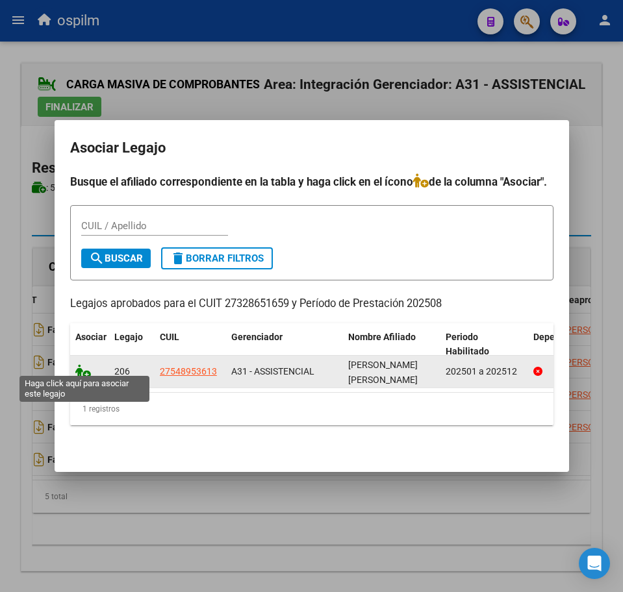
click at [79, 366] on icon at bounding box center [83, 371] width 16 height 14
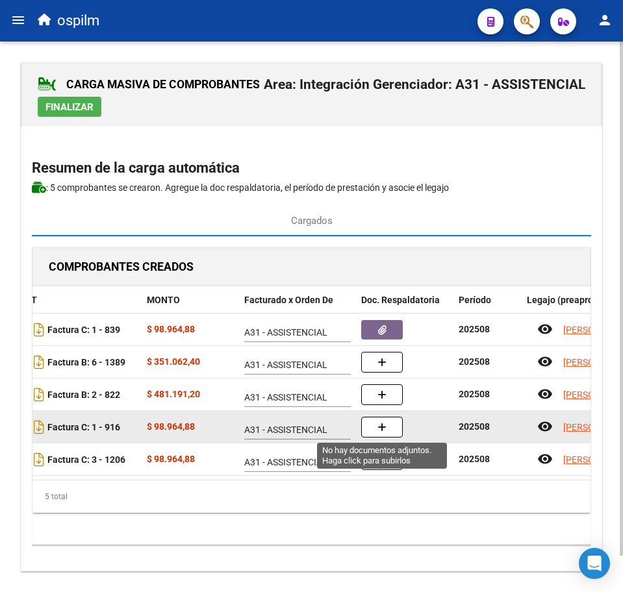
click at [377, 427] on button "button" at bounding box center [382, 427] width 42 height 21
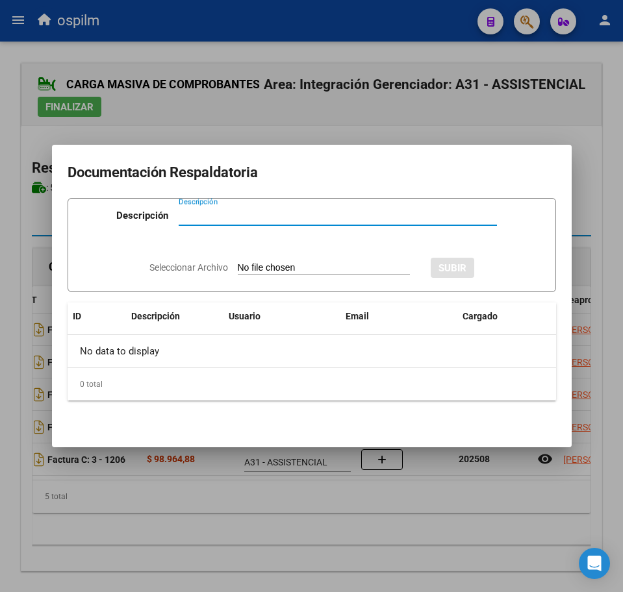
paste input "Planilla de asistencia"
type input "Planilla de asistencia"
click at [288, 271] on input "Seleccionar Archivo" at bounding box center [324, 268] width 172 height 12
type input "C:\fakepath\[PERSON_NAME] LUDMILA_202508_090_N_BASSANO ORNELLA_PA.pdf"
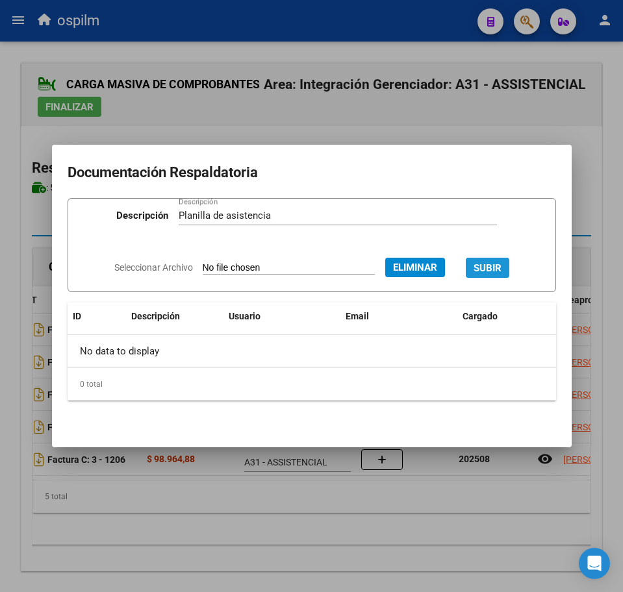
click at [500, 264] on span "SUBIR" at bounding box center [487, 268] width 28 height 12
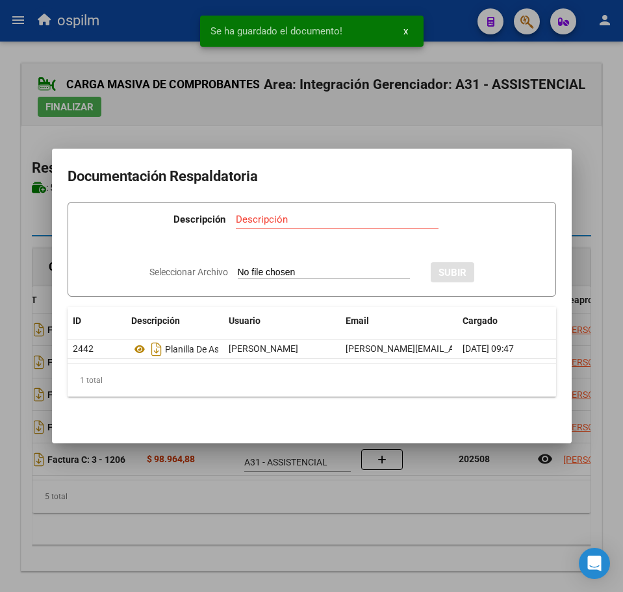
click at [220, 534] on div at bounding box center [311, 296] width 623 height 592
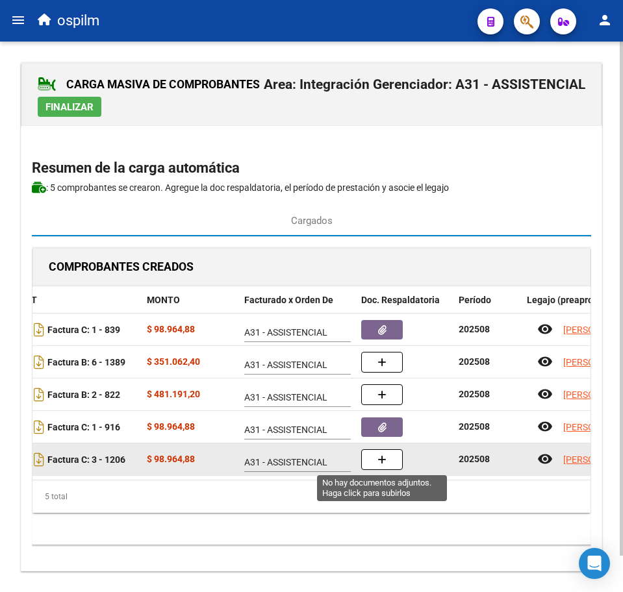
click at [375, 462] on button "button" at bounding box center [382, 459] width 42 height 21
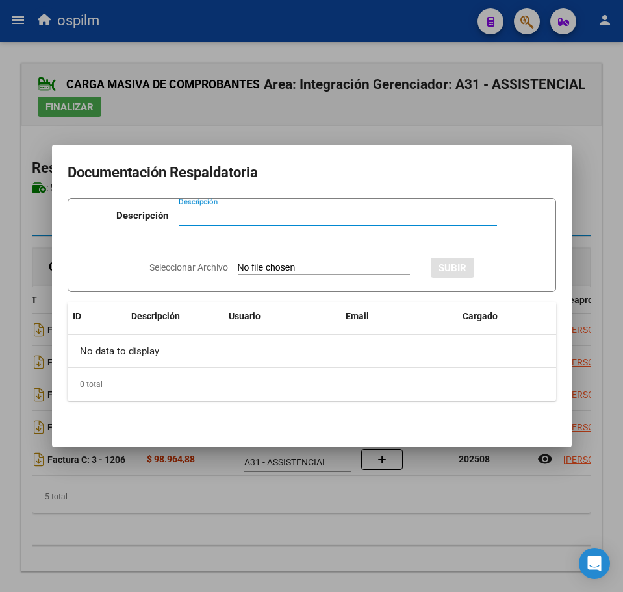
paste input "Planilla de asistencia"
type input "Planilla de asistencia"
click at [268, 269] on input "Seleccionar Archivo" at bounding box center [324, 268] width 172 height 12
type input "C:\fakepath\[PERSON_NAME] LUDMILA_202508_090_N_ESPINOSA [PERSON_NAME] SOL_PA.pdf"
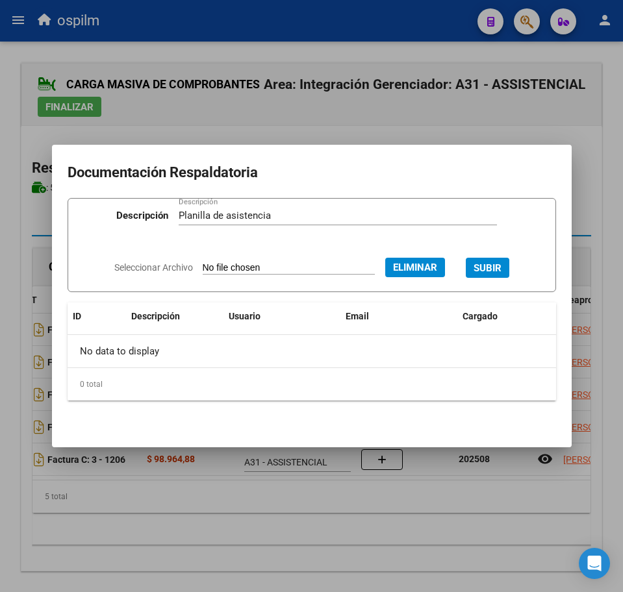
click at [495, 265] on span "SUBIR" at bounding box center [487, 268] width 28 height 12
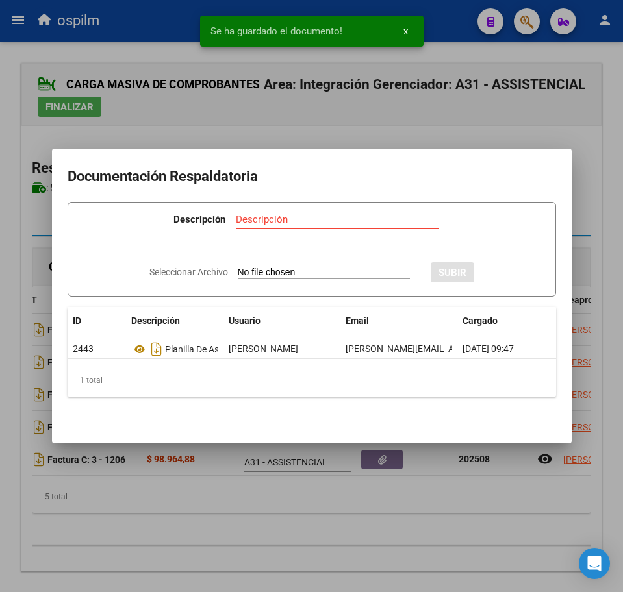
click at [242, 511] on div at bounding box center [311, 296] width 623 height 592
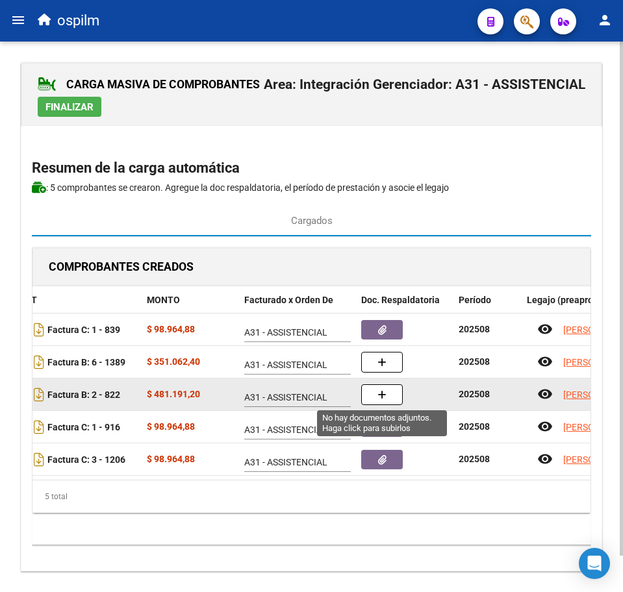
click at [375, 399] on button "button" at bounding box center [382, 394] width 42 height 21
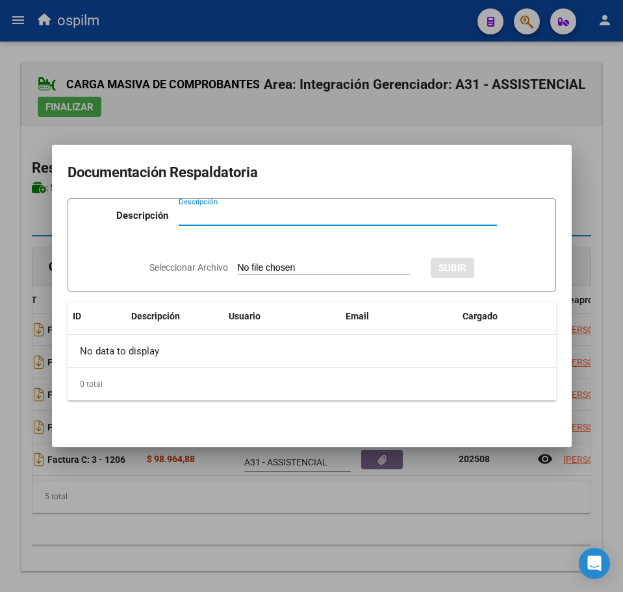
paste input "Planilla de asistencia"
type input "Planilla de asistencia"
click at [307, 265] on input "Seleccionar Archivo" at bounding box center [324, 268] width 172 height 12
type input "C:\fakepath\[PERSON_NAME] LUDMILA_202508_011_S_ESPACIOS EDUCATIVOS Y TERAPEUTIC…"
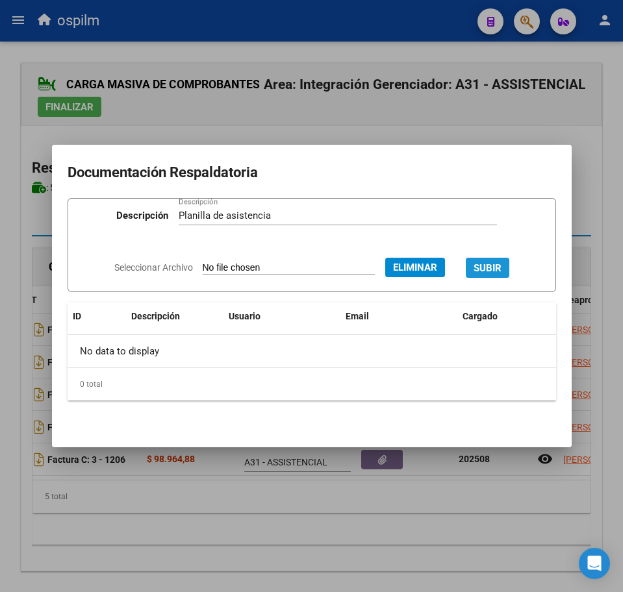
click at [501, 264] on span "SUBIR" at bounding box center [487, 268] width 28 height 12
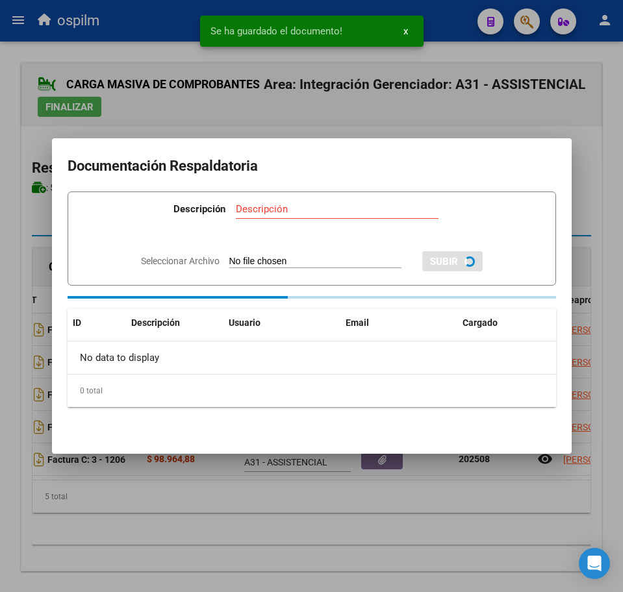
click at [151, 529] on div at bounding box center [311, 296] width 623 height 592
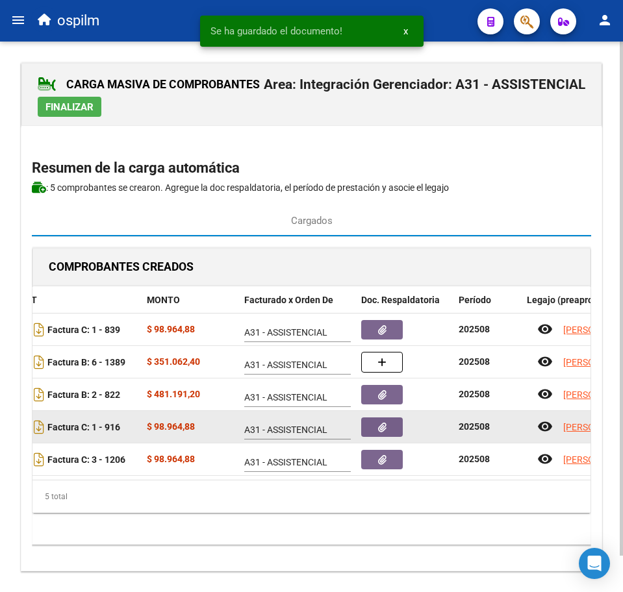
click at [386, 432] on span "button" at bounding box center [382, 427] width 8 height 12
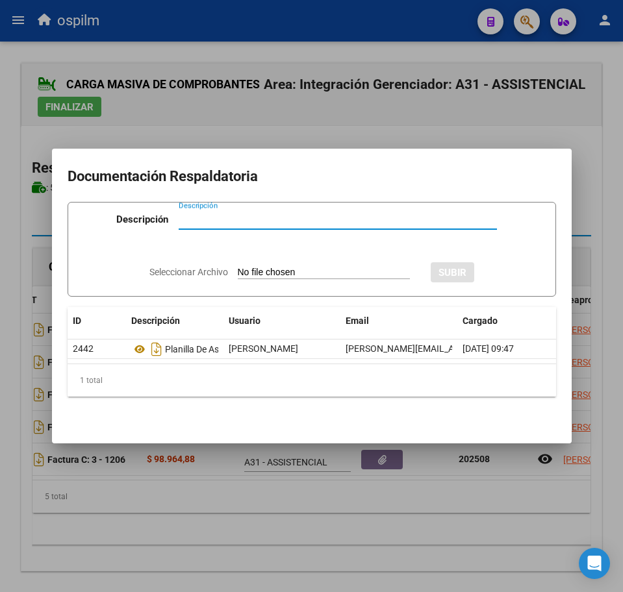
click at [131, 531] on div at bounding box center [311, 296] width 623 height 592
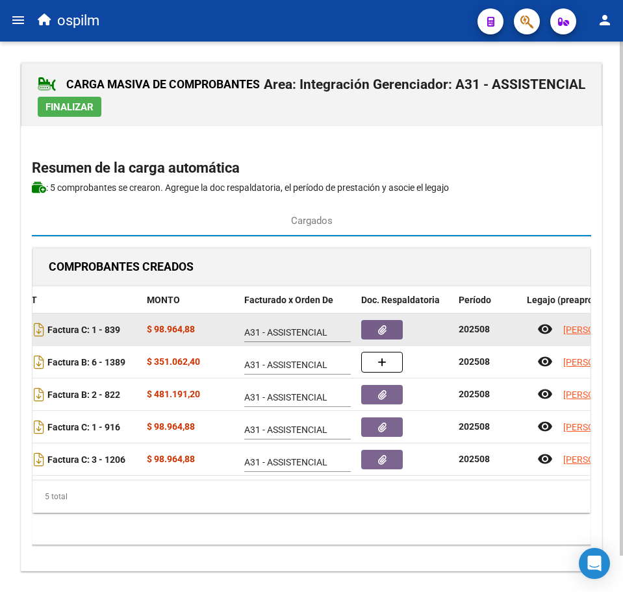
click at [372, 337] on button "button" at bounding box center [382, 329] width 42 height 19
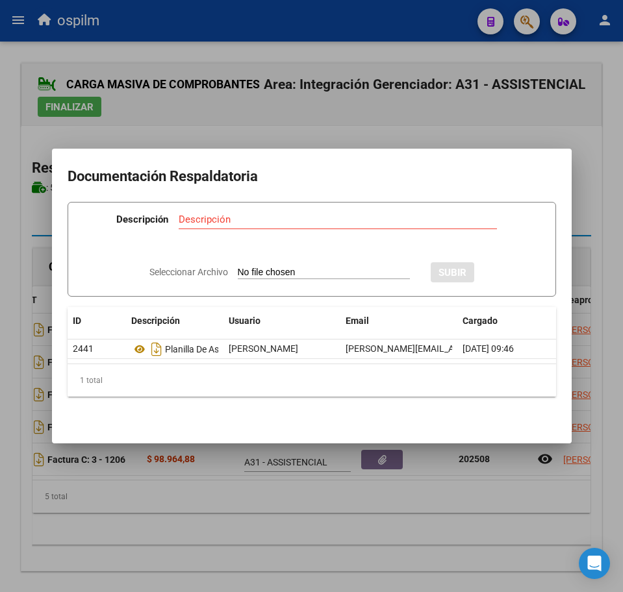
scroll to position [0, 64]
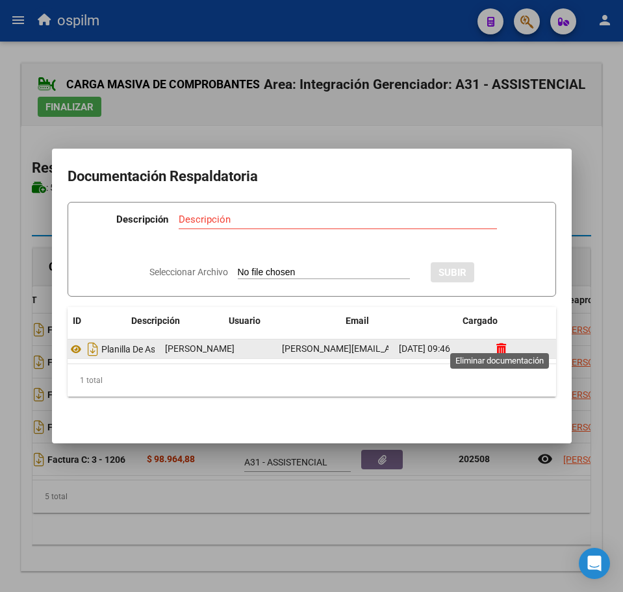
click at [500, 343] on icon at bounding box center [501, 349] width 10 height 12
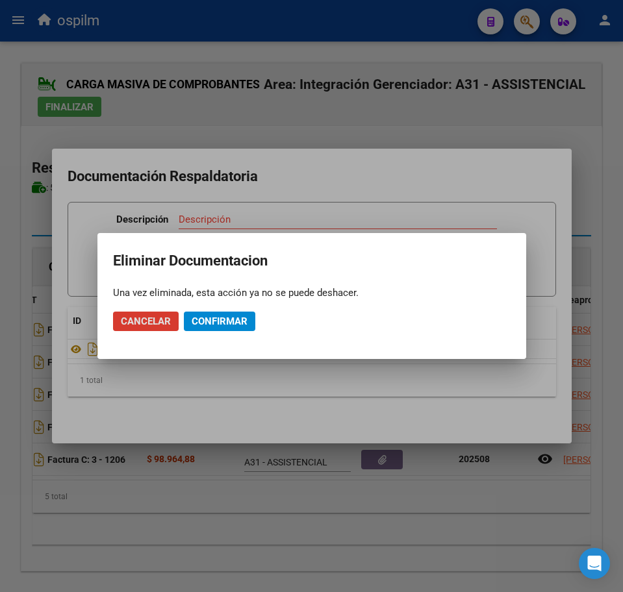
click at [219, 327] on span "Confirmar" at bounding box center [220, 322] width 56 height 12
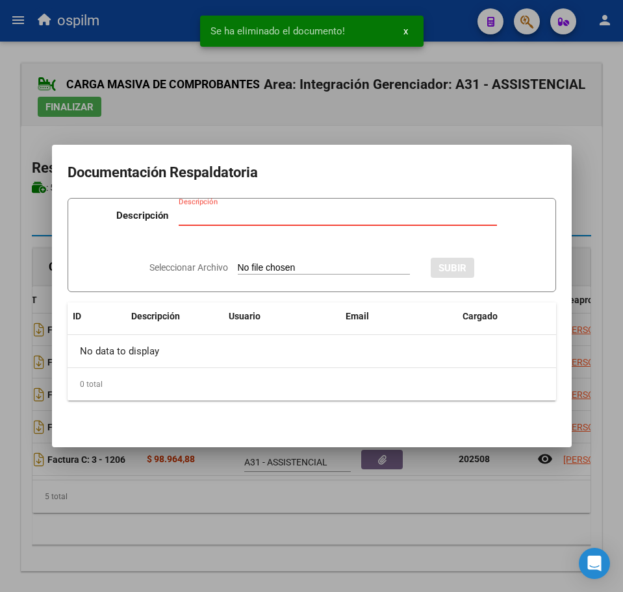
click at [256, 213] on input "Descripción" at bounding box center [338, 216] width 318 height 12
paste input "Planilla de asistencia"
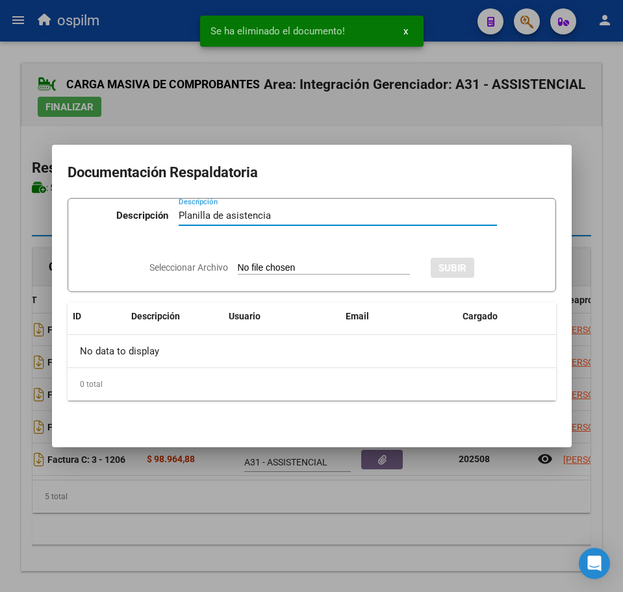
type input "Planilla de asistencia"
click at [279, 270] on input "Seleccionar Archivo" at bounding box center [324, 268] width 172 height 12
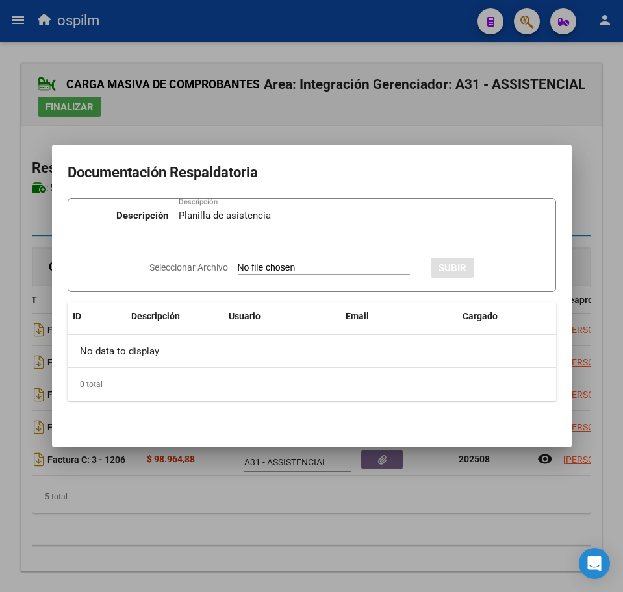
type input "C:\fakepath\[PERSON_NAME] LUDMILA_202508_090_N_LUNA [PERSON_NAME] DEL CARMEN_PA…"
click at [501, 264] on span "SUBIR" at bounding box center [487, 268] width 28 height 12
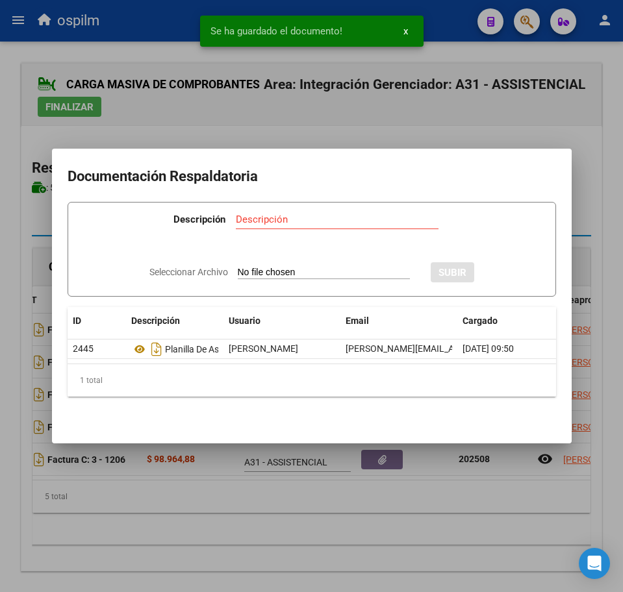
click at [332, 544] on div at bounding box center [311, 296] width 623 height 592
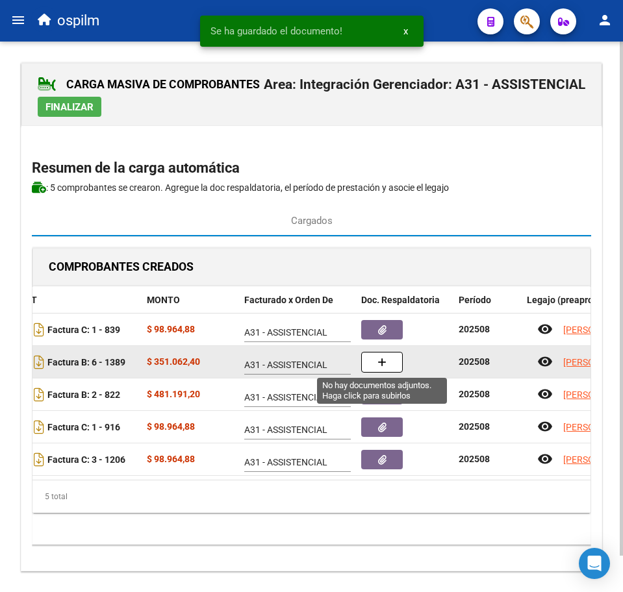
click at [379, 362] on icon "button" at bounding box center [381, 363] width 9 height 10
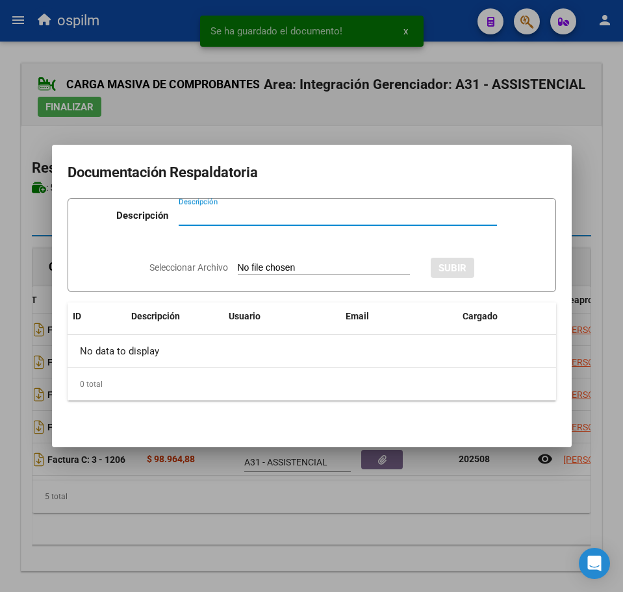
paste input "Planilla de asistencia"
type input "Planilla de asistencia"
click at [269, 266] on input "Seleccionar Archivo" at bounding box center [324, 268] width 172 height 12
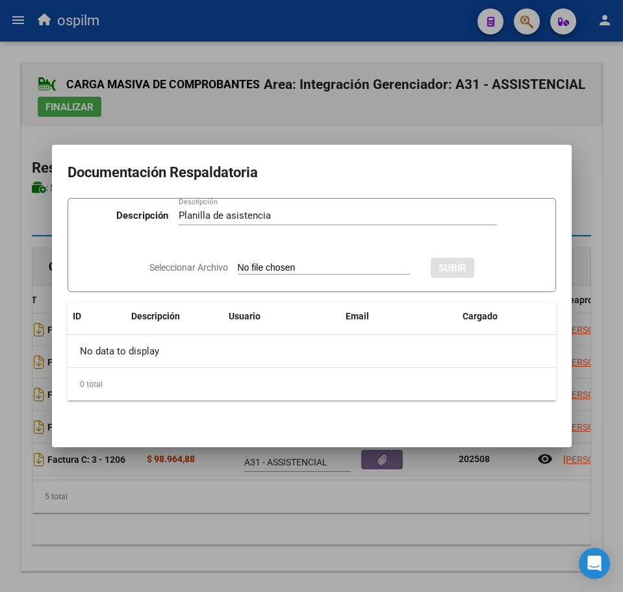
type input "C:\fakepath\[PERSON_NAME] LUDMILA_202508_096_S_IBARRA RAUL_PA.pdf"
click at [501, 263] on span "SUBIR" at bounding box center [487, 268] width 28 height 12
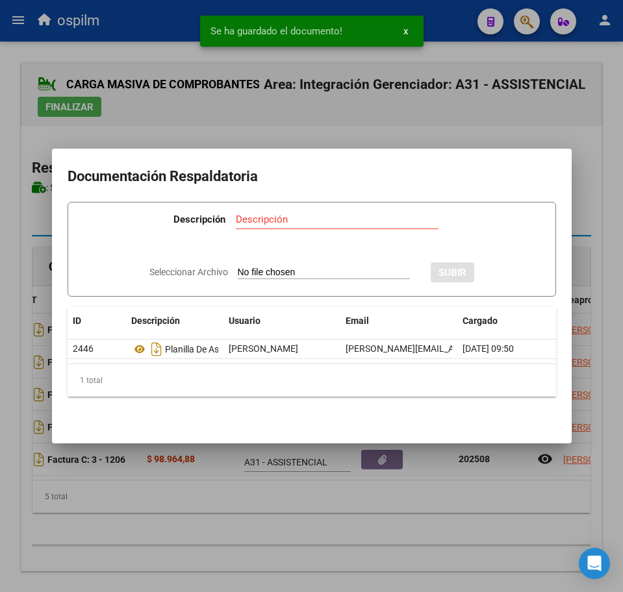
click at [210, 518] on div at bounding box center [311, 296] width 623 height 592
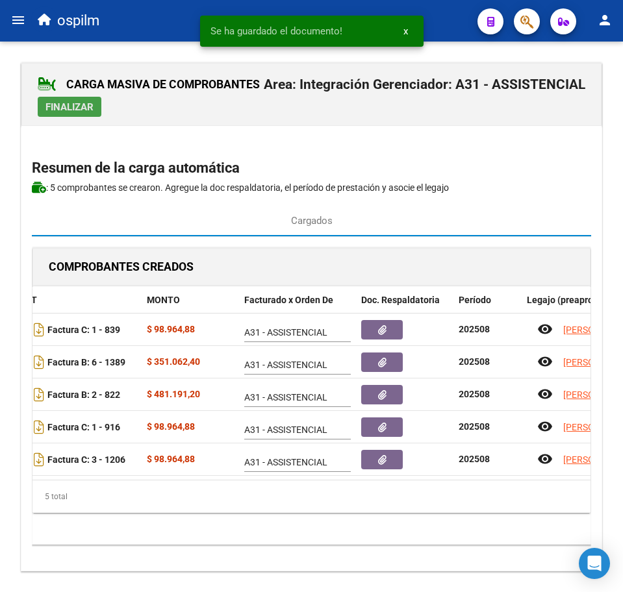
click at [68, 105] on span "Finalizar" at bounding box center [69, 107] width 48 height 12
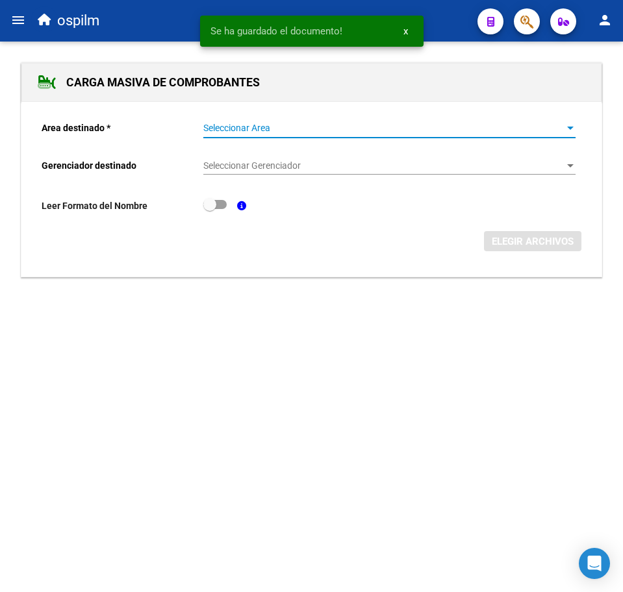
click at [230, 125] on span "Seleccionar Area" at bounding box center [383, 128] width 360 height 11
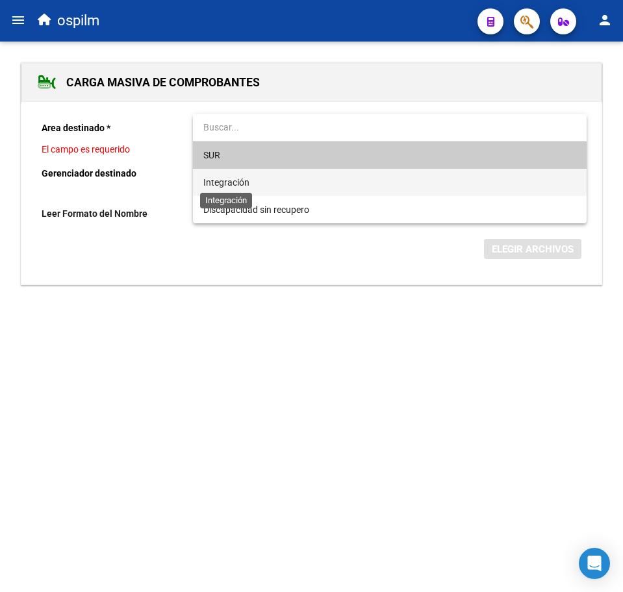
click at [243, 187] on span "Integración" at bounding box center [226, 182] width 46 height 10
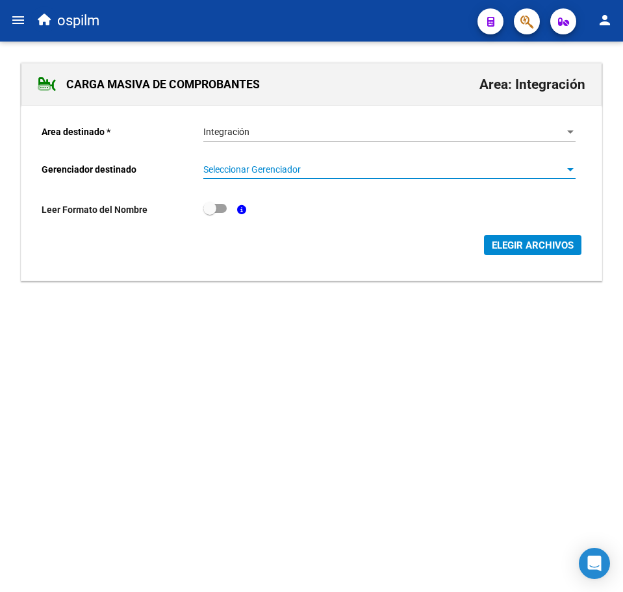
click at [247, 173] on span "Seleccionar Gerenciador" at bounding box center [383, 169] width 360 height 11
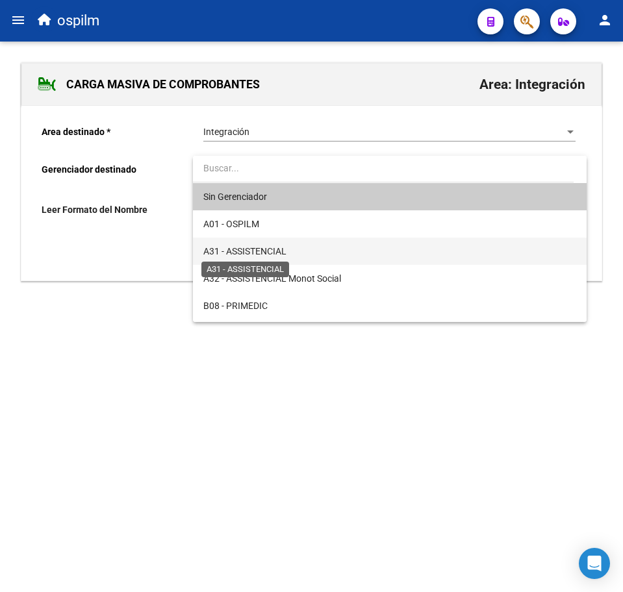
click at [253, 253] on span "A31 - ASSISTENCIAL" at bounding box center [244, 251] width 83 height 10
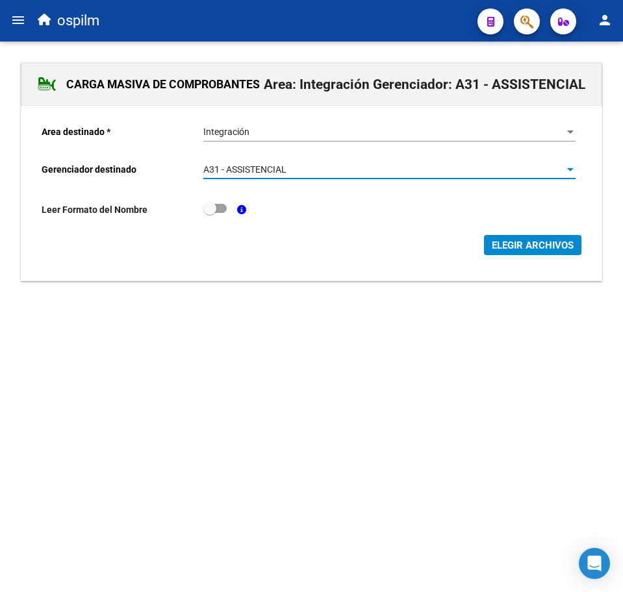
click at [536, 244] on span "ELEGIR ARCHIVOS" at bounding box center [533, 246] width 82 height 12
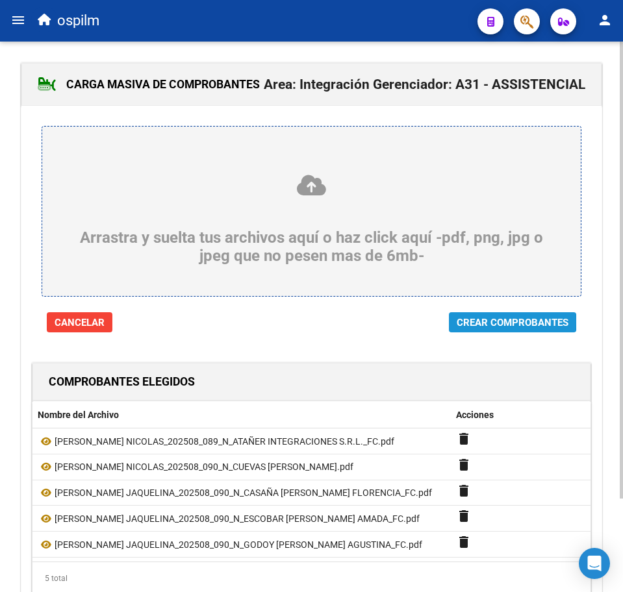
click at [503, 323] on span "Crear Comprobantes" at bounding box center [513, 323] width 112 height 12
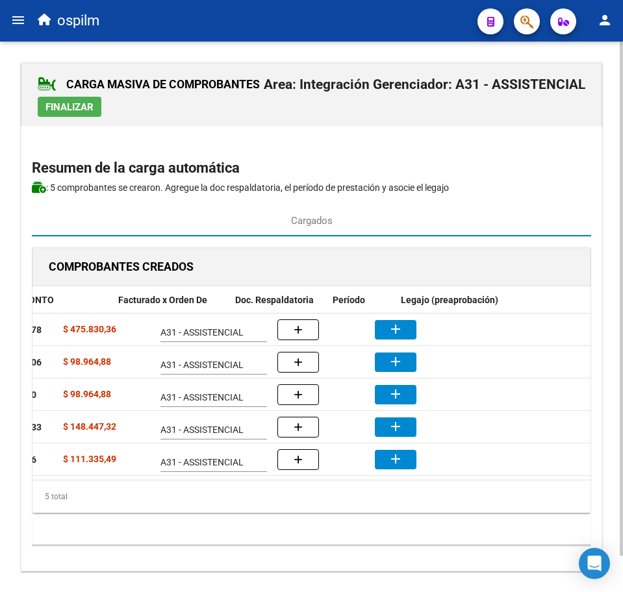
scroll to position [0, 319]
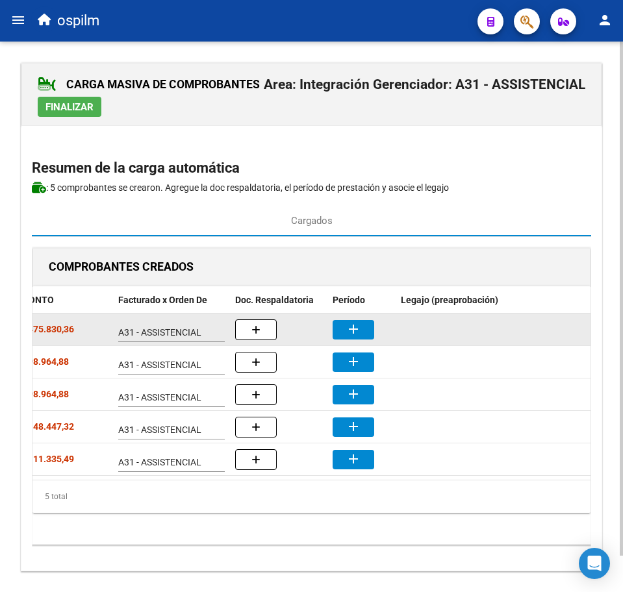
click at [367, 336] on button "add" at bounding box center [353, 329] width 42 height 19
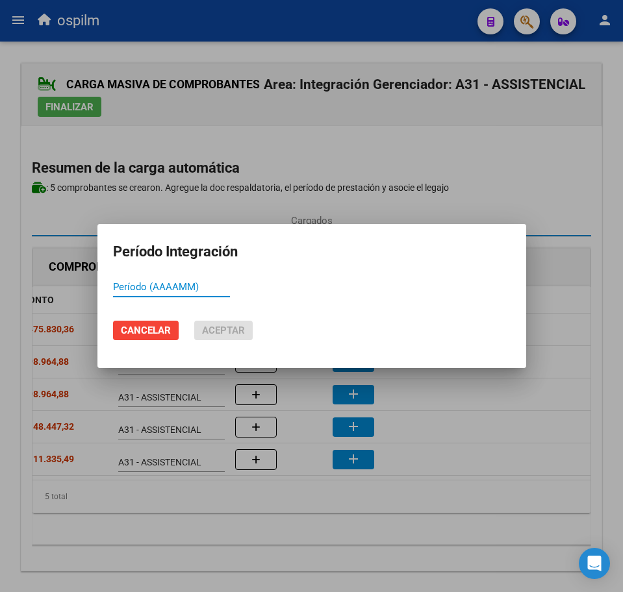
paste input "202508"
type input "202508"
click at [226, 333] on span "Aceptar" at bounding box center [223, 331] width 43 height 12
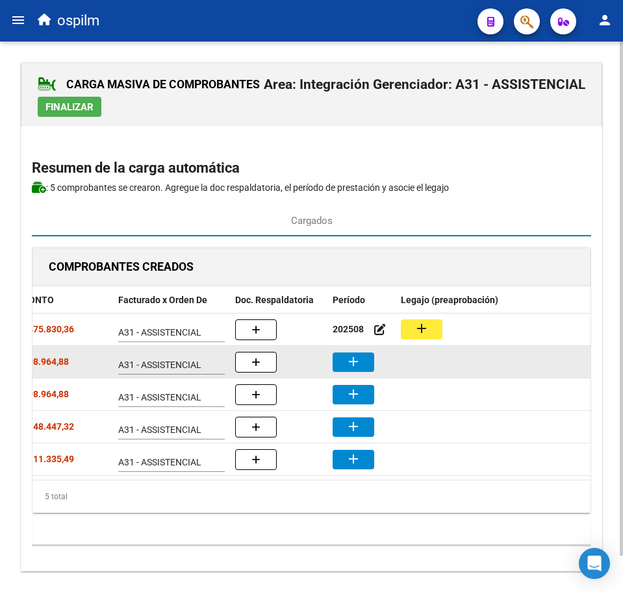
click at [364, 359] on button "add" at bounding box center [353, 362] width 42 height 19
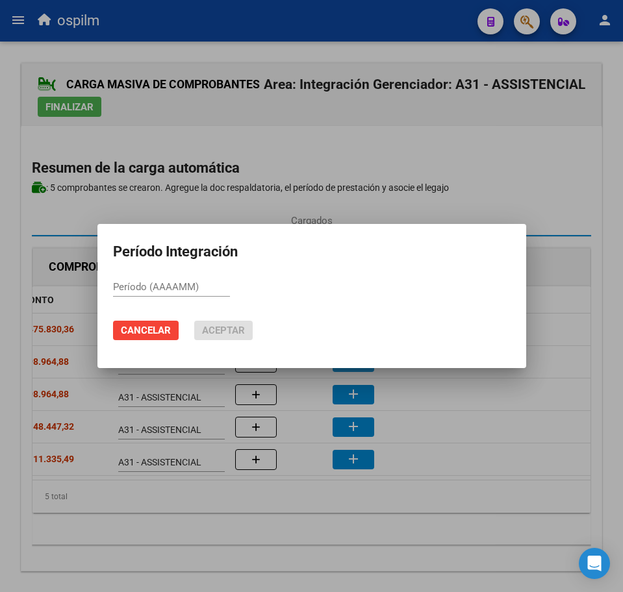
paste input "202508"
type input "202508"
click at [222, 324] on button "Aceptar" at bounding box center [223, 330] width 58 height 19
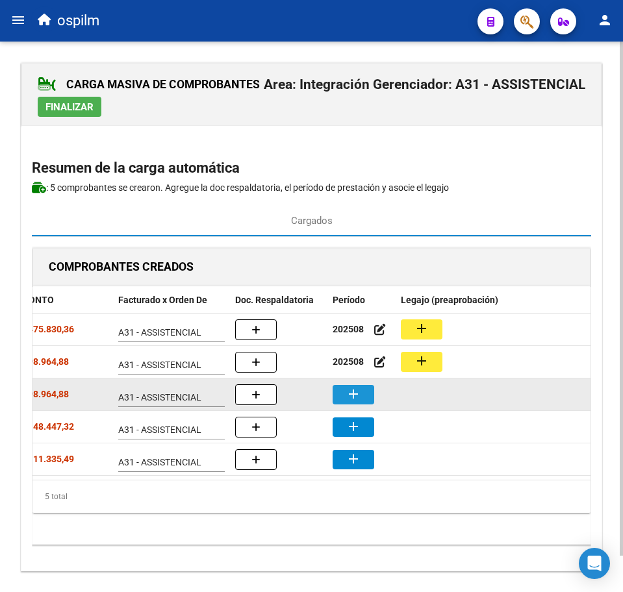
click at [353, 398] on mat-icon "add" at bounding box center [353, 394] width 16 height 16
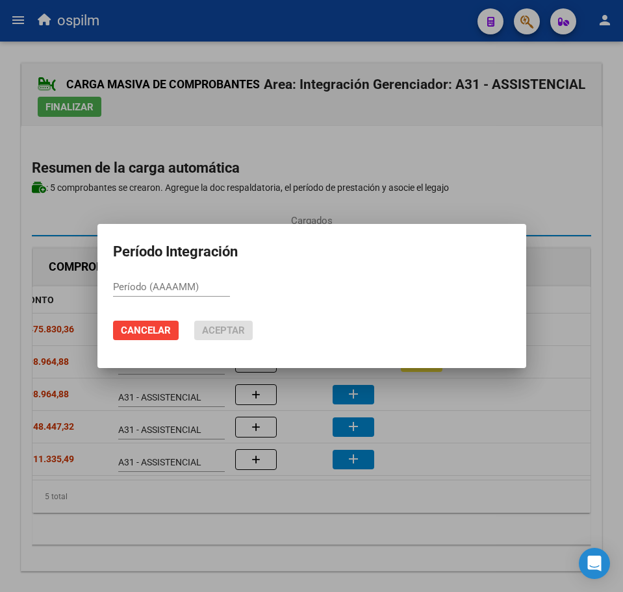
paste input "202508"
type input "202508"
click at [222, 329] on span "Aceptar" at bounding box center [223, 331] width 43 height 12
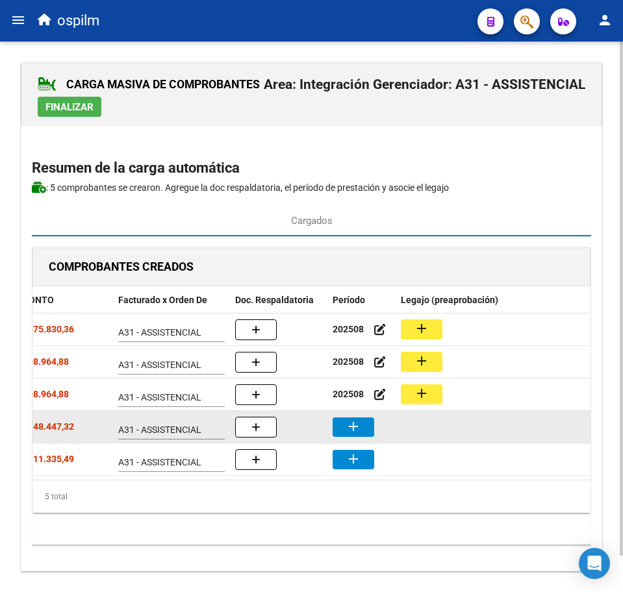
click at [338, 420] on button "add" at bounding box center [353, 427] width 42 height 19
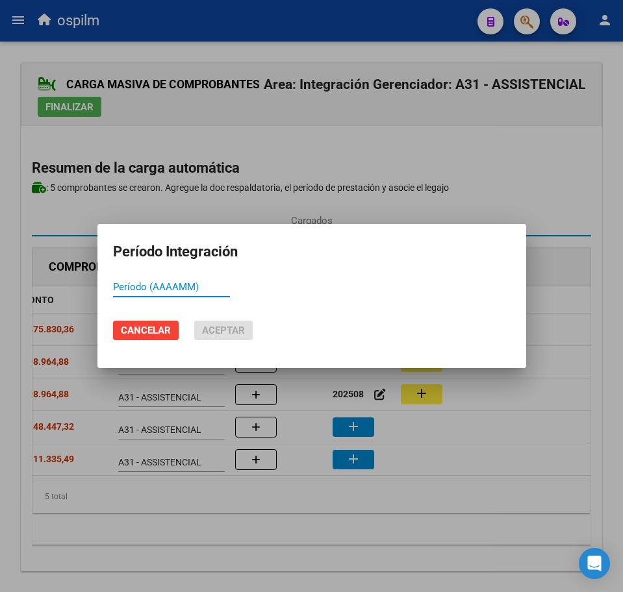
paste input "202508"
type input "202508"
click at [225, 326] on span "Aceptar" at bounding box center [223, 331] width 43 height 12
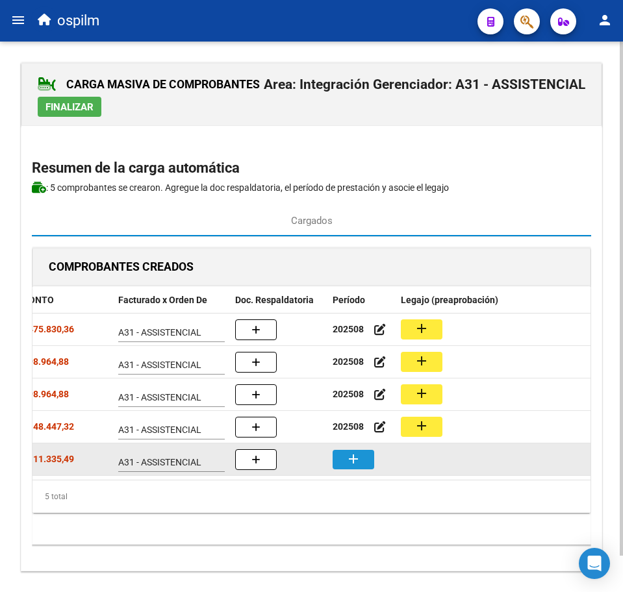
click at [356, 469] on button "add" at bounding box center [353, 459] width 42 height 19
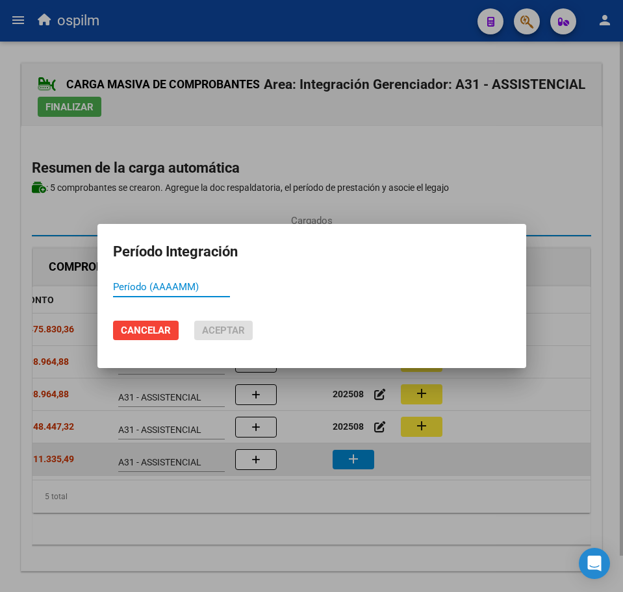
click at [350, 464] on div at bounding box center [311, 296] width 623 height 592
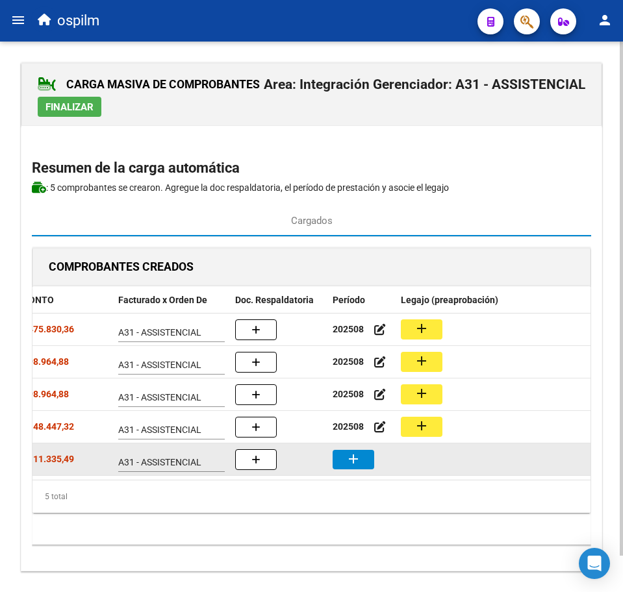
click at [356, 463] on mat-icon "add" at bounding box center [353, 459] width 16 height 16
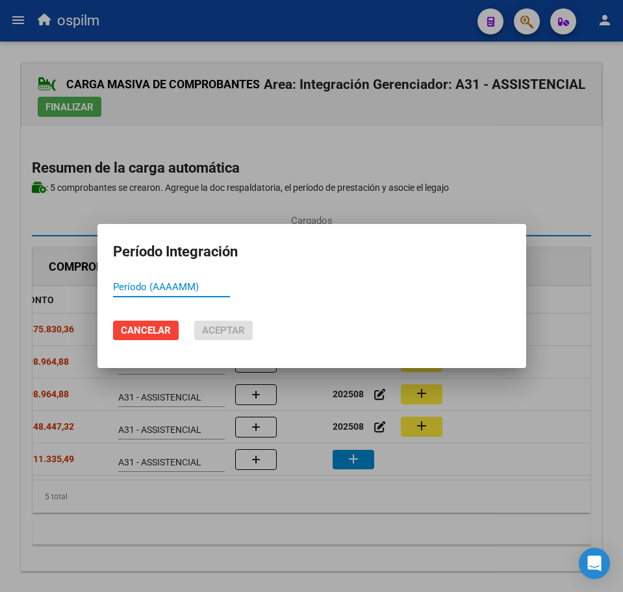
paste input "202508"
type input "202508"
click at [216, 329] on span "Aceptar" at bounding box center [223, 331] width 43 height 12
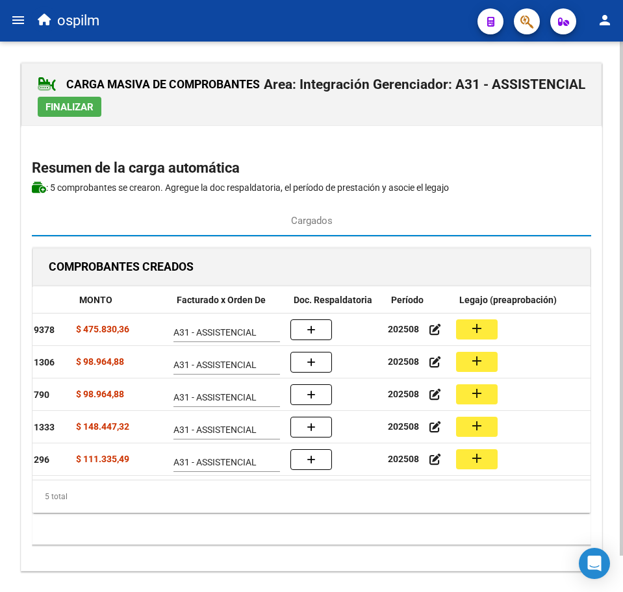
scroll to position [0, 260]
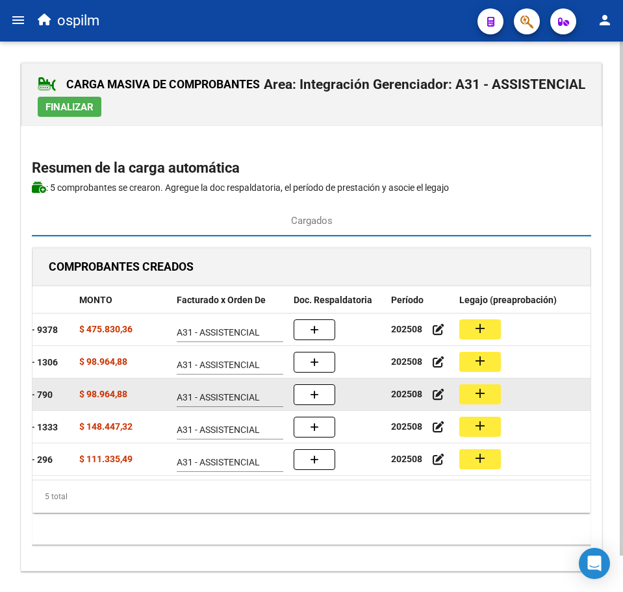
click at [488, 397] on button "add" at bounding box center [480, 394] width 42 height 20
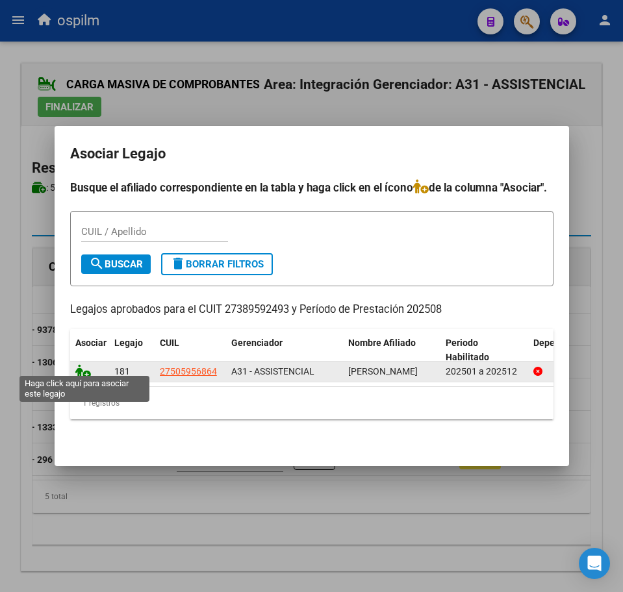
click at [80, 365] on icon at bounding box center [83, 371] width 16 height 14
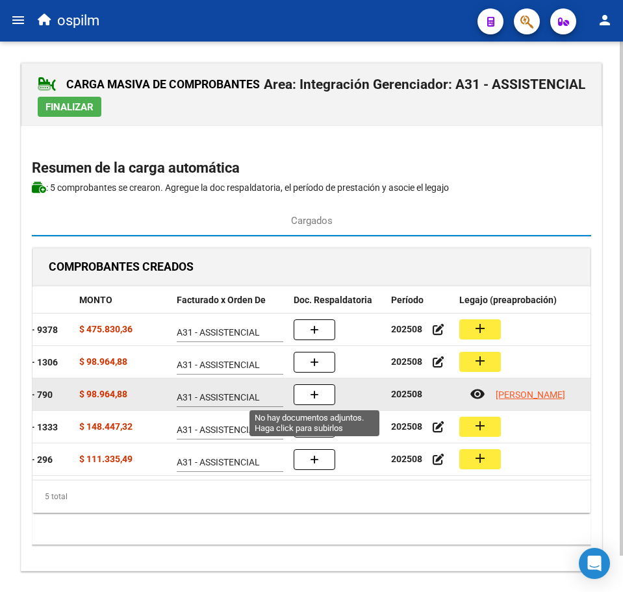
click at [319, 394] on button "button" at bounding box center [315, 394] width 42 height 21
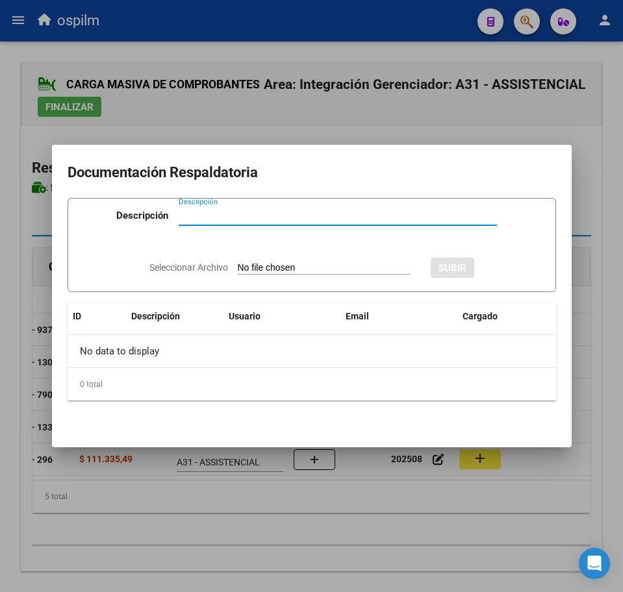
paste input "Planilla de asistencia"
type input "Planilla de asistencia"
click at [251, 268] on input "Seleccionar Archivo" at bounding box center [324, 268] width 172 height 12
type input "C:\fakepath\[PERSON_NAME] JAQUELINA_202508_090_N_CASAÑA [PERSON_NAME][GEOGRAPHI…"
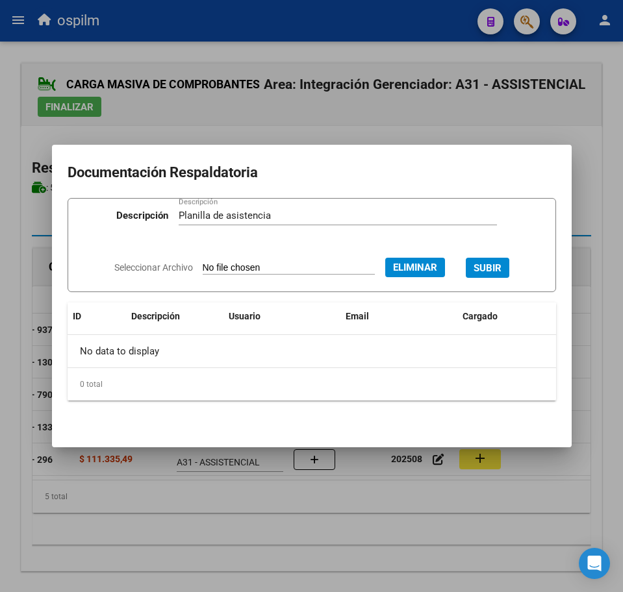
click at [495, 263] on span "SUBIR" at bounding box center [487, 268] width 28 height 12
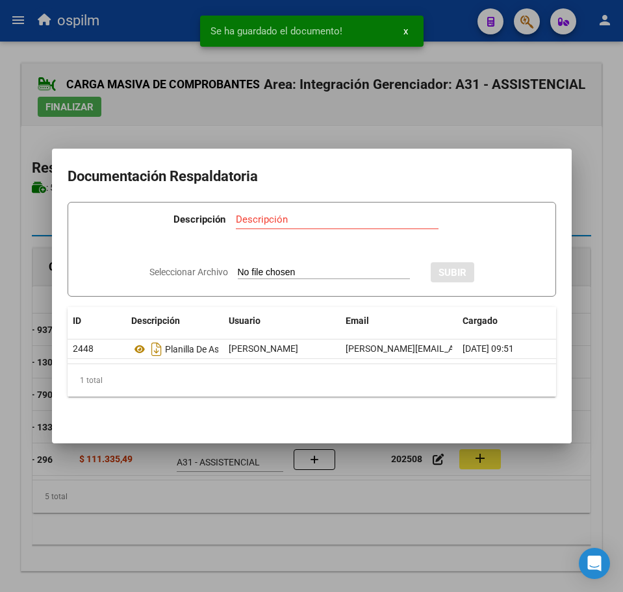
click at [310, 503] on div at bounding box center [311, 296] width 623 height 592
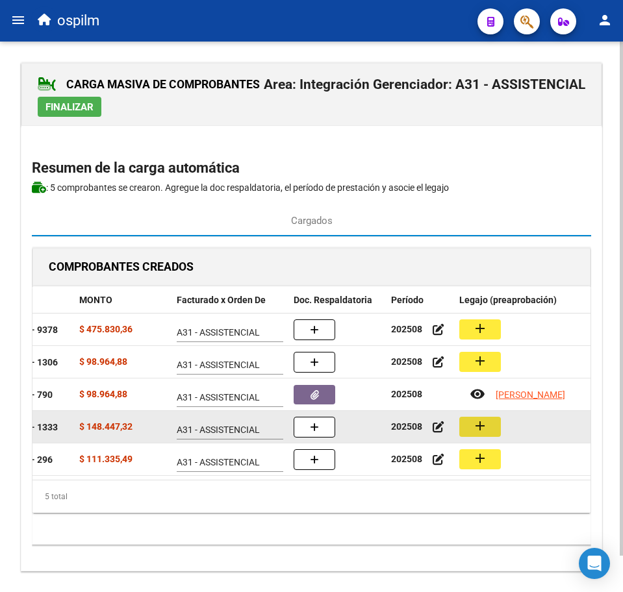
click at [490, 434] on button "add" at bounding box center [480, 427] width 42 height 20
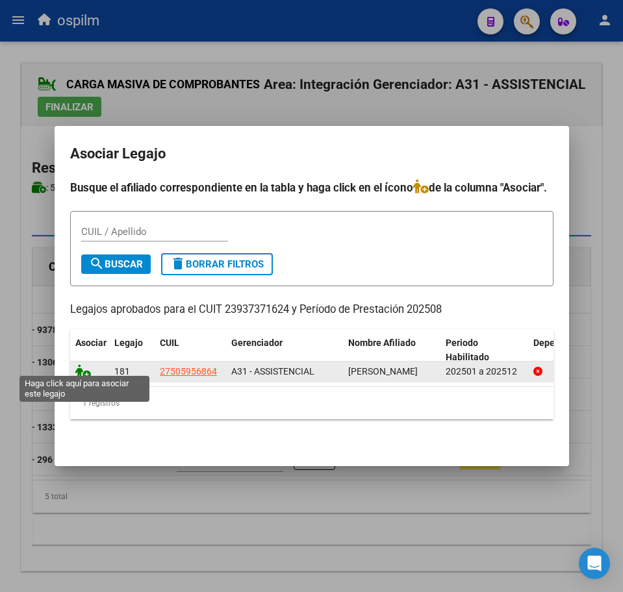
click at [79, 367] on icon at bounding box center [83, 371] width 16 height 14
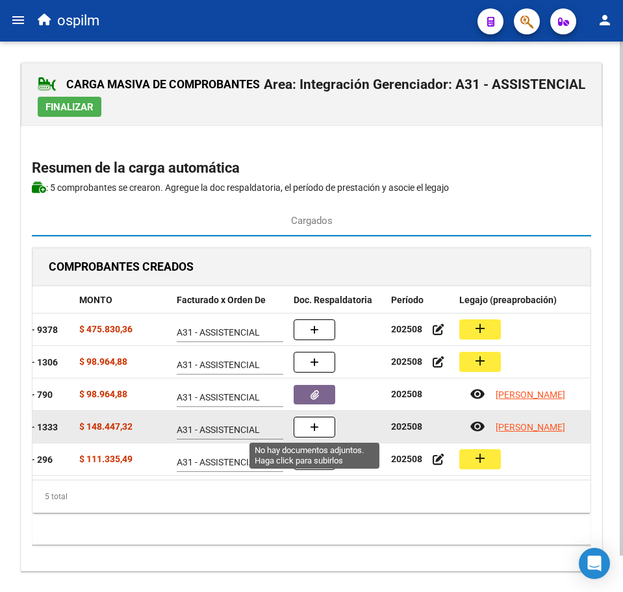
click at [306, 417] on button "button" at bounding box center [315, 427] width 42 height 21
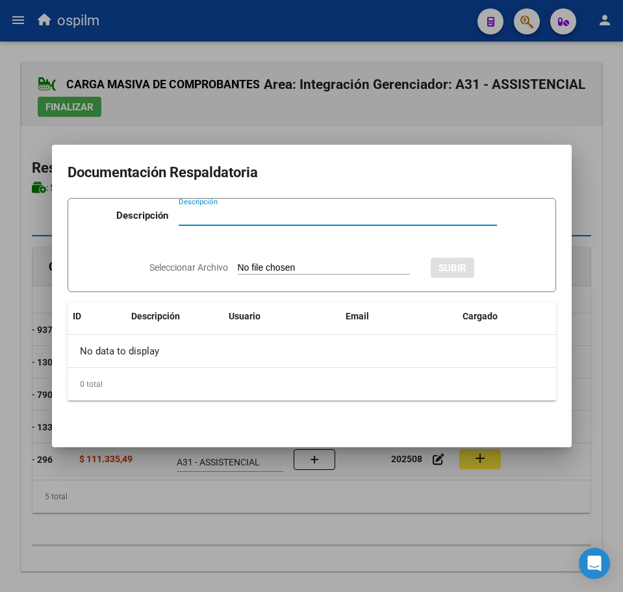
paste input "Planilla de asistencia"
type input "Planilla de asistencia"
click at [297, 267] on input "Seleccionar Archivo" at bounding box center [324, 268] width 172 height 12
type input "C:\fakepath\[PERSON_NAME] JAQUELINA_202508_090_N_ESCOBAR [PERSON_NAME] AMADA_PA…"
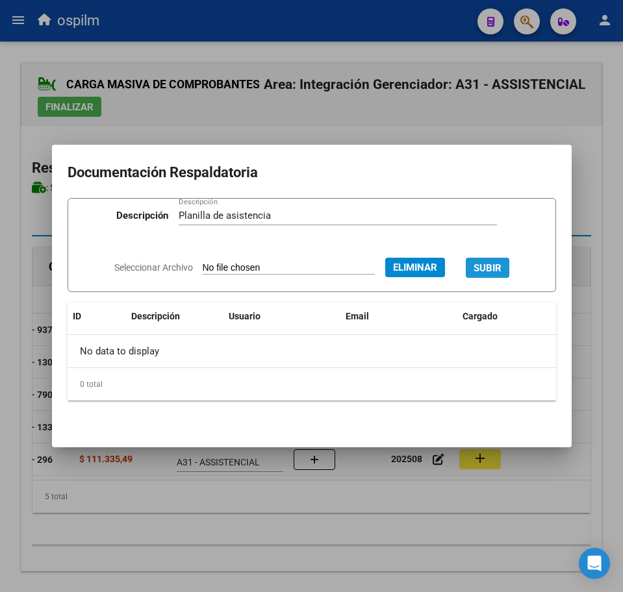
click at [501, 267] on span "SUBIR" at bounding box center [487, 268] width 28 height 12
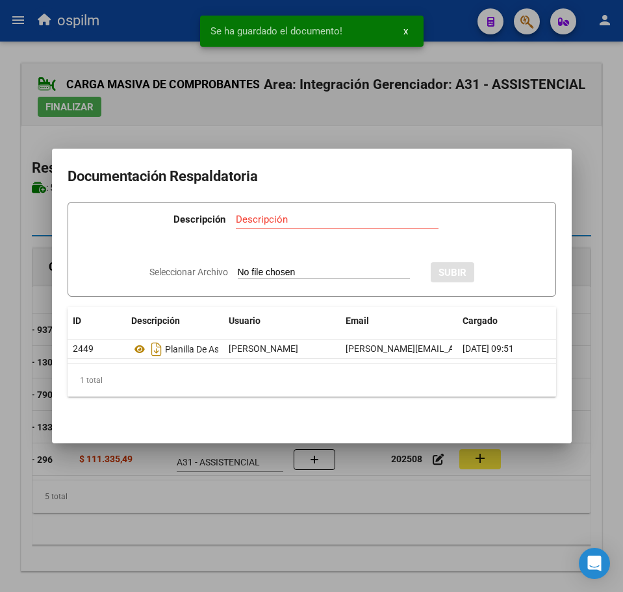
click at [268, 520] on div at bounding box center [311, 296] width 623 height 592
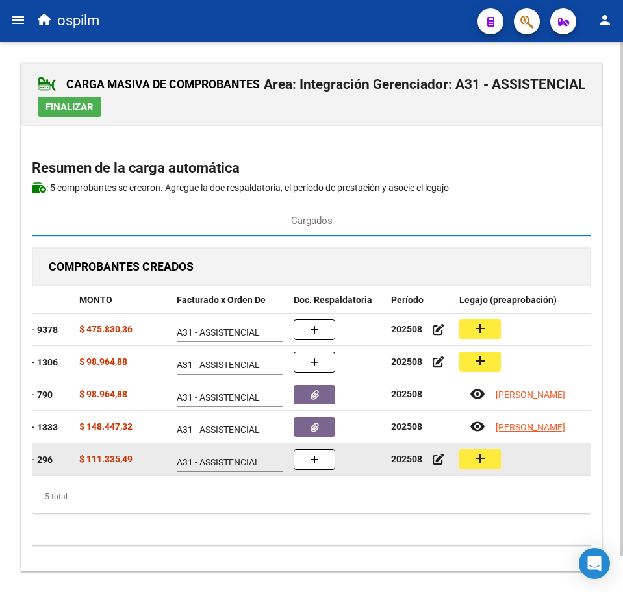
click at [490, 458] on button "add" at bounding box center [480, 459] width 42 height 20
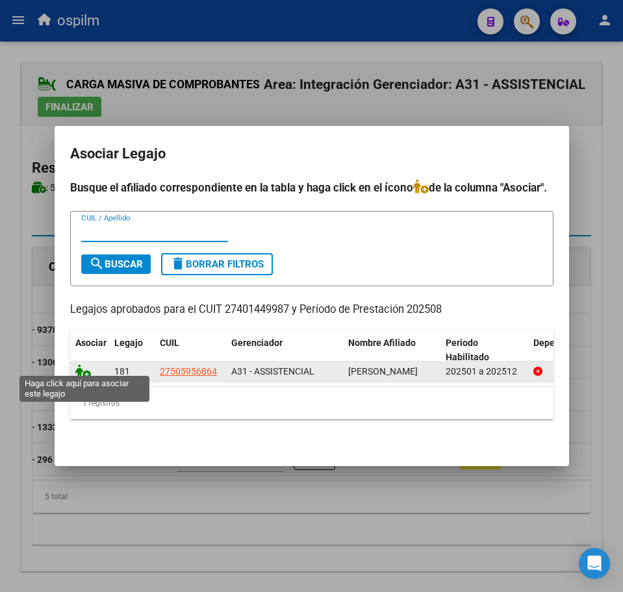
click at [84, 364] on icon at bounding box center [83, 371] width 16 height 14
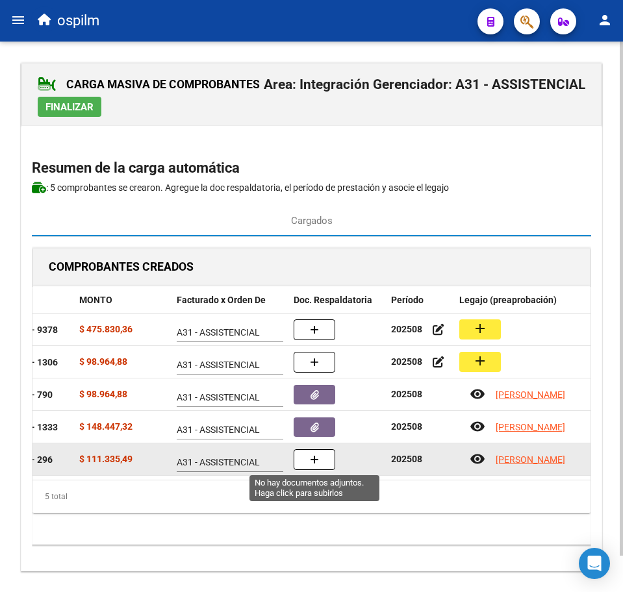
click at [308, 462] on button "button" at bounding box center [315, 459] width 42 height 21
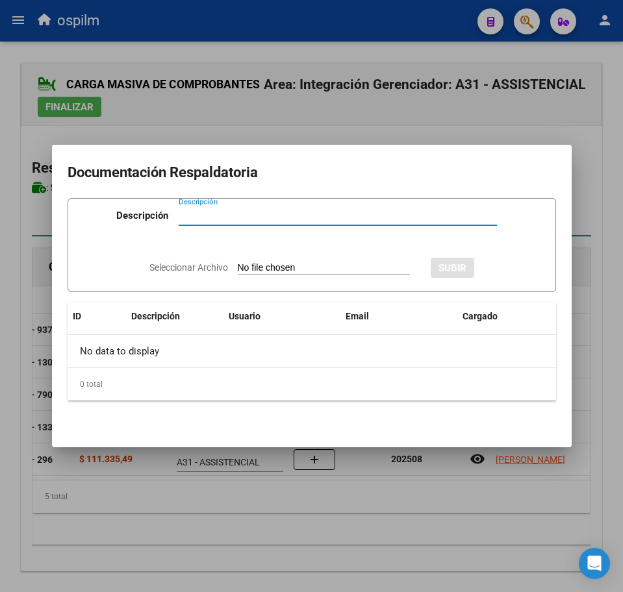
paste input "Planilla de asistencia"
type input "Planilla de asistencia"
click at [263, 269] on input "Seleccionar Archivo" at bounding box center [324, 268] width 172 height 12
type input "C:\fakepath\[PERSON_NAME] JAQUELINA_202508_090_N_GODOY [PERSON_NAME] AGUSTINA_P…"
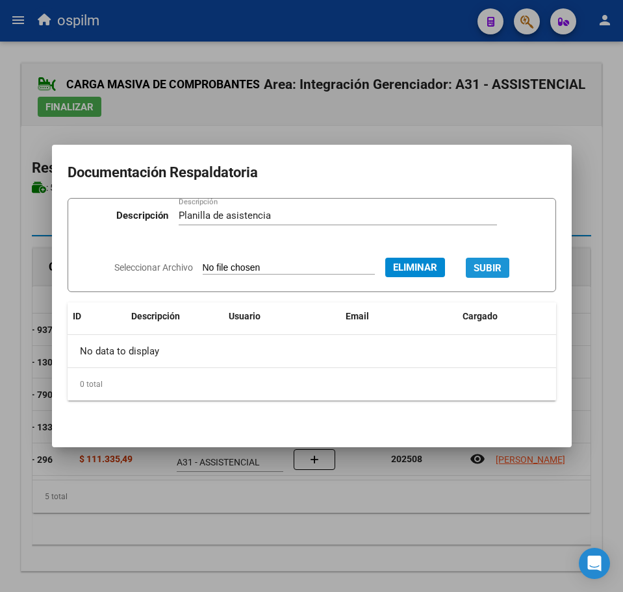
click at [501, 262] on span "SUBIR" at bounding box center [487, 268] width 28 height 12
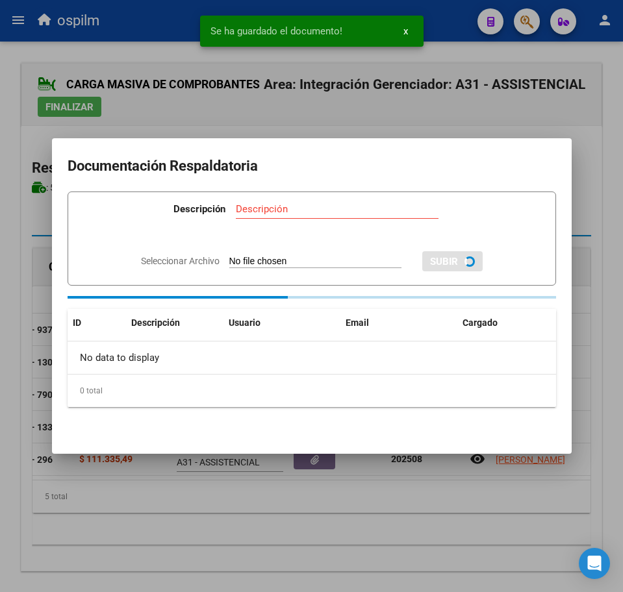
click at [256, 525] on div at bounding box center [311, 296] width 623 height 592
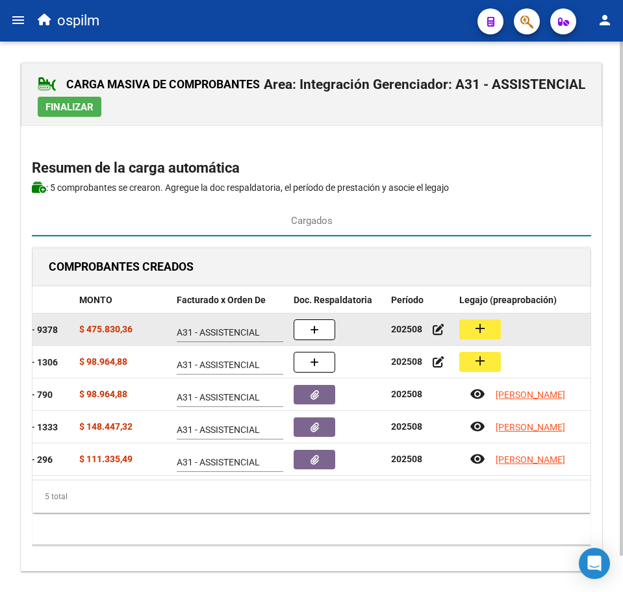
click at [475, 333] on mat-icon "add" at bounding box center [480, 329] width 16 height 16
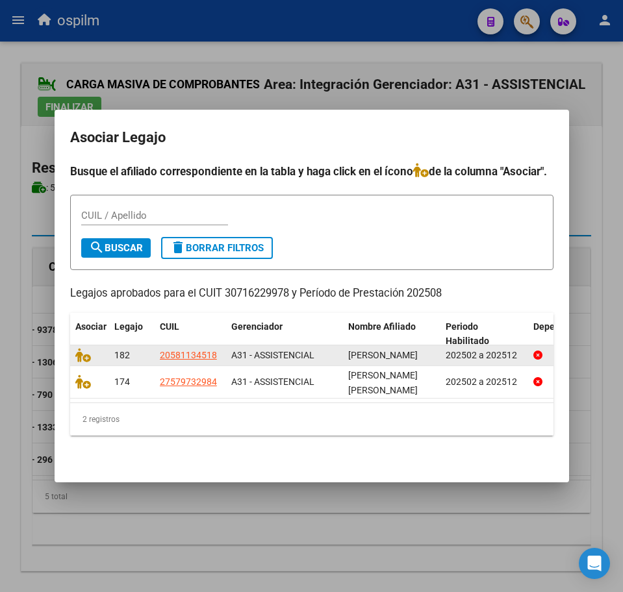
click at [77, 358] on datatable-body-cell at bounding box center [89, 355] width 39 height 20
click at [81, 349] on icon at bounding box center [83, 355] width 16 height 14
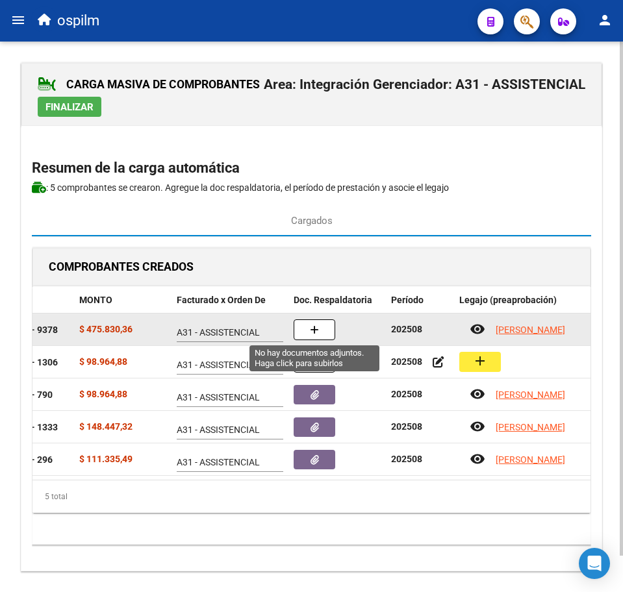
click at [312, 336] on button "button" at bounding box center [315, 329] width 42 height 21
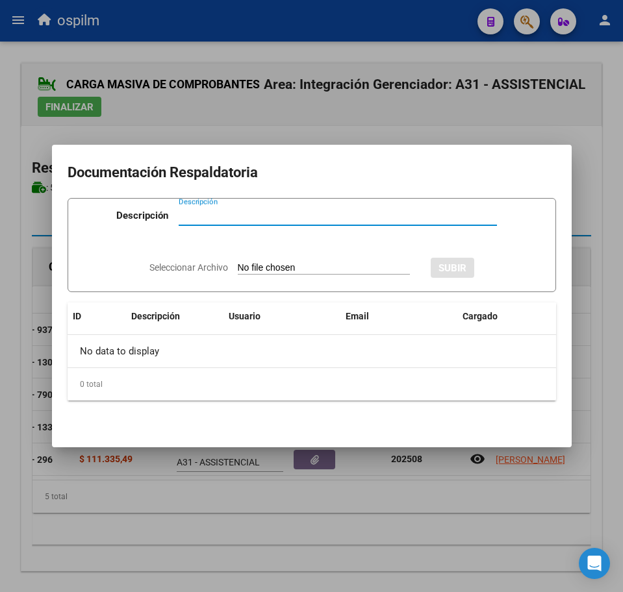
paste input "Planilla de asistencia"
type input "Planilla de asistencia"
click at [275, 264] on input "Seleccionar Archivo" at bounding box center [324, 268] width 172 height 12
type input "C:\fakepath\[PERSON_NAME] NICOLAS_202508_089_N_ATAÑER INTEGRACIONES S.R.L._PA.p…"
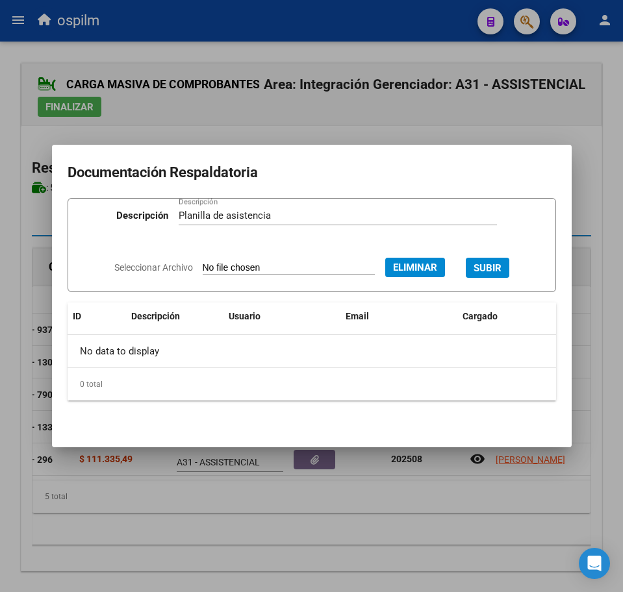
click at [501, 264] on span "SUBIR" at bounding box center [487, 268] width 28 height 12
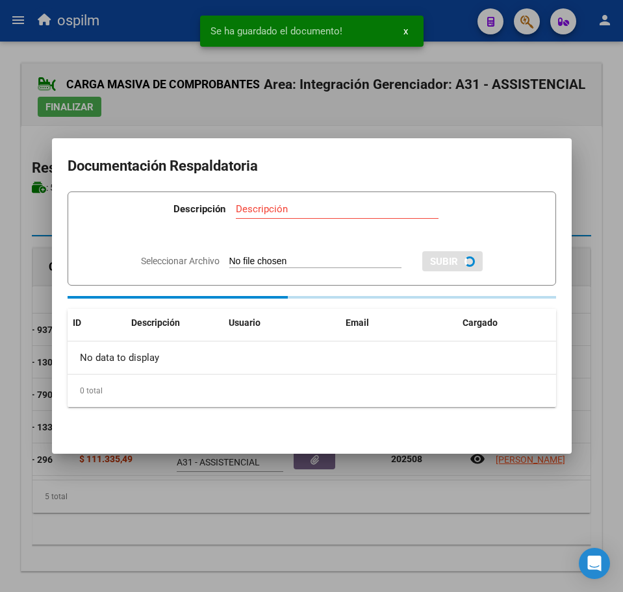
click at [283, 514] on div at bounding box center [311, 296] width 623 height 592
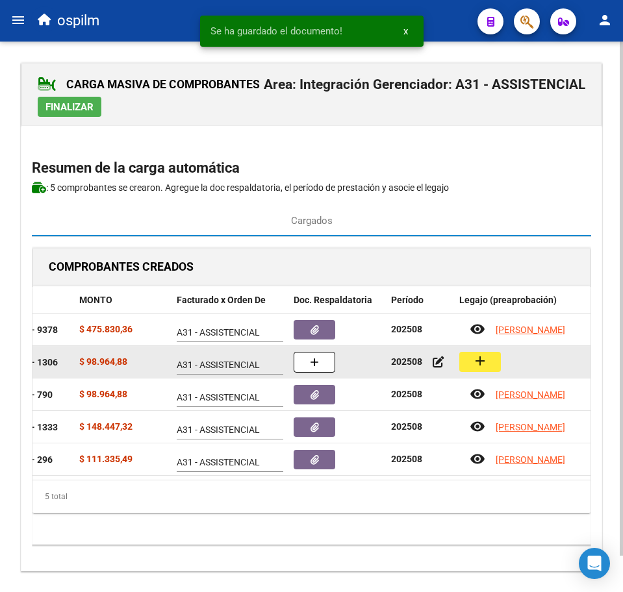
click at [474, 360] on mat-icon "add" at bounding box center [480, 361] width 16 height 16
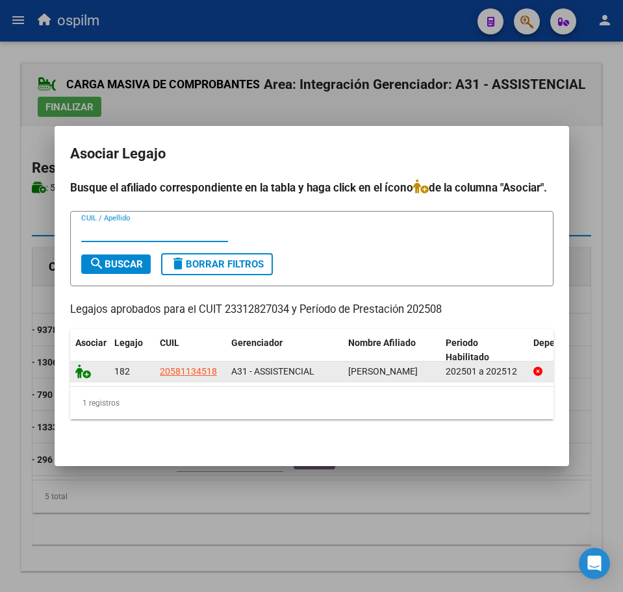
click at [82, 368] on icon at bounding box center [83, 371] width 16 height 14
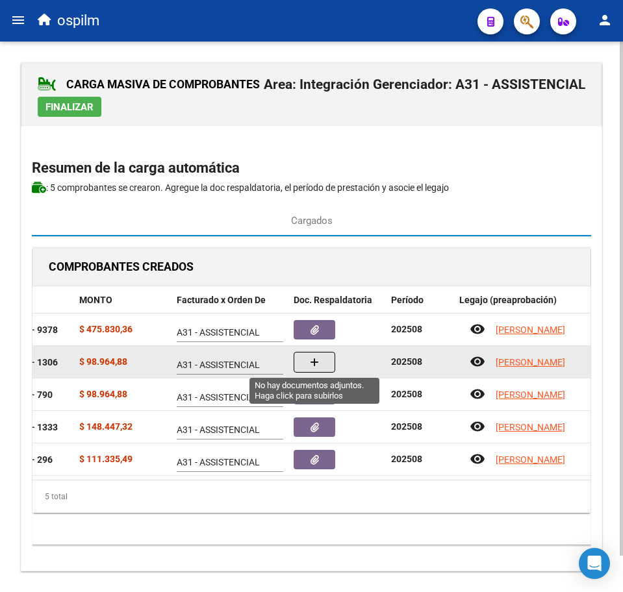
click at [330, 364] on button "button" at bounding box center [315, 362] width 42 height 21
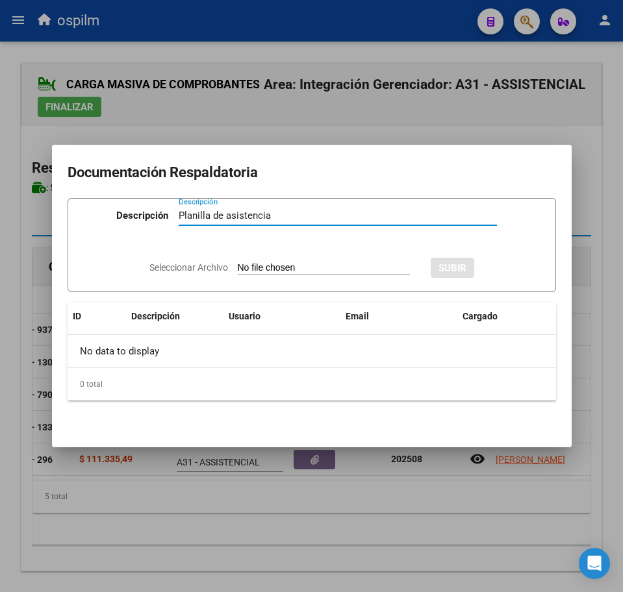
type input "Planilla de asistencia"
click at [268, 265] on input "Seleccionar Archivo" at bounding box center [324, 268] width 172 height 12
type input "C:\fakepath\[PERSON_NAME] NICOLAS_202508_090_N_CUEVAS [PERSON_NAME].pdf"
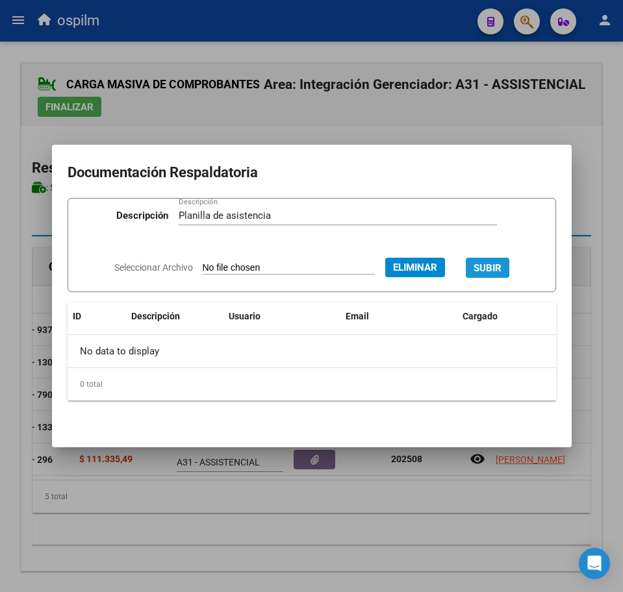
click at [504, 260] on button "SUBIR" at bounding box center [488, 268] width 44 height 20
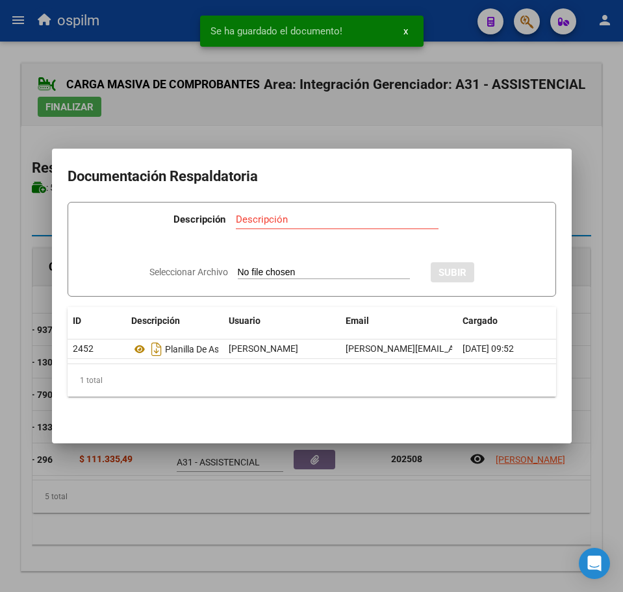
click at [231, 521] on div at bounding box center [311, 296] width 623 height 592
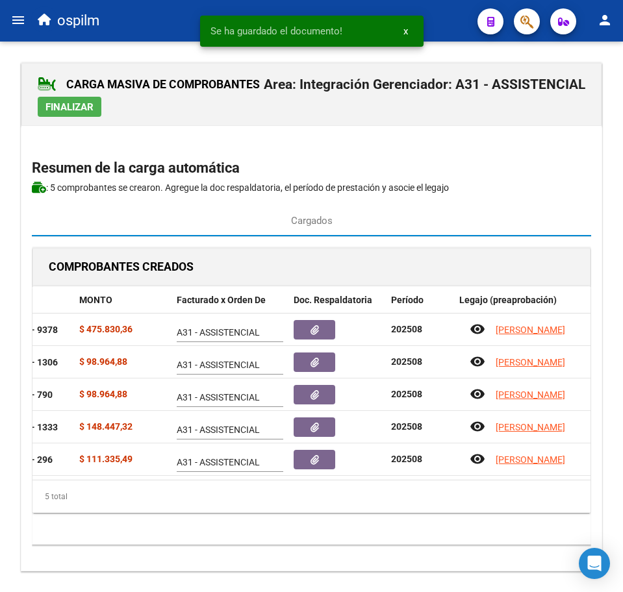
click at [88, 106] on span "Finalizar" at bounding box center [69, 107] width 48 height 12
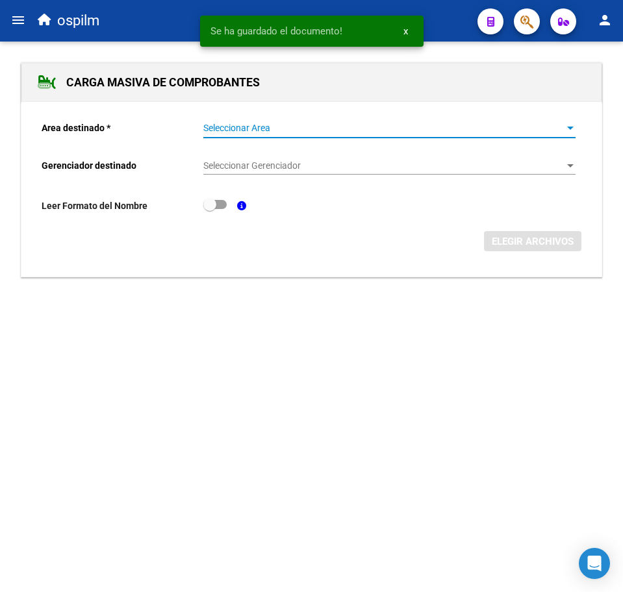
click at [235, 123] on span "Seleccionar Area" at bounding box center [383, 128] width 360 height 11
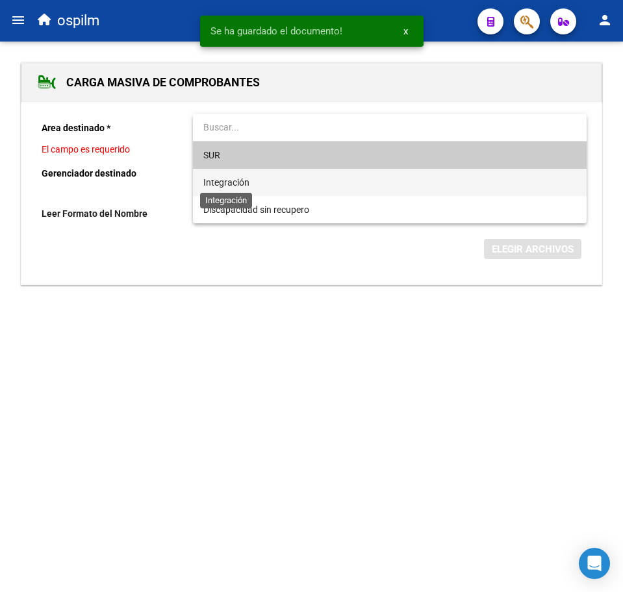
click at [236, 179] on span "Integración" at bounding box center [226, 182] width 46 height 10
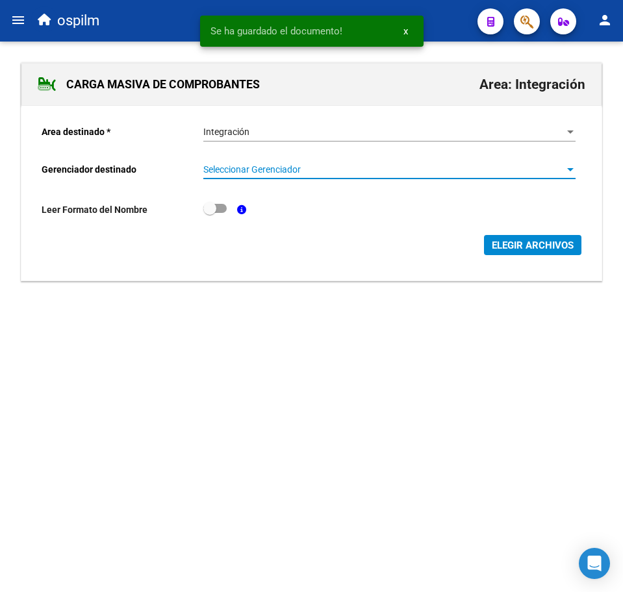
click at [238, 171] on span "Seleccionar Gerenciador" at bounding box center [383, 169] width 360 height 11
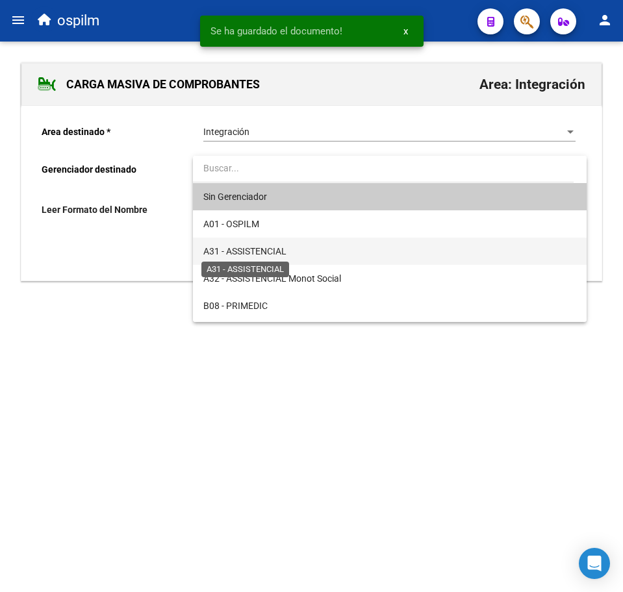
click at [264, 251] on span "A31 - ASSISTENCIAL" at bounding box center [244, 251] width 83 height 10
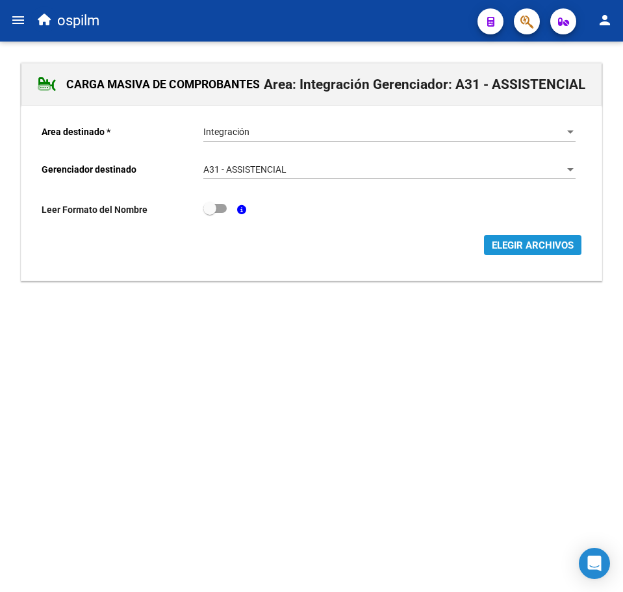
click at [488, 253] on button "ELEGIR ARCHIVOS" at bounding box center [532, 245] width 97 height 20
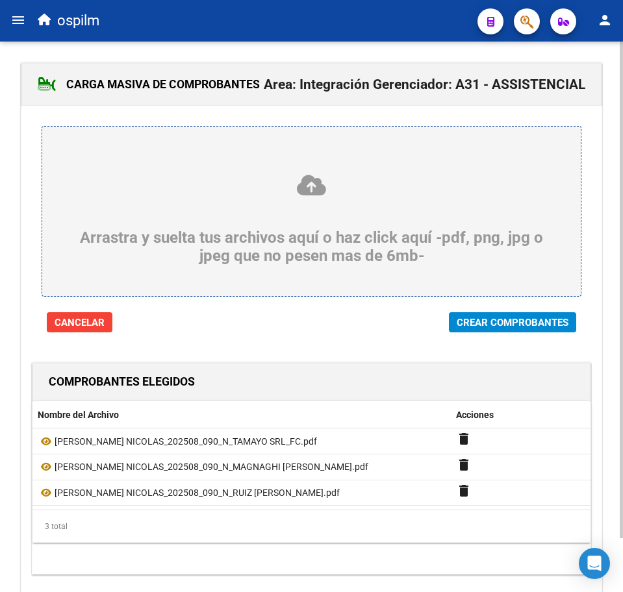
click at [473, 308] on div "Arrastra y suelta tus archivos aquí o haz click aquí -pdf, png, jpg o jpeg que …" at bounding box center [311, 219] width 580 height 227
click at [484, 316] on button "Crear Comprobantes" at bounding box center [512, 322] width 127 height 20
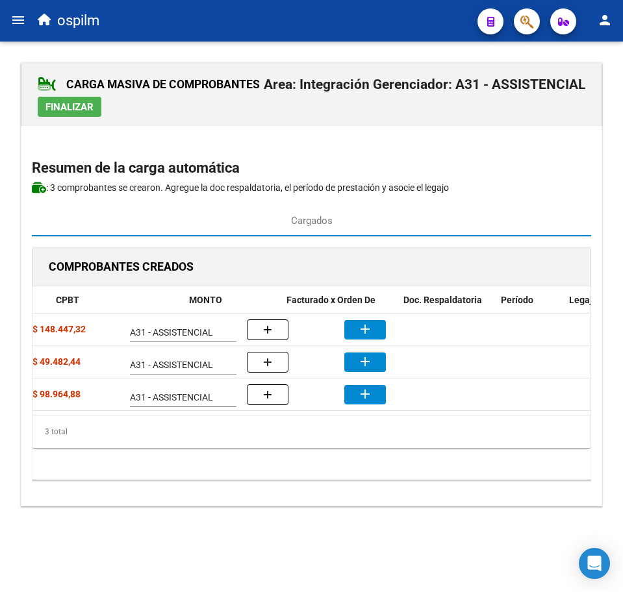
scroll to position [0, 319]
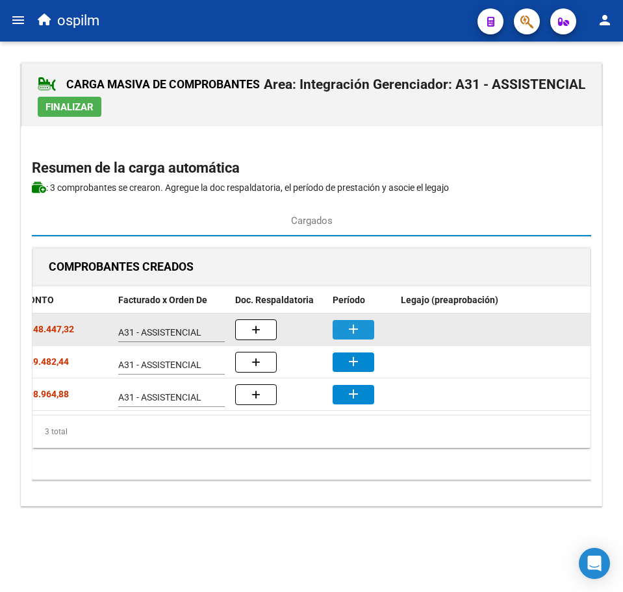
click at [347, 330] on mat-icon "add" at bounding box center [353, 329] width 16 height 16
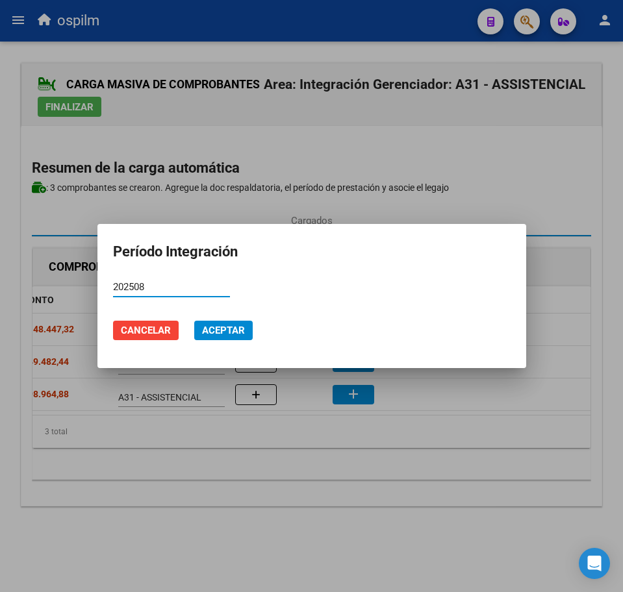
type input "202508"
click at [225, 332] on span "Aceptar" at bounding box center [223, 331] width 43 height 12
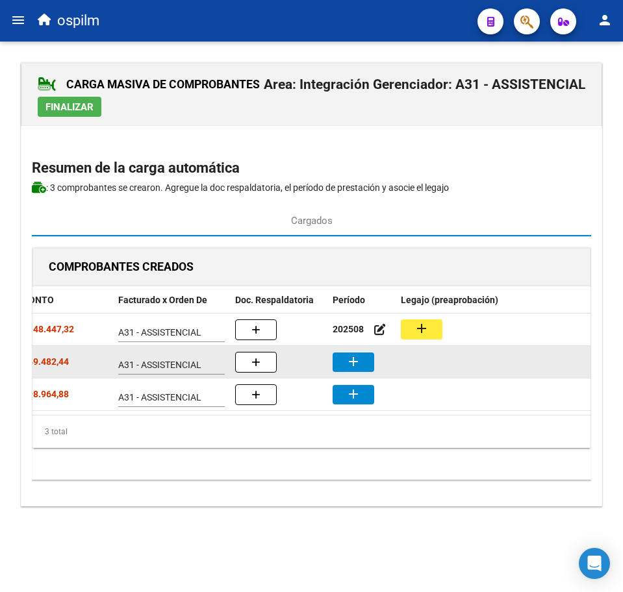
click at [347, 364] on mat-icon "add" at bounding box center [353, 362] width 16 height 16
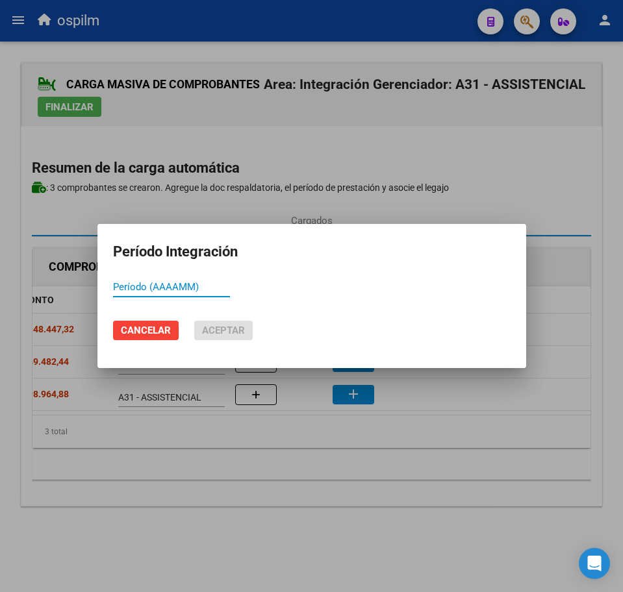
paste input "202508"
type input "202508"
drag, startPoint x: 238, startPoint y: 329, endPoint x: 246, endPoint y: 330, distance: 8.5
click at [238, 328] on span "Aceptar" at bounding box center [223, 331] width 43 height 12
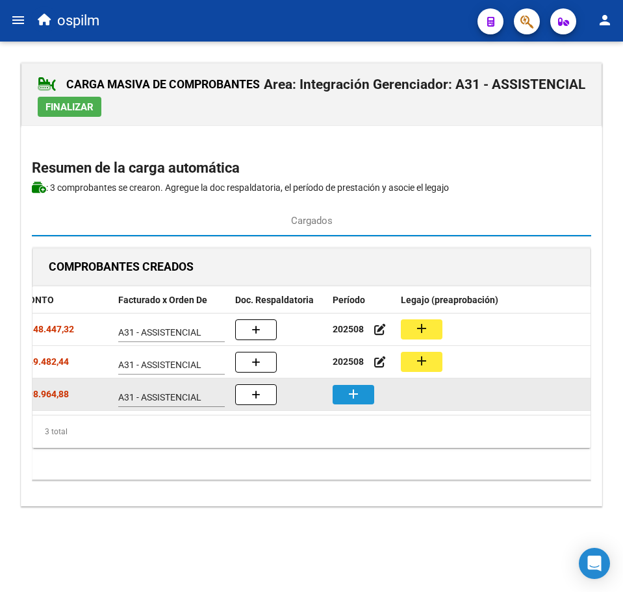
click at [351, 395] on mat-icon "add" at bounding box center [353, 394] width 16 height 16
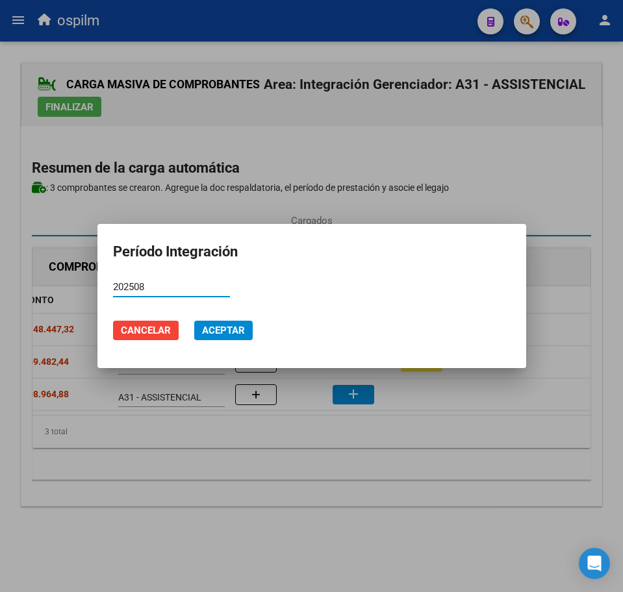
type input "202508"
click at [226, 322] on button "Aceptar" at bounding box center [223, 330] width 58 height 19
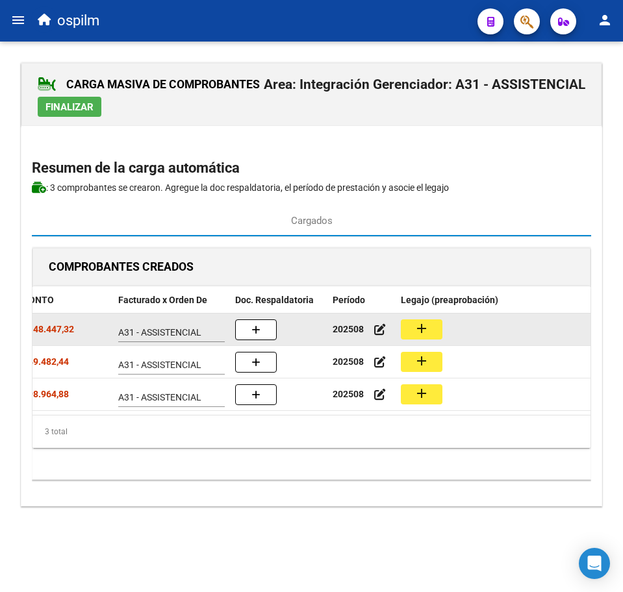
click at [419, 321] on mat-icon "add" at bounding box center [422, 329] width 16 height 16
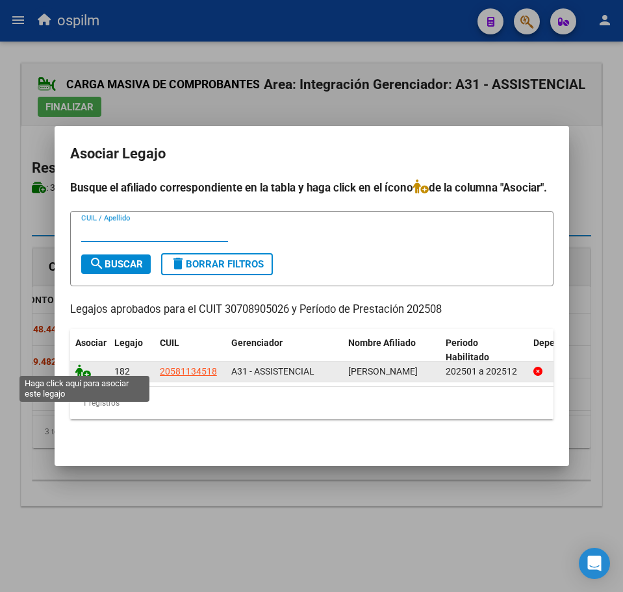
click at [79, 364] on icon at bounding box center [83, 371] width 16 height 14
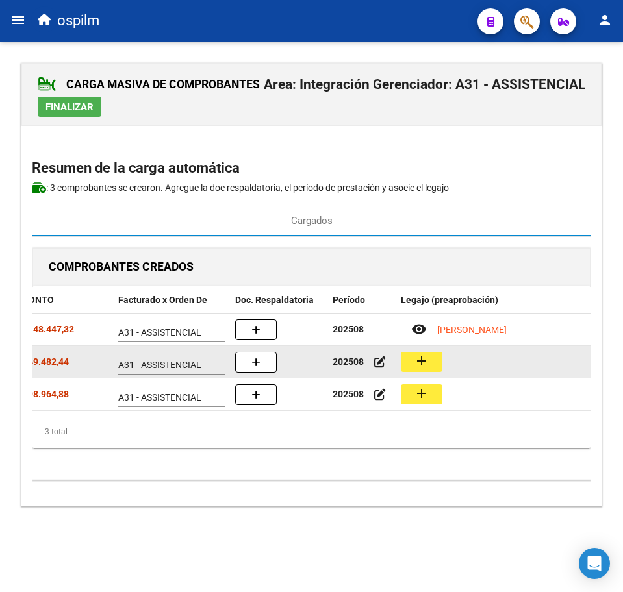
click at [412, 360] on button "add" at bounding box center [422, 362] width 42 height 20
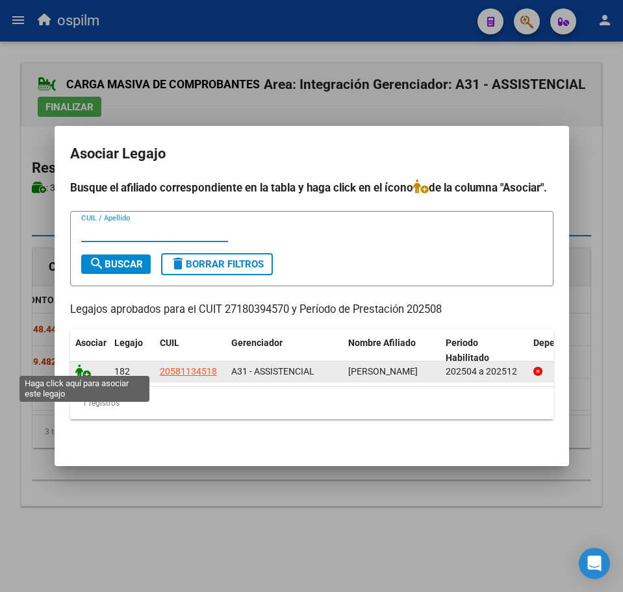
click at [83, 365] on icon at bounding box center [83, 371] width 16 height 14
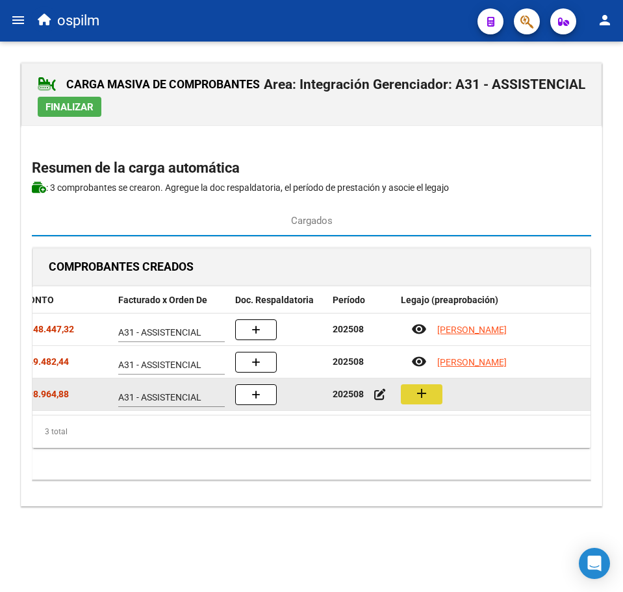
click at [429, 392] on mat-icon "add" at bounding box center [422, 394] width 16 height 16
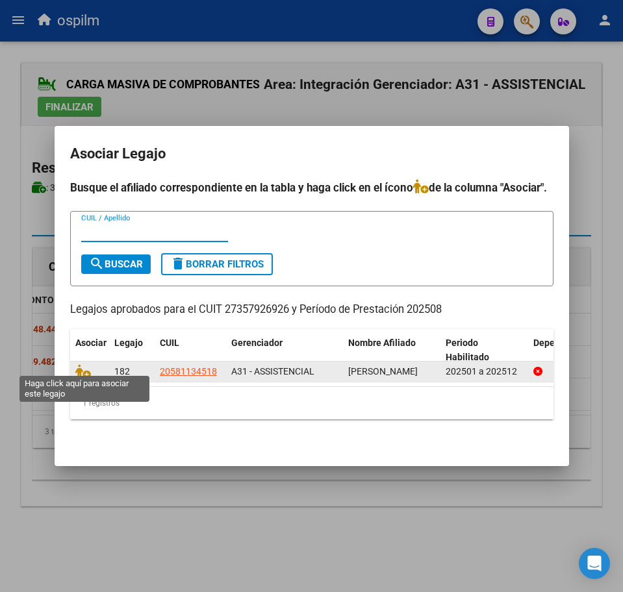
drag, startPoint x: 79, startPoint y: 366, endPoint x: 101, endPoint y: 369, distance: 23.0
click at [79, 366] on icon at bounding box center [83, 371] width 16 height 14
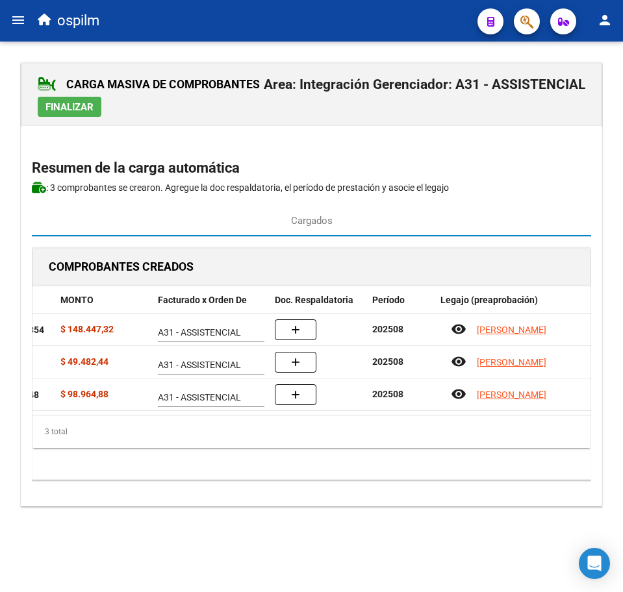
scroll to position [0, 257]
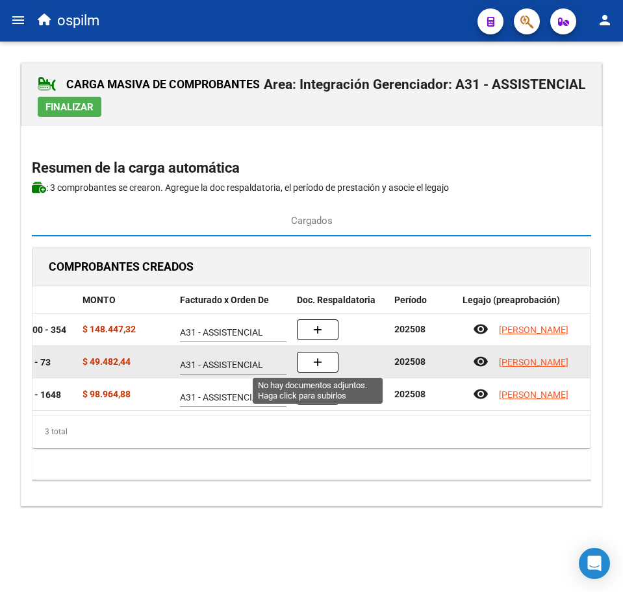
click at [326, 361] on button "button" at bounding box center [318, 362] width 42 height 21
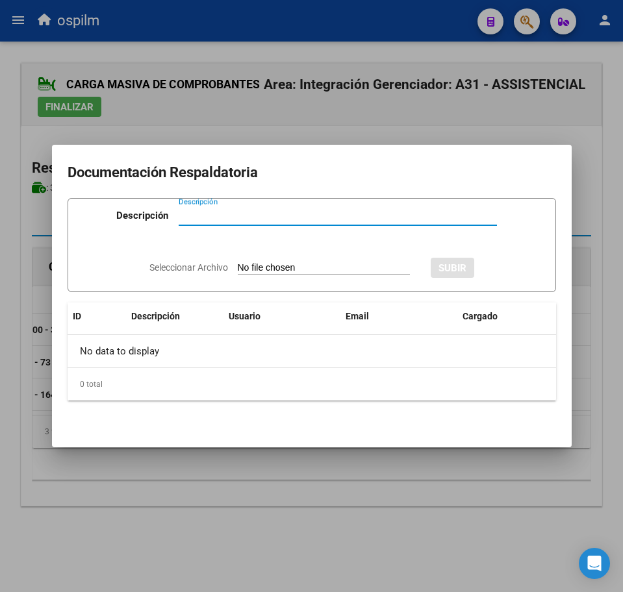
paste input "Planilla de asistencia"
type input "Planilla de asistencia"
click at [274, 265] on input "Seleccionar Archivo" at bounding box center [324, 268] width 172 height 12
type input "C:\fakepath\[PERSON_NAME] NICOLAS_202508_090_N_MAGNAGHI [PERSON_NAME].pdf"
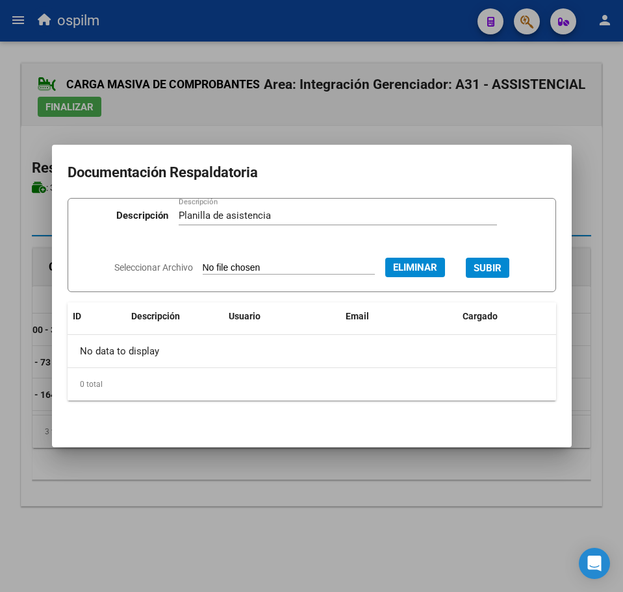
click at [497, 264] on span "SUBIR" at bounding box center [487, 268] width 28 height 12
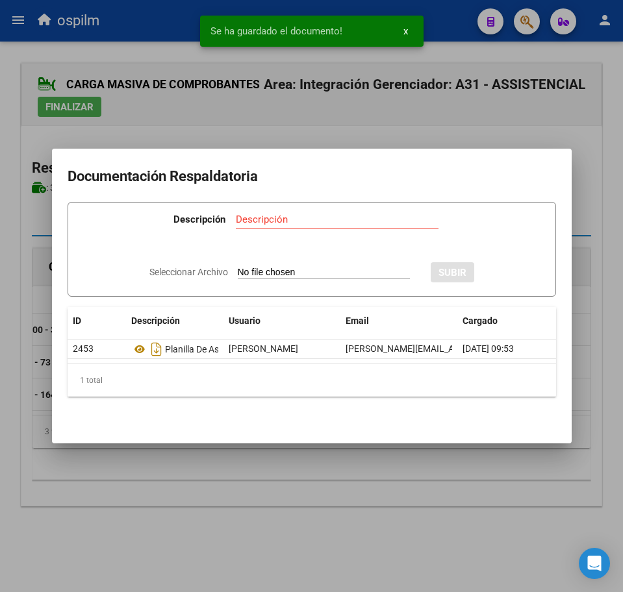
click at [253, 505] on div at bounding box center [311, 296] width 623 height 592
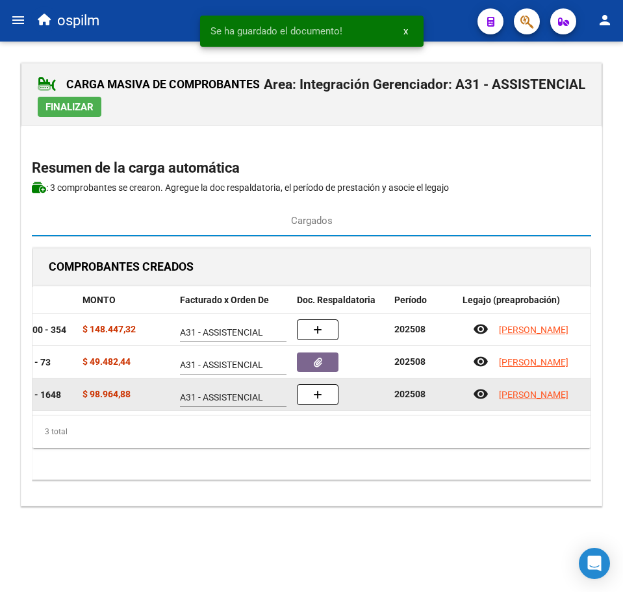
click at [330, 399] on button "button" at bounding box center [318, 394] width 42 height 21
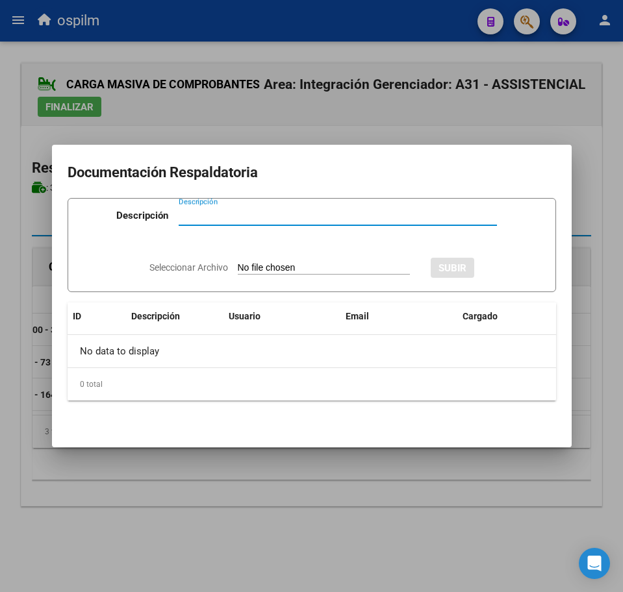
paste input "Planilla de asistencia"
type input "Planilla de asistencia"
click at [284, 264] on input "Seleccionar Archivo" at bounding box center [324, 268] width 172 height 12
type input "C:\fakepath\[PERSON_NAME] NICOLAS_202508_090_N_RUIZ [PERSON_NAME].pdf"
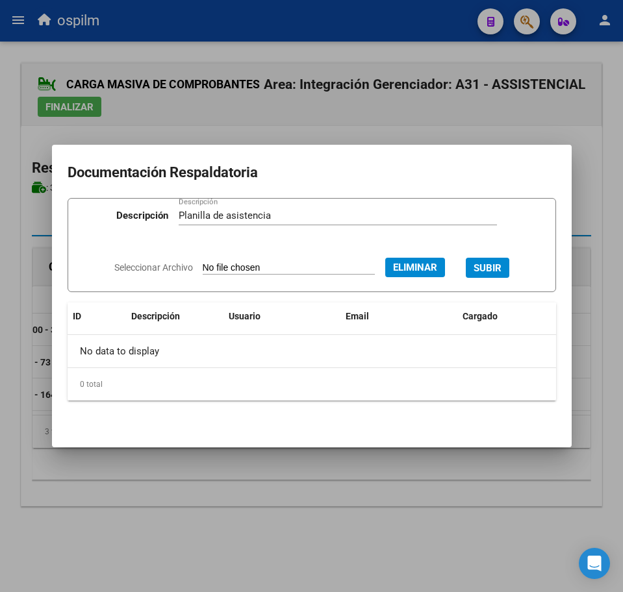
click at [497, 268] on span "SUBIR" at bounding box center [487, 268] width 28 height 12
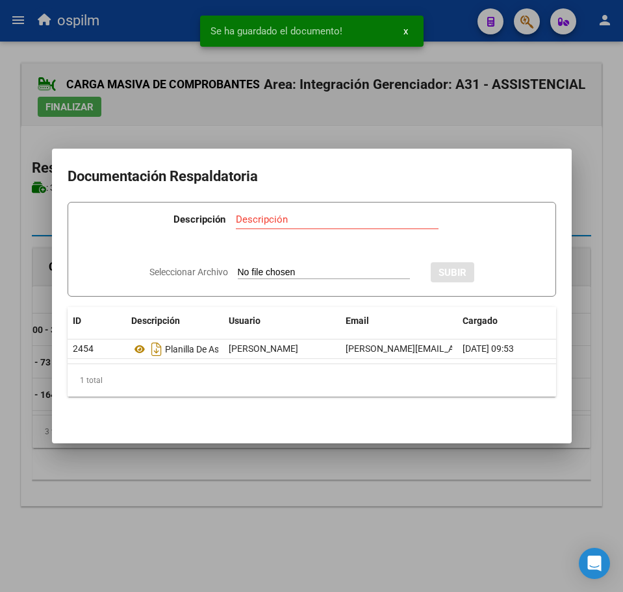
click at [240, 494] on div at bounding box center [311, 296] width 623 height 592
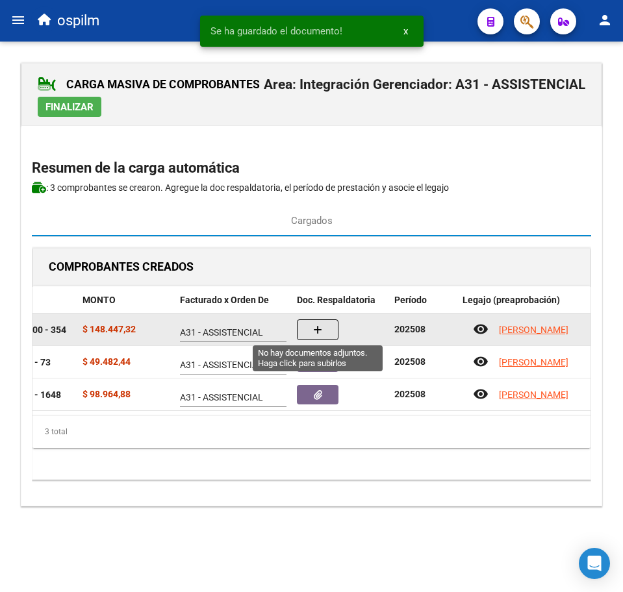
click at [324, 327] on button "button" at bounding box center [318, 329] width 42 height 21
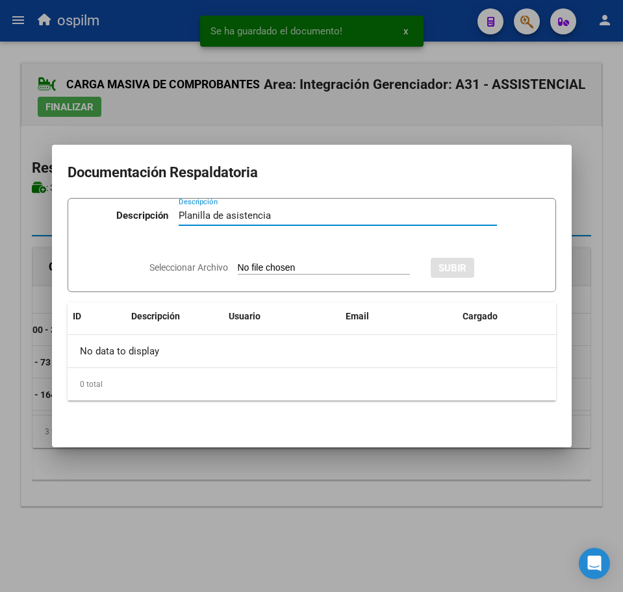
type input "Planilla de asistencia"
click at [272, 270] on input "Seleccionar Archivo" at bounding box center [324, 268] width 172 height 12
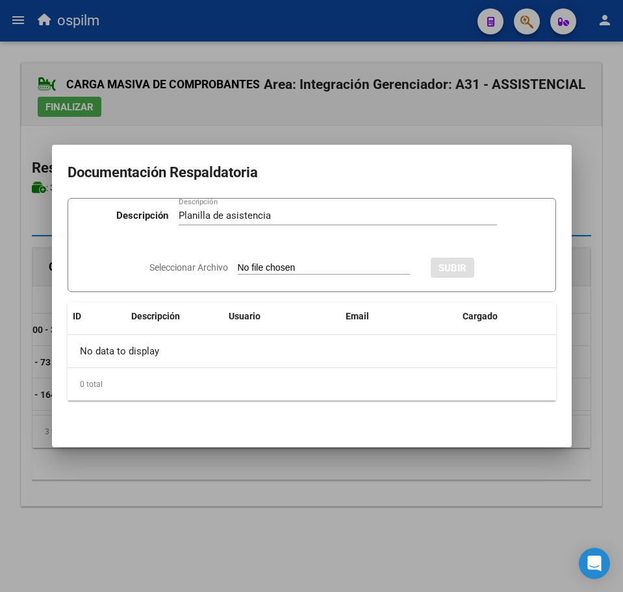
type input "C:\fakepath\[PERSON_NAME] NICOLAS_202508_090_N_TAMAYO SRL_PA.pdf"
click at [492, 265] on span "SUBIR" at bounding box center [487, 268] width 28 height 12
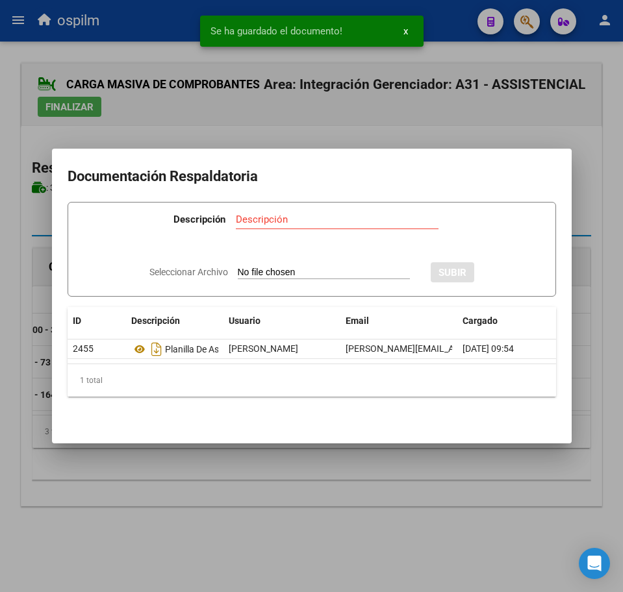
click at [199, 463] on div at bounding box center [311, 296] width 623 height 592
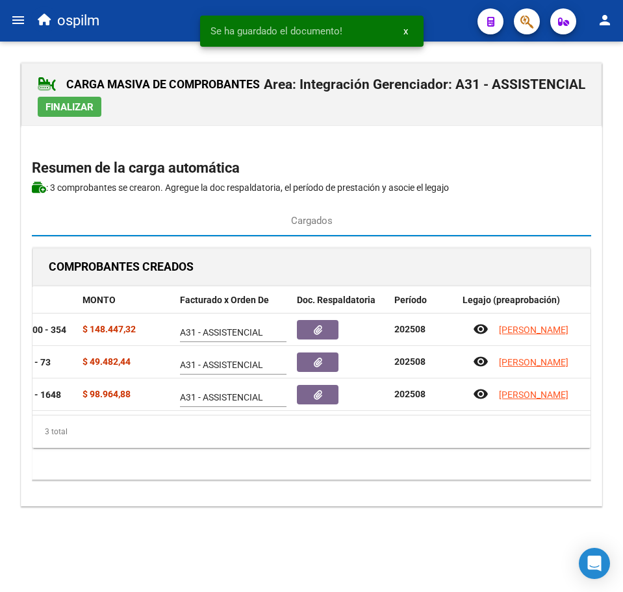
click at [82, 105] on span "Finalizar" at bounding box center [69, 107] width 48 height 12
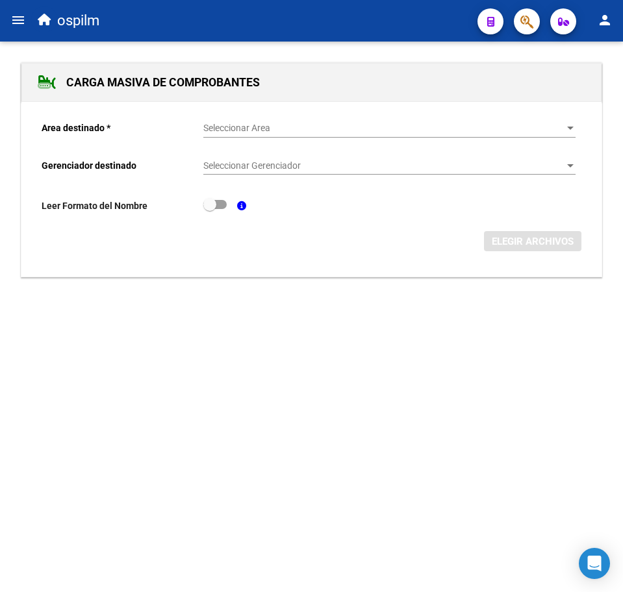
click at [21, 24] on mat-icon "menu" at bounding box center [18, 20] width 16 height 16
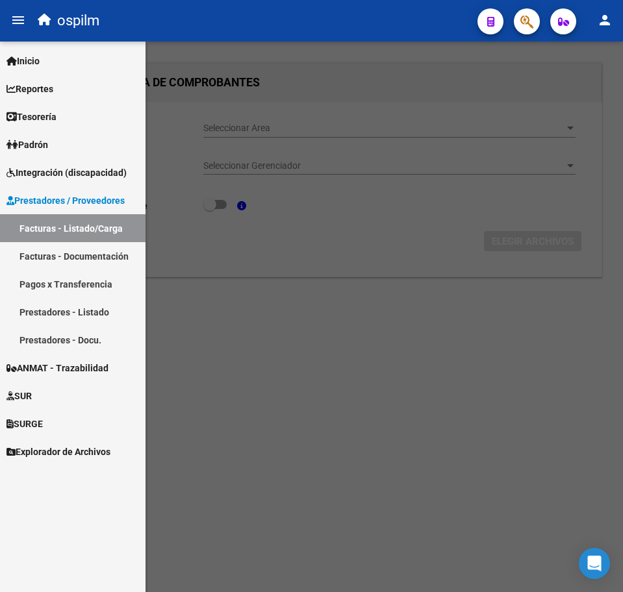
drag, startPoint x: 43, startPoint y: 232, endPoint x: 440, endPoint y: 355, distance: 415.3
click at [43, 231] on link "Facturas - Listado/Carga" at bounding box center [72, 228] width 145 height 28
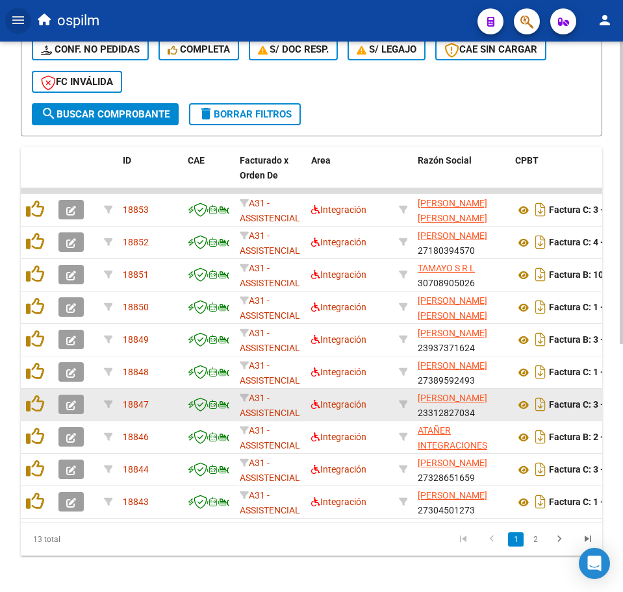
scroll to position [451, 0]
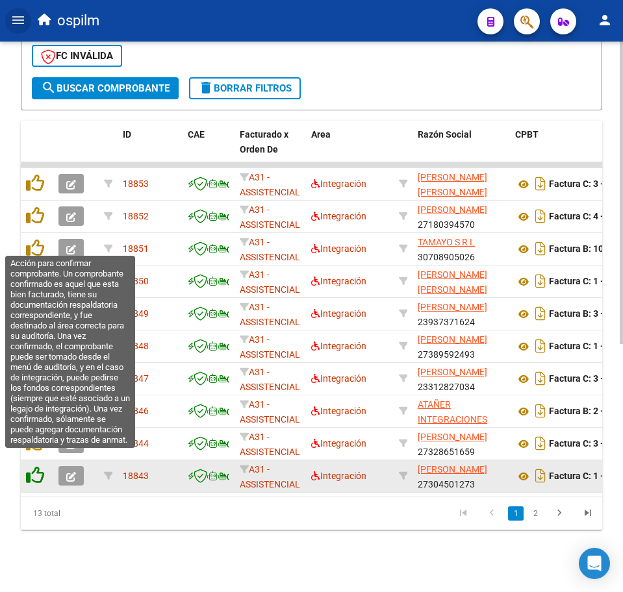
click at [36, 466] on icon at bounding box center [35, 475] width 18 height 18
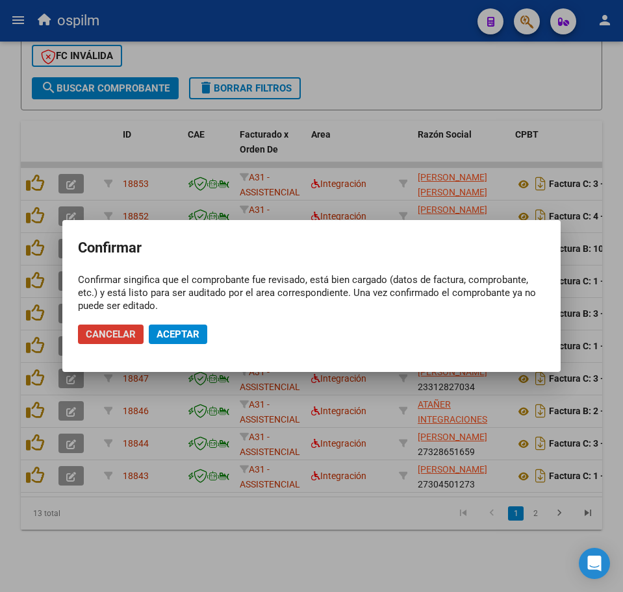
click at [176, 326] on button "Aceptar" at bounding box center [178, 334] width 58 height 19
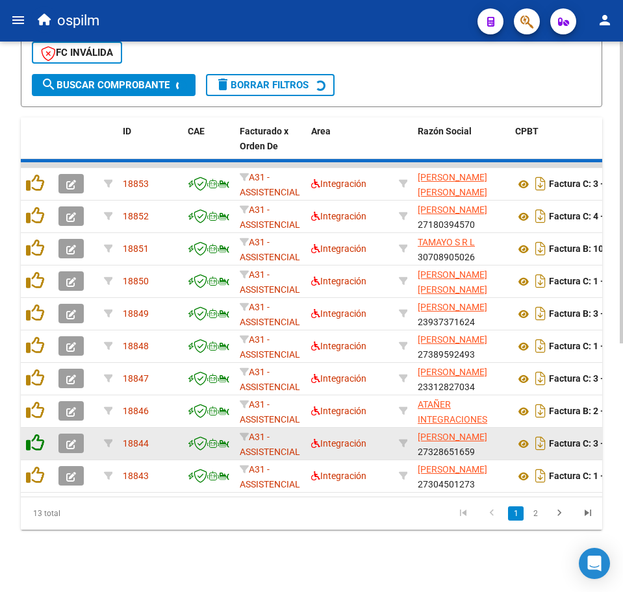
click at [37, 436] on icon at bounding box center [35, 443] width 18 height 18
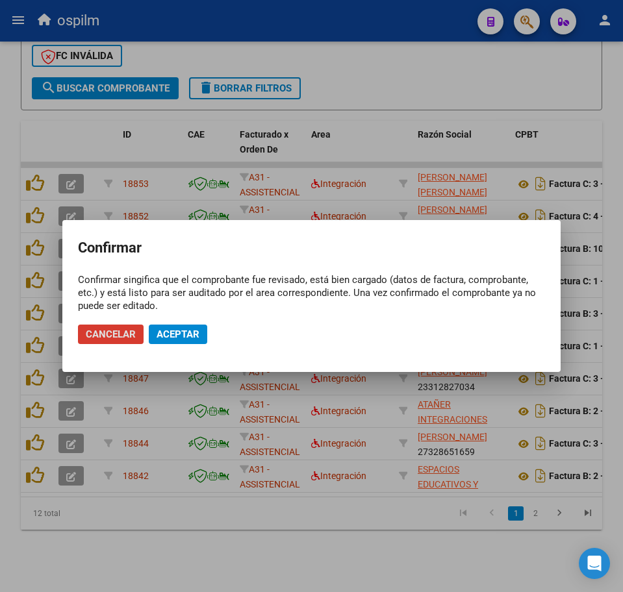
click at [177, 334] on span "Aceptar" at bounding box center [177, 335] width 43 height 12
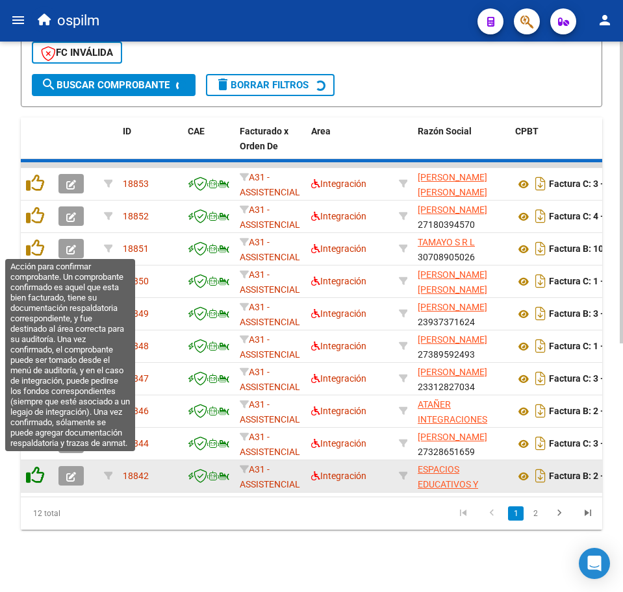
click at [35, 466] on icon at bounding box center [35, 475] width 18 height 18
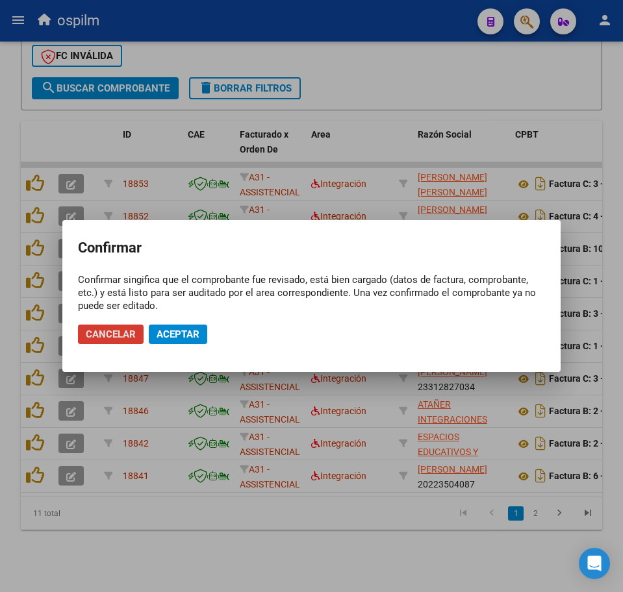
click at [171, 344] on mat-dialog-actions "Cancelar Aceptar" at bounding box center [311, 334] width 467 height 44
click at [173, 336] on span "Aceptar" at bounding box center [177, 335] width 43 height 12
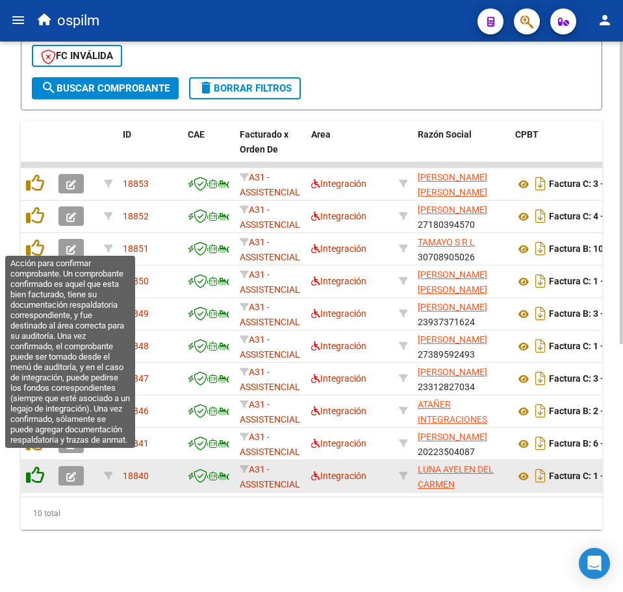
click at [40, 466] on icon at bounding box center [35, 475] width 18 height 18
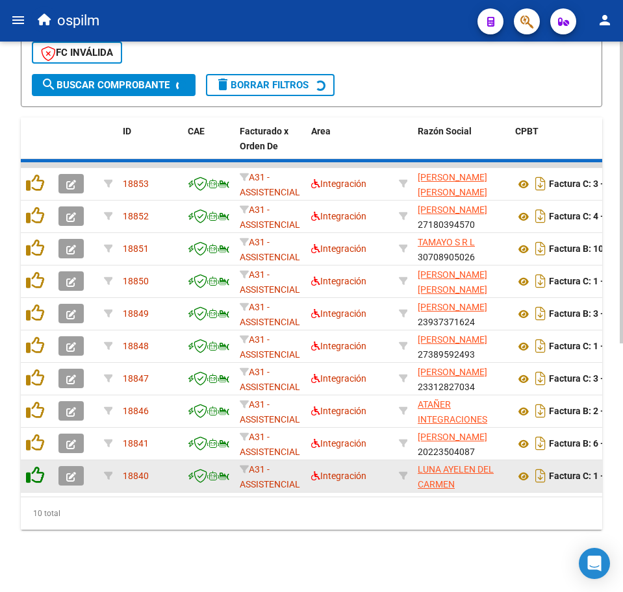
click at [38, 466] on icon at bounding box center [35, 475] width 18 height 18
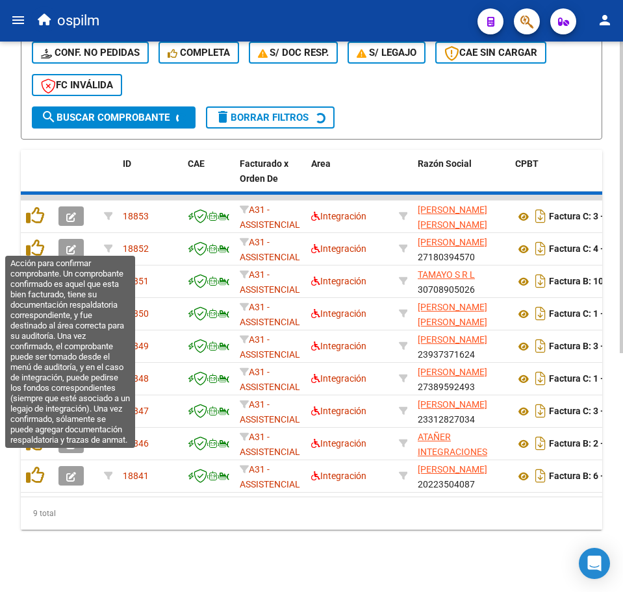
click at [38, 466] on icon at bounding box center [35, 475] width 18 height 18
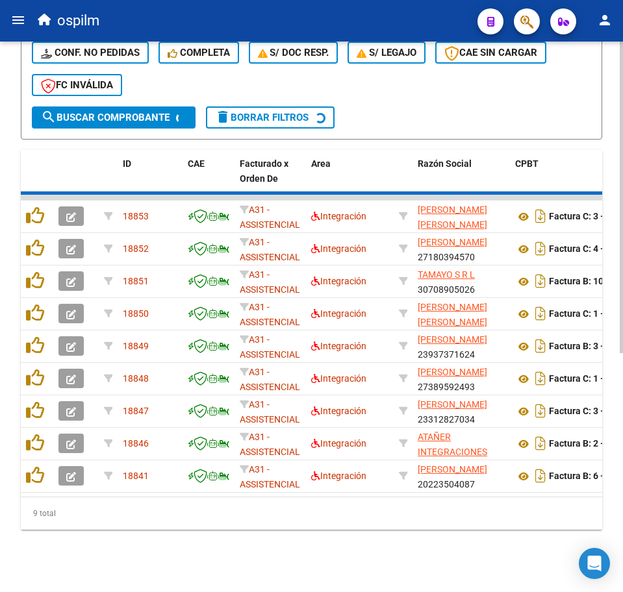
click at [38, 466] on icon at bounding box center [35, 475] width 18 height 18
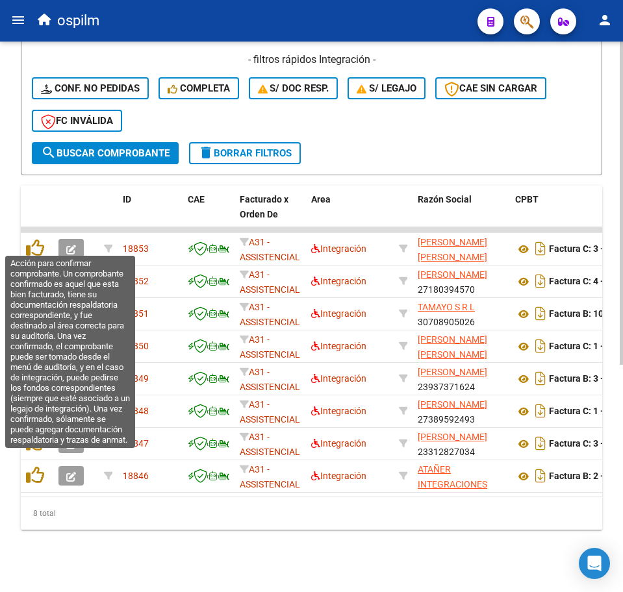
click at [38, 466] on icon at bounding box center [35, 475] width 18 height 18
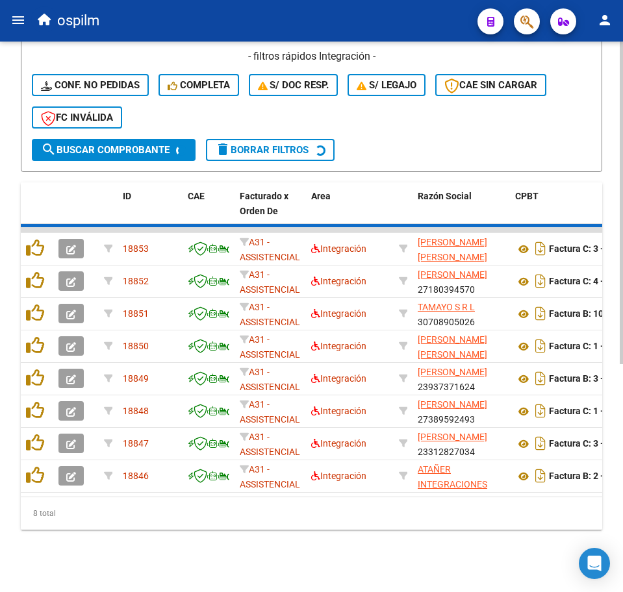
click at [38, 466] on icon at bounding box center [35, 475] width 18 height 18
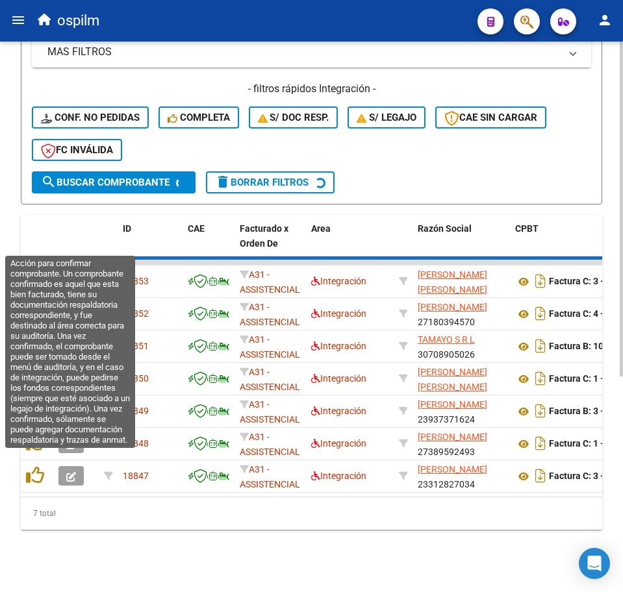
click at [38, 466] on icon at bounding box center [35, 475] width 18 height 18
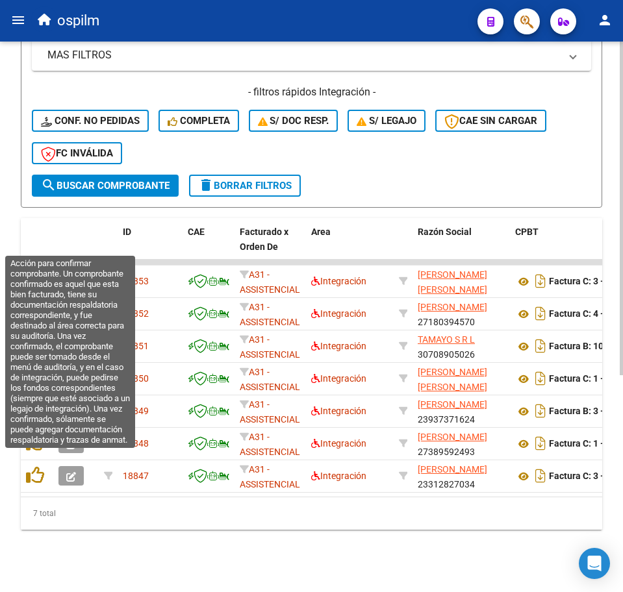
click at [38, 466] on icon at bounding box center [35, 475] width 18 height 18
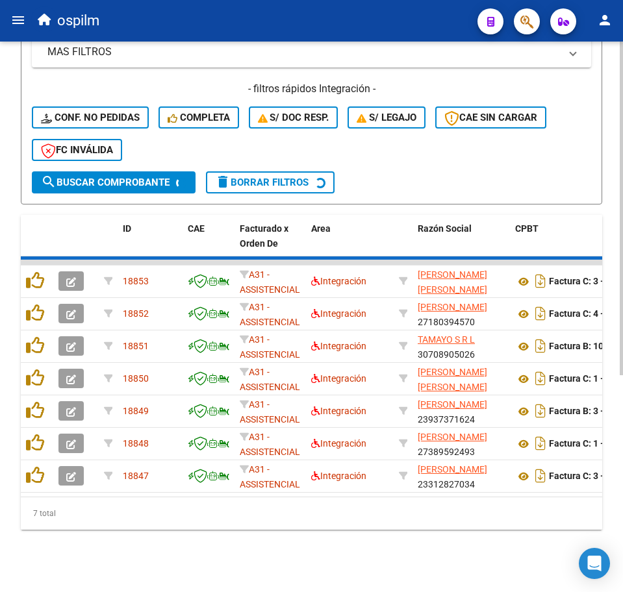
click at [38, 466] on icon at bounding box center [35, 475] width 18 height 18
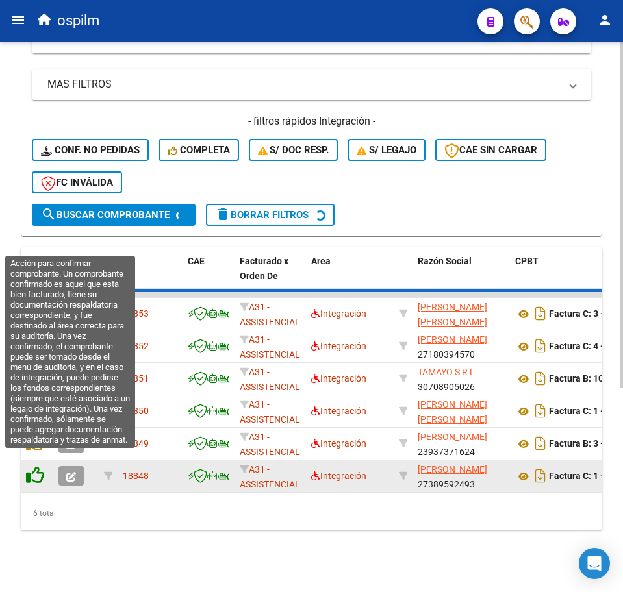
click at [41, 466] on icon at bounding box center [35, 475] width 18 height 18
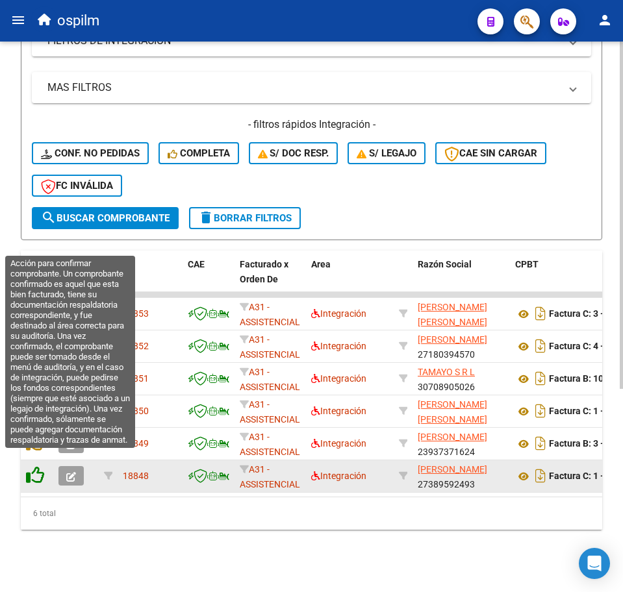
click at [42, 466] on icon at bounding box center [35, 475] width 18 height 18
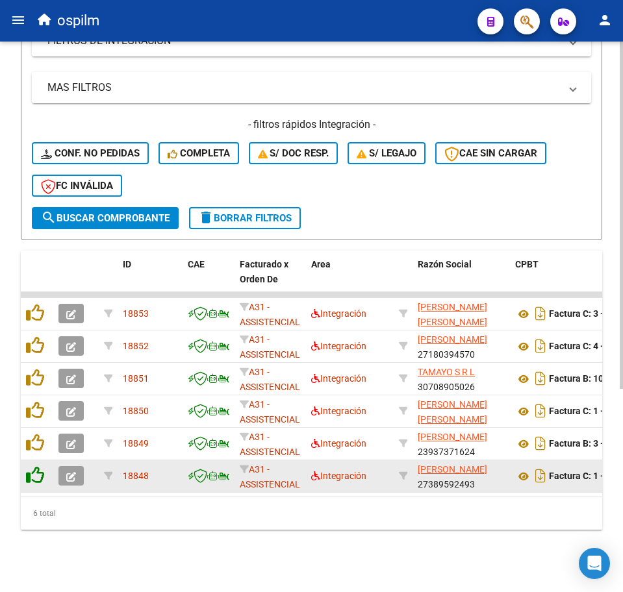
click at [43, 452] on icon at bounding box center [35, 443] width 18 height 18
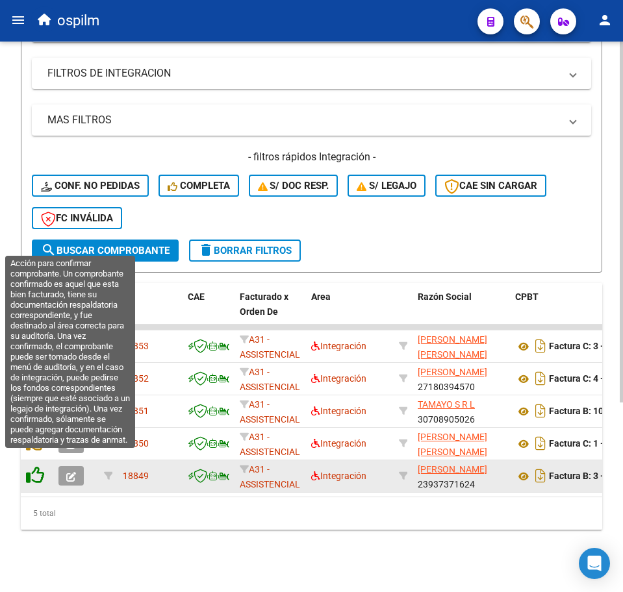
click at [42, 466] on icon at bounding box center [35, 475] width 18 height 18
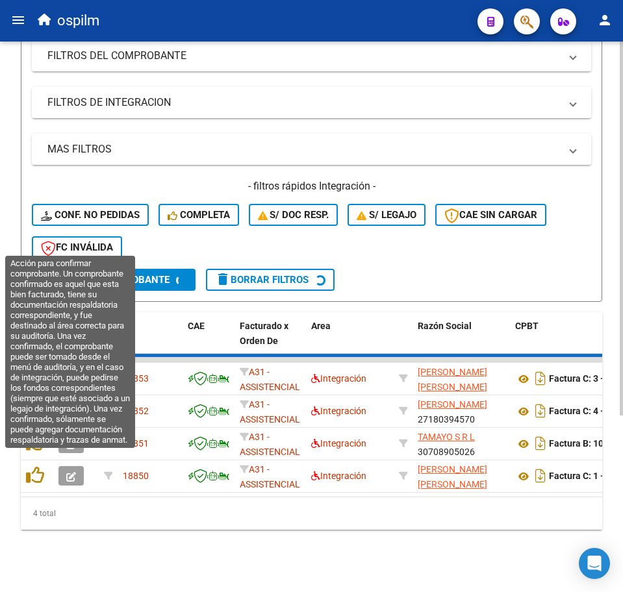
click at [42, 466] on icon at bounding box center [35, 475] width 18 height 18
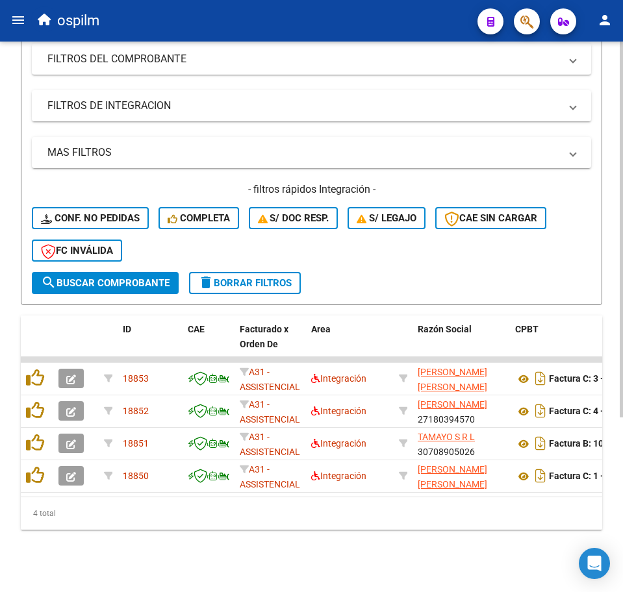
click at [42, 466] on icon at bounding box center [35, 475] width 18 height 18
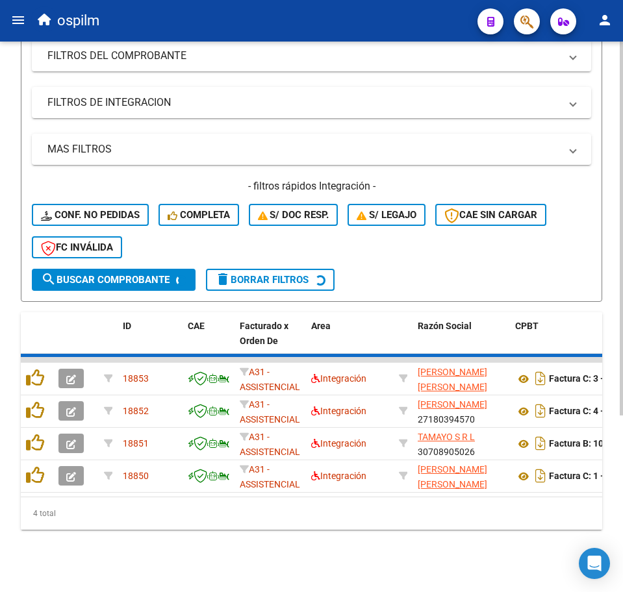
click at [42, 452] on icon at bounding box center [35, 443] width 18 height 18
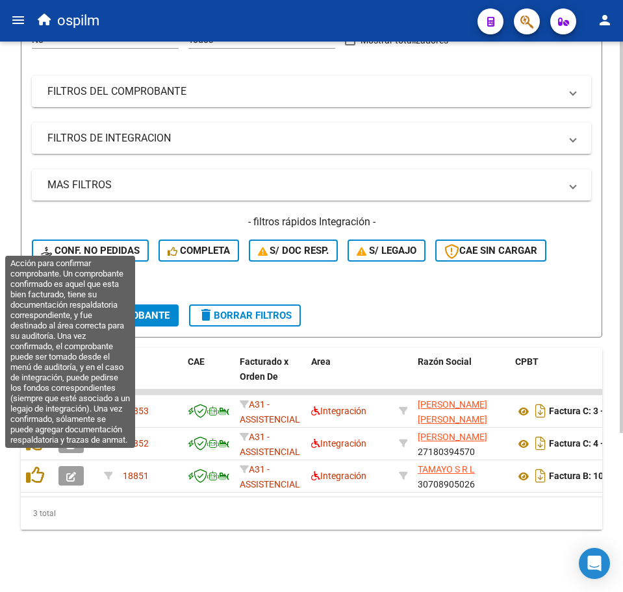
click at [42, 466] on icon at bounding box center [35, 475] width 18 height 18
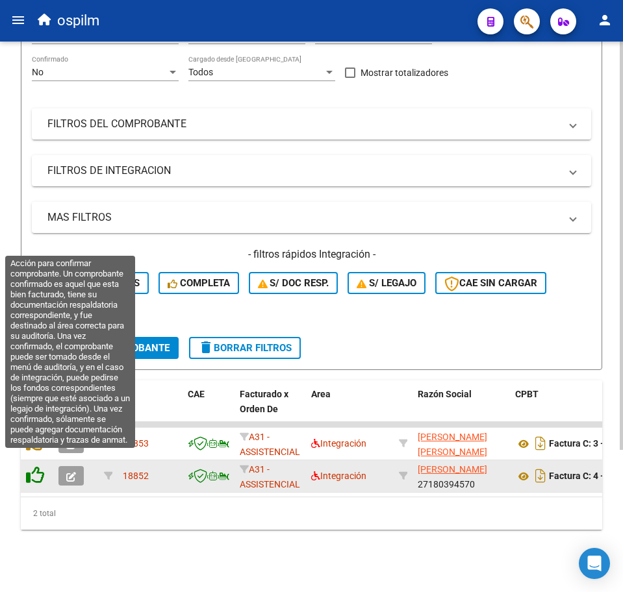
click at [42, 466] on icon at bounding box center [35, 475] width 18 height 18
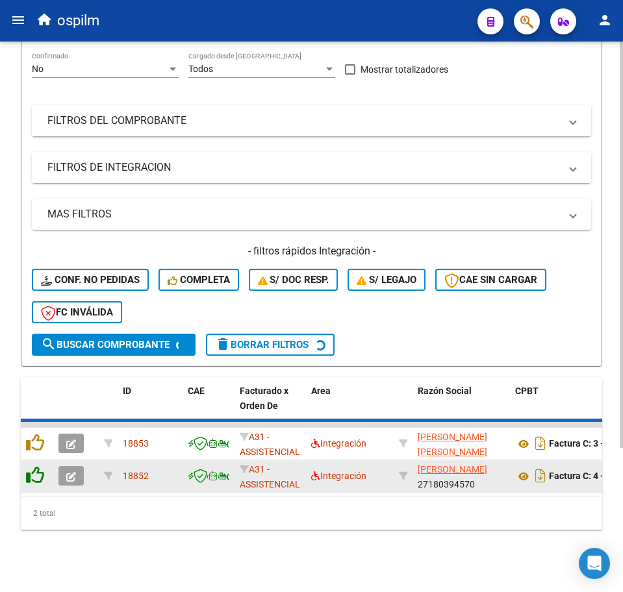
click at [42, 452] on icon at bounding box center [35, 443] width 18 height 18
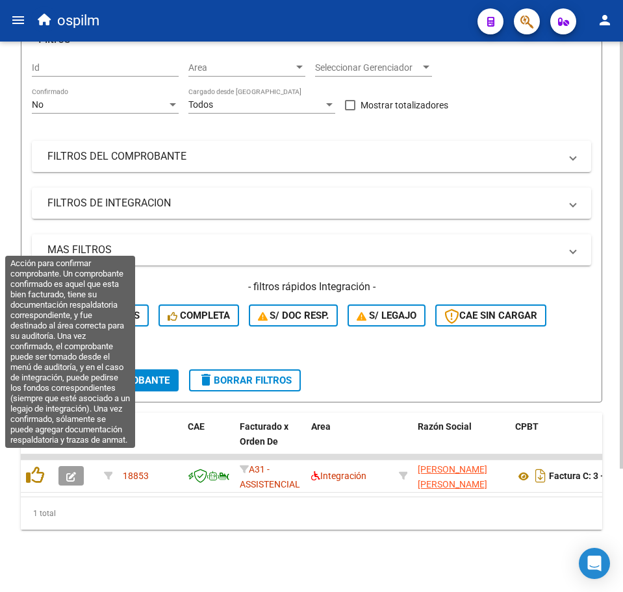
click at [42, 466] on icon at bounding box center [35, 475] width 18 height 18
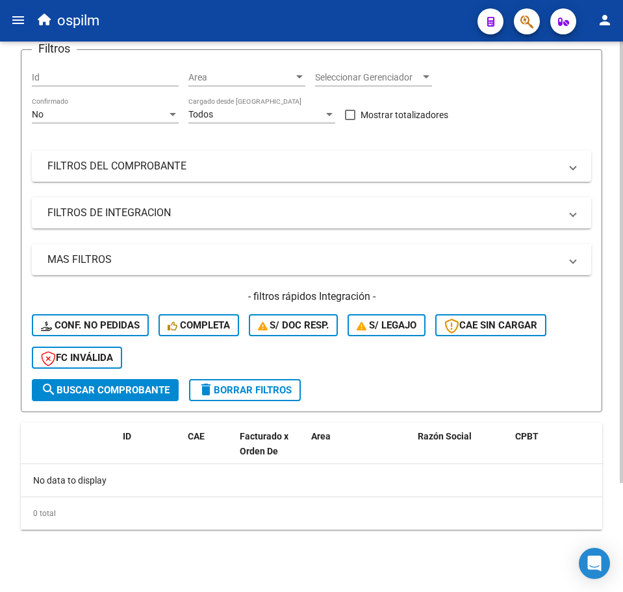
scroll to position [136, 0]
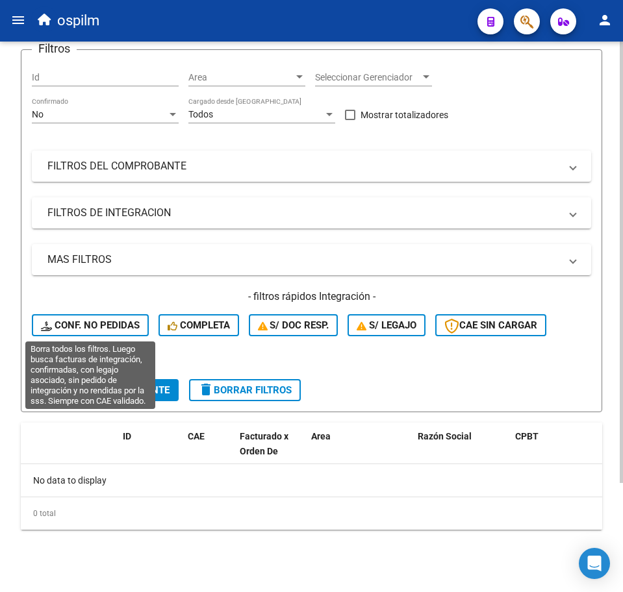
click at [136, 328] on span "Conf. no pedidas" at bounding box center [90, 325] width 99 height 12
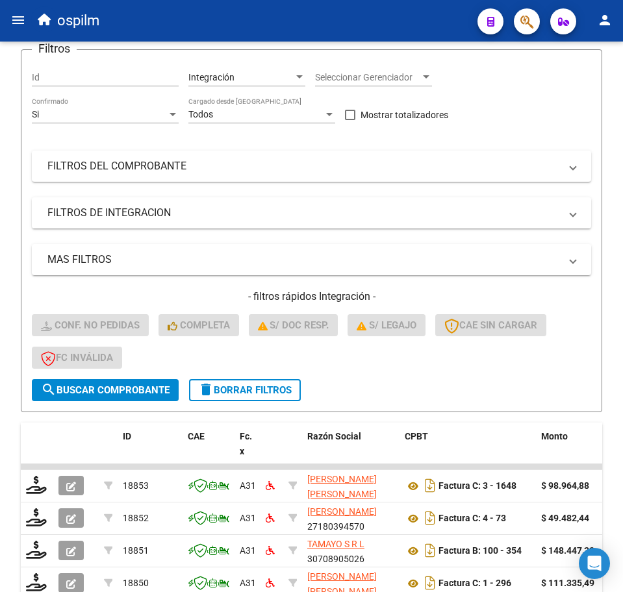
scroll to position [451, 0]
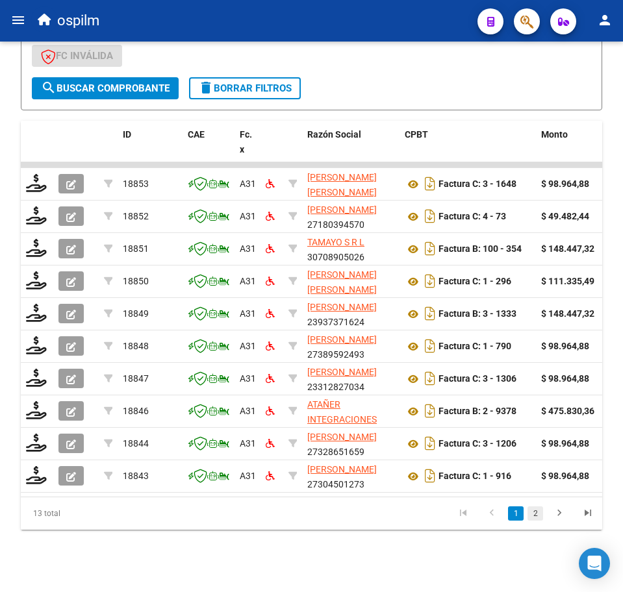
click at [537, 514] on link "2" at bounding box center [535, 514] width 16 height 14
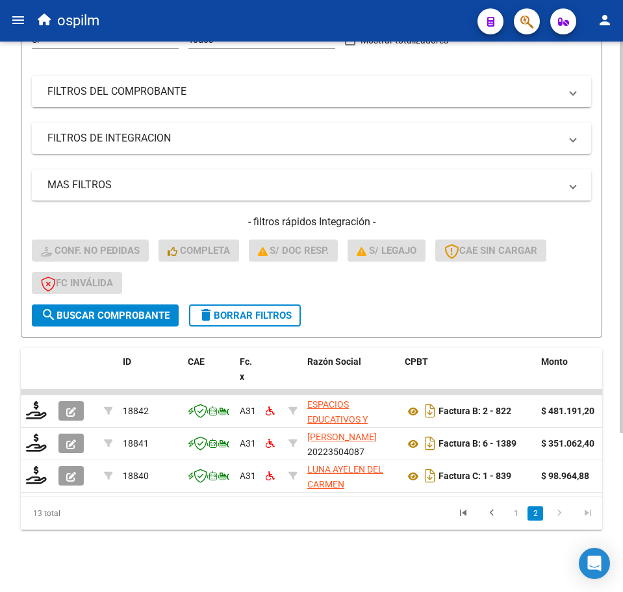
scroll to position [224, 0]
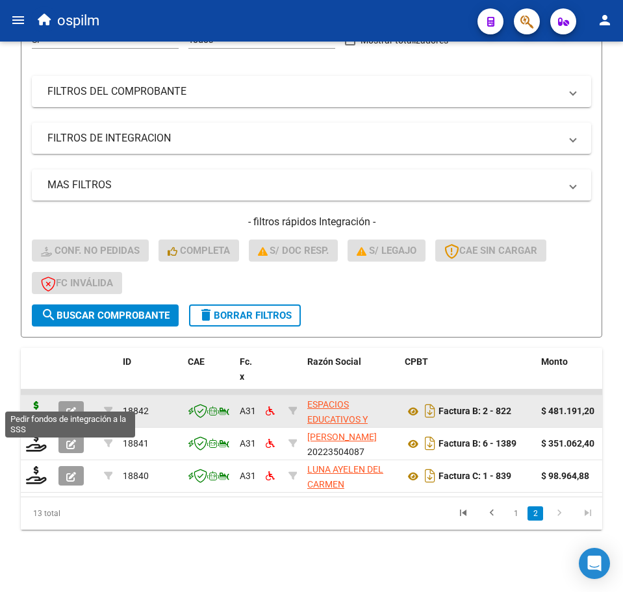
click at [42, 401] on icon at bounding box center [36, 410] width 21 height 18
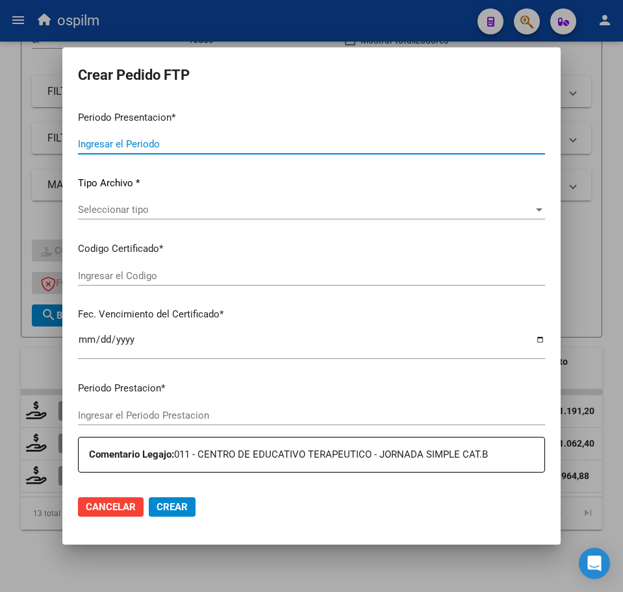
type input "202508"
type input "$ 481.191,20"
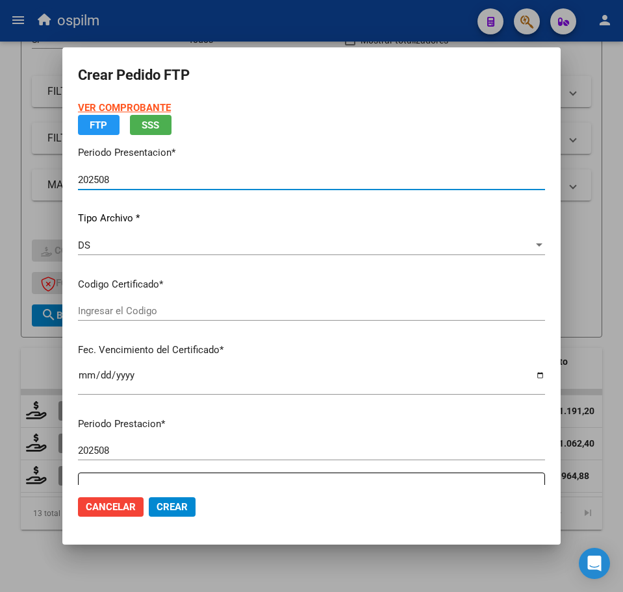
type input "ARG01000548953612018072020230720BS440"
type input "[DATE]"
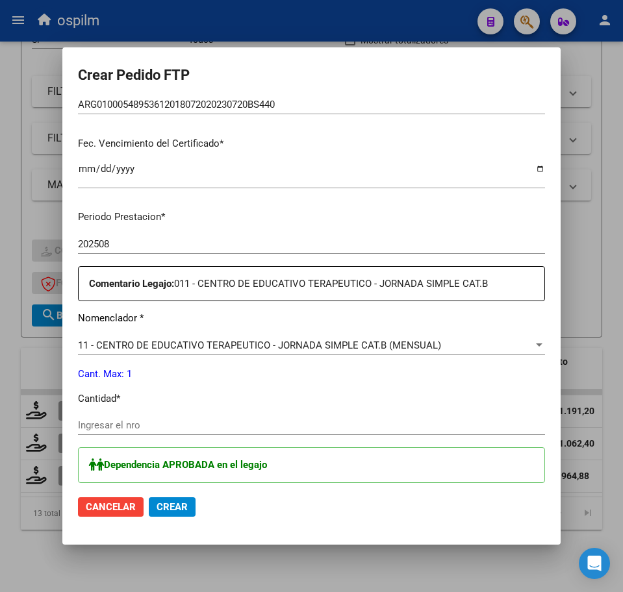
scroll to position [406, 0]
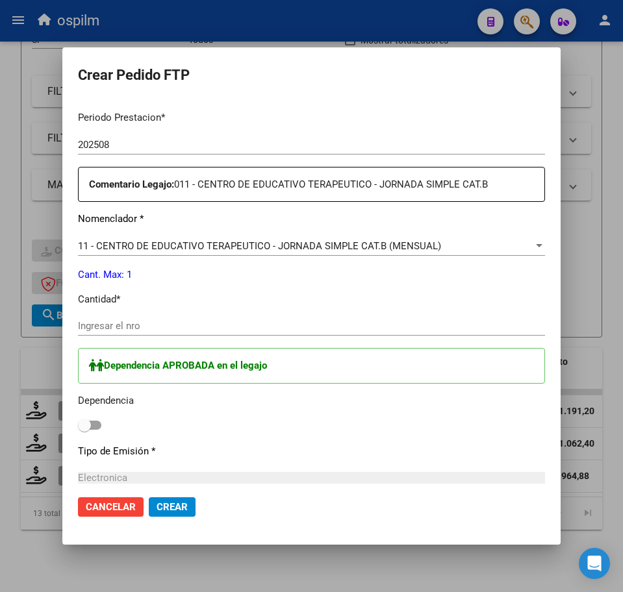
click at [152, 327] on input "Ingresar el nro" at bounding box center [311, 326] width 467 height 12
type input "1"
click at [101, 422] on label at bounding box center [89, 426] width 23 height 16
click at [84, 430] on input "checkbox" at bounding box center [84, 430] width 1 height 1
checkbox input "true"
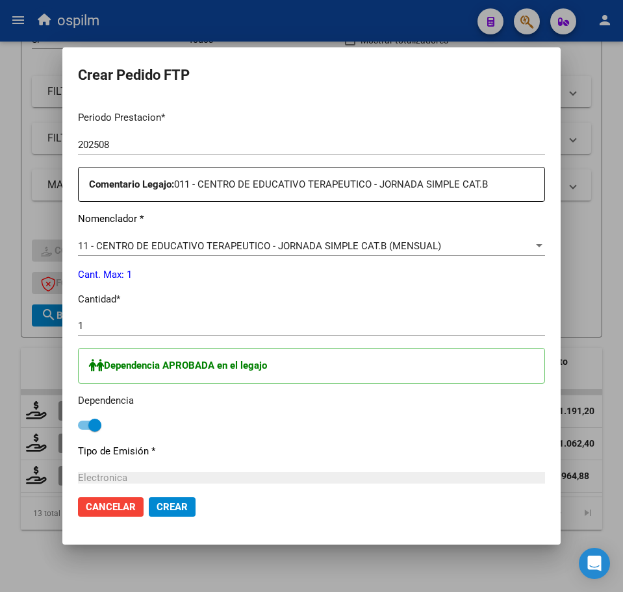
scroll to position [552, 0]
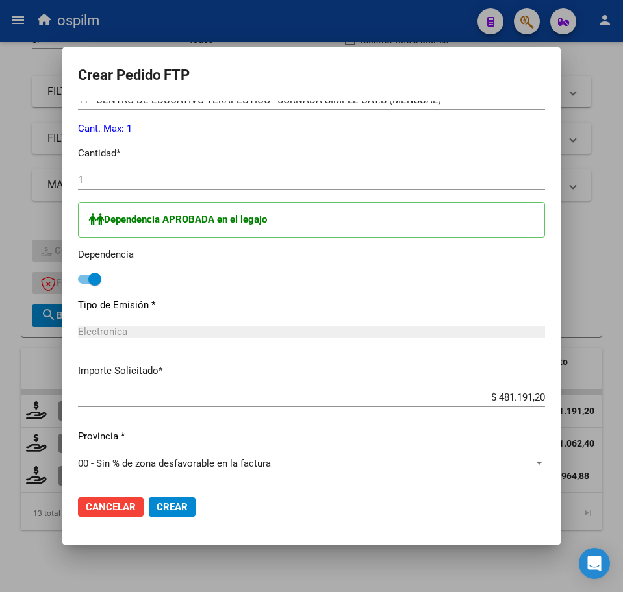
click at [181, 503] on span "Crear" at bounding box center [171, 507] width 31 height 12
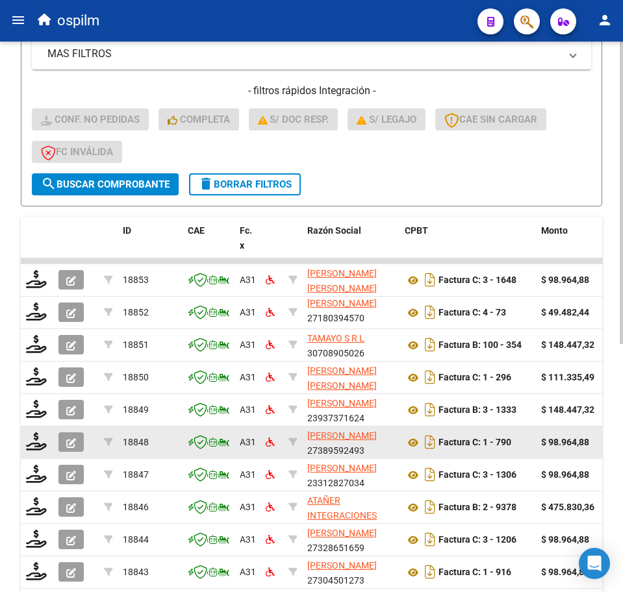
scroll to position [451, 0]
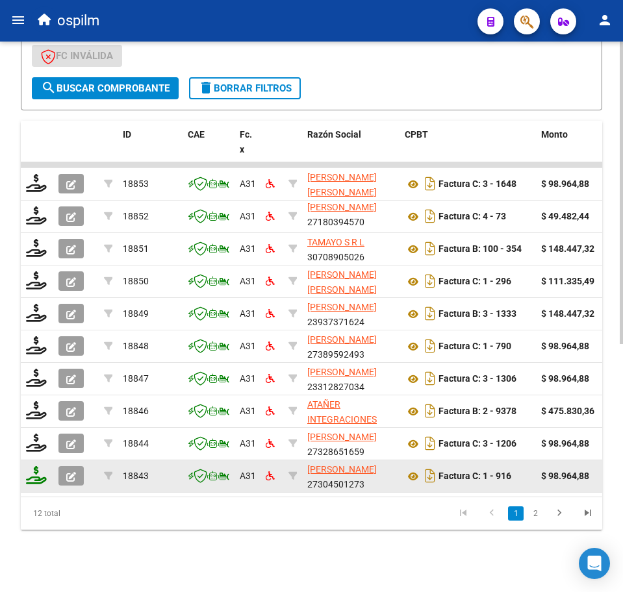
click at [44, 466] on icon at bounding box center [36, 475] width 21 height 18
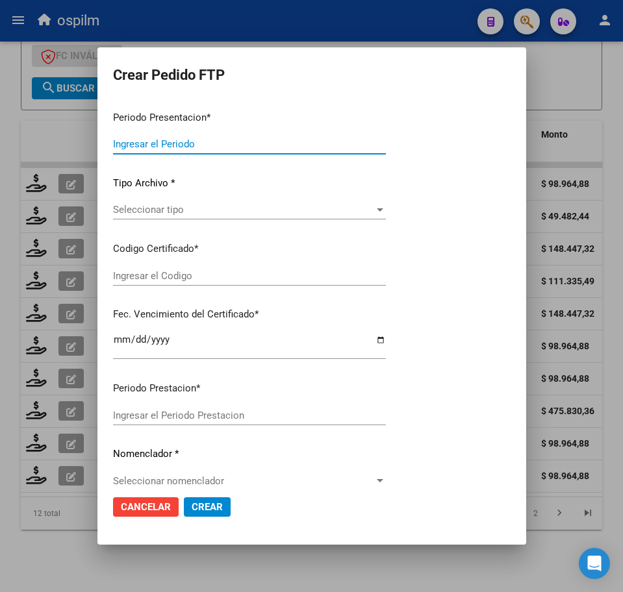
type input "202508"
type input "$ 98.964,88"
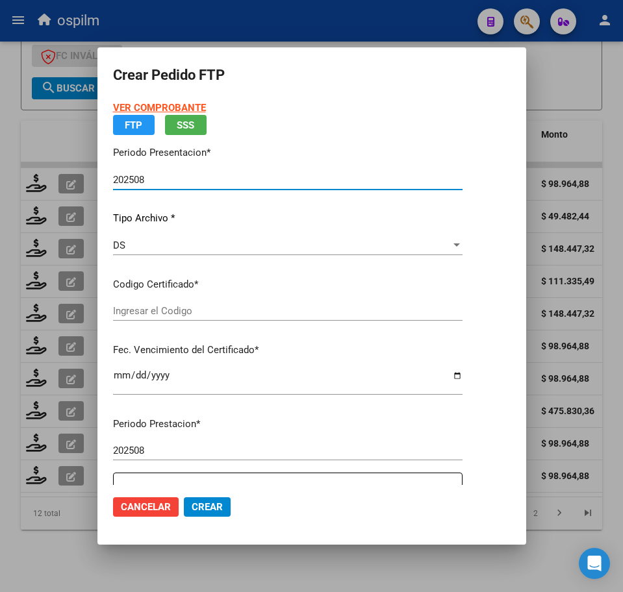
type input "ARG01000548953612018072020230720BS440"
type input "[DATE]"
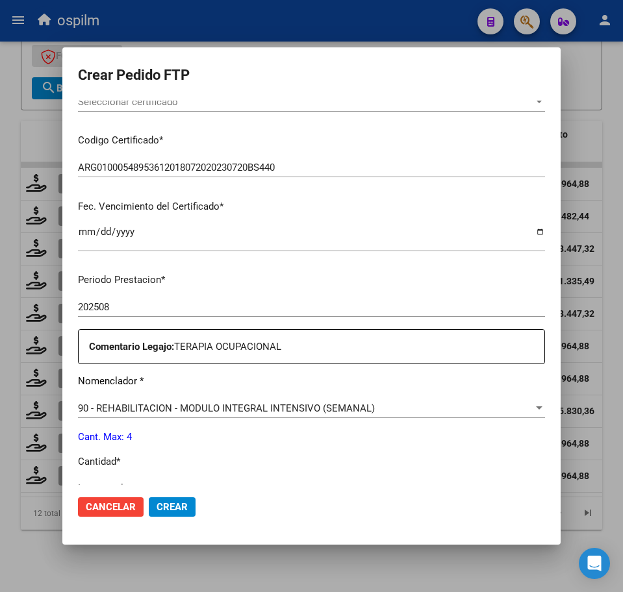
scroll to position [406, 0]
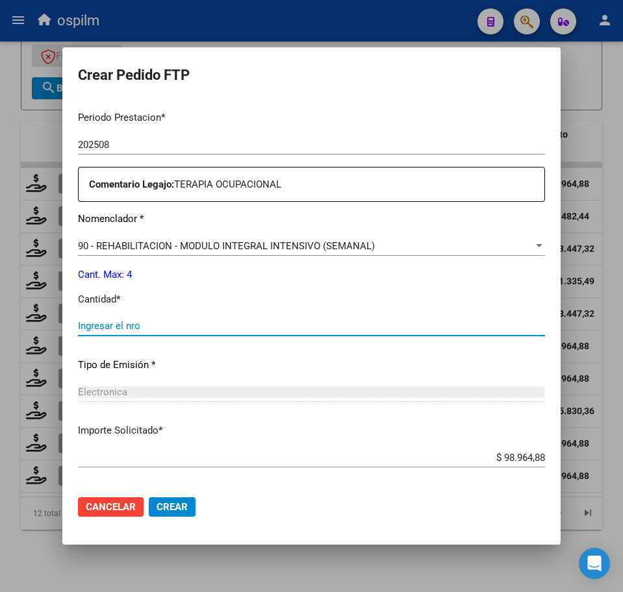
click at [155, 325] on input "Ingresar el nro" at bounding box center [311, 326] width 467 height 12
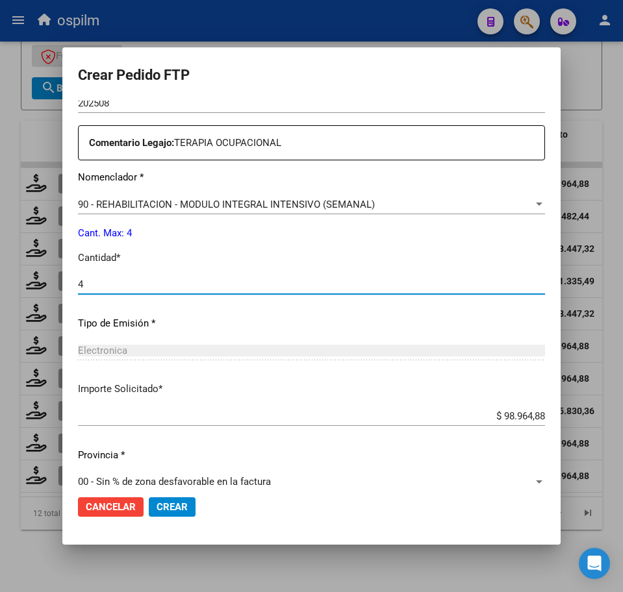
scroll to position [466, 0]
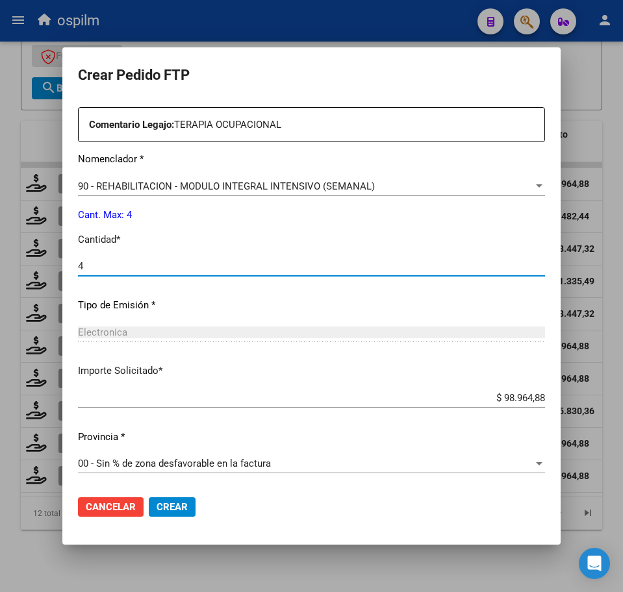
type input "4"
click at [173, 503] on span "Crear" at bounding box center [171, 507] width 31 height 12
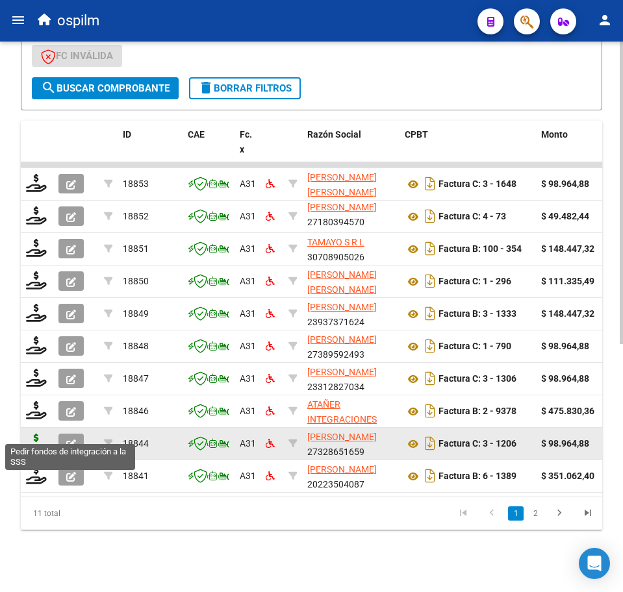
click at [33, 434] on icon at bounding box center [36, 443] width 21 height 18
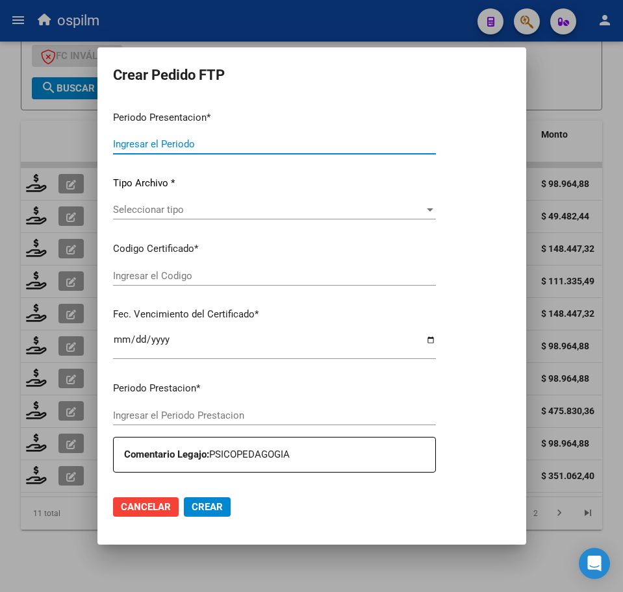
type input "202508"
type input "$ 98.964,88"
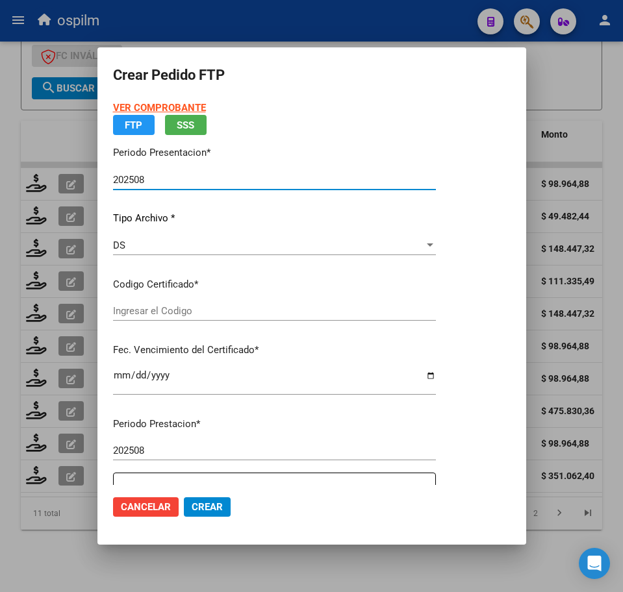
type input "ARG01000548953612018072020230720BS440"
type input "[DATE]"
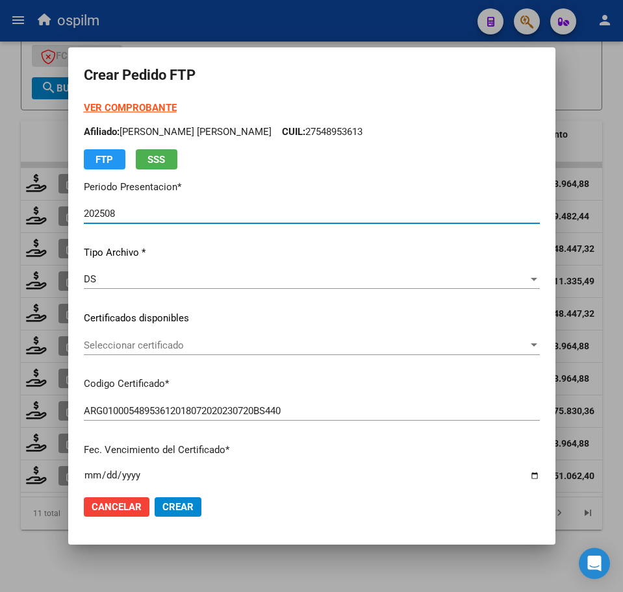
scroll to position [325, 0]
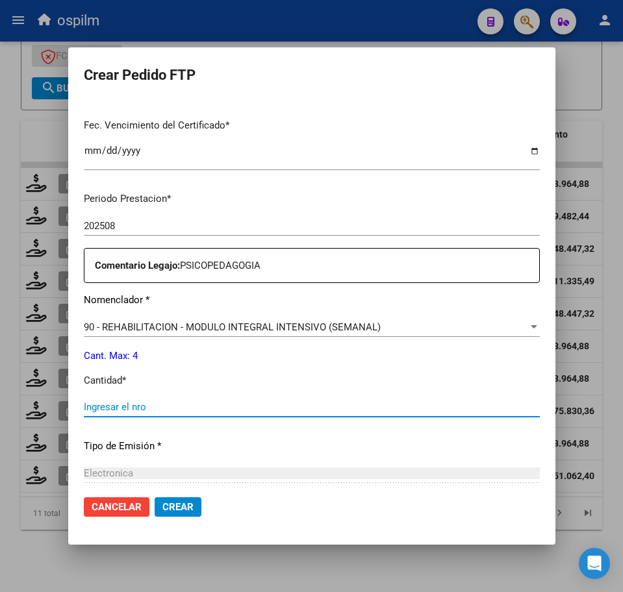
click at [207, 403] on input "Ingresar el nro" at bounding box center [312, 407] width 456 height 12
type input "4"
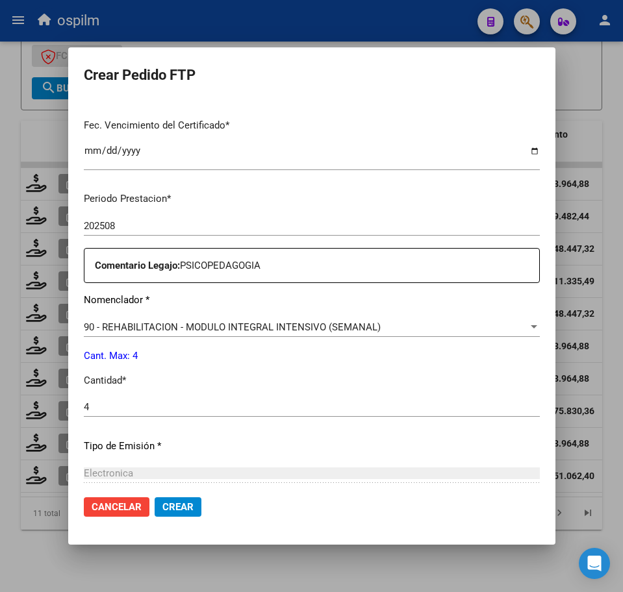
scroll to position [466, 0]
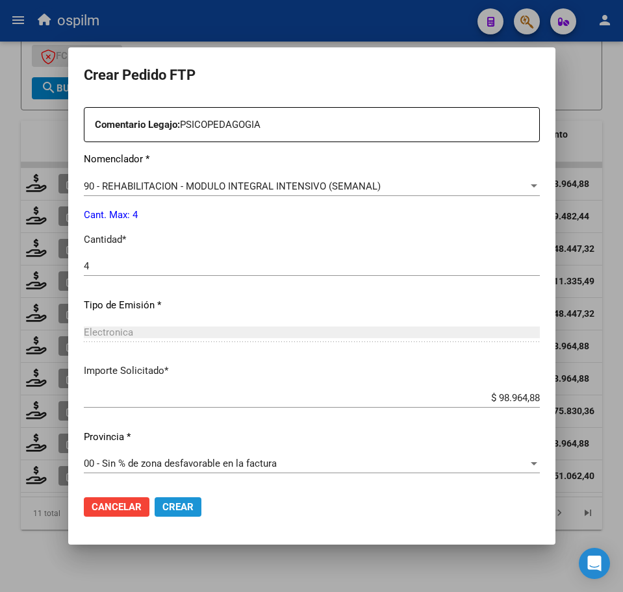
click at [190, 503] on button "Crear" at bounding box center [178, 506] width 47 height 19
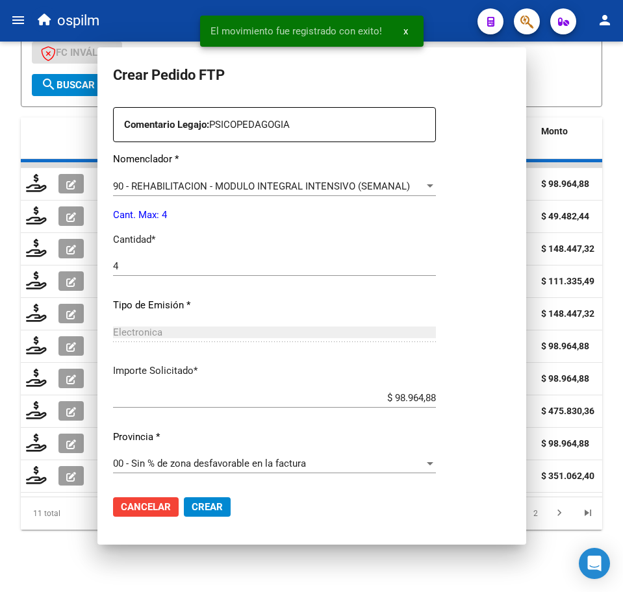
scroll to position [0, 0]
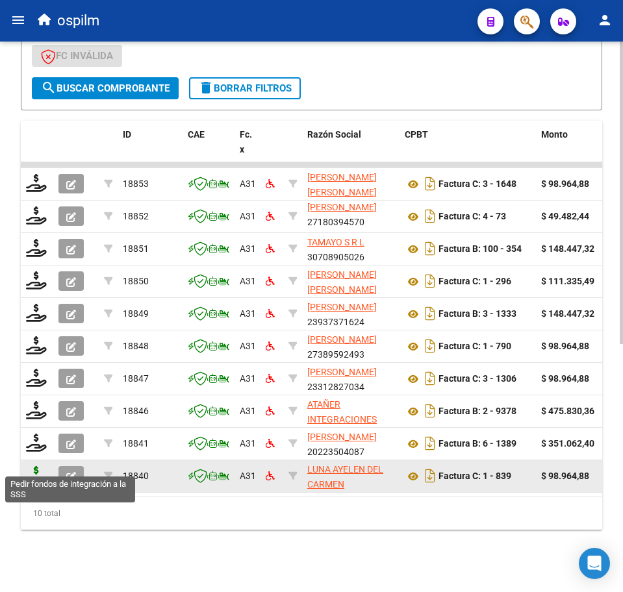
click at [35, 468] on icon at bounding box center [36, 475] width 21 height 18
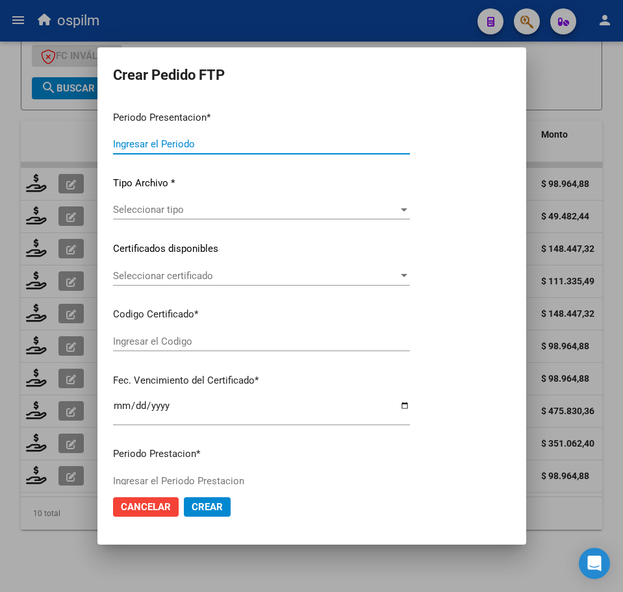
type input "202508"
type input "$ 98.964,88"
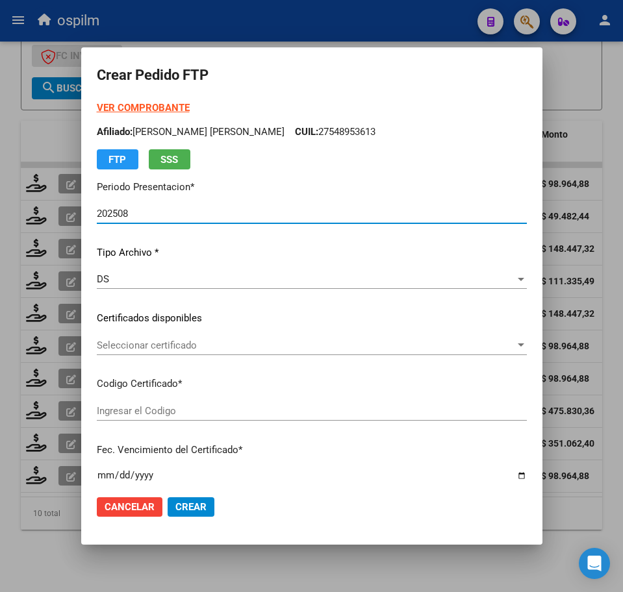
type input "ARG01000548953612018072020230720BS440"
type input "[DATE]"
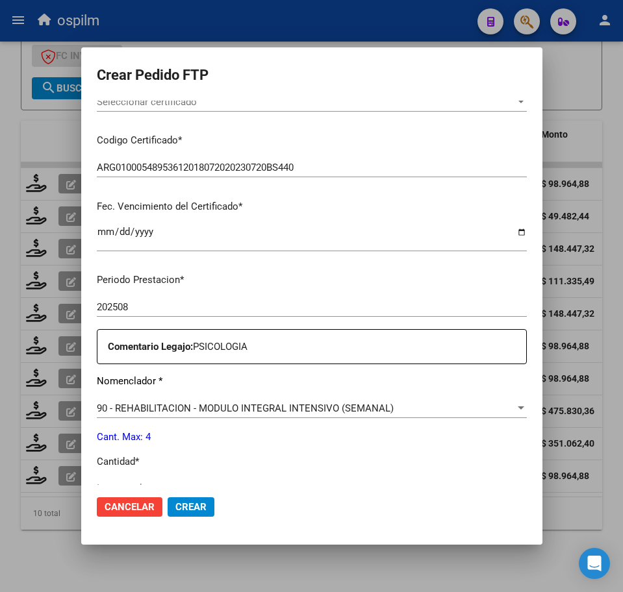
scroll to position [406, 0]
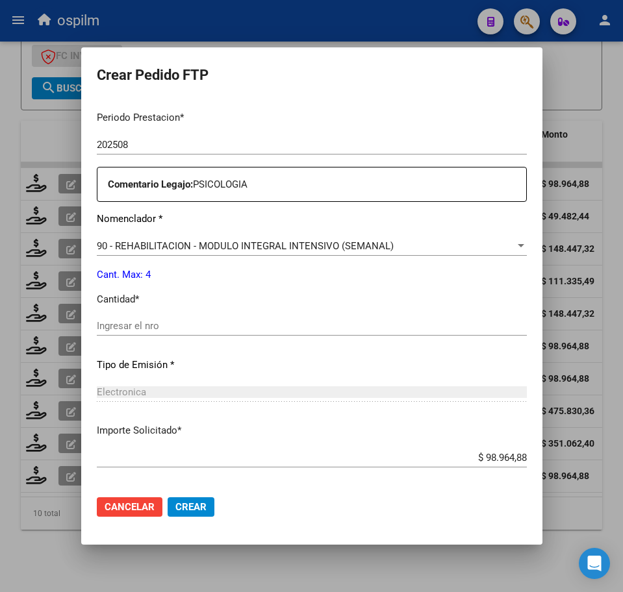
click at [161, 328] on input "Ingresar el nro" at bounding box center [312, 326] width 430 height 12
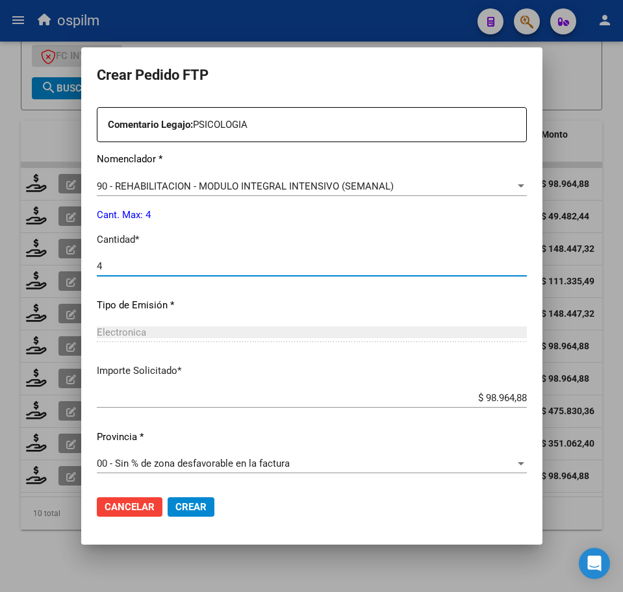
type input "4"
click at [182, 507] on span "Crear" at bounding box center [190, 507] width 31 height 12
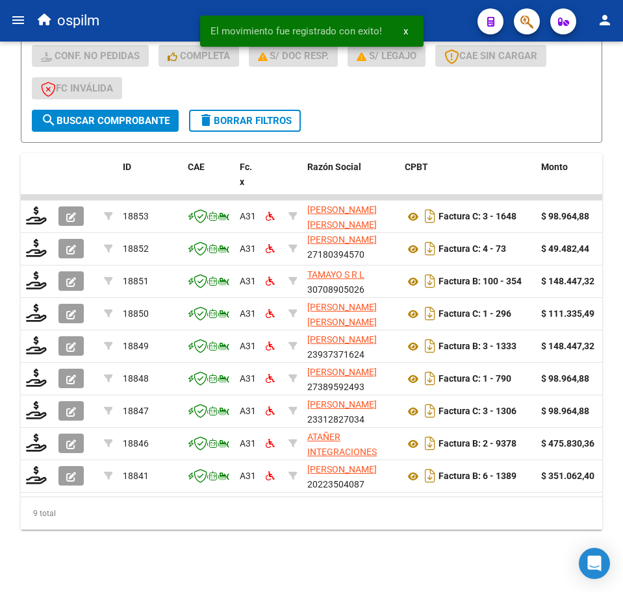
scroll to position [419, 0]
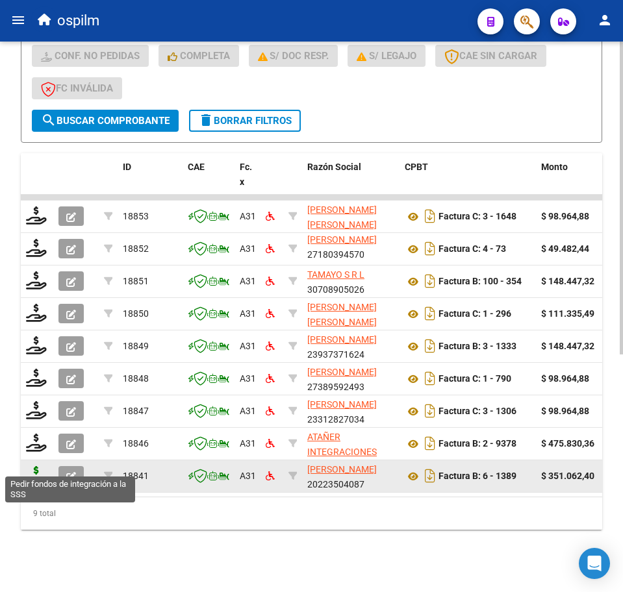
click at [33, 466] on icon at bounding box center [36, 475] width 21 height 18
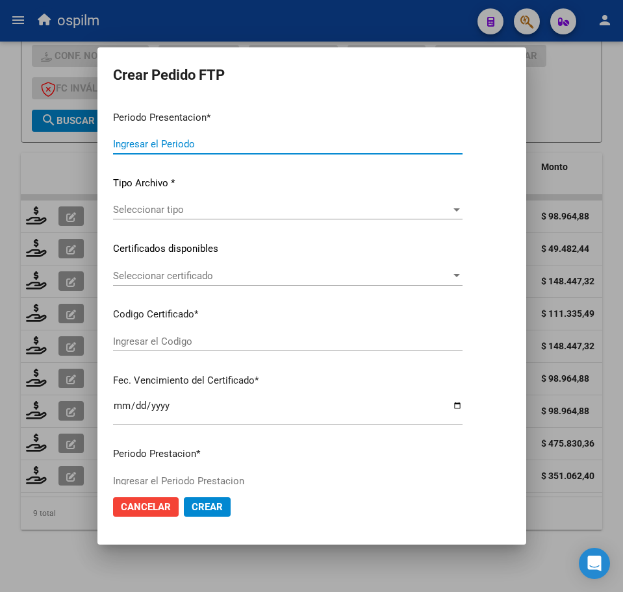
type input "202508"
type input "$ 351.062,40"
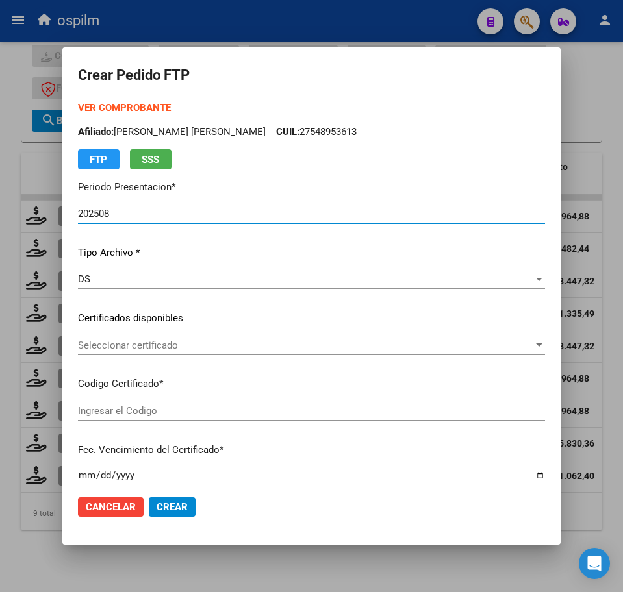
type input "ARG01000548953612018072020230720BS440"
type input "[DATE]"
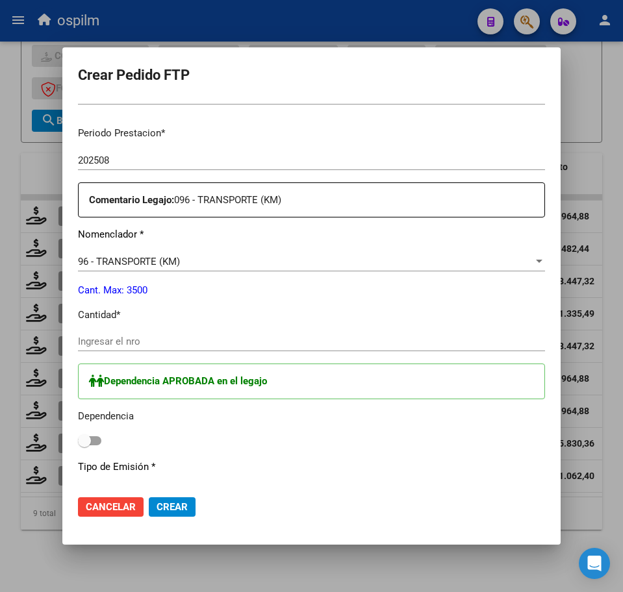
scroll to position [406, 0]
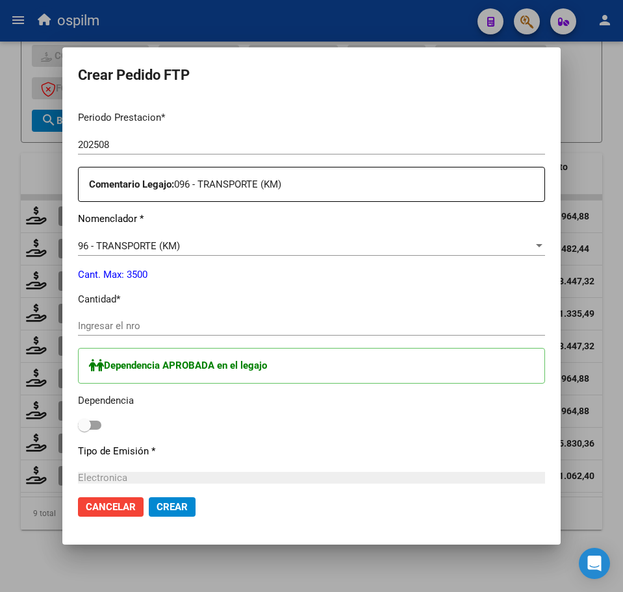
click at [134, 327] on input "Ingresar el nro" at bounding box center [311, 326] width 467 height 12
click at [505, 306] on p "Cantidad *" at bounding box center [311, 299] width 467 height 15
click at [140, 329] on input "Ingresar el nro" at bounding box center [311, 326] width 467 height 12
type input "480"
click at [92, 421] on span at bounding box center [89, 425] width 23 height 9
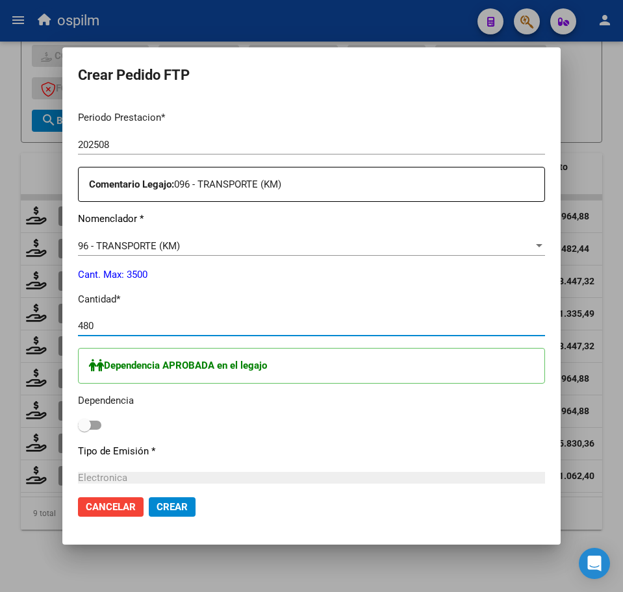
click at [84, 430] on input "checkbox" at bounding box center [84, 430] width 1 height 1
checkbox input "true"
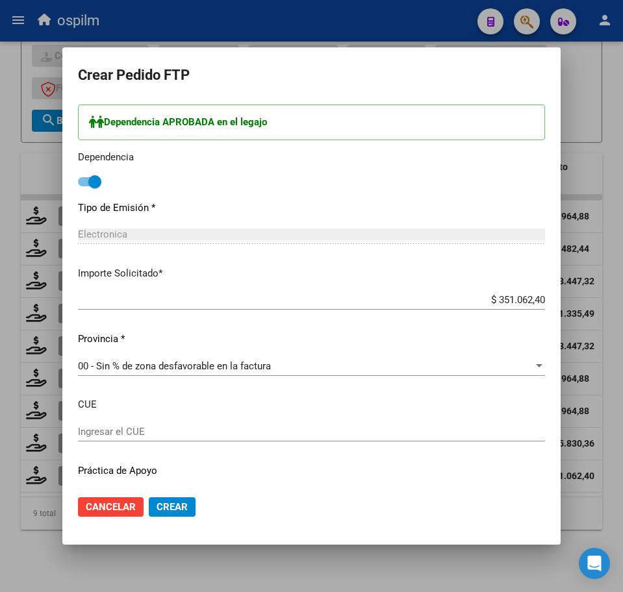
scroll to position [683, 0]
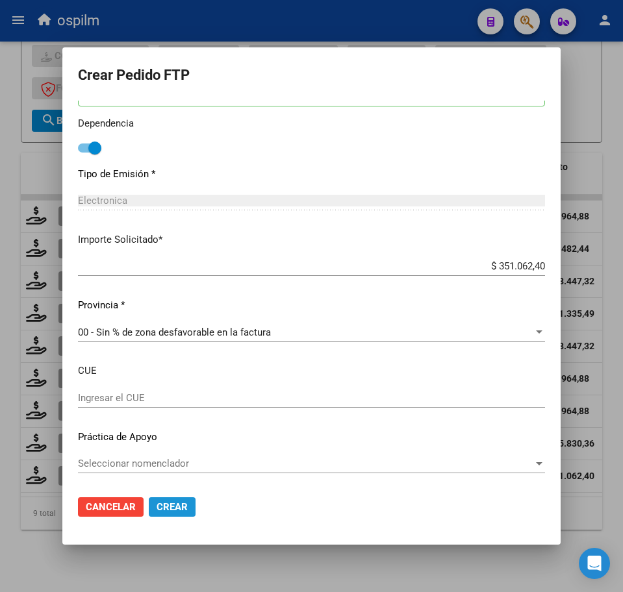
click at [164, 503] on span "Crear" at bounding box center [171, 507] width 31 height 12
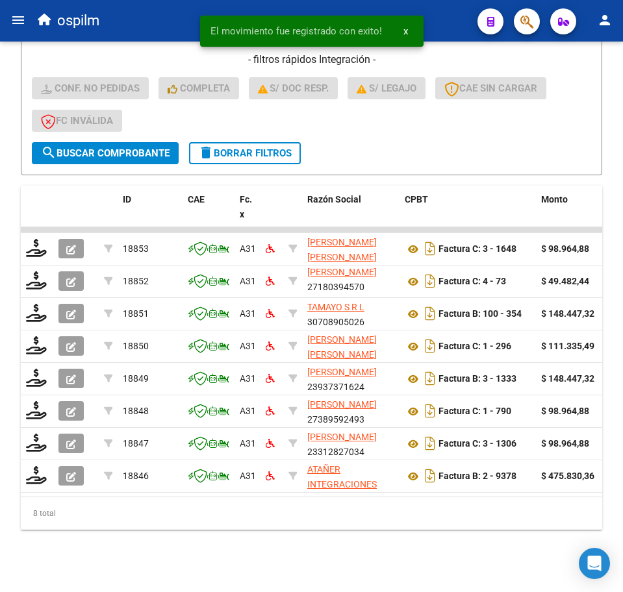
scroll to position [386, 0]
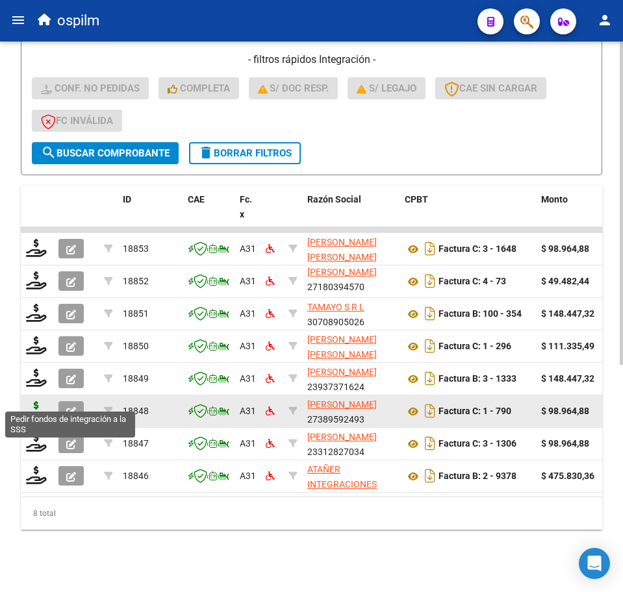
click at [41, 403] on icon at bounding box center [36, 410] width 21 height 18
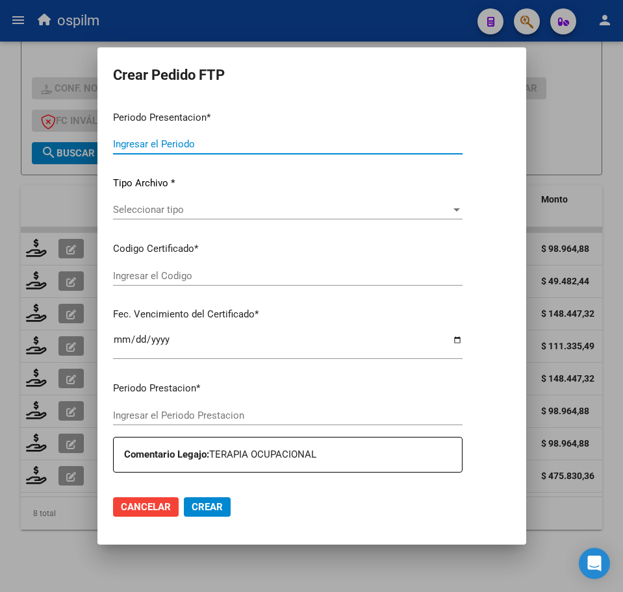
type input "202508"
type input "$ 98.964,88"
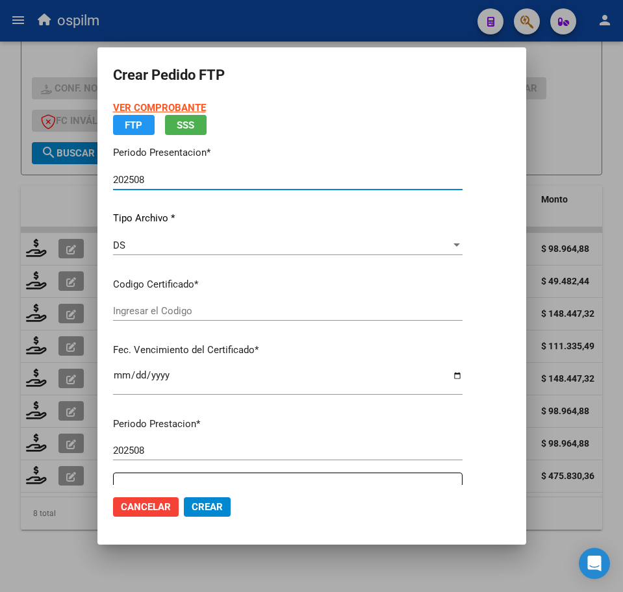
type input "ARG01000505956862023021320280213BS440"
type input "[DATE]"
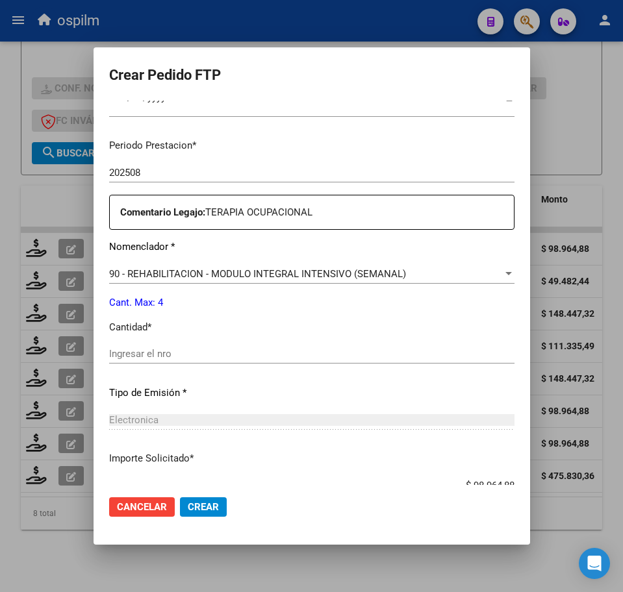
scroll to position [406, 0]
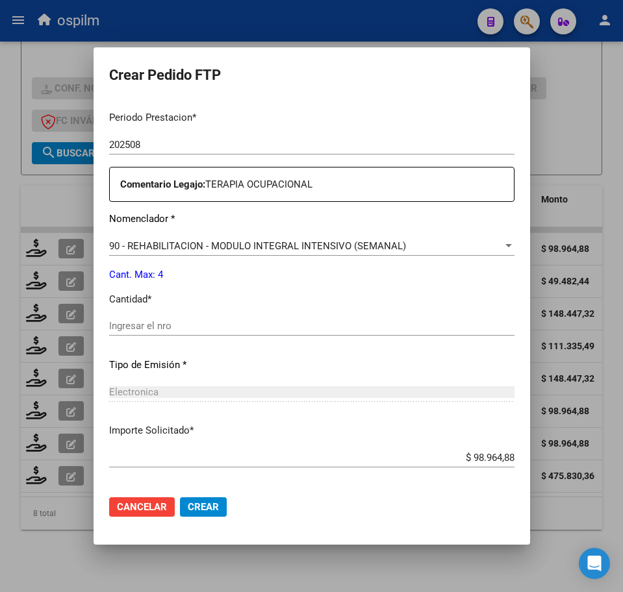
click at [164, 319] on div "Ingresar el nro" at bounding box center [311, 325] width 405 height 19
click at [169, 325] on input "Ingresar el nro" at bounding box center [311, 326] width 405 height 12
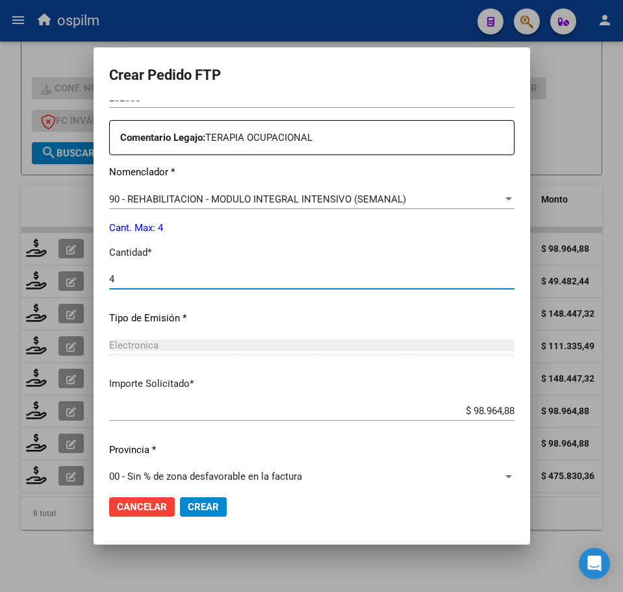
scroll to position [466, 0]
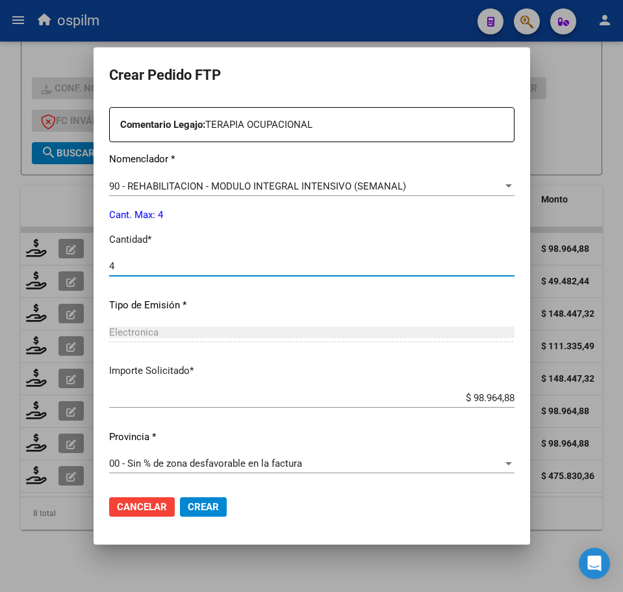
type input "4"
click at [188, 510] on span "Crear" at bounding box center [203, 507] width 31 height 12
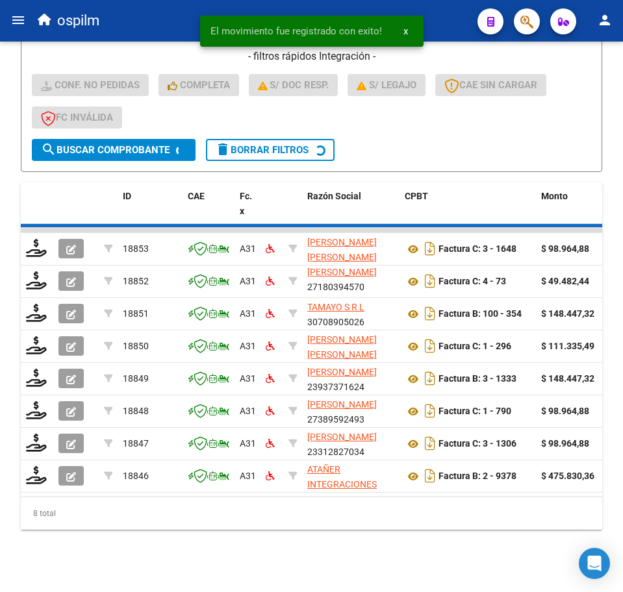
scroll to position [354, 0]
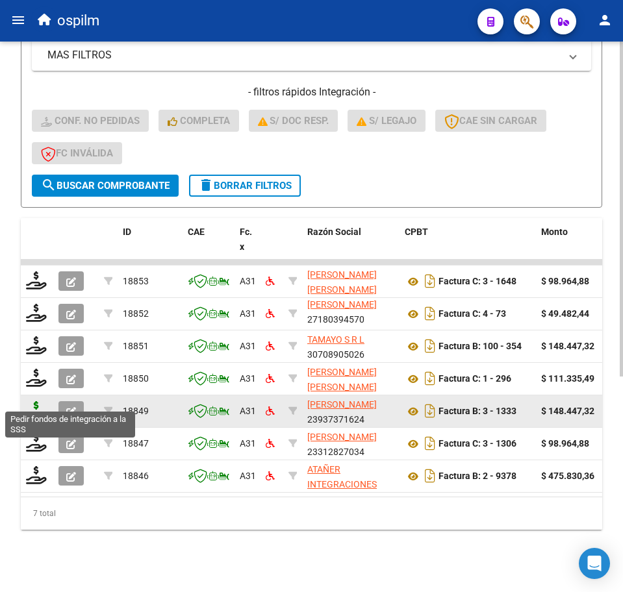
click at [38, 401] on icon at bounding box center [36, 410] width 21 height 18
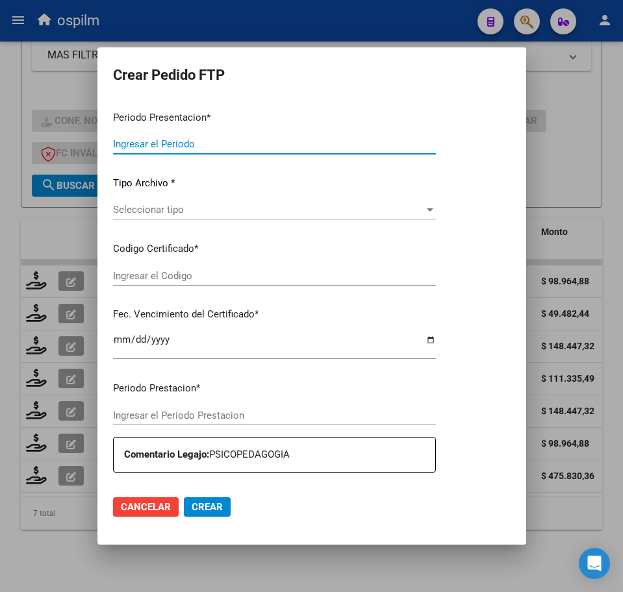
type input "202508"
type input "$ 148.447,32"
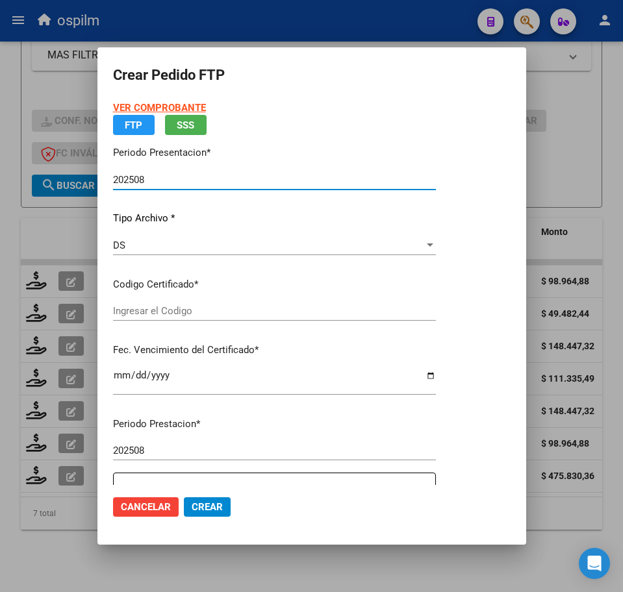
type input "ARG01000505956862023021320280213BS440"
type input "[DATE]"
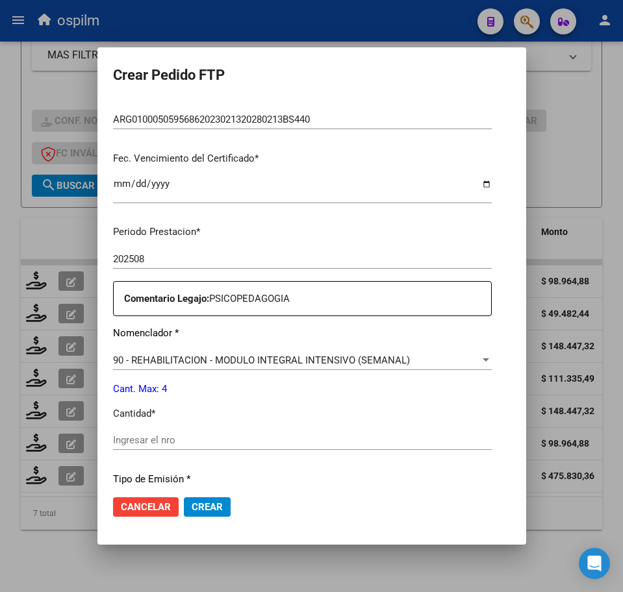
scroll to position [325, 0]
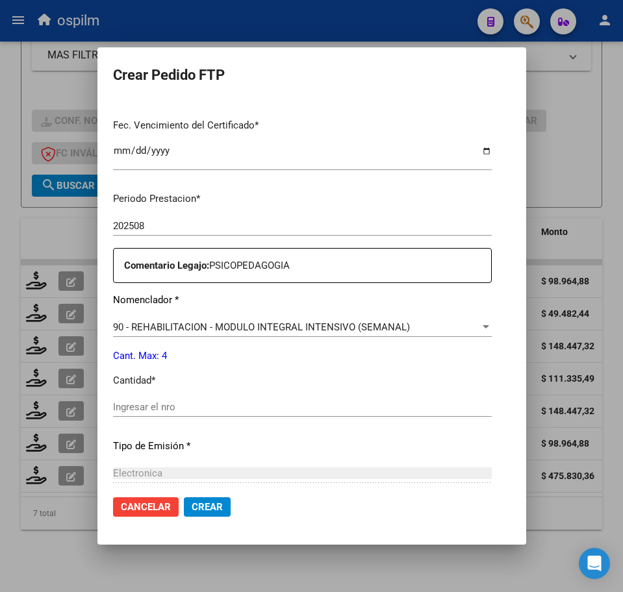
click at [164, 406] on input "Ingresar el nro" at bounding box center [302, 407] width 379 height 12
type input "4"
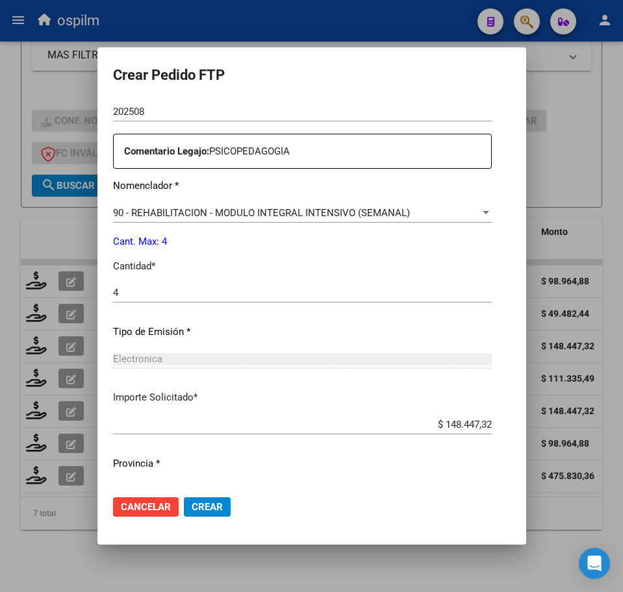
scroll to position [466, 0]
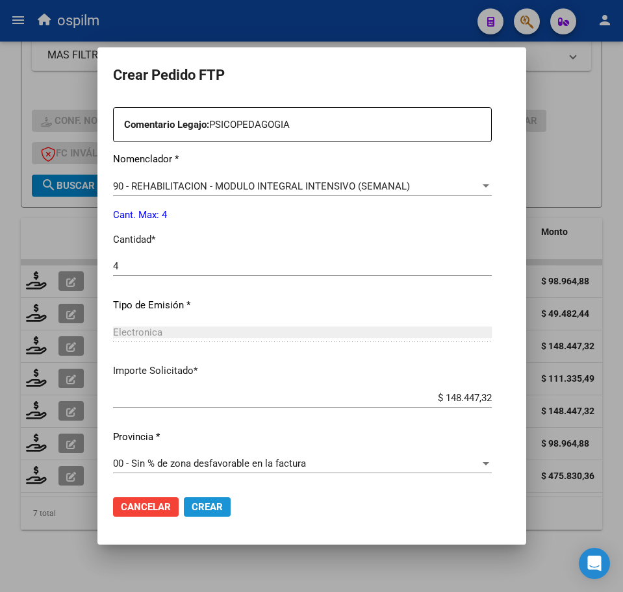
click at [192, 505] on span "Crear" at bounding box center [207, 507] width 31 height 12
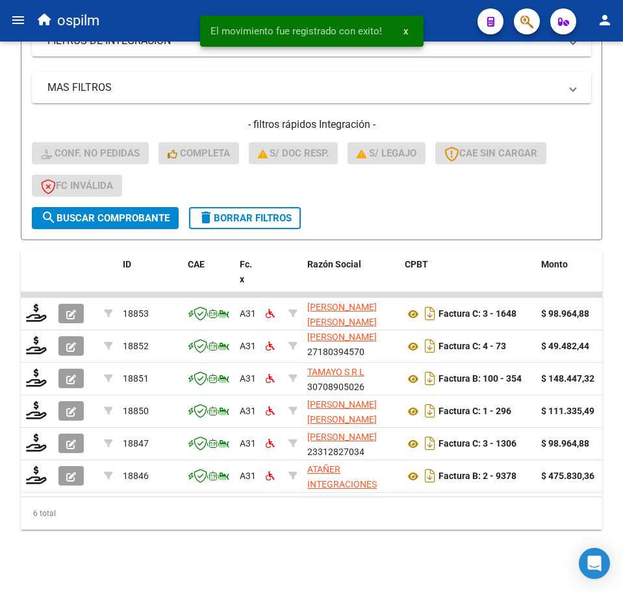
scroll to position [321, 0]
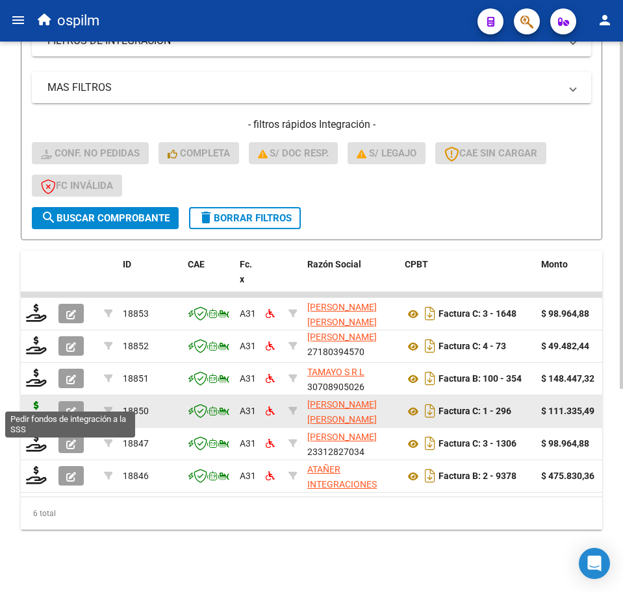
click at [35, 404] on icon at bounding box center [36, 410] width 21 height 18
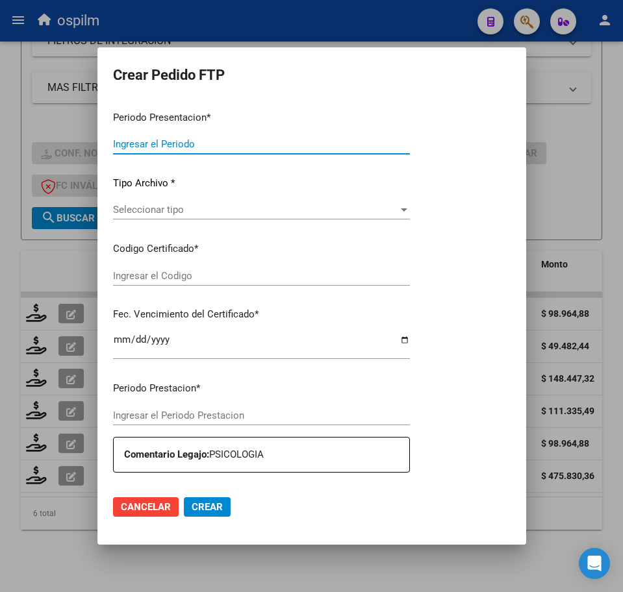
type input "202508"
type input "$ 111.335,49"
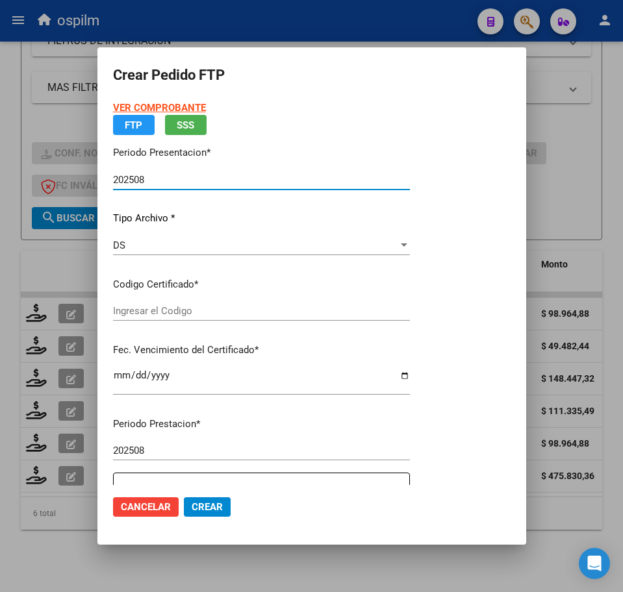
type input "ARG01000505956862023021320280213BS440"
type input "[DATE]"
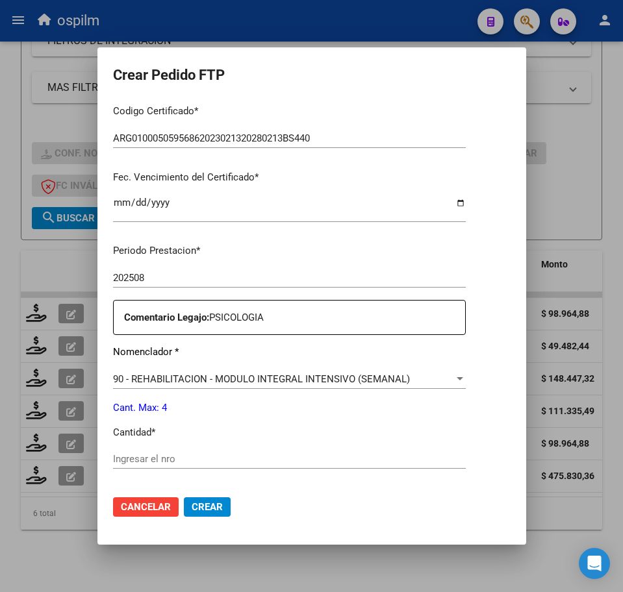
scroll to position [325, 0]
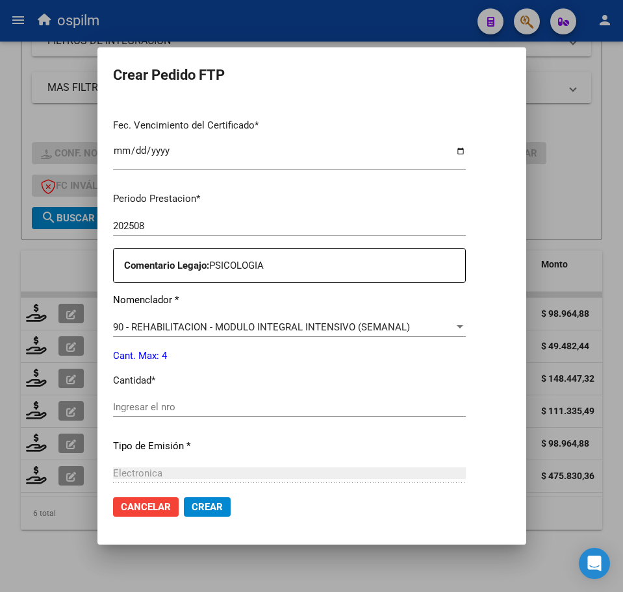
click at [187, 412] on input "Ingresar el nro" at bounding box center [289, 407] width 353 height 12
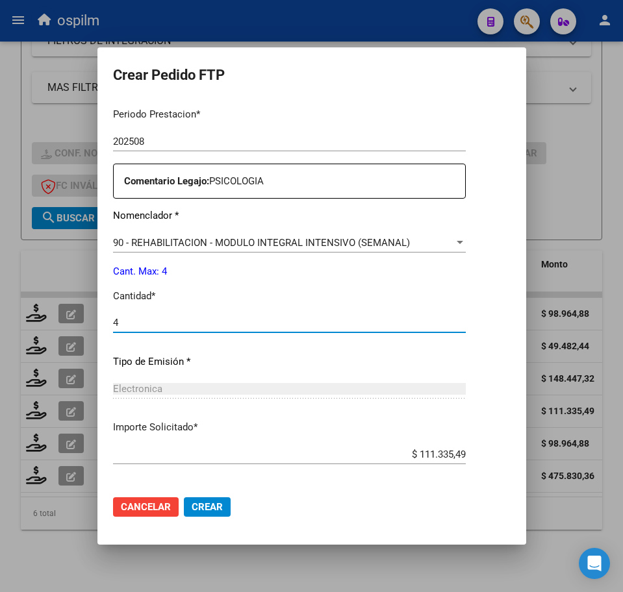
scroll to position [466, 0]
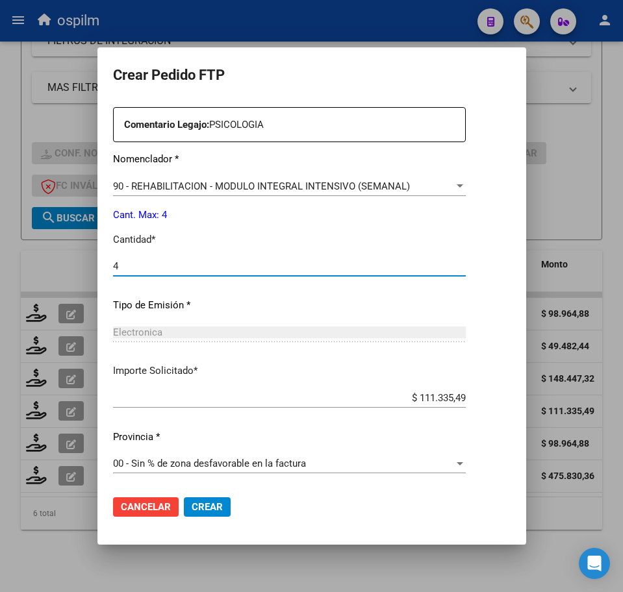
type input "4"
click at [192, 512] on span "Crear" at bounding box center [207, 507] width 31 height 12
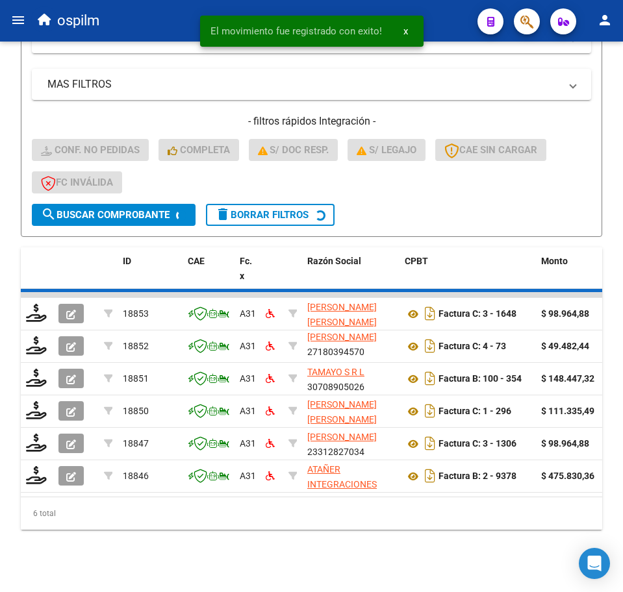
scroll to position [289, 0]
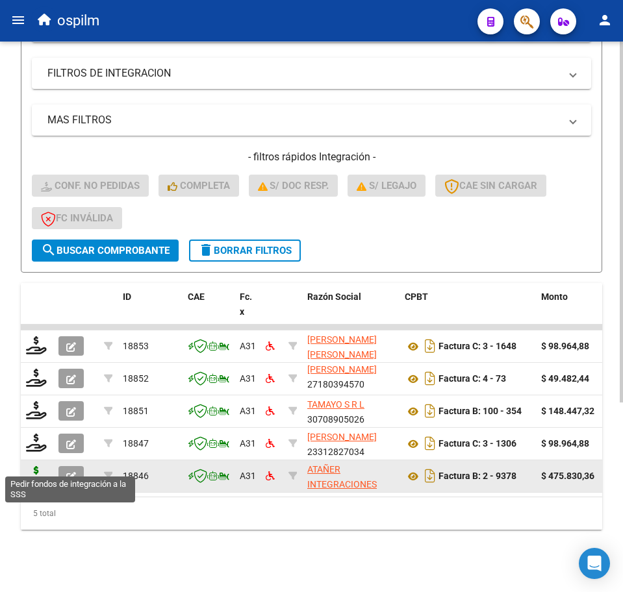
click at [32, 468] on icon at bounding box center [36, 475] width 21 height 18
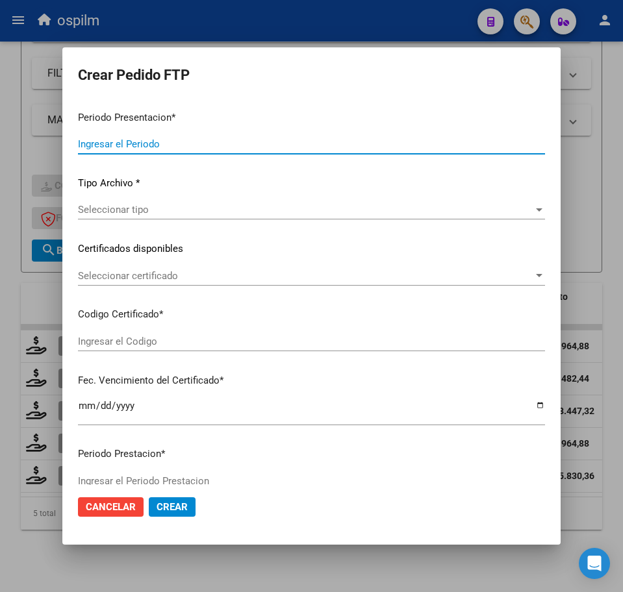
type input "202508"
type input "$ 475.830,36"
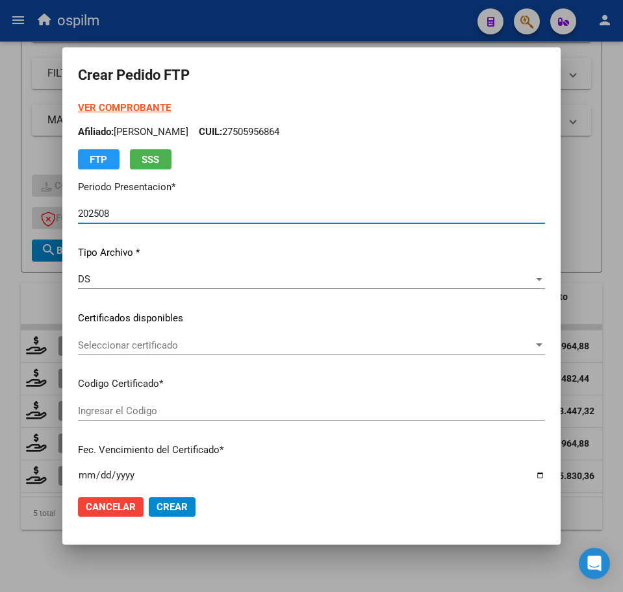
type input "ARG02000581134512023010720260107BS370"
type input "[DATE]"
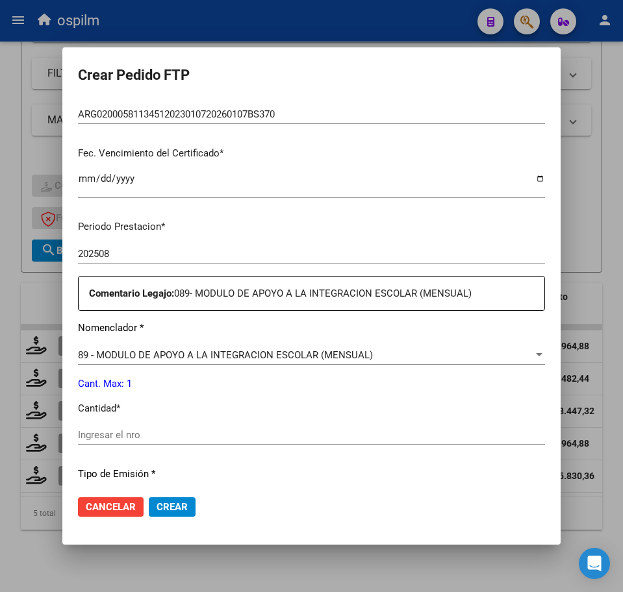
scroll to position [325, 0]
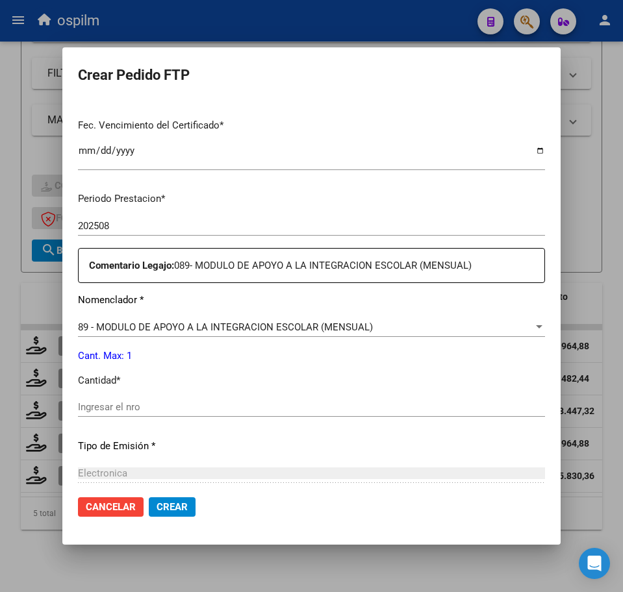
click at [157, 404] on input "Ingresar el nro" at bounding box center [311, 407] width 467 height 12
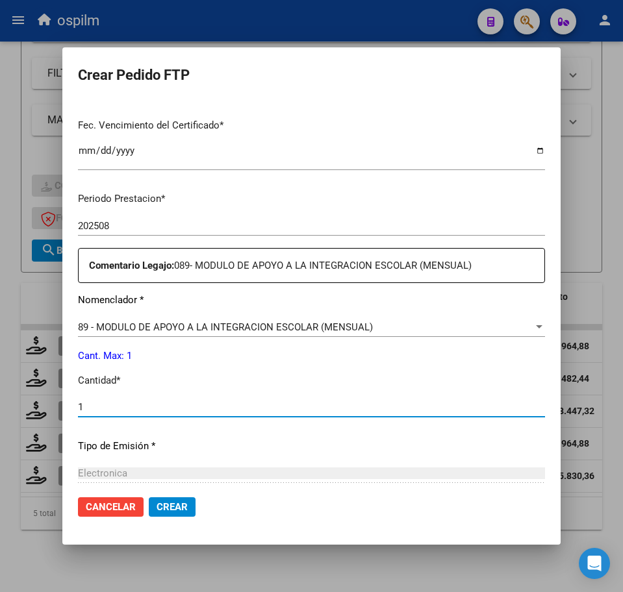
type input "1"
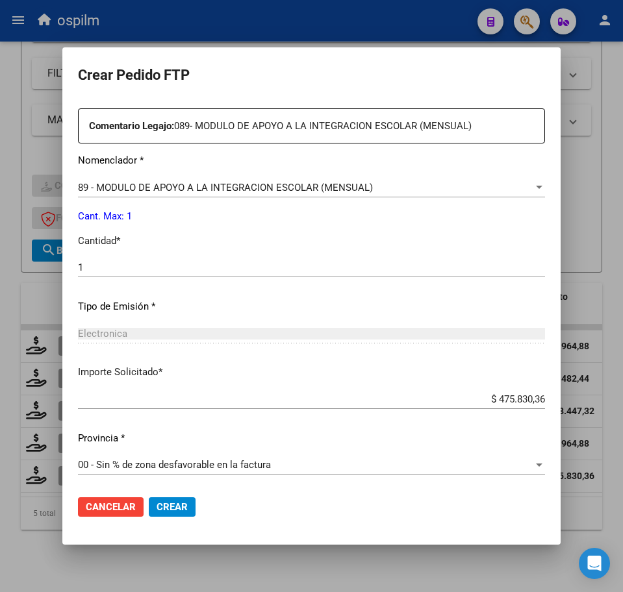
scroll to position [466, 0]
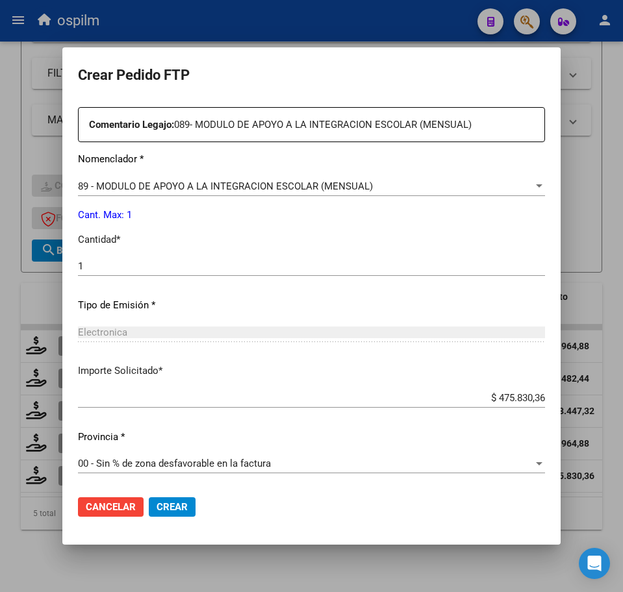
click at [179, 506] on span "Crear" at bounding box center [171, 507] width 31 height 12
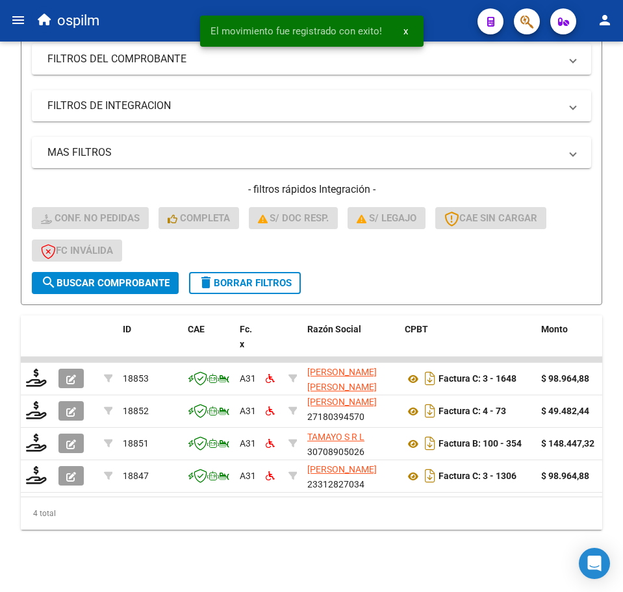
scroll to position [256, 0]
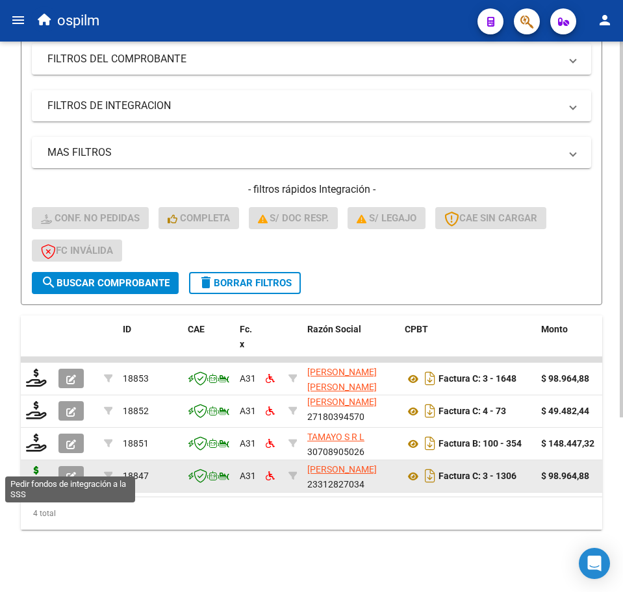
click at [36, 469] on icon at bounding box center [36, 475] width 21 height 18
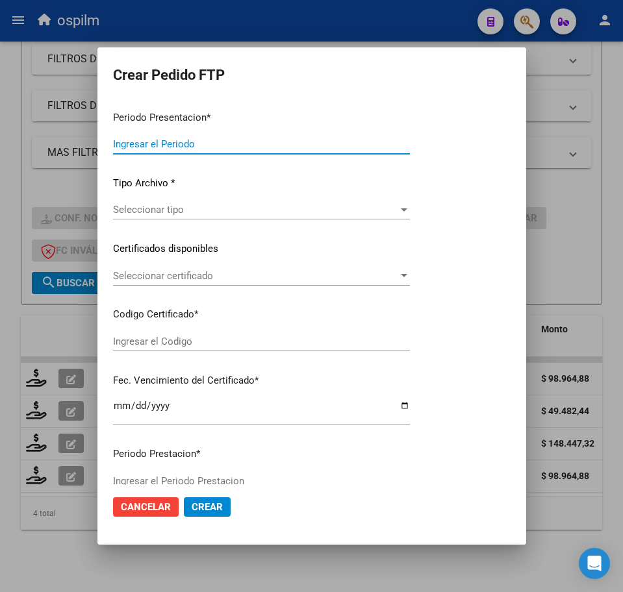
type input "202508"
type input "$ 98.964,88"
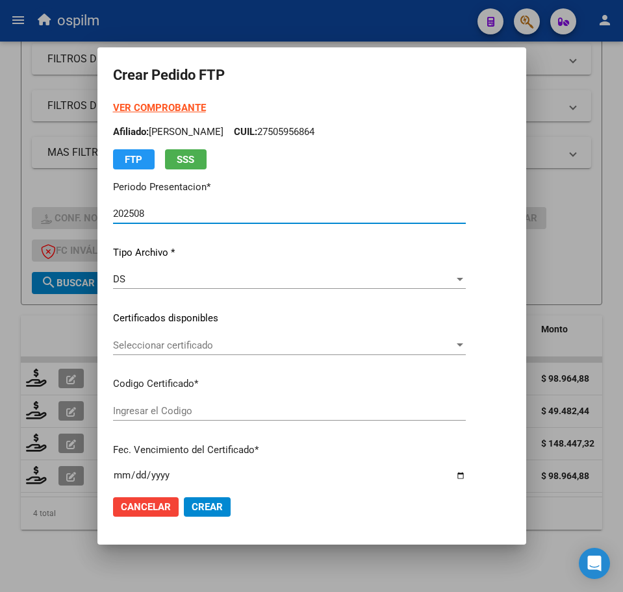
type input "ARG02000581134512023010720260107BS370"
type input "[DATE]"
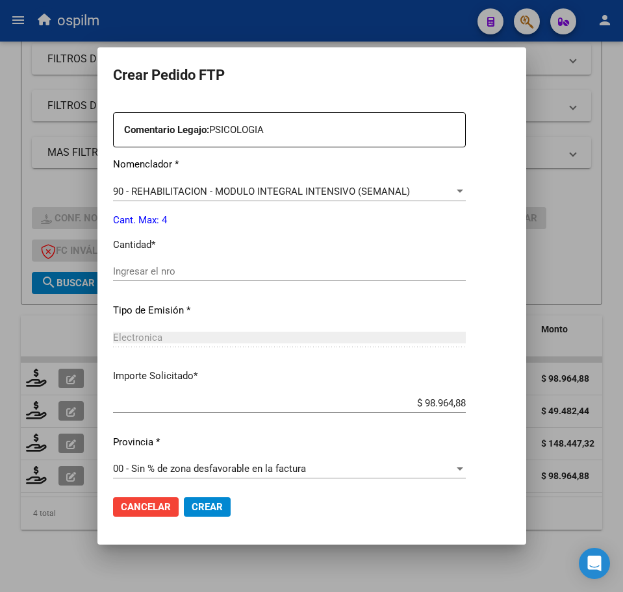
scroll to position [466, 0]
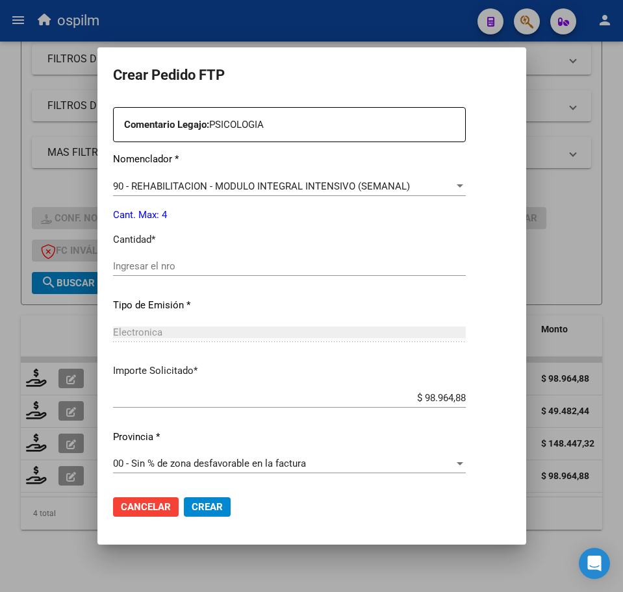
click at [166, 273] on div "Ingresar el nro" at bounding box center [289, 265] width 353 height 19
type input "4"
click at [204, 508] on button "Crear" at bounding box center [207, 506] width 47 height 19
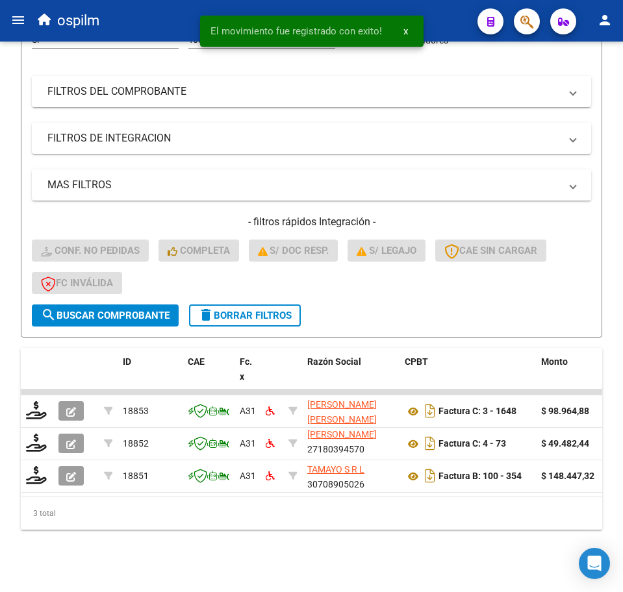
scroll to position [224, 0]
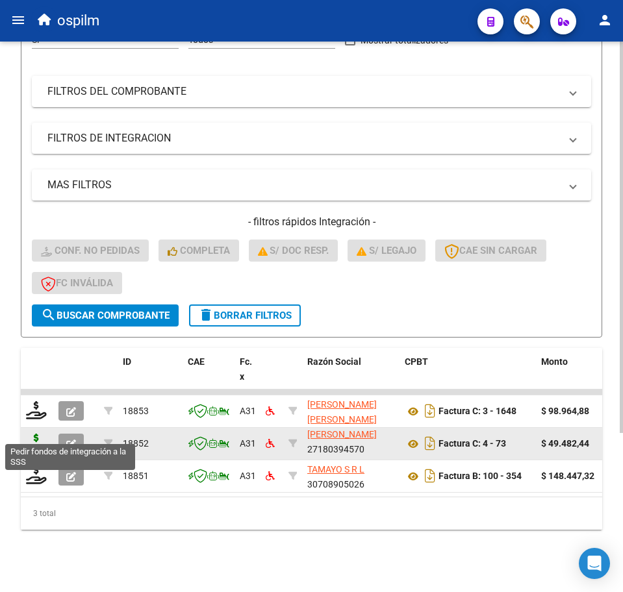
click at [32, 434] on icon at bounding box center [36, 443] width 21 height 18
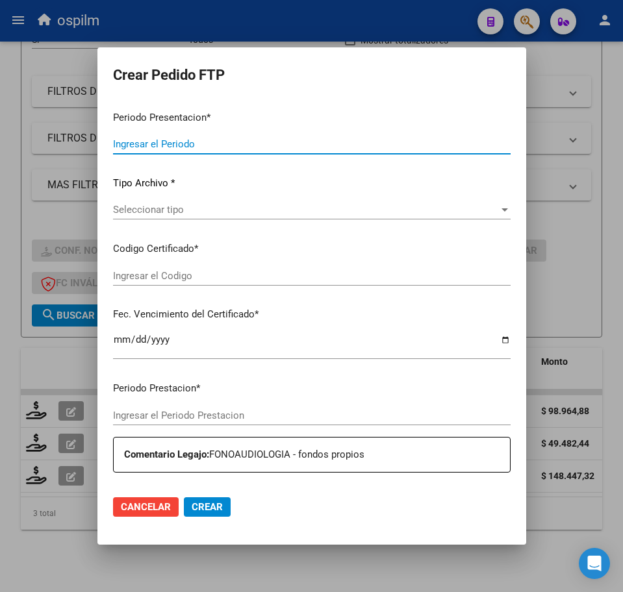
type input "202508"
type input "$ 49.482,44"
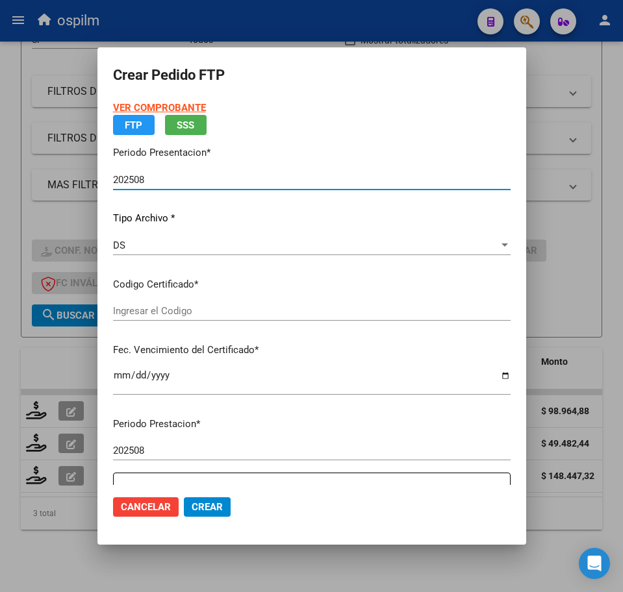
type input "ARG02000581134512023010720260107BS370"
type input "[DATE]"
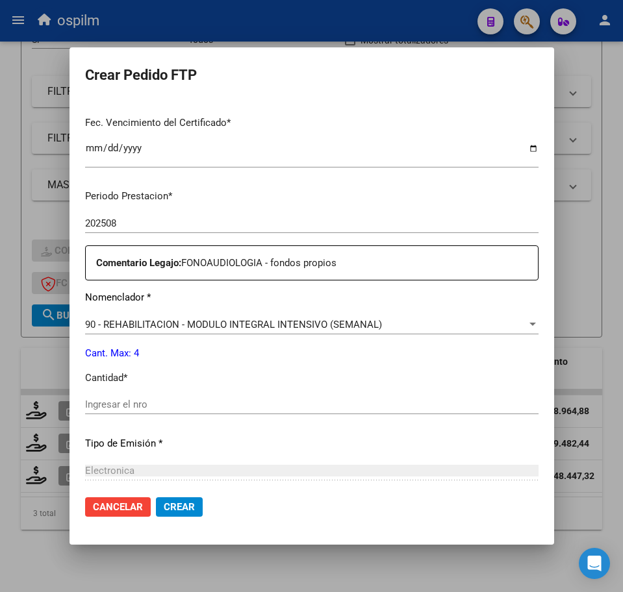
scroll to position [466, 0]
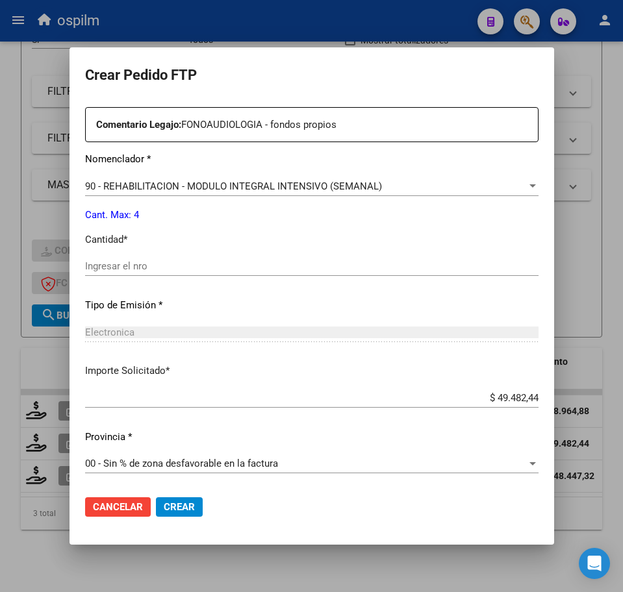
click at [156, 265] on input "Ingresar el nro" at bounding box center [311, 266] width 453 height 12
type input "4"
click at [164, 508] on span "Crear" at bounding box center [179, 507] width 31 height 12
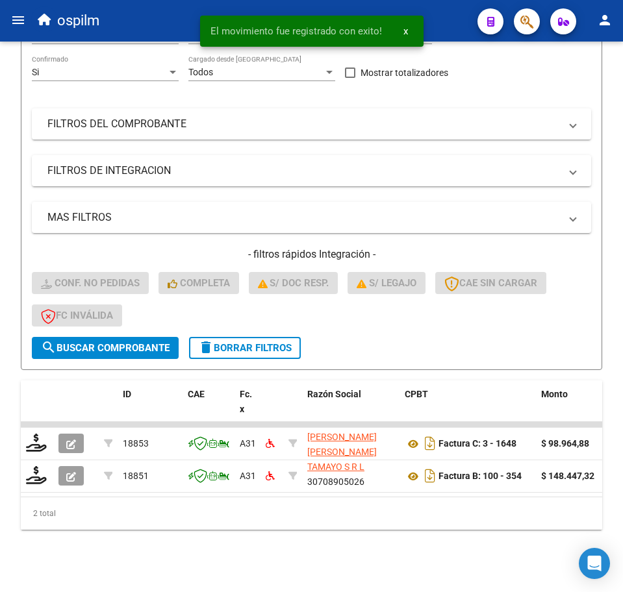
scroll to position [192, 0]
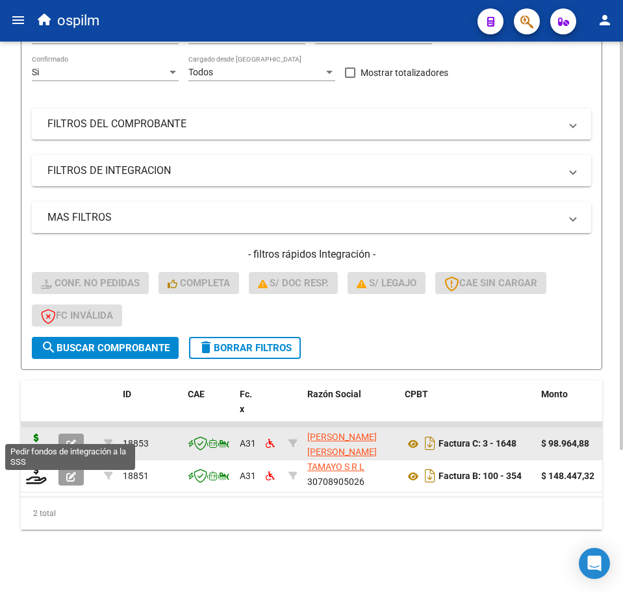
click at [36, 434] on icon at bounding box center [36, 443] width 21 height 18
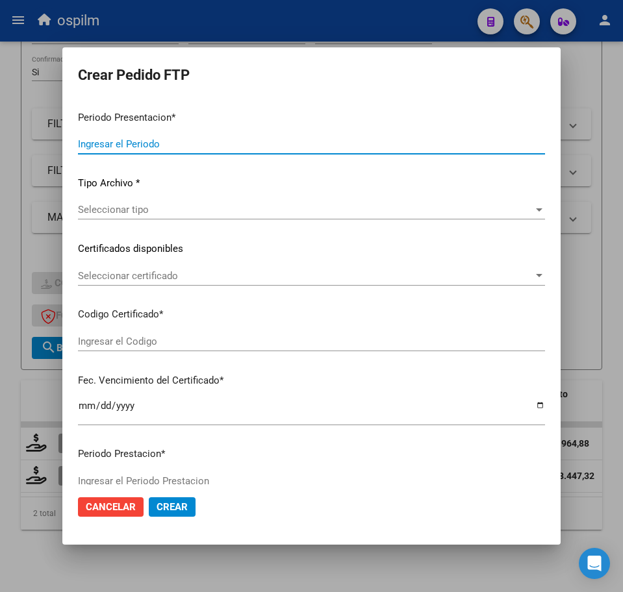
type input "202508"
type input "$ 98.964,88"
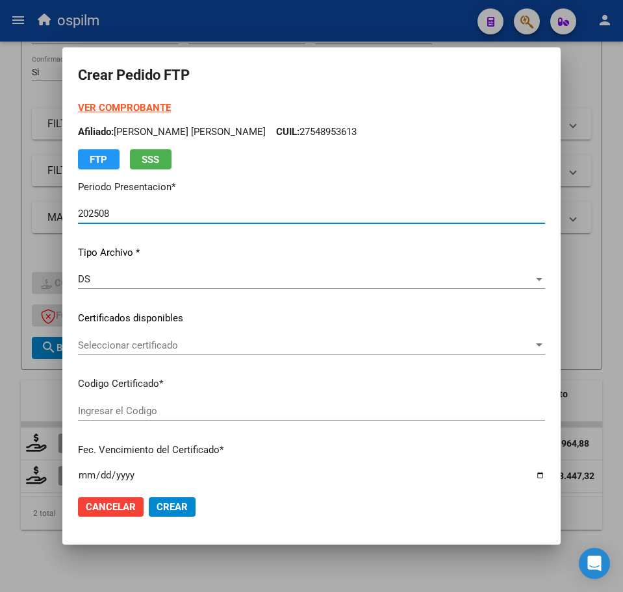
type input "ARG02000581134512023010720260107BS370"
type input "[DATE]"
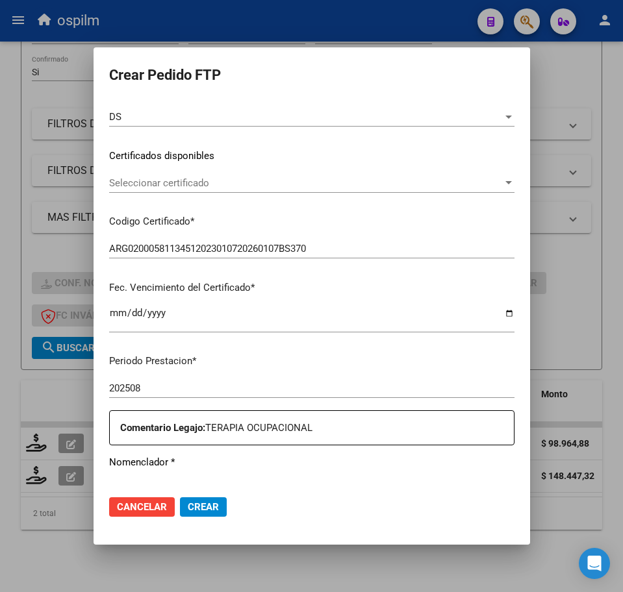
scroll to position [325, 0]
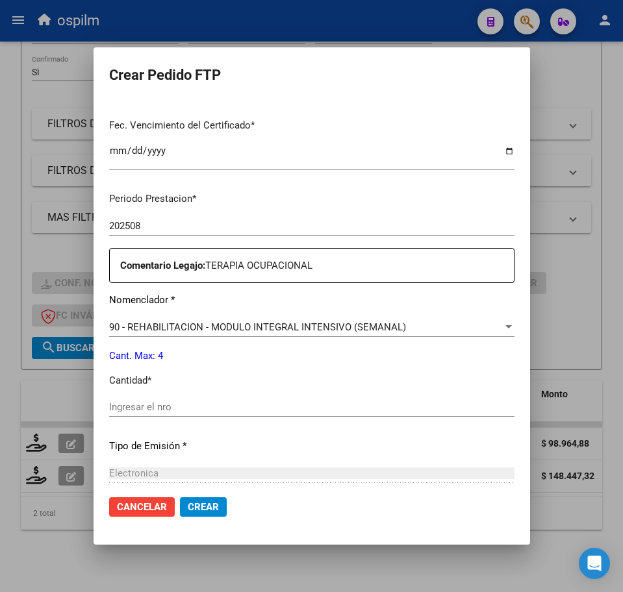
click at [139, 405] on input "Ingresar el nro" at bounding box center [311, 407] width 405 height 12
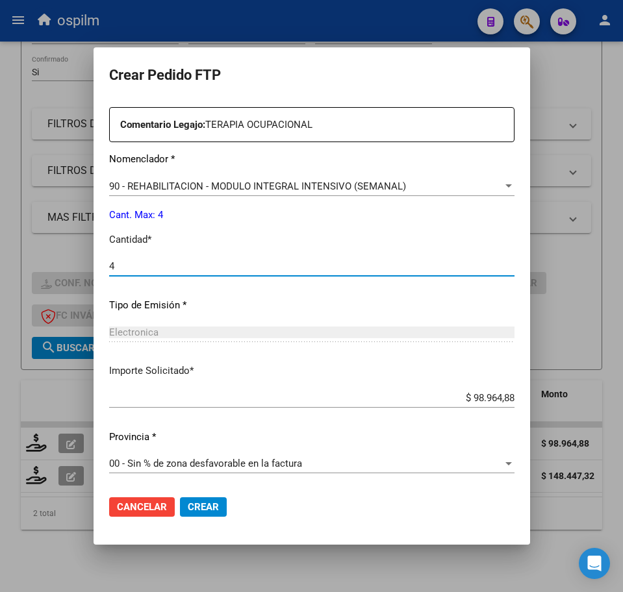
type input "4"
click at [188, 506] on span "Crear" at bounding box center [203, 507] width 31 height 12
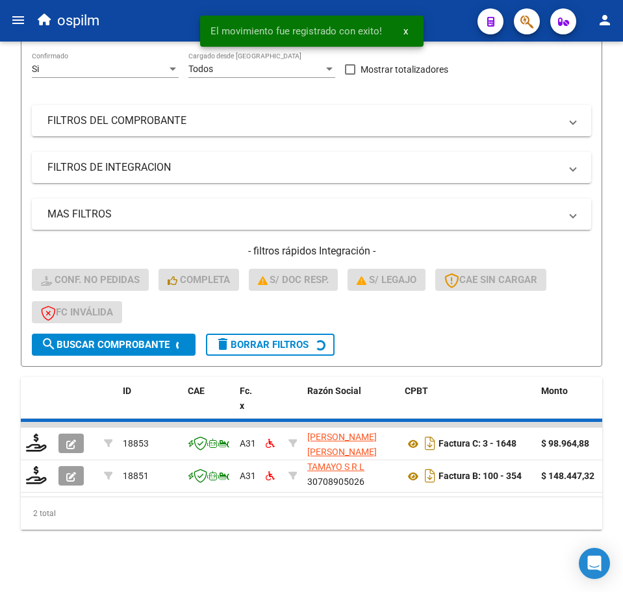
scroll to position [159, 0]
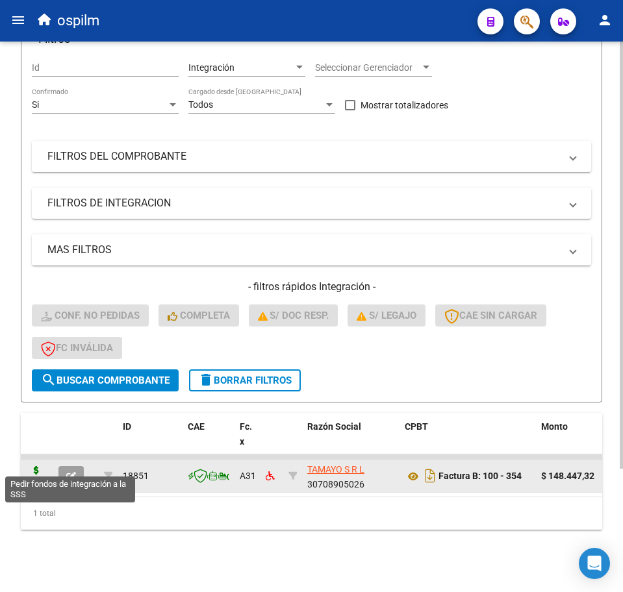
click at [29, 466] on icon at bounding box center [36, 475] width 21 height 18
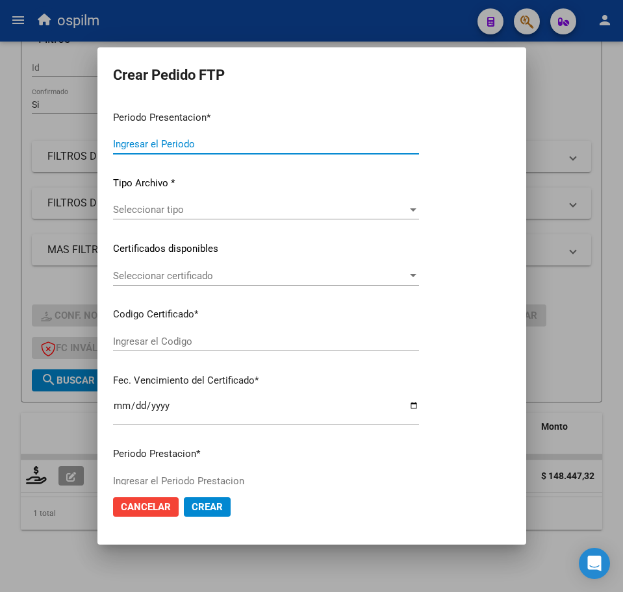
type input "202508"
type input "$ 148.447,32"
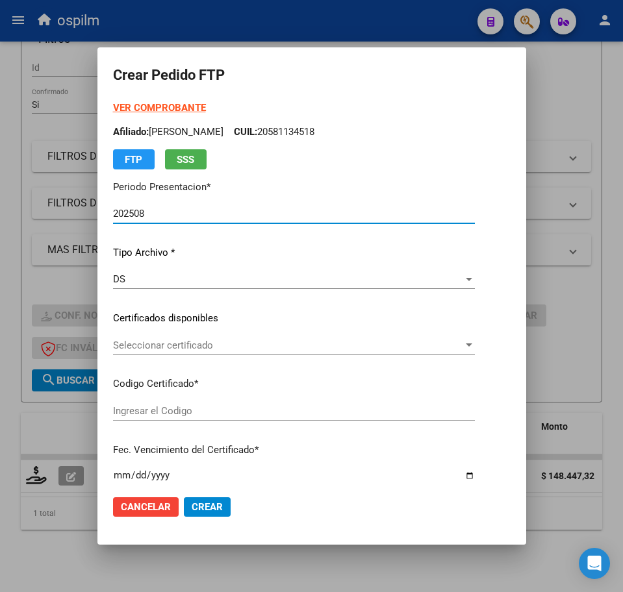
type input "ARG02000581134512023010720260107BS370"
type input "[DATE]"
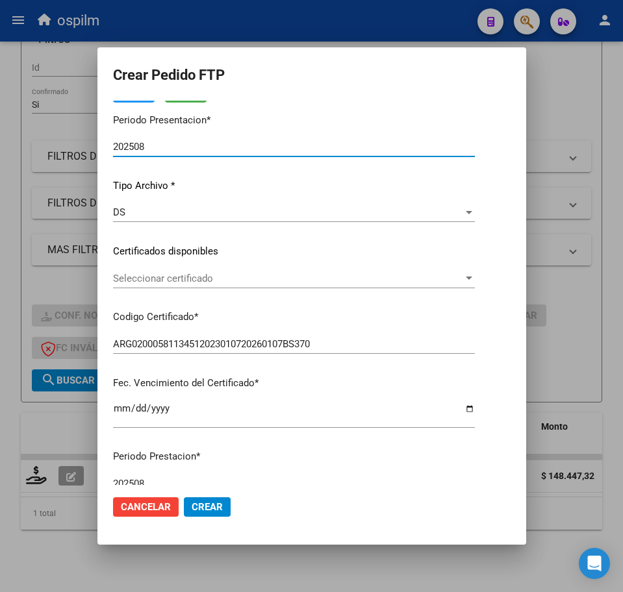
scroll to position [325, 0]
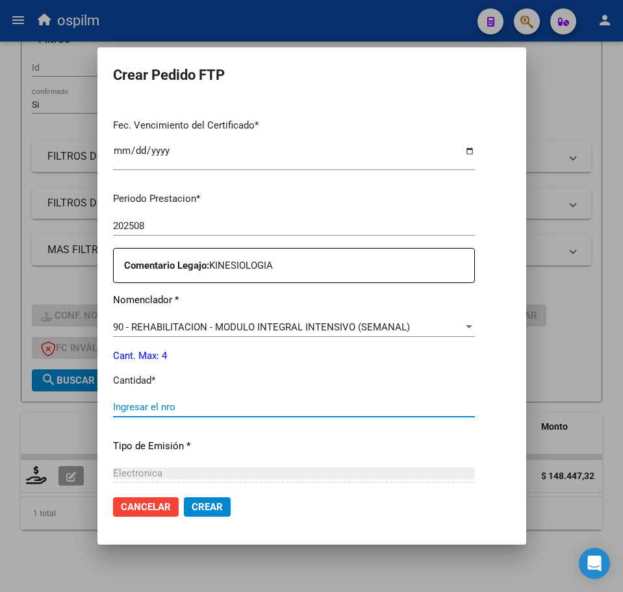
click at [177, 409] on input "Ingresar el nro" at bounding box center [294, 407] width 362 height 12
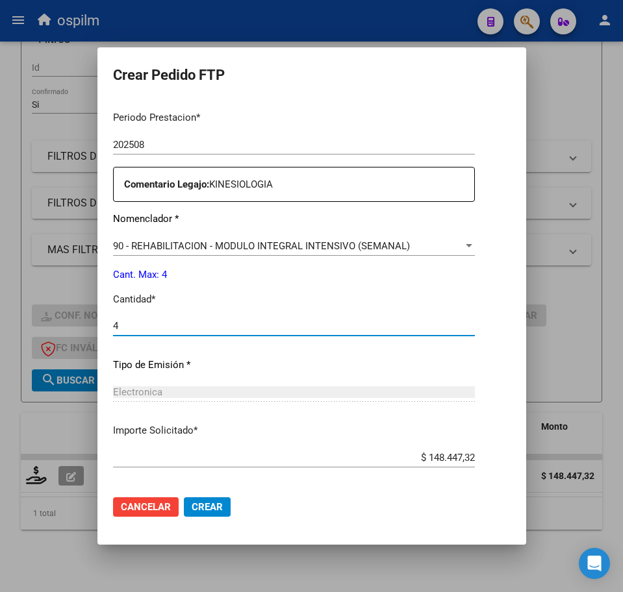
scroll to position [466, 0]
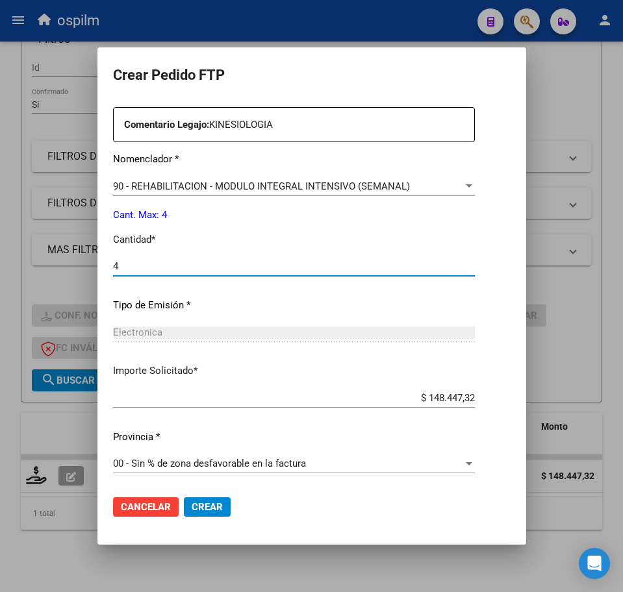
type input "4"
click at [184, 498] on button "Crear" at bounding box center [207, 506] width 47 height 19
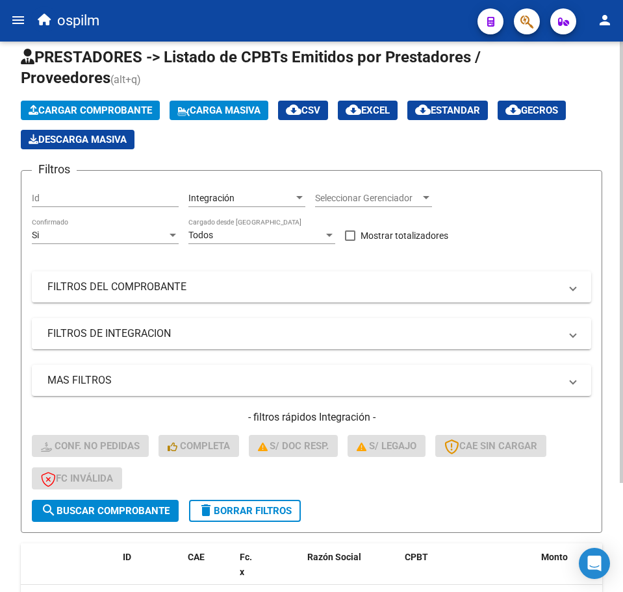
scroll to position [0, 0]
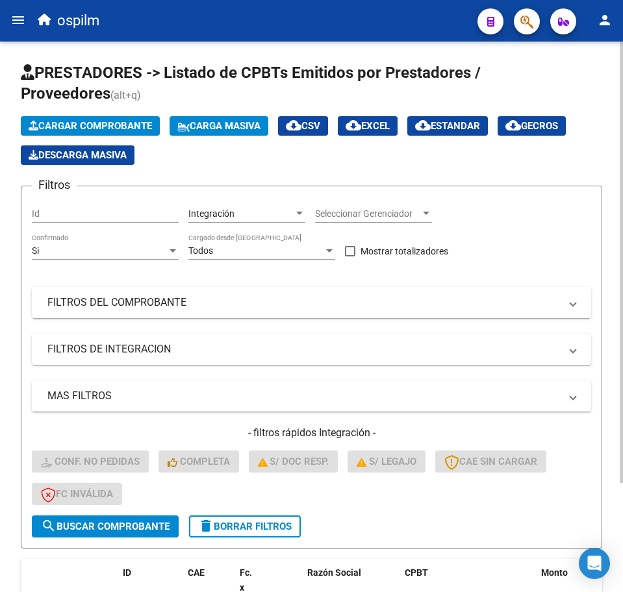
click at [210, 121] on span "Carga Masiva" at bounding box center [218, 126] width 83 height 12
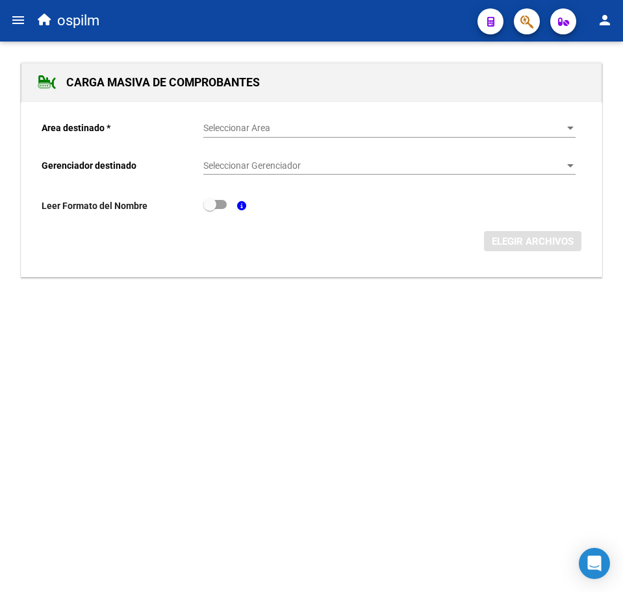
click at [236, 130] on span "Seleccionar Area" at bounding box center [383, 128] width 360 height 11
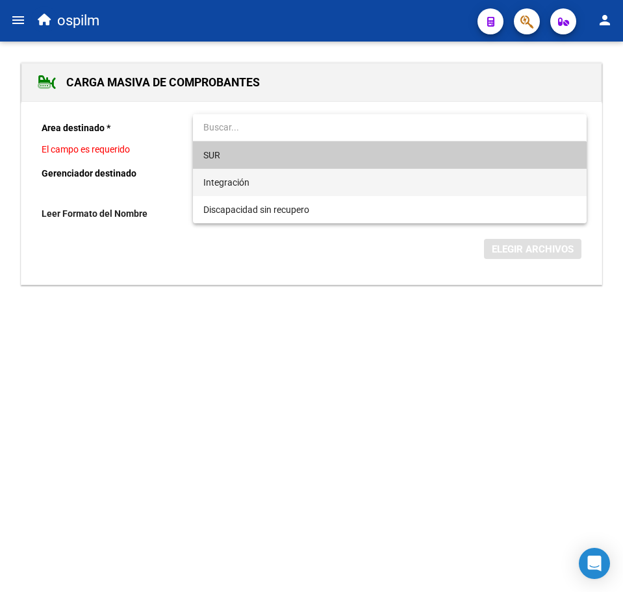
click at [231, 191] on span "Integración" at bounding box center [389, 182] width 372 height 27
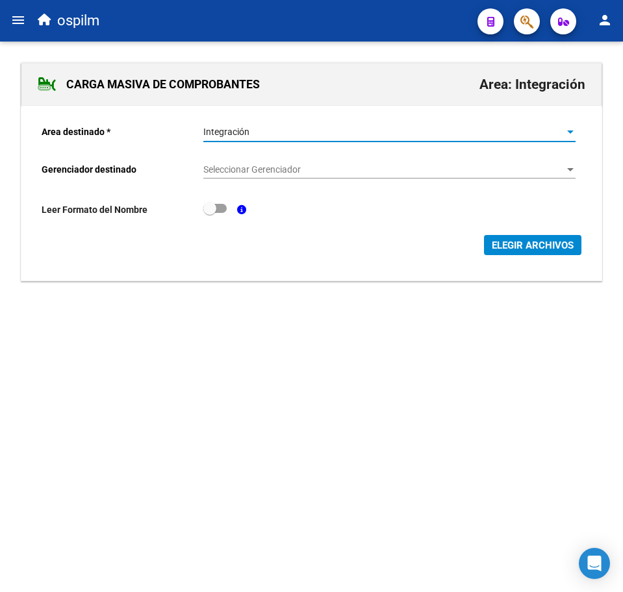
click at [229, 161] on div "Seleccionar Gerenciador Seleccionar Gerenciador" at bounding box center [389, 166] width 372 height 26
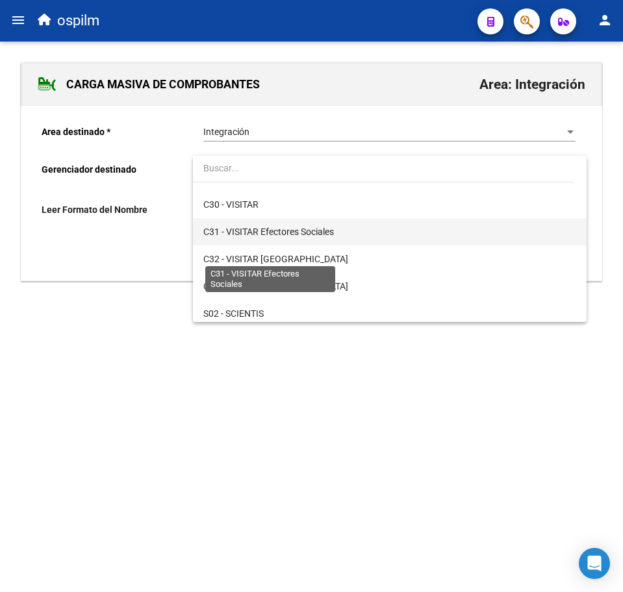
scroll to position [162, 0]
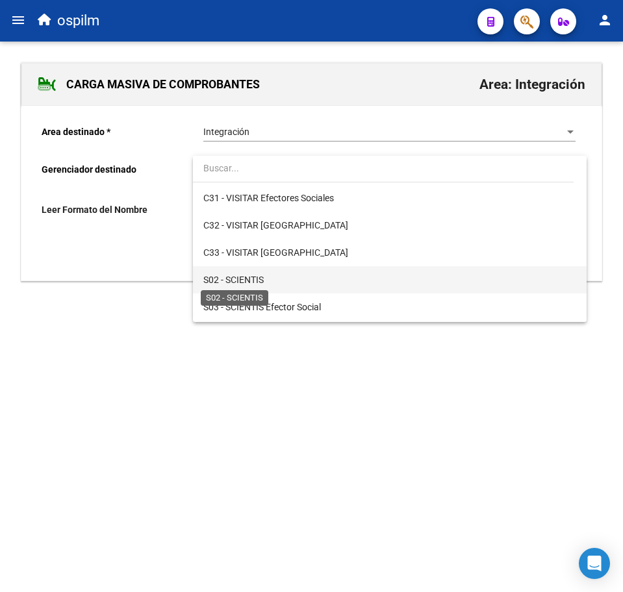
click at [260, 282] on span "S02 - SCIENTIS" at bounding box center [233, 280] width 60 height 10
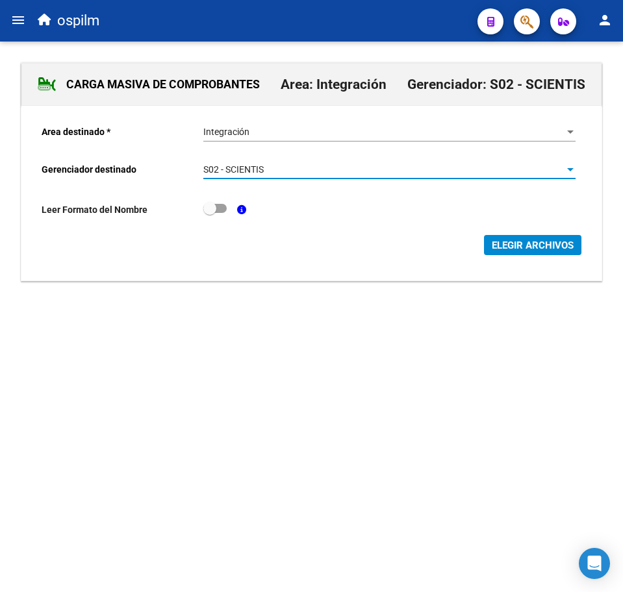
click at [507, 243] on span "ELEGIR ARCHIVOS" at bounding box center [533, 246] width 82 height 12
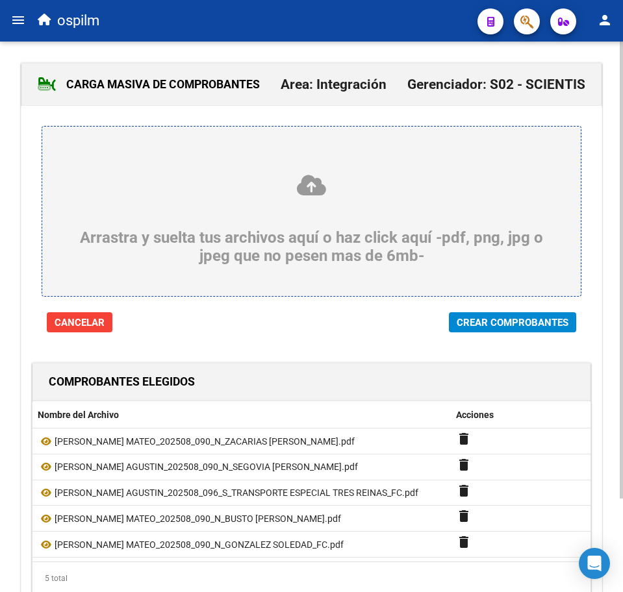
click at [510, 325] on span "Crear Comprobantes" at bounding box center [513, 323] width 112 height 12
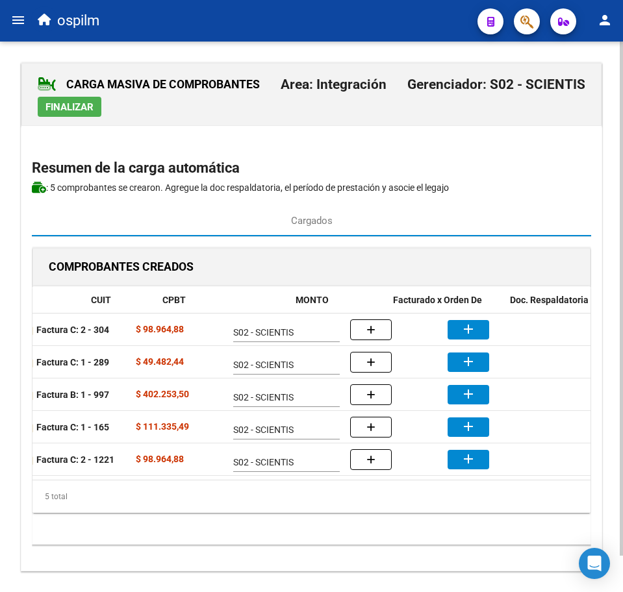
scroll to position [0, 225]
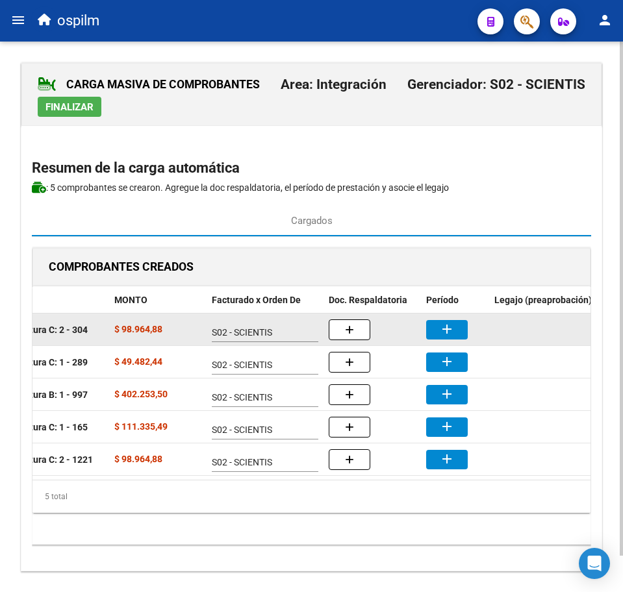
click at [435, 334] on button "add" at bounding box center [447, 329] width 42 height 19
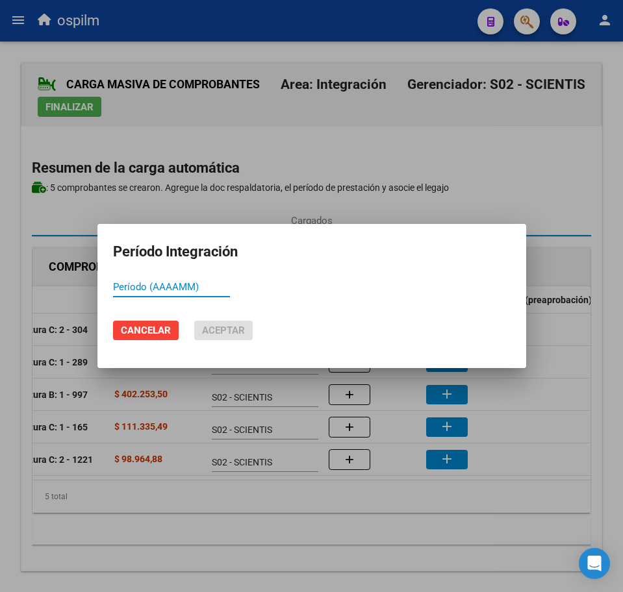
paste input "202508"
type input "202508"
click at [235, 329] on span "Aceptar" at bounding box center [223, 331] width 43 height 12
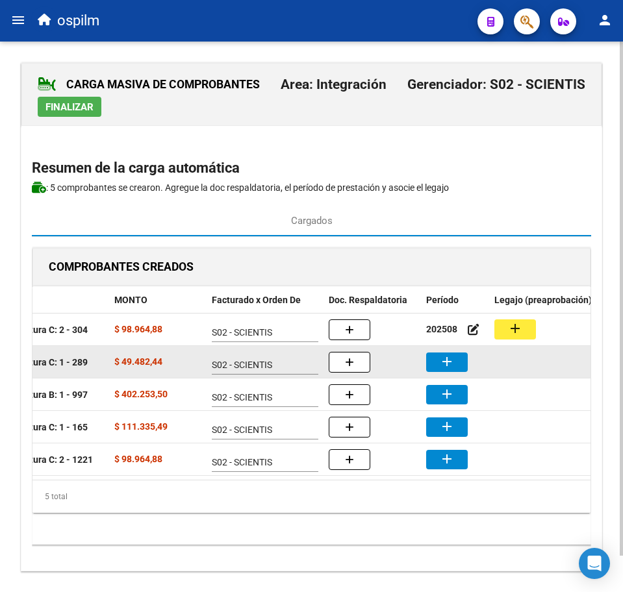
click at [455, 355] on button "add" at bounding box center [447, 362] width 42 height 19
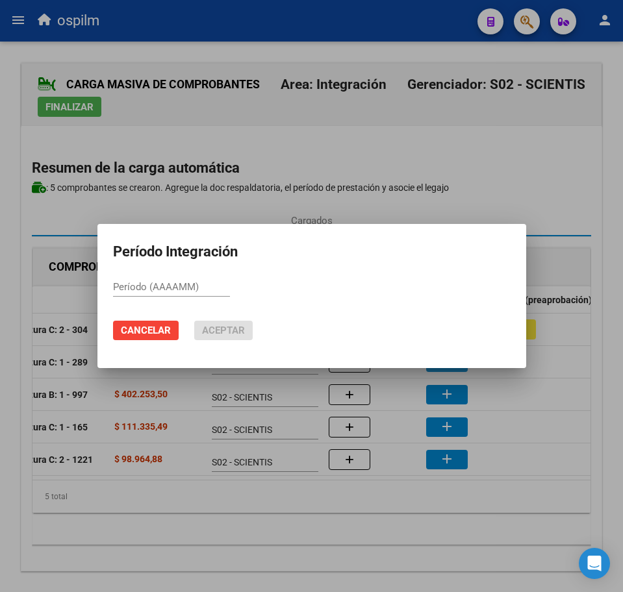
paste input "202508"
type input "202508"
click at [242, 324] on button "Aceptar" at bounding box center [223, 330] width 58 height 19
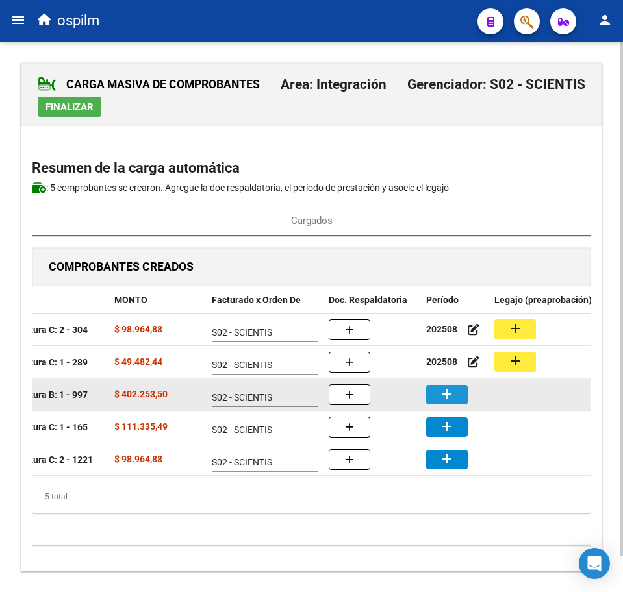
click at [458, 397] on button "add" at bounding box center [447, 394] width 42 height 19
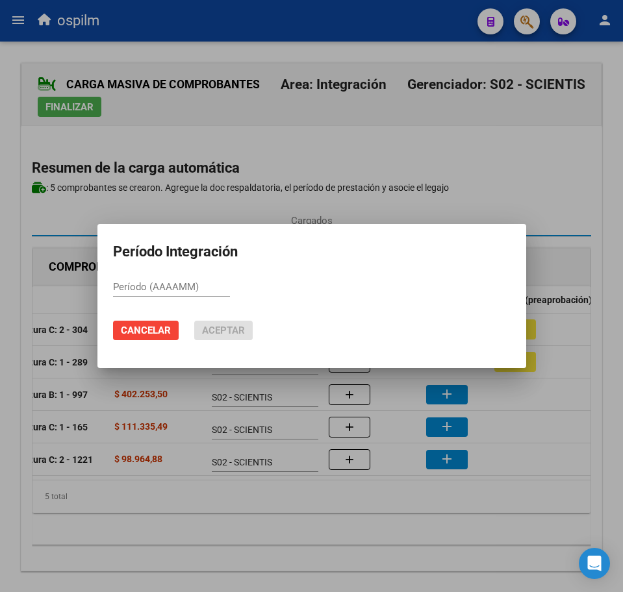
paste input "202508"
type input "202508"
drag, startPoint x: 238, startPoint y: 332, endPoint x: 266, endPoint y: 355, distance: 36.0
click at [238, 332] on span "Aceptar" at bounding box center [223, 331] width 43 height 12
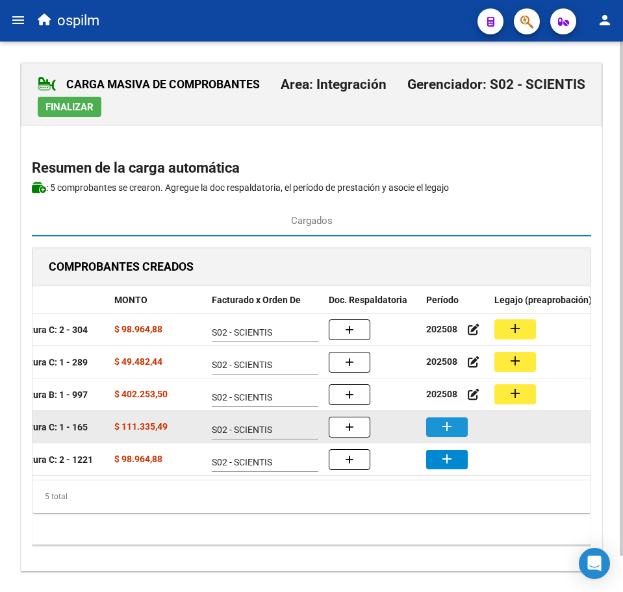
click at [451, 423] on mat-icon "add" at bounding box center [447, 427] width 16 height 16
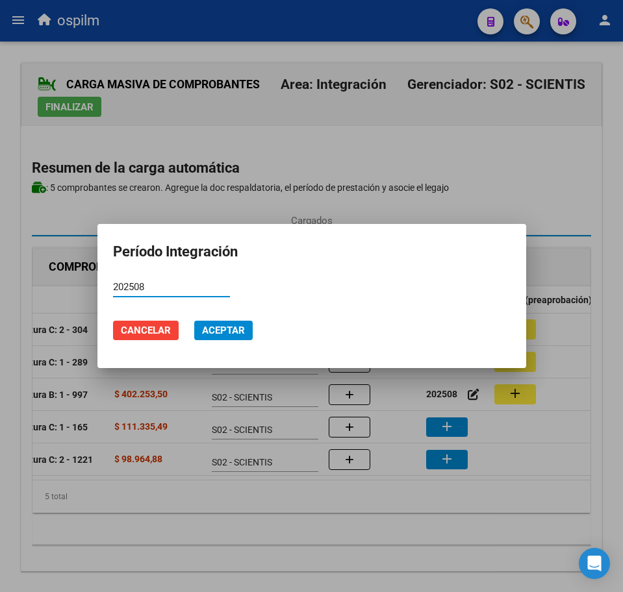
type input "202508"
click at [223, 329] on span "Aceptar" at bounding box center [223, 331] width 43 height 12
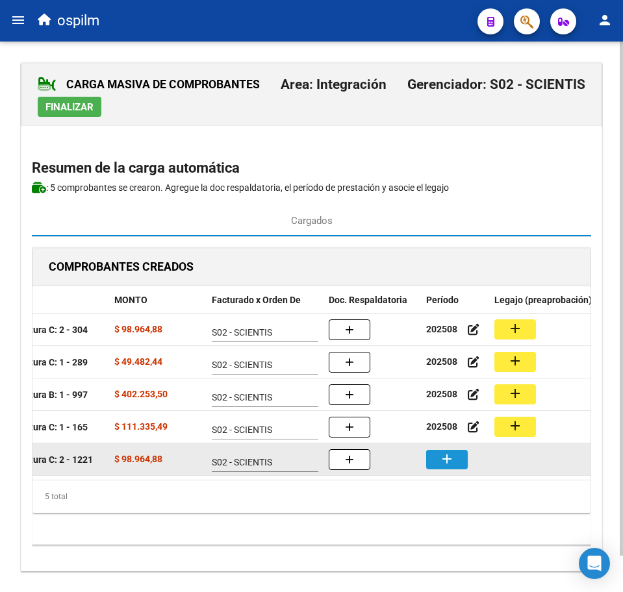
click at [448, 454] on mat-icon "add" at bounding box center [447, 459] width 16 height 16
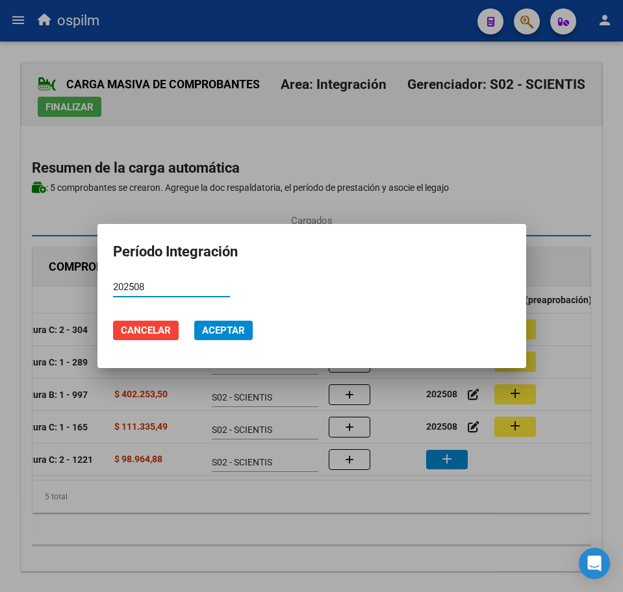
type input "202508"
click at [234, 323] on button "Aceptar" at bounding box center [223, 330] width 58 height 19
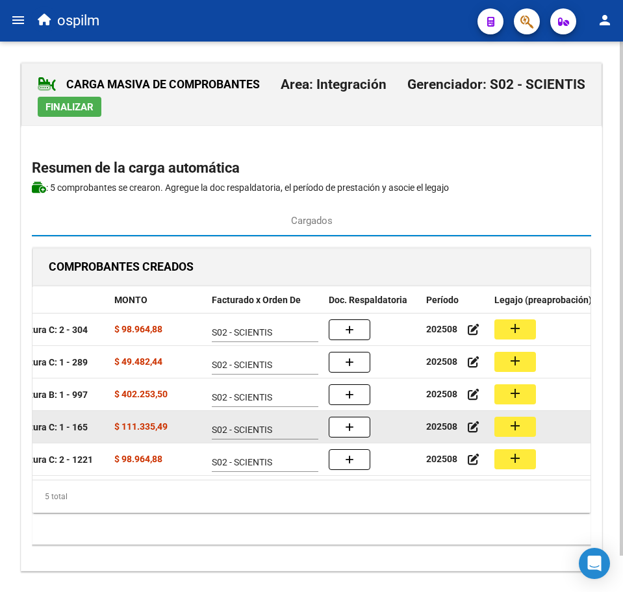
click at [518, 423] on mat-icon "add" at bounding box center [515, 426] width 16 height 16
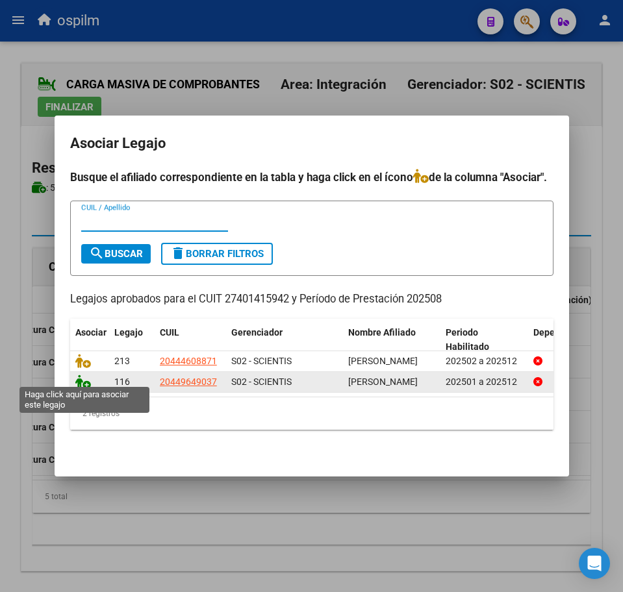
click at [77, 375] on icon at bounding box center [83, 382] width 16 height 14
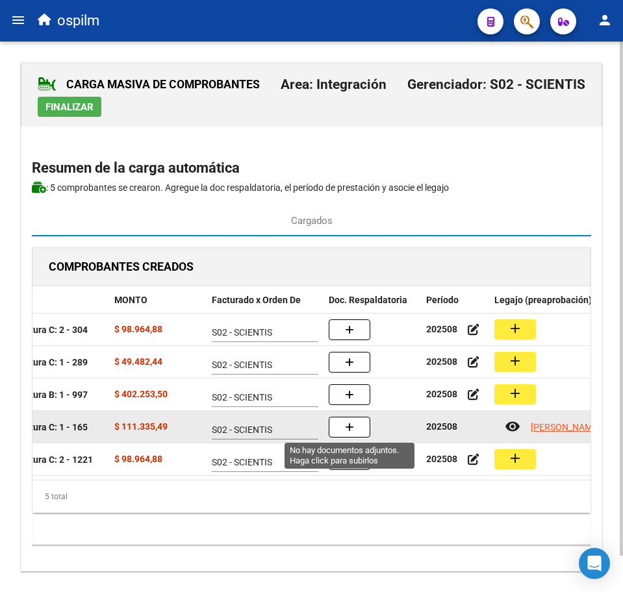
click at [357, 427] on button "button" at bounding box center [350, 427] width 42 height 21
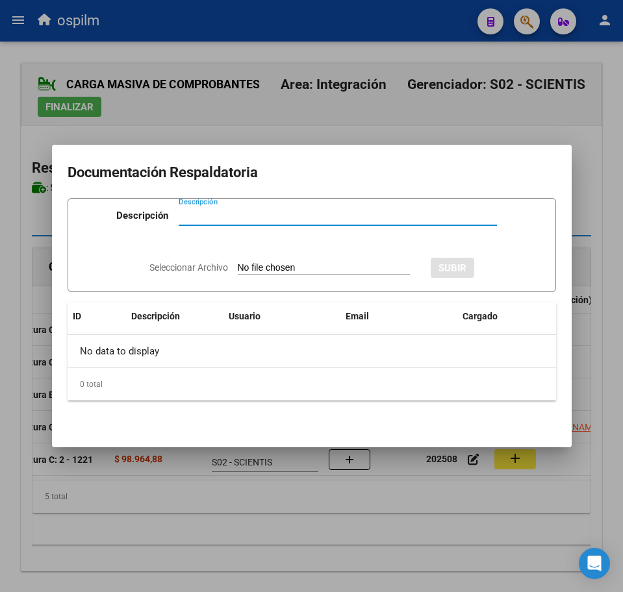
paste input "Planilla de asistencia"
type input "Planilla de asistencia"
click at [264, 264] on input "Seleccionar Archivo" at bounding box center [324, 268] width 172 height 12
type input "C:\fakepath\[PERSON_NAME] MATEO_202508_090_N_BUSTO [PERSON_NAME].pdf"
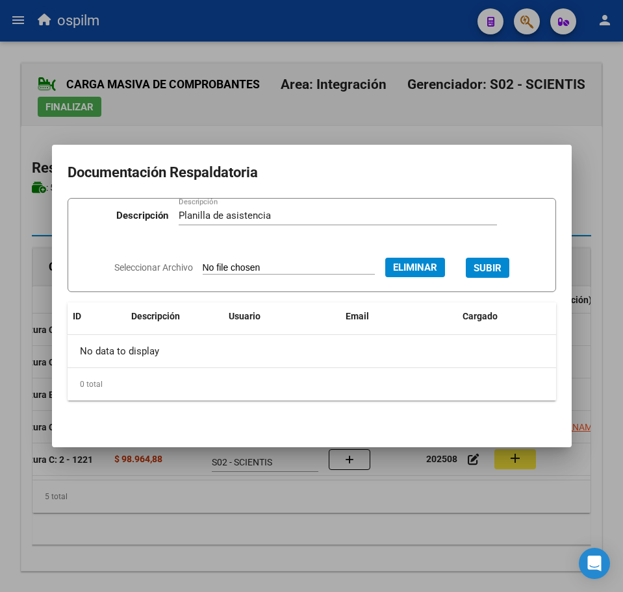
click at [499, 263] on span "SUBIR" at bounding box center [487, 268] width 28 height 12
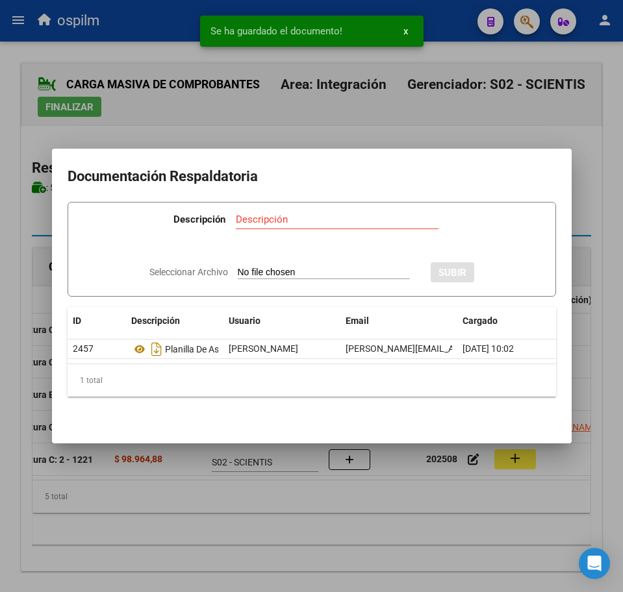
click at [245, 505] on div at bounding box center [311, 296] width 623 height 592
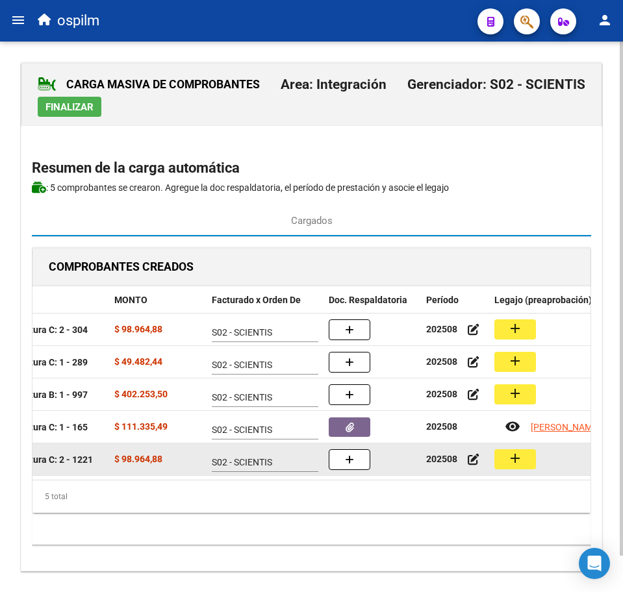
click at [527, 467] on button "add" at bounding box center [515, 459] width 42 height 20
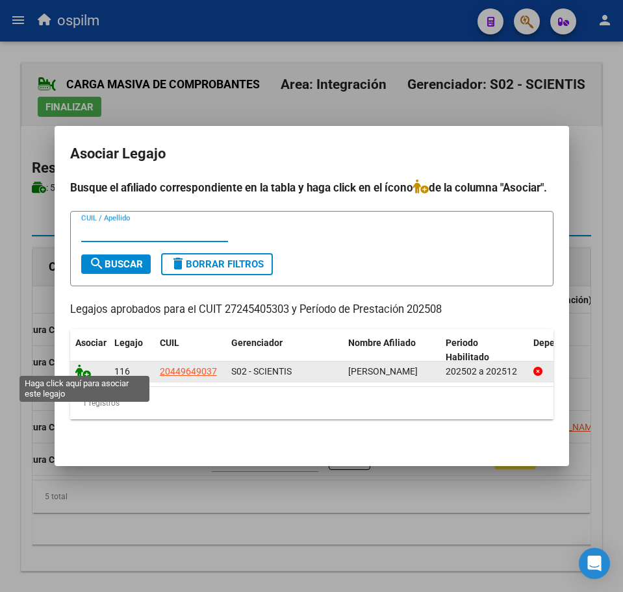
click at [81, 366] on icon at bounding box center [83, 371] width 16 height 14
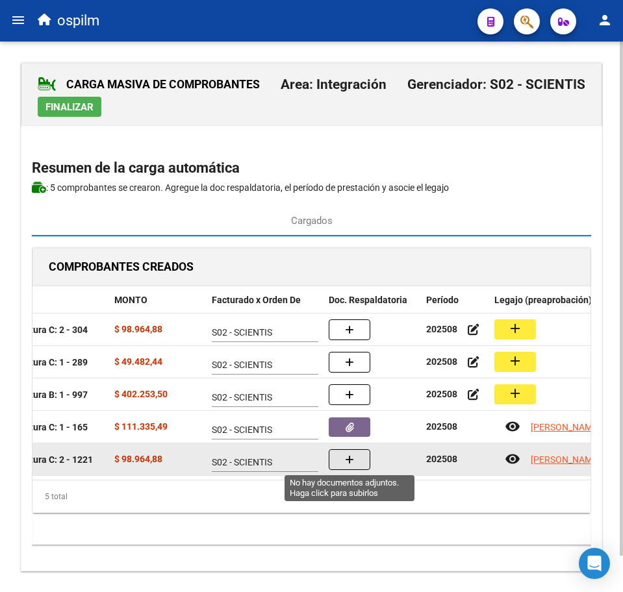
click at [355, 468] on button "button" at bounding box center [350, 459] width 42 height 21
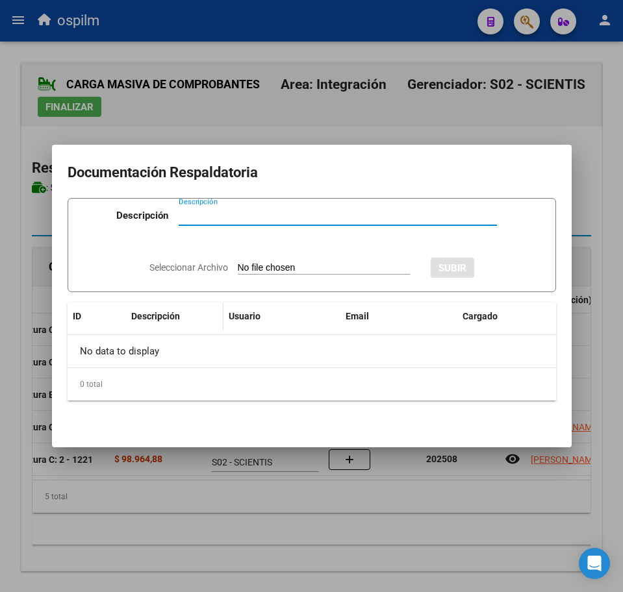
paste input "Planilla de asistencia"
type input "Planilla de asistencia"
click at [251, 271] on input "Seleccionar Archivo" at bounding box center [324, 268] width 172 height 12
type input "C:\fakepath\[PERSON_NAME] MATEO_202508_090_N_GONZALEZ SOLEDAD_PA.pdf"
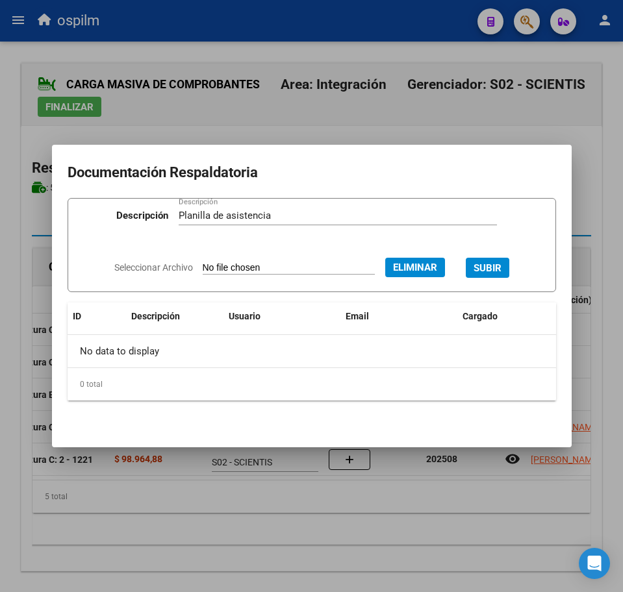
click at [501, 266] on span "SUBIR" at bounding box center [487, 268] width 28 height 12
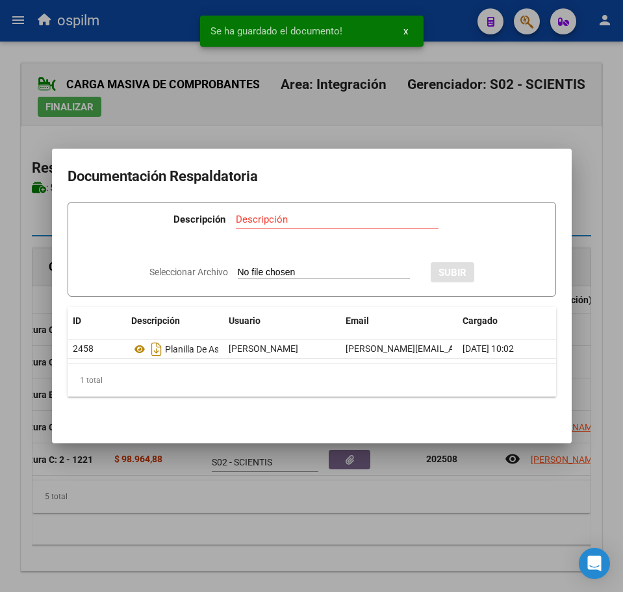
click at [327, 521] on div at bounding box center [311, 296] width 623 height 592
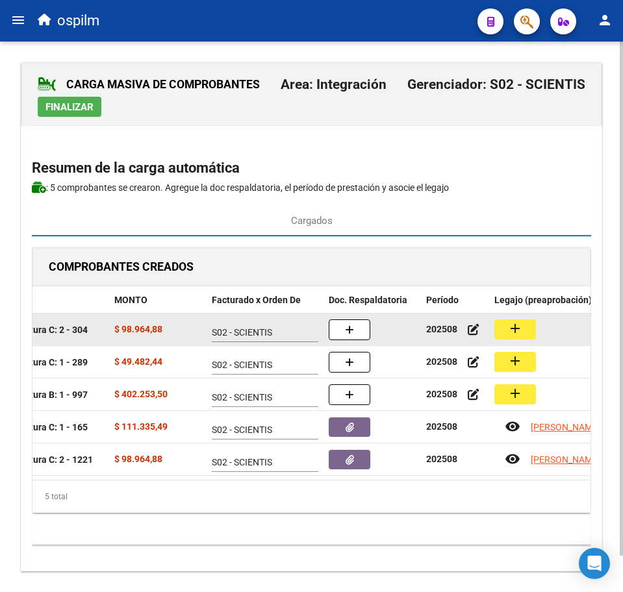
click at [505, 332] on button "add" at bounding box center [515, 329] width 42 height 20
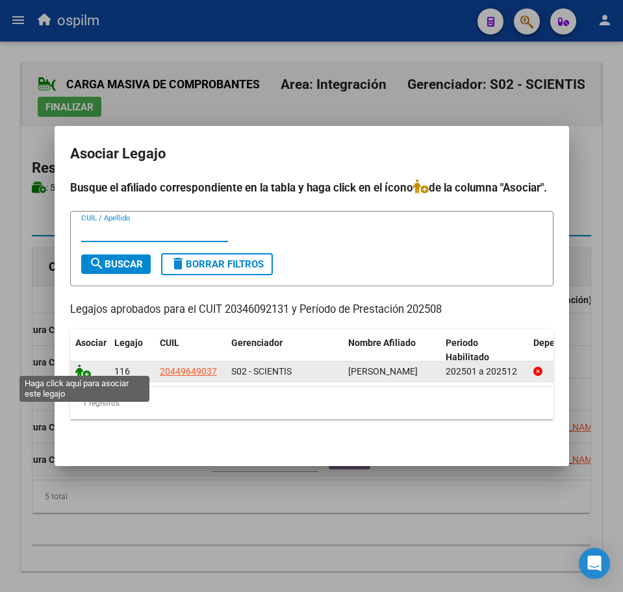
click at [81, 367] on icon at bounding box center [83, 371] width 16 height 14
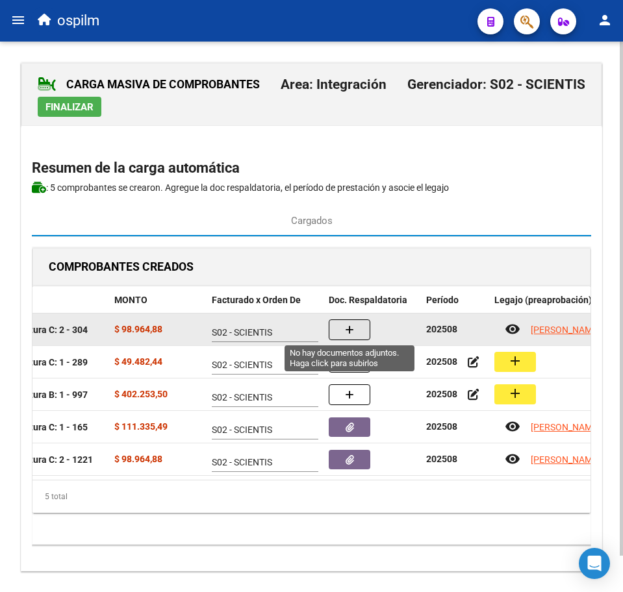
click at [358, 328] on button "button" at bounding box center [350, 329] width 42 height 21
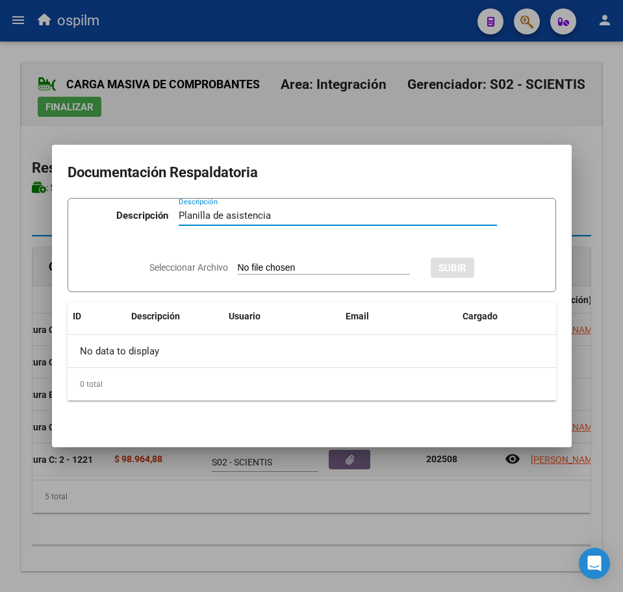
type input "Planilla de asistencia"
click at [238, 270] on input "Seleccionar Archivo" at bounding box center [324, 268] width 172 height 12
type input "C:\fakepath\[PERSON_NAME] MATEO_202508_090_N_ZACARIAS [PERSON_NAME].pdf"
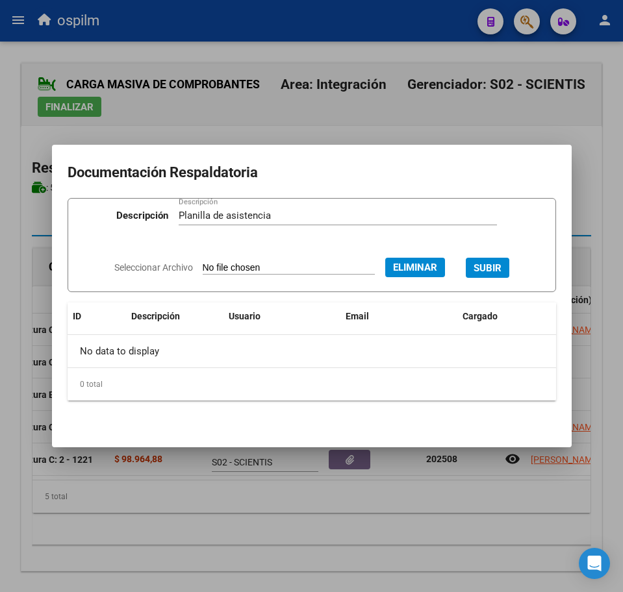
click at [497, 263] on span "SUBIR" at bounding box center [487, 268] width 28 height 12
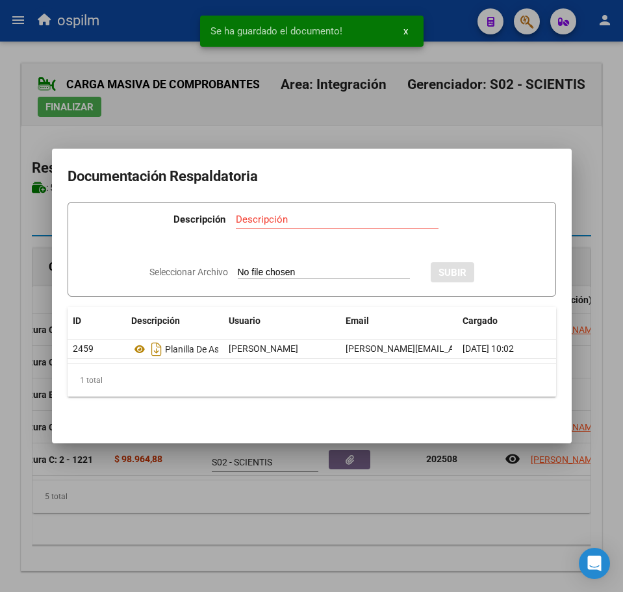
click at [218, 512] on div at bounding box center [311, 296] width 623 height 592
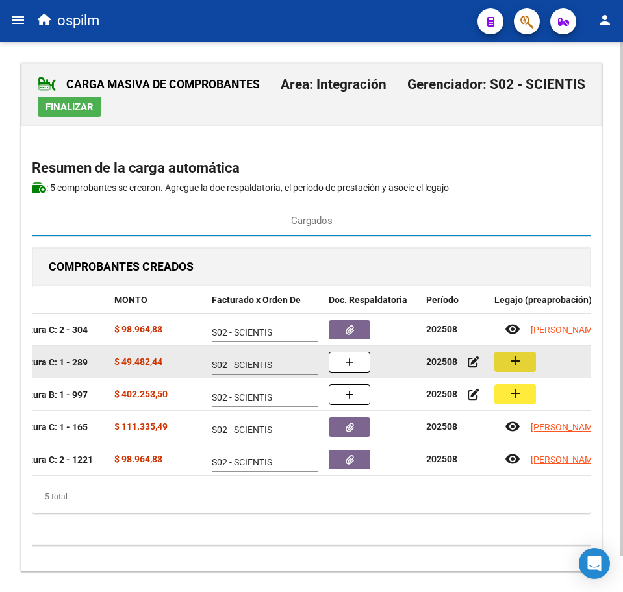
click at [514, 364] on mat-icon "add" at bounding box center [515, 361] width 16 height 16
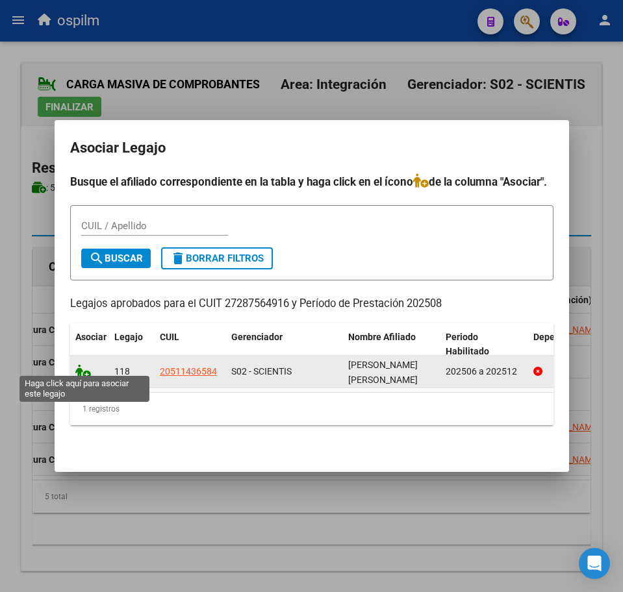
click at [75, 370] on icon at bounding box center [83, 371] width 16 height 14
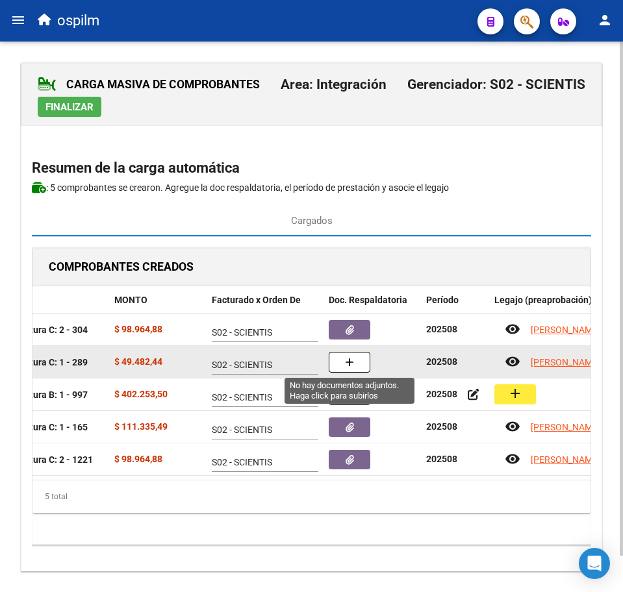
click at [342, 367] on button "button" at bounding box center [350, 362] width 42 height 21
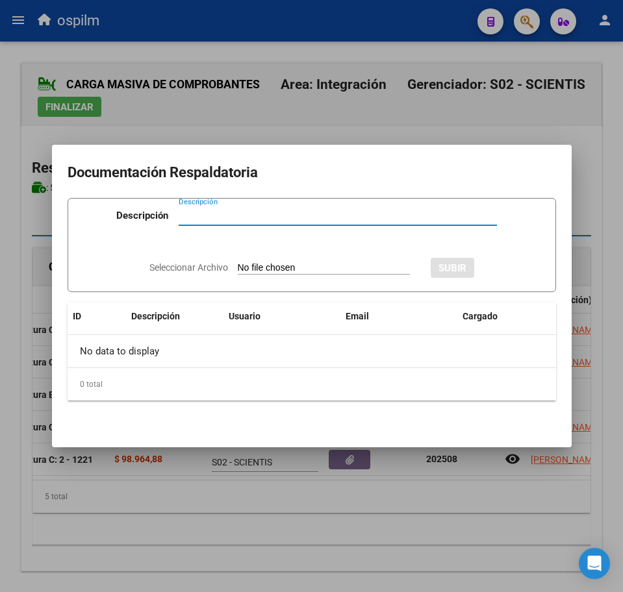
paste input "Planilla de asistencia"
type input "Planilla de asistencia"
click at [266, 264] on input "Seleccionar Archivo" at bounding box center [324, 268] width 172 height 12
type input "C:\fakepath\[PERSON_NAME] AGUSTIN_202508_090_N_SEGOVIA [PERSON_NAME].pdf"
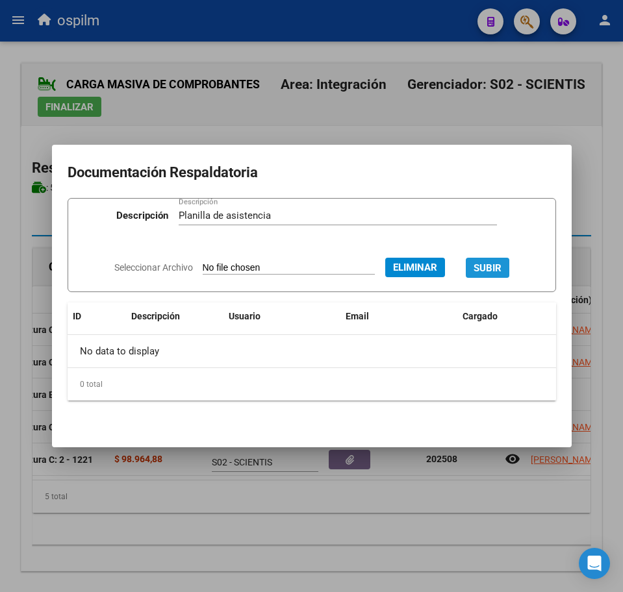
click at [501, 264] on span "SUBIR" at bounding box center [487, 268] width 28 height 12
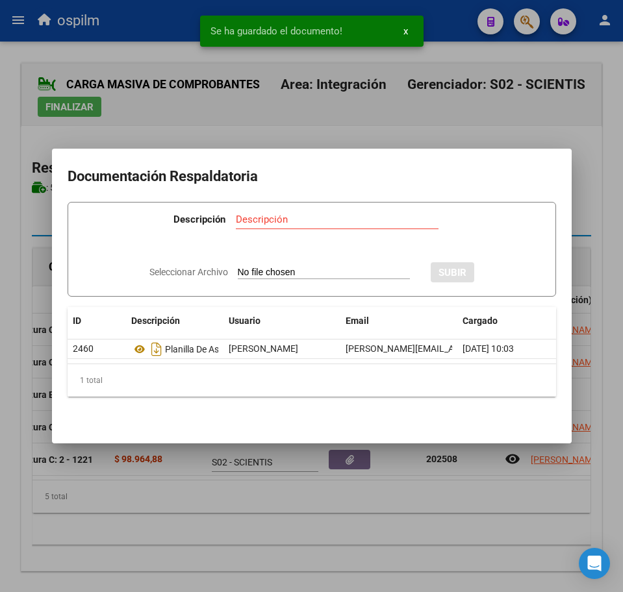
click at [284, 521] on div at bounding box center [311, 296] width 623 height 592
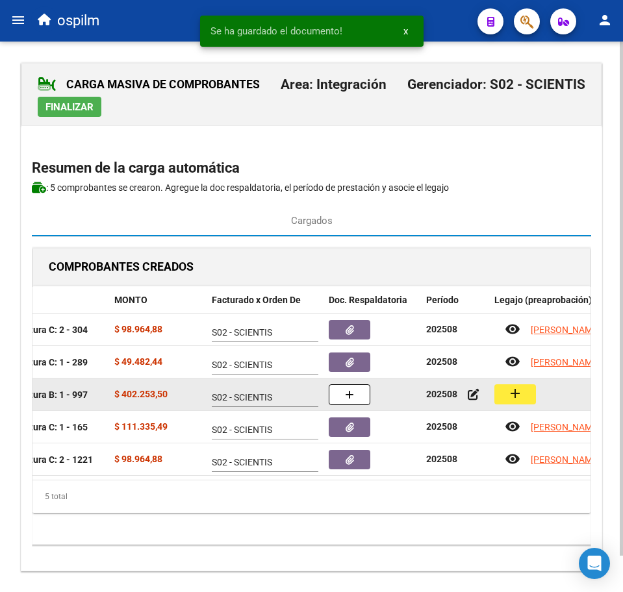
click at [523, 392] on button "add" at bounding box center [515, 394] width 42 height 20
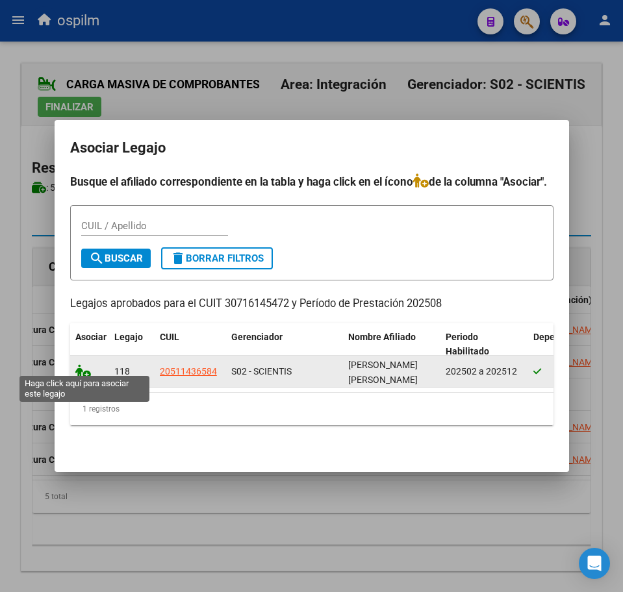
click at [81, 368] on icon at bounding box center [83, 371] width 16 height 14
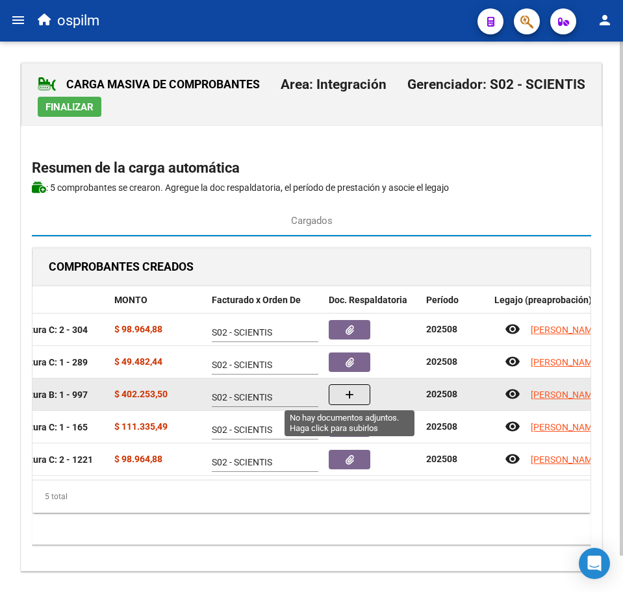
click at [351, 397] on icon "button" at bounding box center [349, 395] width 9 height 10
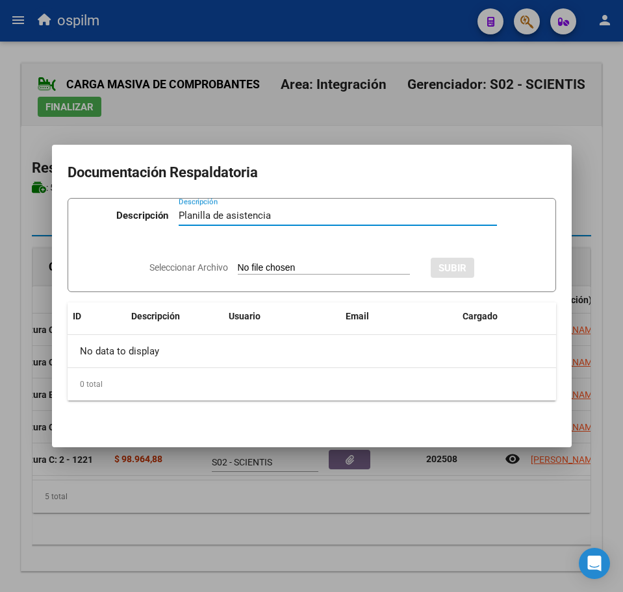
type input "Planilla de asistencia"
click at [259, 272] on input "Seleccionar Archivo" at bounding box center [324, 268] width 172 height 12
type input "C:\fakepath\[PERSON_NAME] AGUSTIN_202508_096_S_TRANSPORTE ESPECIAL TRES REINAS_…"
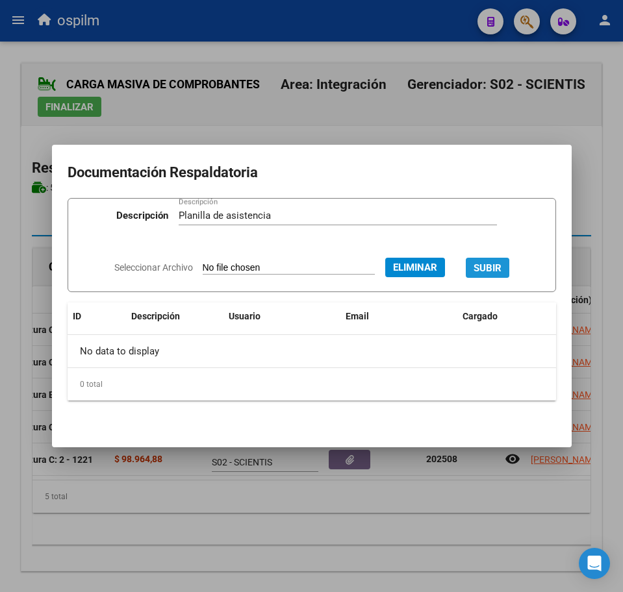
click at [501, 260] on button "SUBIR" at bounding box center [488, 268] width 44 height 20
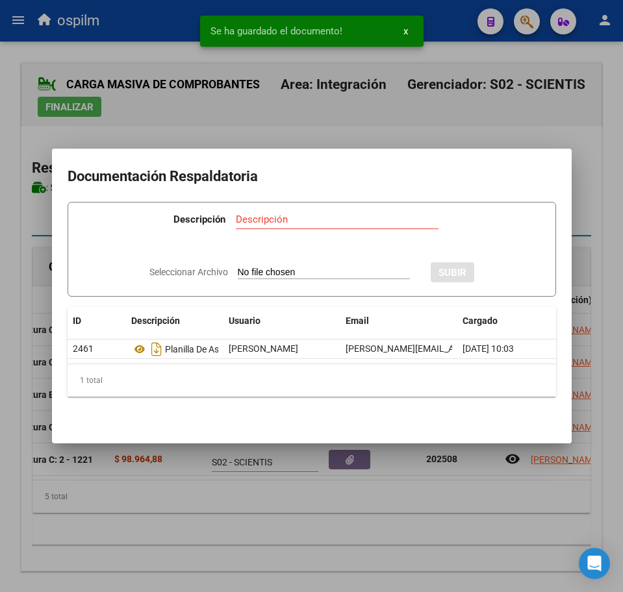
click at [210, 529] on div at bounding box center [311, 296] width 623 height 592
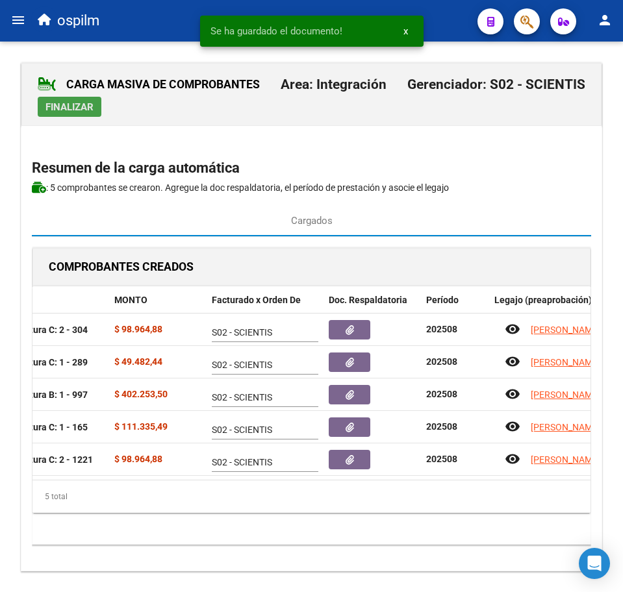
click at [77, 104] on span "Finalizar" at bounding box center [69, 107] width 48 height 12
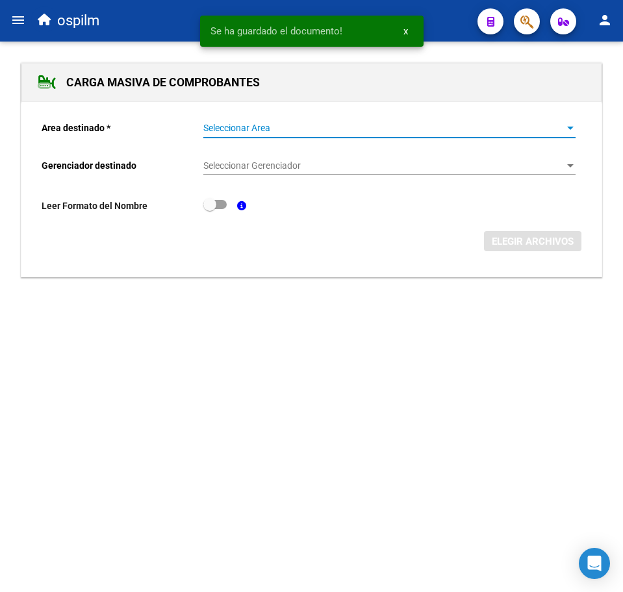
click at [294, 131] on span "Seleccionar Area" at bounding box center [383, 128] width 360 height 11
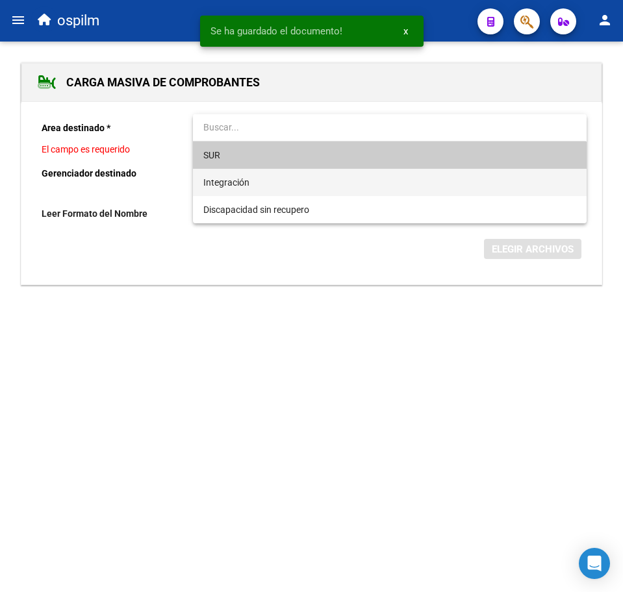
click at [284, 179] on span "Integración" at bounding box center [389, 182] width 372 height 27
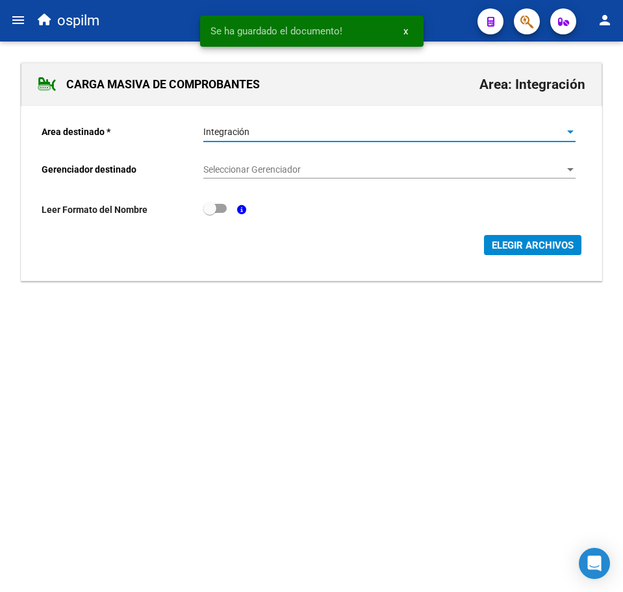
click at [283, 165] on span "Seleccionar Gerenciador" at bounding box center [383, 169] width 360 height 11
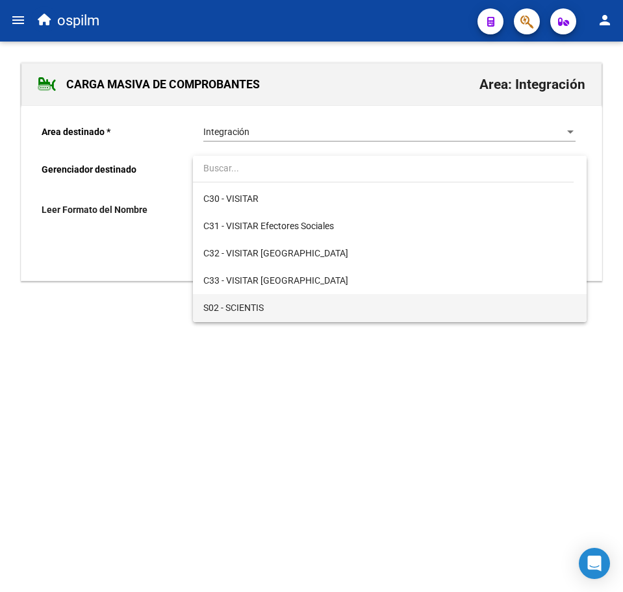
scroll to position [162, 0]
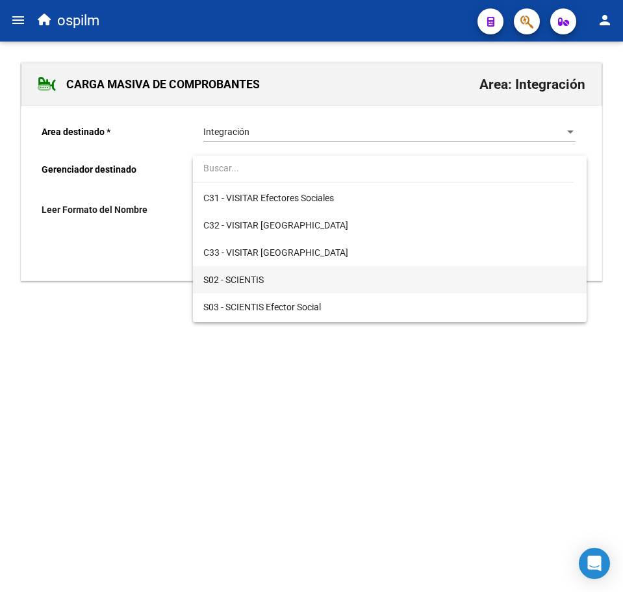
click at [288, 279] on span "S02 - SCIENTIS" at bounding box center [389, 279] width 372 height 27
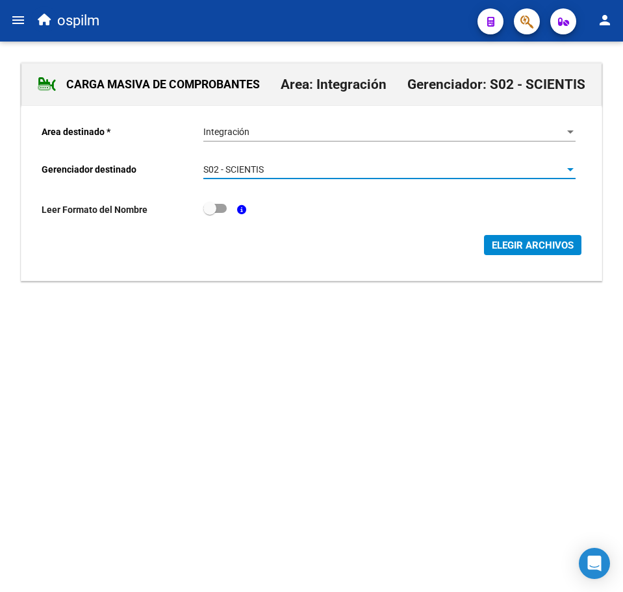
click at [525, 246] on span "ELEGIR ARCHIVOS" at bounding box center [533, 246] width 82 height 12
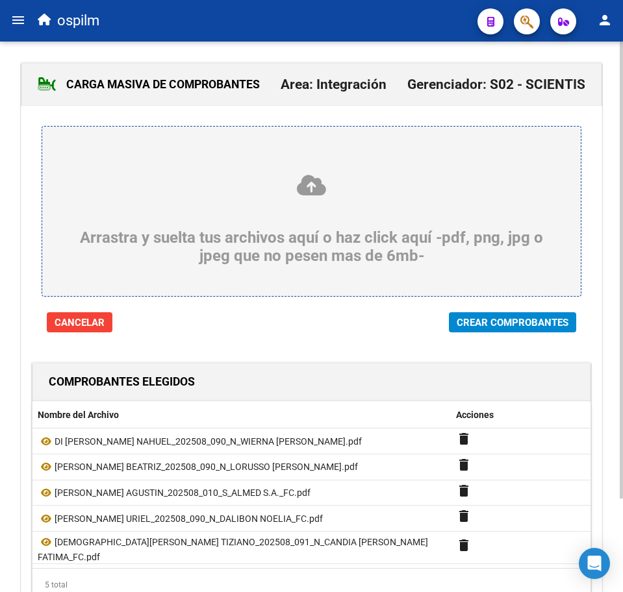
click at [516, 315] on button "Crear Comprobantes" at bounding box center [512, 322] width 127 height 20
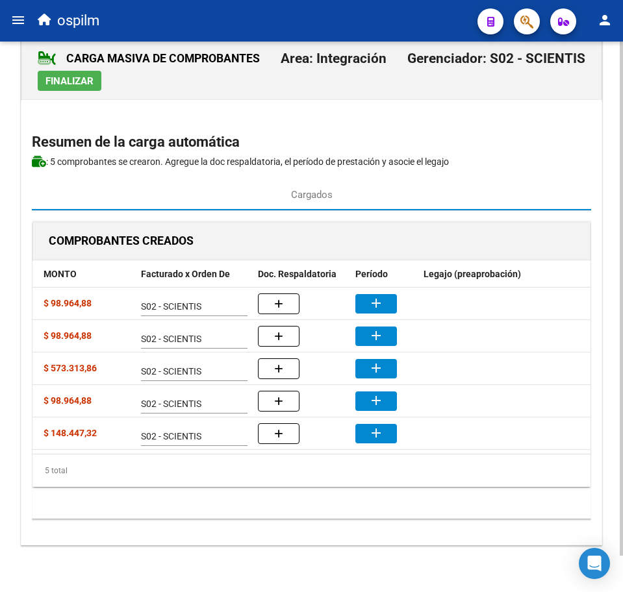
scroll to position [0, 297]
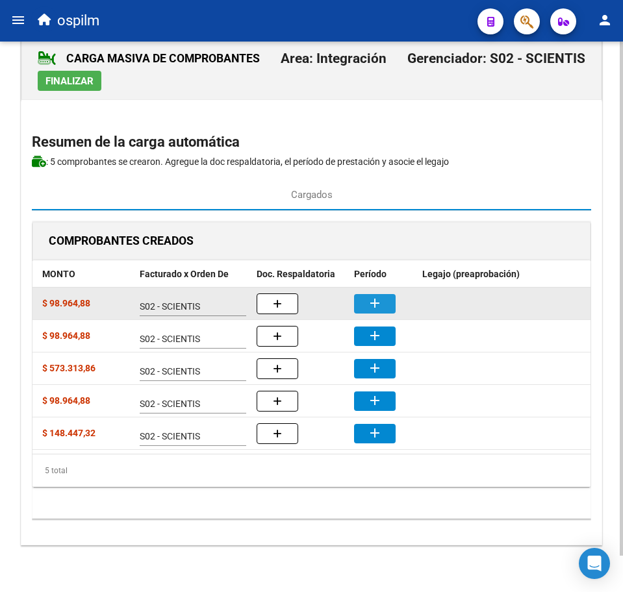
click at [368, 295] on mat-icon "add" at bounding box center [375, 303] width 16 height 16
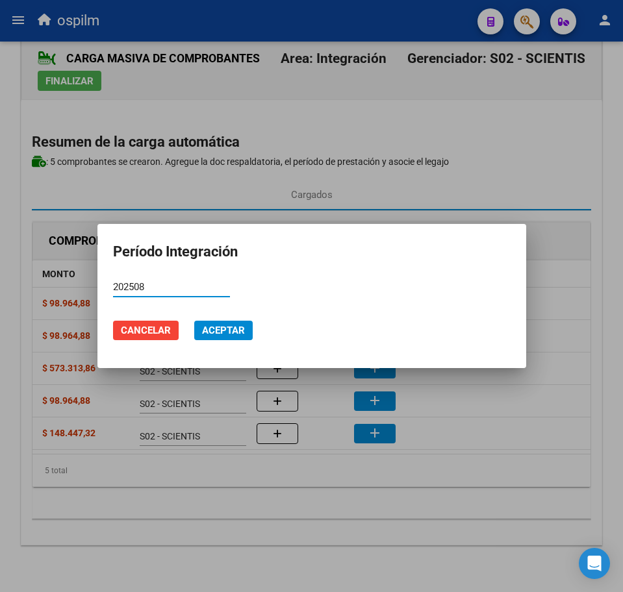
type input "202508"
click at [217, 330] on span "Aceptar" at bounding box center [223, 331] width 43 height 12
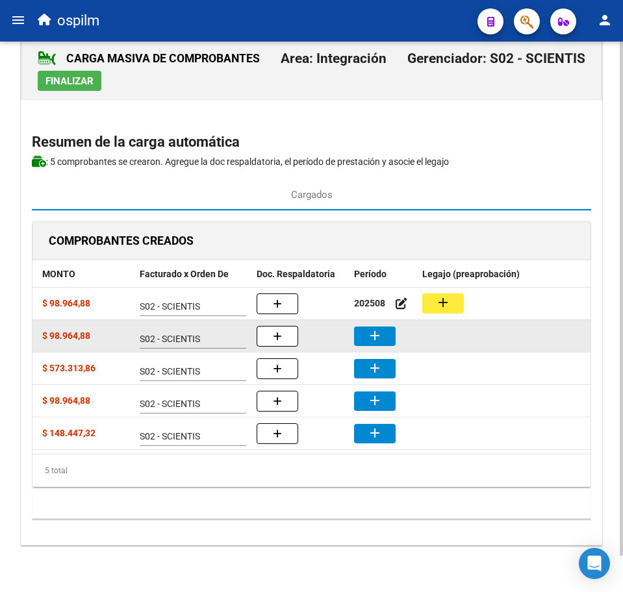
click at [369, 328] on mat-icon "add" at bounding box center [375, 336] width 16 height 16
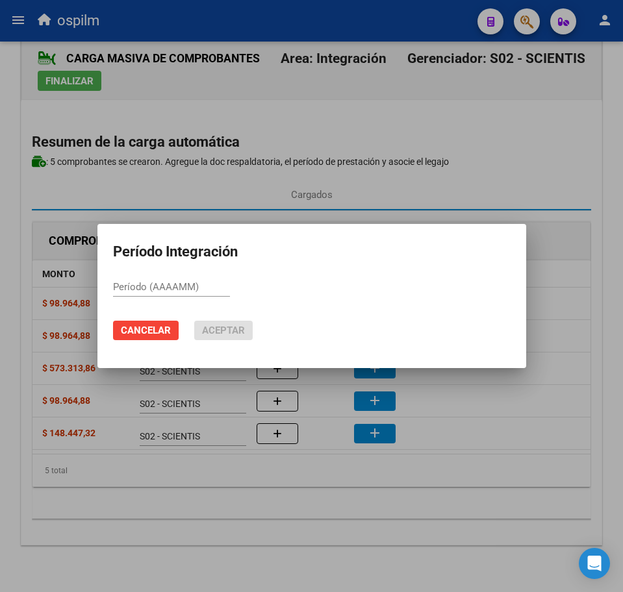
paste input "202508"
type input "202508"
click at [209, 330] on span "Aceptar" at bounding box center [223, 331] width 43 height 12
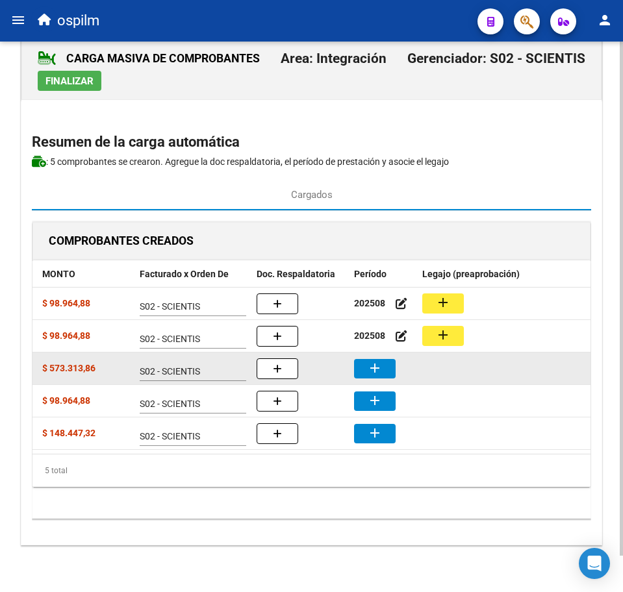
click at [394, 359] on button "add" at bounding box center [375, 368] width 42 height 19
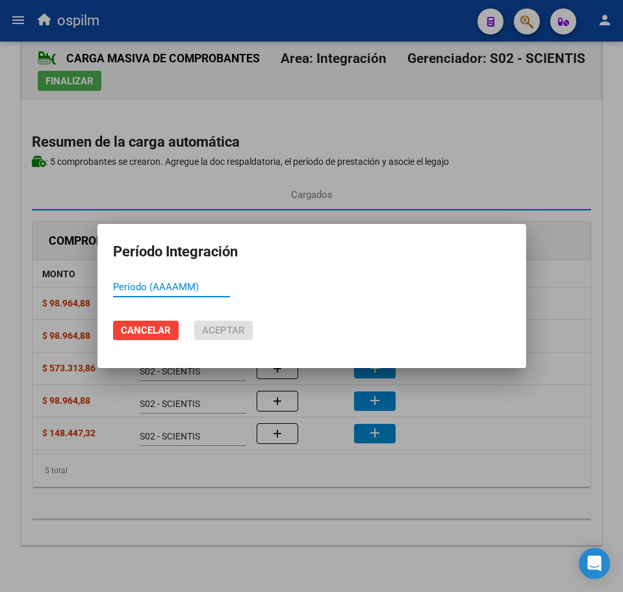
paste input "202508"
type input "202508"
click at [240, 330] on span "Aceptar" at bounding box center [223, 331] width 43 height 12
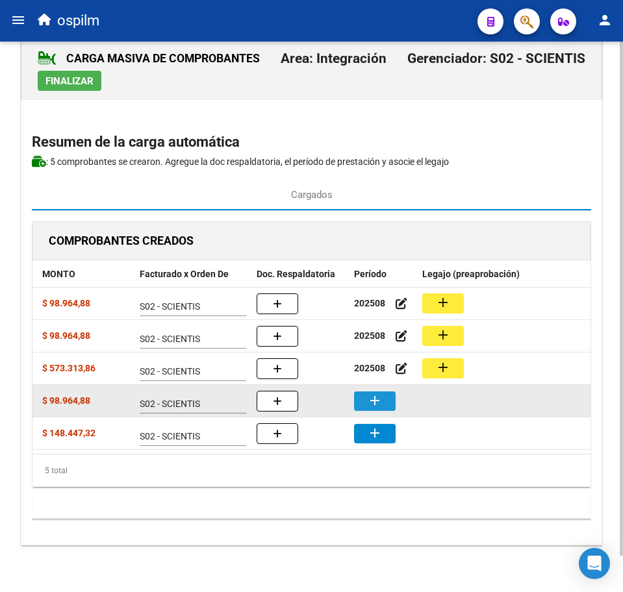
click at [381, 393] on mat-icon "add" at bounding box center [375, 401] width 16 height 16
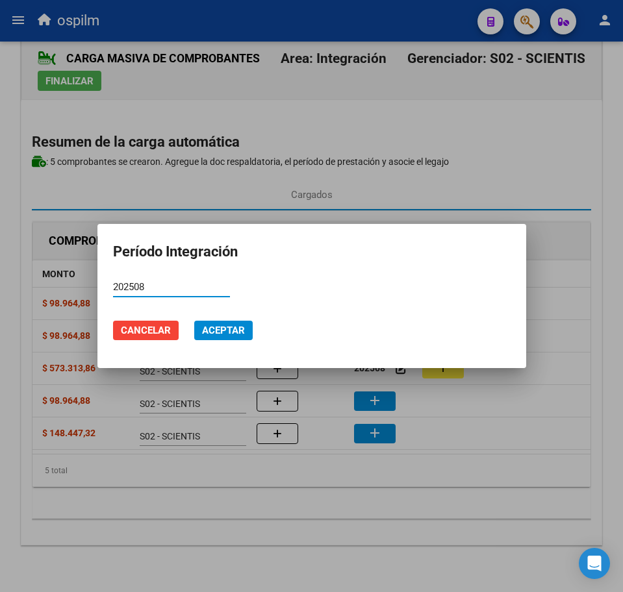
type input "202508"
click at [233, 336] on span "Aceptar" at bounding box center [223, 331] width 43 height 12
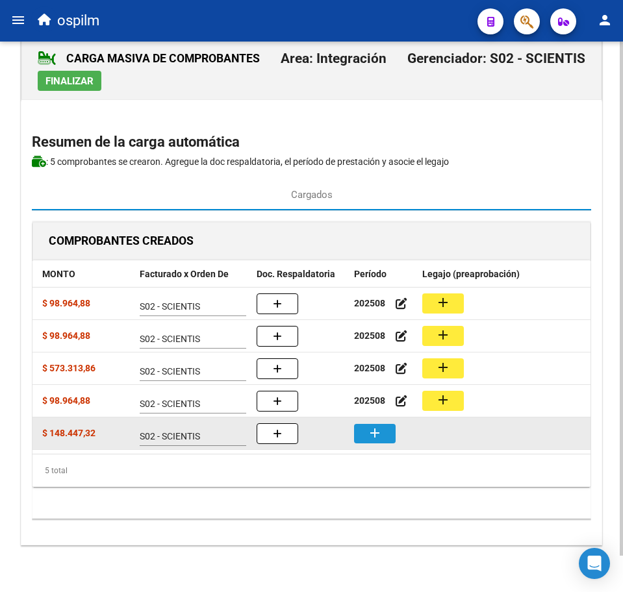
click at [378, 425] on mat-icon "add" at bounding box center [375, 433] width 16 height 16
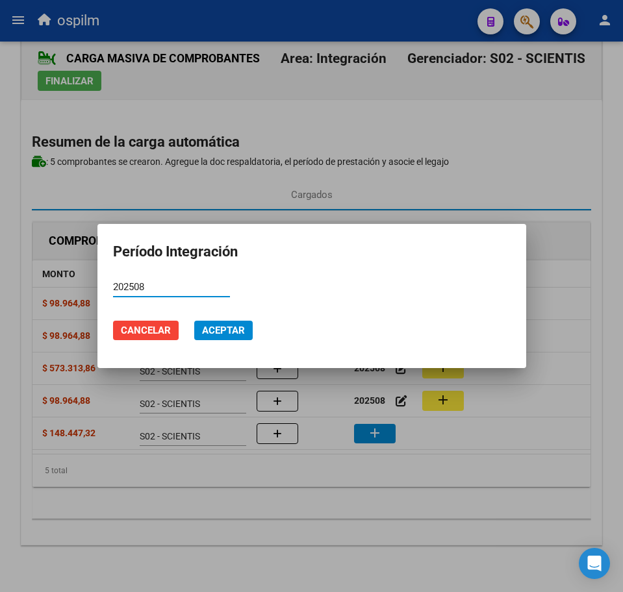
type input "202508"
click at [245, 327] on button "Aceptar" at bounding box center [223, 330] width 58 height 19
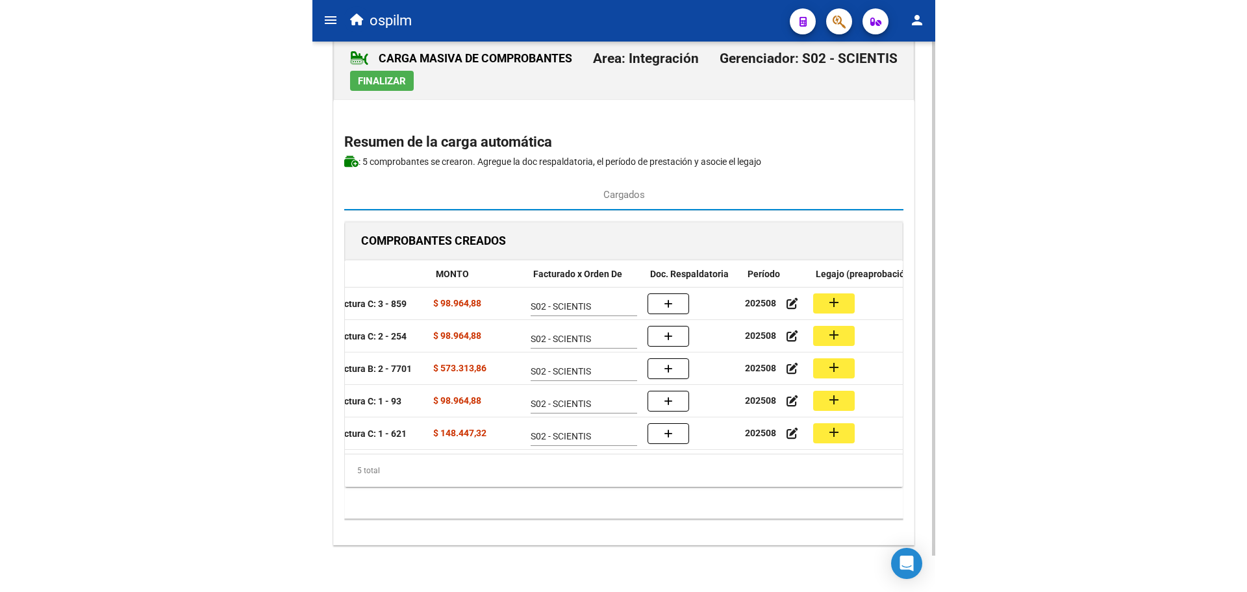
scroll to position [0, 216]
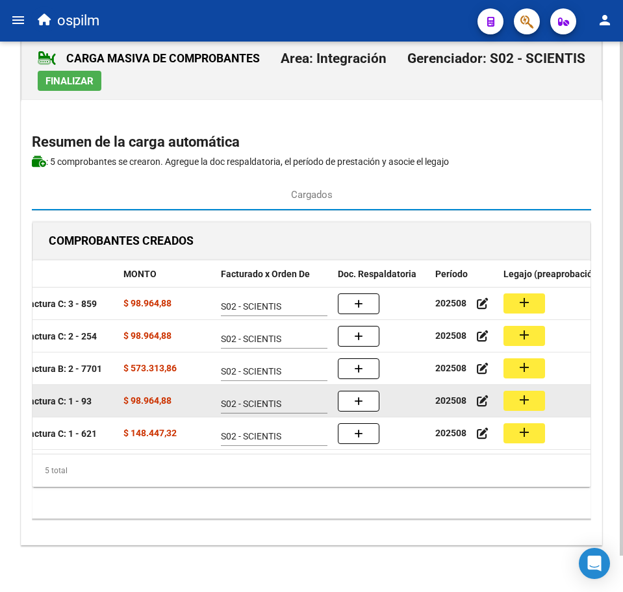
click at [520, 392] on mat-icon "add" at bounding box center [524, 400] width 16 height 16
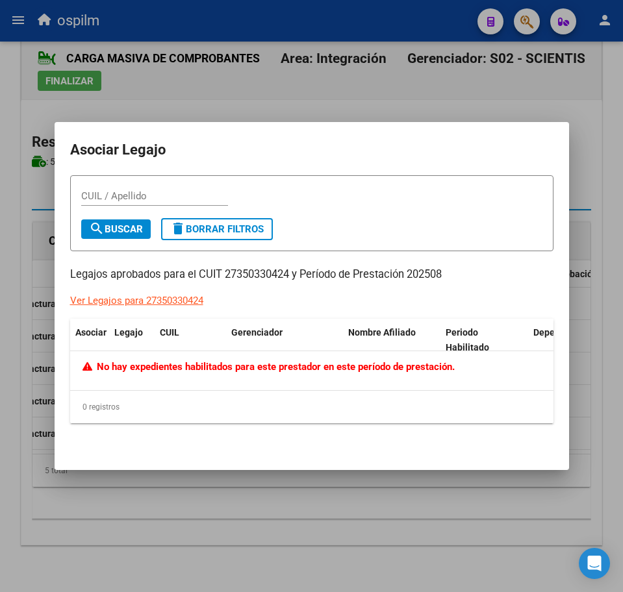
click at [151, 497] on div at bounding box center [311, 296] width 623 height 592
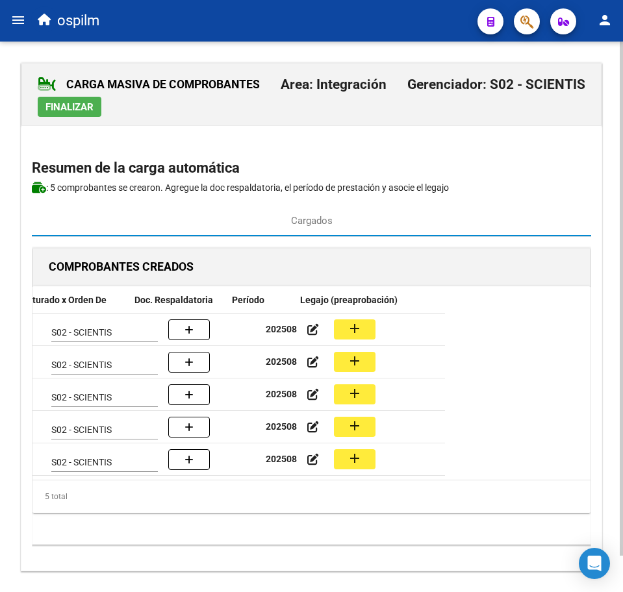
scroll to position [0, 424]
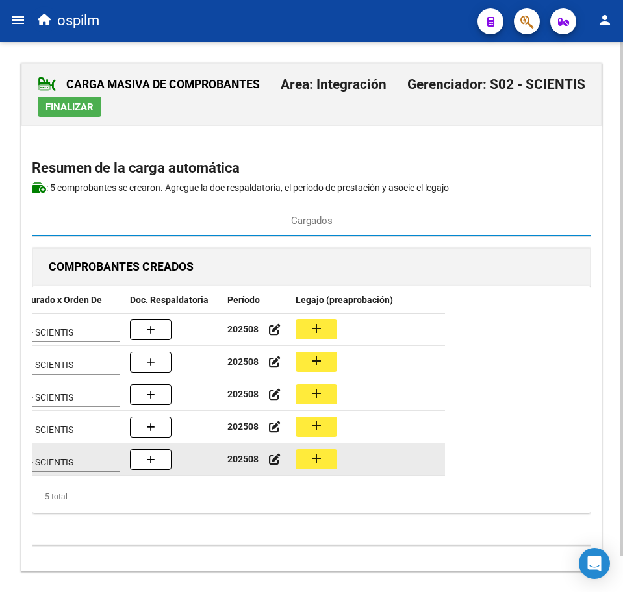
click at [319, 454] on mat-icon "add" at bounding box center [316, 459] width 16 height 16
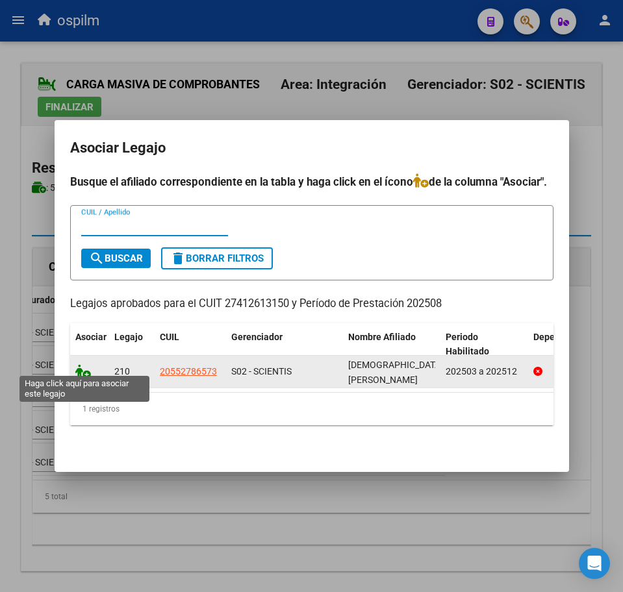
click at [82, 367] on icon at bounding box center [83, 371] width 16 height 14
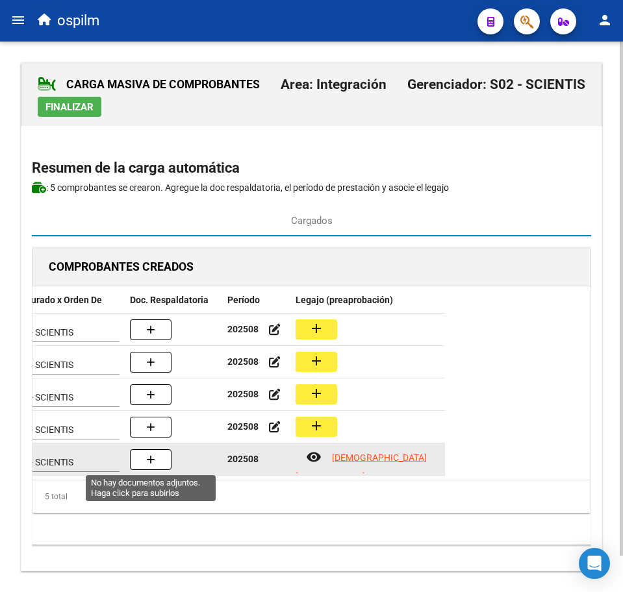
click at [166, 459] on button "button" at bounding box center [151, 459] width 42 height 21
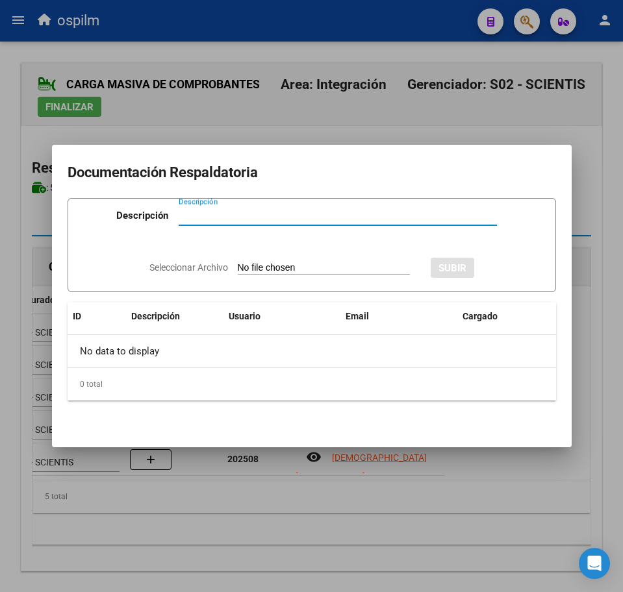
paste input "Planilla de asistencia"
type input "Planilla de asistencia"
click at [293, 270] on input "Seleccionar Archivo" at bounding box center [324, 268] width 172 height 12
type input "C:\fakepath\[PERSON_NAME] TIZIANO_202508_091_N_CANDIA [PERSON_NAME].pdf"
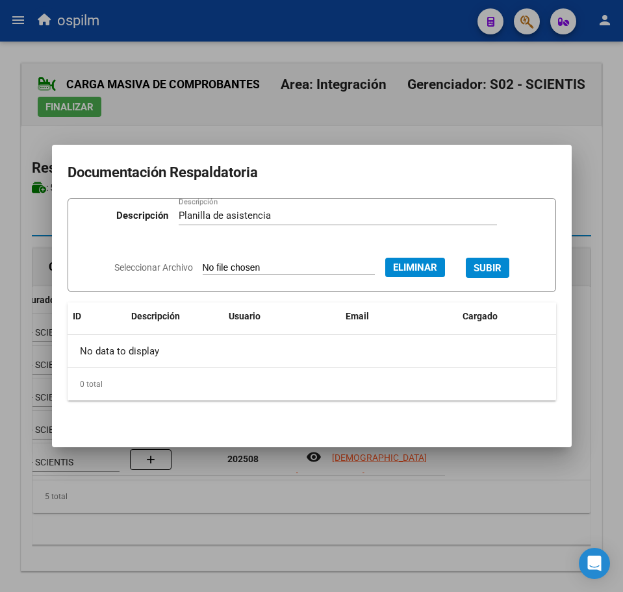
click at [501, 267] on span "SUBIR" at bounding box center [487, 268] width 28 height 12
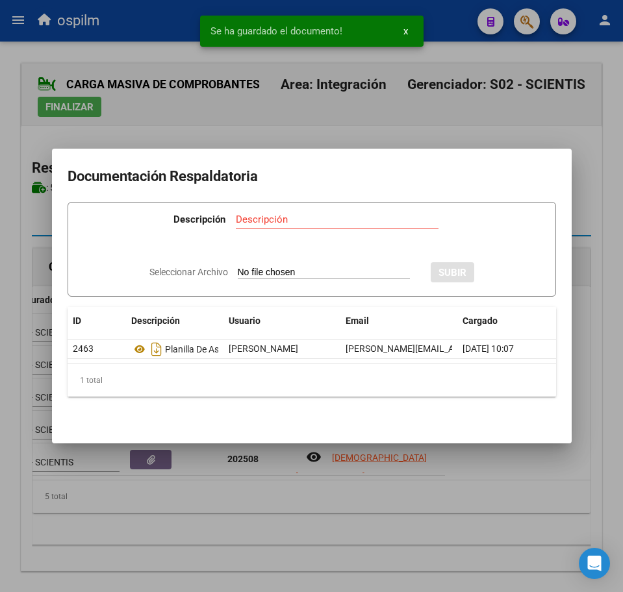
click at [298, 525] on div at bounding box center [311, 296] width 623 height 592
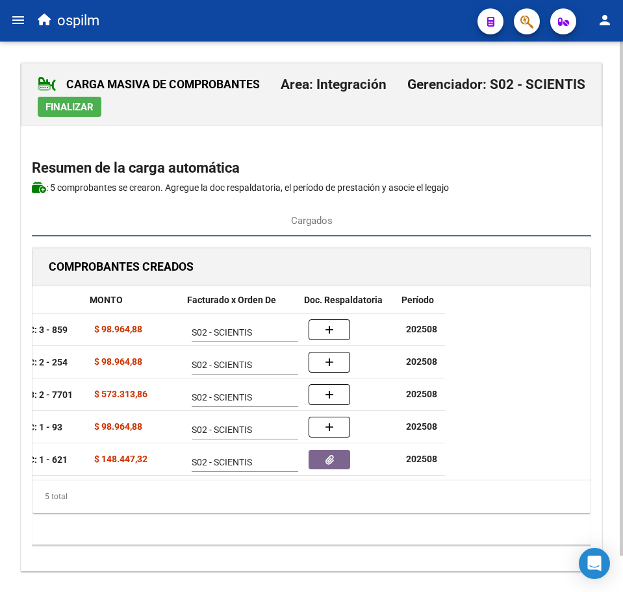
scroll to position [0, 368]
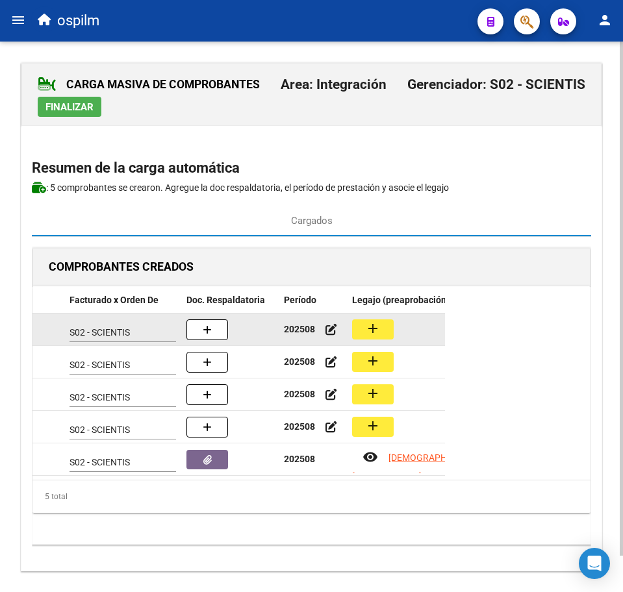
click at [384, 329] on button "add" at bounding box center [373, 329] width 42 height 20
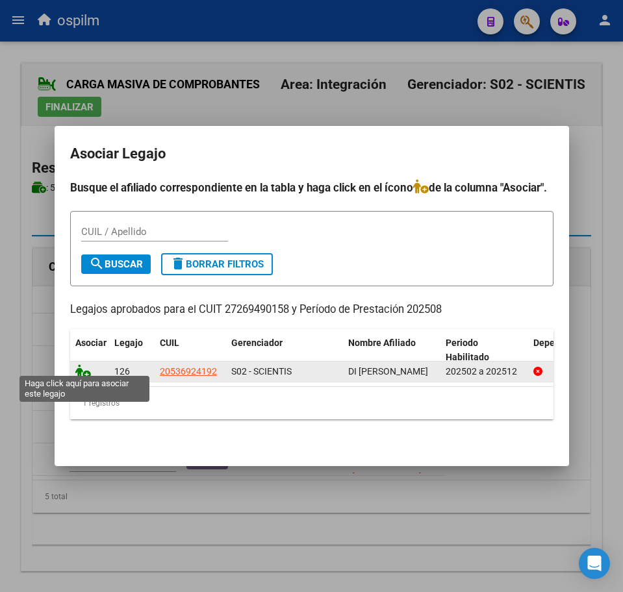
click at [82, 366] on icon at bounding box center [83, 371] width 16 height 14
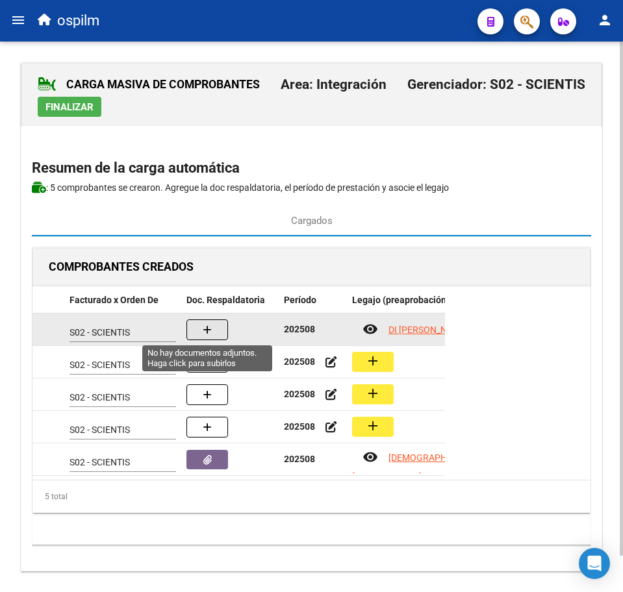
click at [206, 331] on icon "button" at bounding box center [207, 330] width 9 height 10
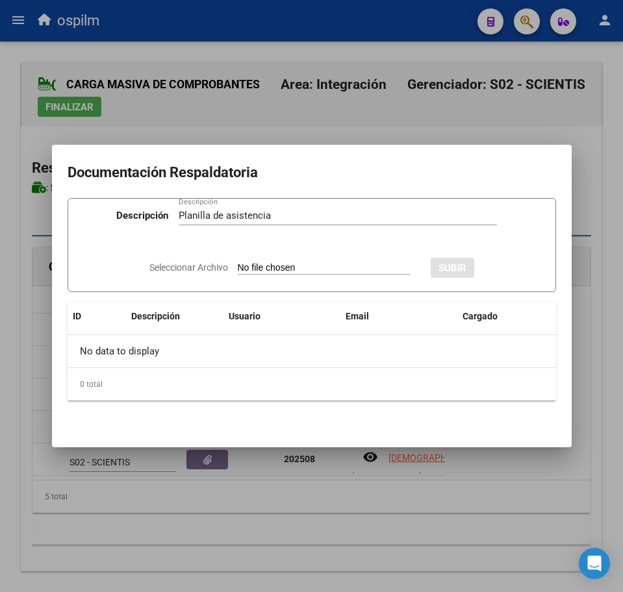
click at [271, 268] on input "Seleccionar Archivo" at bounding box center [324, 268] width 172 height 12
click at [273, 269] on input "Seleccionar Archivo" at bounding box center [324, 268] width 172 height 12
click at [494, 265] on span "SUBIR" at bounding box center [487, 268] width 28 height 12
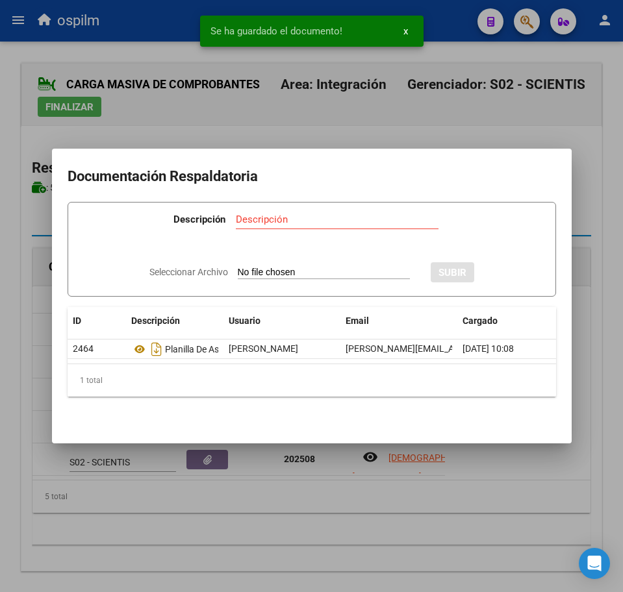
click at [265, 534] on div at bounding box center [311, 296] width 623 height 592
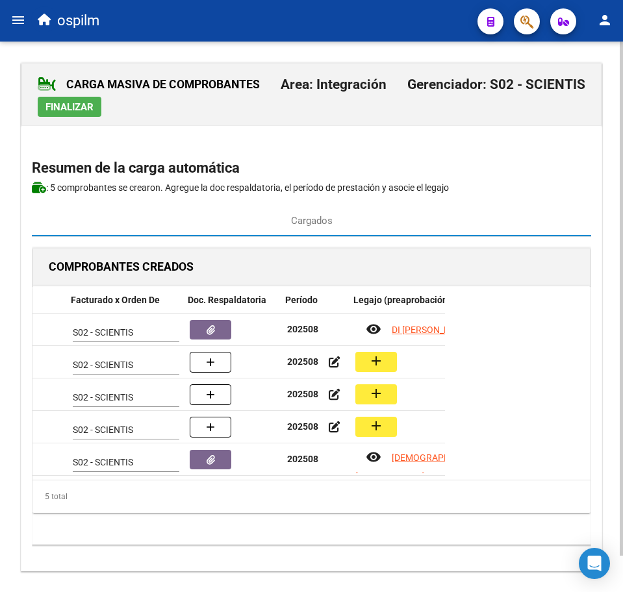
scroll to position [0, 366]
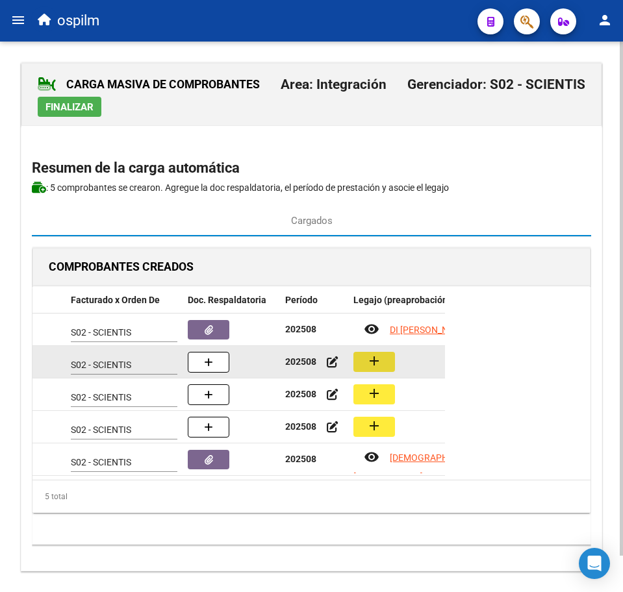
click at [371, 365] on mat-icon "add" at bounding box center [374, 361] width 16 height 16
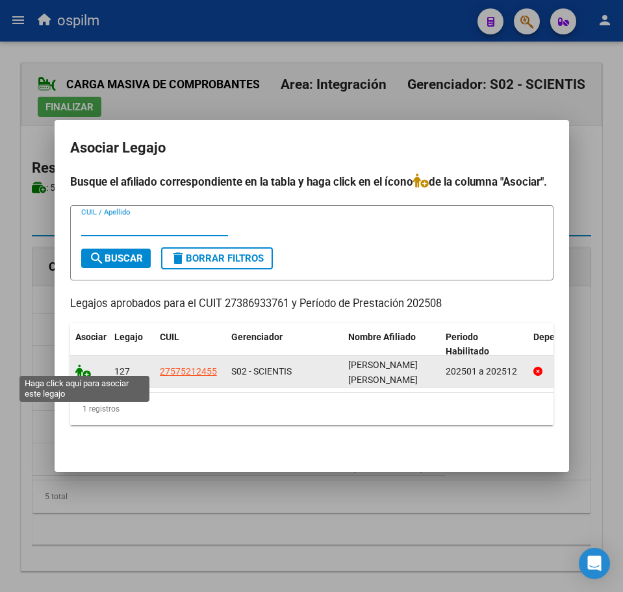
click at [78, 364] on icon at bounding box center [83, 371] width 16 height 14
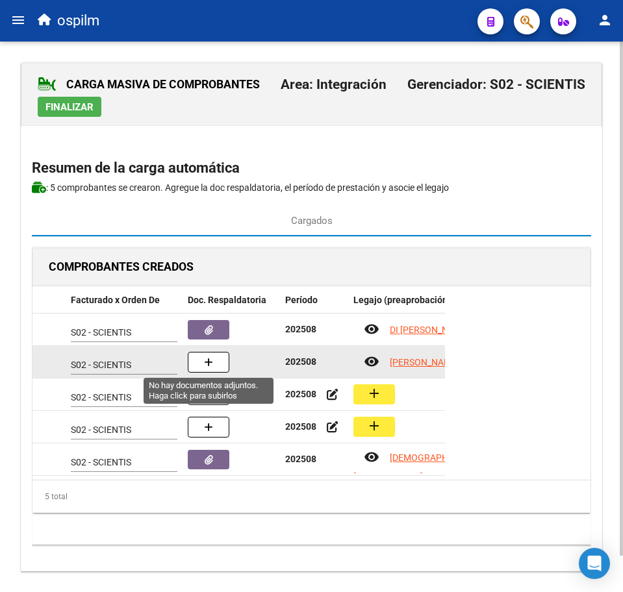
click at [210, 368] on button "button" at bounding box center [209, 362] width 42 height 21
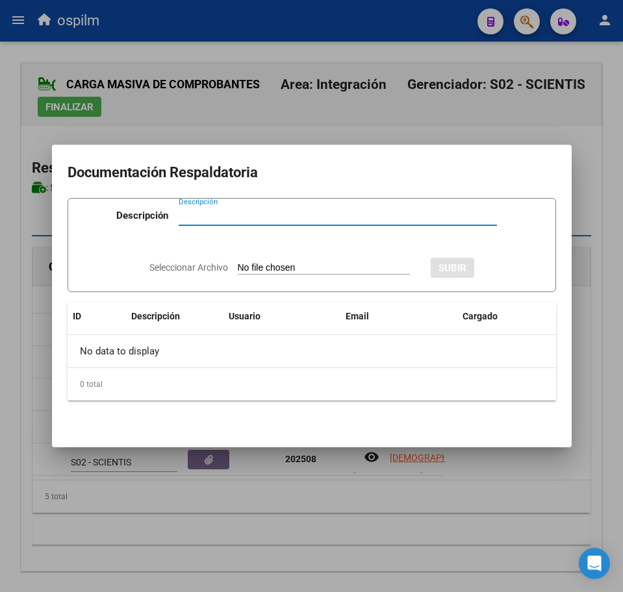
paste input "Planilla de asistencia"
click at [249, 273] on input "Seleccionar Archivo" at bounding box center [324, 268] width 172 height 12
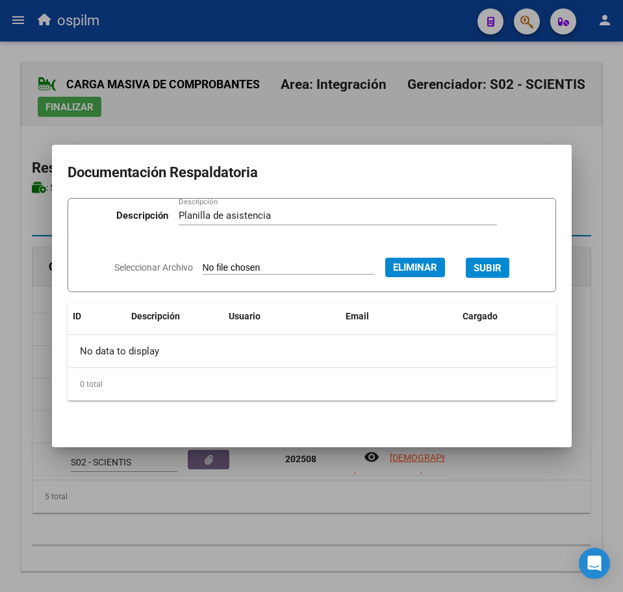
click at [493, 271] on span "SUBIR" at bounding box center [487, 268] width 28 height 12
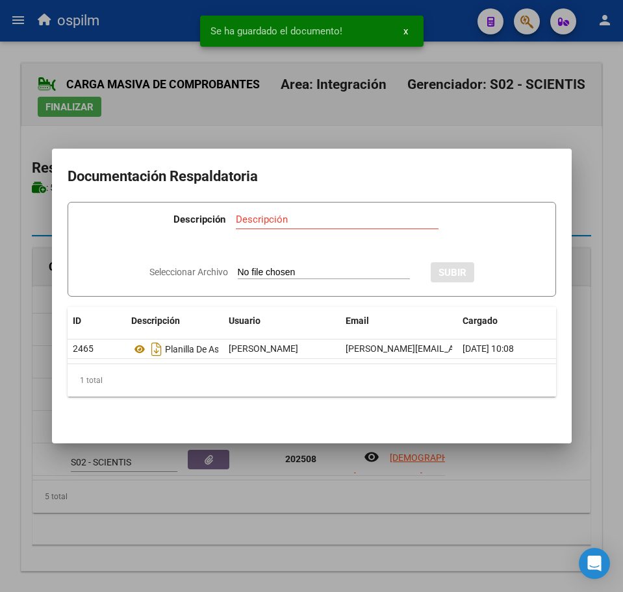
click at [277, 514] on div at bounding box center [311, 296] width 623 height 592
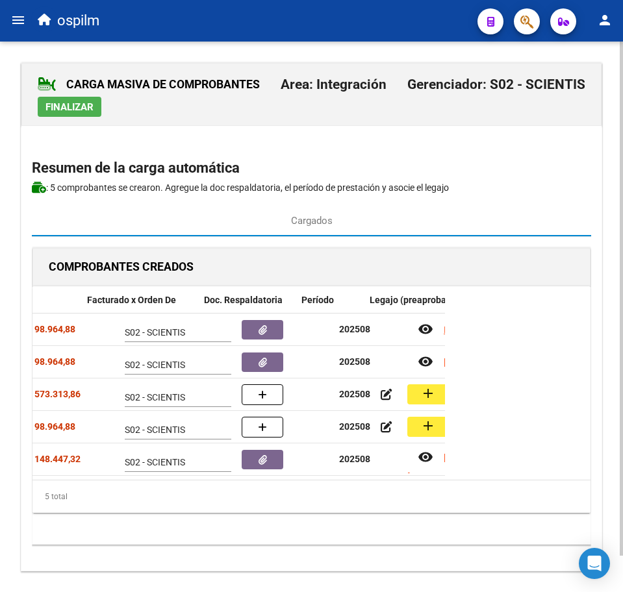
scroll to position [0, 353]
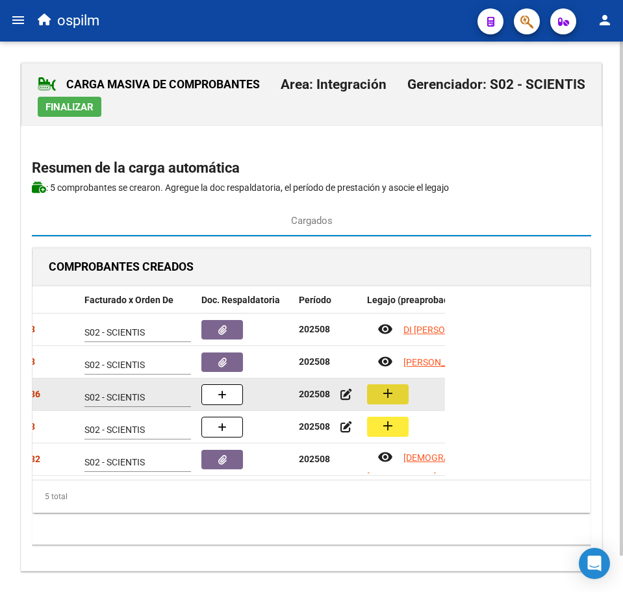
click at [387, 394] on mat-icon "add" at bounding box center [388, 394] width 16 height 16
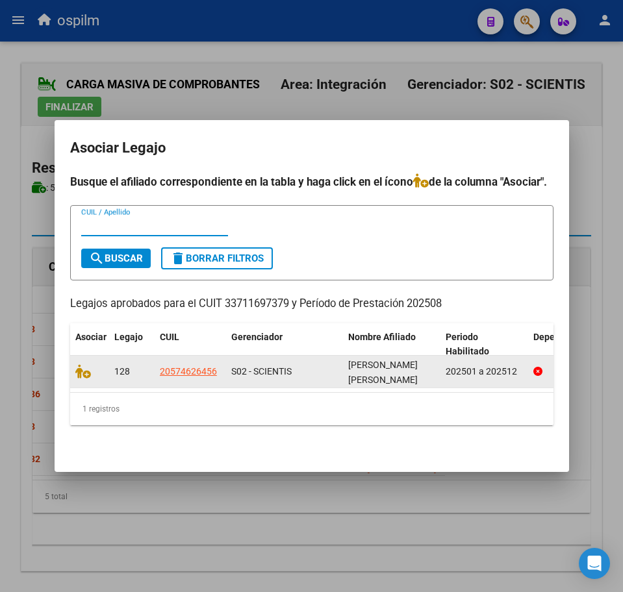
click at [74, 369] on datatable-body-cell at bounding box center [89, 372] width 39 height 32
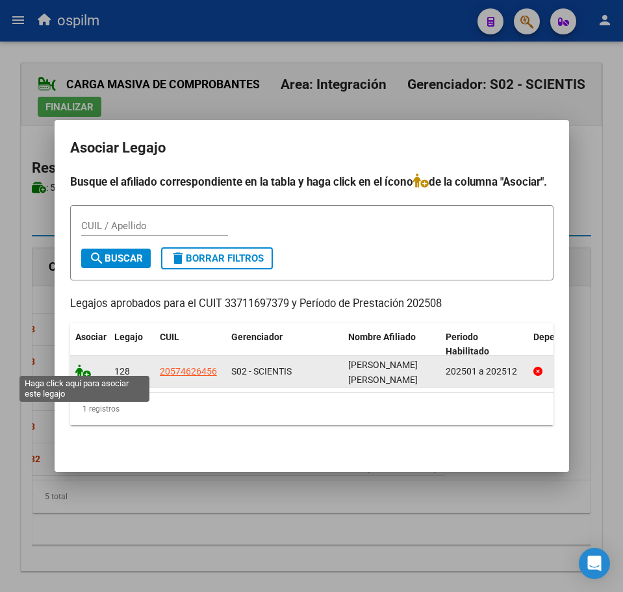
click at [82, 364] on icon at bounding box center [83, 371] width 16 height 14
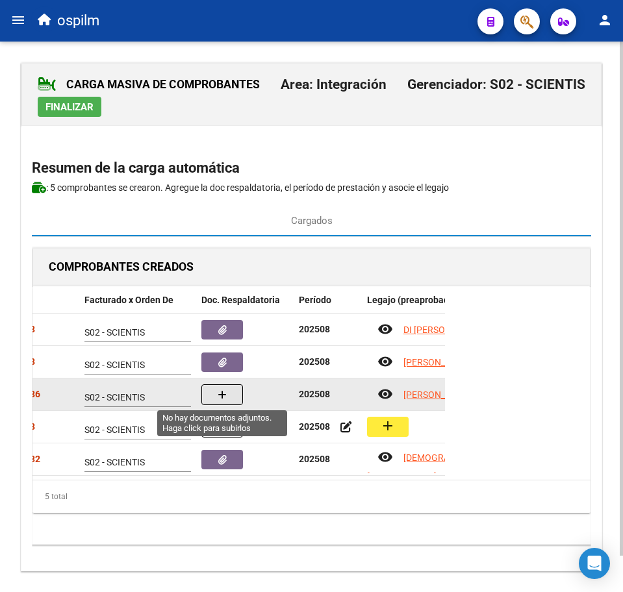
click at [220, 398] on icon "button" at bounding box center [222, 395] width 9 height 10
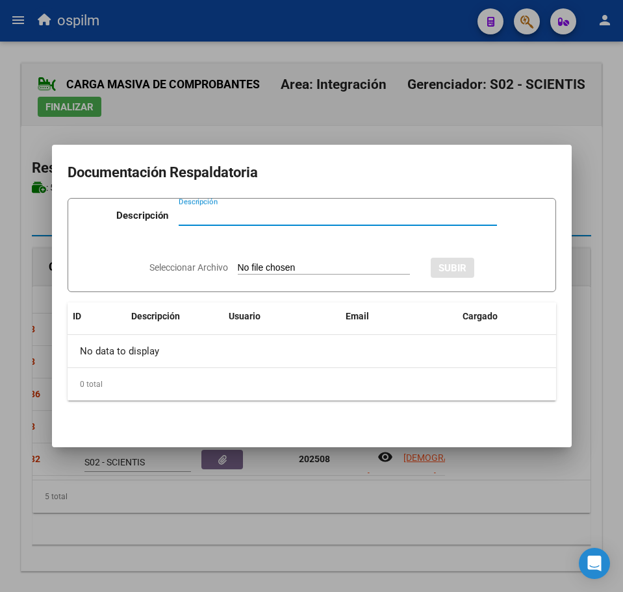
paste input "Planilla de asistencia"
click at [264, 269] on input "Seleccionar Archivo" at bounding box center [324, 268] width 172 height 12
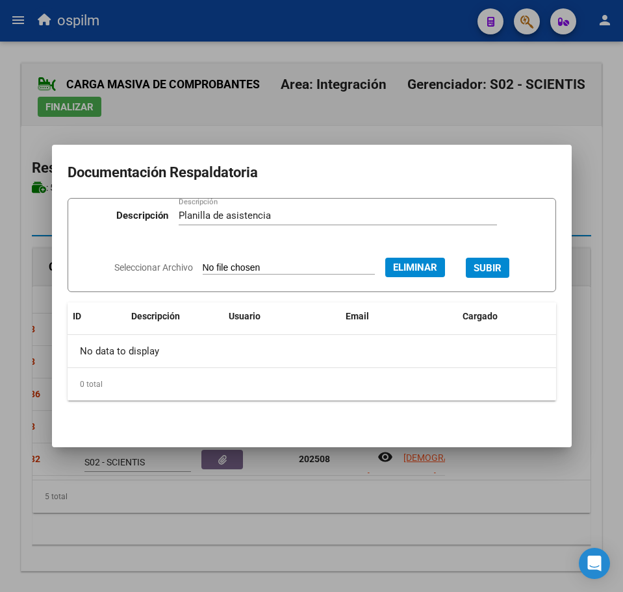
click at [501, 269] on span "SUBIR" at bounding box center [487, 268] width 28 height 12
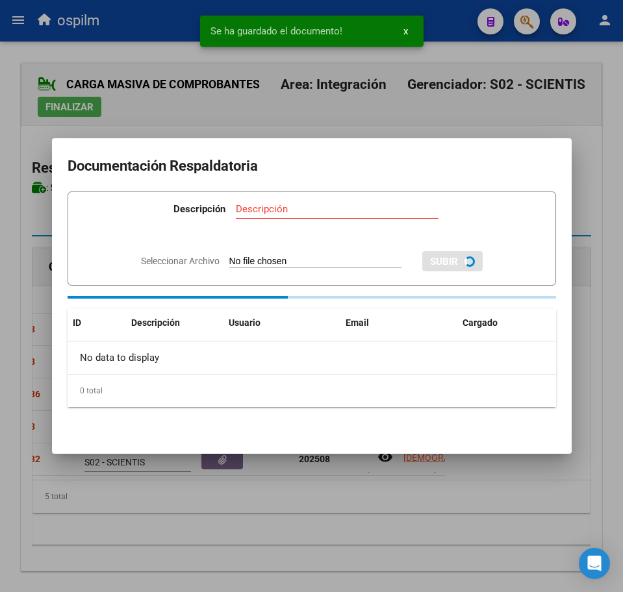
click at [468, 507] on div at bounding box center [311, 296] width 623 height 592
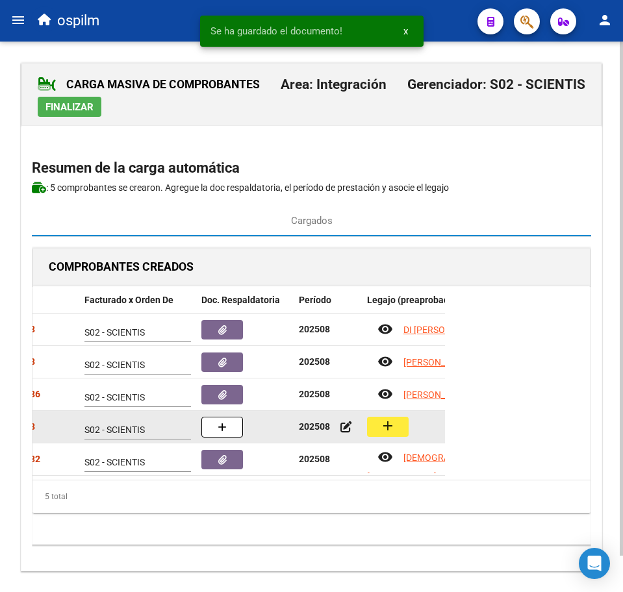
click at [382, 427] on mat-icon "add" at bounding box center [388, 426] width 16 height 16
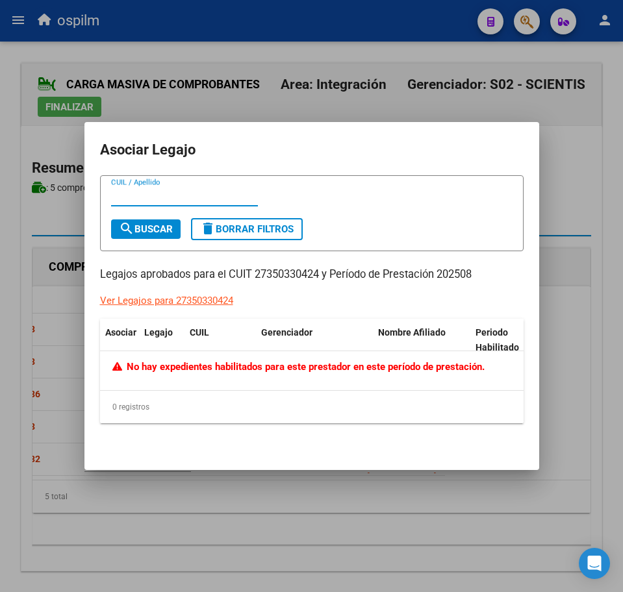
click at [263, 520] on div at bounding box center [311, 296] width 623 height 592
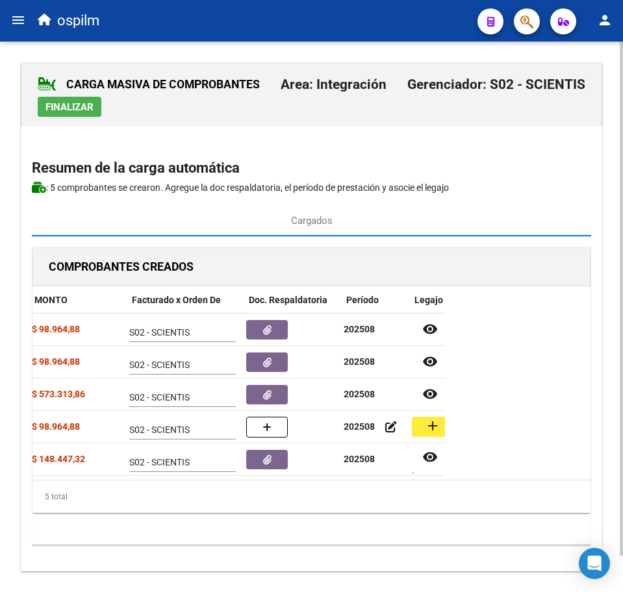
scroll to position [0, 305]
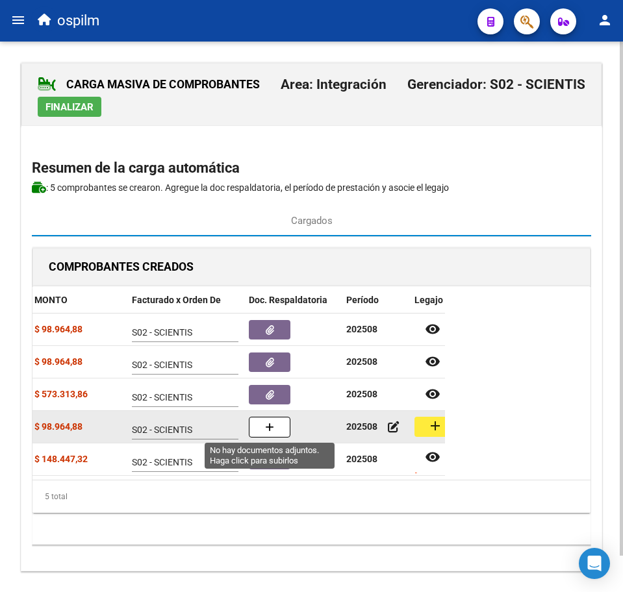
click at [275, 426] on button "button" at bounding box center [270, 427] width 42 height 21
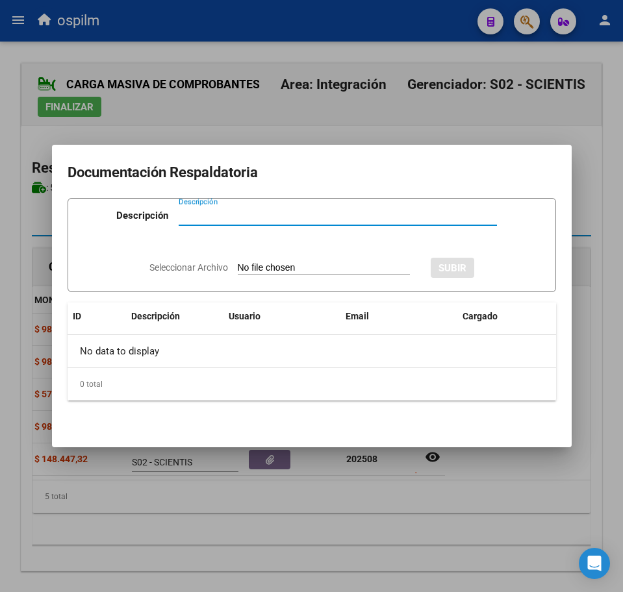
paste input "Planilla de asistencia"
click at [251, 263] on input "Seleccionar Archivo" at bounding box center [324, 268] width 172 height 12
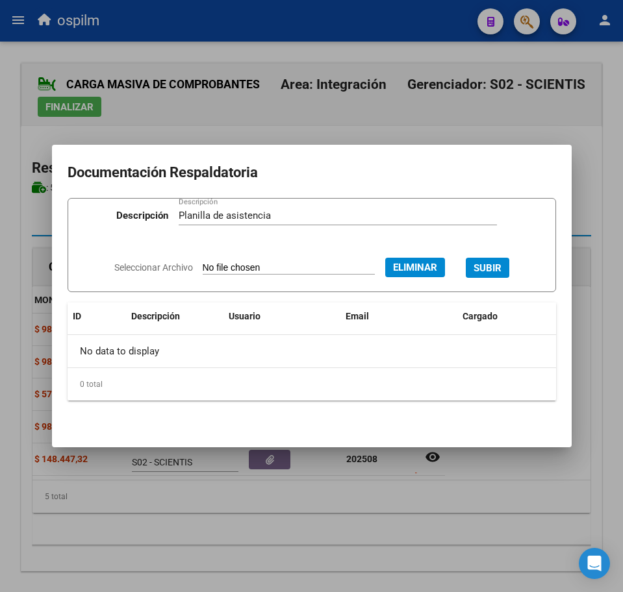
click at [492, 264] on span "SUBIR" at bounding box center [487, 268] width 28 height 12
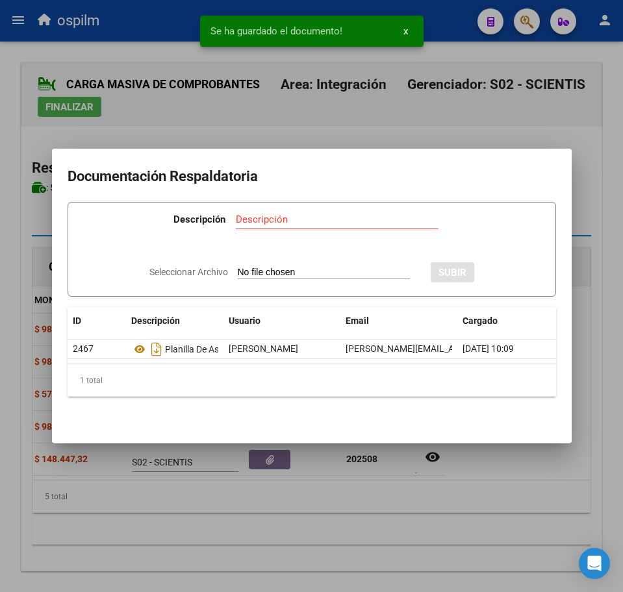
click at [251, 508] on div at bounding box center [311, 296] width 623 height 592
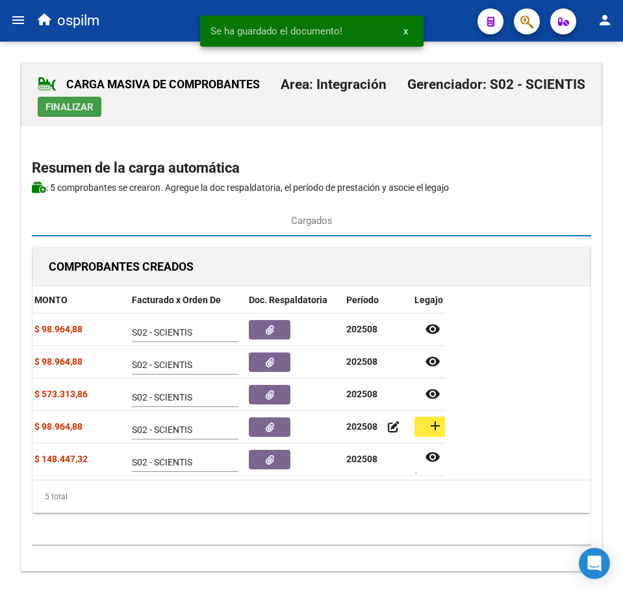
click at [73, 103] on span "Finalizar" at bounding box center [69, 107] width 48 height 12
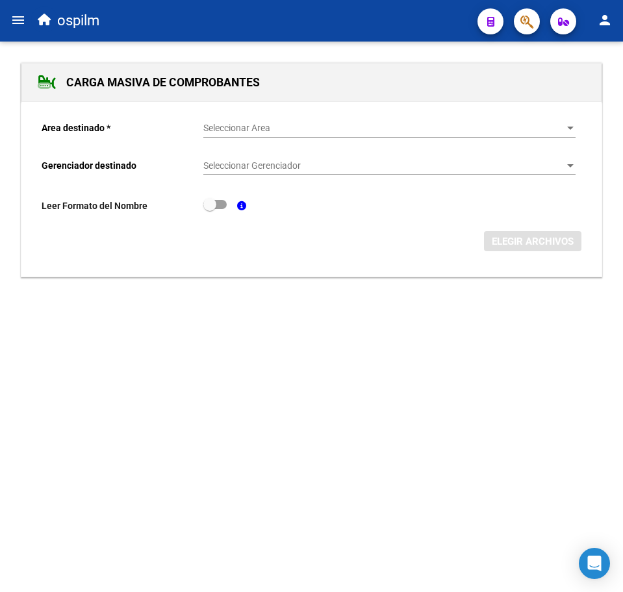
click at [13, 21] on mat-icon "menu" at bounding box center [18, 20] width 16 height 16
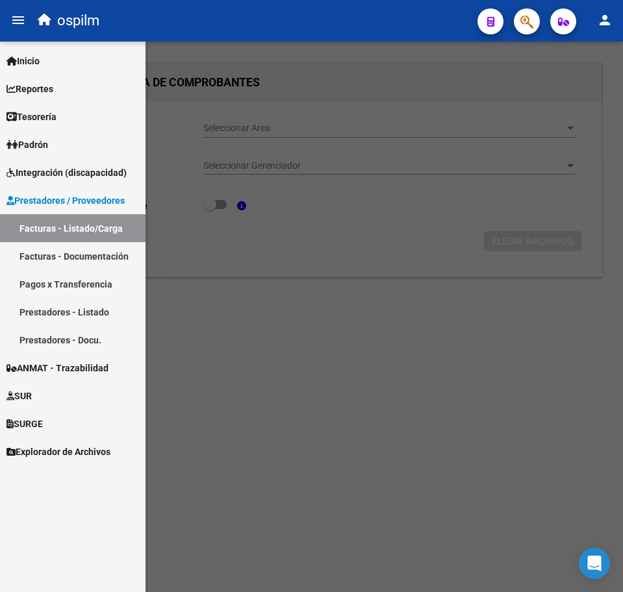
click at [417, 268] on div at bounding box center [311, 317] width 623 height 551
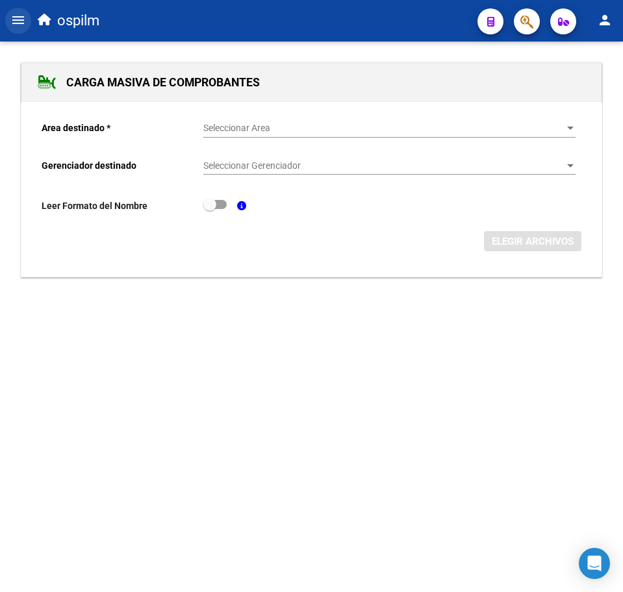
click at [12, 21] on mat-icon "menu" at bounding box center [18, 20] width 16 height 16
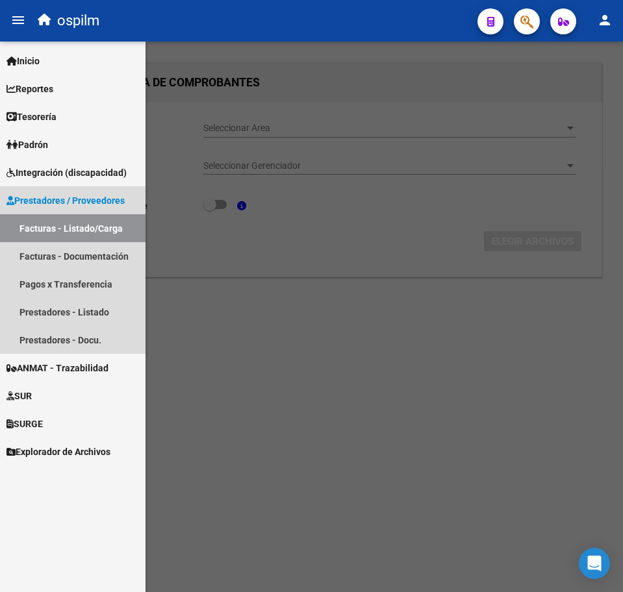
click at [40, 216] on link "Facturas - Listado/Carga" at bounding box center [72, 228] width 145 height 28
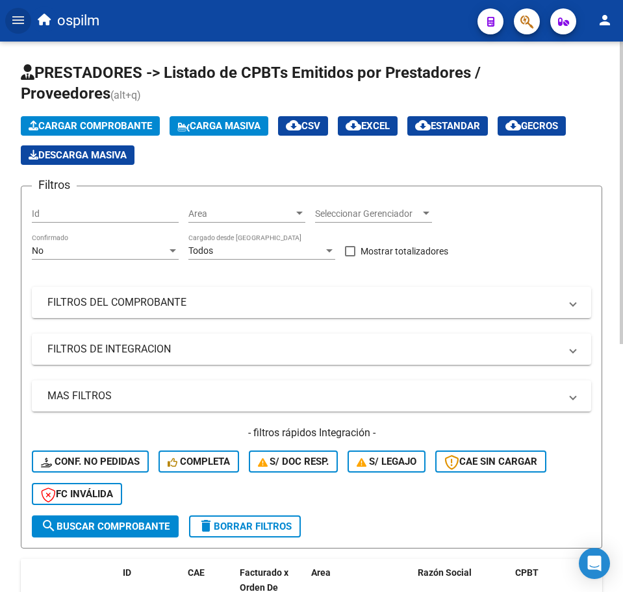
scroll to position [451, 0]
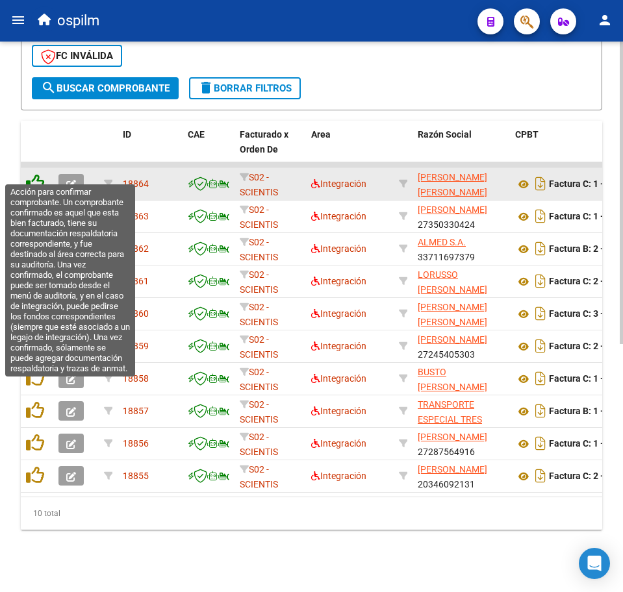
click at [37, 174] on icon at bounding box center [35, 183] width 18 height 18
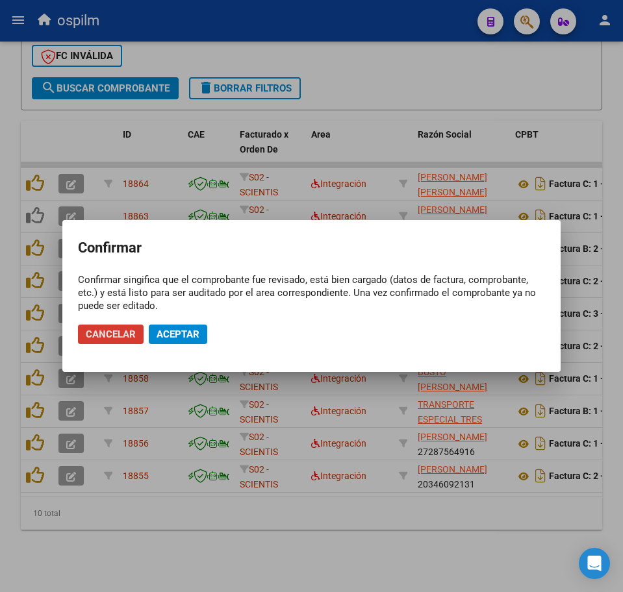
click at [189, 329] on span "Aceptar" at bounding box center [177, 335] width 43 height 12
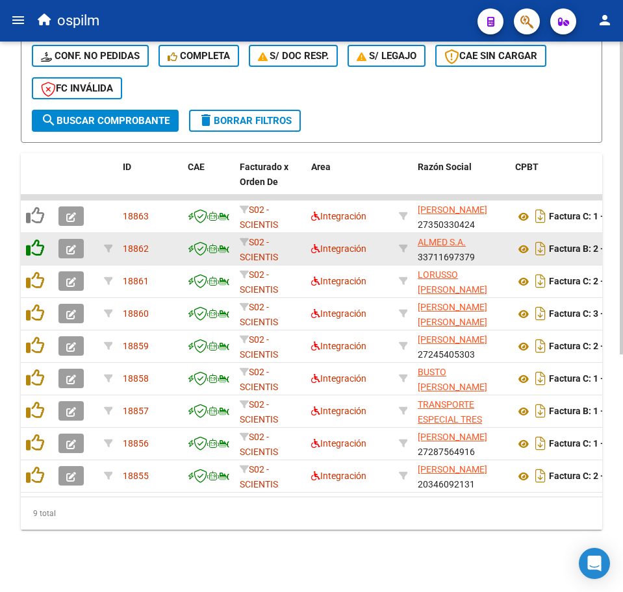
scroll to position [419, 0]
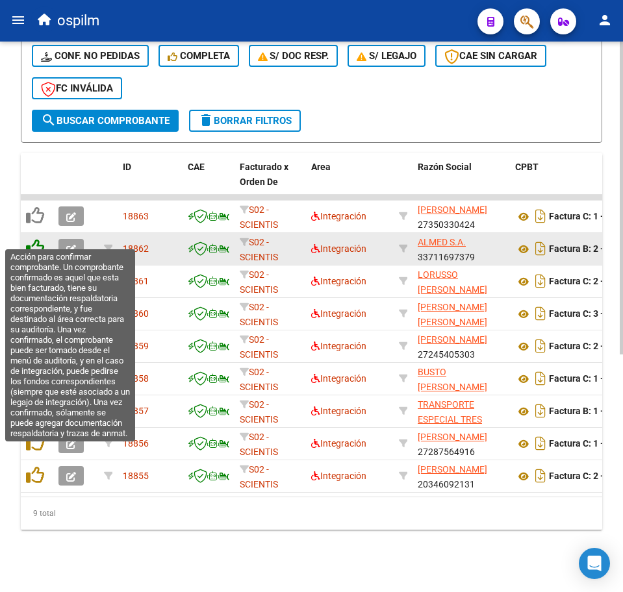
click at [41, 239] on icon at bounding box center [35, 248] width 18 height 18
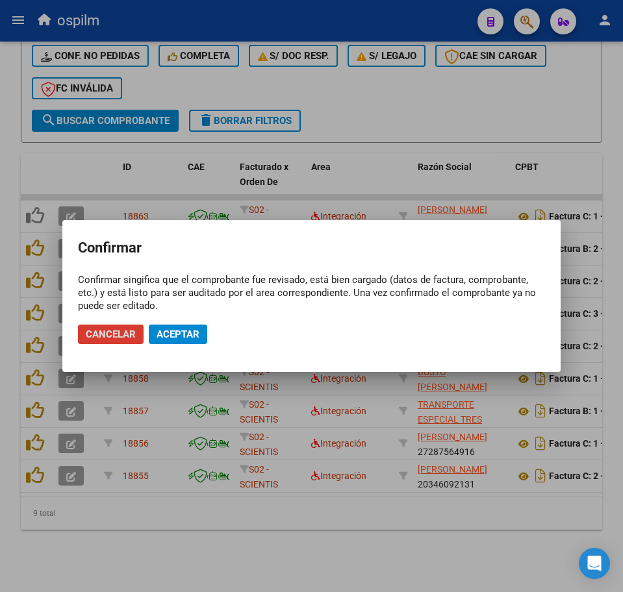
click at [195, 329] on span "Aceptar" at bounding box center [177, 335] width 43 height 12
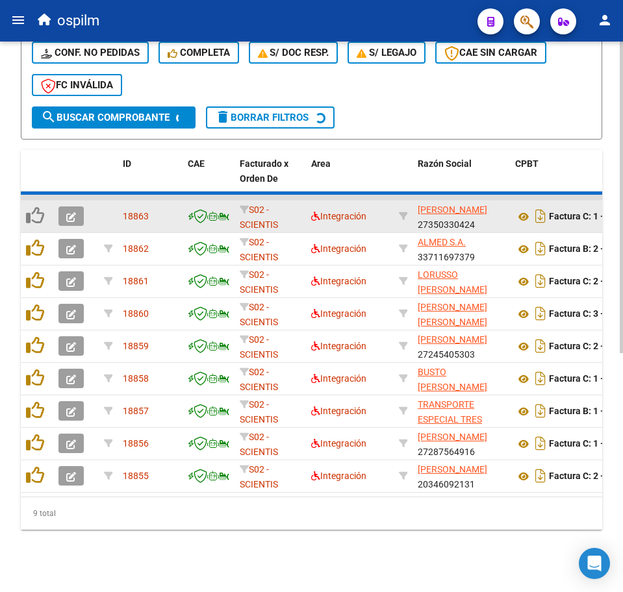
scroll to position [386, 0]
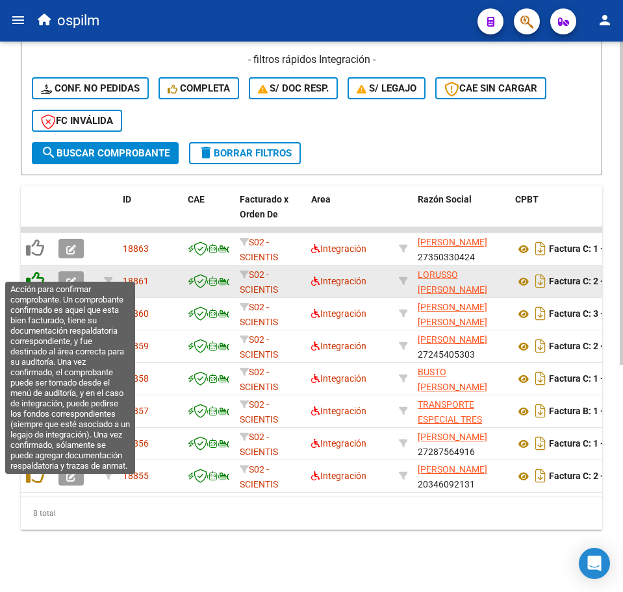
click at [34, 271] on icon at bounding box center [35, 280] width 18 height 18
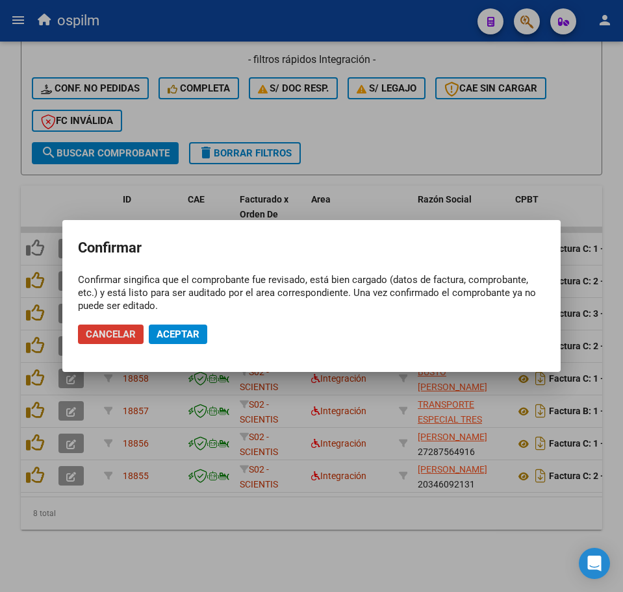
click at [176, 327] on button "Aceptar" at bounding box center [178, 334] width 58 height 19
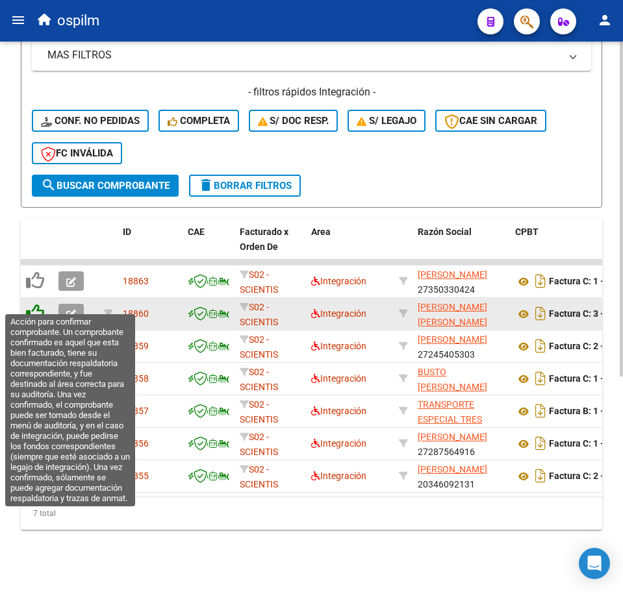
click at [36, 304] on icon at bounding box center [35, 313] width 18 height 18
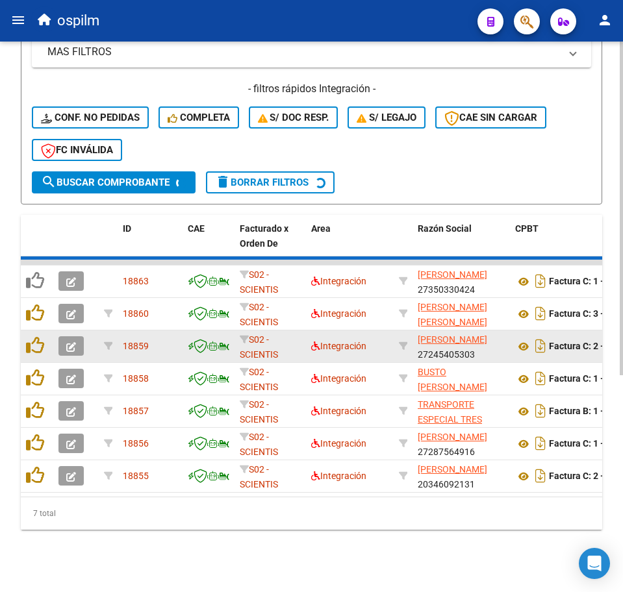
scroll to position [321, 0]
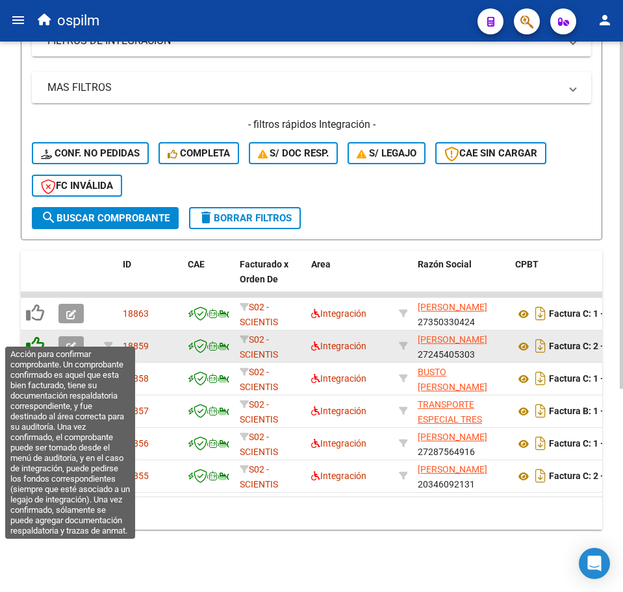
click at [32, 336] on icon at bounding box center [35, 345] width 18 height 18
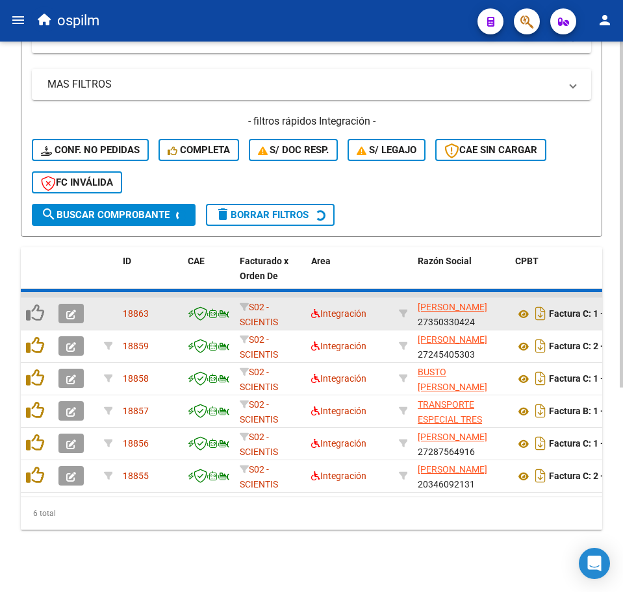
scroll to position [289, 0]
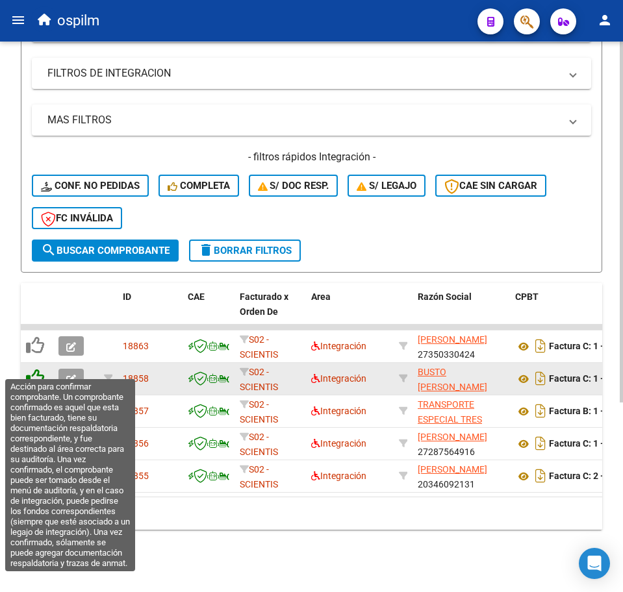
click at [36, 371] on icon at bounding box center [35, 378] width 18 height 18
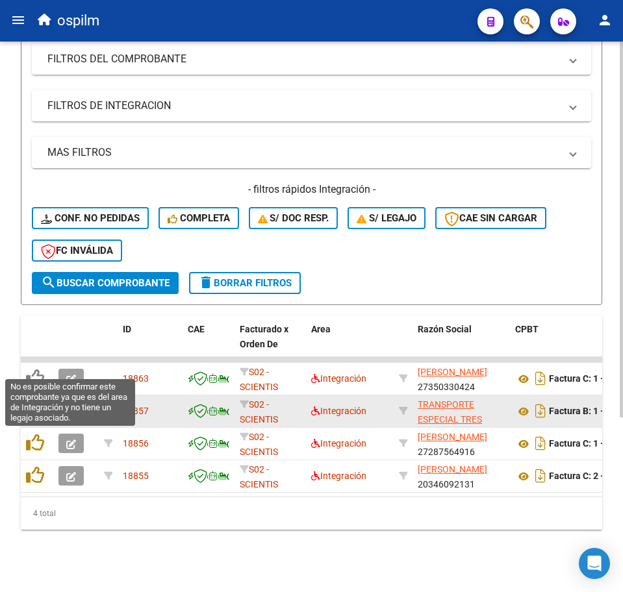
scroll to position [256, 0]
click at [36, 371] on icon at bounding box center [35, 378] width 18 height 18
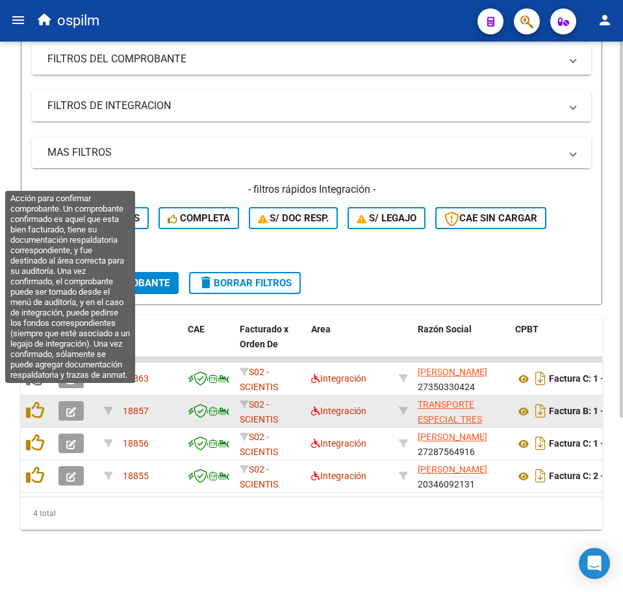
click at [40, 401] on icon at bounding box center [35, 410] width 18 height 18
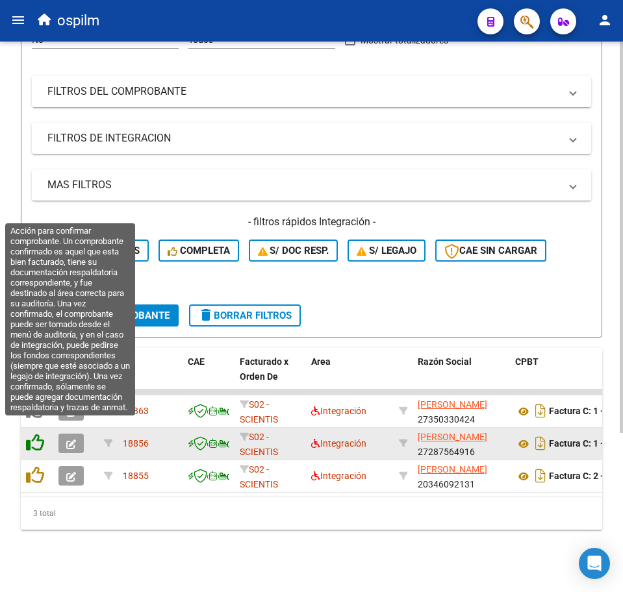
click at [34, 434] on icon at bounding box center [35, 443] width 18 height 18
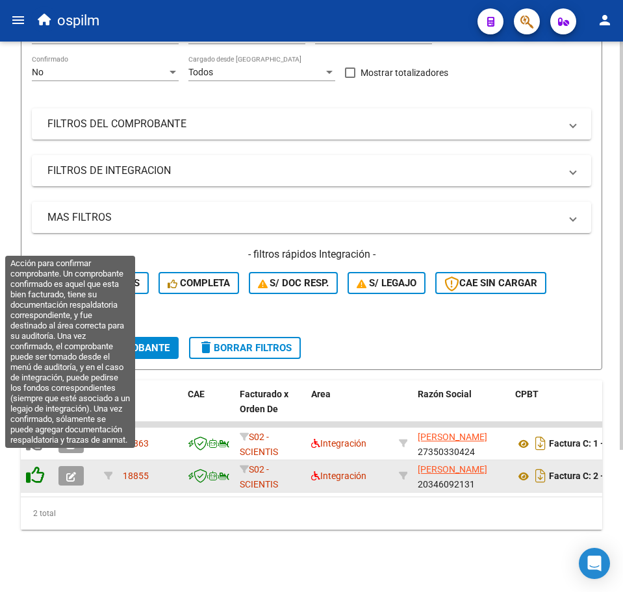
click at [38, 466] on icon at bounding box center [35, 475] width 18 height 18
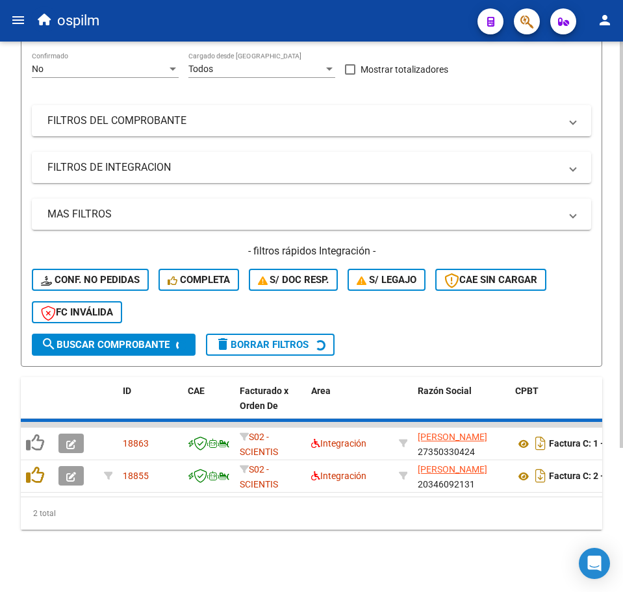
scroll to position [159, 0]
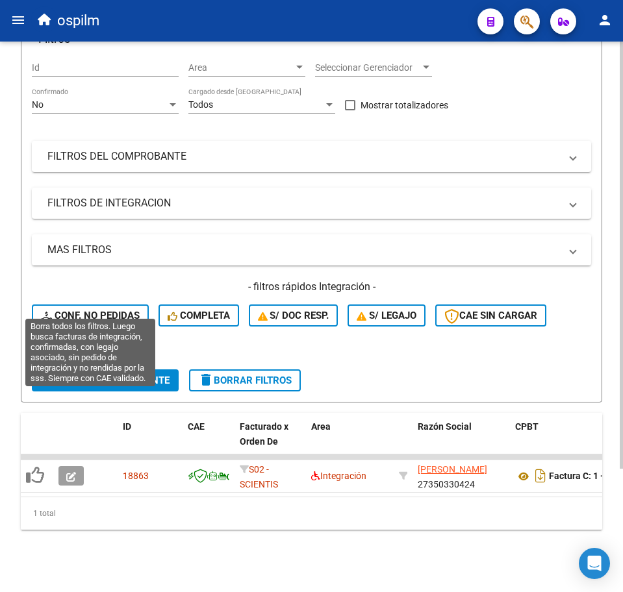
click at [105, 310] on span "Conf. no pedidas" at bounding box center [90, 316] width 99 height 12
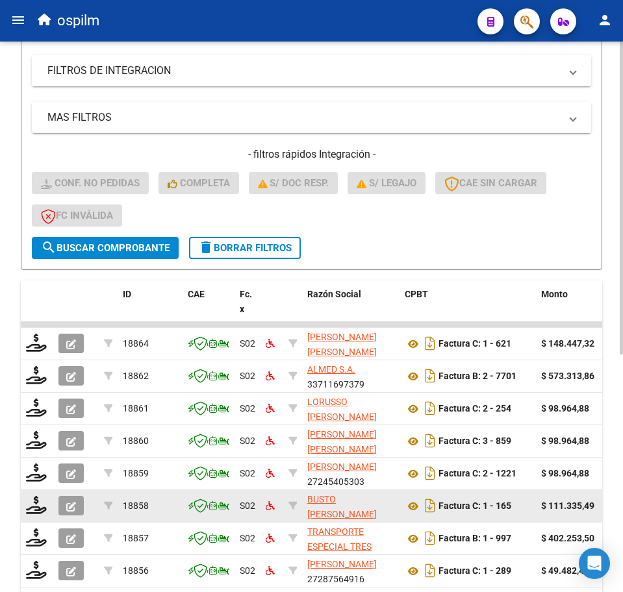
scroll to position [419, 0]
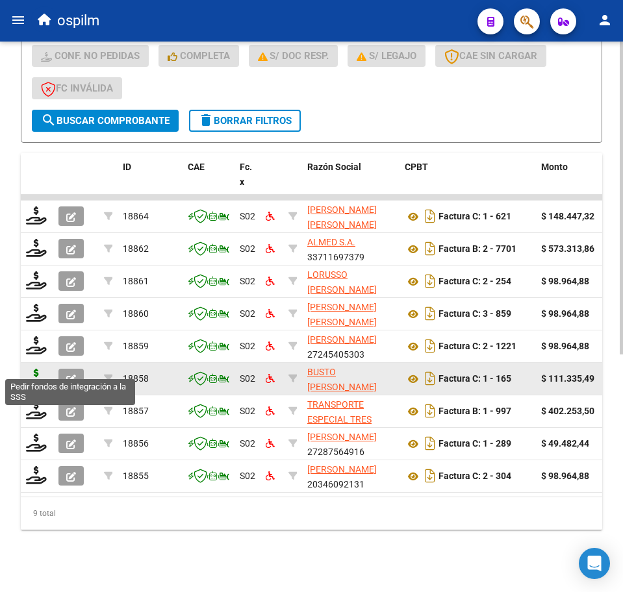
click at [38, 369] on icon at bounding box center [36, 378] width 21 height 18
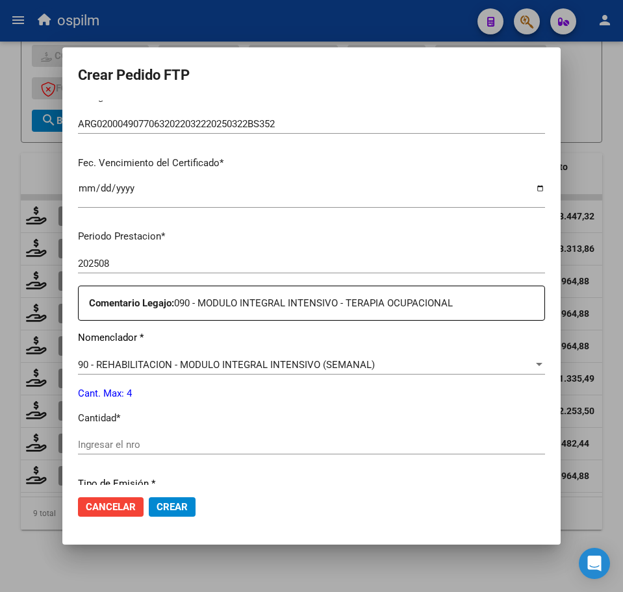
scroll to position [325, 0]
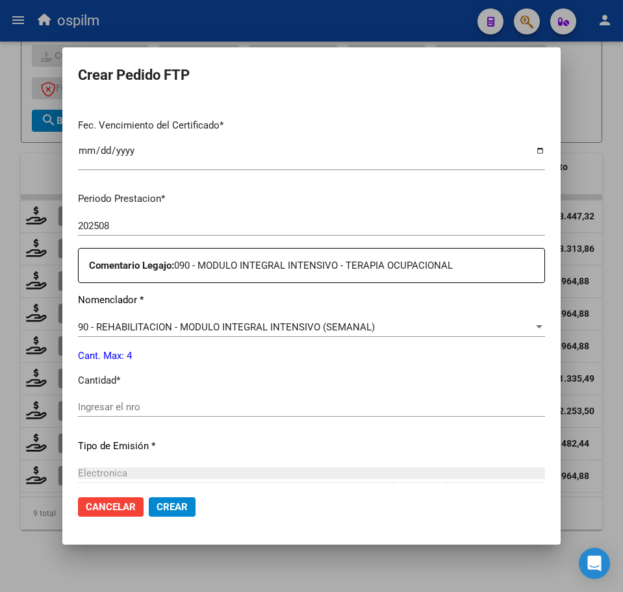
click at [164, 403] on input "Ingresar el nro" at bounding box center [311, 407] width 467 height 12
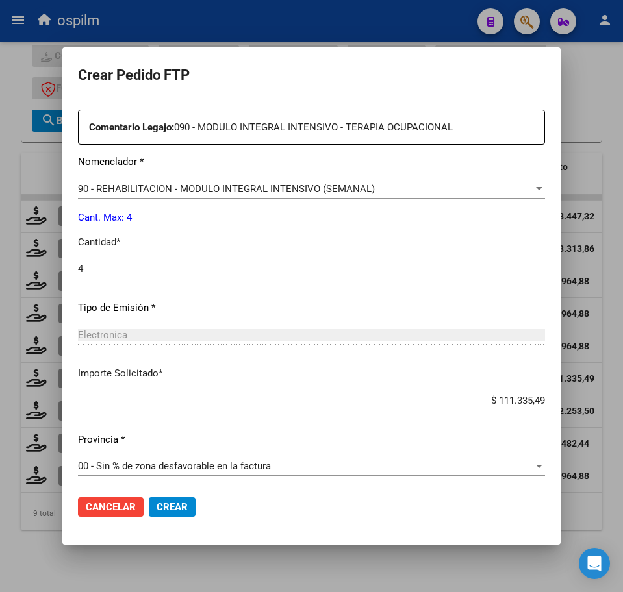
scroll to position [466, 0]
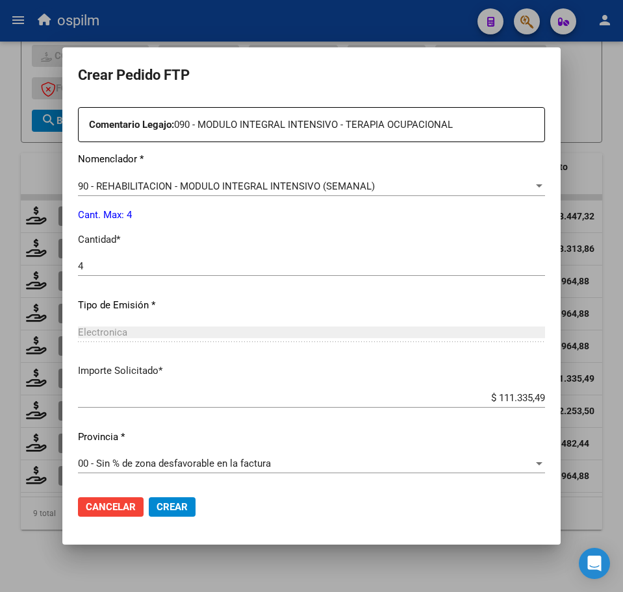
click at [177, 510] on span "Crear" at bounding box center [171, 507] width 31 height 12
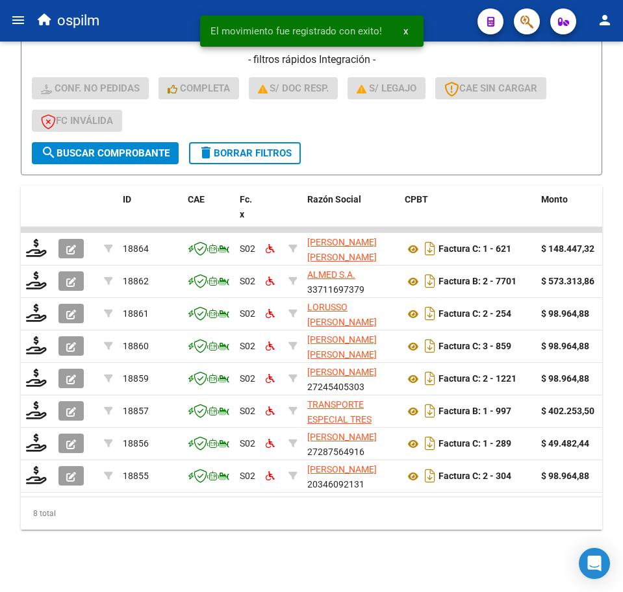
scroll to position [386, 0]
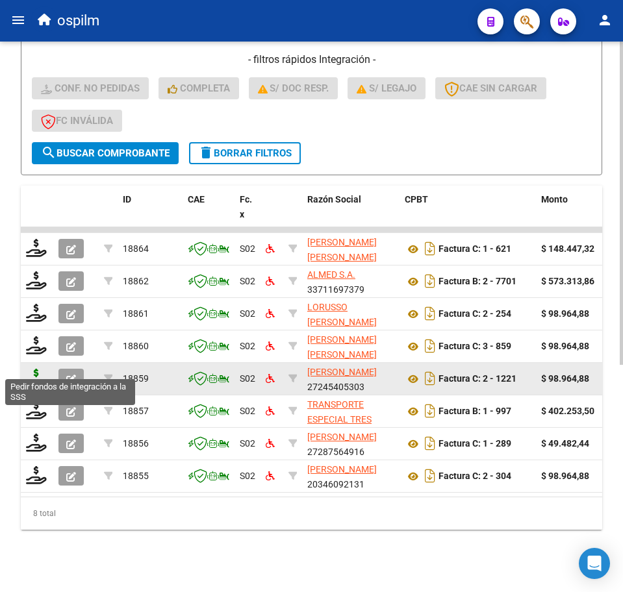
click at [29, 369] on icon at bounding box center [36, 378] width 21 height 18
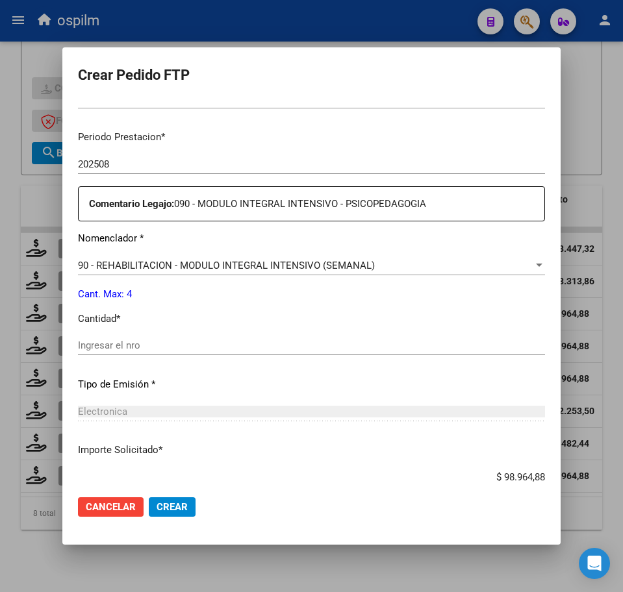
scroll to position [406, 0]
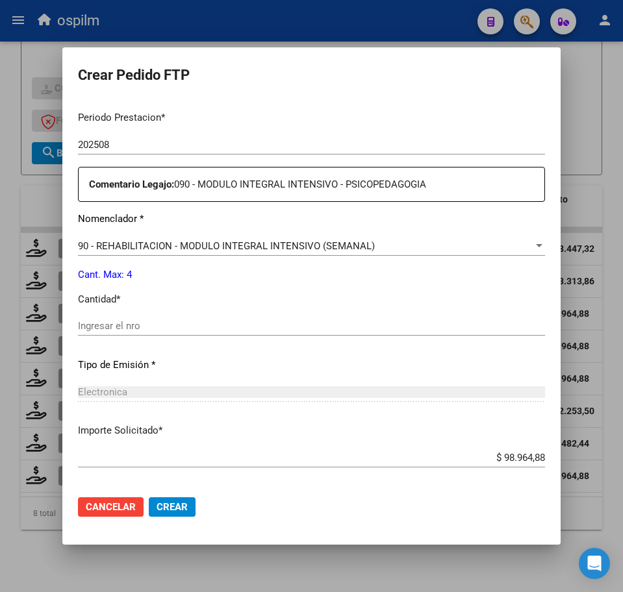
click at [163, 324] on input "Ingresar el nro" at bounding box center [311, 326] width 467 height 12
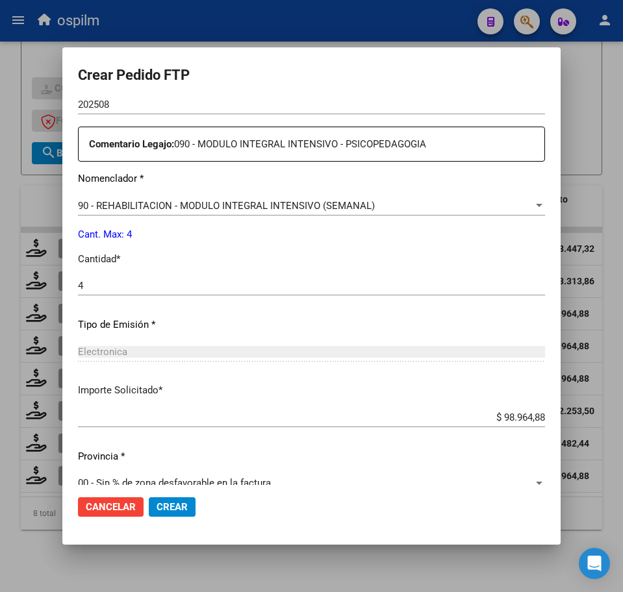
scroll to position [466, 0]
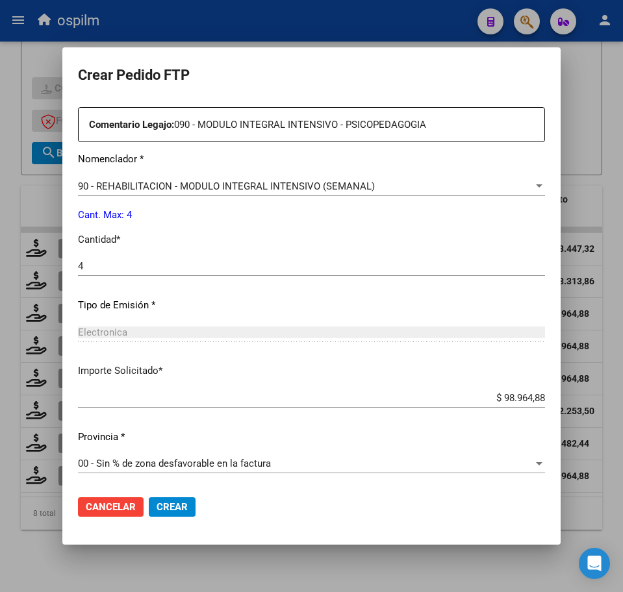
click at [175, 513] on button "Crear" at bounding box center [172, 506] width 47 height 19
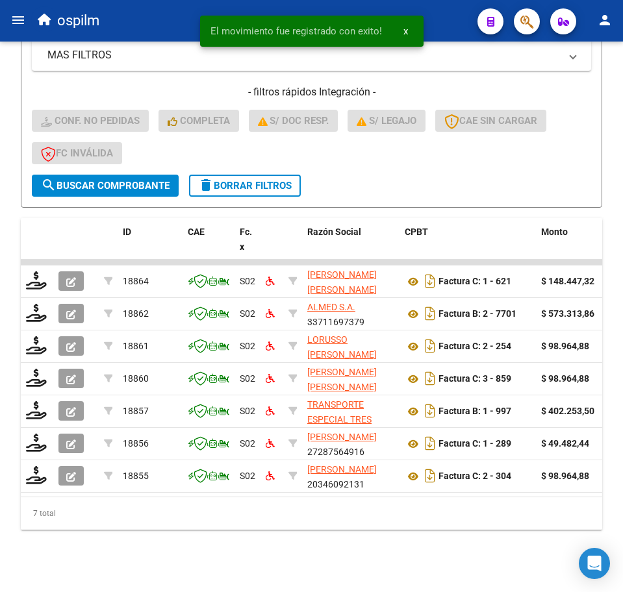
scroll to position [354, 0]
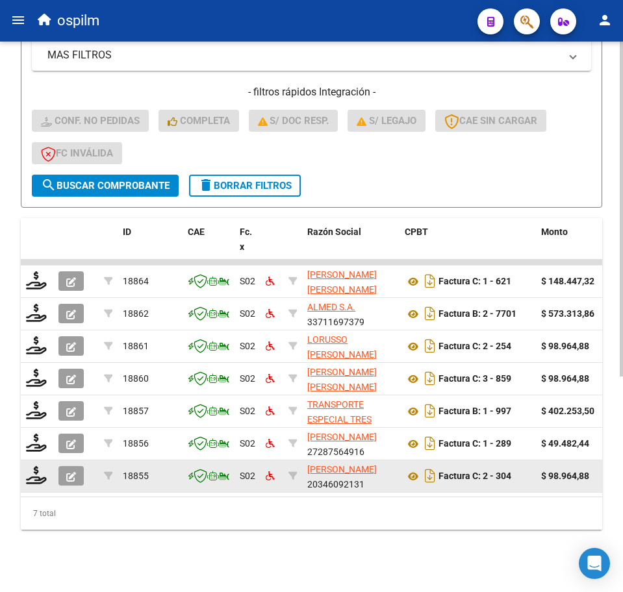
click at [35, 471] on div at bounding box center [37, 476] width 22 height 20
click at [36, 470] on icon at bounding box center [36, 475] width 21 height 18
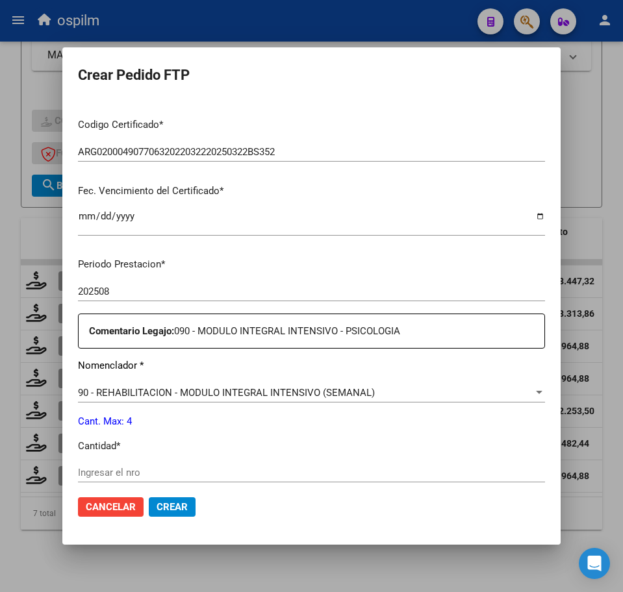
scroll to position [325, 0]
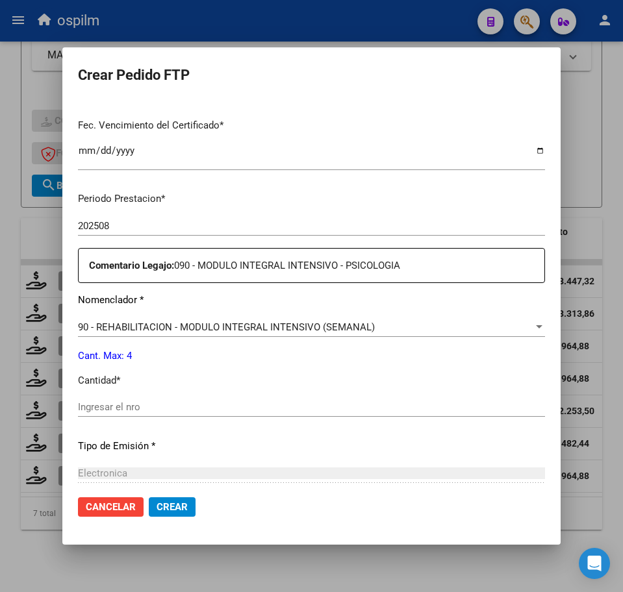
click at [151, 402] on input "Ingresar el nro" at bounding box center [311, 407] width 467 height 12
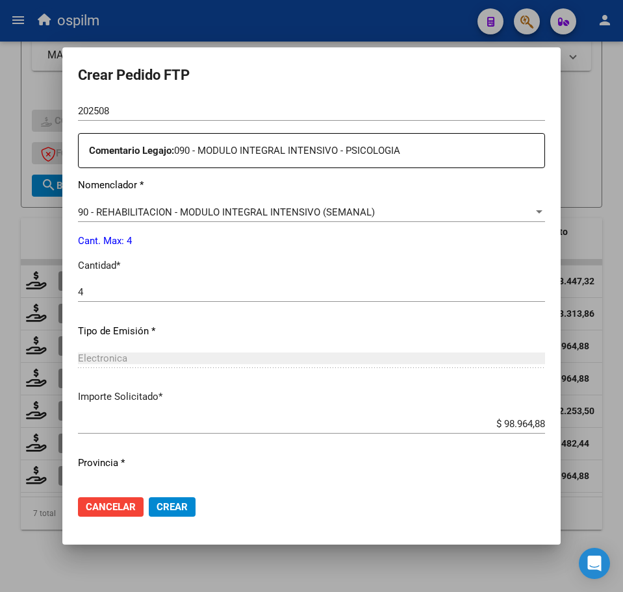
scroll to position [466, 0]
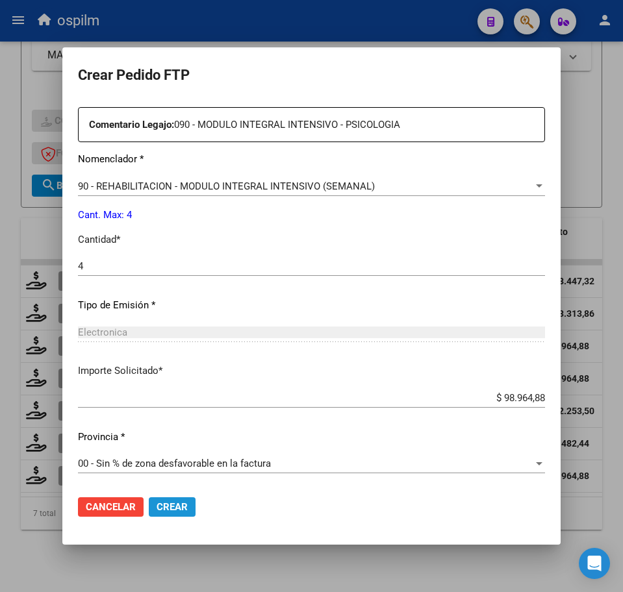
click at [162, 509] on span "Crear" at bounding box center [171, 507] width 31 height 12
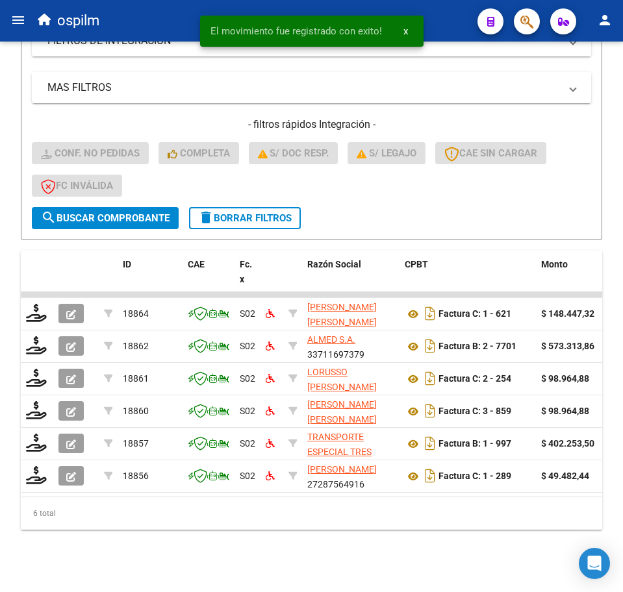
scroll to position [321, 0]
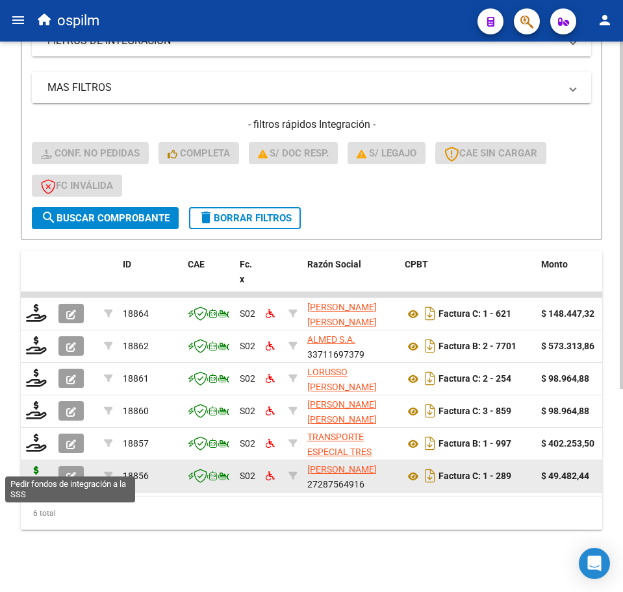
click at [34, 466] on icon at bounding box center [36, 475] width 21 height 18
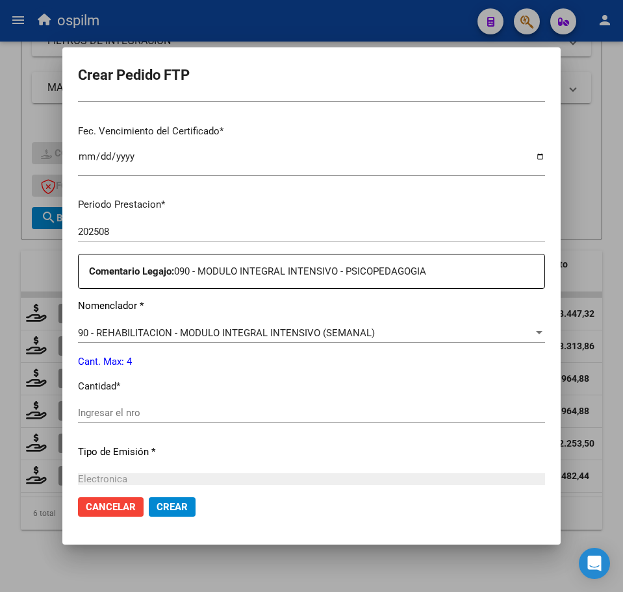
scroll to position [325, 0]
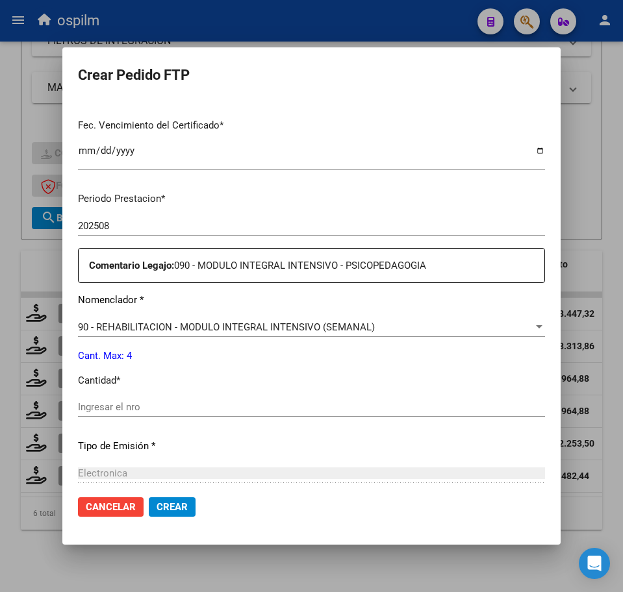
click at [136, 407] on input "Ingresar el nro" at bounding box center [311, 407] width 467 height 12
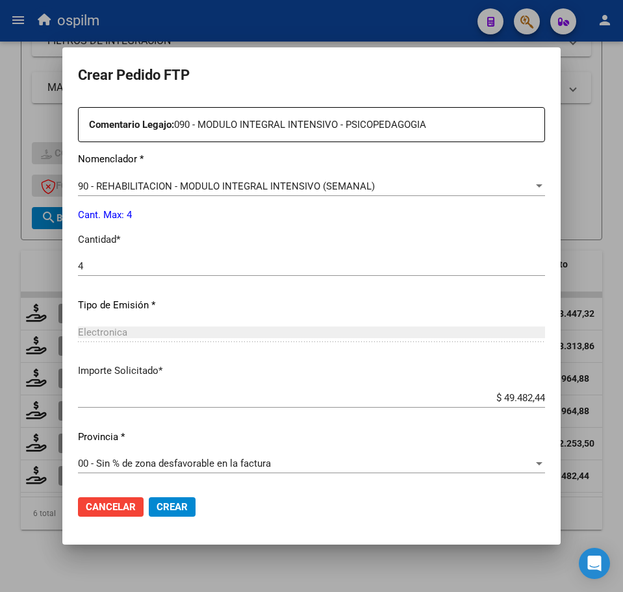
click at [178, 506] on span "Crear" at bounding box center [171, 507] width 31 height 12
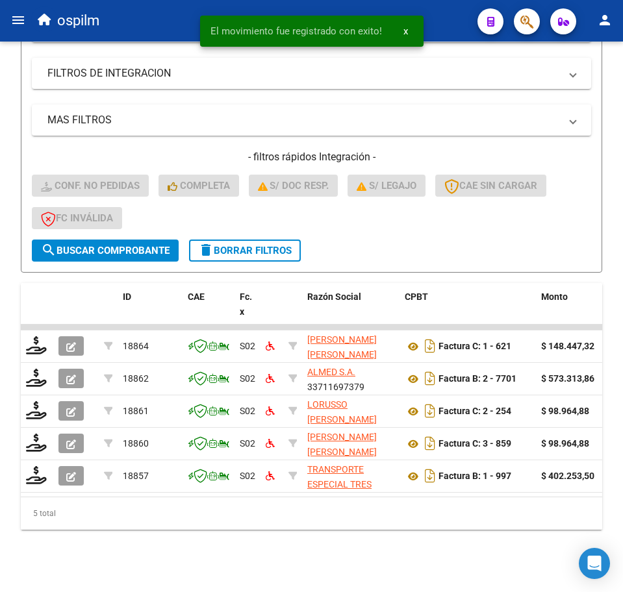
scroll to position [289, 0]
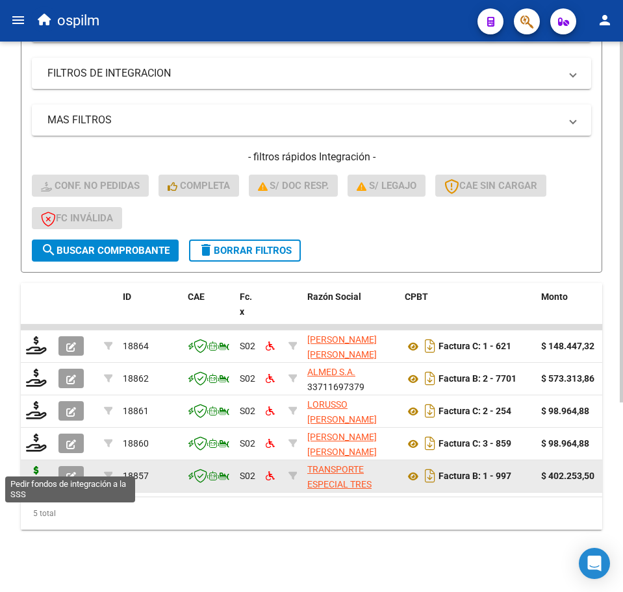
click at [36, 466] on icon at bounding box center [36, 475] width 21 height 18
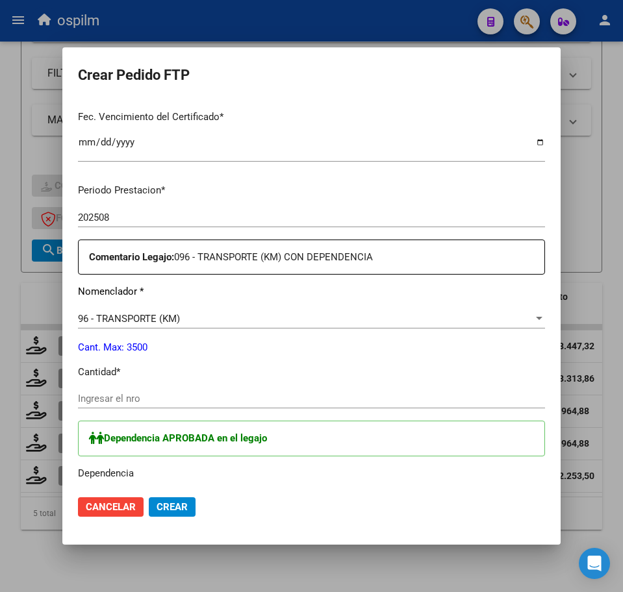
scroll to position [406, 0]
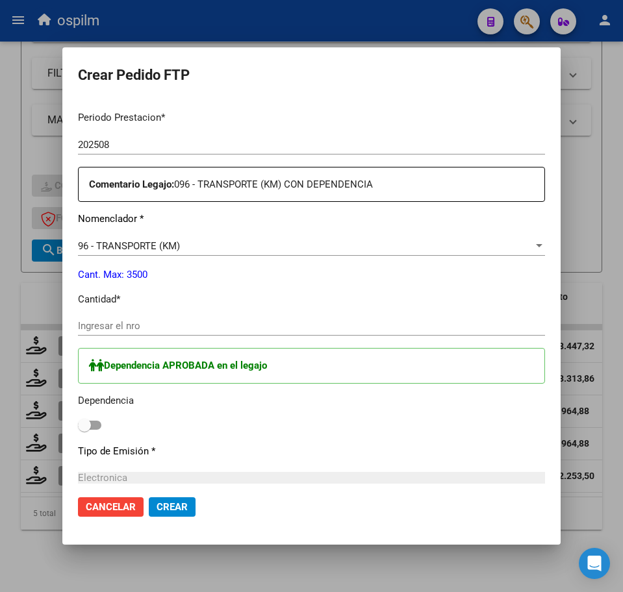
click at [133, 320] on input "Ingresar el nro" at bounding box center [311, 326] width 467 height 12
click at [95, 421] on span at bounding box center [89, 425] width 23 height 9
click at [84, 430] on input "checkbox" at bounding box center [84, 430] width 1 height 1
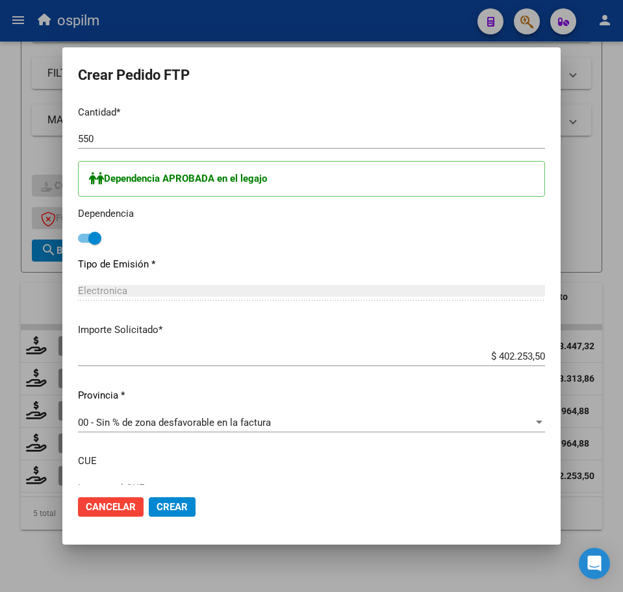
scroll to position [683, 0]
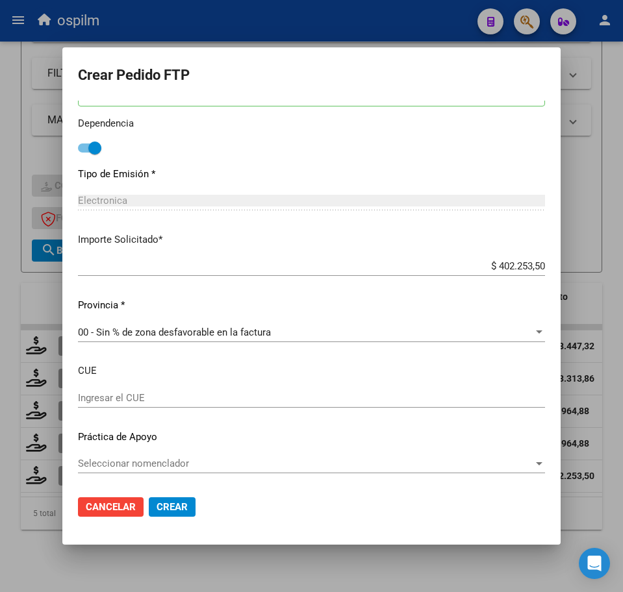
click at [171, 507] on span "Crear" at bounding box center [171, 507] width 31 height 12
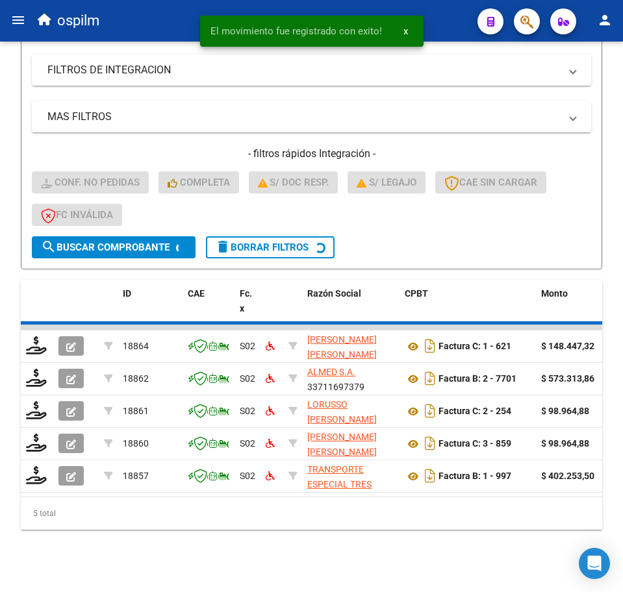
scroll to position [256, 0]
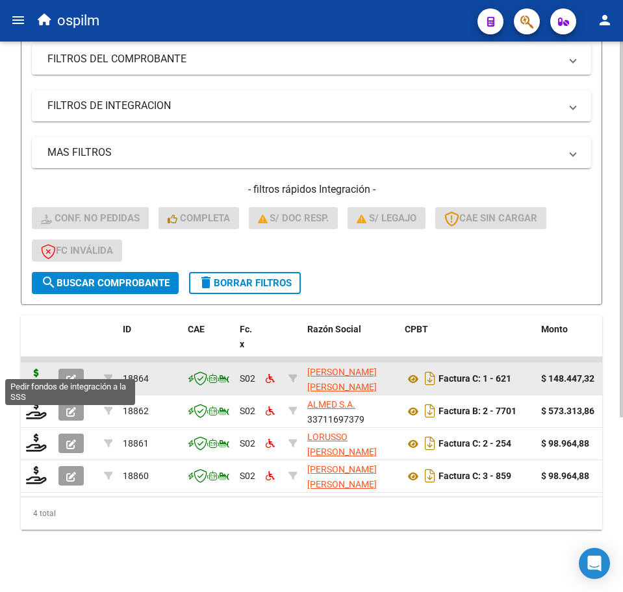
click at [34, 369] on icon at bounding box center [36, 378] width 21 height 18
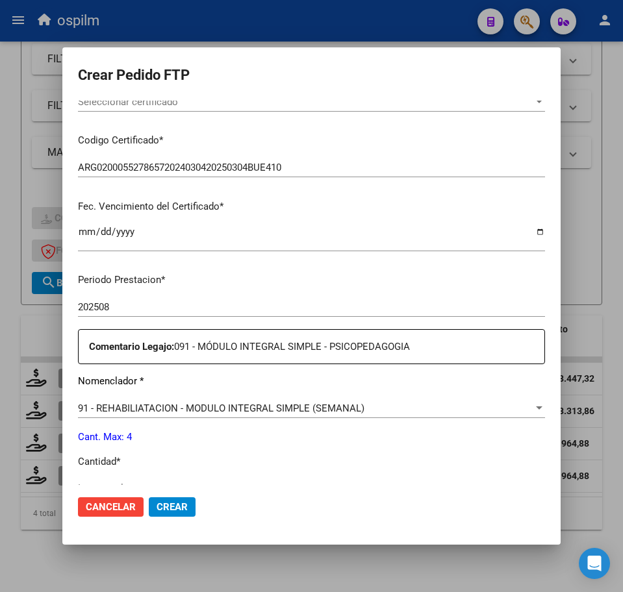
scroll to position [325, 0]
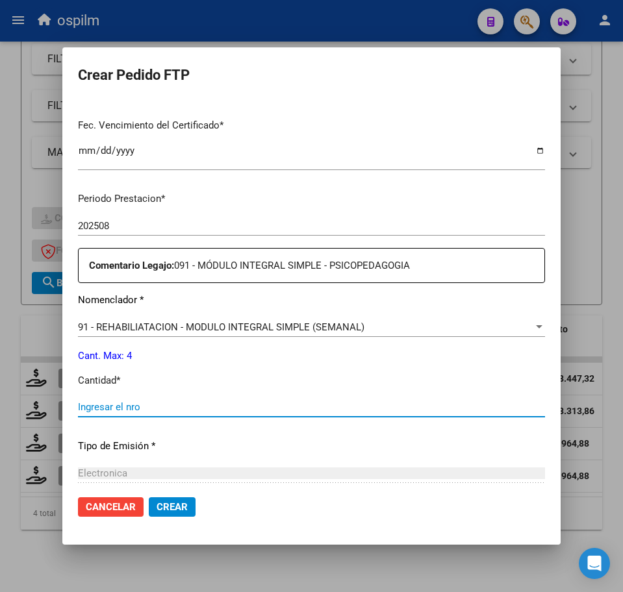
click at [132, 404] on input "Ingresar el nro" at bounding box center [311, 407] width 467 height 12
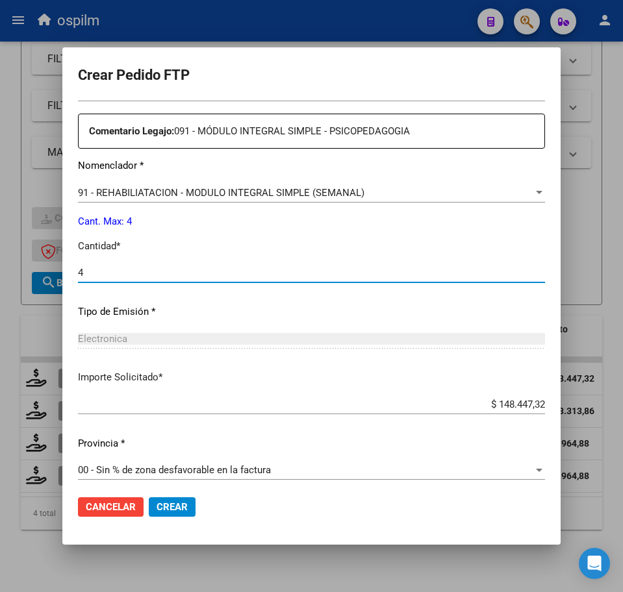
scroll to position [466, 0]
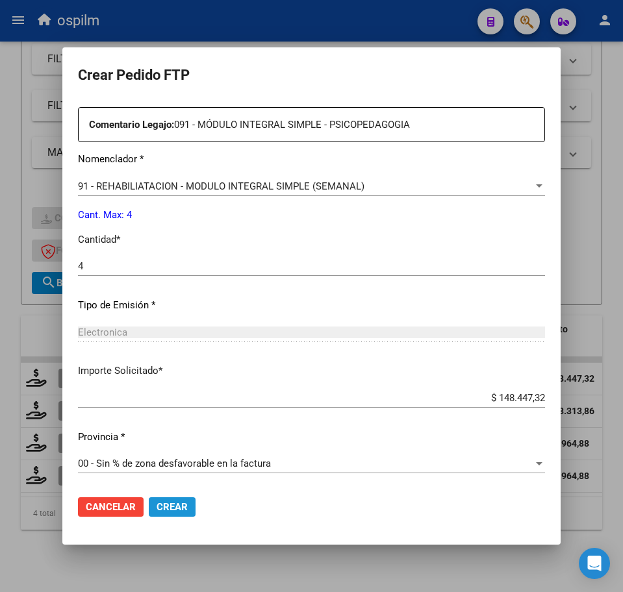
click at [169, 506] on span "Crear" at bounding box center [171, 507] width 31 height 12
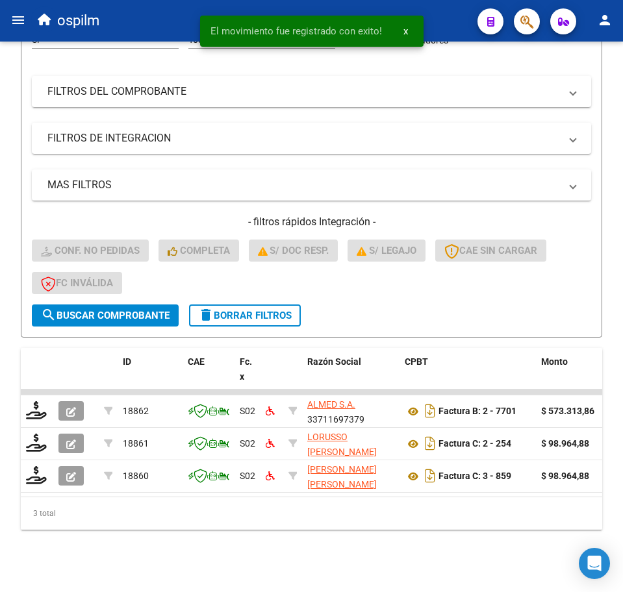
scroll to position [224, 0]
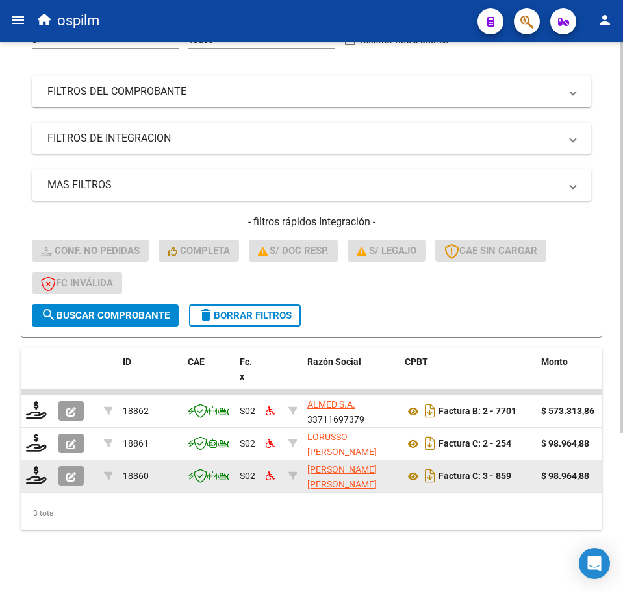
click at [25, 462] on datatable-body-cell at bounding box center [37, 476] width 32 height 32
click at [33, 466] on icon at bounding box center [36, 475] width 21 height 18
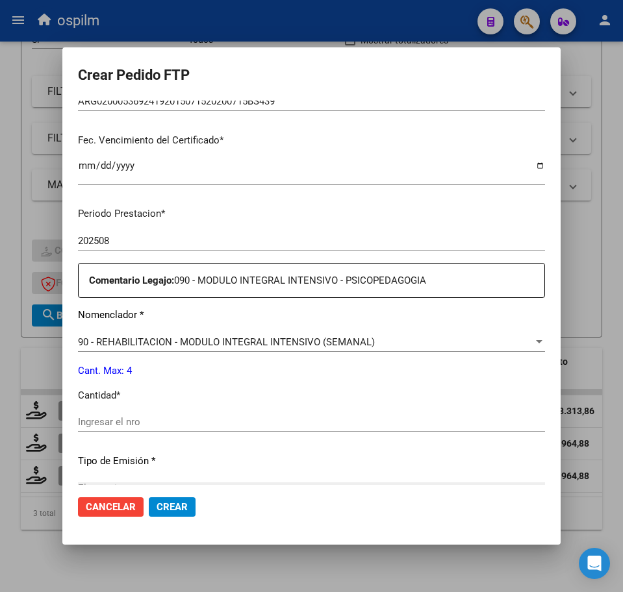
scroll to position [406, 0]
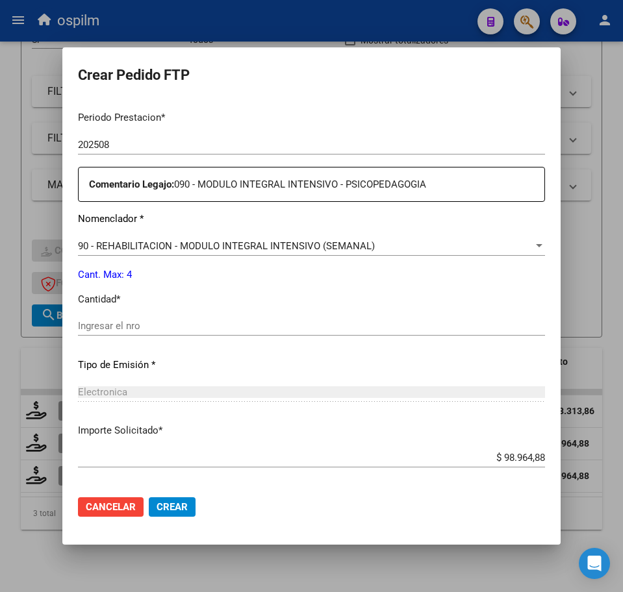
click at [145, 327] on input "Ingresar el nro" at bounding box center [311, 326] width 467 height 12
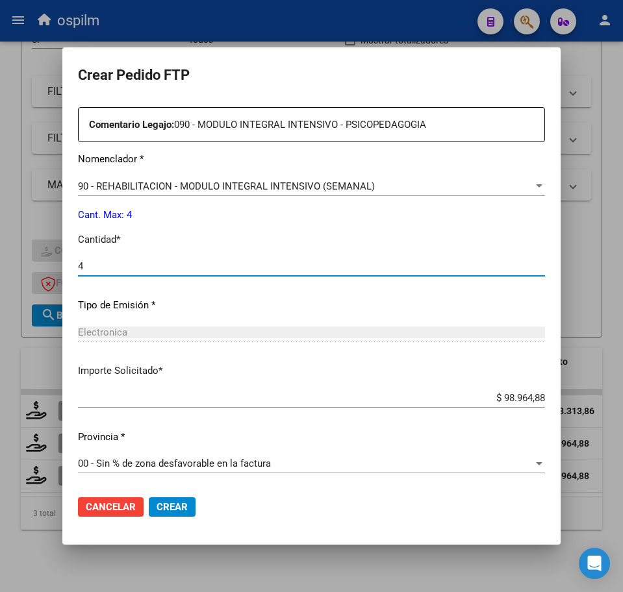
click at [177, 514] on button "Crear" at bounding box center [172, 506] width 47 height 19
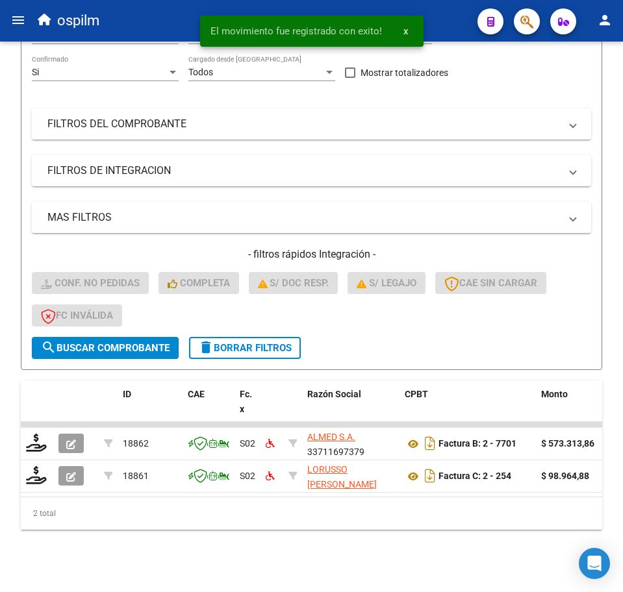
scroll to position [192, 0]
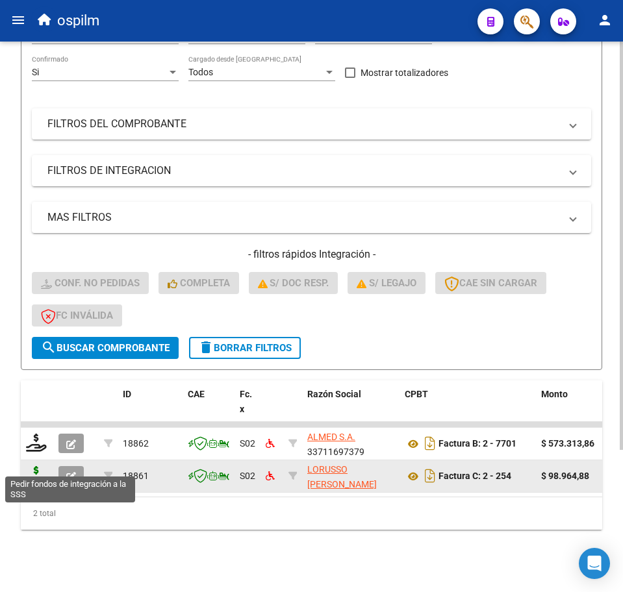
click at [32, 471] on icon at bounding box center [36, 475] width 21 height 18
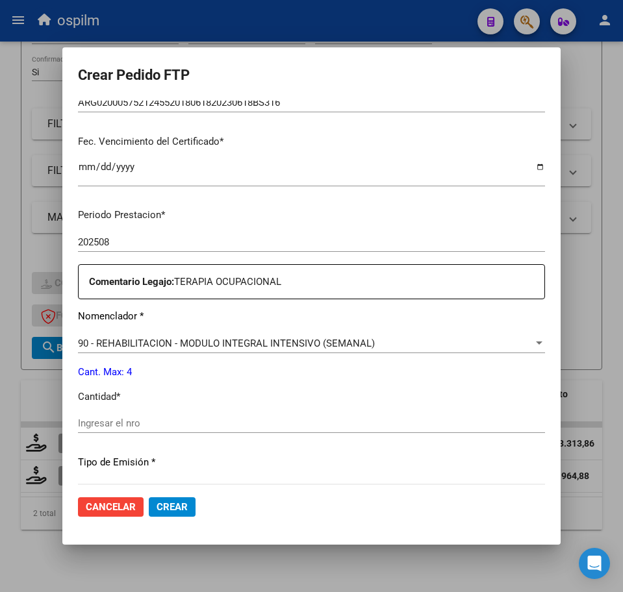
scroll to position [325, 0]
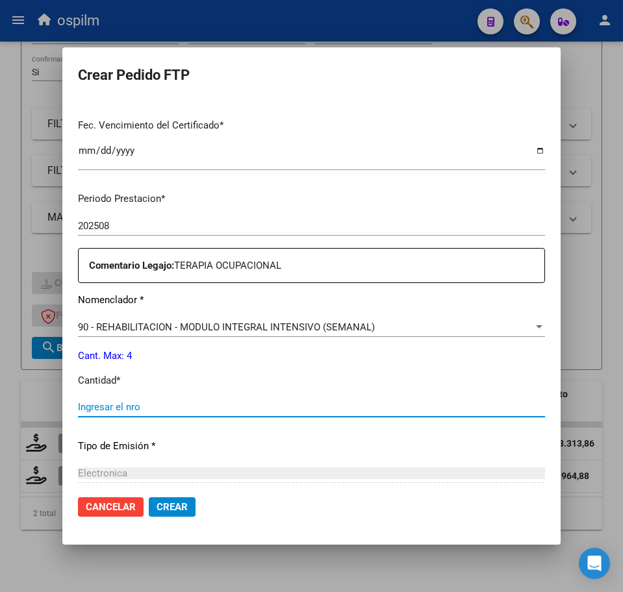
click at [131, 408] on input "Ingresar el nro" at bounding box center [311, 407] width 467 height 12
click at [180, 503] on span "Crear" at bounding box center [171, 507] width 31 height 12
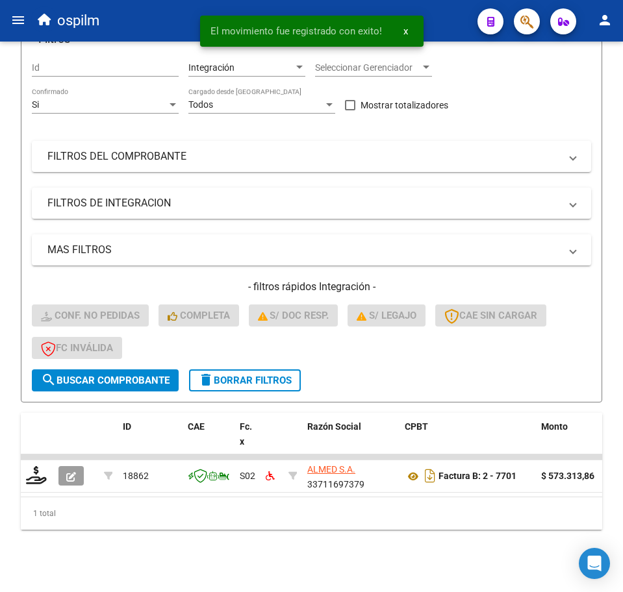
scroll to position [159, 0]
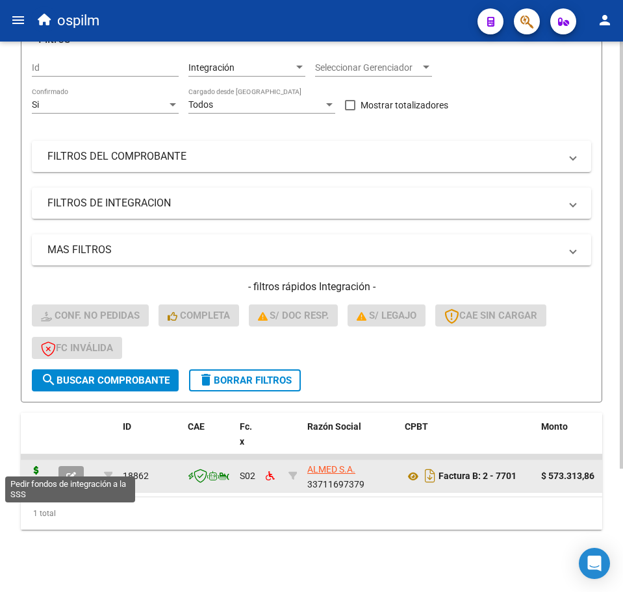
click at [31, 466] on icon at bounding box center [36, 475] width 21 height 18
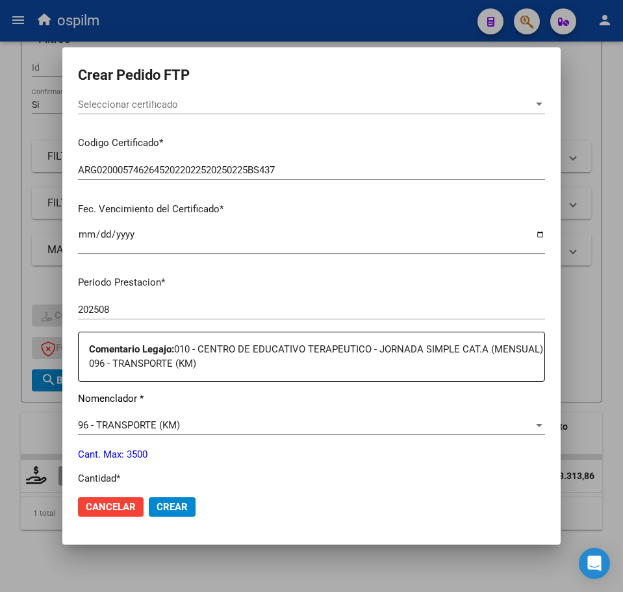
scroll to position [244, 0]
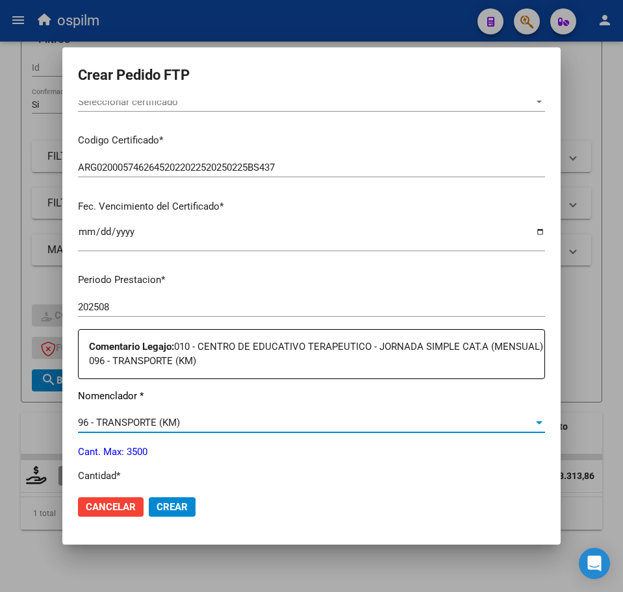
click at [192, 418] on div "96 - TRANSPORTE (KM)" at bounding box center [305, 423] width 455 height 12
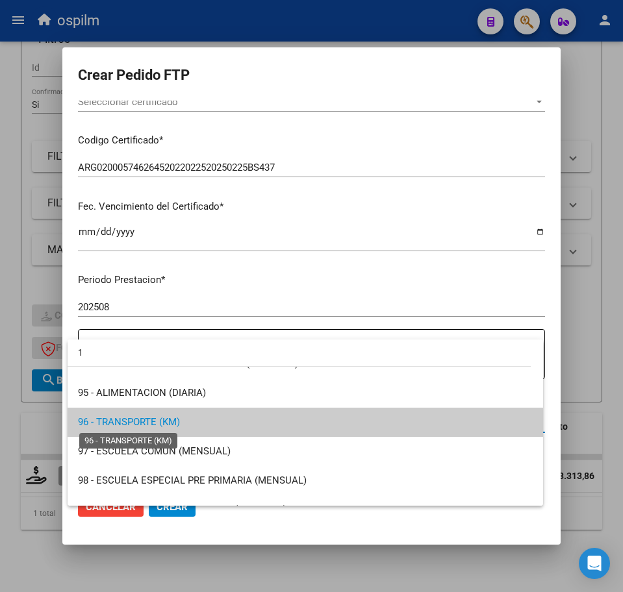
scroll to position [0, 0]
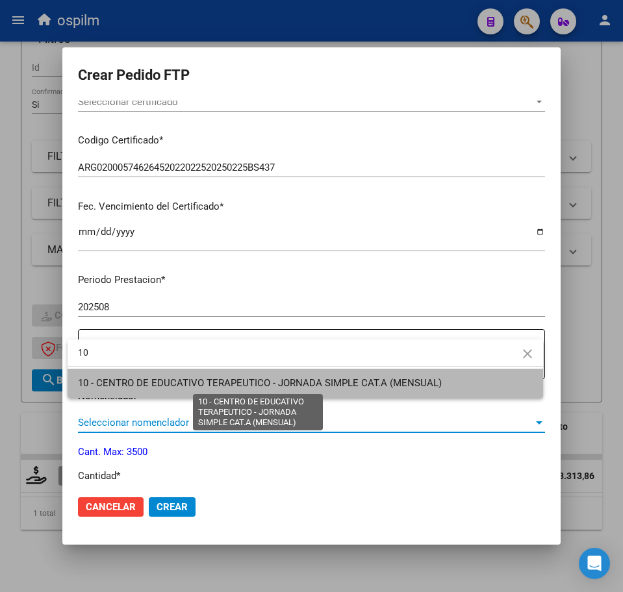
click at [166, 384] on span "10 - CENTRO DE EDUCATIVO TERAPEUTICO - JORNADA SIMPLE CAT.A (MENSUAL)" at bounding box center [260, 383] width 364 height 12
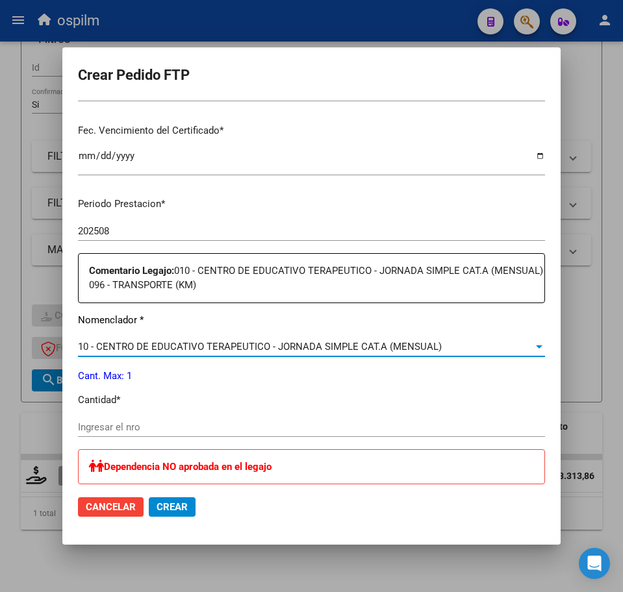
scroll to position [406, 0]
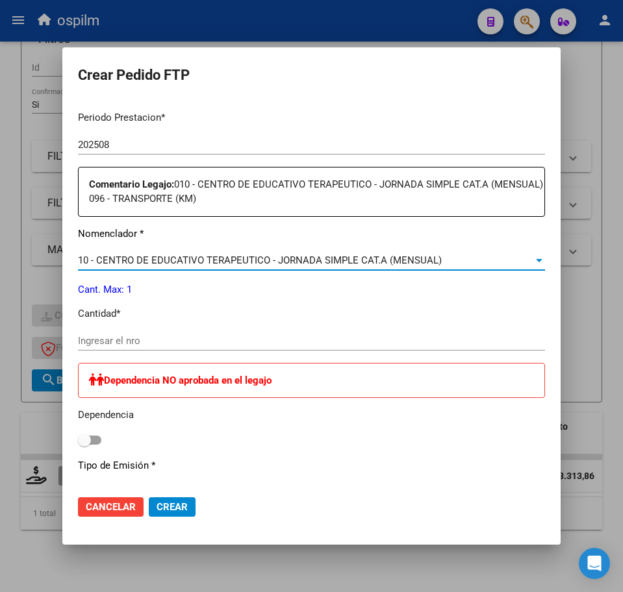
click at [119, 340] on input "Ingresar el nro" at bounding box center [311, 341] width 467 height 12
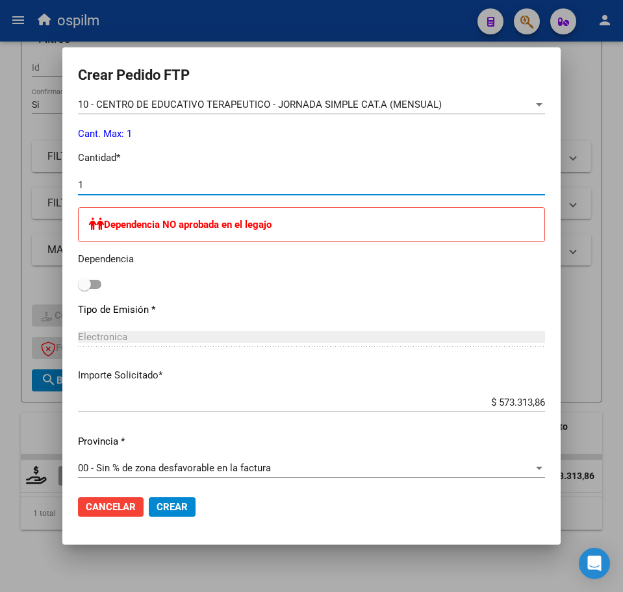
scroll to position [566, 0]
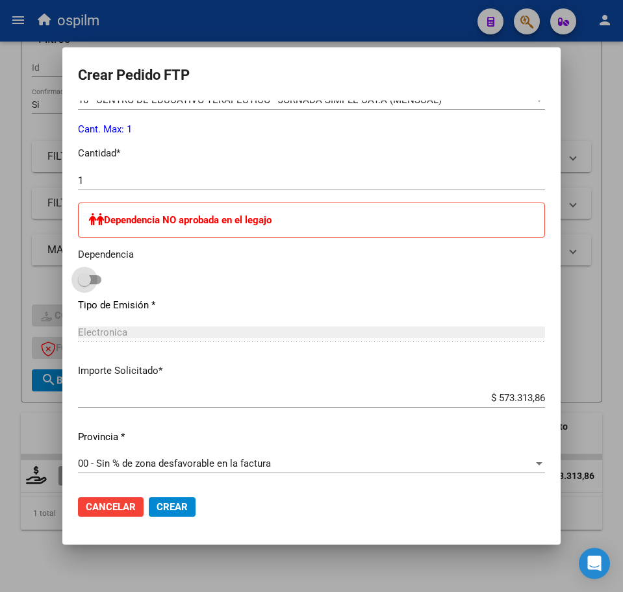
click at [97, 281] on span at bounding box center [89, 279] width 23 height 9
click at [84, 284] on input "checkbox" at bounding box center [84, 284] width 1 height 1
click at [174, 507] on span "Crear" at bounding box center [171, 507] width 31 height 12
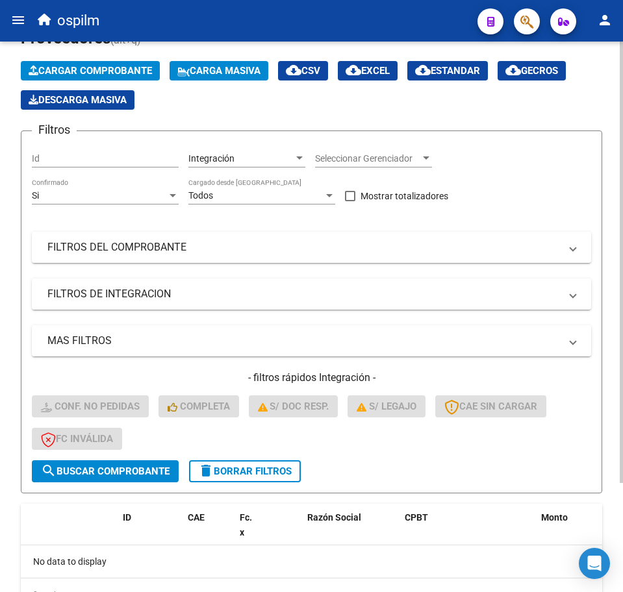
scroll to position [0, 0]
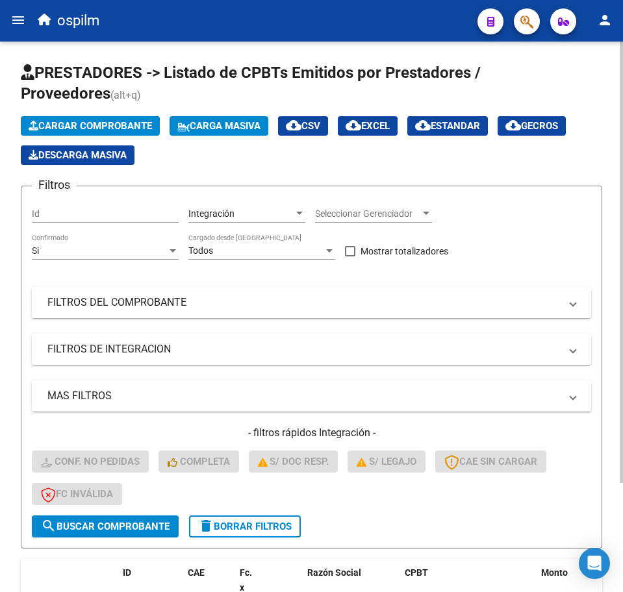
click at [213, 118] on button "Carga Masiva" at bounding box center [218, 125] width 99 height 19
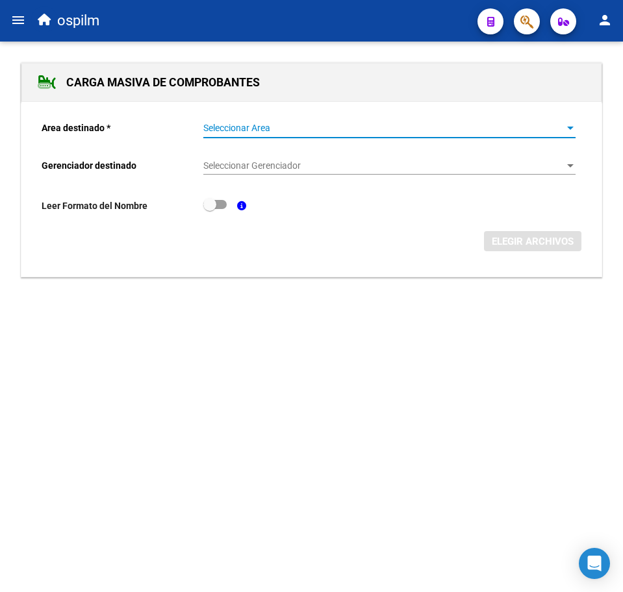
click at [260, 127] on span "Seleccionar Area" at bounding box center [383, 128] width 360 height 11
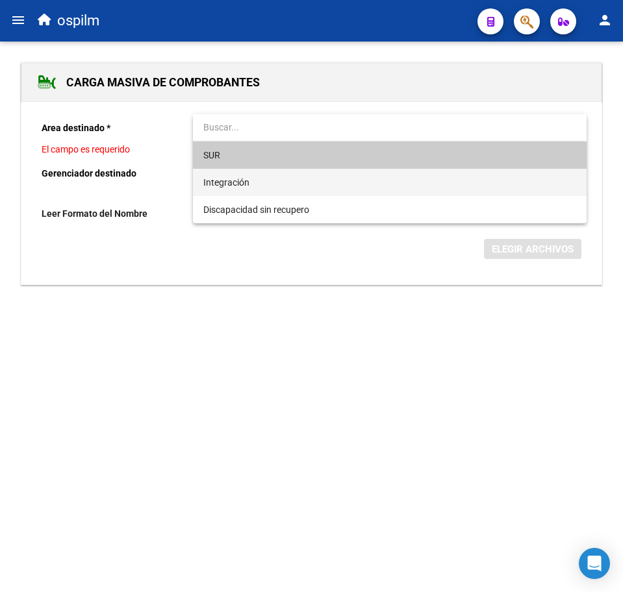
click at [254, 174] on span "Integración" at bounding box center [389, 182] width 372 height 27
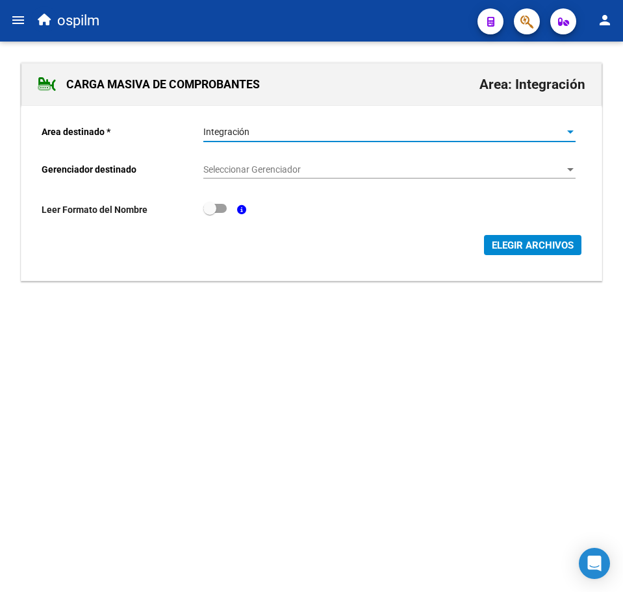
click at [254, 167] on span "Seleccionar Gerenciador" at bounding box center [383, 169] width 360 height 11
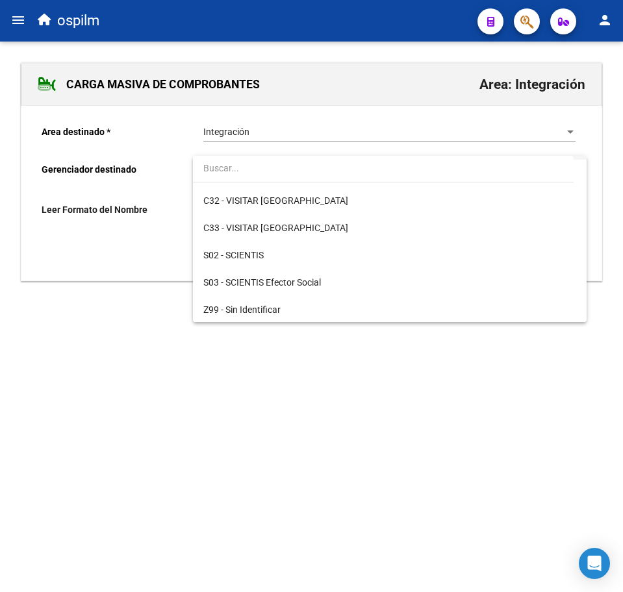
scroll to position [188, 0]
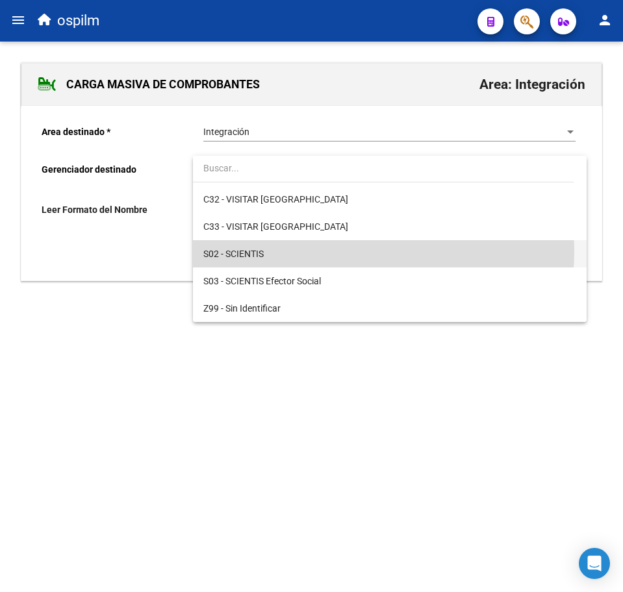
click at [268, 249] on span "S02 - SCIENTIS" at bounding box center [389, 253] width 372 height 27
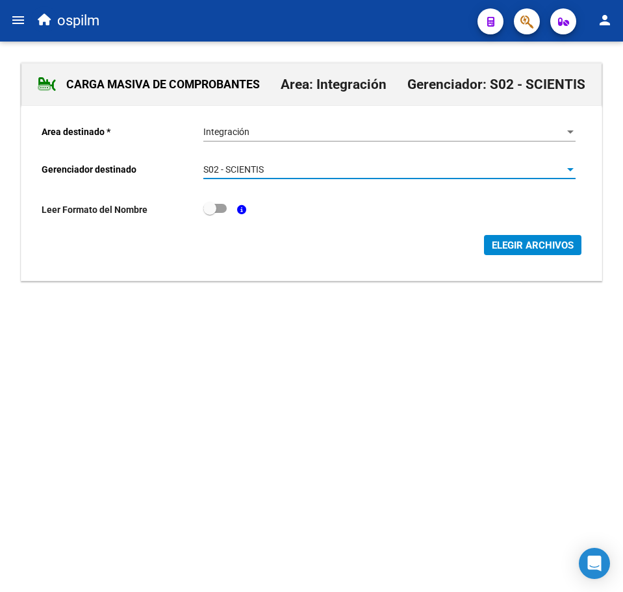
click at [525, 245] on span "ELEGIR ARCHIVOS" at bounding box center [533, 246] width 82 height 12
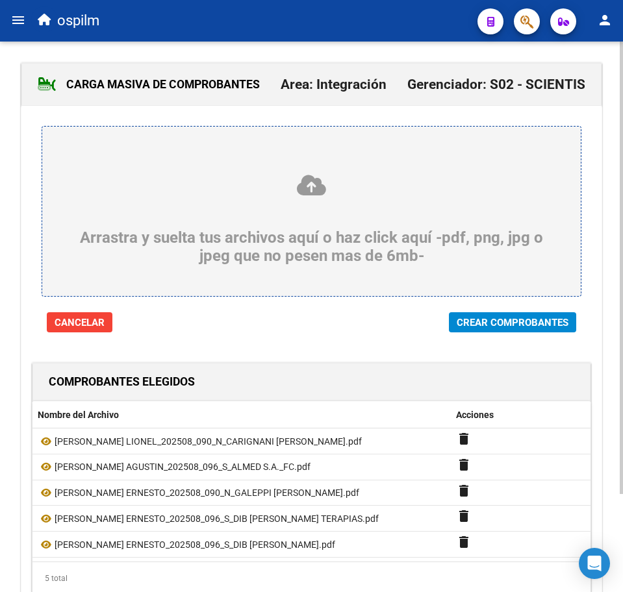
click at [469, 316] on button "Crear Comprobantes" at bounding box center [512, 322] width 127 height 20
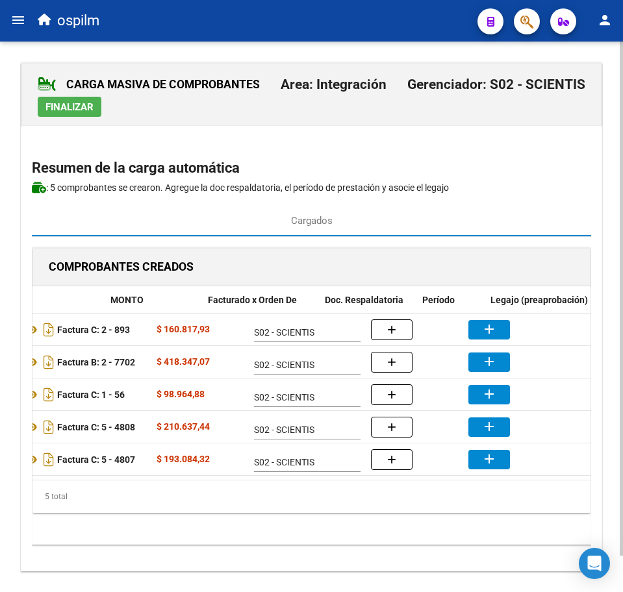
scroll to position [0, 265]
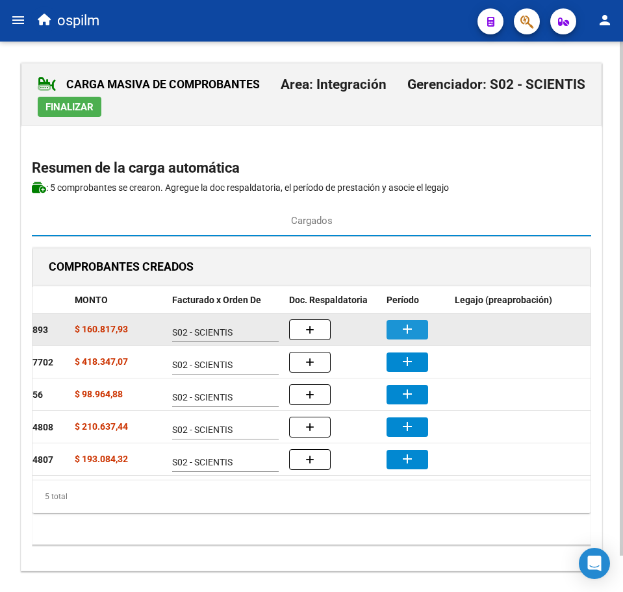
click at [419, 326] on button "add" at bounding box center [407, 329] width 42 height 19
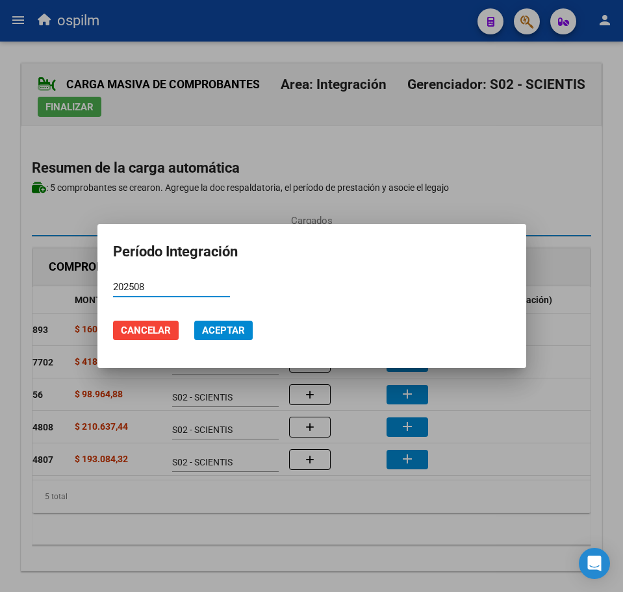
click at [203, 331] on span "Aceptar" at bounding box center [223, 331] width 43 height 12
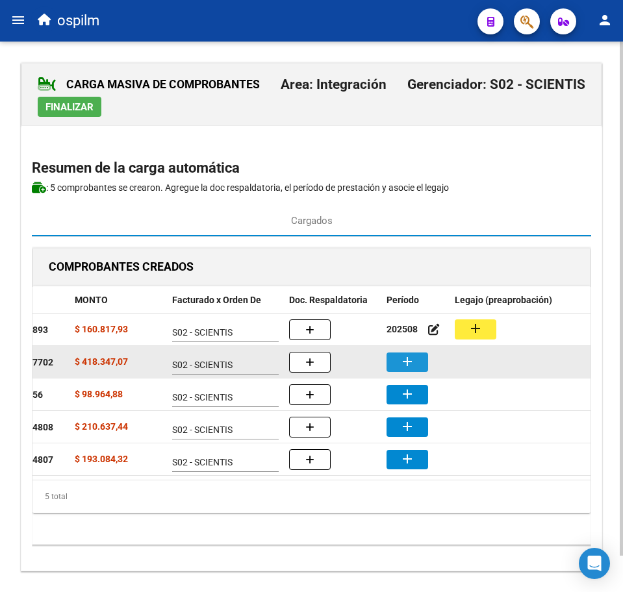
click at [403, 362] on mat-icon "add" at bounding box center [407, 362] width 16 height 16
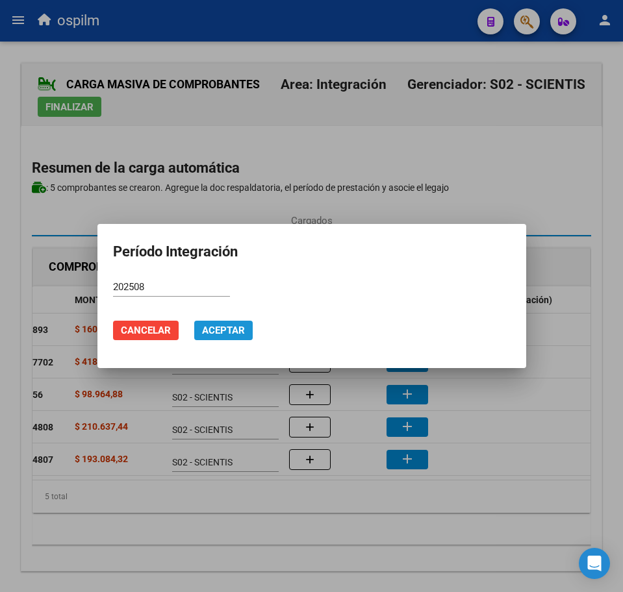
drag, startPoint x: 219, startPoint y: 337, endPoint x: 233, endPoint y: 341, distance: 14.8
click at [219, 336] on button "Aceptar" at bounding box center [223, 330] width 58 height 19
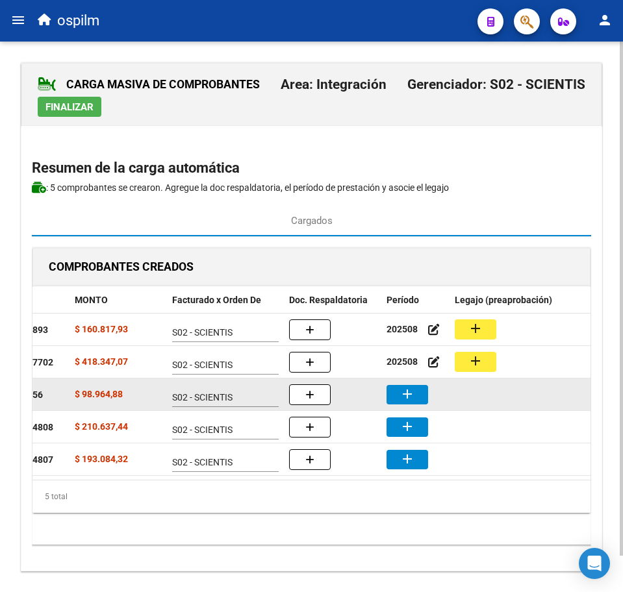
click at [406, 391] on mat-icon "add" at bounding box center [407, 394] width 16 height 16
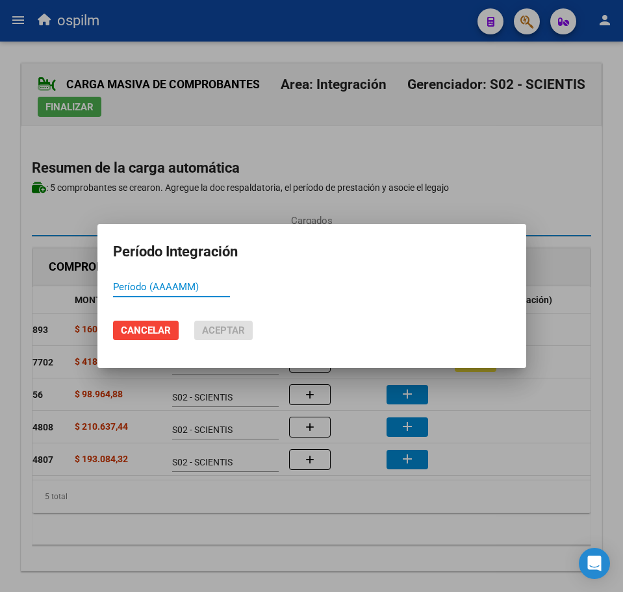
paste input "202508"
click at [212, 328] on span "Aceptar" at bounding box center [223, 331] width 43 height 12
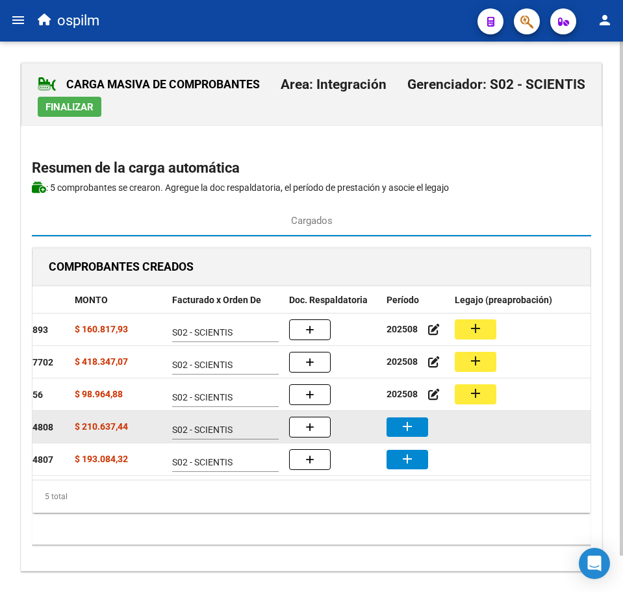
click at [396, 426] on button "add" at bounding box center [407, 427] width 42 height 19
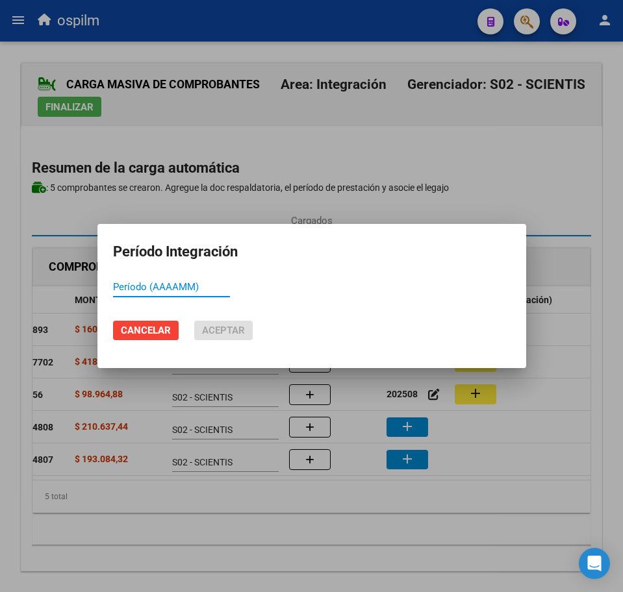
paste input "202508"
click at [221, 334] on span "Aceptar" at bounding box center [223, 331] width 43 height 12
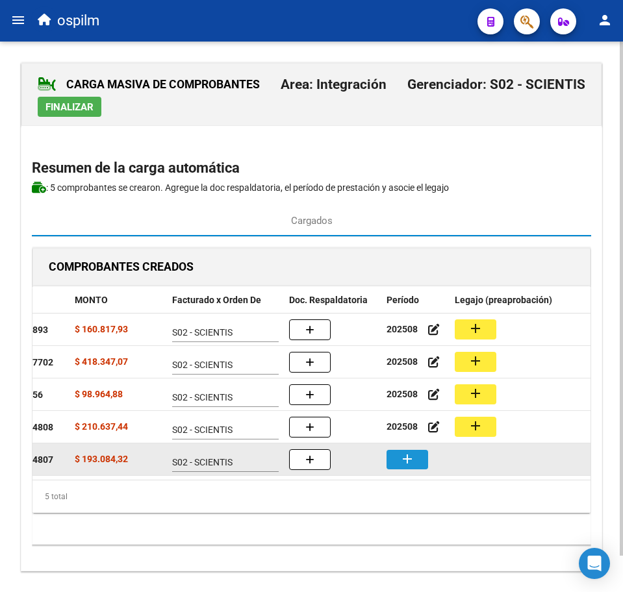
click at [416, 461] on button "add" at bounding box center [407, 459] width 42 height 19
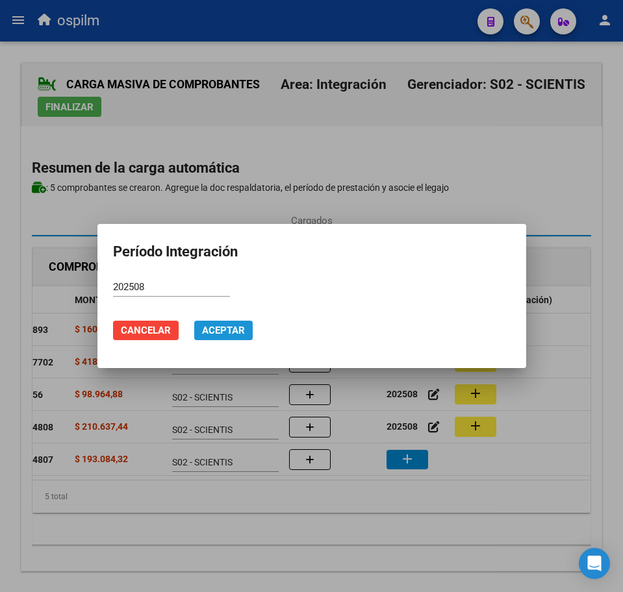
click at [224, 325] on span "Aceptar" at bounding box center [223, 331] width 43 height 12
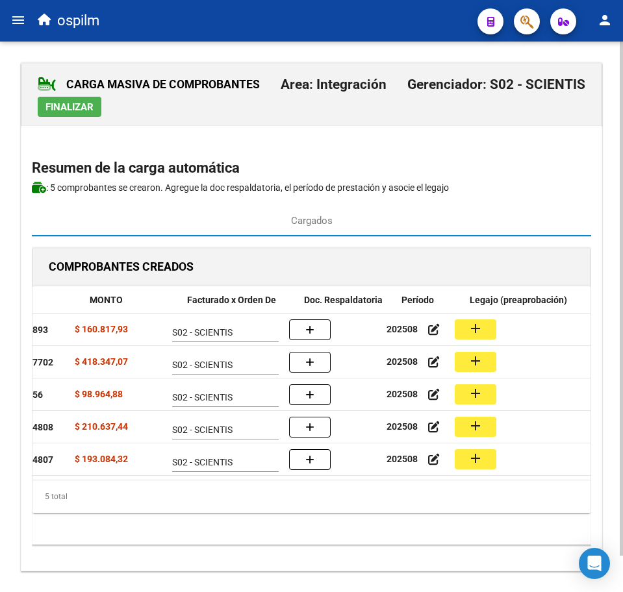
scroll to position [0, 183]
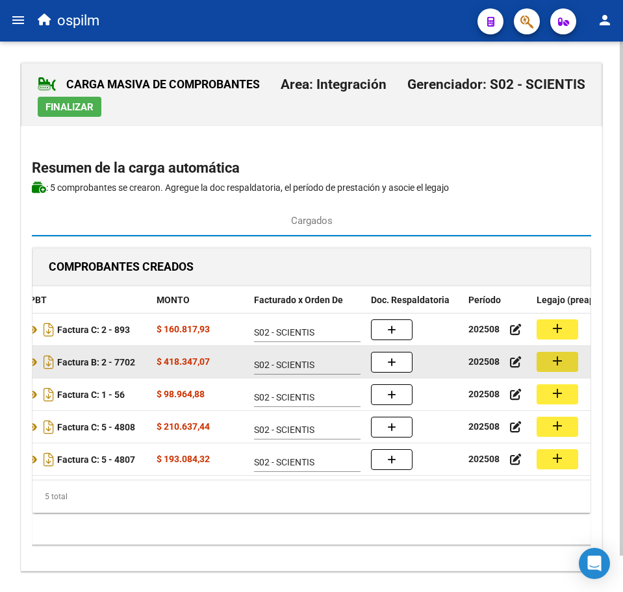
click at [561, 358] on mat-icon "add" at bounding box center [557, 361] width 16 height 16
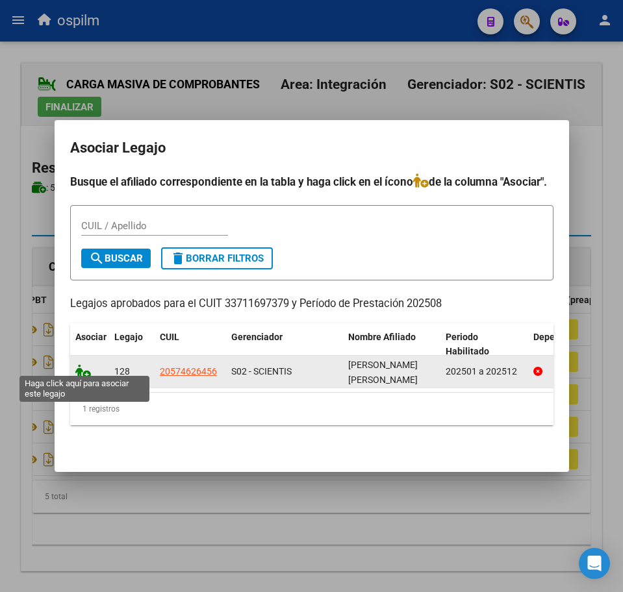
click at [83, 368] on icon at bounding box center [83, 371] width 16 height 14
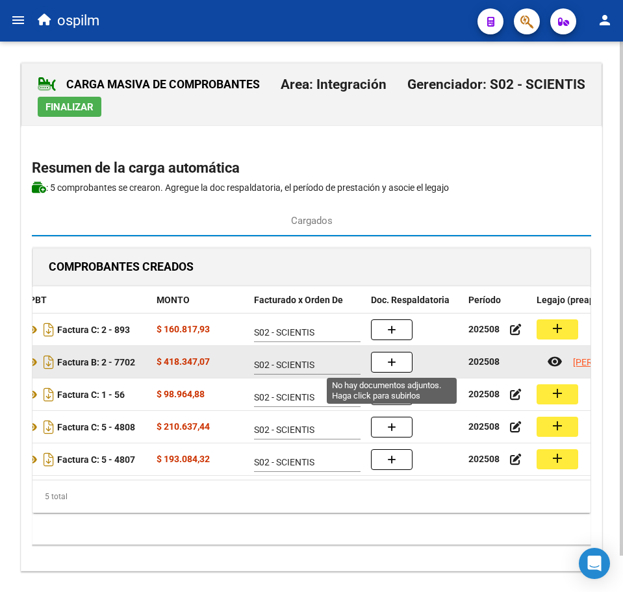
click at [402, 358] on button "button" at bounding box center [392, 362] width 42 height 21
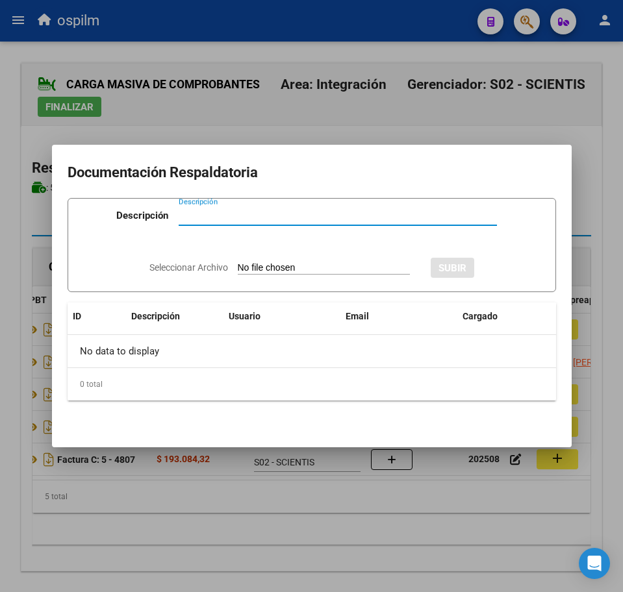
paste input "Planilla de asistencia"
click at [295, 263] on input "Seleccionar Archivo" at bounding box center [324, 268] width 172 height 12
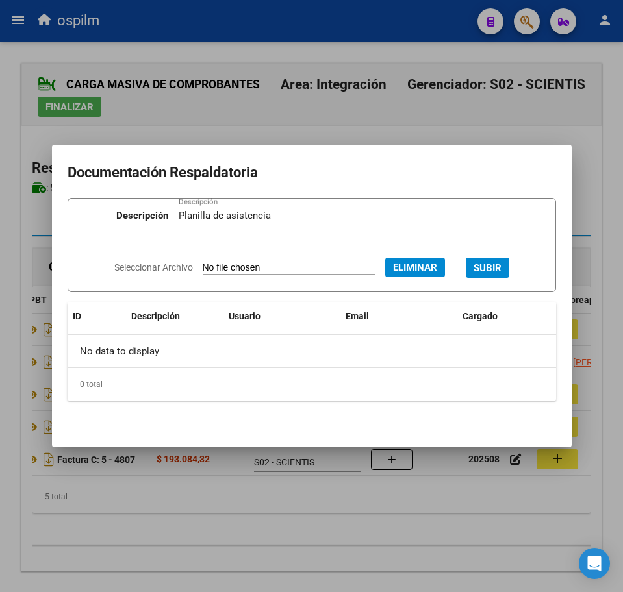
click at [488, 262] on span "SUBIR" at bounding box center [487, 268] width 28 height 12
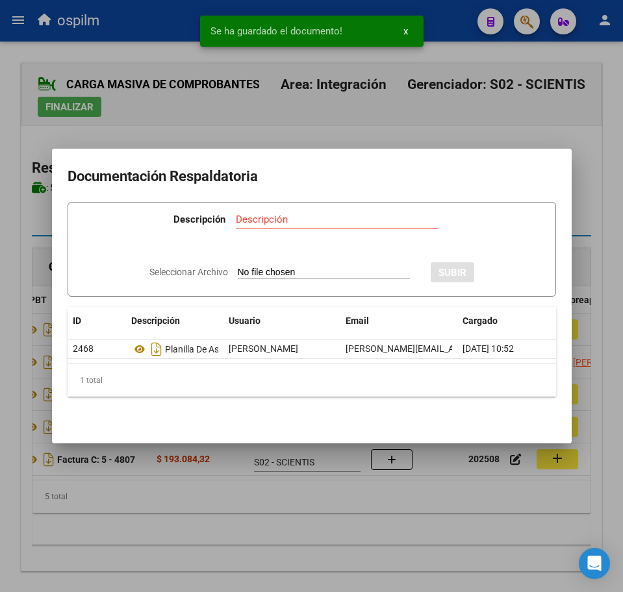
click at [303, 547] on div at bounding box center [311, 296] width 623 height 592
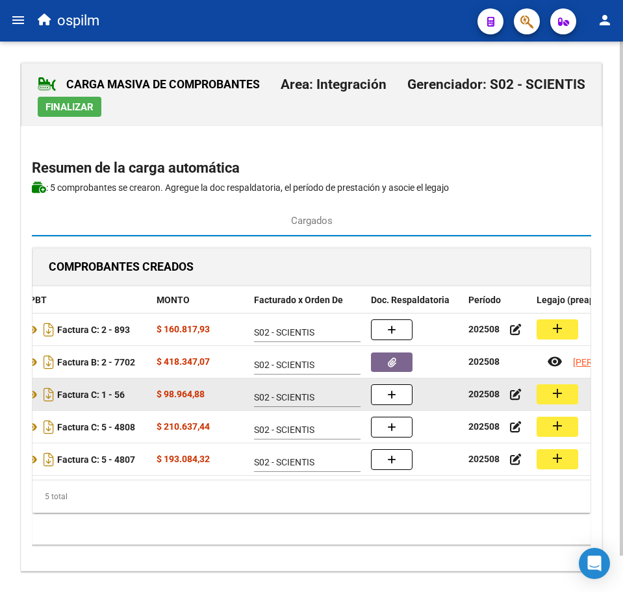
click at [562, 396] on mat-icon "add" at bounding box center [557, 394] width 16 height 16
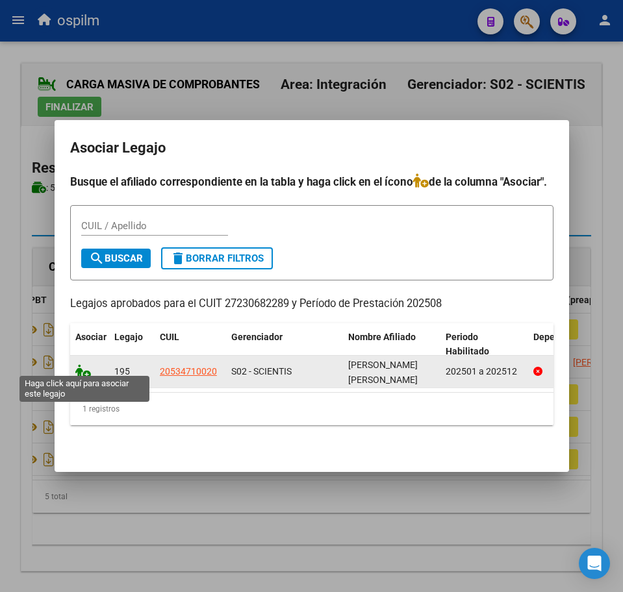
click at [83, 368] on icon at bounding box center [83, 371] width 16 height 14
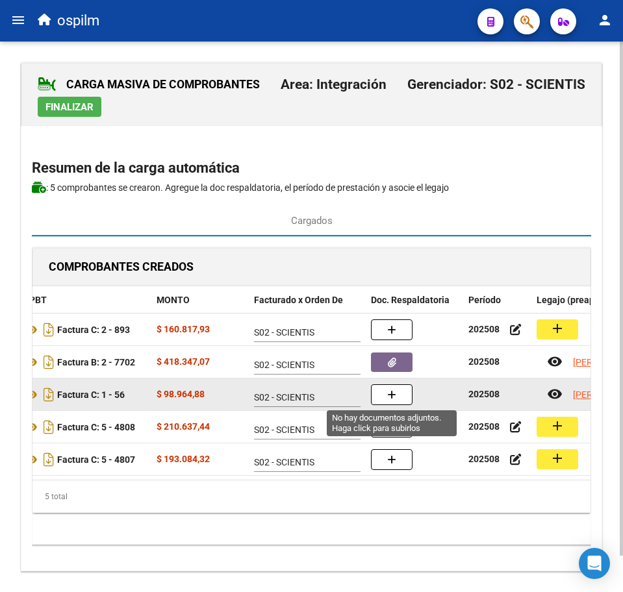
click at [392, 395] on icon "button" at bounding box center [391, 395] width 9 height 10
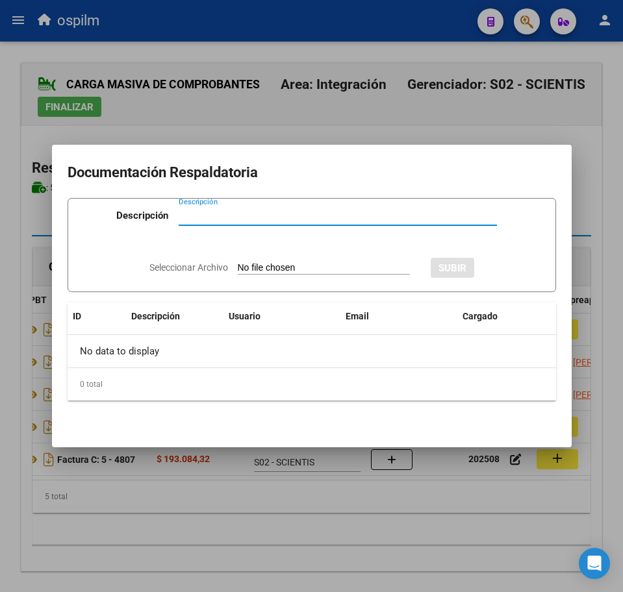
paste input "Planilla de asistencia"
click at [250, 269] on input "Seleccionar Archivo" at bounding box center [324, 268] width 172 height 12
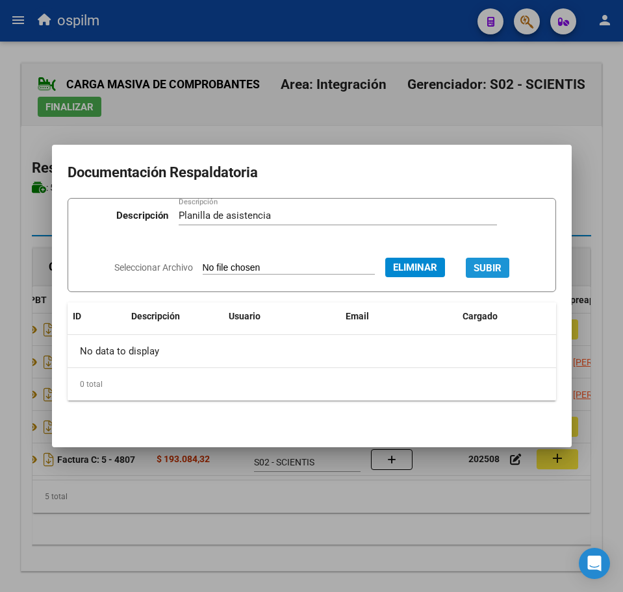
click at [501, 264] on span "SUBIR" at bounding box center [487, 268] width 28 height 12
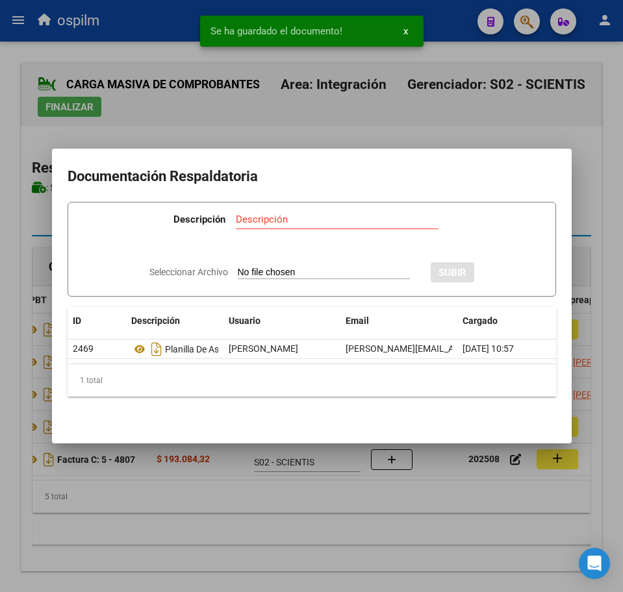
click at [299, 529] on div at bounding box center [311, 296] width 623 height 592
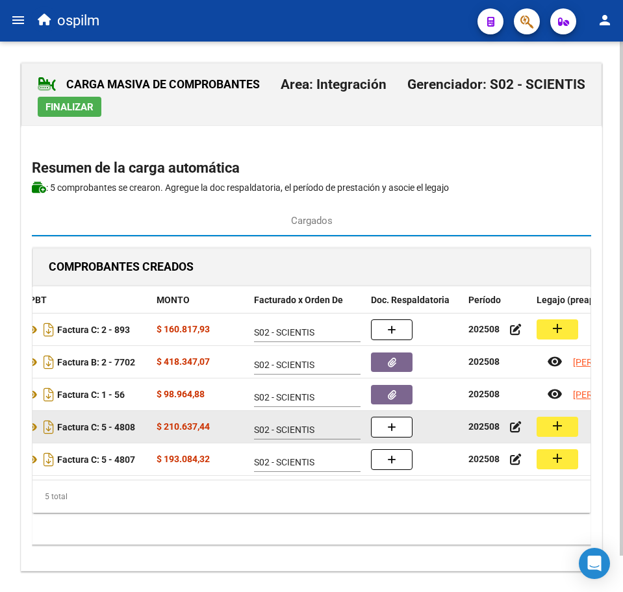
click at [549, 431] on mat-icon "add" at bounding box center [557, 426] width 16 height 16
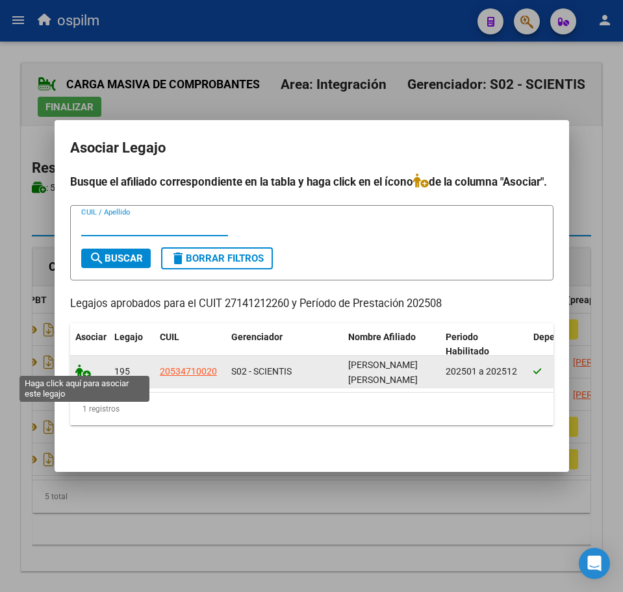
click at [85, 365] on icon at bounding box center [83, 371] width 16 height 14
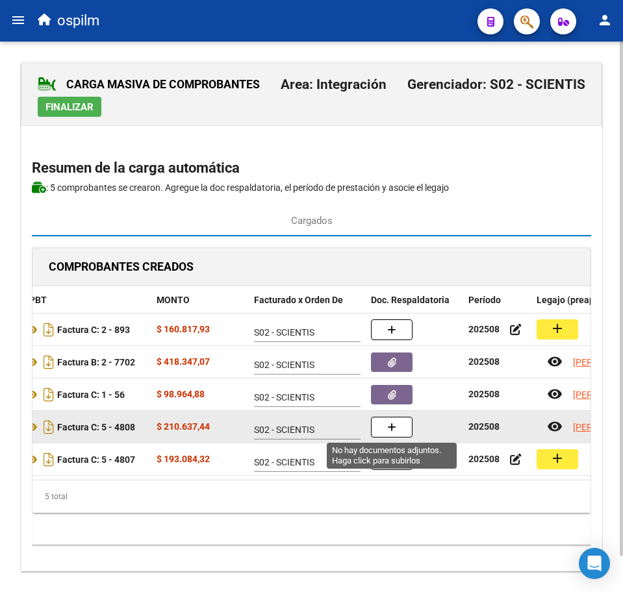
click at [396, 430] on button "button" at bounding box center [392, 427] width 42 height 21
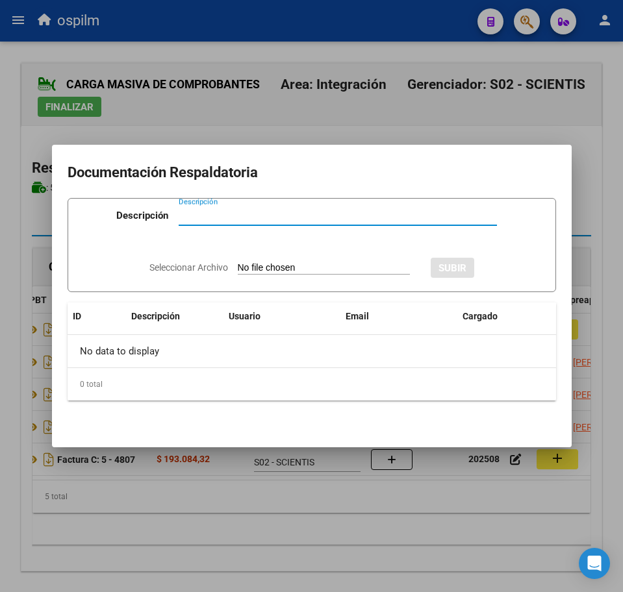
paste input "Planilla de asistencia"
click at [270, 270] on input "Seleccionar Archivo" at bounding box center [324, 268] width 172 height 12
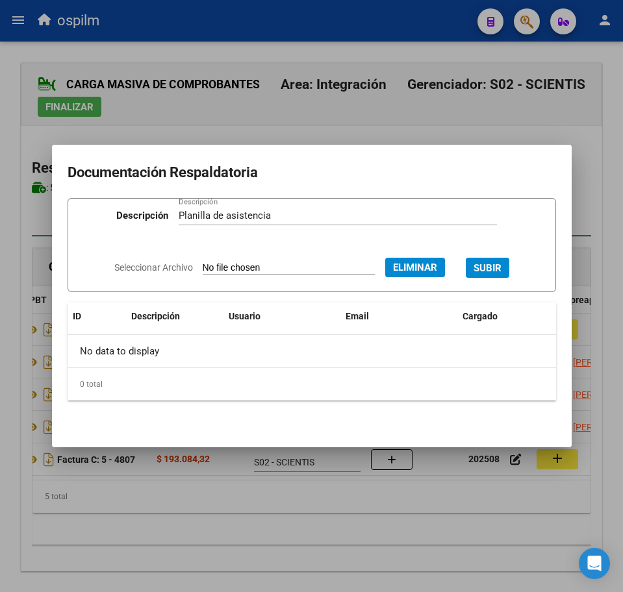
click at [494, 268] on span "SUBIR" at bounding box center [487, 268] width 28 height 12
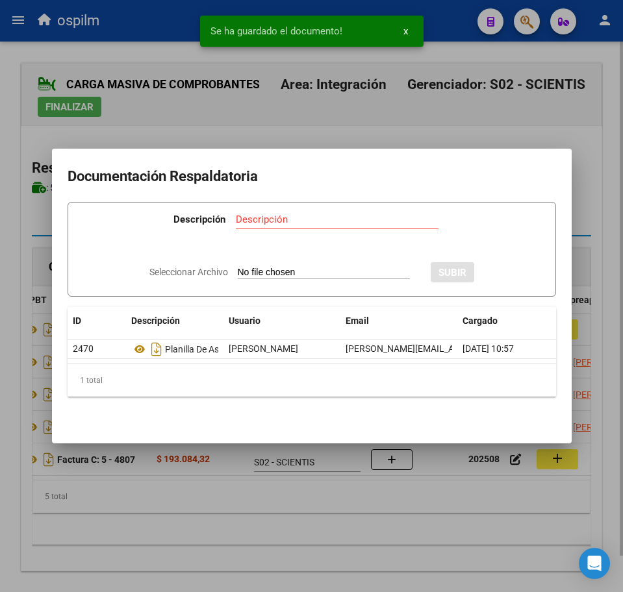
drag, startPoint x: 253, startPoint y: 532, endPoint x: 308, endPoint y: 494, distance: 66.7
click at [253, 532] on div at bounding box center [311, 296] width 623 height 592
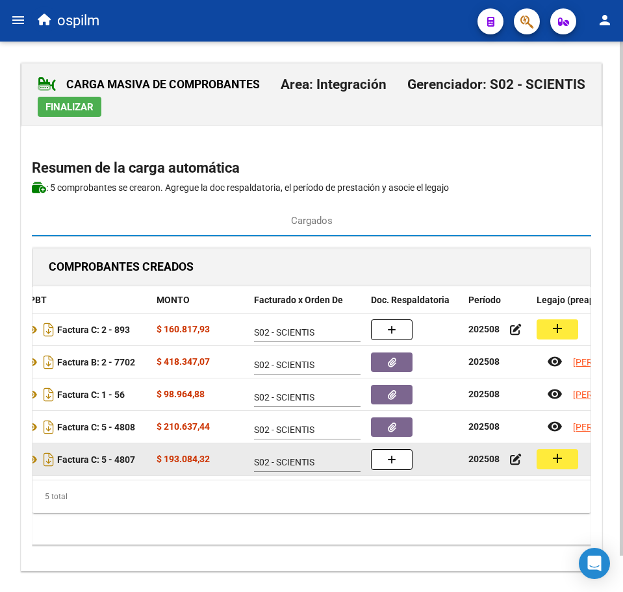
click at [552, 456] on mat-icon "add" at bounding box center [557, 459] width 16 height 16
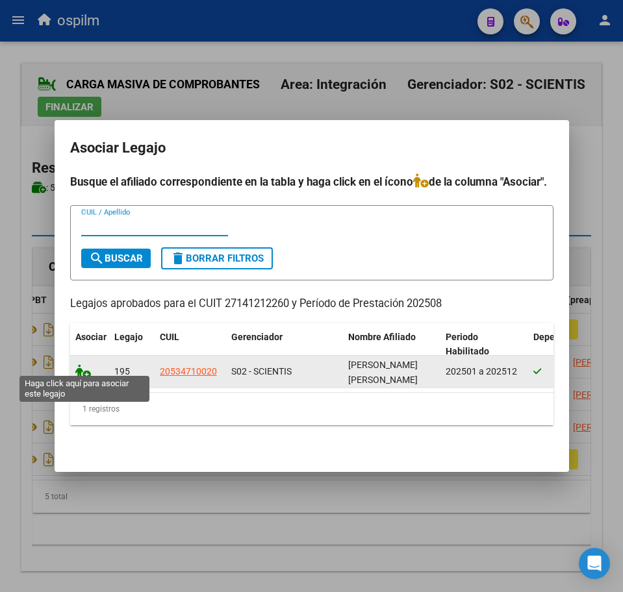
click at [88, 368] on icon at bounding box center [83, 371] width 16 height 14
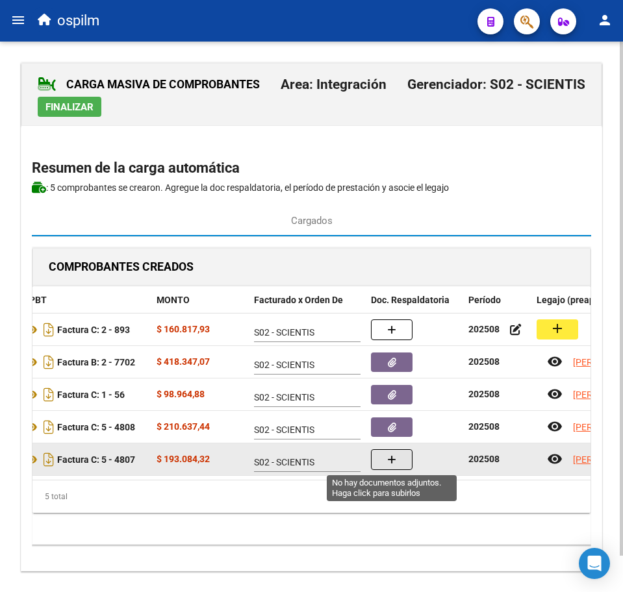
click at [385, 460] on button "button" at bounding box center [392, 459] width 42 height 21
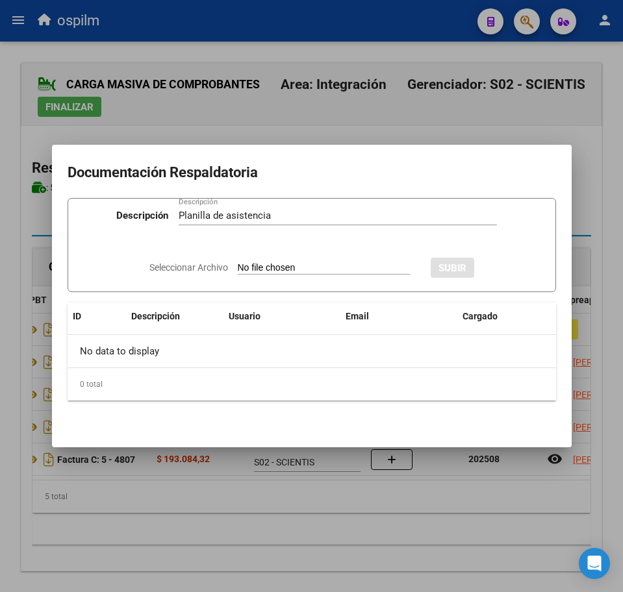
click at [267, 269] on input "Seleccionar Archivo" at bounding box center [324, 268] width 172 height 12
click at [508, 261] on button "SUBIR" at bounding box center [488, 268] width 44 height 20
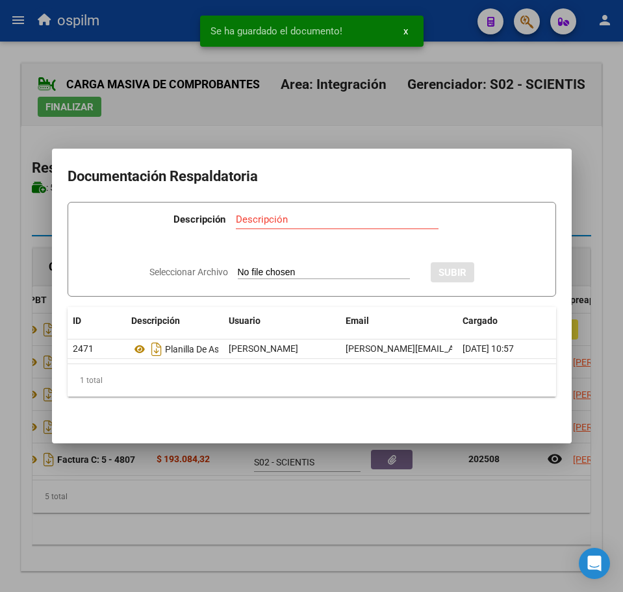
click at [162, 564] on div at bounding box center [311, 296] width 623 height 592
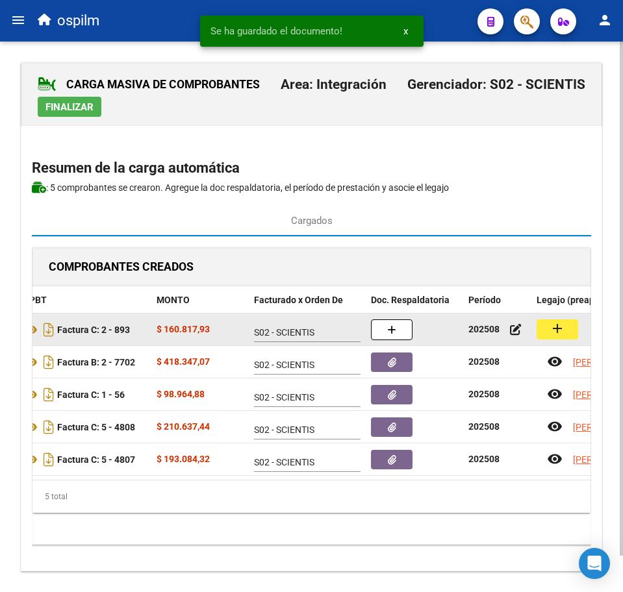
click at [560, 329] on mat-icon "add" at bounding box center [557, 329] width 16 height 16
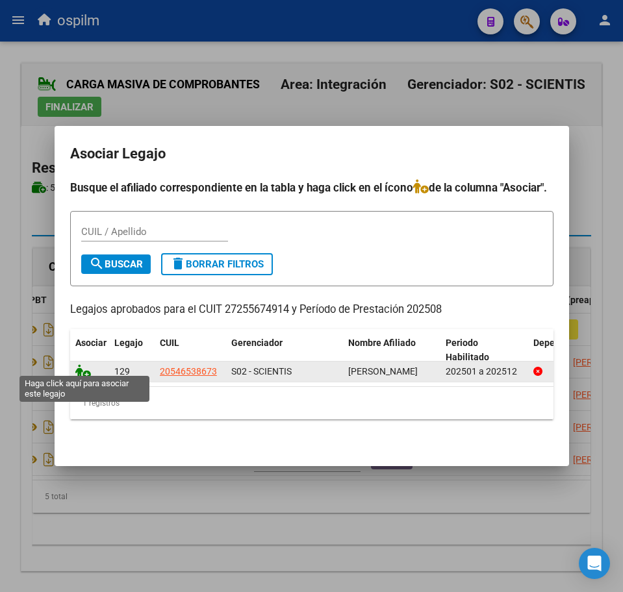
click at [88, 366] on icon at bounding box center [83, 371] width 16 height 14
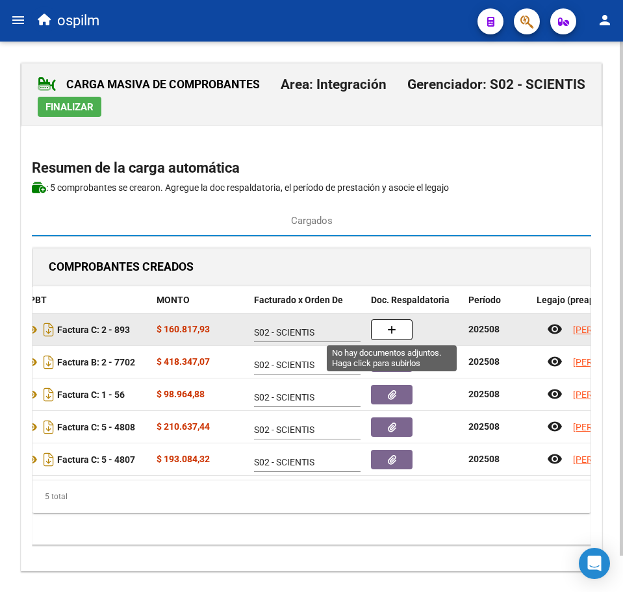
click at [394, 332] on icon "button" at bounding box center [391, 330] width 9 height 10
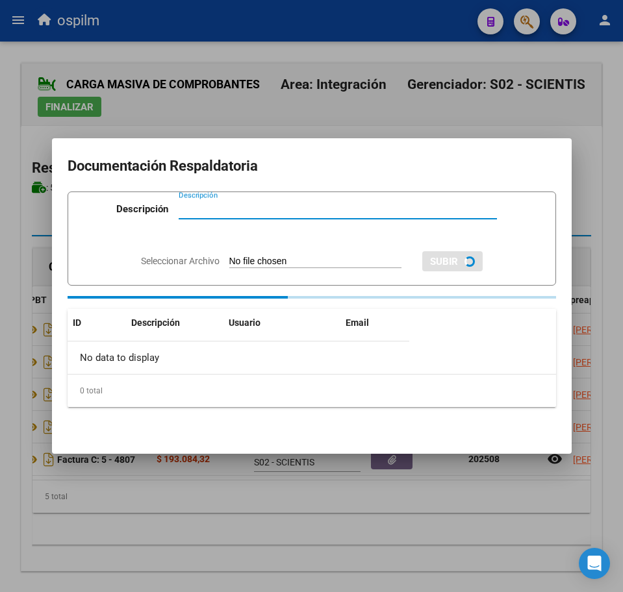
paste input "Planilla de asistencia"
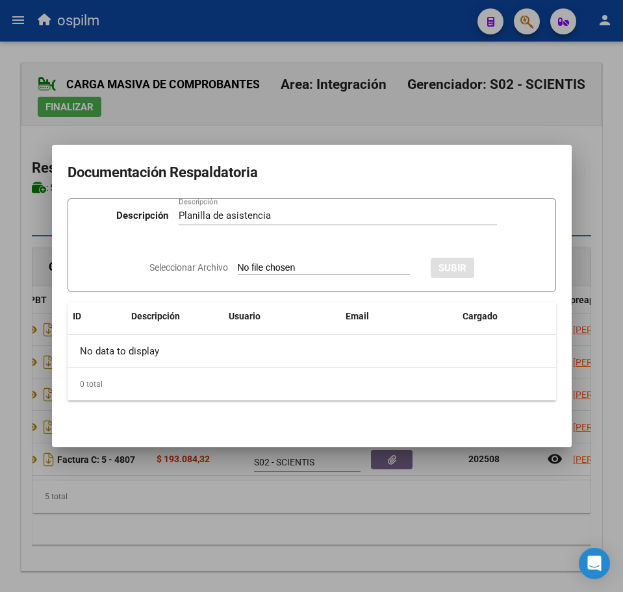
click at [305, 264] on input "Seleccionar Archivo" at bounding box center [324, 268] width 172 height 12
click at [491, 264] on span "SUBIR" at bounding box center [487, 268] width 28 height 12
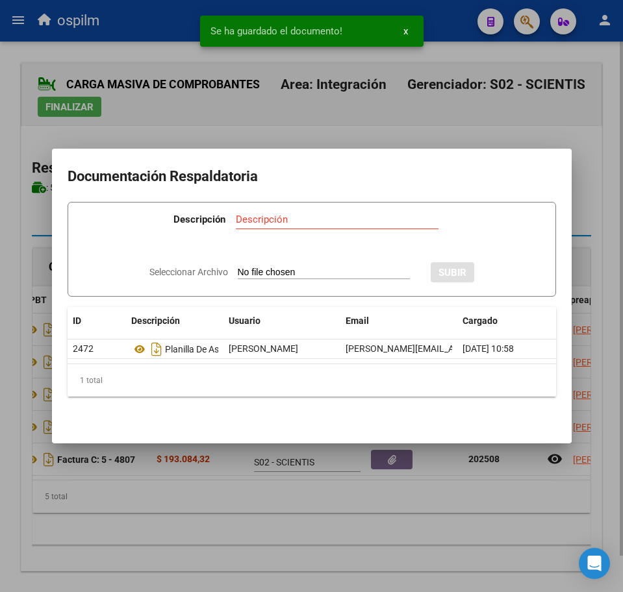
click at [295, 517] on div at bounding box center [311, 296] width 623 height 592
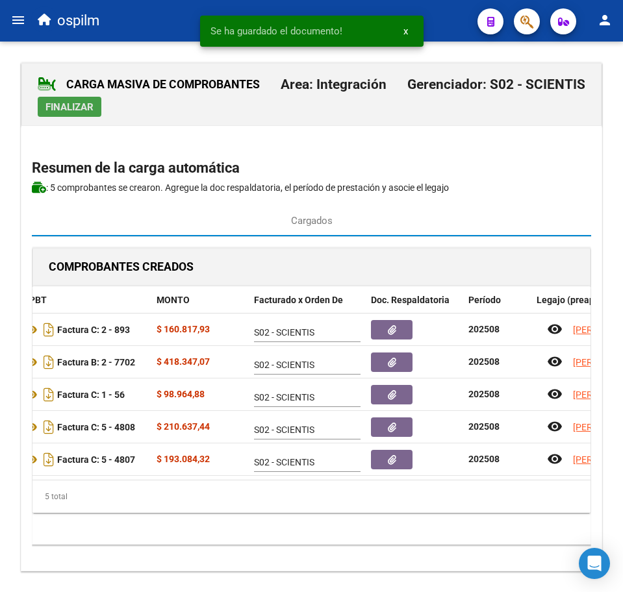
click at [76, 106] on span "Finalizar" at bounding box center [69, 107] width 48 height 12
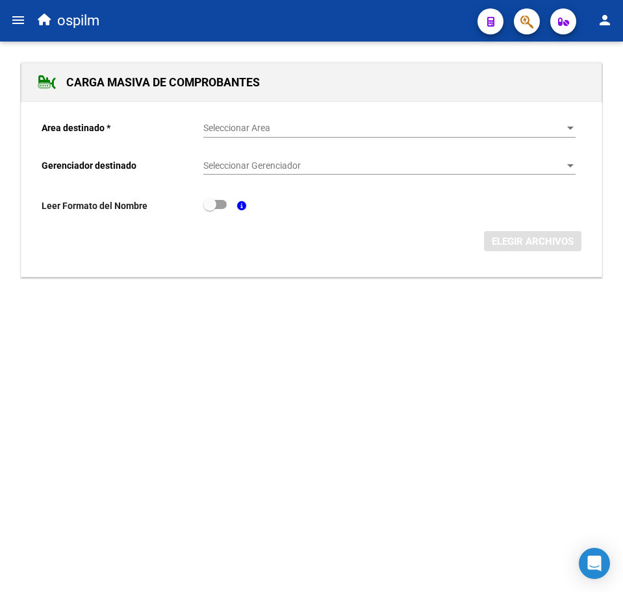
click at [332, 127] on span "Seleccionar Area" at bounding box center [383, 128] width 360 height 11
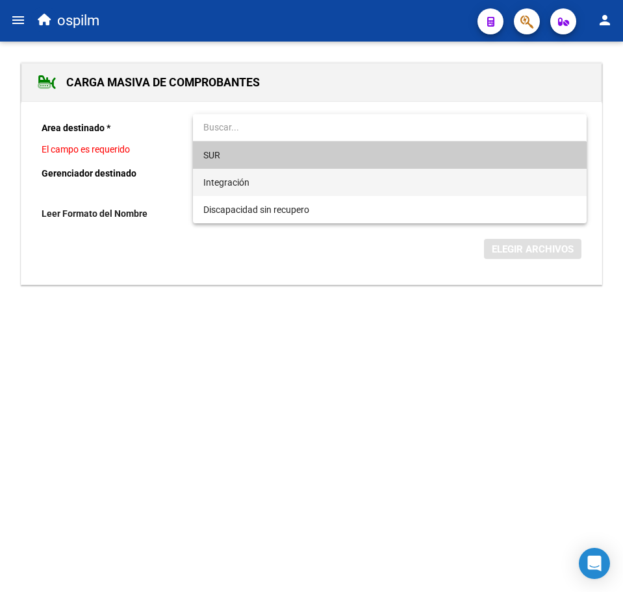
click at [319, 179] on span "Integración" at bounding box center [389, 182] width 372 height 27
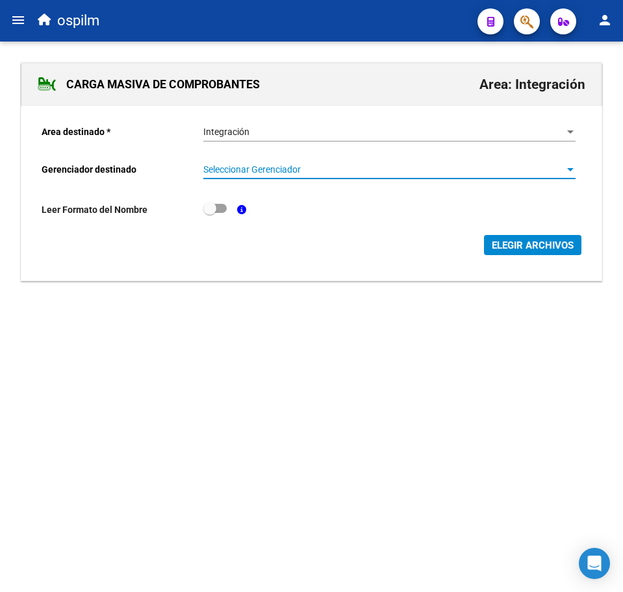
click at [310, 170] on span "Seleccionar Gerenciador" at bounding box center [383, 169] width 360 height 11
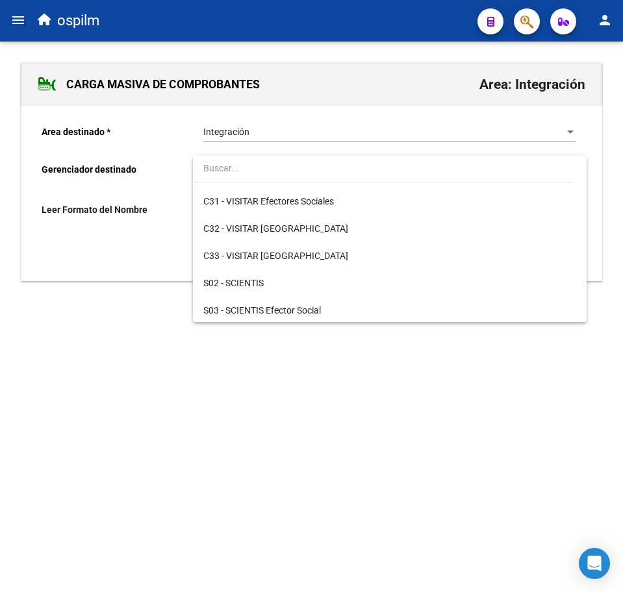
scroll to position [162, 0]
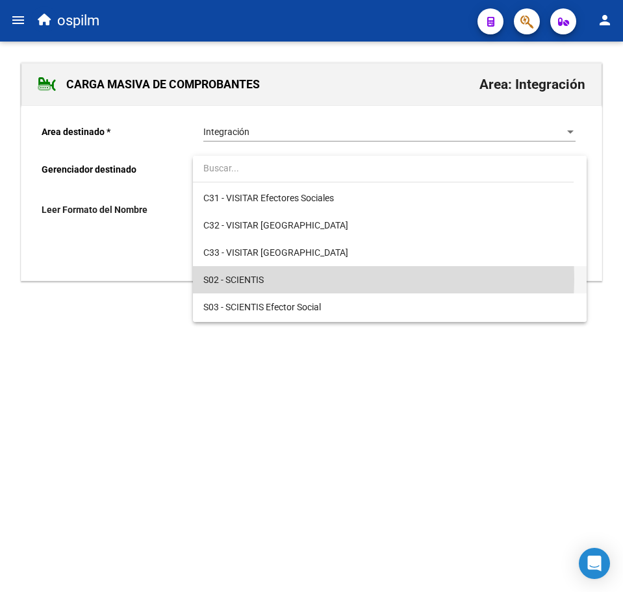
click at [294, 279] on span "S02 - SCIENTIS" at bounding box center [389, 279] width 372 height 27
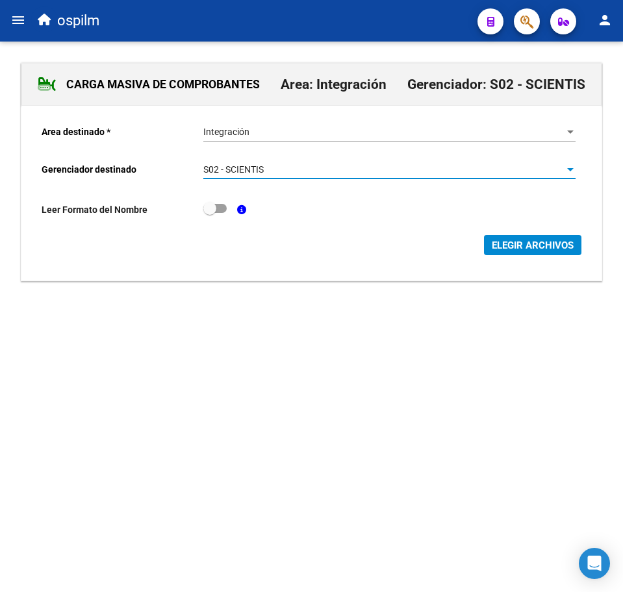
click at [534, 249] on span "ELEGIR ARCHIVOS" at bounding box center [533, 246] width 82 height 12
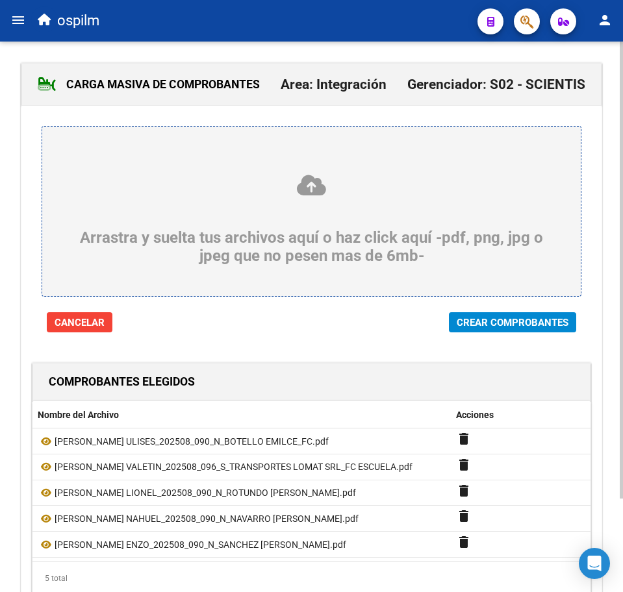
click at [469, 315] on button "Crear Comprobantes" at bounding box center [512, 322] width 127 height 20
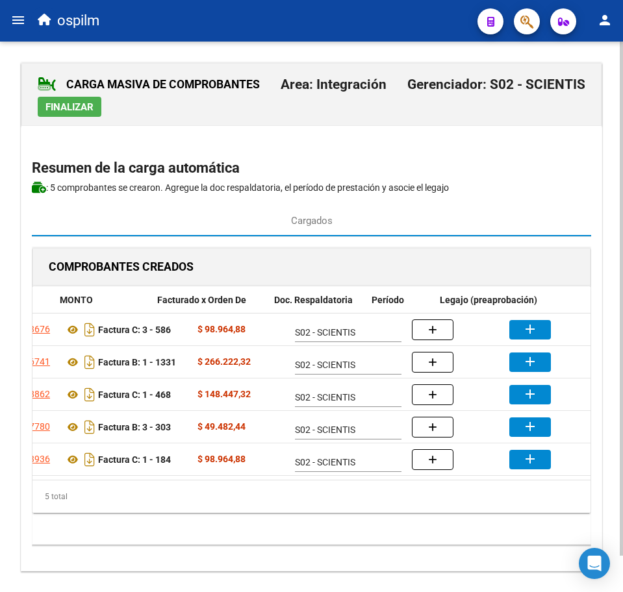
scroll to position [0, 283]
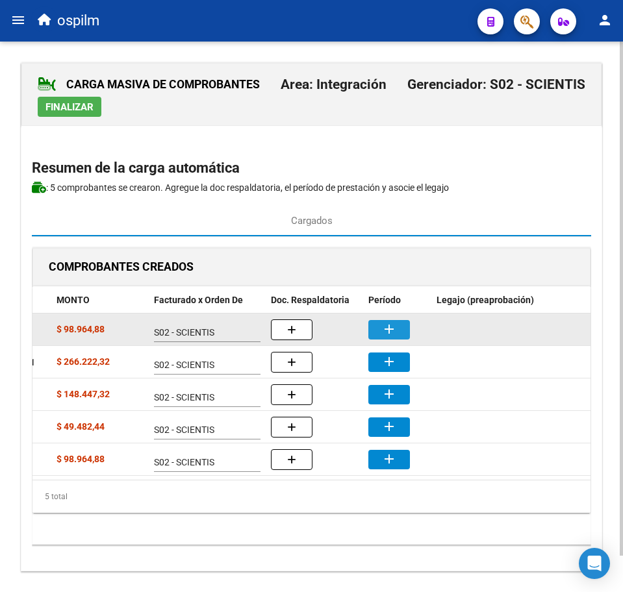
click at [380, 332] on button "add" at bounding box center [389, 329] width 42 height 19
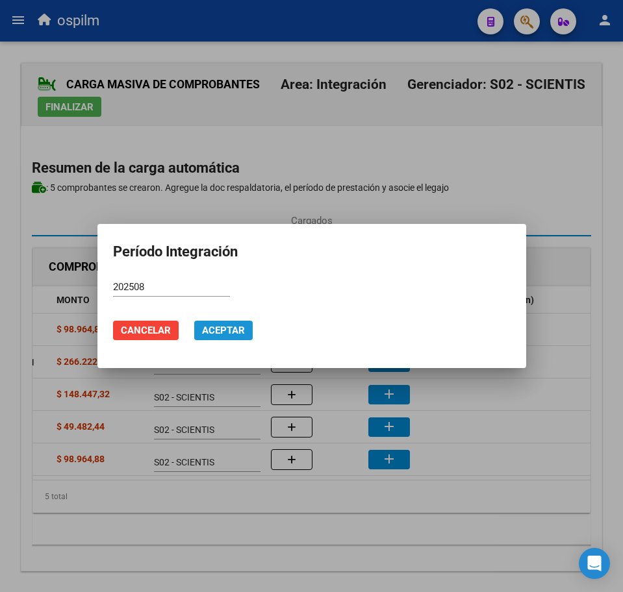
click at [234, 327] on span "Aceptar" at bounding box center [223, 331] width 43 height 12
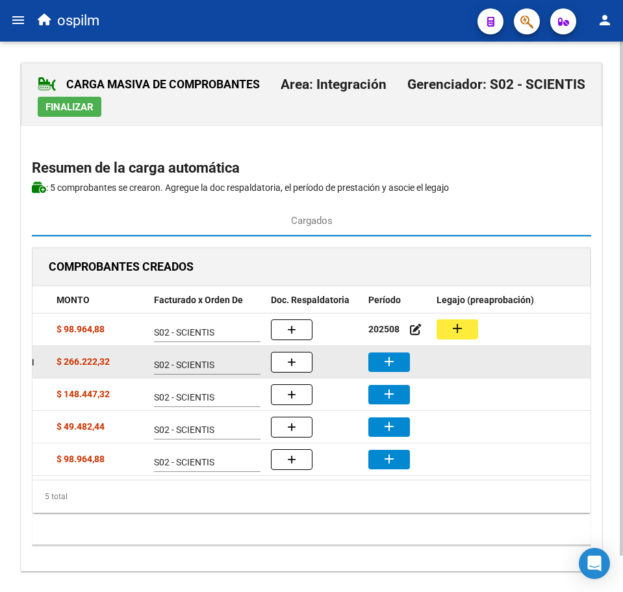
click at [406, 363] on button "add" at bounding box center [389, 362] width 42 height 19
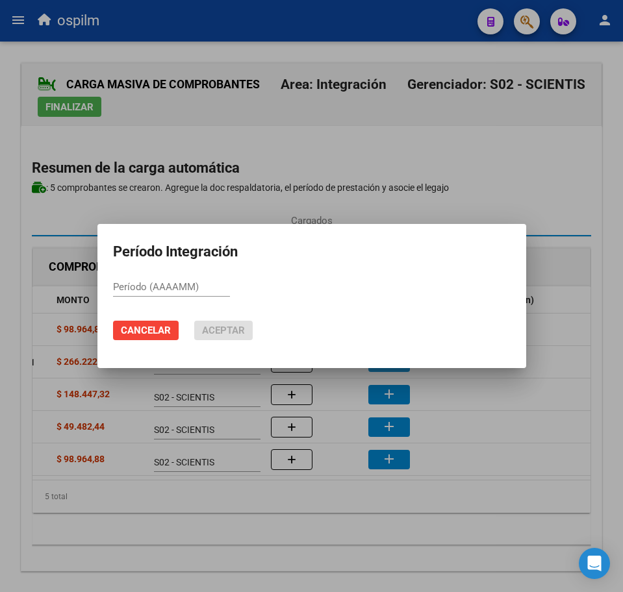
paste input "202508"
click at [205, 329] on span "Aceptar" at bounding box center [223, 331] width 43 height 12
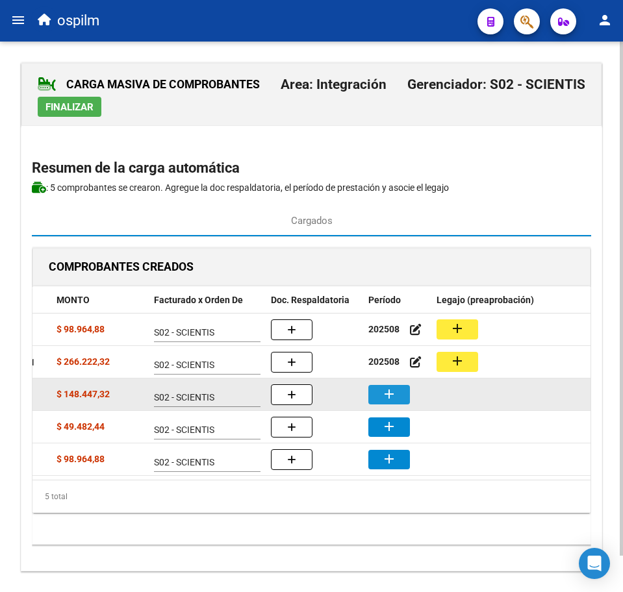
click at [392, 392] on mat-icon "add" at bounding box center [389, 394] width 16 height 16
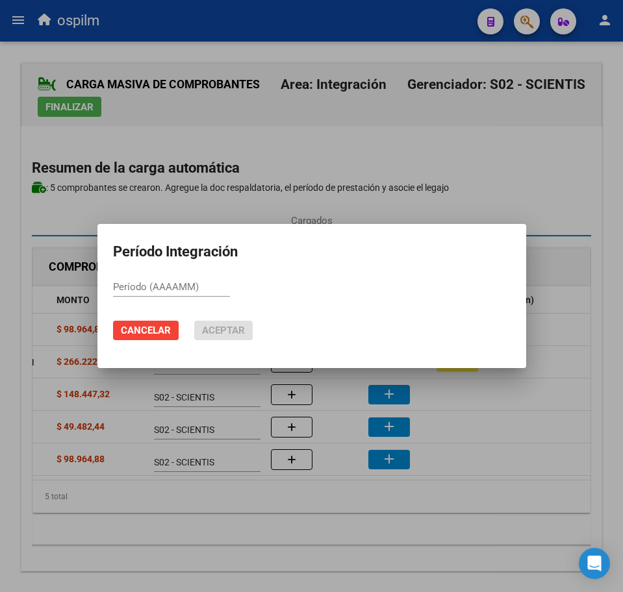
paste input "202508"
click at [206, 329] on span "Aceptar" at bounding box center [223, 331] width 43 height 12
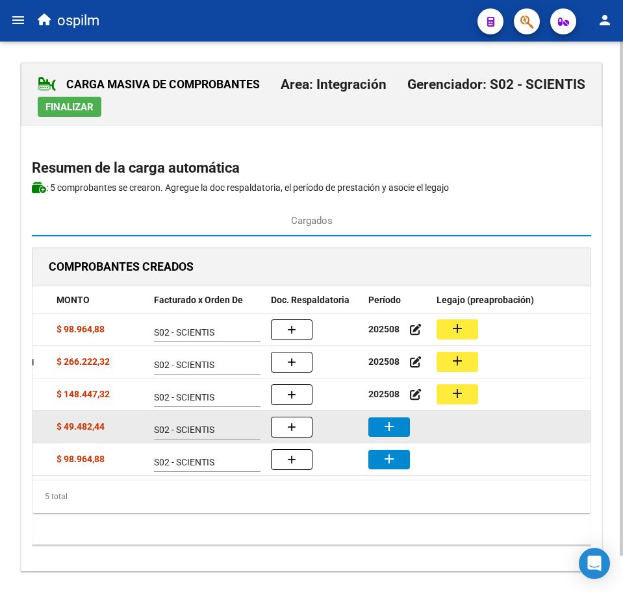
click at [383, 432] on mat-icon "add" at bounding box center [389, 427] width 16 height 16
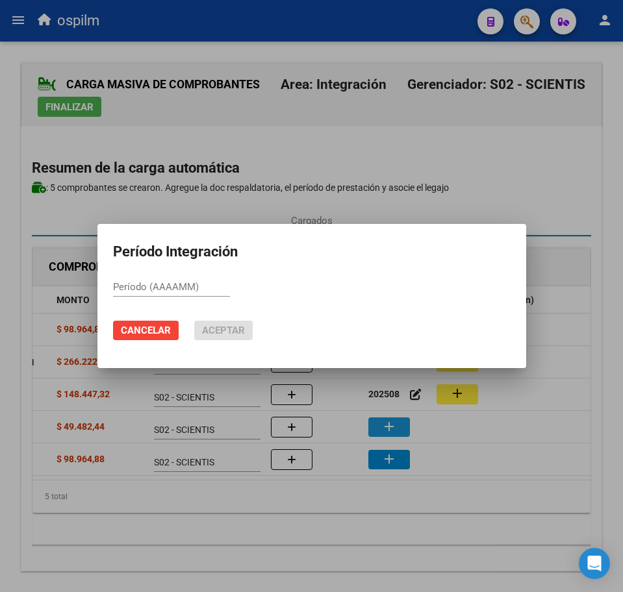
paste input "202508"
click at [242, 330] on span "Aceptar" at bounding box center [223, 331] width 43 height 12
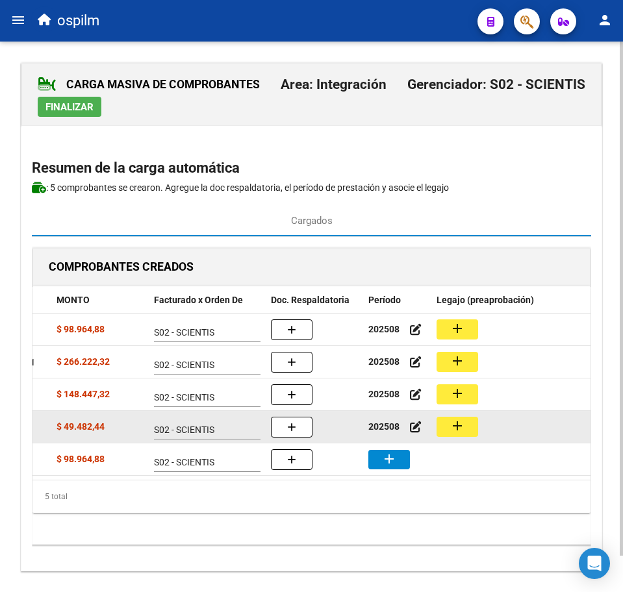
click at [307, 438] on datatable-scroller "27314343676 Factura C: 3 - 586 $ 98.964,88 S02 - SCIENTIS 202508 add 3071821674…" at bounding box center [28, 395] width 558 height 162
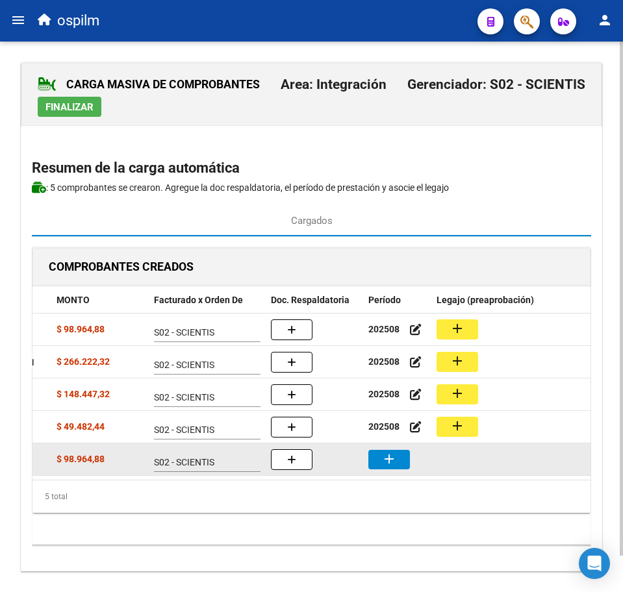
click at [402, 460] on button "add" at bounding box center [389, 459] width 42 height 19
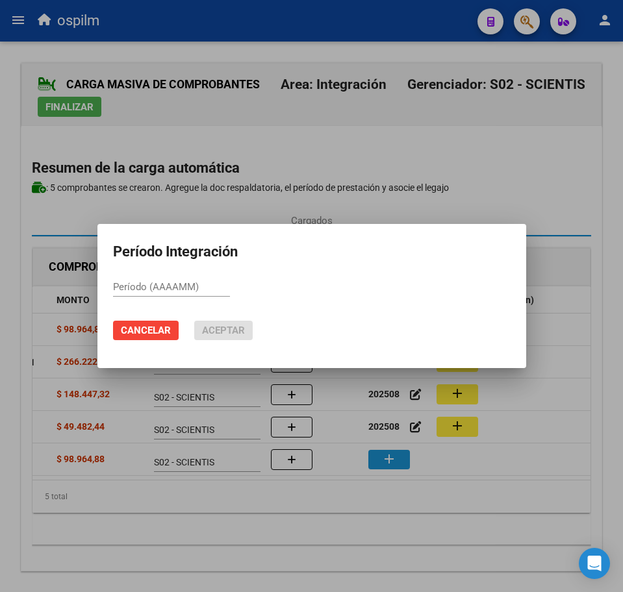
paste input "202508"
click at [229, 337] on button "Aceptar" at bounding box center [223, 330] width 58 height 19
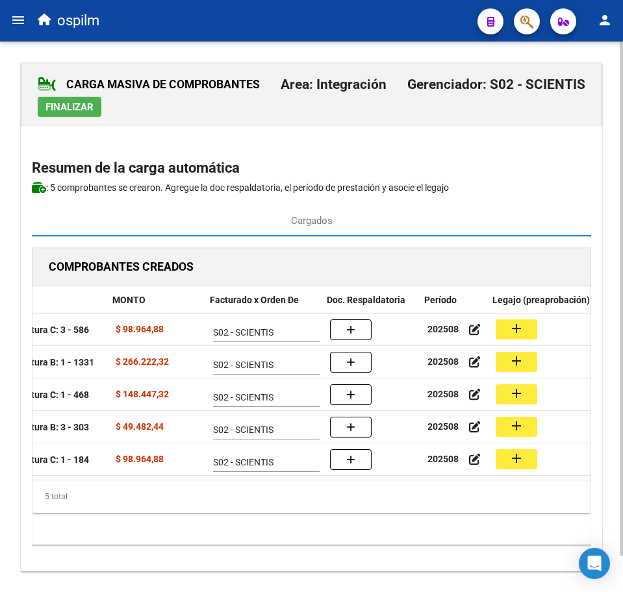
scroll to position [0, 223]
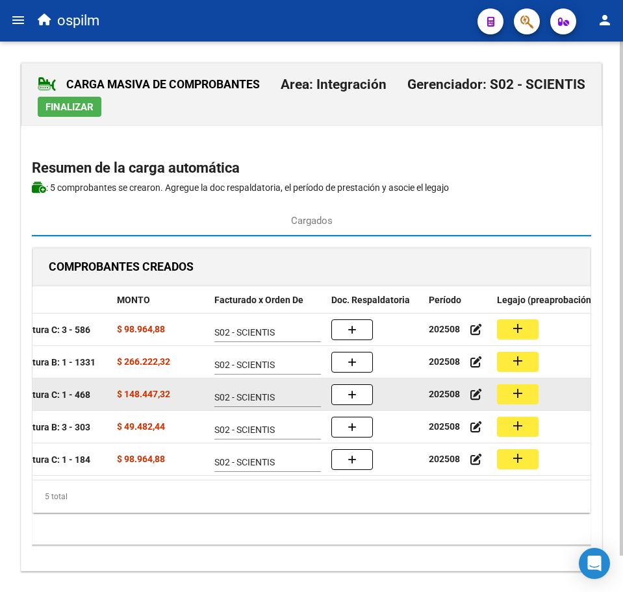
click at [519, 392] on mat-icon "add" at bounding box center [518, 394] width 16 height 16
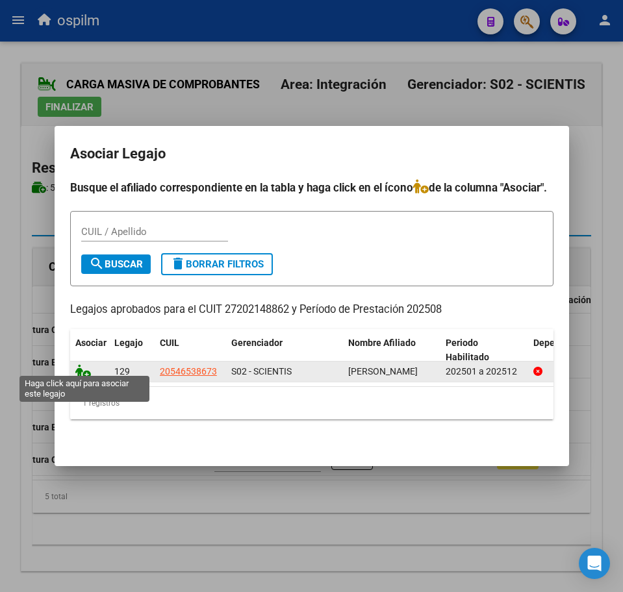
click at [86, 365] on icon at bounding box center [83, 371] width 16 height 14
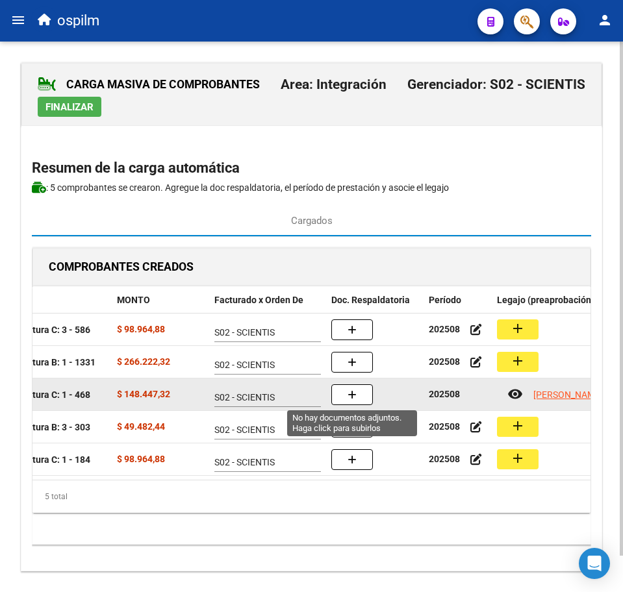
click at [356, 390] on span "button" at bounding box center [351, 395] width 9 height 12
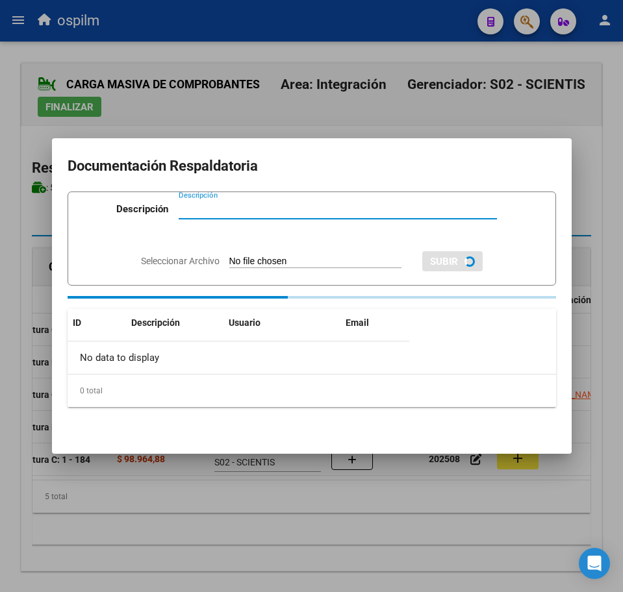
paste input "Planilla de asistencia"
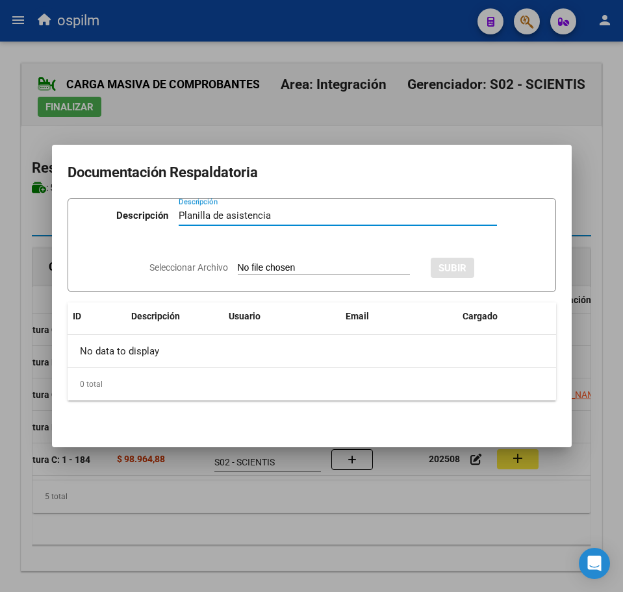
click at [251, 264] on input "Seleccionar Archivo" at bounding box center [324, 268] width 172 height 12
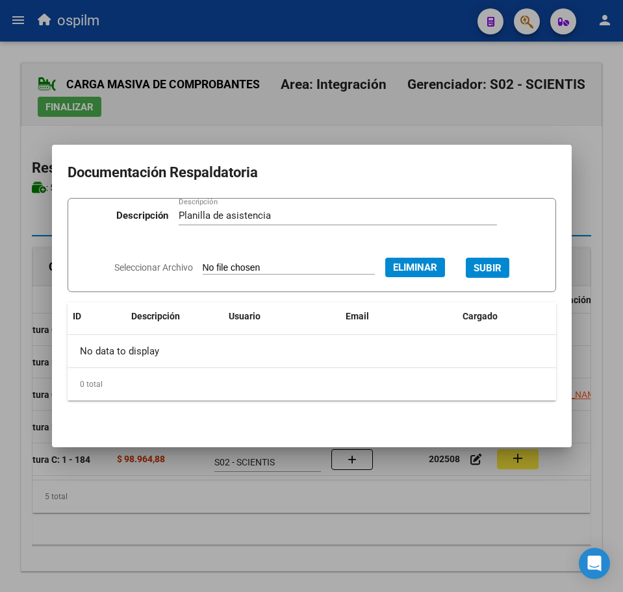
click at [490, 266] on span "SUBIR" at bounding box center [487, 268] width 28 height 12
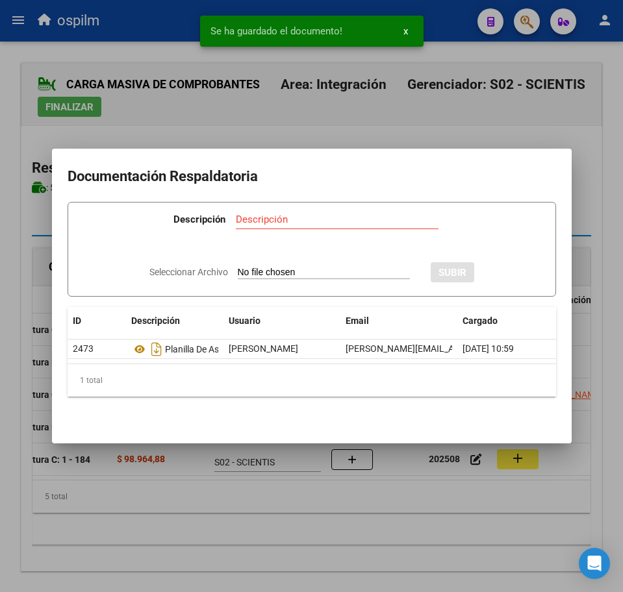
click at [277, 506] on div at bounding box center [311, 296] width 623 height 592
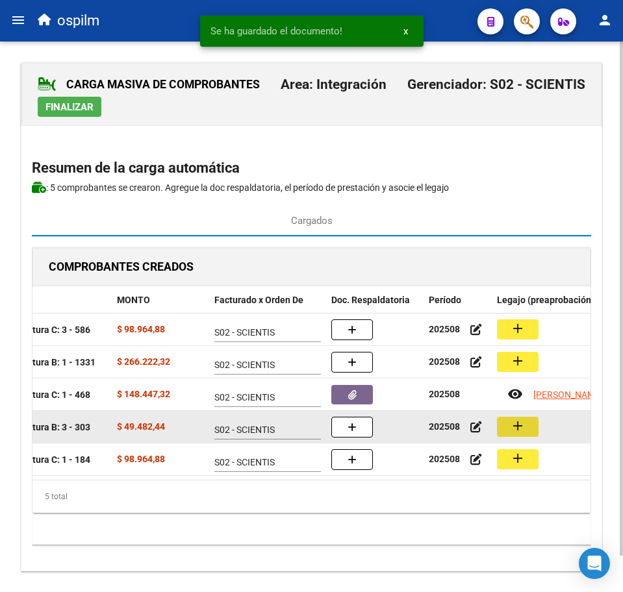
click at [523, 436] on button "add" at bounding box center [518, 427] width 42 height 20
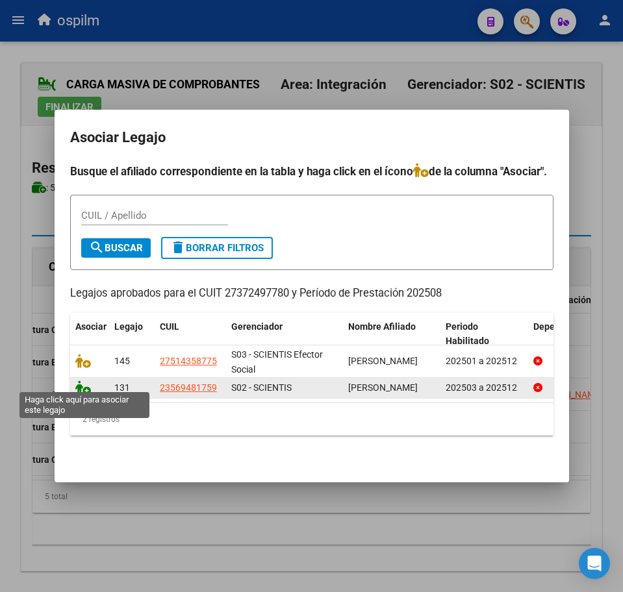
click at [76, 382] on icon at bounding box center [83, 388] width 16 height 14
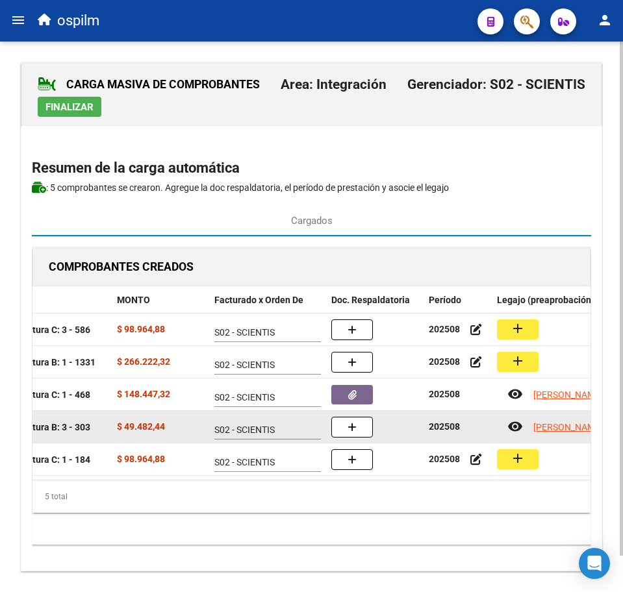
click at [374, 433] on div at bounding box center [374, 427] width 87 height 21
click at [360, 430] on button "button" at bounding box center [352, 427] width 42 height 21
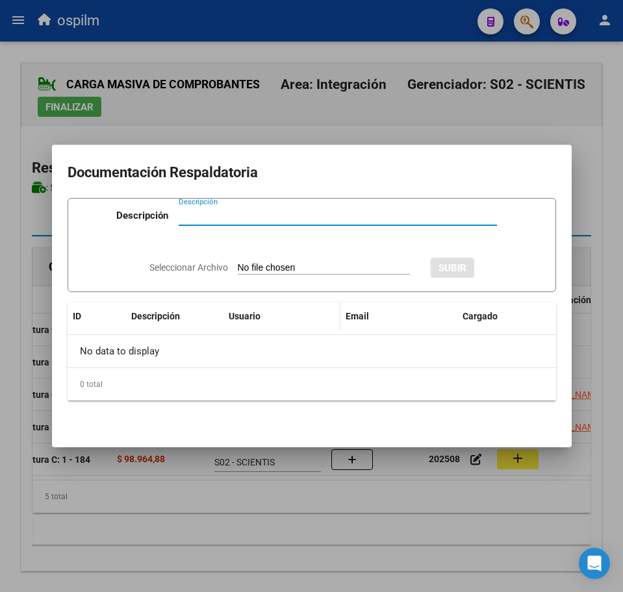
paste input "Planilla de asistencia"
click at [251, 267] on input "Seleccionar Archivo" at bounding box center [324, 268] width 172 height 12
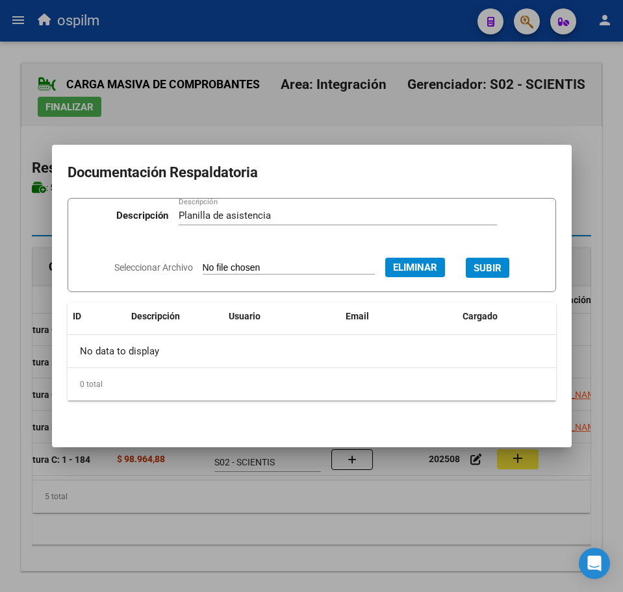
click at [495, 268] on span "SUBIR" at bounding box center [487, 268] width 28 height 12
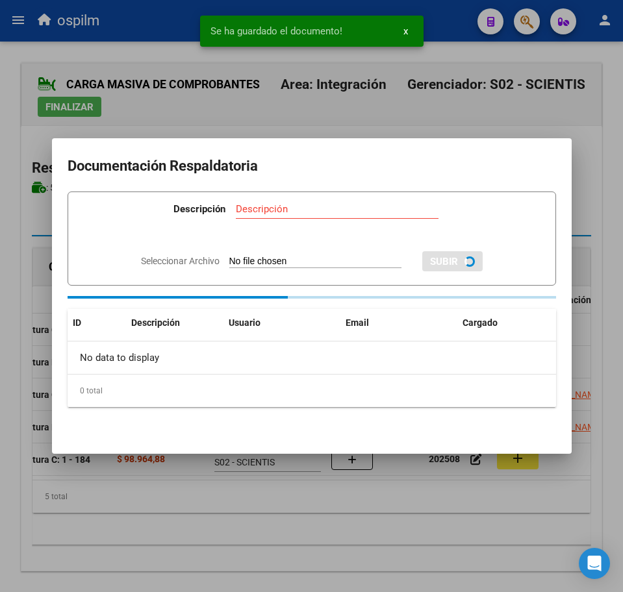
click at [270, 534] on div at bounding box center [311, 296] width 623 height 592
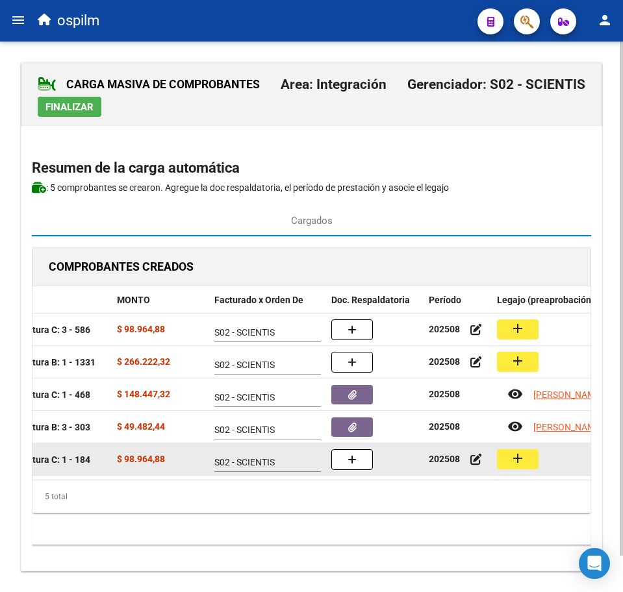
click at [526, 461] on button "add" at bounding box center [518, 459] width 42 height 20
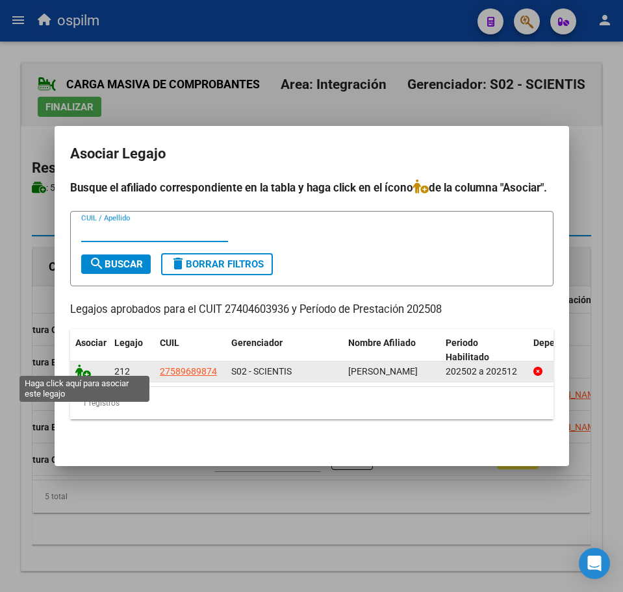
click at [81, 364] on icon at bounding box center [83, 371] width 16 height 14
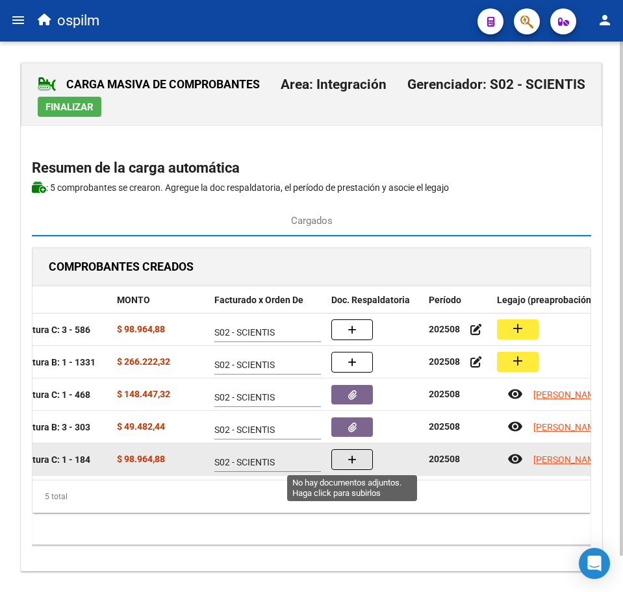
click at [340, 451] on button "button" at bounding box center [352, 459] width 42 height 21
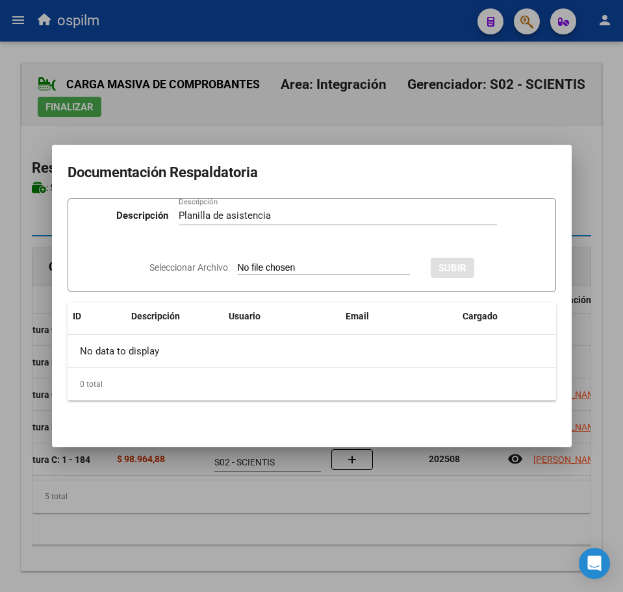
click at [282, 267] on input "Seleccionar Archivo" at bounding box center [324, 268] width 172 height 12
click at [501, 266] on span "SUBIR" at bounding box center [487, 268] width 28 height 12
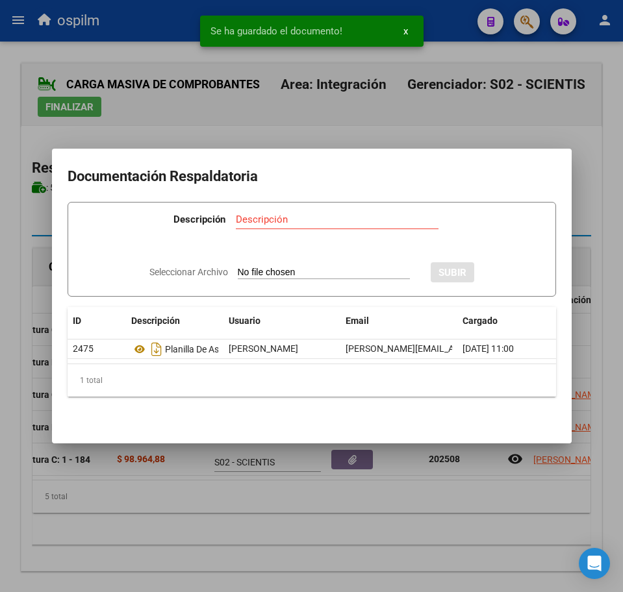
click at [292, 513] on div at bounding box center [311, 296] width 623 height 592
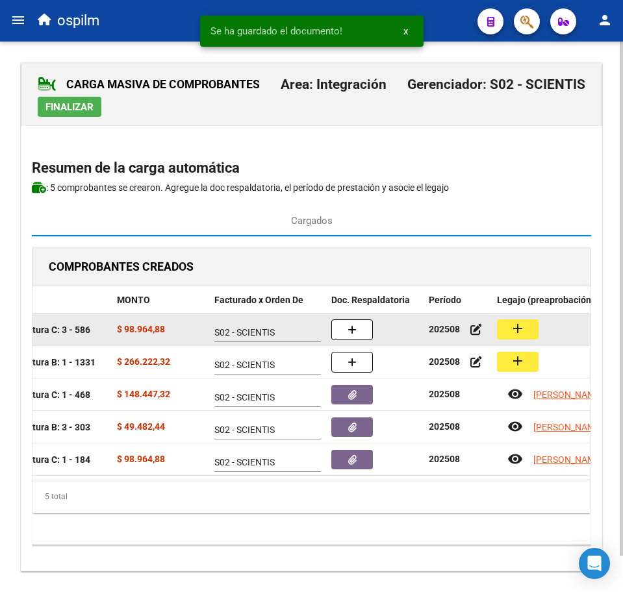
click at [503, 333] on button "add" at bounding box center [518, 329] width 42 height 20
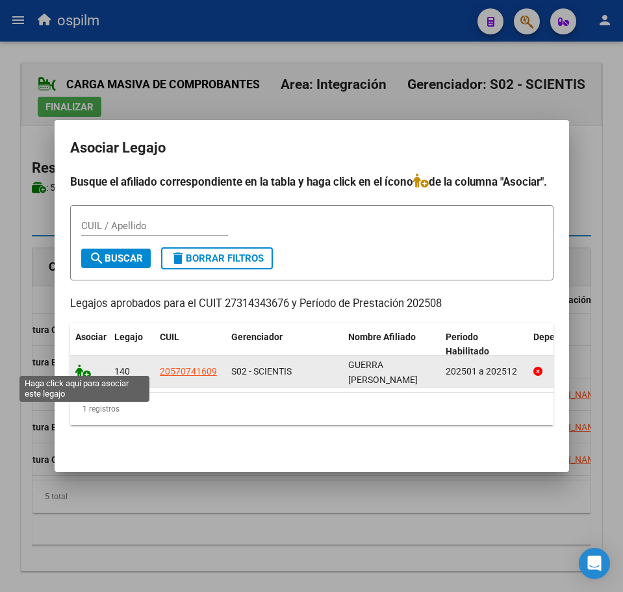
click at [81, 366] on icon at bounding box center [83, 371] width 16 height 14
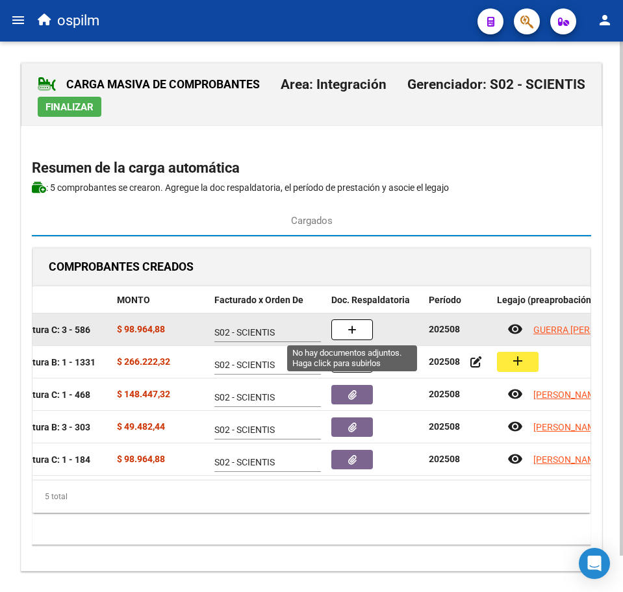
click at [370, 327] on button "button" at bounding box center [352, 329] width 42 height 21
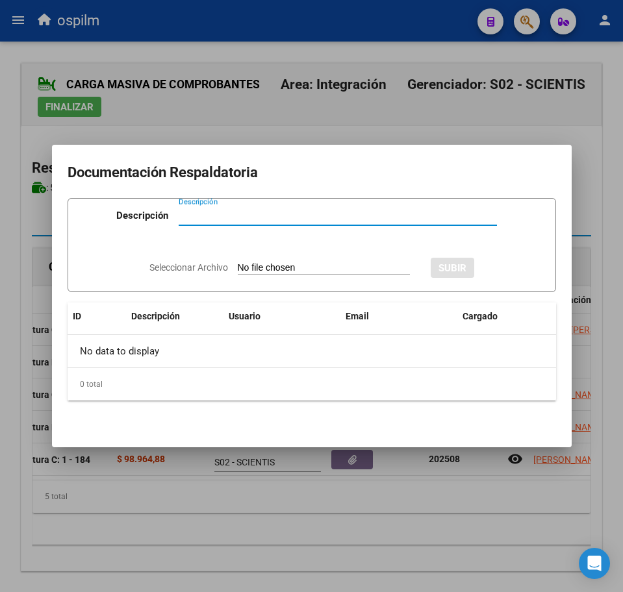
paste input "Planilla de asistencia"
click at [258, 269] on input "Seleccionar Archivo" at bounding box center [324, 268] width 172 height 12
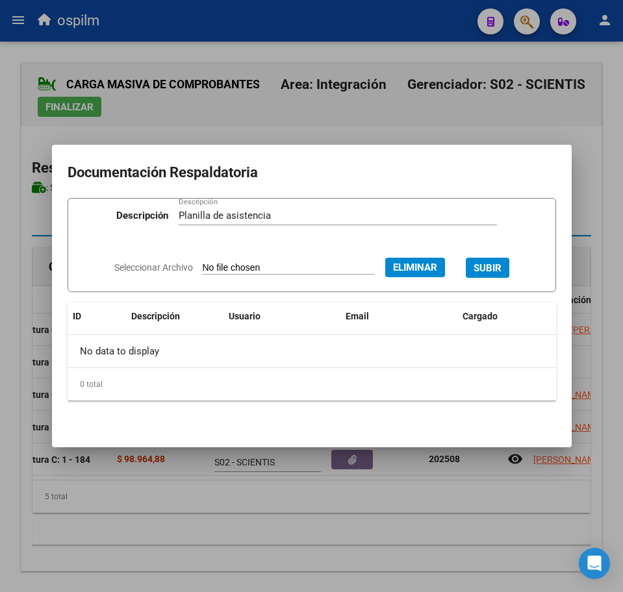
click at [499, 261] on button "SUBIR" at bounding box center [488, 268] width 44 height 20
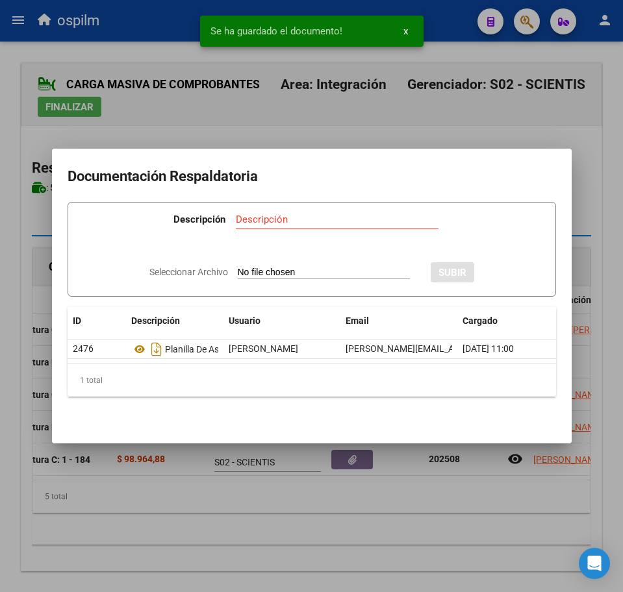
click at [231, 519] on div at bounding box center [311, 296] width 623 height 592
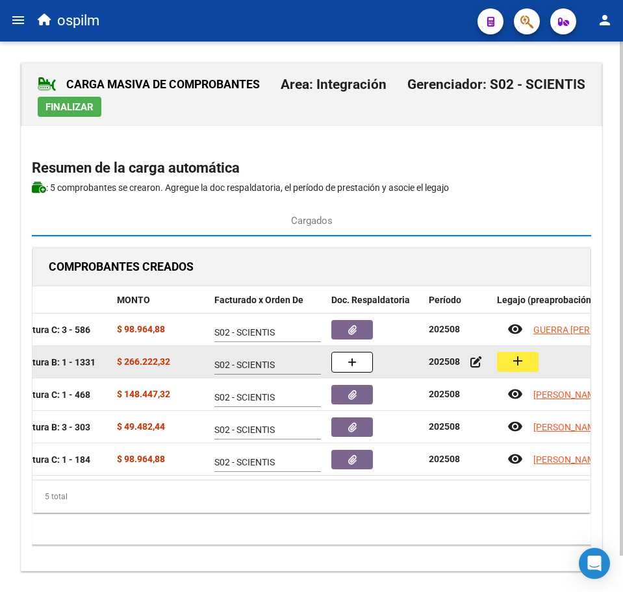
click at [511, 370] on button "add" at bounding box center [518, 362] width 42 height 20
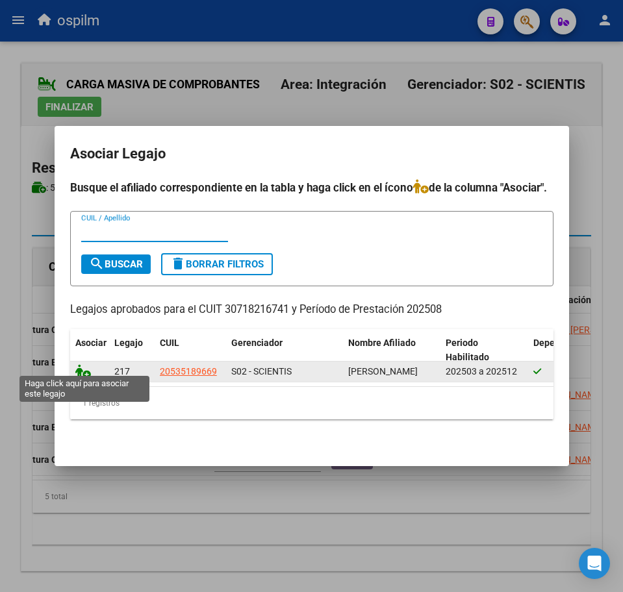
click at [86, 367] on icon at bounding box center [83, 371] width 16 height 14
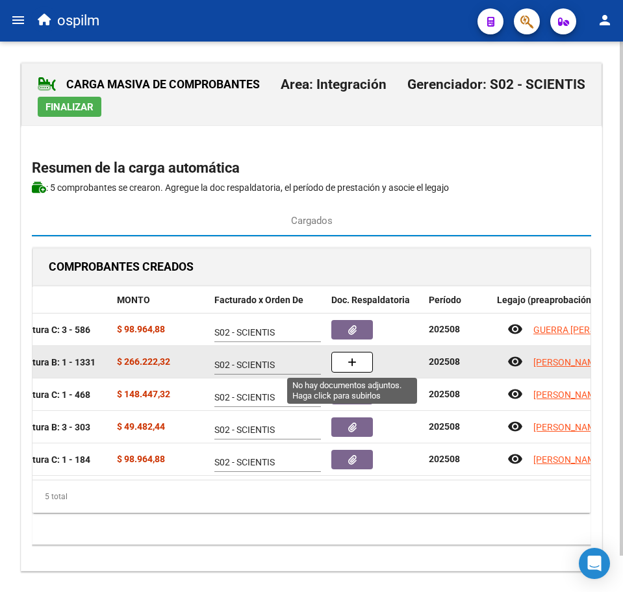
click at [338, 356] on button "button" at bounding box center [352, 362] width 42 height 21
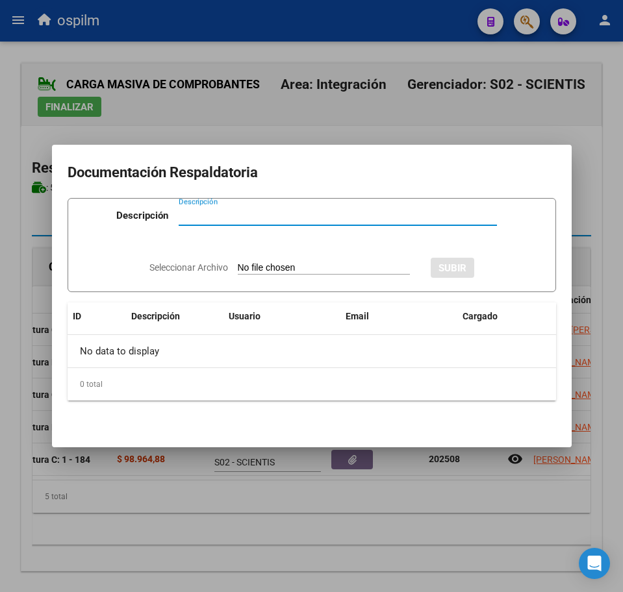
paste input "Planilla de asistencia"
click at [297, 271] on input "Seleccionar Archivo" at bounding box center [324, 268] width 172 height 12
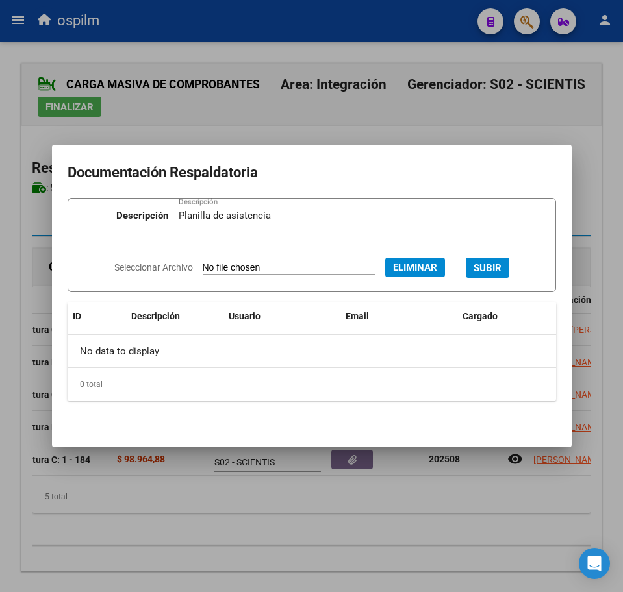
click at [432, 263] on span "Eliminar" at bounding box center [415, 268] width 44 height 12
click at [281, 266] on input "Seleccionar Archivo" at bounding box center [324, 268] width 172 height 12
click at [492, 262] on span "SUBIR" at bounding box center [487, 268] width 28 height 12
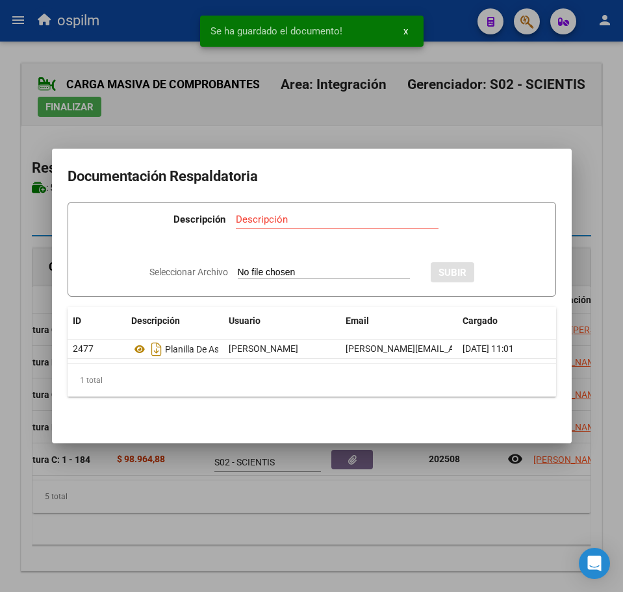
click at [286, 536] on div at bounding box center [311, 296] width 623 height 592
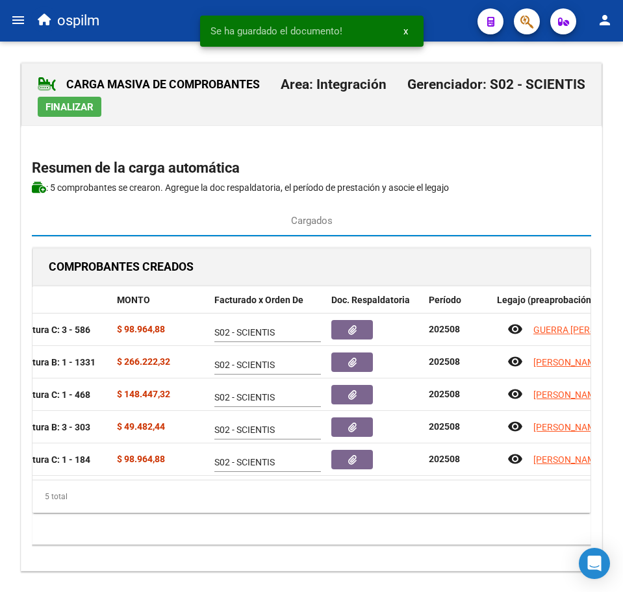
click at [84, 97] on button "Finalizar" at bounding box center [70, 107] width 64 height 20
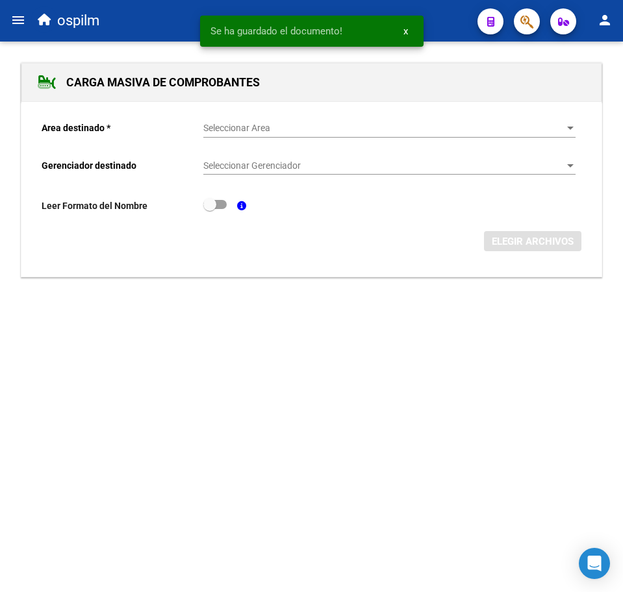
click at [14, 19] on mat-icon "menu" at bounding box center [18, 20] width 16 height 16
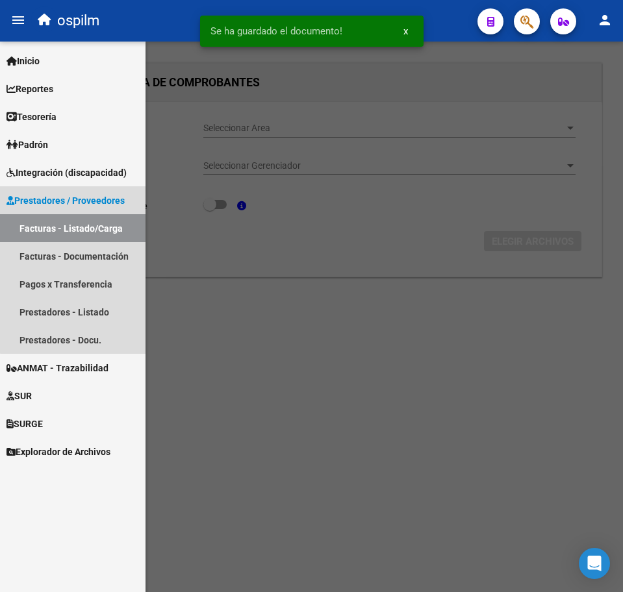
click at [101, 228] on link "Facturas - Listado/Carga" at bounding box center [72, 228] width 145 height 28
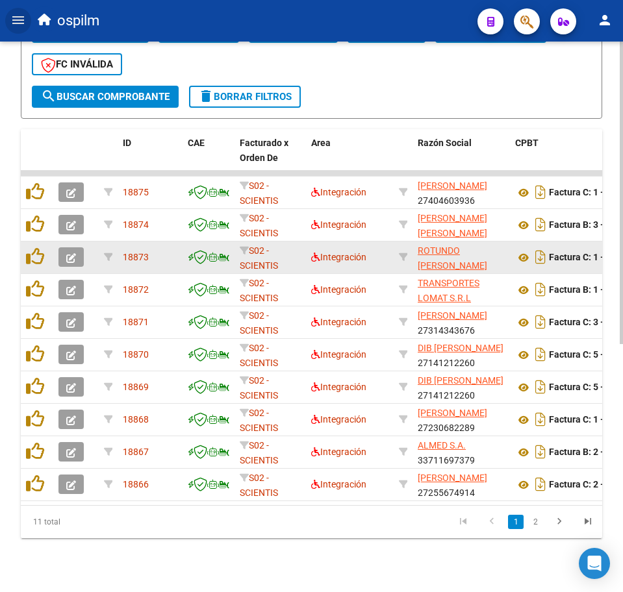
scroll to position [451, 0]
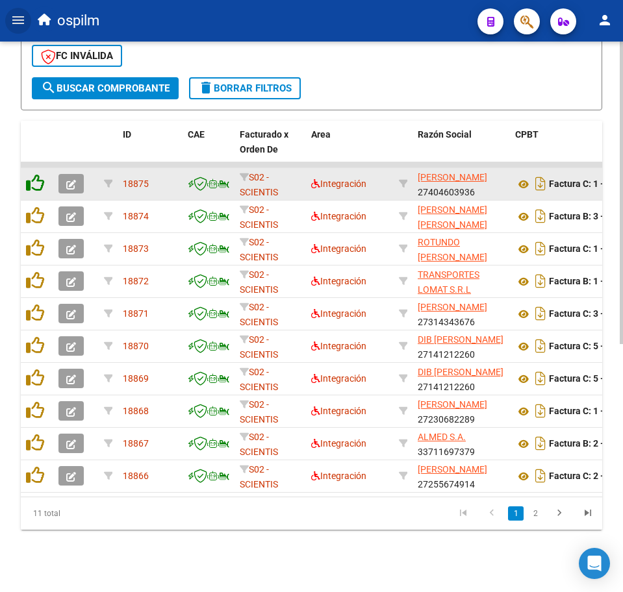
click at [32, 174] on icon at bounding box center [35, 183] width 18 height 18
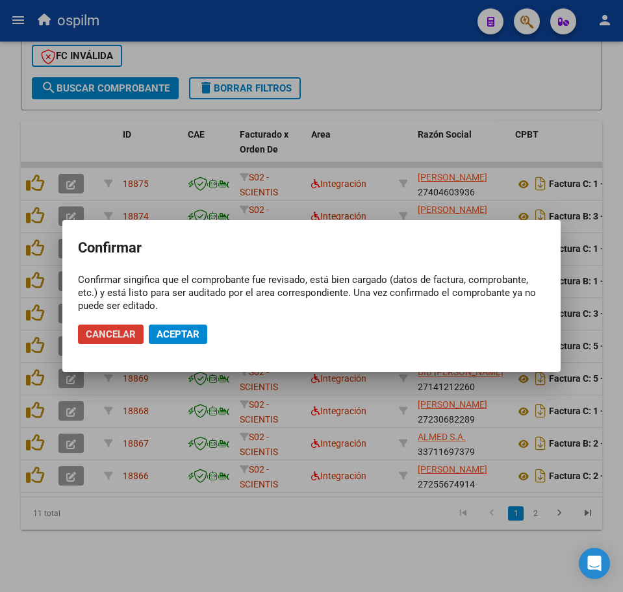
click at [190, 336] on span "Aceptar" at bounding box center [177, 335] width 43 height 12
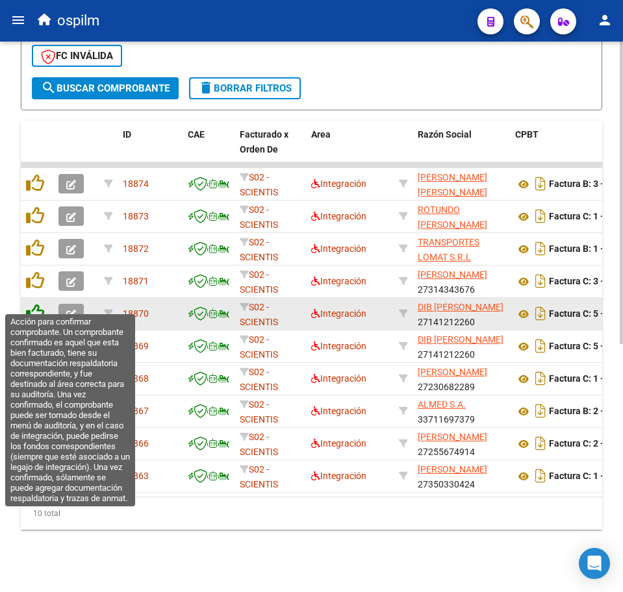
click at [36, 304] on icon at bounding box center [35, 313] width 18 height 18
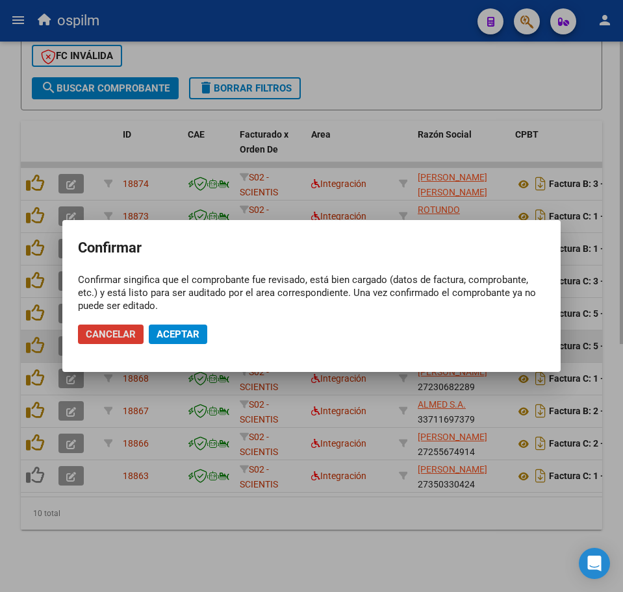
drag, startPoint x: 164, startPoint y: 342, endPoint x: 119, endPoint y: 338, distance: 45.0
click at [166, 342] on button "Aceptar" at bounding box center [178, 334] width 58 height 19
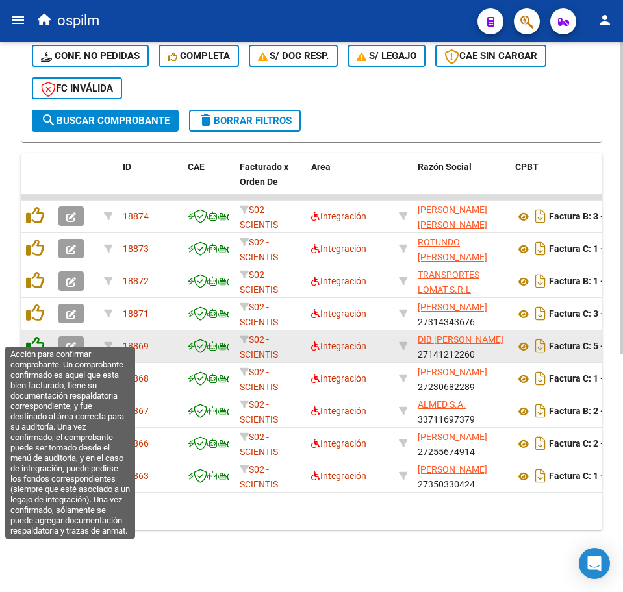
scroll to position [419, 0]
click at [34, 336] on icon at bounding box center [35, 345] width 18 height 18
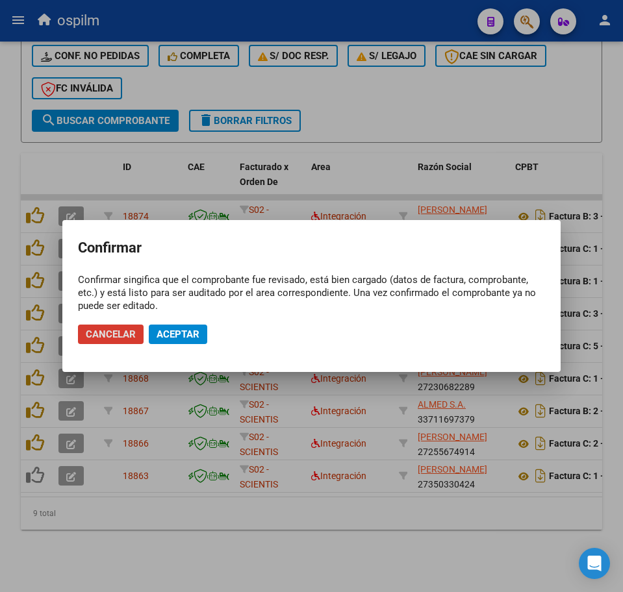
click at [175, 333] on span "Aceptar" at bounding box center [177, 335] width 43 height 12
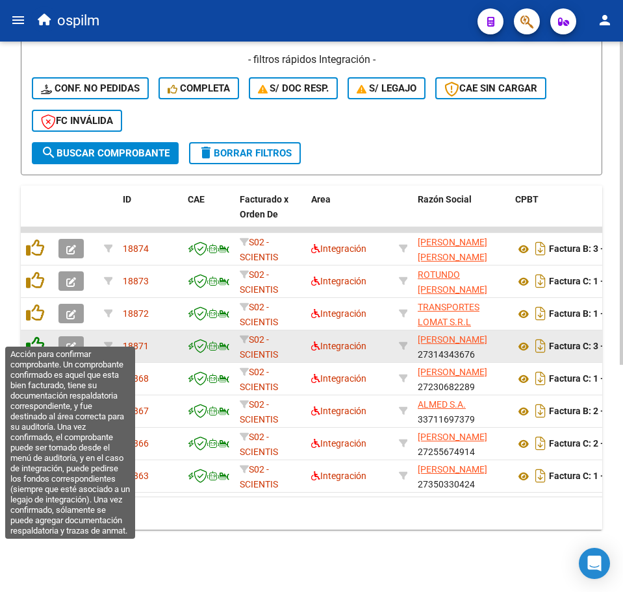
scroll to position [386, 0]
click at [36, 337] on icon at bounding box center [35, 345] width 18 height 18
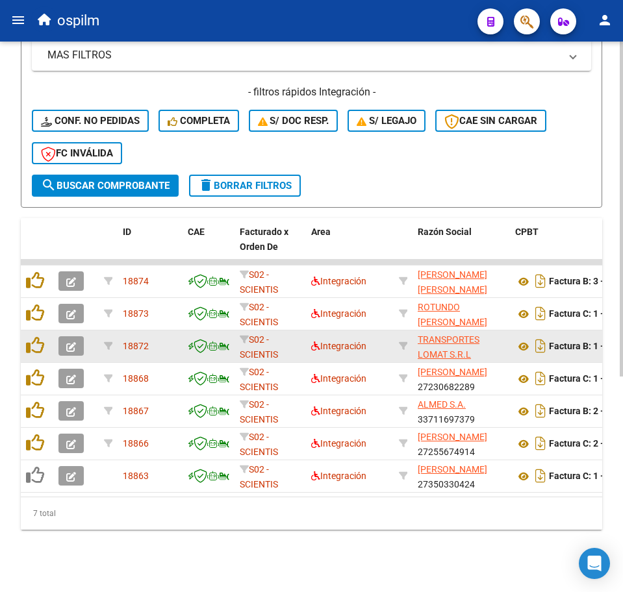
scroll to position [354, 0]
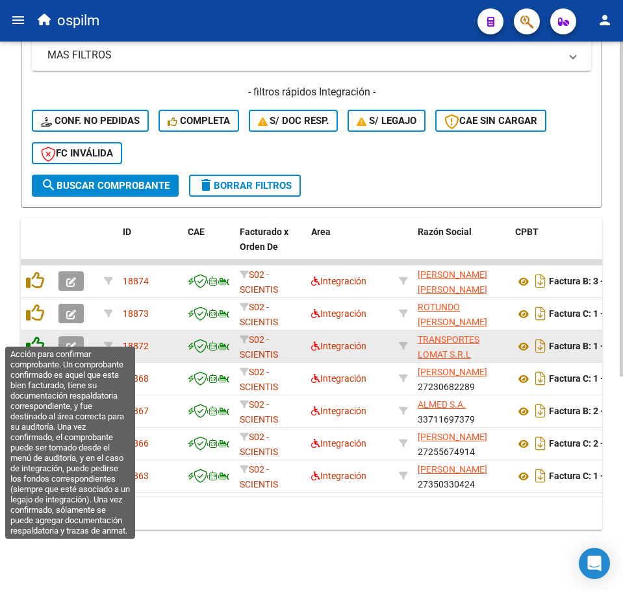
click at [37, 336] on icon at bounding box center [35, 345] width 18 height 18
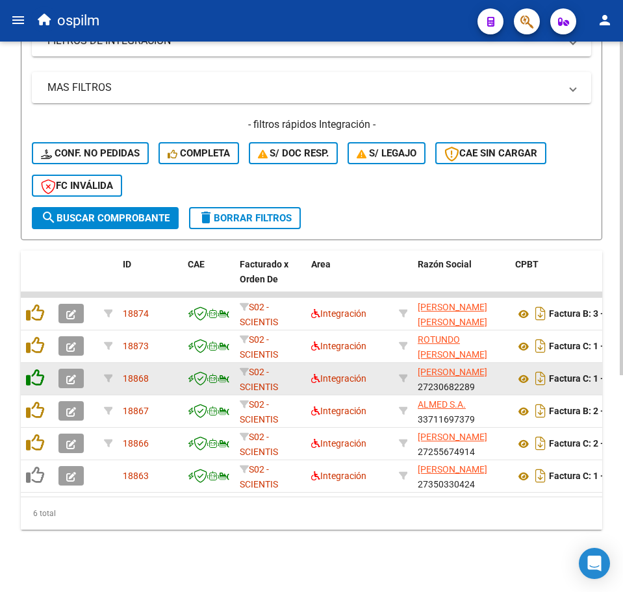
click at [37, 332] on datatable-scroller "18874 S02 - SCIENTIS Integración [PERSON_NAME] [PERSON_NAME] 27372497780 Factur…" at bounding box center [311, 392] width 581 height 201
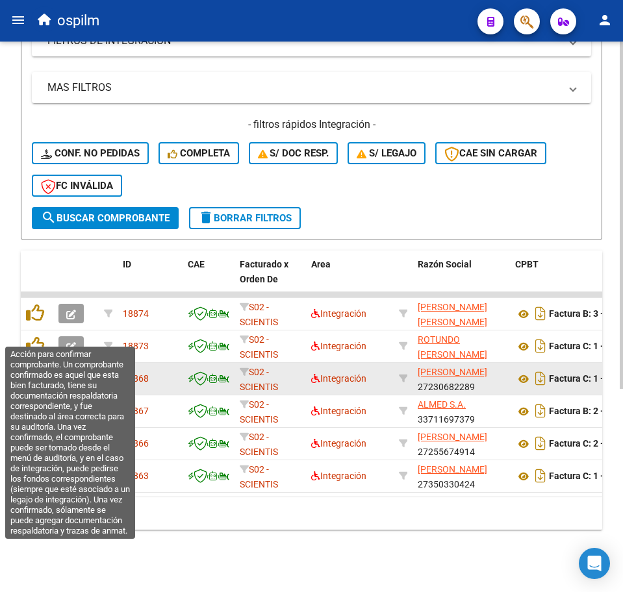
click at [37, 336] on icon at bounding box center [35, 345] width 18 height 18
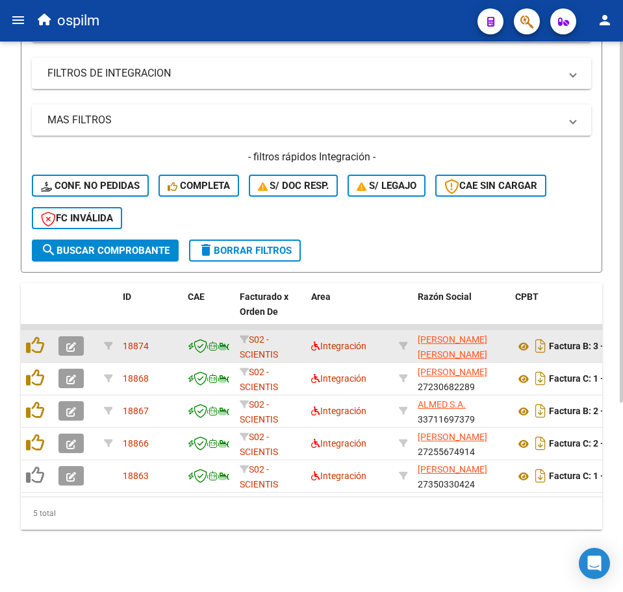
scroll to position [289, 0]
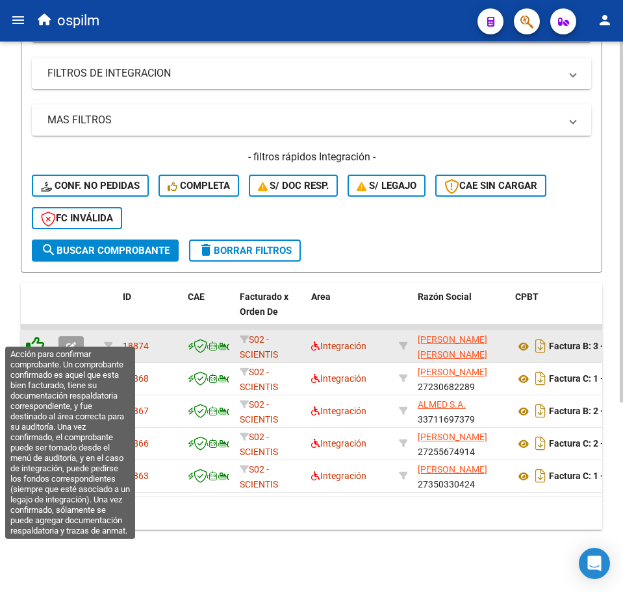
click at [35, 336] on icon at bounding box center [35, 345] width 18 height 18
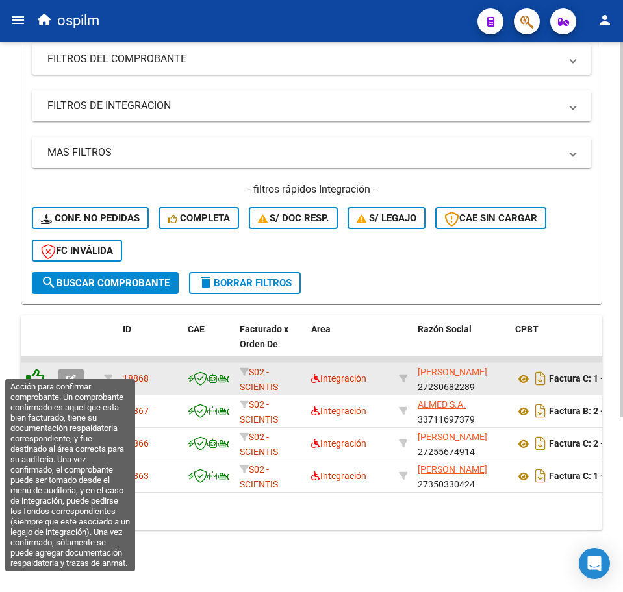
click at [35, 369] on icon at bounding box center [35, 378] width 18 height 18
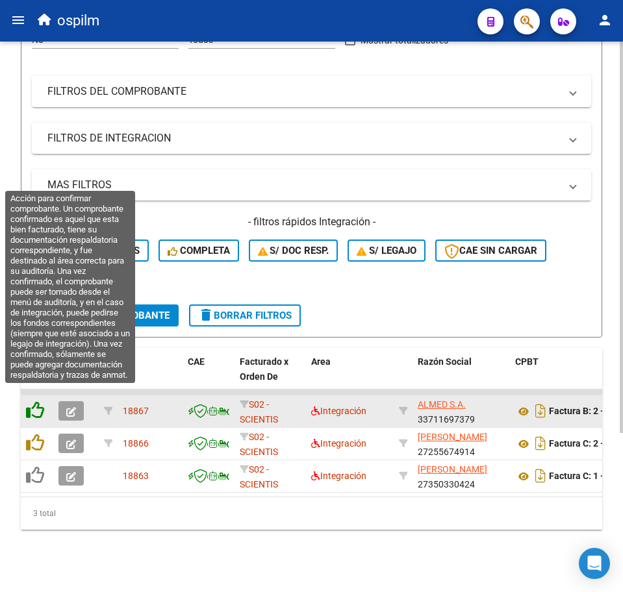
click at [36, 403] on icon at bounding box center [35, 410] width 18 height 18
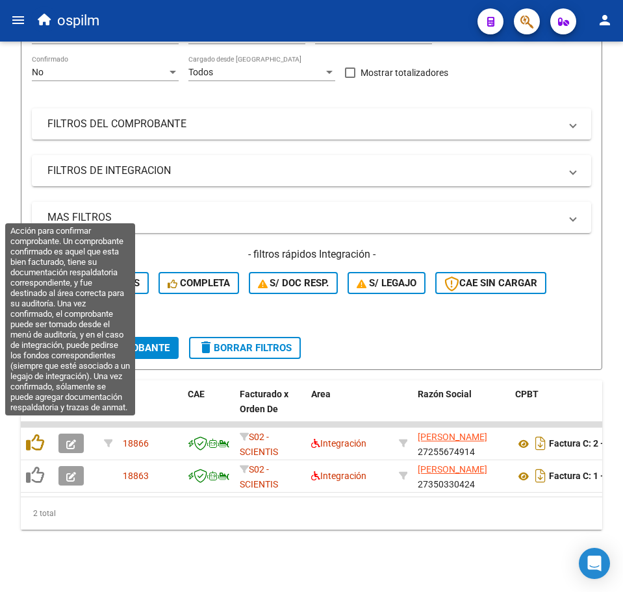
scroll to position [192, 0]
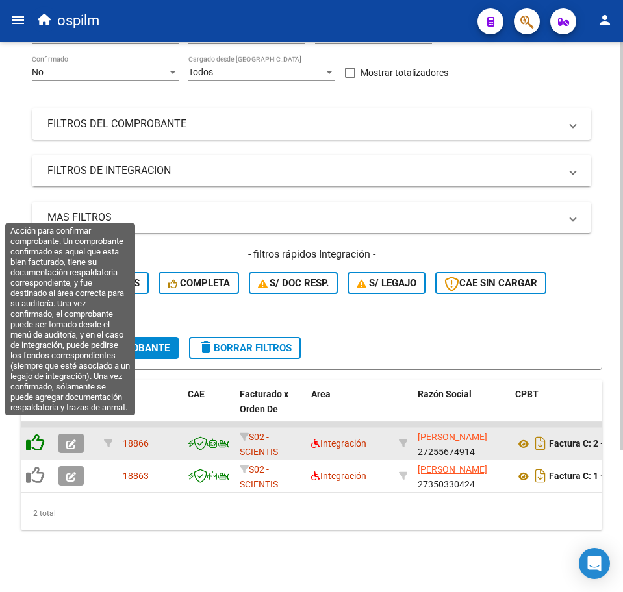
click at [32, 434] on icon at bounding box center [35, 443] width 18 height 18
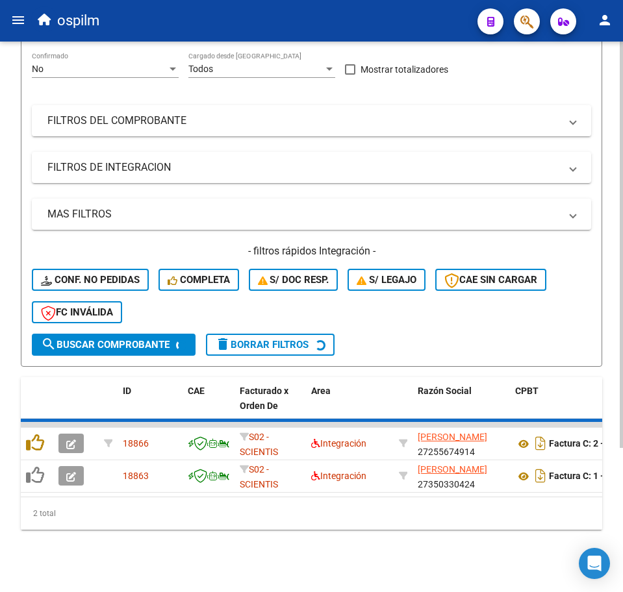
scroll to position [159, 0]
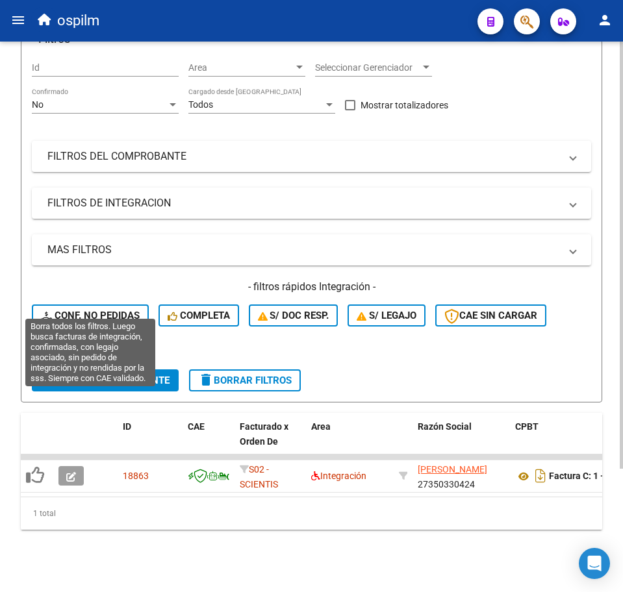
click at [80, 310] on span "Conf. no pedidas" at bounding box center [90, 316] width 99 height 12
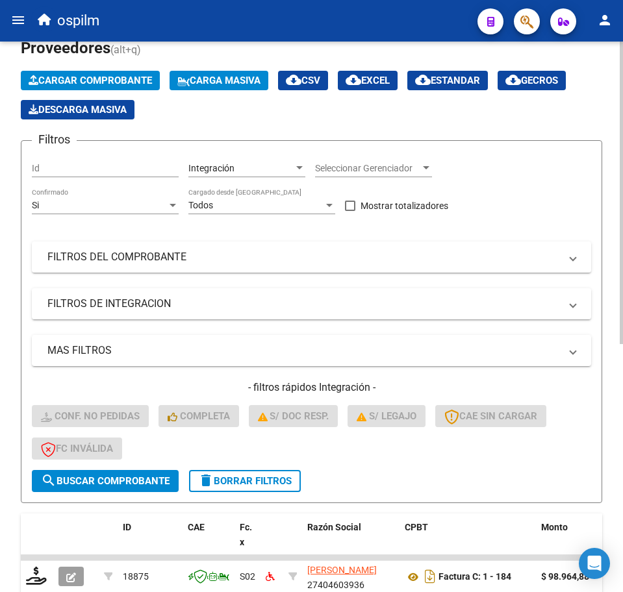
scroll to position [370, 0]
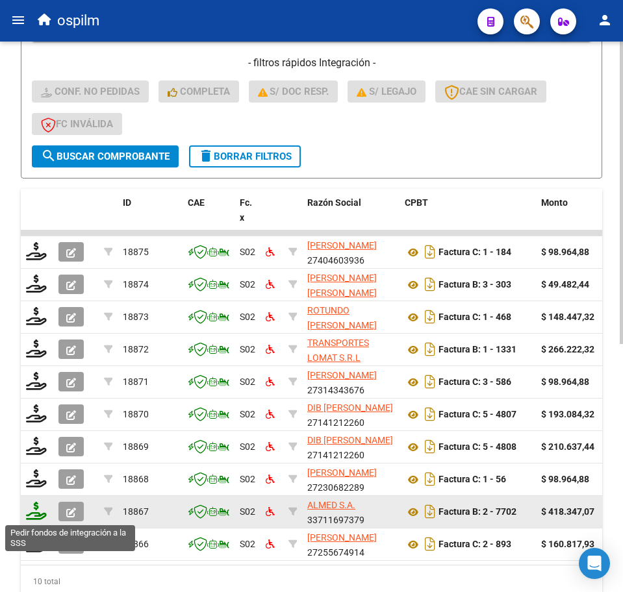
click at [34, 516] on icon at bounding box center [36, 511] width 21 height 18
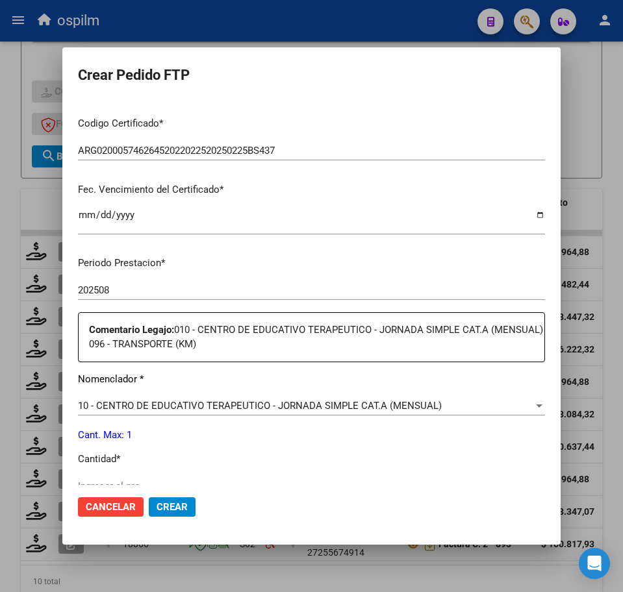
scroll to position [325, 0]
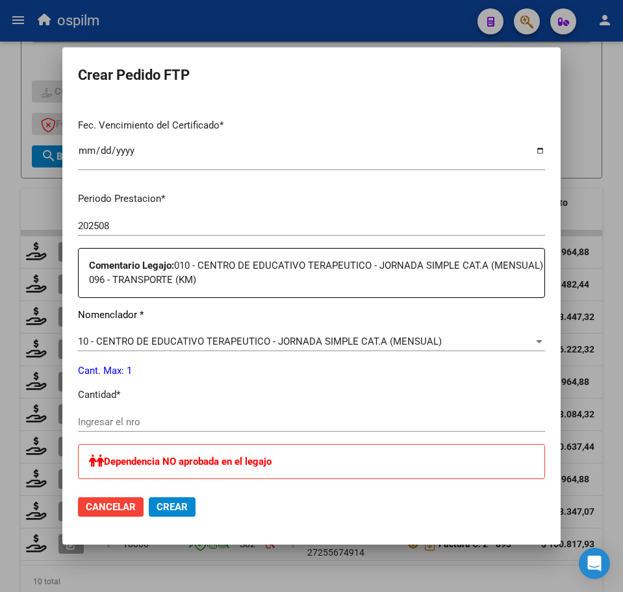
click at [175, 346] on span "10 - CENTRO DE EDUCATIVO TERAPEUTICO - JORNADA SIMPLE CAT.A (MENSUAL)" at bounding box center [260, 342] width 364 height 12
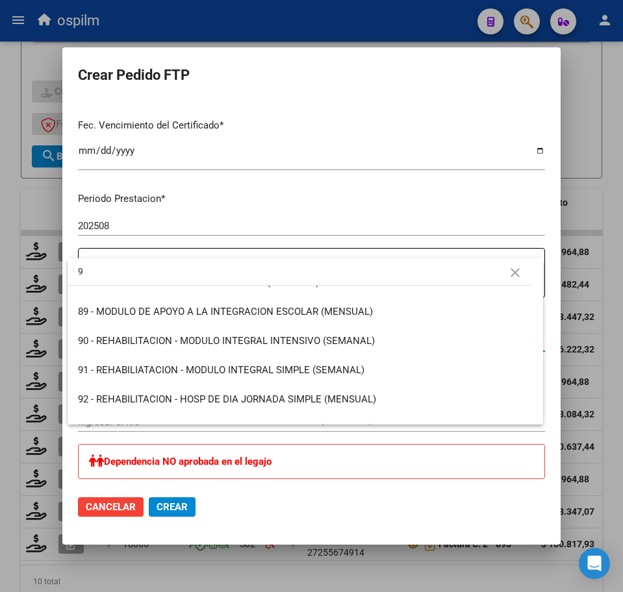
scroll to position [0, 0]
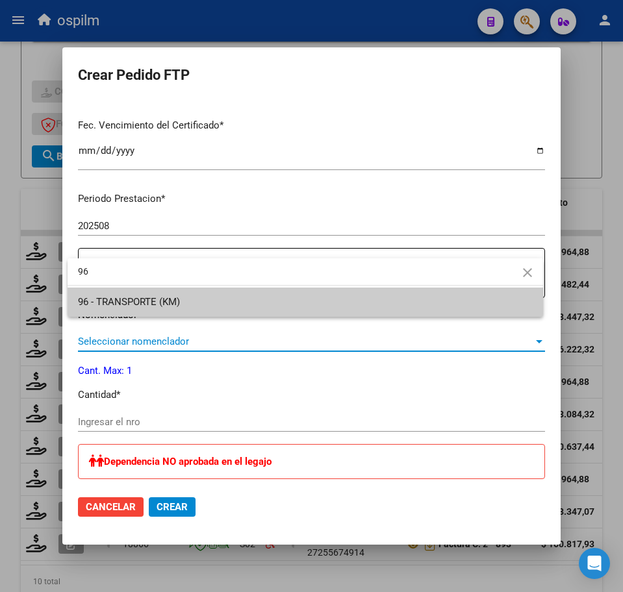
click at [162, 294] on span "96 - TRANSPORTE (KM)" at bounding box center [305, 302] width 455 height 29
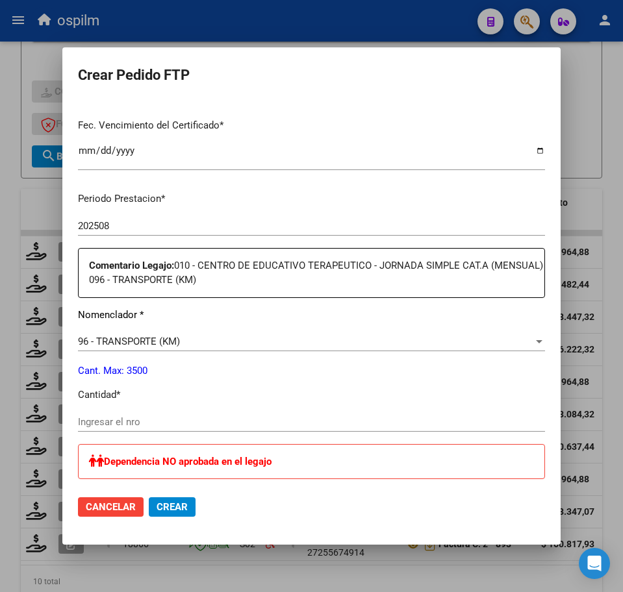
click at [151, 428] on div "Ingresar el nro" at bounding box center [311, 421] width 467 height 19
click at [149, 422] on input "Ingresar el nro" at bounding box center [311, 422] width 467 height 12
click at [504, 184] on div "Periodo Prestacion * 202508 Ingresar el Periodo Prestacion Comentario Legajo: 0…" at bounding box center [311, 520] width 467 height 677
click at [140, 423] on input "Ingresar el nro" at bounding box center [311, 422] width 467 height 12
click at [484, 403] on div "Periodo Prestacion * 202508 Ingresar el Periodo Prestacion Comentario Legajo: 0…" at bounding box center [311, 520] width 467 height 677
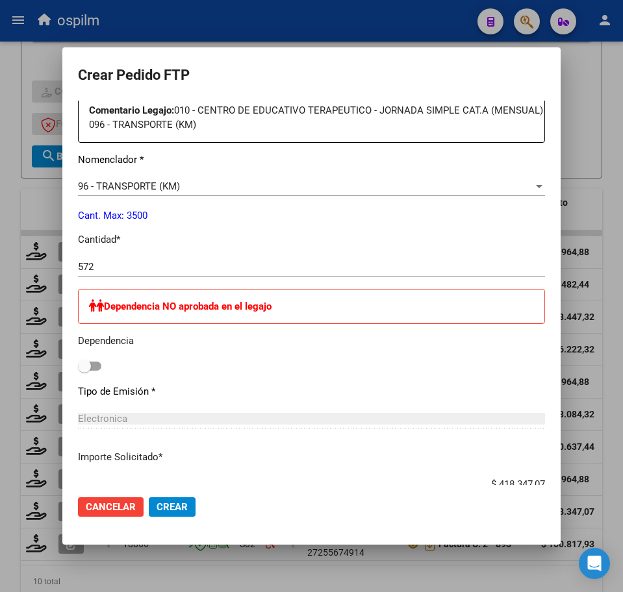
scroll to position [487, 0]
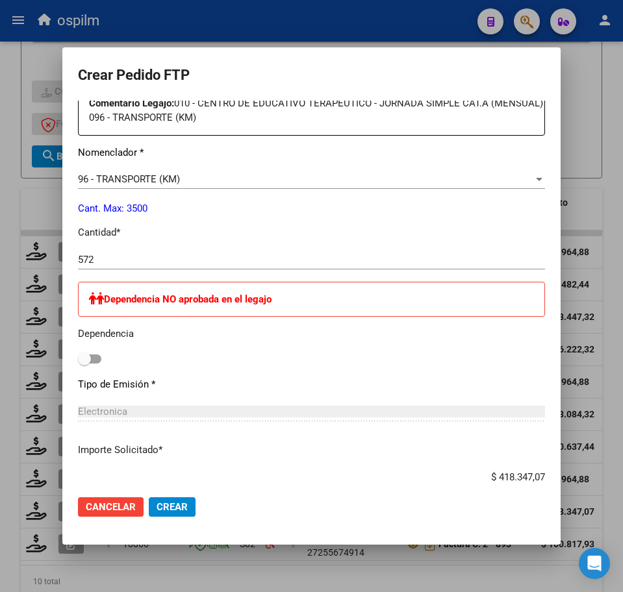
click at [92, 360] on span at bounding box center [89, 359] width 23 height 9
click at [84, 364] on input "checkbox" at bounding box center [84, 364] width 1 height 1
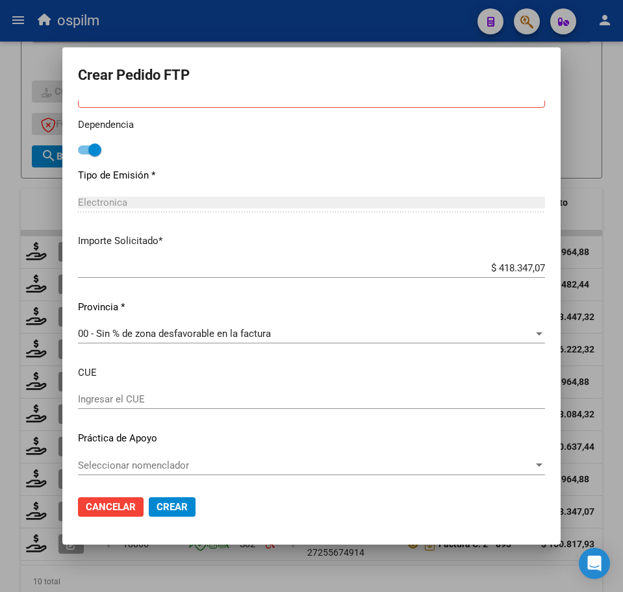
scroll to position [698, 0]
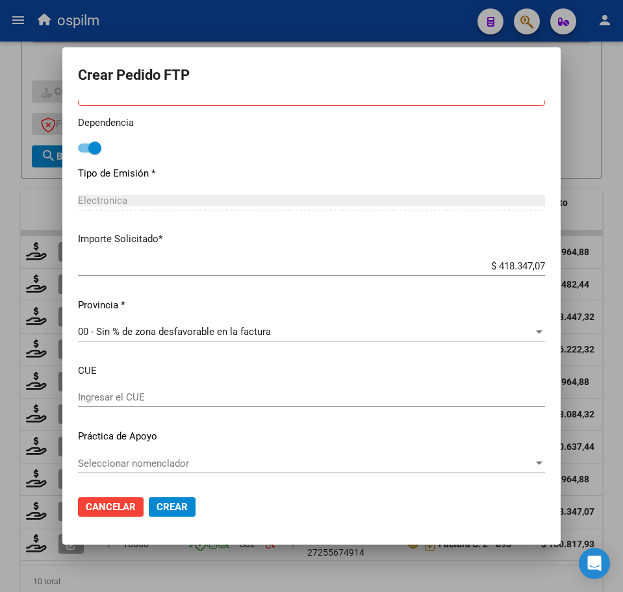
click at [173, 509] on span "Crear" at bounding box center [171, 507] width 31 height 12
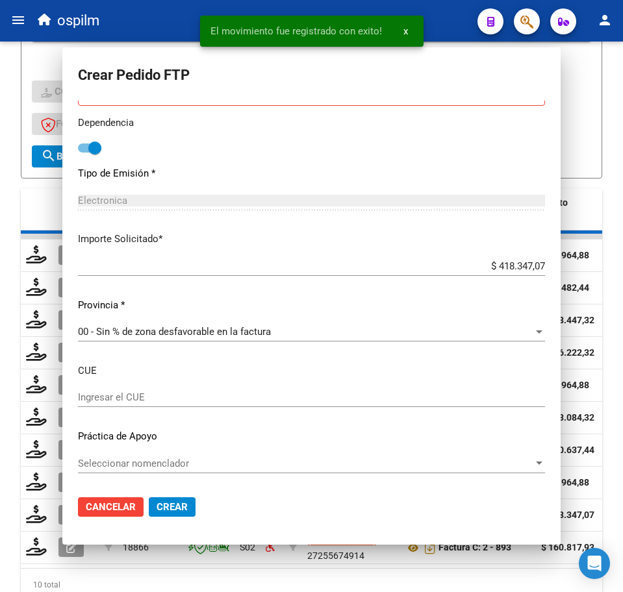
scroll to position [0, 0]
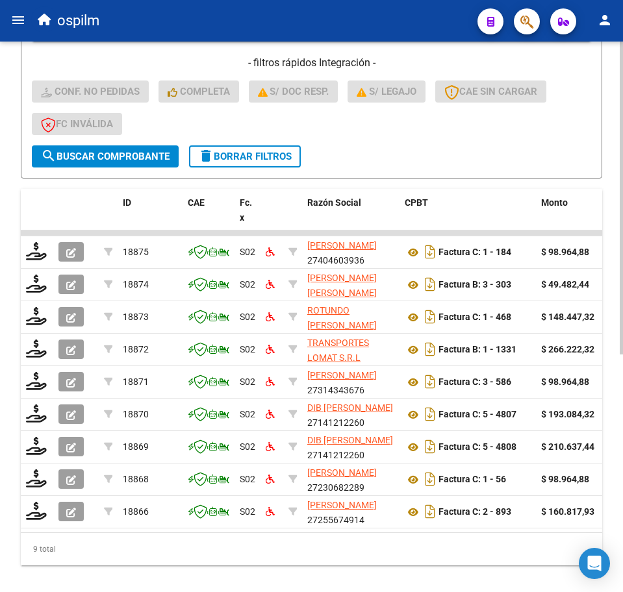
drag, startPoint x: 317, startPoint y: 119, endPoint x: 299, endPoint y: 116, distance: 18.4
click at [317, 119] on div "- filtros rápidos Integración - Conf. no pedidas Completa S/ Doc Resp. S/ legaj…" at bounding box center [311, 101] width 559 height 90
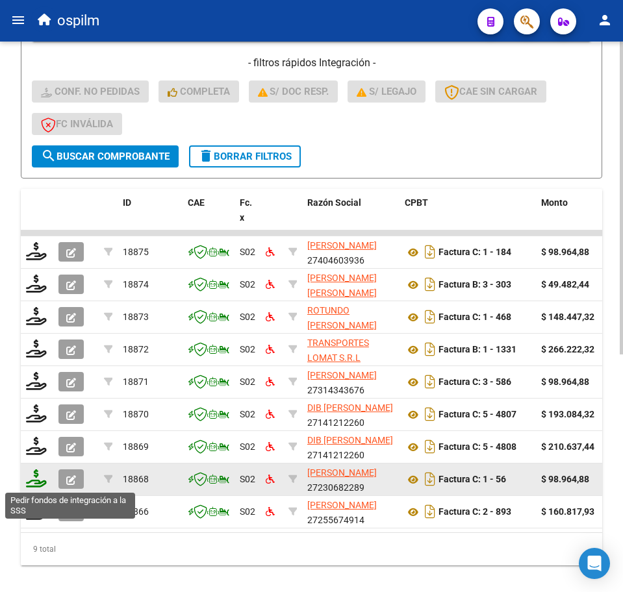
click at [32, 479] on icon at bounding box center [36, 478] width 21 height 18
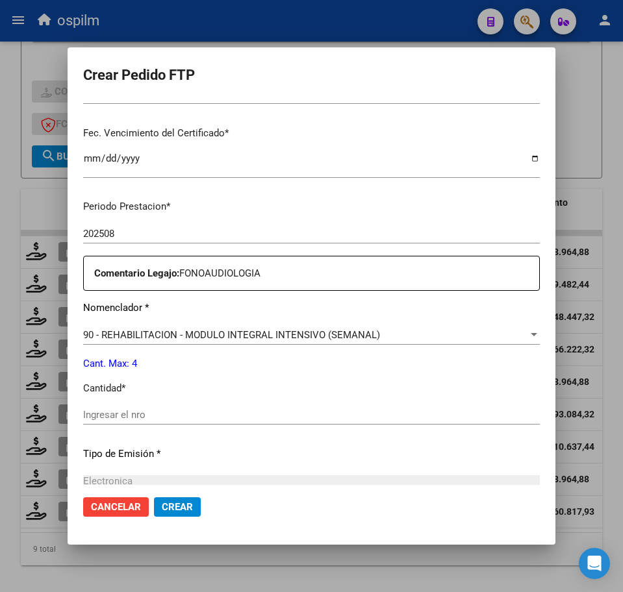
scroll to position [406, 0]
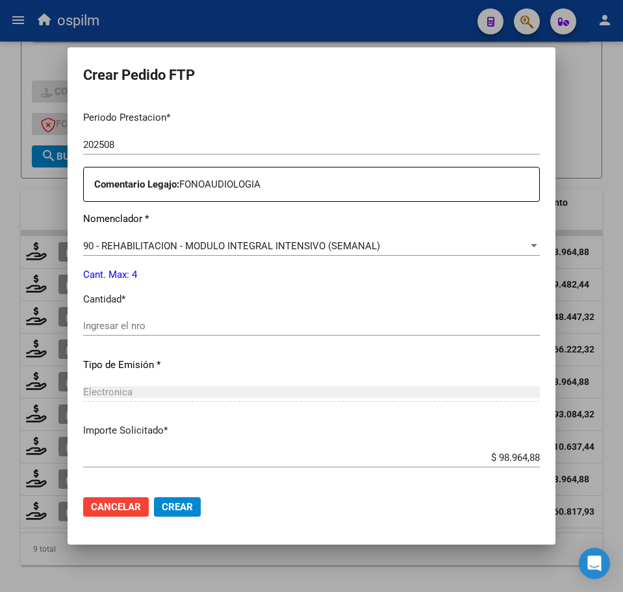
click at [114, 326] on input "Ingresar el nro" at bounding box center [311, 326] width 457 height 12
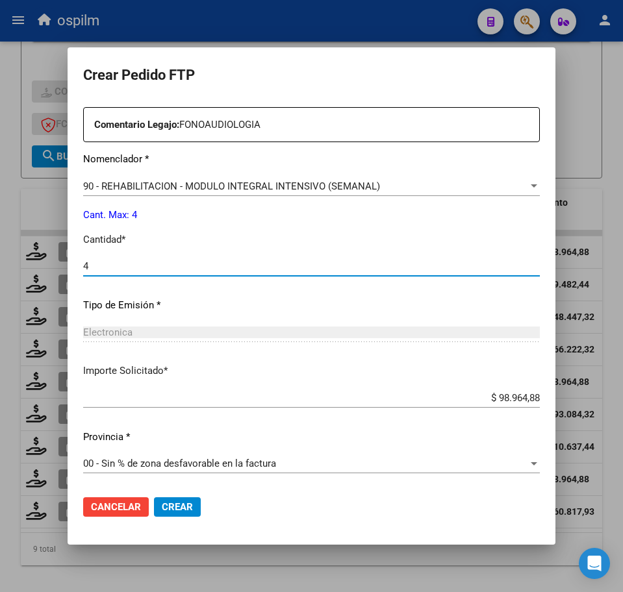
click at [169, 510] on span "Crear" at bounding box center [177, 507] width 31 height 12
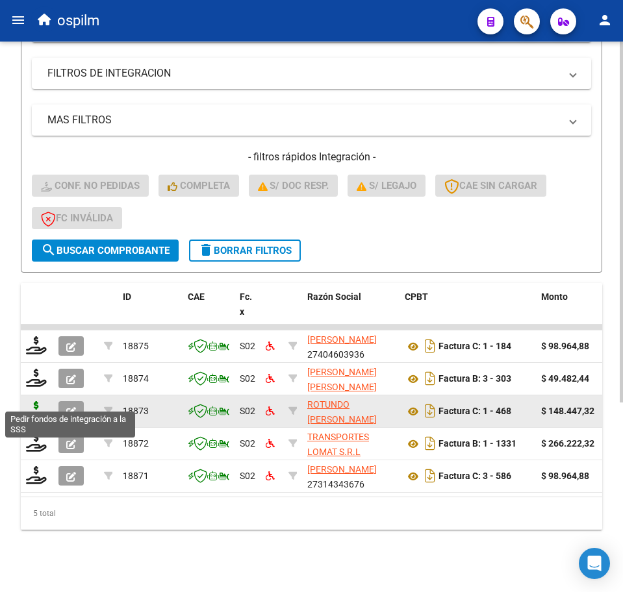
click at [36, 402] on icon at bounding box center [36, 410] width 21 height 18
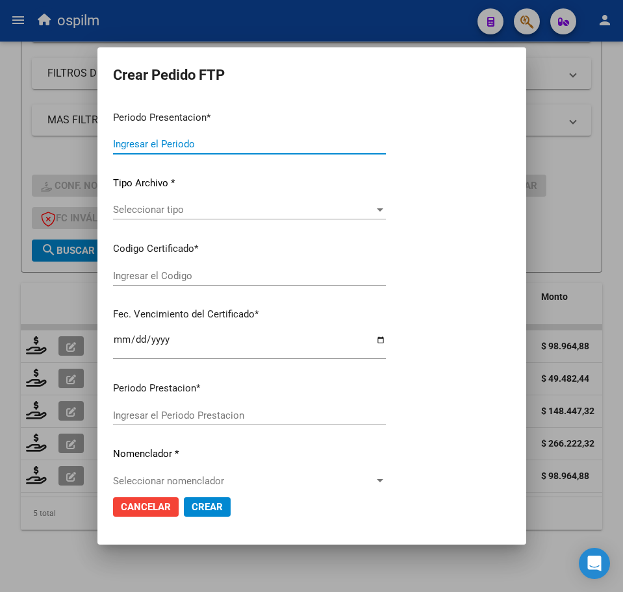
type input "202508"
type input "$ 148.447,32"
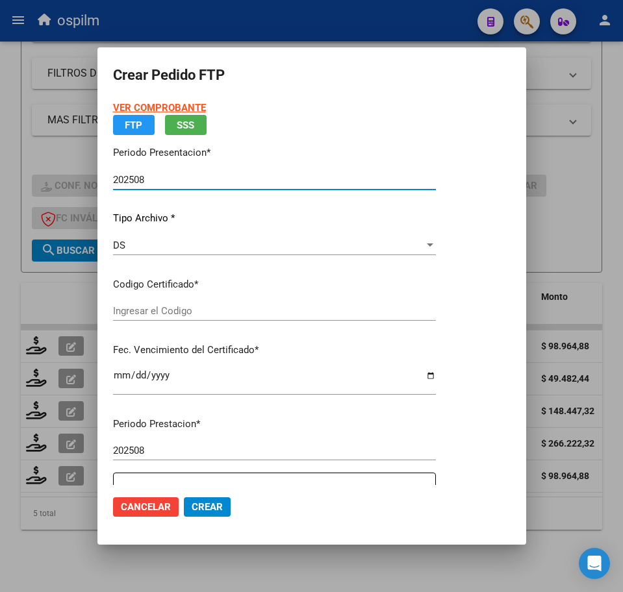
type input "ARG02000546538672022051120250511BS352"
type input "2025-05-11"
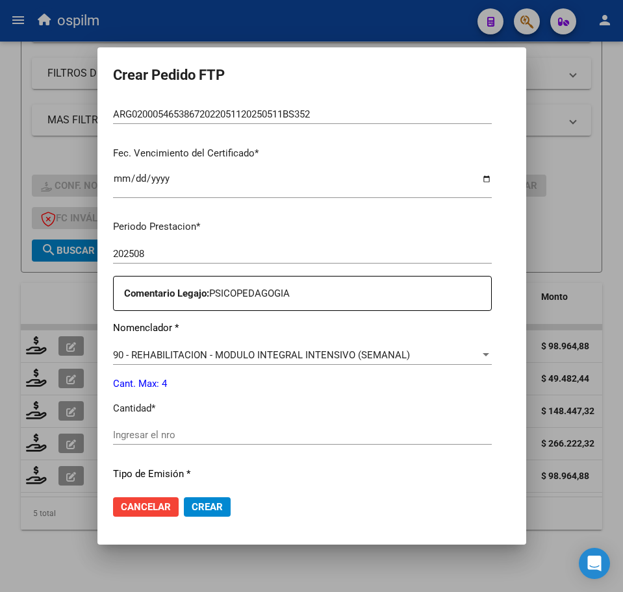
scroll to position [325, 0]
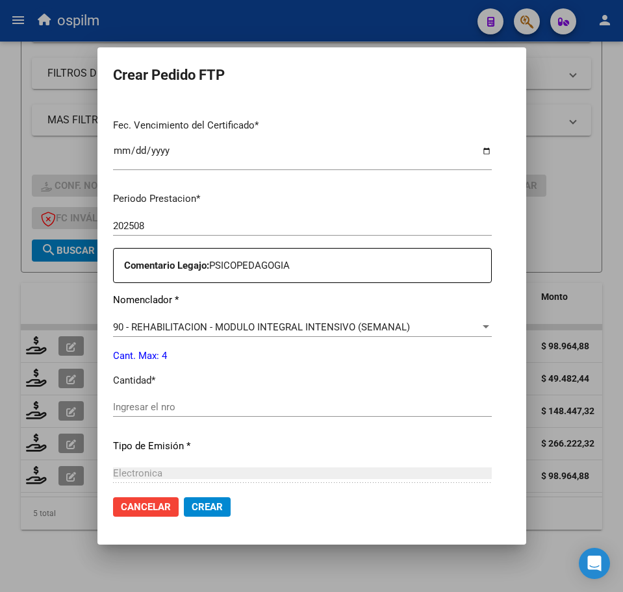
click at [191, 404] on input "Ingresar el nro" at bounding box center [302, 407] width 379 height 12
type input "4"
click at [184, 499] on button "Crear" at bounding box center [207, 506] width 47 height 19
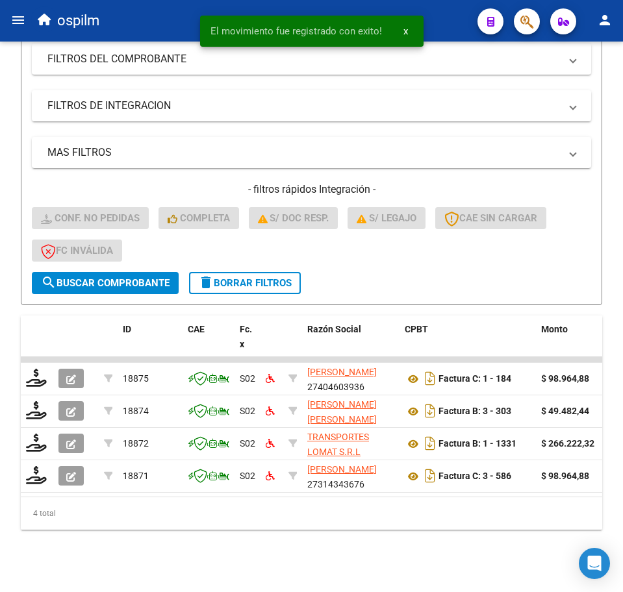
scroll to position [256, 0]
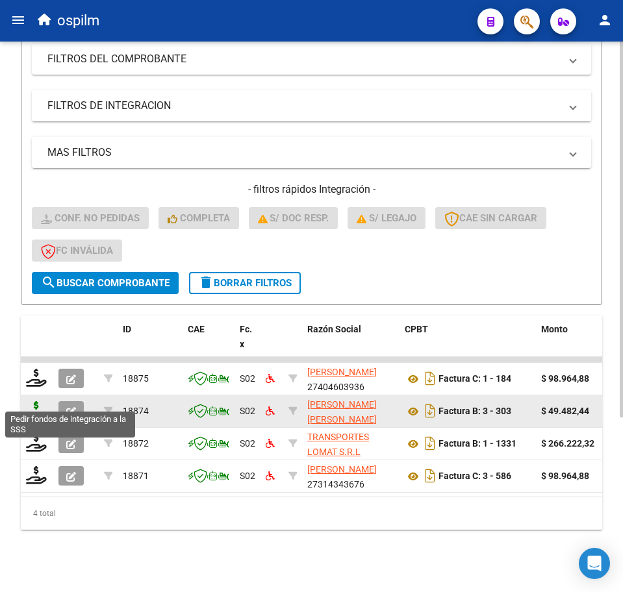
click at [35, 401] on icon at bounding box center [36, 410] width 21 height 18
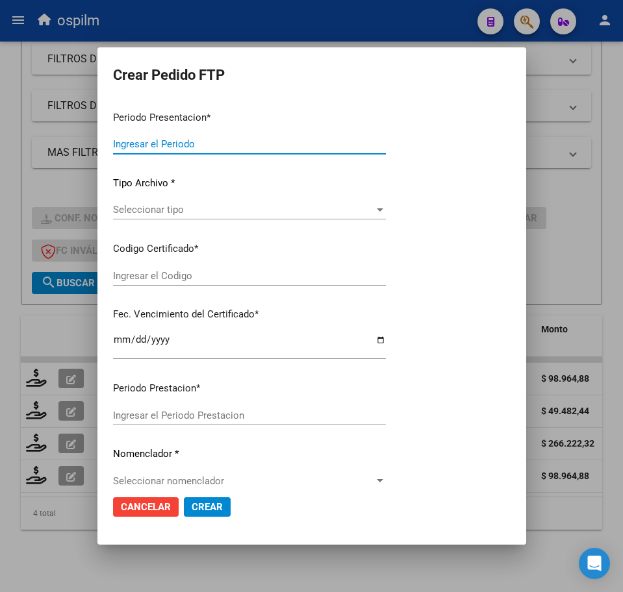
type input "202508"
type input "$ 49.482,44"
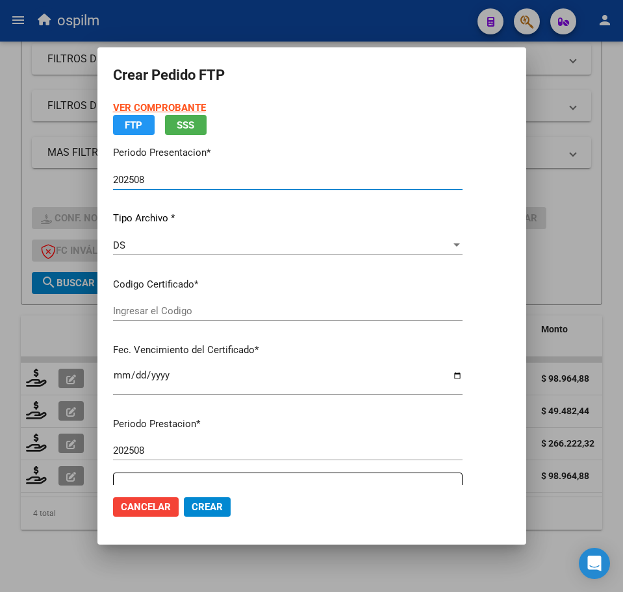
type input "ARG02000569481752019120520241205BS440"
type input "2024-12-05"
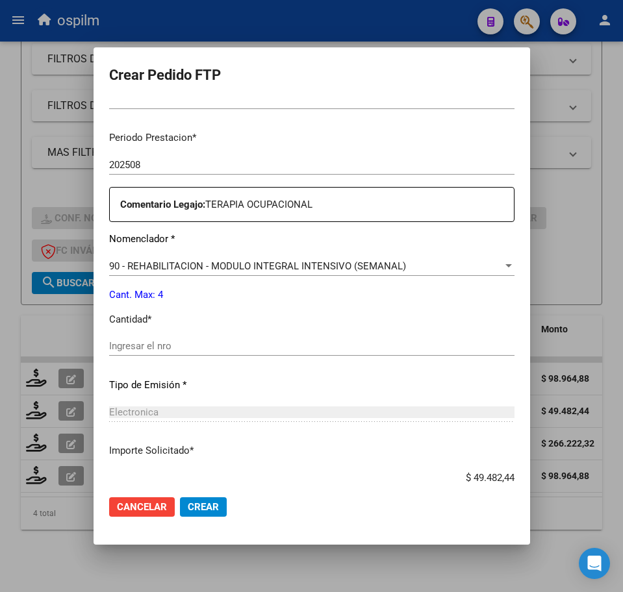
scroll to position [406, 0]
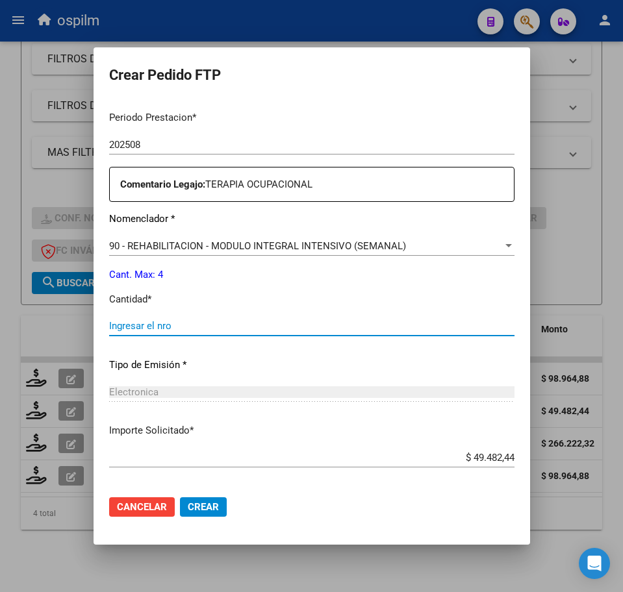
click at [195, 329] on input "Ingresar el nro" at bounding box center [311, 326] width 405 height 12
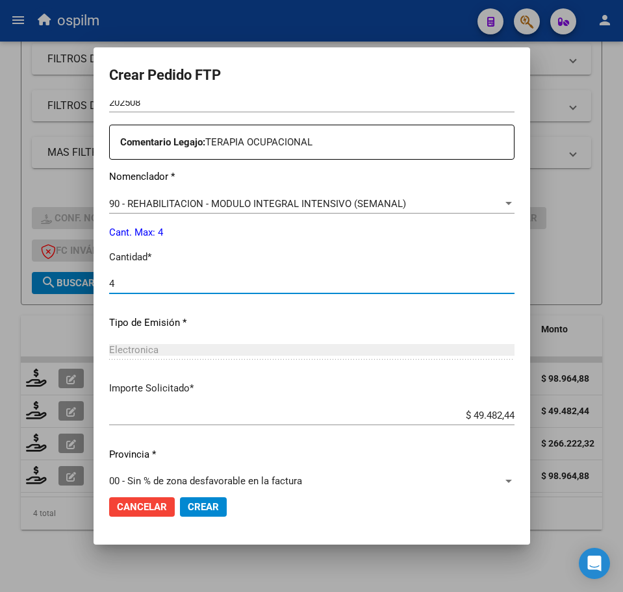
scroll to position [466, 0]
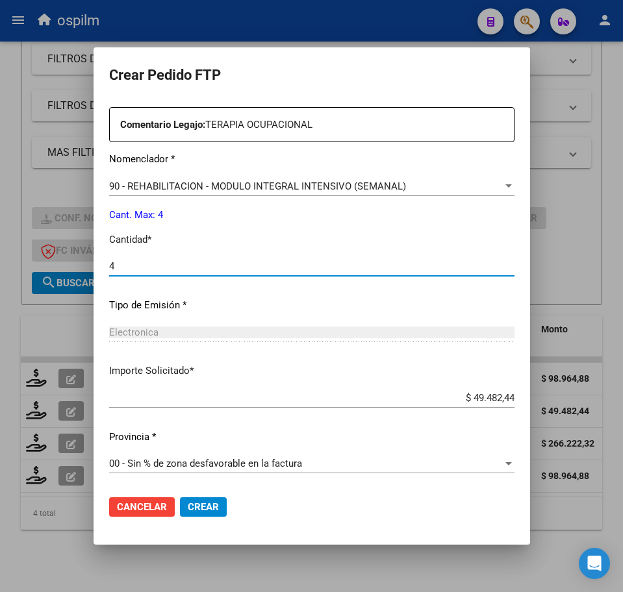
type input "4"
click at [188, 507] on span "Crear" at bounding box center [203, 507] width 31 height 12
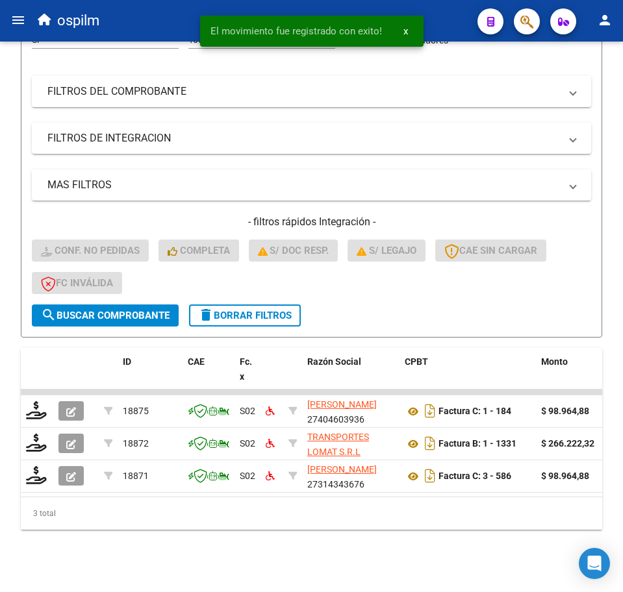
scroll to position [224, 0]
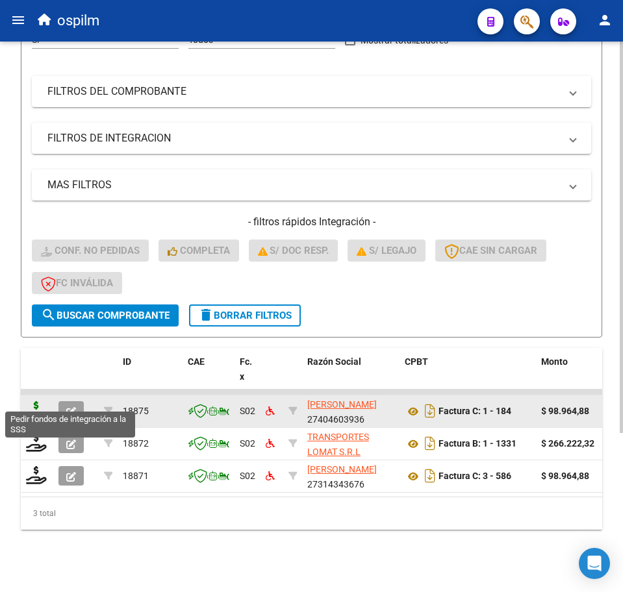
click at [29, 401] on icon at bounding box center [36, 410] width 21 height 18
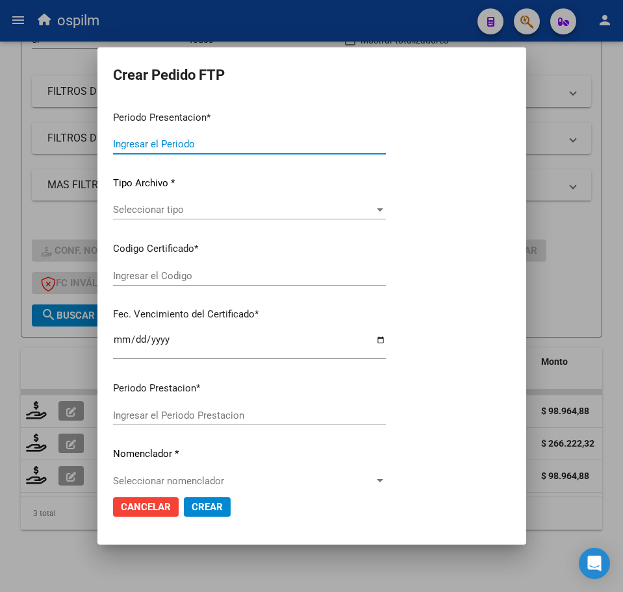
type input "202508"
type input "$ 98.964,88"
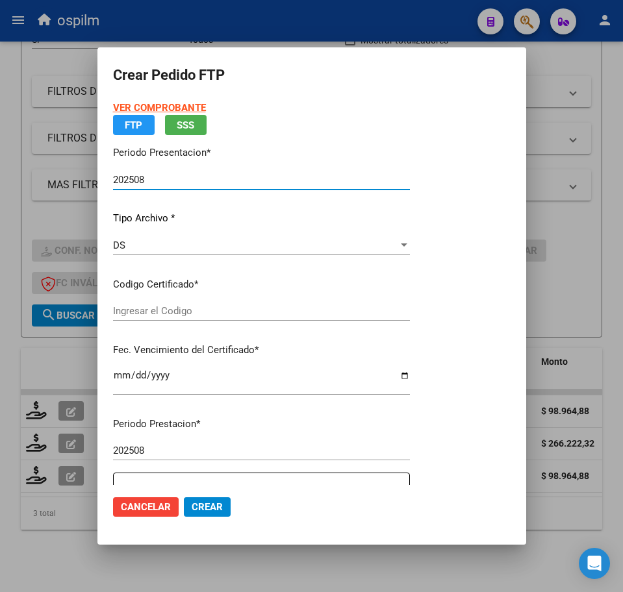
type input "ARG0200058969872024112120271121BUE427"
type input "2027-12-21"
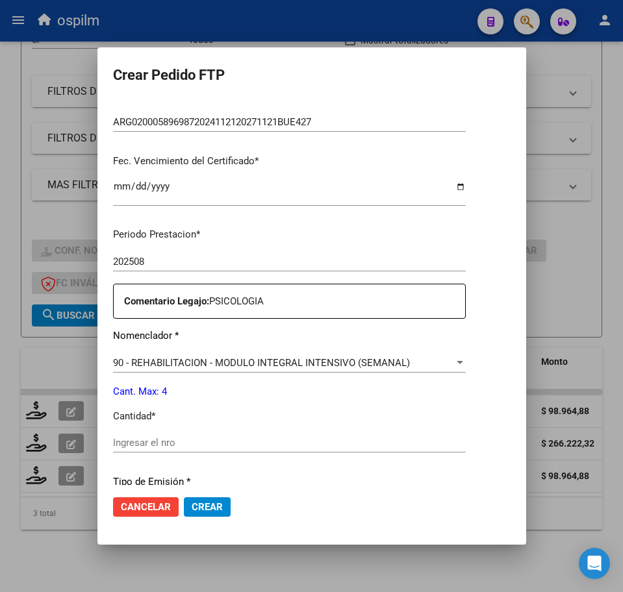
scroll to position [325, 0]
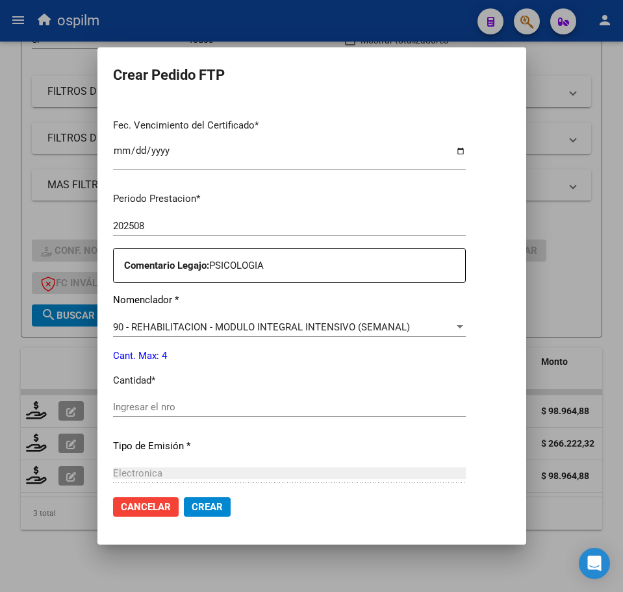
click at [194, 407] on input "Ingresar el nro" at bounding box center [289, 407] width 353 height 12
type input "4"
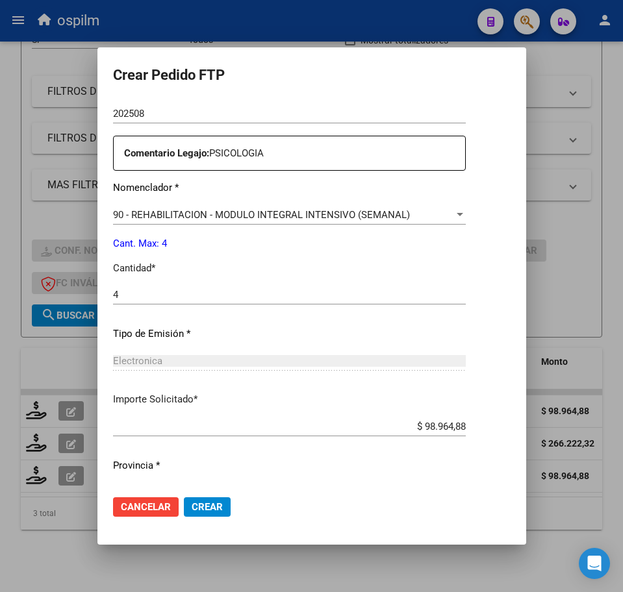
scroll to position [466, 0]
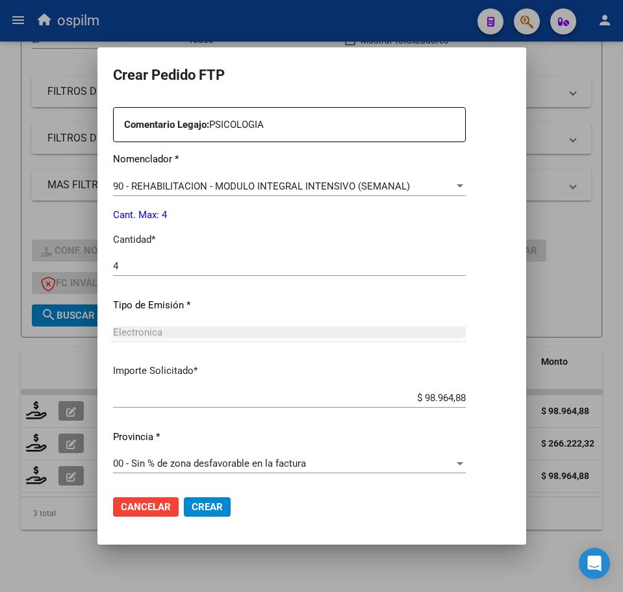
click at [192, 507] on span "Crear" at bounding box center [207, 507] width 31 height 12
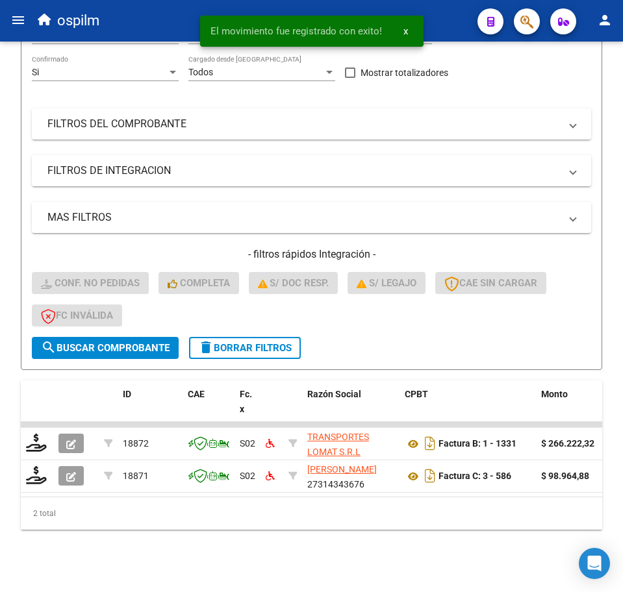
scroll to position [192, 0]
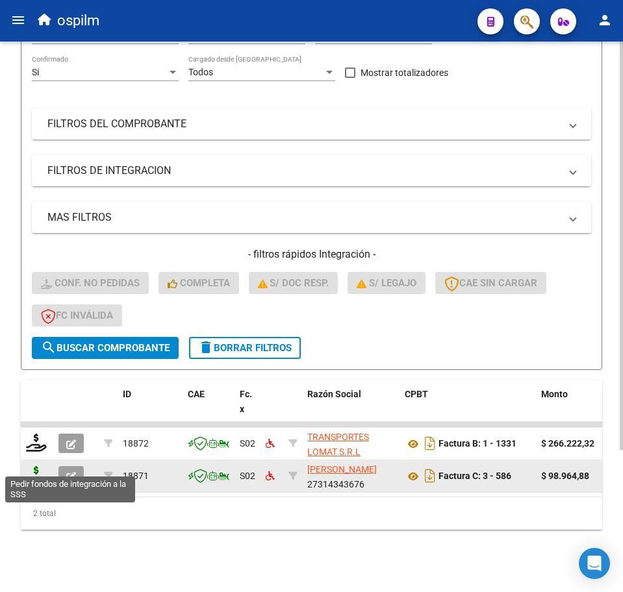
click at [34, 469] on icon at bounding box center [36, 475] width 21 height 18
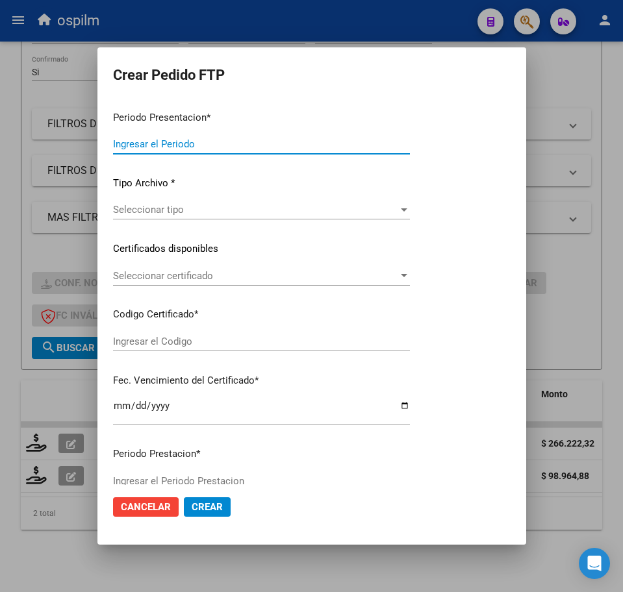
type input "202508"
type input "$ 98.964,88"
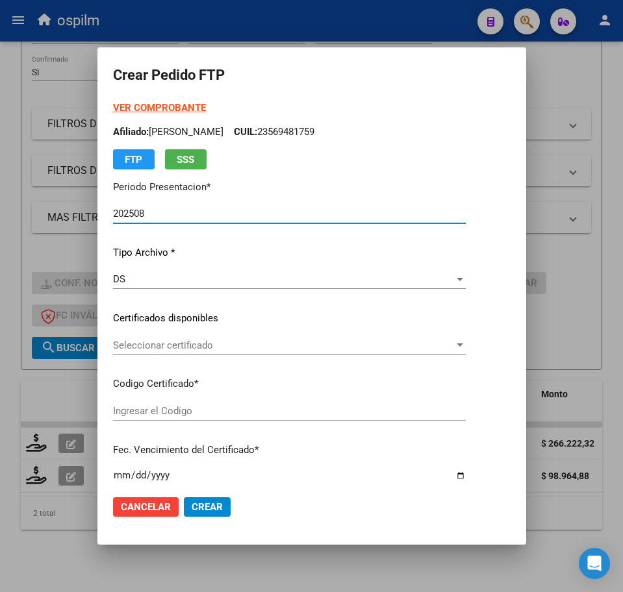
type input "ARG02000570741602023092820280928BS440"
type input "2028-09-28"
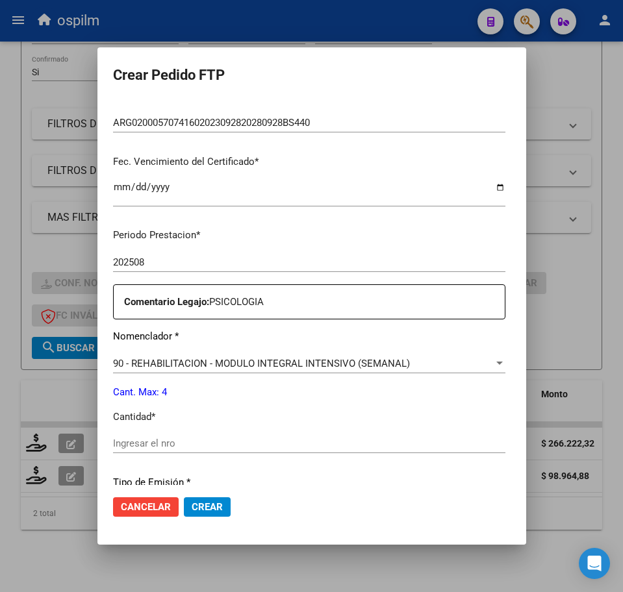
scroll to position [325, 0]
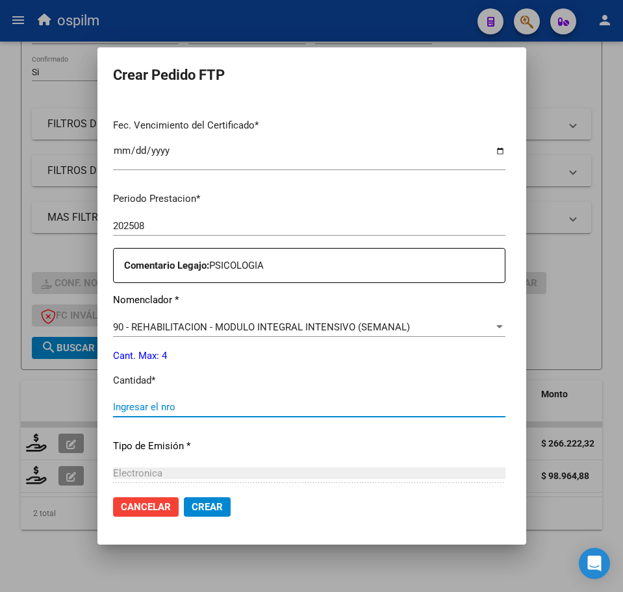
click at [181, 403] on input "Ingresar el nro" at bounding box center [309, 407] width 392 height 12
type input "4"
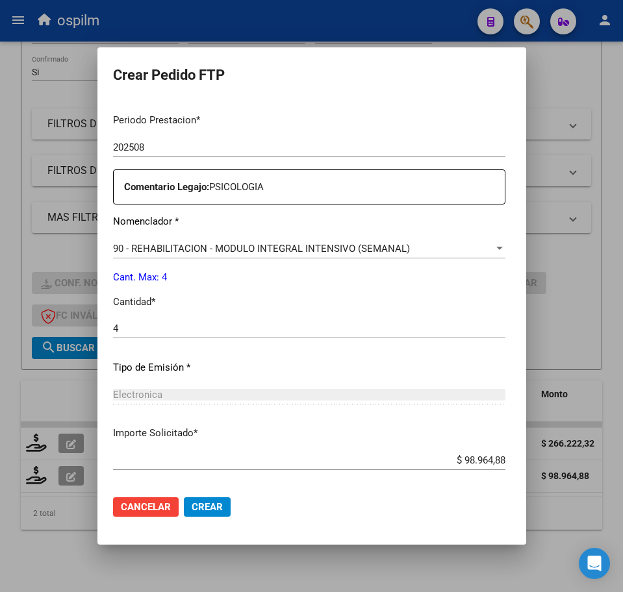
scroll to position [466, 0]
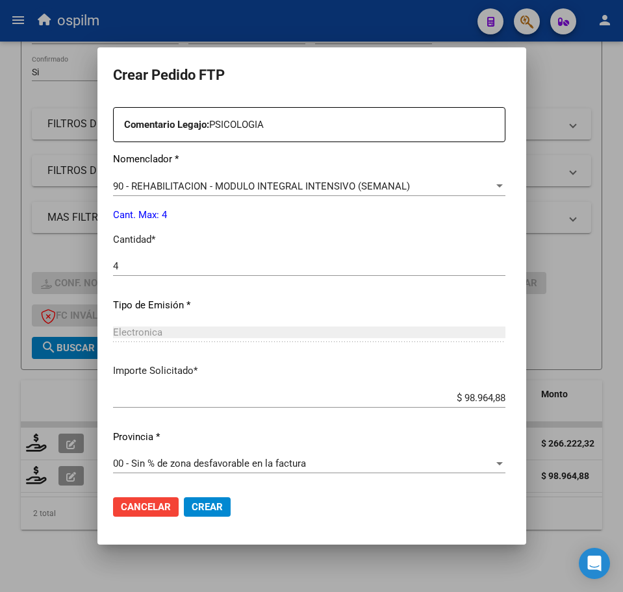
click at [199, 510] on span "Crear" at bounding box center [207, 507] width 31 height 12
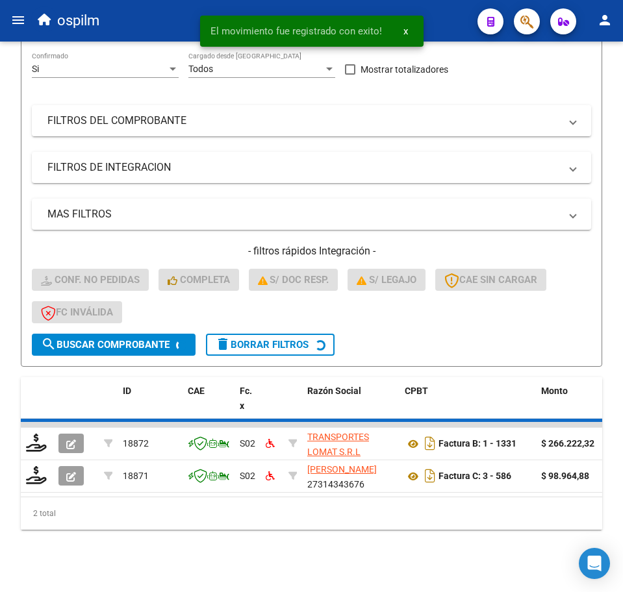
scroll to position [159, 0]
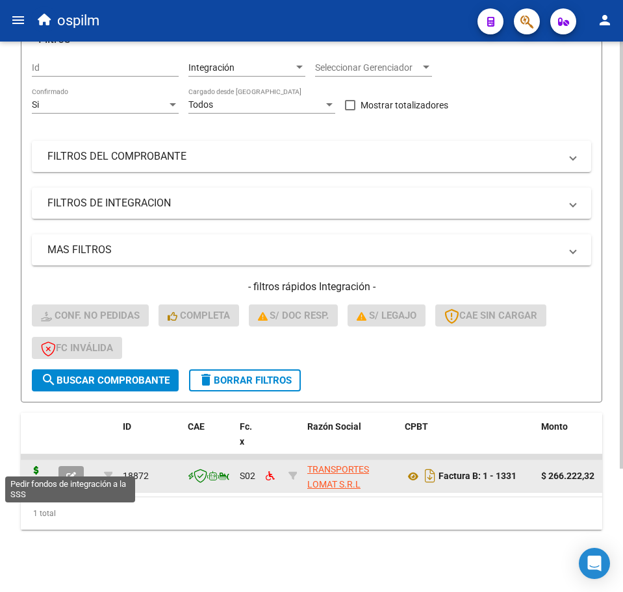
click at [31, 466] on icon at bounding box center [36, 475] width 21 height 18
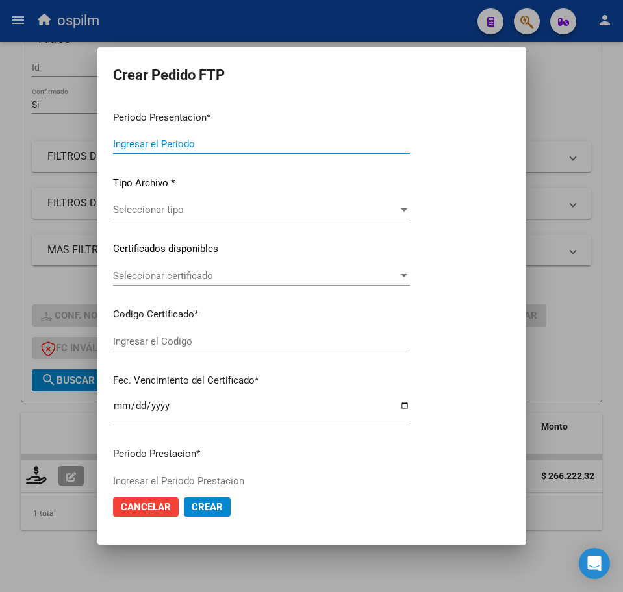
type input "202508"
type input "$ 266.222,32"
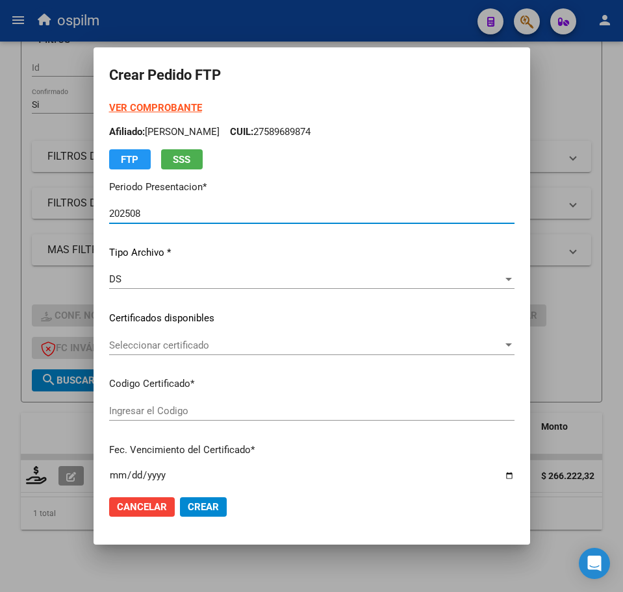
type input "ARG02000535189662020010820250108BS436"
type input "2025-01-08"
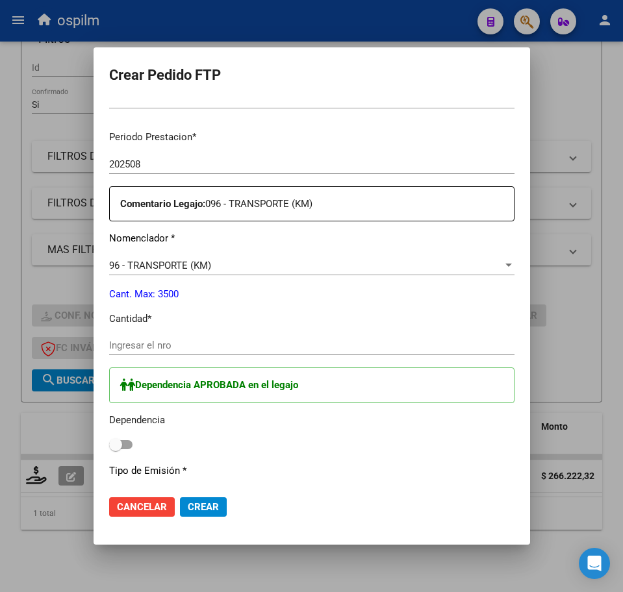
scroll to position [406, 0]
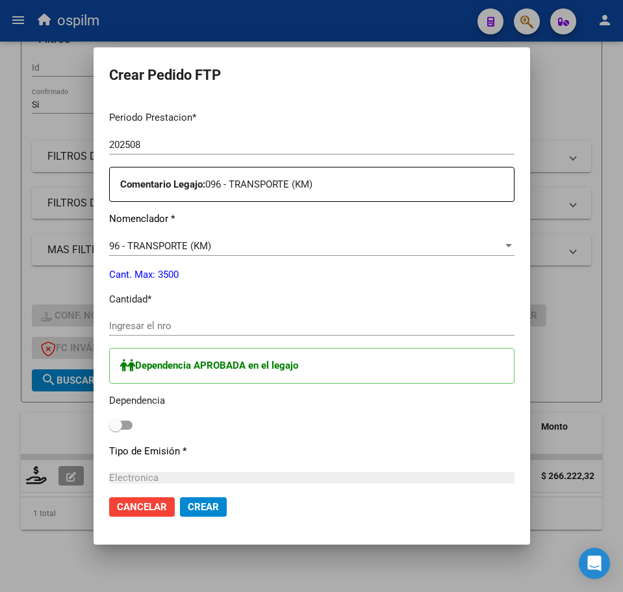
click at [121, 326] on input "Ingresar el nro" at bounding box center [311, 326] width 405 height 12
type input "364"
click at [109, 425] on span at bounding box center [120, 425] width 23 height 9
click at [115, 430] on input "checkbox" at bounding box center [115, 430] width 1 height 1
checkbox input "true"
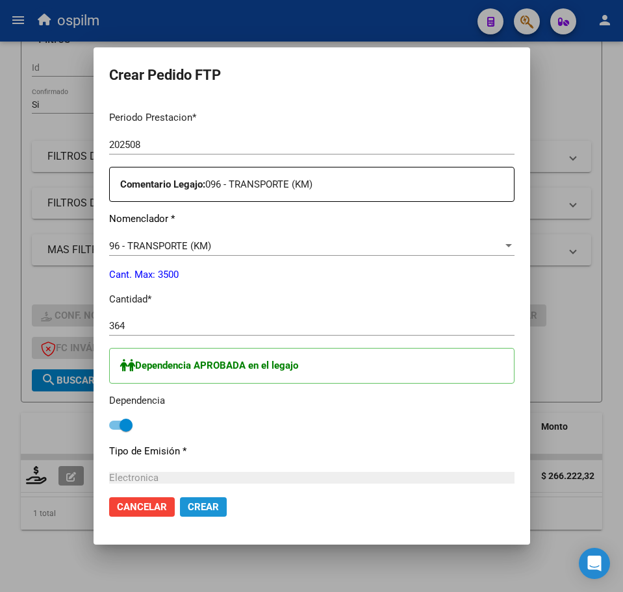
click at [188, 511] on span "Crear" at bounding box center [203, 507] width 31 height 12
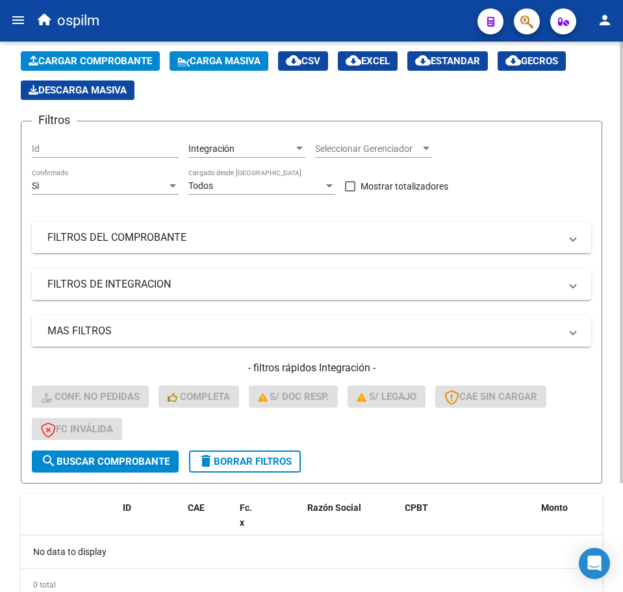
scroll to position [0, 0]
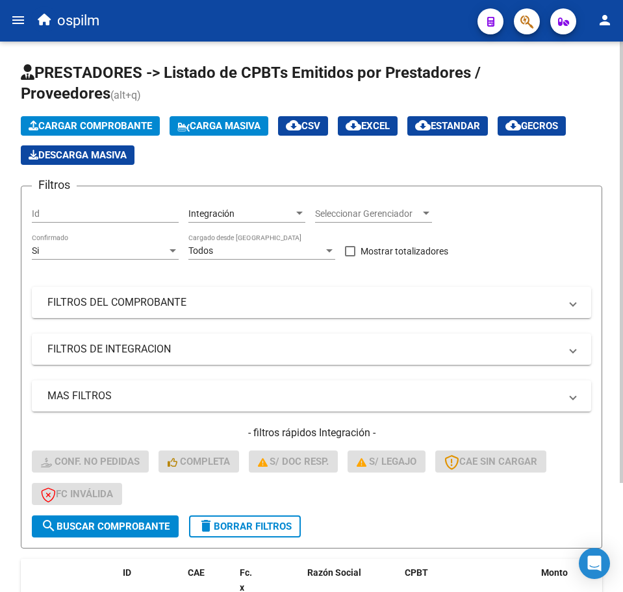
click at [192, 137] on div "Cargar Comprobante Carga Masiva cloud_download CSV cloud_download EXCEL cloud_d…" at bounding box center [311, 140] width 581 height 49
click at [190, 123] on icon at bounding box center [183, 127] width 12 height 10
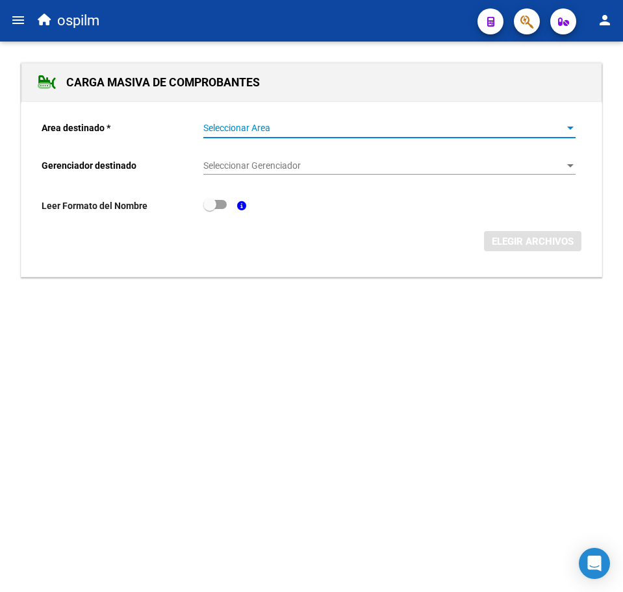
click at [232, 127] on span "Seleccionar Area" at bounding box center [383, 128] width 360 height 11
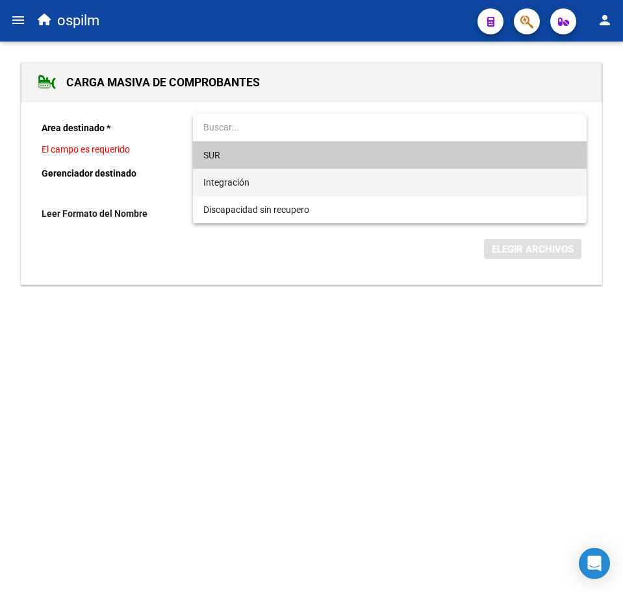
click at [235, 186] on span "Integración" at bounding box center [226, 182] width 46 height 10
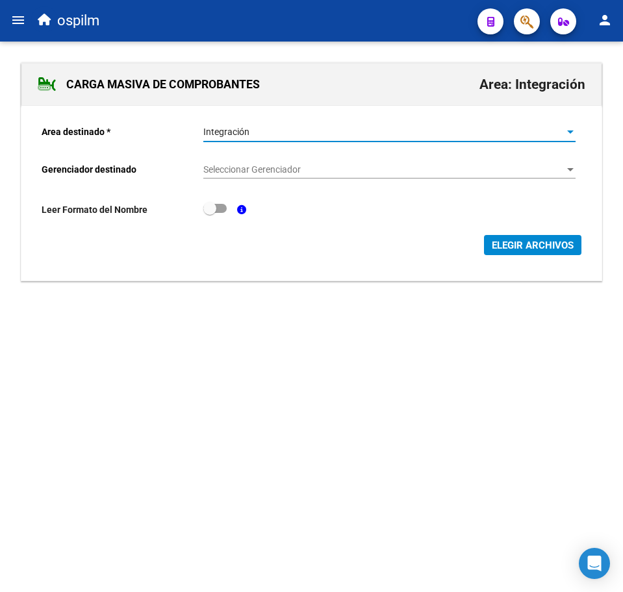
click at [235, 174] on span "Seleccionar Gerenciador" at bounding box center [383, 169] width 360 height 11
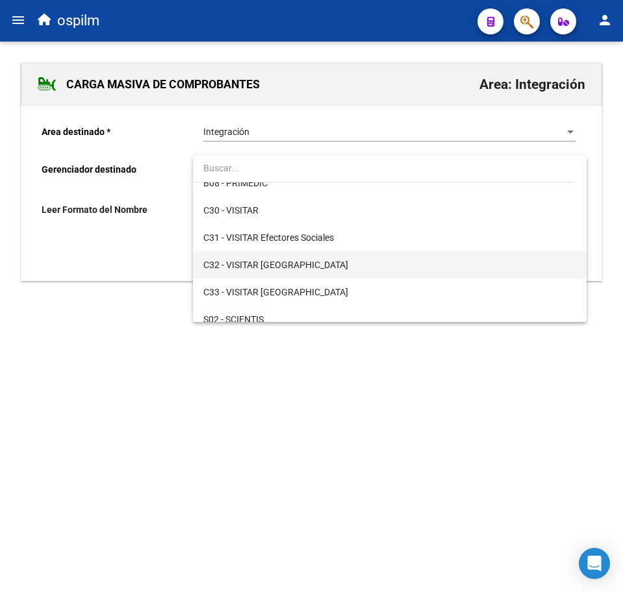
scroll to position [188, 0]
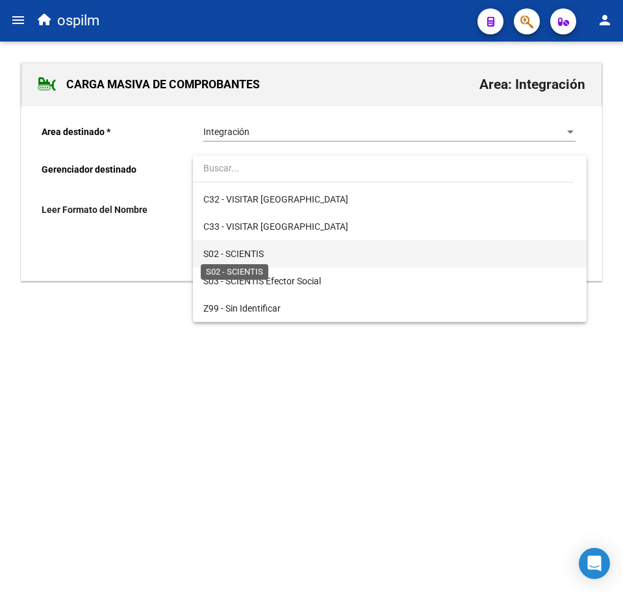
drag, startPoint x: 249, startPoint y: 254, endPoint x: 284, endPoint y: 246, distance: 35.9
click at [247, 253] on span "S02 - SCIENTIS" at bounding box center [233, 254] width 60 height 10
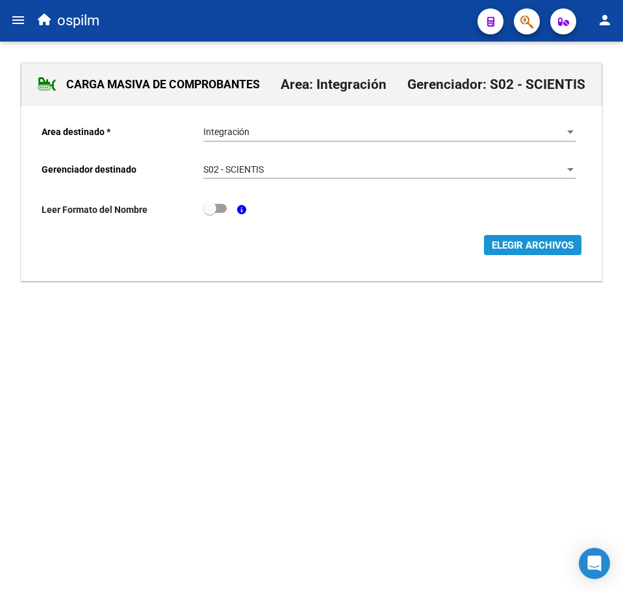
click at [538, 243] on span "ELEGIR ARCHIVOS" at bounding box center [533, 246] width 82 height 12
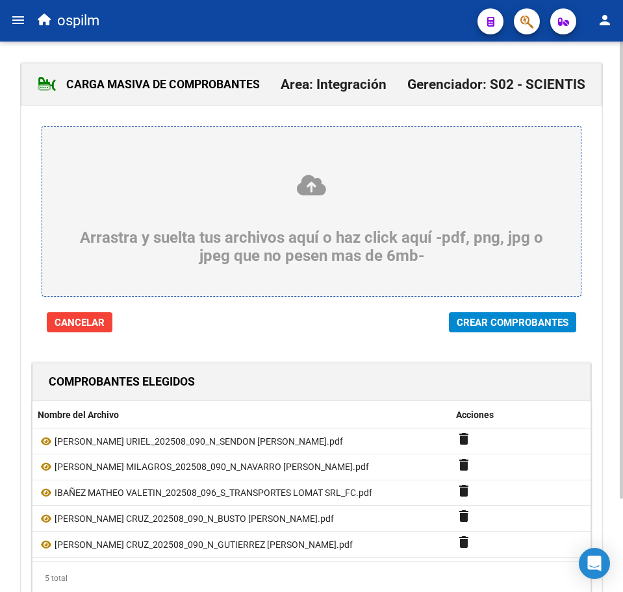
click at [514, 314] on button "Crear Comprobantes" at bounding box center [512, 322] width 127 height 20
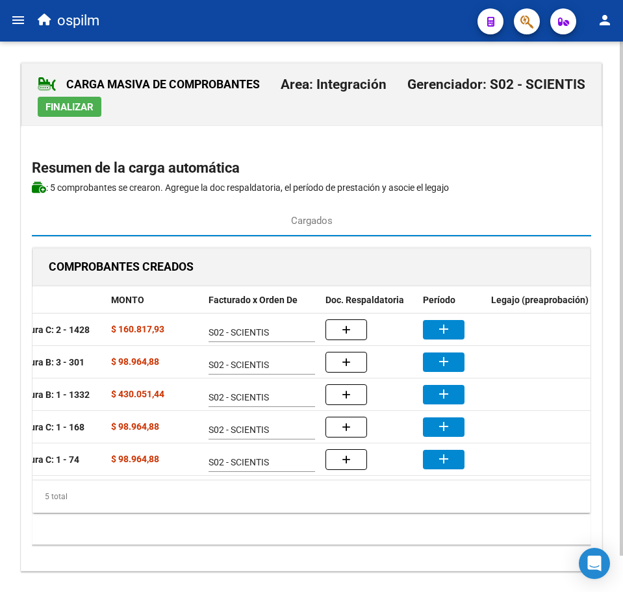
scroll to position [0, 214]
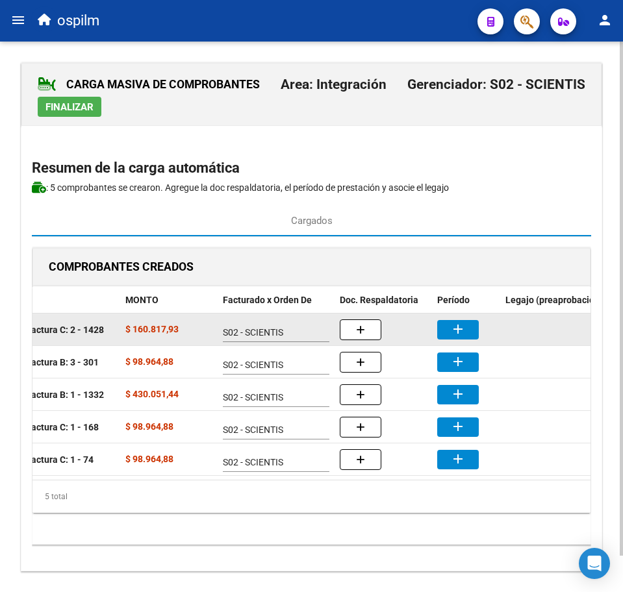
click at [449, 332] on button "add" at bounding box center [458, 329] width 42 height 19
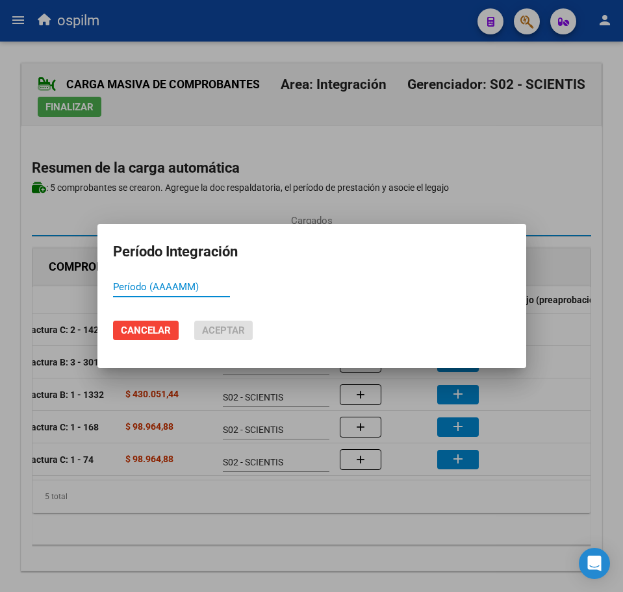
paste input "202508"
type input "202508"
click at [240, 332] on span "Aceptar" at bounding box center [223, 331] width 43 height 12
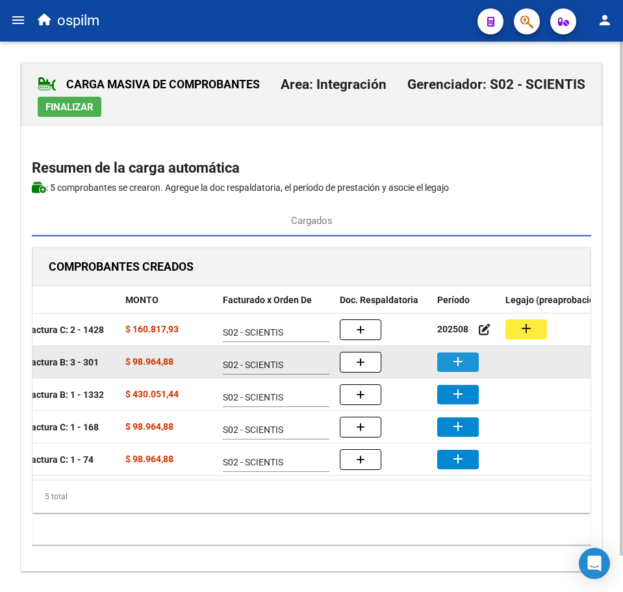
click at [471, 368] on button "add" at bounding box center [458, 362] width 42 height 19
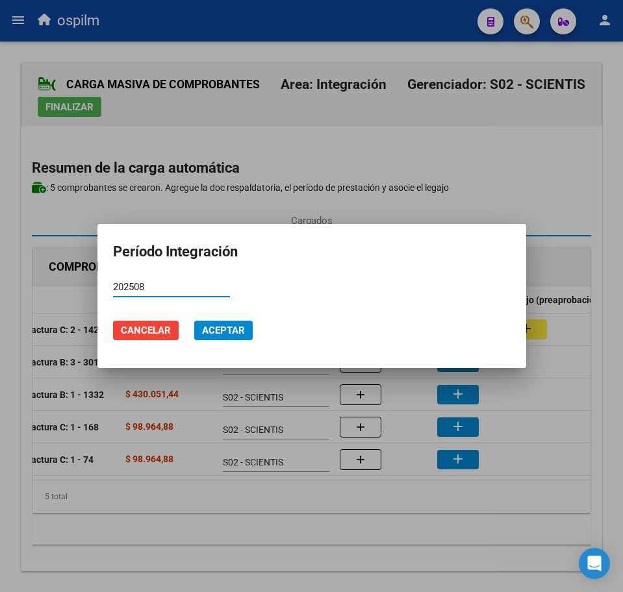
type input "202508"
drag, startPoint x: 234, startPoint y: 327, endPoint x: 251, endPoint y: 342, distance: 22.1
click at [232, 327] on span "Aceptar" at bounding box center [223, 331] width 43 height 12
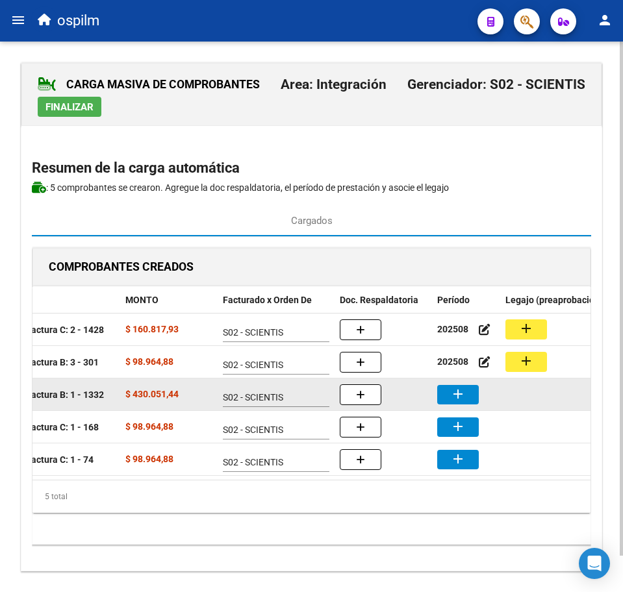
click at [451, 400] on mat-icon "add" at bounding box center [458, 394] width 16 height 16
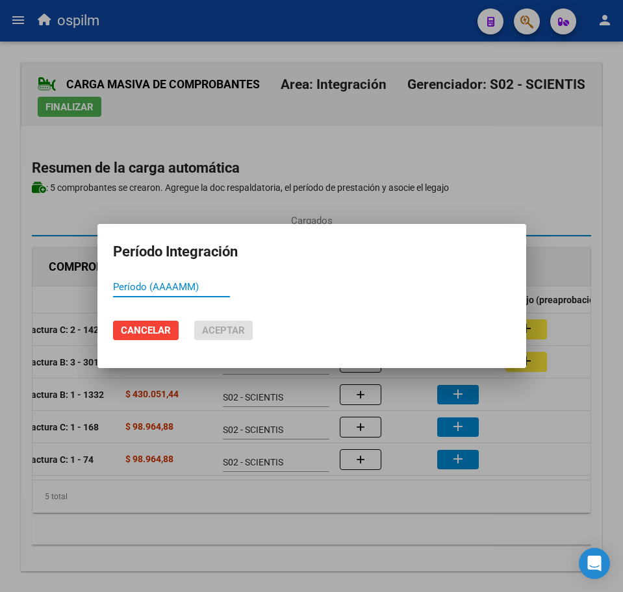
paste input "202508"
type input "202508"
click at [209, 329] on span "Aceptar" at bounding box center [223, 331] width 43 height 12
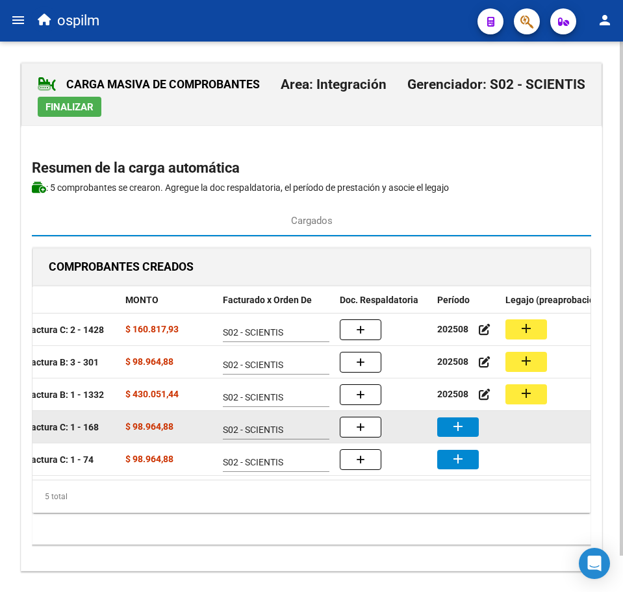
click at [454, 428] on mat-icon "add" at bounding box center [458, 427] width 16 height 16
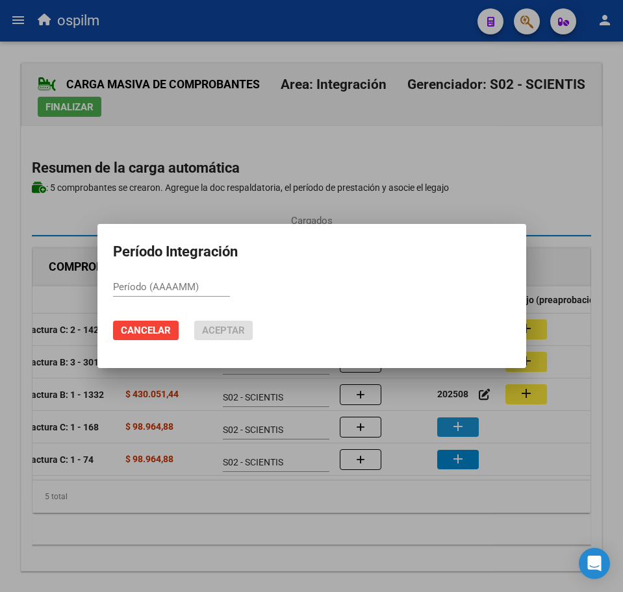
paste input "202508"
type input "202508"
click at [213, 336] on button "Aceptar" at bounding box center [223, 330] width 58 height 19
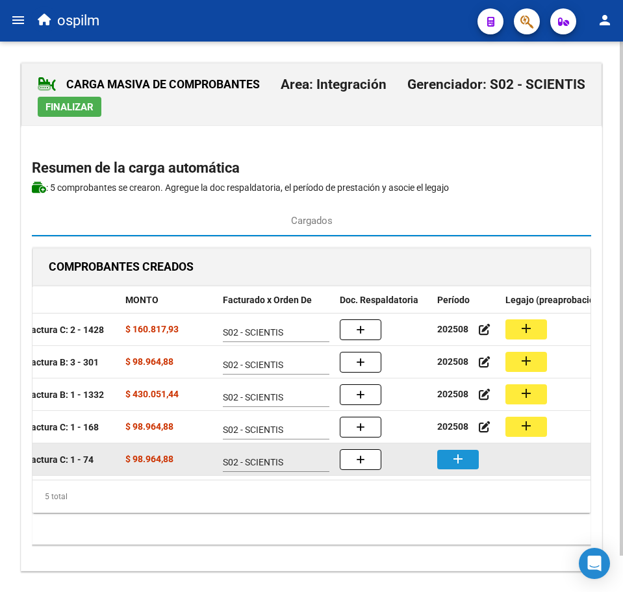
click at [455, 457] on mat-icon "add" at bounding box center [458, 459] width 16 height 16
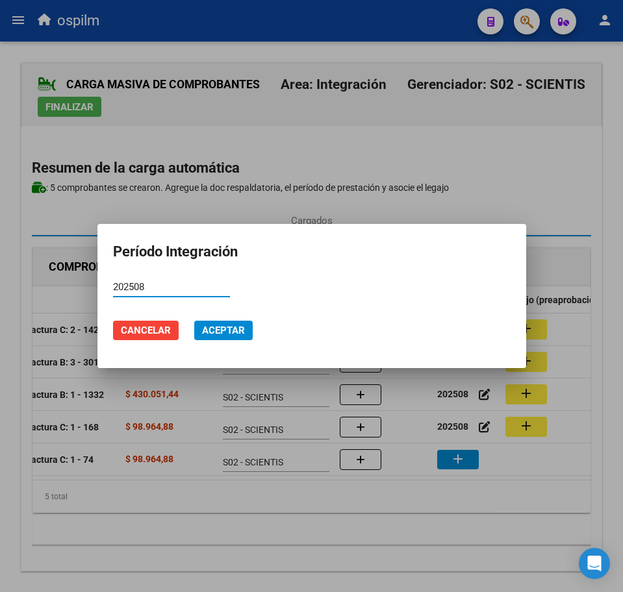
type input "202508"
click at [237, 334] on span "Aceptar" at bounding box center [223, 331] width 43 height 12
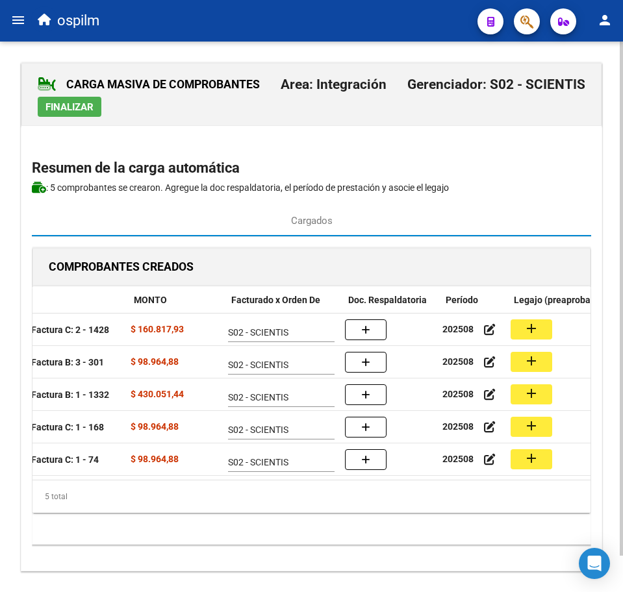
scroll to position [0, 210]
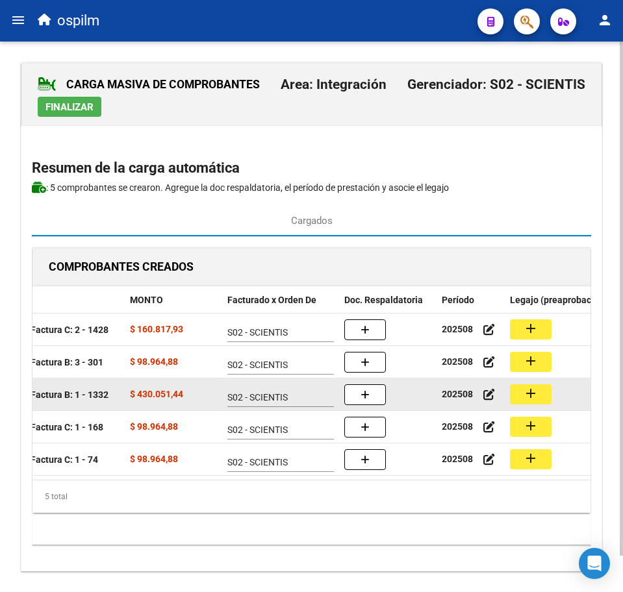
click at [543, 392] on button "add" at bounding box center [531, 394] width 42 height 20
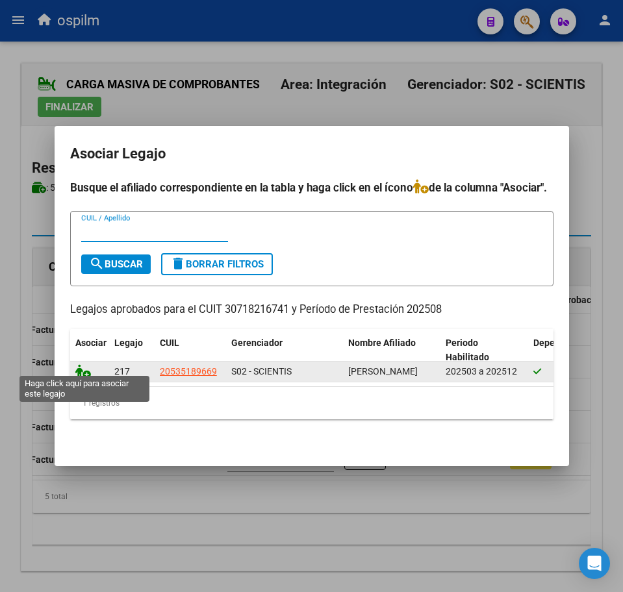
click at [84, 369] on icon at bounding box center [83, 371] width 16 height 14
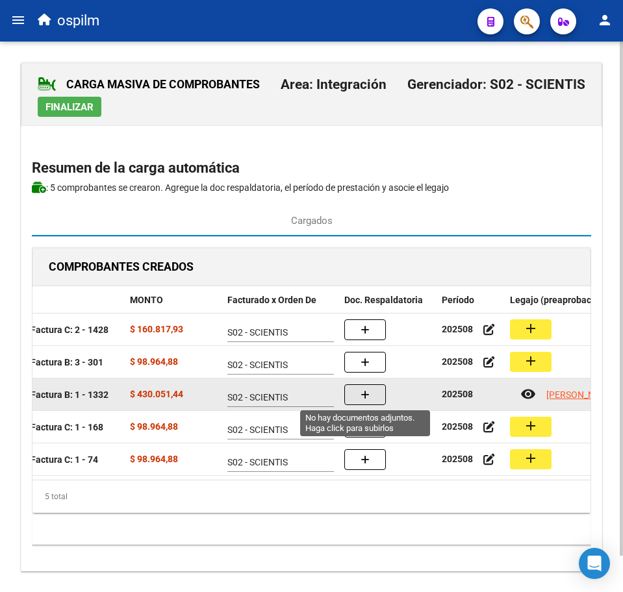
click at [381, 394] on button "button" at bounding box center [365, 394] width 42 height 21
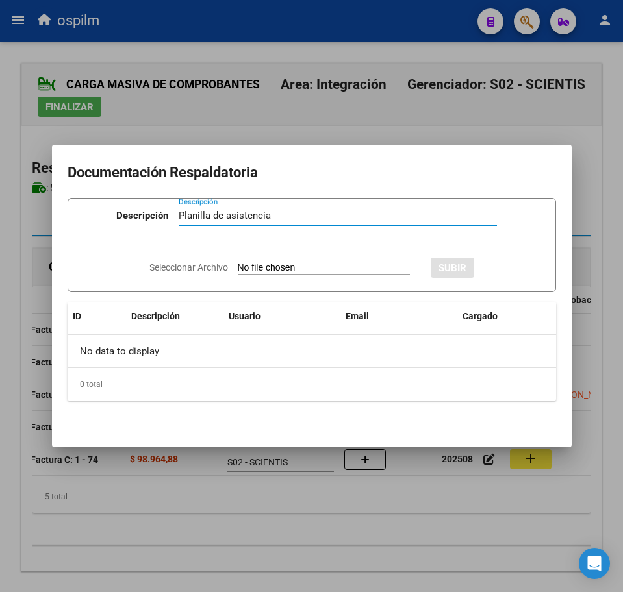
type input "Planilla de asistencia"
click at [286, 266] on input "Seleccionar Archivo" at bounding box center [324, 268] width 172 height 12
type input "C:\fakepath\IBAÑEZ MATHEO VALETIN_202508_096_S_TRANSPORTES LOMAT SRL_PA.pdf"
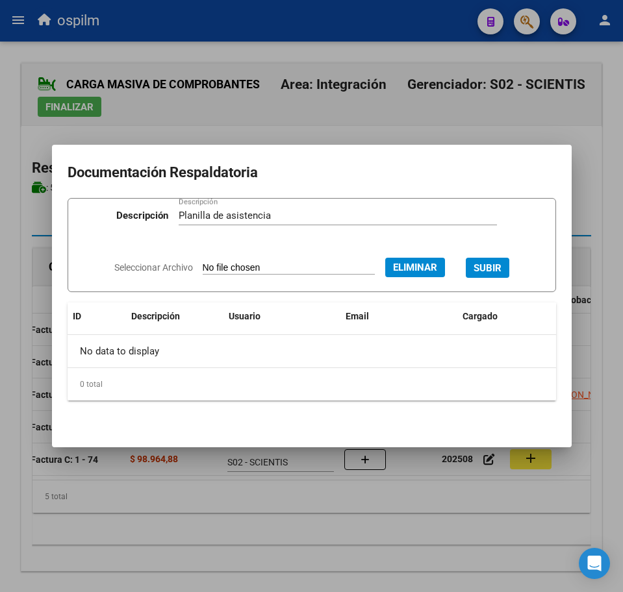
click at [501, 264] on span "SUBIR" at bounding box center [487, 268] width 28 height 12
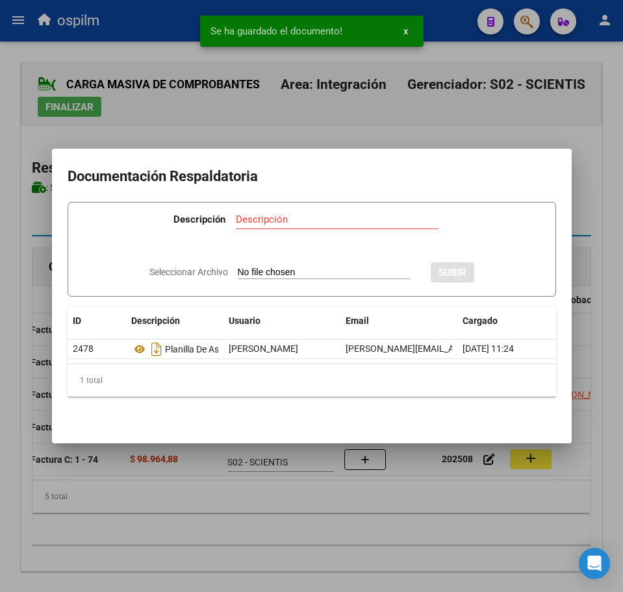
click at [258, 570] on div at bounding box center [311, 296] width 623 height 592
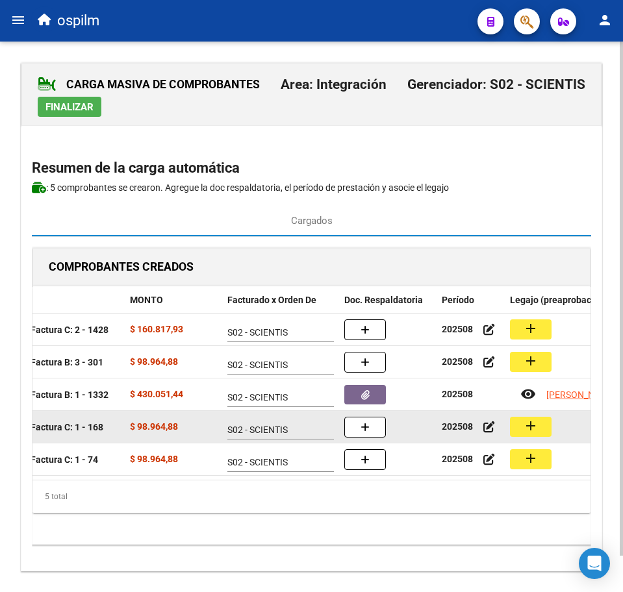
click at [538, 432] on button "add" at bounding box center [531, 427] width 42 height 20
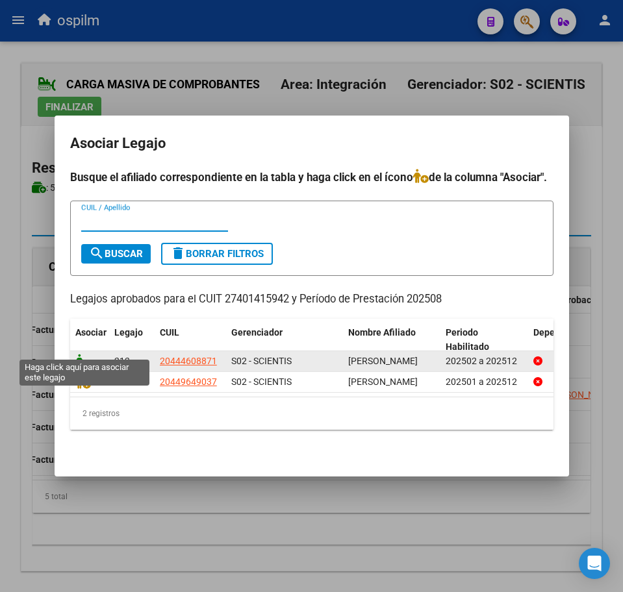
click at [83, 354] on icon at bounding box center [83, 361] width 16 height 14
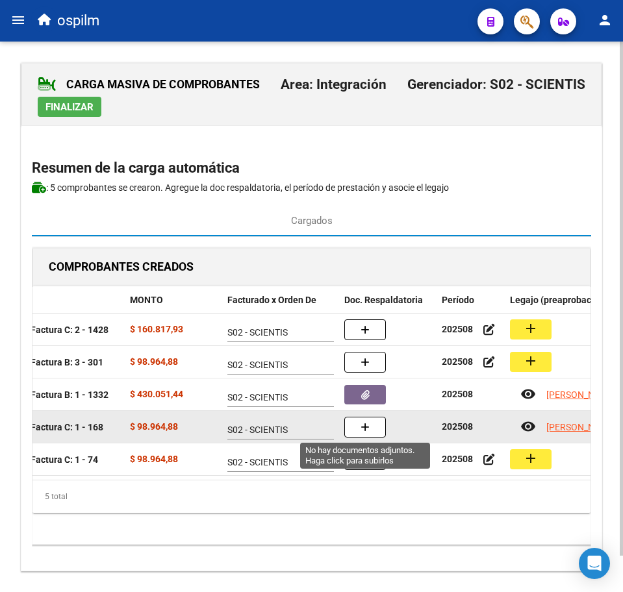
click at [359, 431] on button "button" at bounding box center [365, 427] width 42 height 21
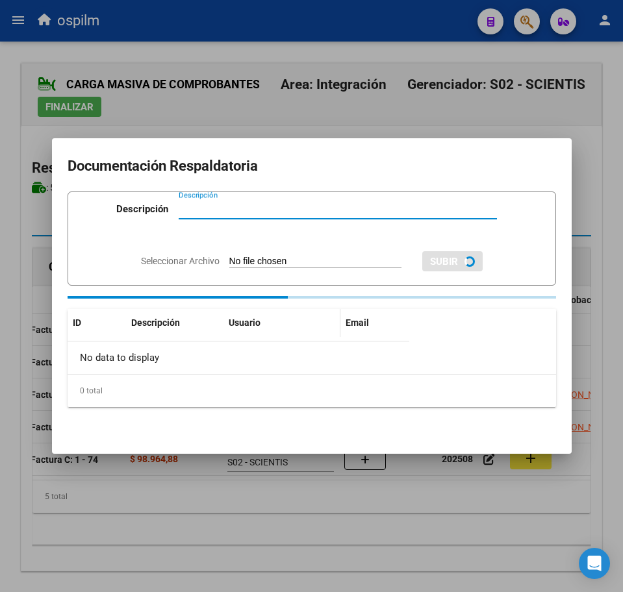
paste input "Planilla de asistencia"
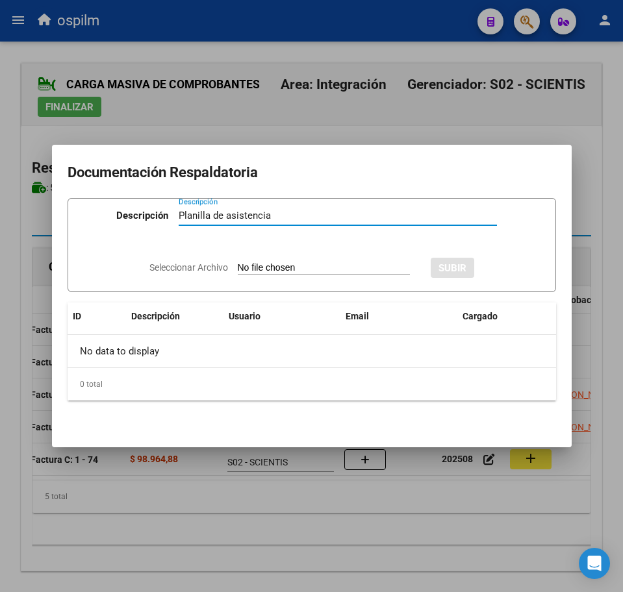
type input "Planilla de asistencia"
click at [254, 270] on input "Seleccionar Archivo" at bounding box center [324, 268] width 172 height 12
type input "C:\fakepath\IÑIGO JUAN CRUZ_202508_090_N_BUSTO AGUSTINA ALDANA_PA.pdf"
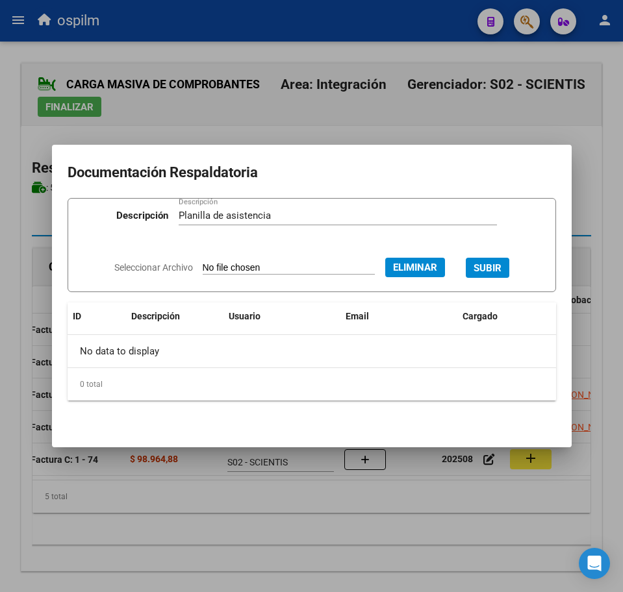
click at [494, 269] on span "SUBIR" at bounding box center [487, 268] width 28 height 12
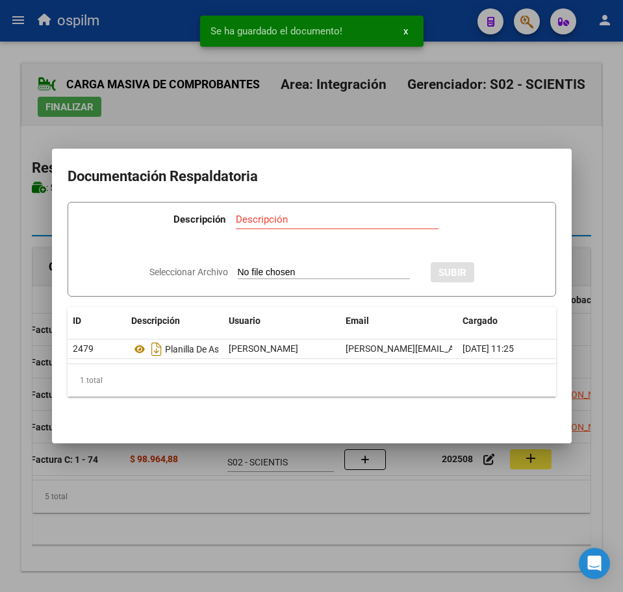
click at [345, 571] on div at bounding box center [311, 296] width 623 height 592
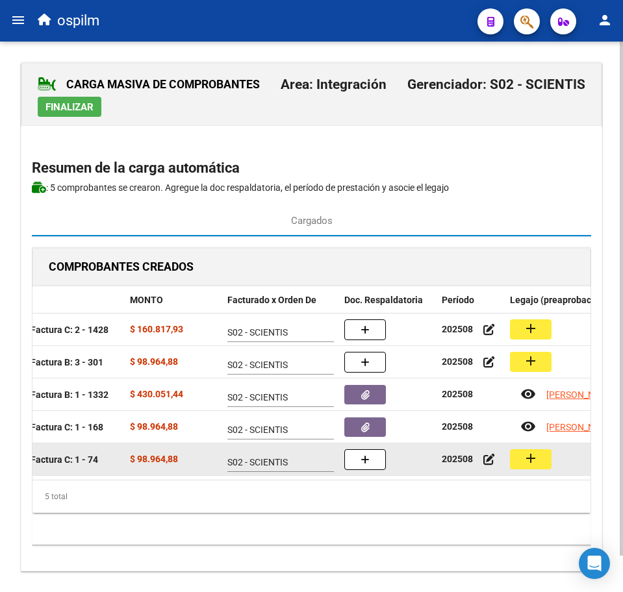
click at [518, 462] on button "add" at bounding box center [531, 459] width 42 height 20
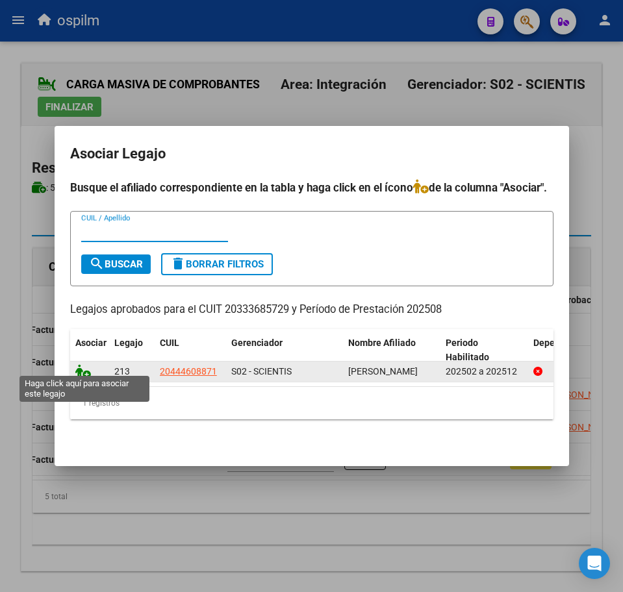
click at [82, 366] on icon at bounding box center [83, 371] width 16 height 14
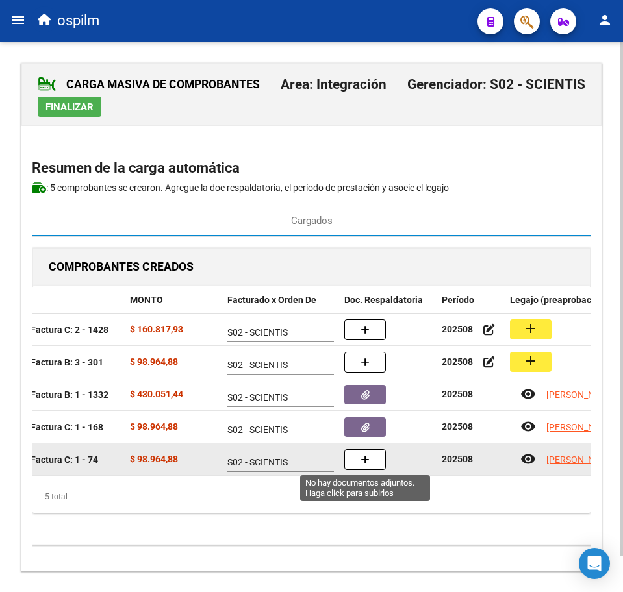
click at [383, 466] on button "button" at bounding box center [365, 459] width 42 height 21
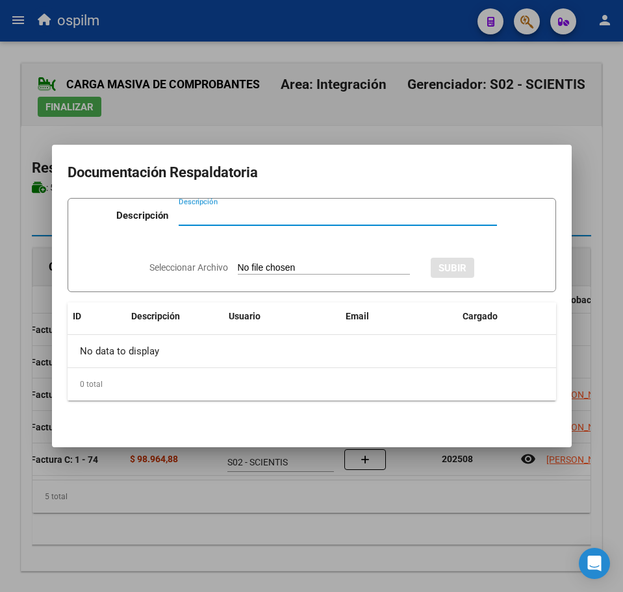
paste input "Planilla de asistencia"
type input "Planilla de asistencia"
click at [280, 269] on input "Seleccionar Archivo" at bounding box center [324, 268] width 172 height 12
type input "C:\fakepath\IÑIGO JUAN CRUZ_202508_090_N_GUTIERREZ RODRIGO HERNAN_PA.pdf"
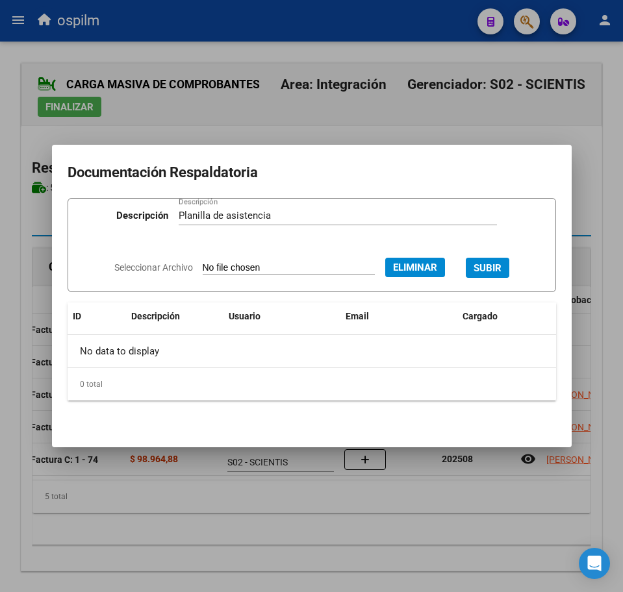
click at [509, 266] on button "SUBIR" at bounding box center [488, 268] width 44 height 20
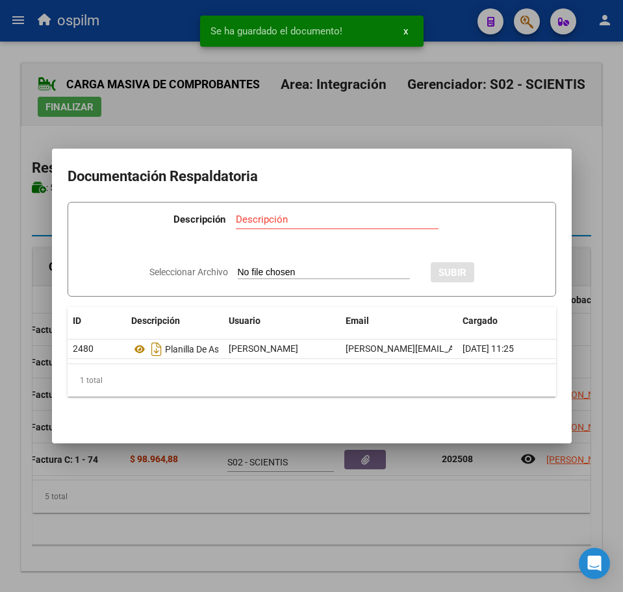
click at [268, 505] on div at bounding box center [311, 296] width 623 height 592
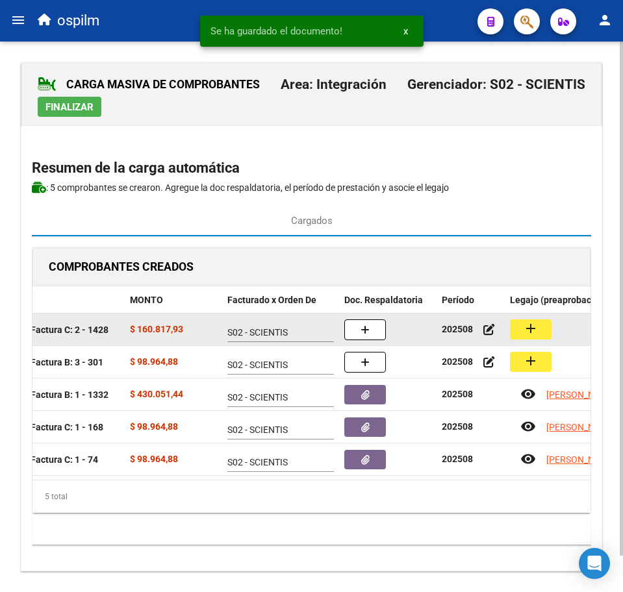
click at [531, 330] on mat-icon "add" at bounding box center [531, 329] width 16 height 16
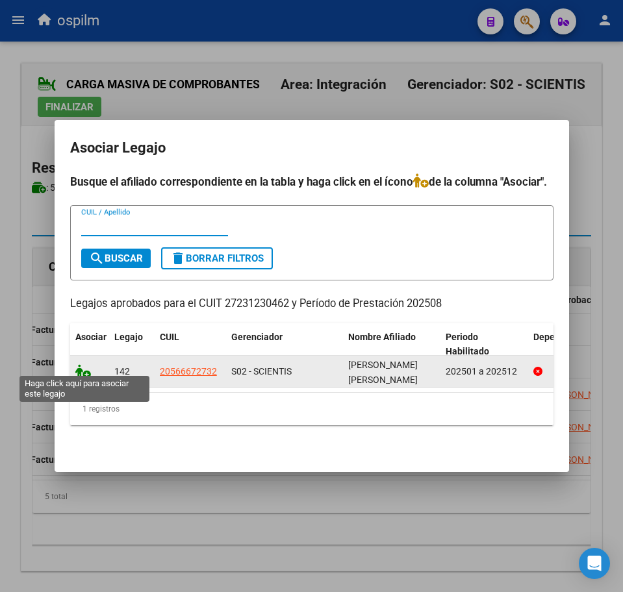
click at [77, 366] on icon at bounding box center [83, 371] width 16 height 14
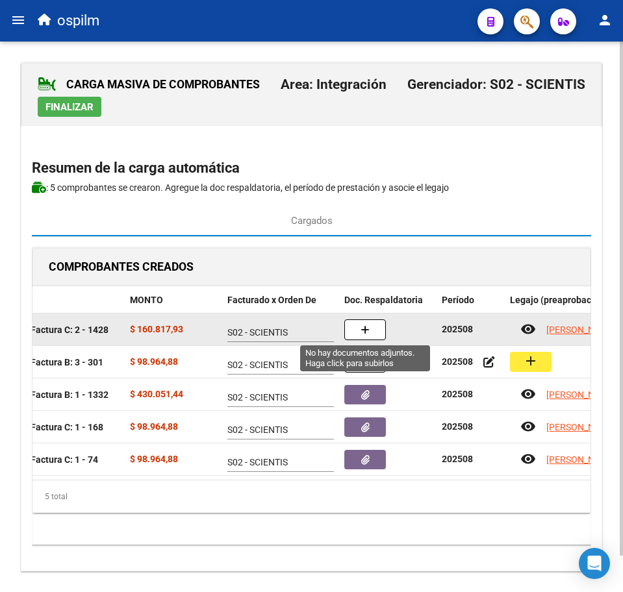
click at [359, 338] on button "button" at bounding box center [365, 329] width 42 height 21
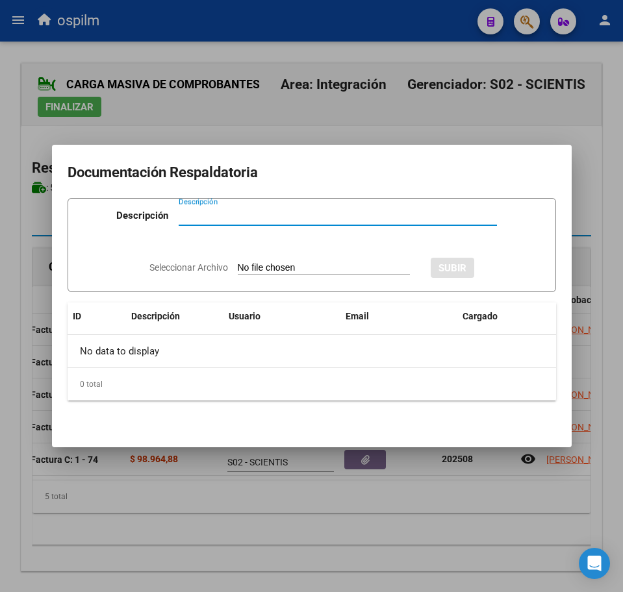
paste input "Planilla de asistencia"
type input "Planilla de asistencia"
click at [273, 262] on input "Seleccionar Archivo" at bounding box center [324, 268] width 172 height 12
type input "C:\fakepath\JIMENEZ SANCHEZ LUCAS URIEL_202508_090_N_SENDON LORENA GABRIELA_PA.…"
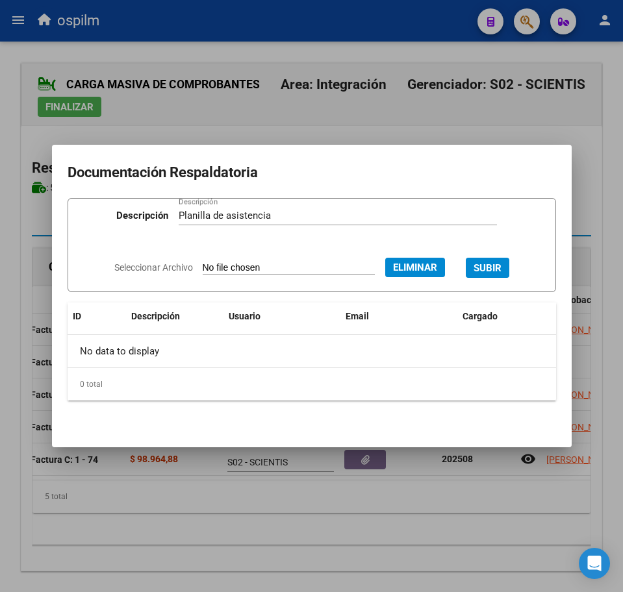
click at [501, 263] on span "SUBIR" at bounding box center [487, 268] width 28 height 12
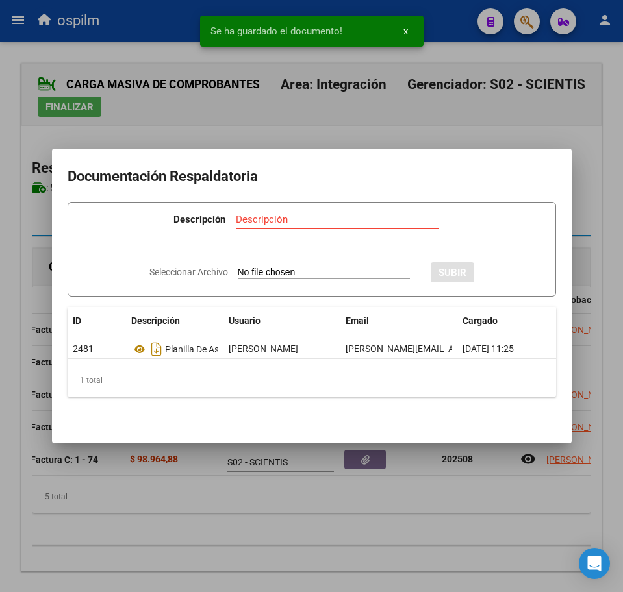
click at [197, 549] on div at bounding box center [311, 296] width 623 height 592
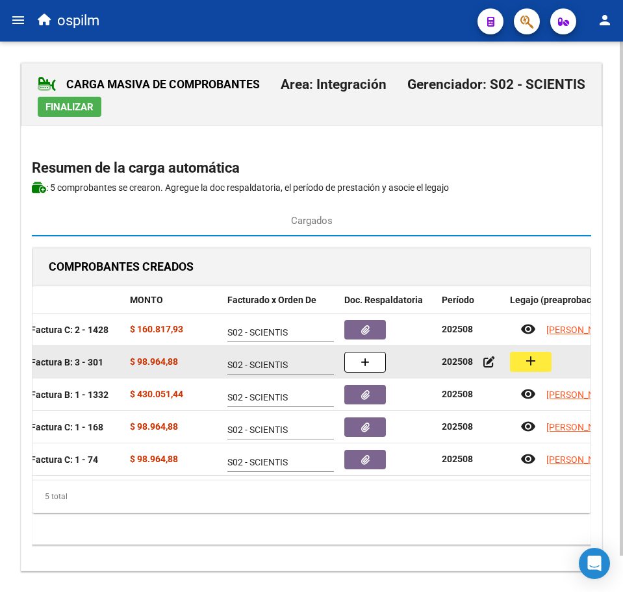
click at [534, 360] on mat-icon "add" at bounding box center [531, 361] width 16 height 16
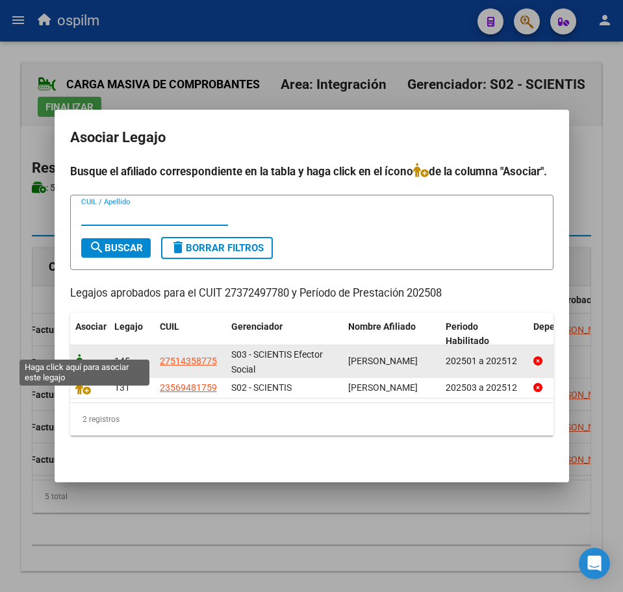
click at [79, 354] on icon at bounding box center [83, 361] width 16 height 14
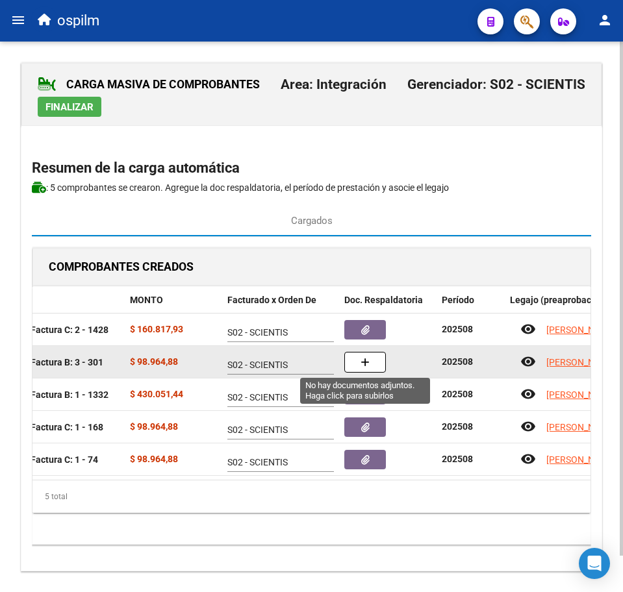
click at [371, 358] on button "button" at bounding box center [365, 362] width 42 height 21
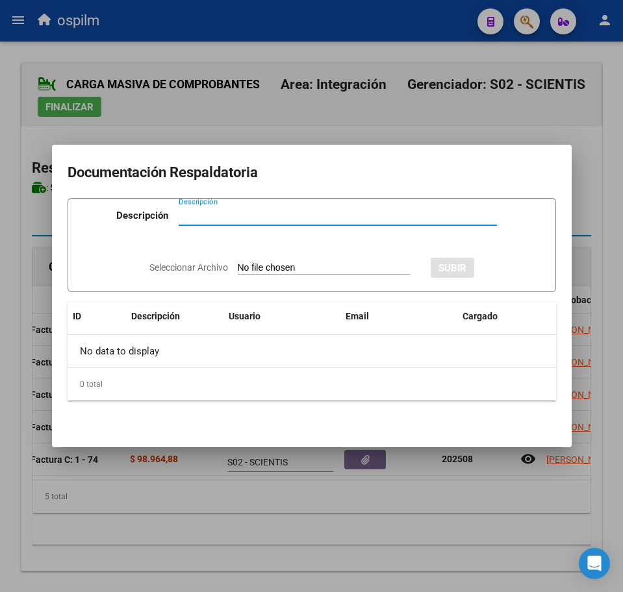
paste input "Planilla de asistencia"
type input "Planilla de asistencia"
click at [297, 270] on input "Seleccionar Archivo" at bounding box center [324, 268] width 172 height 12
type input "C:\fakepath\LOPEZ DIANA MILAGROS_202508_090_N_NAVARRO NATALIA ESTEFANIA_PA.jpg"
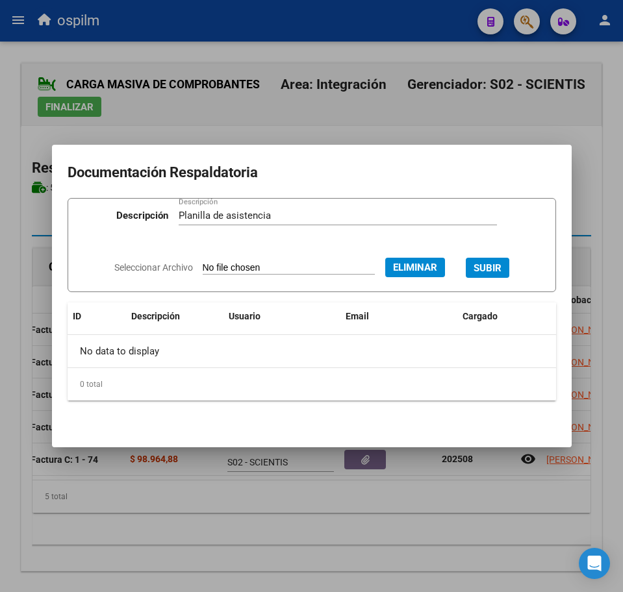
click at [501, 266] on span "SUBIR" at bounding box center [487, 268] width 28 height 12
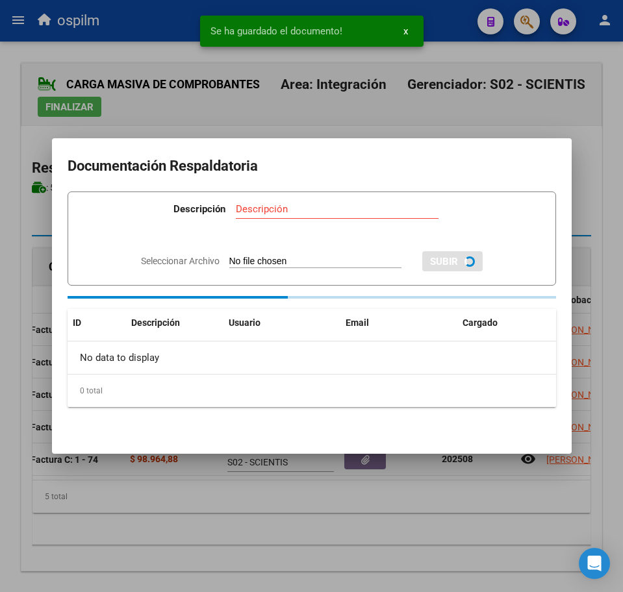
click at [292, 540] on div at bounding box center [311, 296] width 623 height 592
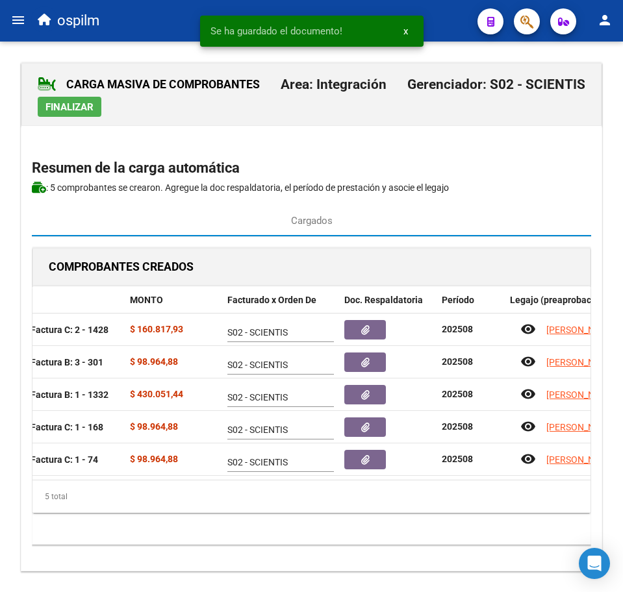
click at [75, 111] on span "Finalizar" at bounding box center [69, 107] width 48 height 12
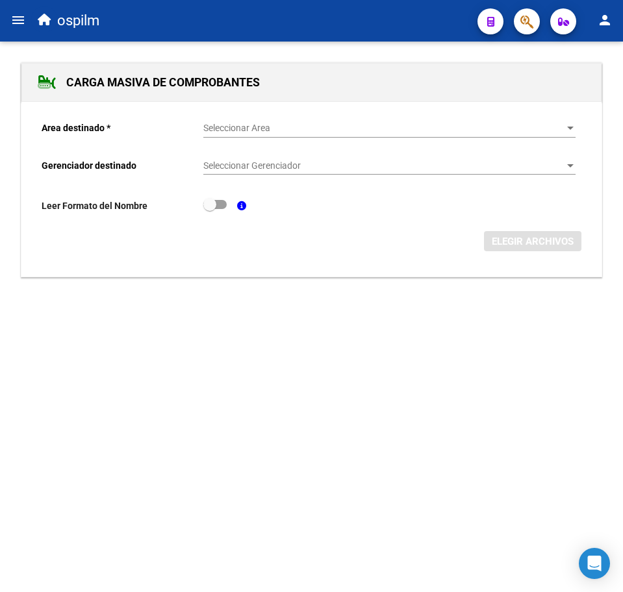
click at [258, 125] on span "Seleccionar Area" at bounding box center [383, 128] width 360 height 11
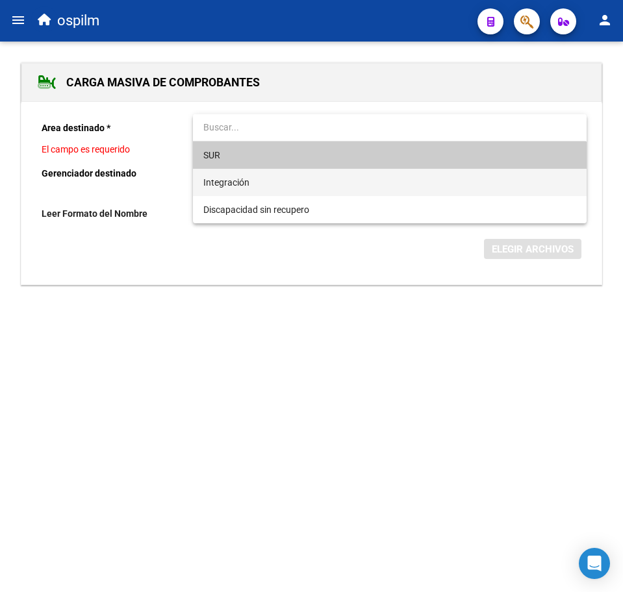
click at [265, 175] on span "Integración" at bounding box center [389, 182] width 372 height 27
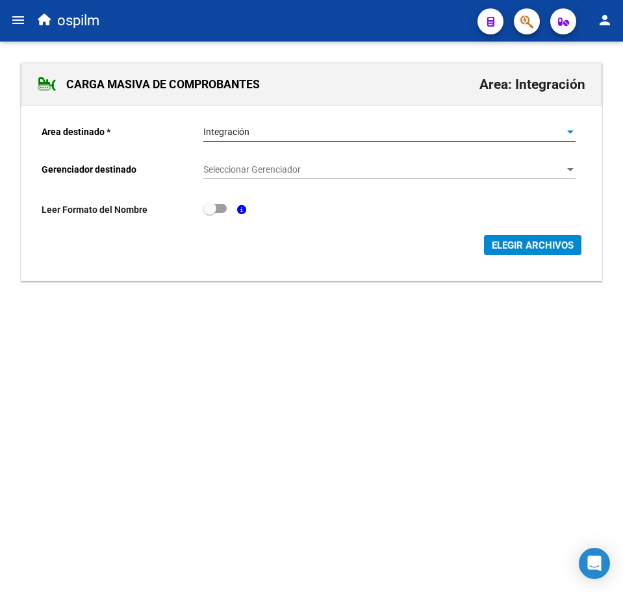
click at [274, 161] on div "Seleccionar Gerenciador Seleccionar Gerenciador" at bounding box center [389, 166] width 372 height 26
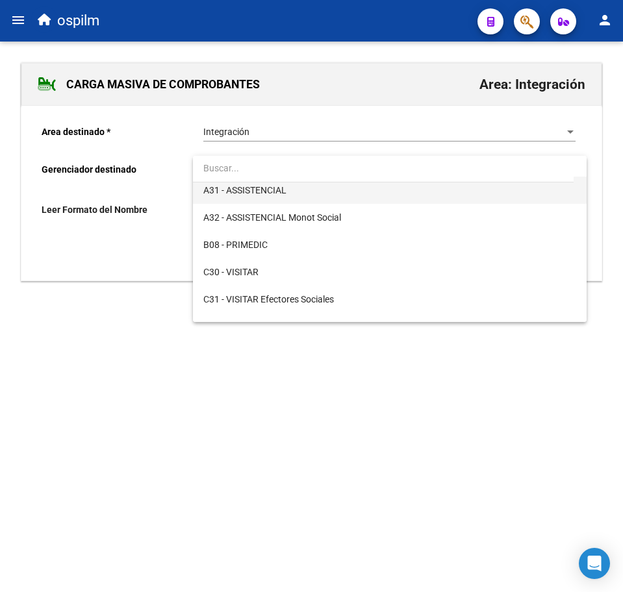
scroll to position [162, 0]
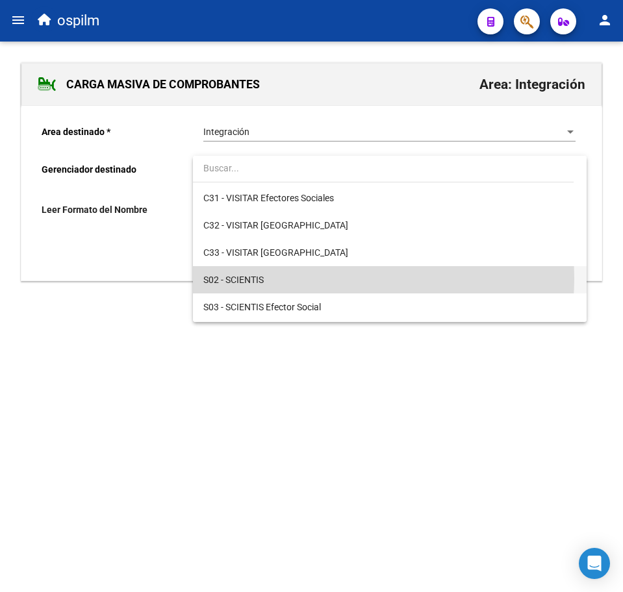
click at [318, 279] on span "S02 - SCIENTIS" at bounding box center [389, 279] width 372 height 27
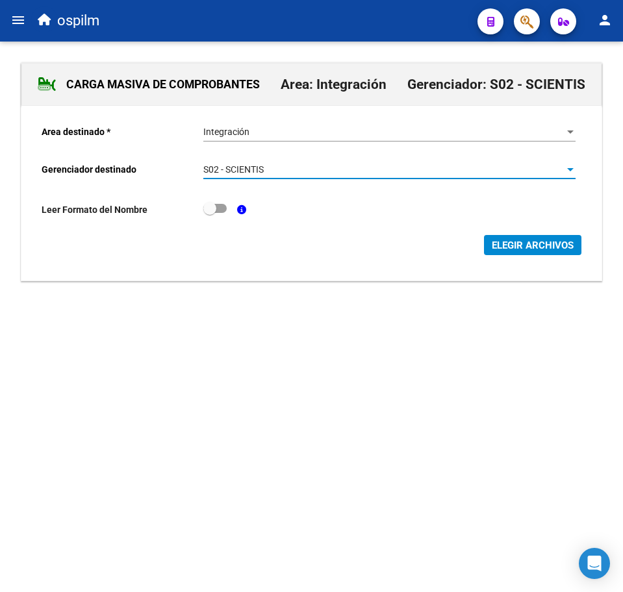
click at [518, 247] on span "ELEGIR ARCHIVOS" at bounding box center [533, 246] width 82 height 12
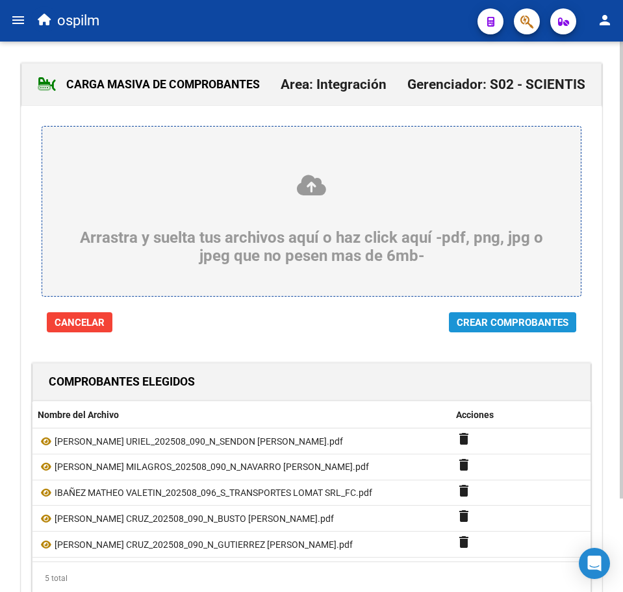
click at [468, 323] on span "Crear Comprobantes" at bounding box center [513, 323] width 112 height 12
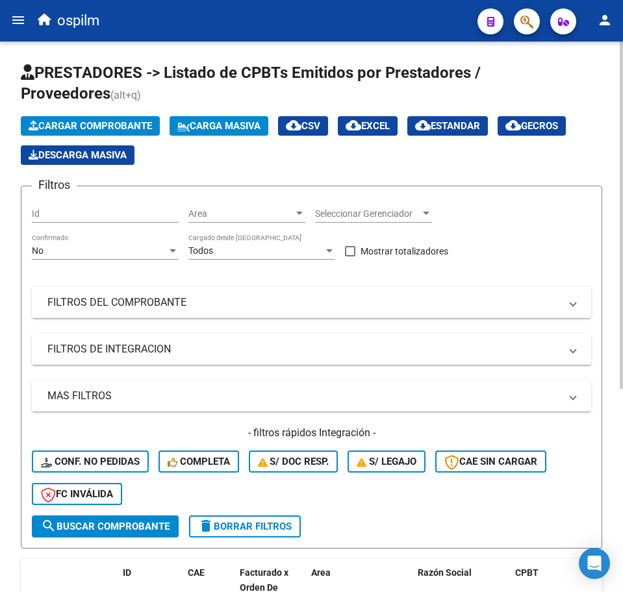
click at [252, 127] on span "Carga Masiva" at bounding box center [218, 126] width 83 height 12
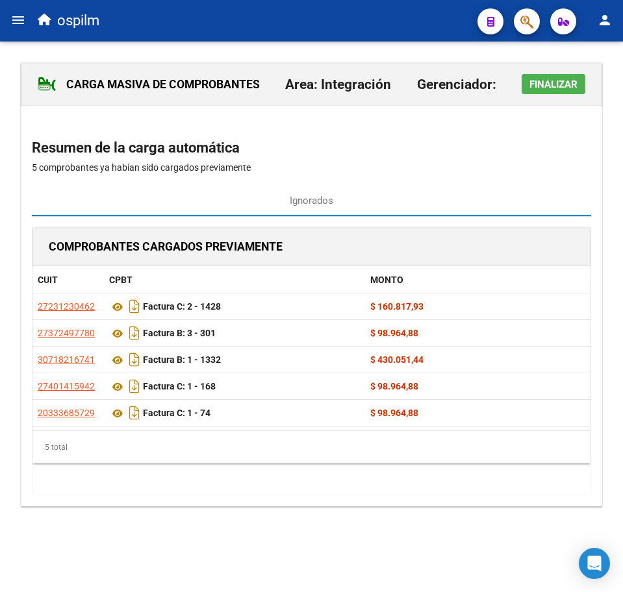
click at [571, 84] on span "Finalizar" at bounding box center [553, 85] width 48 height 12
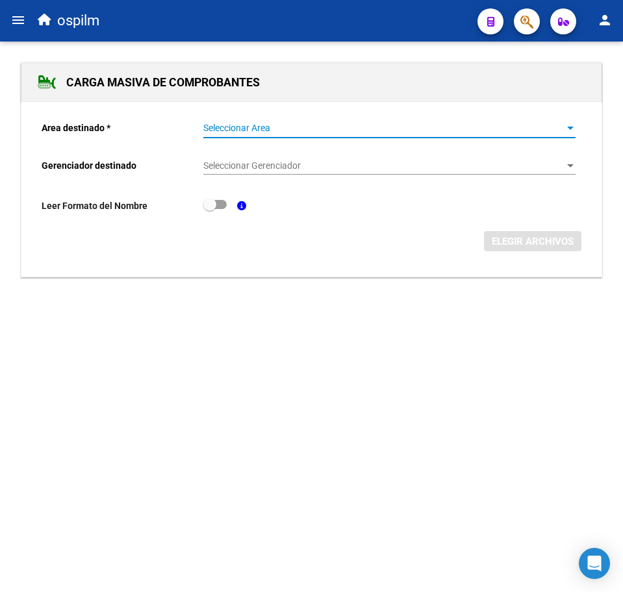
click at [272, 130] on span "Seleccionar Area" at bounding box center [383, 128] width 360 height 11
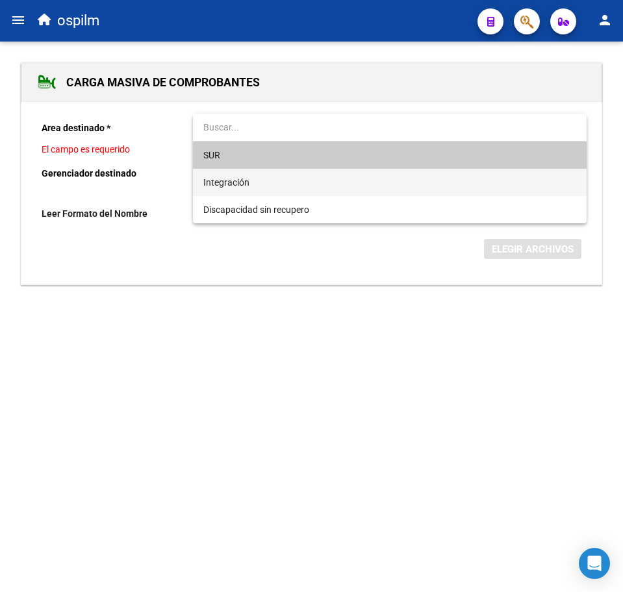
click at [274, 181] on span "Integración" at bounding box center [389, 182] width 372 height 27
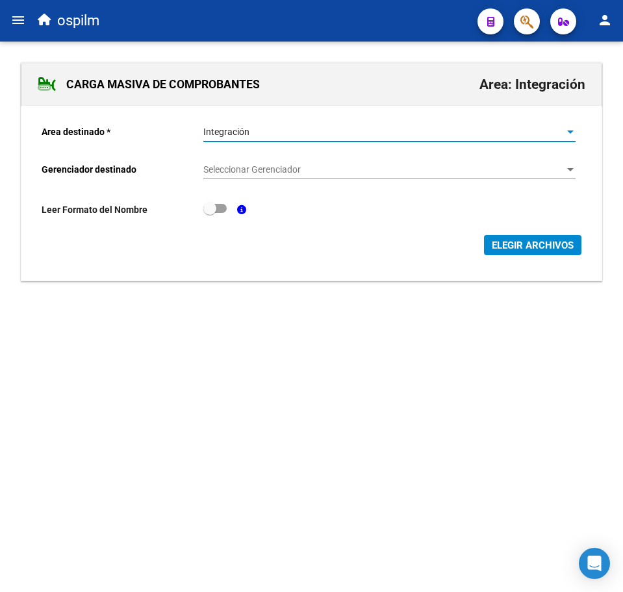
click at [277, 172] on span "Seleccionar Gerenciador" at bounding box center [383, 169] width 360 height 11
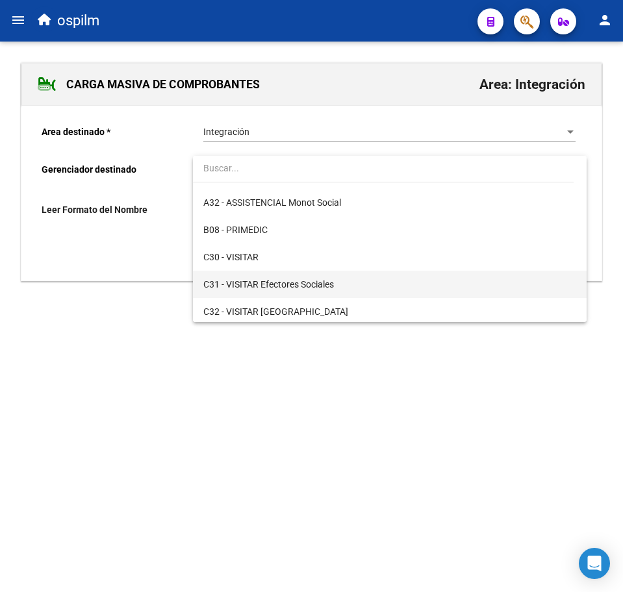
scroll to position [162, 0]
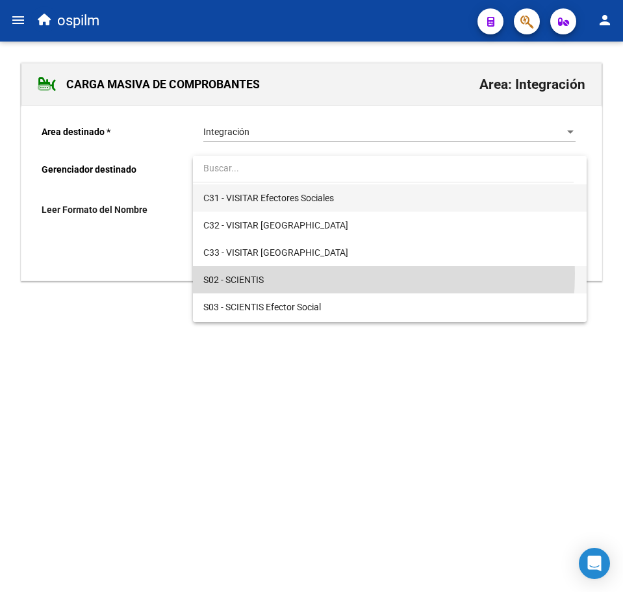
click at [284, 273] on span "S02 - SCIENTIS" at bounding box center [389, 279] width 372 height 27
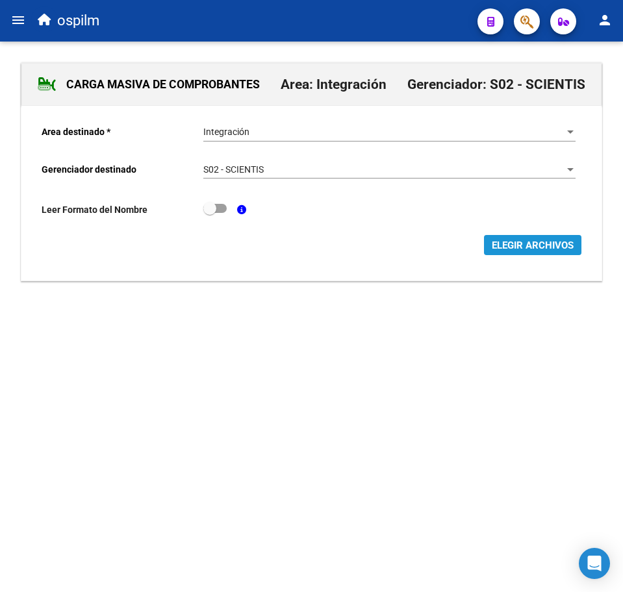
click at [511, 240] on span "ELEGIR ARCHIVOS" at bounding box center [533, 246] width 82 height 12
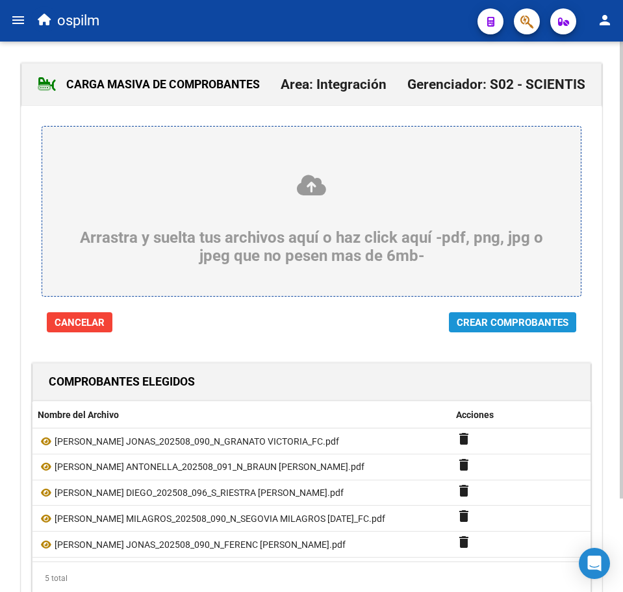
click at [474, 325] on span "Crear Comprobantes" at bounding box center [513, 323] width 112 height 12
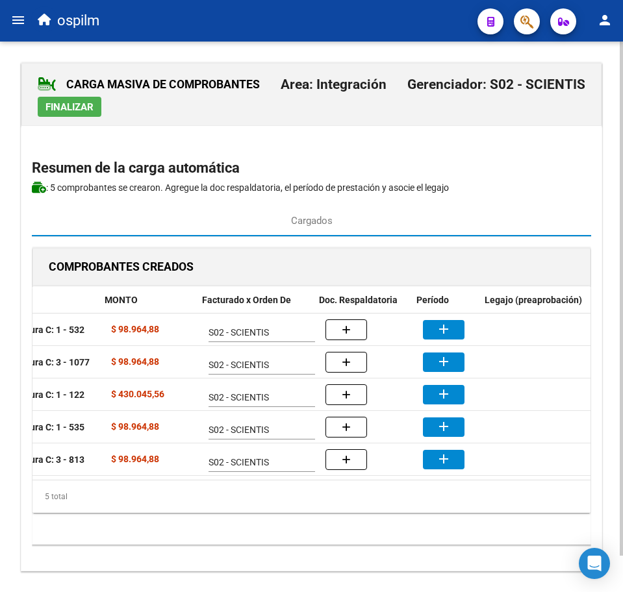
scroll to position [0, 235]
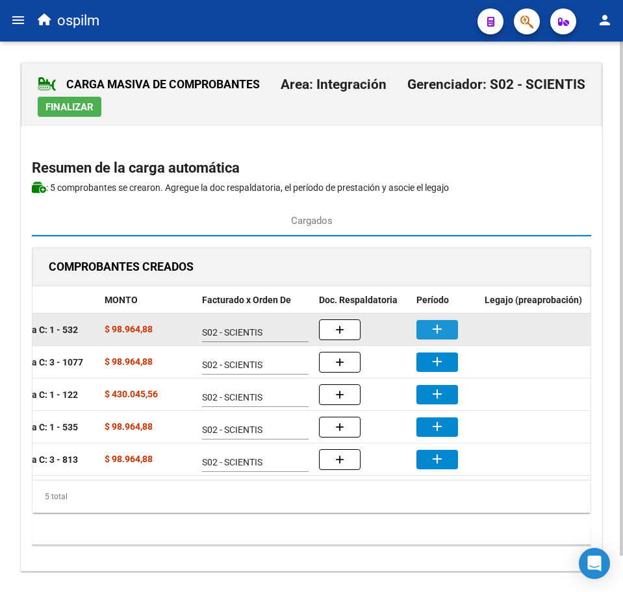
click at [443, 324] on mat-icon "add" at bounding box center [437, 329] width 16 height 16
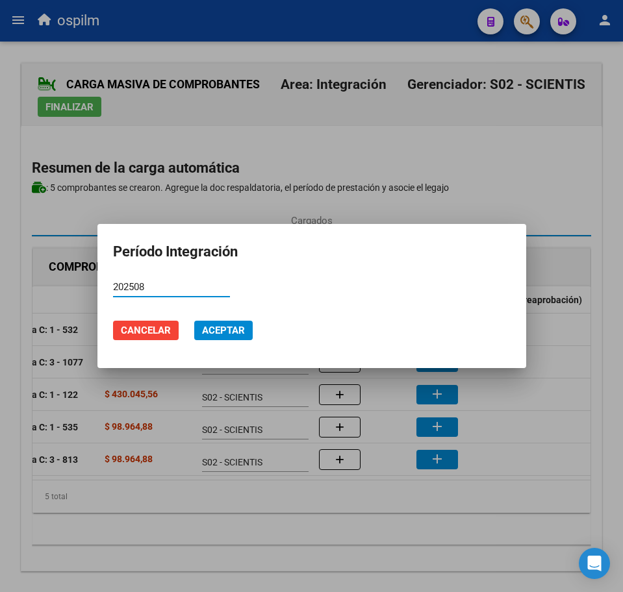
type input "202508"
click at [227, 328] on span "Aceptar" at bounding box center [223, 331] width 43 height 12
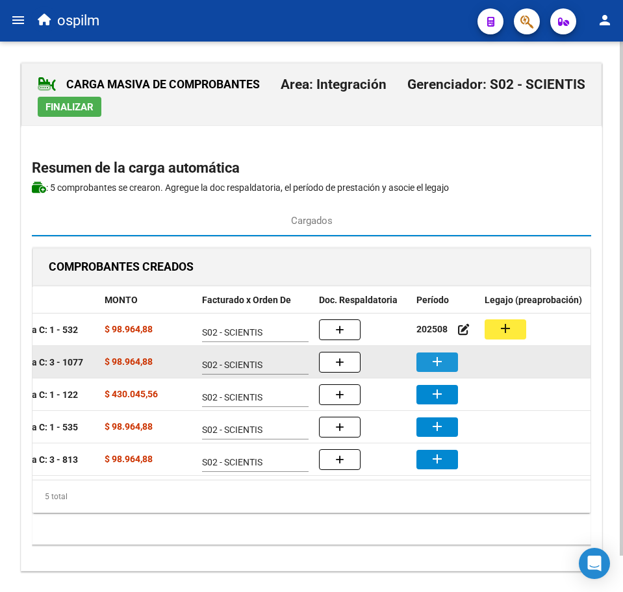
click at [440, 364] on mat-icon "add" at bounding box center [437, 362] width 16 height 16
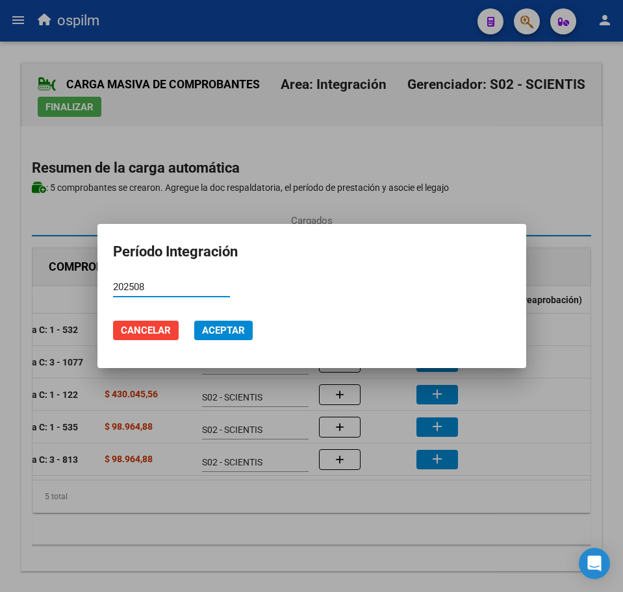
type input "202508"
click at [236, 333] on span "Aceptar" at bounding box center [223, 331] width 43 height 12
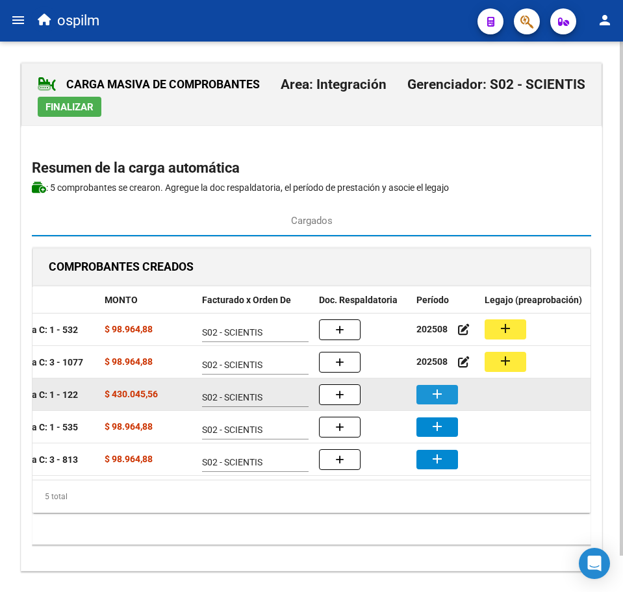
click at [444, 400] on mat-icon "add" at bounding box center [437, 394] width 16 height 16
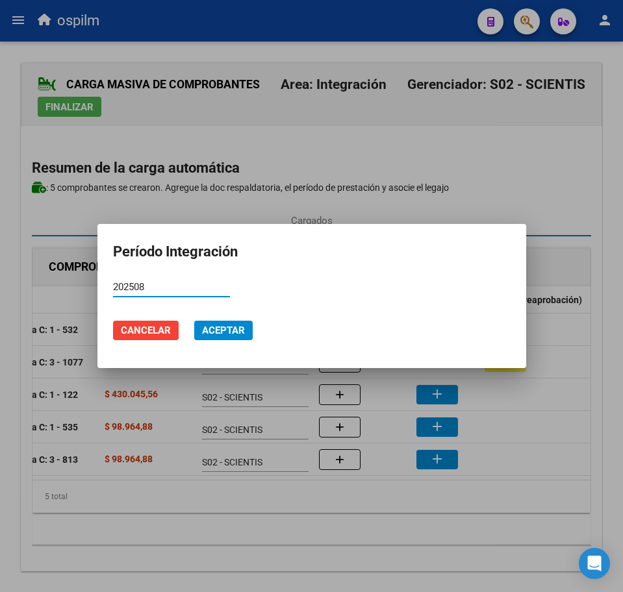
type input "202508"
click at [213, 323] on button "Aceptar" at bounding box center [223, 330] width 58 height 19
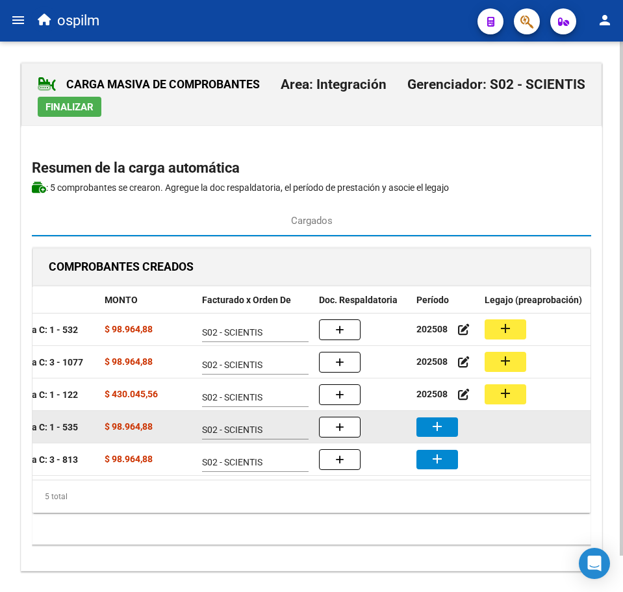
click at [439, 429] on mat-icon "add" at bounding box center [437, 427] width 16 height 16
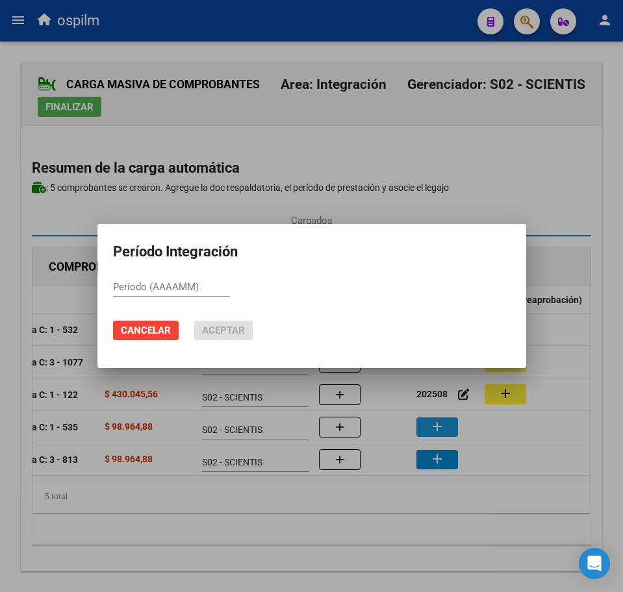
paste input "202508"
type input "202508"
click at [216, 323] on button "Aceptar" at bounding box center [223, 330] width 58 height 19
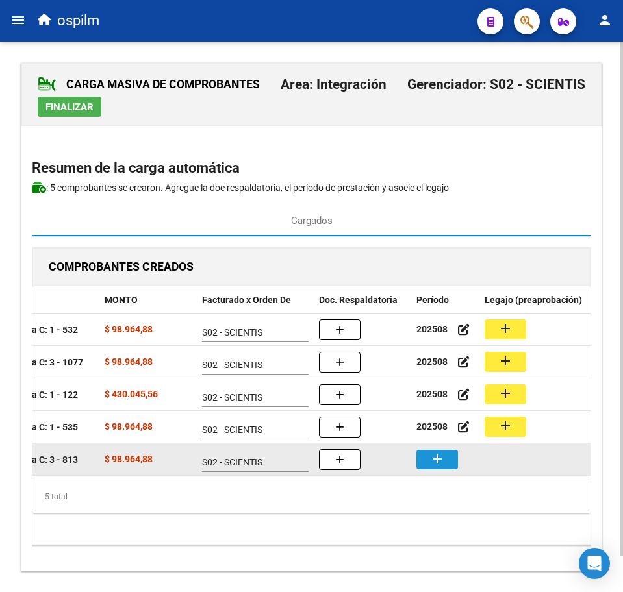
click at [436, 456] on mat-icon "add" at bounding box center [437, 459] width 16 height 16
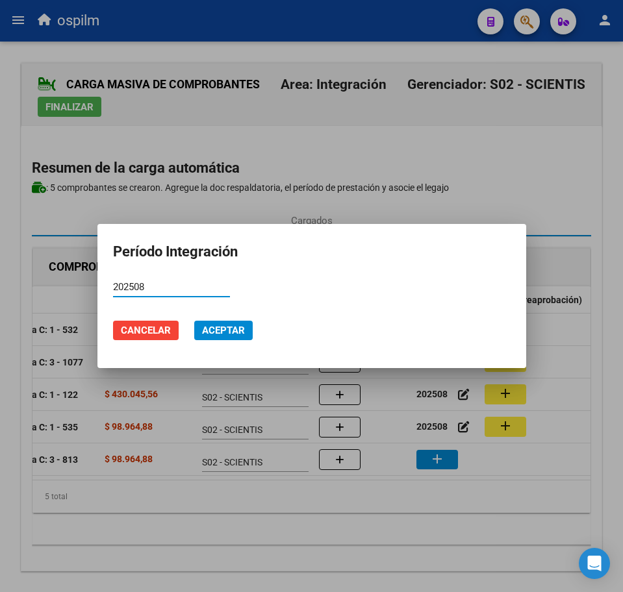
type input "202508"
click at [238, 332] on span "Aceptar" at bounding box center [223, 331] width 43 height 12
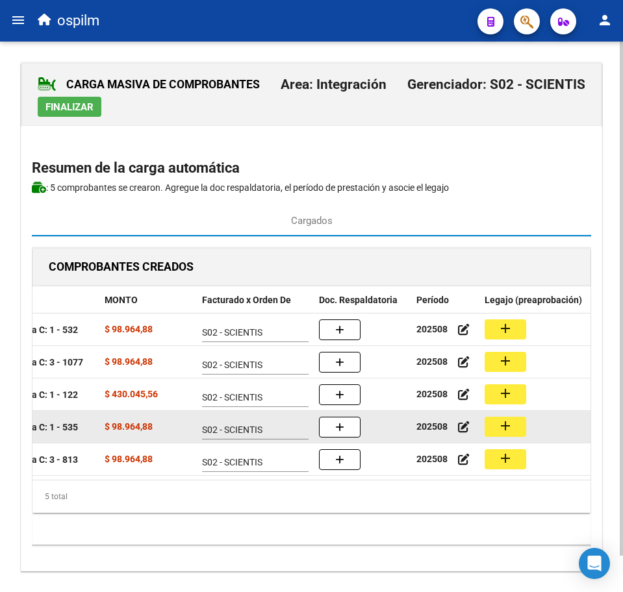
click at [503, 428] on mat-icon "add" at bounding box center [505, 426] width 16 height 16
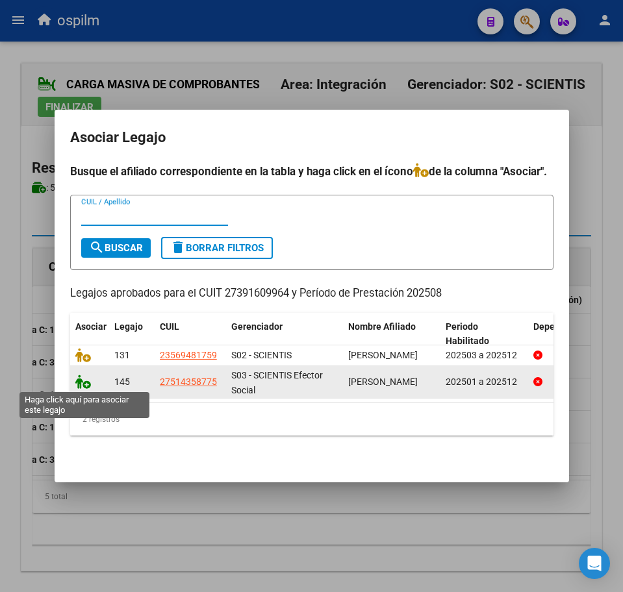
click at [83, 381] on icon at bounding box center [83, 382] width 16 height 14
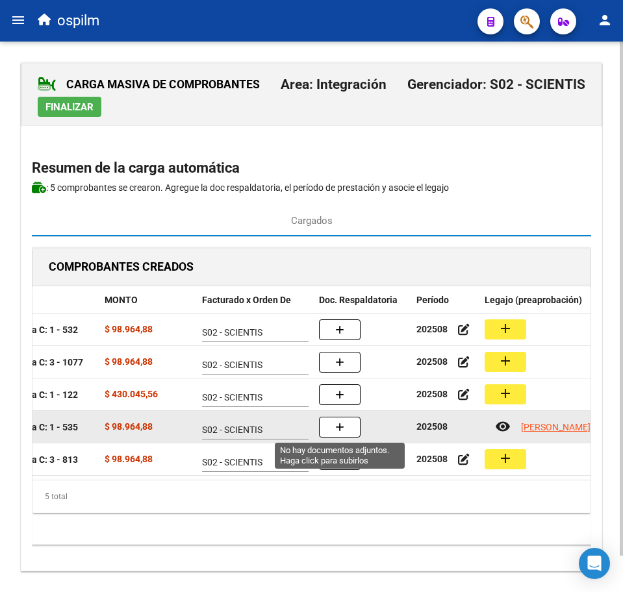
click at [329, 425] on button "button" at bounding box center [340, 427] width 42 height 21
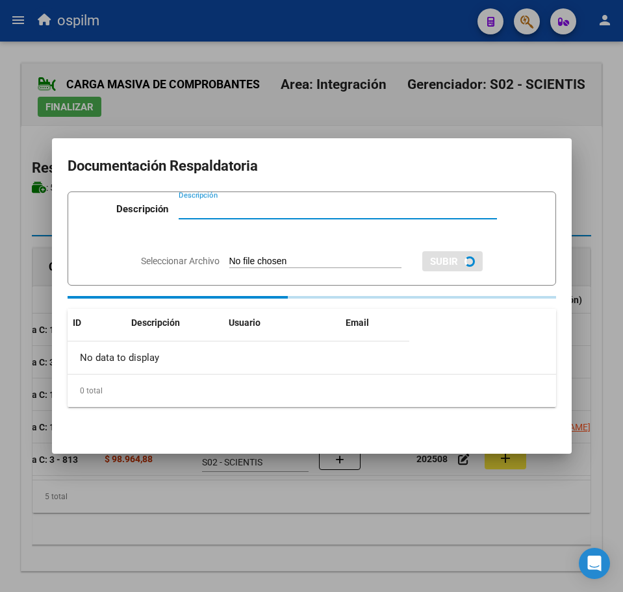
paste input "Planilla de asistencia"
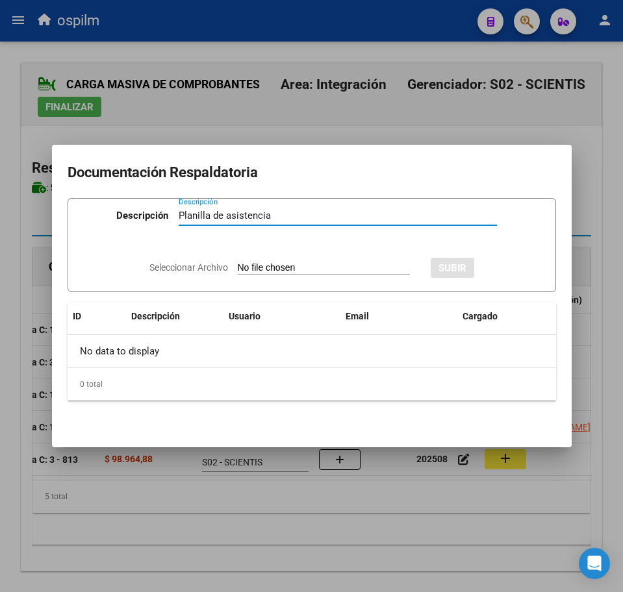
type input "Planilla de asistencia"
click at [264, 274] on div "Seleccionar Archivo SUBIR" at bounding box center [311, 266] width 325 height 38
click at [264, 262] on app-file-uploader "Seleccionar Archivo" at bounding box center [284, 268] width 271 height 12
click at [277, 268] on input "Seleccionar Archivo" at bounding box center [324, 268] width 172 height 12
type input "C:\fakepath\LOPEZ DIANA MILAGROS_202508_090_N_SEGOVIA MILAGROS LUCIA_PA.pdf"
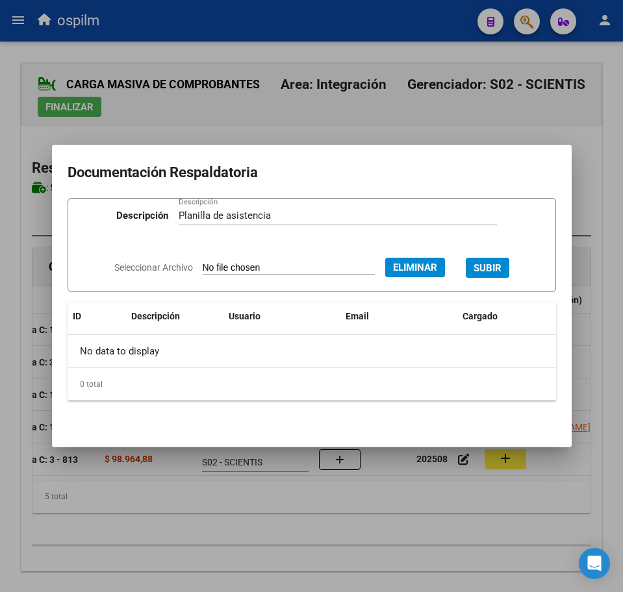
click at [498, 266] on span "SUBIR" at bounding box center [487, 268] width 28 height 12
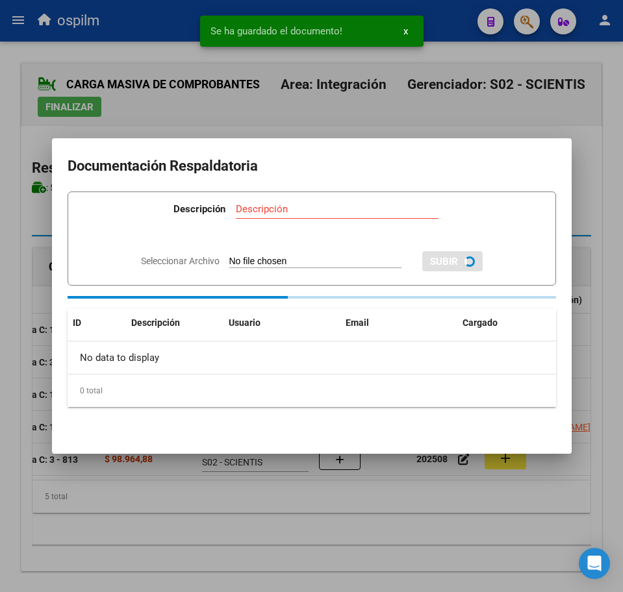
click at [285, 519] on div at bounding box center [311, 296] width 623 height 592
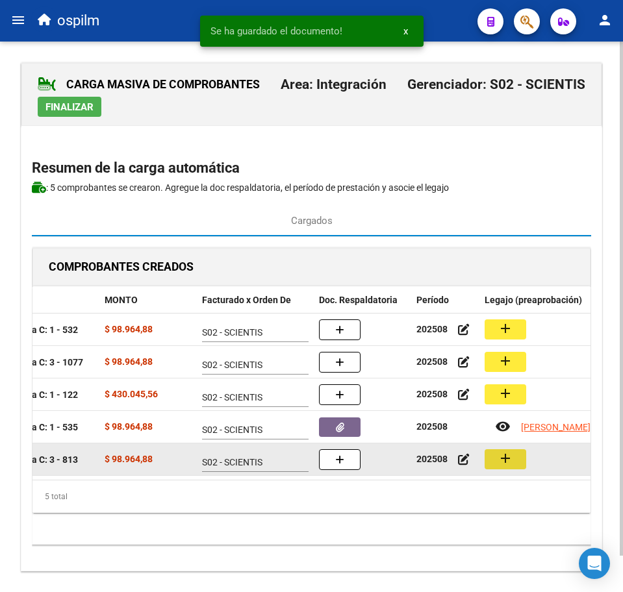
click at [514, 458] on button "add" at bounding box center [505, 459] width 42 height 20
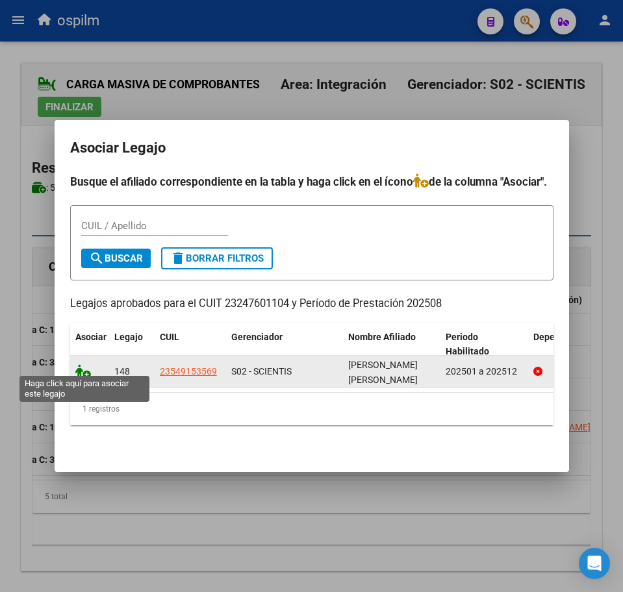
click at [84, 365] on icon at bounding box center [83, 371] width 16 height 14
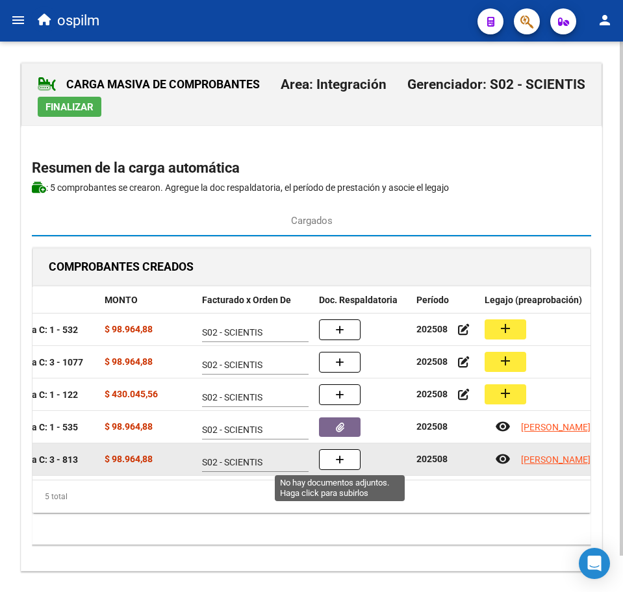
click at [337, 455] on span "button" at bounding box center [339, 460] width 9 height 12
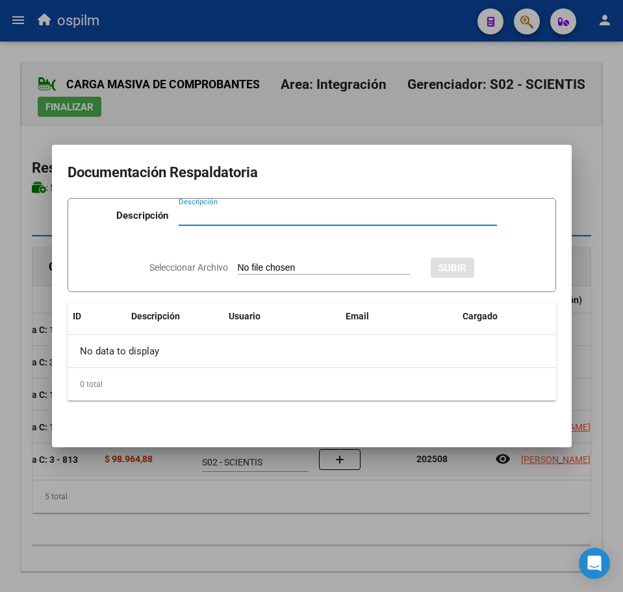
paste input "Planilla de asistencia"
type input "Planilla de asistencia"
click at [256, 262] on app-file-uploader "Seleccionar Archivo" at bounding box center [284, 268] width 271 height 12
click at [262, 270] on input "Seleccionar Archivo" at bounding box center [324, 268] width 172 height 12
type input "C:\fakepath\MACHADO MELGAREJO SANTINO JONAS_202508_090_N_FERENC ELIZABETH ALBIN…"
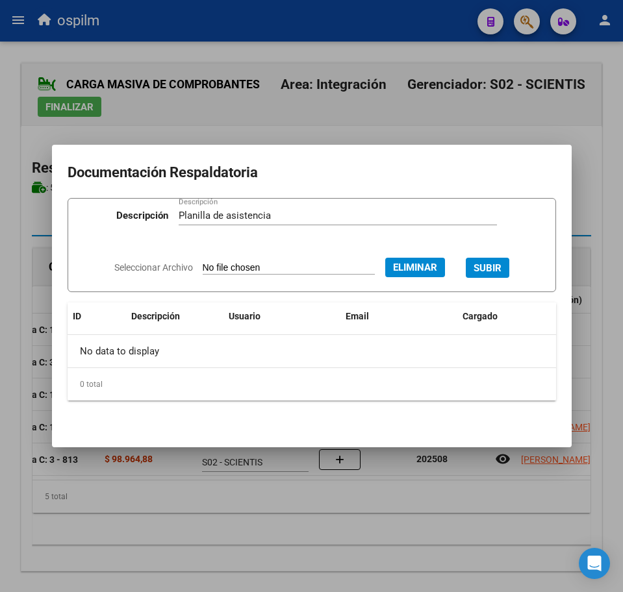
click at [492, 260] on button "SUBIR" at bounding box center [488, 268] width 44 height 20
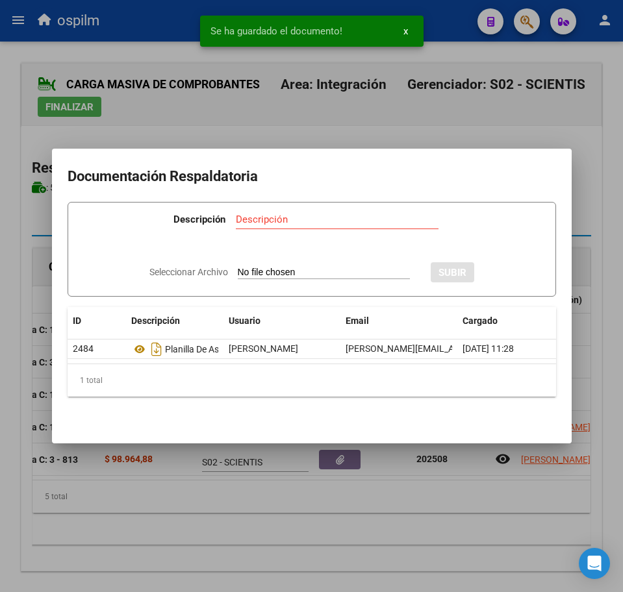
click at [318, 550] on div at bounding box center [311, 296] width 623 height 592
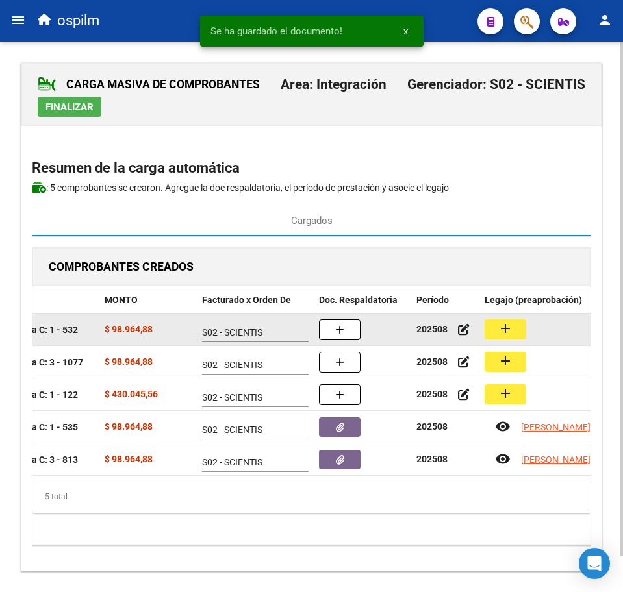
click at [515, 327] on button "add" at bounding box center [505, 329] width 42 height 20
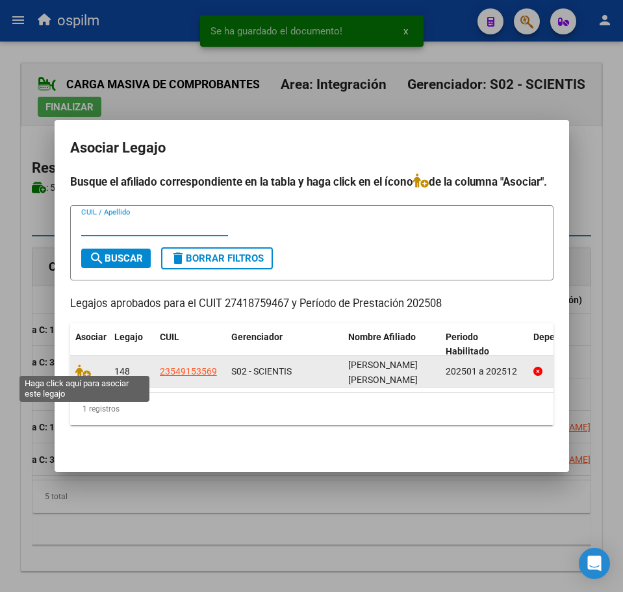
drag, startPoint x: 82, startPoint y: 364, endPoint x: 101, endPoint y: 364, distance: 18.2
click at [81, 364] on icon at bounding box center [83, 371] width 16 height 14
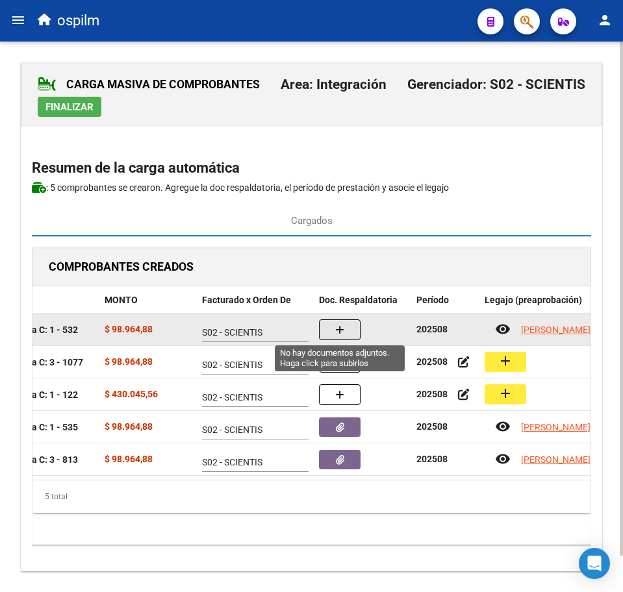
click at [347, 335] on button "button" at bounding box center [340, 329] width 42 height 21
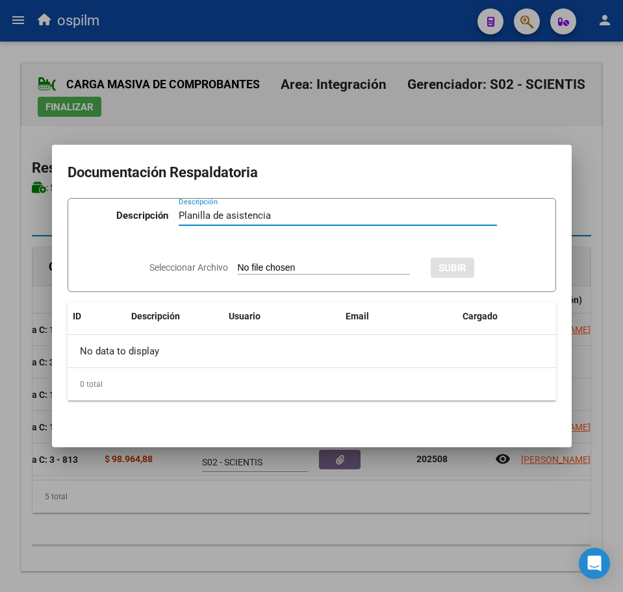
type input "Planilla de asistencia"
click at [301, 274] on input "Seleccionar Archivo" at bounding box center [324, 268] width 172 height 12
type input "C:\fakepath\MACHADO MELGAREJO SANTINO JONAS_202508_090_N_GRANATO VICTORIA_PA.pdf"
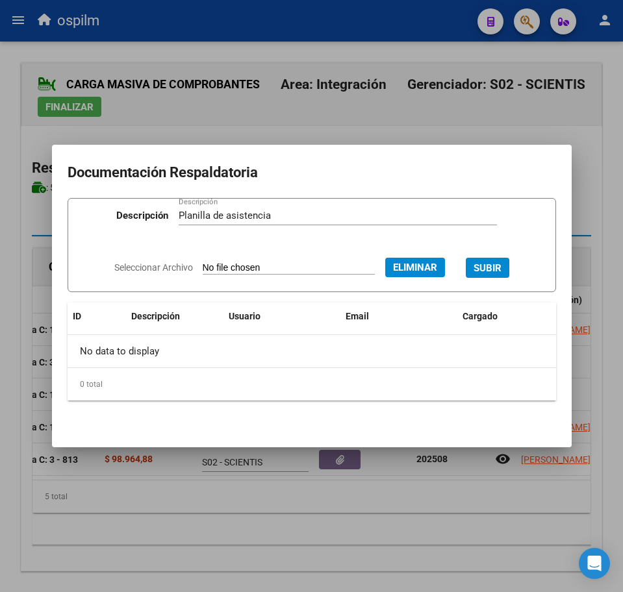
click at [501, 268] on span "SUBIR" at bounding box center [487, 268] width 28 height 12
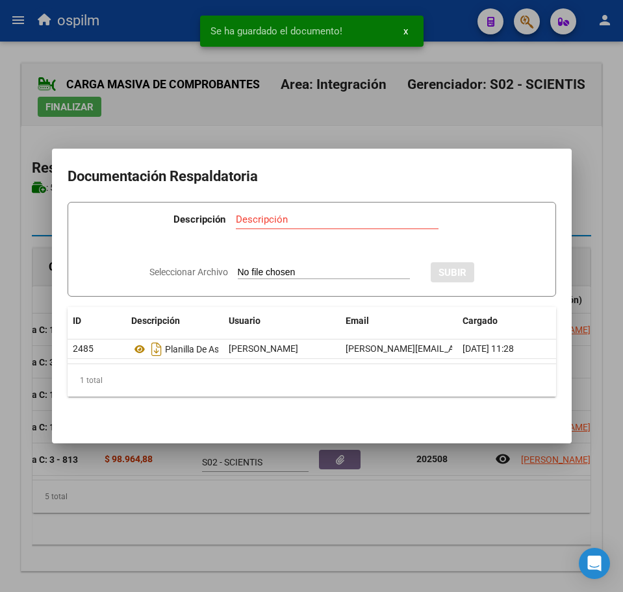
click at [328, 532] on div at bounding box center [311, 296] width 623 height 592
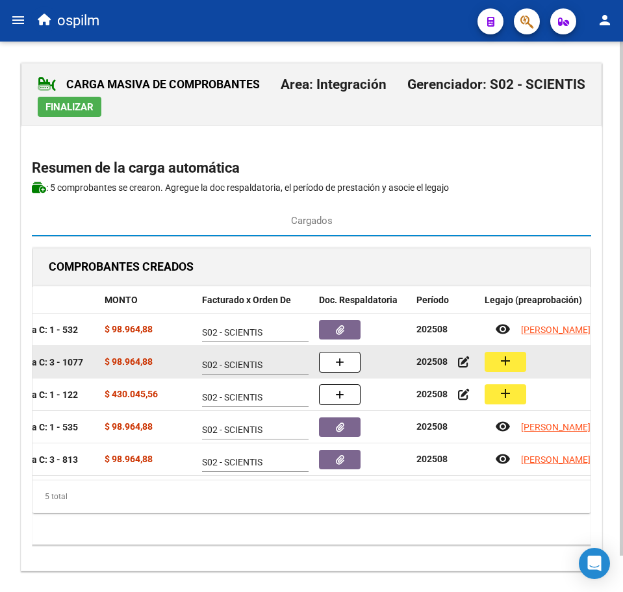
click at [497, 363] on mat-icon "add" at bounding box center [505, 361] width 16 height 16
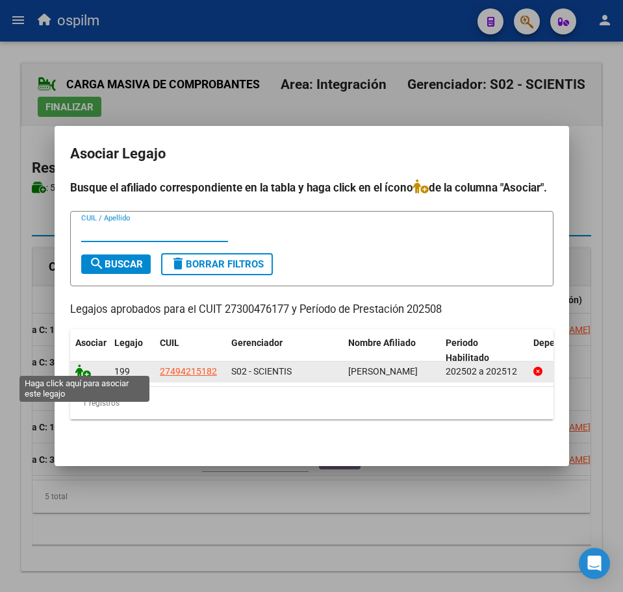
click at [82, 364] on icon at bounding box center [83, 371] width 16 height 14
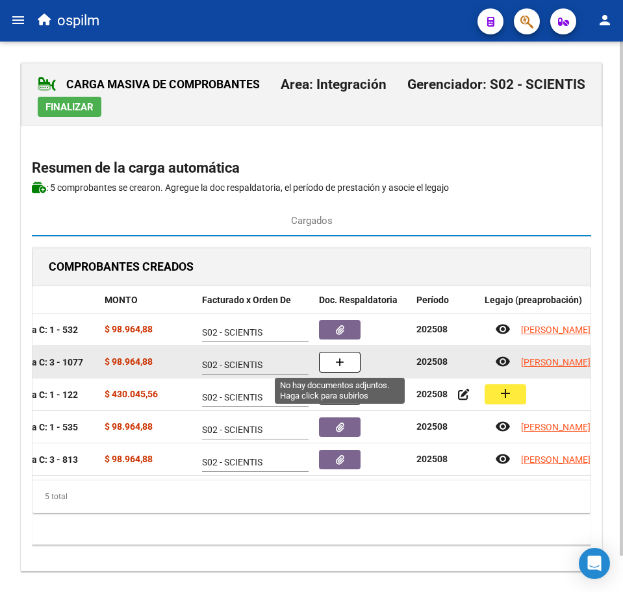
click at [331, 349] on datatable-body-cell at bounding box center [362, 362] width 97 height 32
click at [340, 361] on icon "button" at bounding box center [339, 363] width 9 height 10
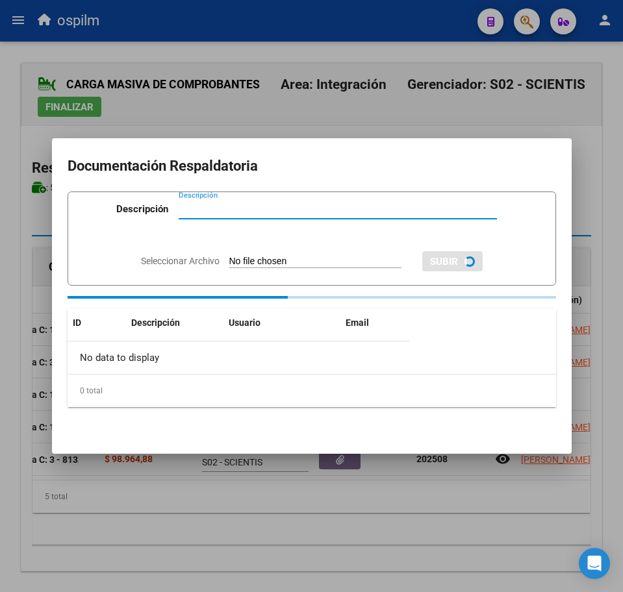
paste input "Planilla de asistencia"
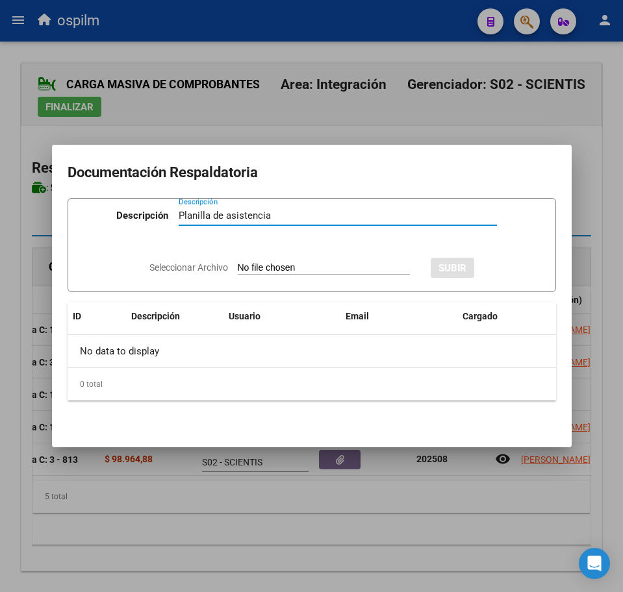
type input "Planilla de asistencia"
click at [273, 268] on input "Seleccionar Archivo" at bounding box center [324, 268] width 172 height 12
type input "C:\fakepath\MONZON VALENTINA ANTONELLA_202508_091_N_BRAUN PATRICIA ESTHER_PA.pdf"
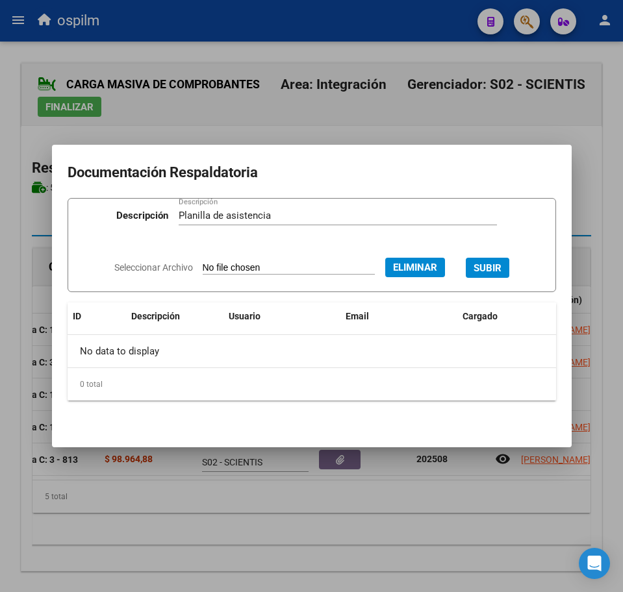
click at [488, 264] on span "SUBIR" at bounding box center [487, 268] width 28 height 12
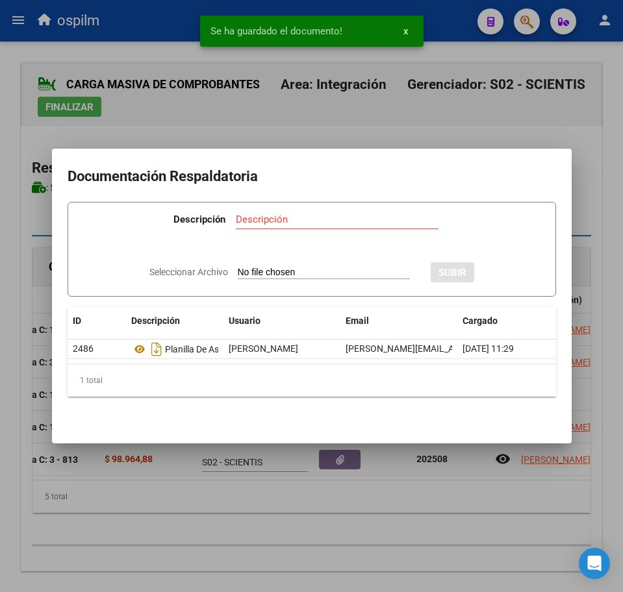
click at [332, 546] on div at bounding box center [311, 296] width 623 height 592
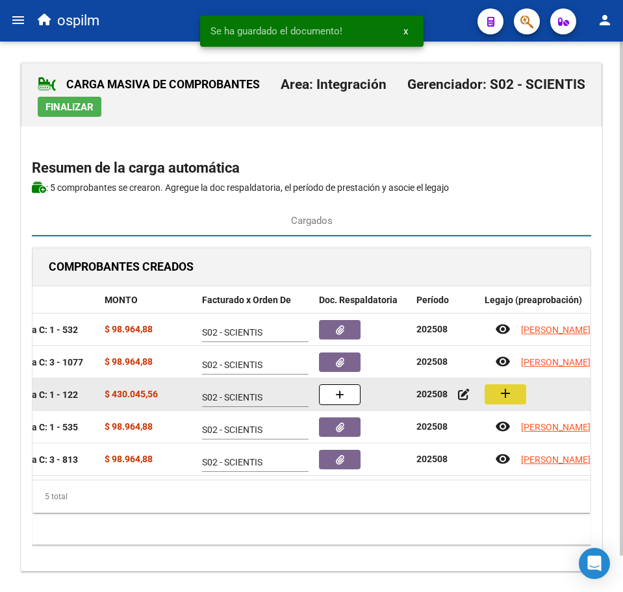
click at [497, 392] on mat-icon "add" at bounding box center [505, 394] width 16 height 16
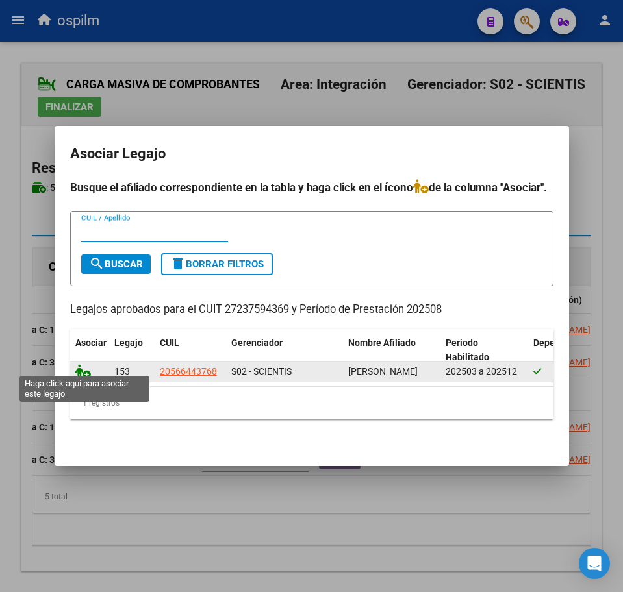
click at [84, 366] on icon at bounding box center [83, 371] width 16 height 14
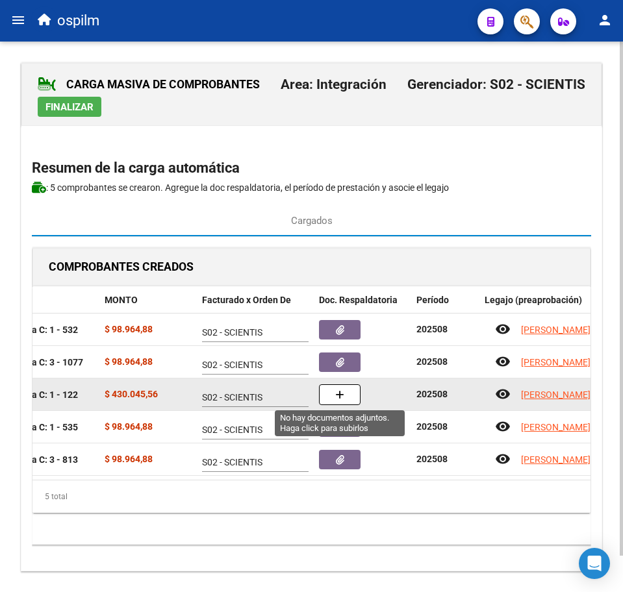
click at [340, 386] on button "button" at bounding box center [340, 394] width 42 height 21
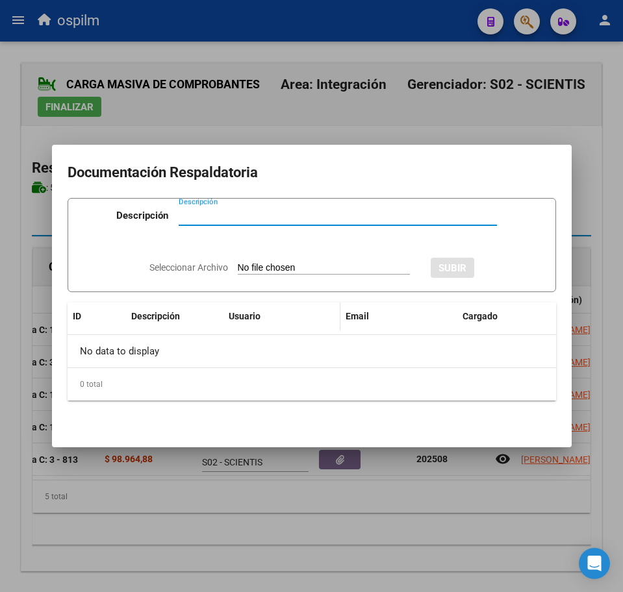
paste input "Planilla de asistencia"
type input "Planilla de asistencia"
click at [262, 263] on input "Seleccionar Archivo" at bounding box center [324, 268] width 172 height 12
type input "C:\fakepath\NOYA SERGIO DIEGO_202508_096_S_RIESTRA NILDA PATRICIA_PA.jpeg"
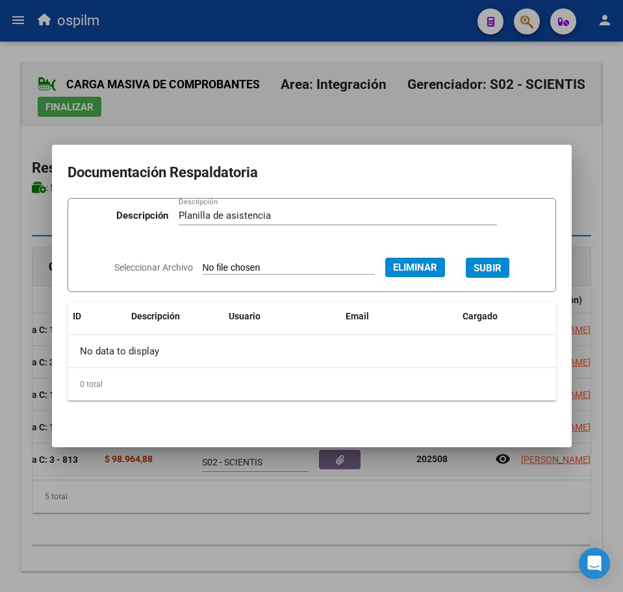
click at [501, 263] on span "SUBIR" at bounding box center [487, 268] width 28 height 12
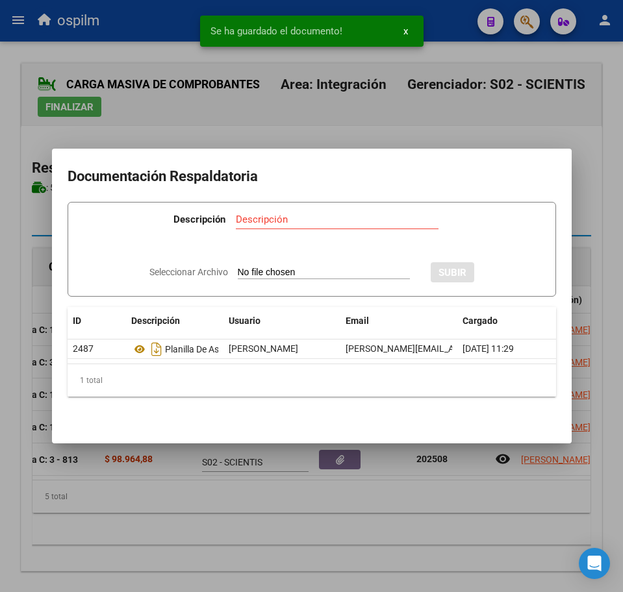
click at [271, 516] on div at bounding box center [311, 296] width 623 height 592
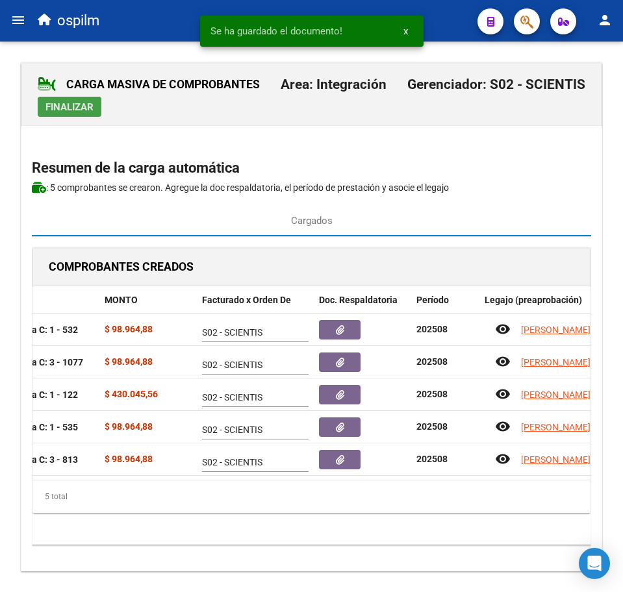
click at [61, 105] on span "Finalizar" at bounding box center [69, 107] width 48 height 12
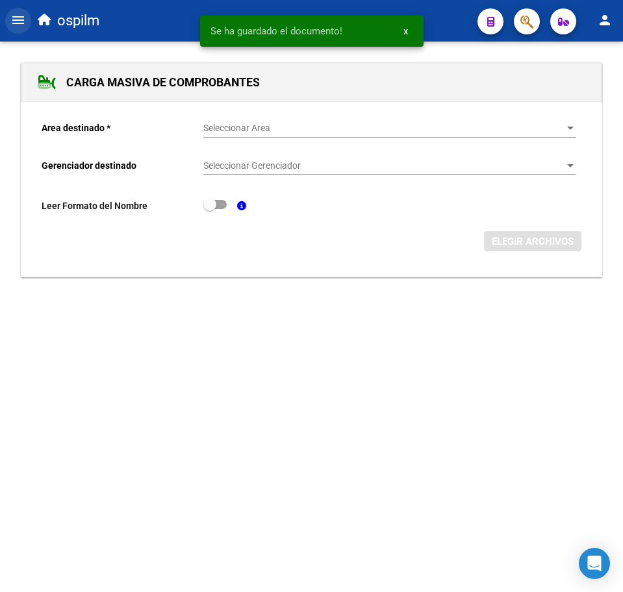
click at [24, 23] on mat-icon "menu" at bounding box center [18, 20] width 16 height 16
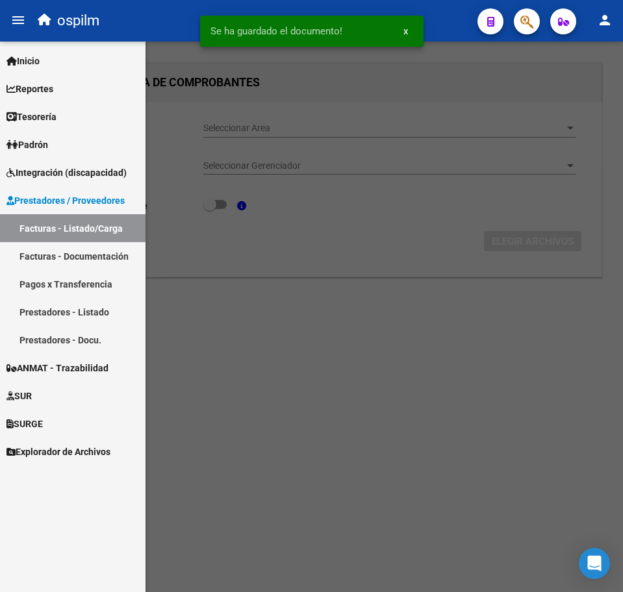
click at [120, 236] on link "Facturas - Listado/Carga" at bounding box center [72, 228] width 145 height 28
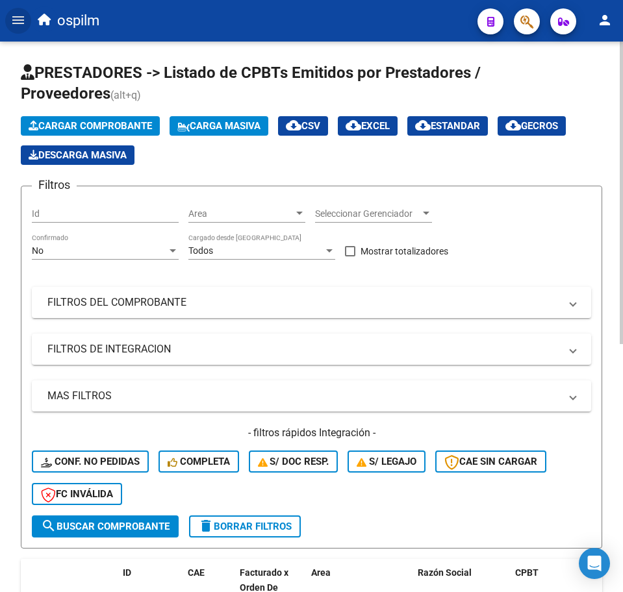
scroll to position [244, 0]
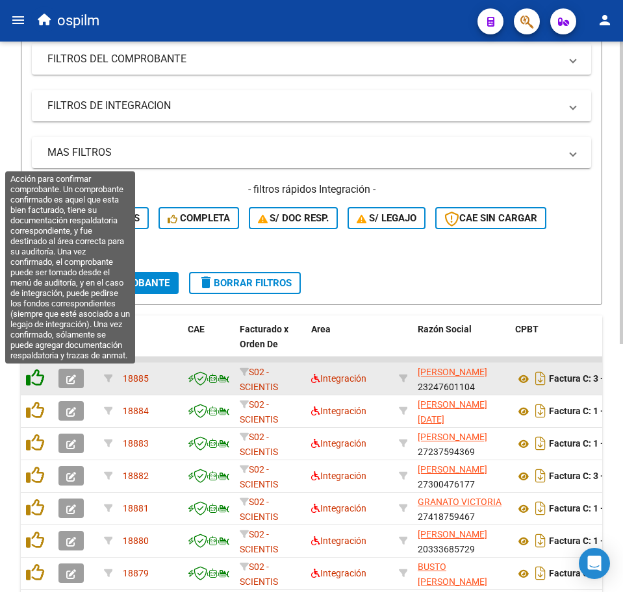
click at [33, 376] on icon at bounding box center [35, 378] width 18 height 18
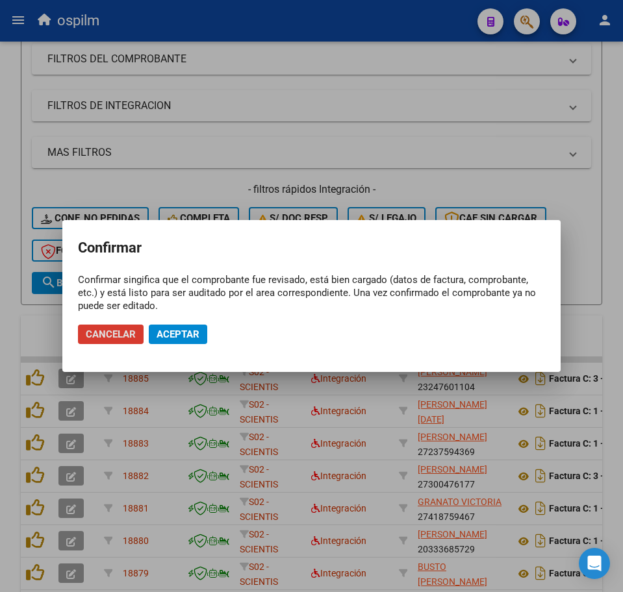
click at [174, 339] on span "Aceptar" at bounding box center [177, 335] width 43 height 12
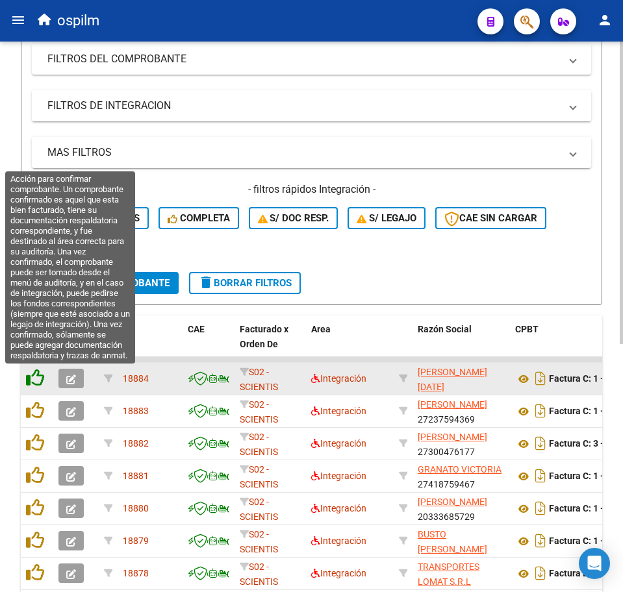
click at [35, 383] on icon at bounding box center [35, 378] width 18 height 18
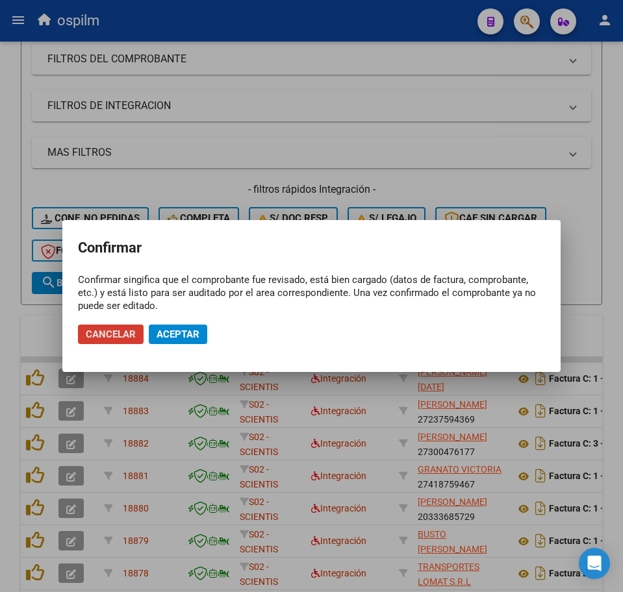
click at [170, 334] on span "Aceptar" at bounding box center [177, 335] width 43 height 12
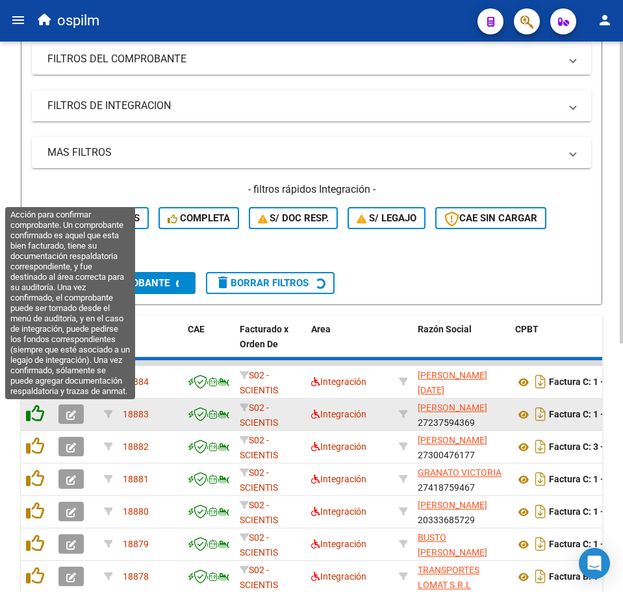
click at [35, 412] on icon at bounding box center [35, 414] width 18 height 18
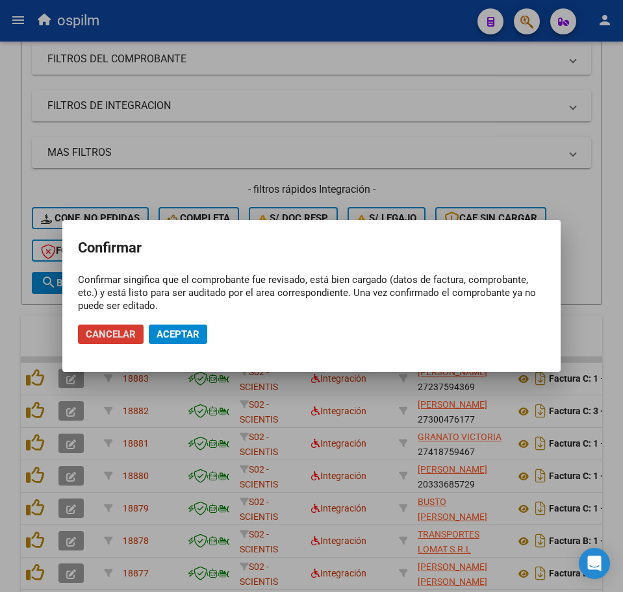
click at [169, 335] on span "Aceptar" at bounding box center [177, 335] width 43 height 12
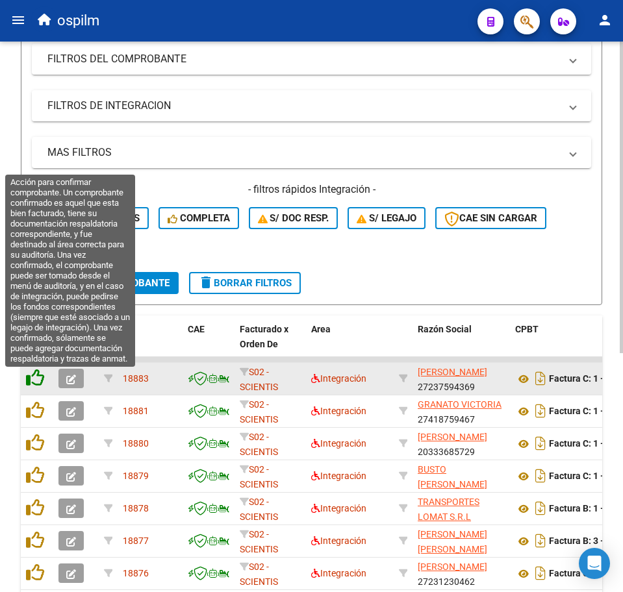
click at [34, 384] on icon at bounding box center [35, 378] width 18 height 18
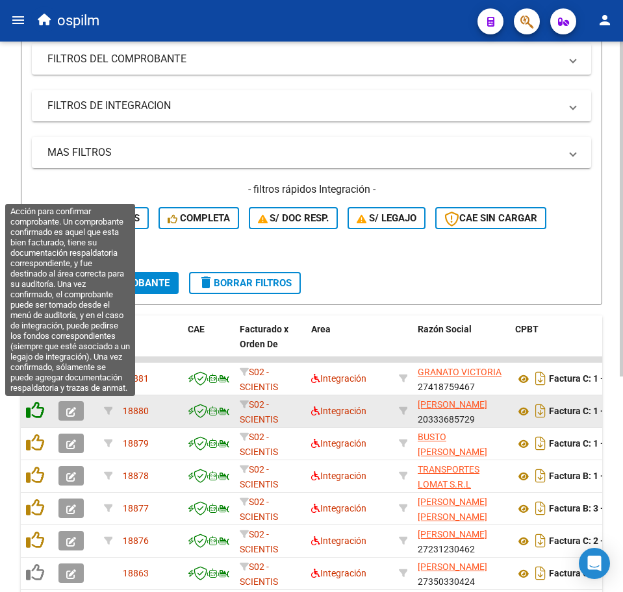
click at [39, 412] on icon at bounding box center [35, 410] width 18 height 18
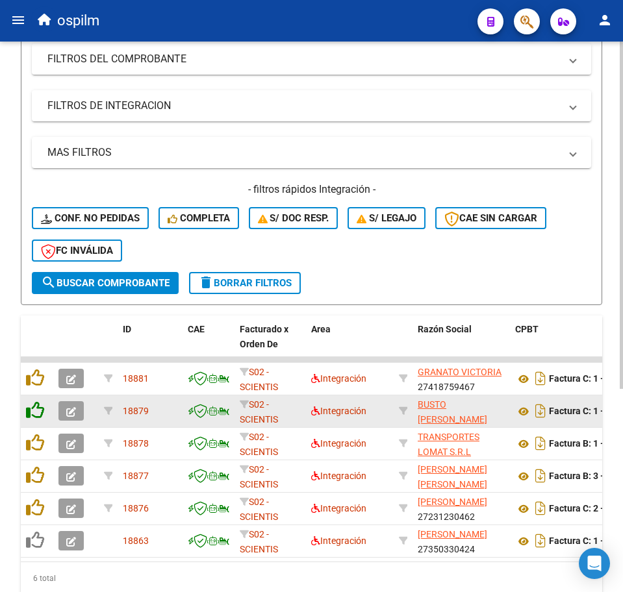
click at [39, 412] on icon at bounding box center [35, 410] width 18 height 18
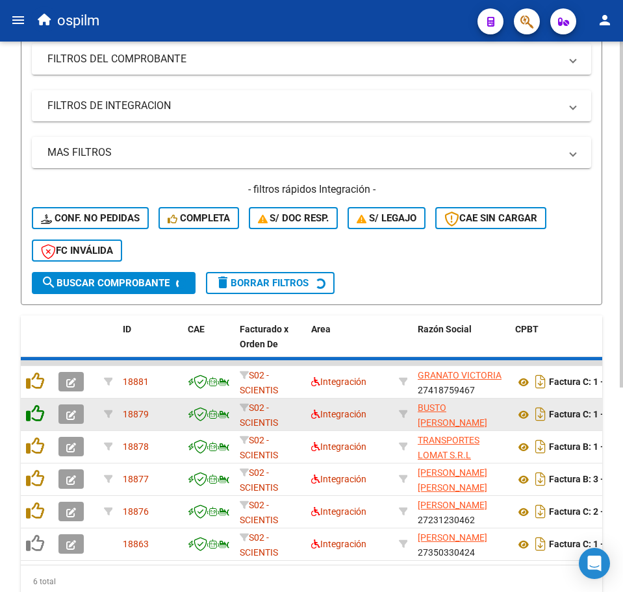
click at [39, 410] on icon at bounding box center [35, 414] width 18 height 18
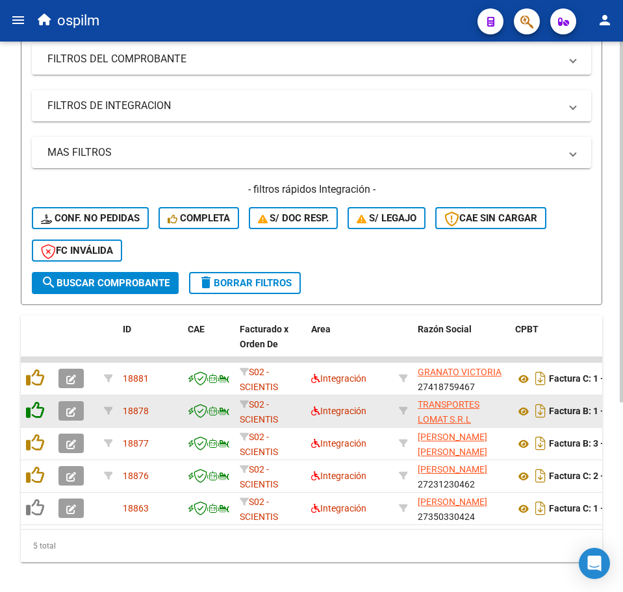
click at [39, 410] on icon at bounding box center [35, 410] width 18 height 18
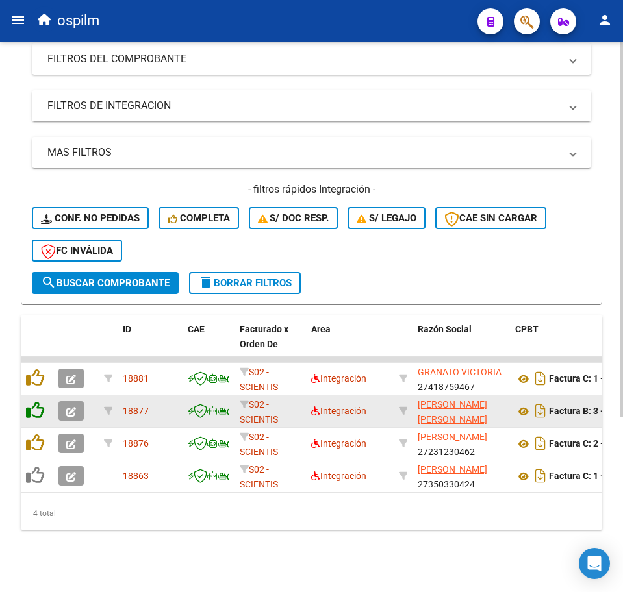
click at [39, 410] on icon at bounding box center [35, 410] width 18 height 18
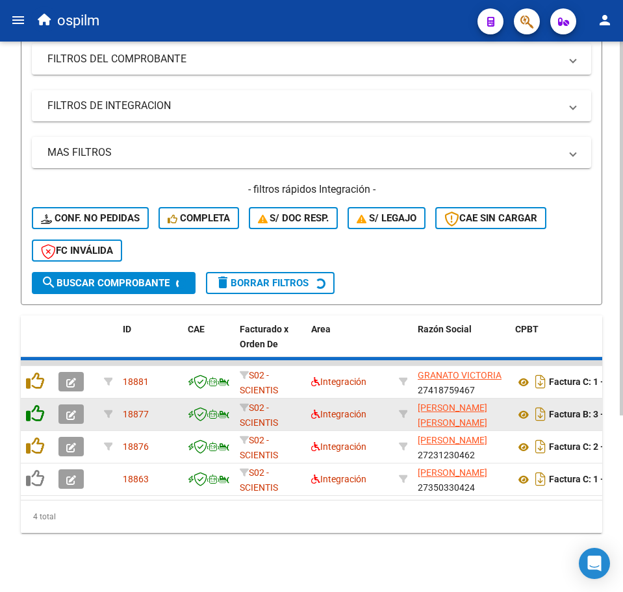
scroll to position [224, 0]
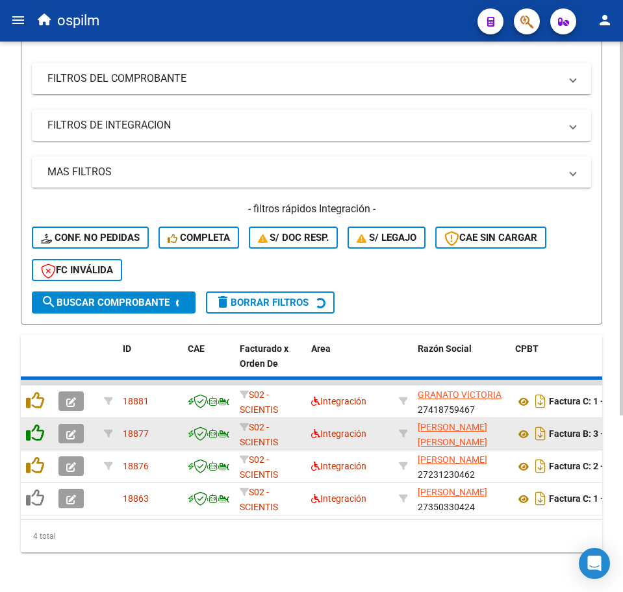
click at [39, 410] on datatable-body-cell at bounding box center [37, 402] width 32 height 32
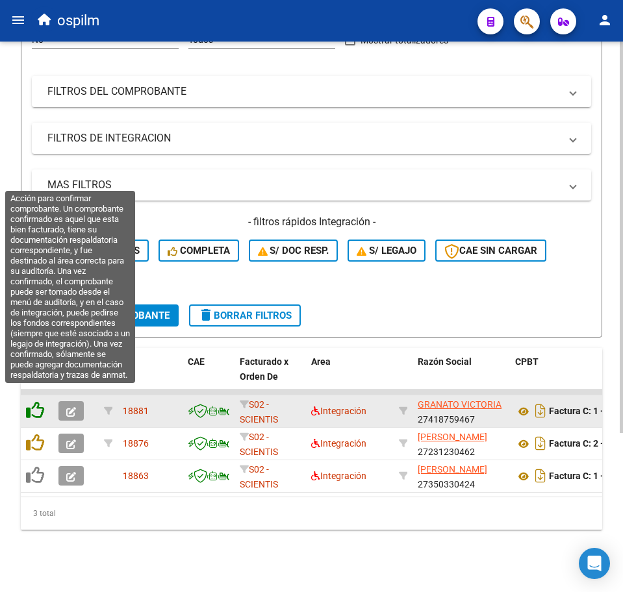
click at [38, 401] on icon at bounding box center [35, 410] width 18 height 18
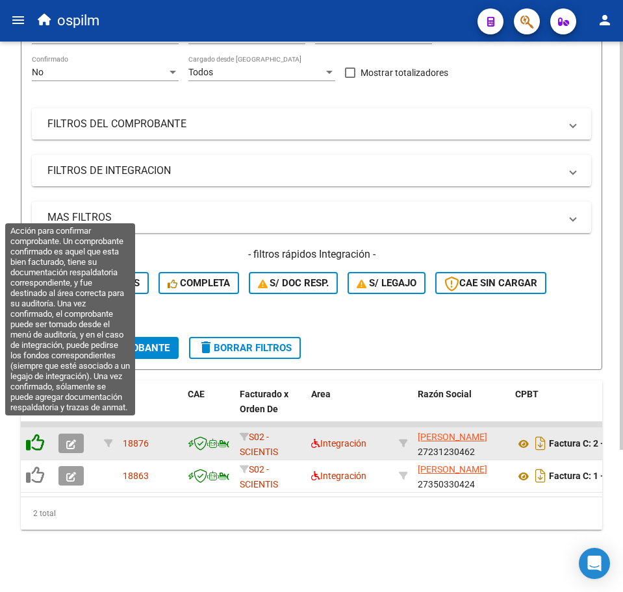
click at [37, 434] on icon at bounding box center [35, 443] width 18 height 18
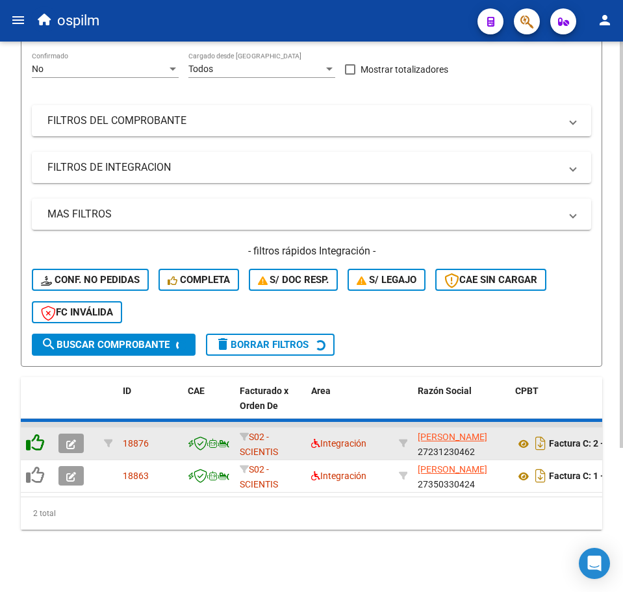
scroll to position [159, 0]
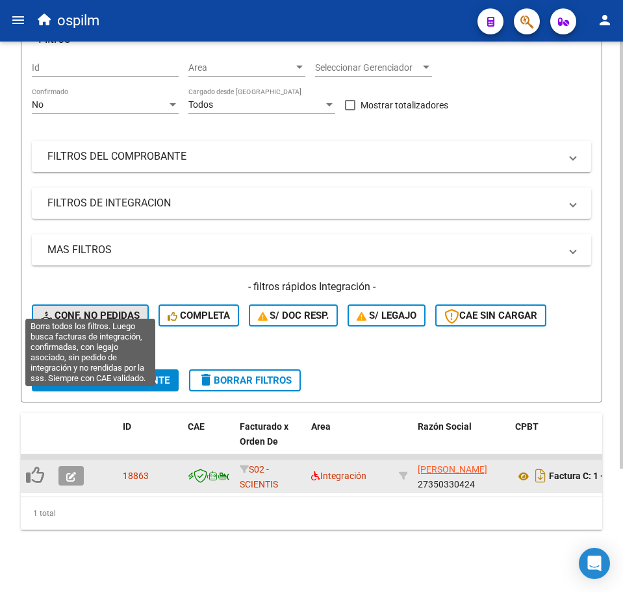
click at [82, 310] on span "Conf. no pedidas" at bounding box center [90, 316] width 99 height 12
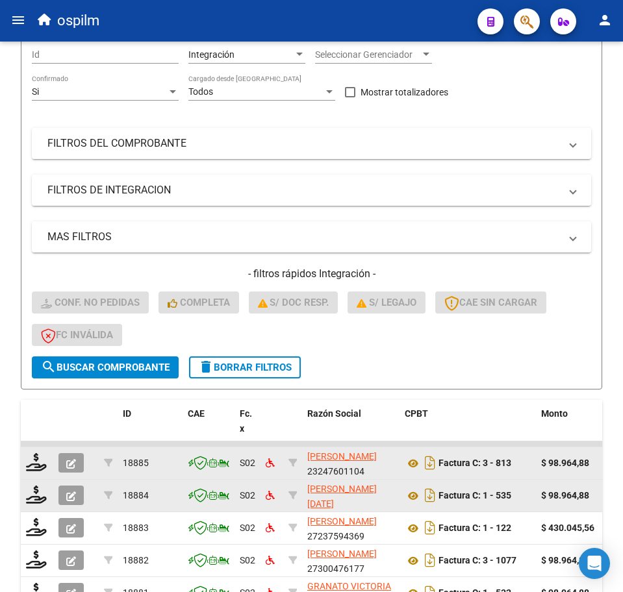
scroll to position [451, 0]
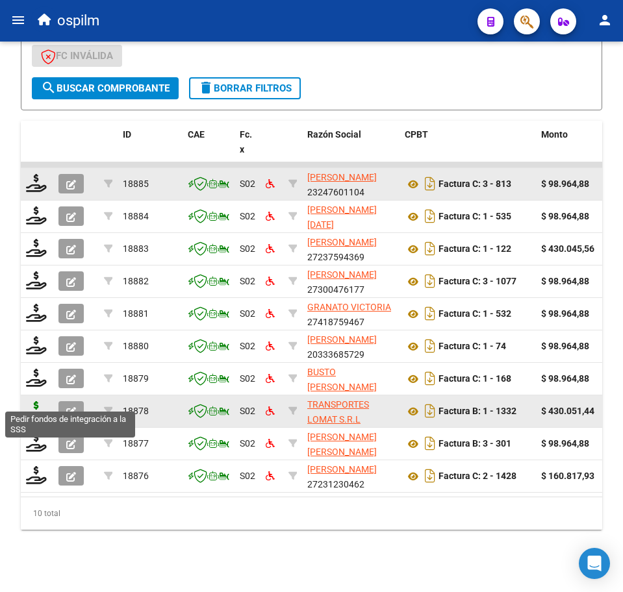
click at [40, 401] on icon at bounding box center [36, 410] width 21 height 18
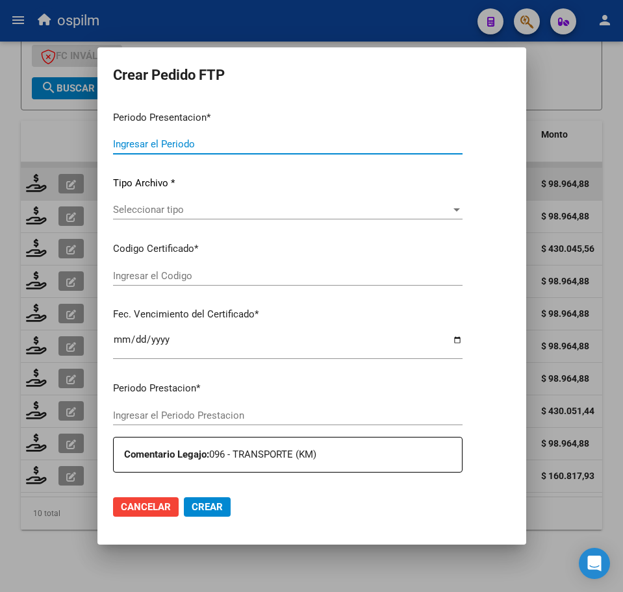
type input "202508"
type input "$ 430.051,44"
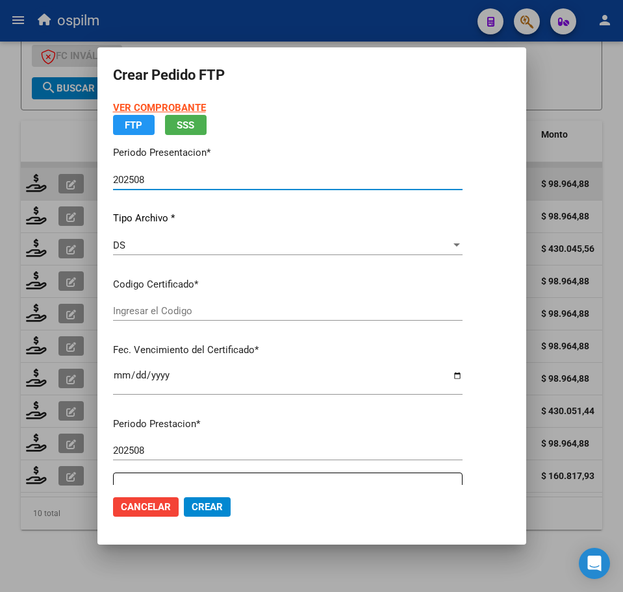
type input "ARG02000535189662020010820250108BS436"
type input "2025-01-08"
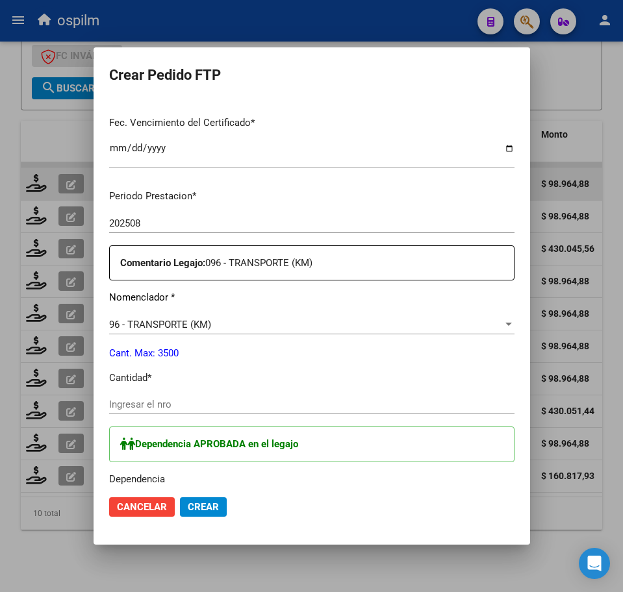
scroll to position [406, 0]
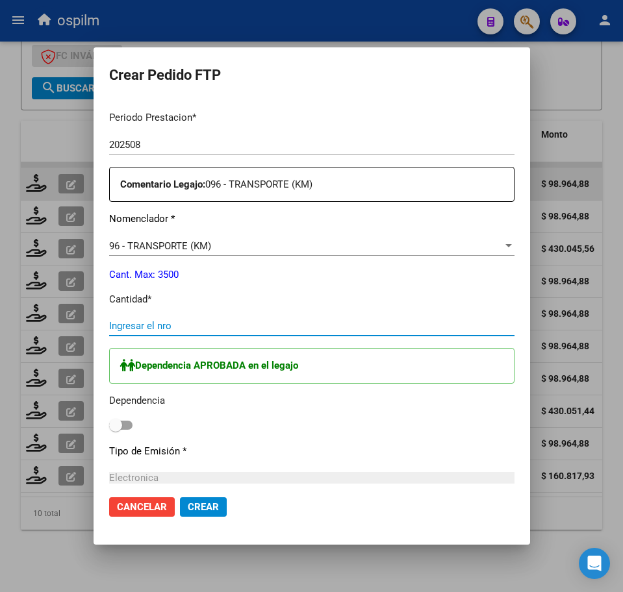
click at [123, 324] on input "Ingresar el nro" at bounding box center [311, 326] width 405 height 12
type input "588"
click at [109, 426] on span at bounding box center [120, 425] width 23 height 9
click at [115, 430] on input "checkbox" at bounding box center [115, 430] width 1 height 1
checkbox input "true"
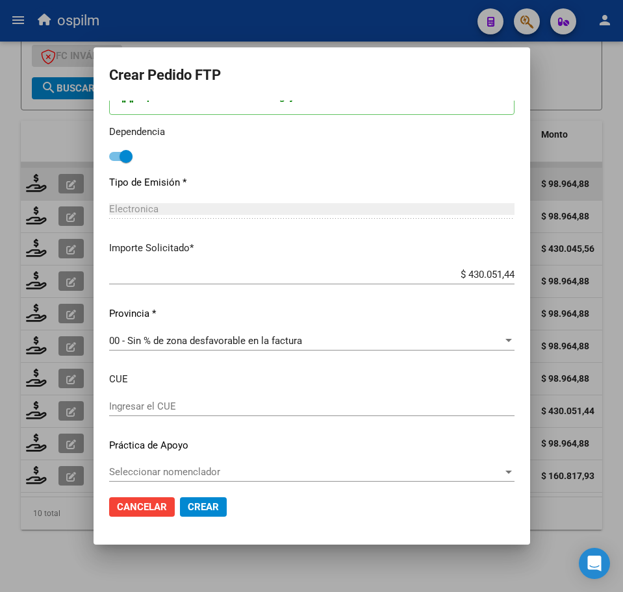
scroll to position [683, 0]
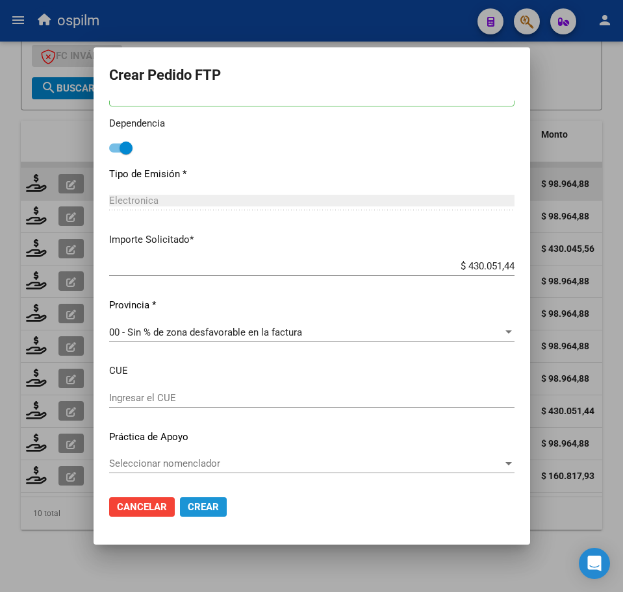
click at [188, 510] on span "Crear" at bounding box center [203, 507] width 31 height 12
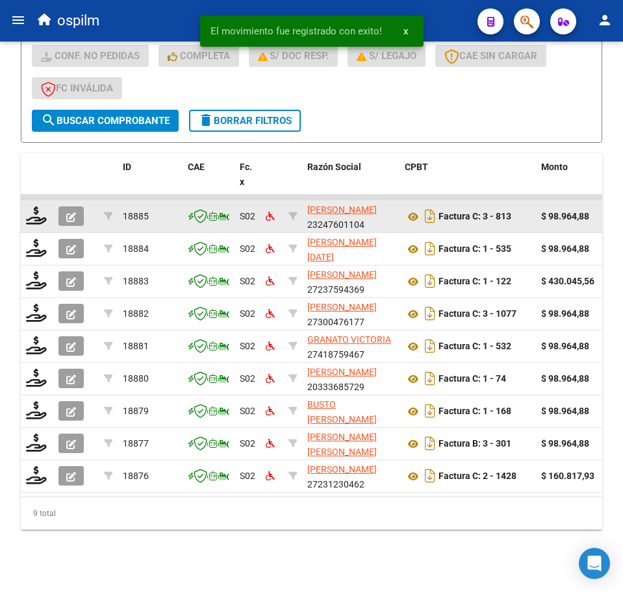
scroll to position [419, 0]
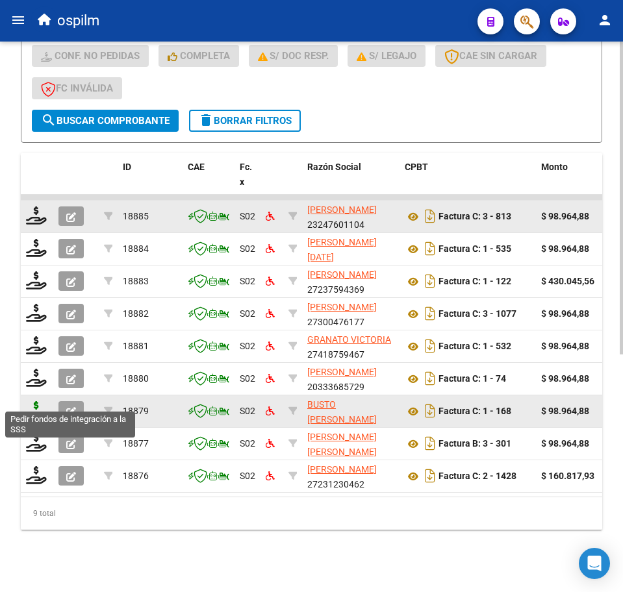
click at [38, 401] on icon at bounding box center [36, 410] width 21 height 18
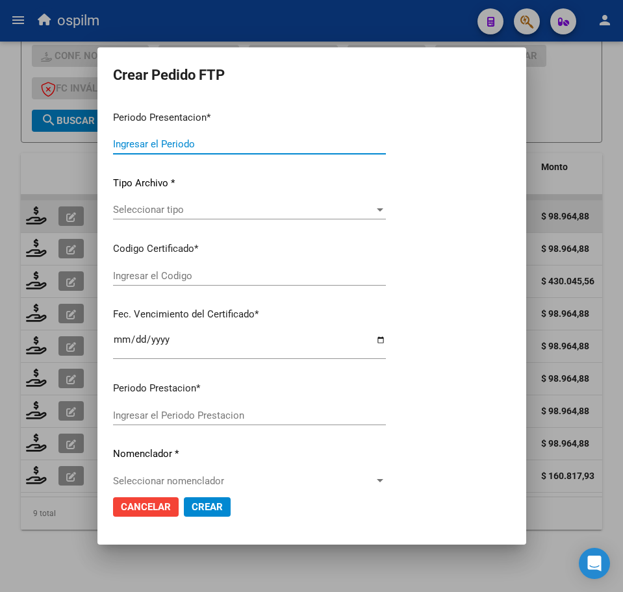
type input "202508"
type input "$ 98.964,88"
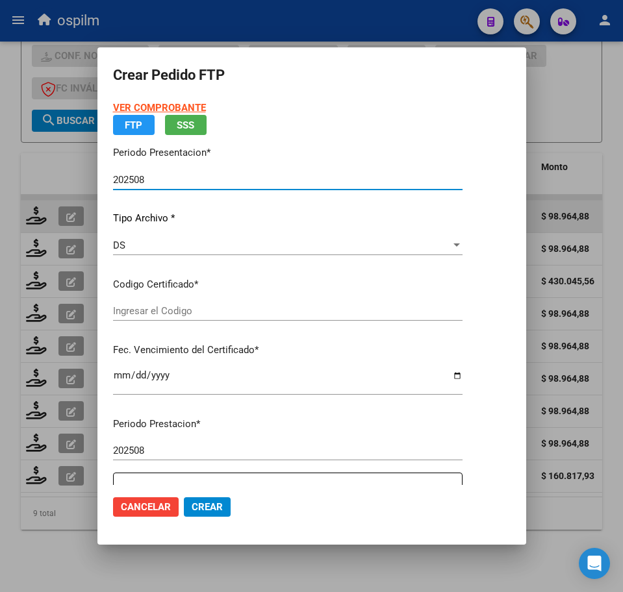
type input "ARG02000444608872017031020220310BS440"
type input "2023-04-21"
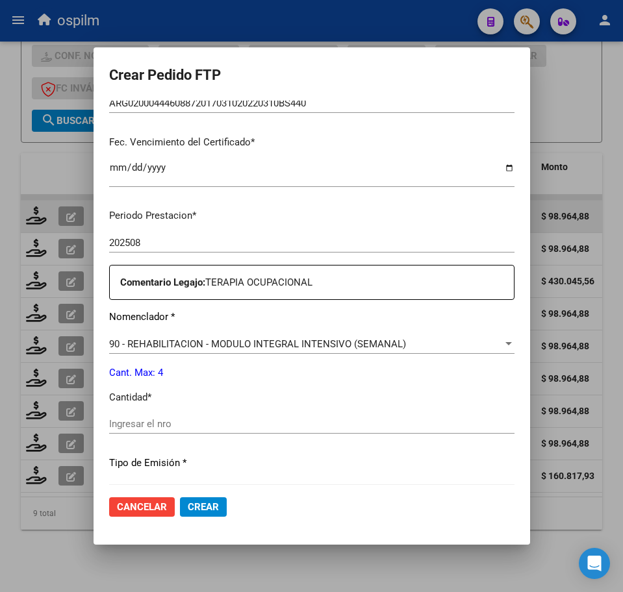
scroll to position [406, 0]
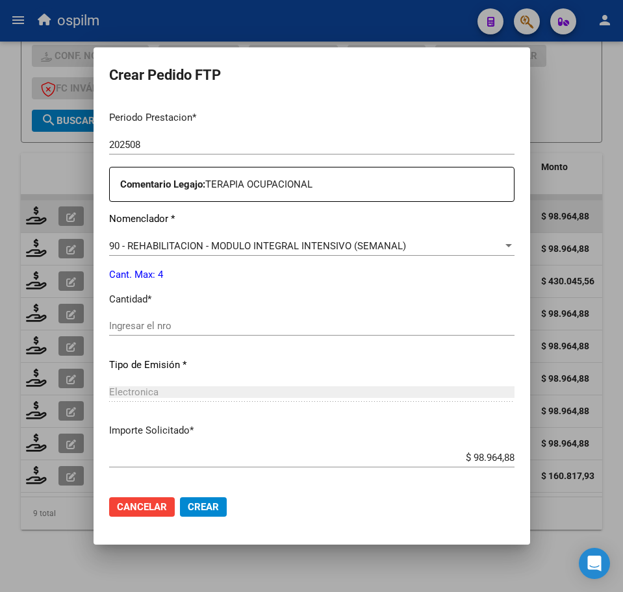
drag, startPoint x: 155, startPoint y: 327, endPoint x: 162, endPoint y: 326, distance: 6.5
click at [155, 326] on input "Ingresar el nro" at bounding box center [311, 326] width 405 height 12
type input "4"
click at [194, 505] on span "Crear" at bounding box center [203, 507] width 31 height 12
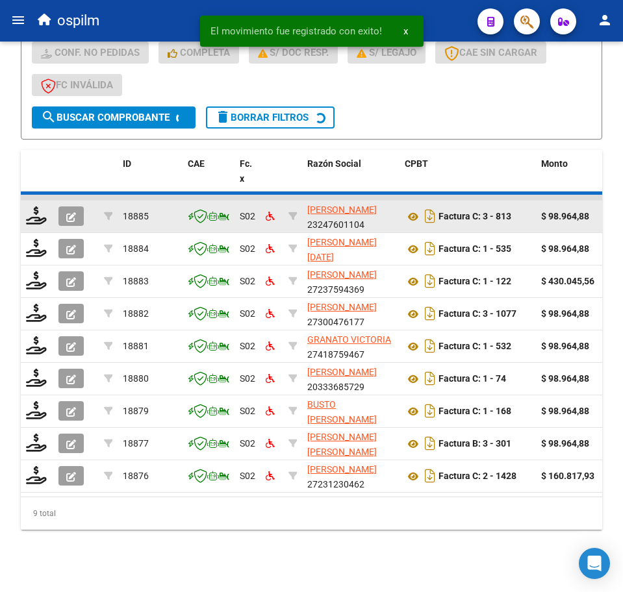
scroll to position [386, 0]
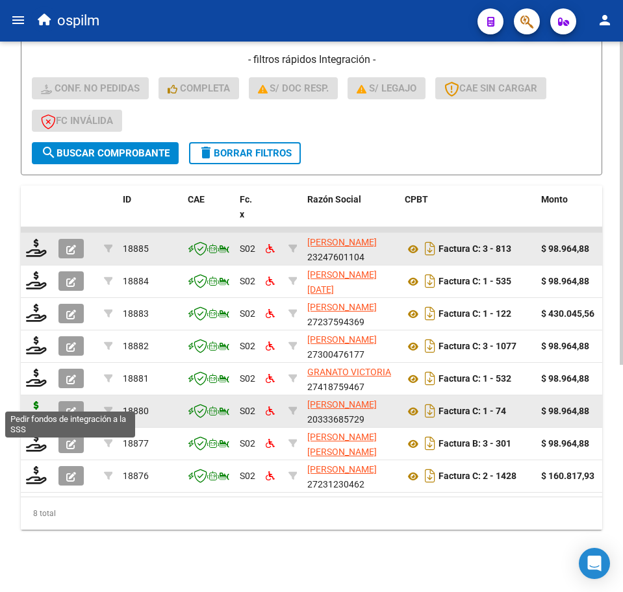
click at [29, 401] on icon at bounding box center [36, 410] width 21 height 18
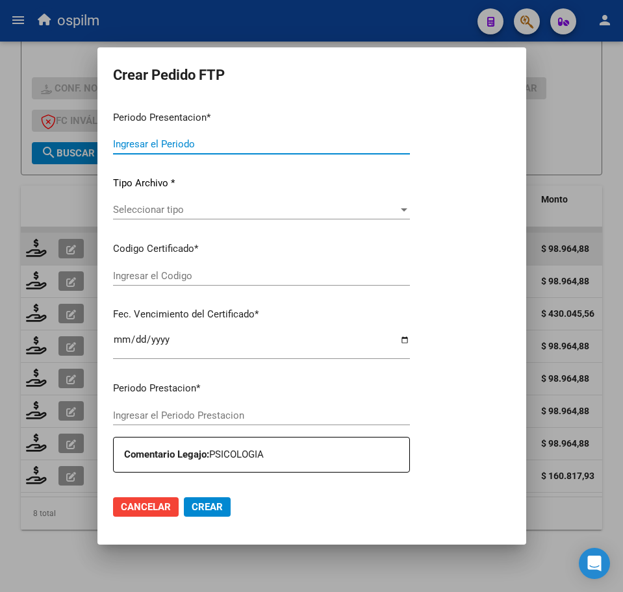
type input "202508"
type input "$ 98.964,88"
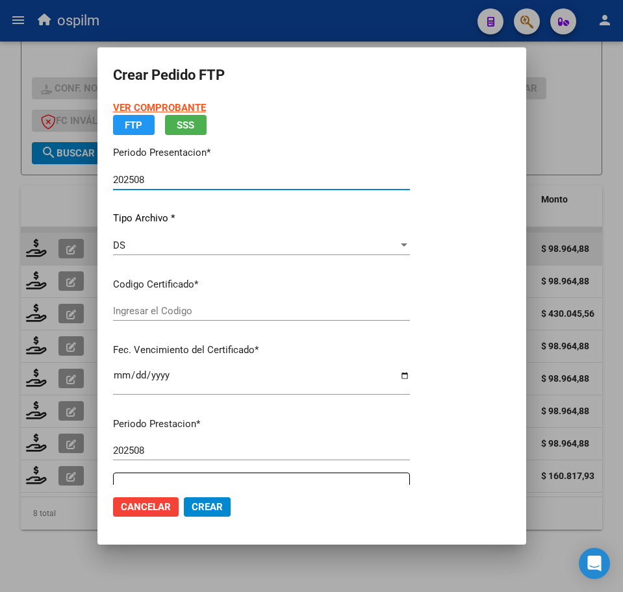
type input "ARG02000444608872017031020220310BS440"
type input "2023-04-21"
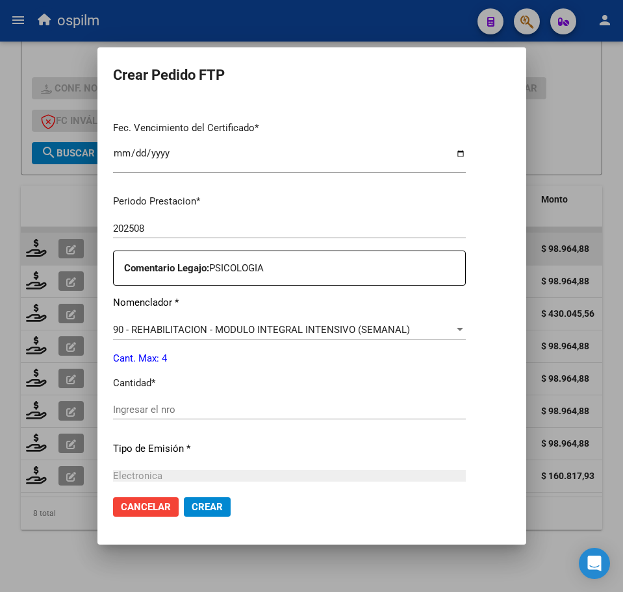
scroll to position [325, 0]
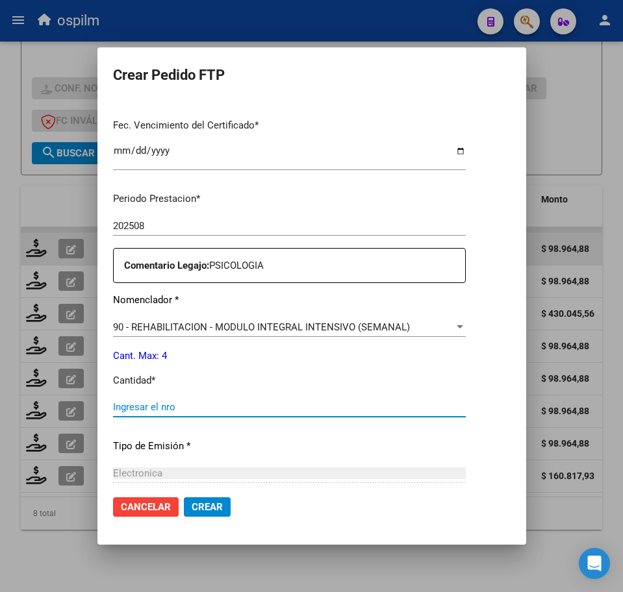
click at [210, 413] on input "Ingresar el nro" at bounding box center [289, 407] width 353 height 12
type input "4"
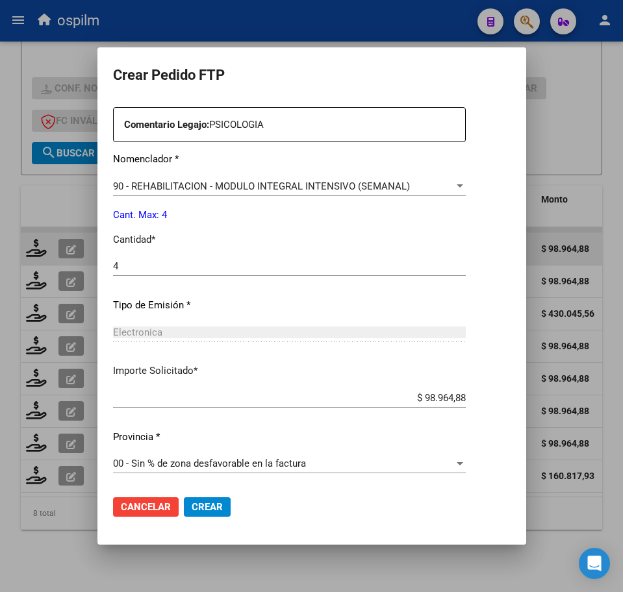
click at [211, 503] on span "Crear" at bounding box center [207, 507] width 31 height 12
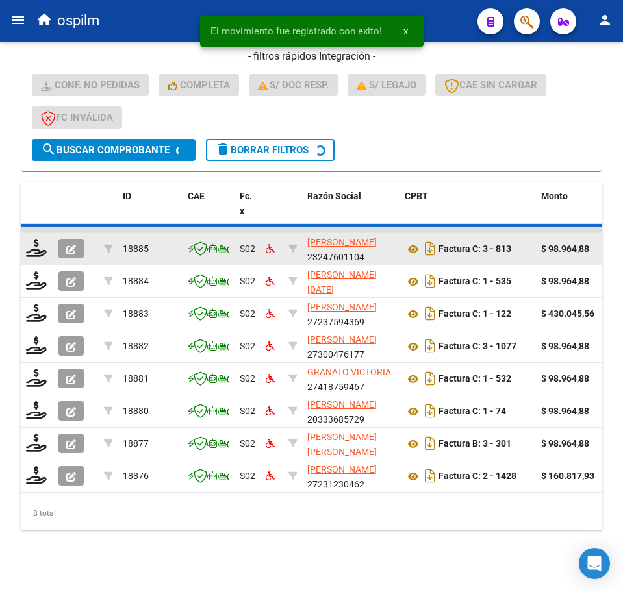
scroll to position [354, 0]
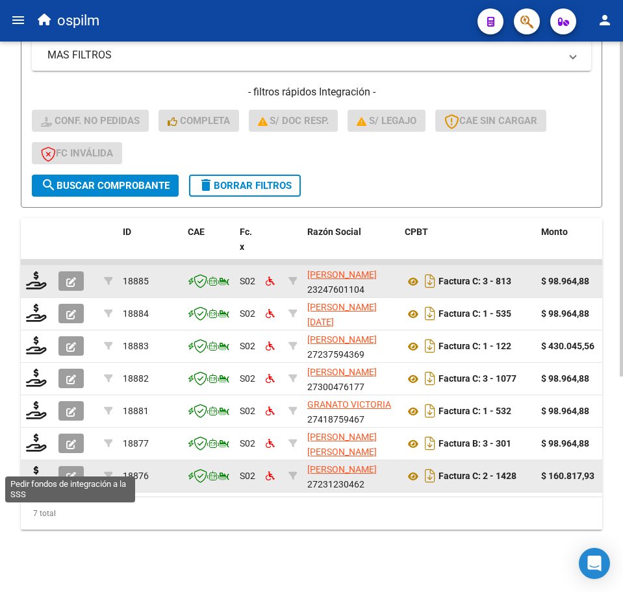
click at [24, 462] on datatable-body-cell at bounding box center [37, 476] width 32 height 32
click at [28, 466] on icon at bounding box center [36, 475] width 21 height 18
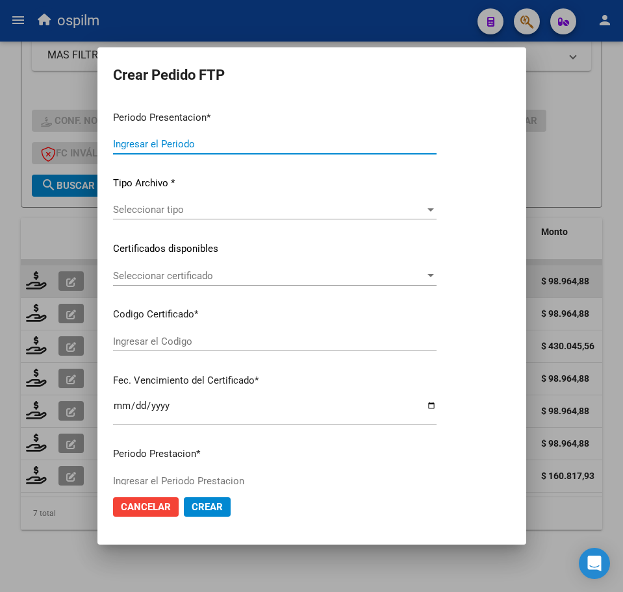
type input "202508"
type input "$ 160.817,93"
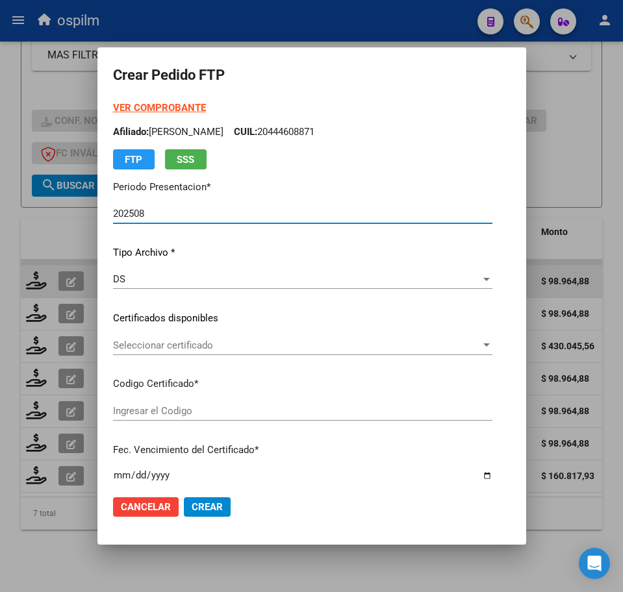
type input "ARG02000566672732021083020240830BS313"
type input "2024-08-30"
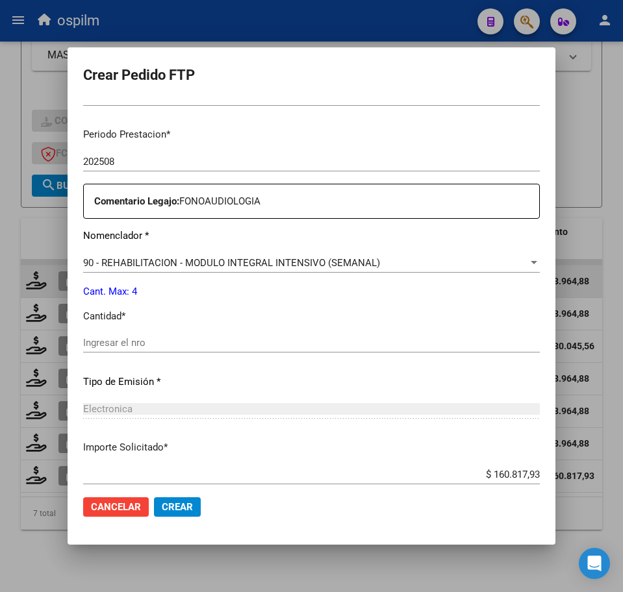
scroll to position [406, 0]
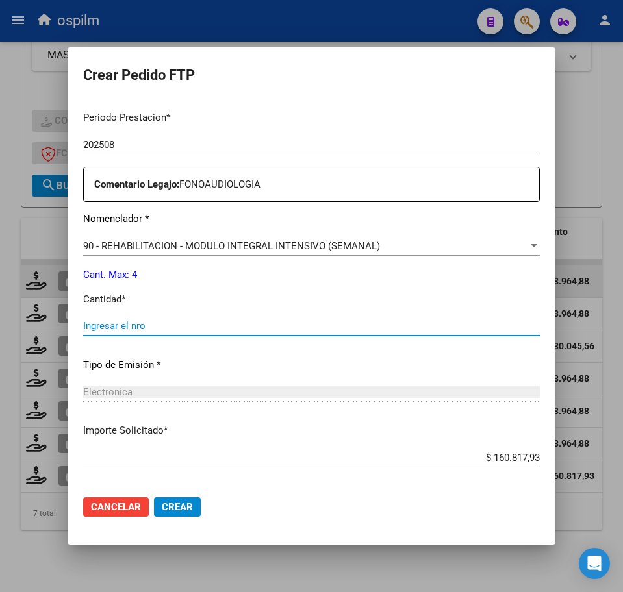
click at [147, 326] on input "Ingresar el nro" at bounding box center [311, 326] width 457 height 12
type input "4"
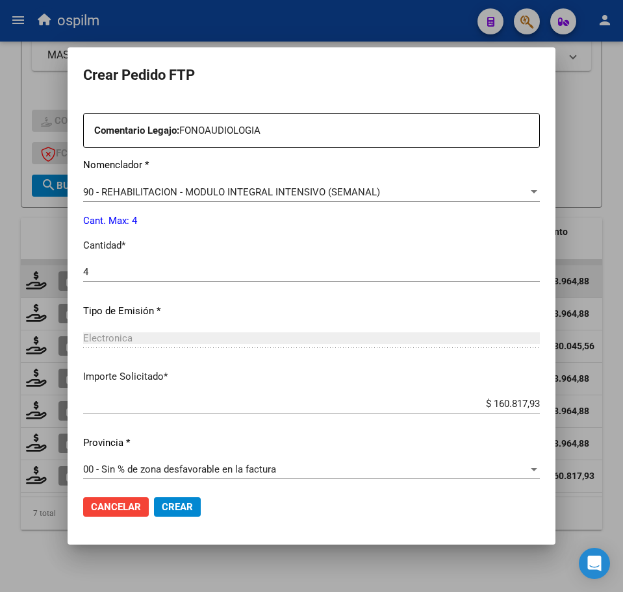
scroll to position [466, 0]
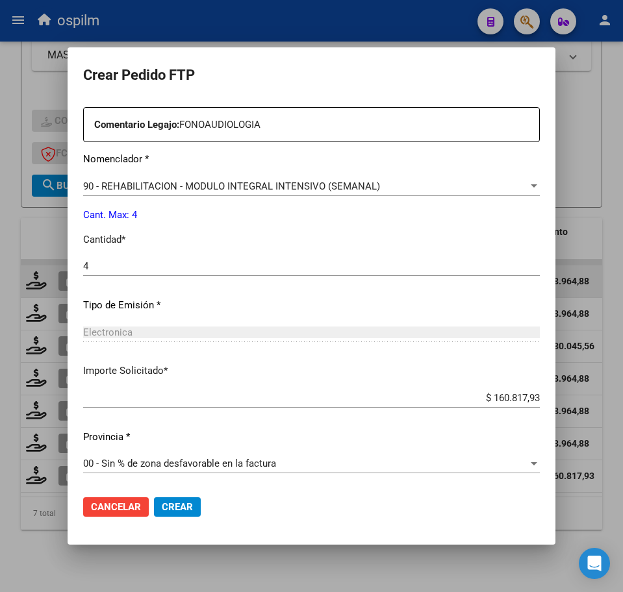
click at [171, 510] on span "Crear" at bounding box center [177, 507] width 31 height 12
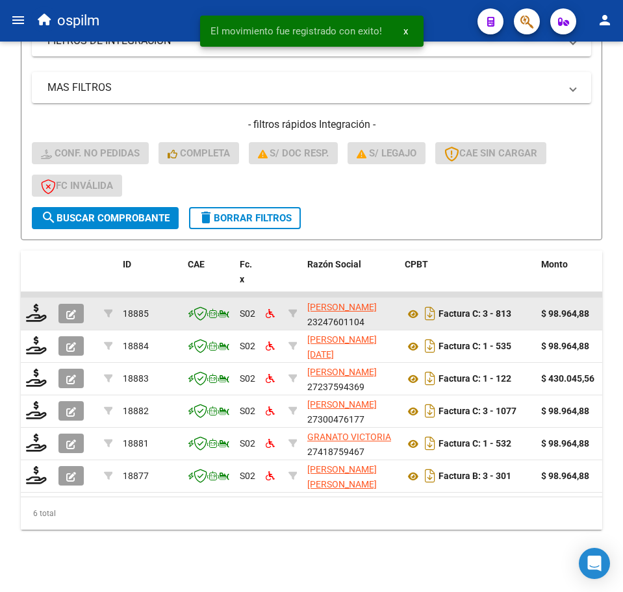
scroll to position [321, 0]
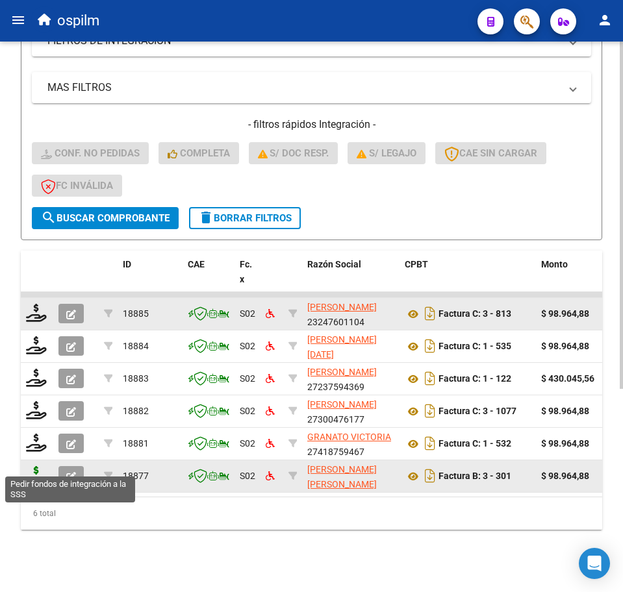
click at [32, 466] on icon at bounding box center [36, 475] width 21 height 18
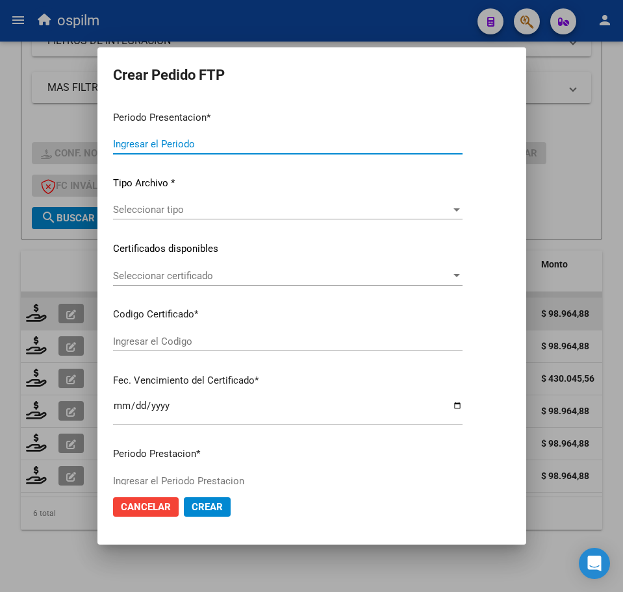
type input "202508"
type input "$ 98.964,88"
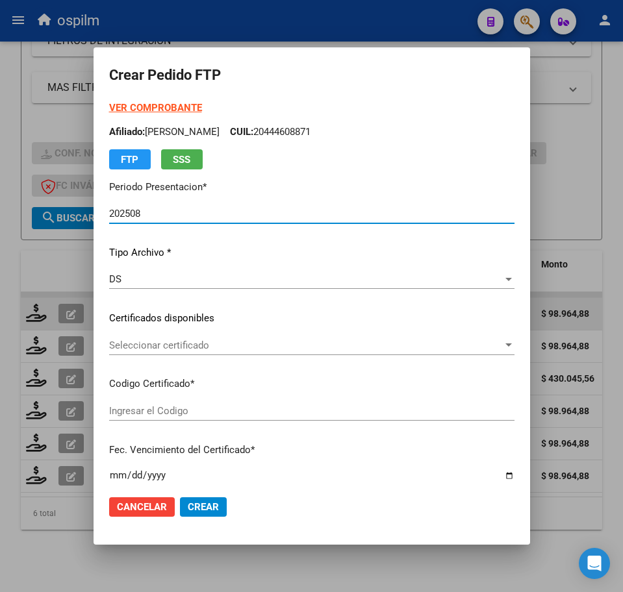
type input "ARG01000514358772023060920260609BS370"
type input "2026-06-09"
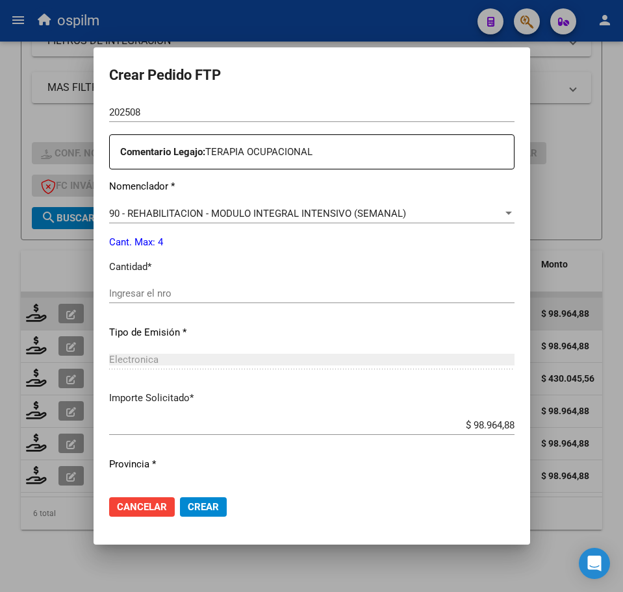
scroll to position [466, 0]
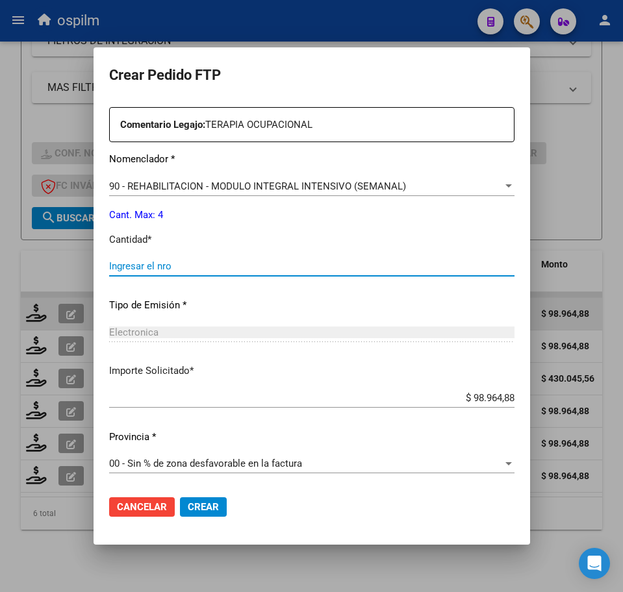
click at [138, 264] on input "Ingresar el nro" at bounding box center [311, 266] width 405 height 12
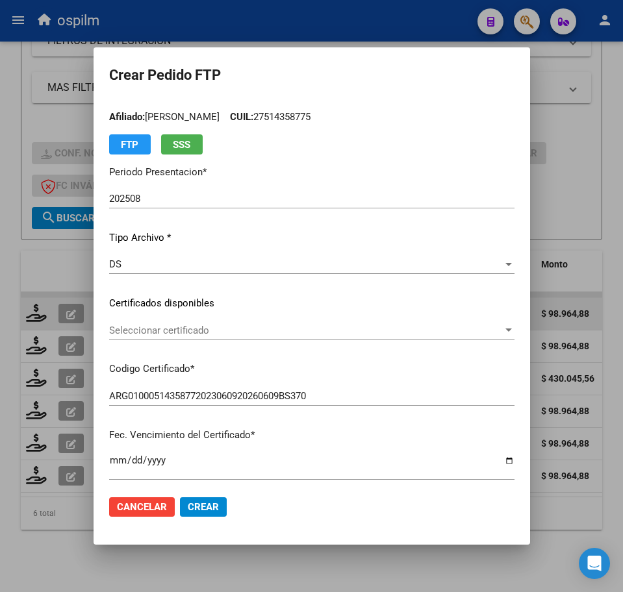
scroll to position [0, 0]
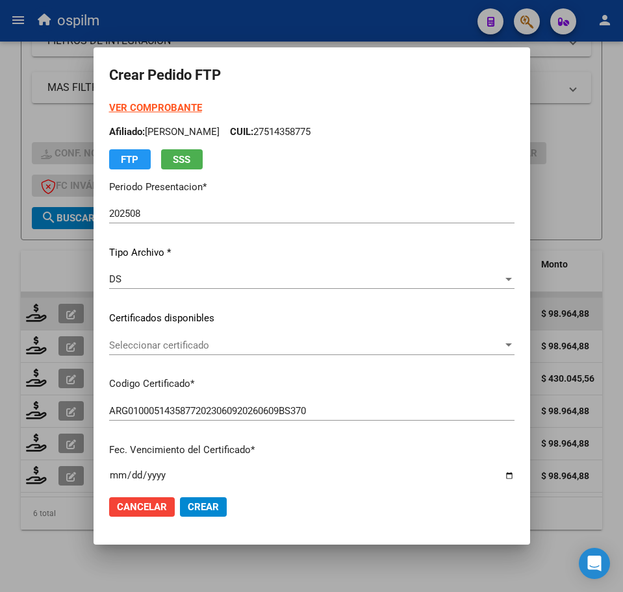
type input "4"
click at [188, 510] on span "Crear" at bounding box center [203, 507] width 31 height 12
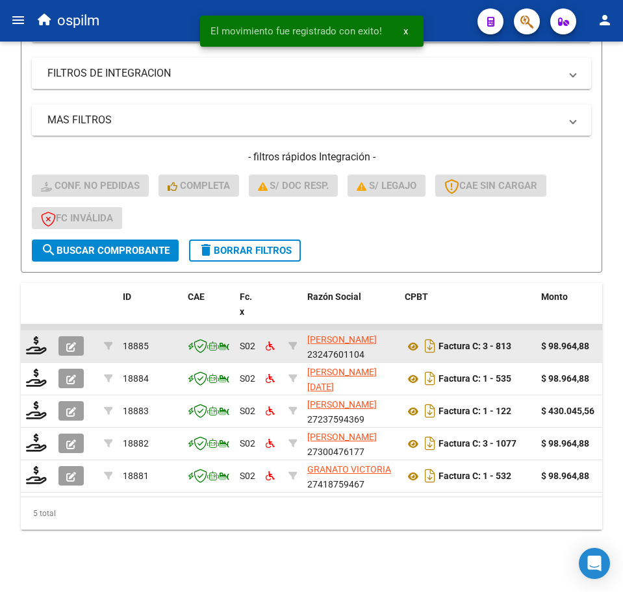
scroll to position [289, 0]
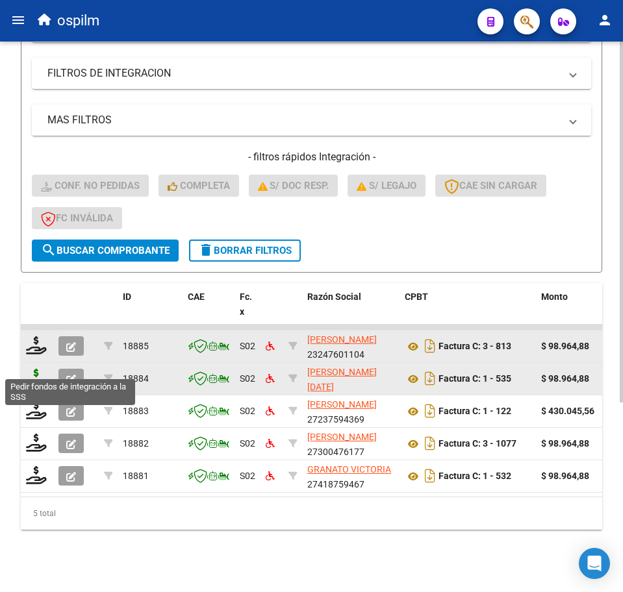
click at [28, 369] on icon at bounding box center [36, 378] width 21 height 18
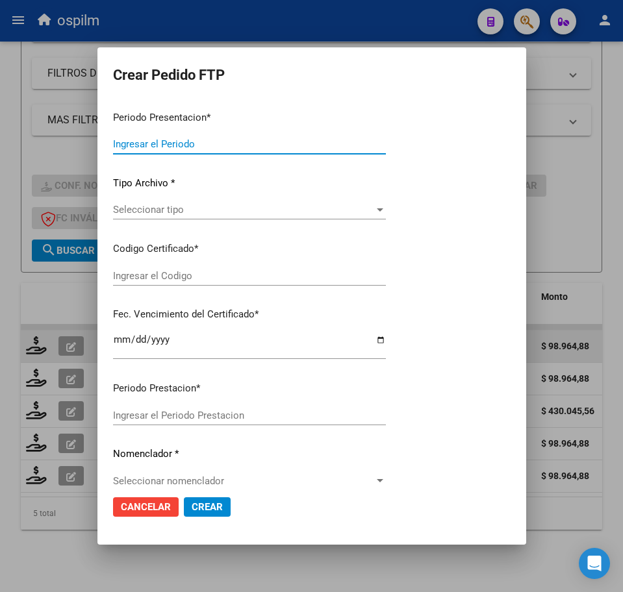
type input "202508"
type input "$ 98.964,88"
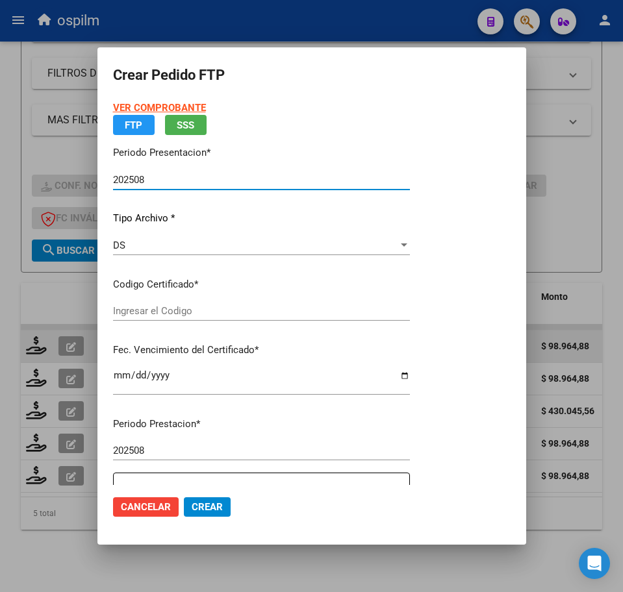
type input "ARG01000514358772023060920260609BS370"
type input "2026-06-09"
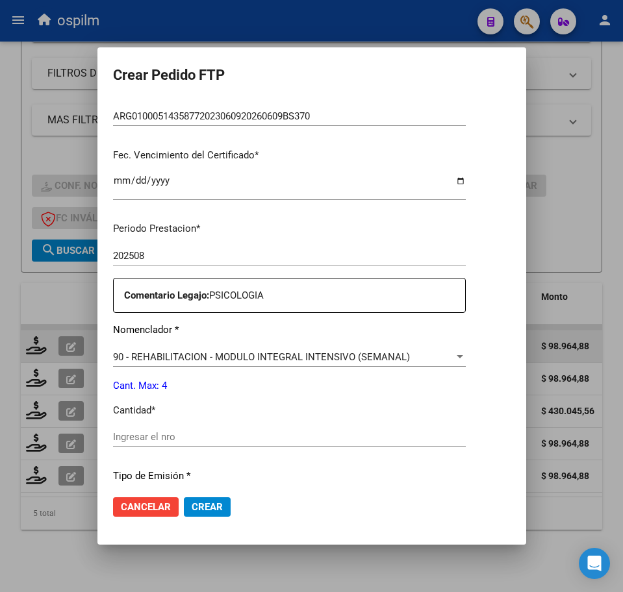
scroll to position [325, 0]
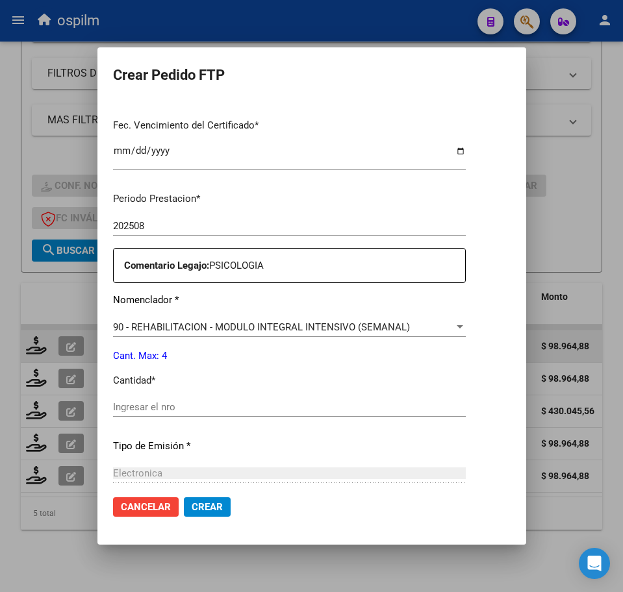
click at [172, 405] on input "Ingresar el nro" at bounding box center [289, 407] width 353 height 12
type input "4"
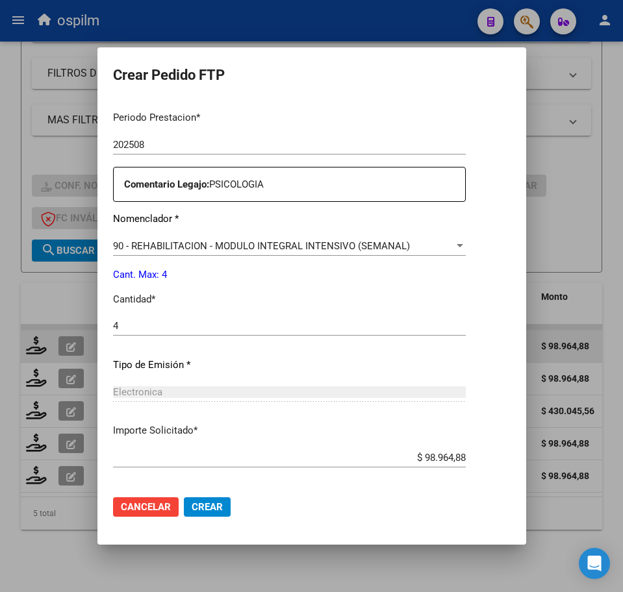
scroll to position [466, 0]
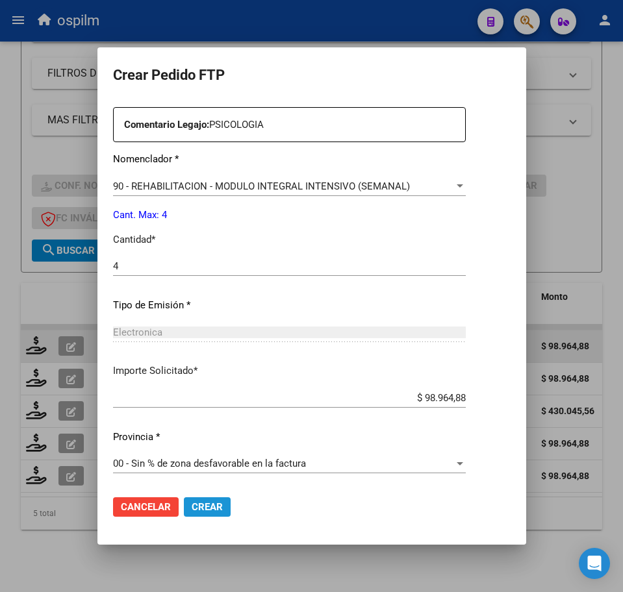
click at [192, 497] on button "Crear" at bounding box center [207, 506] width 47 height 19
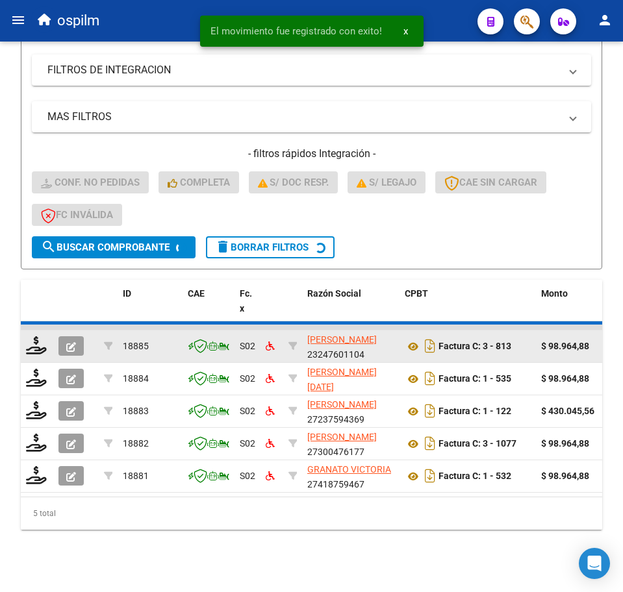
scroll to position [256, 0]
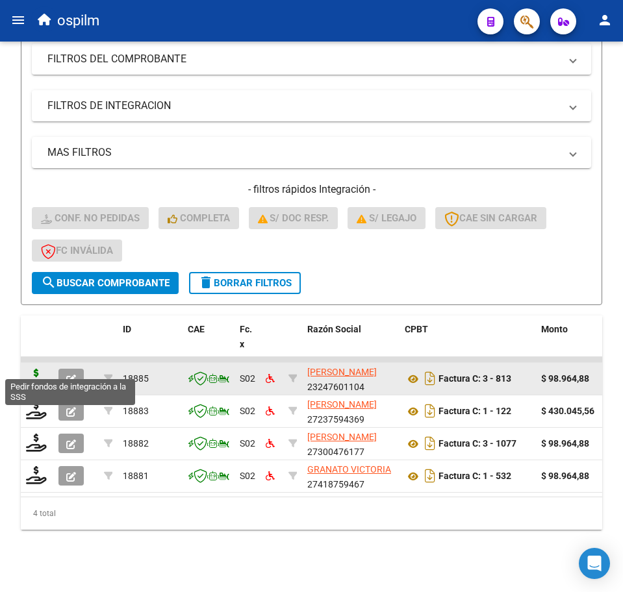
click at [30, 369] on icon at bounding box center [36, 378] width 21 height 18
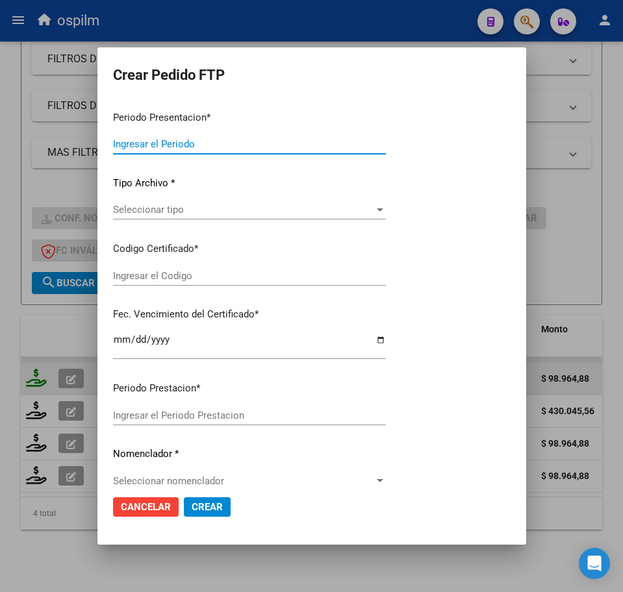
type input "202508"
type input "$ 98.964,88"
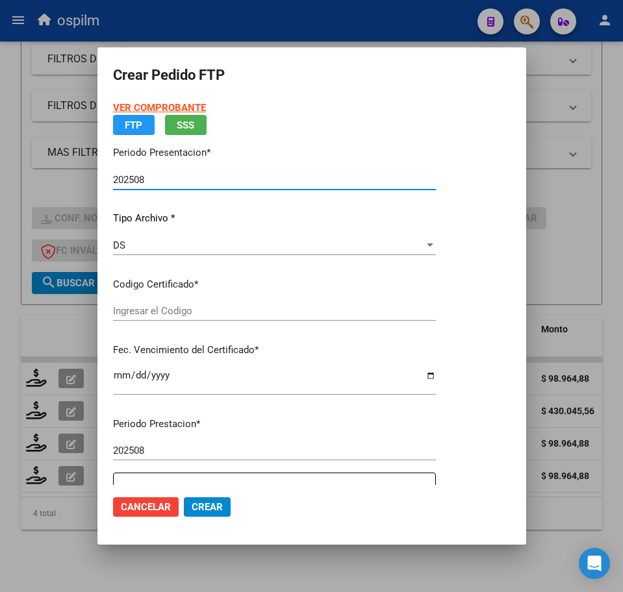
type input "ARG02000549153562022121320271213BS376"
type input "2027-12-13"
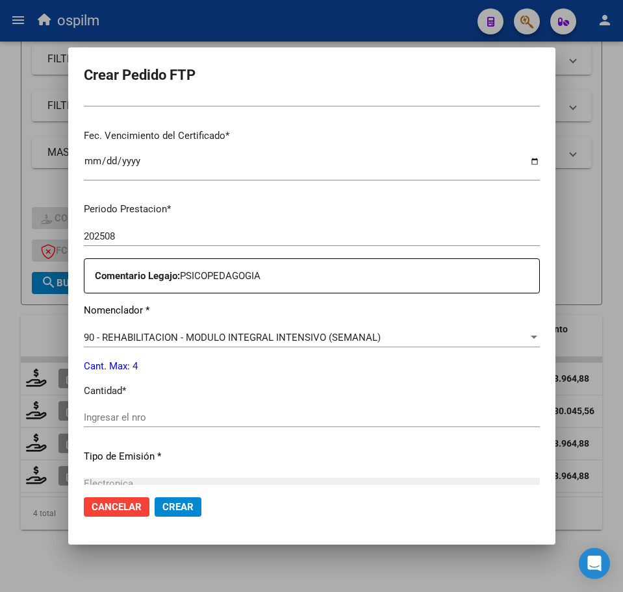
scroll to position [325, 0]
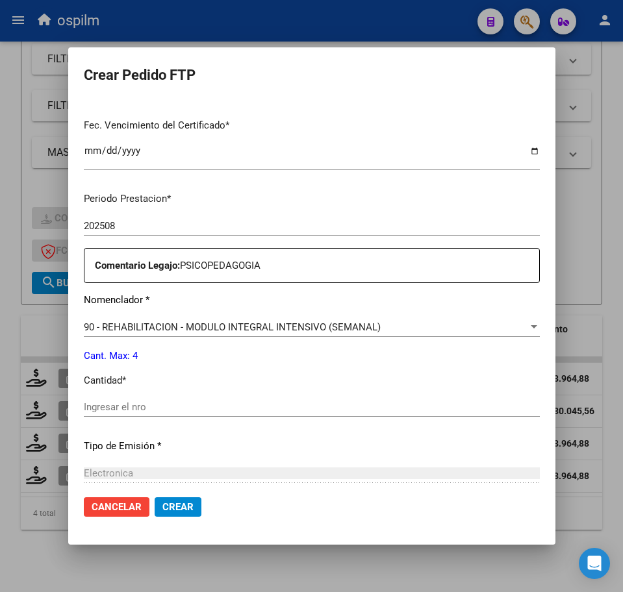
click at [174, 407] on input "Ingresar el nro" at bounding box center [312, 407] width 456 height 12
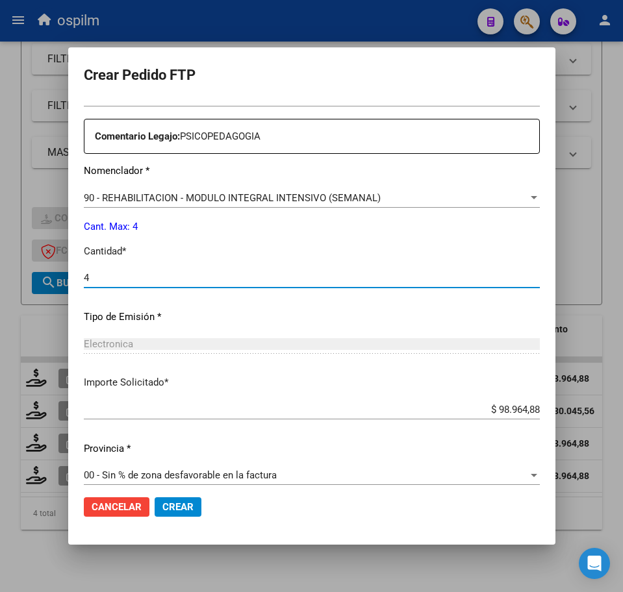
scroll to position [466, 0]
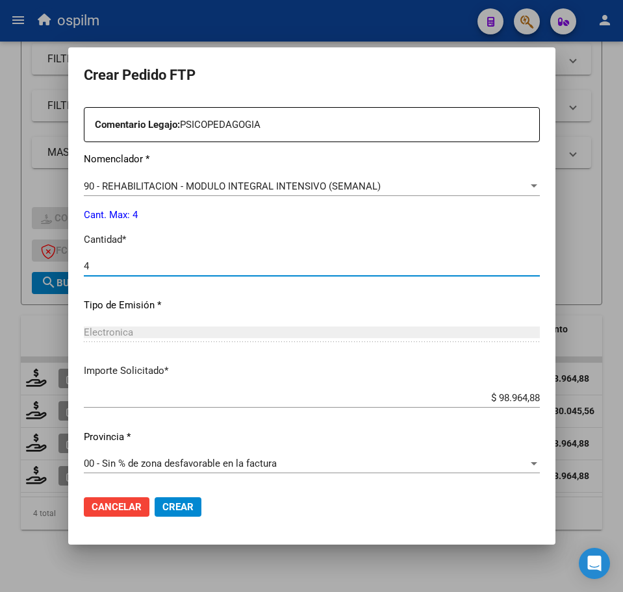
type input "4"
click at [171, 509] on span "Crear" at bounding box center [177, 507] width 31 height 12
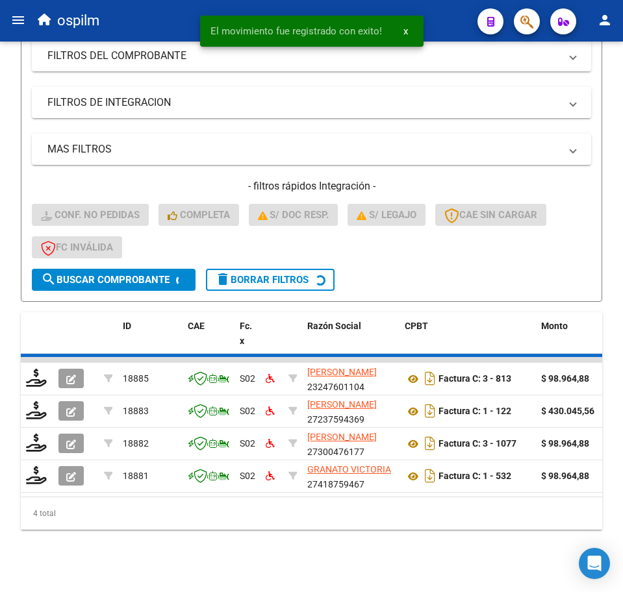
scroll to position [224, 0]
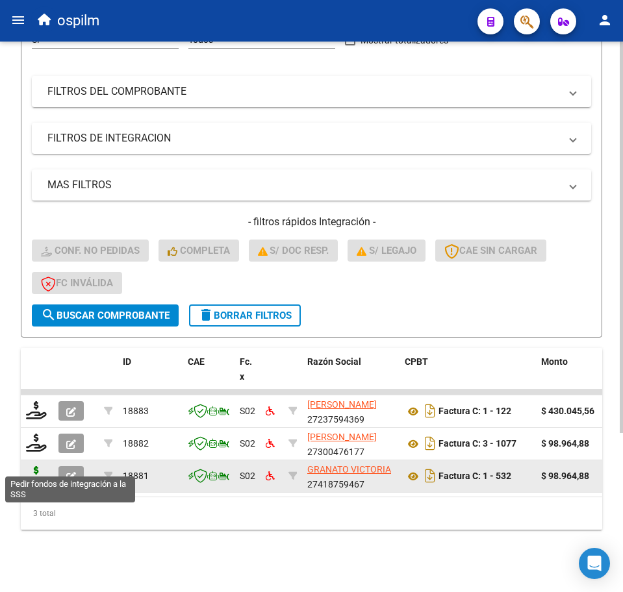
click at [29, 466] on icon at bounding box center [36, 475] width 21 height 18
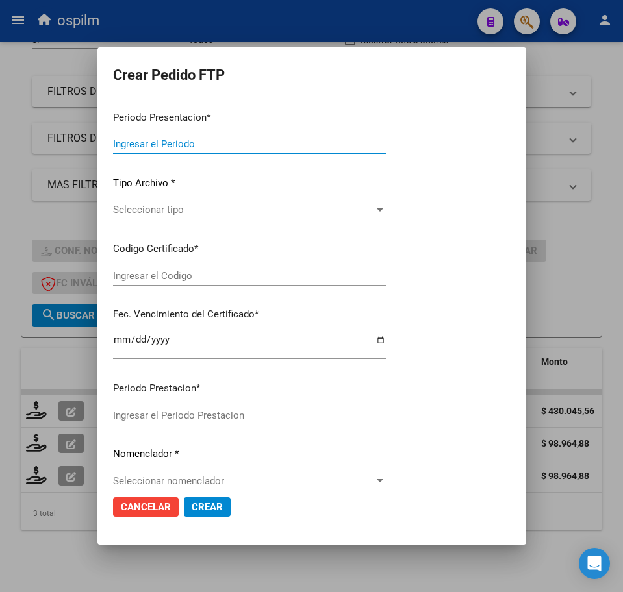
type input "202508"
type input "$ 98.964,88"
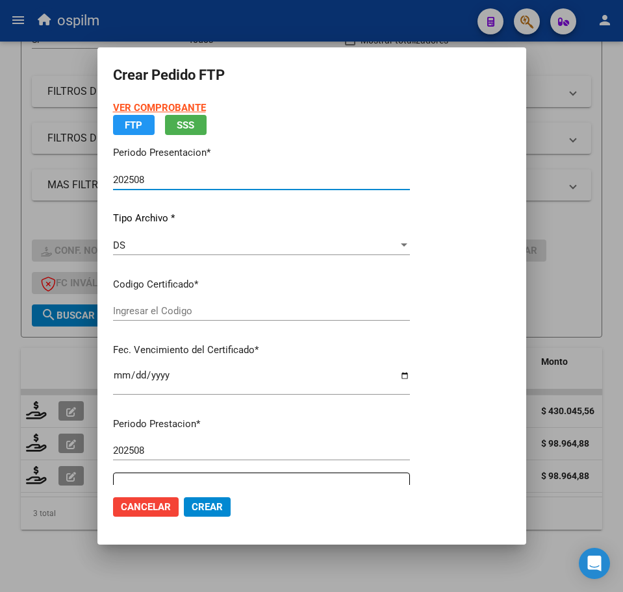
type input "ARG02000549153562022121320271213BS376"
type input "2027-12-13"
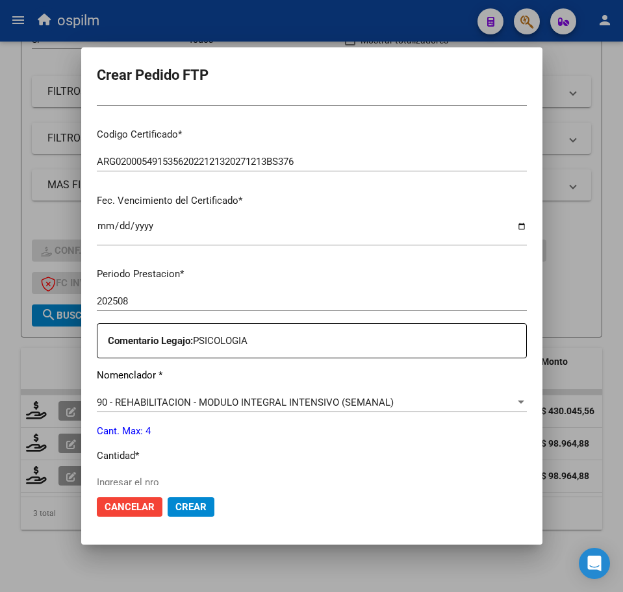
scroll to position [325, 0]
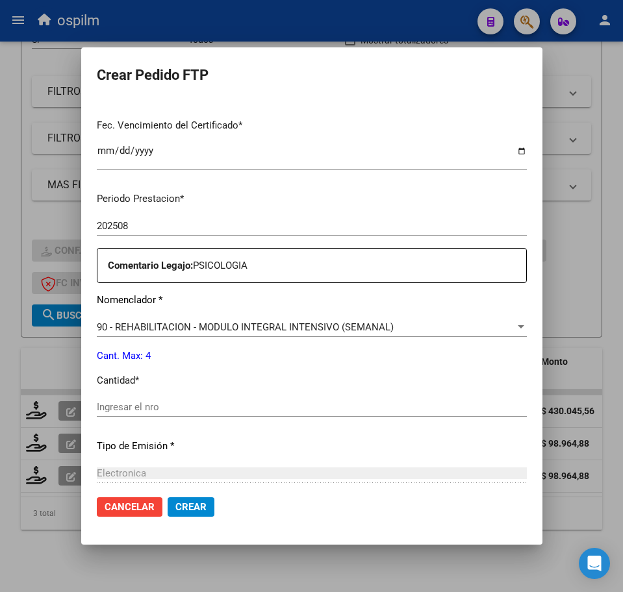
click at [162, 412] on input "Ingresar el nro" at bounding box center [312, 407] width 430 height 12
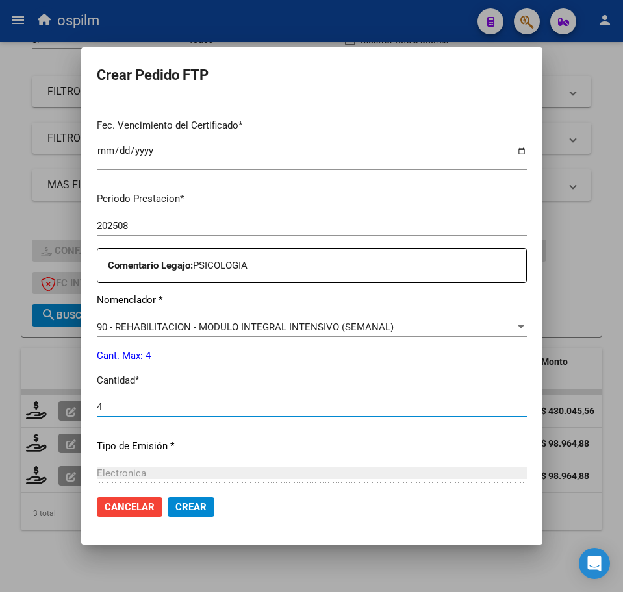
type input "4"
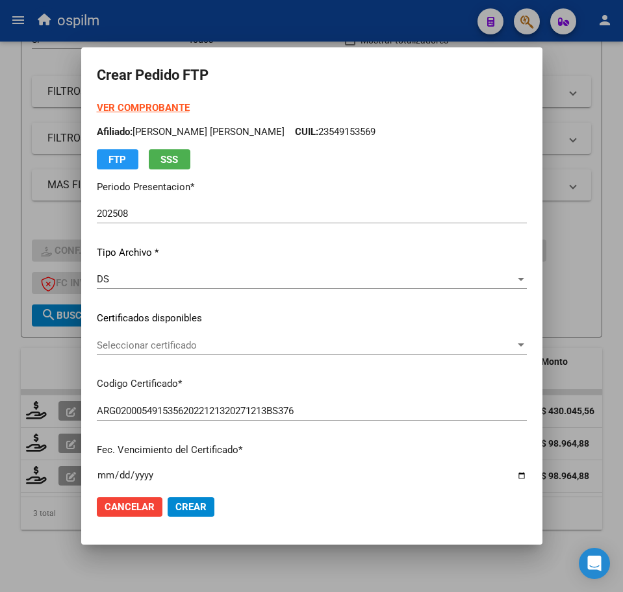
scroll to position [466, 0]
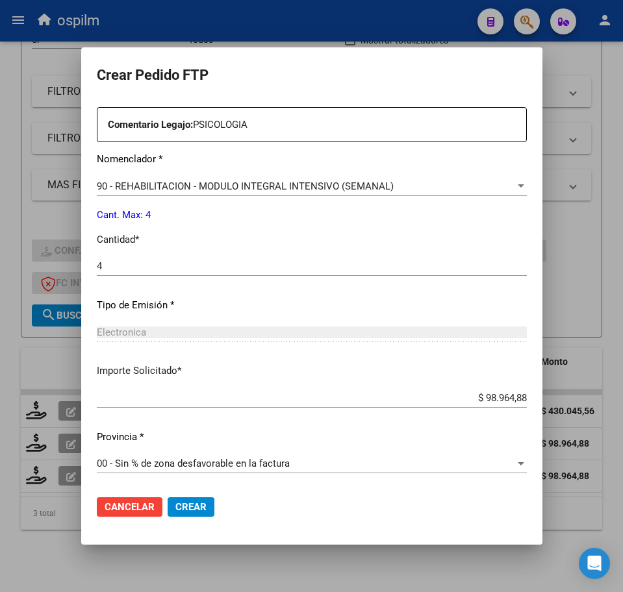
click at [175, 511] on span "Crear" at bounding box center [190, 507] width 31 height 12
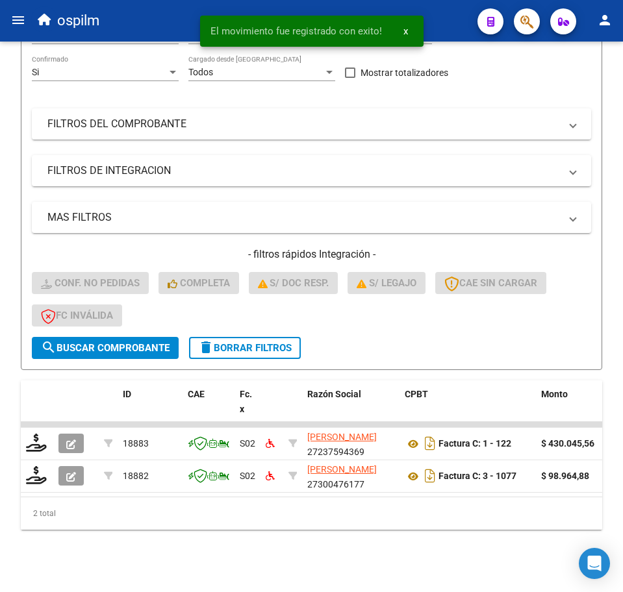
scroll to position [192, 0]
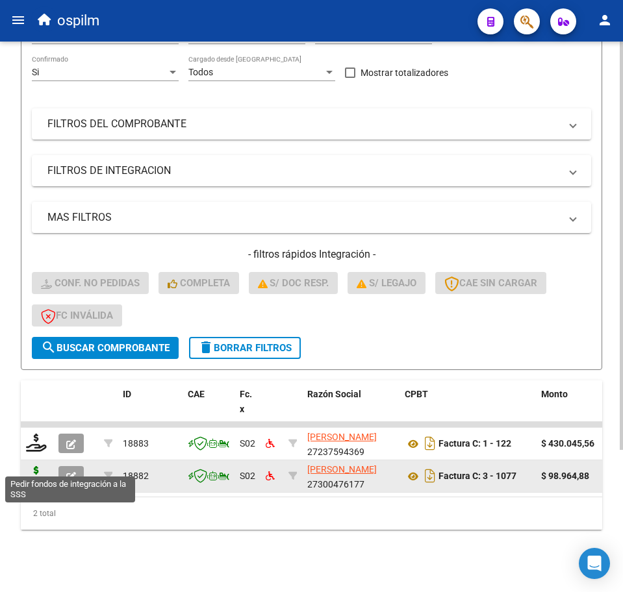
click at [31, 468] on icon at bounding box center [36, 475] width 21 height 18
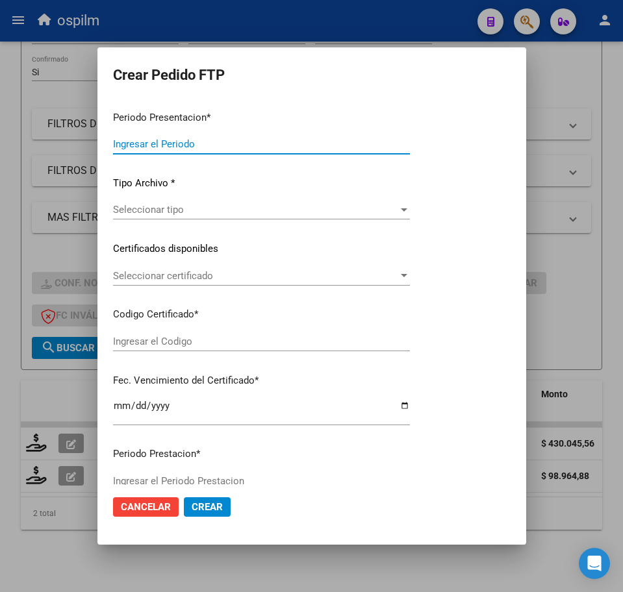
type input "202508"
type input "$ 98.964,88"
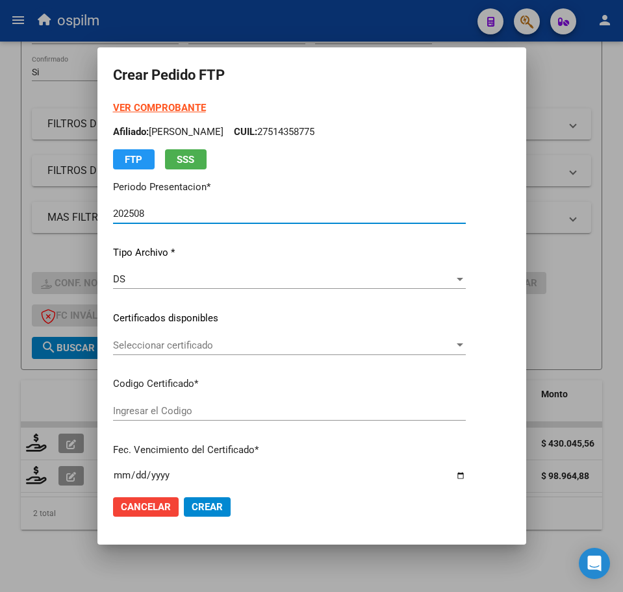
type input "ARG01000494215182018011720230117BS436"
type input "2023-01-17"
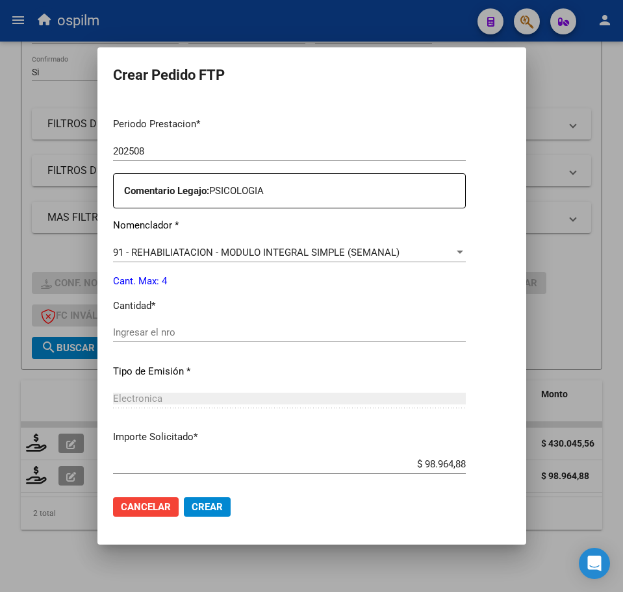
scroll to position [406, 0]
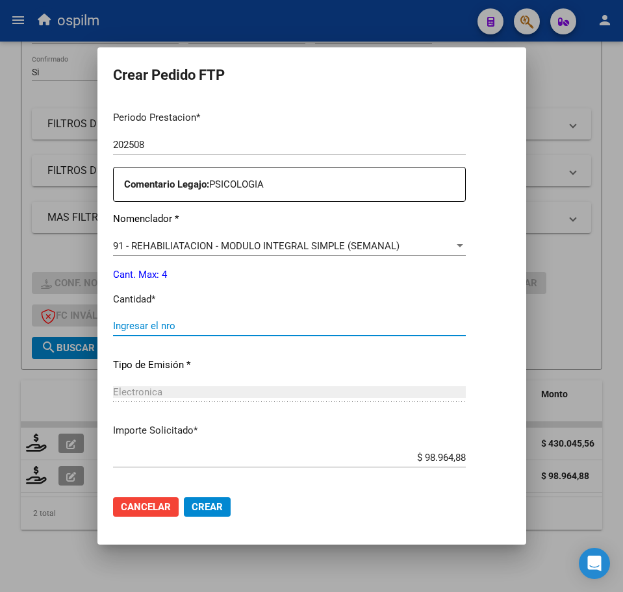
click at [184, 324] on input "Ingresar el nro" at bounding box center [289, 326] width 353 height 12
type input "4"
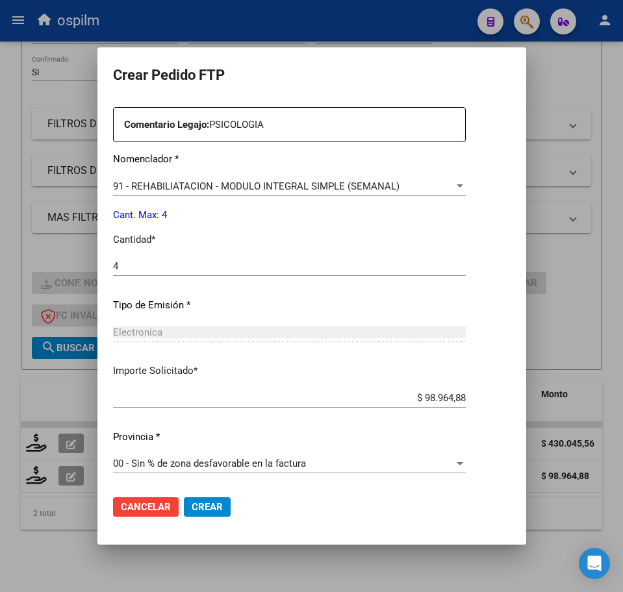
click at [192, 506] on span "Crear" at bounding box center [207, 507] width 31 height 12
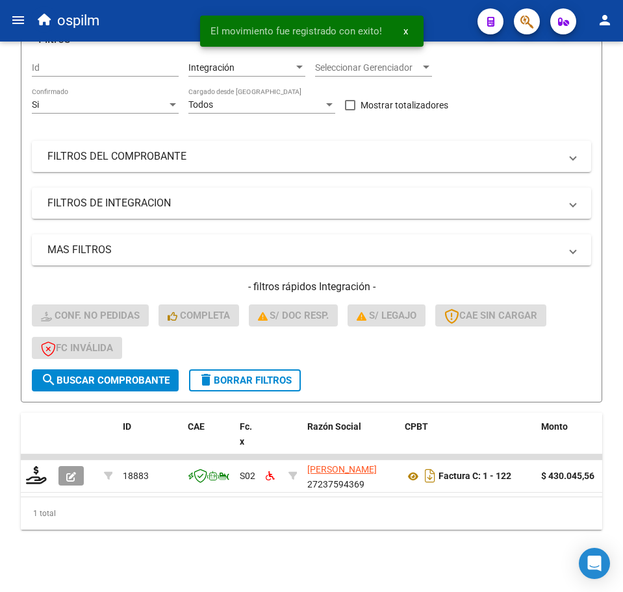
scroll to position [159, 0]
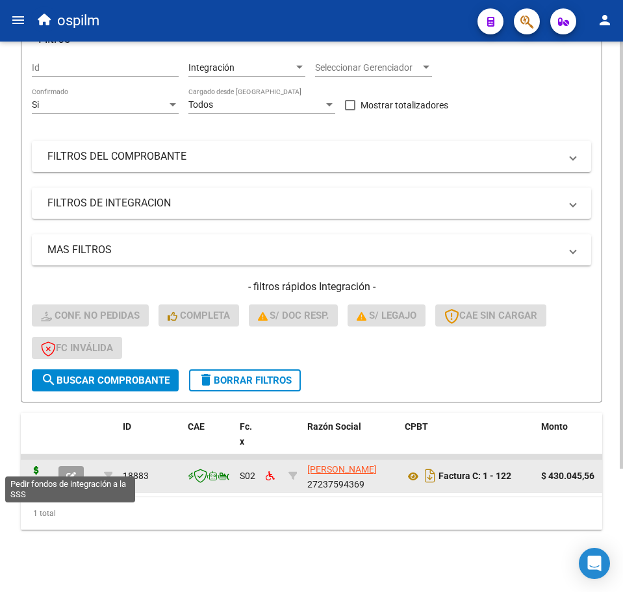
click at [31, 468] on icon at bounding box center [36, 475] width 21 height 18
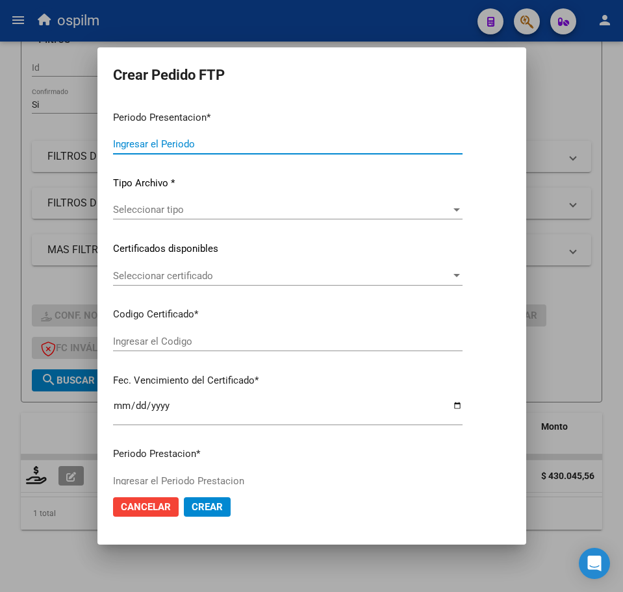
type input "202508"
type input "$ 430.045,56"
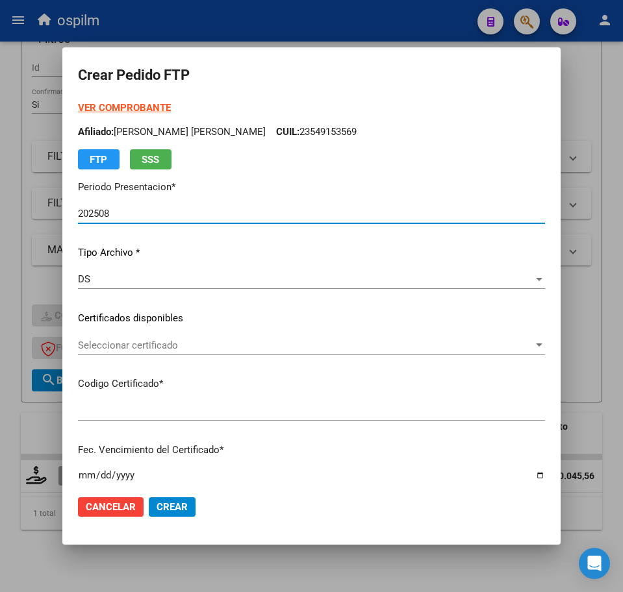
type input "ARG02000566443762021041620240416BS462"
type input "2024-04-16"
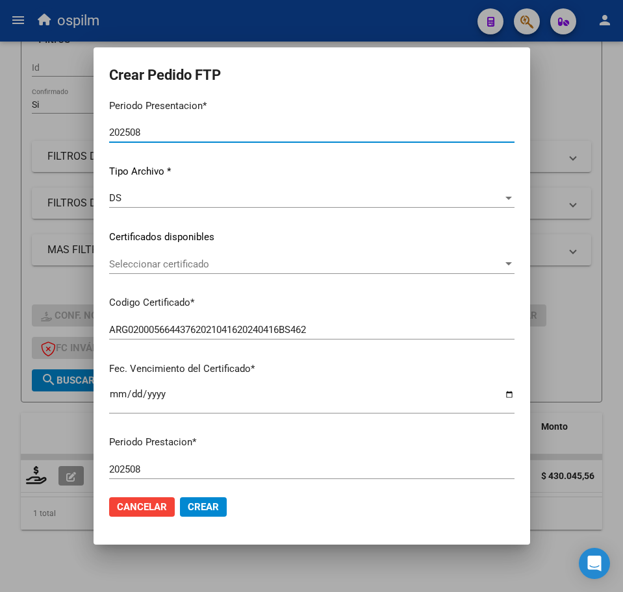
scroll to position [325, 0]
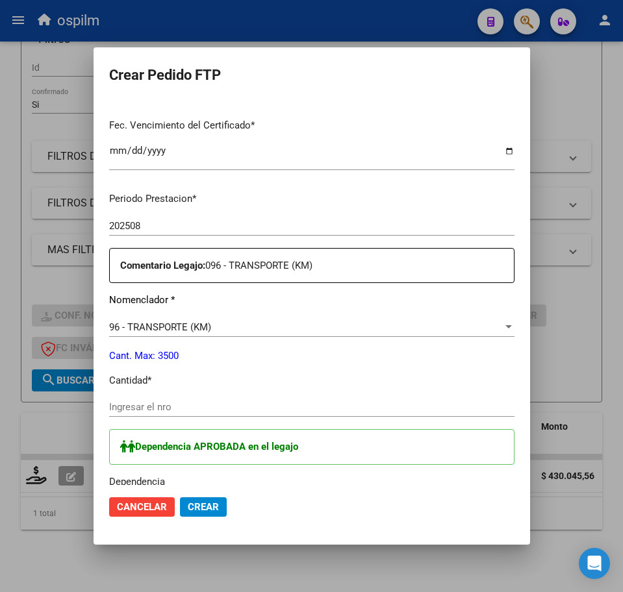
click at [138, 406] on input "Ingresar el nro" at bounding box center [311, 407] width 405 height 12
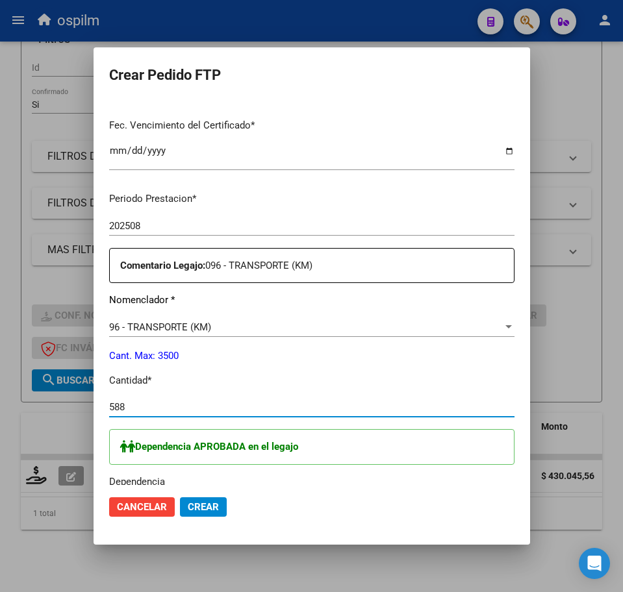
type input "588"
click at [506, 376] on p "Cantidad *" at bounding box center [311, 380] width 405 height 15
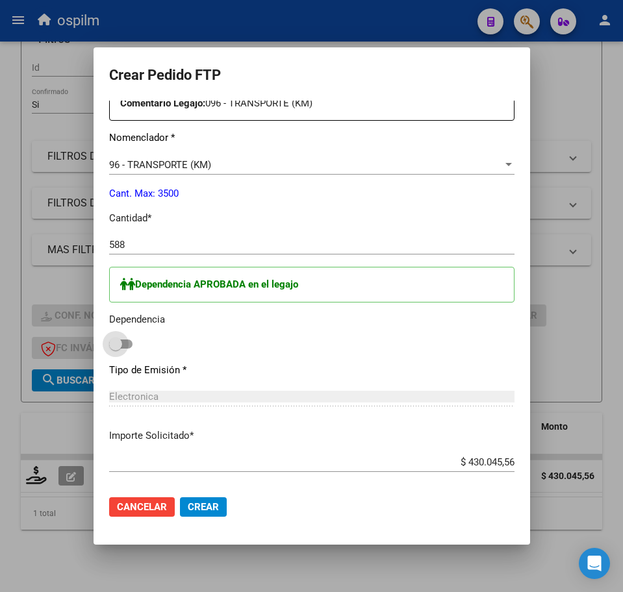
click at [109, 342] on span at bounding box center [120, 344] width 23 height 9
click at [115, 349] on input "checkbox" at bounding box center [115, 349] width 1 height 1
checkbox input "true"
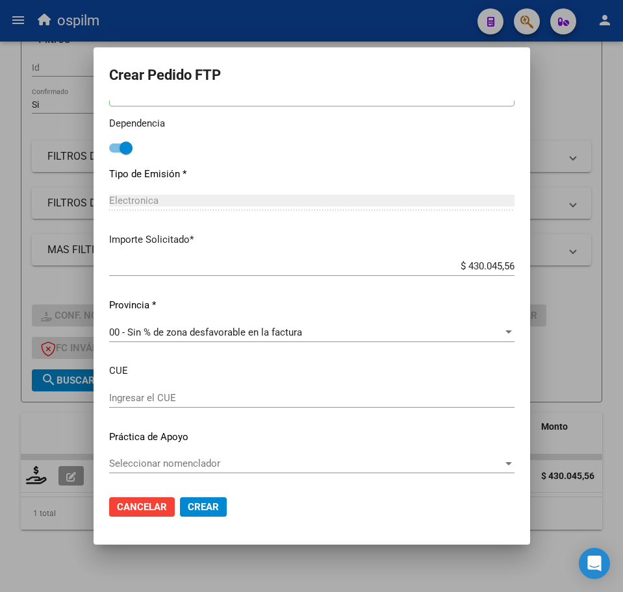
click at [188, 512] on span "Crear" at bounding box center [203, 507] width 31 height 12
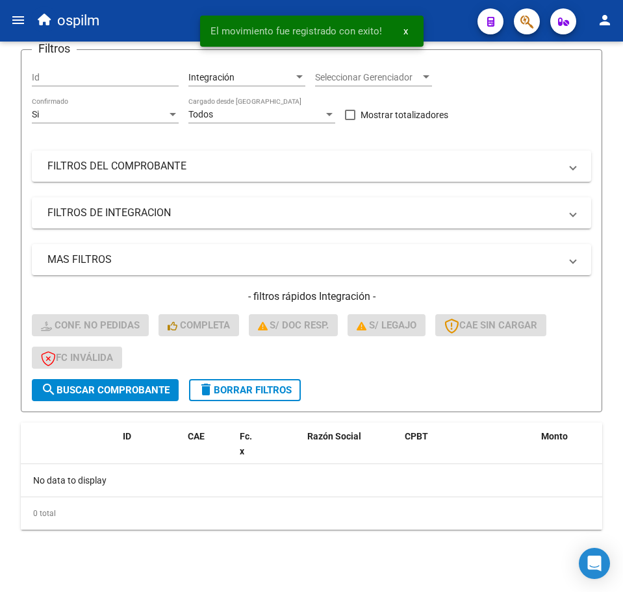
scroll to position [136, 0]
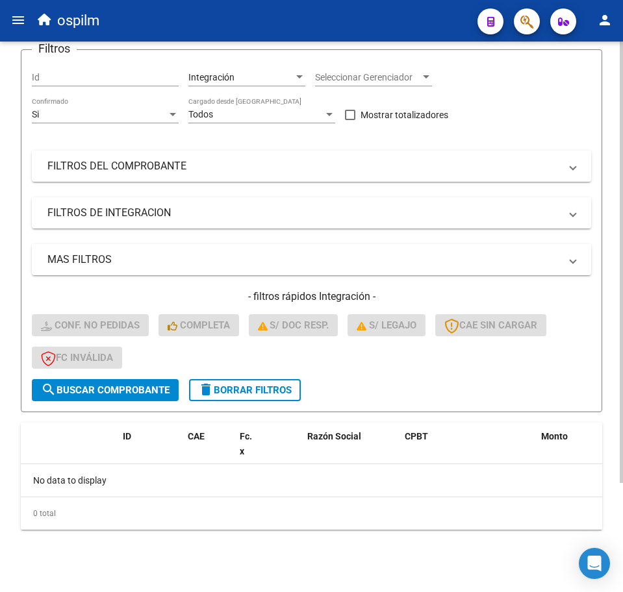
click at [233, 393] on span "delete Borrar Filtros" at bounding box center [245, 390] width 94 height 12
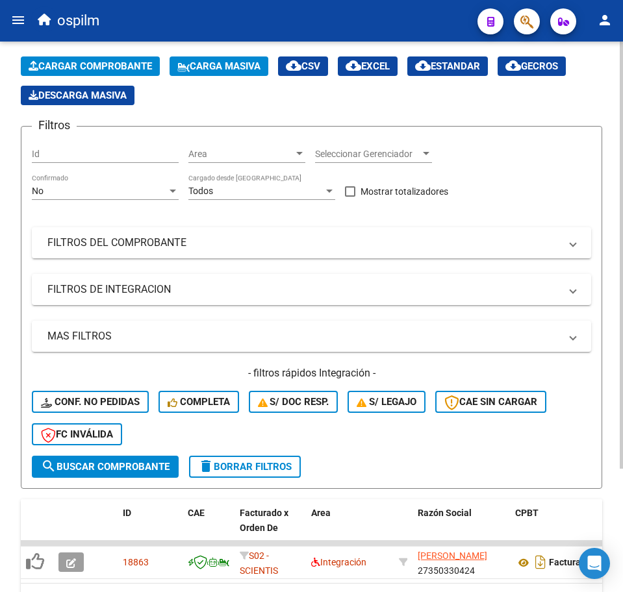
scroll to position [159, 0]
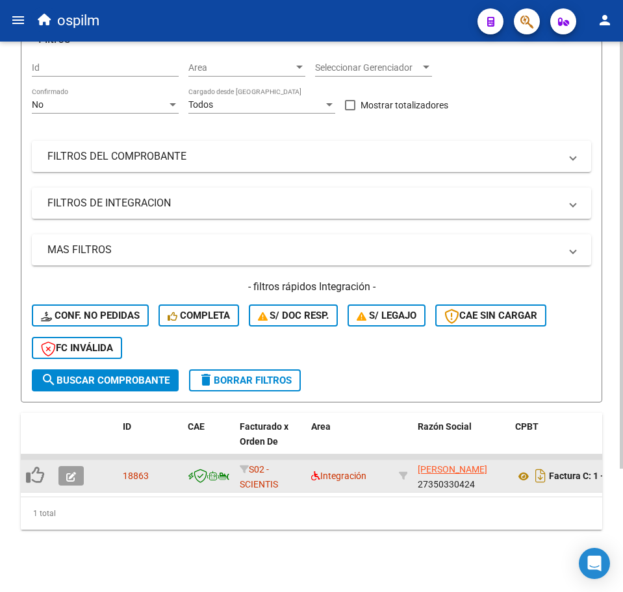
click at [77, 469] on button "button" at bounding box center [70, 475] width 25 height 19
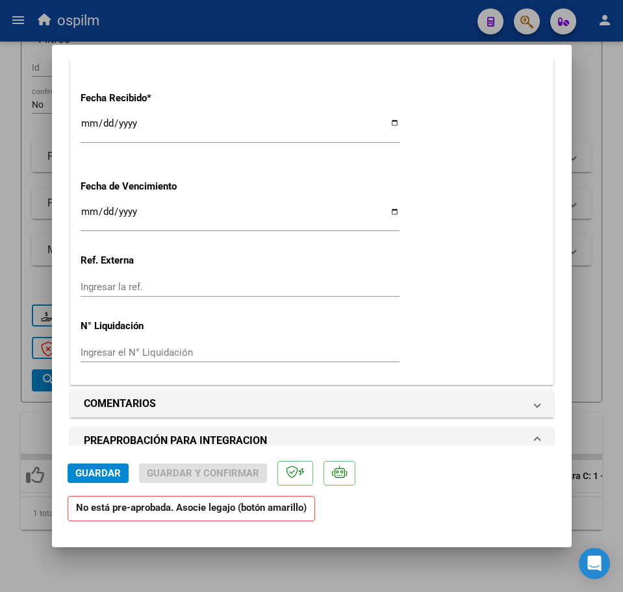
scroll to position [1285, 0]
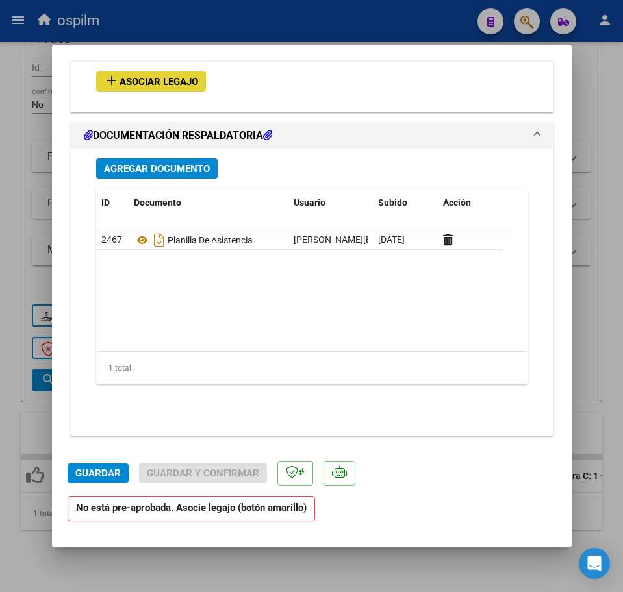
click at [184, 80] on span "Asociar Legajo" at bounding box center [158, 82] width 79 height 12
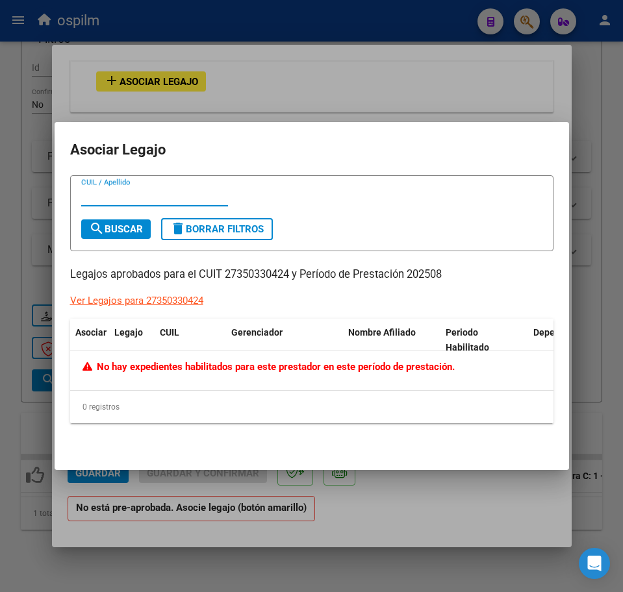
click at [358, 529] on div at bounding box center [311, 296] width 623 height 592
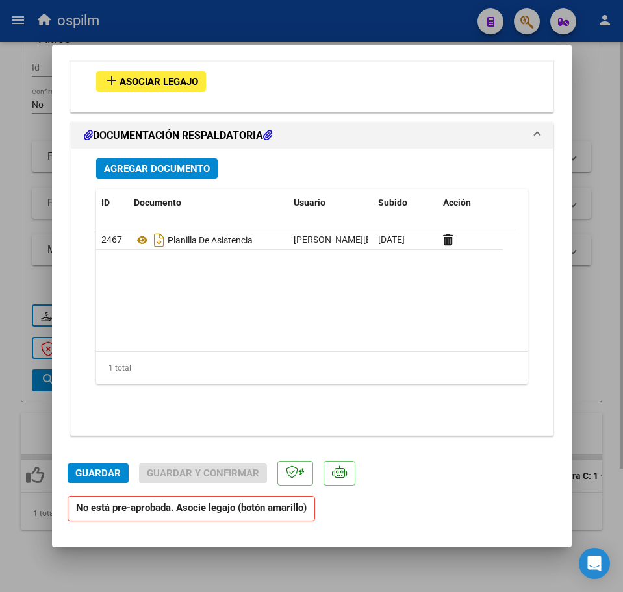
click at [82, 555] on div at bounding box center [311, 296] width 623 height 592
type input "$ 0,00"
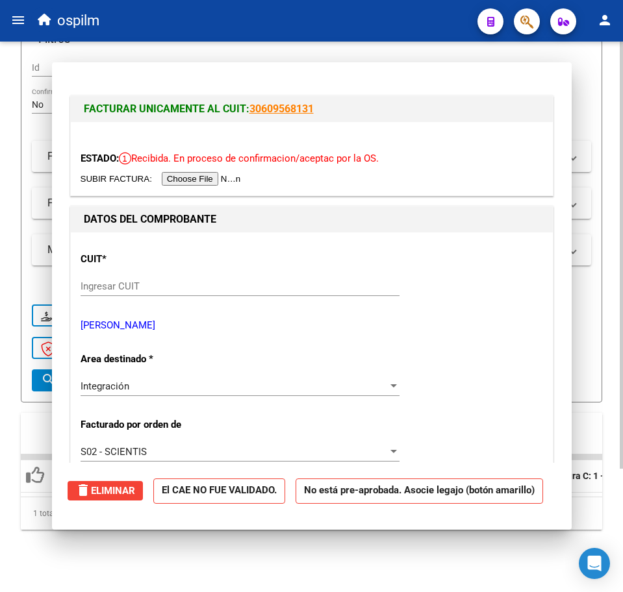
scroll to position [159, 0]
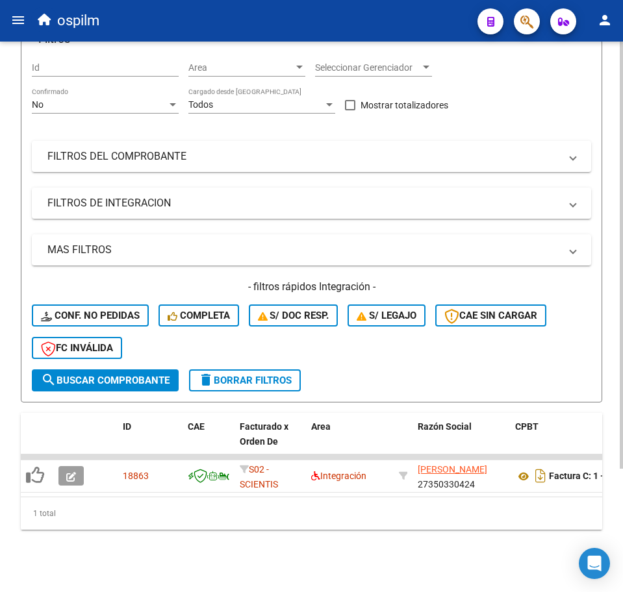
click at [242, 375] on span "delete Borrar Filtros" at bounding box center [245, 381] width 94 height 12
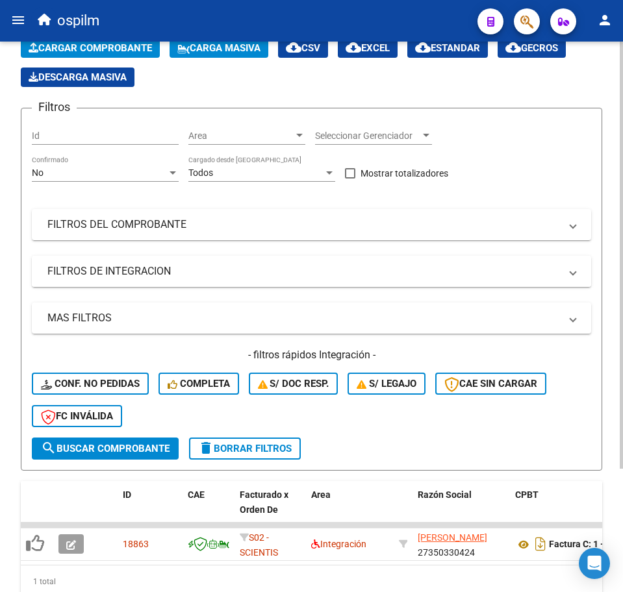
scroll to position [0, 0]
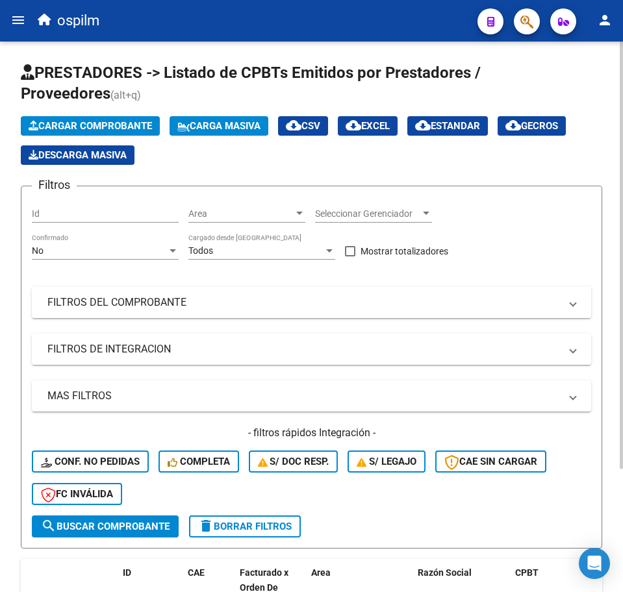
click at [217, 123] on span "Carga Masiva" at bounding box center [218, 126] width 83 height 12
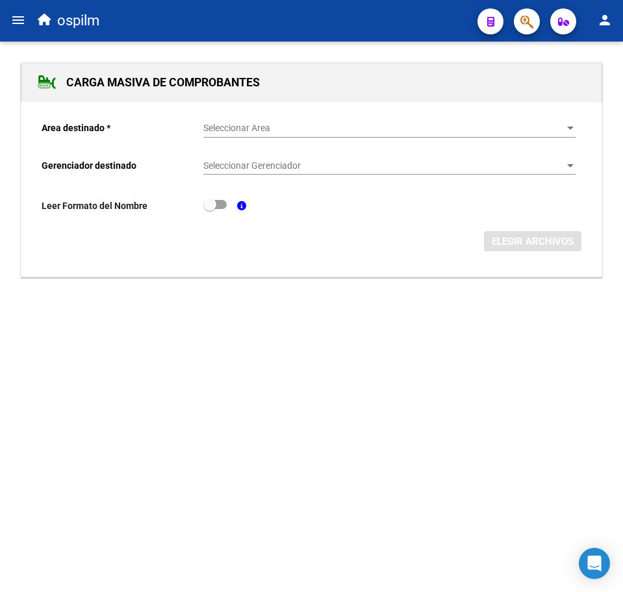
click at [256, 134] on div "Seleccionar Area Seleccionar Area" at bounding box center [389, 125] width 372 height 26
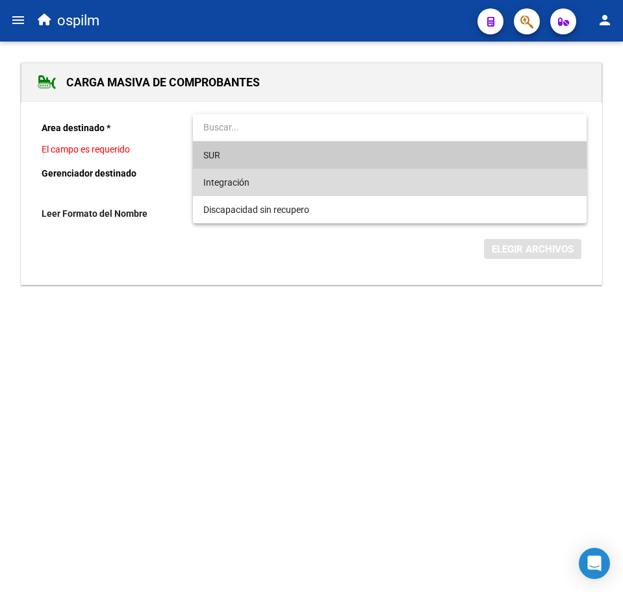
click at [257, 177] on span "Integración" at bounding box center [389, 182] width 372 height 27
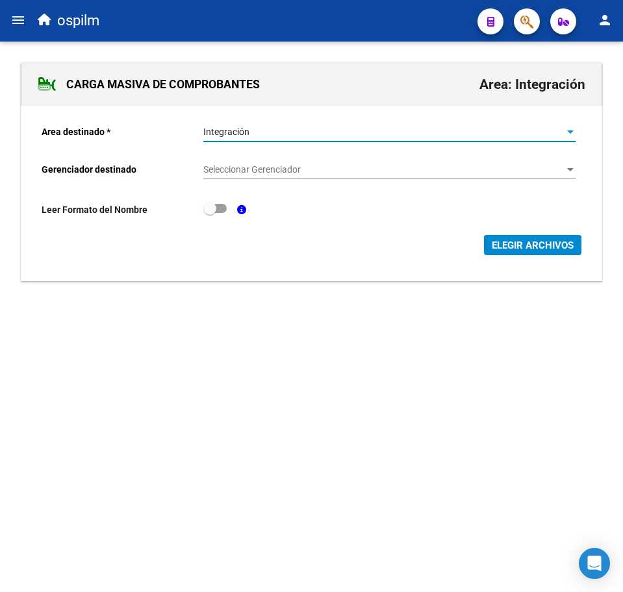
click at [265, 171] on span "Seleccionar Gerenciador" at bounding box center [383, 169] width 360 height 11
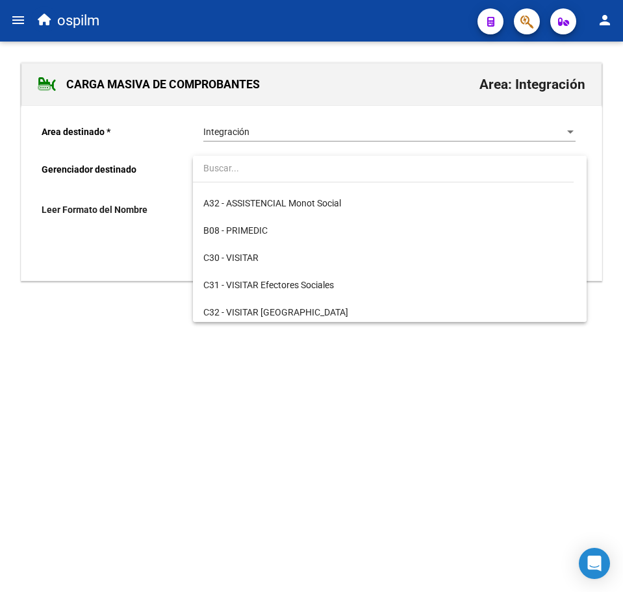
scroll to position [162, 0]
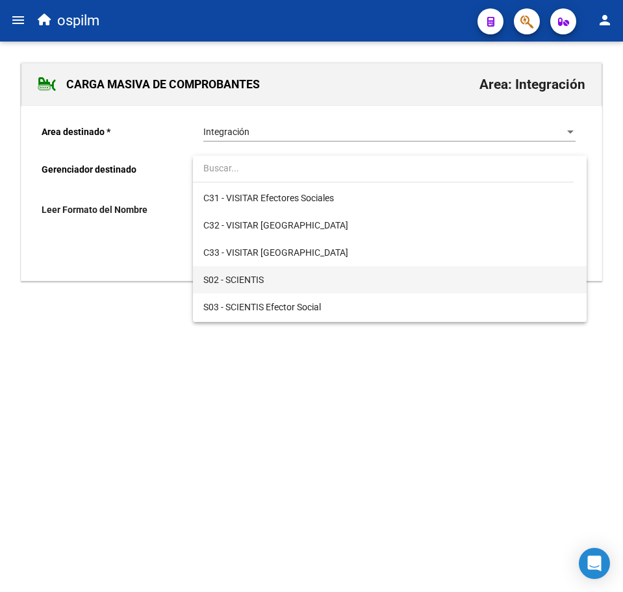
click at [282, 275] on span "S02 - SCIENTIS" at bounding box center [389, 279] width 372 height 27
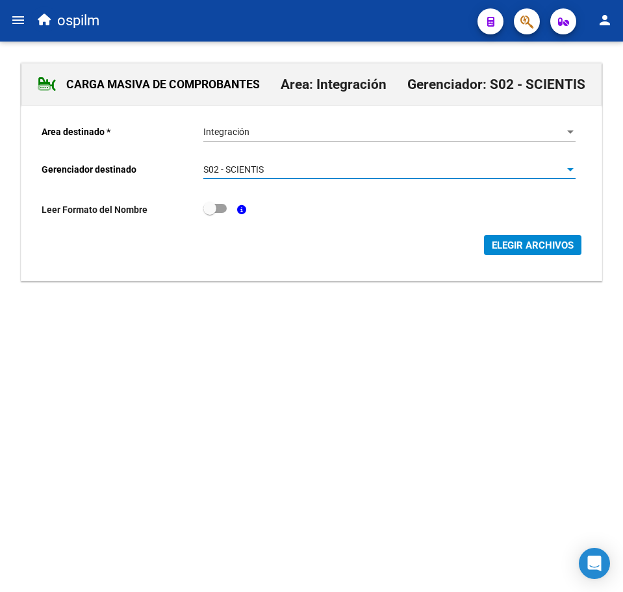
click at [497, 249] on span "ELEGIR ARCHIVOS" at bounding box center [533, 246] width 82 height 12
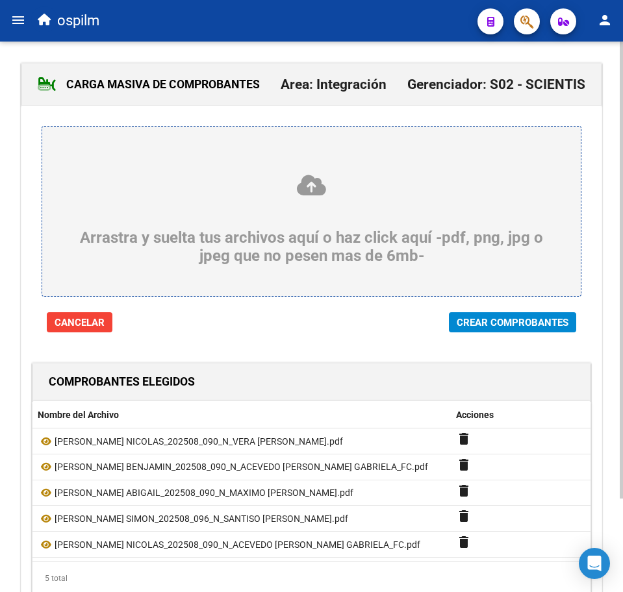
click at [523, 322] on span "Crear Comprobantes" at bounding box center [513, 323] width 112 height 12
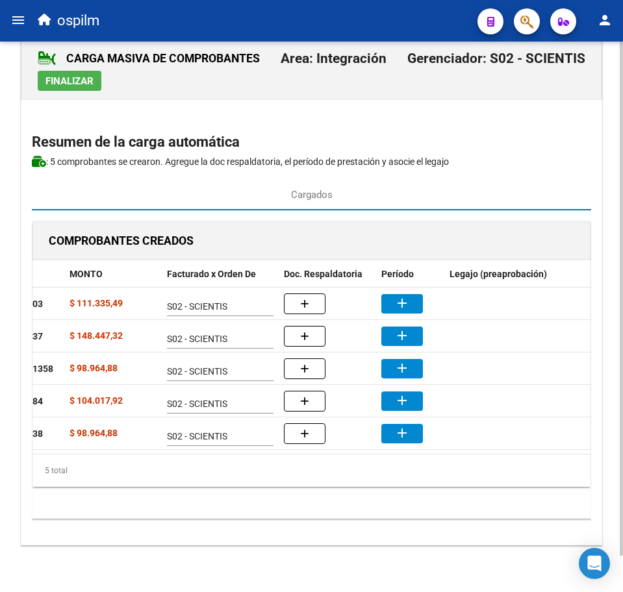
scroll to position [0, 319]
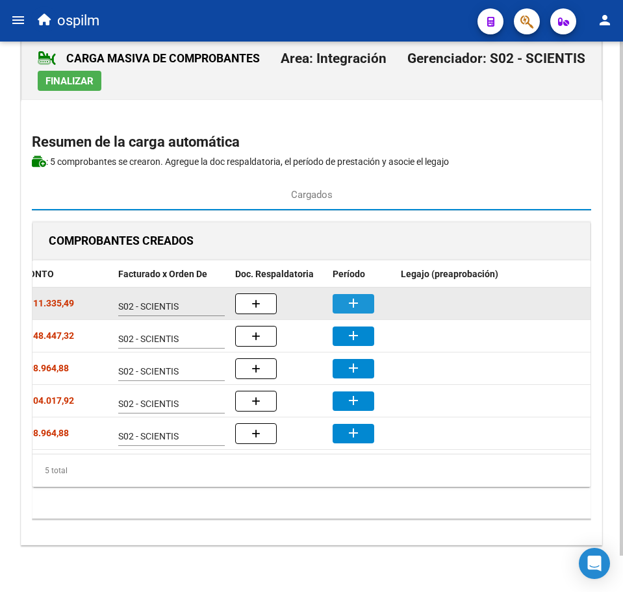
click at [359, 295] on mat-icon "add" at bounding box center [353, 303] width 16 height 16
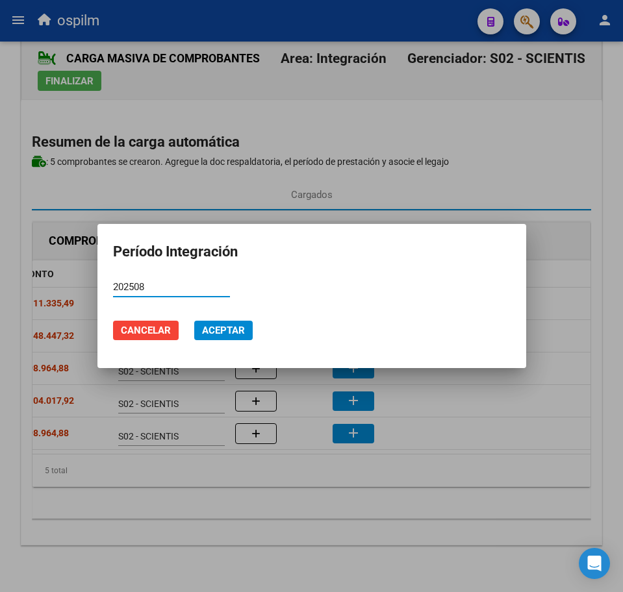
type input "202508"
click at [238, 327] on span "Aceptar" at bounding box center [223, 331] width 43 height 12
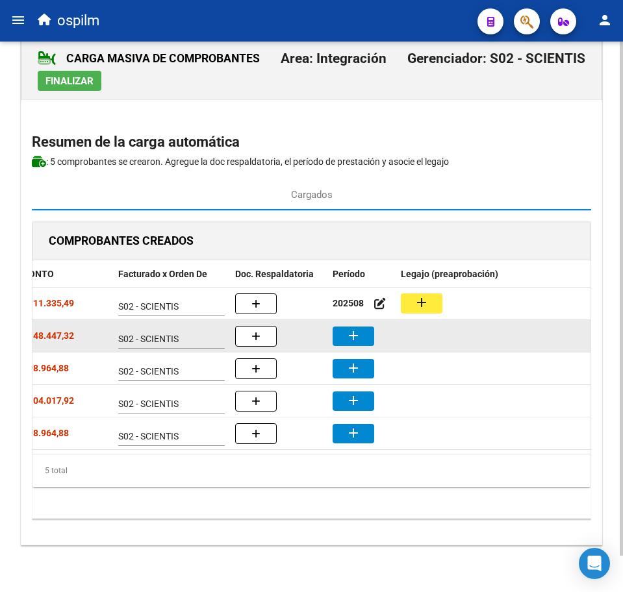
click at [351, 328] on mat-icon "add" at bounding box center [353, 336] width 16 height 16
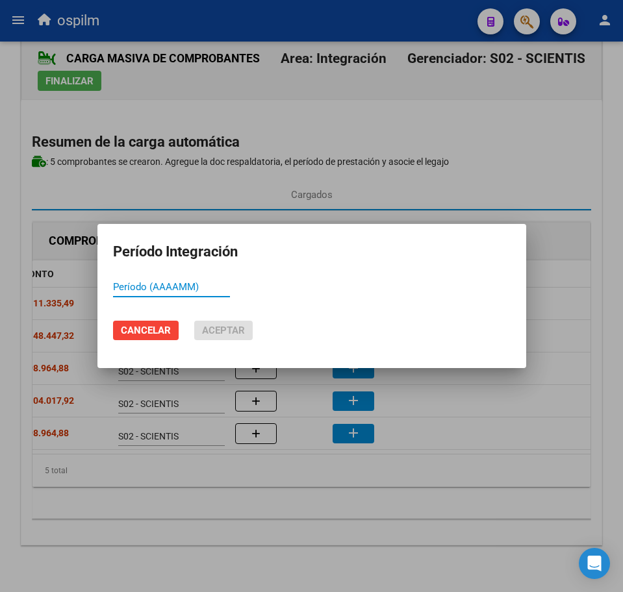
paste input "202508"
type input "202508"
click at [220, 333] on span "Aceptar" at bounding box center [223, 331] width 43 height 12
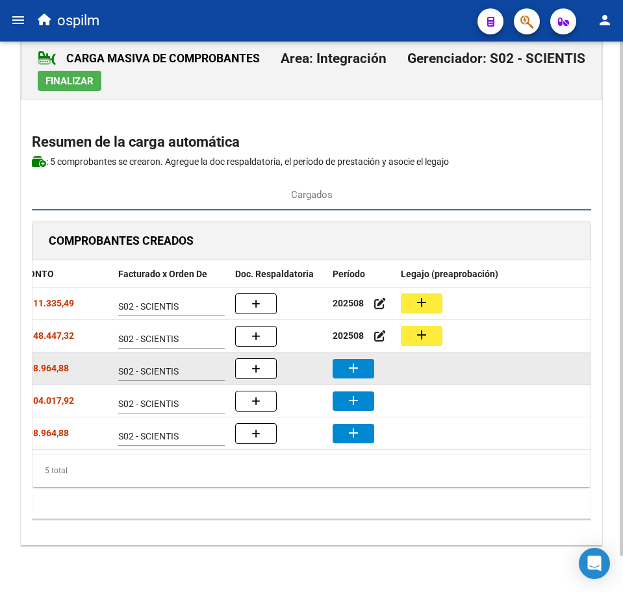
click at [357, 360] on mat-icon "add" at bounding box center [353, 368] width 16 height 16
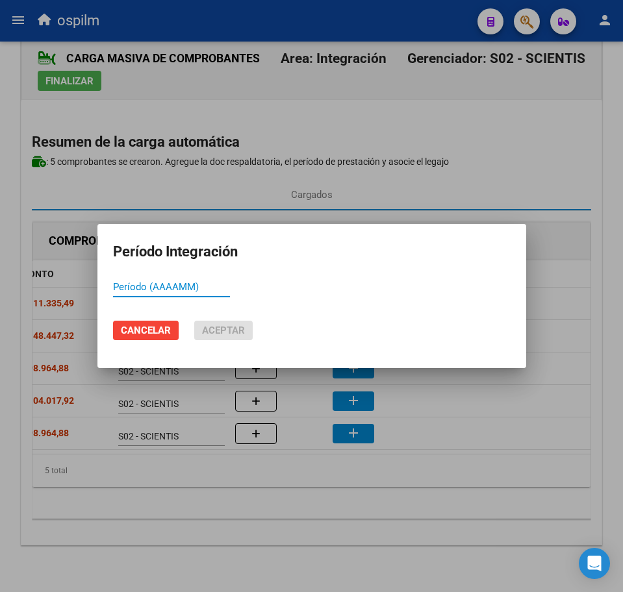
paste input "202508"
type input "202508"
click at [214, 336] on span "Aceptar" at bounding box center [223, 331] width 43 height 12
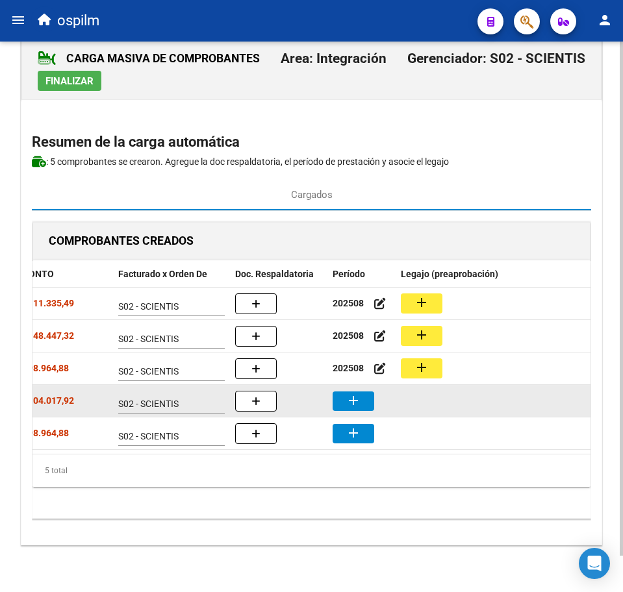
click at [350, 393] on mat-icon "add" at bounding box center [353, 401] width 16 height 16
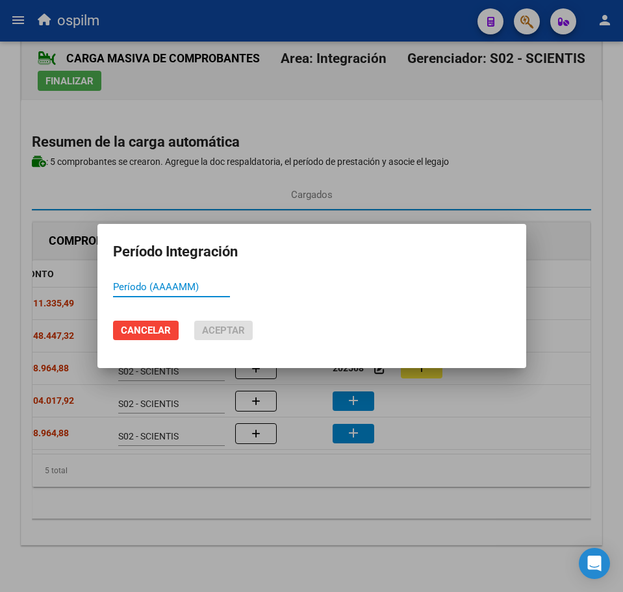
paste input "202508"
type input "202508"
click at [220, 331] on span "Aceptar" at bounding box center [223, 331] width 43 height 12
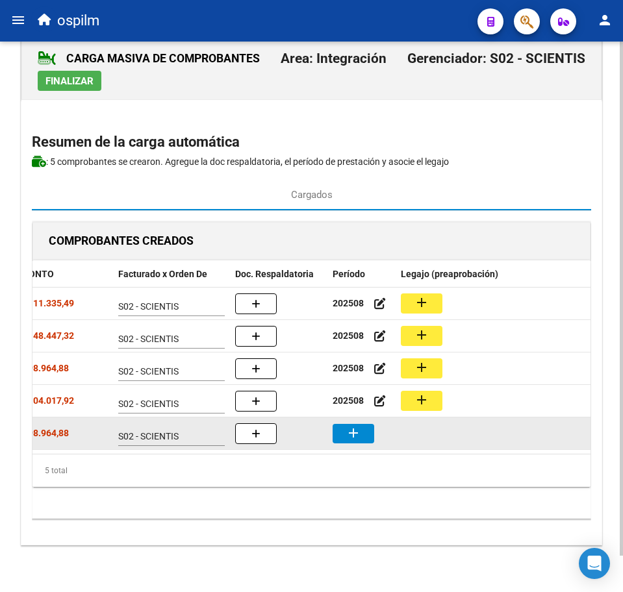
click at [357, 425] on mat-icon "add" at bounding box center [353, 433] width 16 height 16
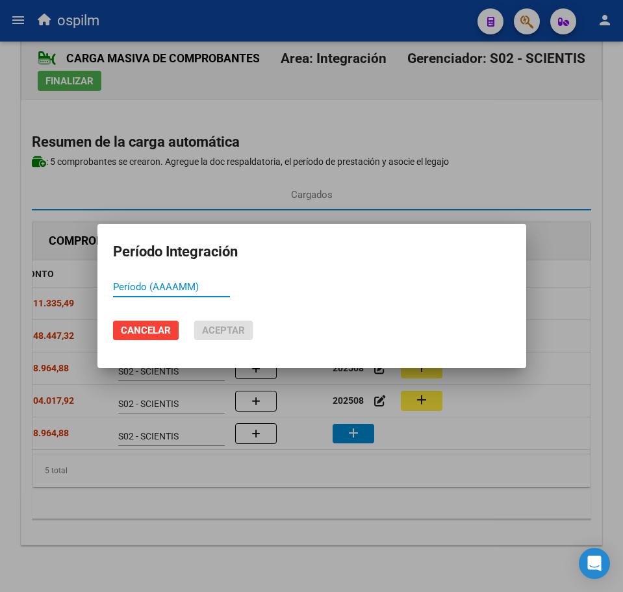
paste input "202508"
type input "202508"
click at [225, 329] on span "Aceptar" at bounding box center [223, 331] width 43 height 12
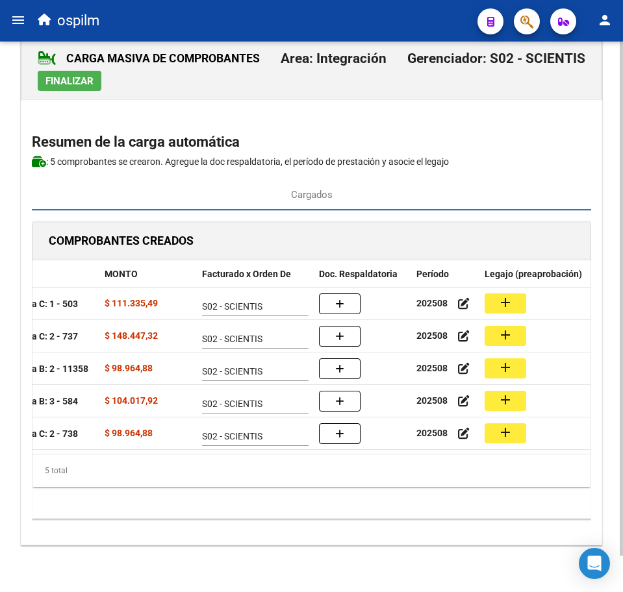
scroll to position [0, 231]
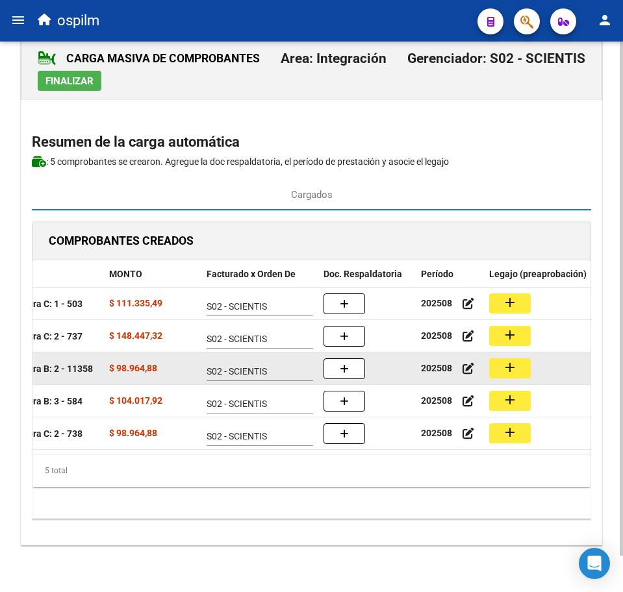
click at [503, 360] on mat-icon "add" at bounding box center [510, 368] width 16 height 16
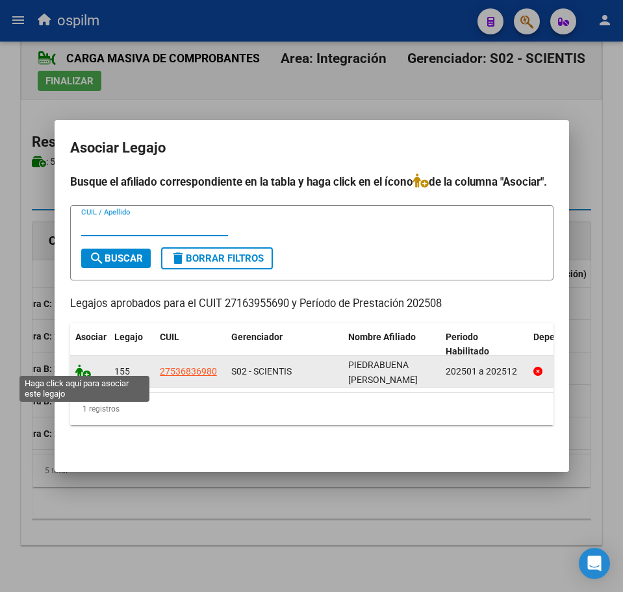
click at [86, 364] on icon at bounding box center [83, 371] width 16 height 14
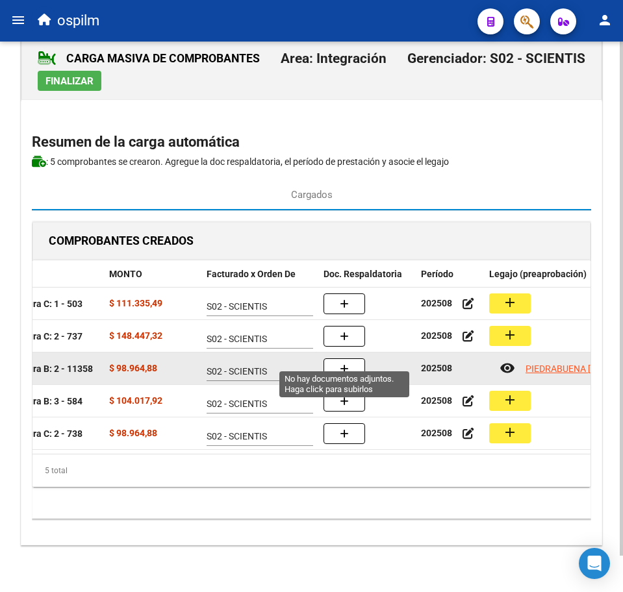
click at [348, 364] on icon "button" at bounding box center [344, 369] width 9 height 10
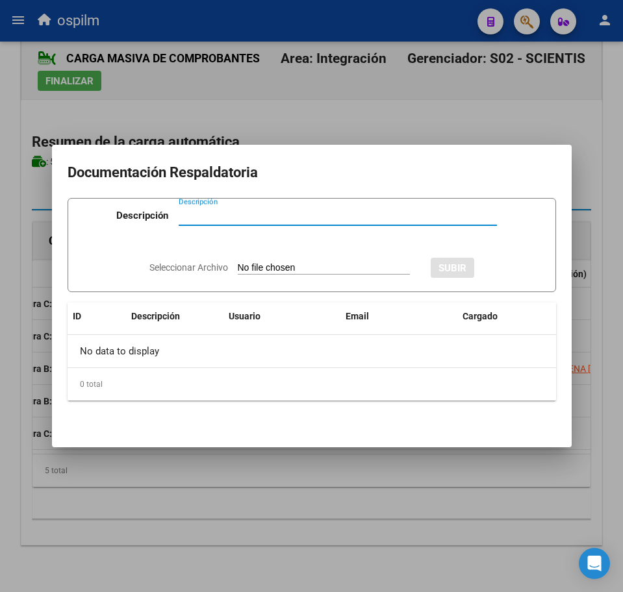
paste input "Planilla de asistencia"
type input "Planilla de asistencia"
click at [268, 271] on input "Seleccionar Archivo" at bounding box center [324, 268] width 172 height 12
type input "C:\fakepath\PIEDRABUENA NICOLE ABIGAIL_202508_090_N_MAXIMO CLAUDIA ADRIANA_PA.p…"
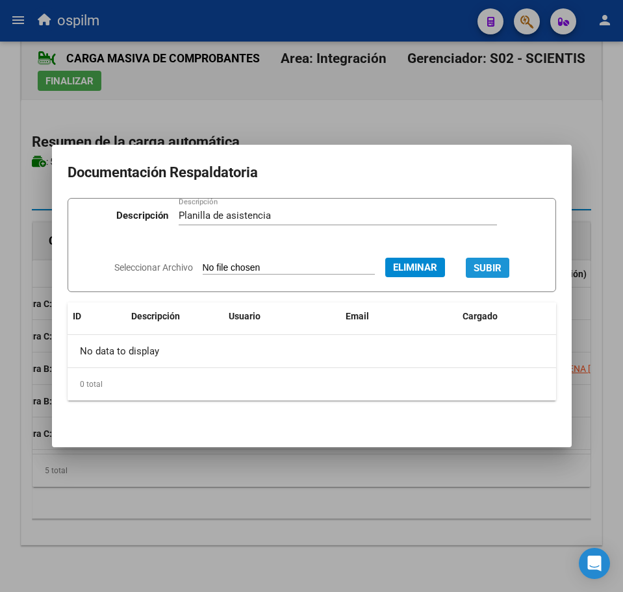
click at [501, 265] on span "SUBIR" at bounding box center [487, 268] width 28 height 12
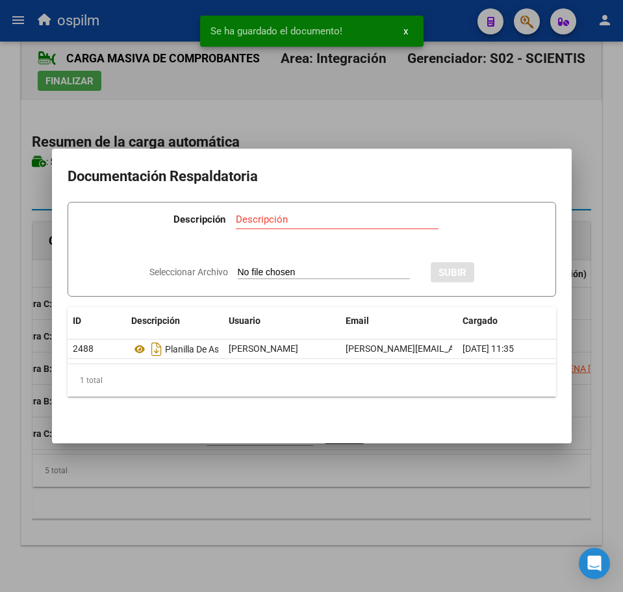
click at [403, 503] on div at bounding box center [311, 296] width 623 height 592
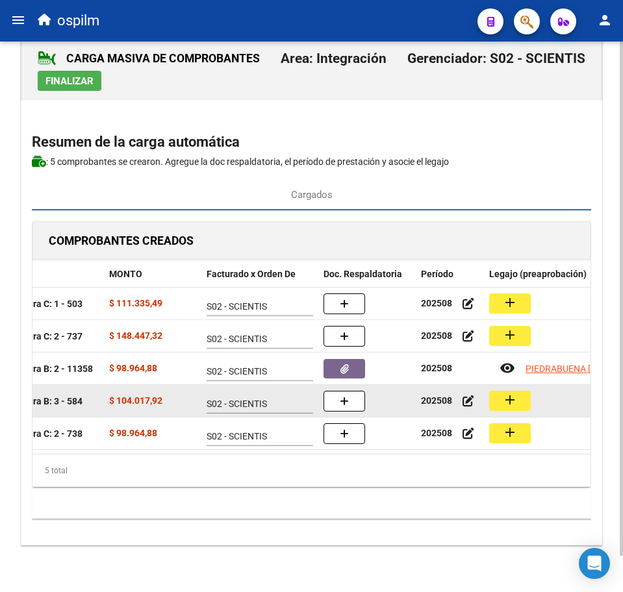
click at [525, 395] on button "add" at bounding box center [510, 401] width 42 height 20
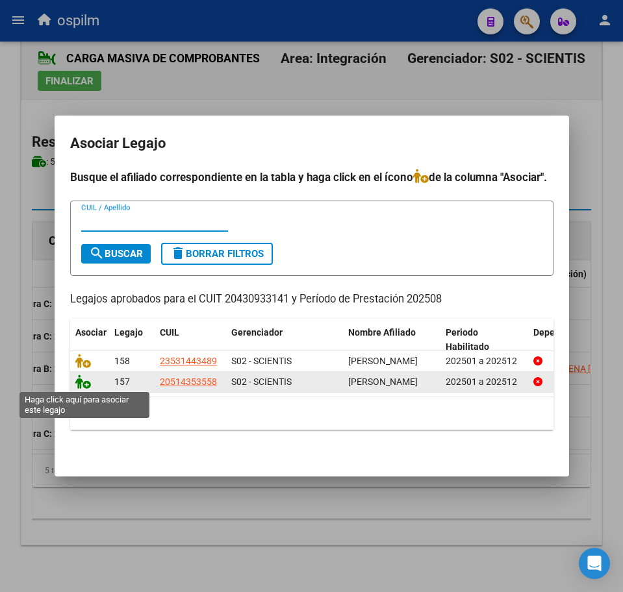
click at [86, 387] on icon at bounding box center [83, 382] width 16 height 14
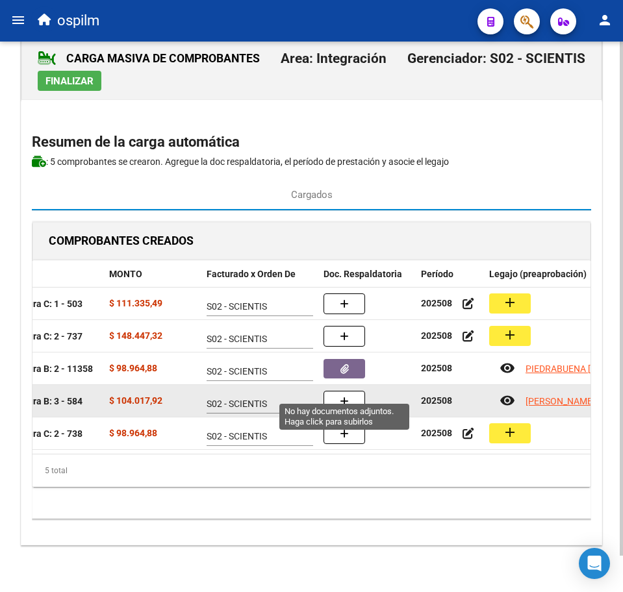
click at [331, 391] on button "button" at bounding box center [344, 401] width 42 height 21
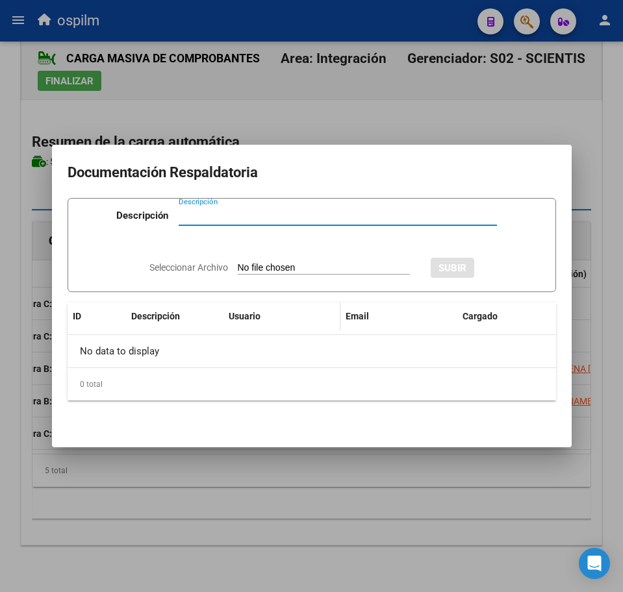
paste input "Planilla de asistencia"
type input "Planilla de asistencia"
click at [303, 266] on input "Seleccionar Archivo" at bounding box center [324, 268] width 172 height 12
type input "C:\fakepath\RODRIGUEZ ALEJANDRO SIMON_202508_096_N_SANTISO GASTON EZEQUIEL_PA.p…"
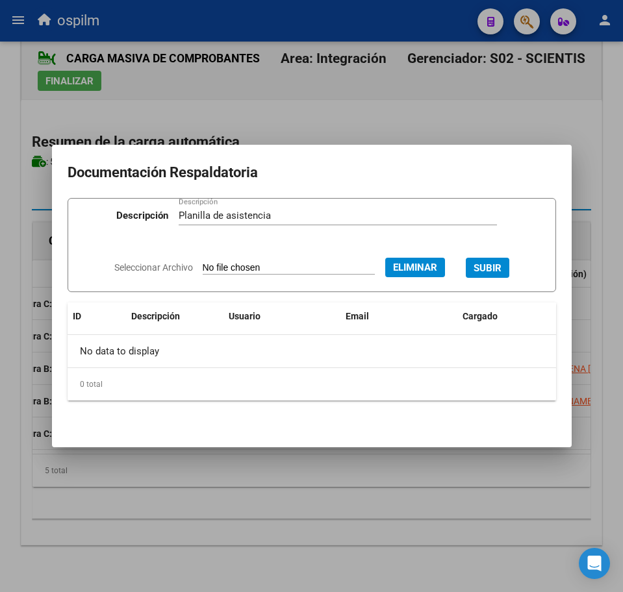
click at [501, 270] on span "SUBIR" at bounding box center [487, 268] width 28 height 12
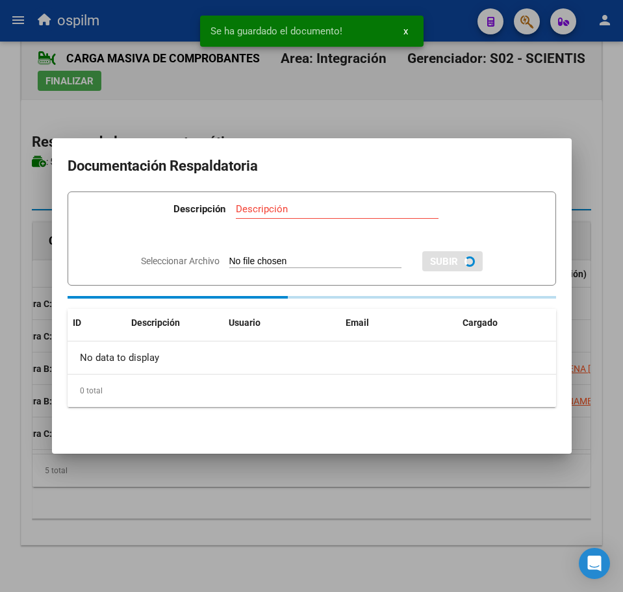
click at [375, 502] on div at bounding box center [311, 296] width 623 height 592
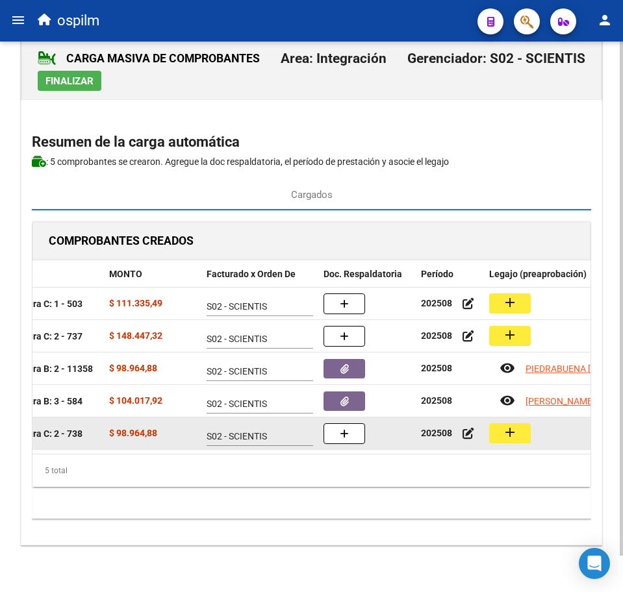
click at [513, 425] on mat-icon "add" at bounding box center [510, 433] width 16 height 16
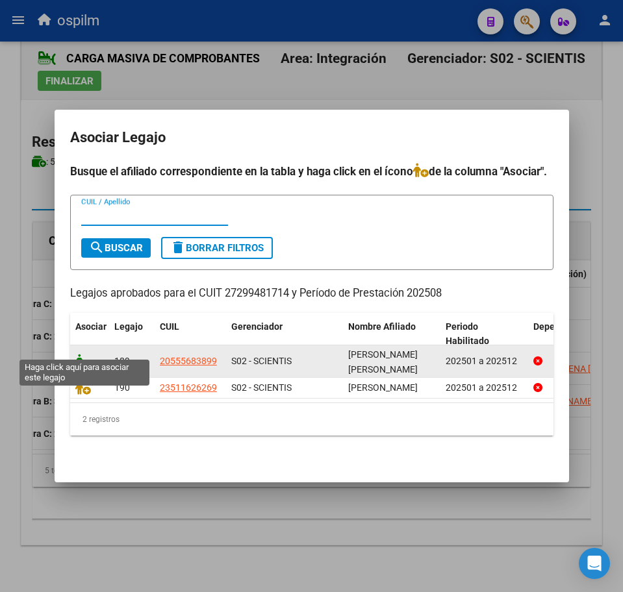
click at [82, 354] on icon at bounding box center [83, 361] width 16 height 14
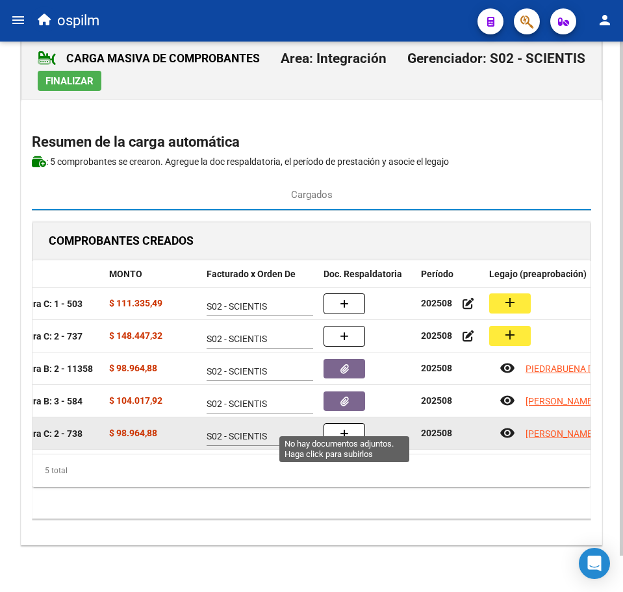
click at [338, 423] on button "button" at bounding box center [344, 433] width 42 height 21
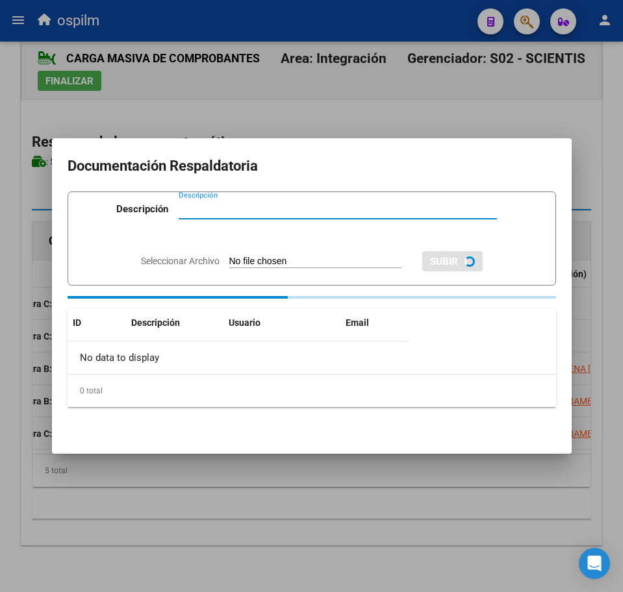
paste input "Planilla de asistencia"
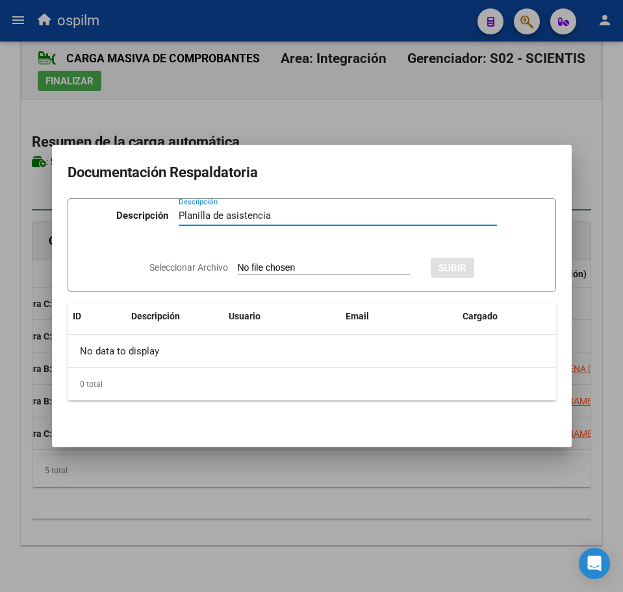
type input "Planilla de asistencia"
click at [253, 262] on input "Seleccionar Archivo" at bounding box center [324, 268] width 172 height 12
type input "C:\fakepath\RODRIGUEZ ENZO NICOLAS_202508_090_N_ACEVEDO VANESA GABRIELA_PA.pdf"
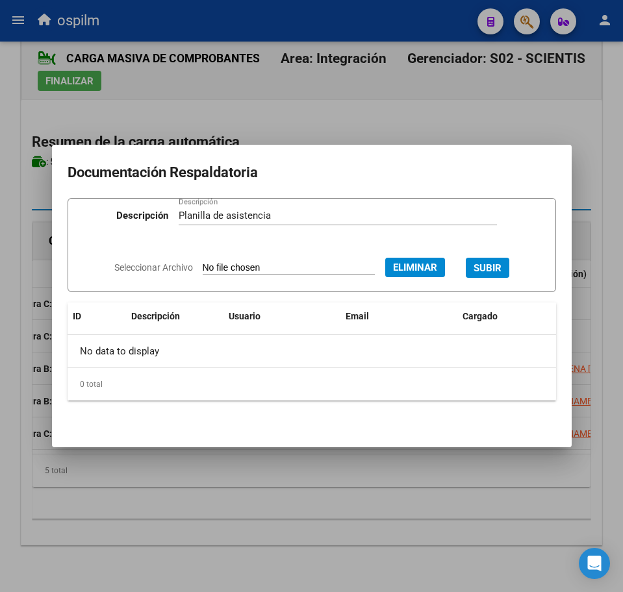
click at [495, 271] on span "SUBIR" at bounding box center [487, 268] width 28 height 12
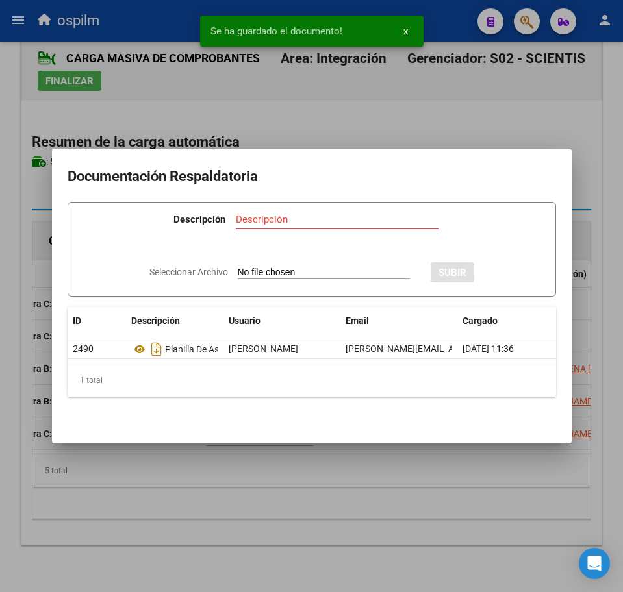
click at [179, 586] on div at bounding box center [311, 296] width 623 height 592
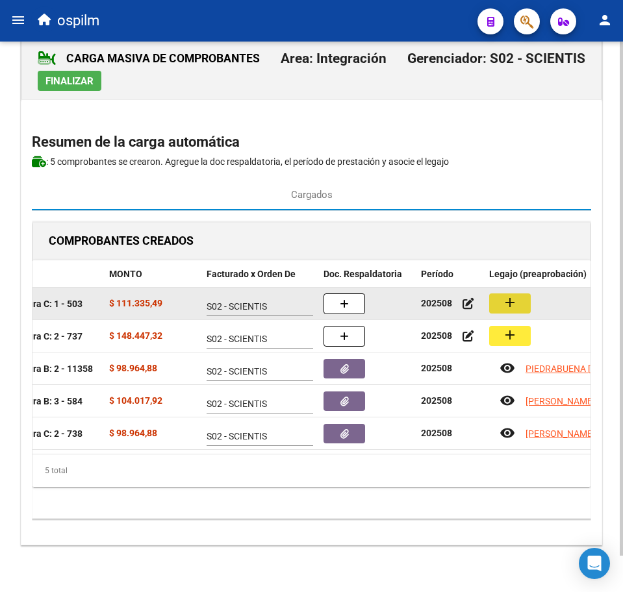
click at [508, 295] on mat-icon "add" at bounding box center [510, 303] width 16 height 16
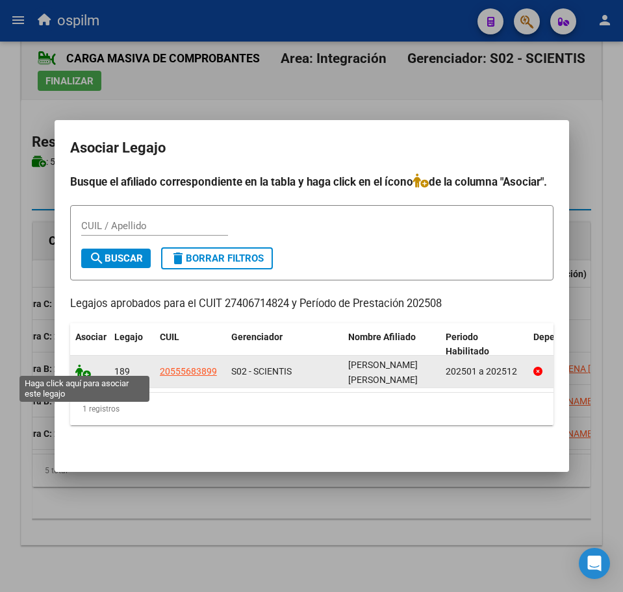
click at [86, 364] on icon at bounding box center [83, 371] width 16 height 14
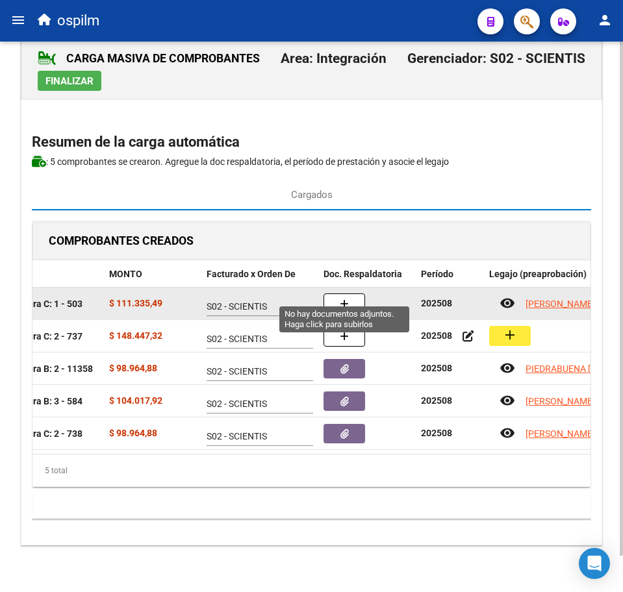
click at [340, 298] on span "button" at bounding box center [344, 304] width 9 height 12
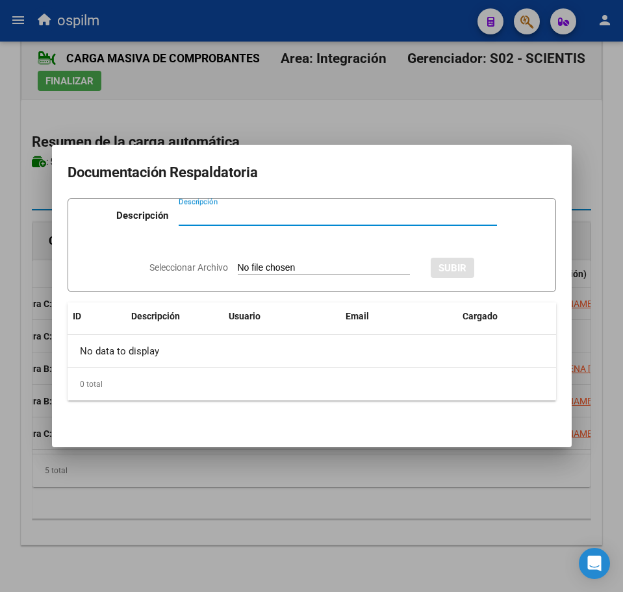
paste input "Planilla de asistencia"
type input "Planilla de asistencia"
click at [305, 265] on input "Seleccionar Archivo" at bounding box center [324, 268] width 172 height 12
type input "C:\fakepath\RODRIGUEZ ENZO NICOLAS_202508_090_N_VERA RODRIGUEZ MELANY NOEMI_PA.…"
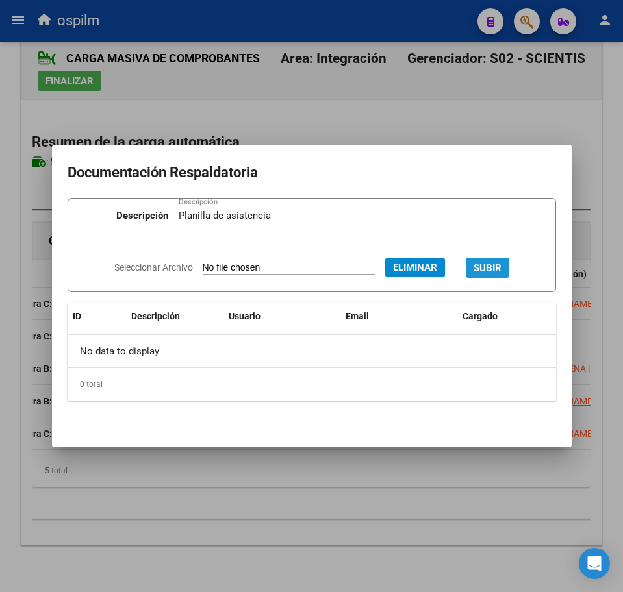
click at [496, 259] on button "SUBIR" at bounding box center [488, 268] width 44 height 20
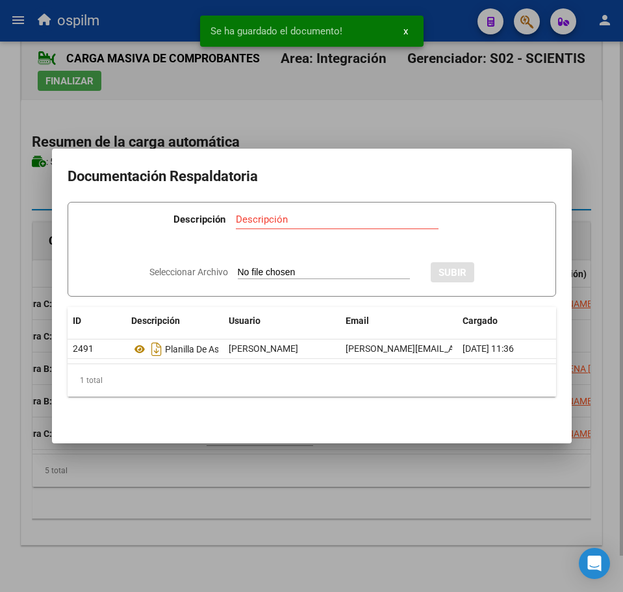
click at [208, 503] on div at bounding box center [311, 296] width 623 height 592
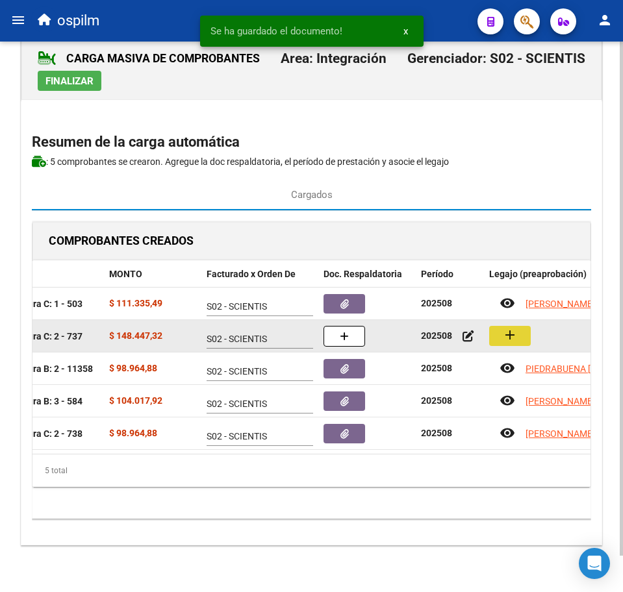
click at [520, 326] on button "add" at bounding box center [510, 336] width 42 height 20
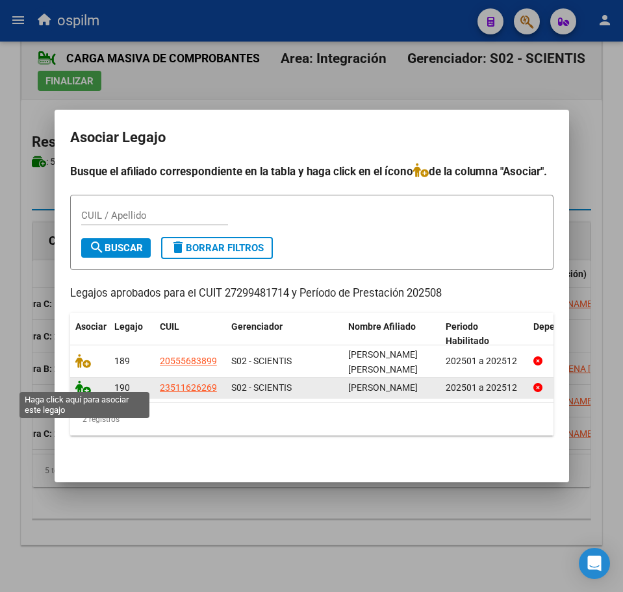
click at [82, 381] on icon at bounding box center [83, 388] width 16 height 14
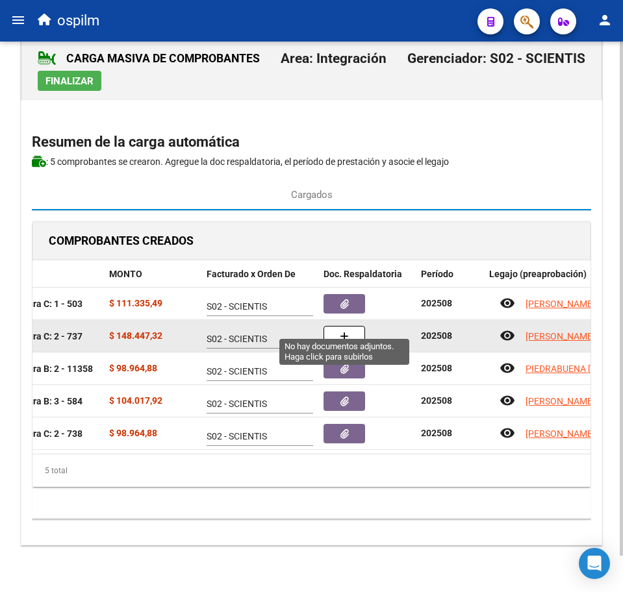
click at [353, 326] on button "button" at bounding box center [344, 336] width 42 height 21
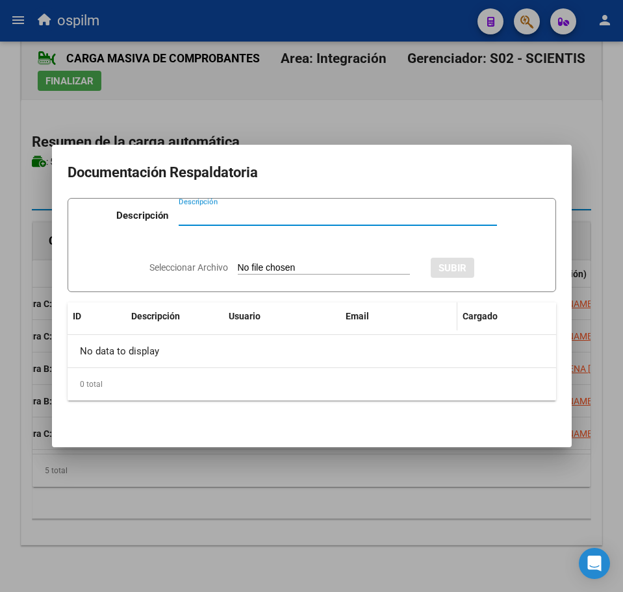
paste input "Planilla de asistencia"
click at [279, 269] on input "Seleccionar Archivo" at bounding box center [324, 268] width 172 height 12
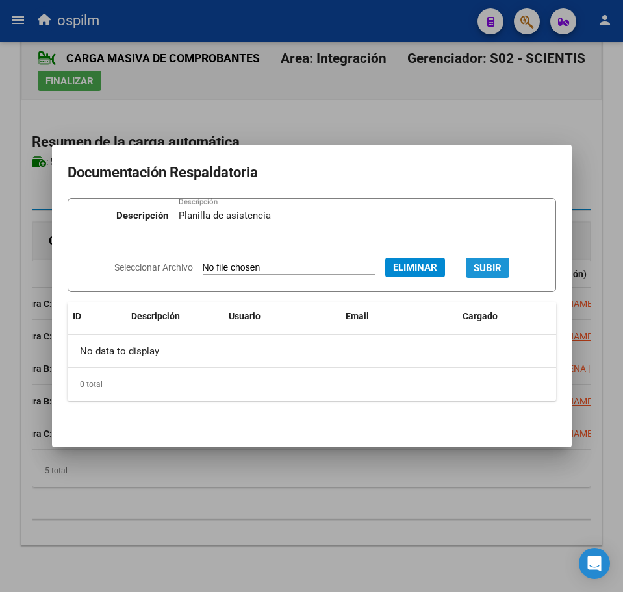
click at [501, 263] on span "SUBIR" at bounding box center [487, 268] width 28 height 12
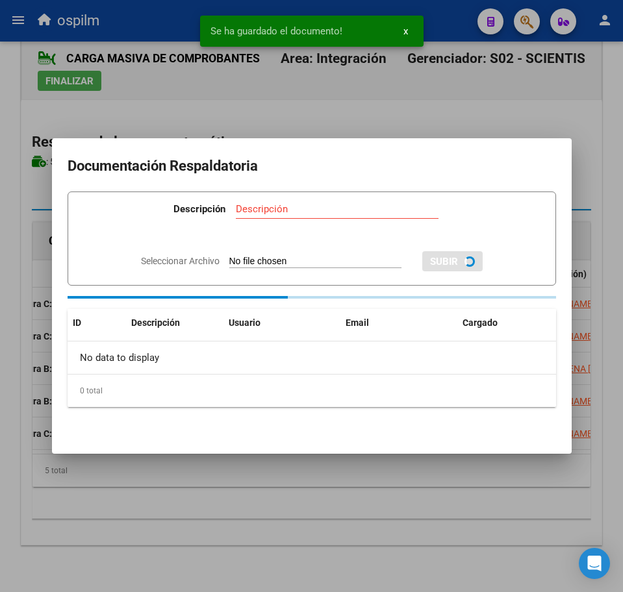
click at [275, 510] on div at bounding box center [311, 296] width 623 height 592
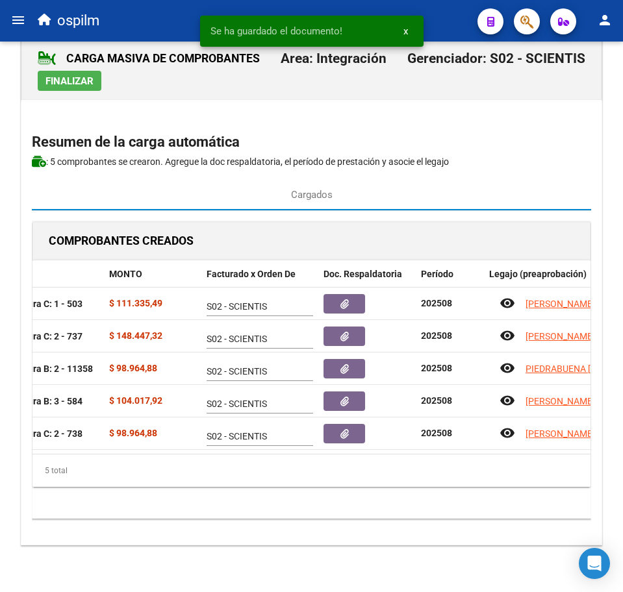
click at [89, 75] on span "Finalizar" at bounding box center [69, 81] width 48 height 12
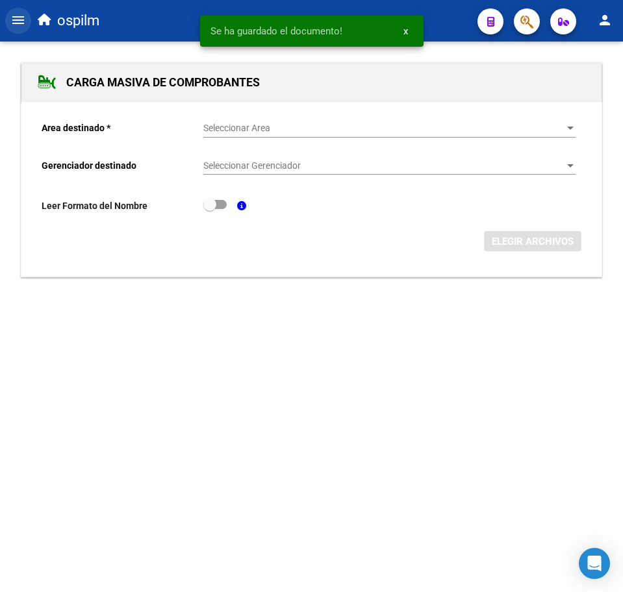
click at [12, 14] on mat-icon "menu" at bounding box center [18, 20] width 16 height 16
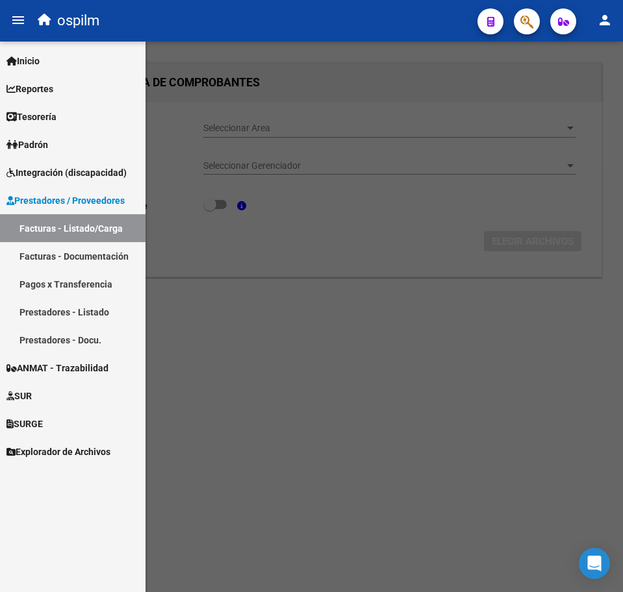
click at [69, 226] on link "Facturas - Listado/Carga" at bounding box center [72, 228] width 145 height 28
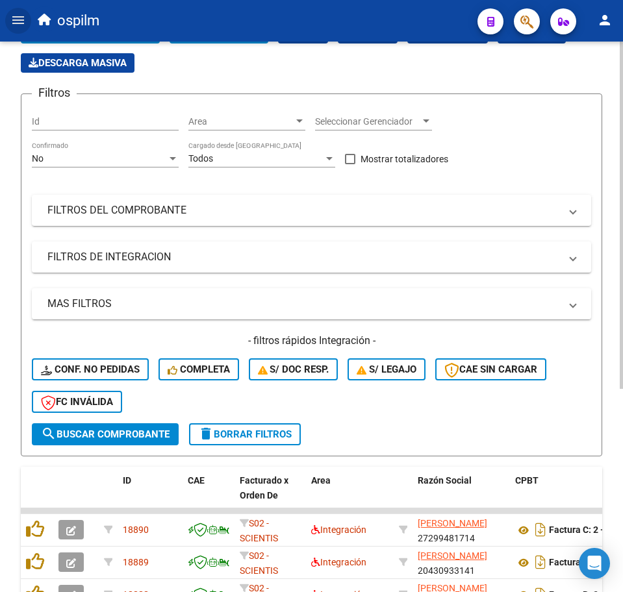
scroll to position [244, 0]
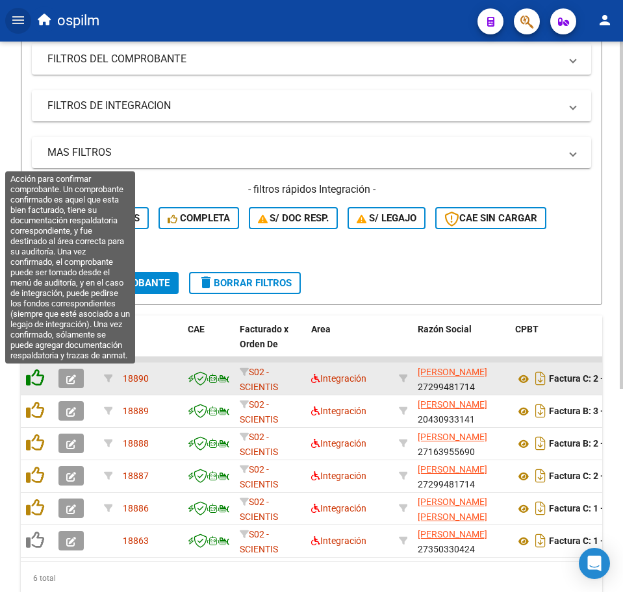
click at [42, 379] on icon at bounding box center [35, 378] width 18 height 18
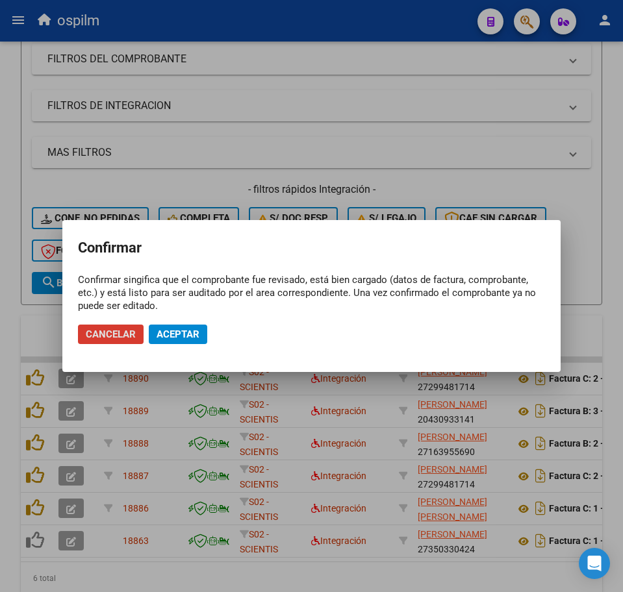
click at [174, 337] on button "Aceptar" at bounding box center [178, 334] width 58 height 19
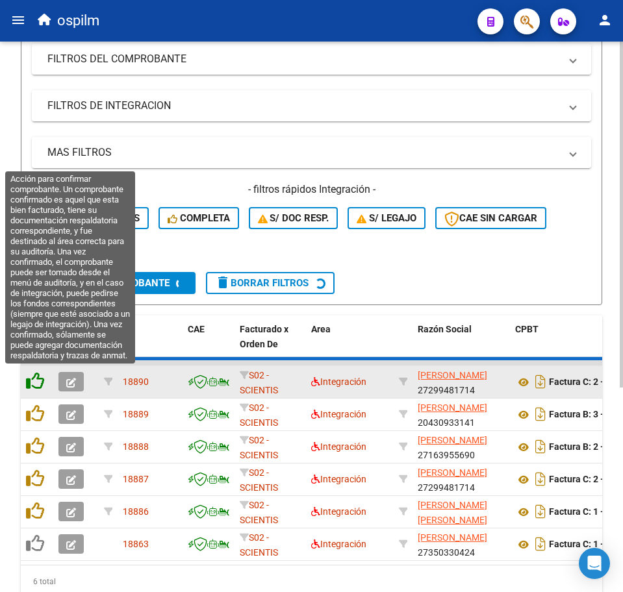
click at [36, 383] on icon at bounding box center [35, 381] width 18 height 18
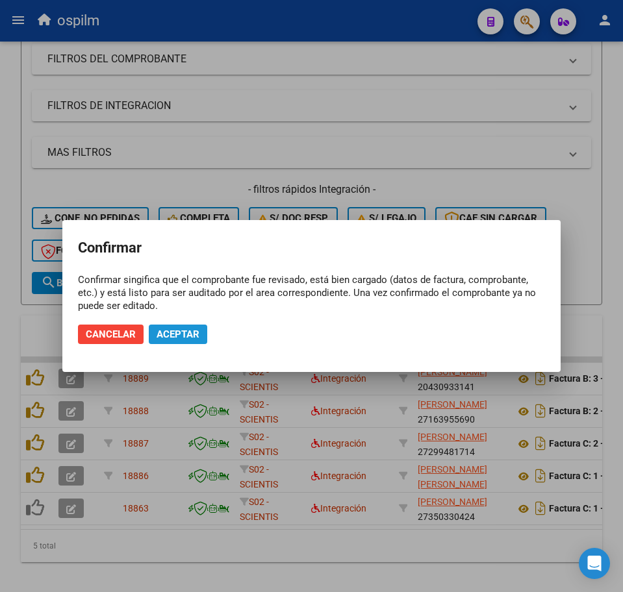
drag, startPoint x: 172, startPoint y: 340, endPoint x: 164, endPoint y: 338, distance: 8.5
click at [173, 339] on span "Aceptar" at bounding box center [177, 335] width 43 height 12
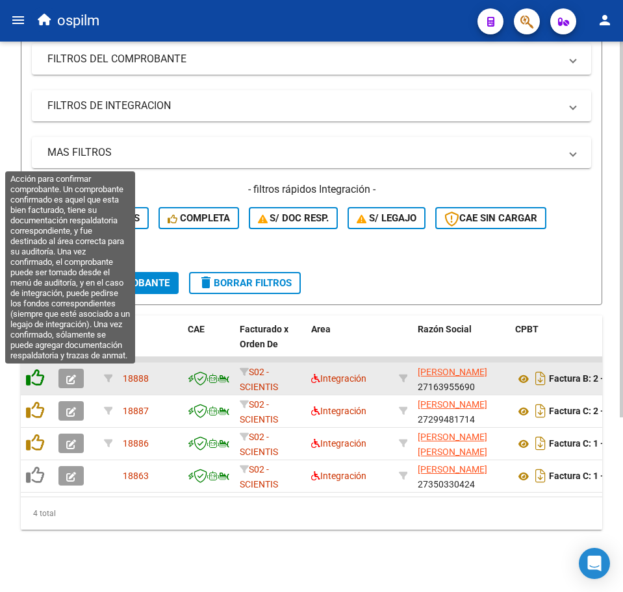
click at [32, 380] on icon at bounding box center [35, 378] width 18 height 18
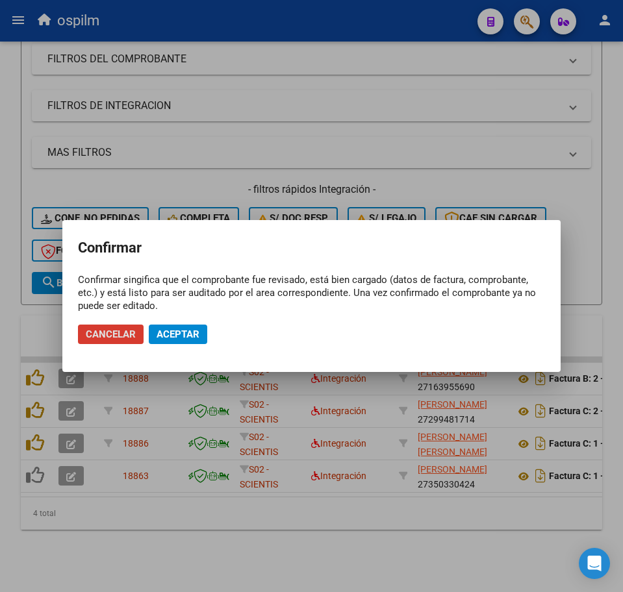
click at [179, 331] on span "Aceptar" at bounding box center [177, 335] width 43 height 12
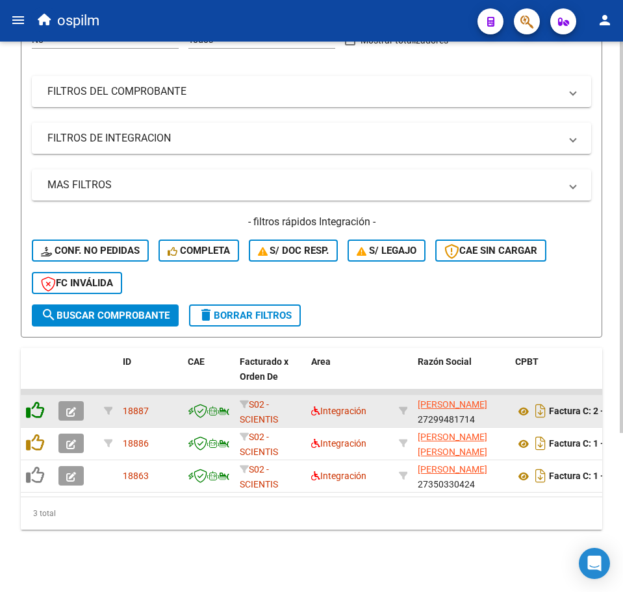
scroll to position [224, 0]
click at [40, 395] on datatable-body-cell at bounding box center [37, 411] width 32 height 32
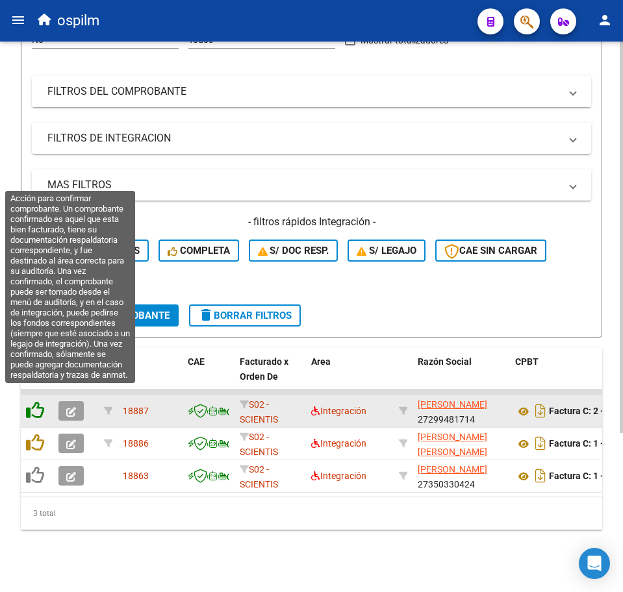
click at [38, 401] on icon at bounding box center [35, 410] width 18 height 18
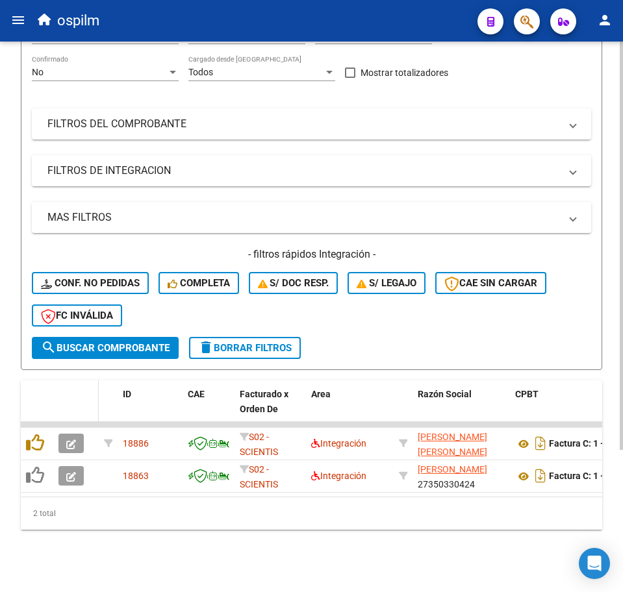
scroll to position [192, 0]
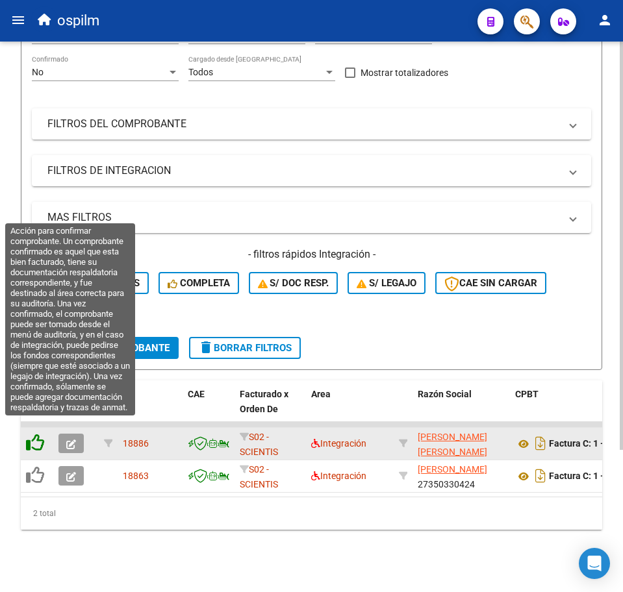
click at [34, 434] on icon at bounding box center [35, 443] width 18 height 18
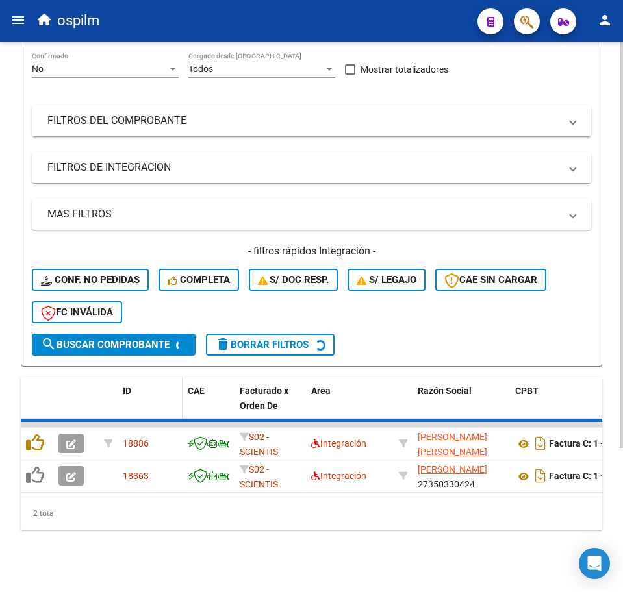
scroll to position [159, 0]
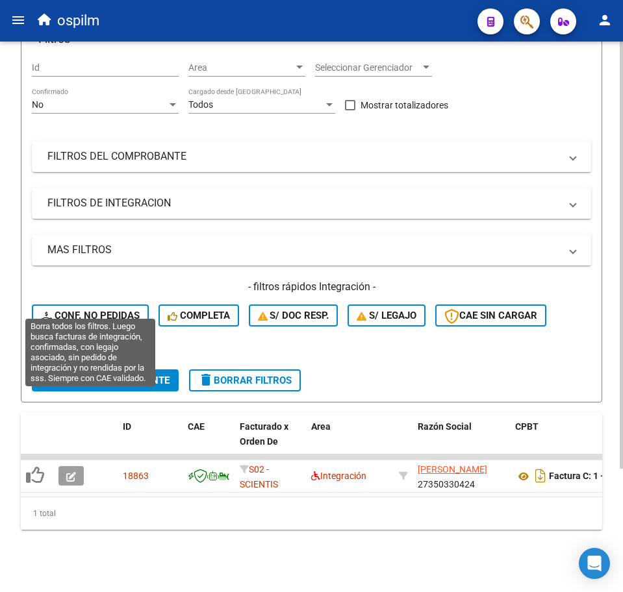
click at [110, 310] on span "Conf. no pedidas" at bounding box center [90, 316] width 99 height 12
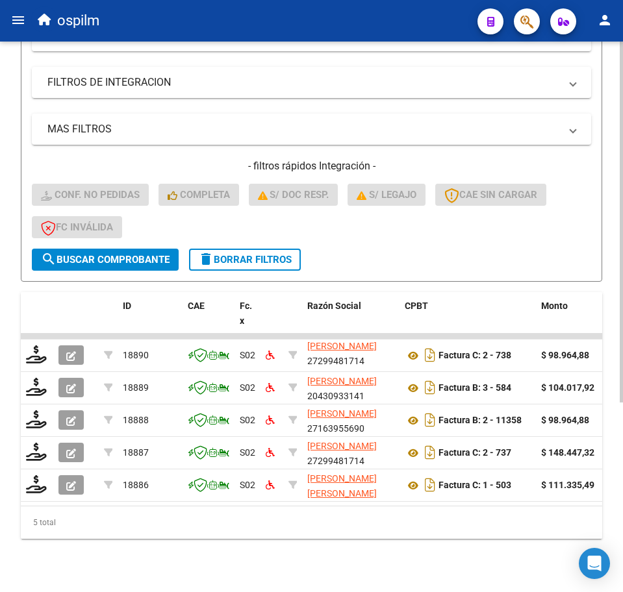
scroll to position [289, 0]
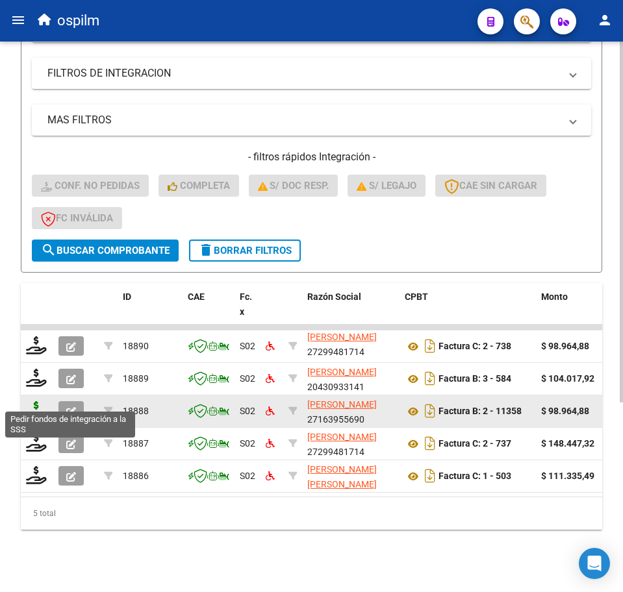
click at [32, 401] on icon at bounding box center [36, 410] width 21 height 18
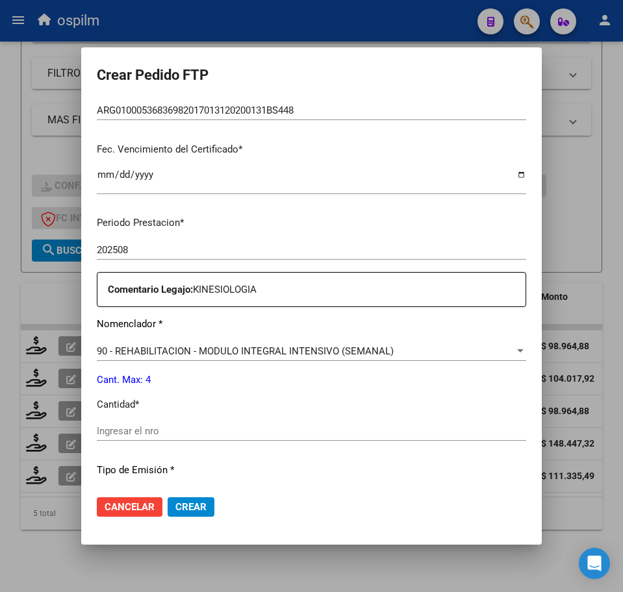
scroll to position [406, 0]
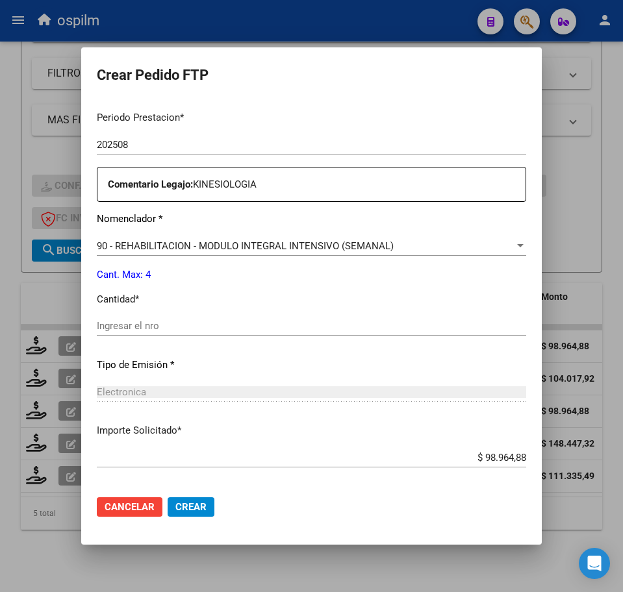
click at [183, 323] on input "Ingresar el nro" at bounding box center [311, 326] width 429 height 12
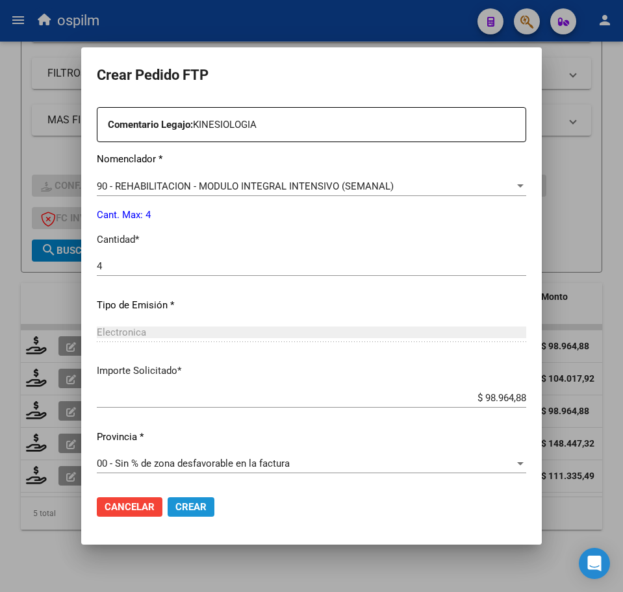
click at [175, 507] on span "Crear" at bounding box center [190, 507] width 31 height 12
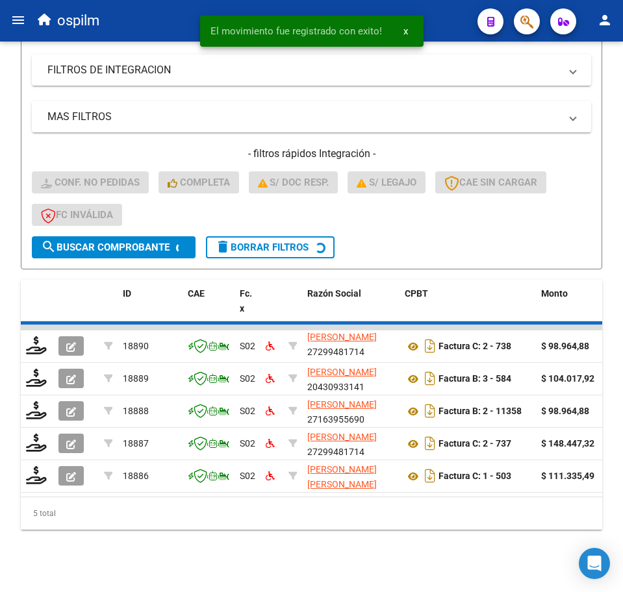
scroll to position [256, 0]
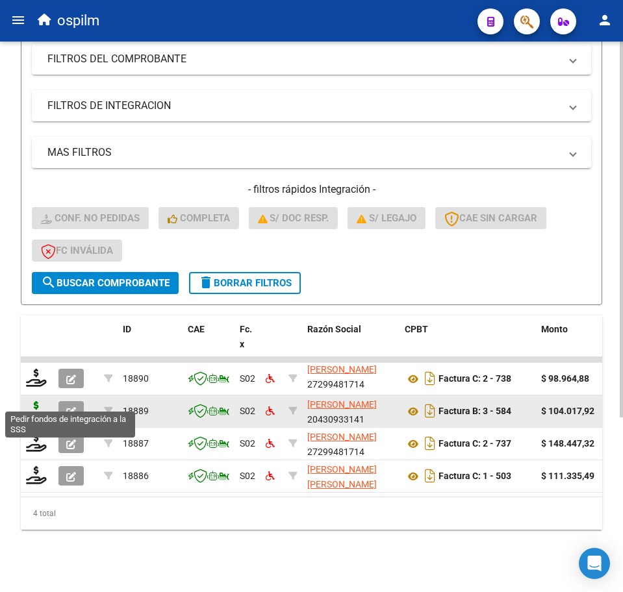
click at [33, 401] on icon at bounding box center [36, 410] width 21 height 18
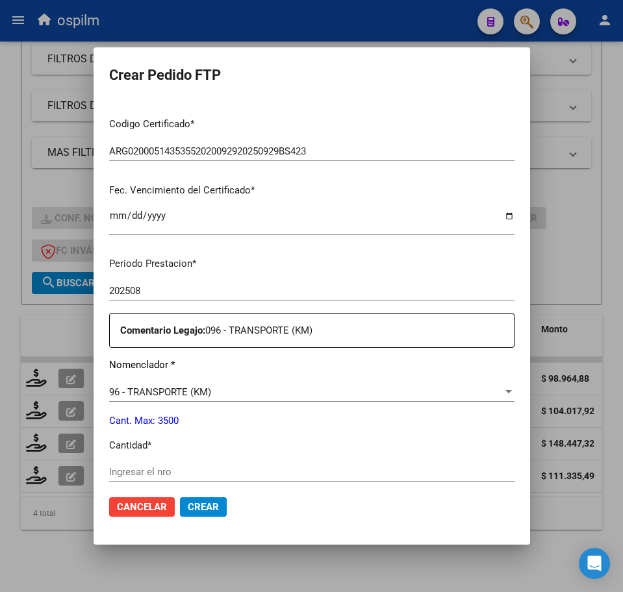
scroll to position [325, 0]
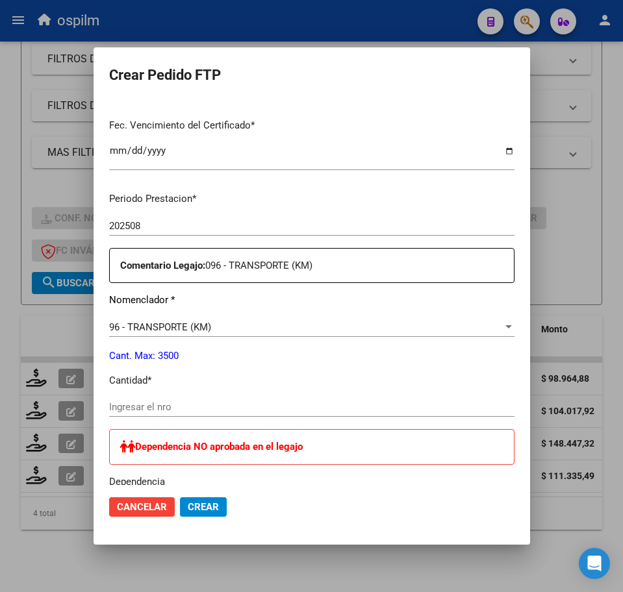
click at [123, 403] on input "Ingresar el nro" at bounding box center [311, 407] width 405 height 12
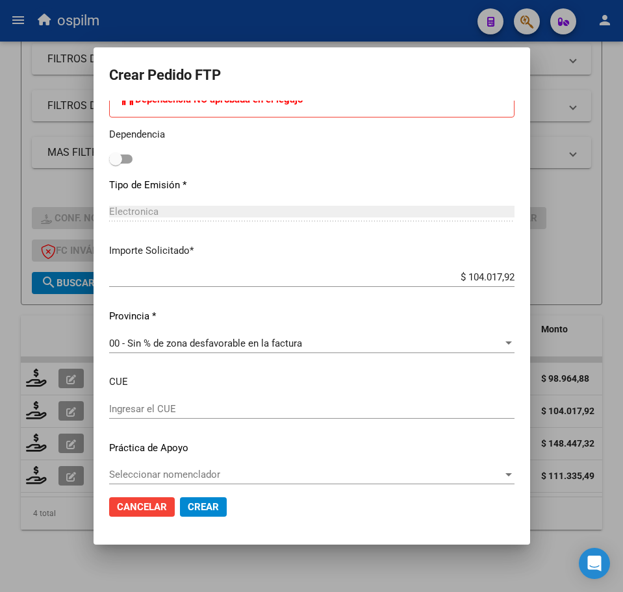
scroll to position [683, 0]
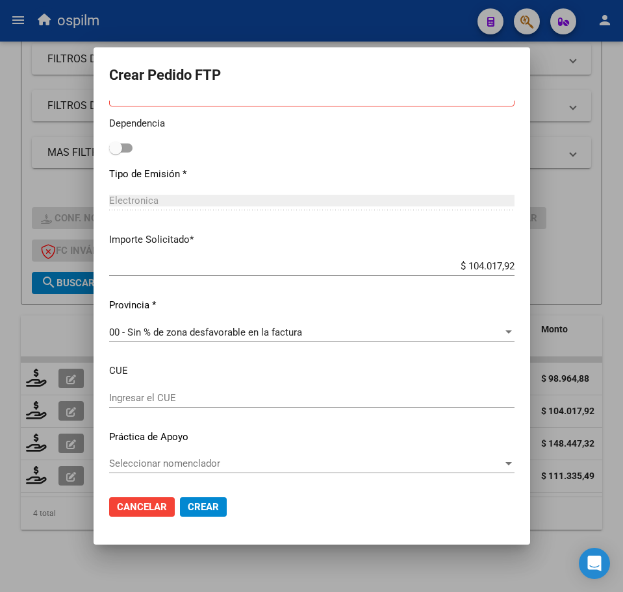
click at [188, 504] on span "Crear" at bounding box center [203, 507] width 31 height 12
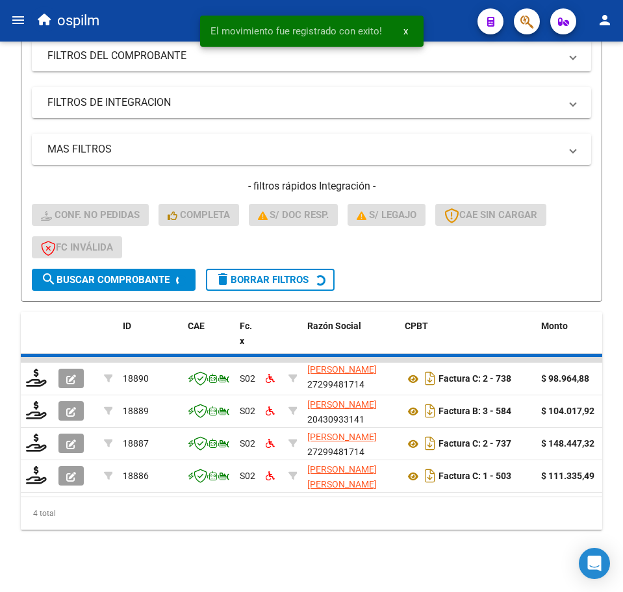
scroll to position [224, 0]
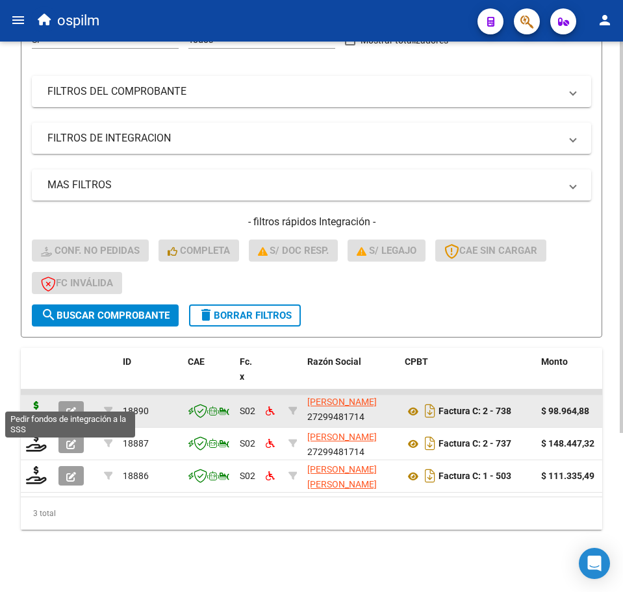
click at [40, 401] on icon at bounding box center [36, 410] width 21 height 18
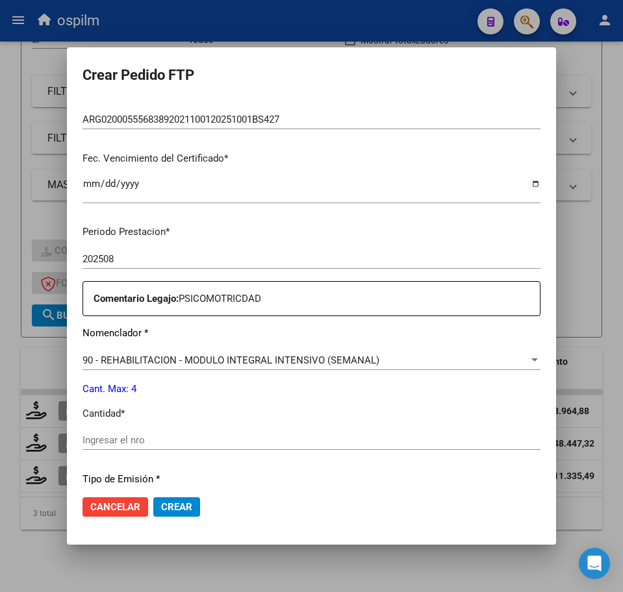
scroll to position [406, 0]
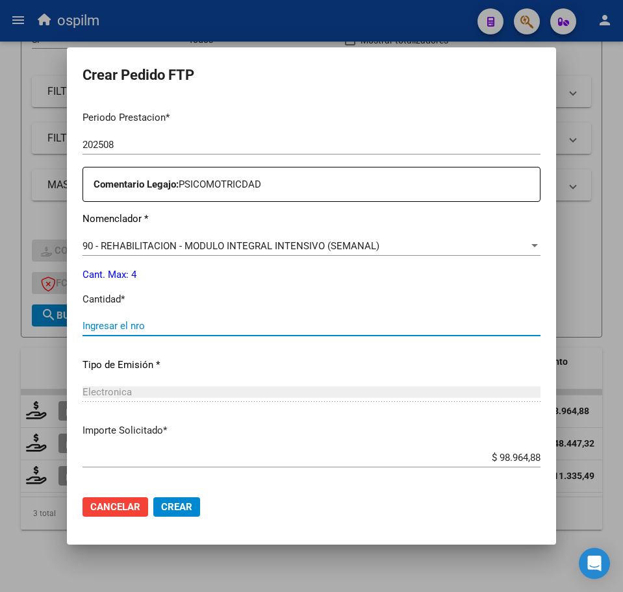
click at [129, 326] on input "Ingresar el nro" at bounding box center [311, 326] width 458 height 12
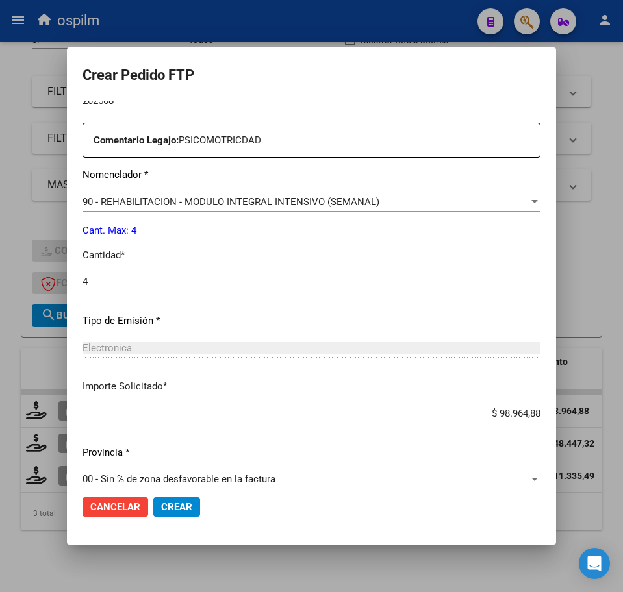
scroll to position [466, 0]
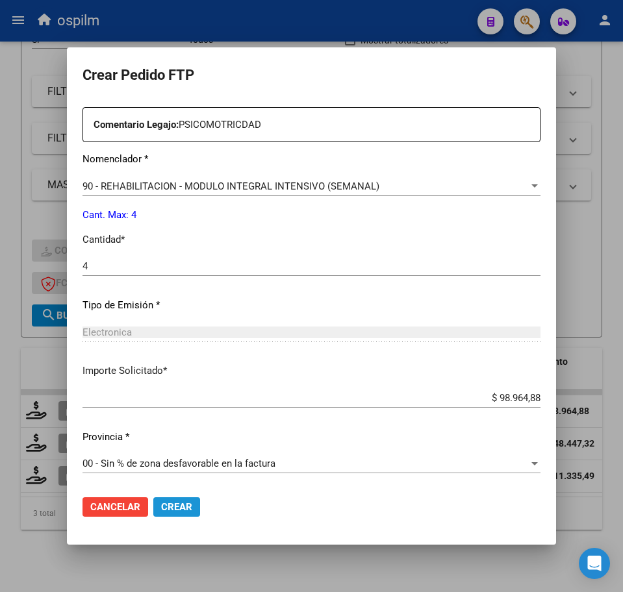
click at [173, 500] on button "Crear" at bounding box center [176, 506] width 47 height 19
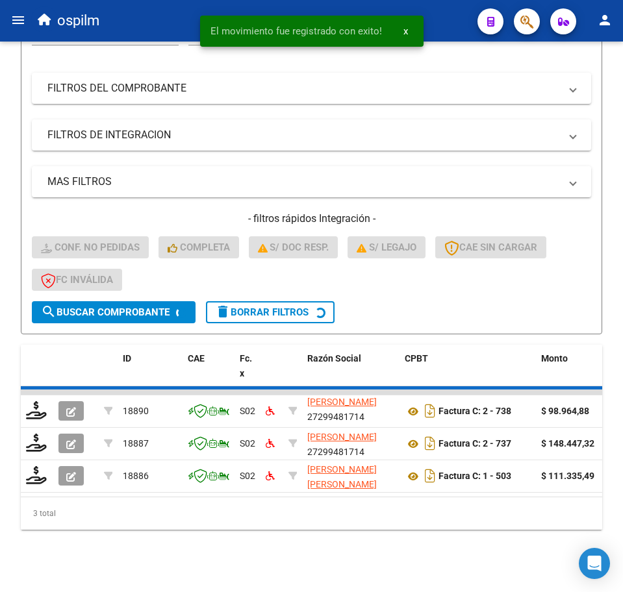
scroll to position [192, 0]
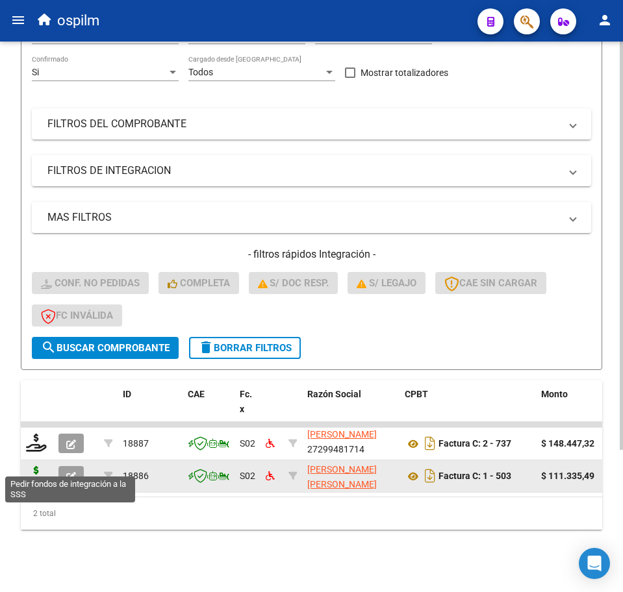
click at [40, 469] on icon at bounding box center [36, 475] width 21 height 18
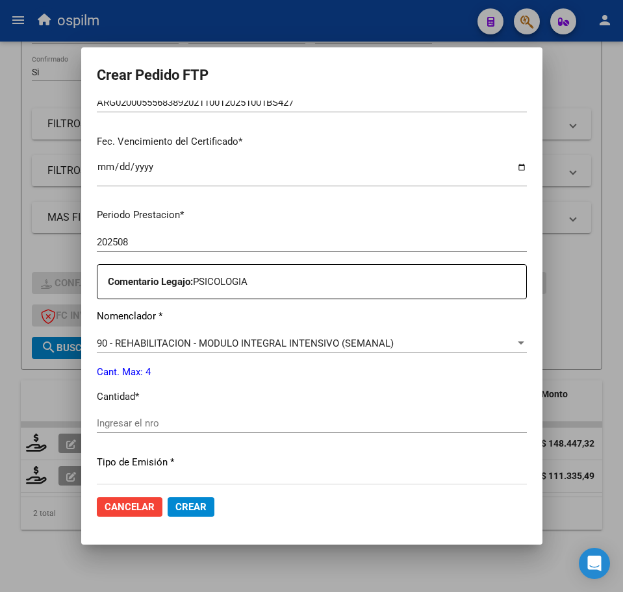
scroll to position [325, 0]
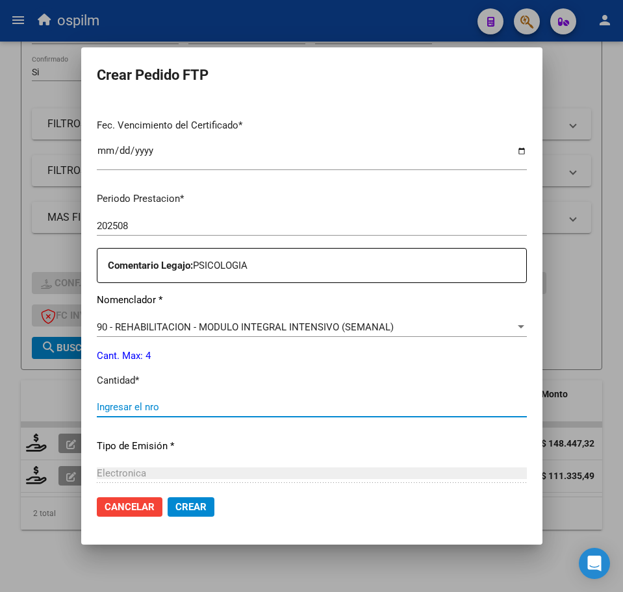
click at [179, 408] on input "Ingresar el nro" at bounding box center [312, 407] width 430 height 12
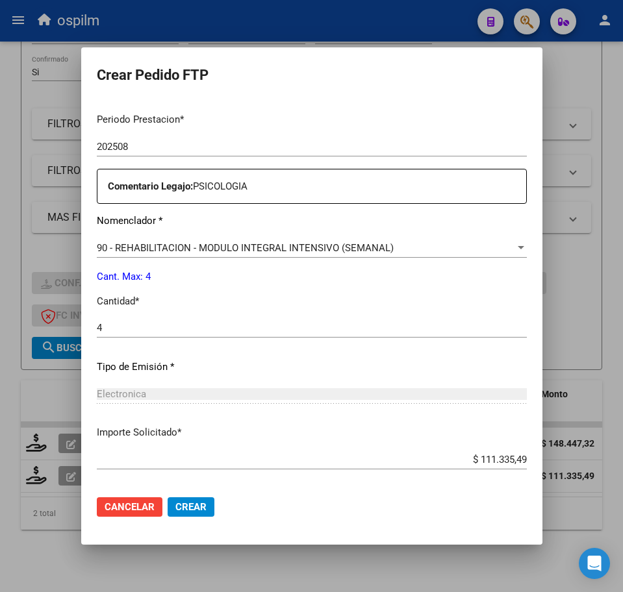
scroll to position [466, 0]
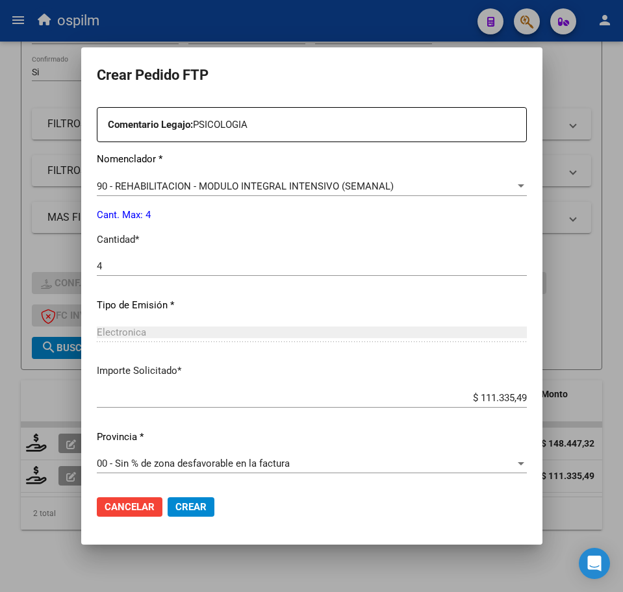
click at [190, 519] on mat-dialog-actions "Cancelar Crear" at bounding box center [312, 507] width 430 height 44
click at [185, 508] on span "Crear" at bounding box center [190, 507] width 31 height 12
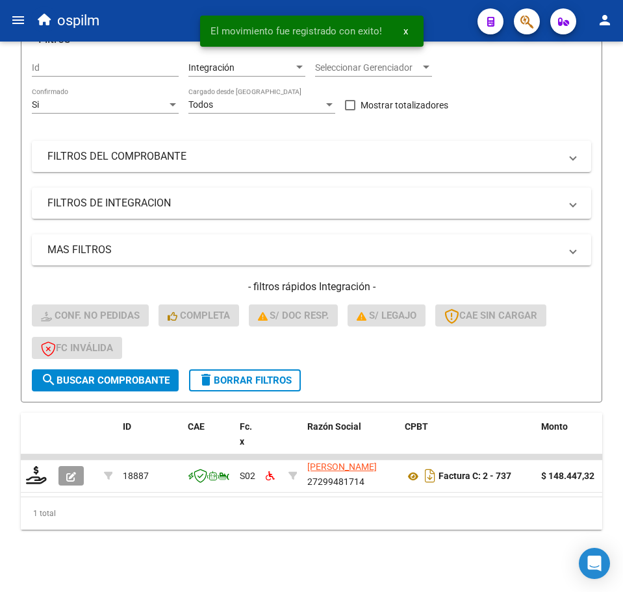
scroll to position [159, 0]
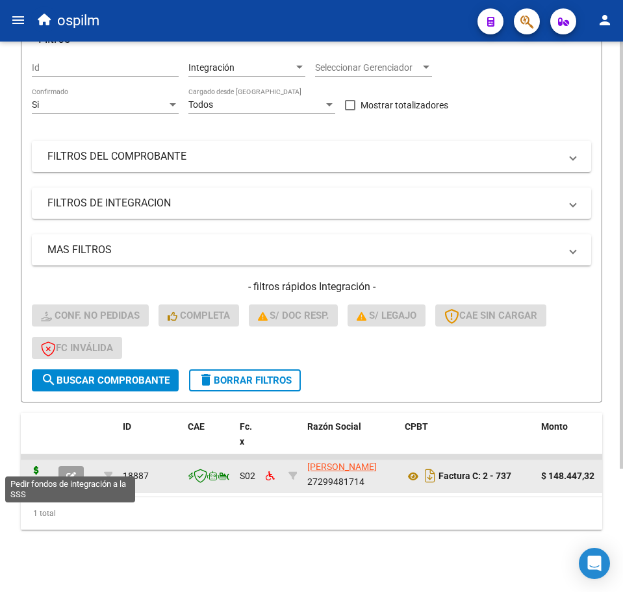
click at [40, 466] on icon at bounding box center [36, 475] width 21 height 18
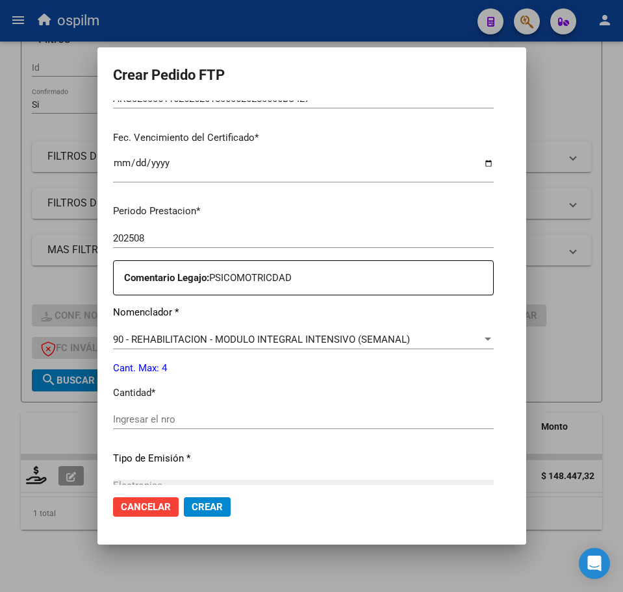
scroll to position [406, 0]
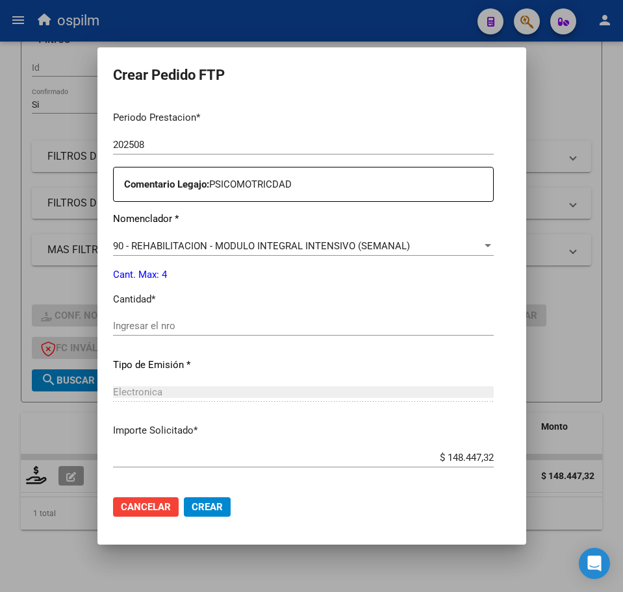
click at [160, 321] on input "Ingresar el nro" at bounding box center [303, 326] width 381 height 12
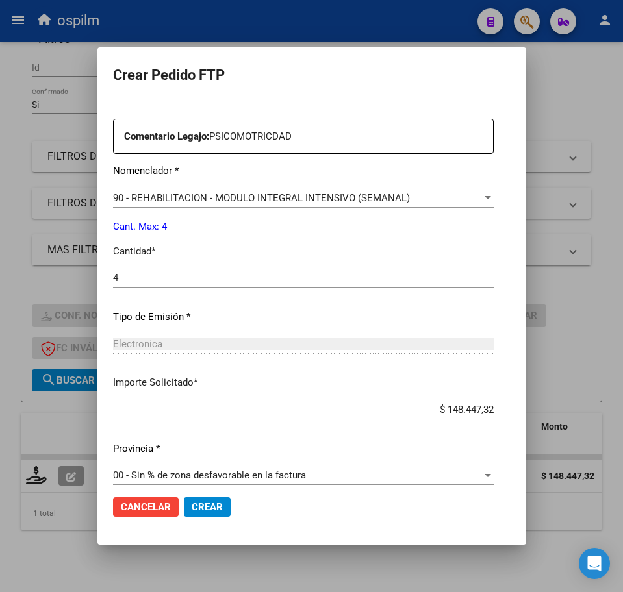
scroll to position [466, 0]
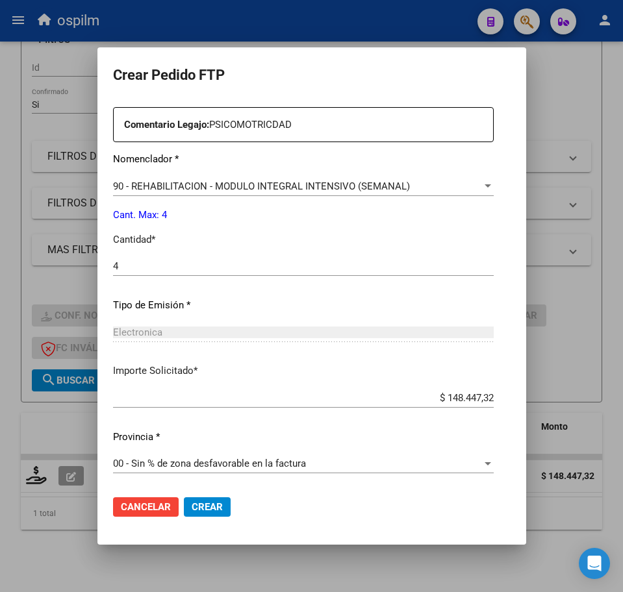
click at [192, 510] on span "Crear" at bounding box center [207, 507] width 31 height 12
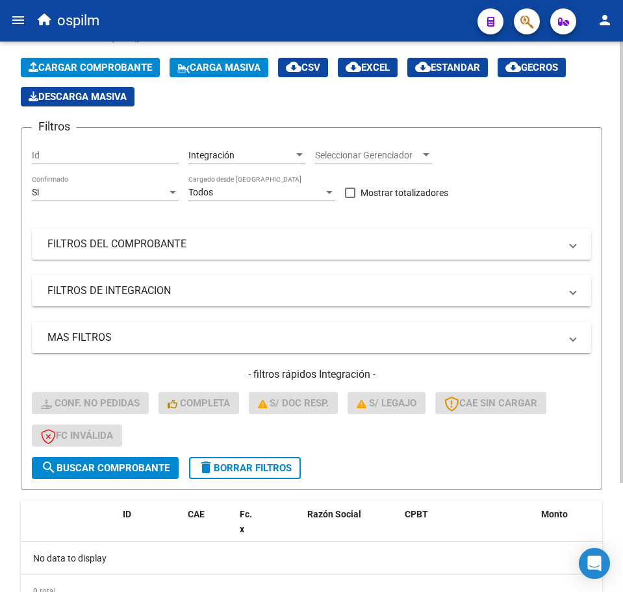
scroll to position [0, 0]
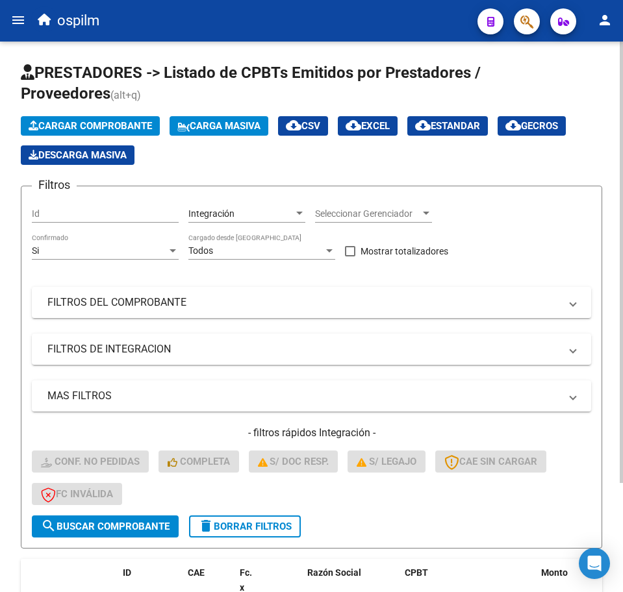
click at [238, 130] on span "Carga Masiva" at bounding box center [218, 126] width 83 height 12
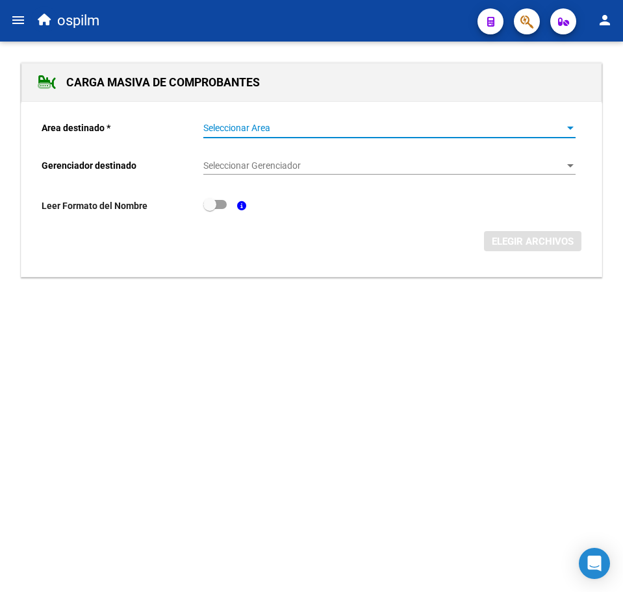
click at [232, 131] on span "Seleccionar Area" at bounding box center [383, 128] width 360 height 11
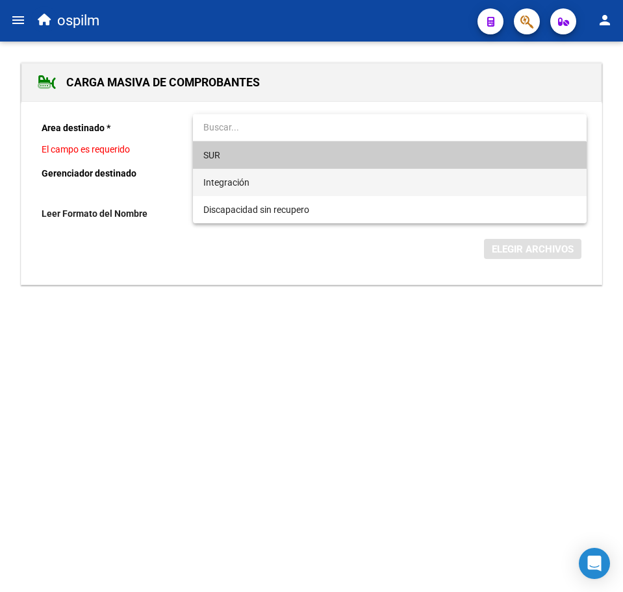
click at [249, 175] on span "Integración" at bounding box center [389, 182] width 372 height 27
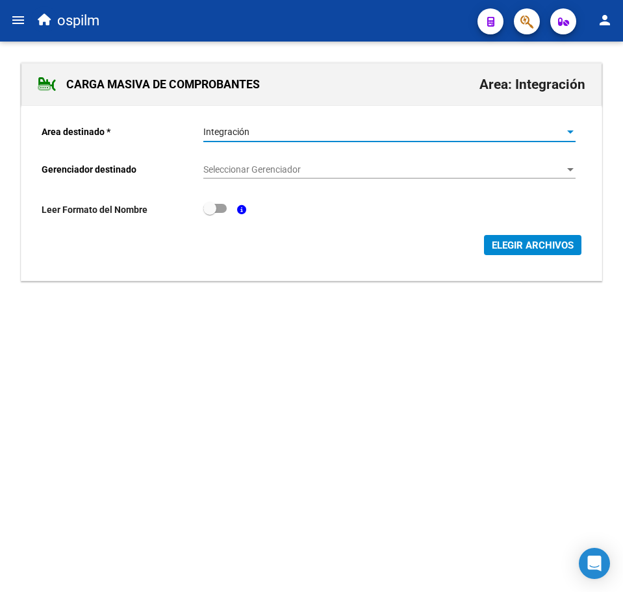
click at [251, 173] on span "Seleccionar Gerenciador" at bounding box center [383, 169] width 360 height 11
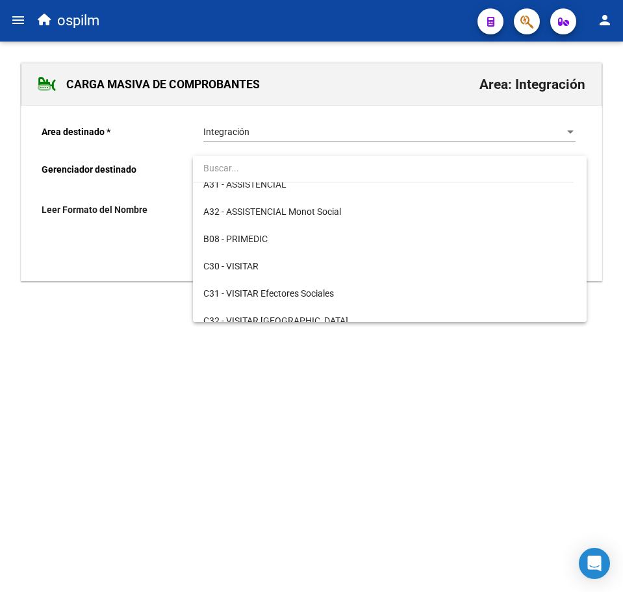
scroll to position [162, 0]
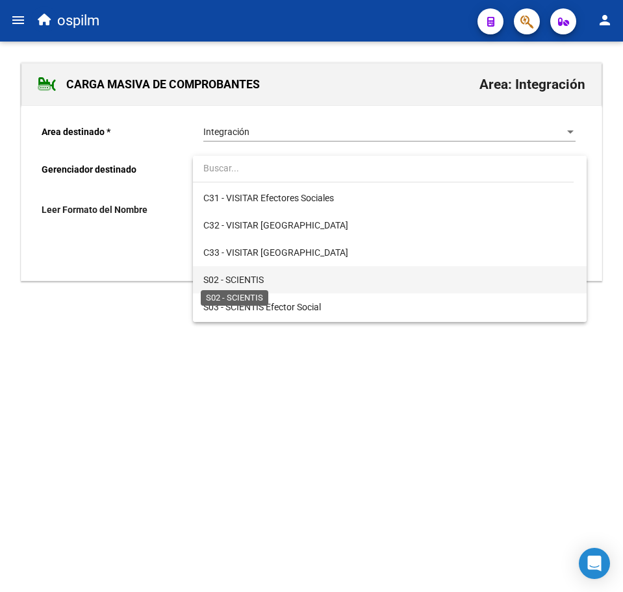
click at [251, 275] on span "S02 - SCIENTIS" at bounding box center [233, 280] width 60 height 10
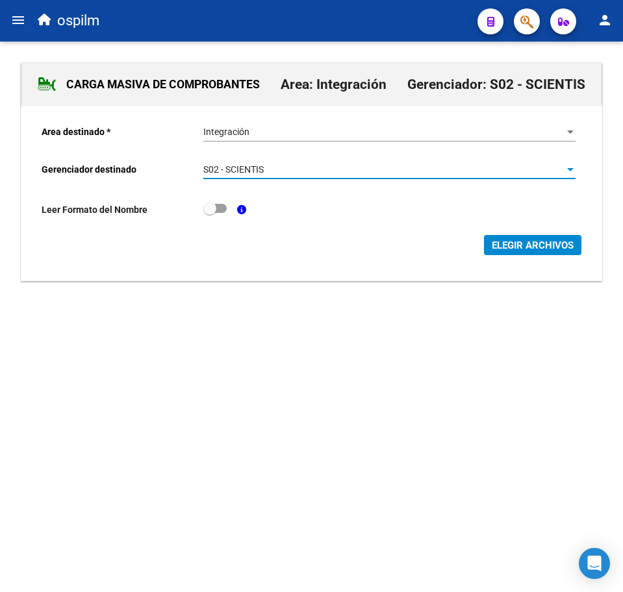
click at [553, 246] on span "ELEGIR ARCHIVOS" at bounding box center [533, 246] width 82 height 12
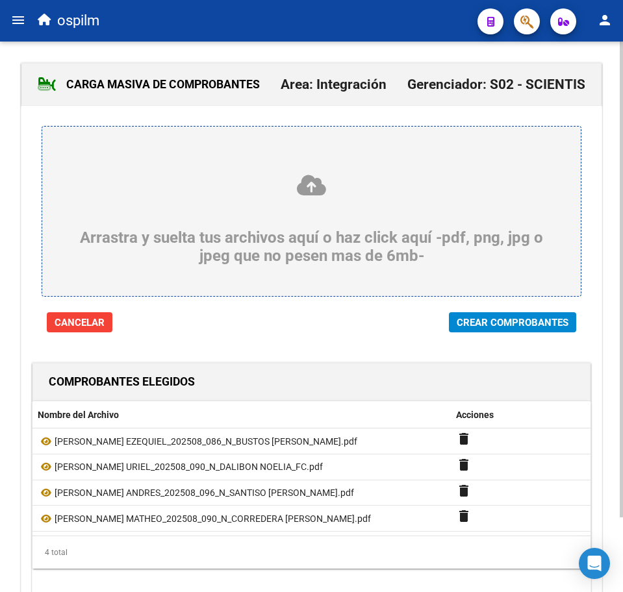
click at [518, 321] on span "Crear Comprobantes" at bounding box center [513, 323] width 112 height 12
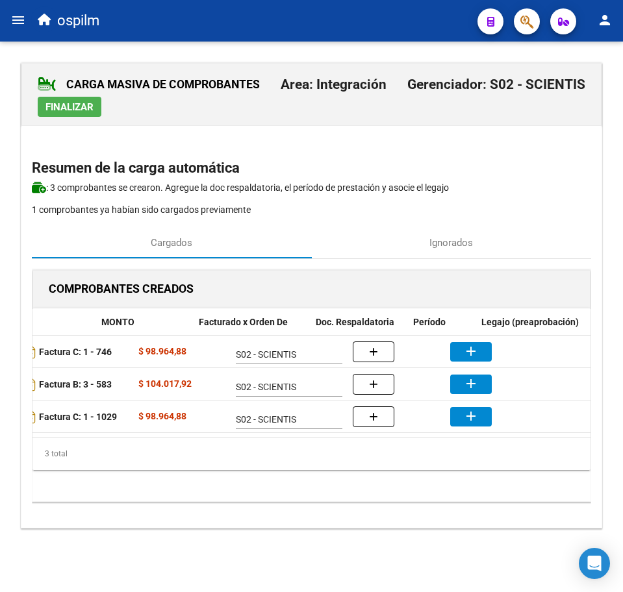
scroll to position [0, 238]
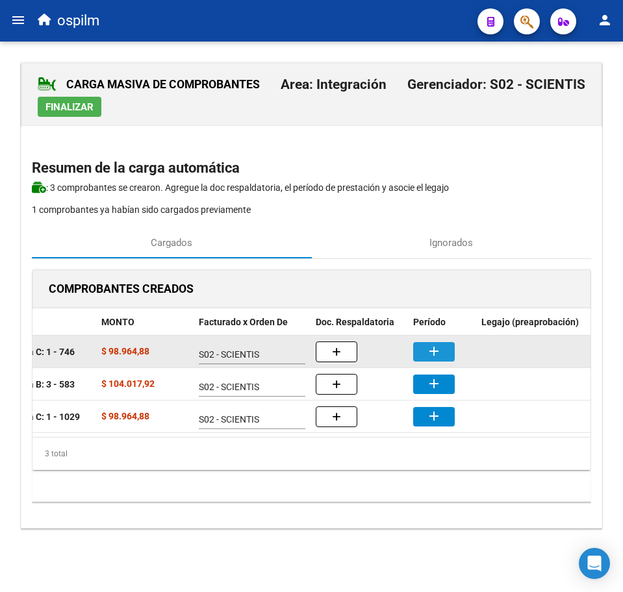
click at [434, 354] on mat-icon "add" at bounding box center [434, 352] width 16 height 16
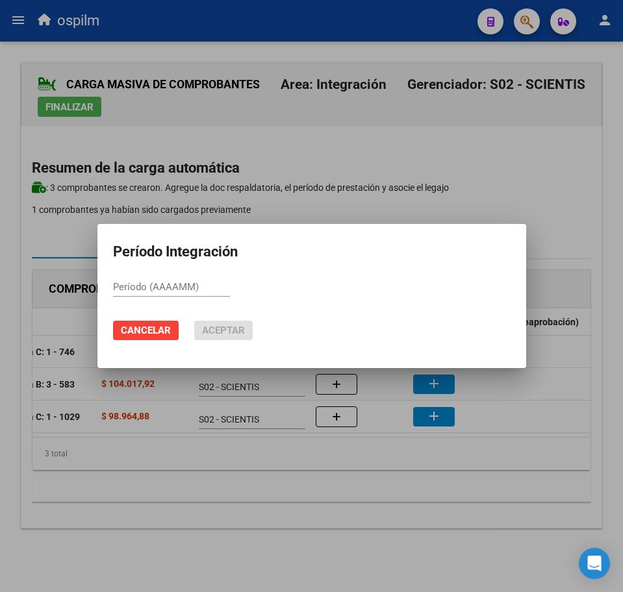
click at [198, 288] on input "Período (AAAAMM)" at bounding box center [171, 287] width 117 height 12
paste input "202508"
click at [221, 319] on mat-dialog-actions "Cancelar Aceptar" at bounding box center [311, 330] width 397 height 44
click at [228, 328] on span "Aceptar" at bounding box center [223, 331] width 43 height 12
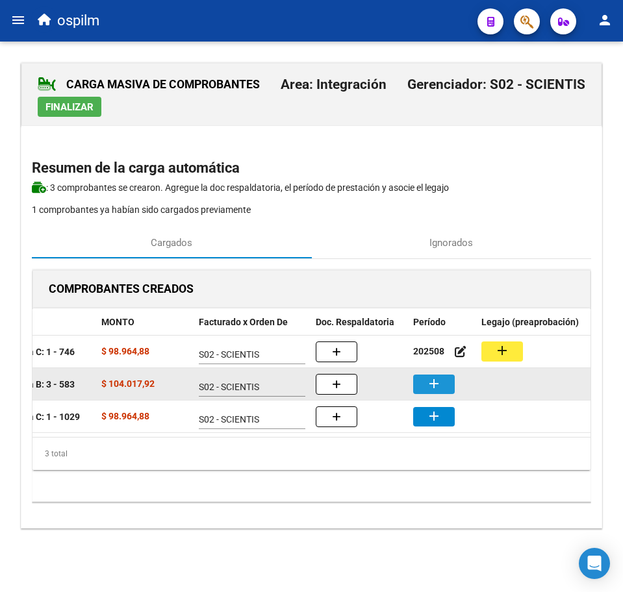
click at [441, 383] on mat-icon "add" at bounding box center [434, 384] width 16 height 16
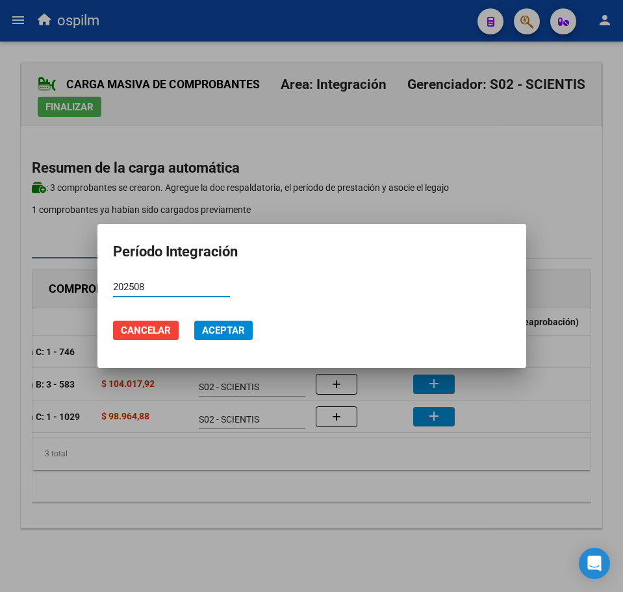
click at [245, 334] on button "Aceptar" at bounding box center [223, 330] width 58 height 19
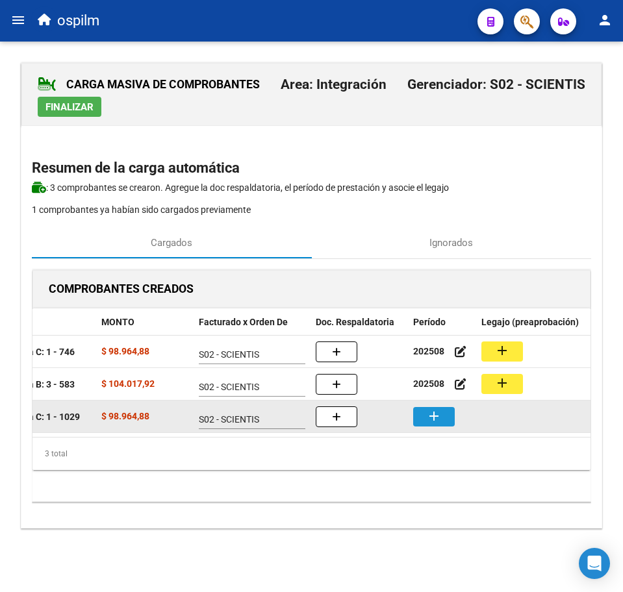
click at [440, 419] on button "add" at bounding box center [434, 416] width 42 height 19
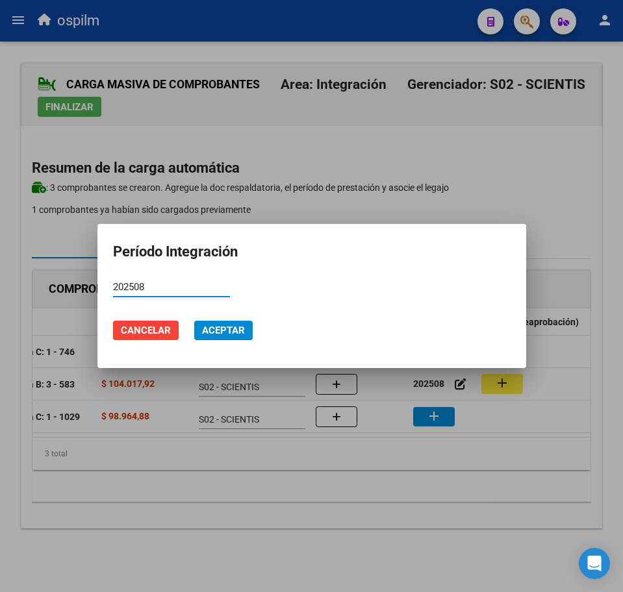
click at [229, 326] on span "Aceptar" at bounding box center [223, 331] width 43 height 12
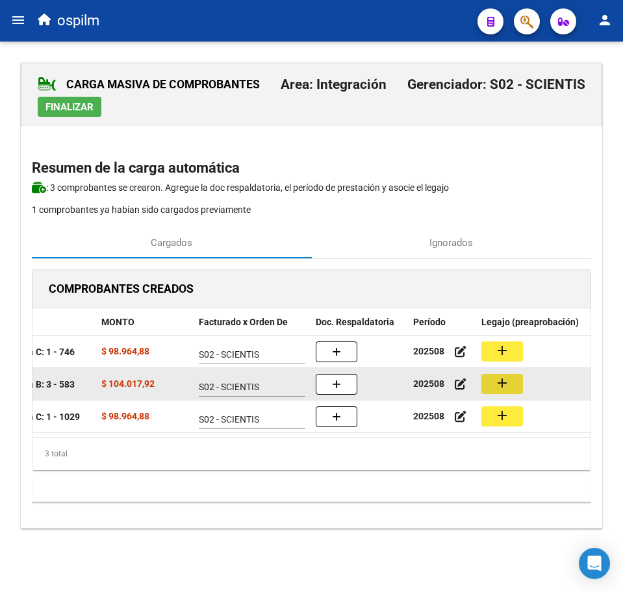
click at [500, 386] on mat-icon "add" at bounding box center [502, 383] width 16 height 16
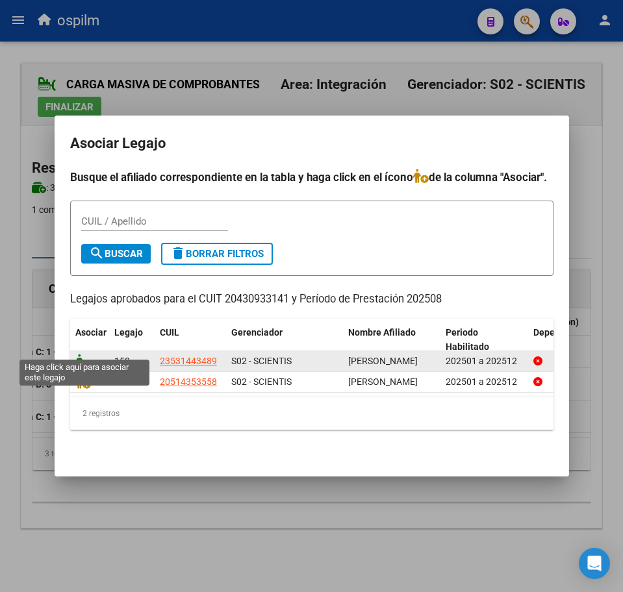
click at [86, 354] on icon at bounding box center [83, 361] width 16 height 14
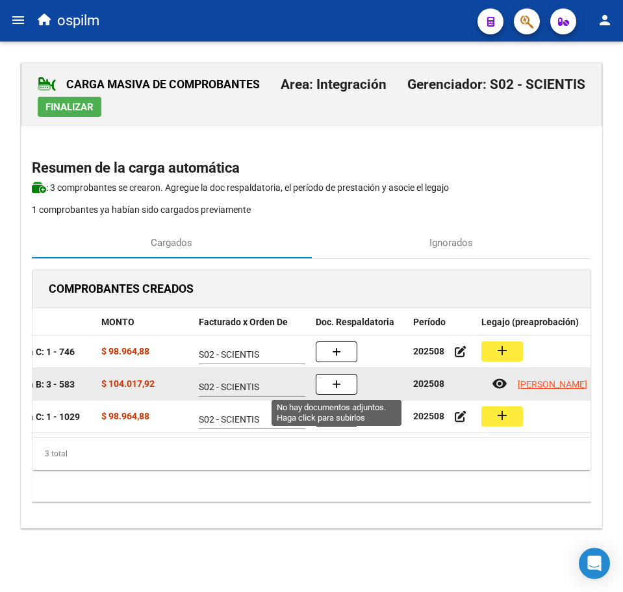
click at [334, 388] on icon "button" at bounding box center [336, 385] width 9 height 10
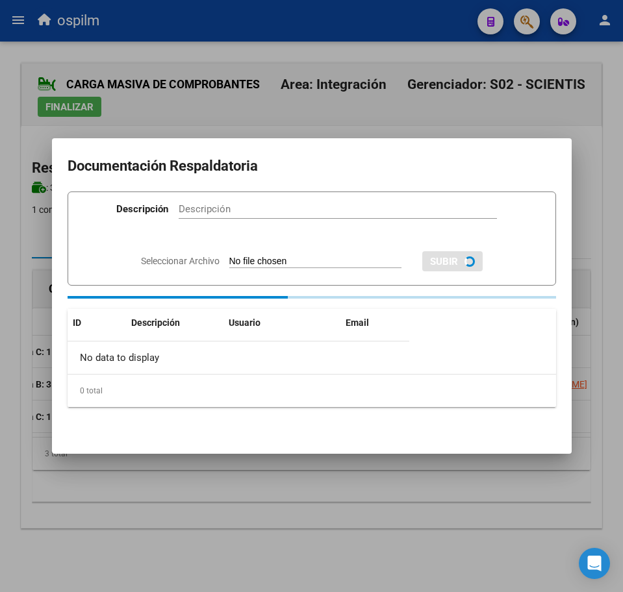
paste input "Planilla de asistencia"
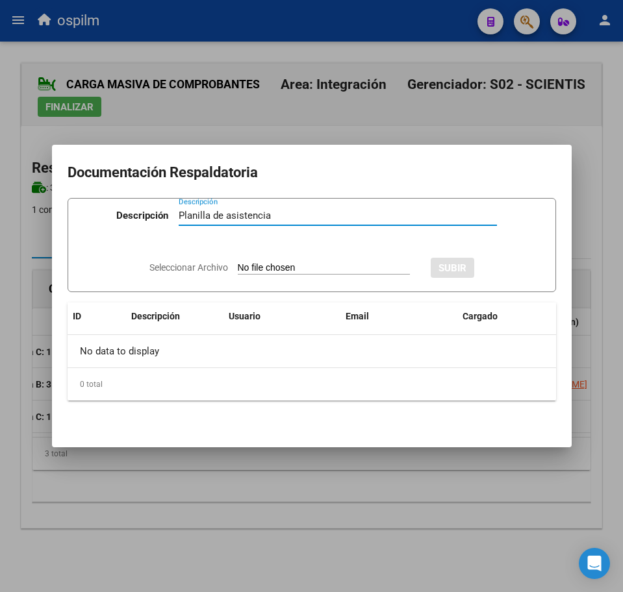
click at [250, 268] on input "Seleccionar Archivo" at bounding box center [324, 268] width 172 height 12
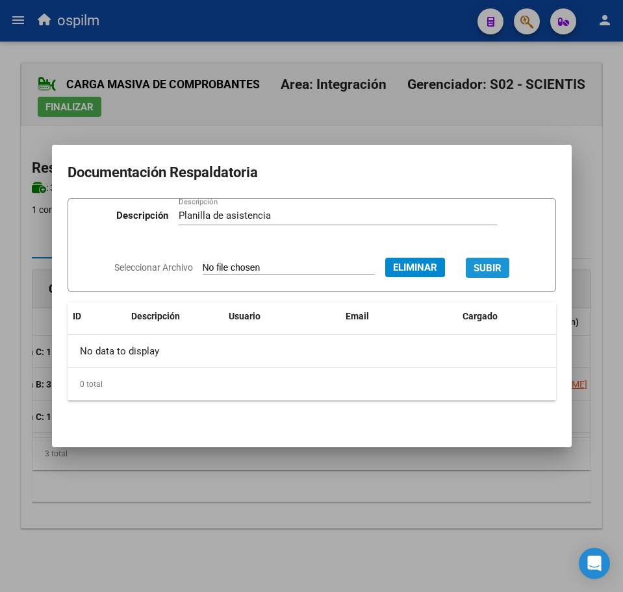
click at [501, 264] on span "SUBIR" at bounding box center [487, 268] width 28 height 12
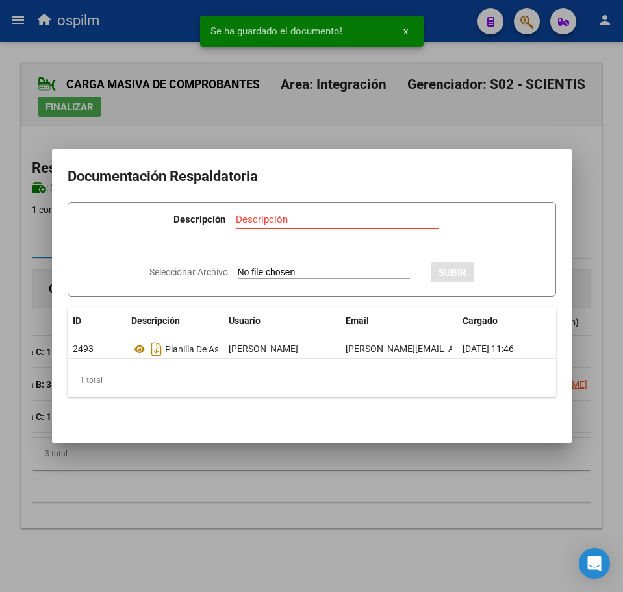
click at [358, 478] on div at bounding box center [311, 296] width 623 height 592
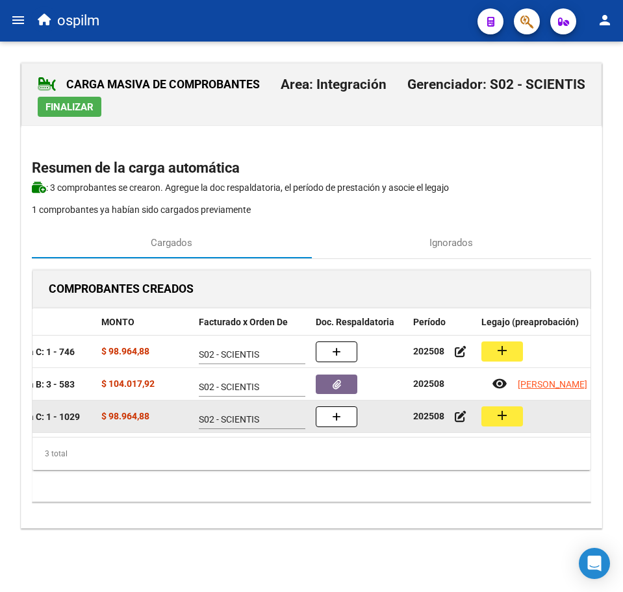
click at [512, 411] on button "add" at bounding box center [502, 416] width 42 height 20
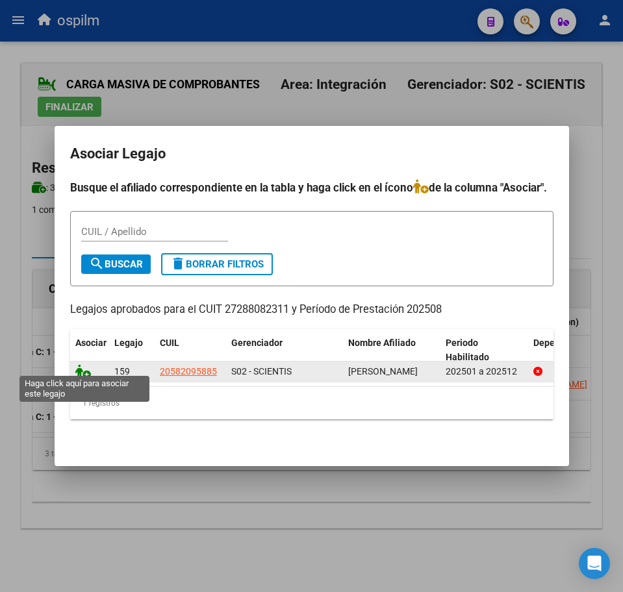
click at [81, 369] on icon at bounding box center [83, 371] width 16 height 14
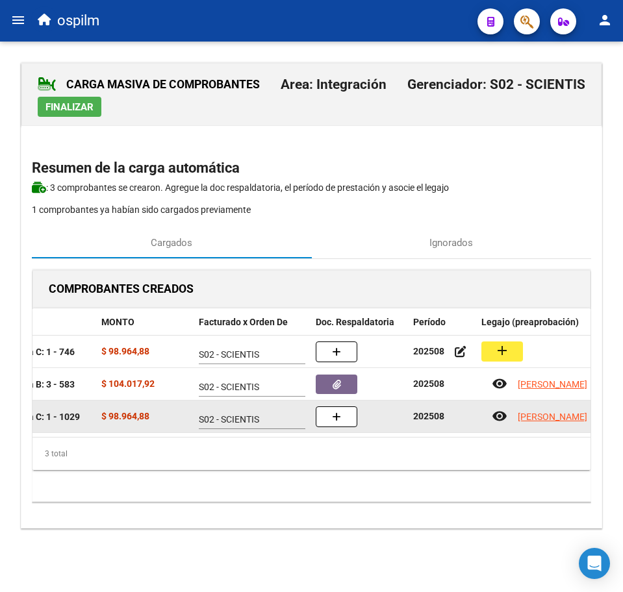
click at [317, 416] on button "button" at bounding box center [337, 416] width 42 height 21
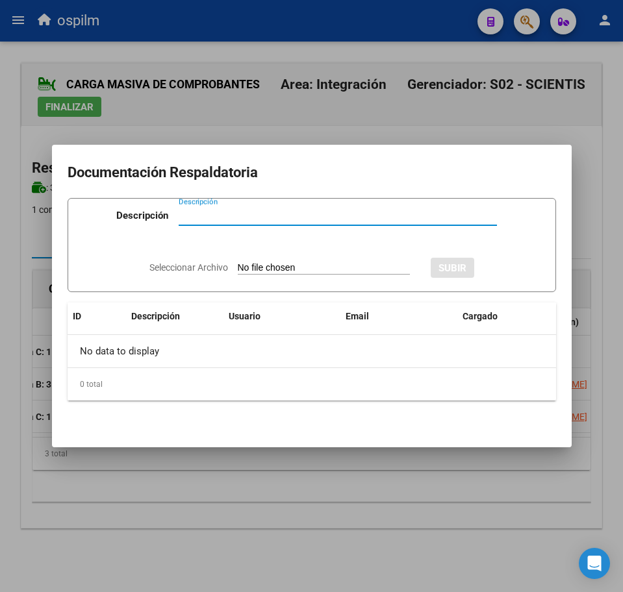
paste input "Planilla de asistencia"
click at [287, 264] on input "Seleccionar Archivo" at bounding box center [324, 268] width 172 height 12
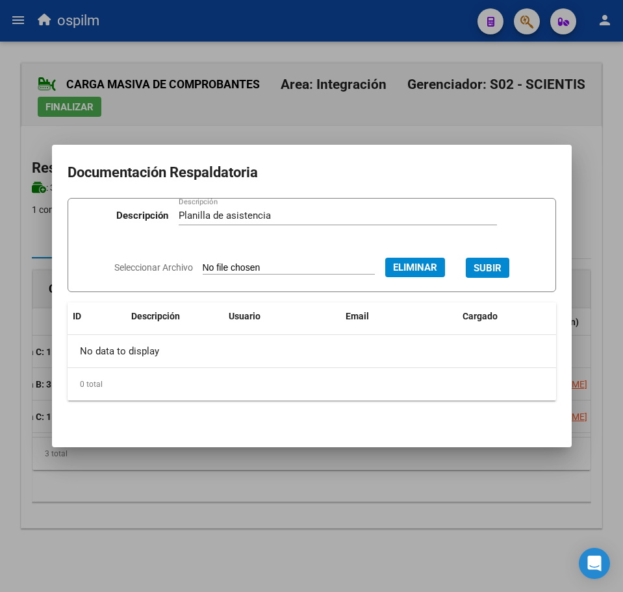
click at [490, 271] on span "SUBIR" at bounding box center [487, 268] width 28 height 12
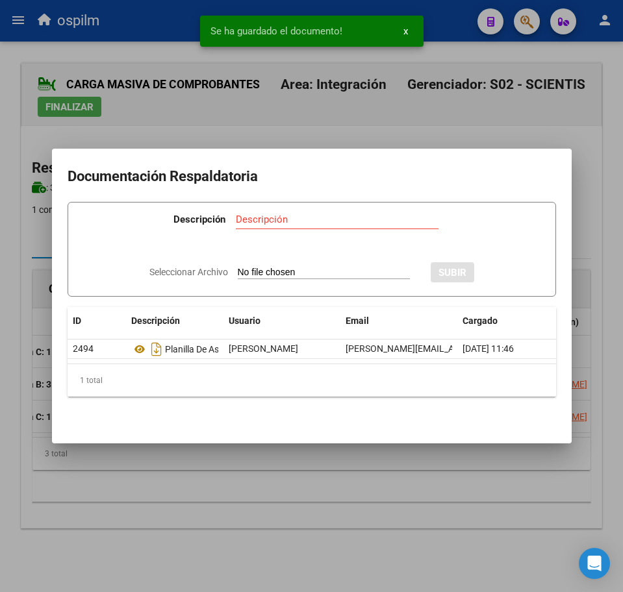
click at [329, 485] on div at bounding box center [311, 296] width 623 height 592
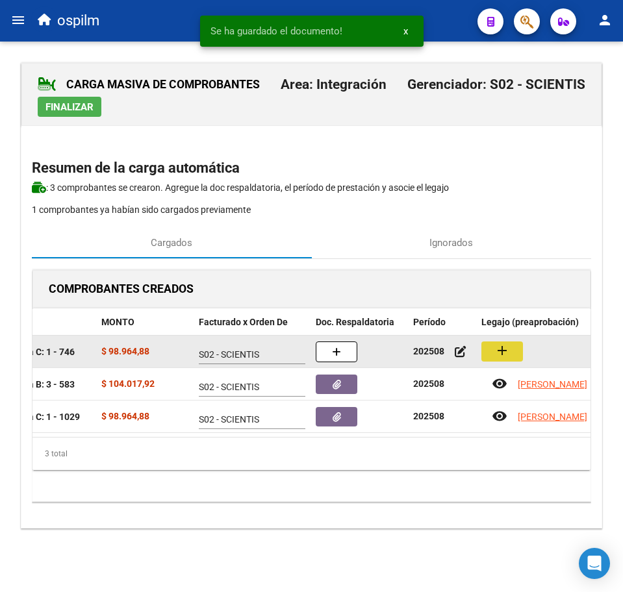
click at [516, 349] on button "add" at bounding box center [502, 352] width 42 height 20
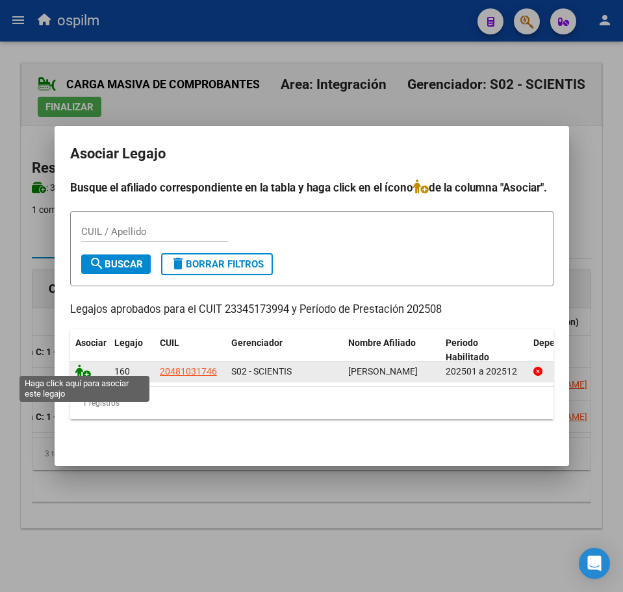
click at [80, 364] on icon at bounding box center [83, 371] width 16 height 14
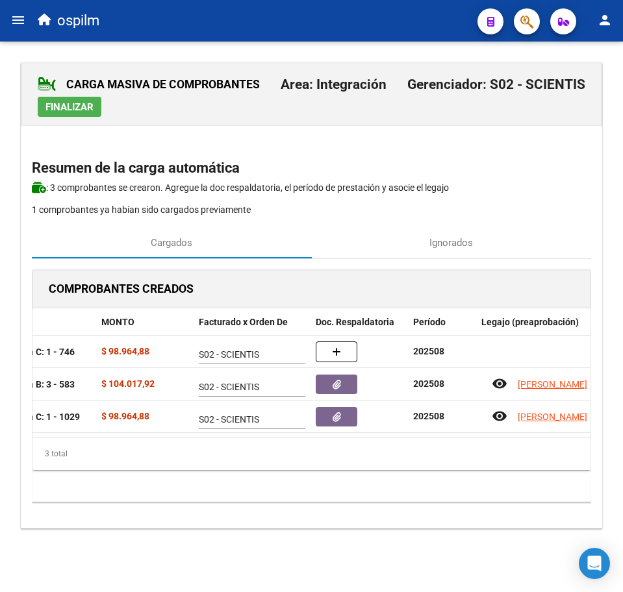
click at [279, 493] on div "COMPROBANTES CREADOS CAE CUIT CPBT MONTO Facturado x Orden De Doc. Respaldatori…" at bounding box center [311, 385] width 559 height 233
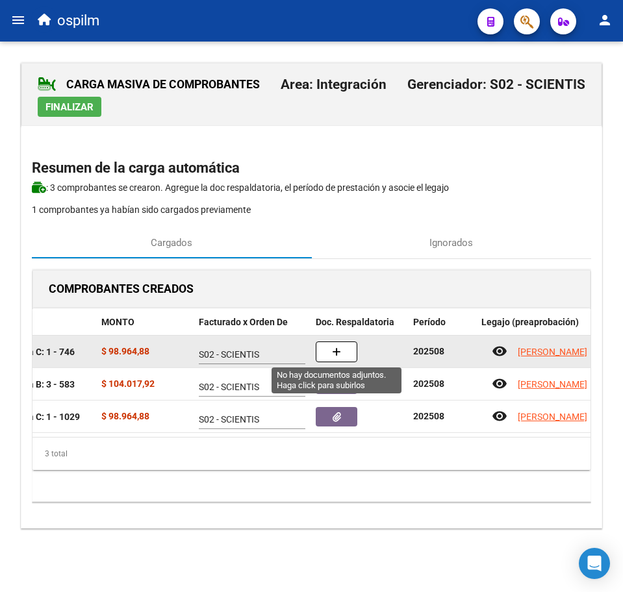
click at [348, 353] on button "button" at bounding box center [337, 352] width 42 height 21
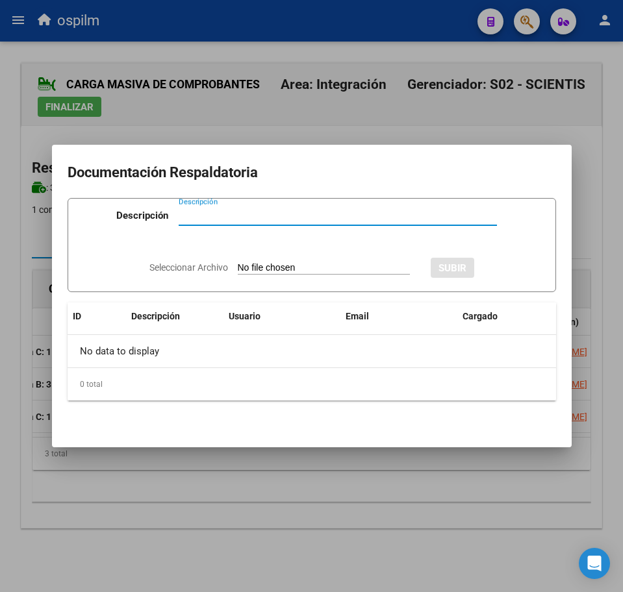
paste input "Planilla de asistencia"
click at [273, 262] on app-file-uploader "Seleccionar Archivo" at bounding box center [284, 268] width 271 height 12
click at [256, 269] on input "Seleccionar Archivo" at bounding box center [324, 268] width 172 height 12
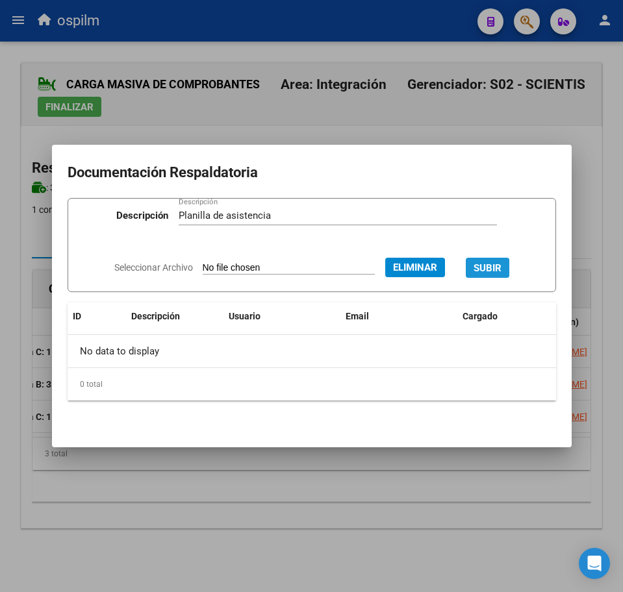
click at [489, 266] on span "SUBIR" at bounding box center [487, 268] width 28 height 12
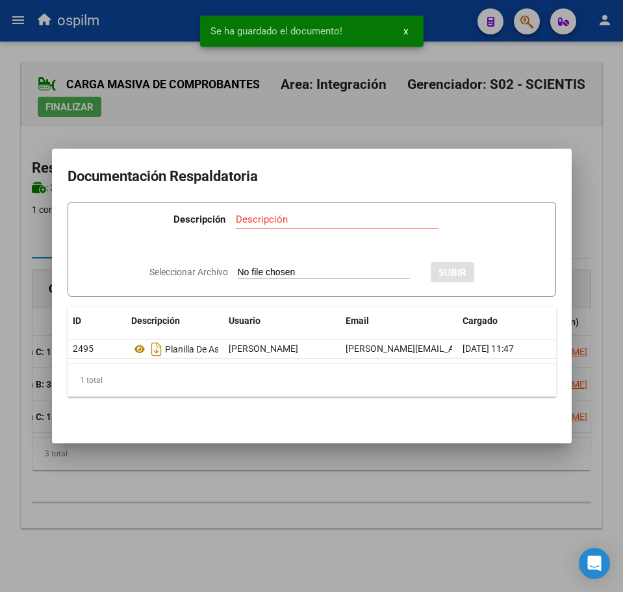
click at [219, 543] on div at bounding box center [311, 296] width 623 height 592
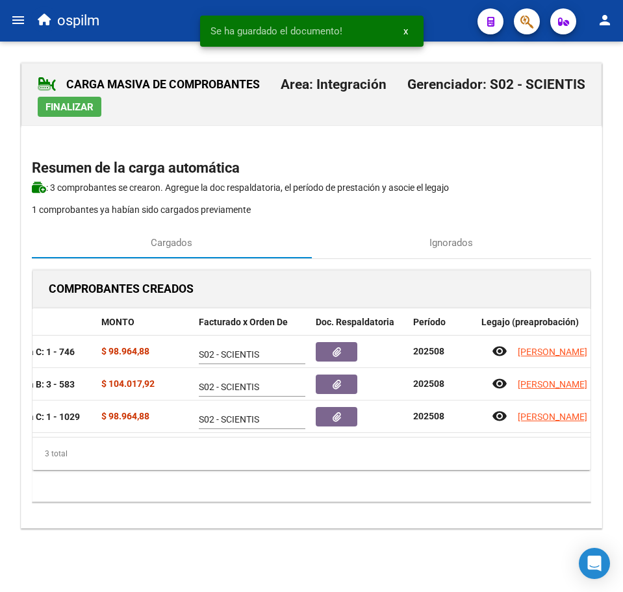
click at [64, 110] on span "Finalizar" at bounding box center [69, 107] width 48 height 12
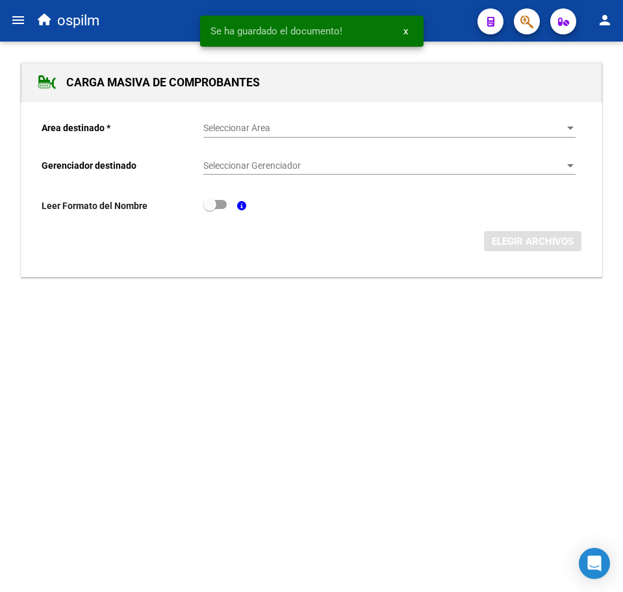
click at [244, 121] on div "Seleccionar Area Seleccionar Area" at bounding box center [389, 125] width 372 height 26
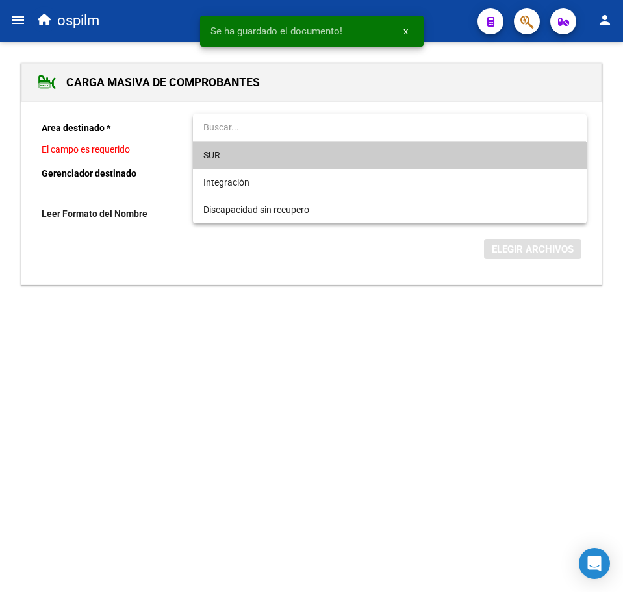
click at [256, 168] on span "SUR" at bounding box center [389, 155] width 372 height 27
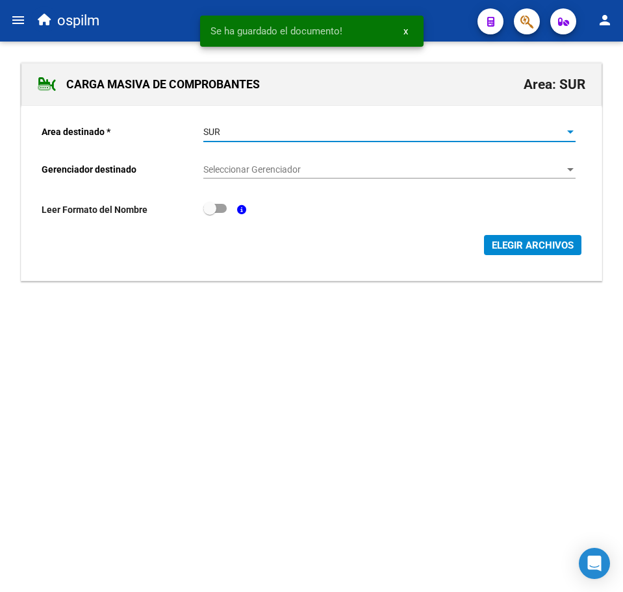
click at [274, 129] on div "SUR" at bounding box center [383, 132] width 360 height 11
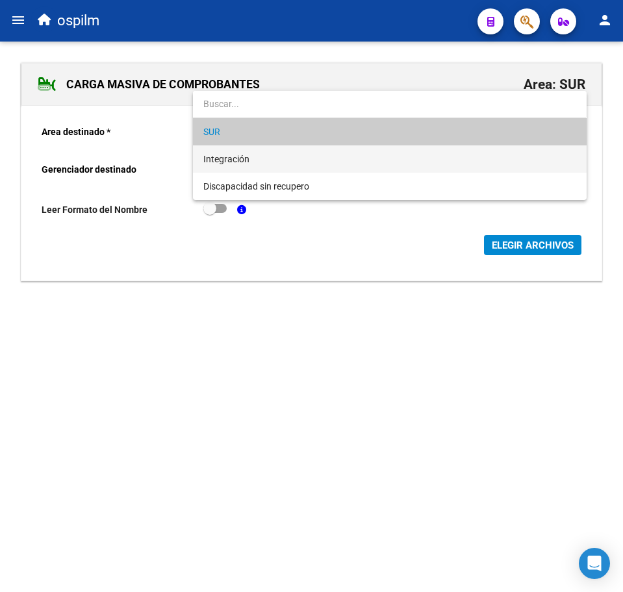
click at [273, 150] on span "Integración" at bounding box center [389, 158] width 372 height 27
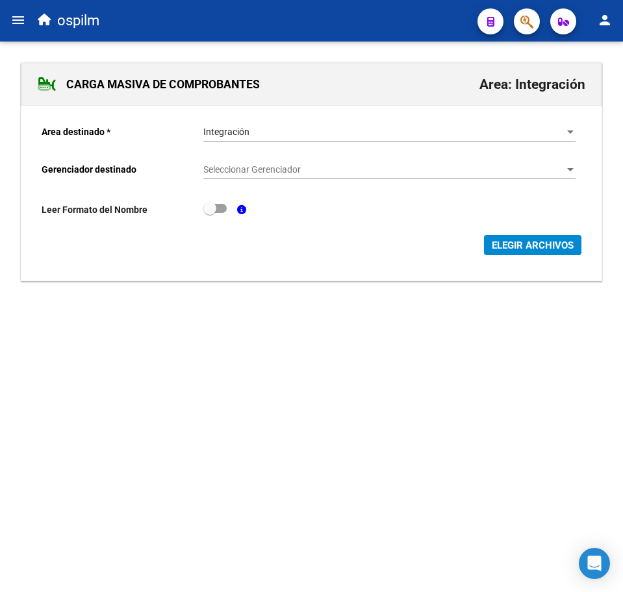
click at [287, 159] on div "Seleccionar Gerenciador Seleccionar Gerenciador" at bounding box center [389, 166] width 372 height 26
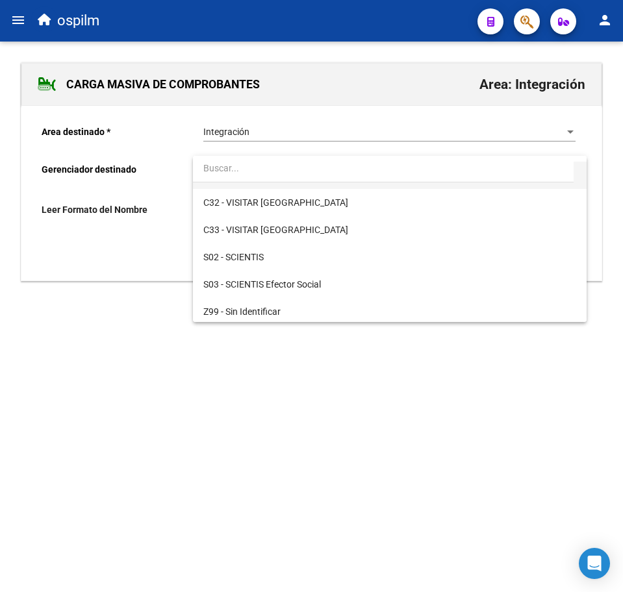
scroll to position [188, 0]
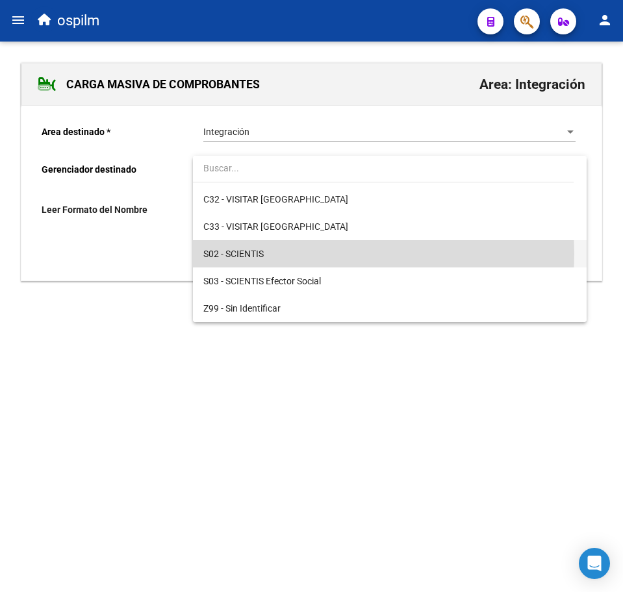
click at [288, 254] on span "S02 - SCIENTIS" at bounding box center [389, 253] width 372 height 27
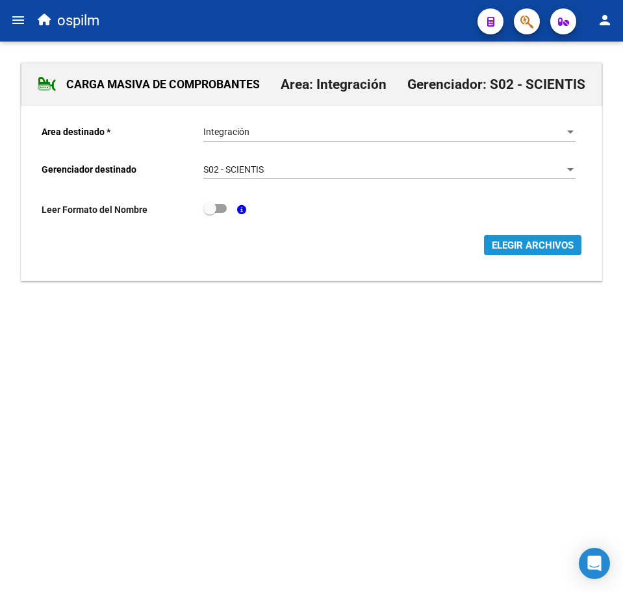
click at [566, 249] on span "ELEGIR ARCHIVOS" at bounding box center [533, 246] width 82 height 12
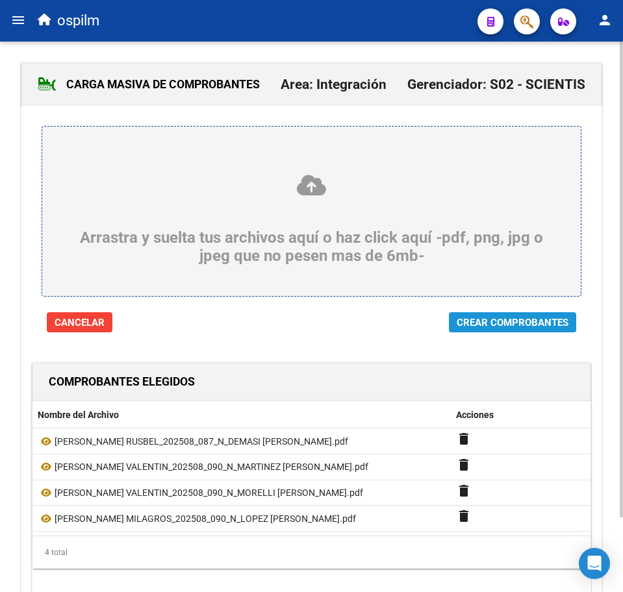
click at [505, 319] on span "Crear Comprobantes" at bounding box center [513, 323] width 112 height 12
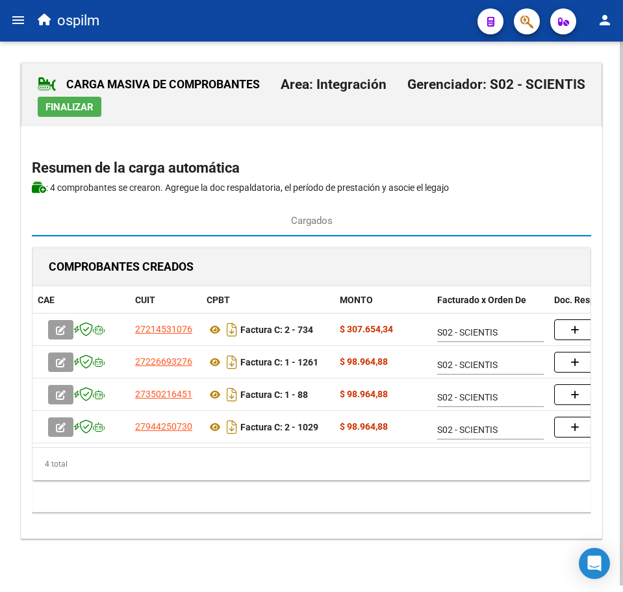
drag, startPoint x: 206, startPoint y: 469, endPoint x: 468, endPoint y: 492, distance: 262.7
click at [468, 481] on div "4 total" at bounding box center [311, 464] width 558 height 32
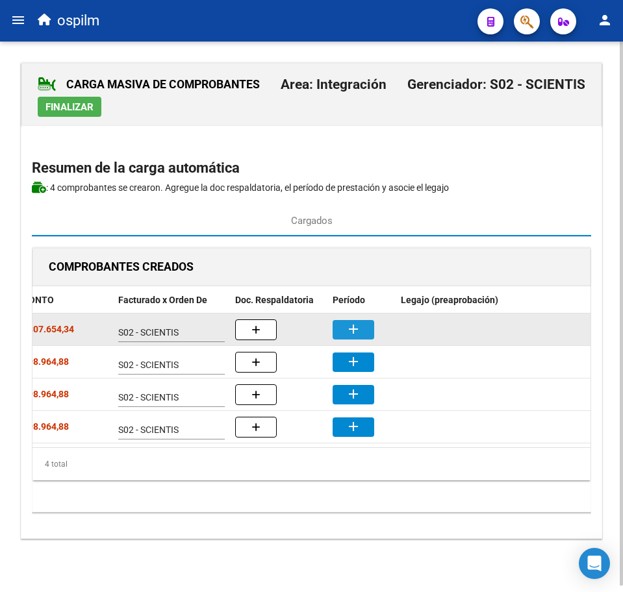
click at [354, 324] on mat-icon "add" at bounding box center [353, 329] width 16 height 16
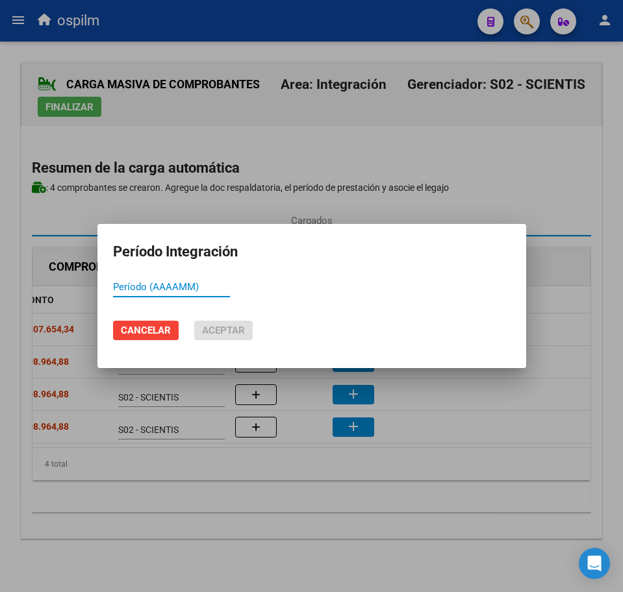
paste input "202508"
click at [219, 329] on span "Aceptar" at bounding box center [223, 331] width 43 height 12
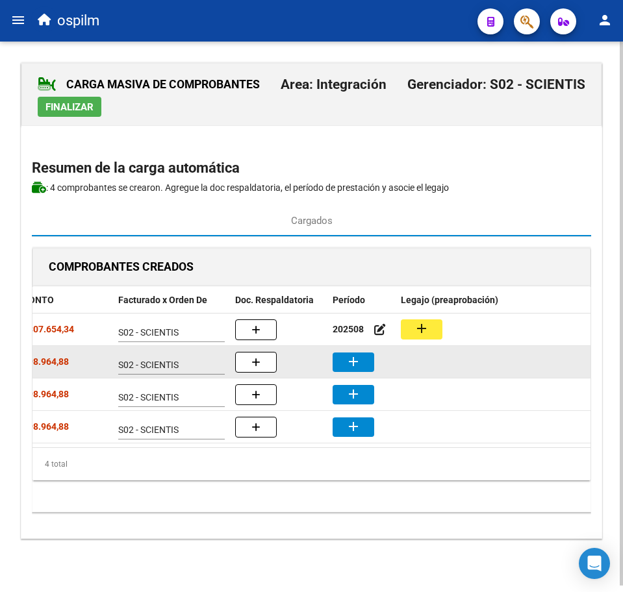
click at [345, 366] on button "add" at bounding box center [353, 362] width 42 height 19
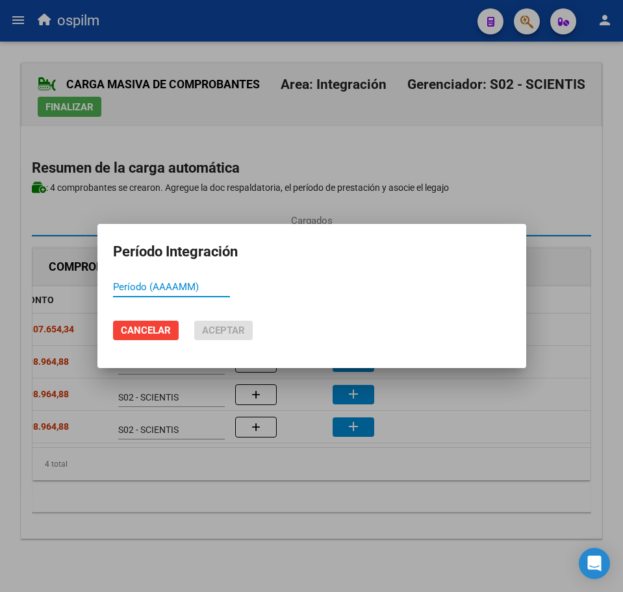
paste input "202508"
click at [233, 329] on span "Aceptar" at bounding box center [223, 331] width 43 height 12
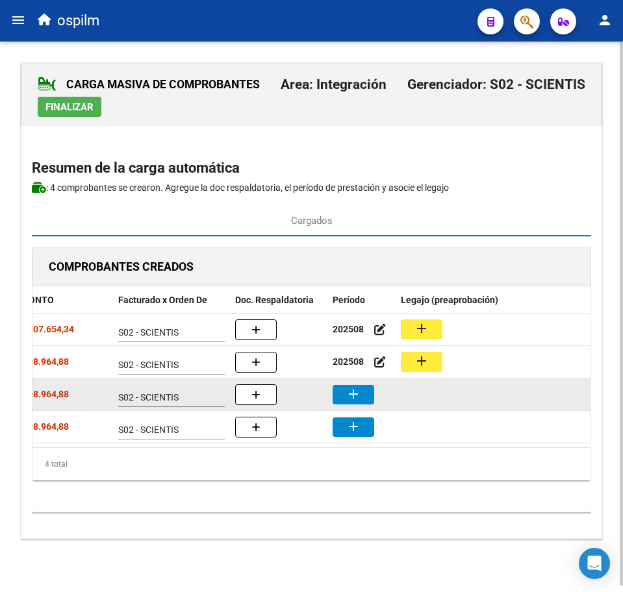
click at [366, 396] on button "add" at bounding box center [353, 394] width 42 height 19
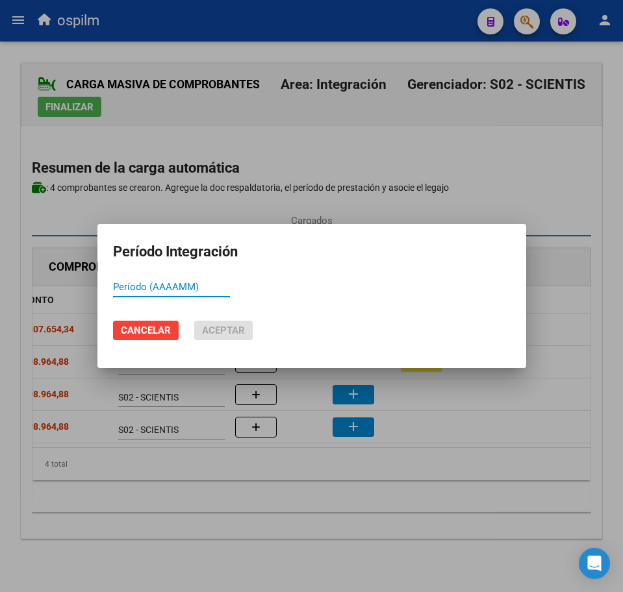
paste input "202508"
click at [211, 332] on span "Aceptar" at bounding box center [223, 331] width 43 height 12
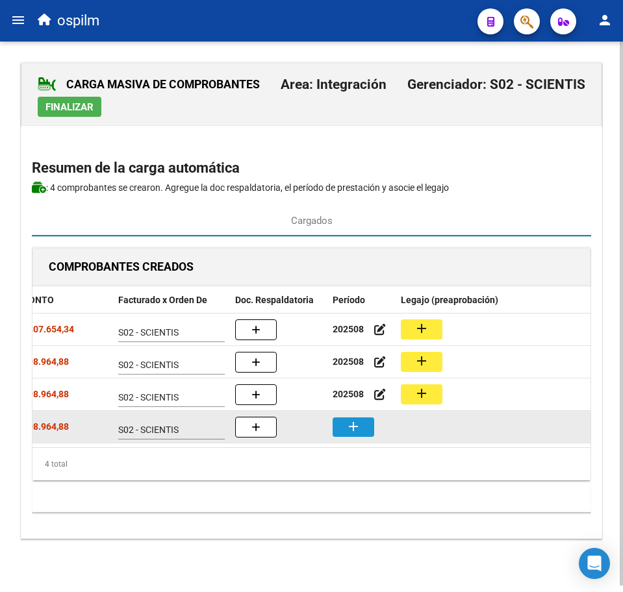
click at [355, 420] on mat-icon "add" at bounding box center [353, 427] width 16 height 16
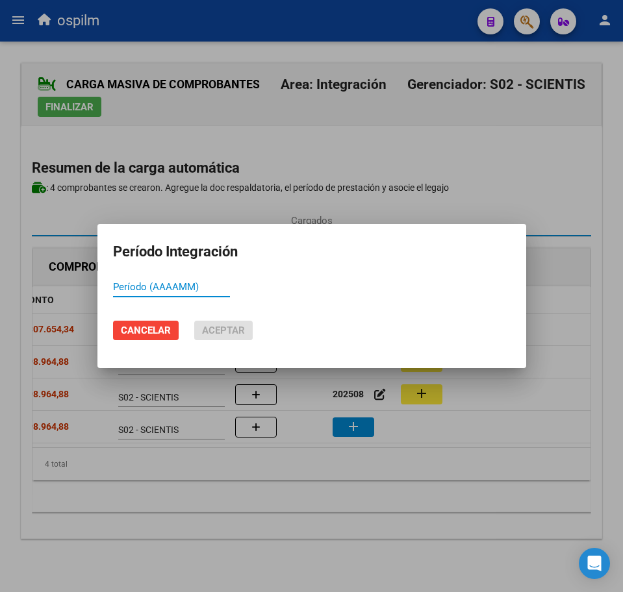
paste input "202508"
click at [235, 330] on span "Aceptar" at bounding box center [223, 331] width 43 height 12
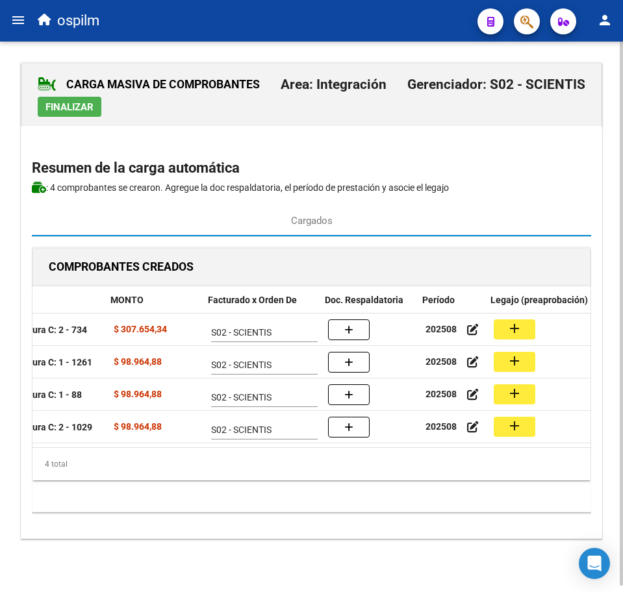
scroll to position [0, 222]
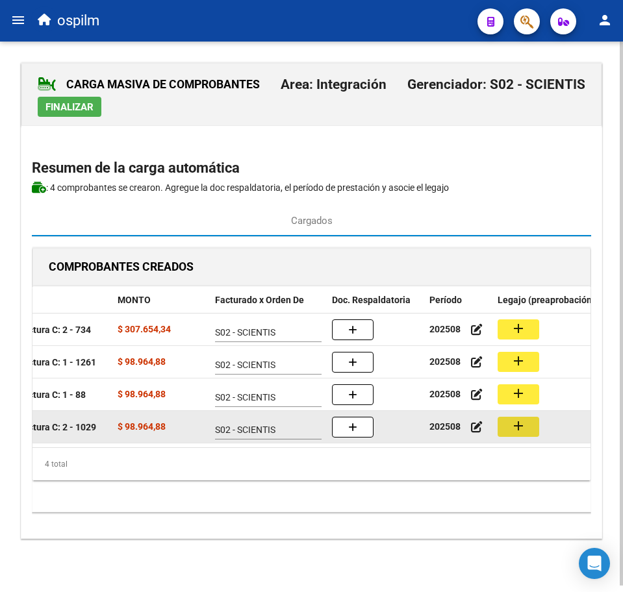
click at [516, 435] on button "add" at bounding box center [518, 427] width 42 height 20
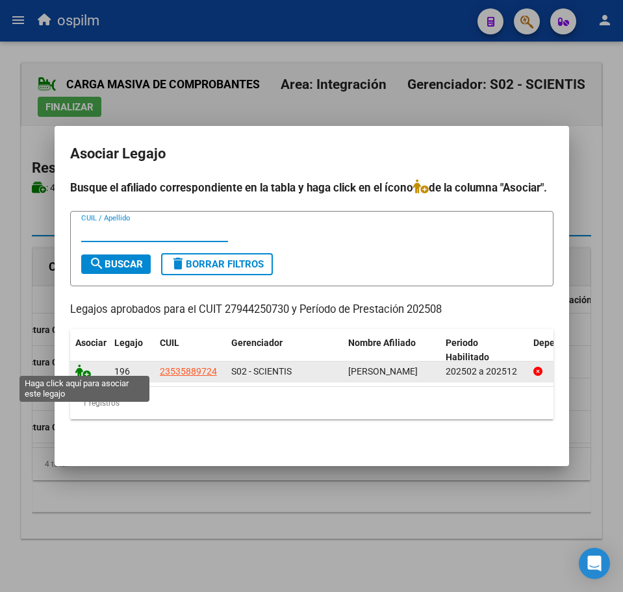
click at [84, 369] on icon at bounding box center [83, 371] width 16 height 14
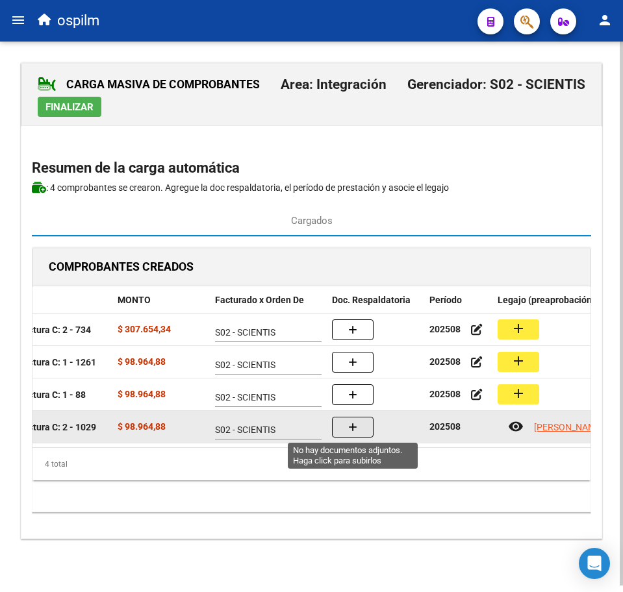
click at [353, 423] on icon "button" at bounding box center [352, 428] width 9 height 10
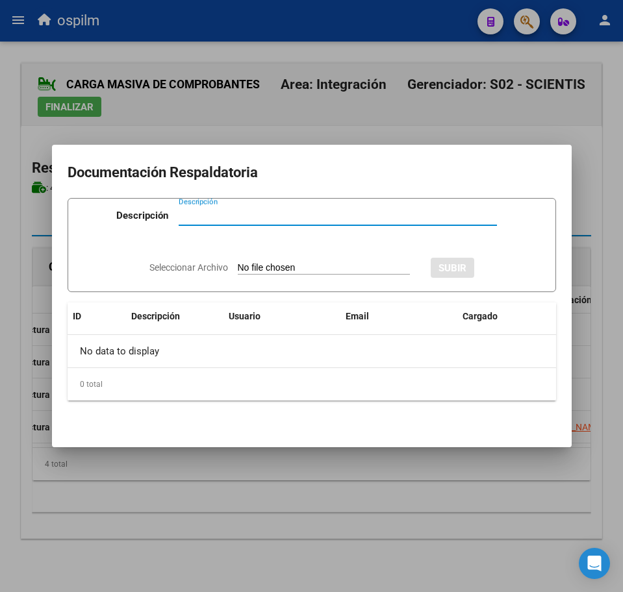
paste input "Planilla de asistencia"
click at [314, 268] on input "Seleccionar Archivo" at bounding box center [324, 268] width 172 height 12
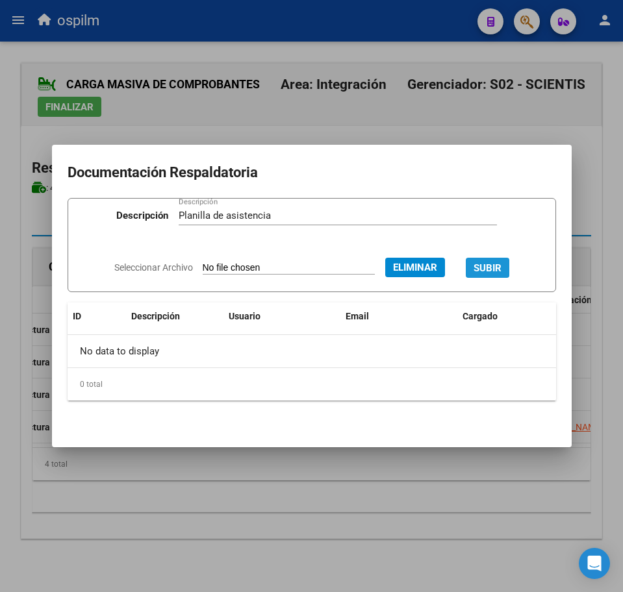
click at [501, 264] on span "SUBIR" at bounding box center [487, 268] width 28 height 12
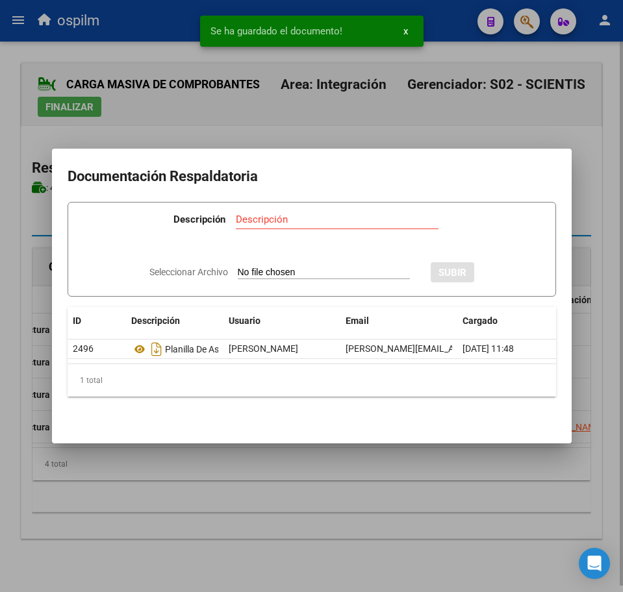
click at [323, 488] on div at bounding box center [311, 296] width 623 height 592
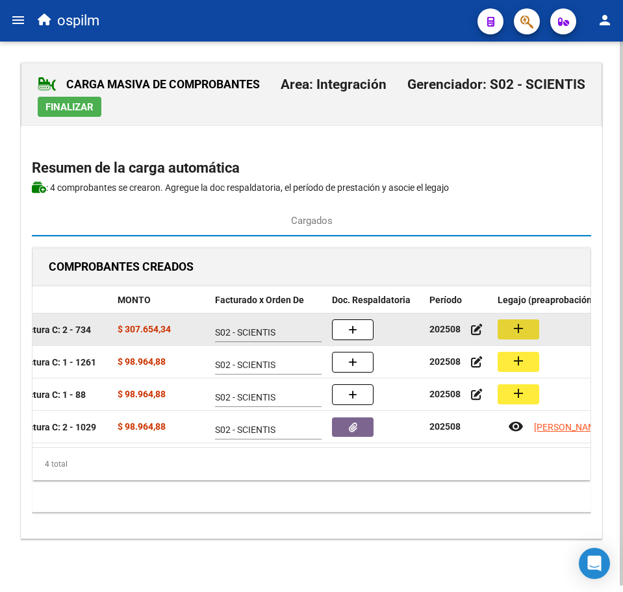
click at [528, 323] on button "add" at bounding box center [518, 329] width 42 height 20
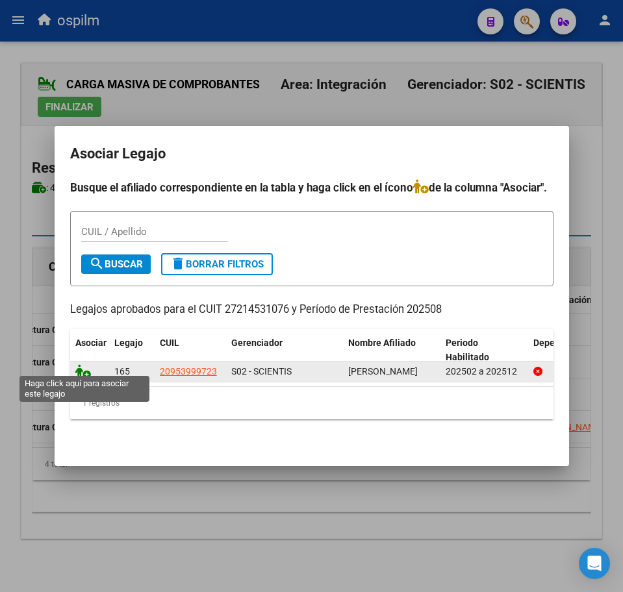
click at [88, 369] on icon at bounding box center [83, 371] width 16 height 14
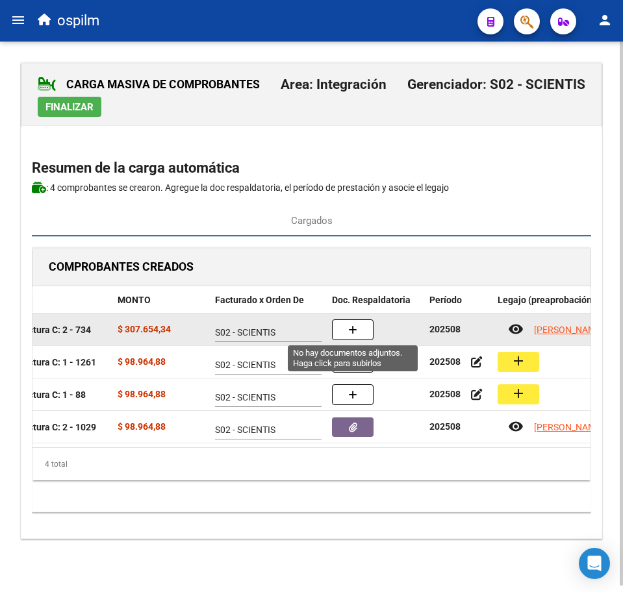
click at [361, 329] on button "button" at bounding box center [353, 329] width 42 height 21
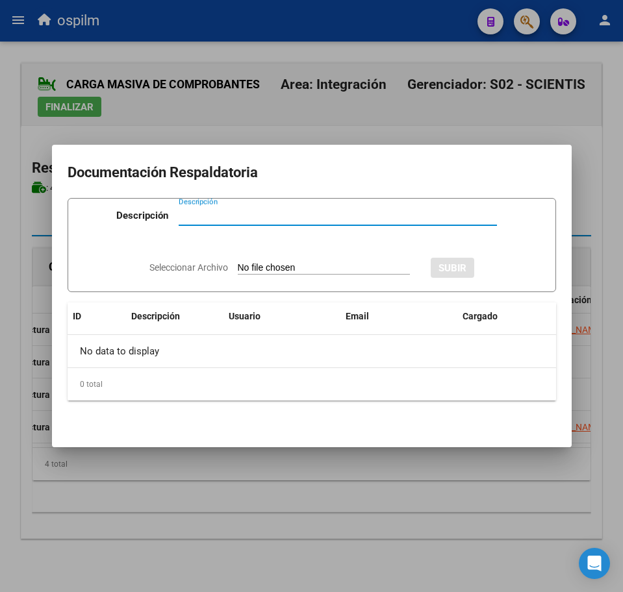
paste input "Planilla de asistencia"
click at [304, 271] on input "Seleccionar Archivo" at bounding box center [324, 268] width 172 height 12
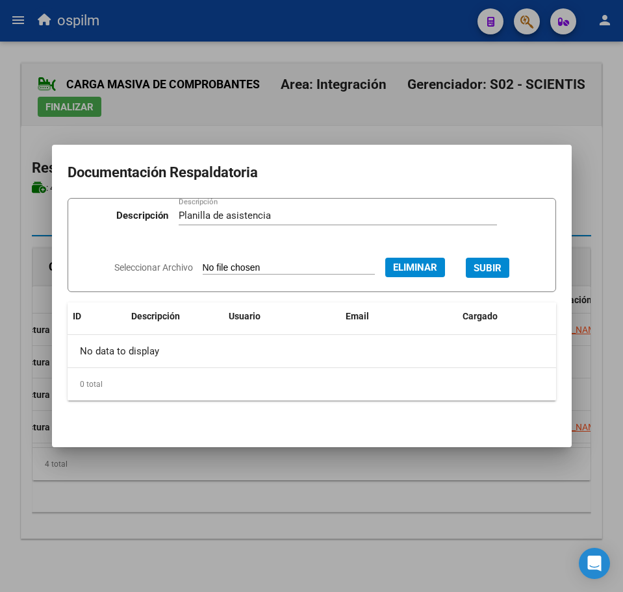
click at [492, 268] on span "SUBIR" at bounding box center [487, 268] width 28 height 12
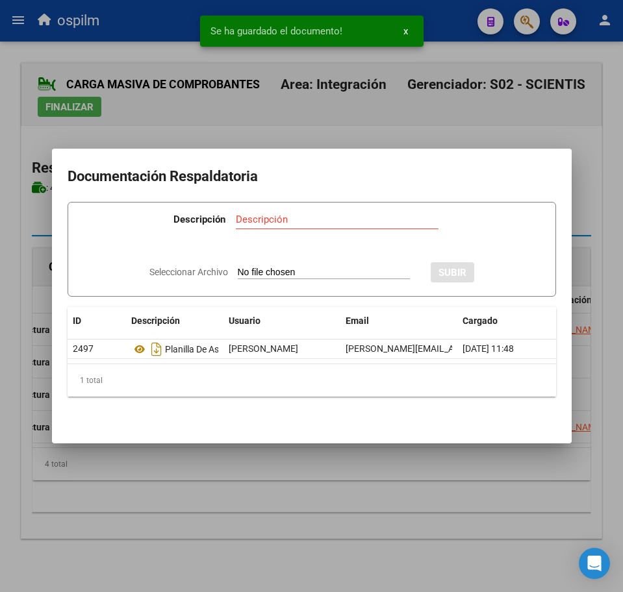
click at [212, 533] on div at bounding box center [311, 296] width 623 height 592
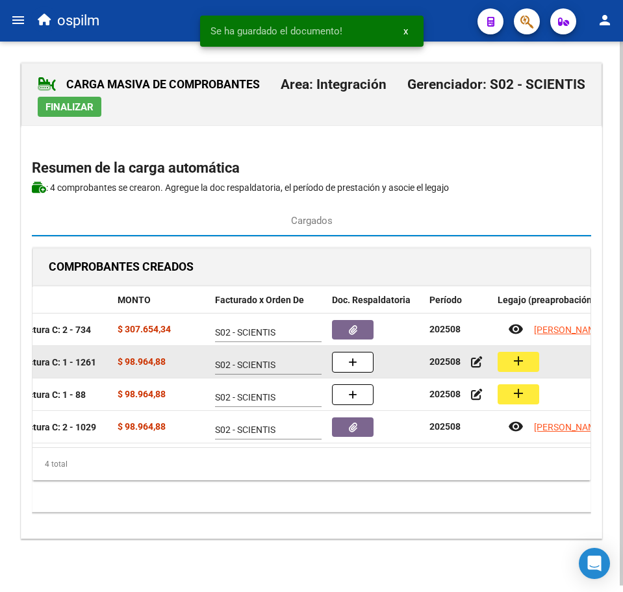
click at [523, 366] on mat-icon "add" at bounding box center [518, 361] width 16 height 16
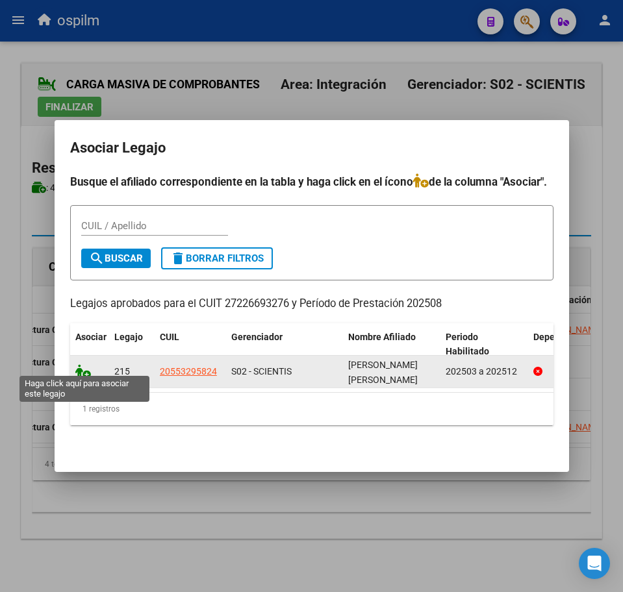
click at [86, 367] on icon at bounding box center [83, 371] width 16 height 14
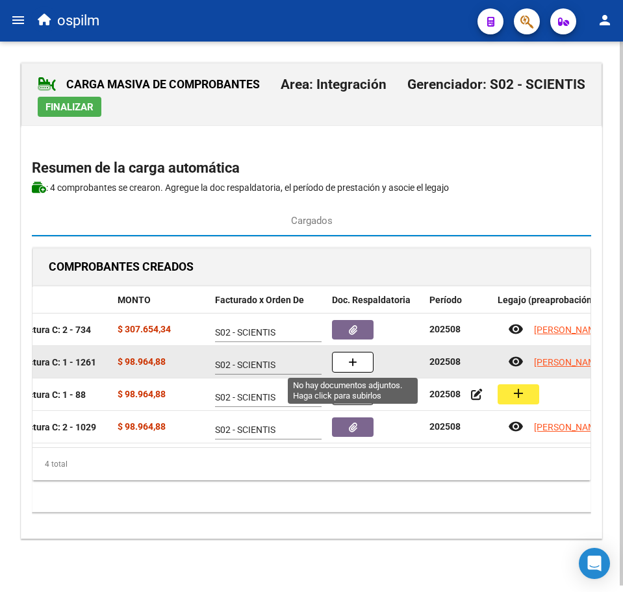
click at [367, 358] on button "button" at bounding box center [353, 362] width 42 height 21
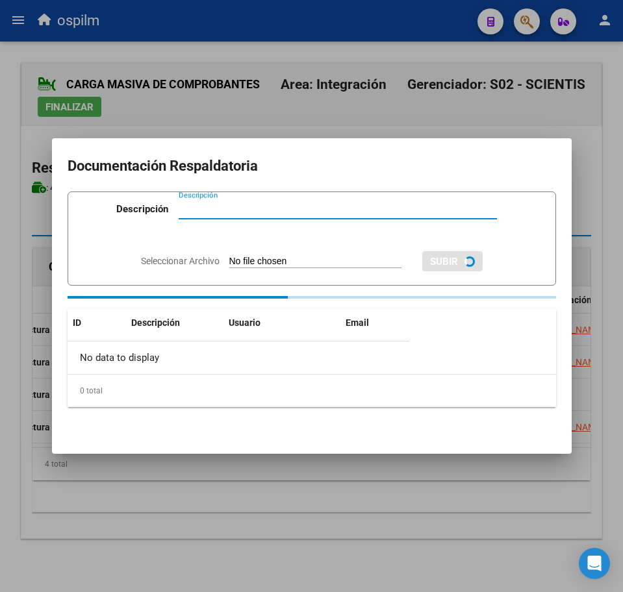
paste input "Planilla de asistencia"
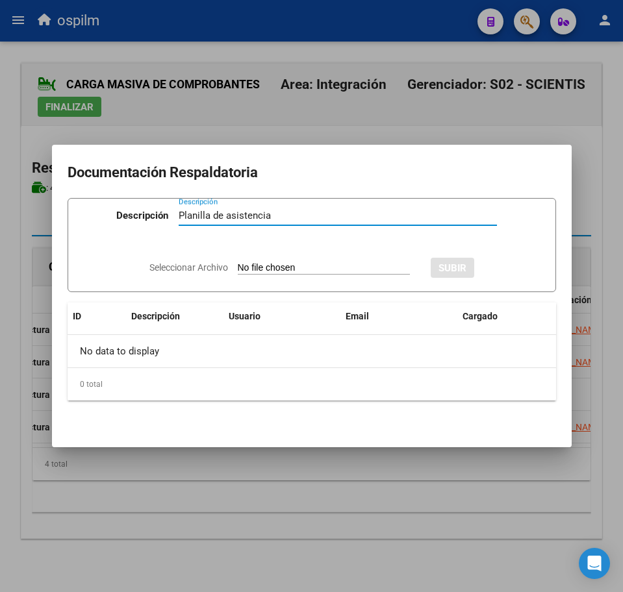
click at [280, 263] on input "Seleccionar Archivo" at bounding box center [324, 268] width 172 height 12
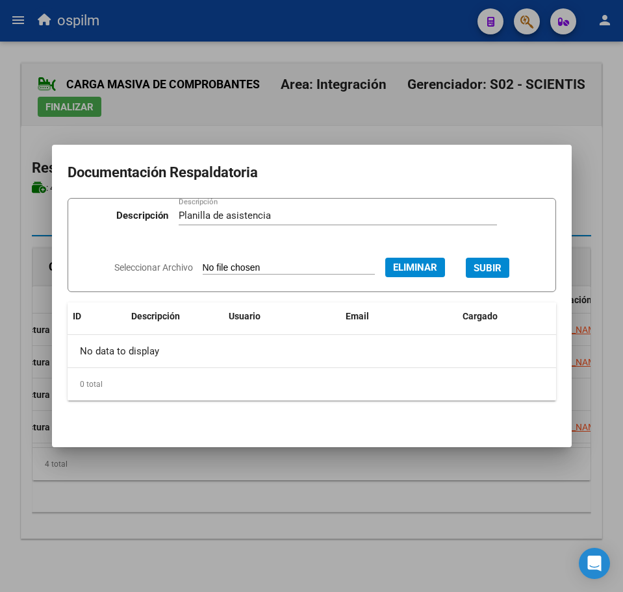
click at [484, 273] on span "SUBIR" at bounding box center [487, 268] width 28 height 12
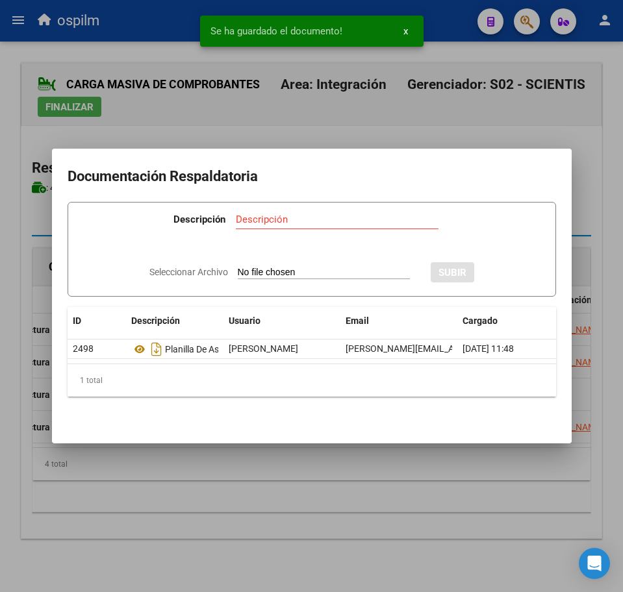
click at [369, 469] on div at bounding box center [311, 296] width 623 height 592
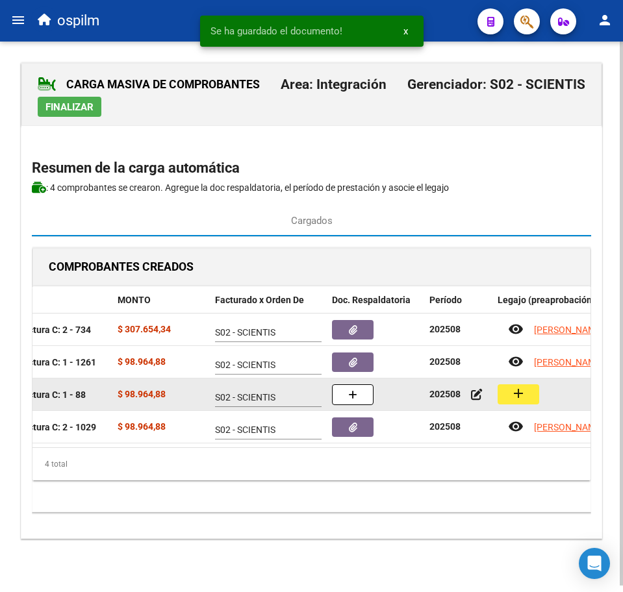
click at [524, 390] on mat-icon "add" at bounding box center [518, 394] width 16 height 16
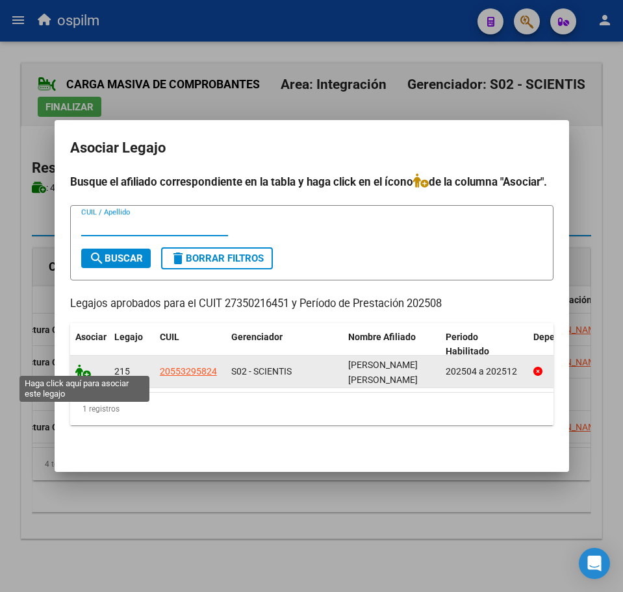
click at [79, 369] on icon at bounding box center [83, 371] width 16 height 14
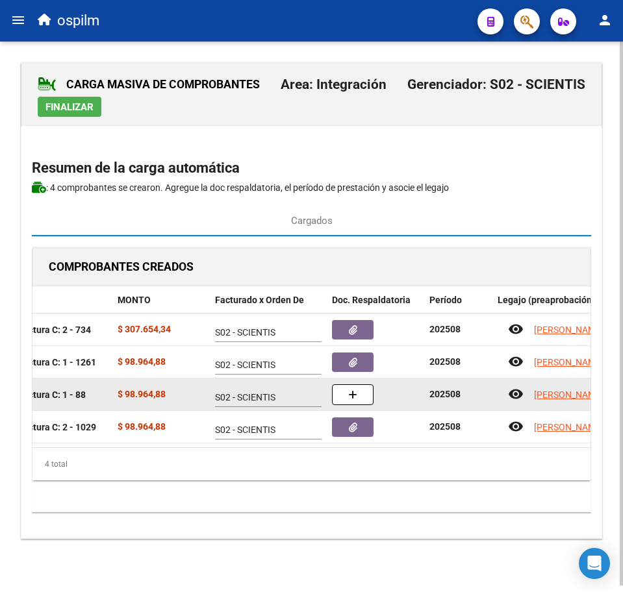
click at [373, 397] on div at bounding box center [375, 394] width 87 height 21
click at [363, 397] on button "button" at bounding box center [353, 394] width 42 height 21
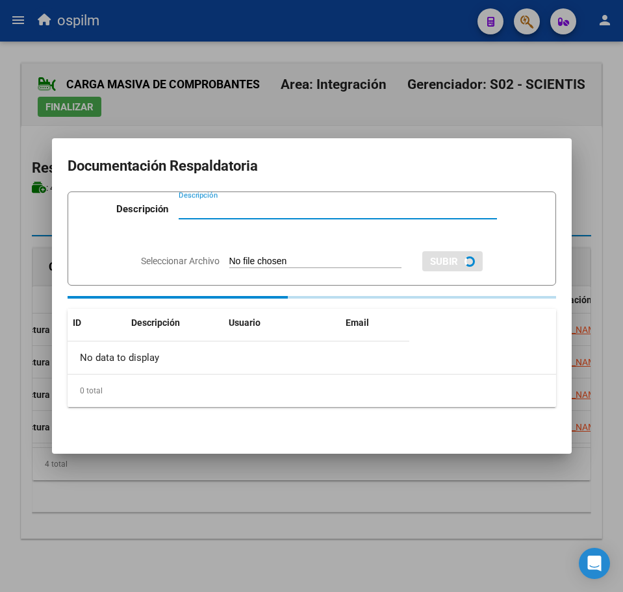
paste input "Planilla de asistencia"
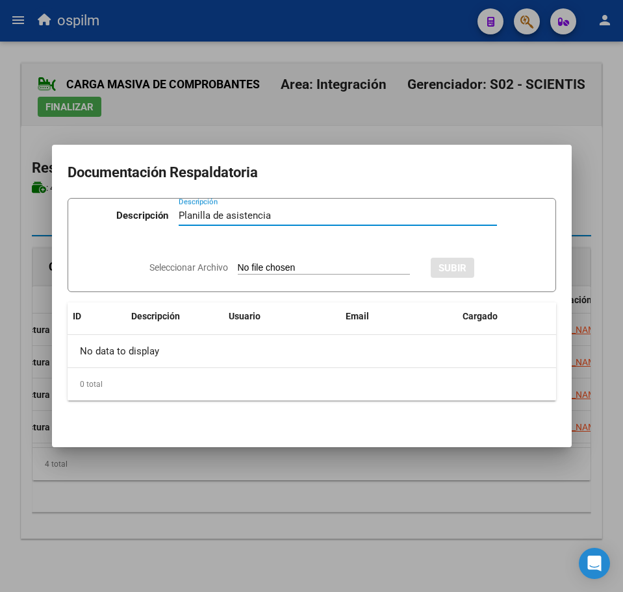
click at [276, 271] on input "Seleccionar Archivo" at bounding box center [324, 268] width 172 height 12
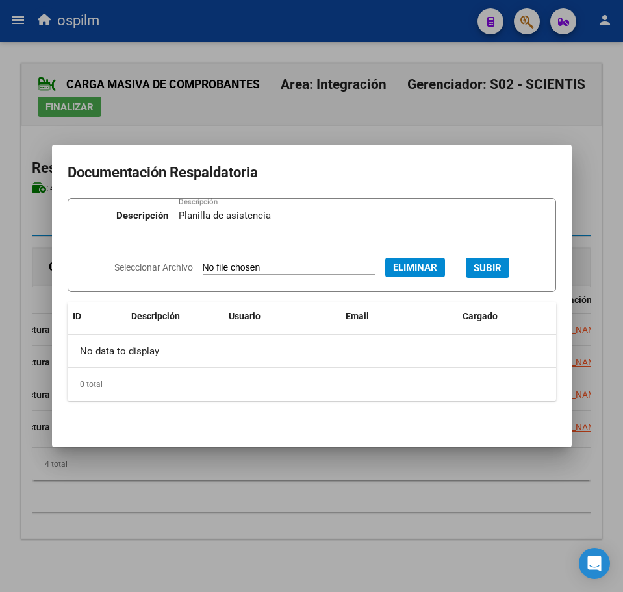
click at [490, 268] on span "SUBIR" at bounding box center [487, 268] width 28 height 12
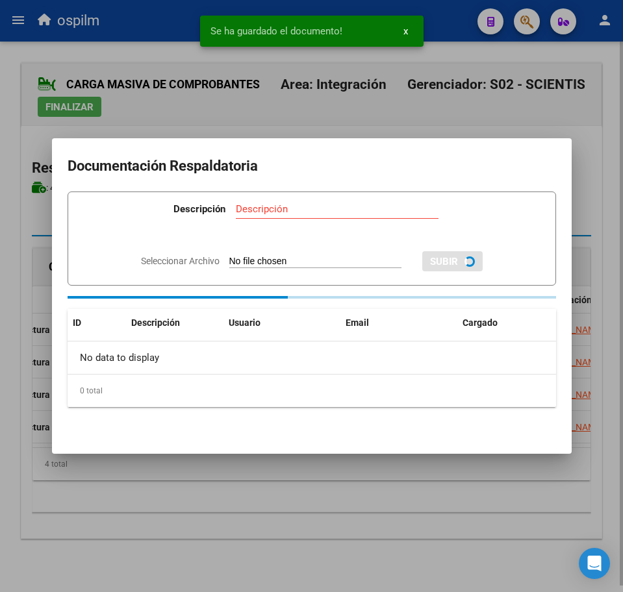
click at [286, 509] on div at bounding box center [311, 296] width 623 height 592
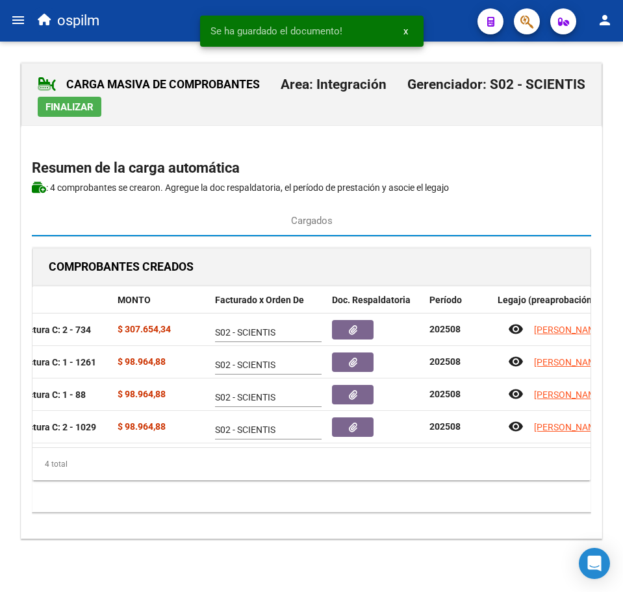
click at [62, 108] on span "Finalizar" at bounding box center [69, 107] width 48 height 12
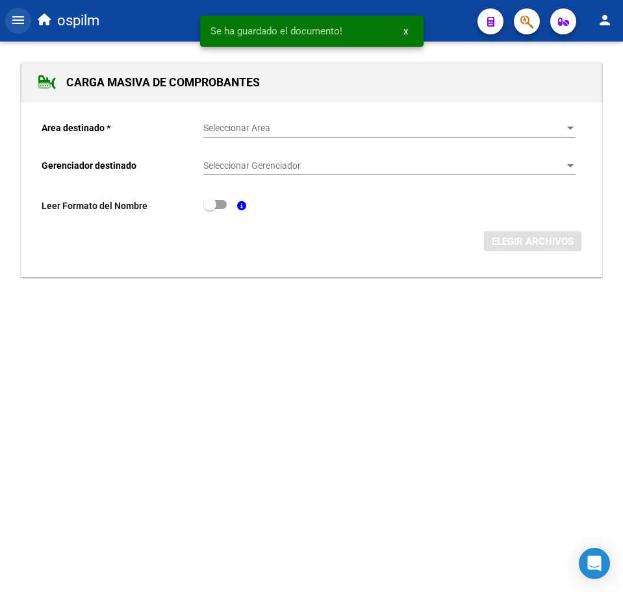
click at [9, 23] on button "menu" at bounding box center [18, 21] width 26 height 26
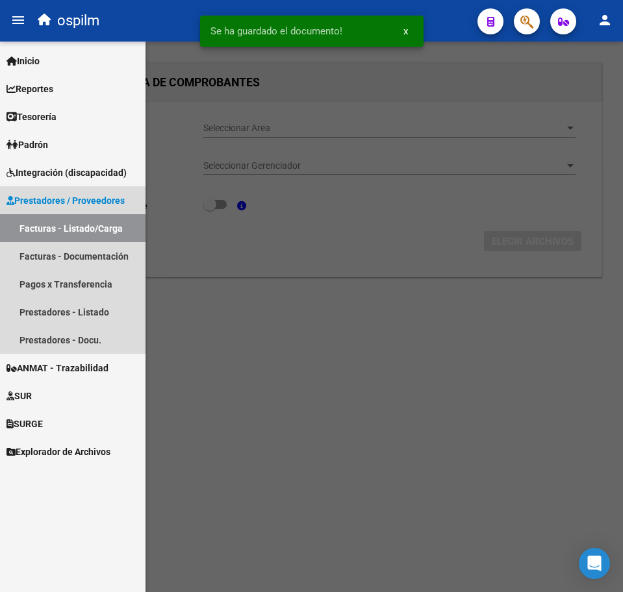
click at [86, 225] on link "Facturas - Listado/Carga" at bounding box center [72, 228] width 145 height 28
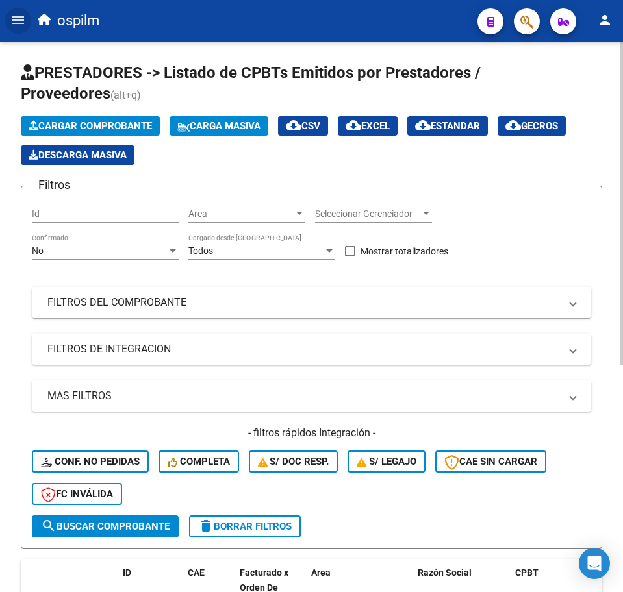
scroll to position [325, 0]
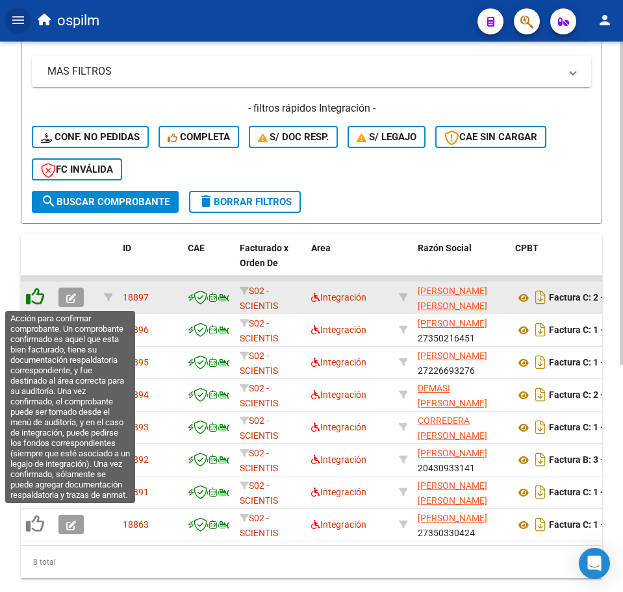
click at [32, 297] on icon at bounding box center [35, 297] width 18 height 18
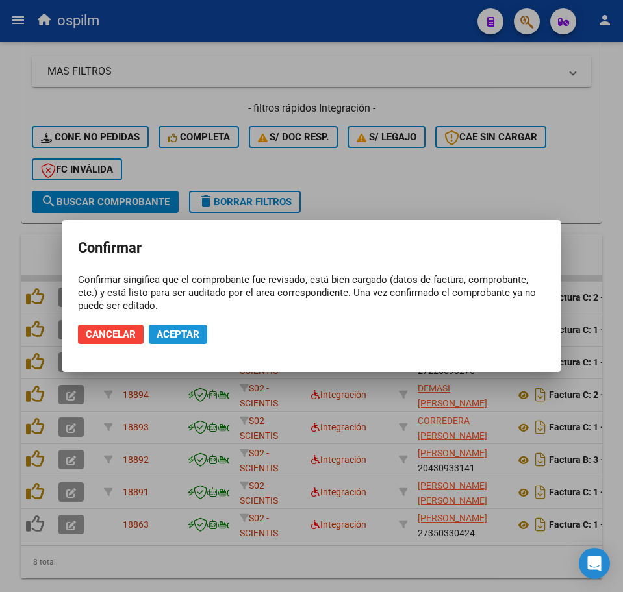
click at [192, 330] on span "Aceptar" at bounding box center [177, 335] width 43 height 12
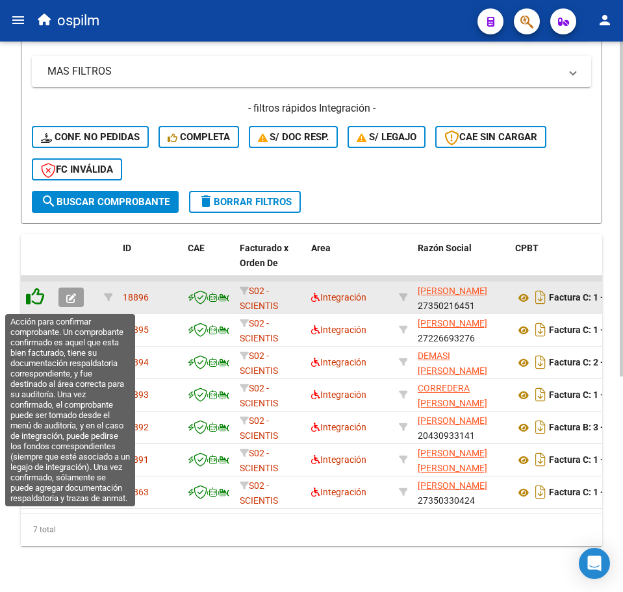
click at [31, 303] on icon at bounding box center [35, 297] width 18 height 18
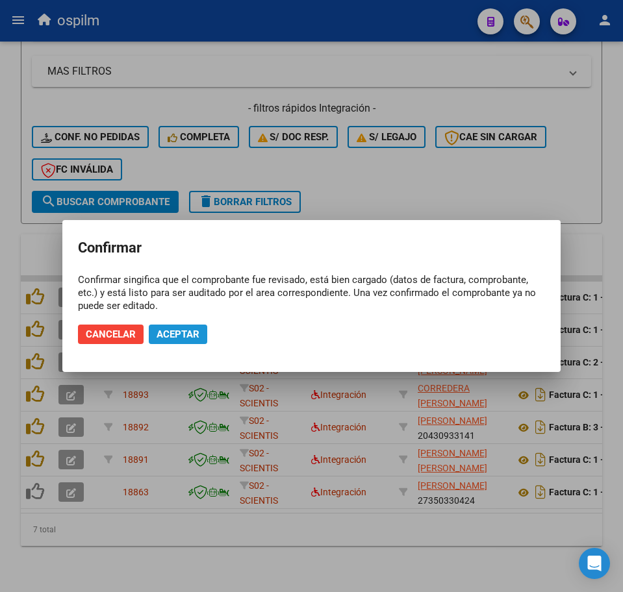
click at [189, 342] on button "Aceptar" at bounding box center [178, 334] width 58 height 19
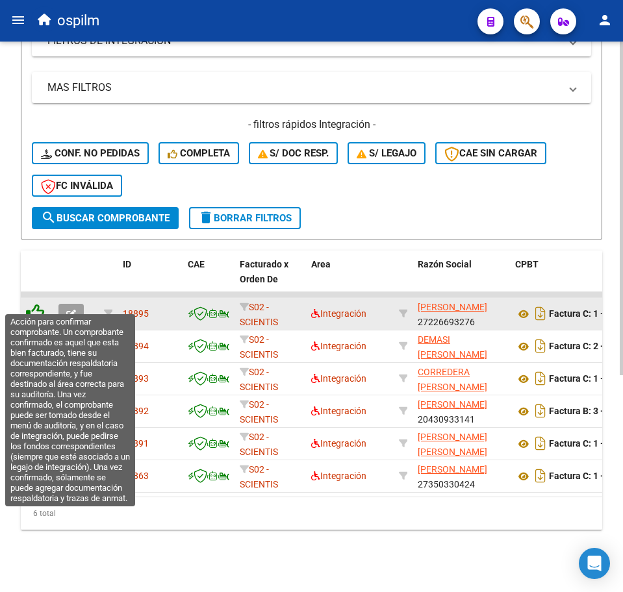
click at [40, 306] on icon at bounding box center [35, 313] width 18 height 18
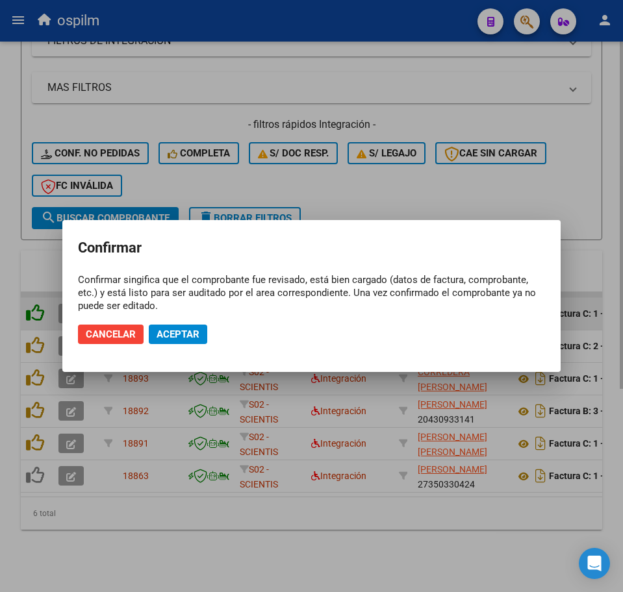
scroll to position [321, 0]
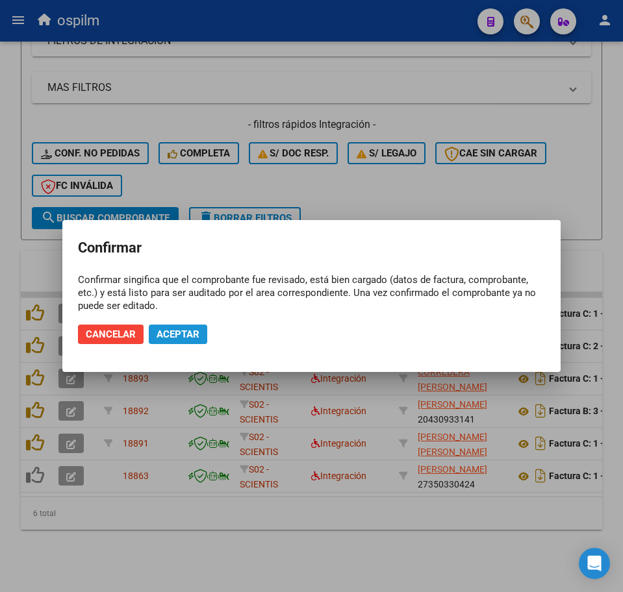
click at [169, 336] on span "Aceptar" at bounding box center [177, 335] width 43 height 12
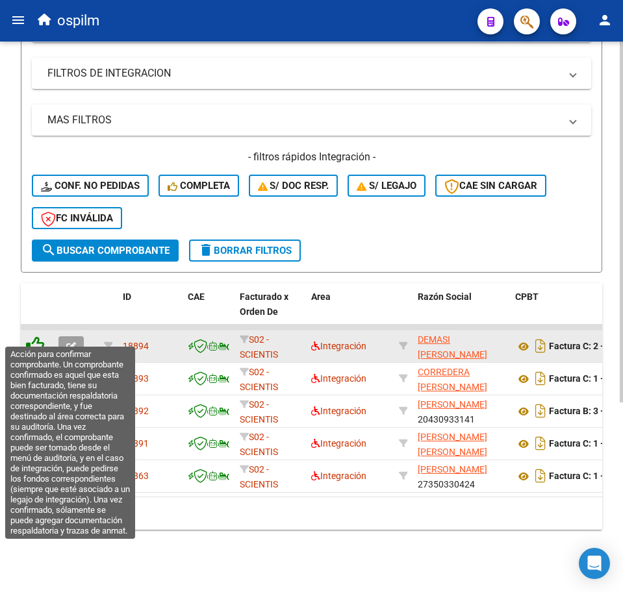
click at [39, 336] on icon at bounding box center [35, 345] width 18 height 18
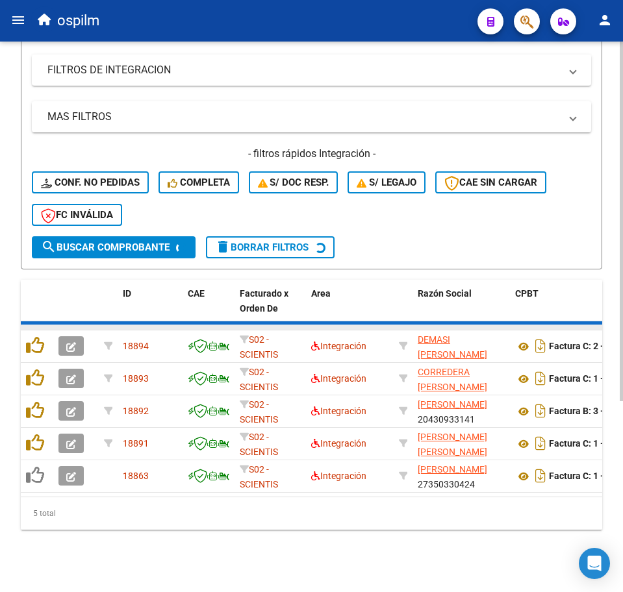
scroll to position [256, 0]
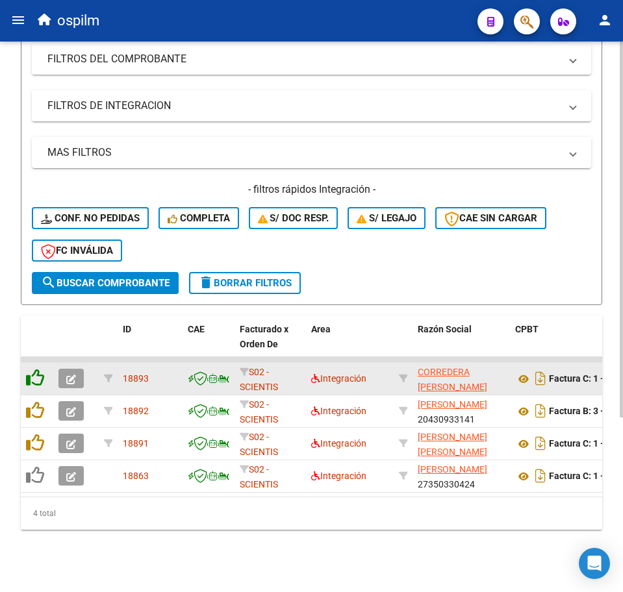
click at [31, 369] on icon at bounding box center [35, 378] width 18 height 18
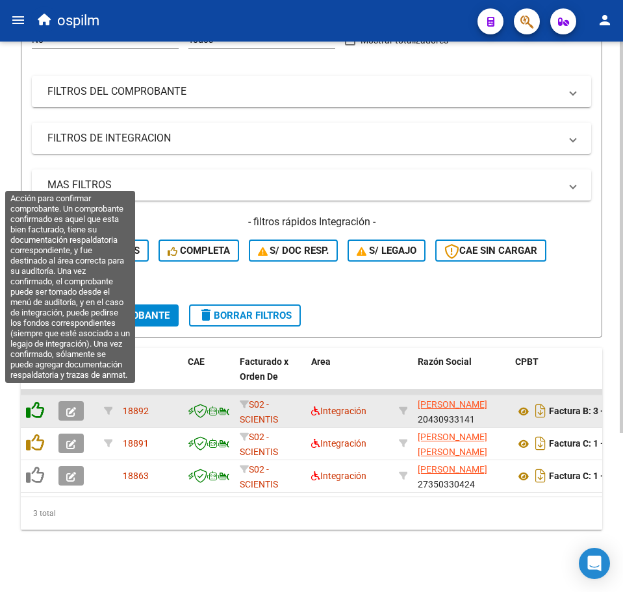
click at [38, 401] on icon at bounding box center [35, 410] width 18 height 18
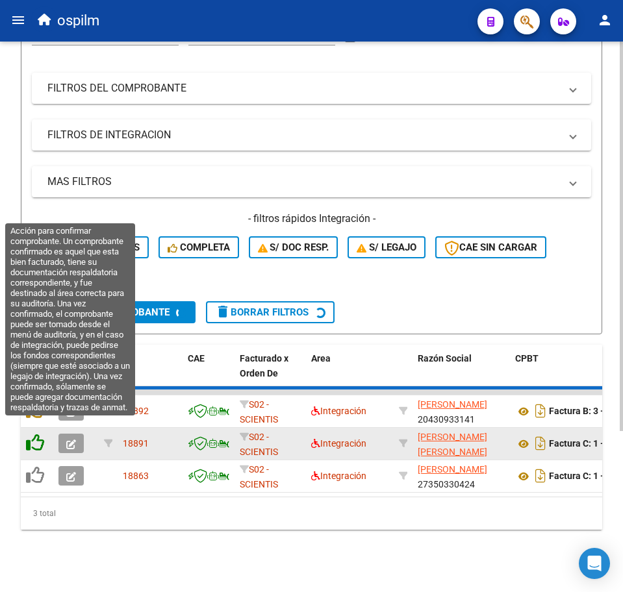
click at [40, 419] on icon at bounding box center [35, 410] width 18 height 18
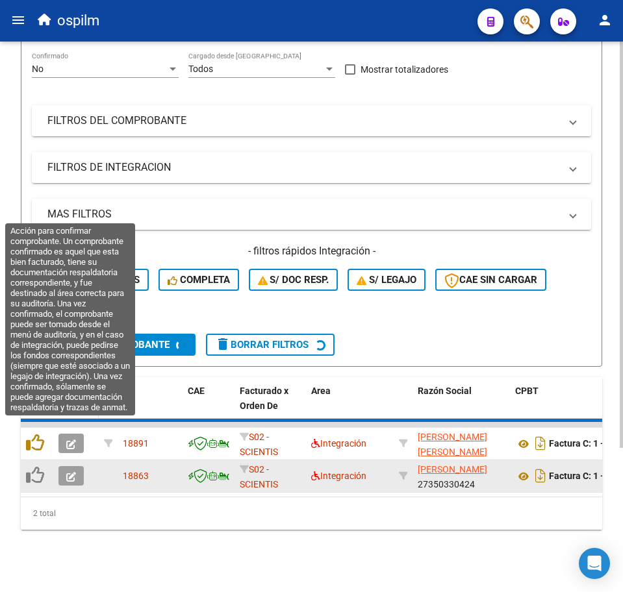
scroll to position [159, 0]
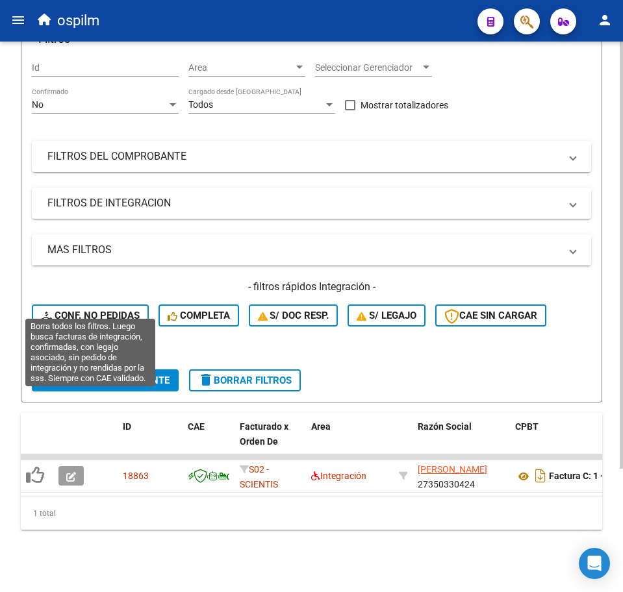
click at [124, 310] on span "Conf. no pedidas" at bounding box center [90, 316] width 99 height 12
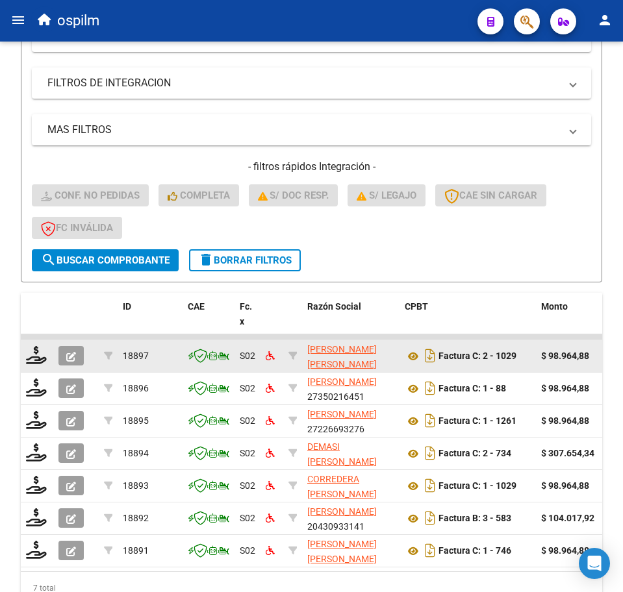
scroll to position [354, 0]
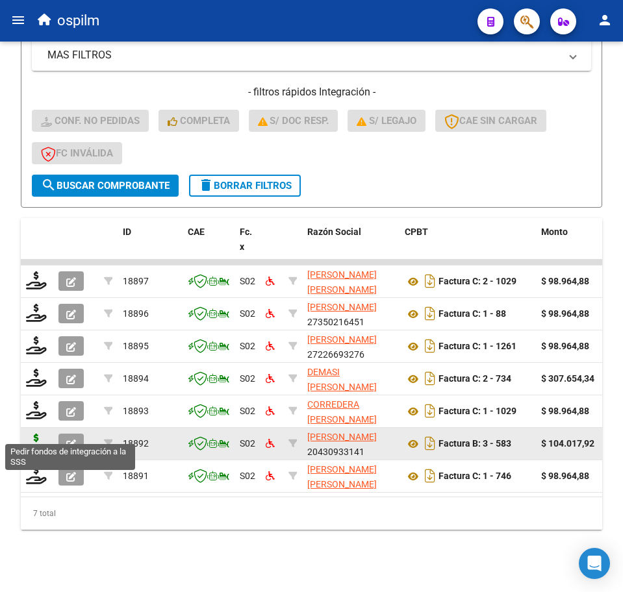
click at [36, 438] on icon at bounding box center [36, 443] width 21 height 18
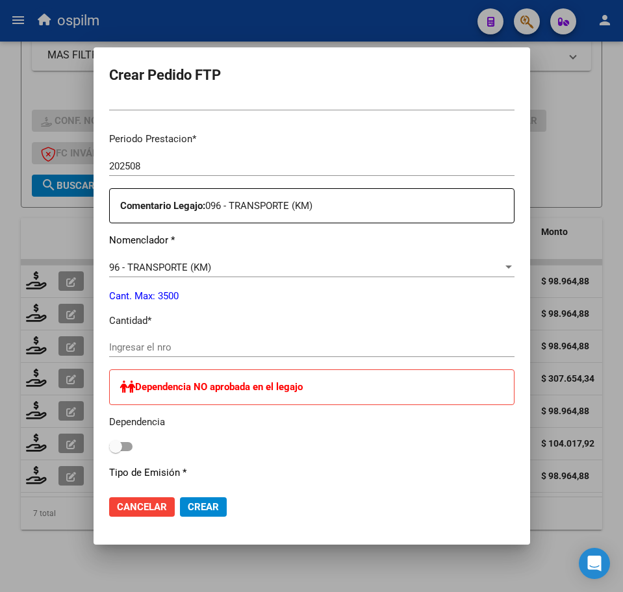
scroll to position [406, 0]
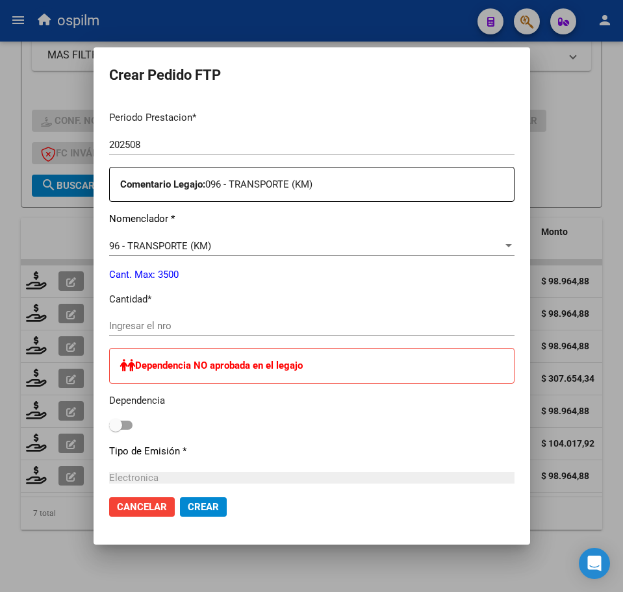
click at [166, 326] on input "Ingresar el nro" at bounding box center [311, 326] width 405 height 12
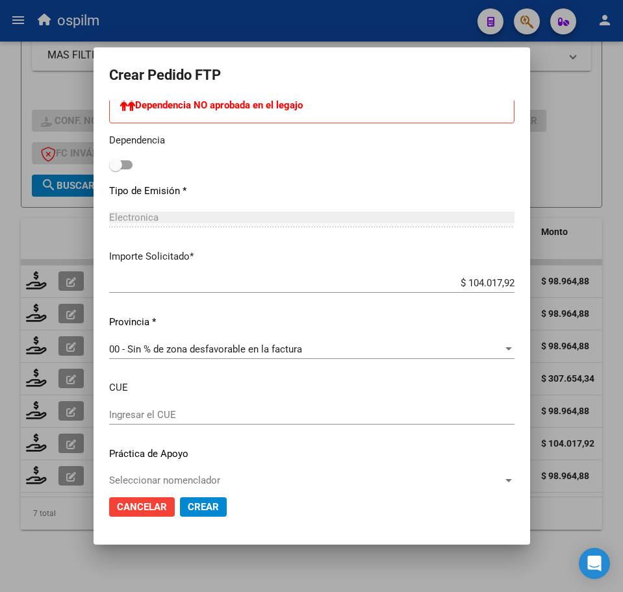
scroll to position [683, 0]
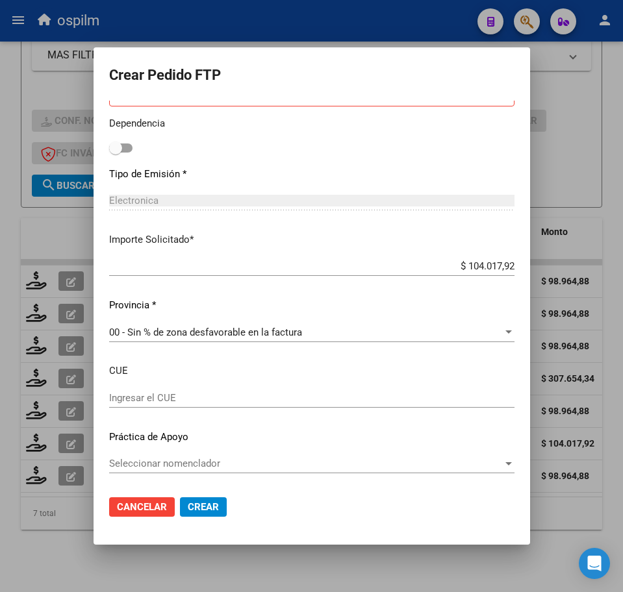
click at [188, 508] on span "Crear" at bounding box center [203, 507] width 31 height 12
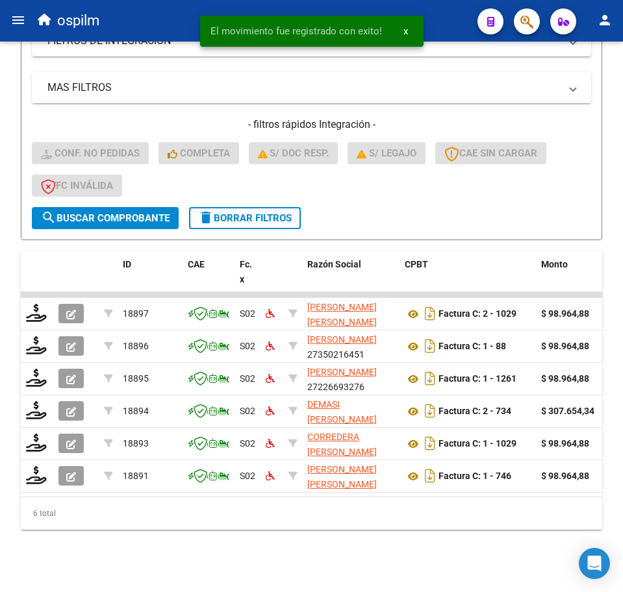
scroll to position [321, 0]
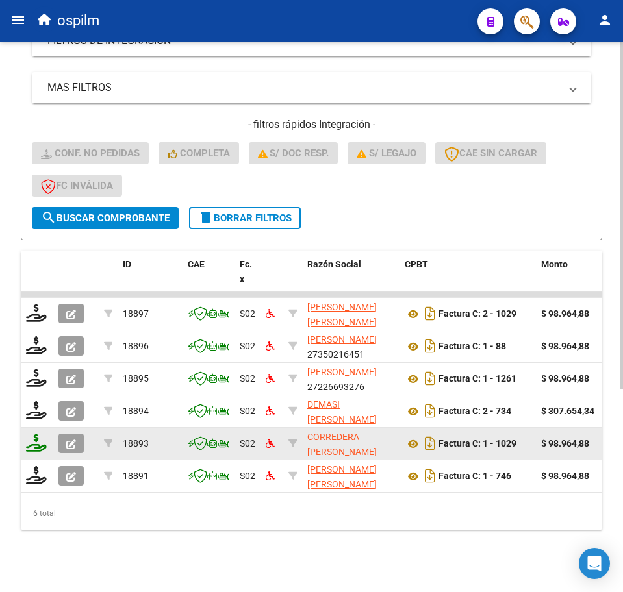
click at [35, 434] on icon at bounding box center [36, 443] width 21 height 18
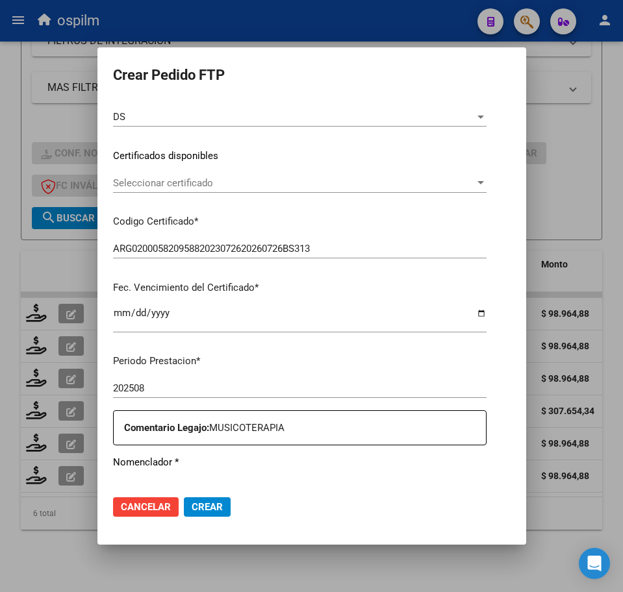
scroll to position [325, 0]
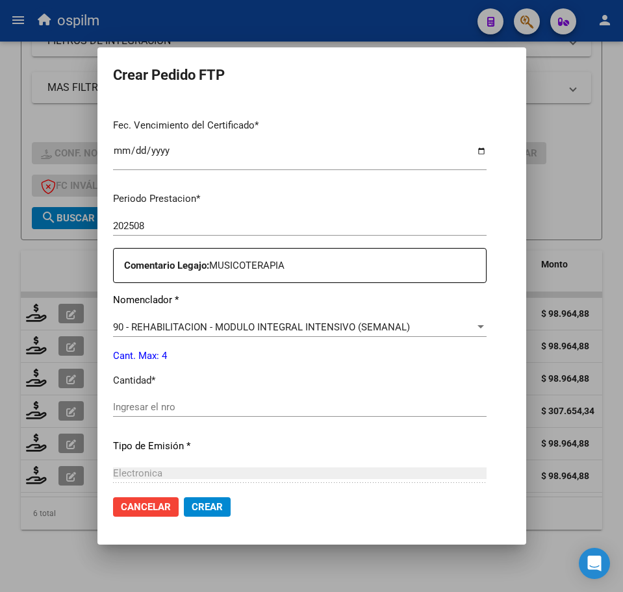
click at [148, 412] on input "Ingresar el nro" at bounding box center [299, 407] width 373 height 12
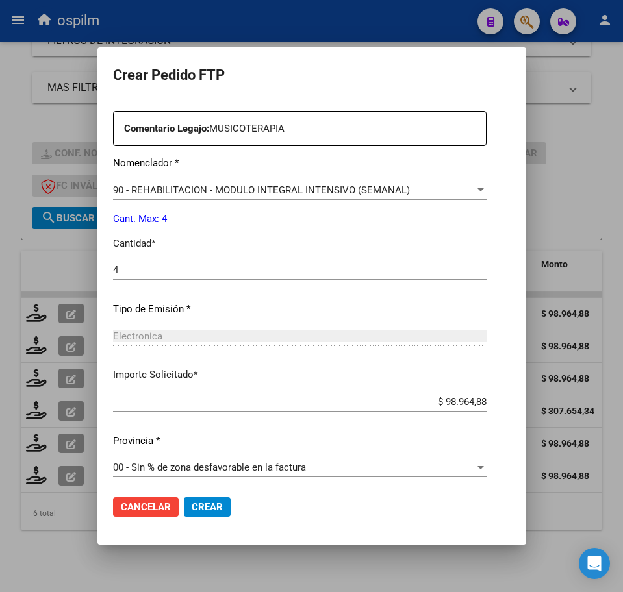
scroll to position [466, 0]
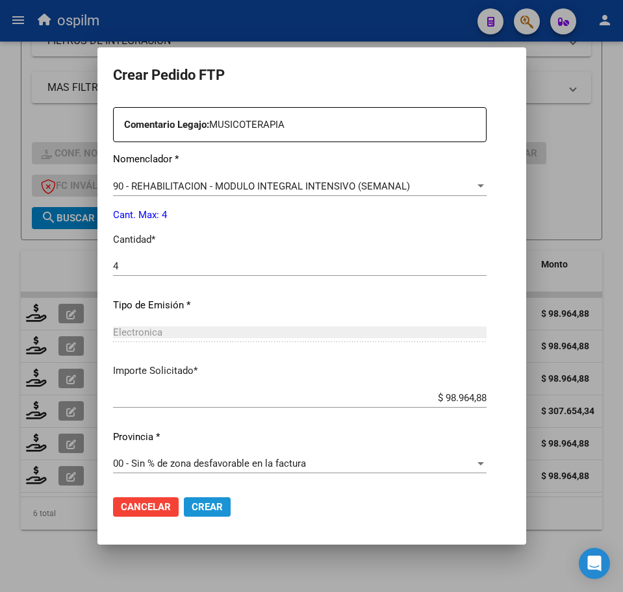
click at [192, 503] on span "Crear" at bounding box center [207, 507] width 31 height 12
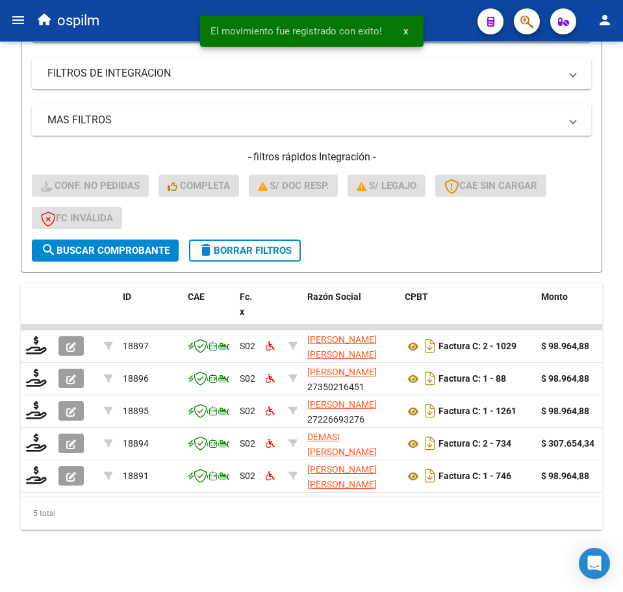
scroll to position [289, 0]
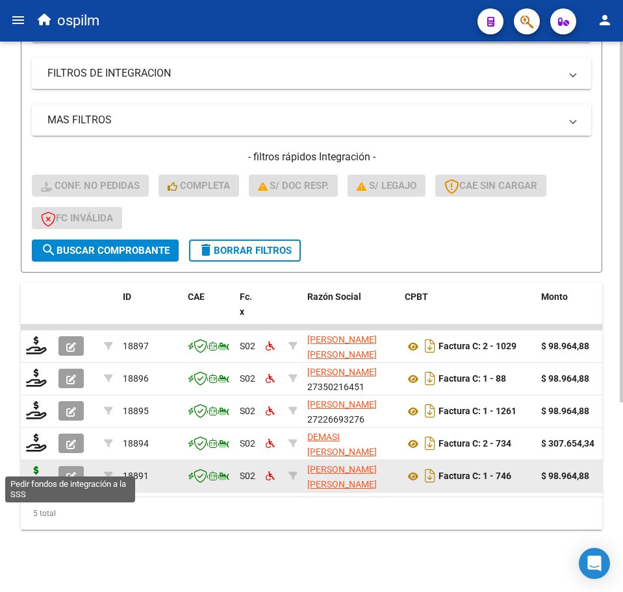
click at [27, 466] on icon at bounding box center [36, 475] width 21 height 18
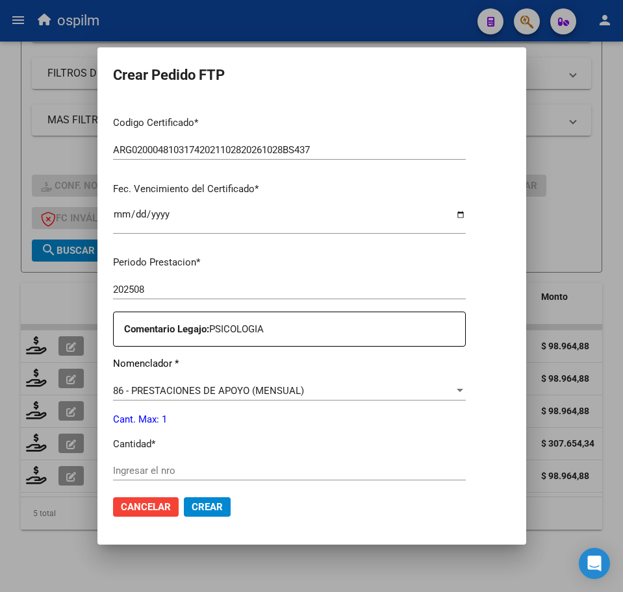
scroll to position [325, 0]
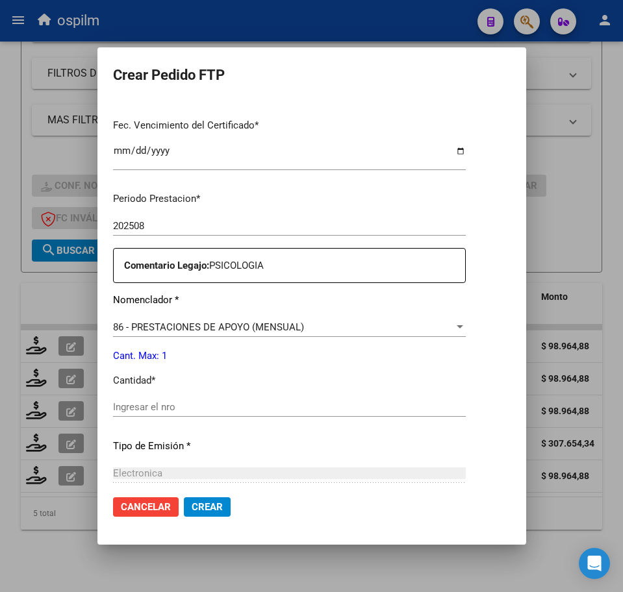
click at [175, 399] on div "Ingresar el nro" at bounding box center [289, 406] width 353 height 19
click at [178, 405] on input "Ingresar el nro" at bounding box center [289, 407] width 353 height 12
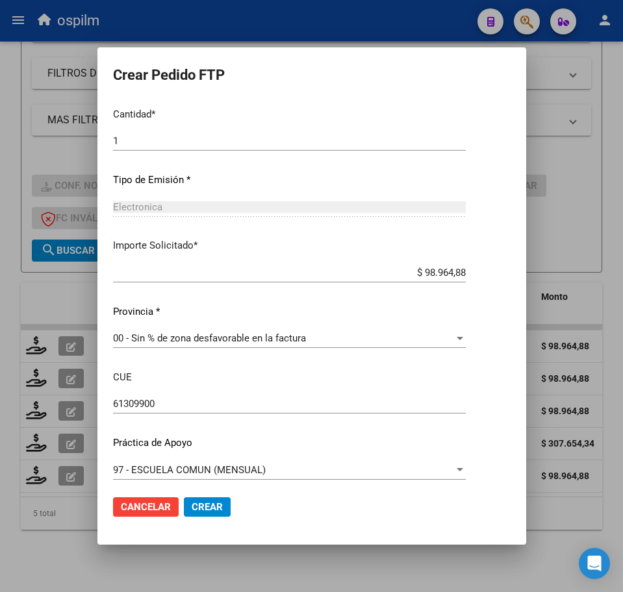
scroll to position [597, 0]
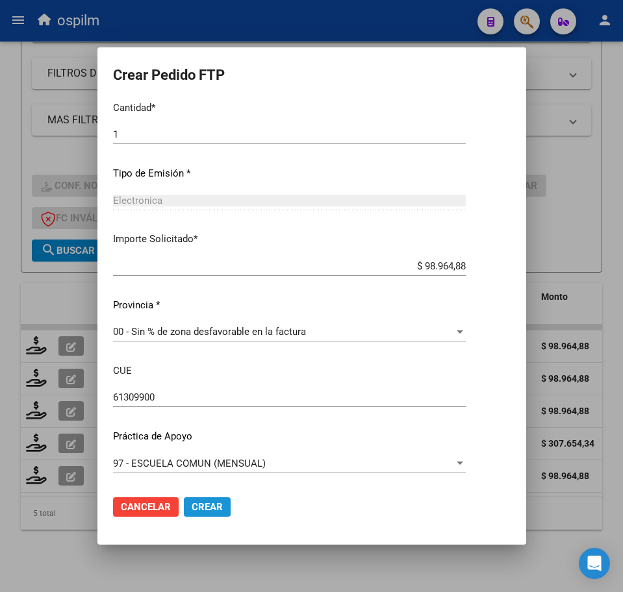
click at [199, 505] on span "Crear" at bounding box center [207, 507] width 31 height 12
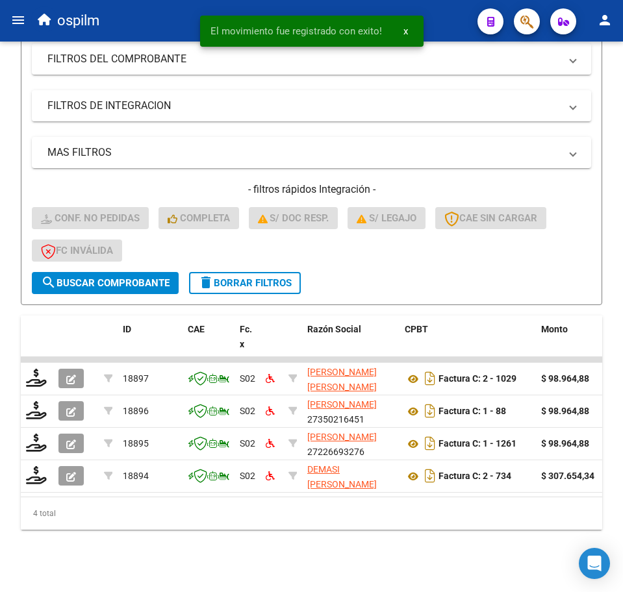
scroll to position [256, 0]
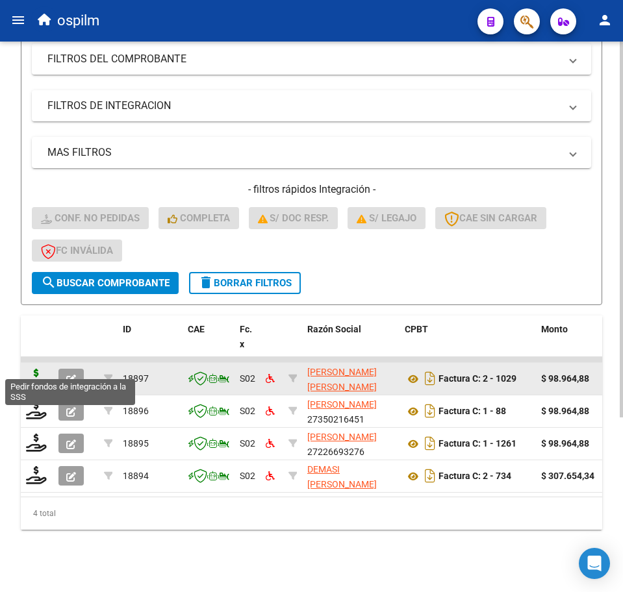
click at [27, 369] on icon at bounding box center [36, 378] width 21 height 18
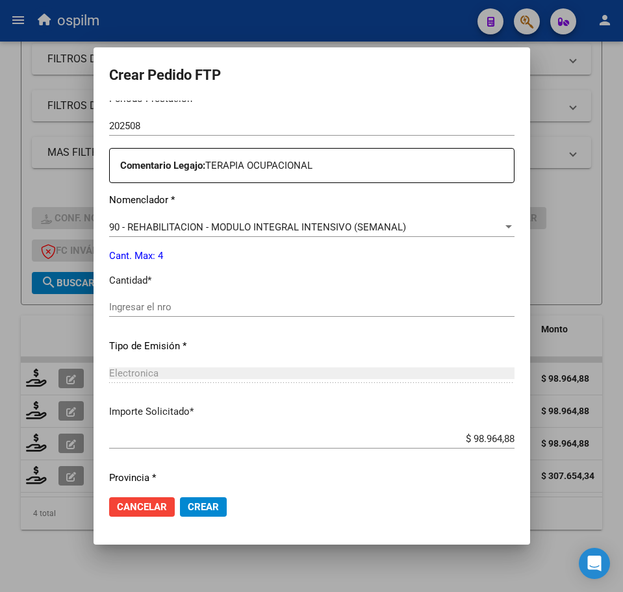
scroll to position [466, 0]
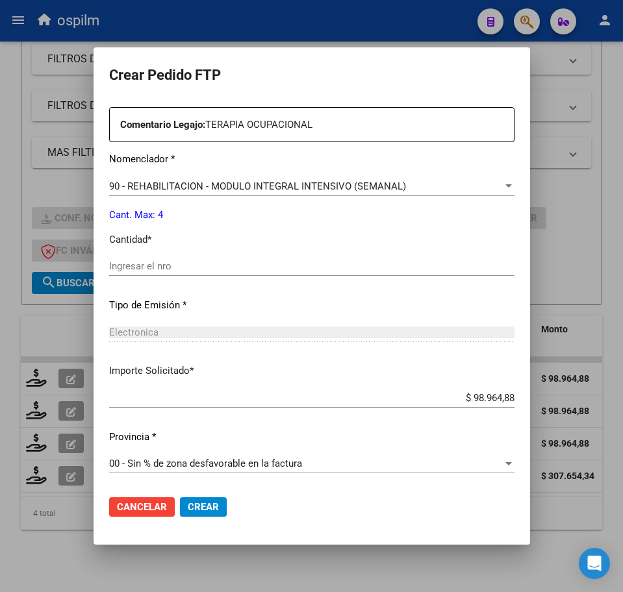
click at [147, 257] on div "Ingresar el nro" at bounding box center [311, 265] width 405 height 19
click at [188, 508] on span "Crear" at bounding box center [203, 507] width 31 height 12
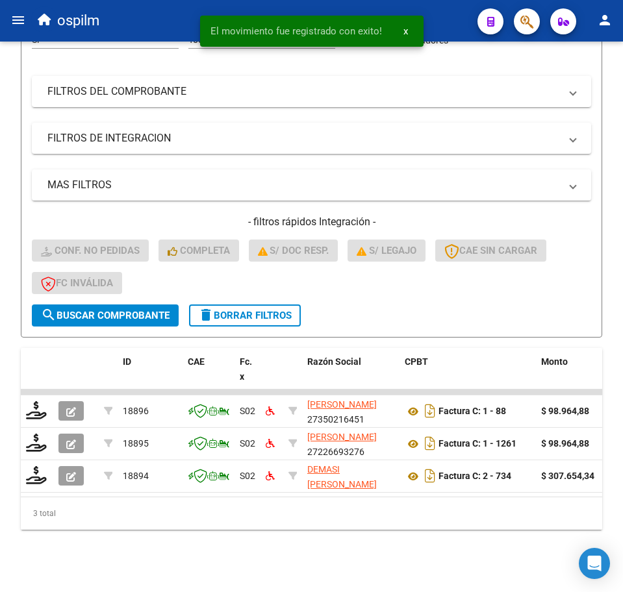
scroll to position [224, 0]
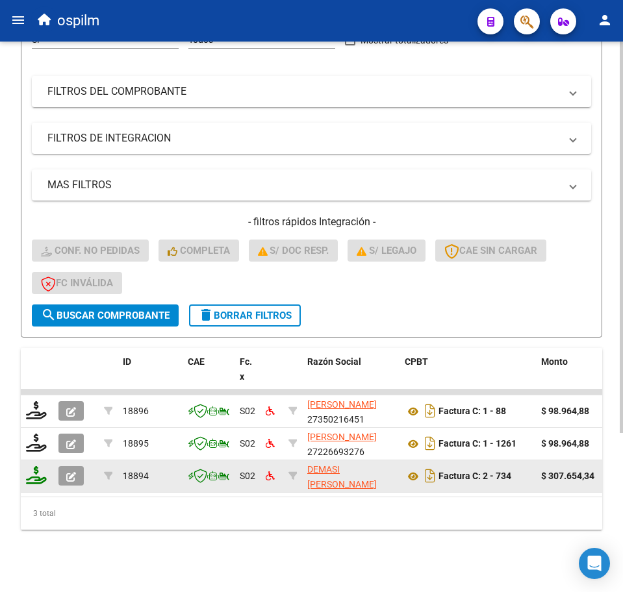
click at [36, 466] on icon at bounding box center [36, 475] width 21 height 18
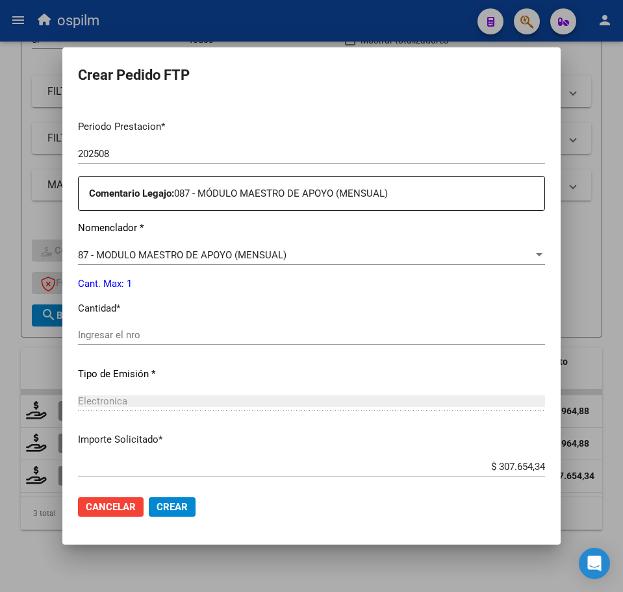
scroll to position [406, 0]
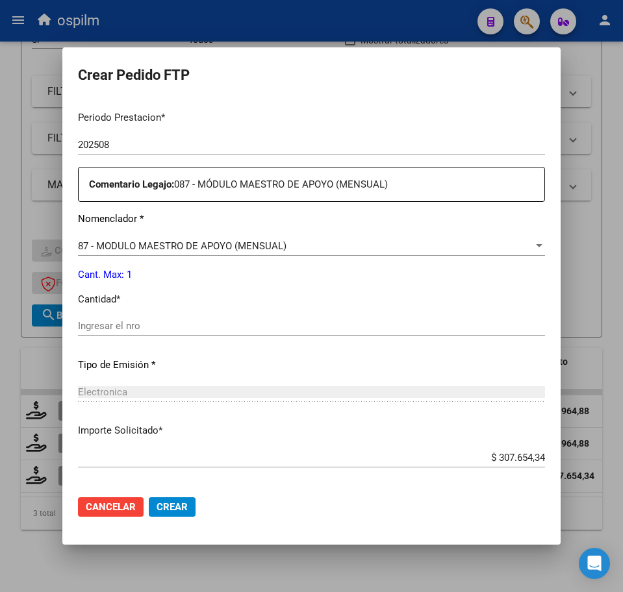
click at [159, 329] on input "Ingresar el nro" at bounding box center [311, 326] width 467 height 12
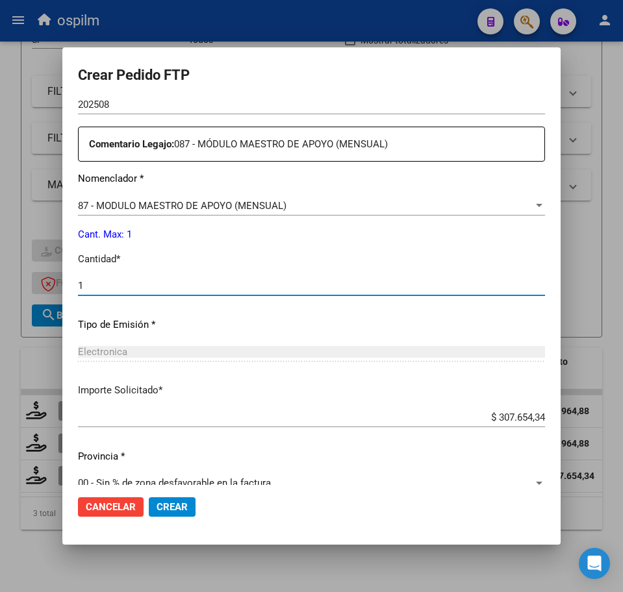
scroll to position [466, 0]
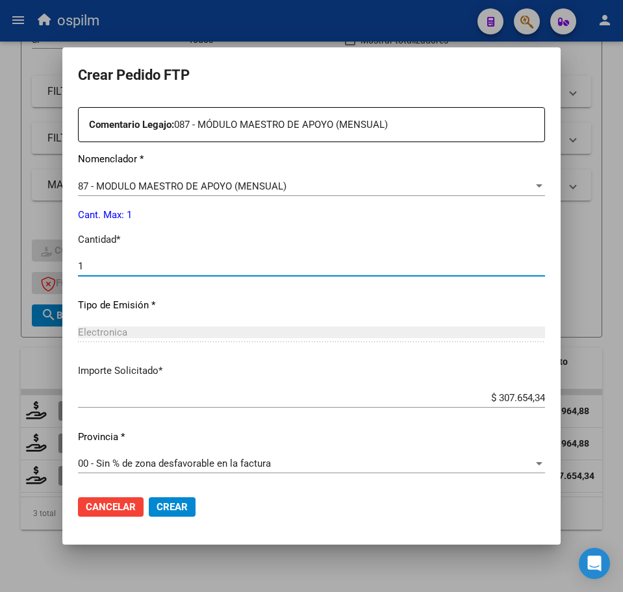
click at [169, 510] on span "Crear" at bounding box center [171, 507] width 31 height 12
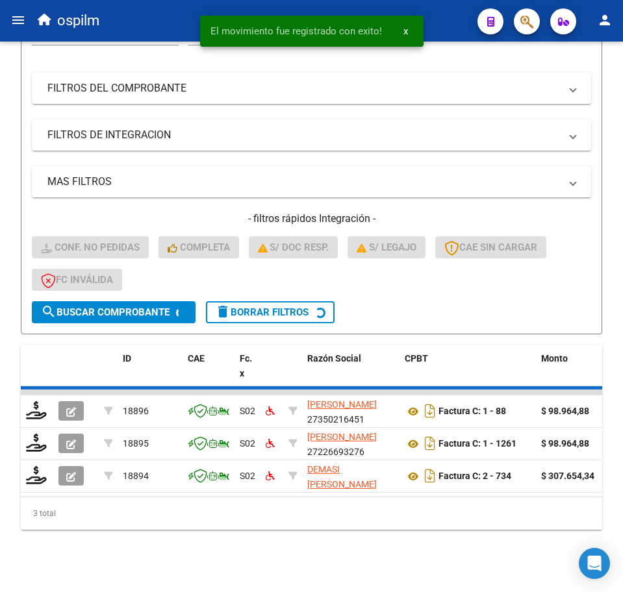
scroll to position [192, 0]
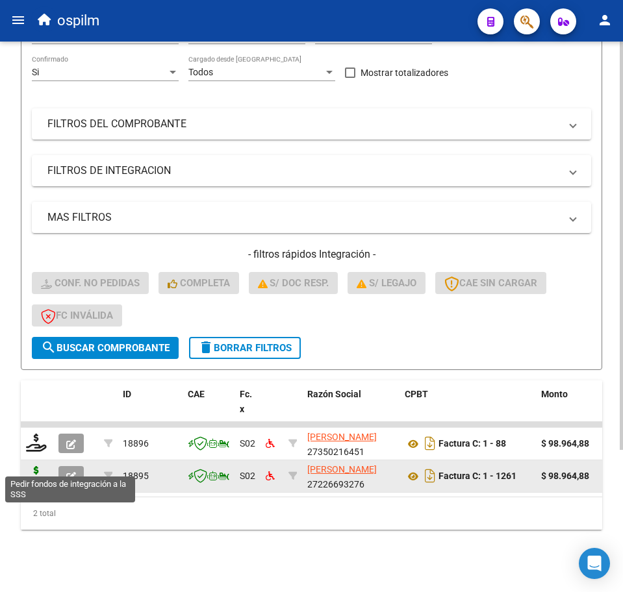
click at [40, 466] on icon at bounding box center [36, 475] width 21 height 18
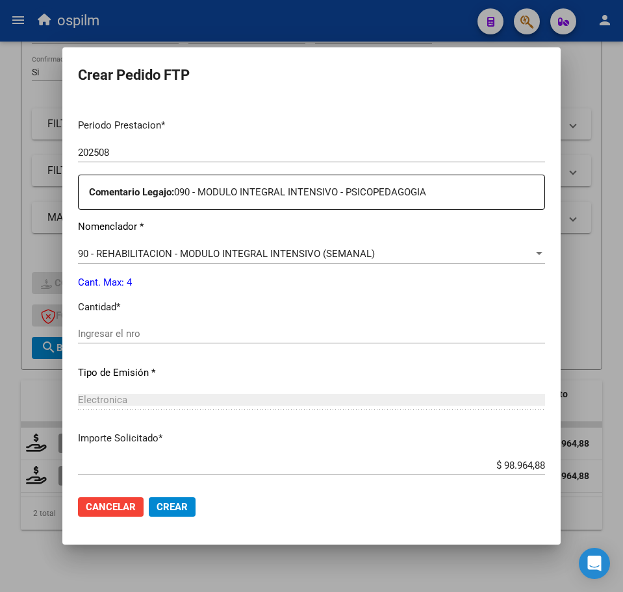
scroll to position [406, 0]
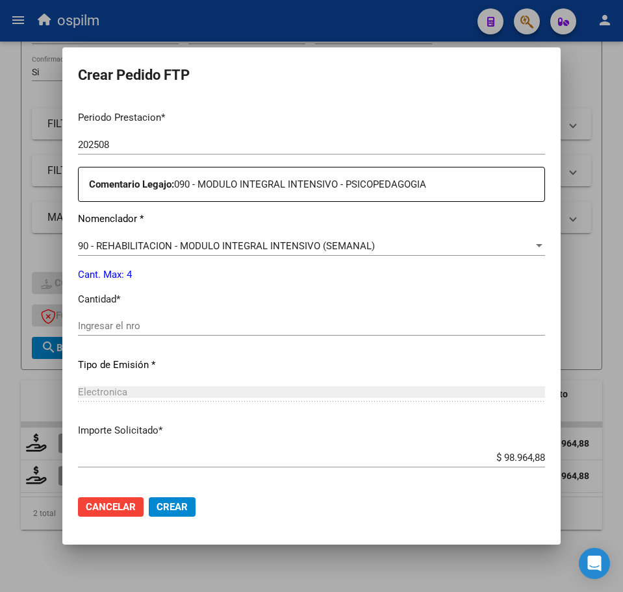
click at [183, 318] on div "Ingresar el nro" at bounding box center [311, 325] width 467 height 19
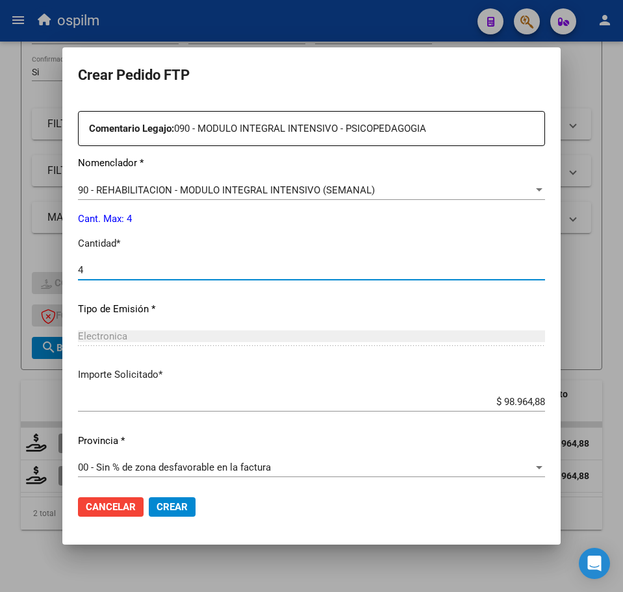
scroll to position [466, 0]
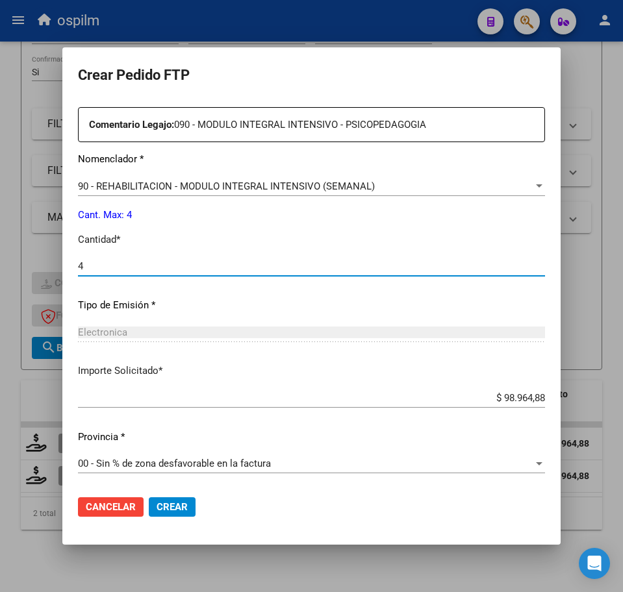
click at [179, 505] on span "Crear" at bounding box center [171, 507] width 31 height 12
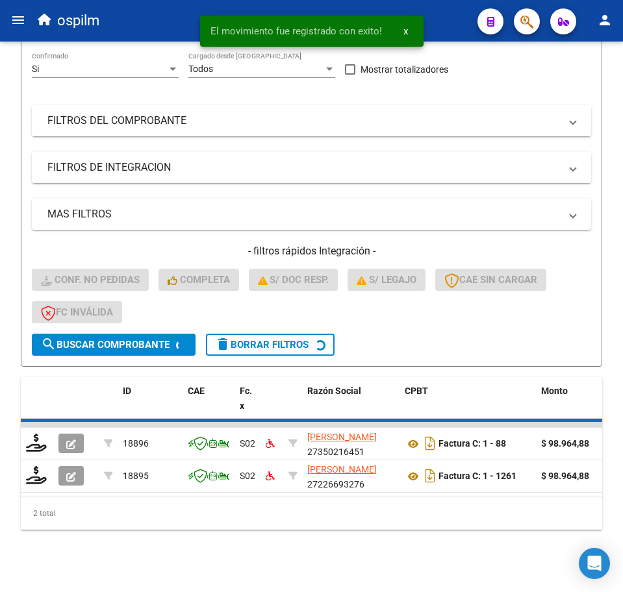
scroll to position [159, 0]
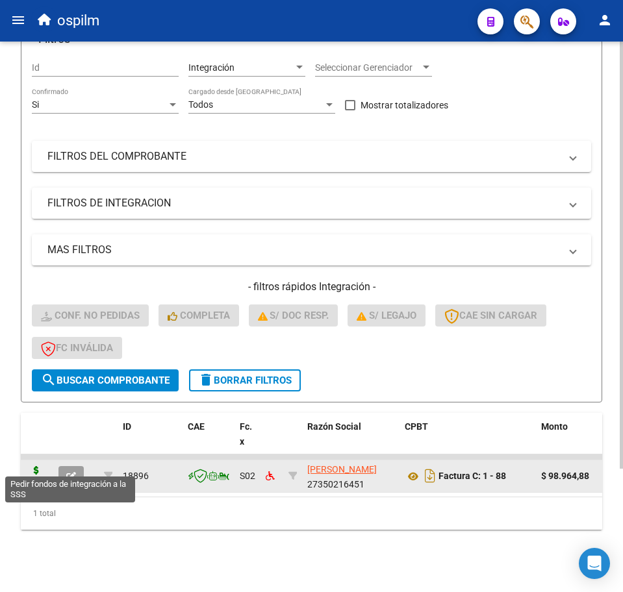
click at [36, 466] on icon at bounding box center [36, 475] width 21 height 18
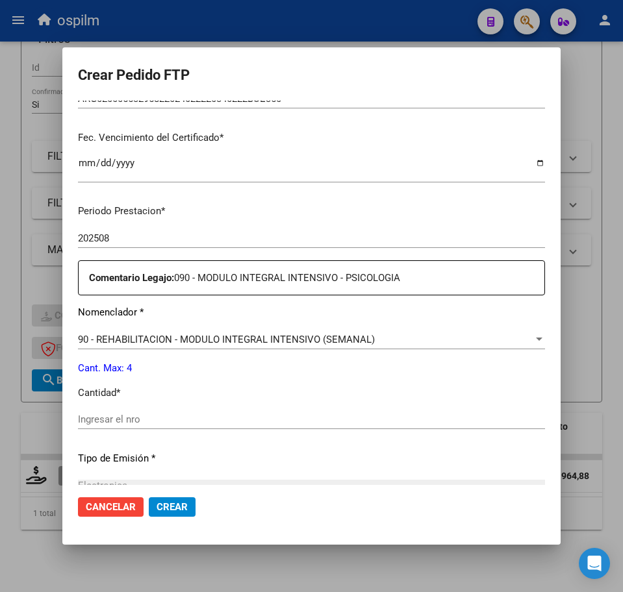
scroll to position [325, 0]
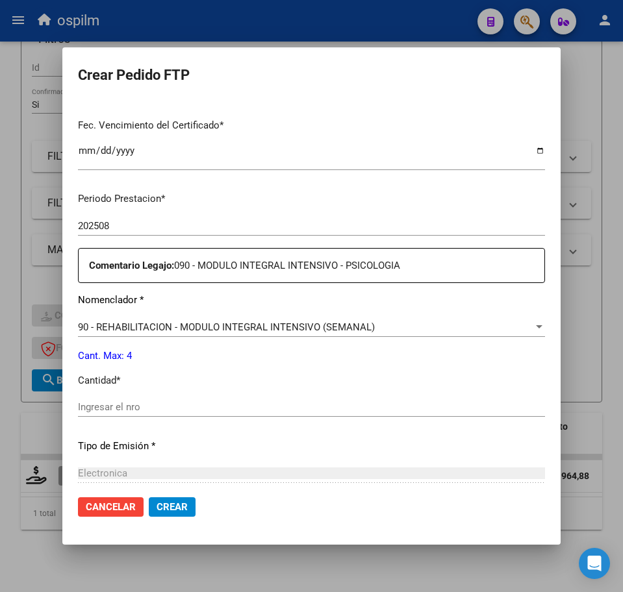
click at [168, 418] on div "Ingresar el nro" at bounding box center [311, 413] width 467 height 32
click at [153, 403] on input "Ingresar el nro" at bounding box center [311, 407] width 467 height 12
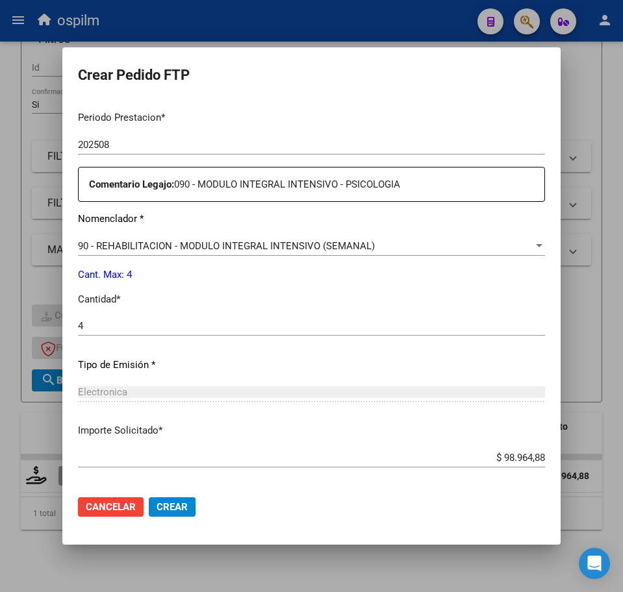
scroll to position [466, 0]
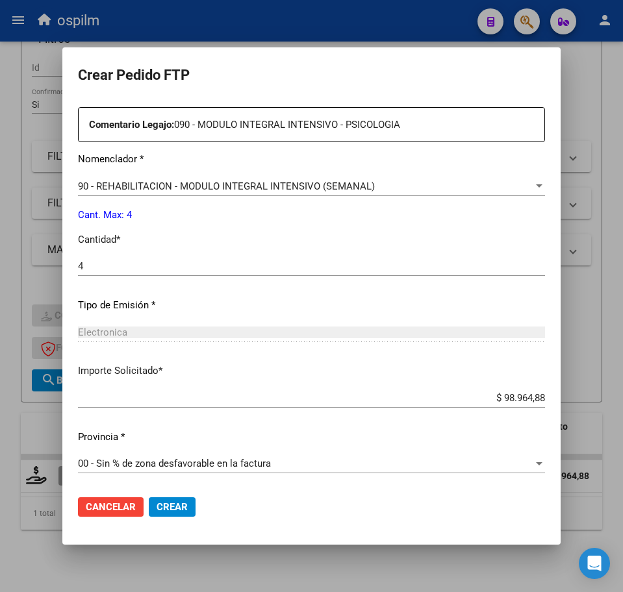
click at [175, 508] on span "Crear" at bounding box center [171, 507] width 31 height 12
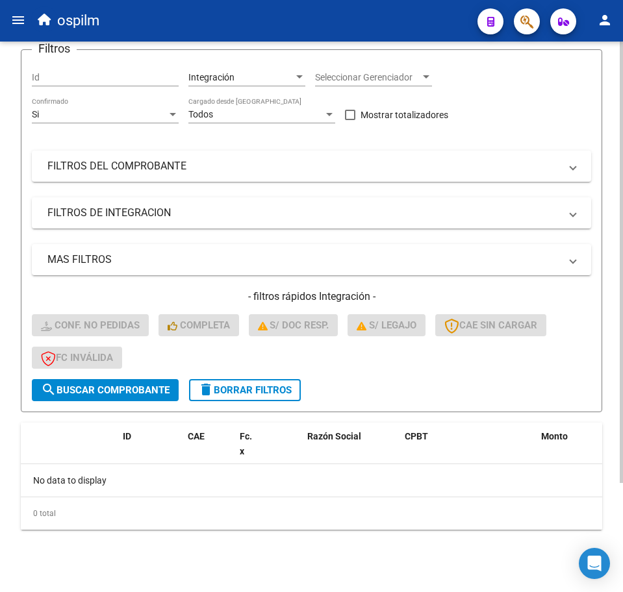
scroll to position [0, 0]
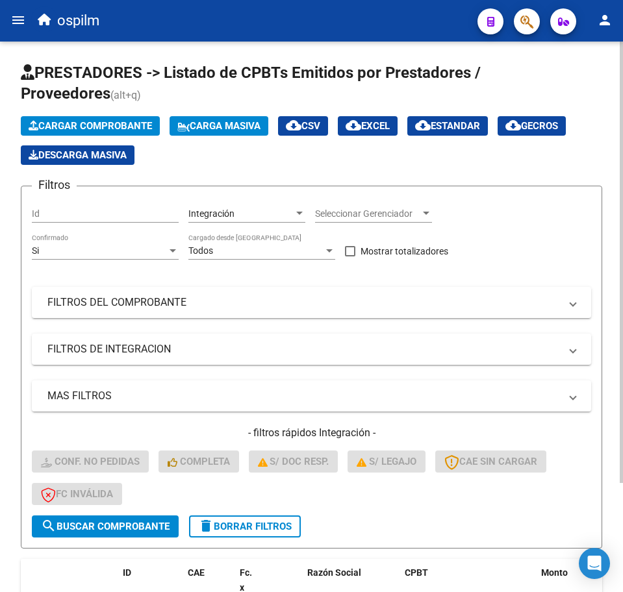
click at [255, 530] on span "delete Borrar Filtros" at bounding box center [245, 527] width 94 height 12
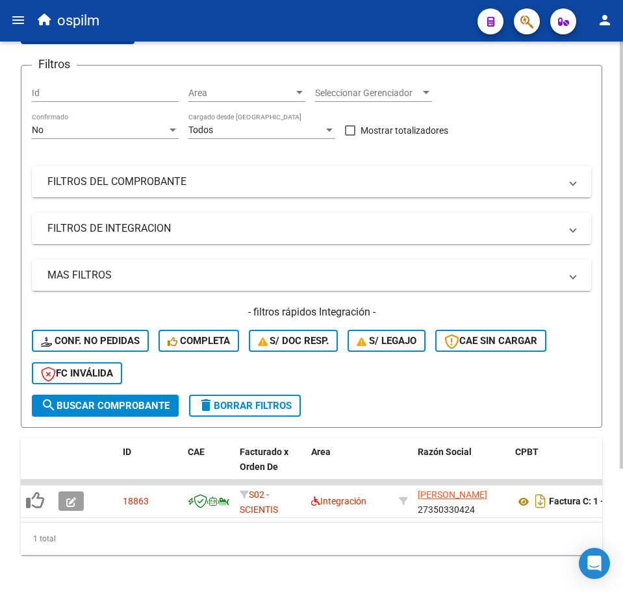
scroll to position [159, 0]
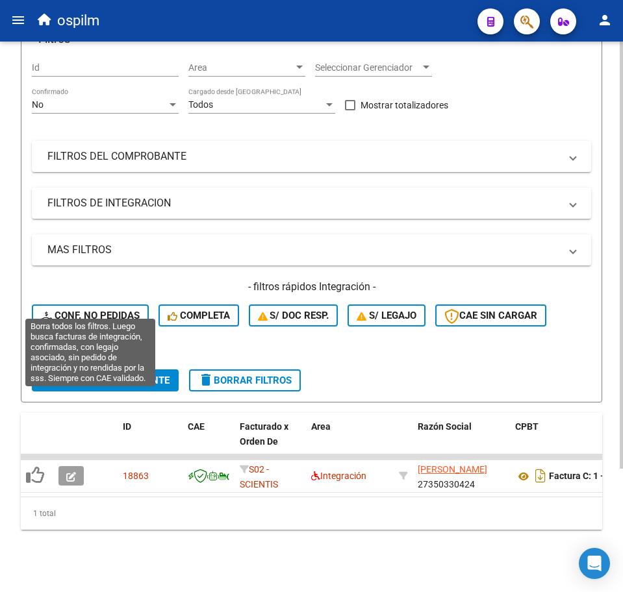
click at [124, 308] on button "Conf. no pedidas" at bounding box center [90, 316] width 117 height 22
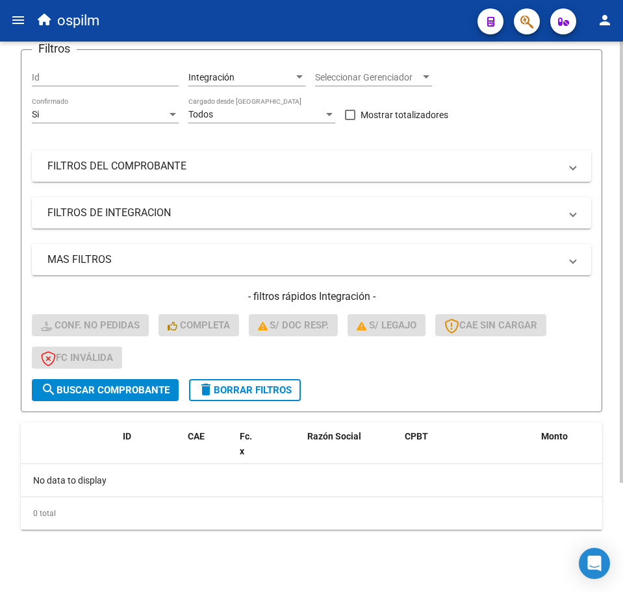
click at [249, 379] on button "delete Borrar Filtros" at bounding box center [245, 390] width 112 height 22
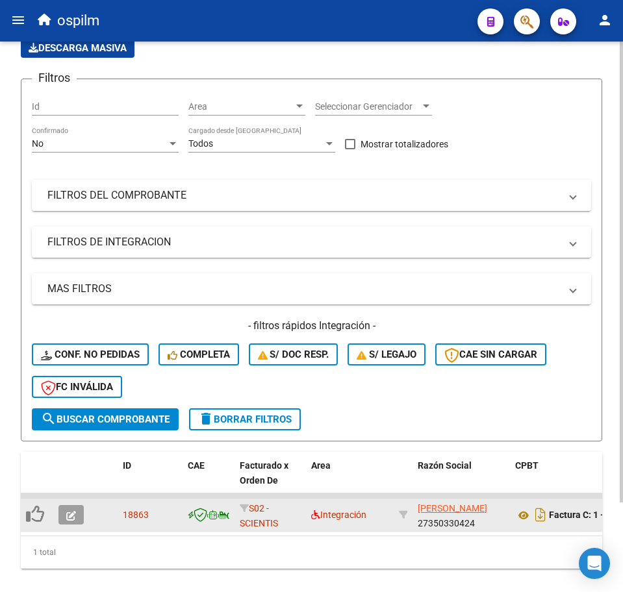
scroll to position [136, 0]
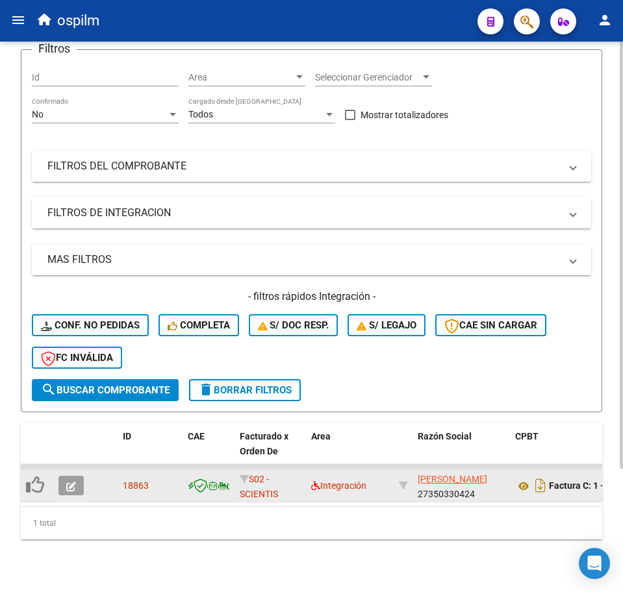
click at [69, 490] on icon "button" at bounding box center [71, 487] width 10 height 10
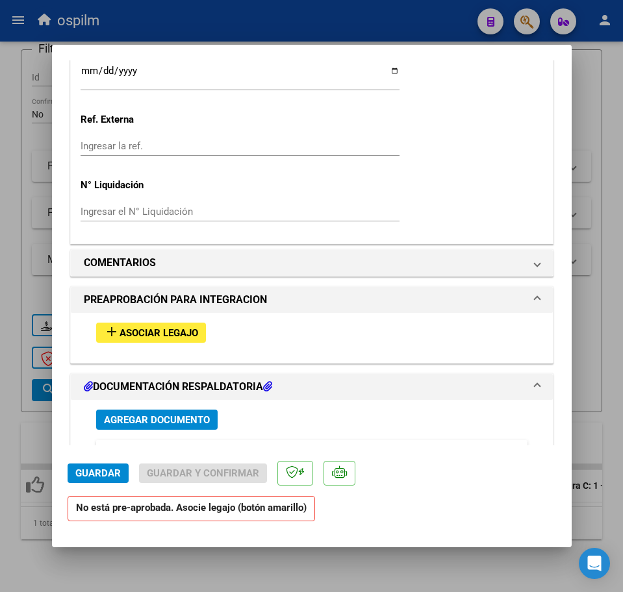
scroll to position [1285, 0]
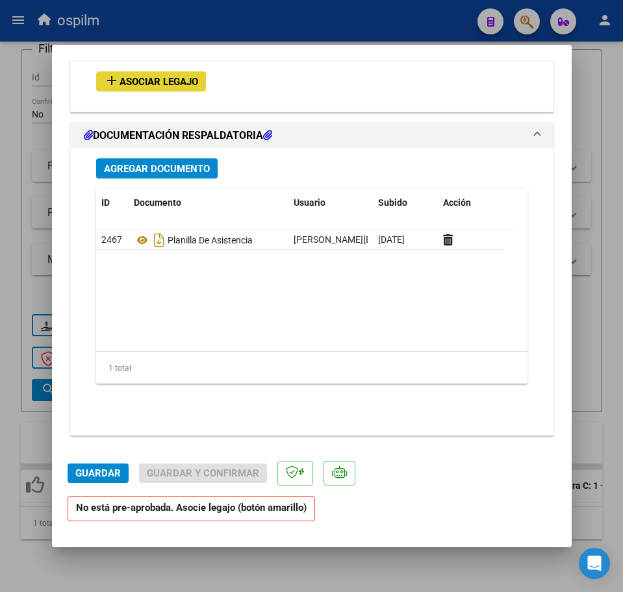
click at [173, 76] on span "Asociar Legajo" at bounding box center [158, 82] width 79 height 12
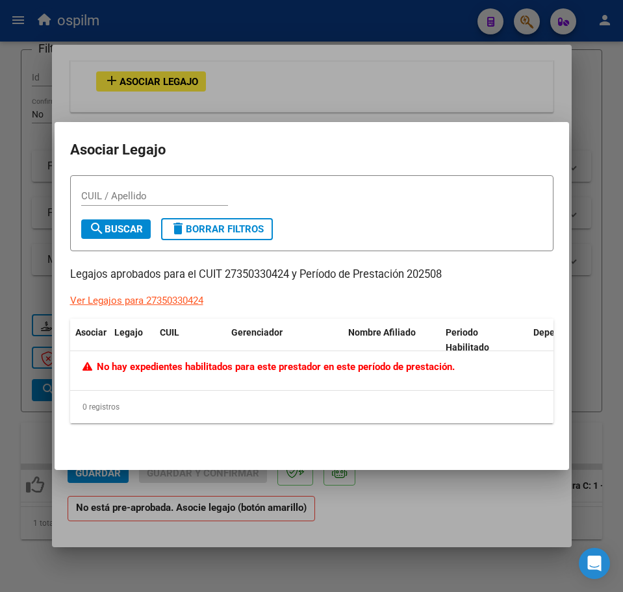
drag, startPoint x: 403, startPoint y: 569, endPoint x: 382, endPoint y: 558, distance: 23.0
click at [403, 569] on div at bounding box center [311, 296] width 623 height 592
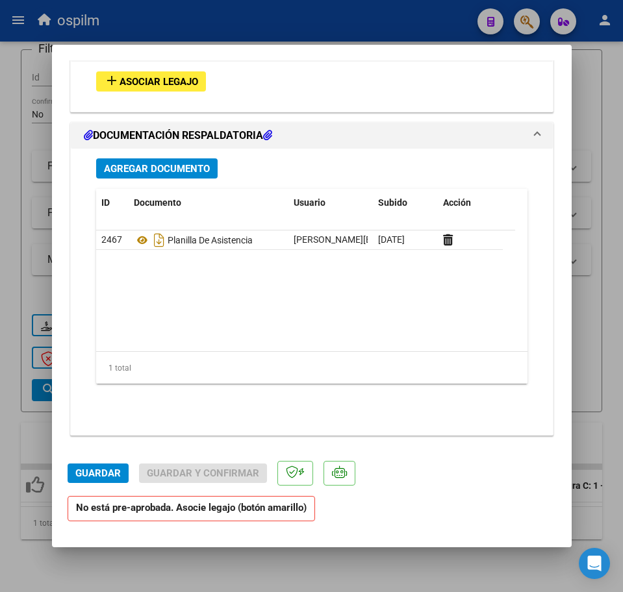
click at [288, 571] on div at bounding box center [311, 296] width 623 height 592
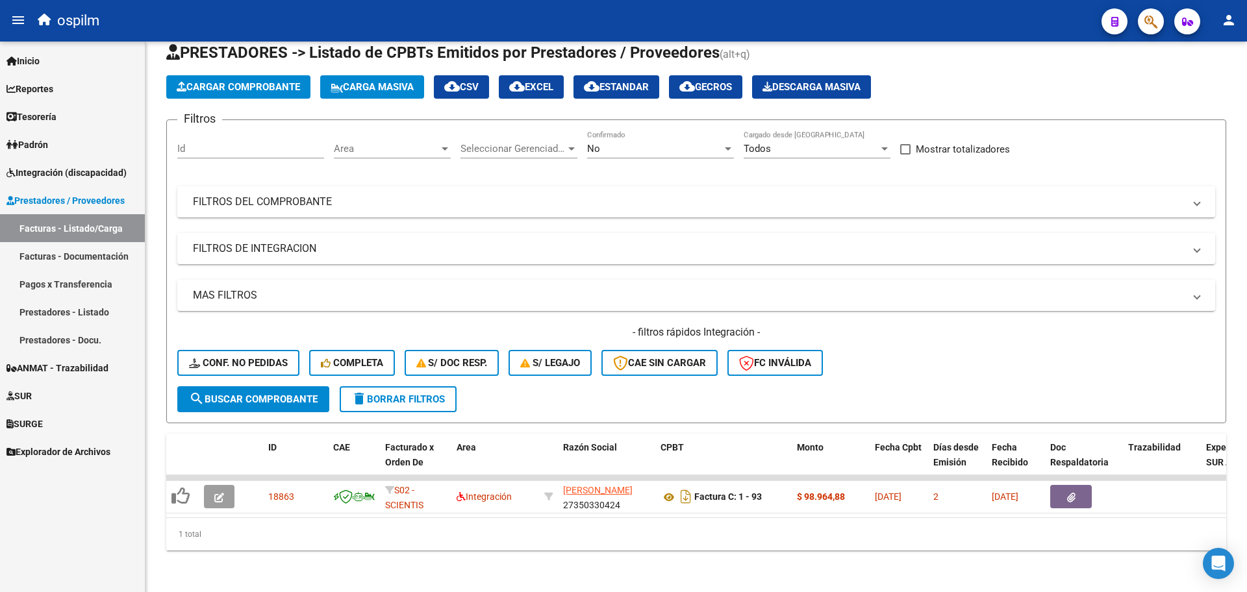
scroll to position [32, 0]
click at [377, 81] on span "Carga Masiva" at bounding box center [372, 87] width 83 height 12
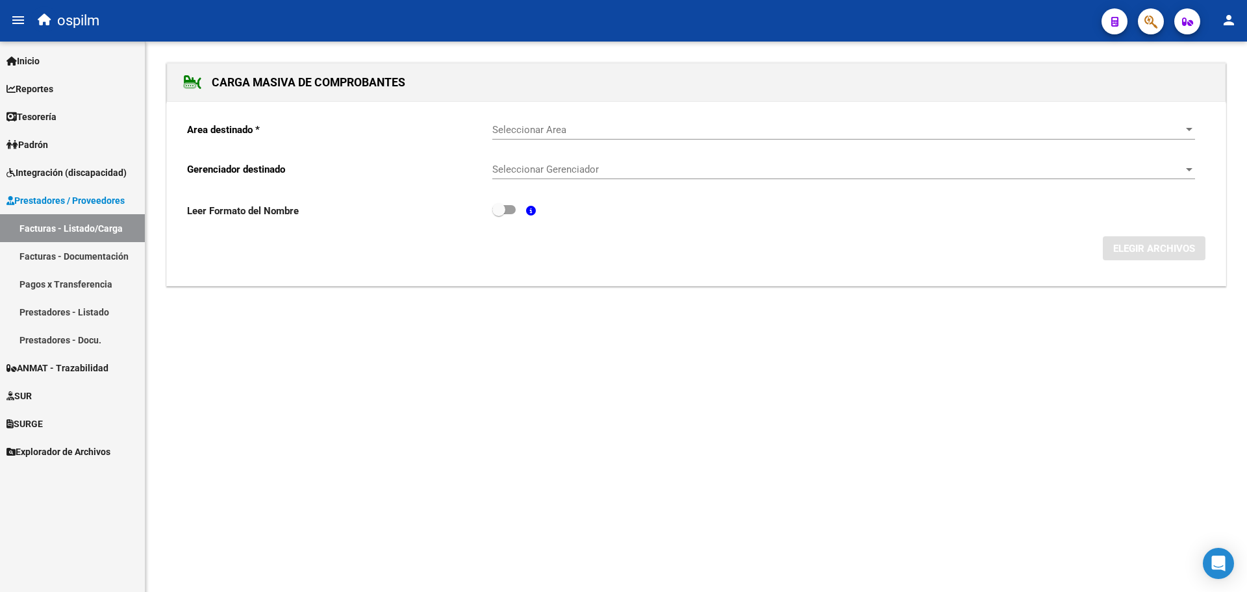
click at [525, 119] on div "Seleccionar Area Seleccionar Area" at bounding box center [843, 126] width 703 height 28
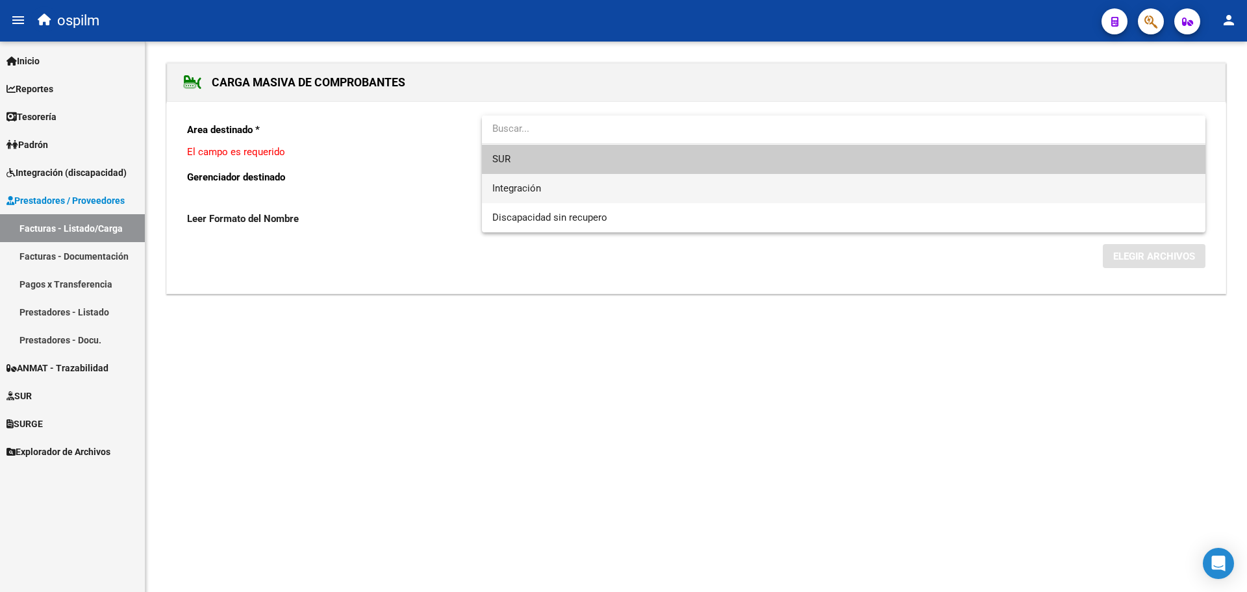
click at [564, 189] on span "Integración" at bounding box center [843, 188] width 703 height 29
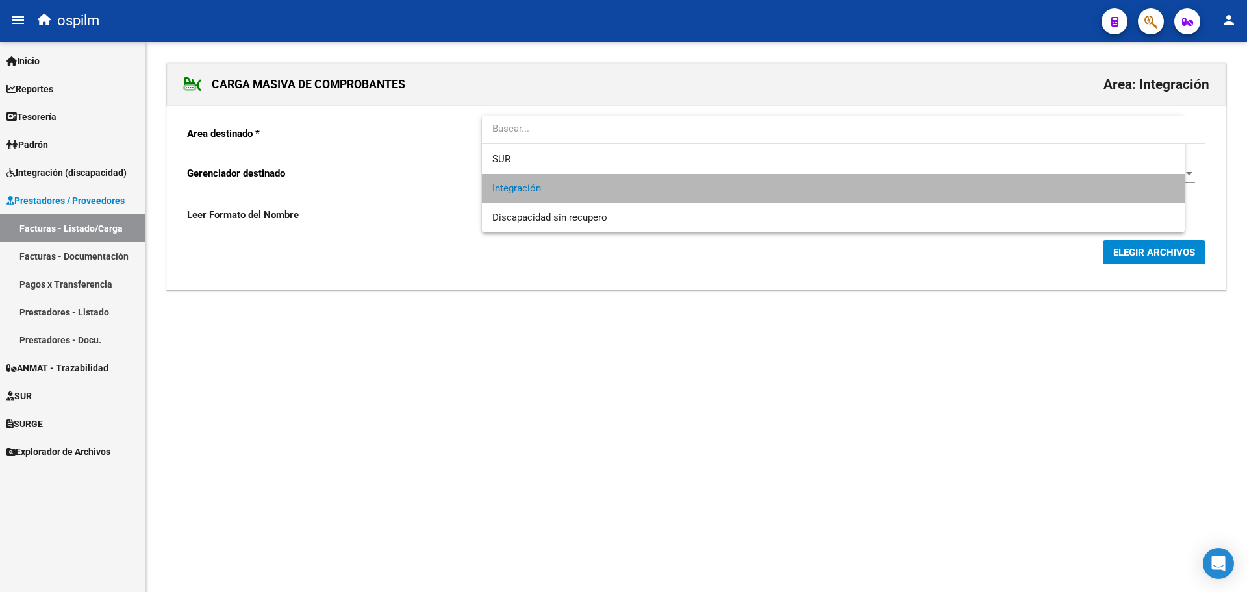
click at [559, 162] on div "Seleccionar Gerenciador Seleccionar Gerenciador" at bounding box center [843, 169] width 703 height 28
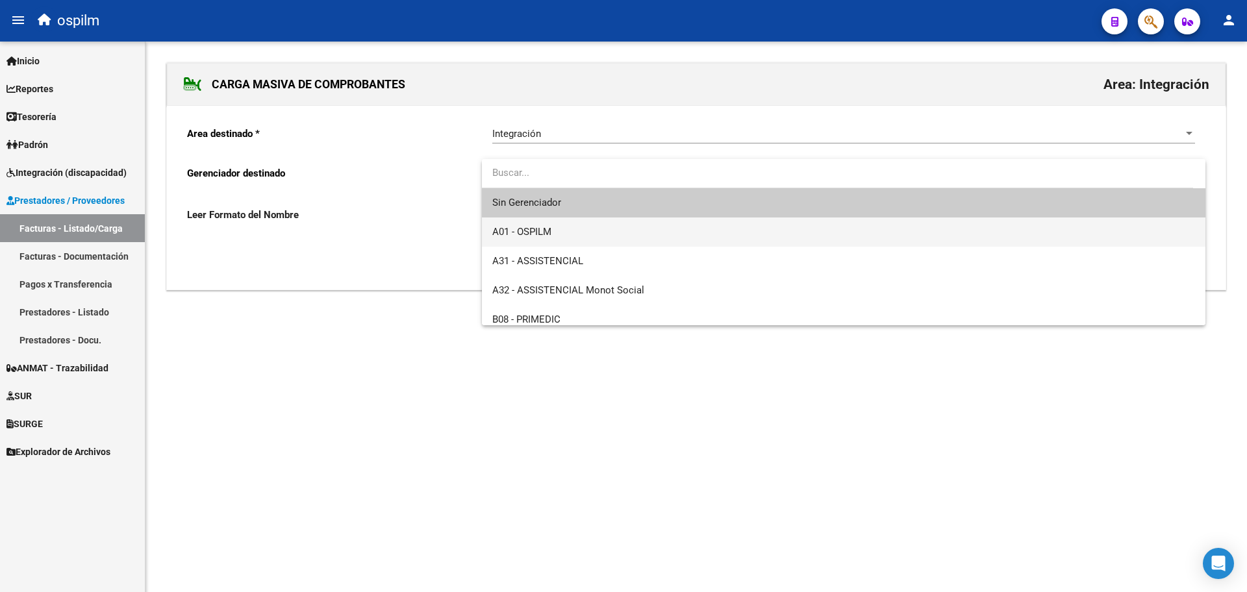
click at [579, 226] on span "A01 - OSPILM" at bounding box center [843, 232] width 703 height 29
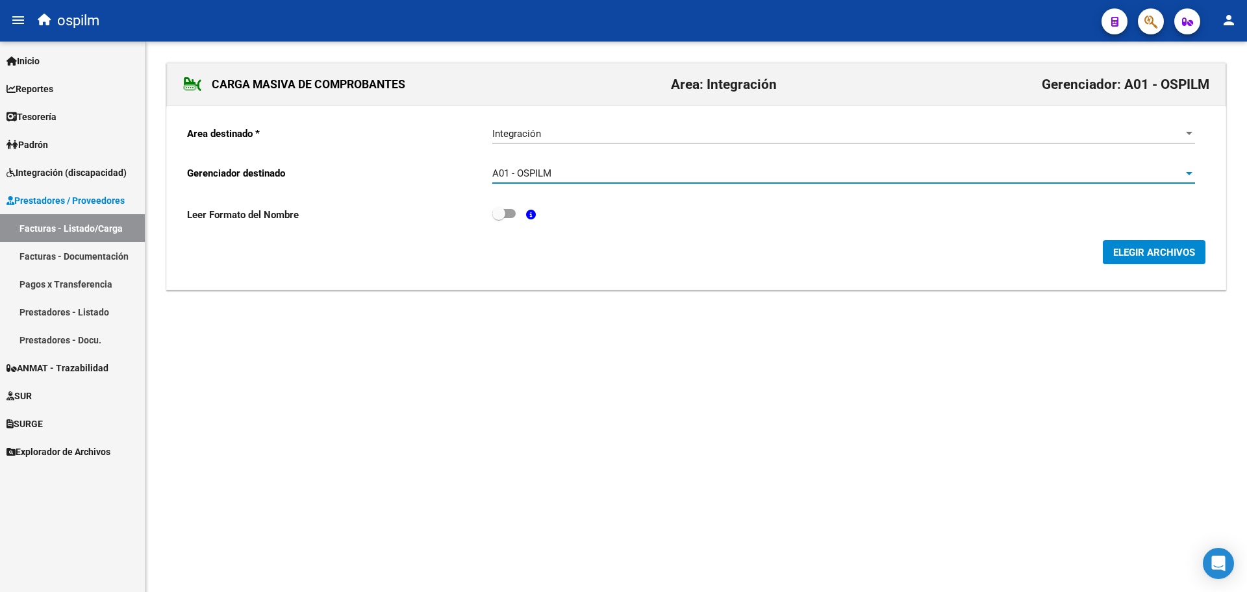
click at [622, 246] on span "ELEGIR ARCHIVOS" at bounding box center [1154, 252] width 82 height 12
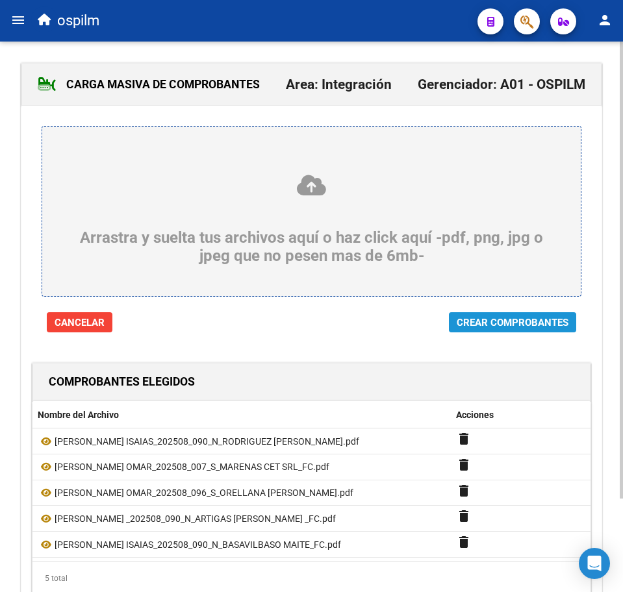
click at [538, 321] on span "Crear Comprobantes" at bounding box center [513, 323] width 112 height 12
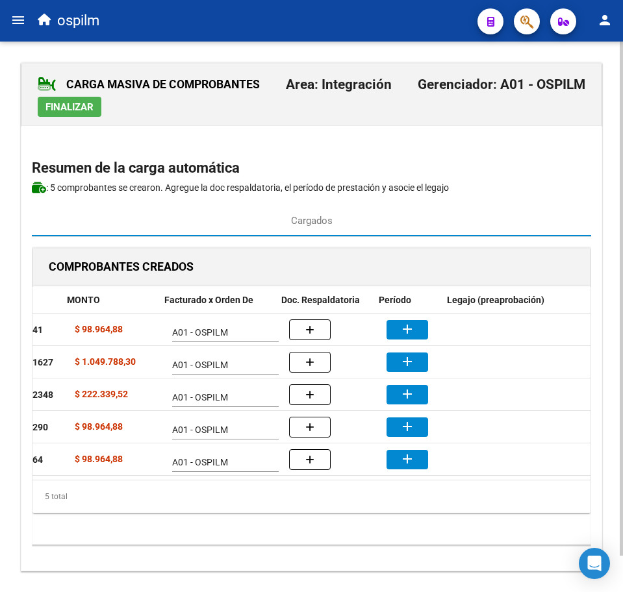
scroll to position [0, 277]
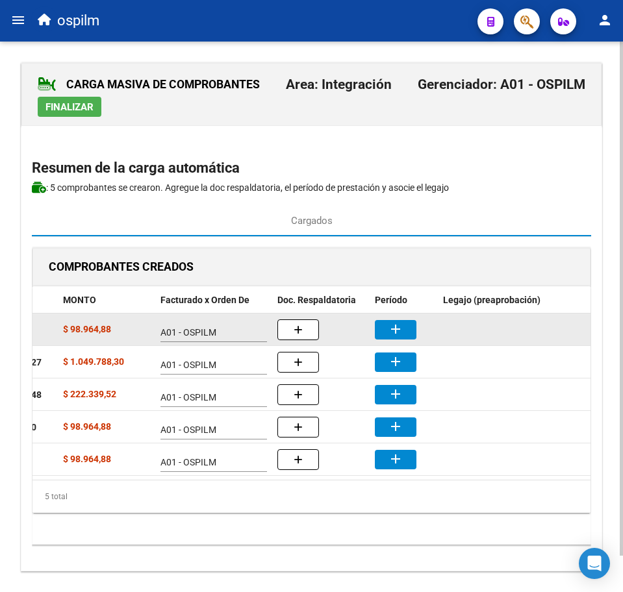
click at [394, 324] on mat-icon "add" at bounding box center [396, 329] width 16 height 16
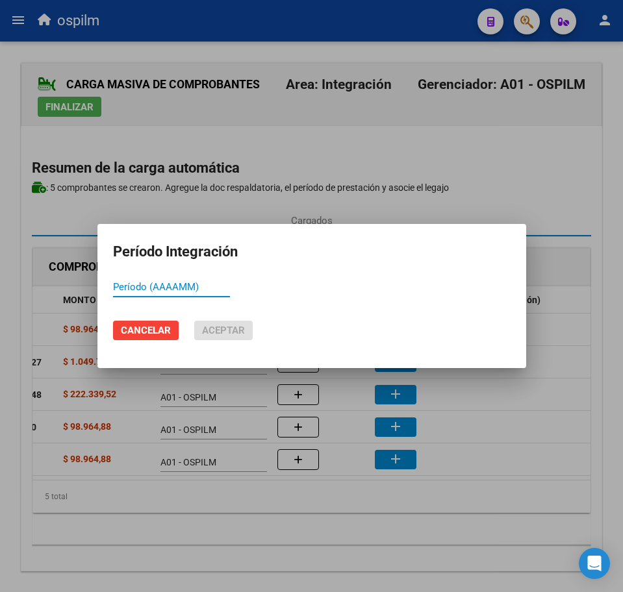
paste input "202508"
click at [221, 334] on span "Aceptar" at bounding box center [223, 331] width 43 height 12
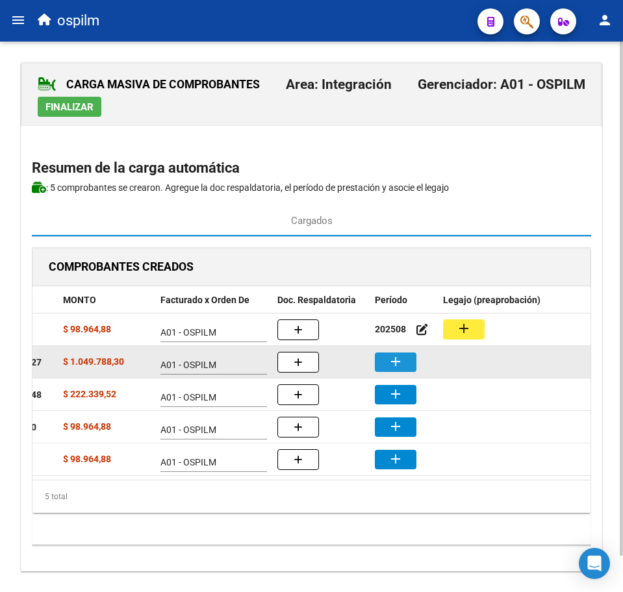
click at [405, 360] on button "add" at bounding box center [396, 362] width 42 height 19
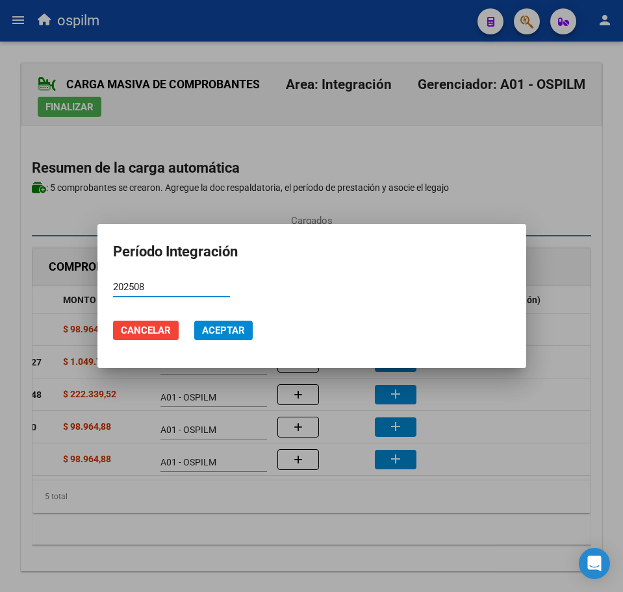
click at [208, 330] on span "Aceptar" at bounding box center [223, 331] width 43 height 12
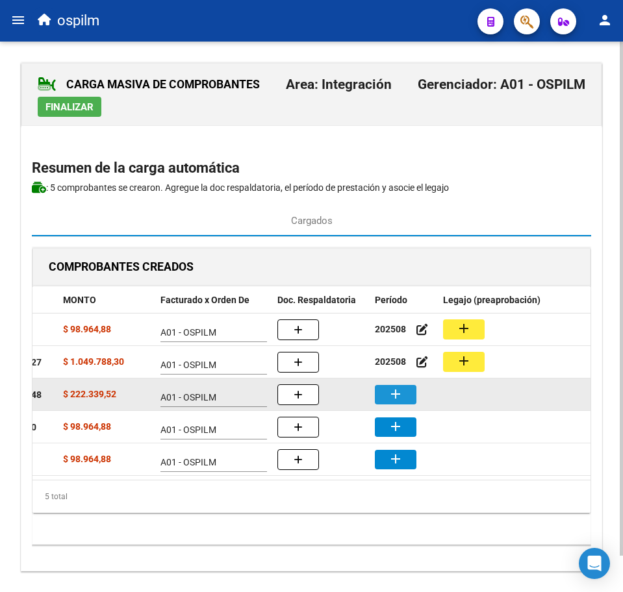
click at [390, 399] on mat-icon "add" at bounding box center [396, 394] width 16 height 16
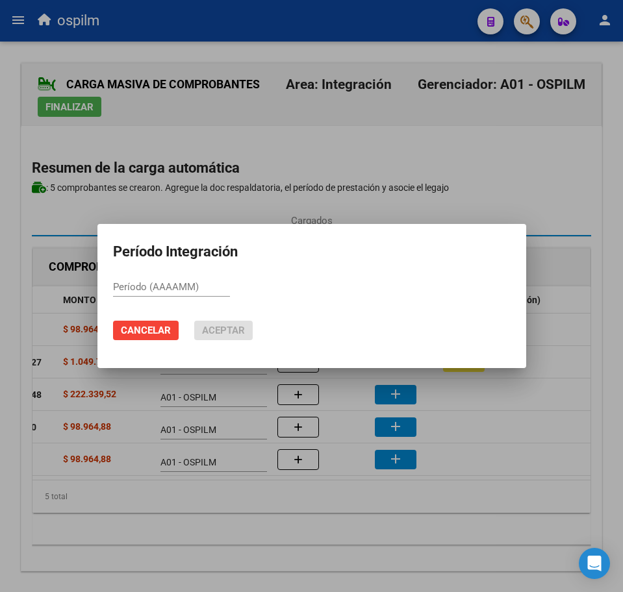
paste input "202508"
click at [216, 326] on span "Aceptar" at bounding box center [223, 331] width 43 height 12
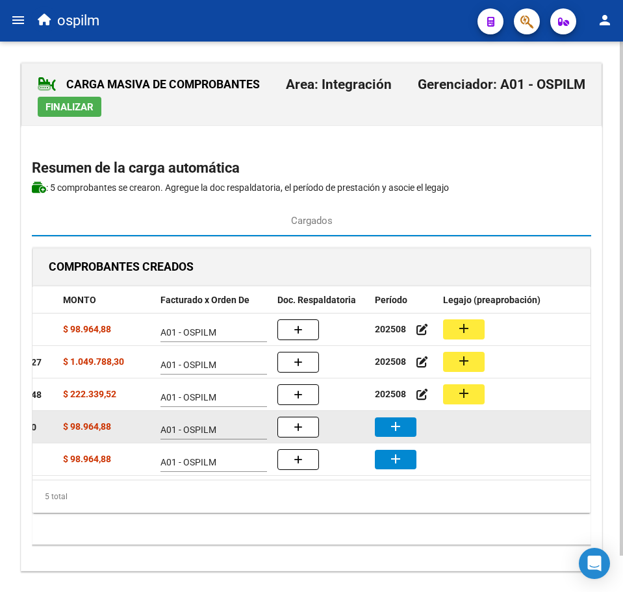
click at [405, 425] on button "add" at bounding box center [396, 427] width 42 height 19
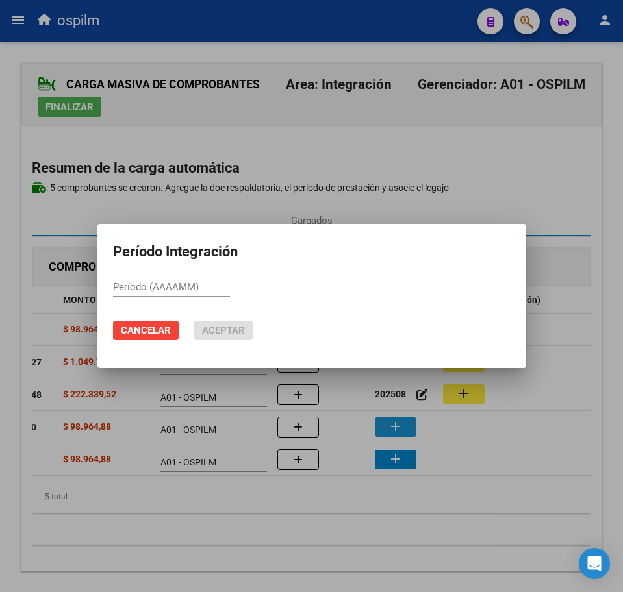
paste input "202508"
click at [248, 337] on button "Aceptar" at bounding box center [223, 330] width 58 height 19
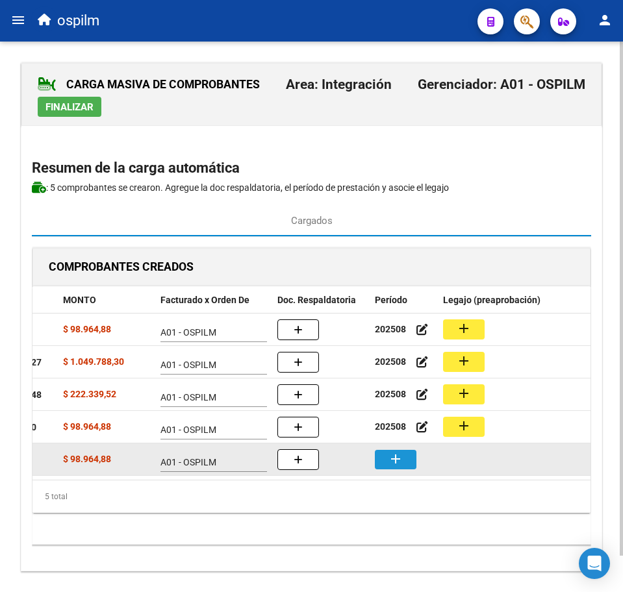
click at [392, 460] on mat-icon "add" at bounding box center [396, 459] width 16 height 16
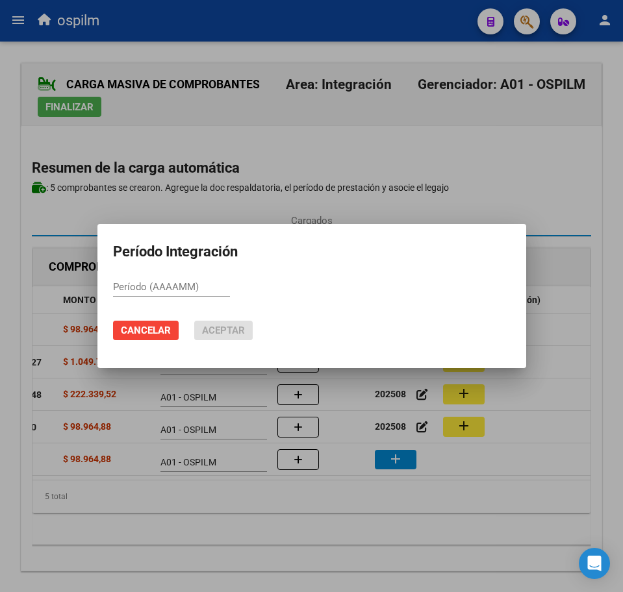
paste input "202508"
click at [223, 332] on span "Aceptar" at bounding box center [223, 331] width 43 height 12
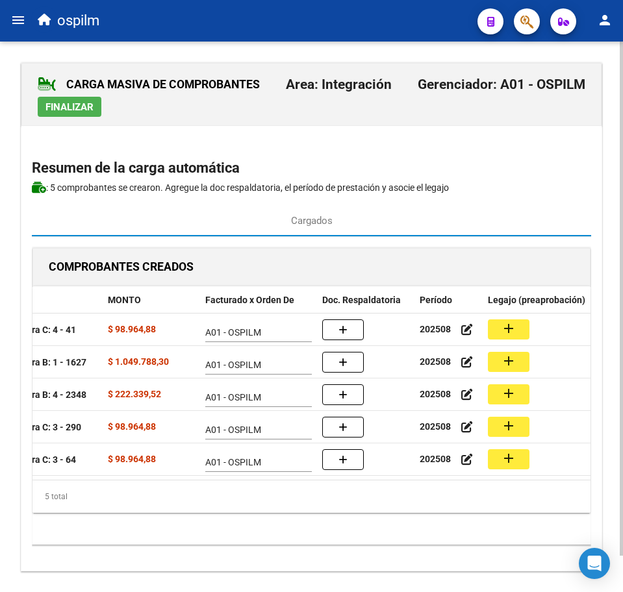
scroll to position [0, 221]
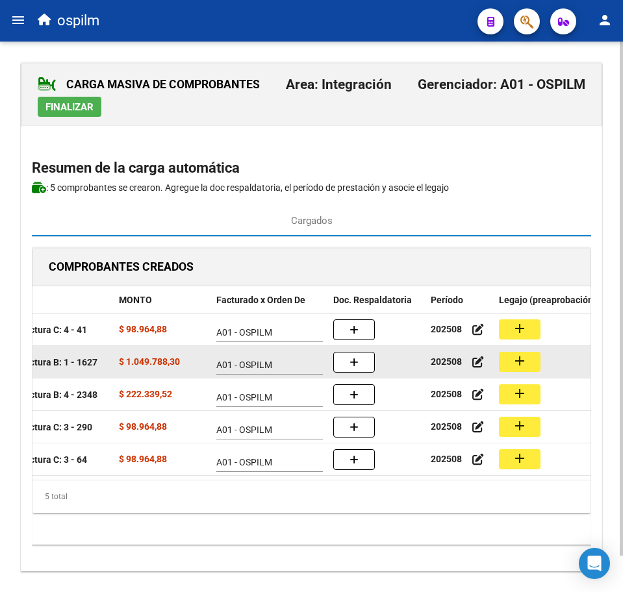
click at [518, 358] on mat-icon "add" at bounding box center [520, 361] width 16 height 16
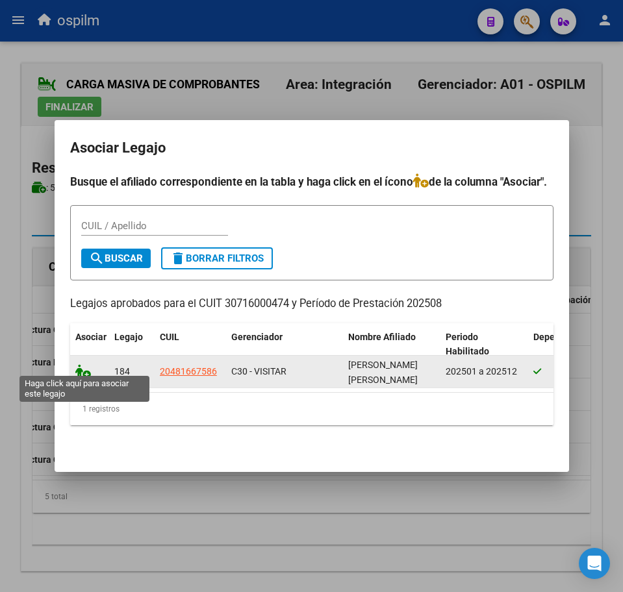
click at [81, 364] on icon at bounding box center [83, 371] width 16 height 14
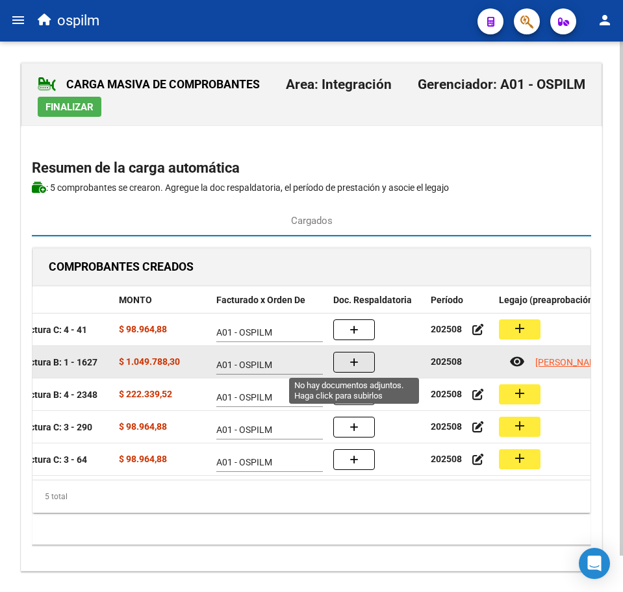
click at [358, 357] on button "button" at bounding box center [354, 362] width 42 height 21
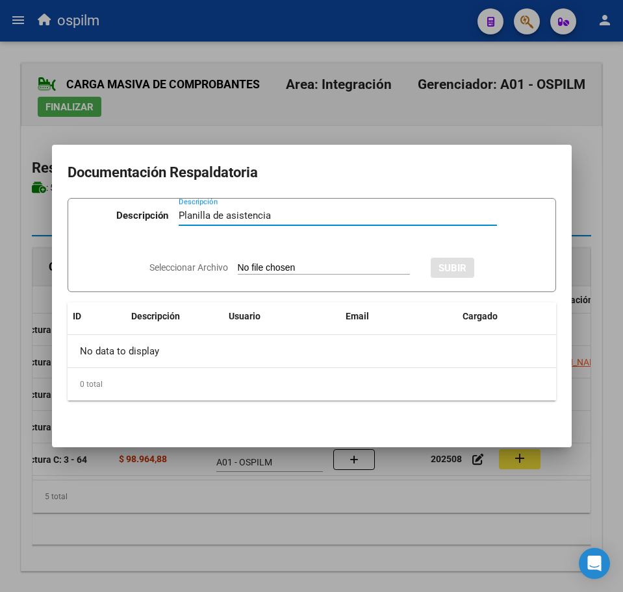
click at [278, 264] on input "Seleccionar Archivo" at bounding box center [324, 268] width 172 height 12
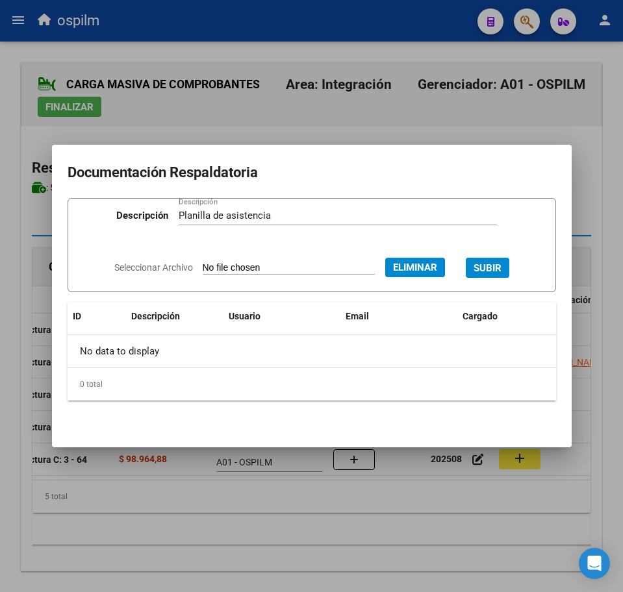
click at [499, 269] on span "SUBIR" at bounding box center [487, 268] width 28 height 12
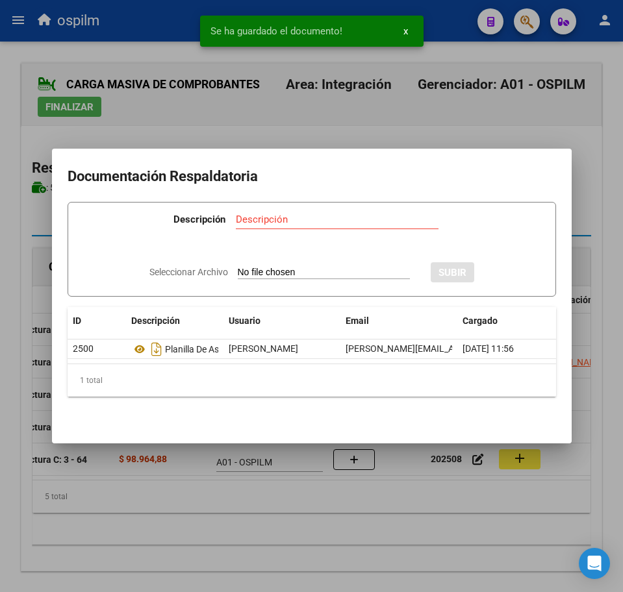
click at [349, 549] on div at bounding box center [311, 296] width 623 height 592
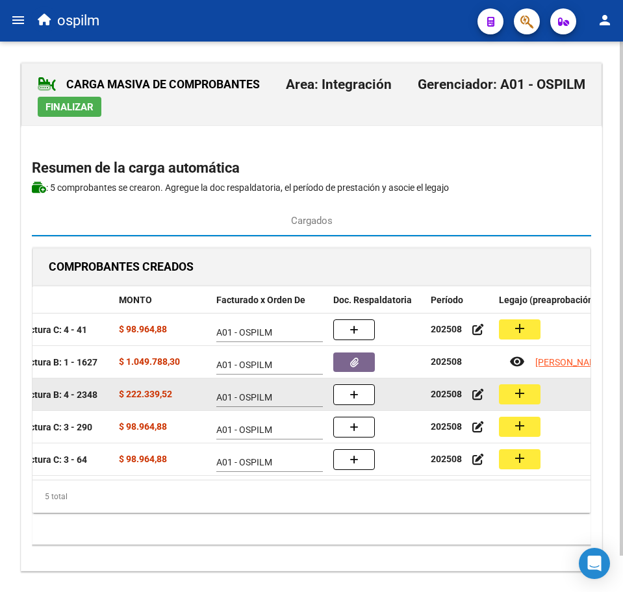
click at [528, 388] on button "add" at bounding box center [520, 394] width 42 height 20
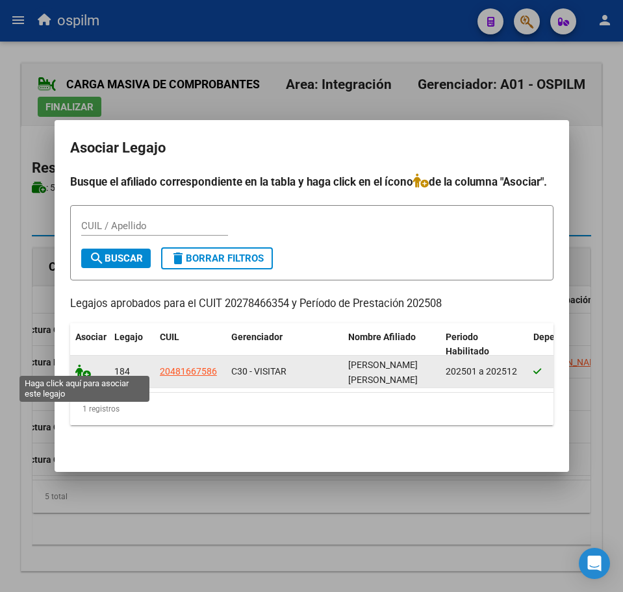
click at [88, 364] on icon at bounding box center [83, 371] width 16 height 14
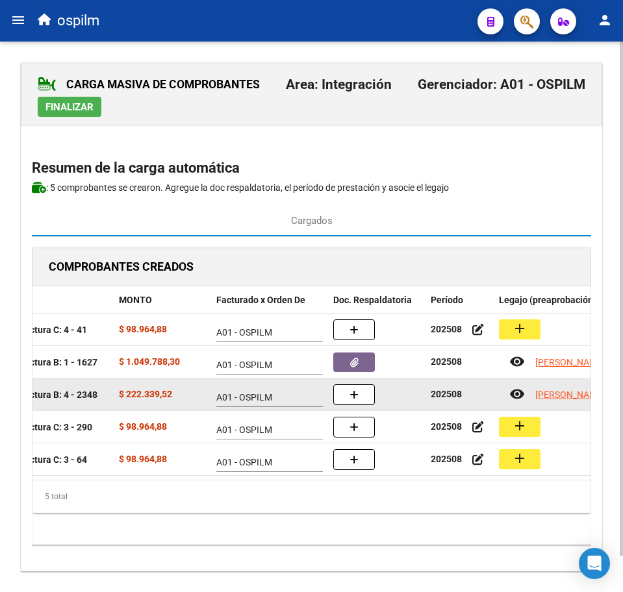
click at [369, 405] on datatable-body-cell at bounding box center [376, 395] width 97 height 32
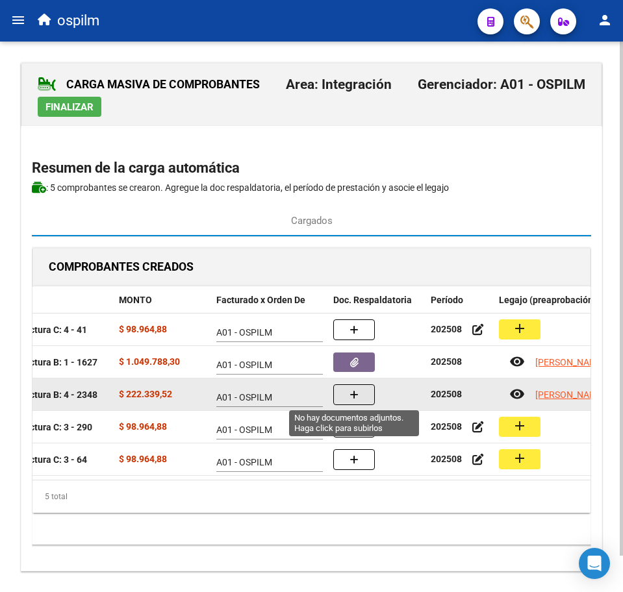
click at [352, 392] on icon "button" at bounding box center [353, 395] width 9 height 10
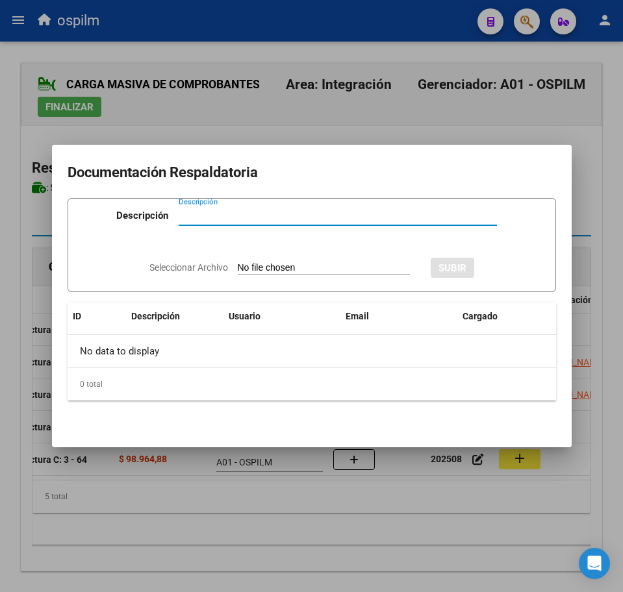
paste input "Planilla de asistencia"
click at [260, 273] on input "Seleccionar Archivo" at bounding box center [324, 268] width 172 height 12
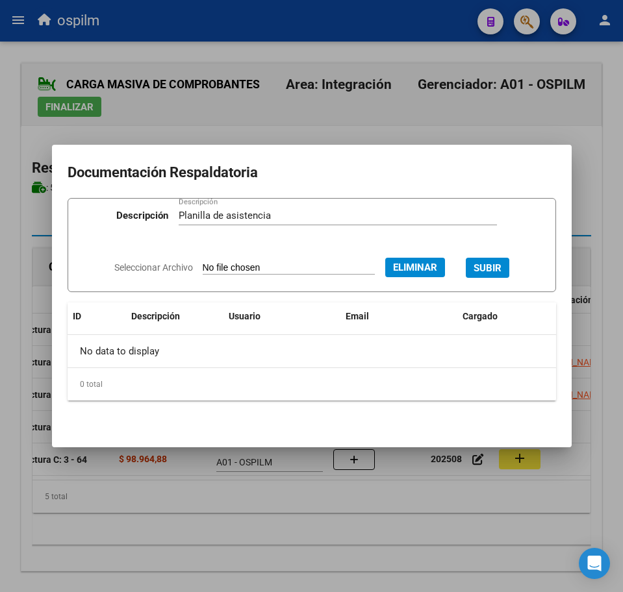
click at [501, 264] on span "SUBIR" at bounding box center [487, 268] width 28 height 12
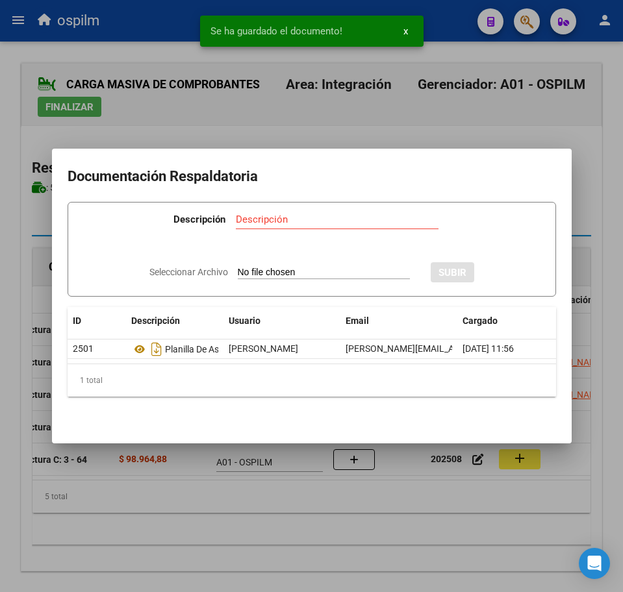
click at [374, 549] on div at bounding box center [311, 296] width 623 height 592
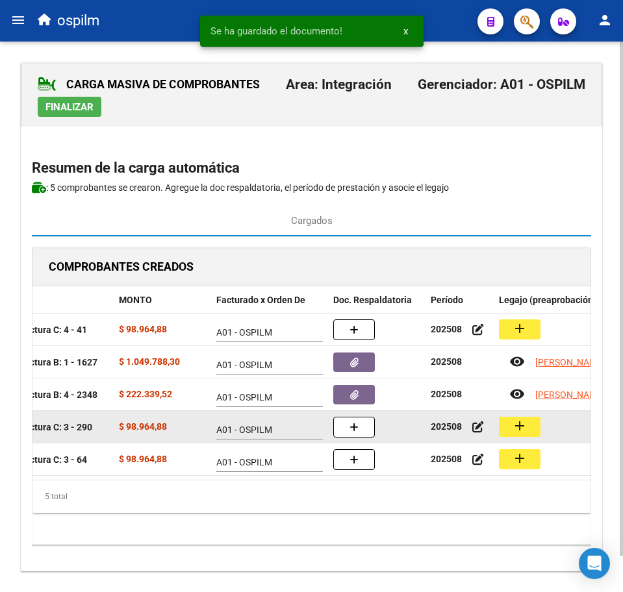
click at [531, 431] on button "add" at bounding box center [520, 427] width 42 height 20
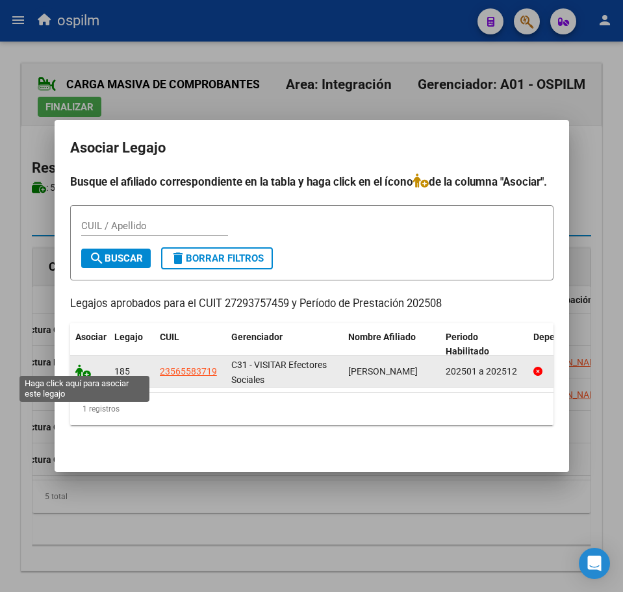
click at [79, 368] on icon at bounding box center [83, 371] width 16 height 14
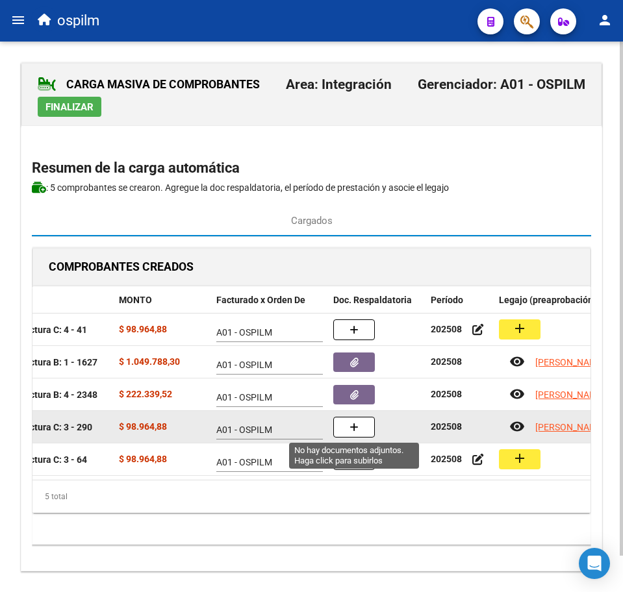
click at [349, 422] on button "button" at bounding box center [354, 427] width 42 height 21
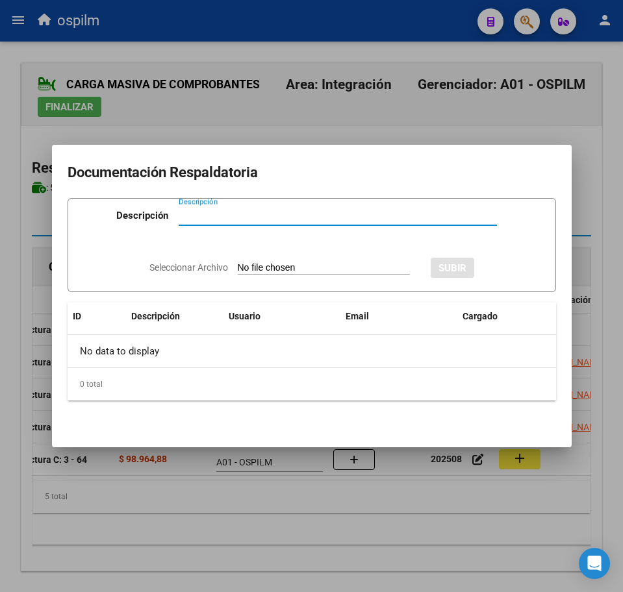
paste input "Planilla de asistencia"
click at [276, 270] on input "Seleccionar Archivo" at bounding box center [324, 268] width 172 height 12
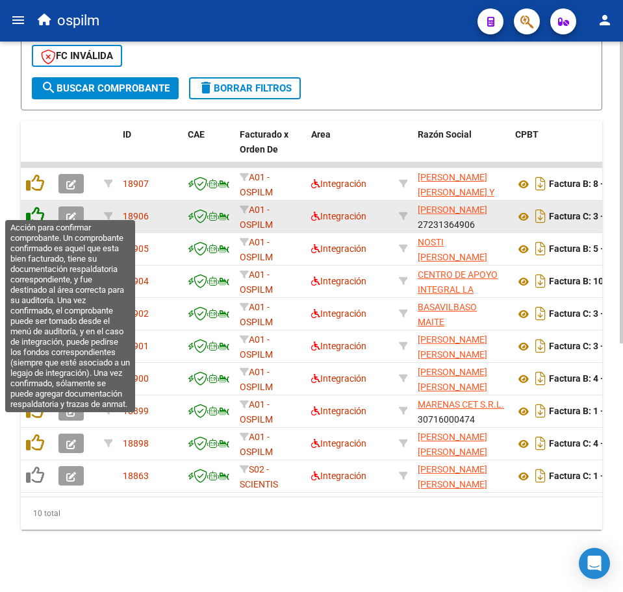
click at [36, 206] on icon at bounding box center [35, 215] width 18 height 18
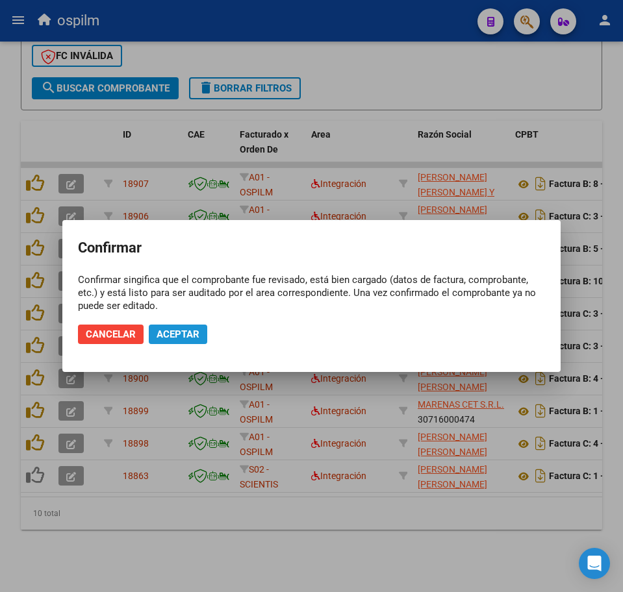
click at [161, 339] on span "Aceptar" at bounding box center [177, 335] width 43 height 12
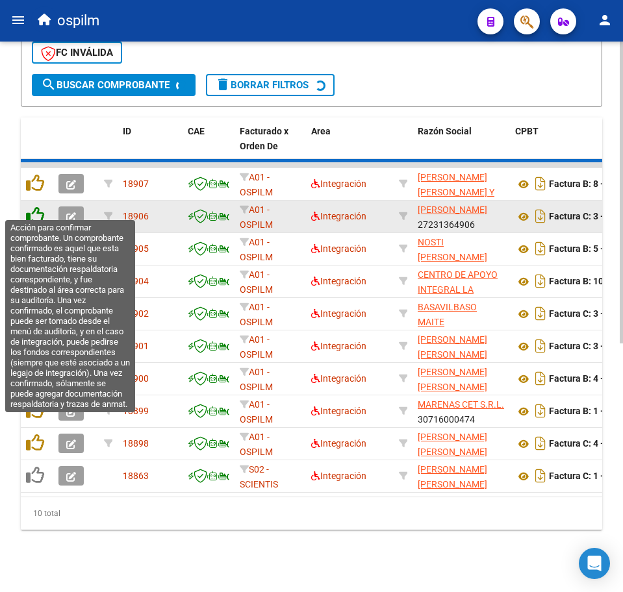
click at [34, 192] on icon at bounding box center [35, 183] width 18 height 18
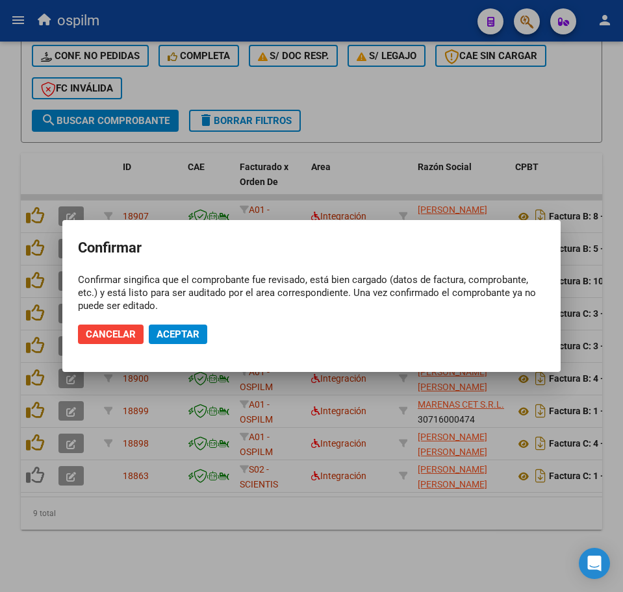
scroll to position [419, 0]
click at [158, 334] on span "Aceptar" at bounding box center [177, 335] width 43 height 12
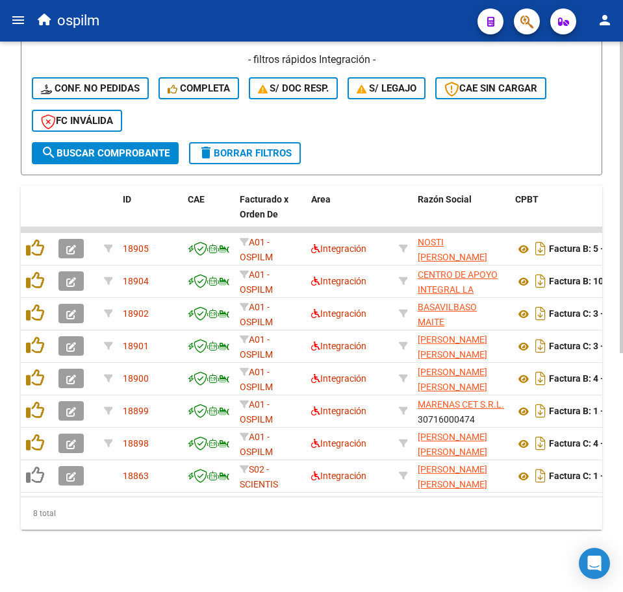
scroll to position [386, 0]
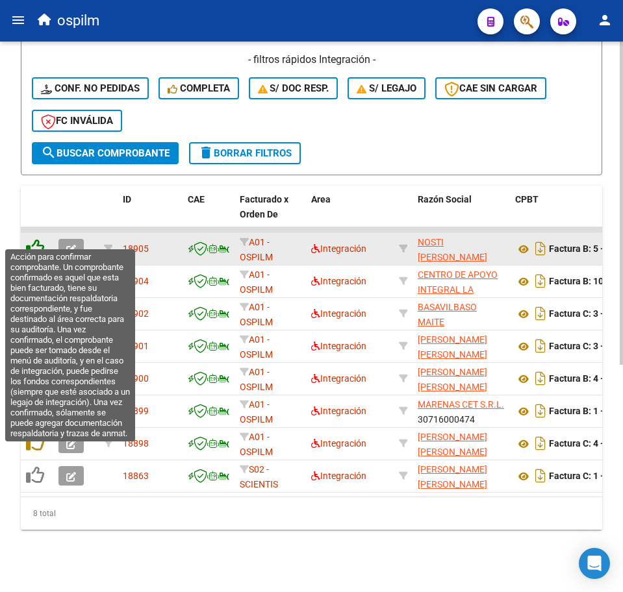
click at [35, 239] on icon at bounding box center [35, 248] width 18 height 18
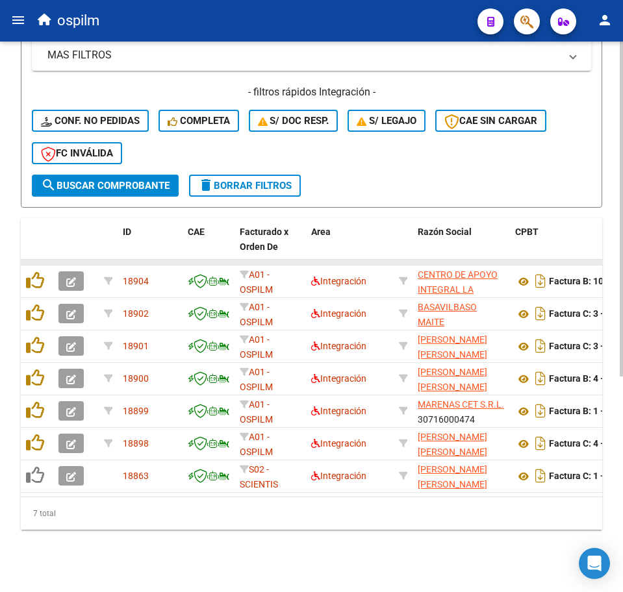
scroll to position [354, 0]
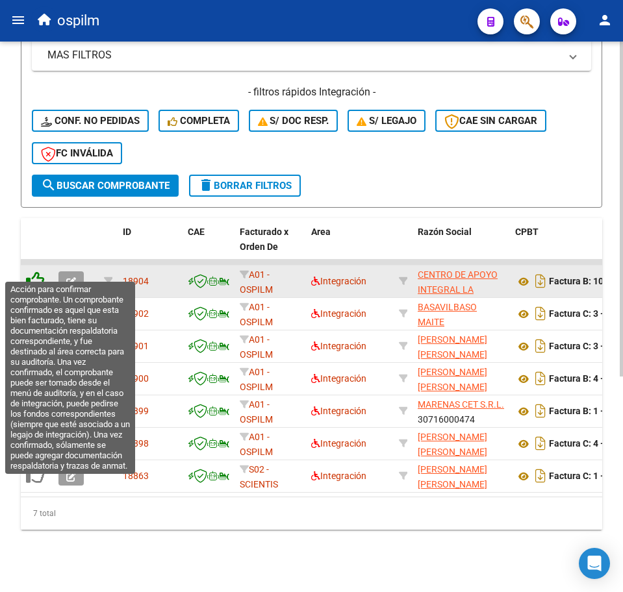
drag, startPoint x: 40, startPoint y: 257, endPoint x: 40, endPoint y: 273, distance: 15.6
click at [40, 271] on icon at bounding box center [35, 280] width 18 height 18
click at [40, 273] on icon at bounding box center [35, 280] width 18 height 18
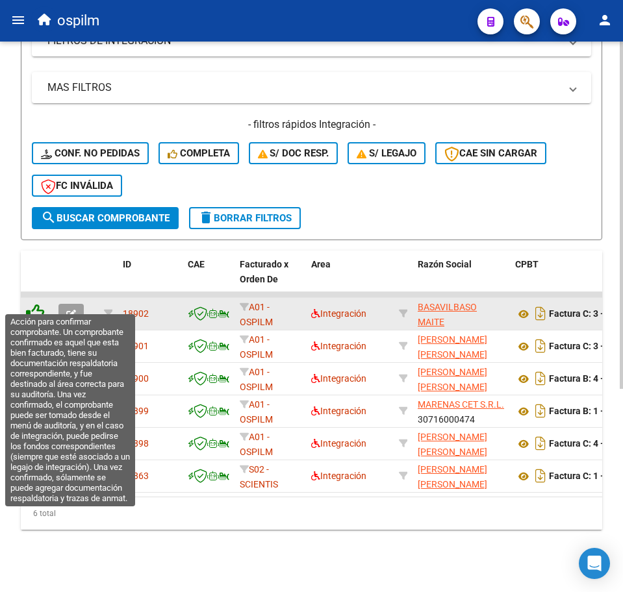
click at [42, 306] on icon at bounding box center [35, 313] width 18 height 18
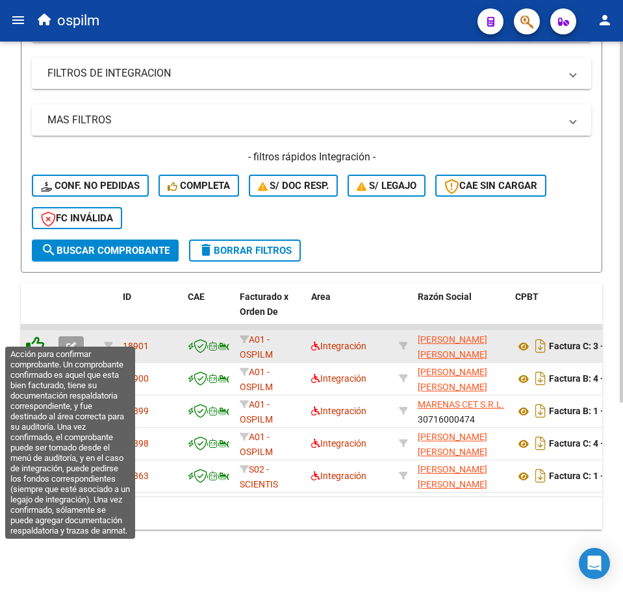
click at [36, 336] on icon at bounding box center [35, 345] width 18 height 18
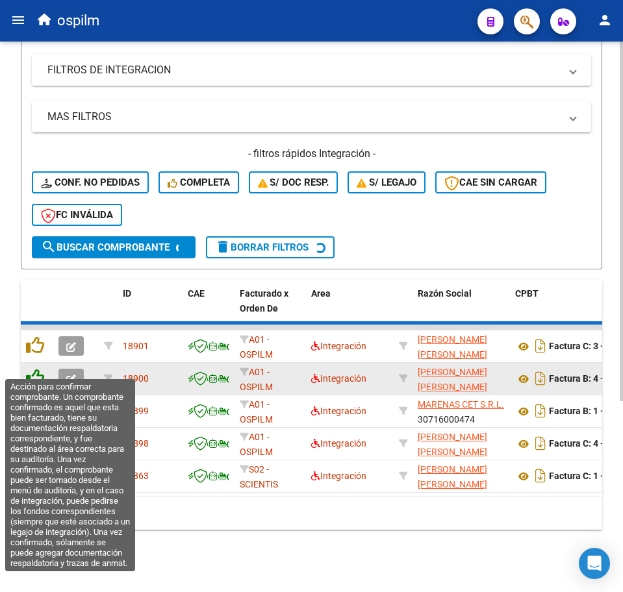
click at [34, 367] on datatable-scroller "18901 A01 - OSPILM Integración ARTIGAS CECILIA ANDREA 27293757459 Factura C: 3 …" at bounding box center [311, 409] width 581 height 168
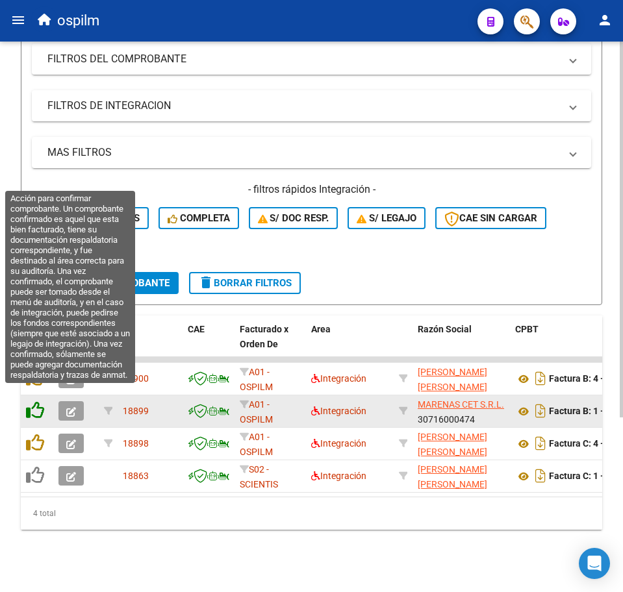
click at [34, 401] on icon at bounding box center [35, 410] width 18 height 18
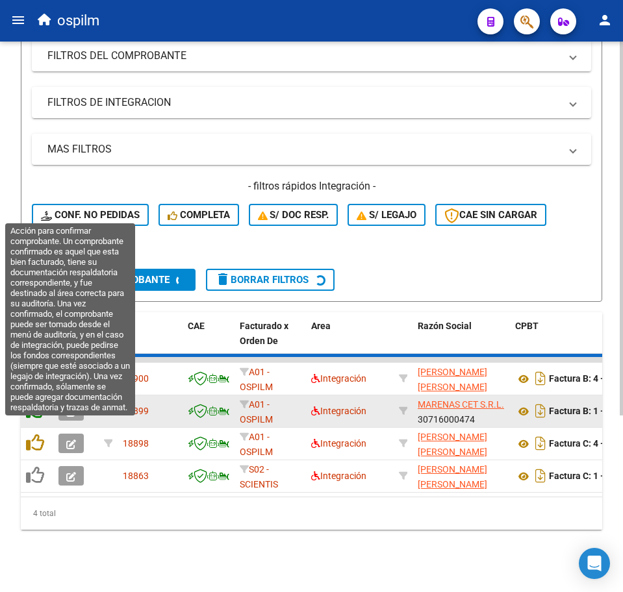
click at [34, 419] on icon at bounding box center [35, 410] width 18 height 18
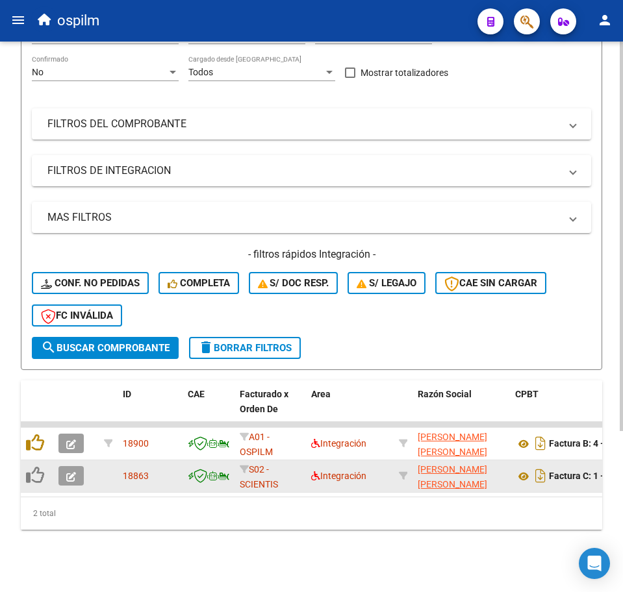
scroll to position [192, 0]
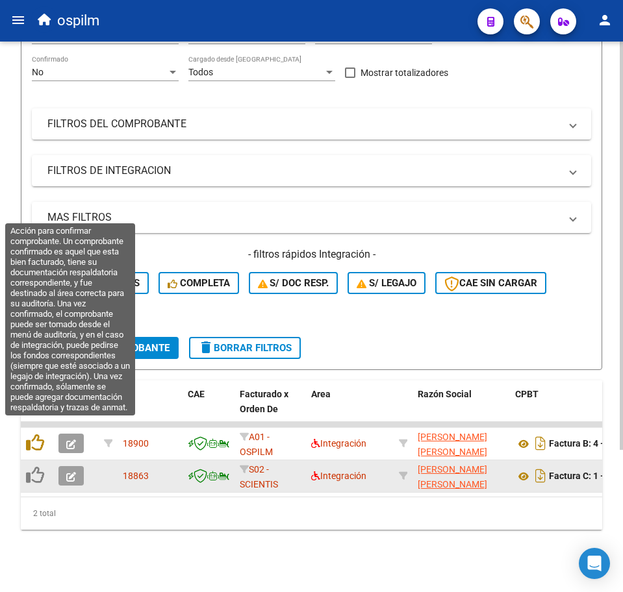
click at [34, 434] on icon at bounding box center [35, 443] width 18 height 18
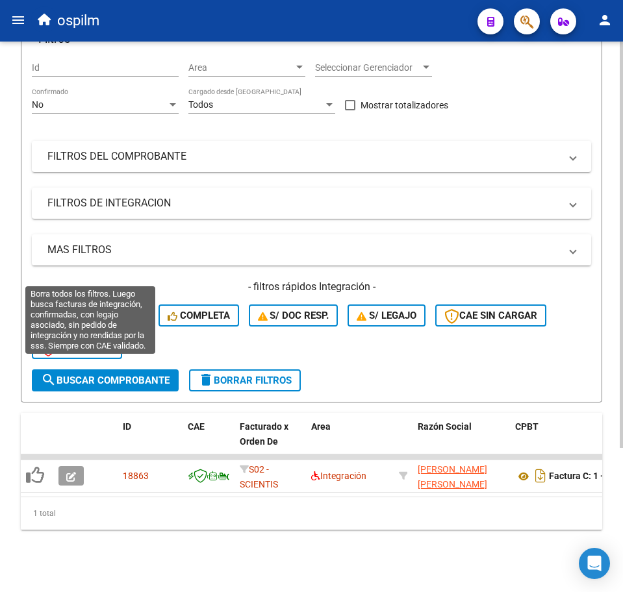
scroll to position [159, 0]
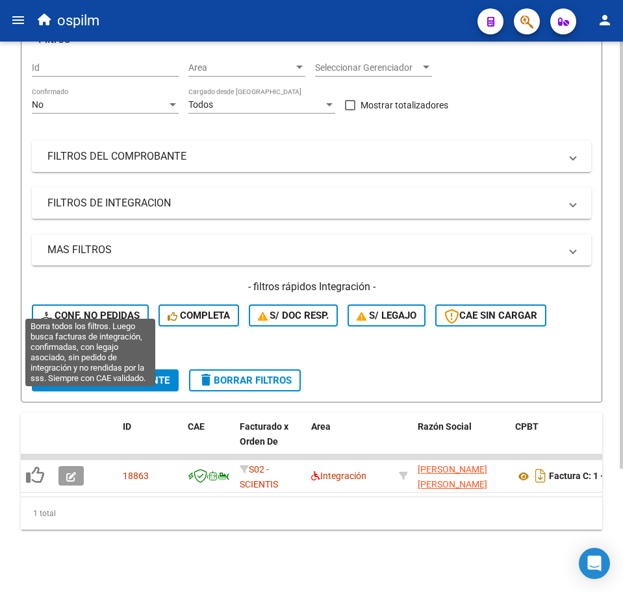
click at [105, 305] on button "Conf. no pedidas" at bounding box center [90, 316] width 117 height 22
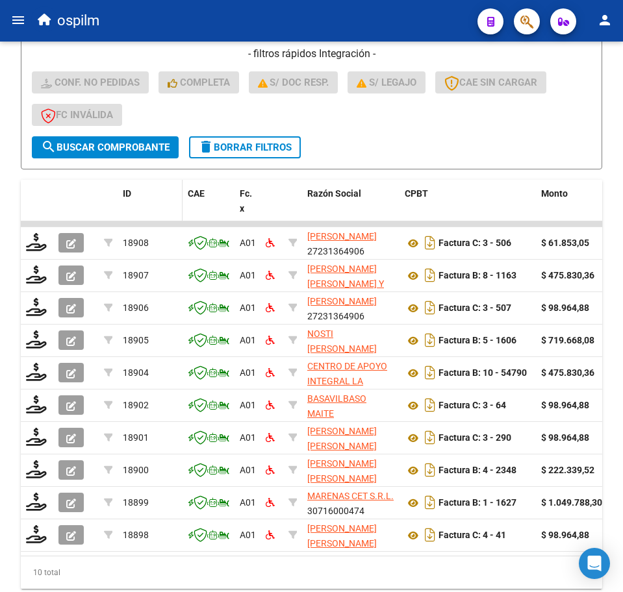
scroll to position [403, 0]
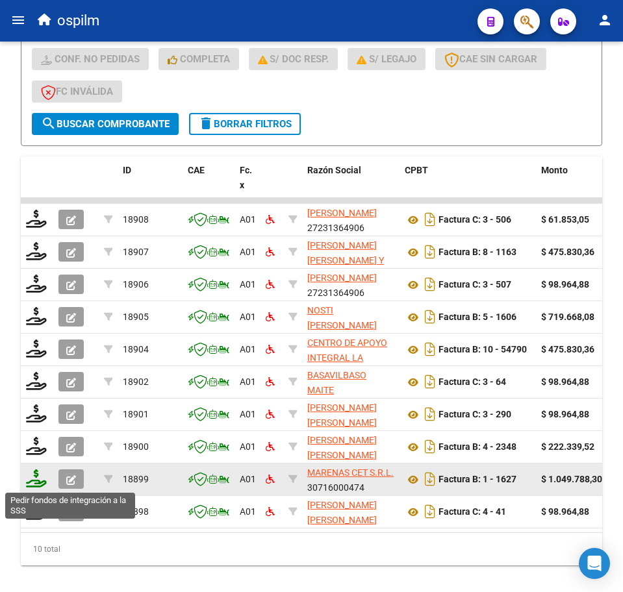
click at [35, 480] on icon at bounding box center [36, 478] width 21 height 18
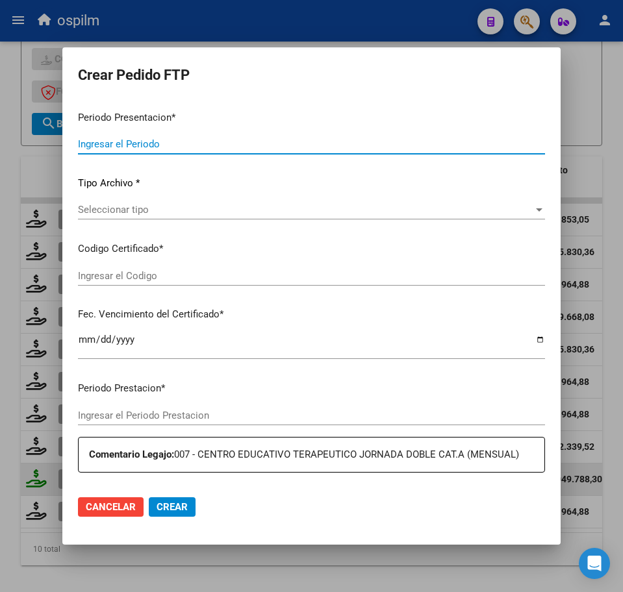
type input "202508"
type input "$ 1.049.788,30"
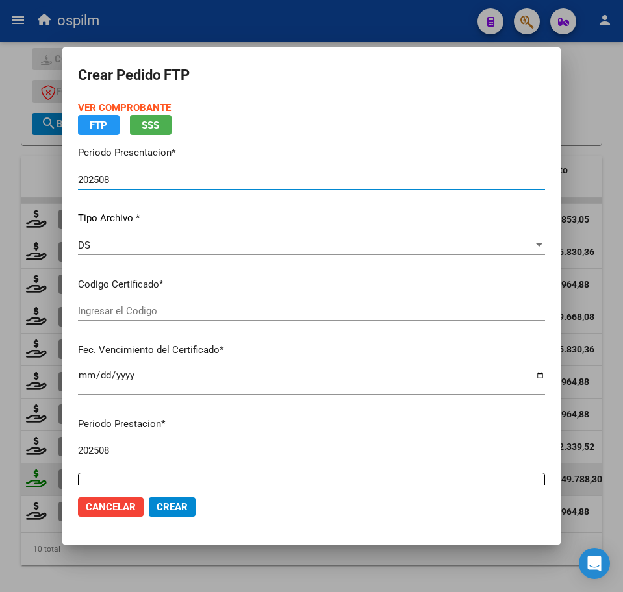
type input "ARG02000481667582018081720280817BS309"
type input "2028-08-17"
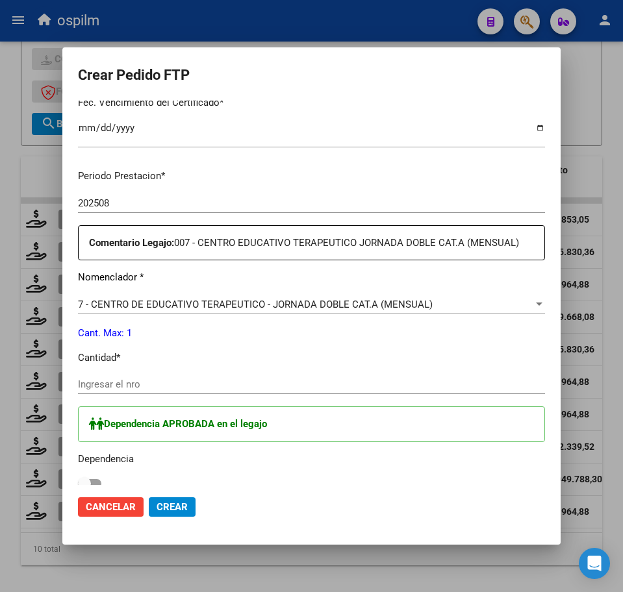
scroll to position [406, 0]
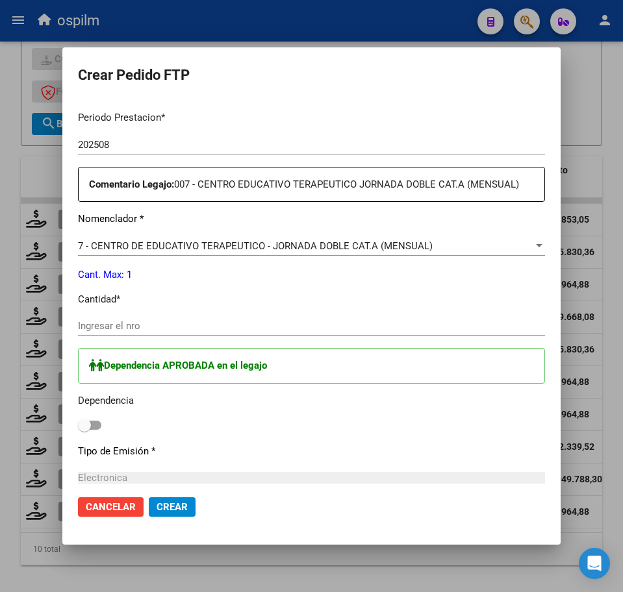
click at [149, 329] on input "Ingresar el nro" at bounding box center [311, 326] width 467 height 12
type input "1"
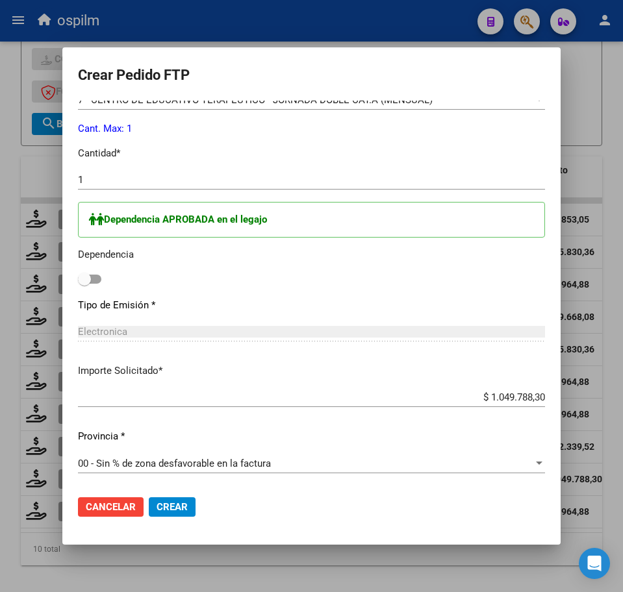
click at [95, 277] on span at bounding box center [89, 279] width 23 height 9
click at [84, 284] on input "checkbox" at bounding box center [84, 284] width 1 height 1
checkbox input "true"
click at [172, 509] on span "Crear" at bounding box center [171, 507] width 31 height 12
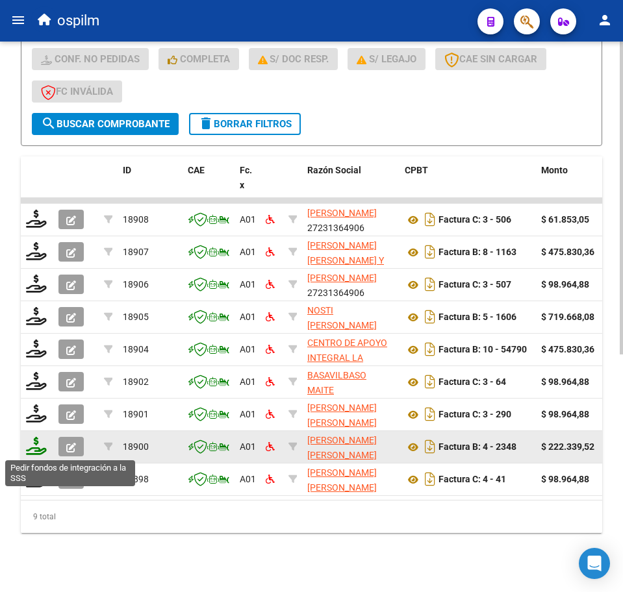
click at [32, 447] on icon at bounding box center [36, 446] width 21 height 18
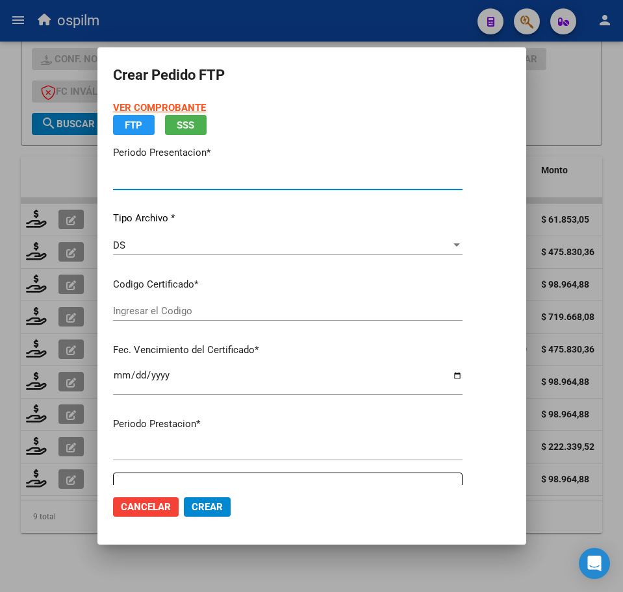
type input "202508"
type input "$ 222.339,52"
type input "ARG02000481667582018081720280817BS309"
type input "2028-08-17"
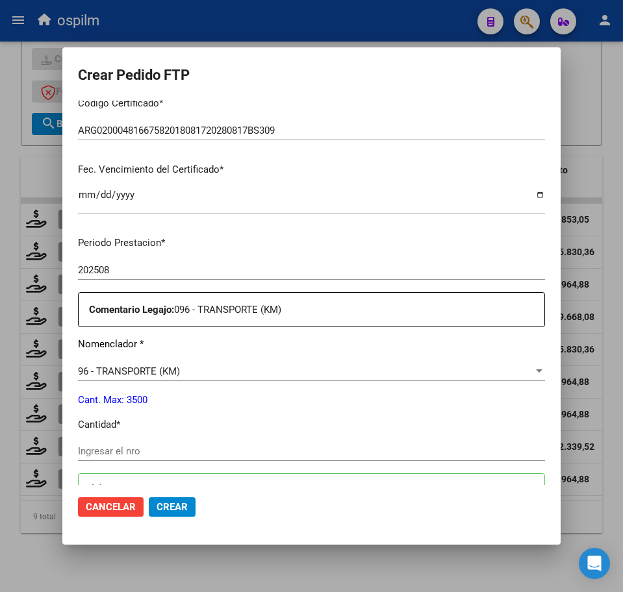
scroll to position [325, 0]
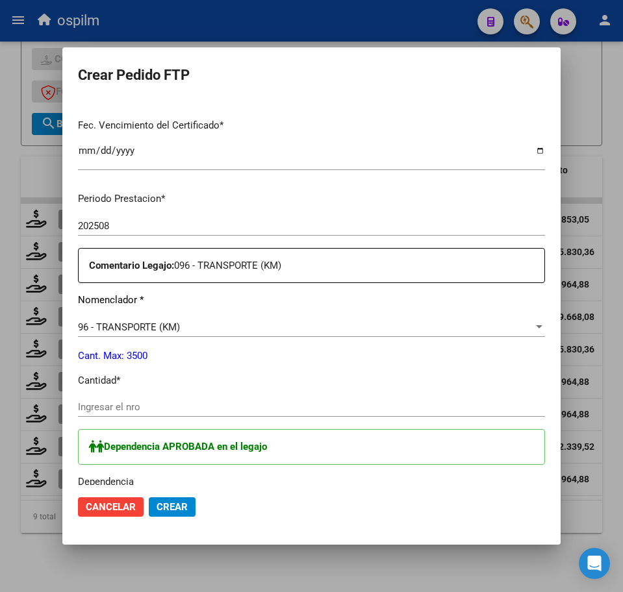
click at [157, 408] on input "Ingresar el nro" at bounding box center [311, 407] width 467 height 12
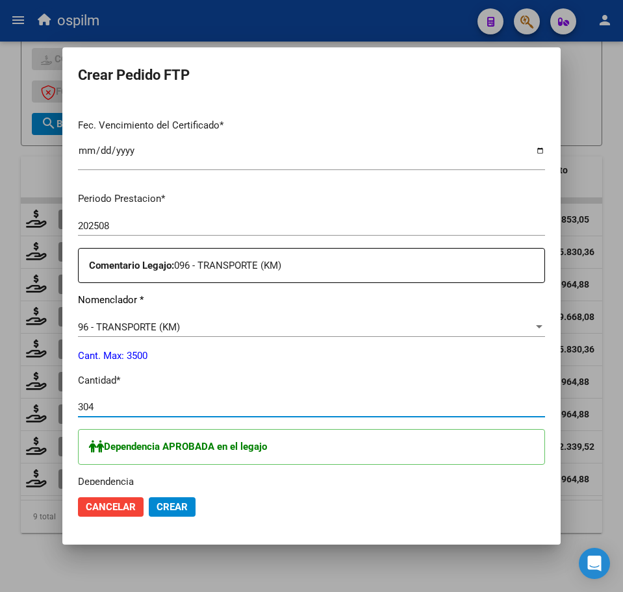
type input "304"
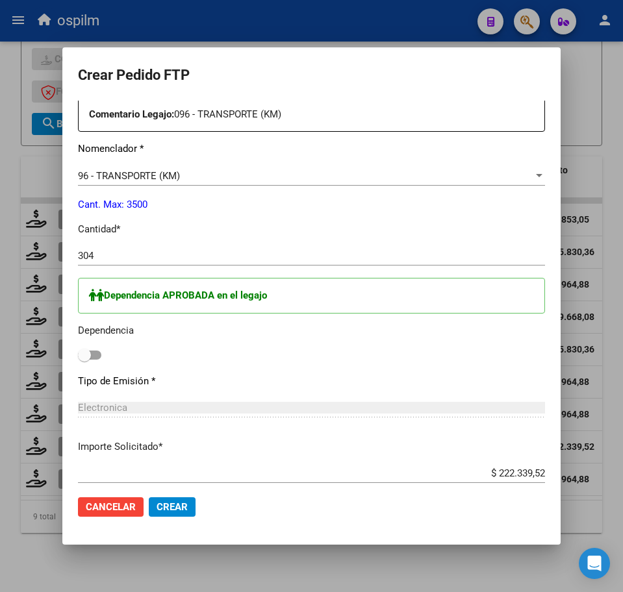
scroll to position [487, 0]
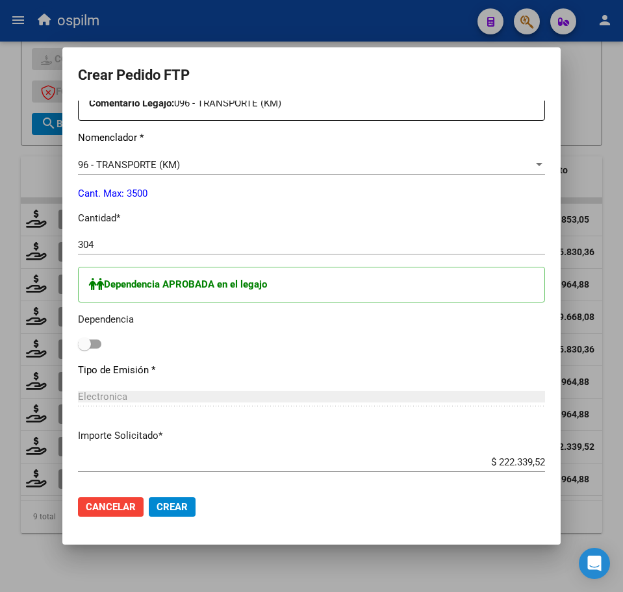
click at [98, 345] on span at bounding box center [89, 344] width 23 height 9
click at [84, 349] on input "checkbox" at bounding box center [84, 349] width 1 height 1
checkbox input "true"
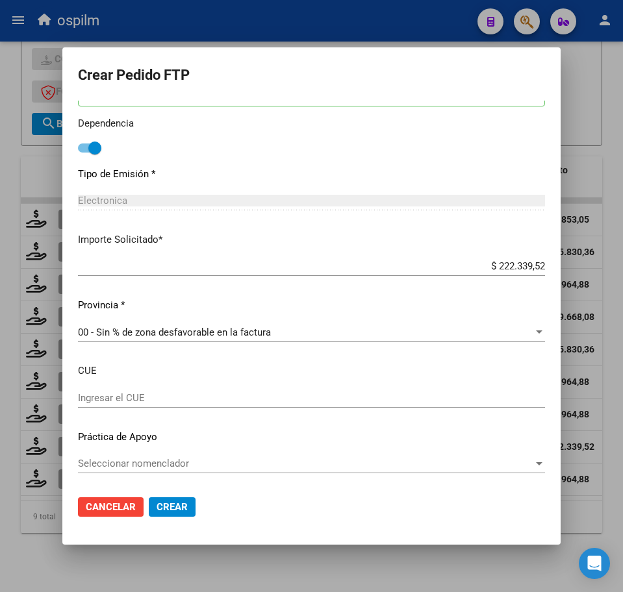
click at [184, 505] on span "Crear" at bounding box center [171, 507] width 31 height 12
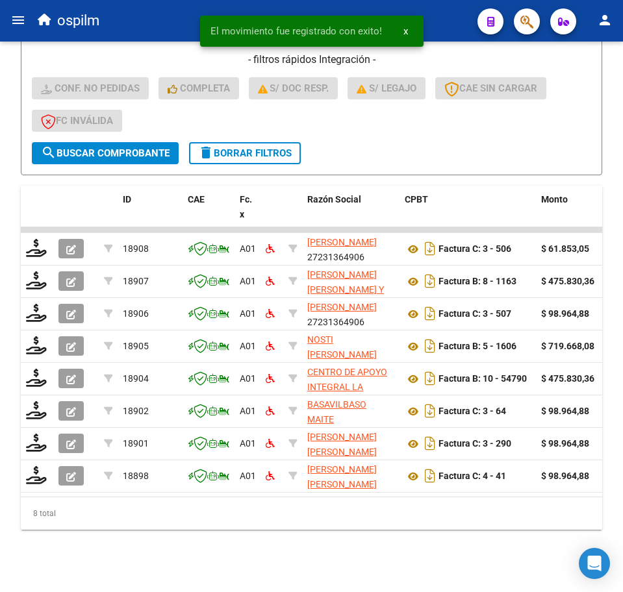
scroll to position [386, 0]
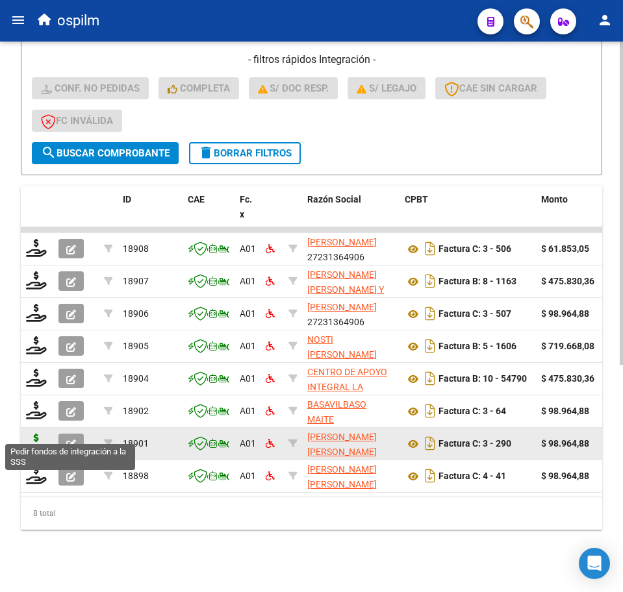
click at [33, 438] on icon at bounding box center [36, 443] width 21 height 18
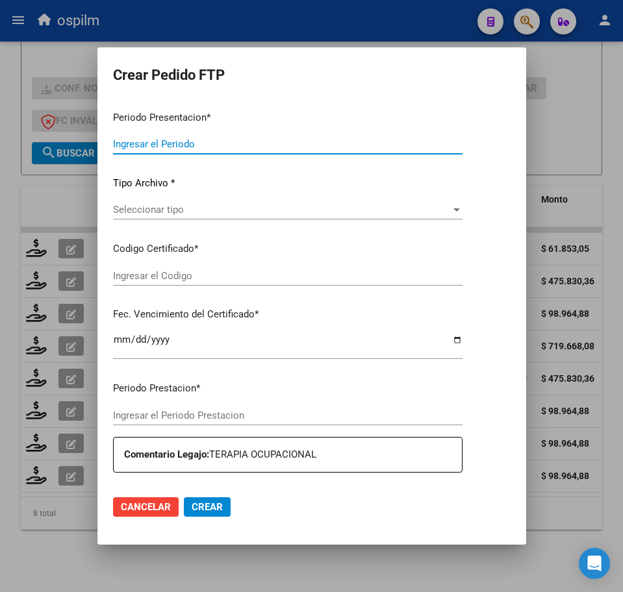
type input "202508"
type input "$ 98.964,88"
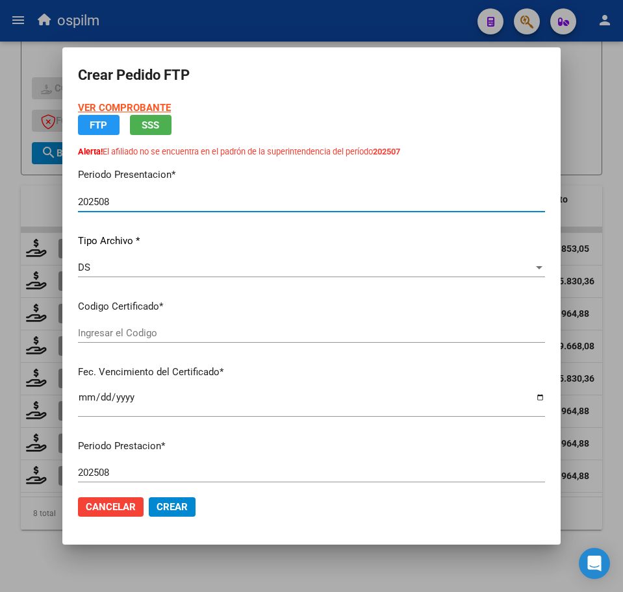
type input "ARG02000565583712024031320290313BS348"
type input "2029-03-13"
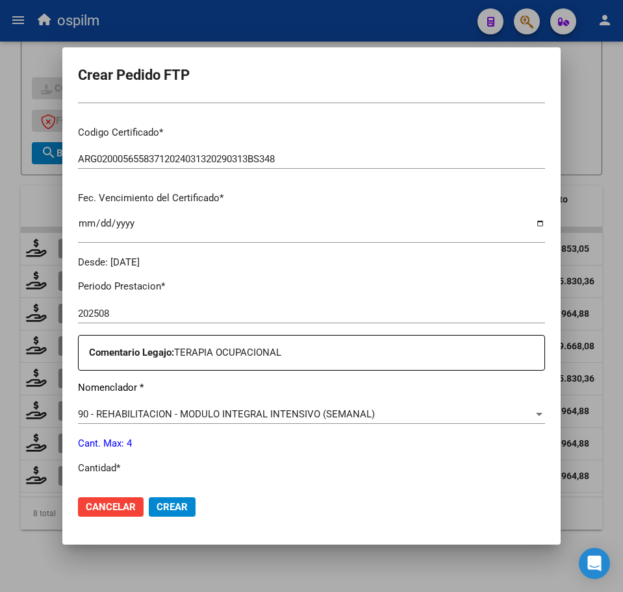
scroll to position [325, 0]
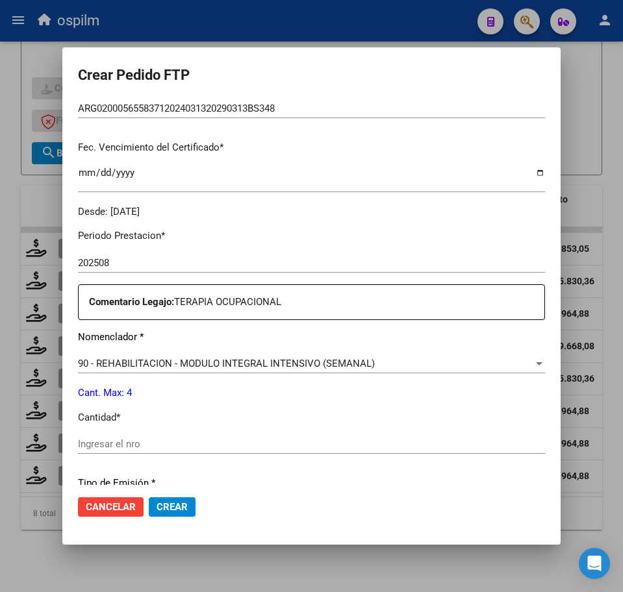
click at [170, 449] on input "Ingresar el nro" at bounding box center [311, 444] width 467 height 12
type input "4"
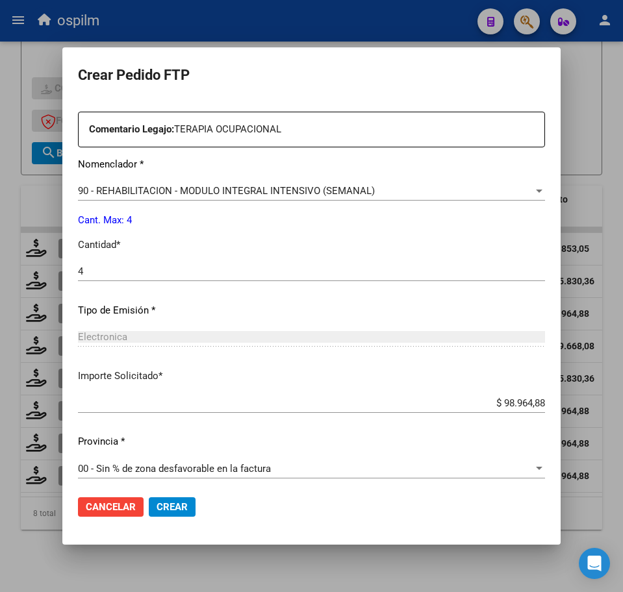
scroll to position [503, 0]
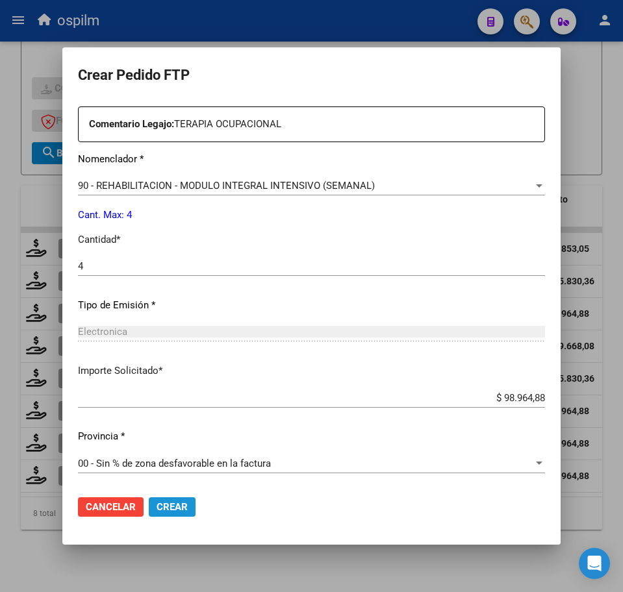
click at [172, 508] on span "Crear" at bounding box center [171, 507] width 31 height 12
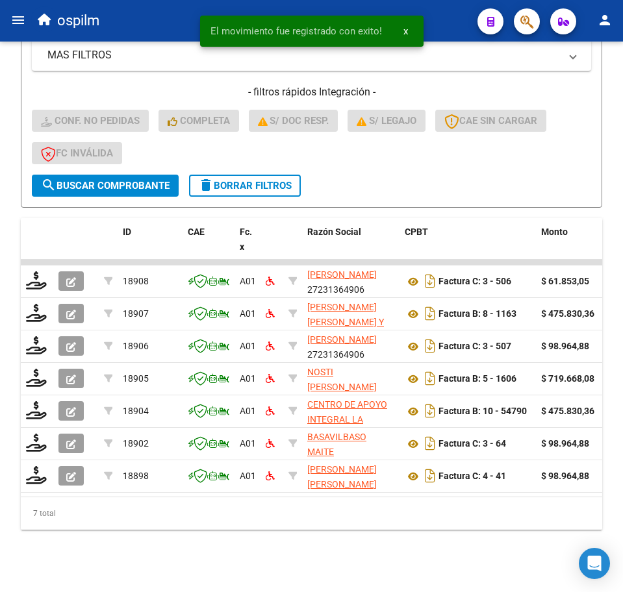
scroll to position [354, 0]
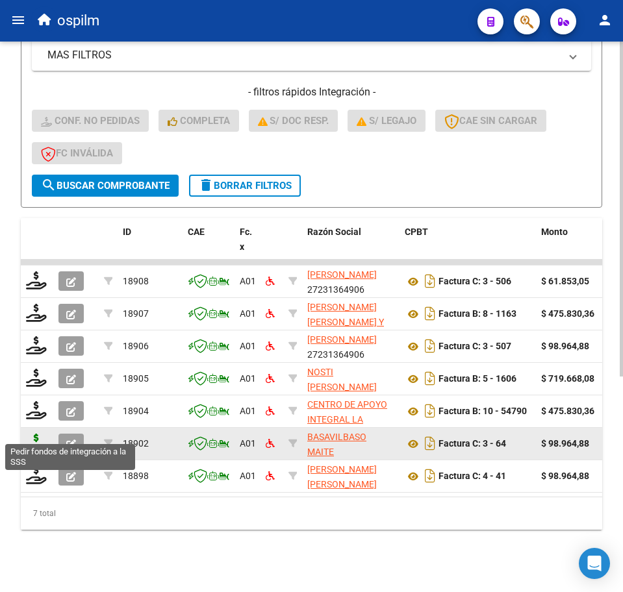
click at [32, 437] on icon at bounding box center [36, 443] width 21 height 18
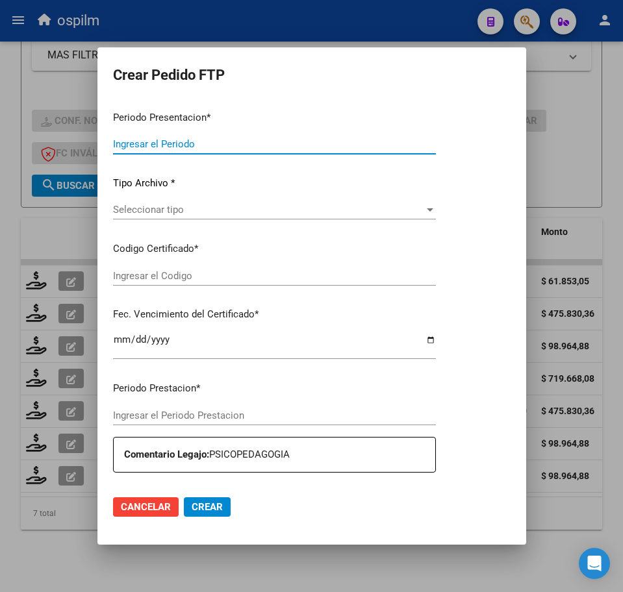
type input "202508"
type input "$ 98.964,88"
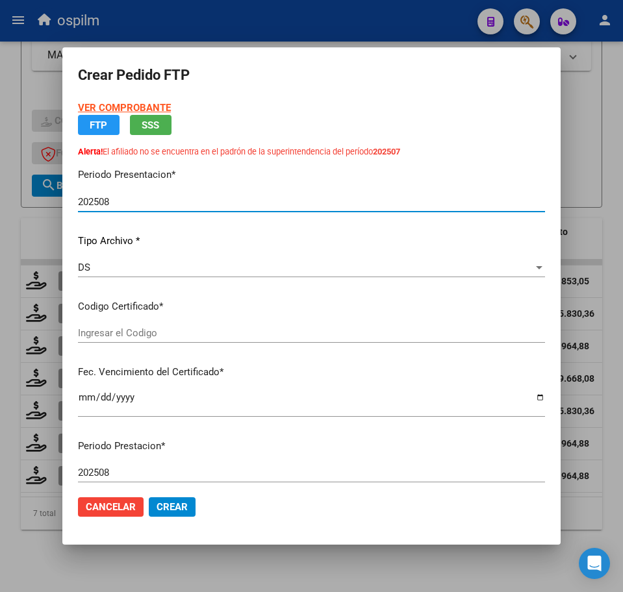
type input "ARG02000565583712024031320290313BS348"
type input "2029-03-13"
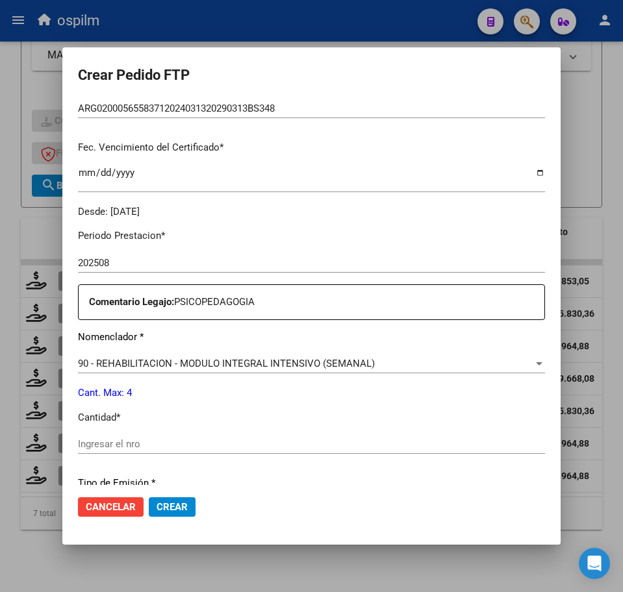
scroll to position [487, 0]
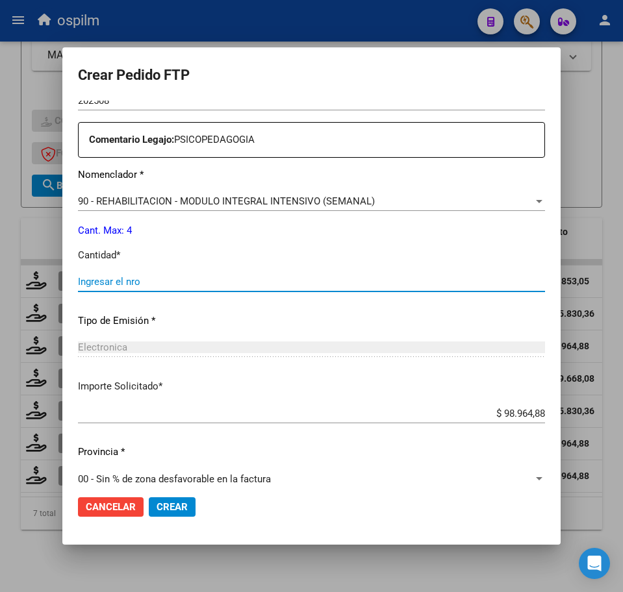
click at [173, 279] on input "Ingresar el nro" at bounding box center [311, 282] width 467 height 12
type input "4"
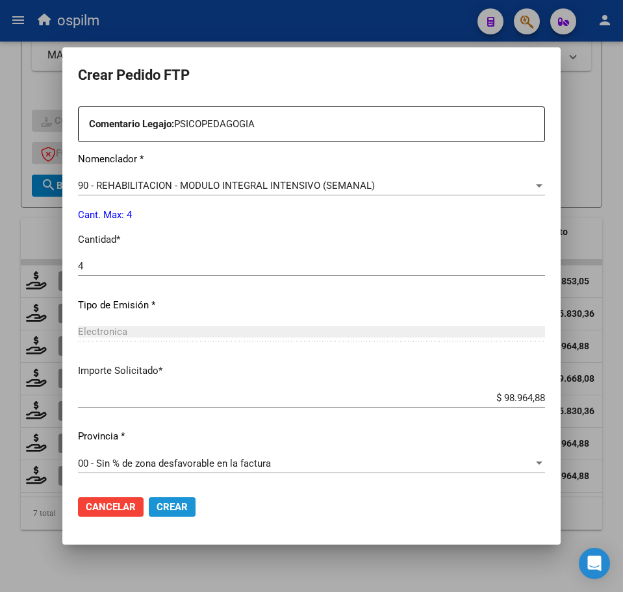
click at [192, 510] on button "Crear" at bounding box center [172, 506] width 47 height 19
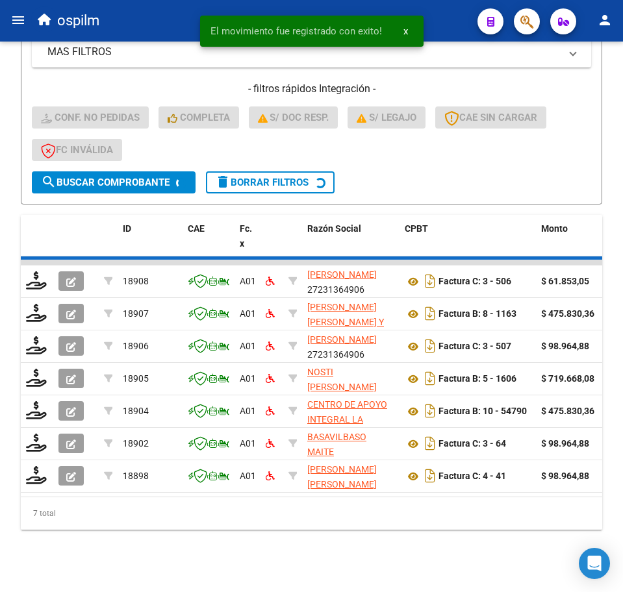
scroll to position [321, 0]
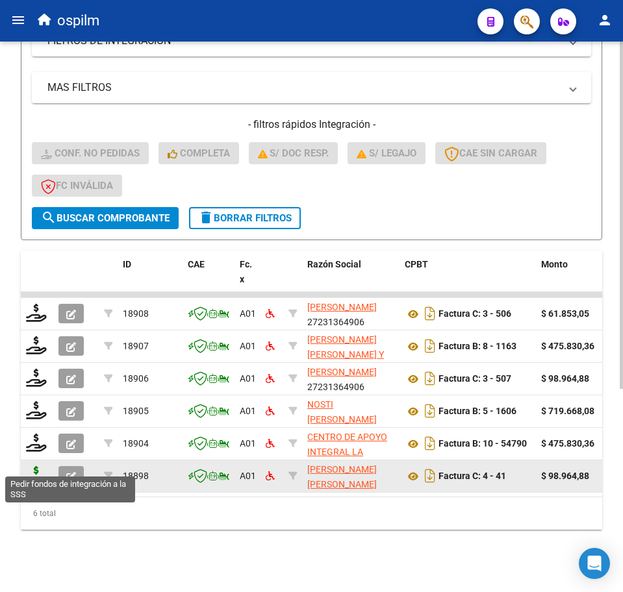
click at [36, 466] on icon at bounding box center [36, 475] width 21 height 18
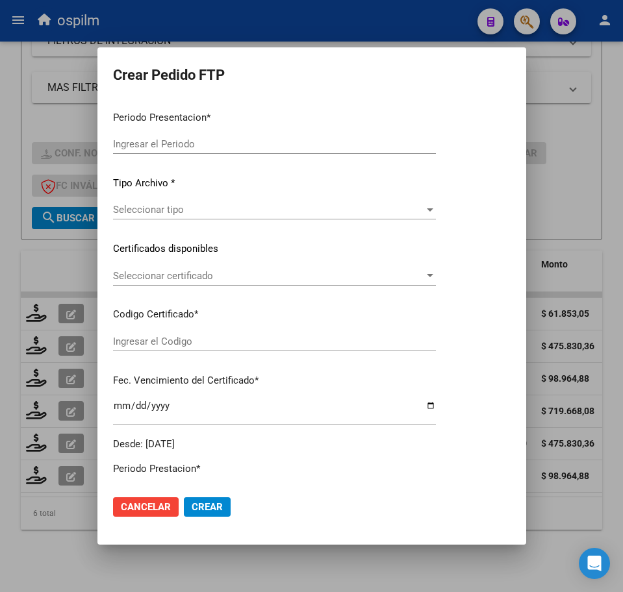
type input "202508"
type input "$ 98.964,88"
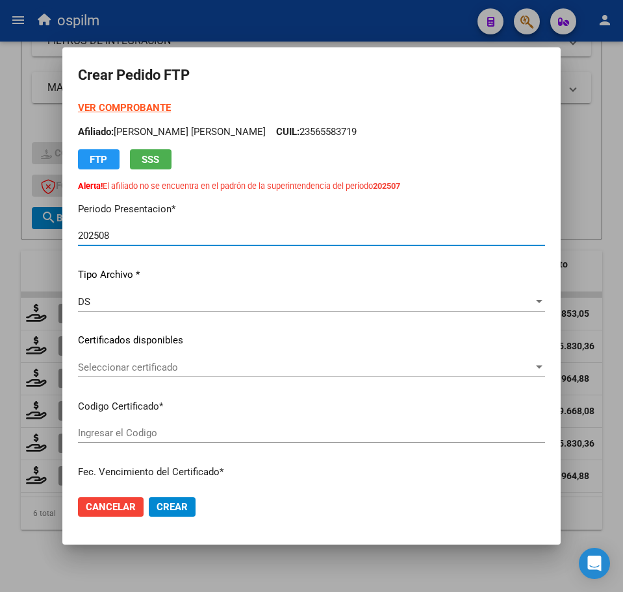
type input "ARG02000565583712024031320290313BS348"
type input "2029-03-13"
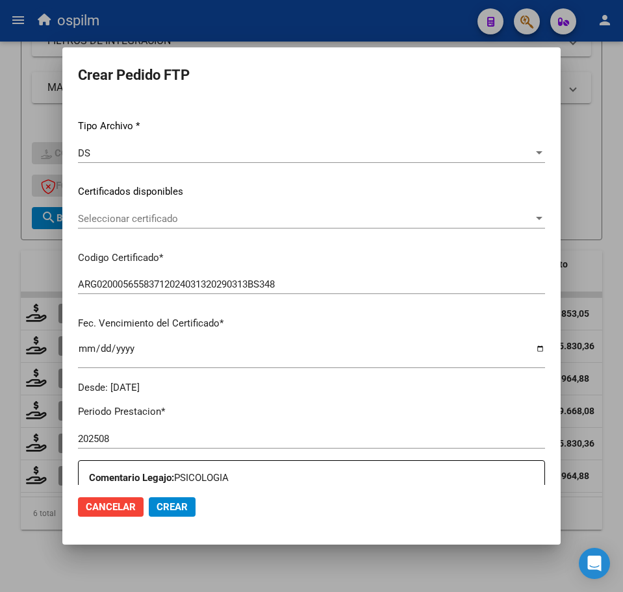
scroll to position [325, 0]
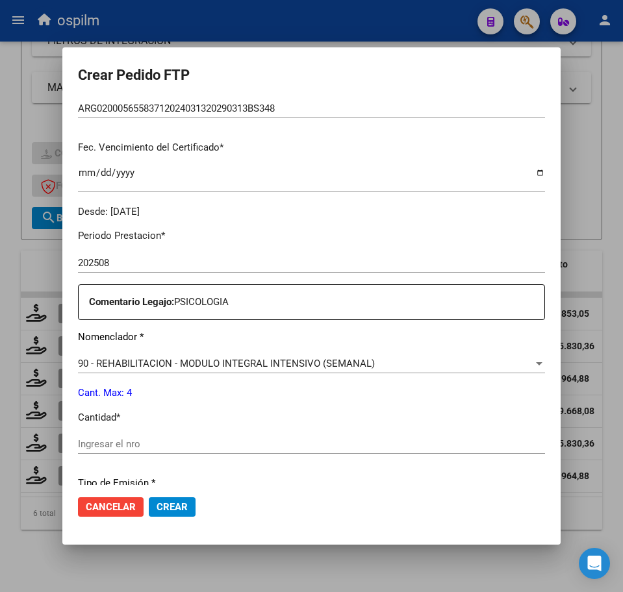
click at [143, 440] on input "Ingresar el nro" at bounding box center [311, 444] width 467 height 12
type input "4"
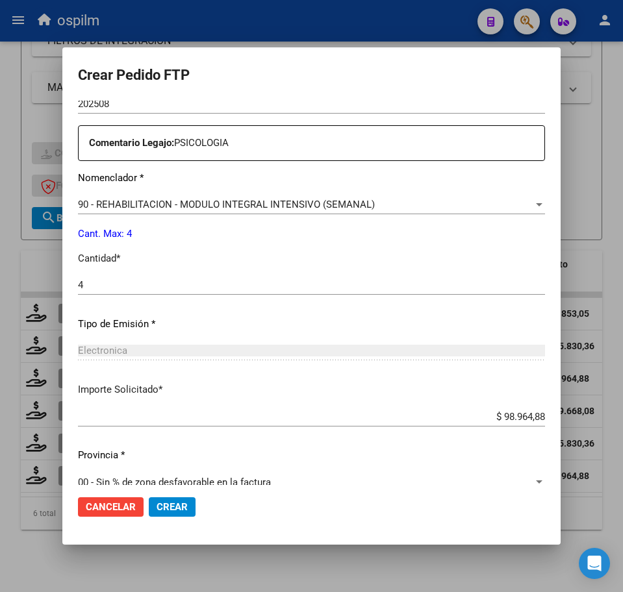
scroll to position [503, 0]
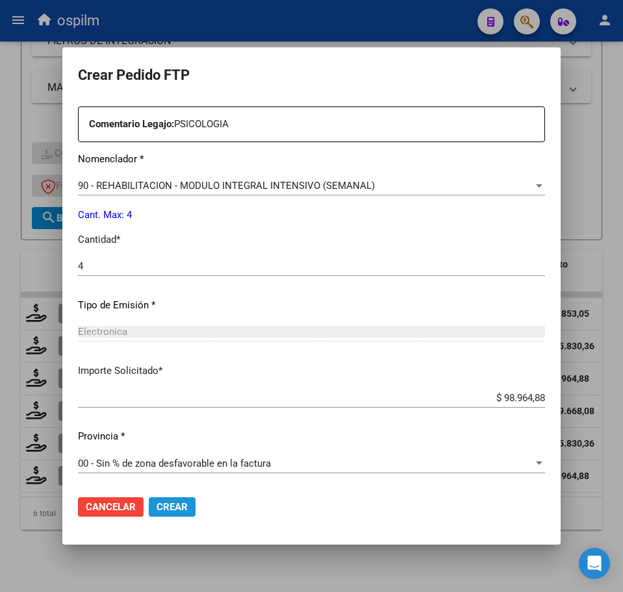
click at [181, 506] on span "Crear" at bounding box center [171, 507] width 31 height 12
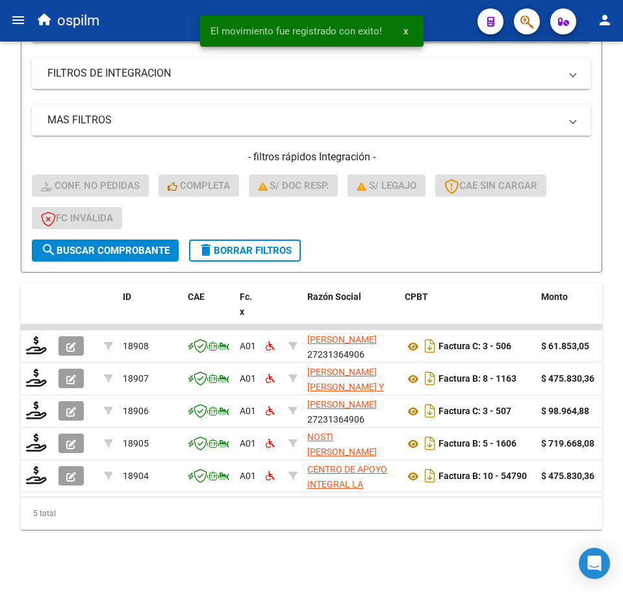
scroll to position [289, 0]
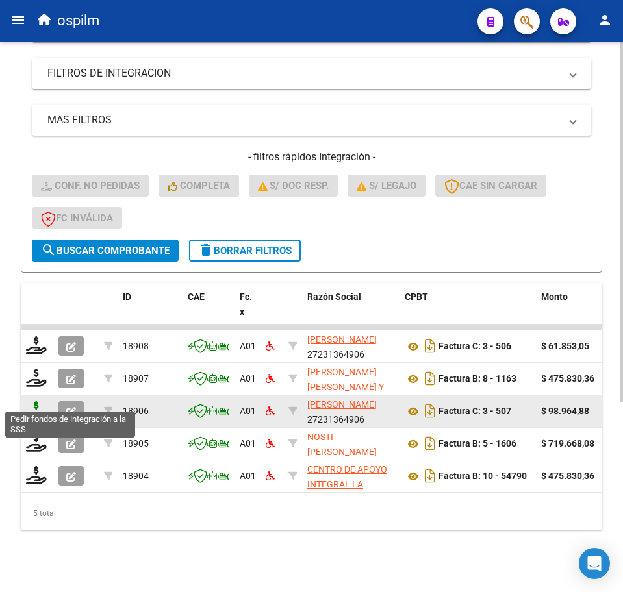
click at [34, 401] on icon at bounding box center [36, 410] width 21 height 18
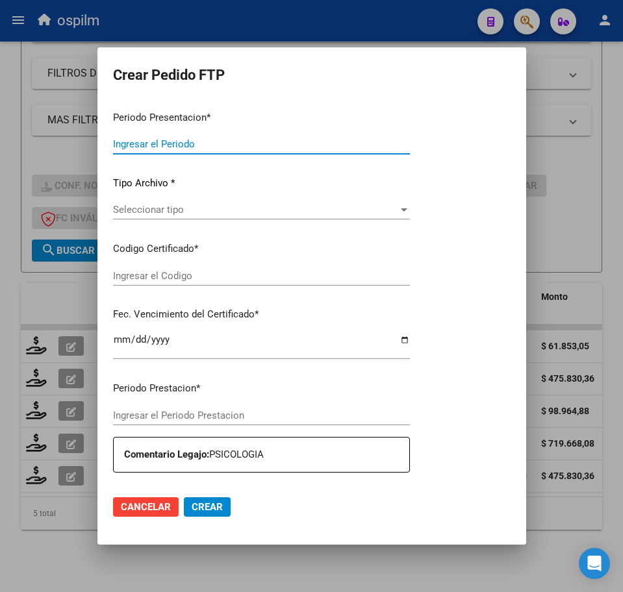
type input "202508"
type input "$ 98.964,88"
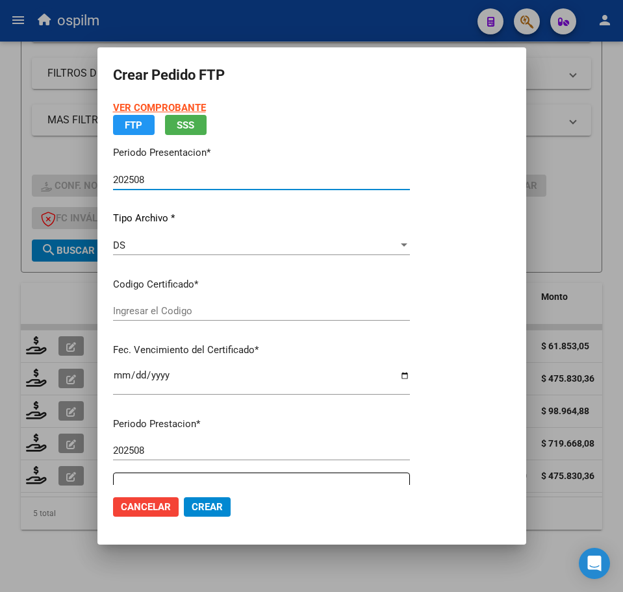
type input "ARG01000476338182014051520240515BS397"
type input "2024-05-15"
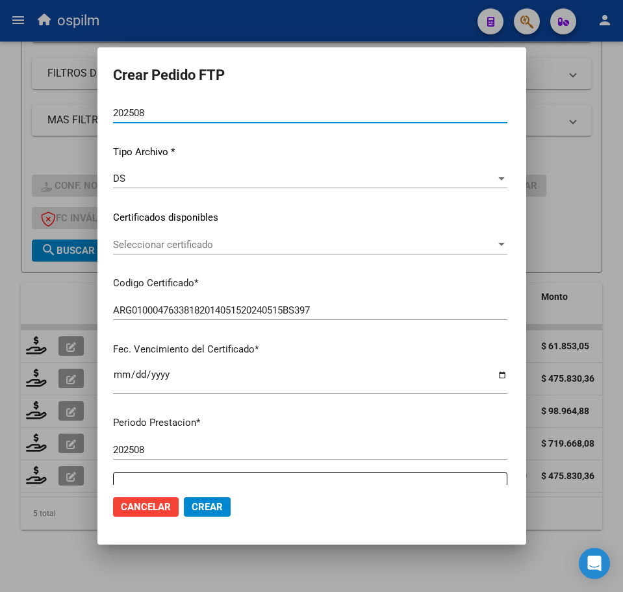
scroll to position [406, 0]
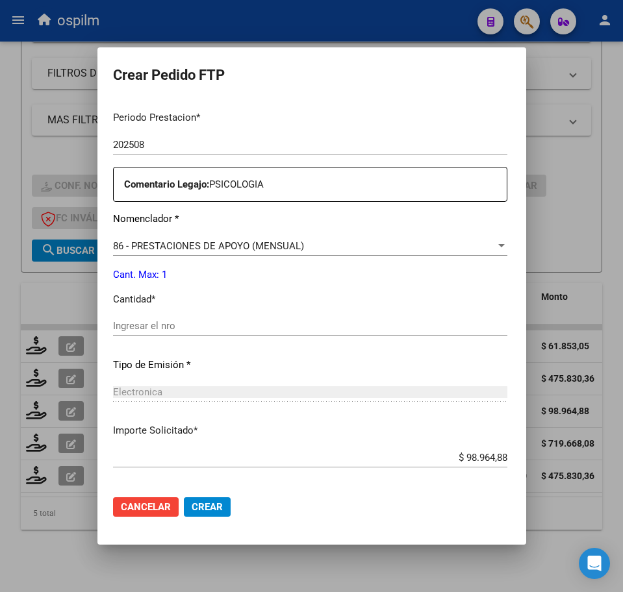
click at [199, 326] on input "Ingresar el nro" at bounding box center [310, 326] width 394 height 12
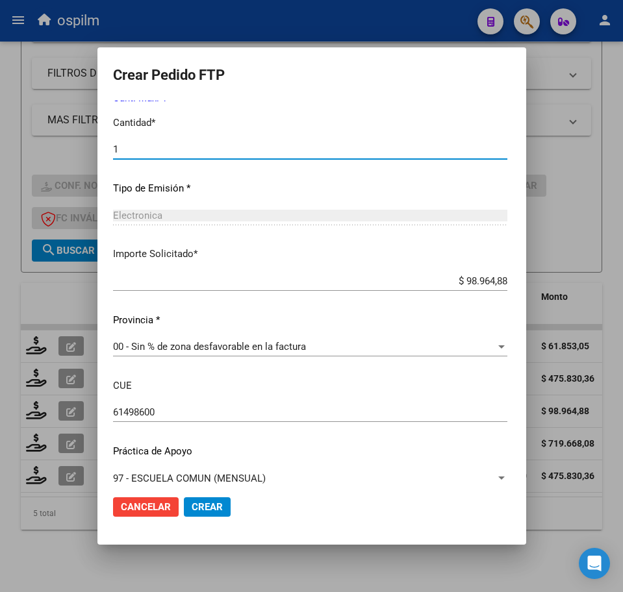
scroll to position [597, 0]
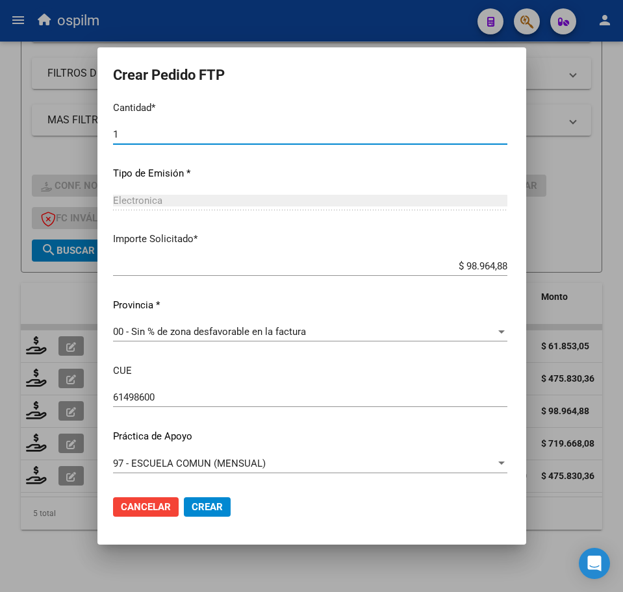
type input "1"
click at [202, 503] on button "Crear" at bounding box center [207, 506] width 47 height 19
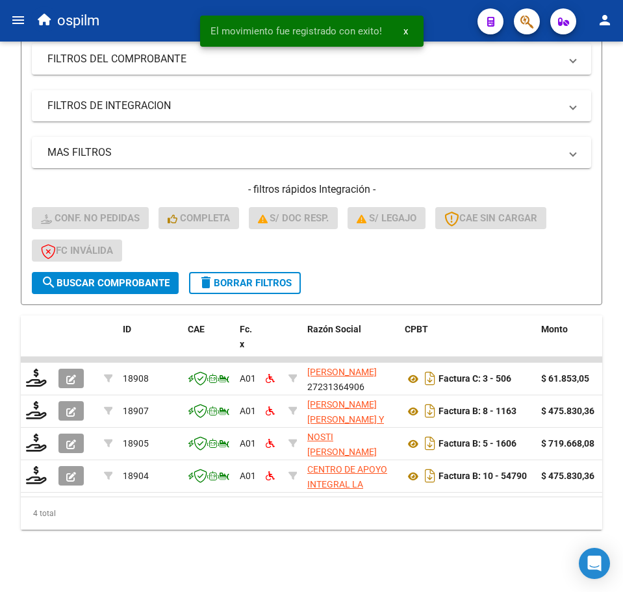
scroll to position [256, 0]
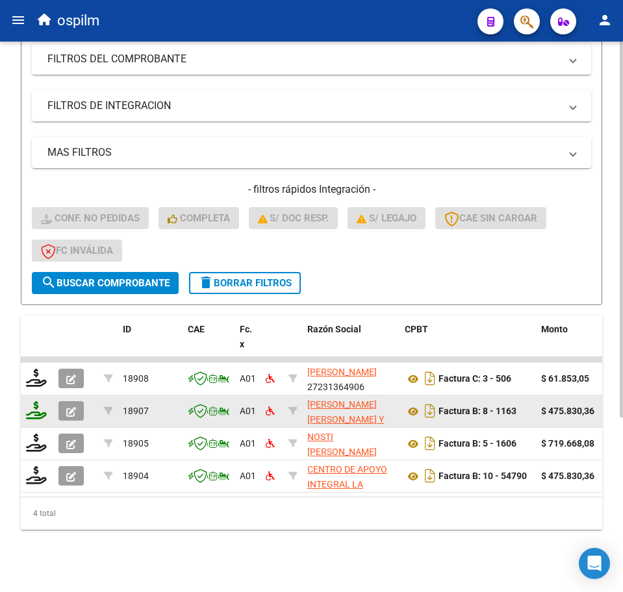
click at [36, 402] on icon at bounding box center [36, 410] width 21 height 18
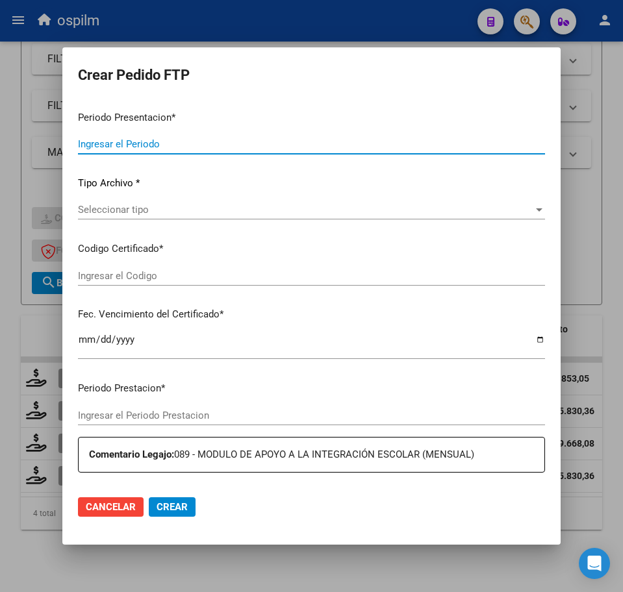
type input "202508"
type input "$ 475.830,36"
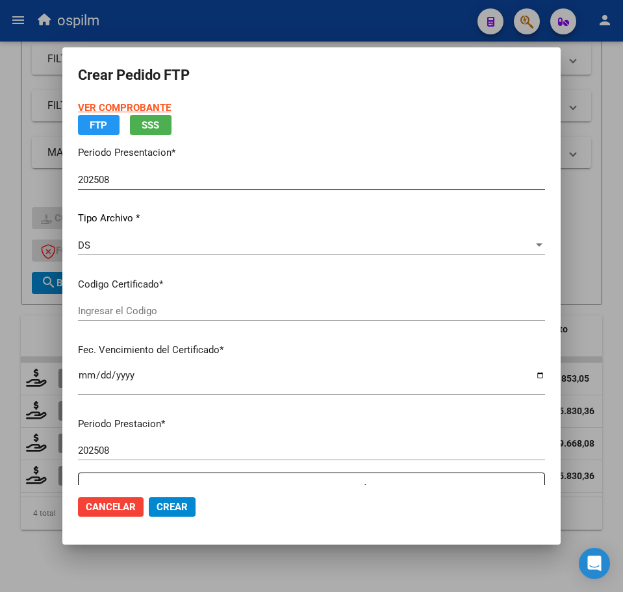
type input "ARG020004883675820150330202003330BS377"
type input "2025-04-19"
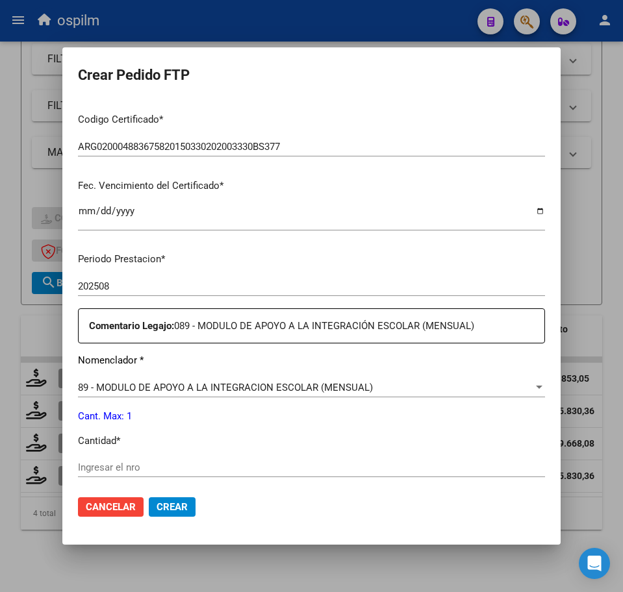
scroll to position [325, 0]
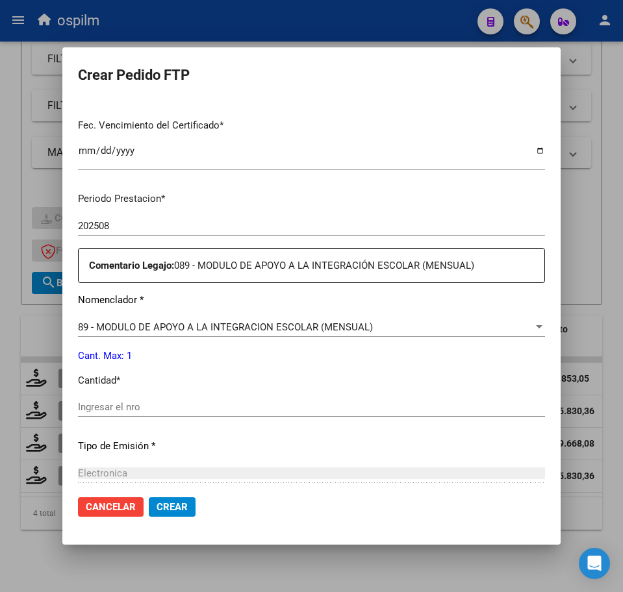
click at [184, 405] on input "Ingresar el nro" at bounding box center [311, 407] width 467 height 12
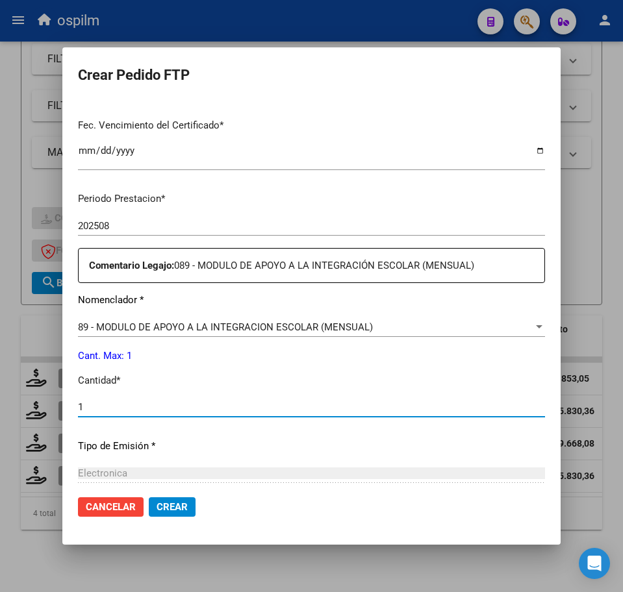
type input "1"
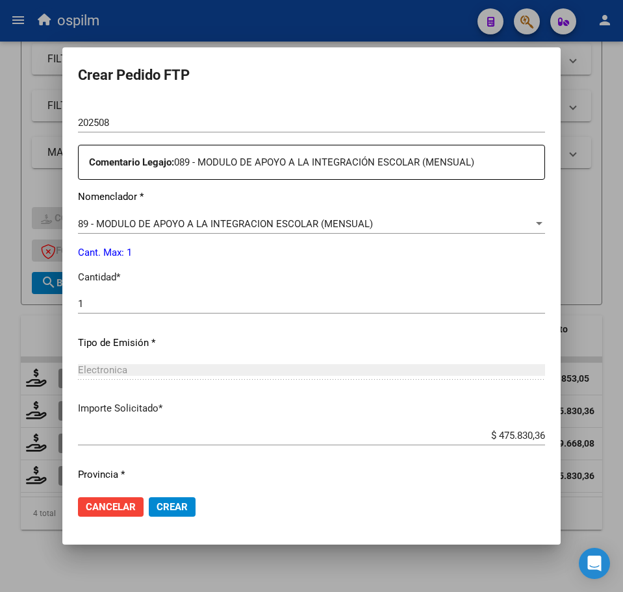
scroll to position [466, 0]
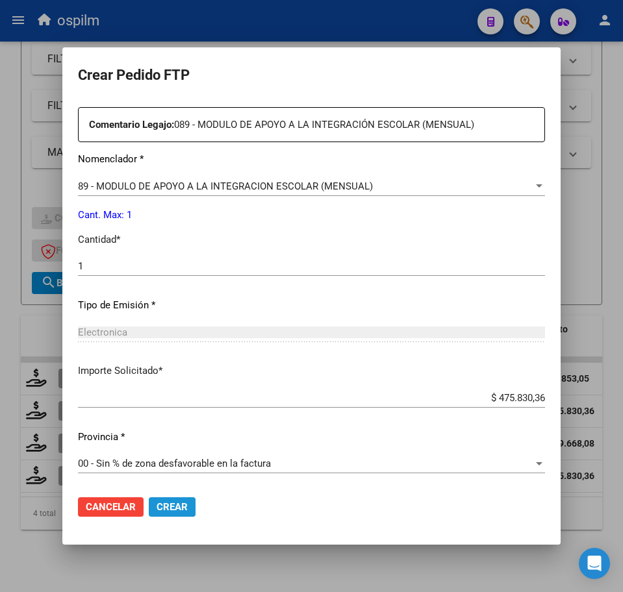
click at [177, 504] on span "Crear" at bounding box center [171, 507] width 31 height 12
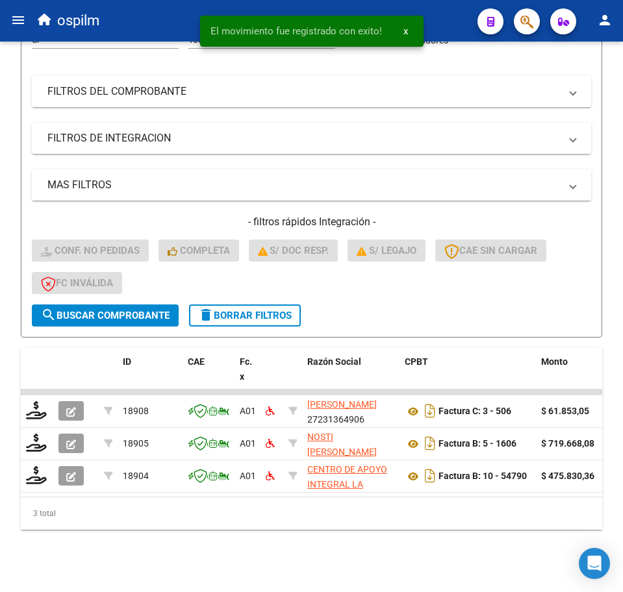
scroll to position [224, 0]
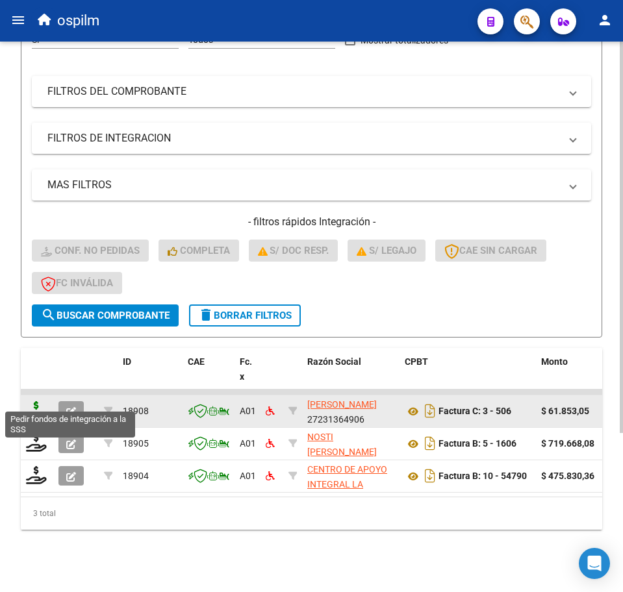
click at [38, 401] on icon at bounding box center [36, 410] width 21 height 18
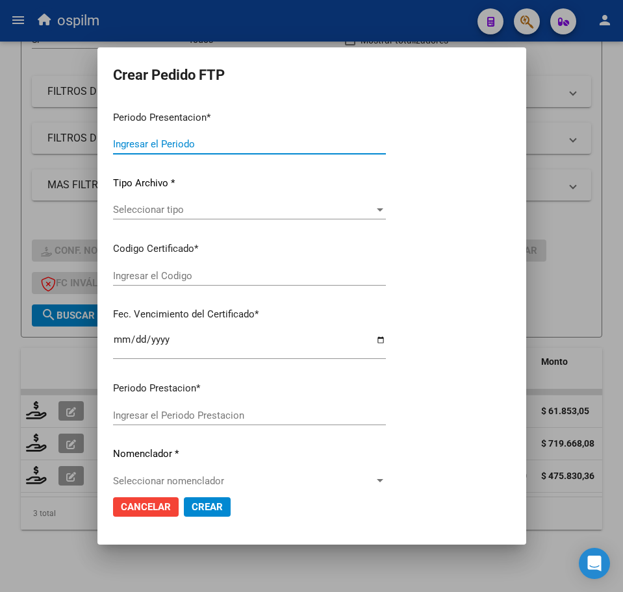
type input "202508"
type input "$ 61.853,05"
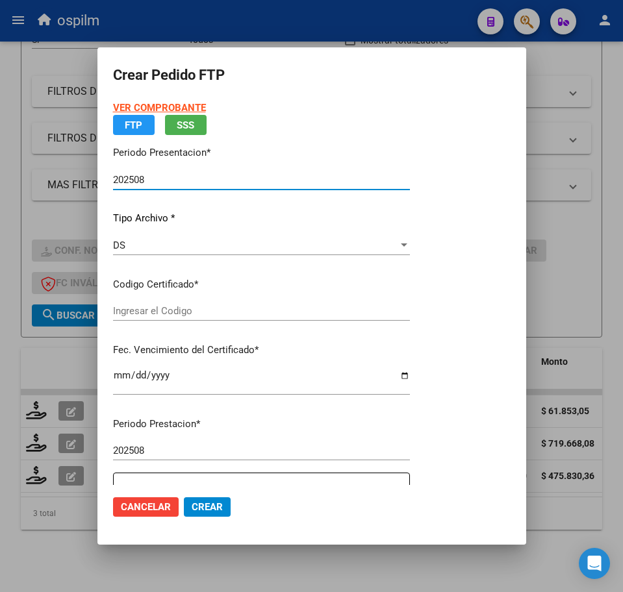
type input "ARG020004883675820150330202003330BS377"
type input "2025-04-19"
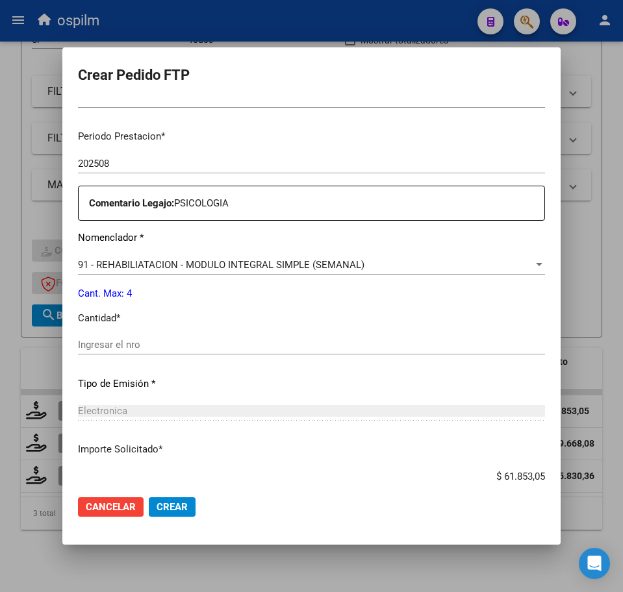
scroll to position [406, 0]
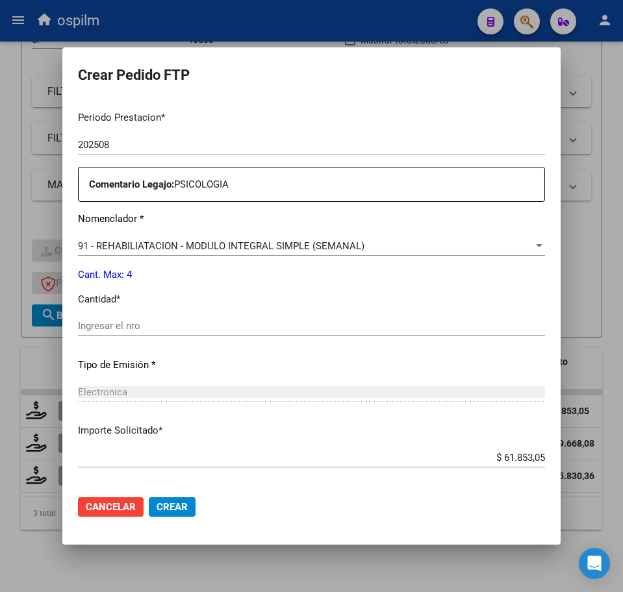
click at [166, 324] on input "Ingresar el nro" at bounding box center [311, 326] width 467 height 12
type input "4"
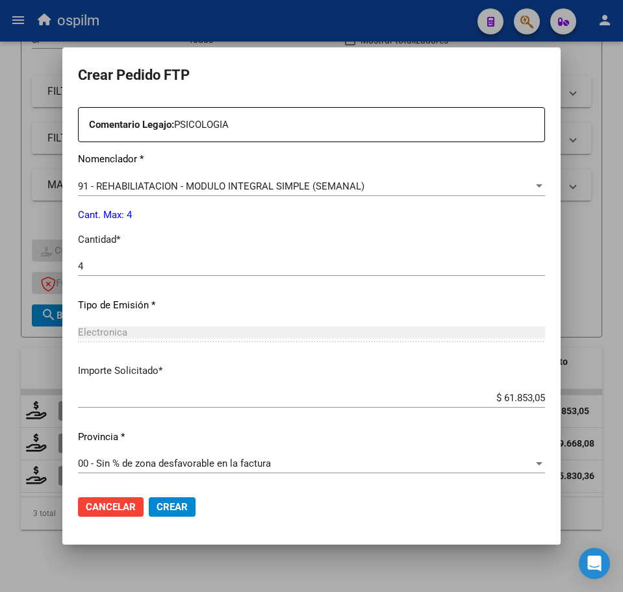
click at [170, 509] on span "Crear" at bounding box center [171, 507] width 31 height 12
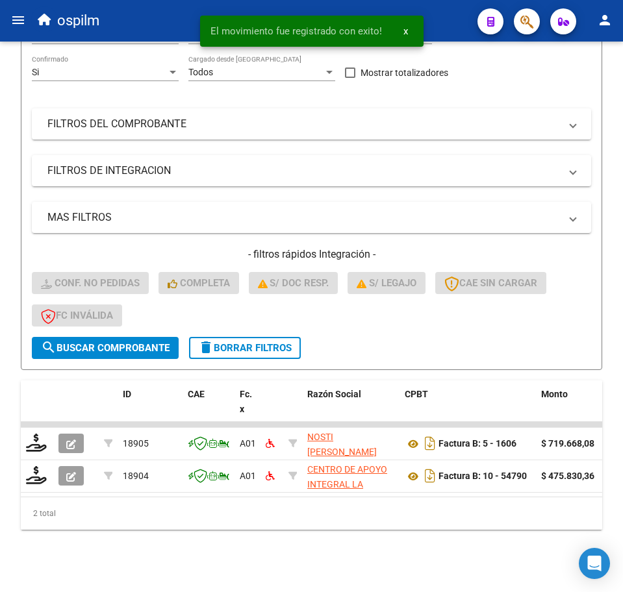
scroll to position [192, 0]
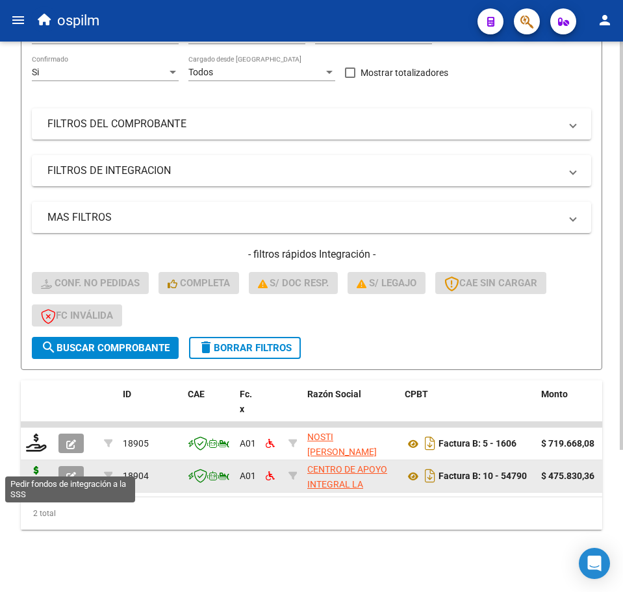
click at [33, 466] on icon at bounding box center [36, 475] width 21 height 18
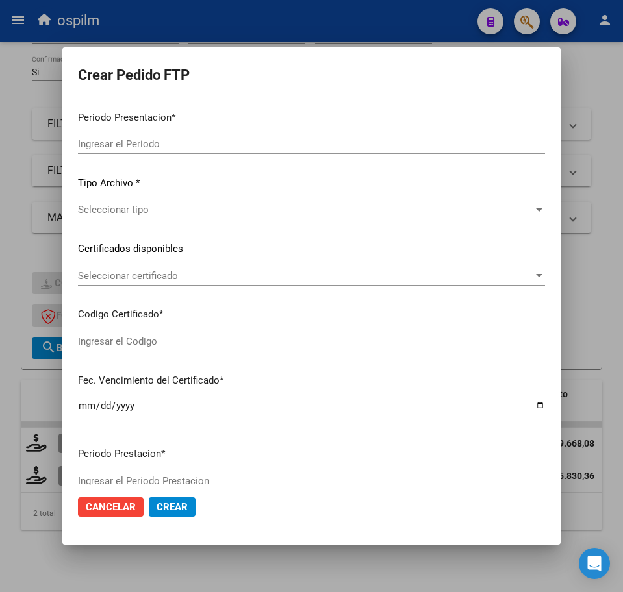
type input "202508"
type input "$ 475.830,36"
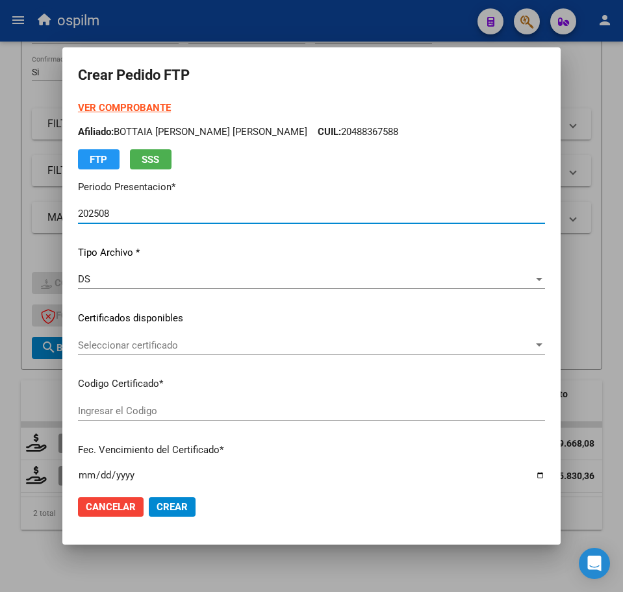
type input "ARG02000563339472021113020261130BS423"
type input "2026-11-10"
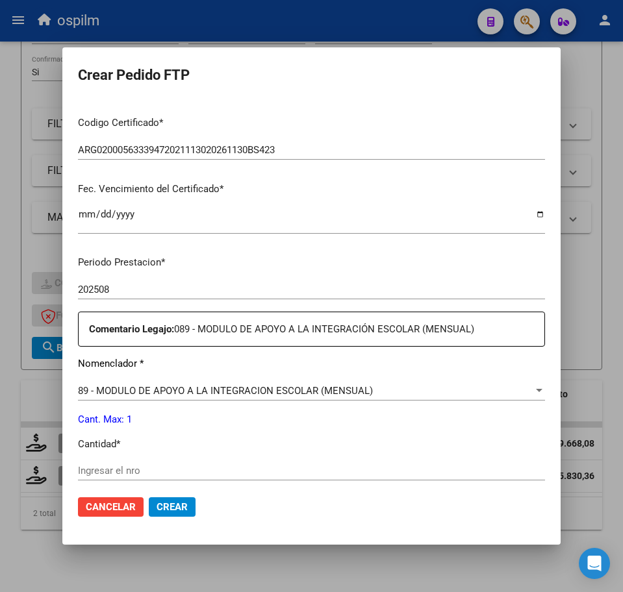
scroll to position [325, 0]
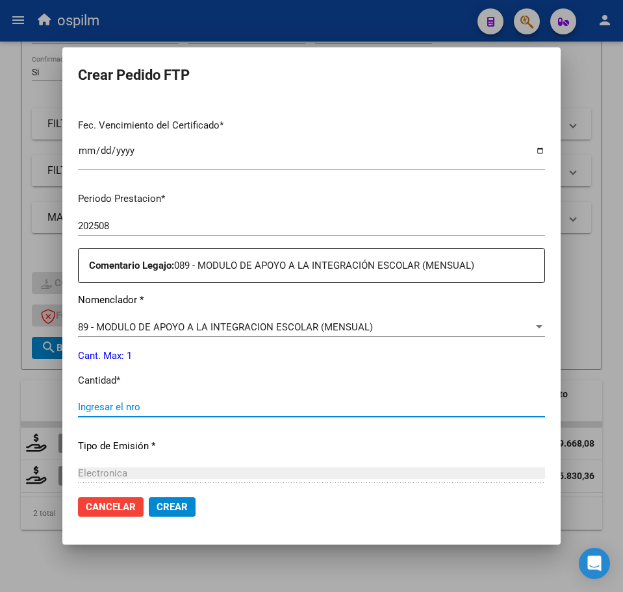
click at [159, 408] on input "Ingresar el nro" at bounding box center [311, 407] width 467 height 12
type input "1"
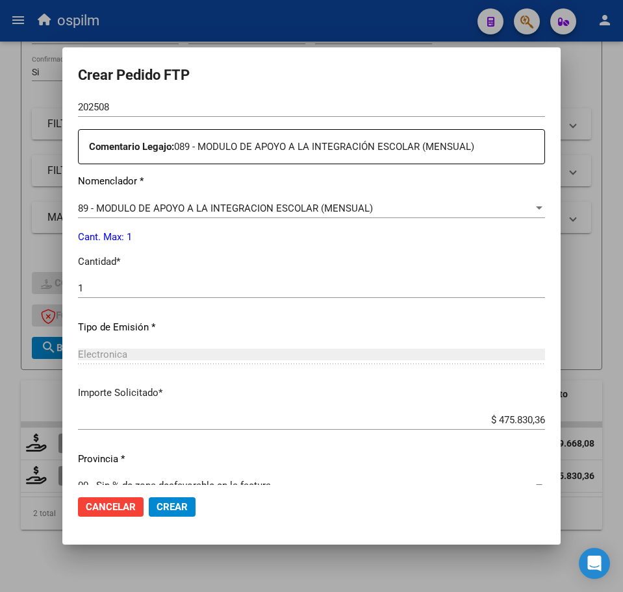
scroll to position [466, 0]
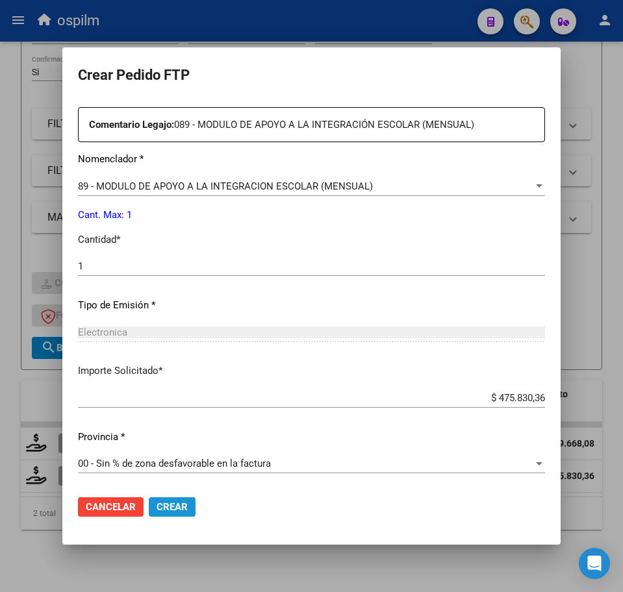
click at [186, 507] on span "Crear" at bounding box center [171, 507] width 31 height 12
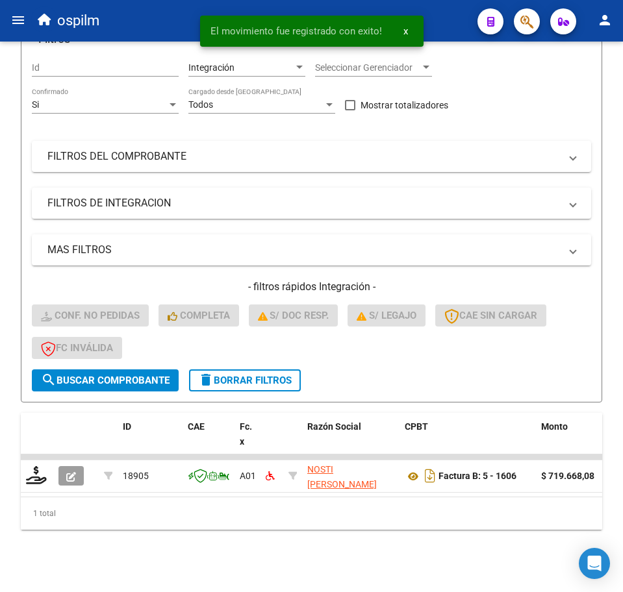
scroll to position [159, 0]
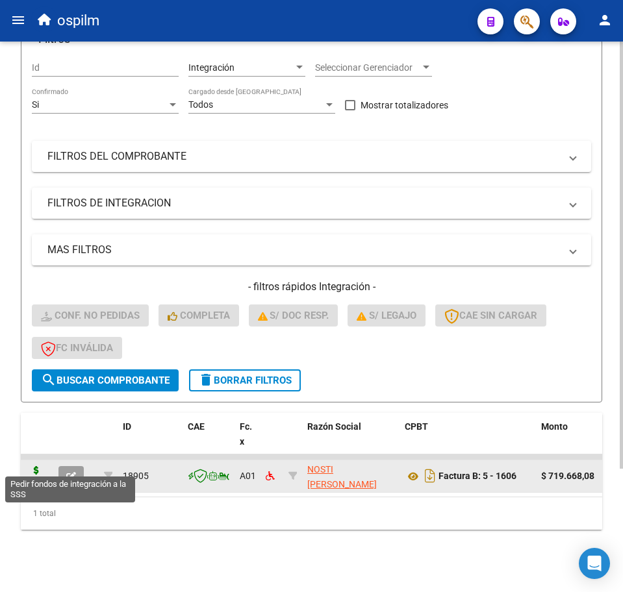
click at [32, 469] on icon at bounding box center [36, 475] width 21 height 18
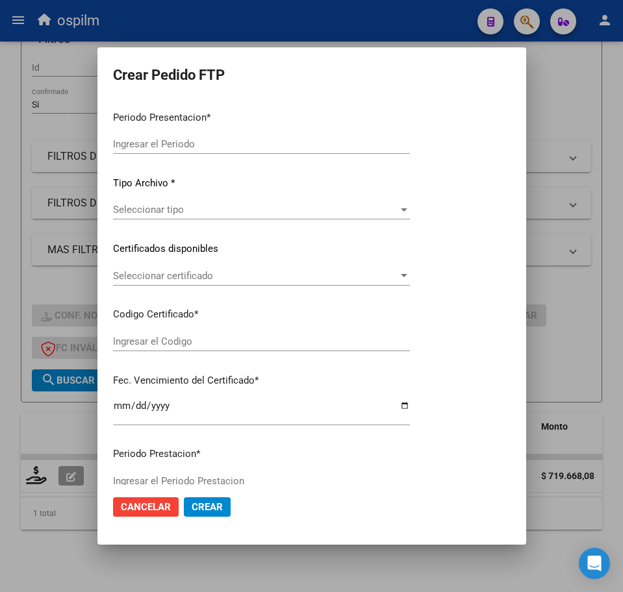
type input "202508"
type input "202507"
type input "$ 719.668,08"
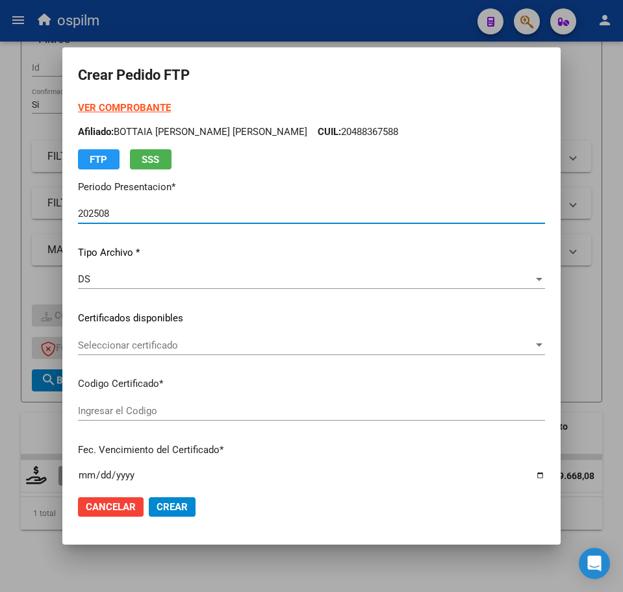
type input "ARG02000563339472021113020261130BS423"
type input "2026-11-10"
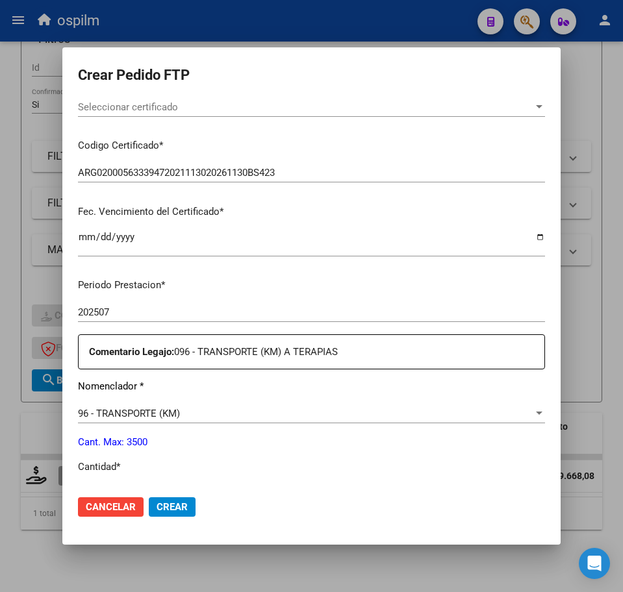
scroll to position [325, 0]
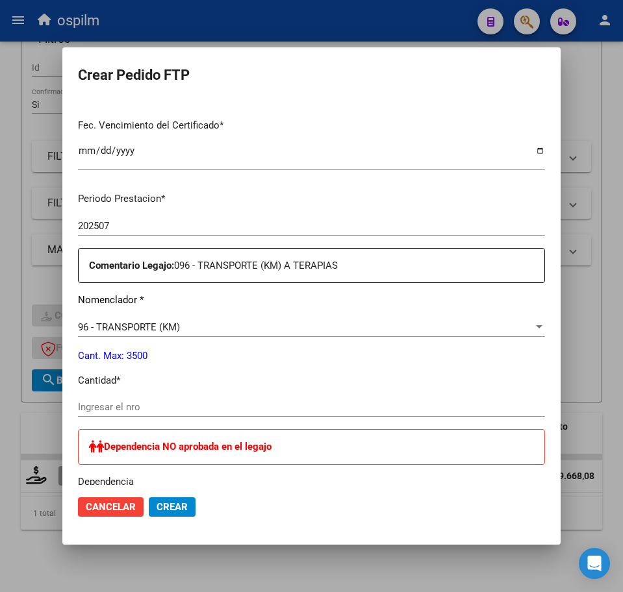
click at [187, 404] on input "Ingresar el nro" at bounding box center [311, 407] width 467 height 12
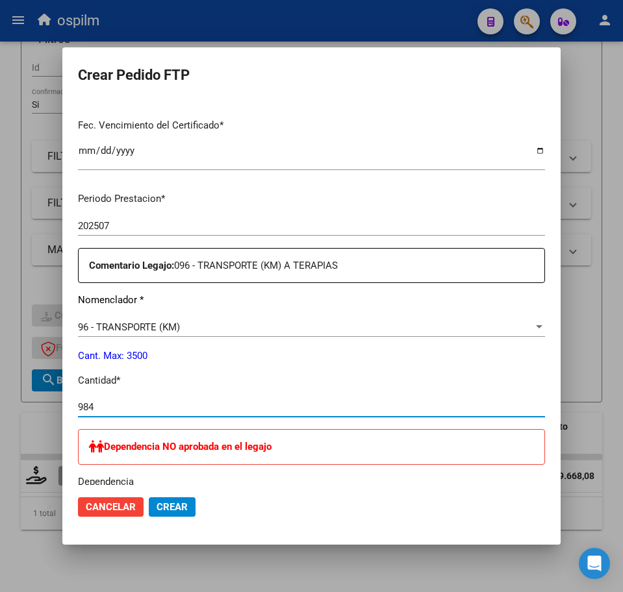
type input "984"
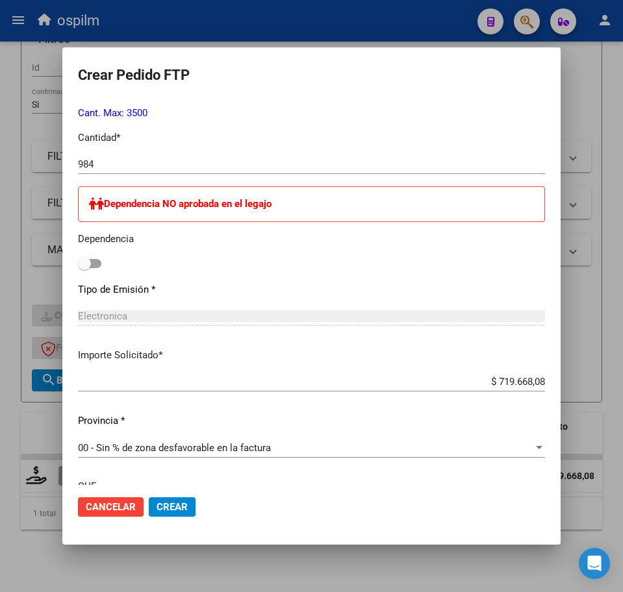
scroll to position [568, 0]
click at [94, 258] on span at bounding box center [89, 262] width 23 height 9
click at [84, 268] on input "checkbox" at bounding box center [84, 268] width 1 height 1
checkbox input "true"
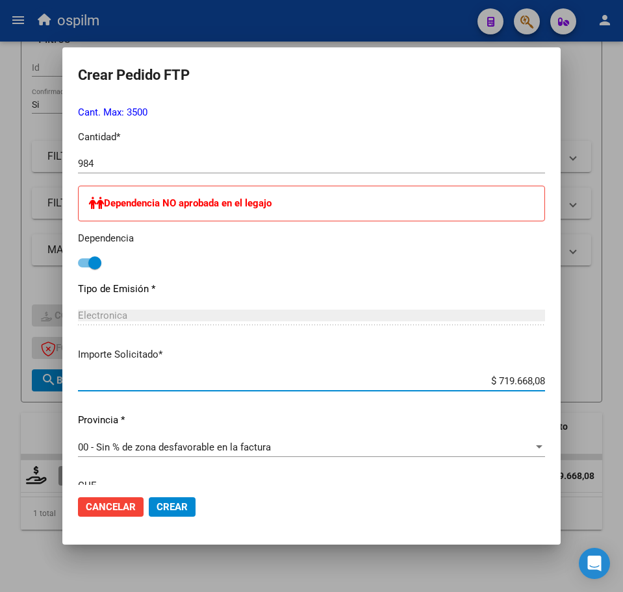
drag, startPoint x: 485, startPoint y: 376, endPoint x: 560, endPoint y: 377, distance: 74.7
click at [560, 377] on mat-dialog-content "VER COMPROBANTE ARCA Padrón Afiliado: CLARO MATEO EMANUEL CUIL: 20563339471 FTP…" at bounding box center [311, 293] width 498 height 385
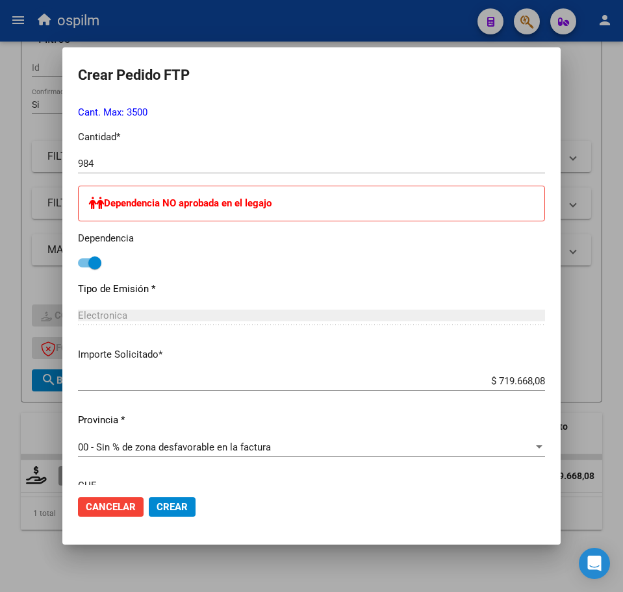
click at [490, 258] on div "Dependencia NO aprobada en el legajo Dependencia" at bounding box center [311, 229] width 467 height 86
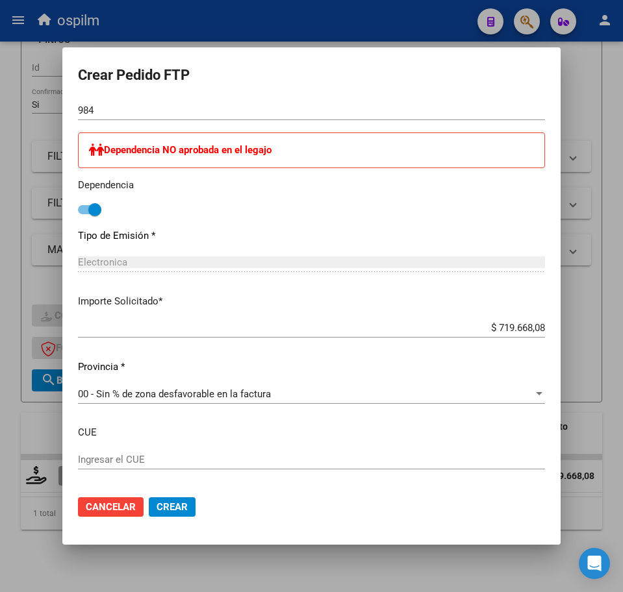
scroll to position [683, 0]
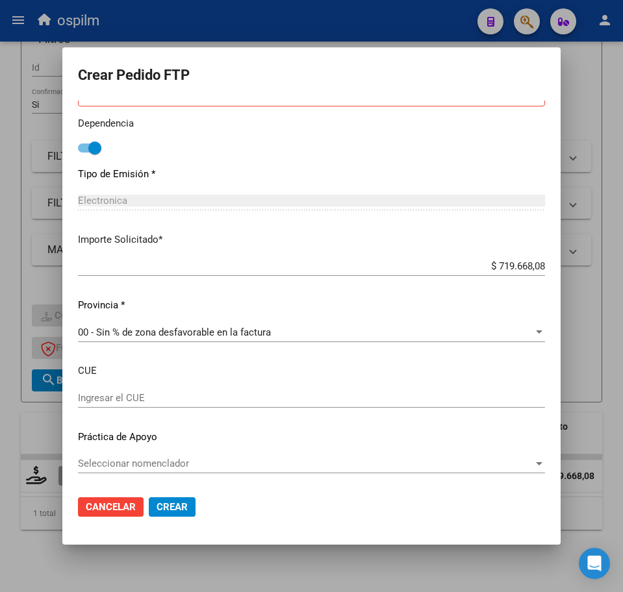
click at [493, 299] on p "Provincia *" at bounding box center [311, 305] width 467 height 15
click at [171, 507] on span "Crear" at bounding box center [171, 507] width 31 height 12
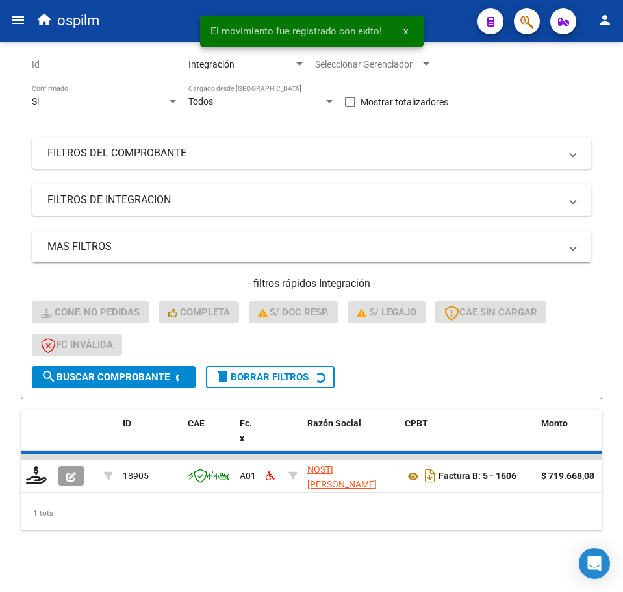
scroll to position [136, 0]
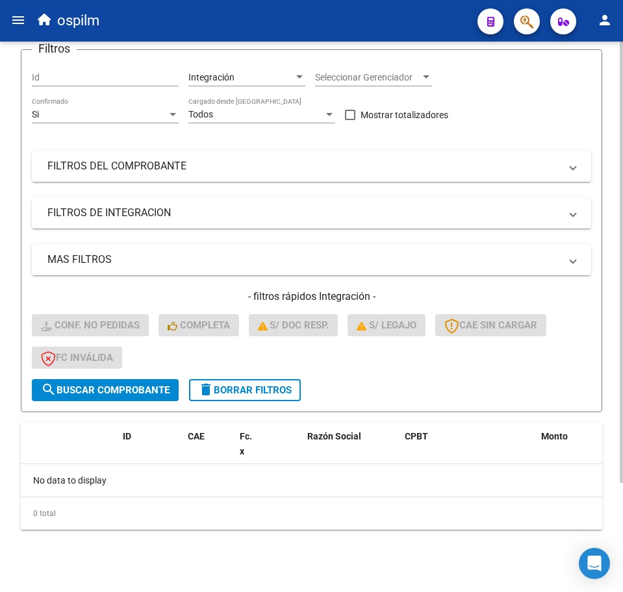
click at [294, 401] on button "delete Borrar Filtros" at bounding box center [245, 390] width 112 height 22
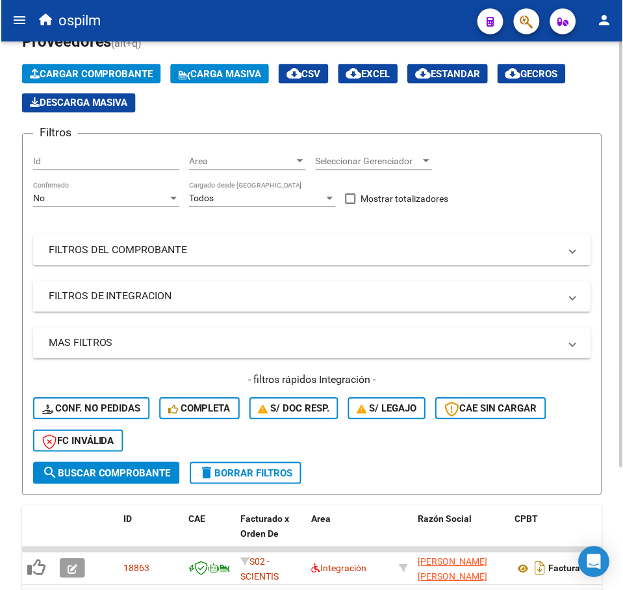
scroll to position [0, 0]
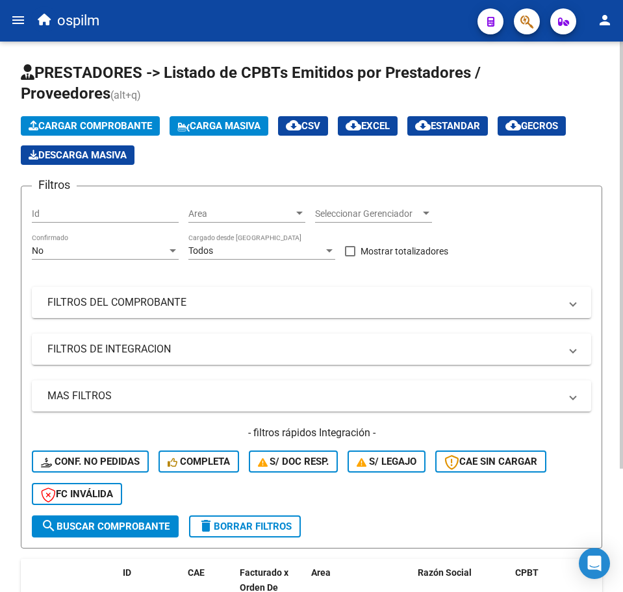
click at [199, 118] on button "Carga Masiva" at bounding box center [218, 125] width 99 height 19
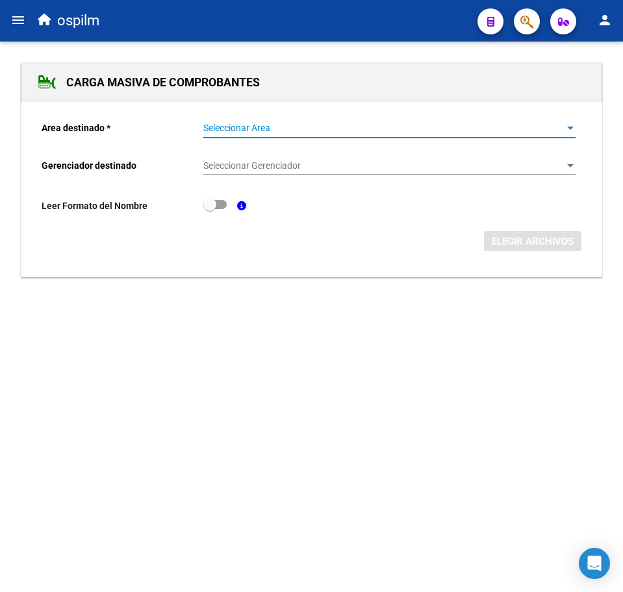
click at [218, 123] on span "Seleccionar Area" at bounding box center [383, 128] width 360 height 11
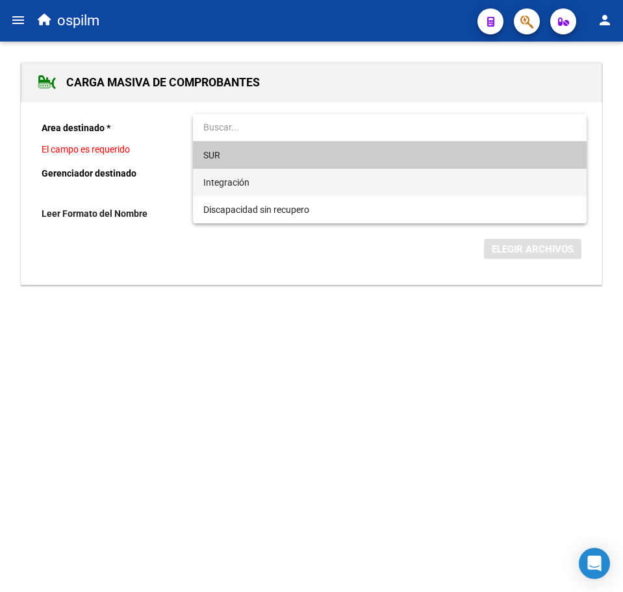
click at [250, 179] on span "Integración" at bounding box center [389, 182] width 372 height 27
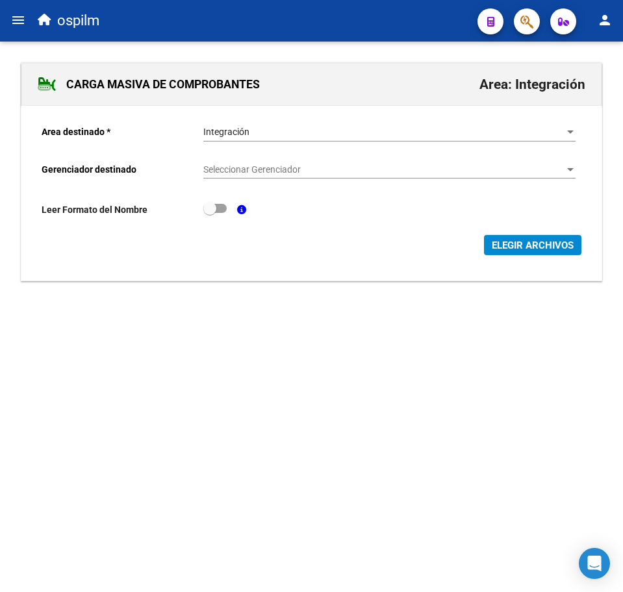
click at [250, 159] on div "Seleccionar Gerenciador Seleccionar Gerenciador" at bounding box center [389, 166] width 372 height 26
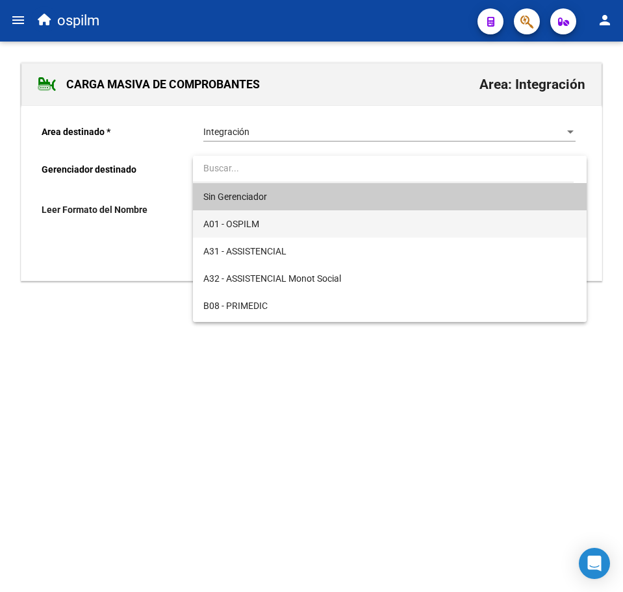
click at [262, 229] on span "A01 - OSPILM" at bounding box center [389, 223] width 372 height 27
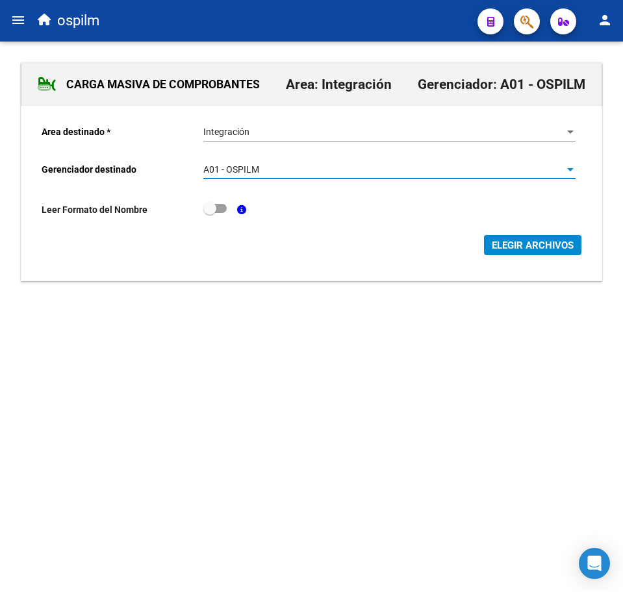
click at [544, 242] on span "ELEGIR ARCHIVOS" at bounding box center [533, 246] width 82 height 12
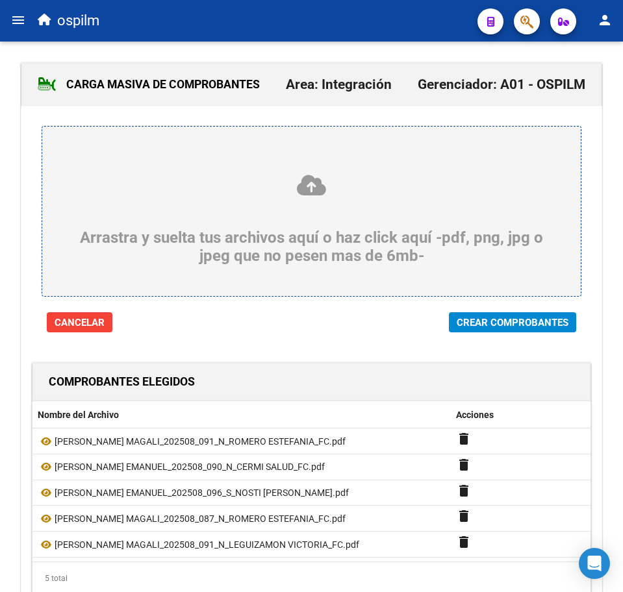
click at [487, 326] on span "Crear Comprobantes" at bounding box center [513, 323] width 112 height 12
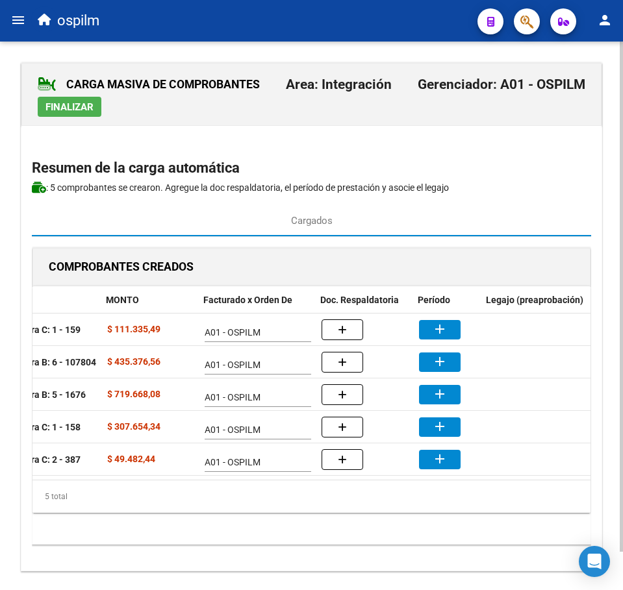
scroll to position [0, 234]
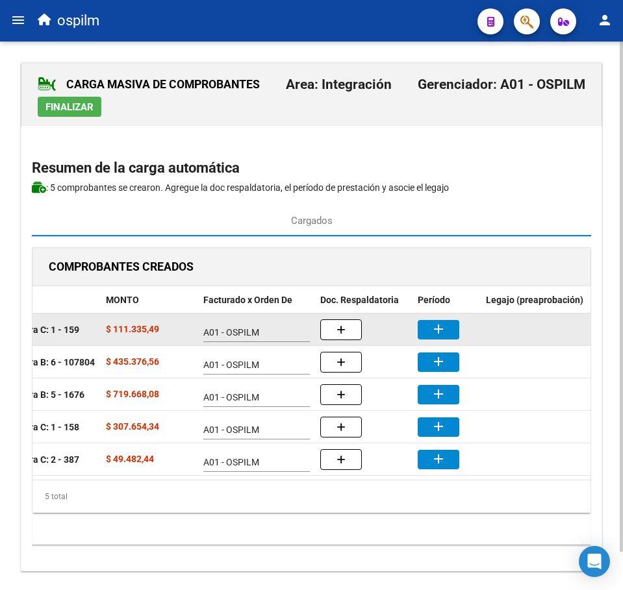
click at [427, 330] on button "add" at bounding box center [439, 329] width 42 height 19
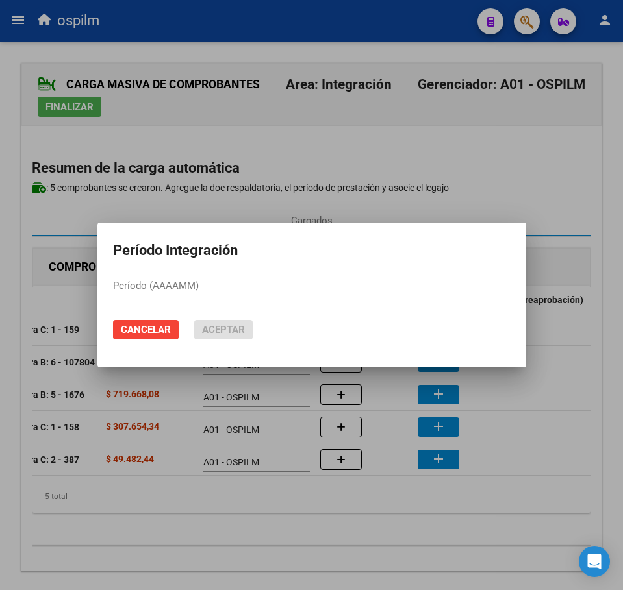
paste input "202508"
type input "202508"
click at [251, 327] on button "Aceptar" at bounding box center [223, 329] width 58 height 19
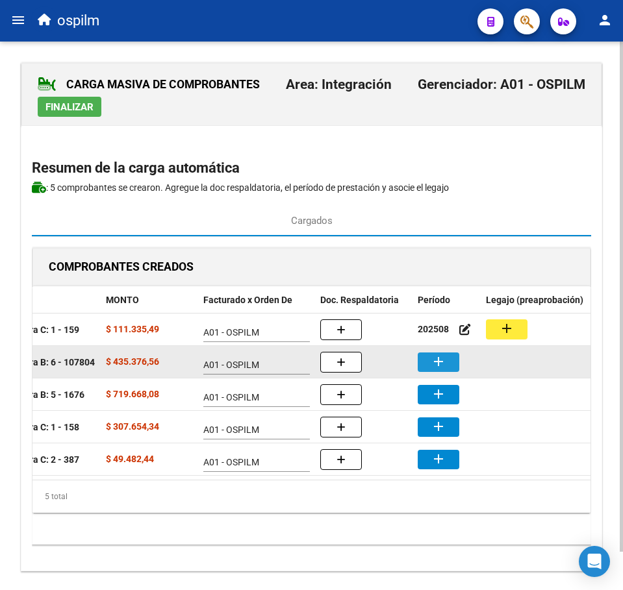
click at [439, 360] on mat-icon "add" at bounding box center [439, 362] width 16 height 16
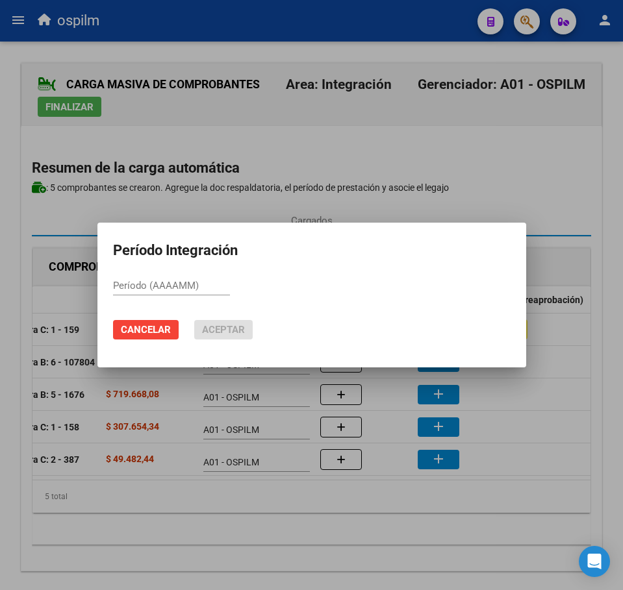
paste input "202508"
type input "202508"
click at [228, 322] on button "Aceptar" at bounding box center [223, 329] width 58 height 19
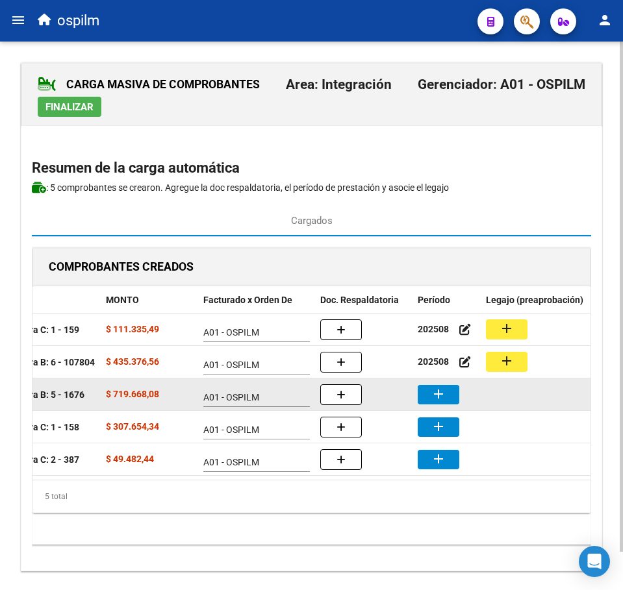
click at [436, 376] on datatable-body-cell "202508" at bounding box center [446, 362] width 68 height 32
click at [440, 393] on mat-icon "add" at bounding box center [439, 394] width 16 height 16
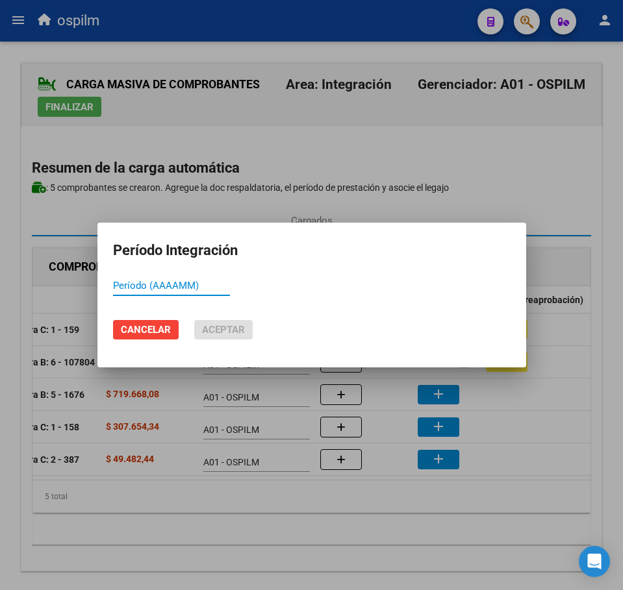
paste input "202508"
type input "202508"
click at [208, 333] on span "Aceptar" at bounding box center [223, 330] width 43 height 12
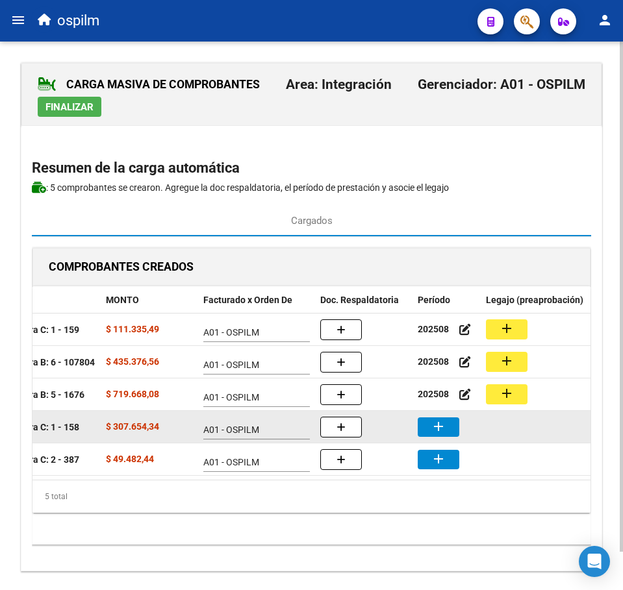
click at [438, 428] on mat-icon "add" at bounding box center [439, 427] width 16 height 16
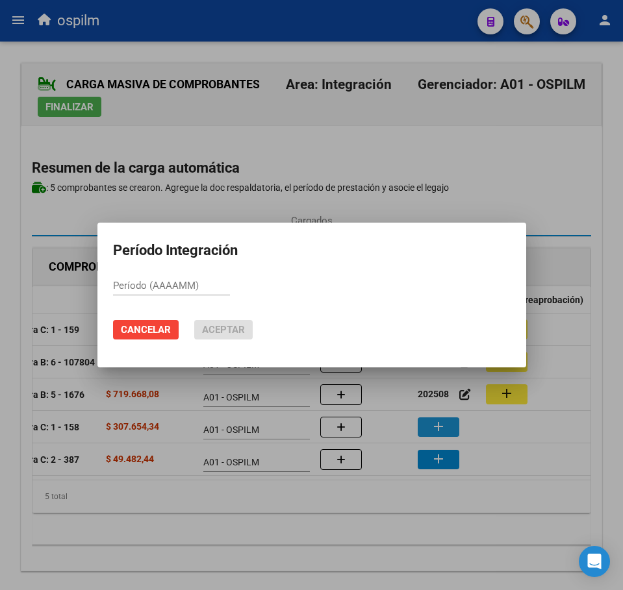
paste input "202508"
type input "202508"
click at [225, 331] on span "Aceptar" at bounding box center [223, 330] width 43 height 12
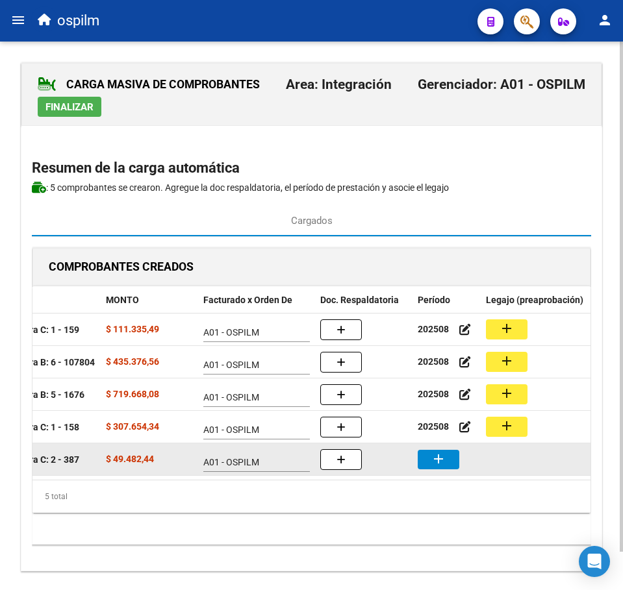
click at [430, 466] on button "add" at bounding box center [439, 459] width 42 height 19
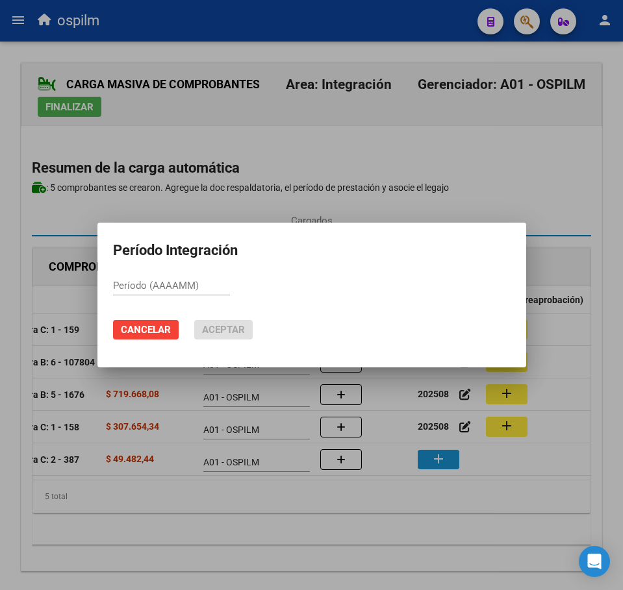
paste input "202508"
type input "202508"
click at [218, 331] on span "Aceptar" at bounding box center [223, 330] width 43 height 12
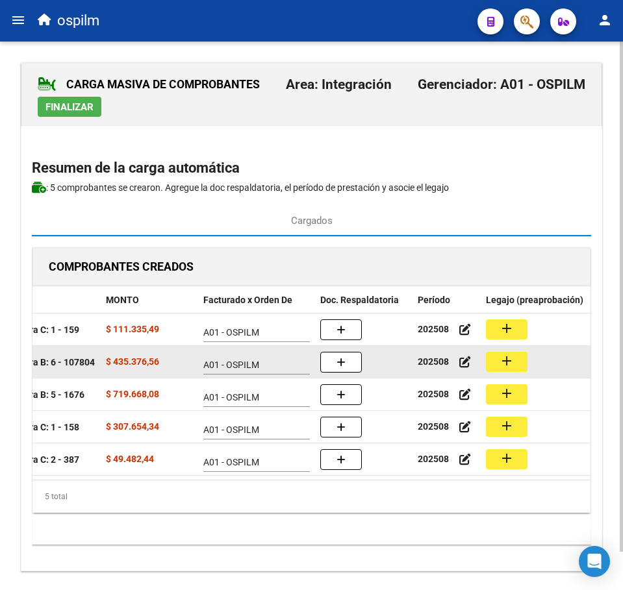
click at [509, 358] on mat-icon "add" at bounding box center [507, 361] width 16 height 16
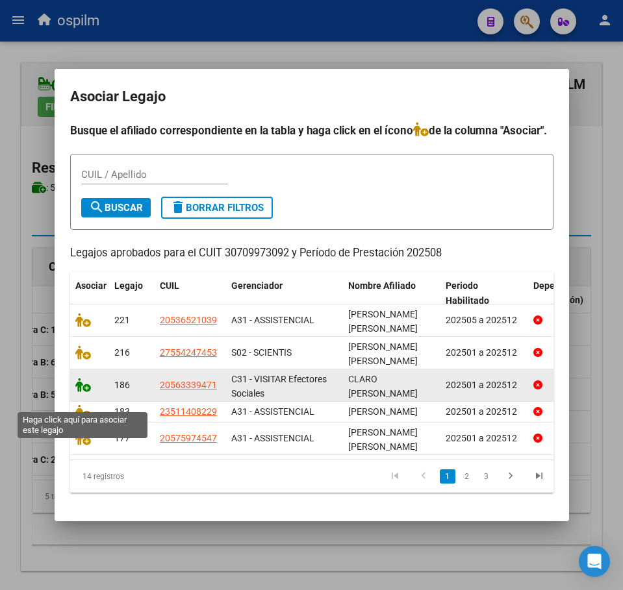
click at [81, 392] on icon at bounding box center [83, 385] width 16 height 14
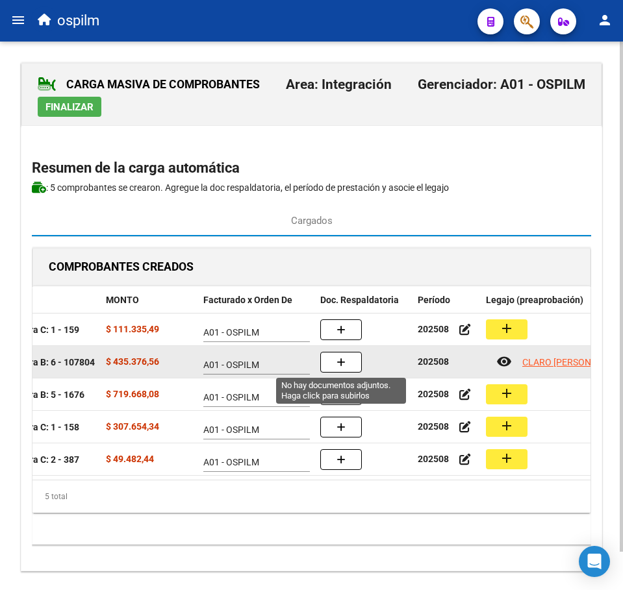
click at [345, 361] on button "button" at bounding box center [341, 362] width 42 height 21
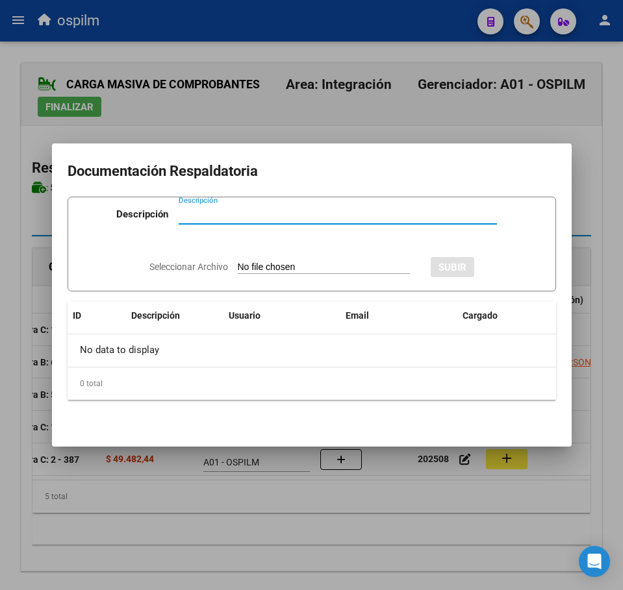
paste input "Planilla de asistencia"
type input "Planilla de asistencia"
click at [271, 266] on input "Seleccionar Archivo" at bounding box center [324, 268] width 172 height 12
type input "C:\fakepath\CLARO MATEO EMANUEL_202508_090_N_CERMI SALUD_PA.pdf"
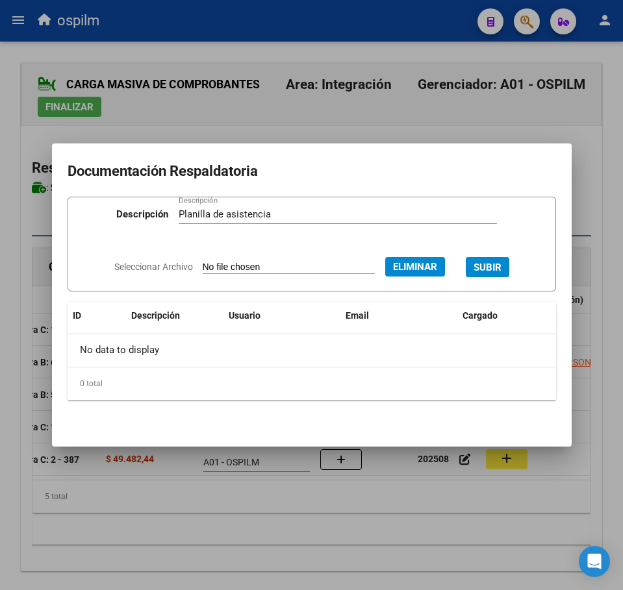
drag, startPoint x: 495, startPoint y: 260, endPoint x: 495, endPoint y: 271, distance: 11.1
click at [495, 262] on span "SUBIR" at bounding box center [487, 268] width 28 height 12
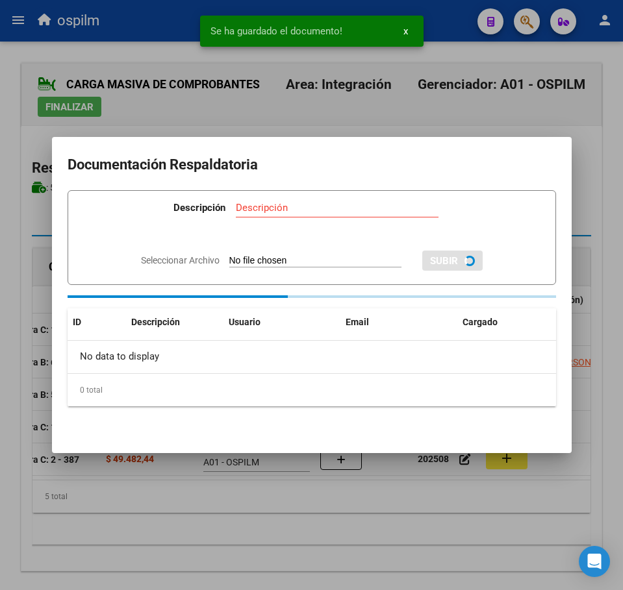
click at [220, 545] on div at bounding box center [311, 295] width 623 height 590
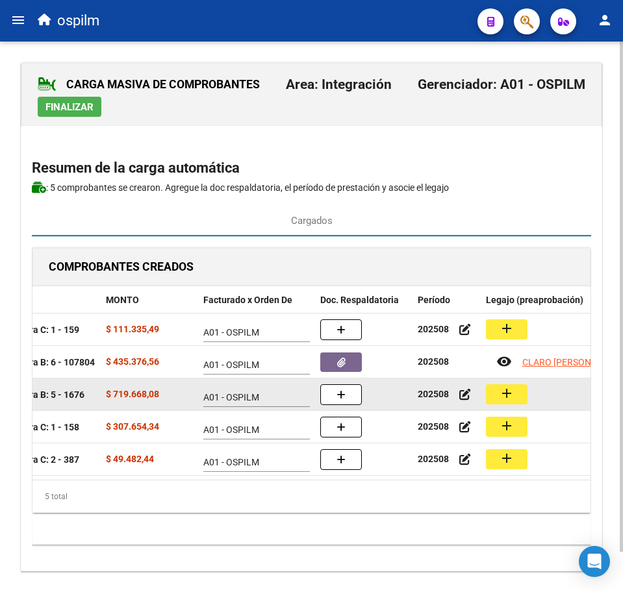
click at [497, 394] on button "add" at bounding box center [507, 394] width 42 height 20
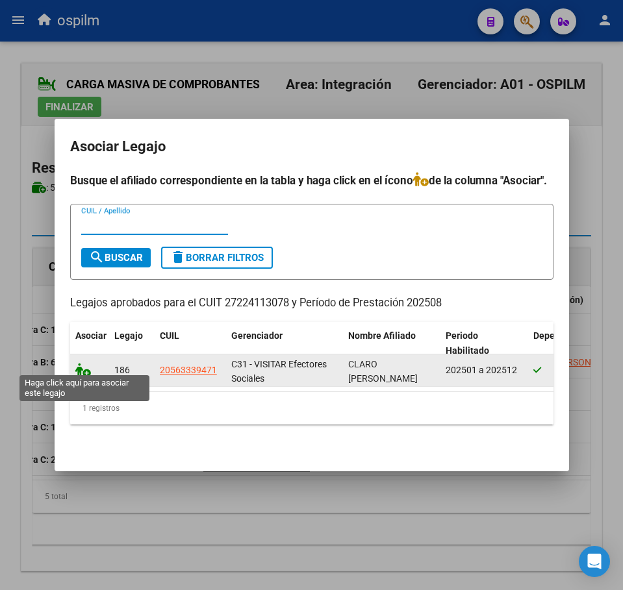
click at [75, 364] on icon at bounding box center [83, 370] width 16 height 14
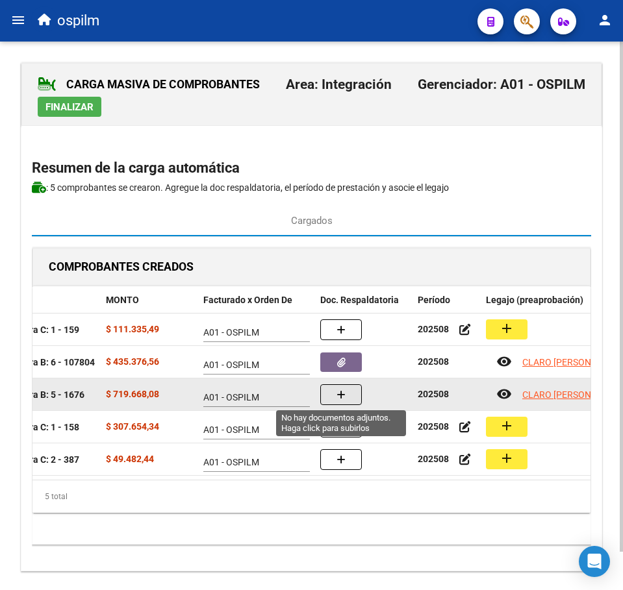
click at [333, 394] on button "button" at bounding box center [341, 394] width 42 height 21
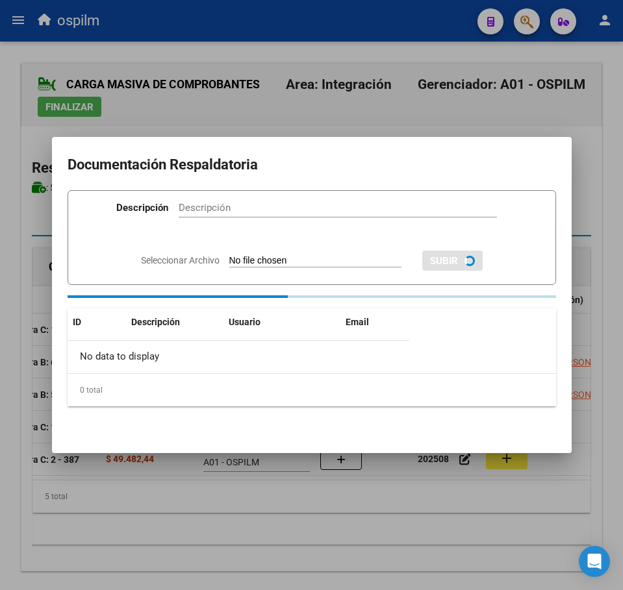
paste input "Planilla de asistencia"
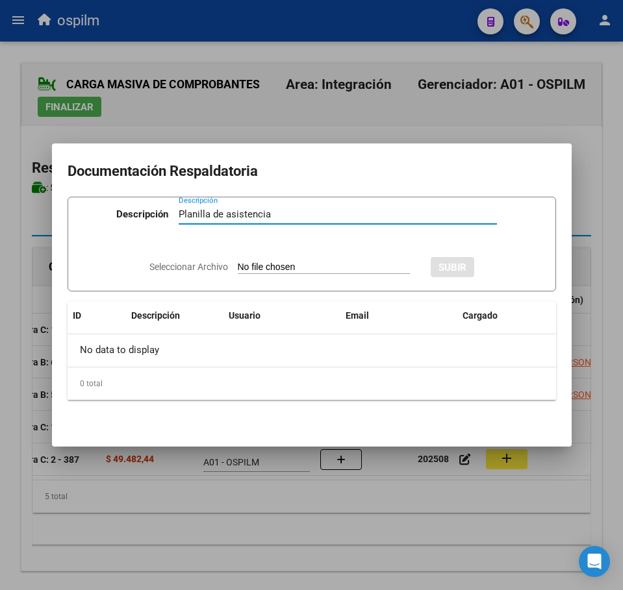
type input "Planilla de asistencia"
click at [244, 270] on input "Seleccionar Archivo" at bounding box center [324, 268] width 172 height 12
type input "C:\fakepath\CLARO MATEO EMANUEL_202508_096_S_NOSTI SILVIA ESTELA_PA.pdf"
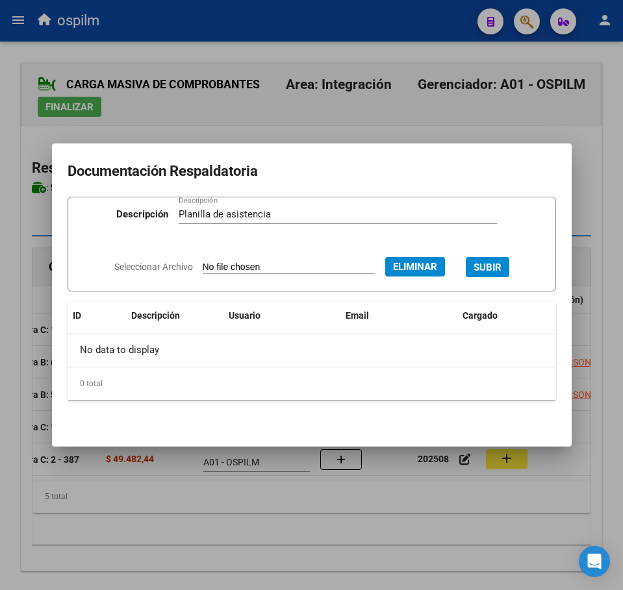
click at [490, 262] on span "SUBIR" at bounding box center [487, 268] width 28 height 12
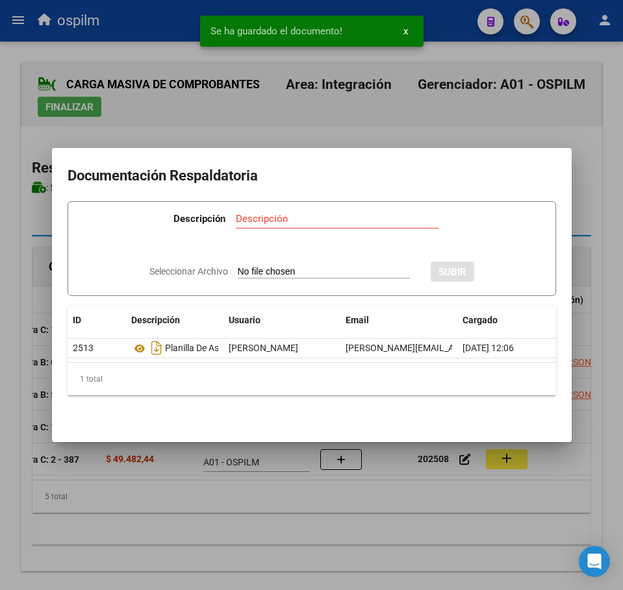
click at [280, 529] on div at bounding box center [311, 295] width 623 height 590
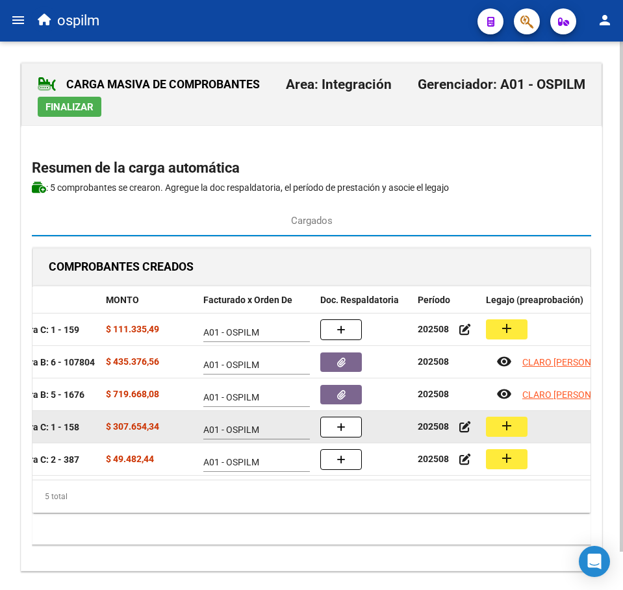
click at [508, 434] on button "add" at bounding box center [507, 427] width 42 height 20
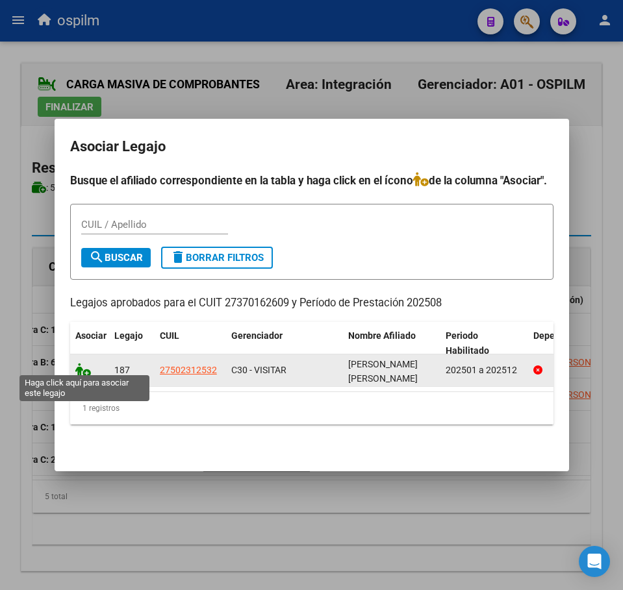
click at [75, 365] on icon at bounding box center [83, 370] width 16 height 14
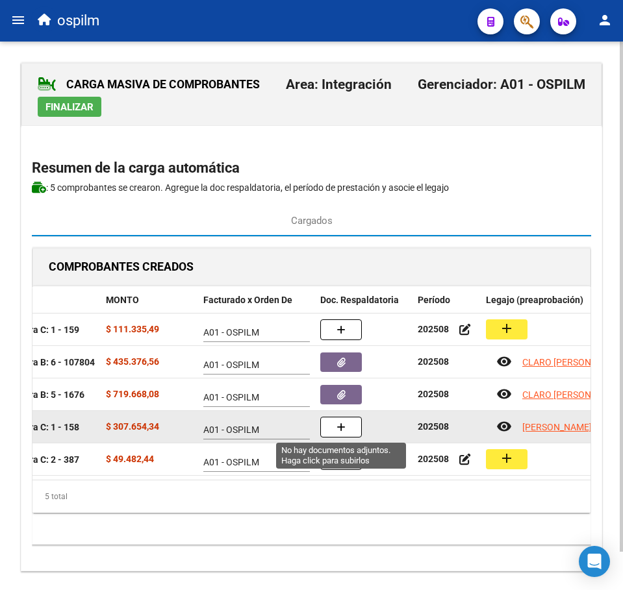
click at [342, 422] on span "button" at bounding box center [340, 427] width 9 height 12
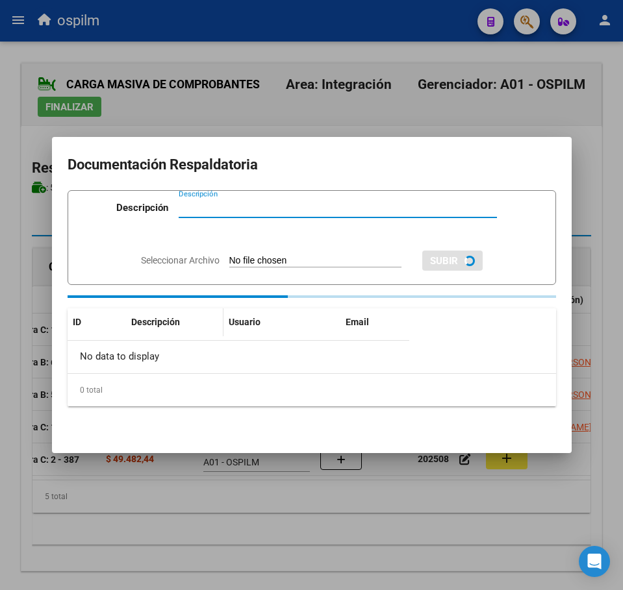
paste input "Planilla de asistencia"
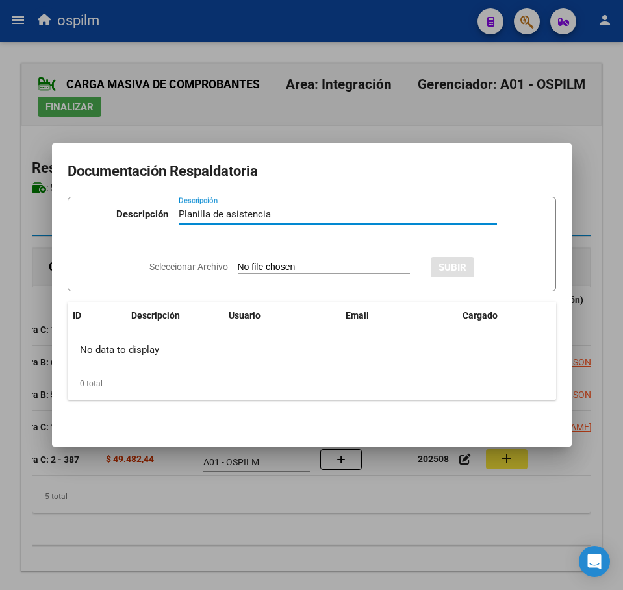
type input "Planilla de asistencia"
click at [245, 271] on input "Seleccionar Archivo" at bounding box center [324, 268] width 172 height 12
type input "C:\fakepath\FADON SUAREZ ROCIO MAGALI_202508_087_N_ROMERO ESTEFANIA_PA.pdf"
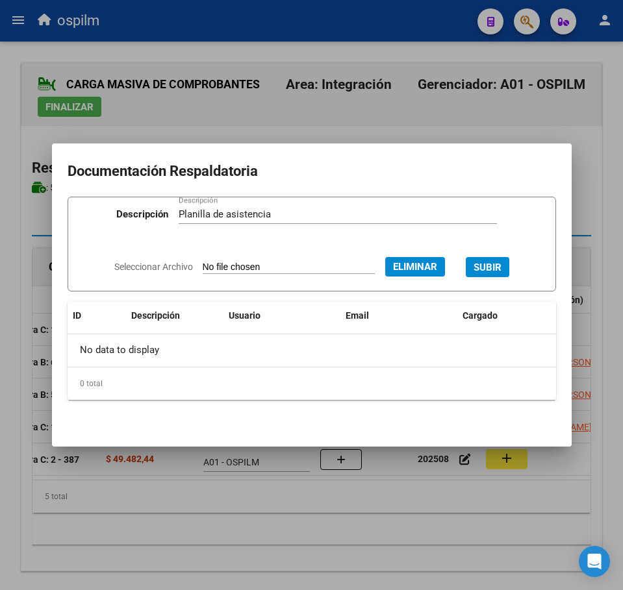
click at [501, 272] on button "SUBIR" at bounding box center [488, 267] width 44 height 20
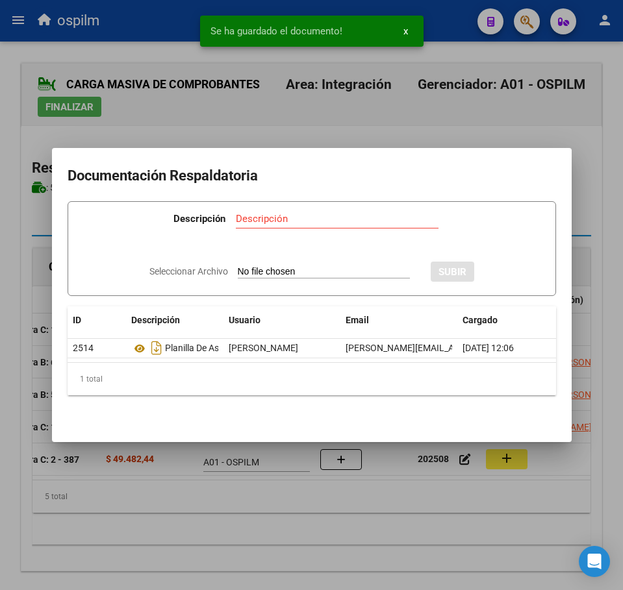
click at [319, 552] on div at bounding box center [311, 295] width 623 height 590
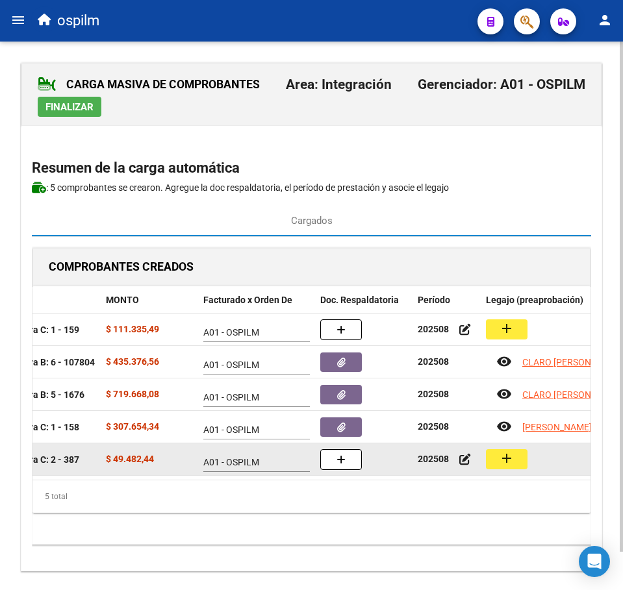
click at [514, 448] on datatable-body-cell "add" at bounding box center [578, 460] width 195 height 32
click at [512, 456] on mat-icon "add" at bounding box center [507, 459] width 16 height 16
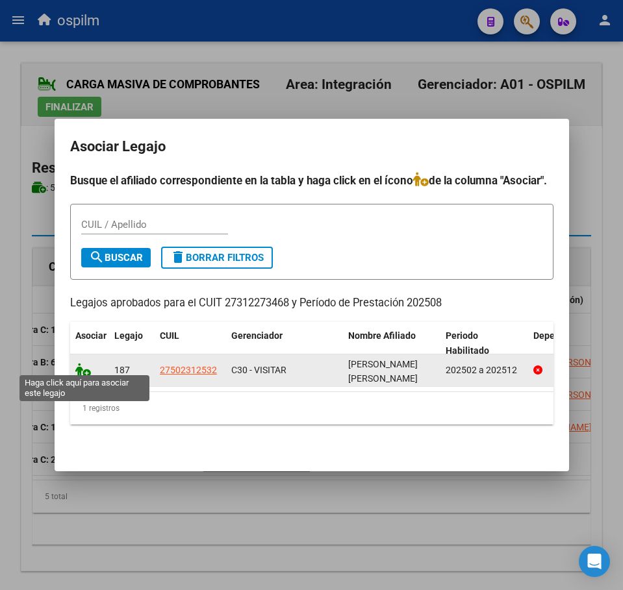
click at [79, 363] on icon at bounding box center [83, 370] width 16 height 14
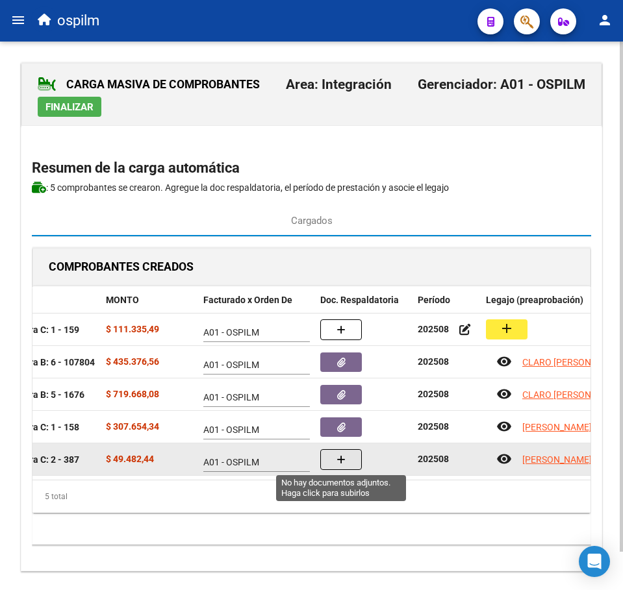
click at [325, 458] on button "button" at bounding box center [341, 459] width 42 height 21
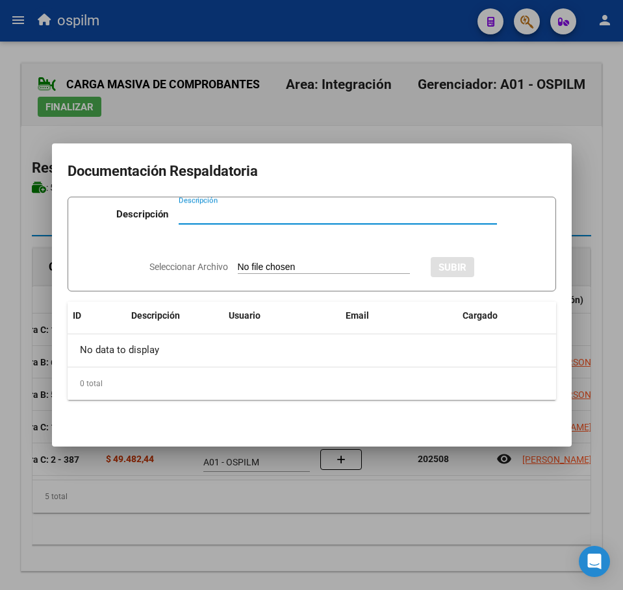
paste input "Planilla de asistencia"
type input "Planilla de asistencia"
click at [257, 264] on input "Seleccionar Archivo" at bounding box center [324, 268] width 172 height 12
type input "C:\fakepath\FADON SUAREZ ROCIO MAGALI_202508_091_N_LEGUIZAMON VICTORIA_PA.jpeg"
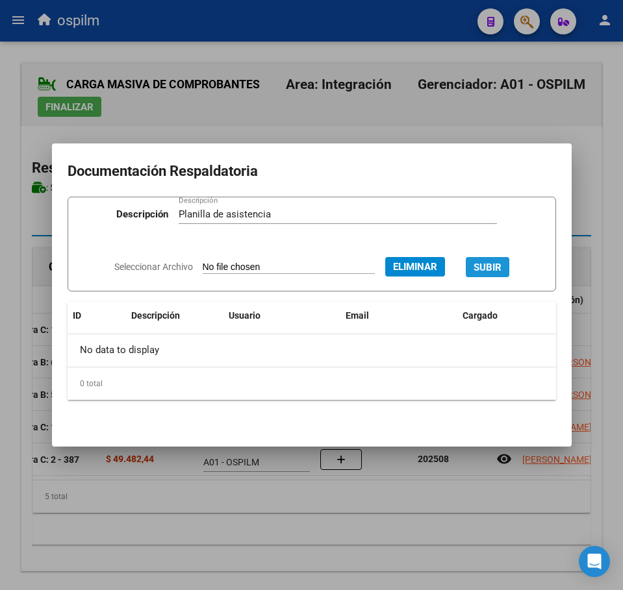
click at [501, 265] on span "SUBIR" at bounding box center [487, 268] width 28 height 12
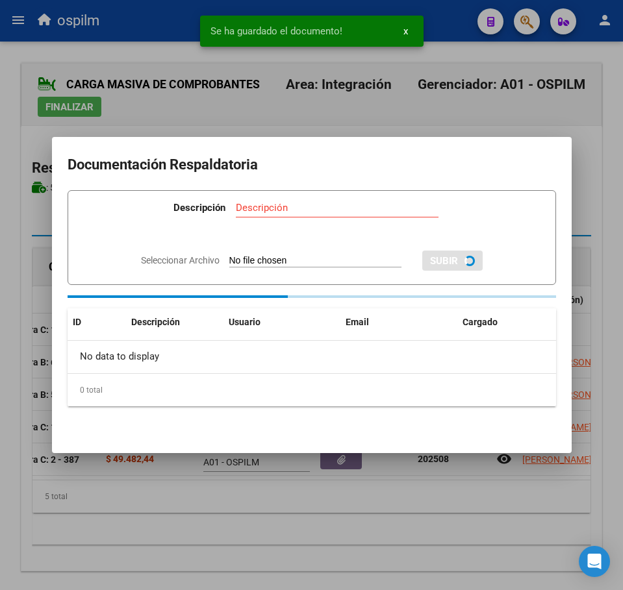
click at [354, 507] on div at bounding box center [311, 295] width 623 height 590
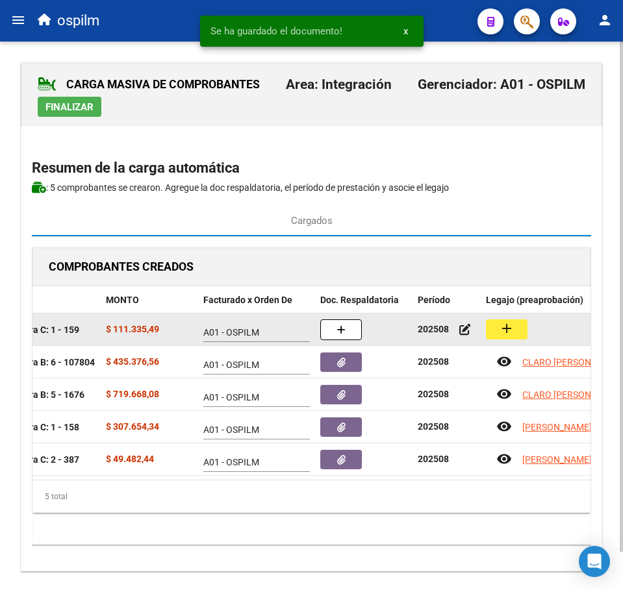
click at [510, 328] on mat-icon "add" at bounding box center [507, 329] width 16 height 16
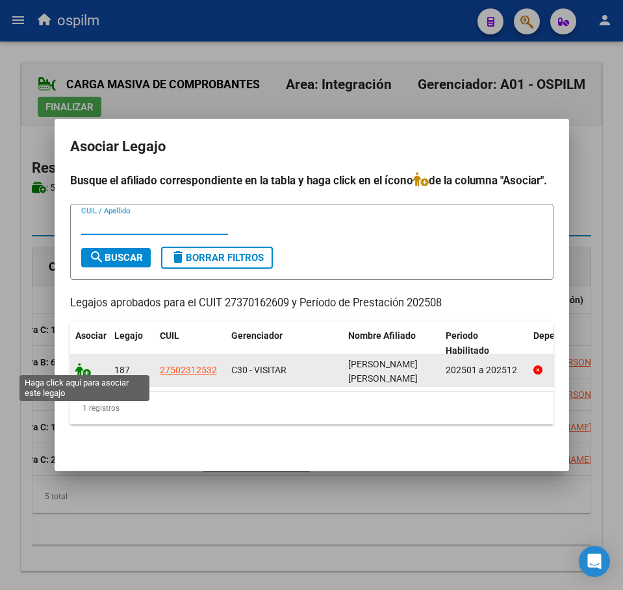
click at [77, 365] on icon at bounding box center [83, 370] width 16 height 14
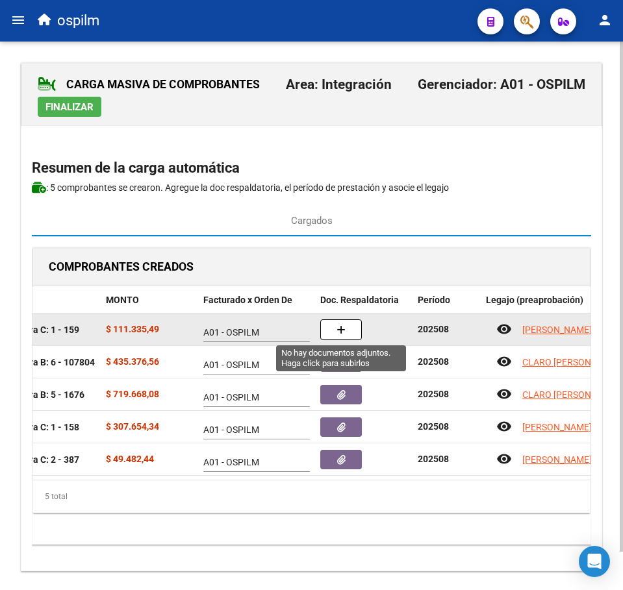
click at [344, 324] on span "button" at bounding box center [340, 330] width 9 height 12
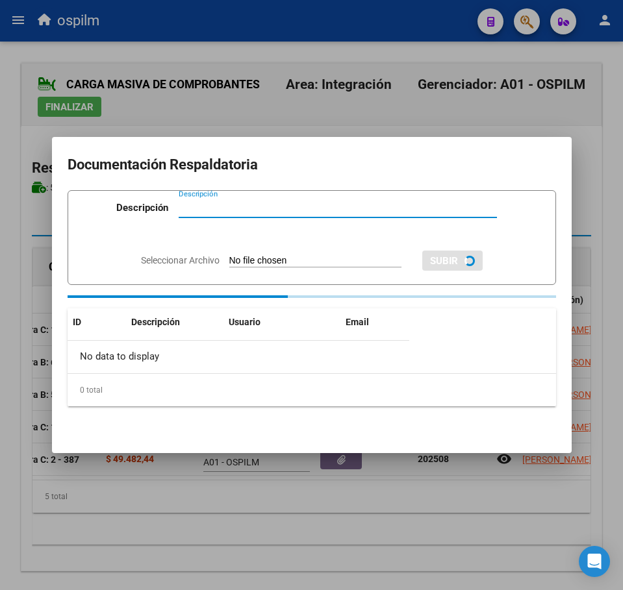
paste input "Planilla de asistencia"
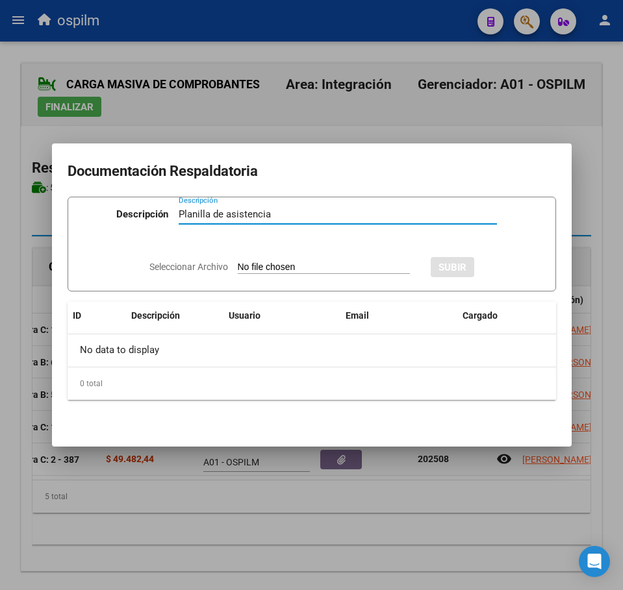
type input "Planilla de asistencia"
click at [290, 269] on input "Seleccionar Archivo" at bounding box center [324, 268] width 172 height 12
type input "C:\fakepath\FADON SUAREZ ROCIO MAGALI_202508_091_N_ROMERO ESTEFANIA_PA.pdf"
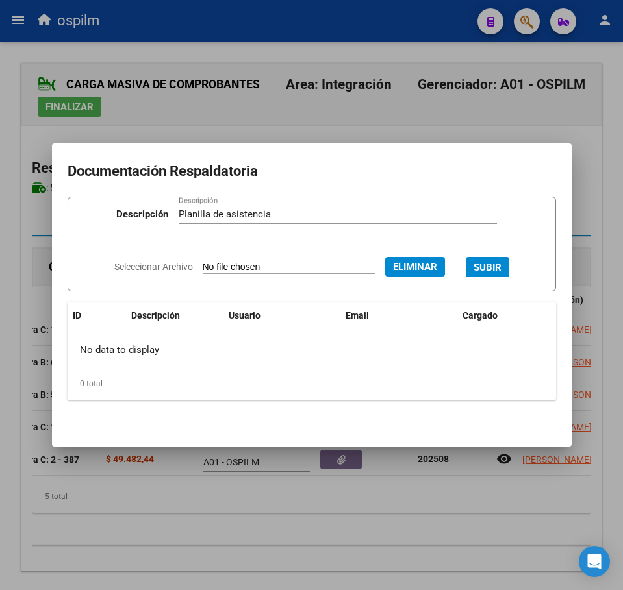
click at [499, 262] on span "SUBIR" at bounding box center [487, 268] width 28 height 12
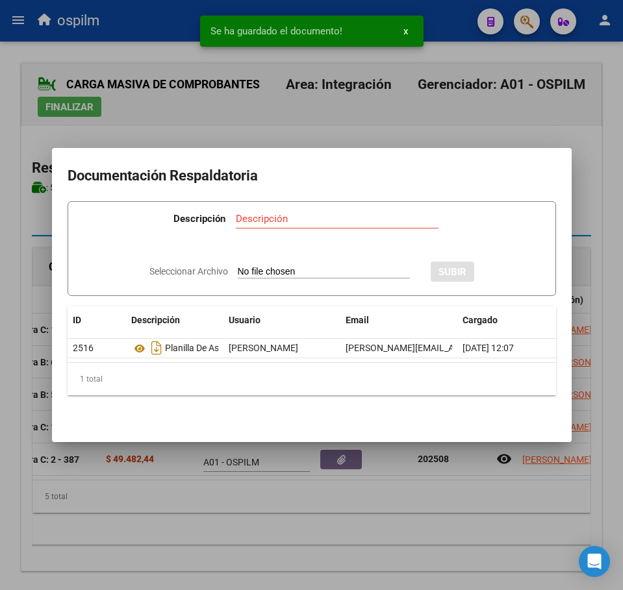
click at [247, 518] on div at bounding box center [311, 295] width 623 height 590
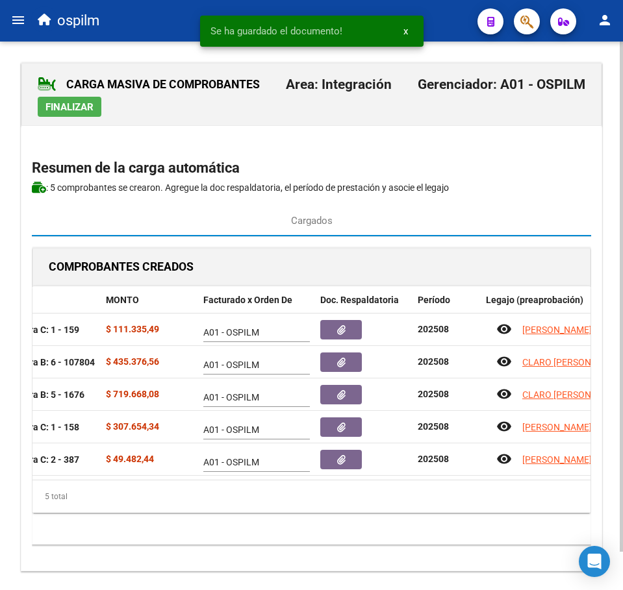
click at [71, 107] on span "Finalizar" at bounding box center [69, 107] width 48 height 12
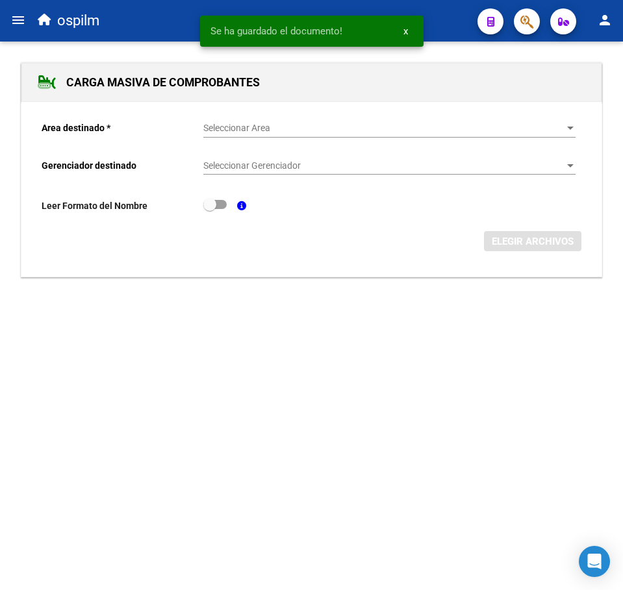
click at [263, 128] on span "Seleccionar Area" at bounding box center [383, 128] width 360 height 11
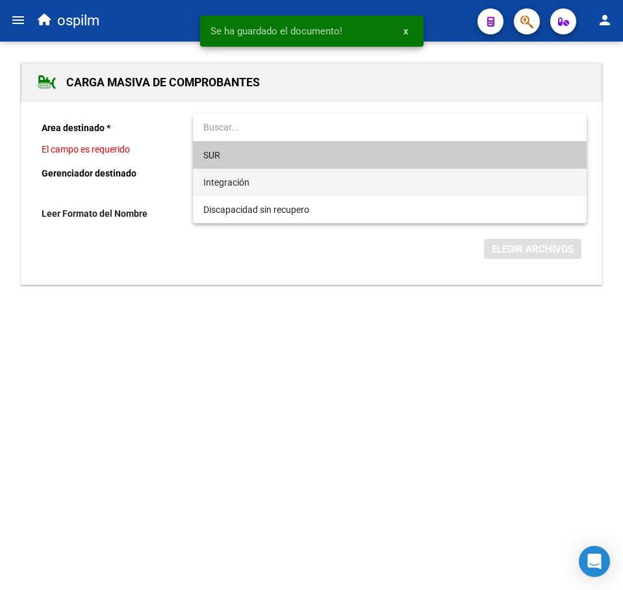
click at [269, 180] on span "Integración" at bounding box center [389, 182] width 372 height 27
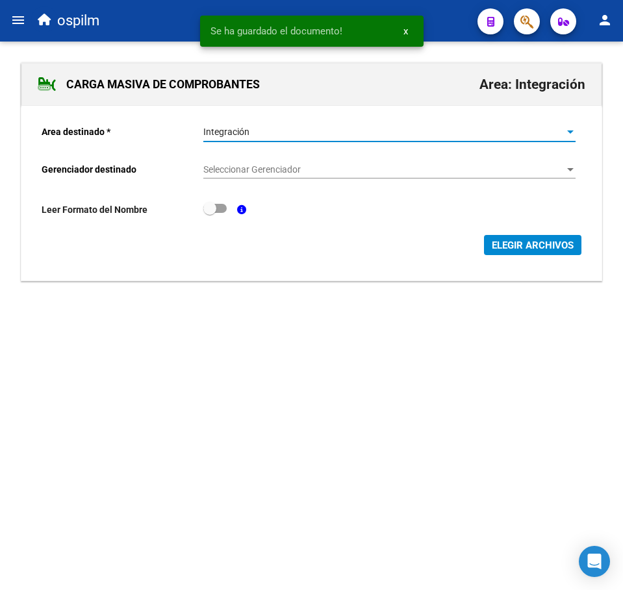
click at [272, 173] on span "Seleccionar Gerenciador" at bounding box center [383, 169] width 360 height 11
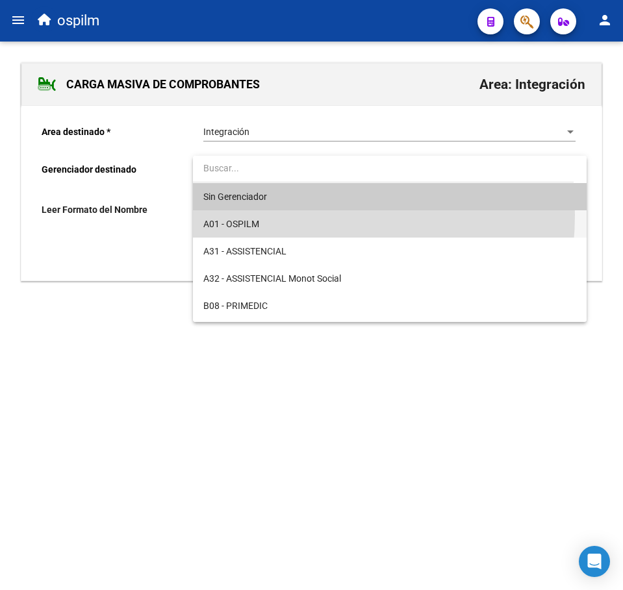
click at [275, 215] on span "A01 - OSPILM" at bounding box center [389, 223] width 372 height 27
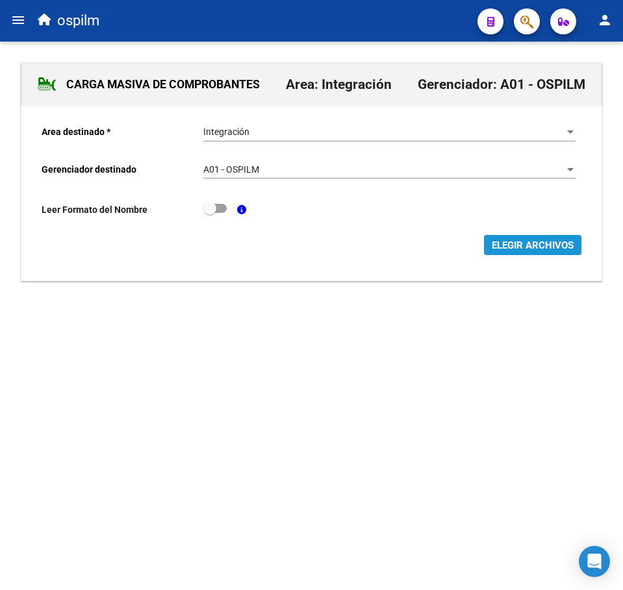
click at [504, 246] on span "ELEGIR ARCHIVOS" at bounding box center [533, 246] width 82 height 12
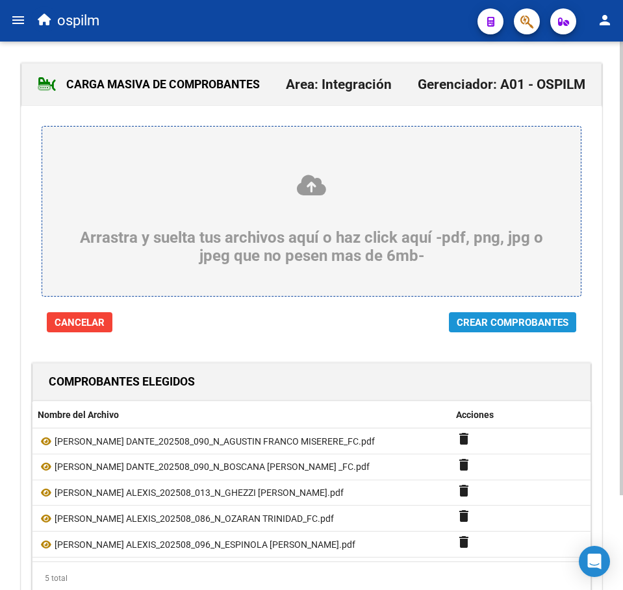
click at [481, 315] on button "Crear Comprobantes" at bounding box center [512, 322] width 127 height 20
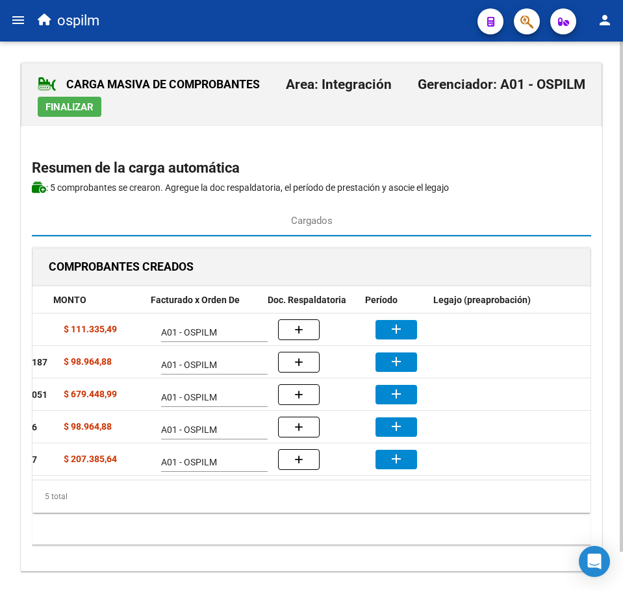
scroll to position [0, 288]
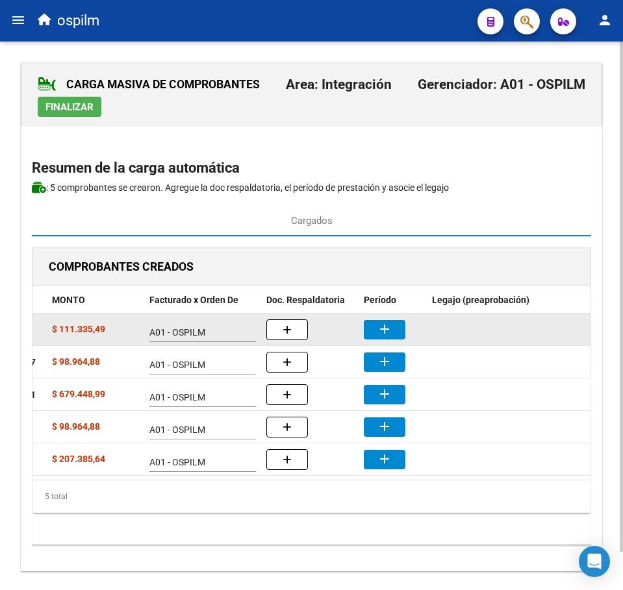
click at [386, 322] on mat-icon "add" at bounding box center [385, 329] width 16 height 16
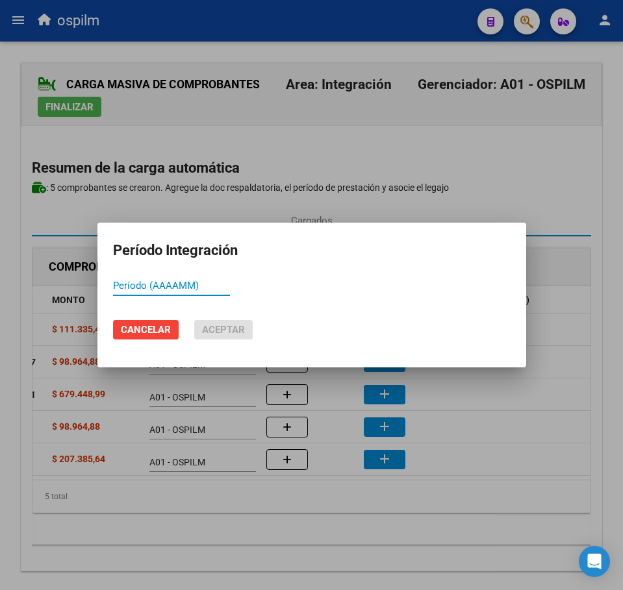
paste input "202508"
type input "202508"
click at [214, 324] on span "Aceptar" at bounding box center [223, 330] width 43 height 12
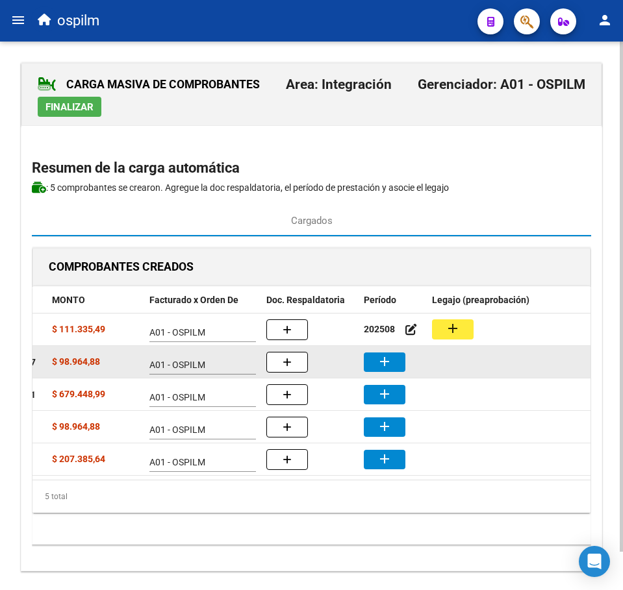
click at [391, 362] on mat-icon "add" at bounding box center [385, 362] width 16 height 16
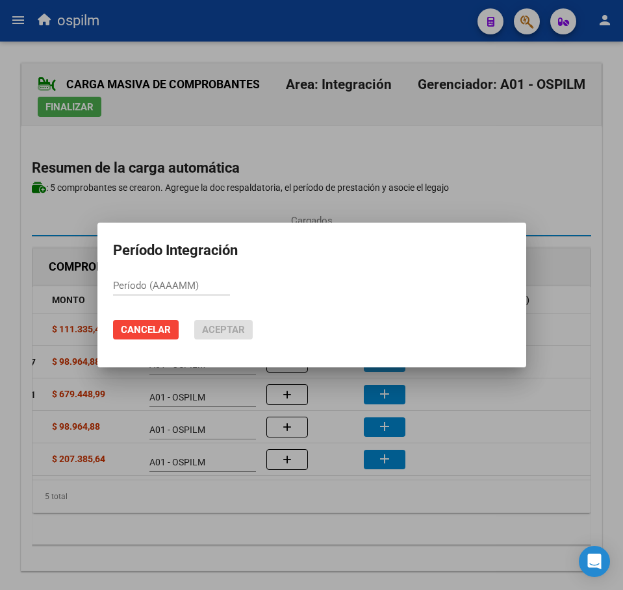
paste input "202508"
type input "202508"
click at [228, 329] on span "Aceptar" at bounding box center [223, 330] width 43 height 12
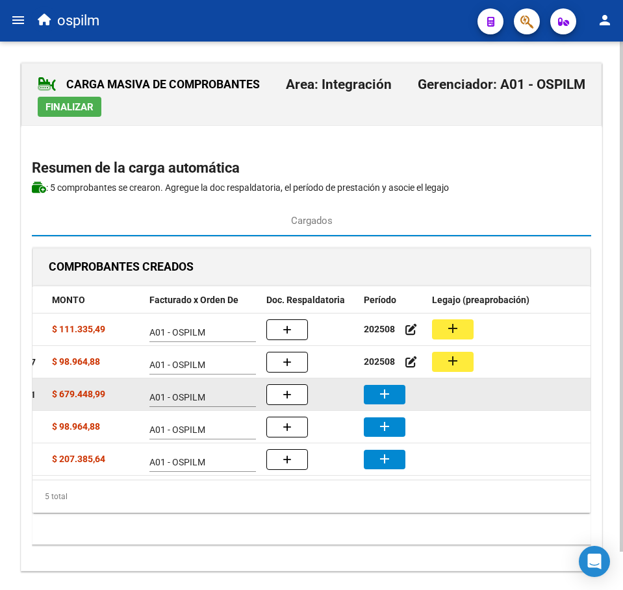
click at [384, 394] on mat-icon "add" at bounding box center [385, 394] width 16 height 16
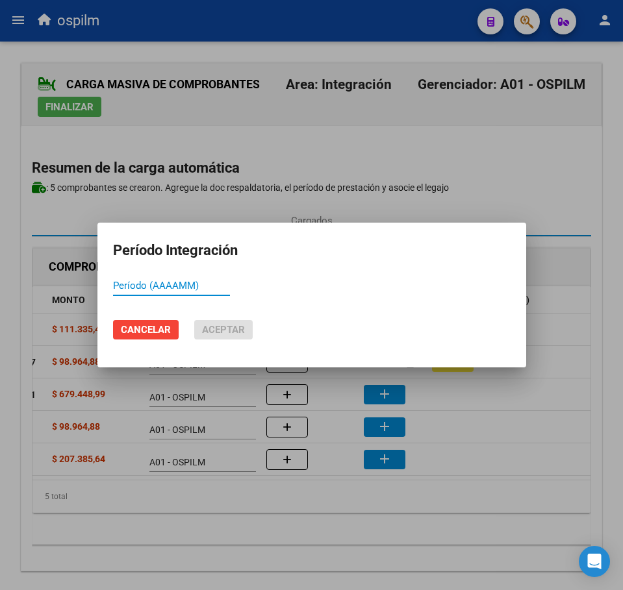
click at [189, 281] on input "Período (AAAAMM)" at bounding box center [171, 286] width 117 height 12
paste input "202508"
type input "202508"
click at [212, 324] on span "Aceptar" at bounding box center [223, 330] width 43 height 12
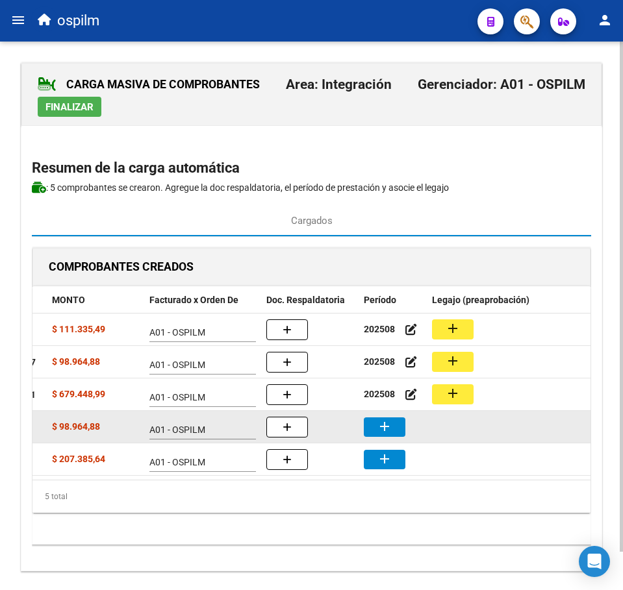
click at [389, 419] on mat-icon "add" at bounding box center [385, 427] width 16 height 16
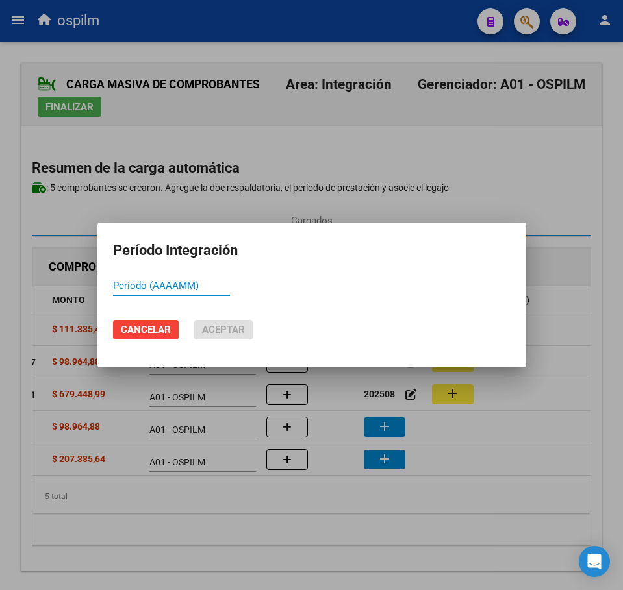
click at [179, 279] on div "Período (AAAAMM)" at bounding box center [171, 285] width 117 height 19
click at [190, 293] on div "Período (AAAAMM)" at bounding box center [171, 285] width 117 height 19
paste input "202508"
type input "202508"
click at [218, 331] on span "Aceptar" at bounding box center [223, 330] width 43 height 12
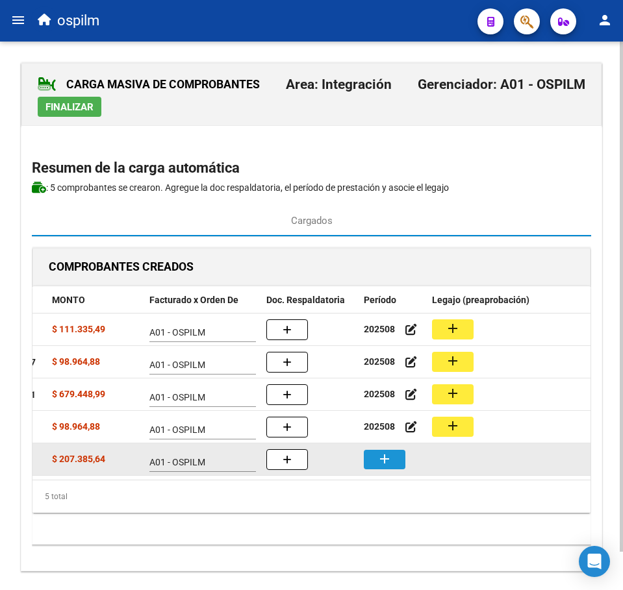
click at [395, 460] on button "add" at bounding box center [385, 459] width 42 height 19
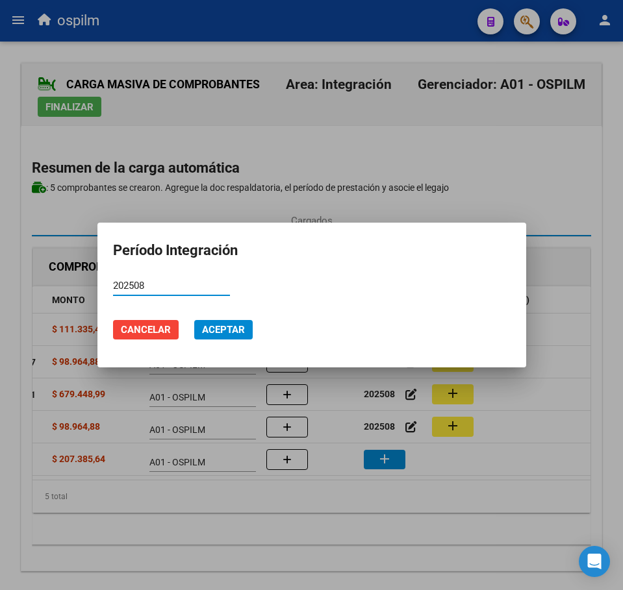
type input "202508"
click at [240, 323] on button "Aceptar" at bounding box center [223, 329] width 58 height 19
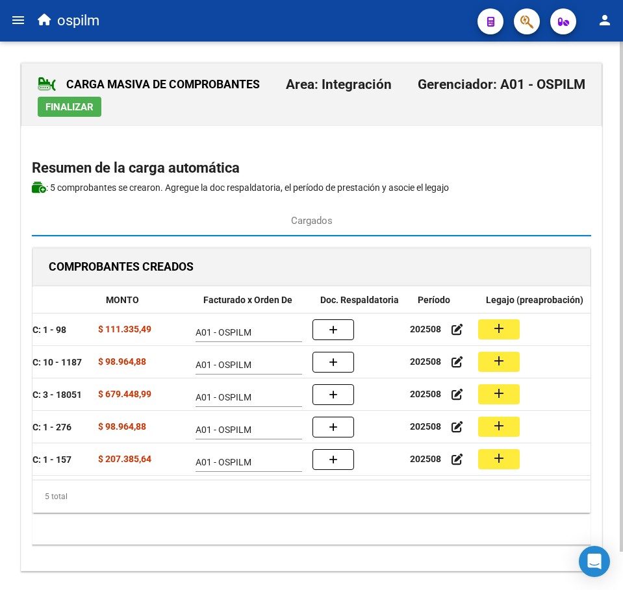
scroll to position [0, 216]
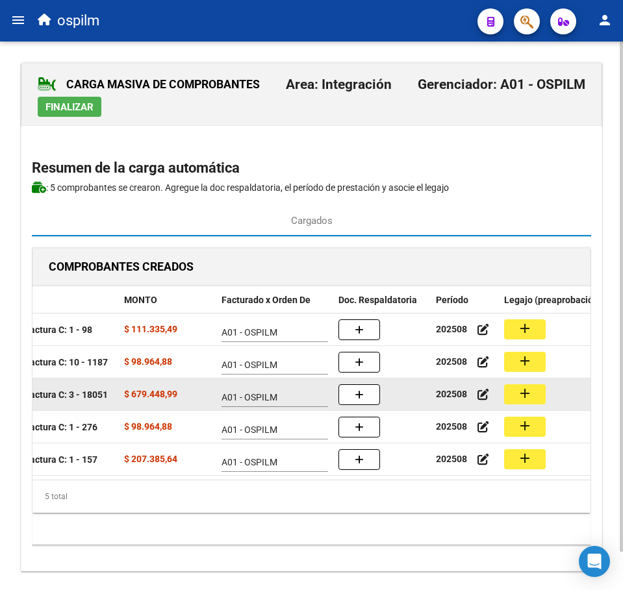
click at [522, 395] on mat-icon "add" at bounding box center [525, 394] width 16 height 16
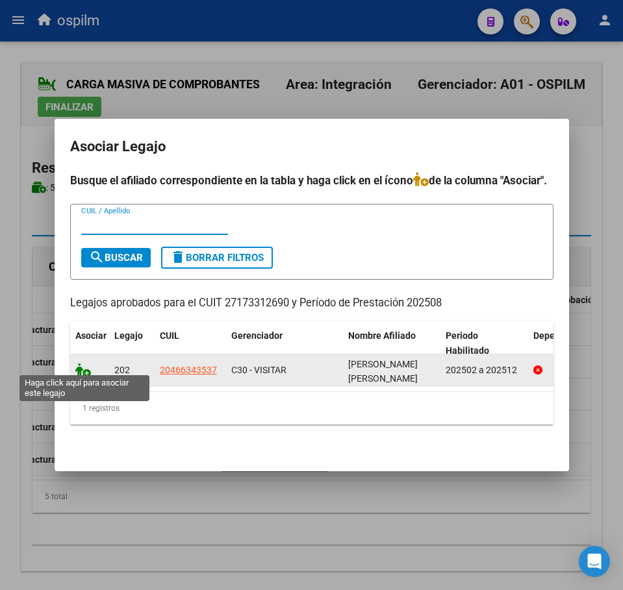
click at [80, 364] on icon at bounding box center [83, 370] width 16 height 14
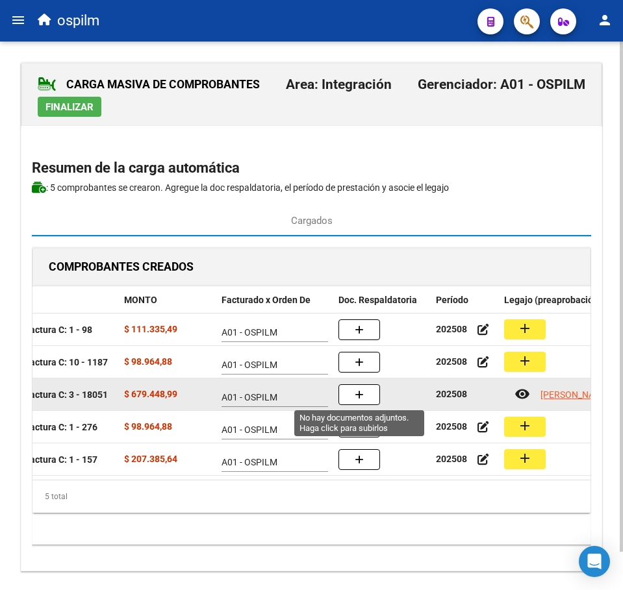
click at [372, 392] on button "button" at bounding box center [359, 394] width 42 height 21
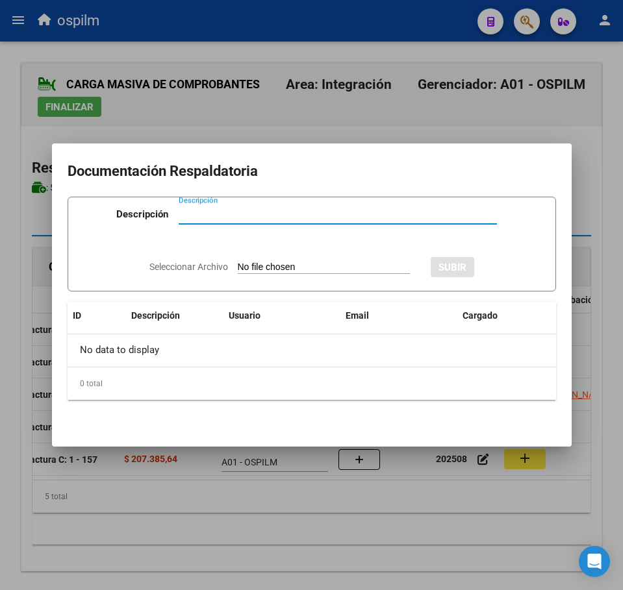
paste input "Planilla de asistencia"
type input "Planilla de asistencia"
click at [288, 266] on input "Seleccionar Archivo" at bounding box center [324, 268] width 172 height 12
type input "C:\fakepath\MIRANDA DANIEL ALEXIS_202508_013_N_GHEZZI MARCELA ALEJANDRA_PA.pdf"
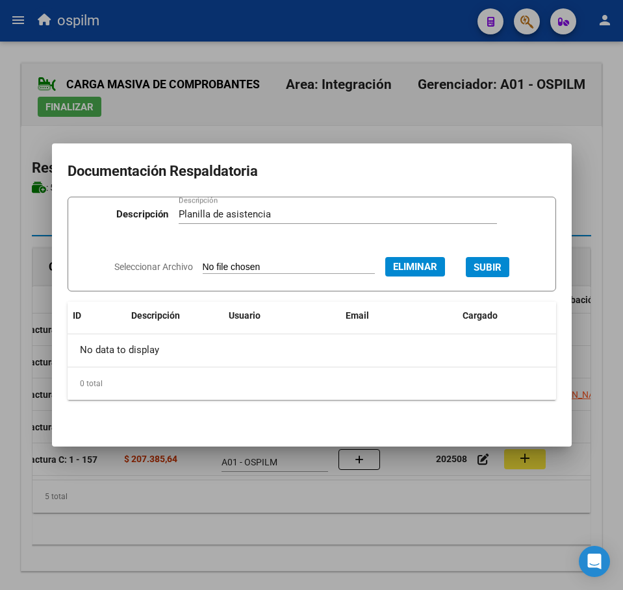
click at [501, 268] on span "SUBIR" at bounding box center [487, 268] width 28 height 12
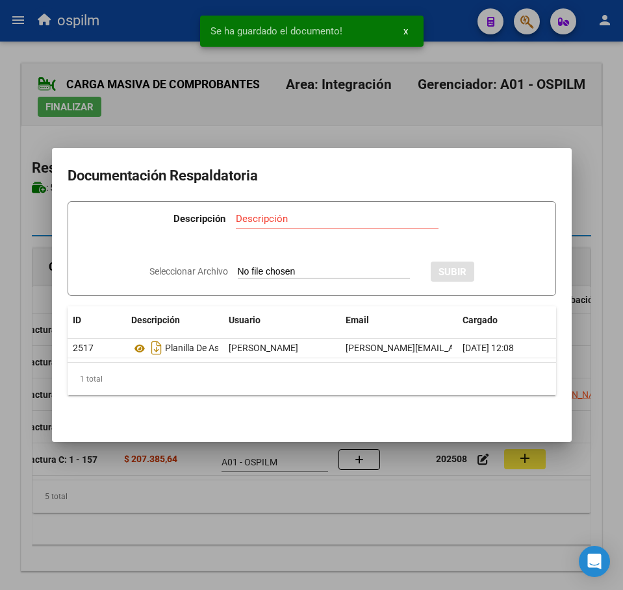
click at [247, 533] on div at bounding box center [311, 295] width 623 height 590
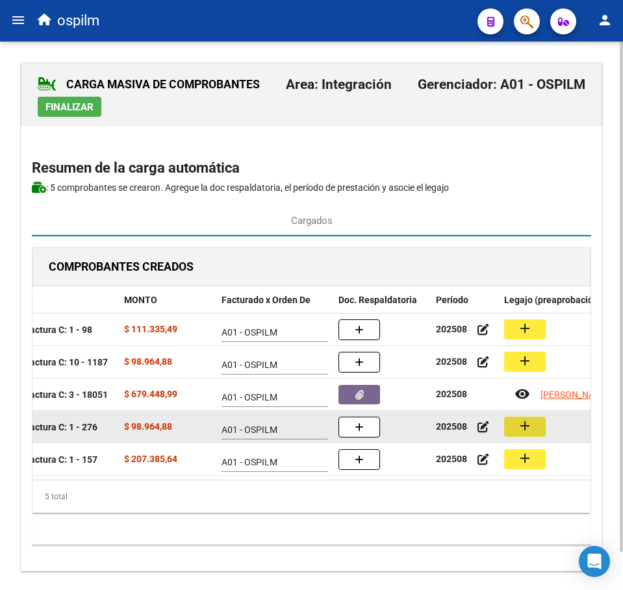
click at [532, 424] on button "add" at bounding box center [525, 427] width 42 height 20
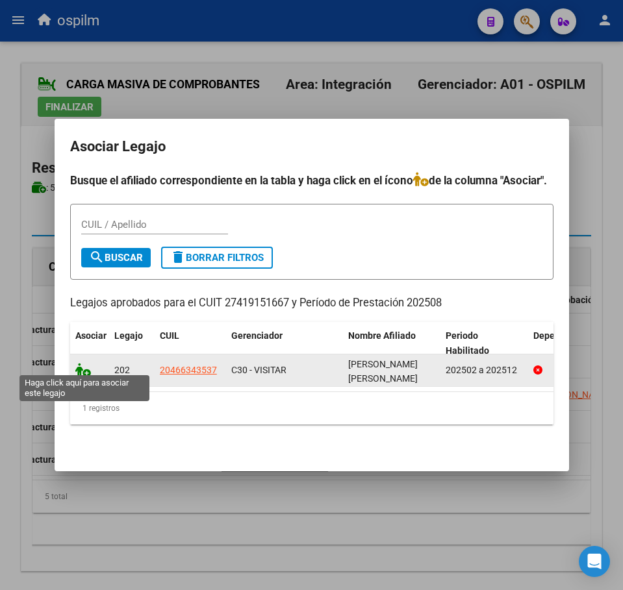
click at [82, 365] on icon at bounding box center [83, 370] width 16 height 14
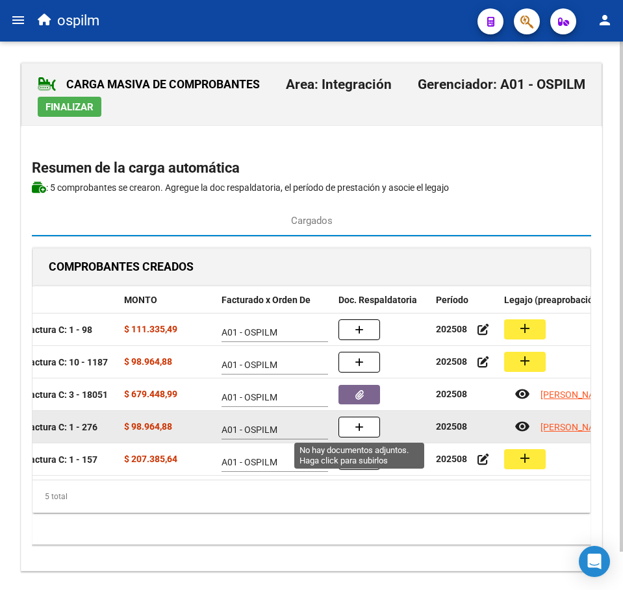
click at [366, 432] on button "button" at bounding box center [359, 427] width 42 height 21
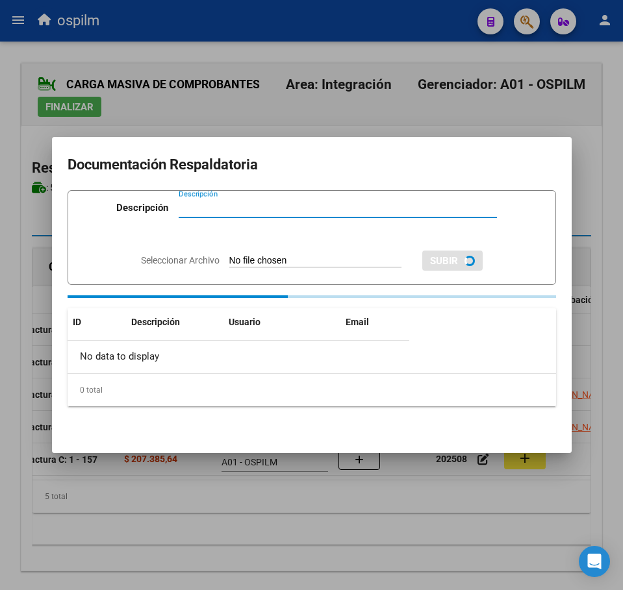
paste input "Planilla de asistencia"
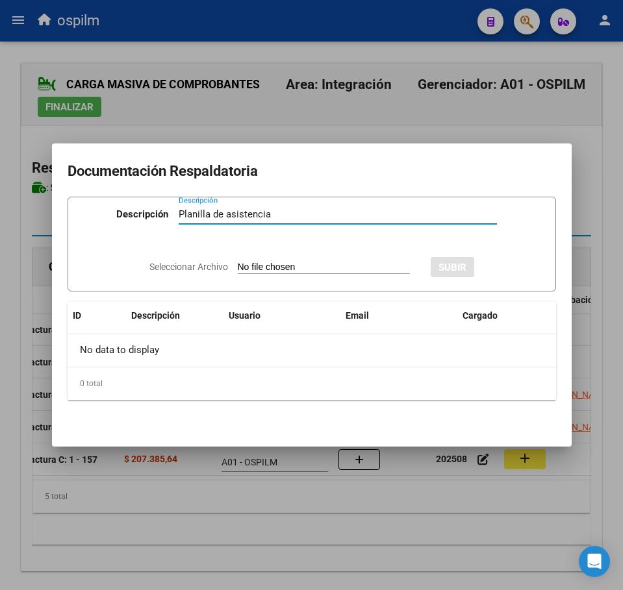
type input "Planilla de asistencia"
click at [258, 264] on input "Seleccionar Archivo" at bounding box center [324, 268] width 172 height 12
type input "C:\fakepath\MIRANDA DANIEL ALEXIS_202508_086_N_OZARAN TRINIDAD_PA.pdf"
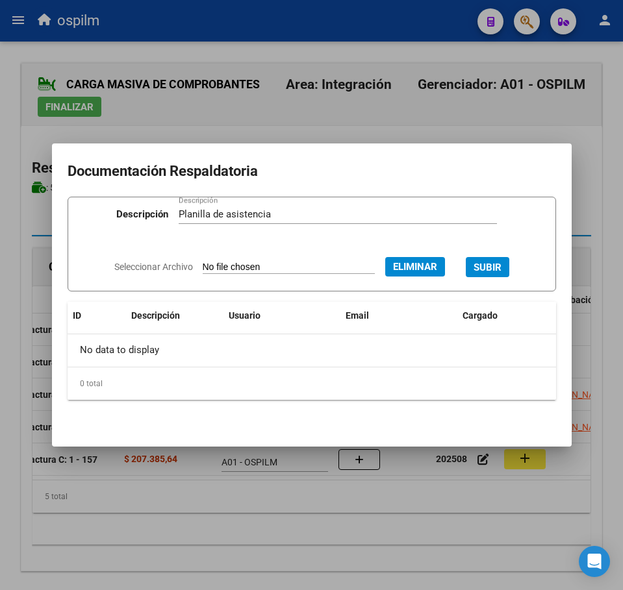
click at [495, 263] on span "SUBIR" at bounding box center [487, 268] width 28 height 12
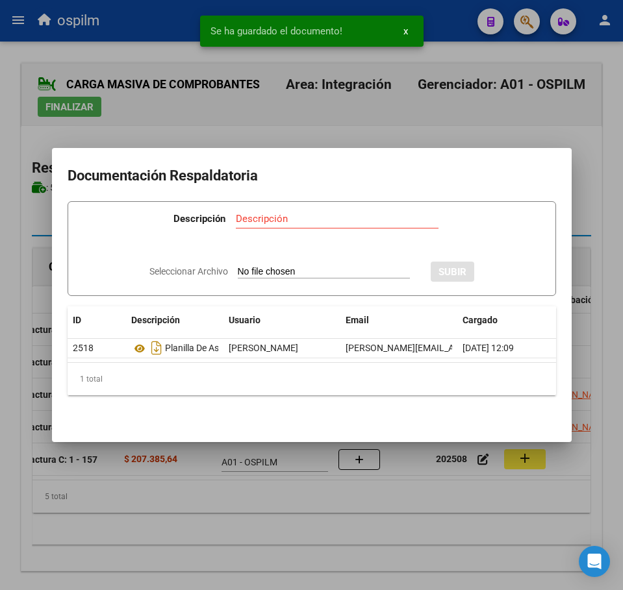
click at [289, 521] on div at bounding box center [311, 295] width 623 height 590
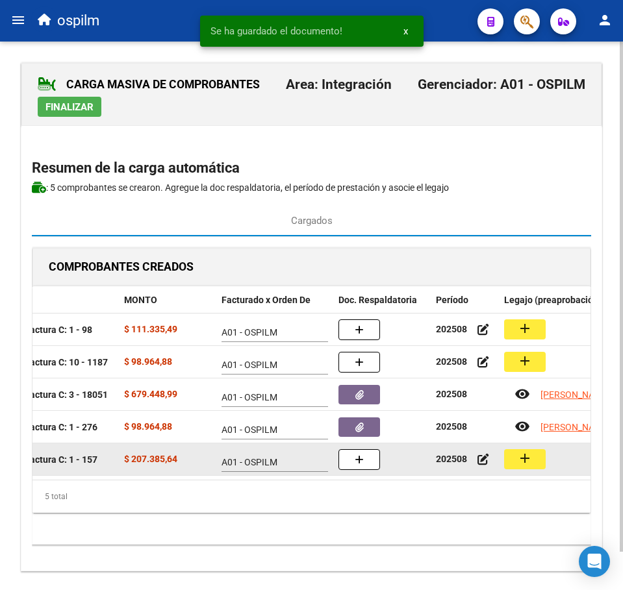
click at [538, 466] on button "add" at bounding box center [525, 459] width 42 height 20
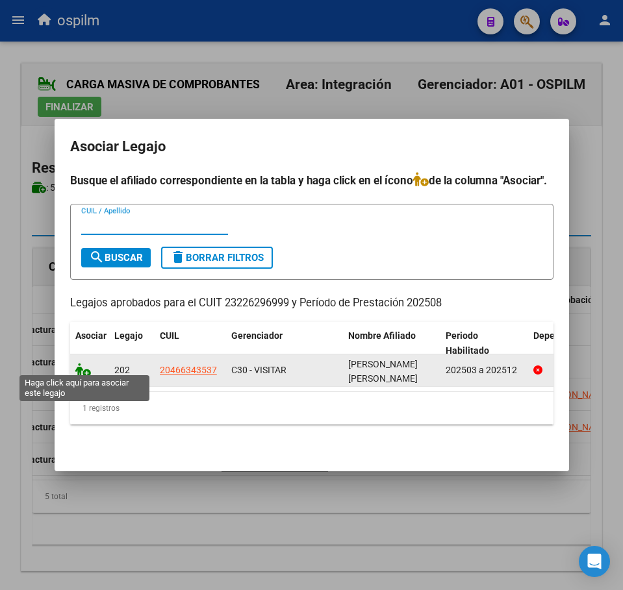
click at [87, 363] on icon at bounding box center [83, 370] width 16 height 14
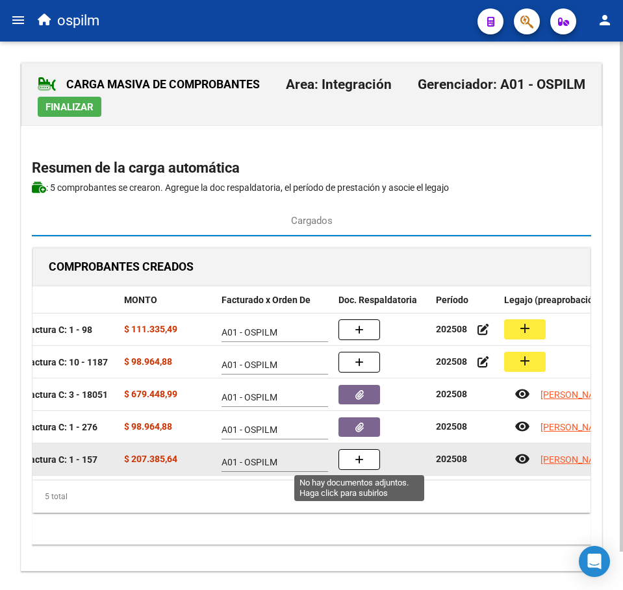
click at [349, 455] on button "button" at bounding box center [359, 459] width 42 height 21
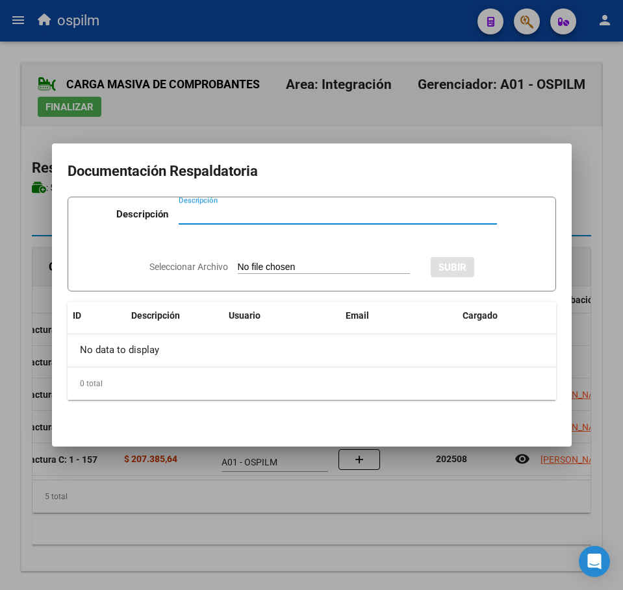
paste input "Planilla de asistencia"
type input "Planilla de asistencia"
click at [271, 267] on input "Seleccionar Archivo" at bounding box center [324, 268] width 172 height 12
type input "C:\fakepath\MIRANDA DANIEL ALEXIS_202508_096_N_ESPINOLA GUZMAN DARIAO ANIBAL_PA…"
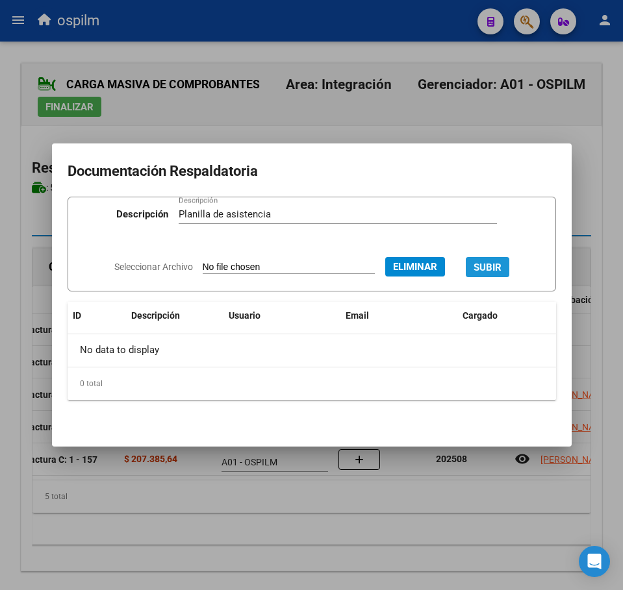
click at [499, 265] on span "SUBIR" at bounding box center [487, 268] width 28 height 12
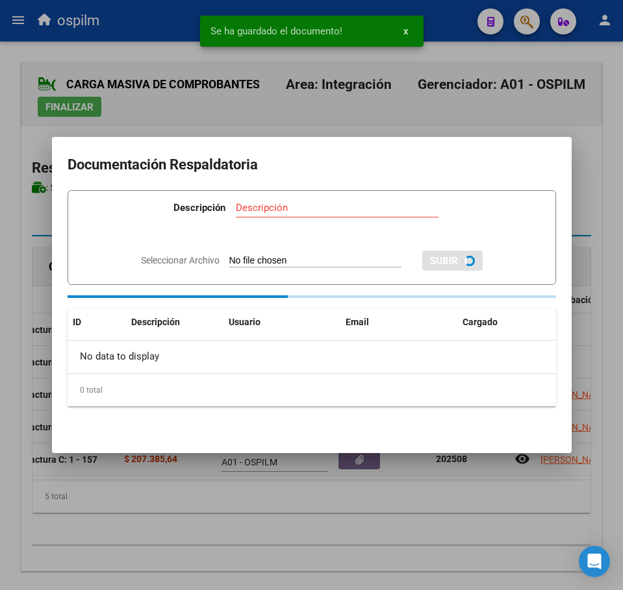
click at [308, 561] on div at bounding box center [311, 295] width 623 height 590
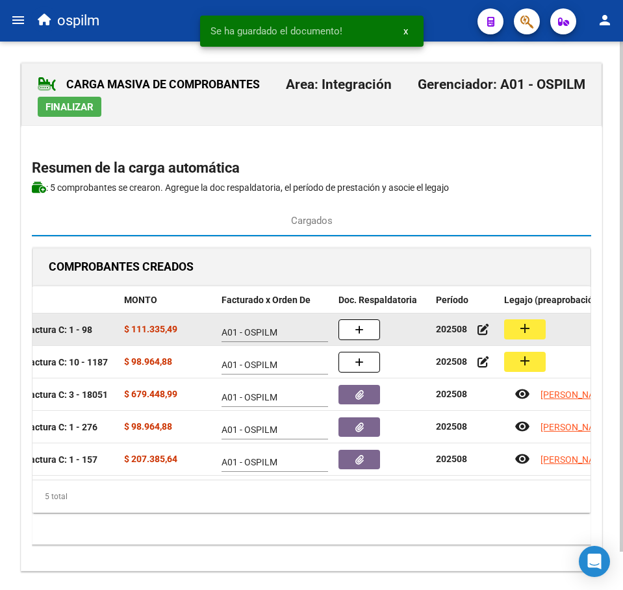
click at [521, 327] on mat-icon "add" at bounding box center [525, 329] width 16 height 16
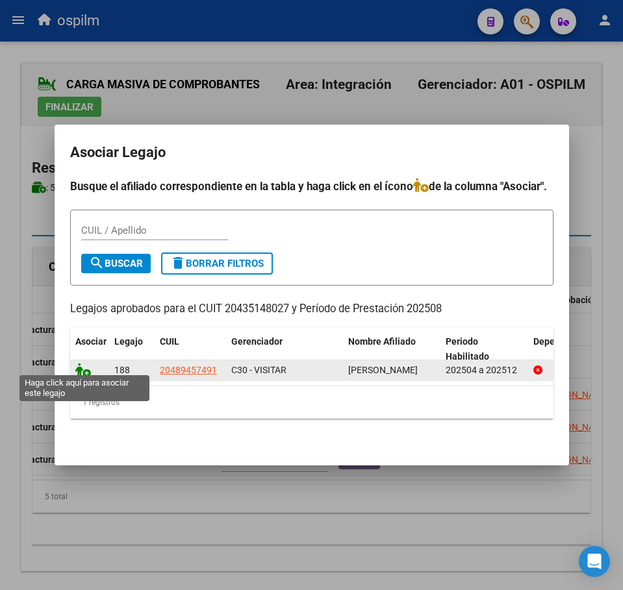
click at [77, 368] on icon at bounding box center [83, 370] width 16 height 14
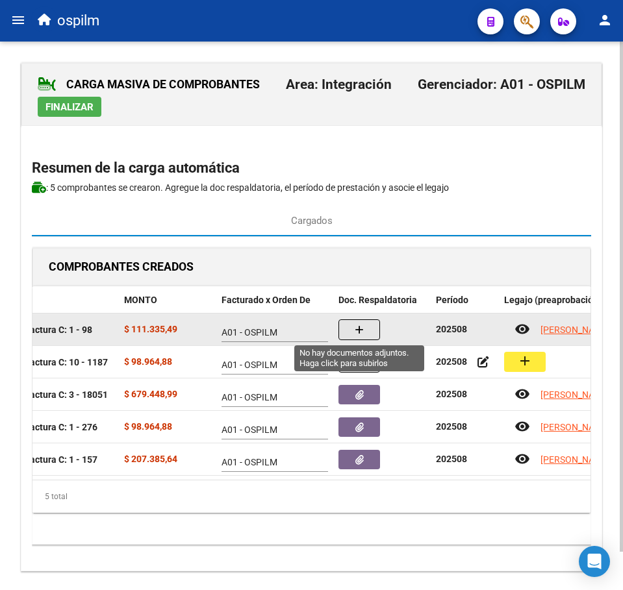
click at [365, 336] on button "button" at bounding box center [359, 329] width 42 height 21
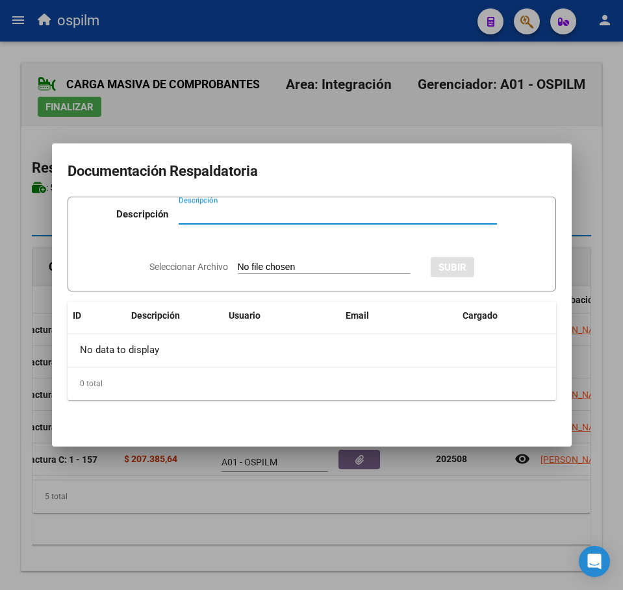
paste input "Planilla de asistencia"
type input "Planilla de asistencia"
click at [297, 265] on input "Seleccionar Archivo" at bounding box center [324, 268] width 172 height 12
type input "C:\fakepath\MOLINA DANTE_202508_090_N_AGUSTIN FRANCO MISERERE_PA.pdf"
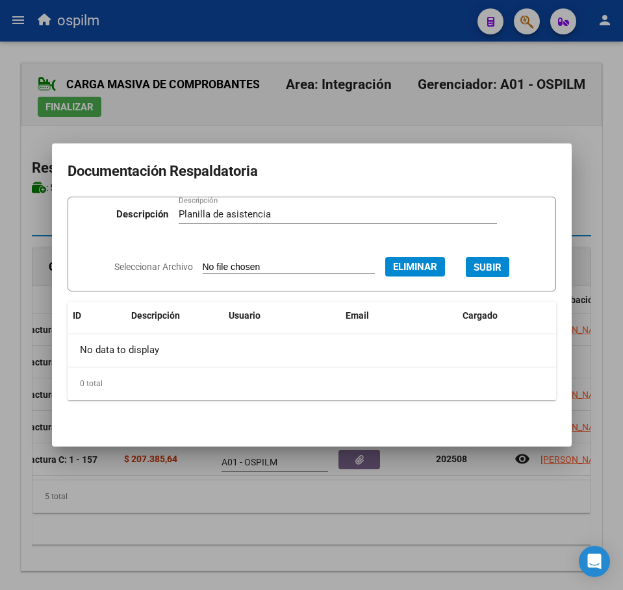
click at [501, 266] on span "SUBIR" at bounding box center [487, 268] width 28 height 12
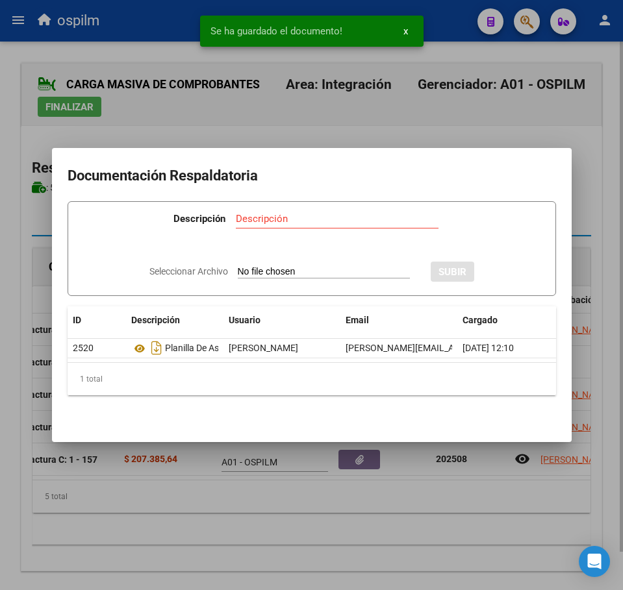
click at [275, 523] on div at bounding box center [311, 295] width 623 height 590
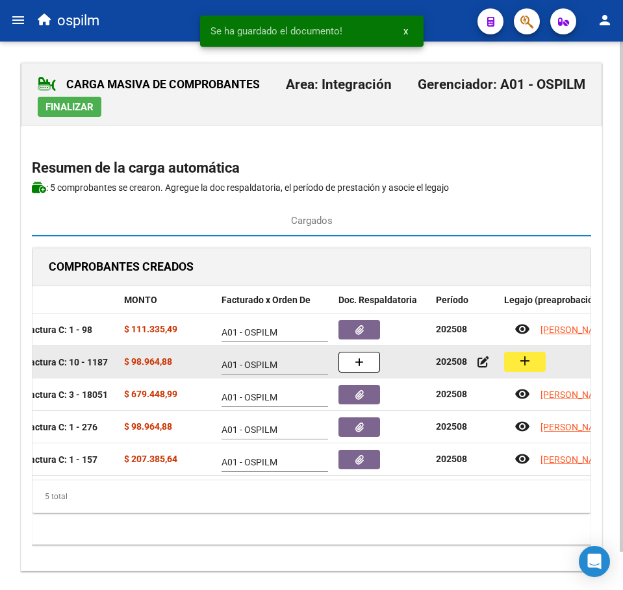
click at [533, 358] on button "add" at bounding box center [525, 362] width 42 height 20
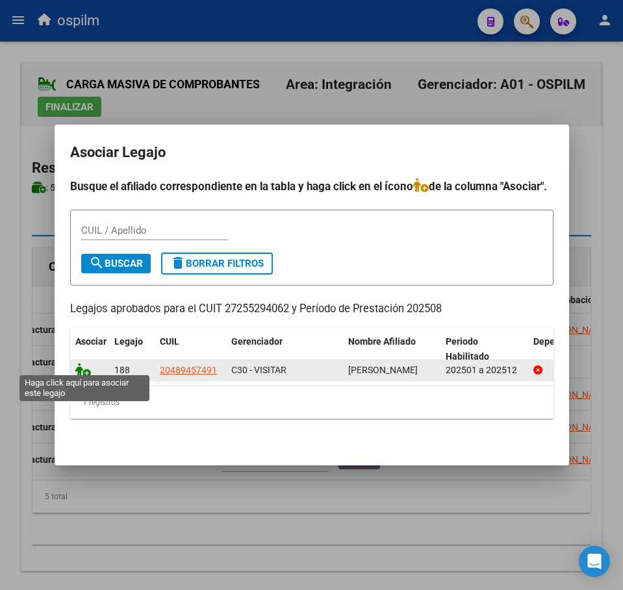
click at [84, 364] on icon at bounding box center [83, 370] width 16 height 14
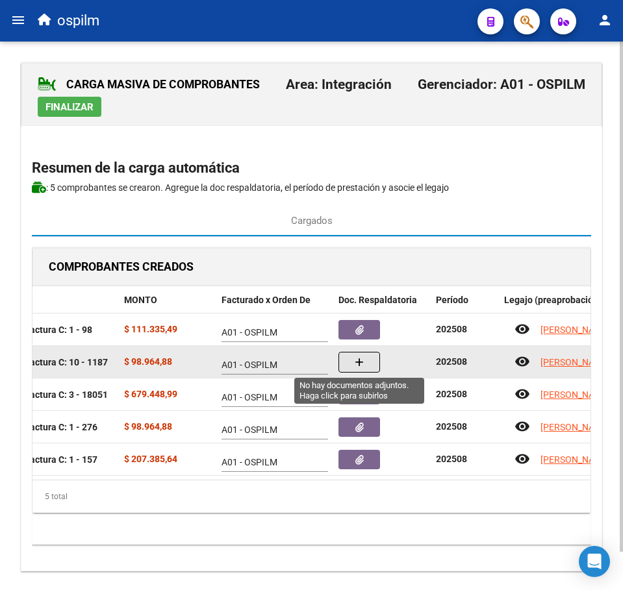
click at [367, 362] on button "button" at bounding box center [359, 362] width 42 height 21
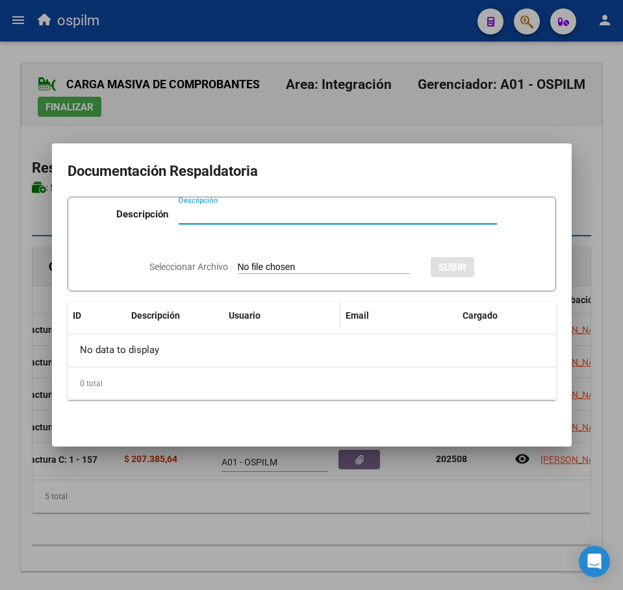
paste input "Planilla de asistencia"
type input "Planilla de asistencia"
click at [292, 265] on input "Seleccionar Archivo" at bounding box center [324, 268] width 172 height 12
type input "C:\fakepath\MOLINA DANTE_202508_090_N_BOSCANA JESSICA ROMINA _PA.pdf"
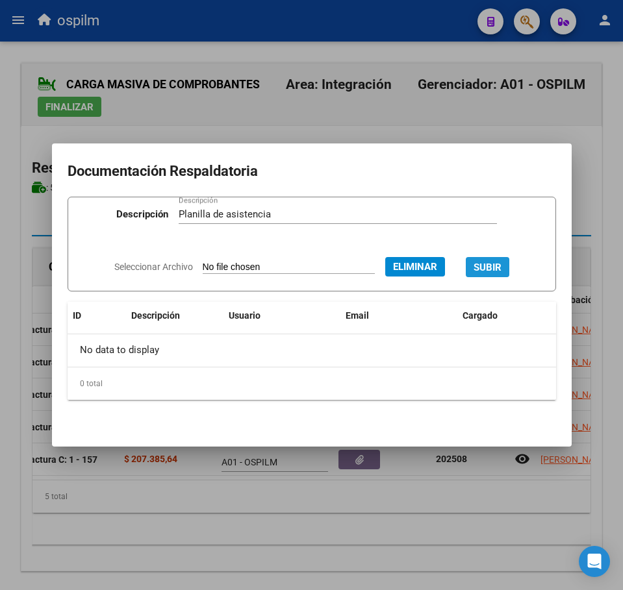
click at [490, 264] on span "SUBIR" at bounding box center [487, 268] width 28 height 12
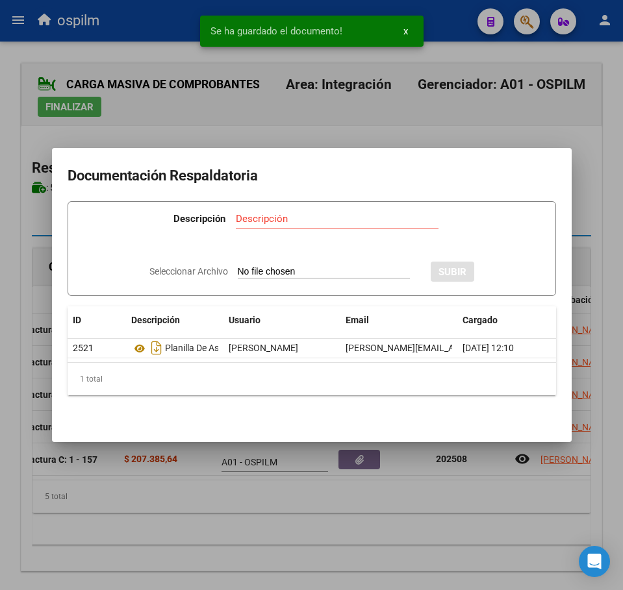
click at [308, 519] on div at bounding box center [311, 295] width 623 height 590
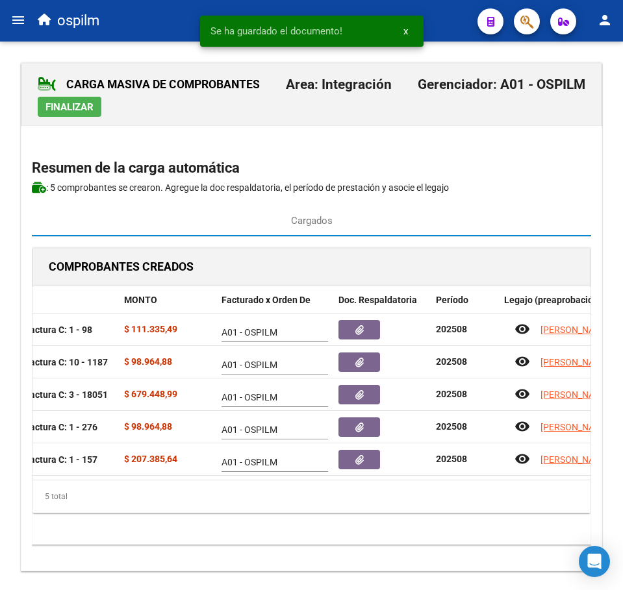
click at [56, 110] on span "Finalizar" at bounding box center [69, 107] width 48 height 12
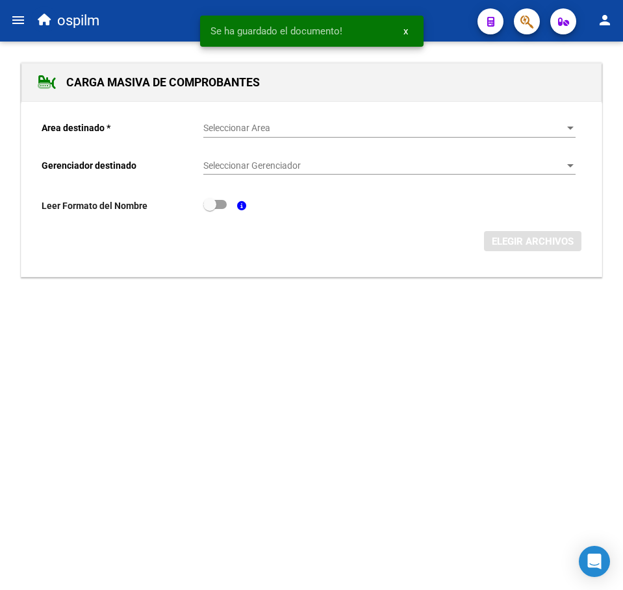
click at [19, 25] on mat-icon "menu" at bounding box center [18, 20] width 16 height 16
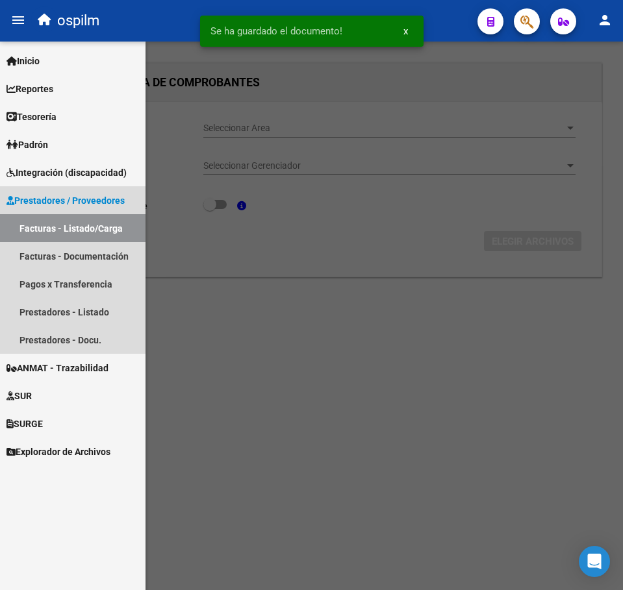
click at [86, 226] on link "Facturas - Listado/Carga" at bounding box center [72, 228] width 145 height 28
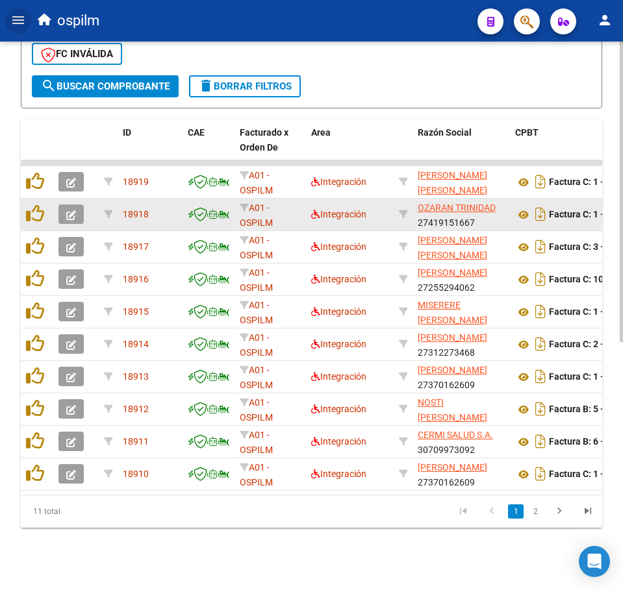
scroll to position [453, 0]
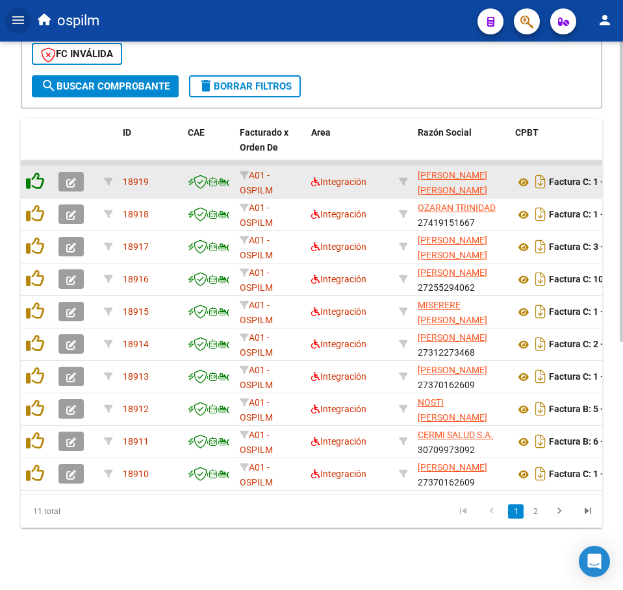
click at [38, 172] on icon at bounding box center [35, 181] width 18 height 18
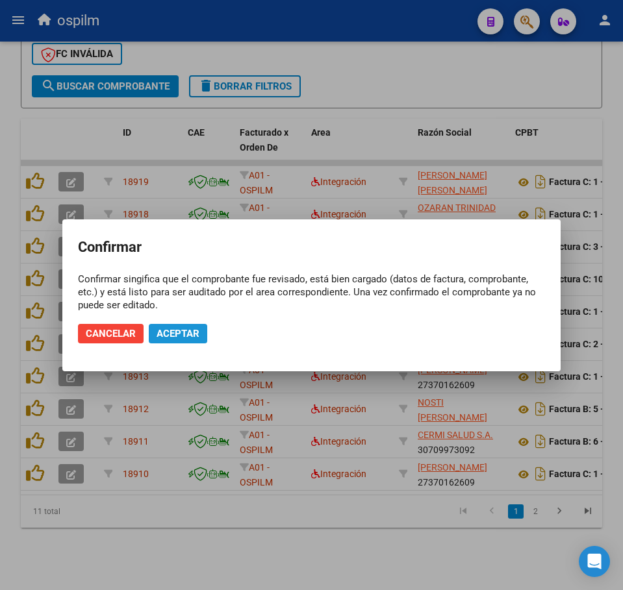
click at [188, 338] on span "Aceptar" at bounding box center [177, 334] width 43 height 12
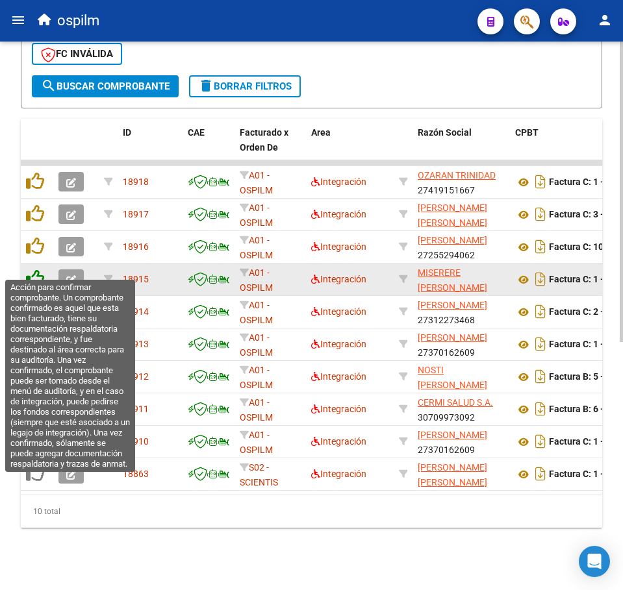
click at [38, 269] on icon at bounding box center [35, 278] width 18 height 18
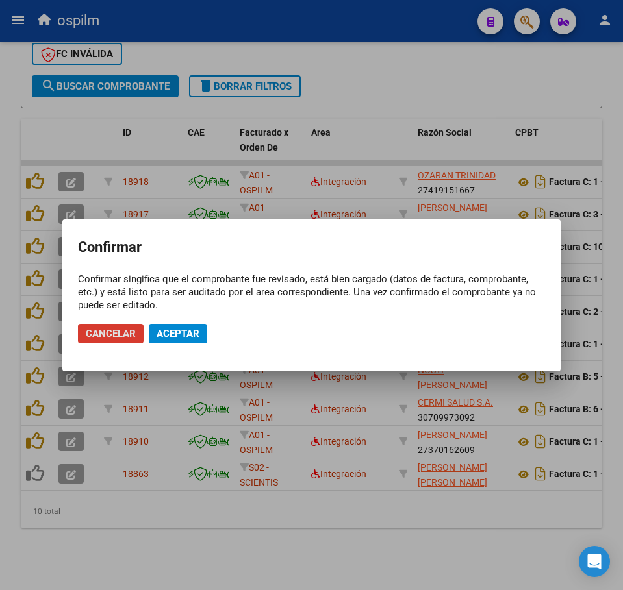
click at [185, 328] on span "Aceptar" at bounding box center [177, 334] width 43 height 12
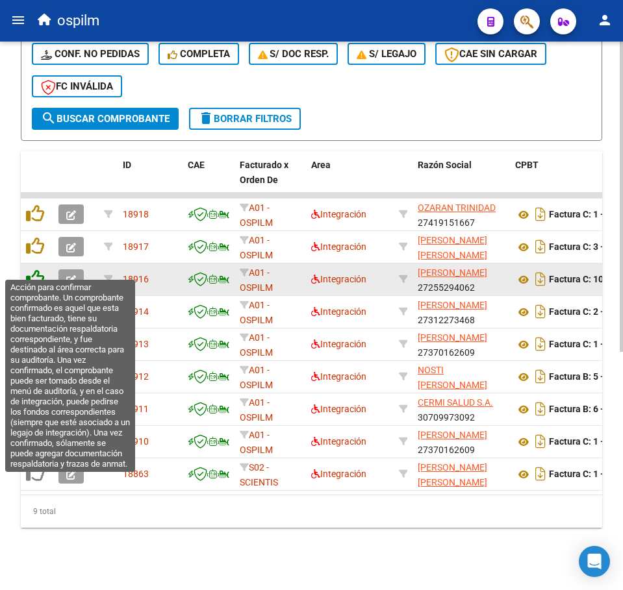
scroll to position [421, 0]
click at [38, 269] on icon at bounding box center [35, 278] width 18 height 18
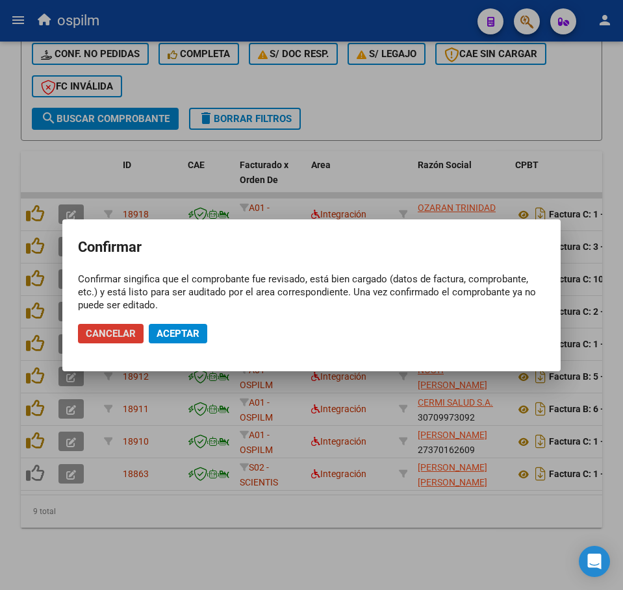
click at [187, 334] on span "Aceptar" at bounding box center [177, 334] width 43 height 12
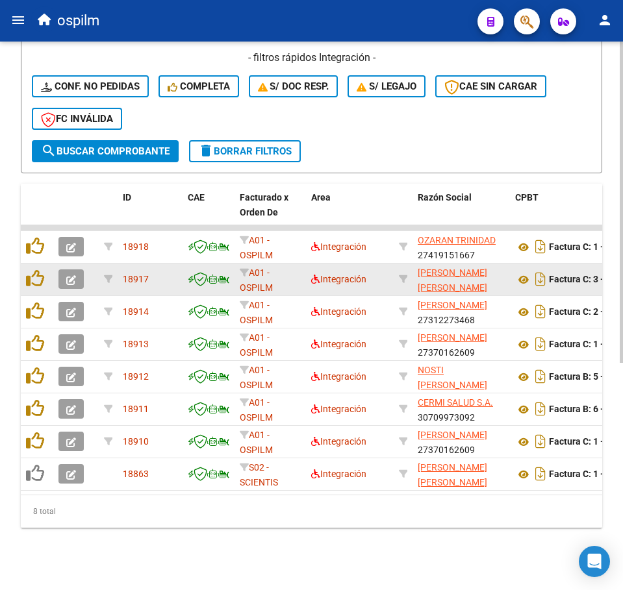
scroll to position [388, 0]
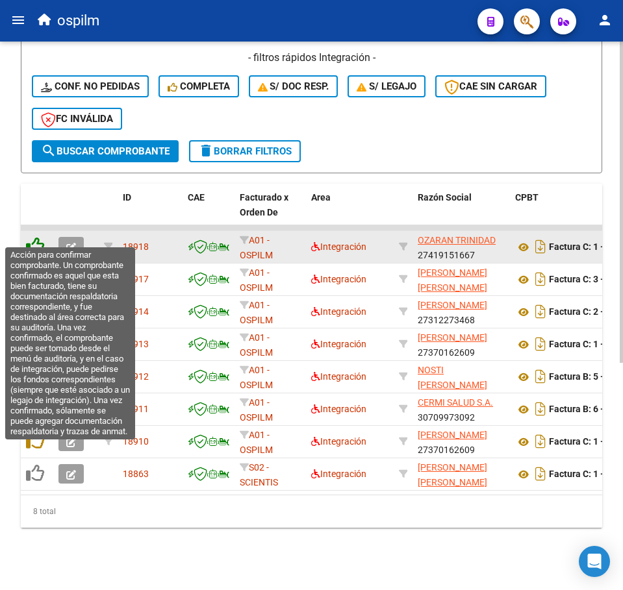
click at [32, 237] on icon at bounding box center [35, 246] width 18 height 18
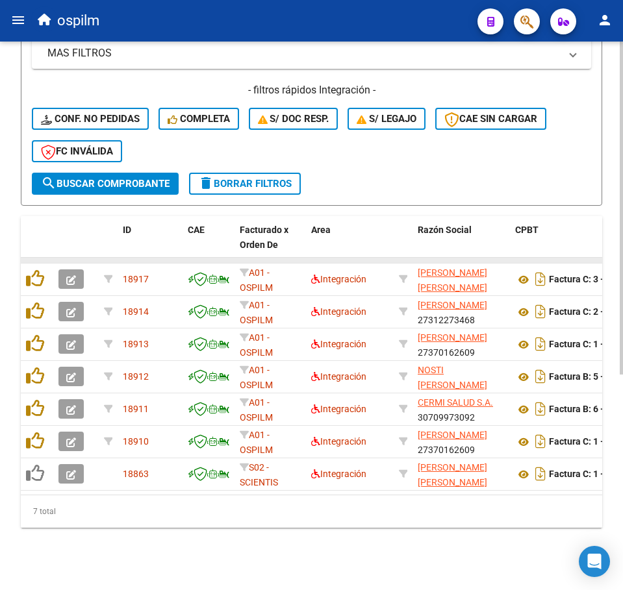
scroll to position [356, 0]
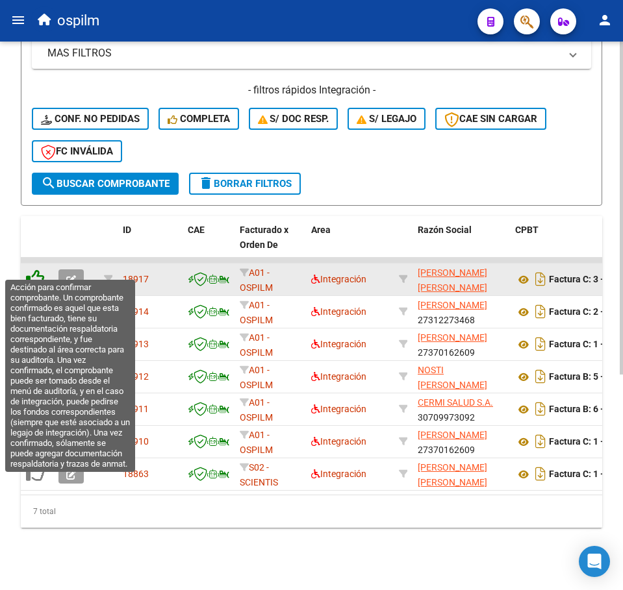
click at [34, 271] on icon at bounding box center [35, 278] width 18 height 18
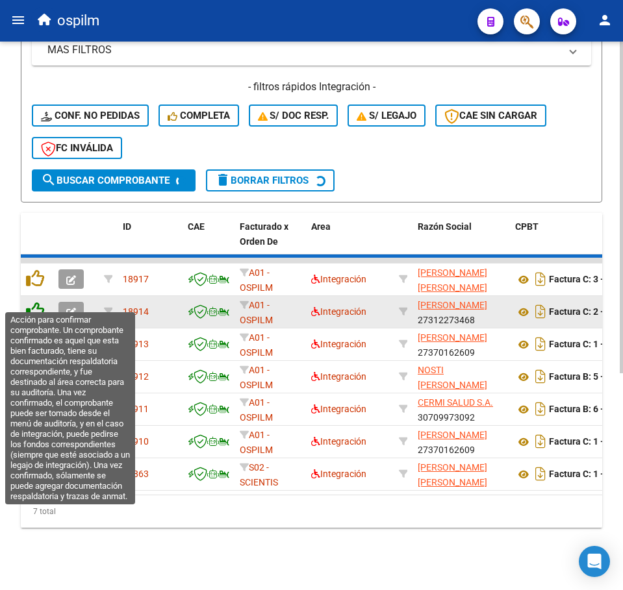
click at [36, 302] on icon at bounding box center [35, 311] width 18 height 18
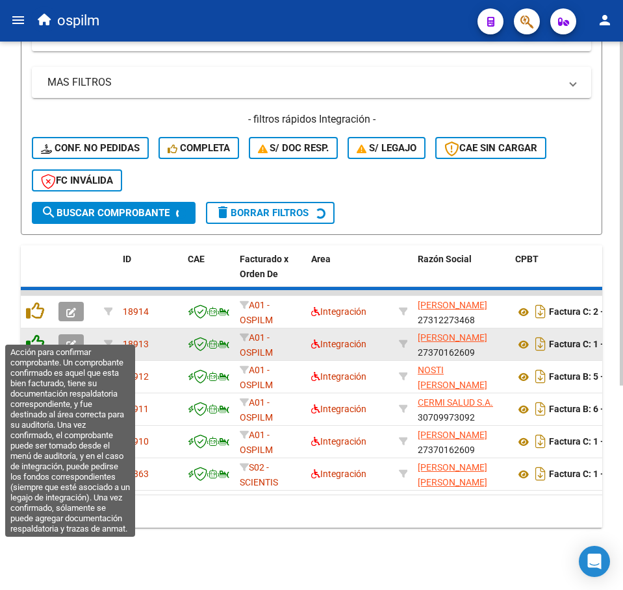
click at [38, 334] on icon at bounding box center [35, 343] width 18 height 18
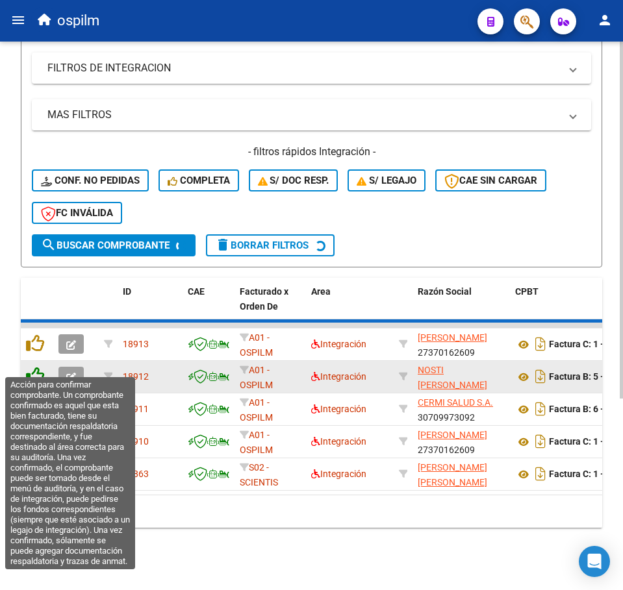
click at [38, 361] on datatable-scroller "18913 A01 - OSPILM Integración ROMERO ESTEFANIA 27370162609 Factura C: 1 - 158 …" at bounding box center [311, 407] width 581 height 168
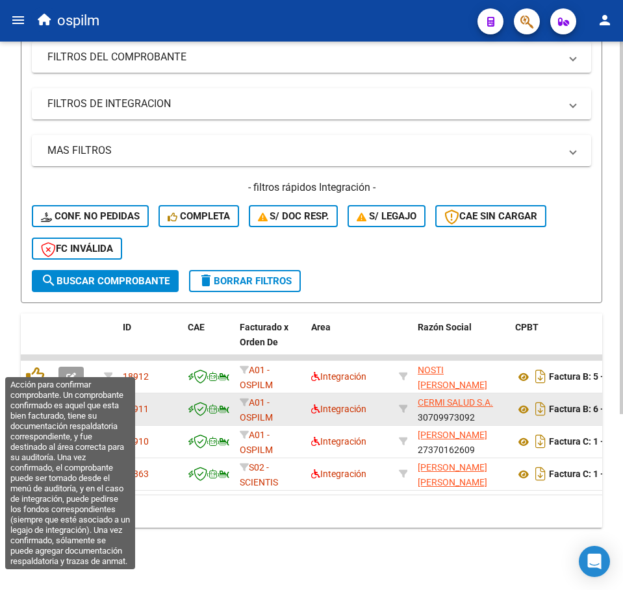
scroll to position [258, 0]
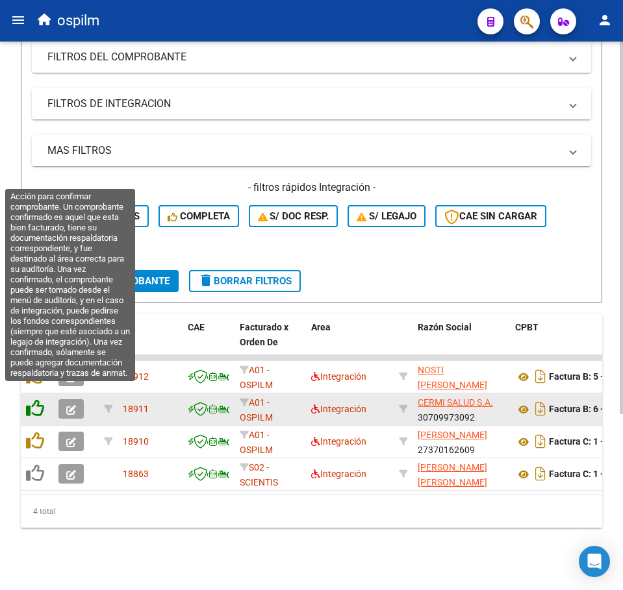
click at [40, 399] on icon at bounding box center [35, 408] width 18 height 18
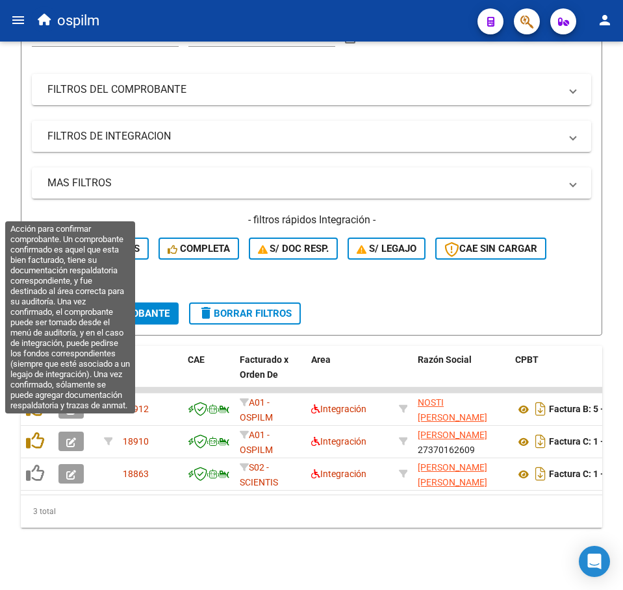
click at [41, 432] on icon at bounding box center [35, 441] width 18 height 18
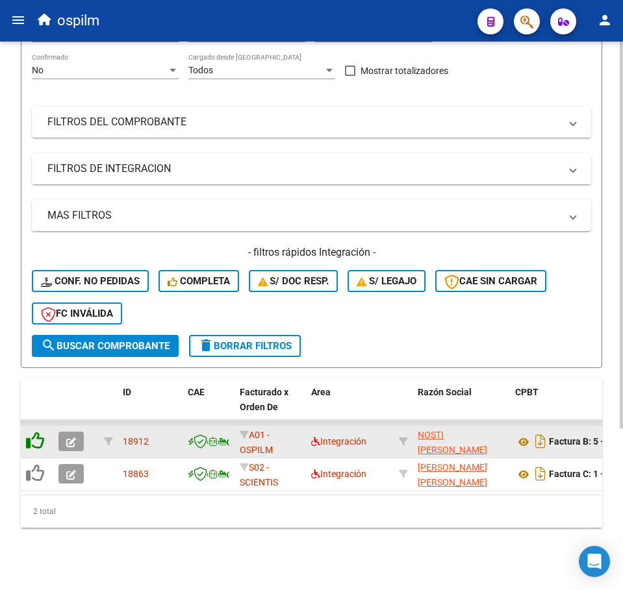
click at [41, 432] on icon at bounding box center [35, 441] width 18 height 18
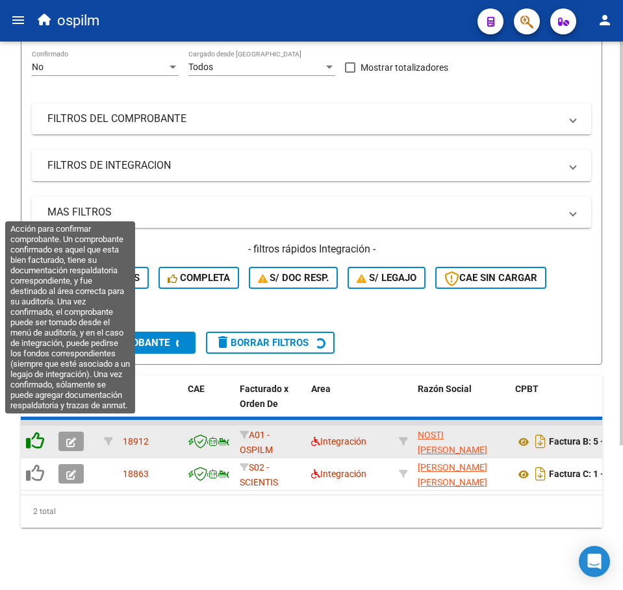
scroll to position [161, 0]
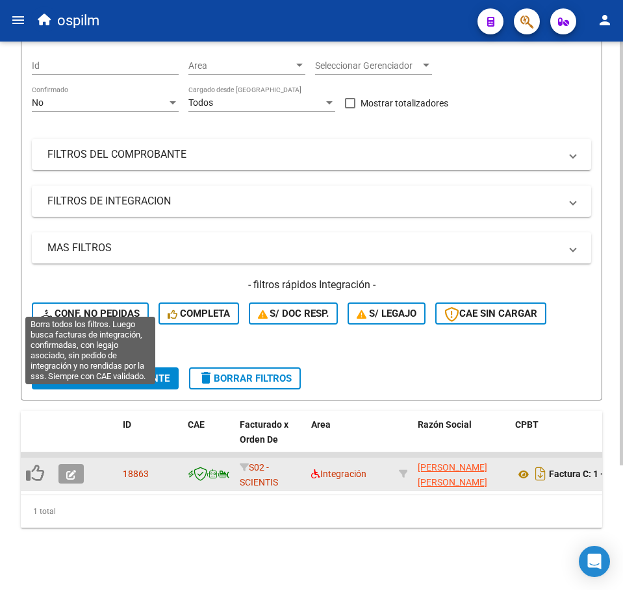
click at [88, 308] on span "Conf. no pedidas" at bounding box center [90, 314] width 99 height 12
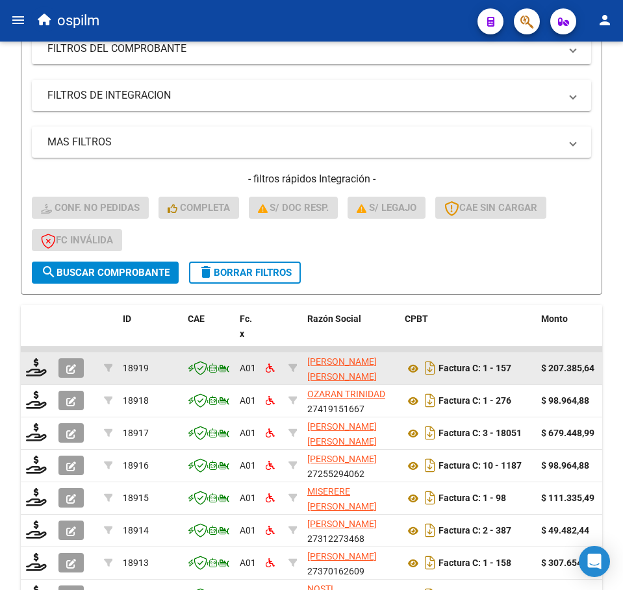
scroll to position [453, 0]
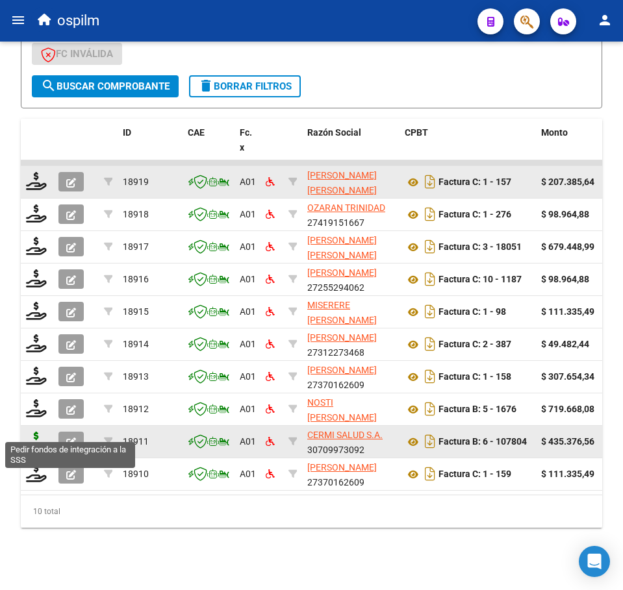
click at [36, 432] on icon at bounding box center [36, 441] width 21 height 18
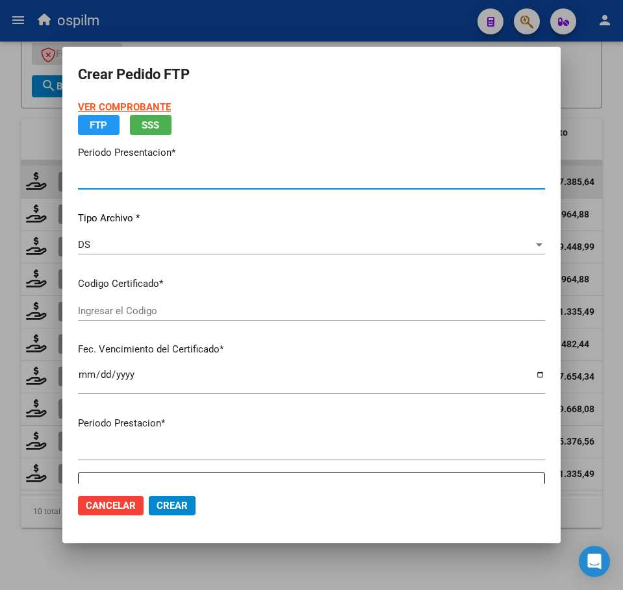
type input "202508"
type input "$ 435.376,56"
type input "ARG02000563339472021113020261130BS423"
type input "2026-11-10"
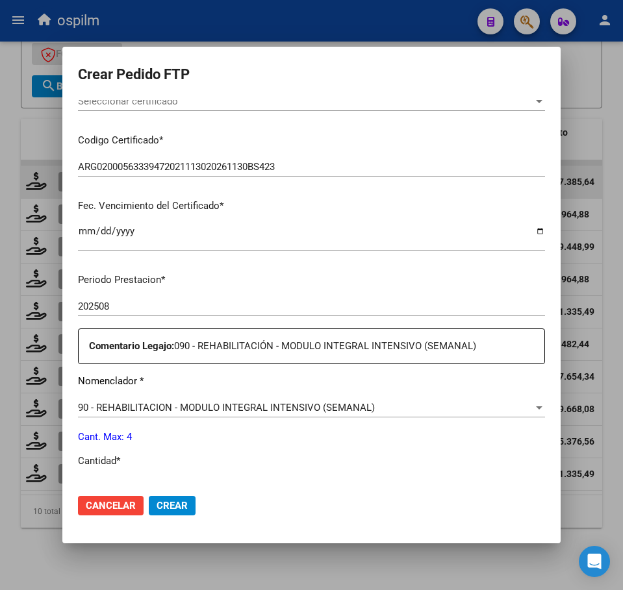
scroll to position [406, 0]
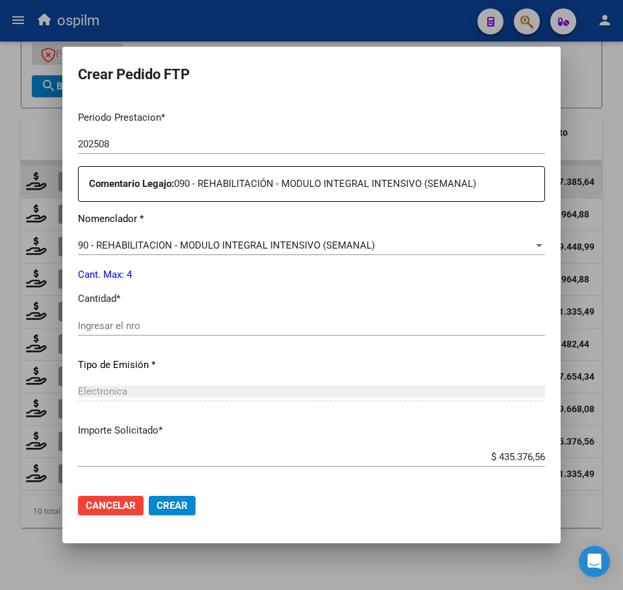
click at [153, 323] on input "Ingresar el nro" at bounding box center [311, 326] width 467 height 12
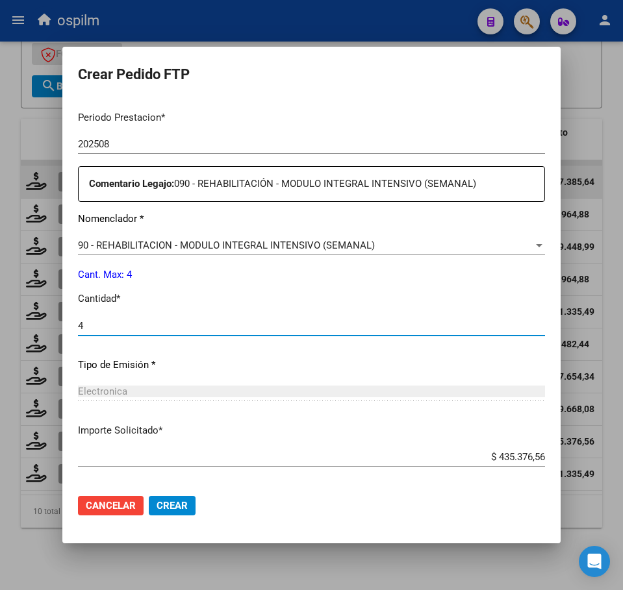
scroll to position [467, 0]
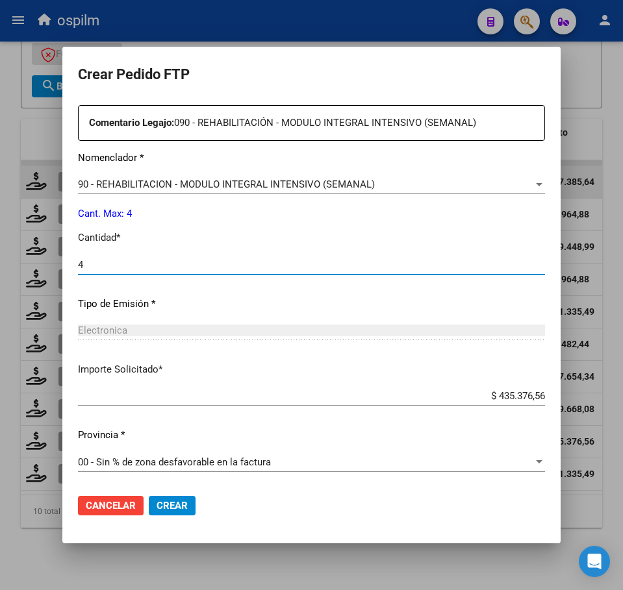
type input "4"
click at [171, 500] on span "Crear" at bounding box center [171, 506] width 31 height 12
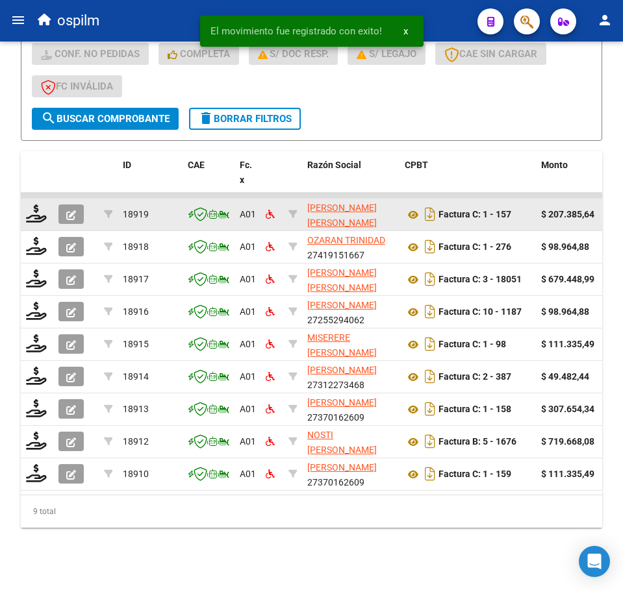
scroll to position [421, 0]
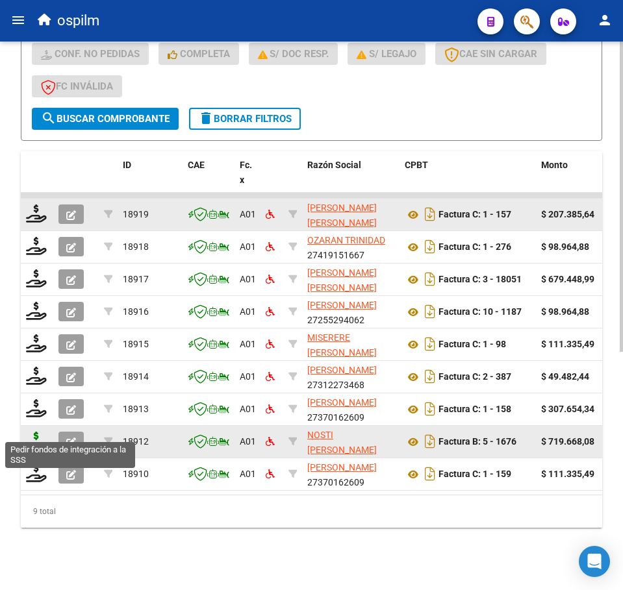
click at [38, 432] on icon at bounding box center [36, 441] width 21 height 18
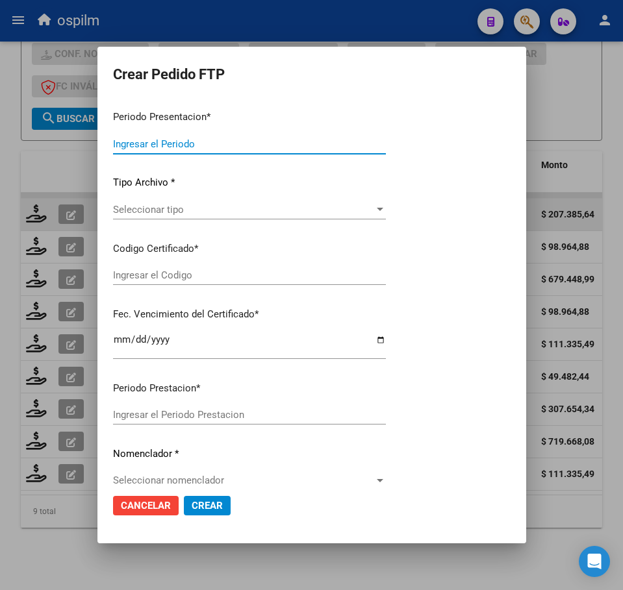
type input "202508"
type input "$ 719.668,08"
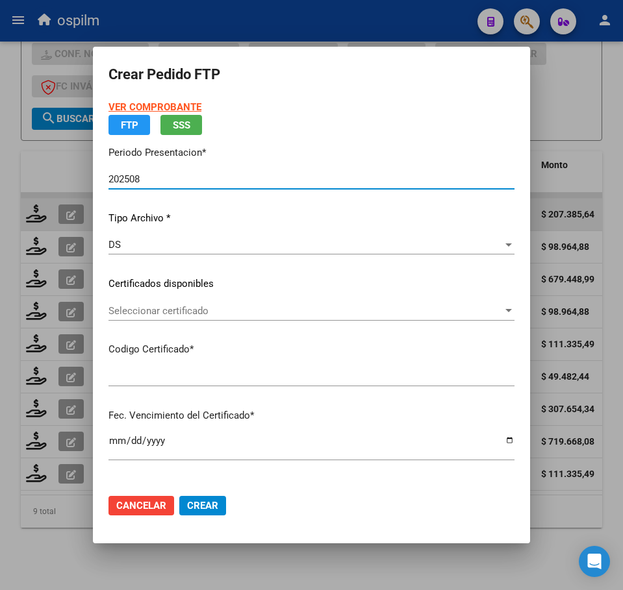
type input "ARG02000563339472021113020261130BS423"
type input "2026-11-10"
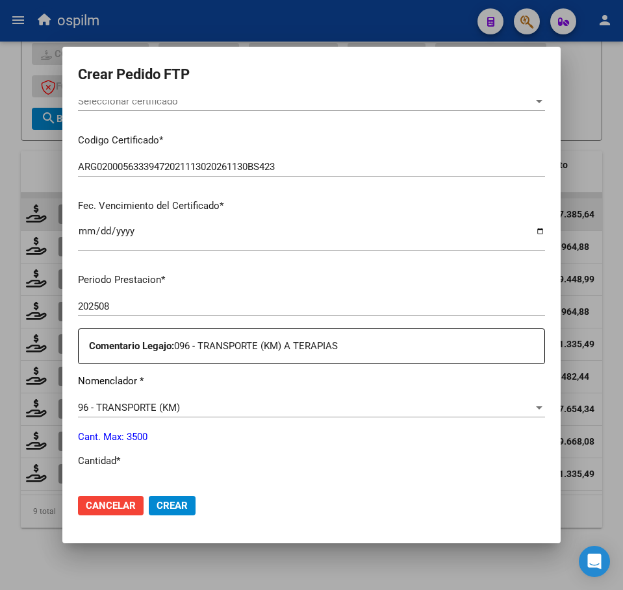
scroll to position [406, 0]
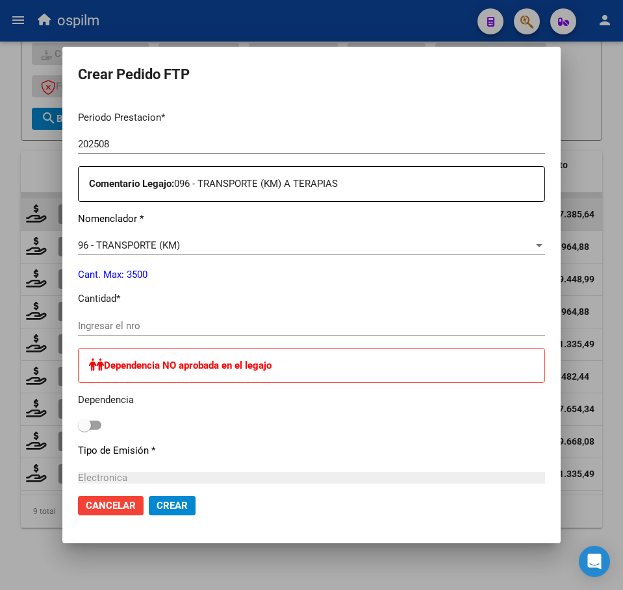
click at [184, 331] on input "Ingresar el nro" at bounding box center [311, 326] width 467 height 12
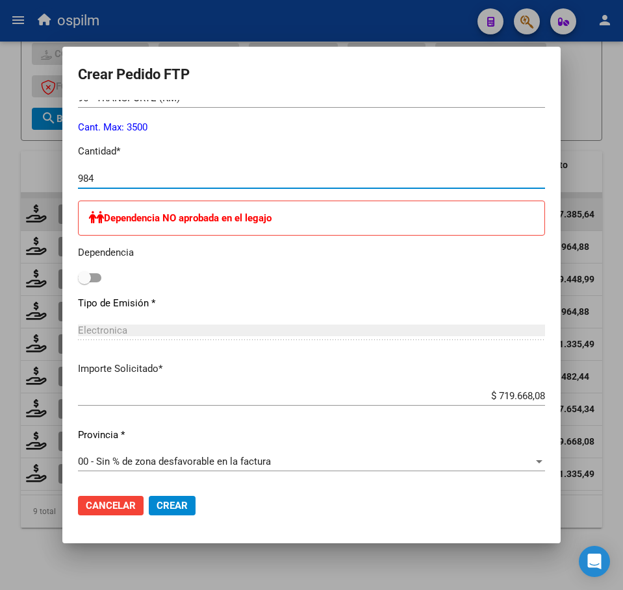
scroll to position [568, 0]
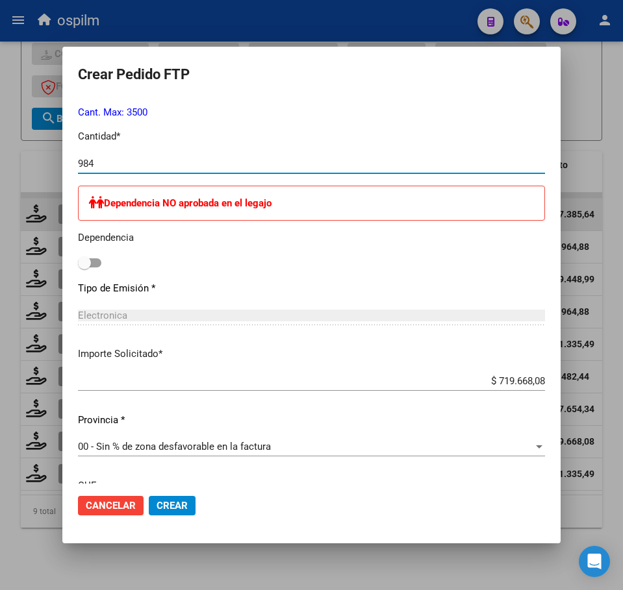
type input "984"
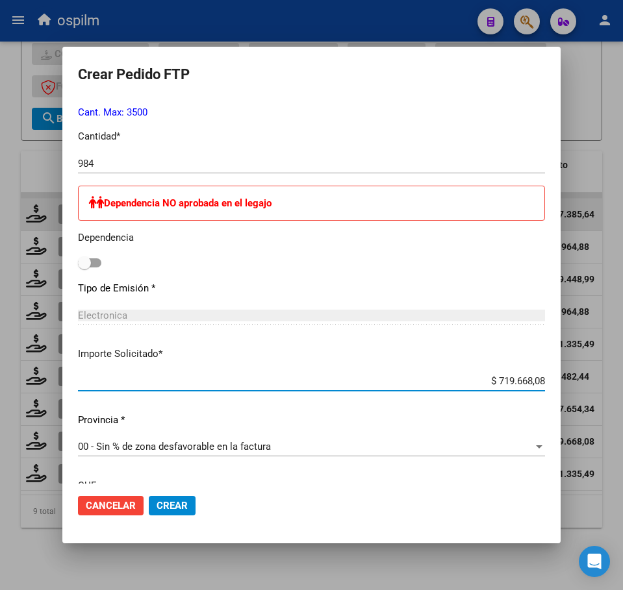
drag, startPoint x: 485, startPoint y: 382, endPoint x: 538, endPoint y: 373, distance: 53.3
click at [538, 373] on mat-dialog-content "VER COMPROBANTE ARCA Padrón Afiliado: CLARO MATEO EMANUEL CUIL: 20563339471 FTP…" at bounding box center [311, 292] width 498 height 384
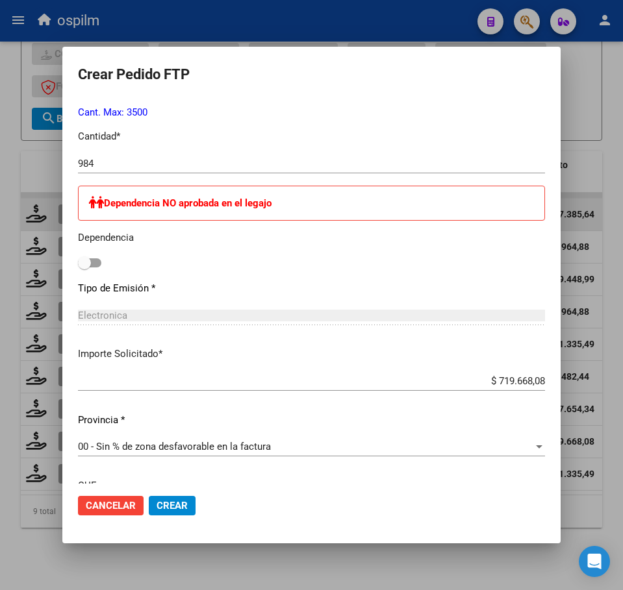
click at [510, 273] on div "Periodo Prestacion * 202508 Ingresar el Periodo Prestacion Comentario Legajo: 0…" at bounding box center [311, 269] width 467 height 662
click at [99, 261] on span at bounding box center [89, 262] width 23 height 9
click at [84, 268] on input "checkbox" at bounding box center [84, 268] width 1 height 1
checkbox input "true"
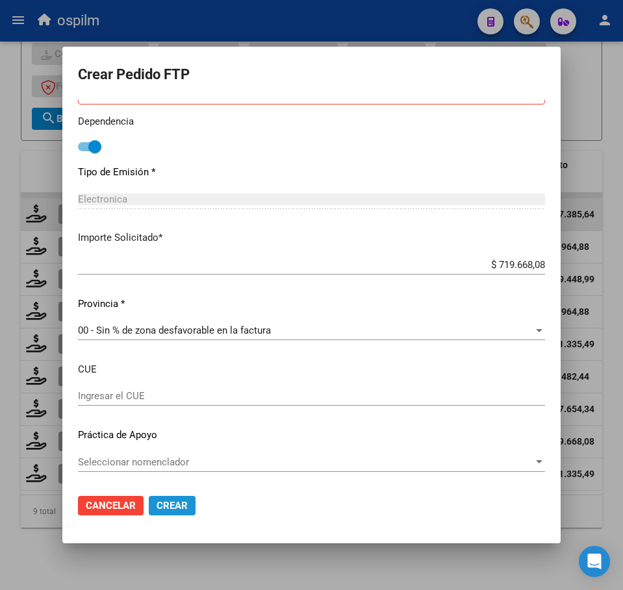
click at [171, 500] on span "Crear" at bounding box center [171, 506] width 31 height 12
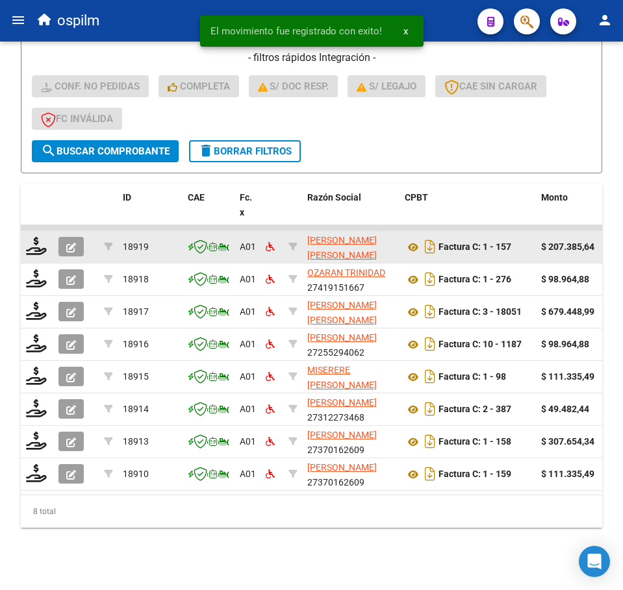
scroll to position [388, 0]
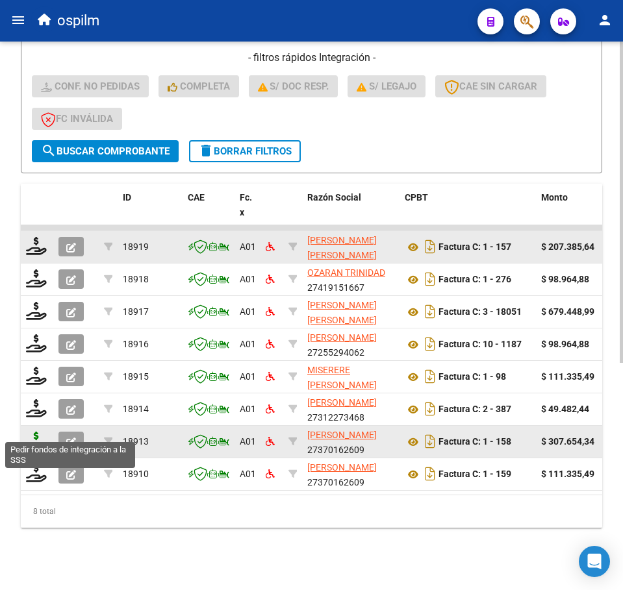
click at [34, 432] on icon at bounding box center [36, 441] width 21 height 18
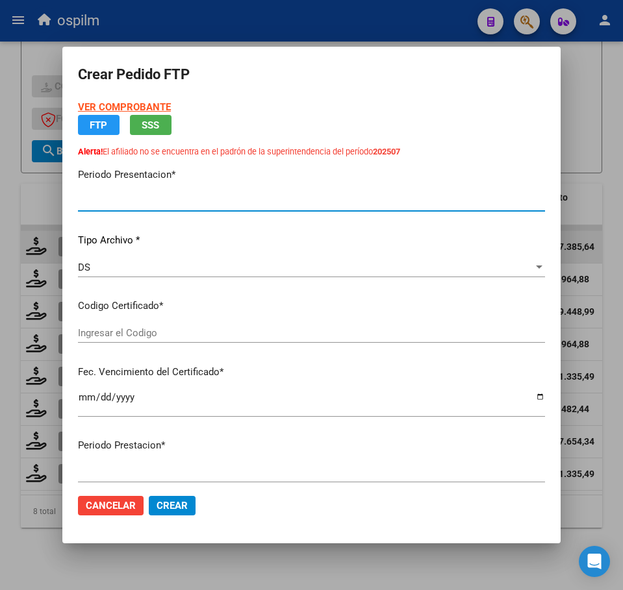
type input "202508"
type input "$ 307.654,34"
type input "ARG01000502312532022011420270114BS358"
type input "2027-01-14"
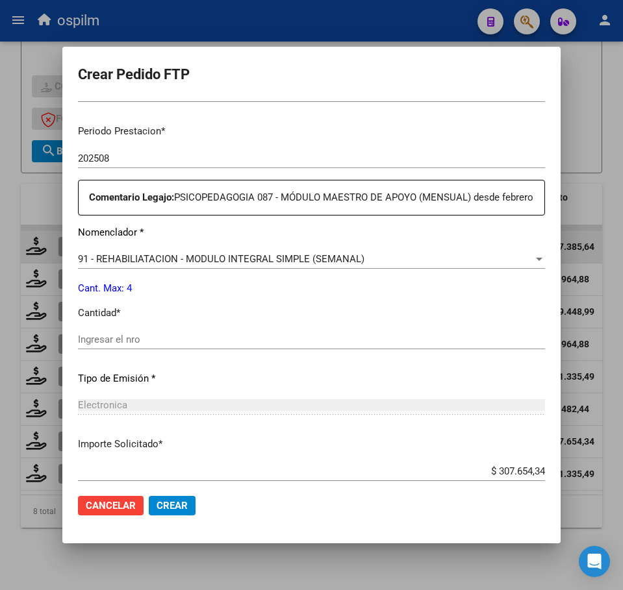
scroll to position [487, 0]
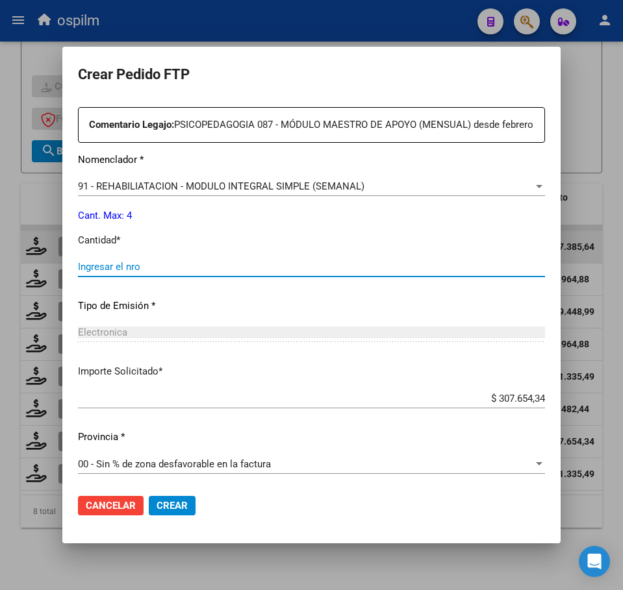
click at [123, 273] on input "Ingresar el nro" at bounding box center [311, 267] width 467 height 12
type input "4"
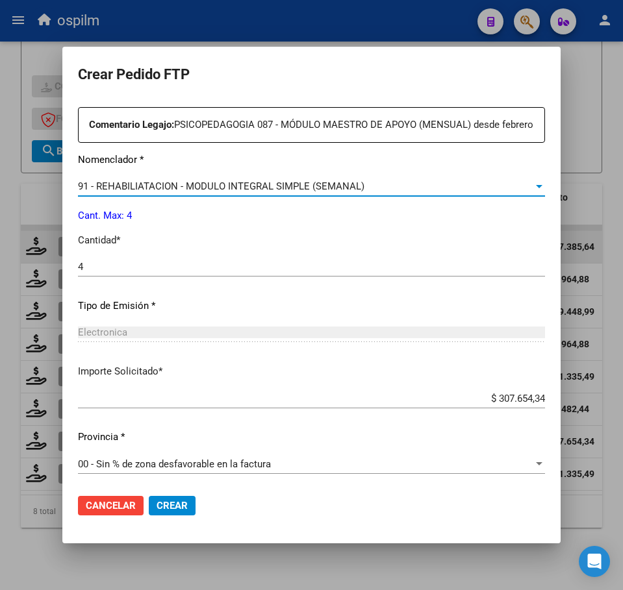
click at [194, 192] on span "91 - REHABILIATACION - MODULO INTEGRAL SIMPLE (SEMANAL)" at bounding box center [221, 187] width 286 height 12
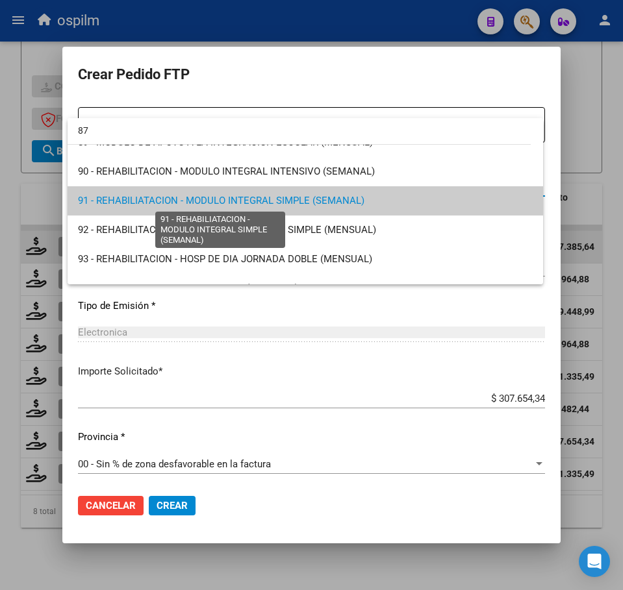
scroll to position [0, 0]
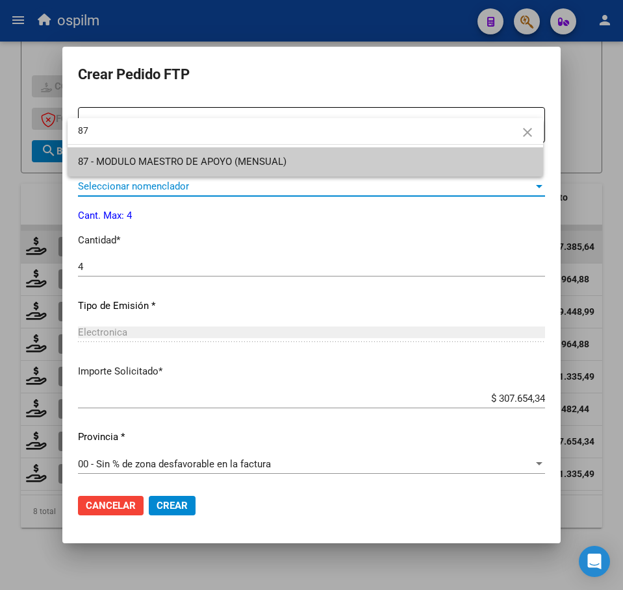
type input "87"
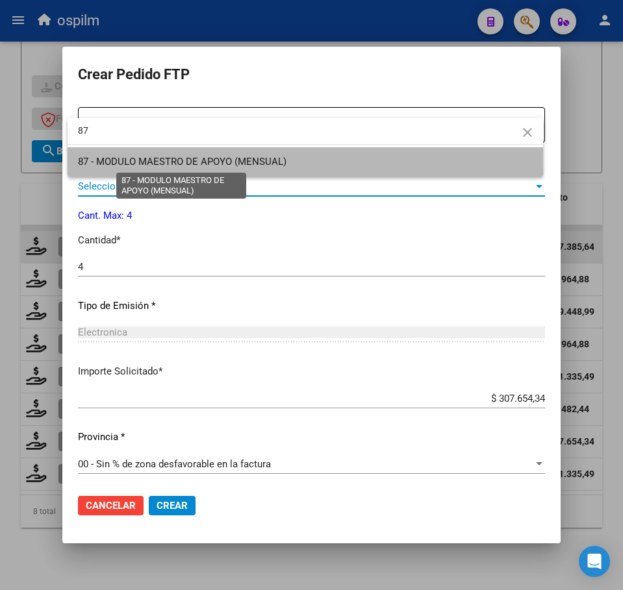
click at [188, 157] on span "87 - MODULO MAESTRO DE APOYO (MENSUAL)" at bounding box center [182, 162] width 208 height 12
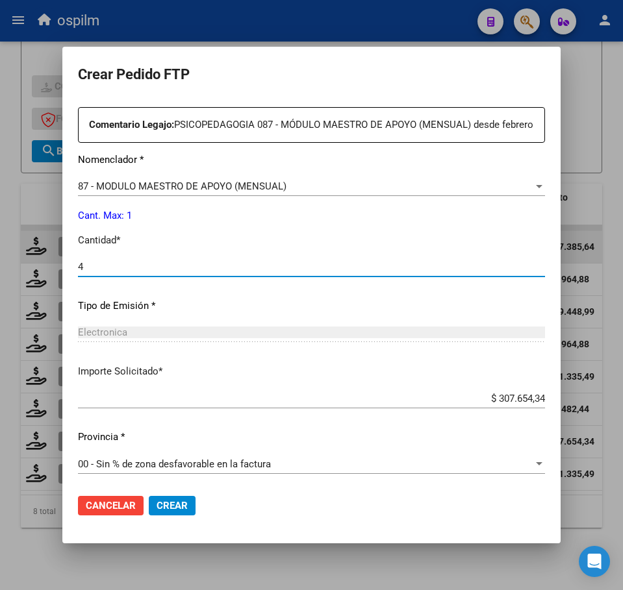
click at [166, 273] on input "4" at bounding box center [311, 267] width 467 height 12
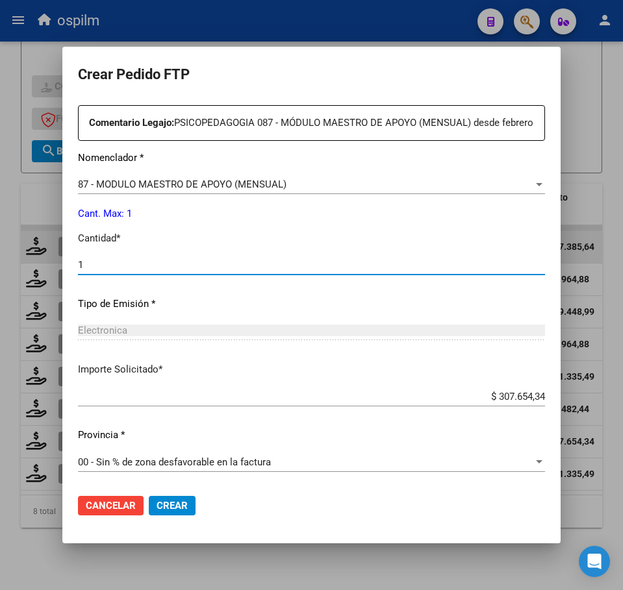
type input "1"
click at [182, 505] on span "Crear" at bounding box center [171, 506] width 31 height 12
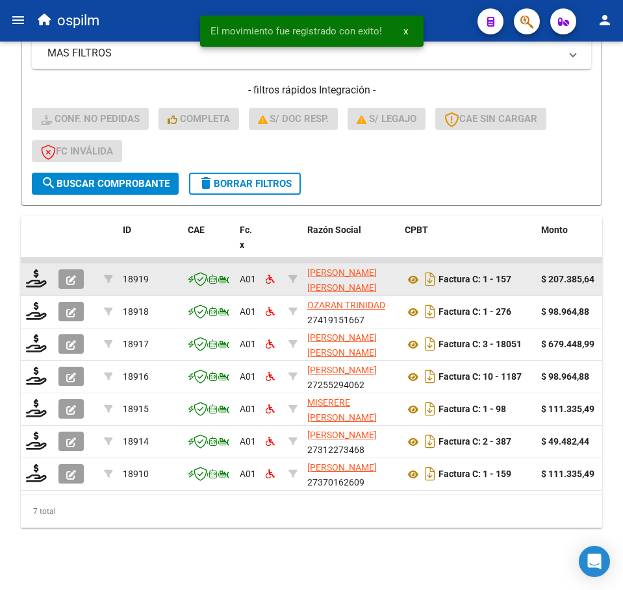
scroll to position [356, 0]
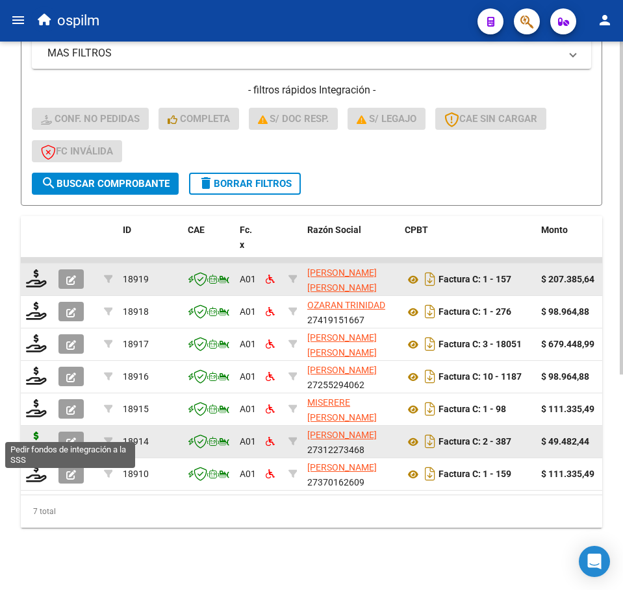
click at [33, 432] on icon at bounding box center [36, 441] width 21 height 18
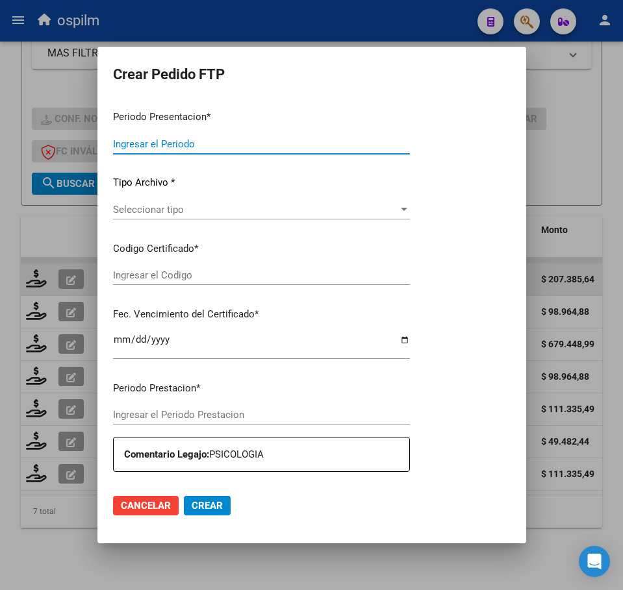
type input "202508"
type input "$ 49.482,44"
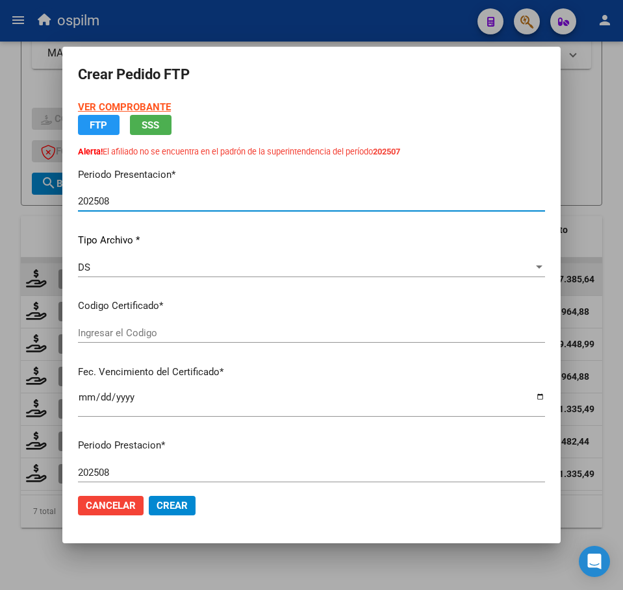
type input "ARG01000502312532022011420270114BS358"
type input "2027-01-14"
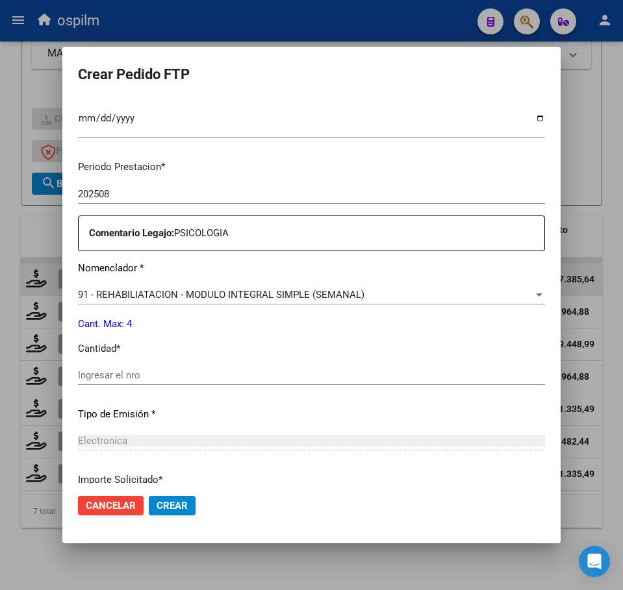
scroll to position [406, 0]
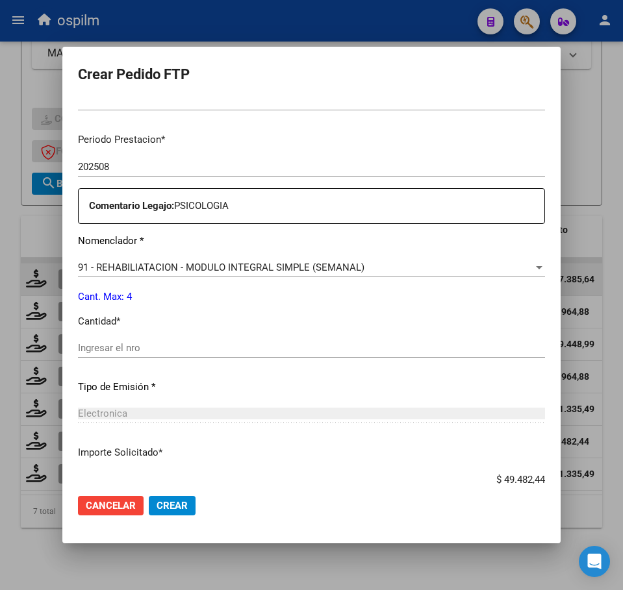
click at [163, 345] on input "Ingresar el nro" at bounding box center [311, 348] width 467 height 12
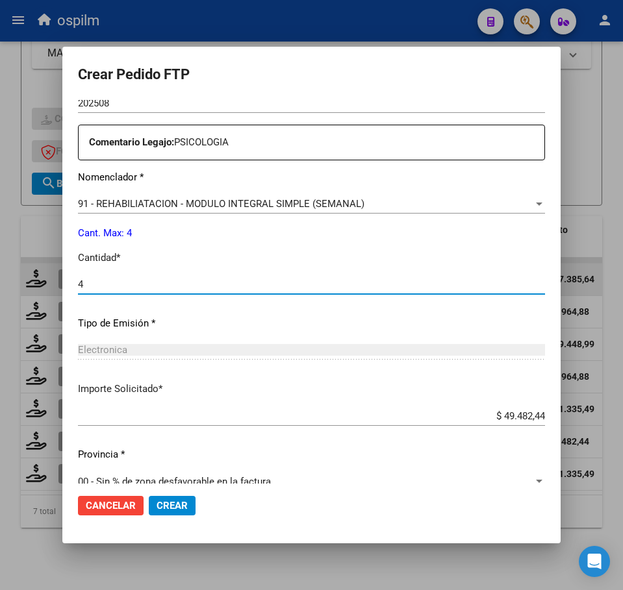
scroll to position [489, 0]
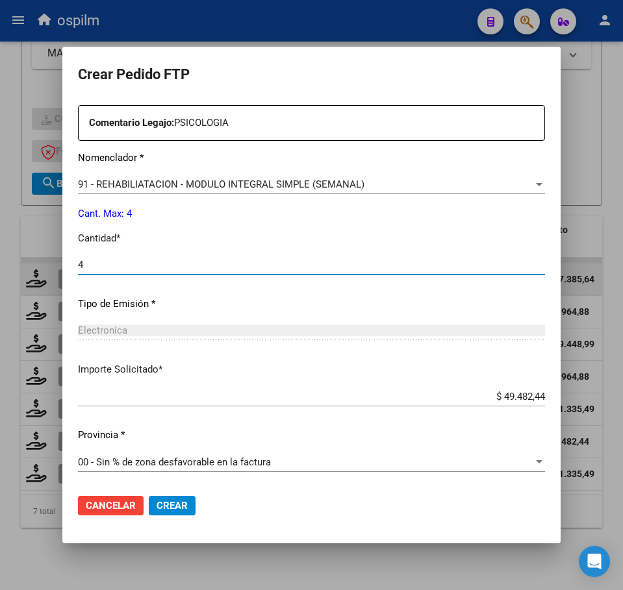
type input "4"
click at [175, 505] on span "Crear" at bounding box center [171, 506] width 31 height 12
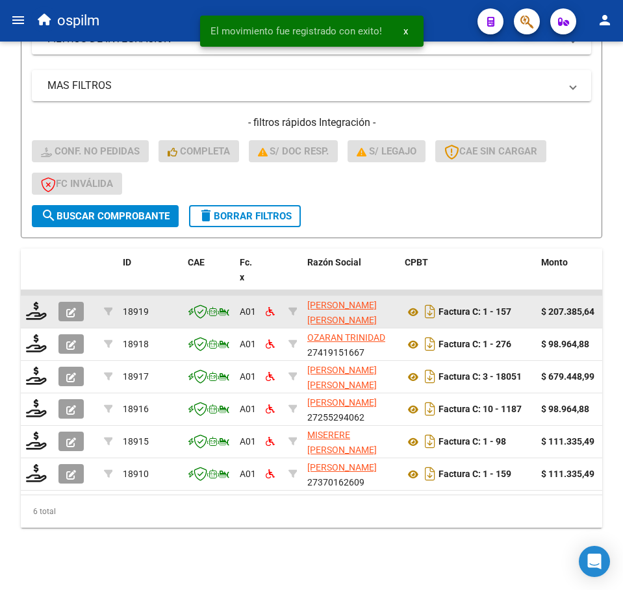
scroll to position [323, 0]
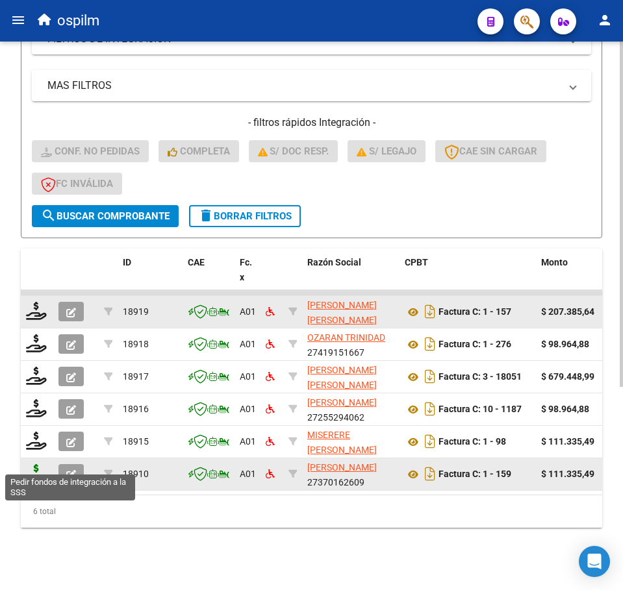
click at [37, 464] on icon at bounding box center [36, 473] width 21 height 18
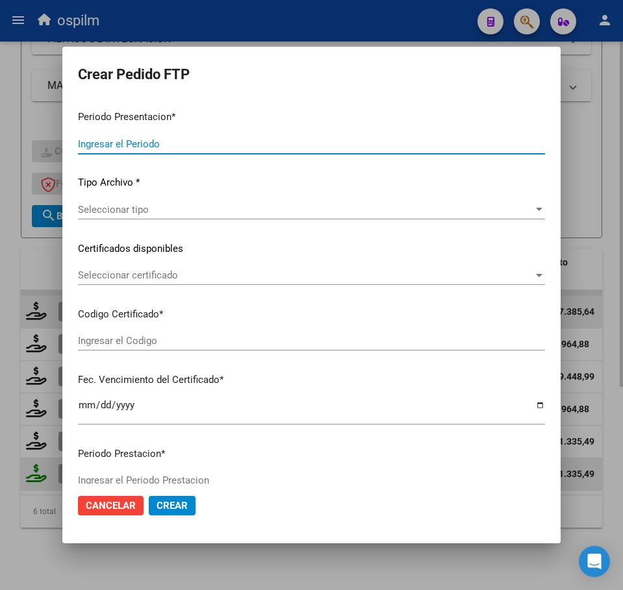
type input "202508"
type input "$ 111.335,49"
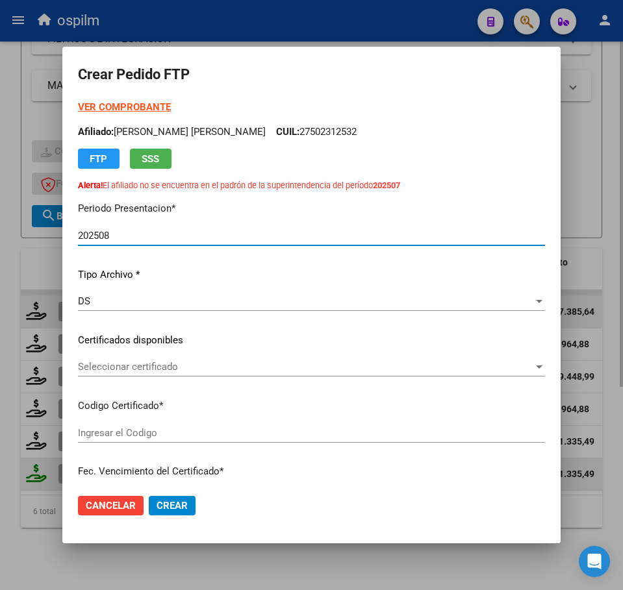
type input "ARG01000502312532022011420270114BS358"
type input "2027-01-14"
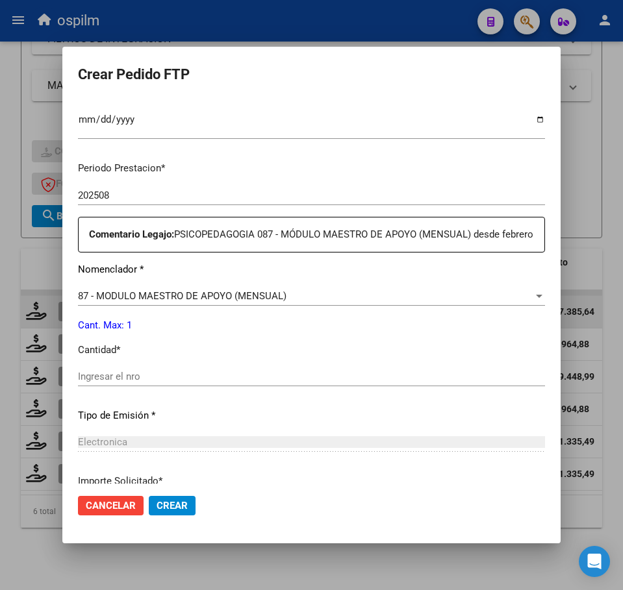
scroll to position [406, 0]
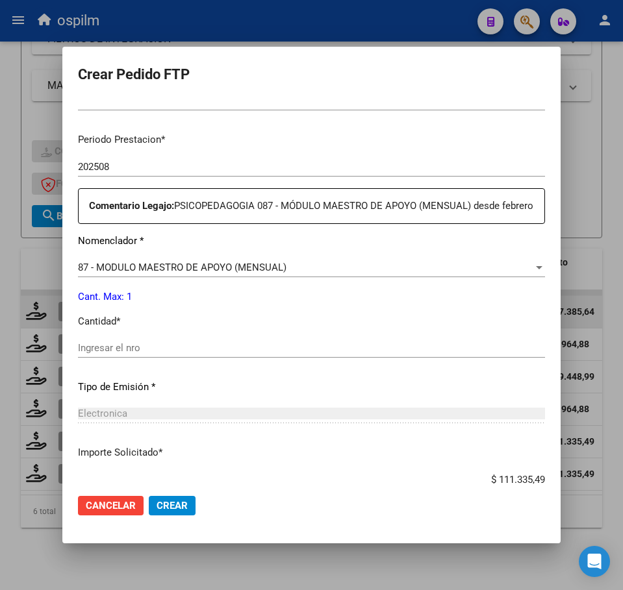
click at [181, 354] on input "Ingresar el nro" at bounding box center [311, 348] width 467 height 12
click at [173, 277] on div "87 - MODULO MAESTRO DE APOYO (MENSUAL) Seleccionar nomenclador" at bounding box center [311, 267] width 467 height 19
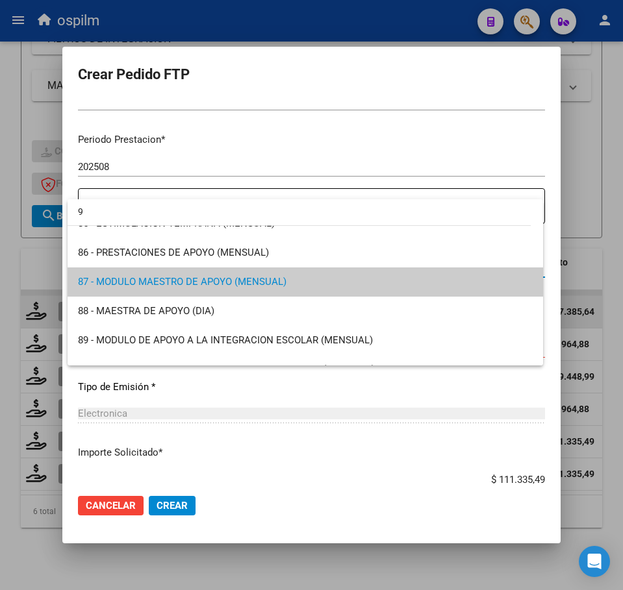
scroll to position [0, 0]
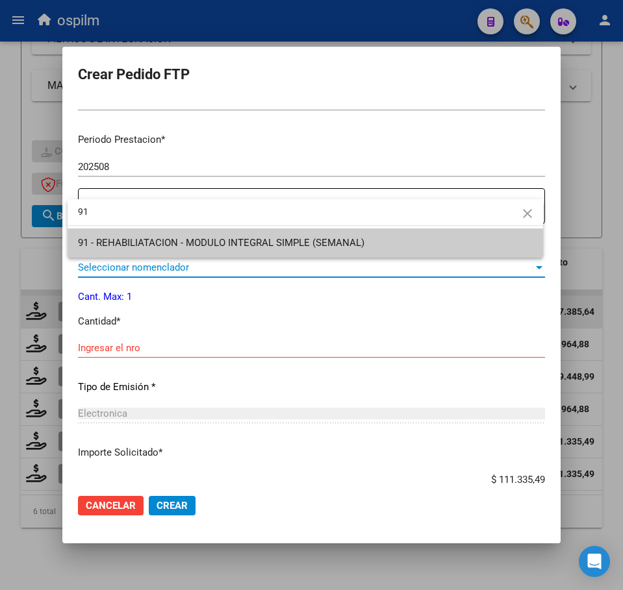
type input "91"
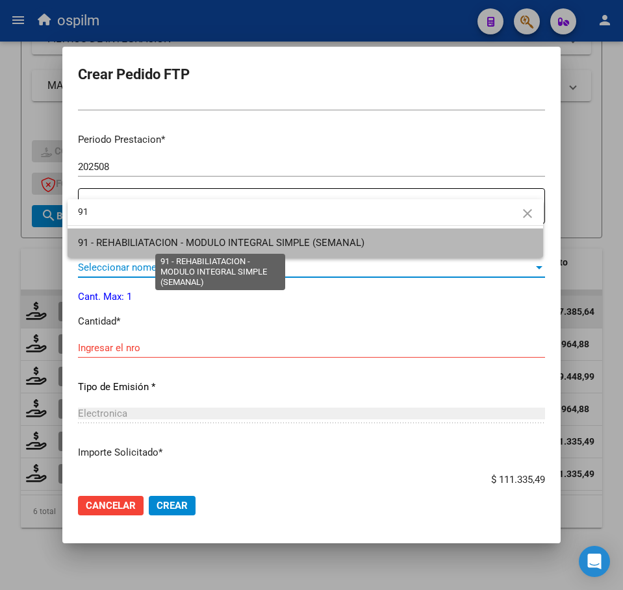
click at [177, 244] on span "91 - REHABILIATACION - MODULO INTEGRAL SIMPLE (SEMANAL)" at bounding box center [221, 243] width 286 height 12
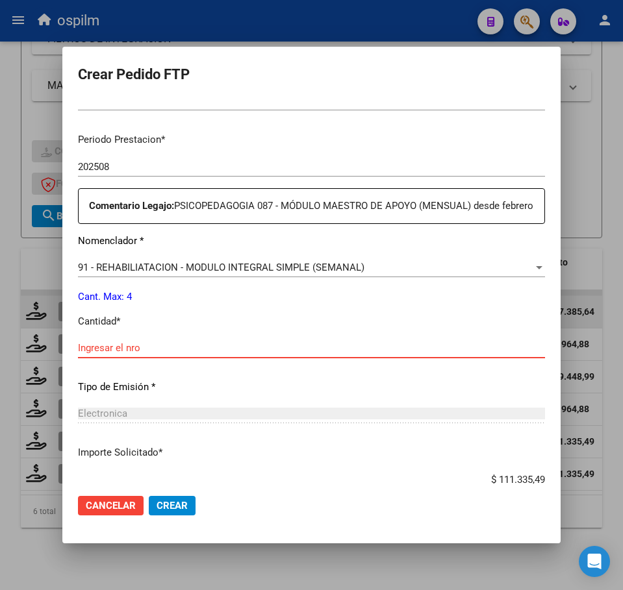
click at [162, 354] on input "Ingresar el nro" at bounding box center [311, 348] width 467 height 12
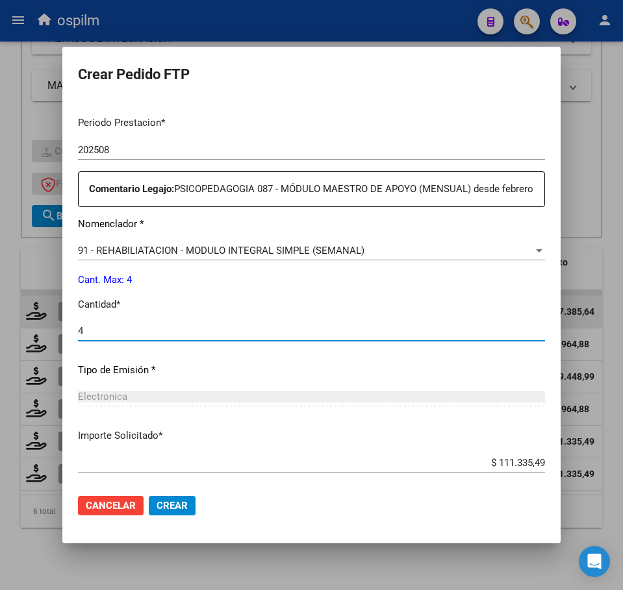
scroll to position [504, 0]
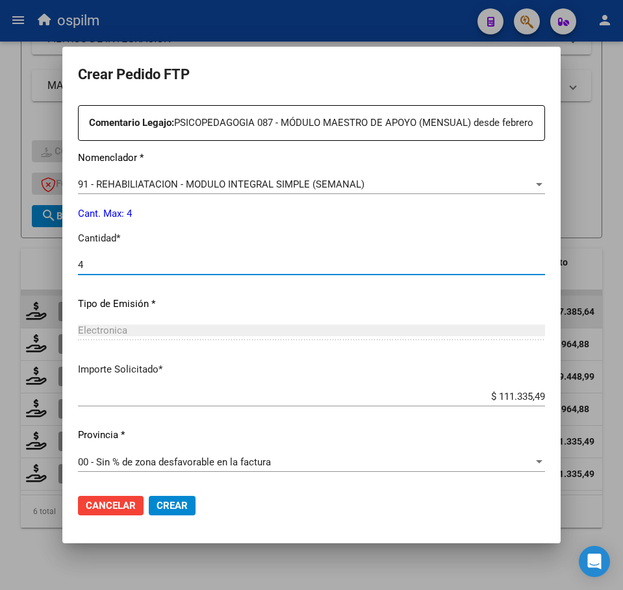
click at [179, 501] on span "Crear" at bounding box center [171, 506] width 31 height 12
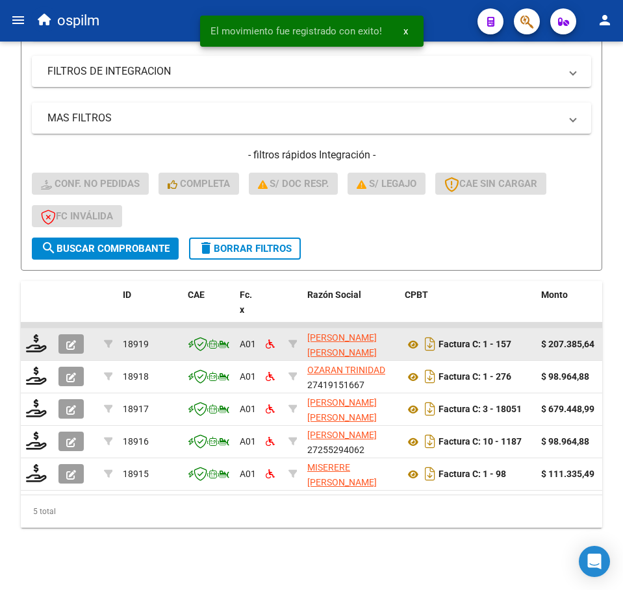
scroll to position [291, 0]
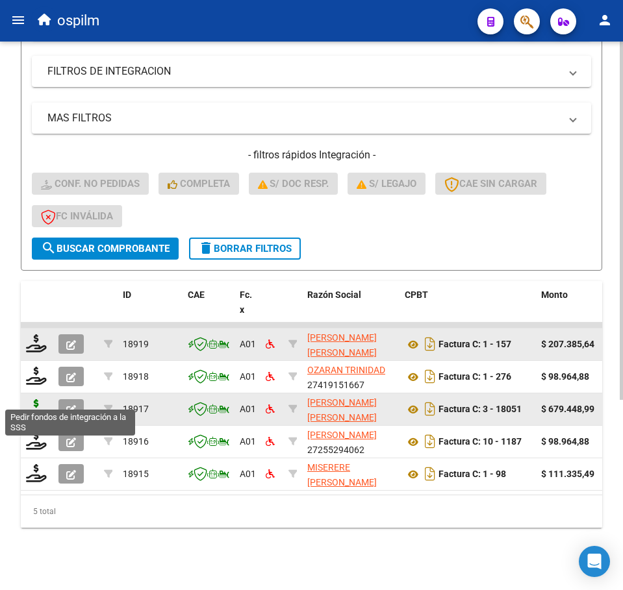
click at [34, 399] on icon at bounding box center [36, 408] width 21 height 18
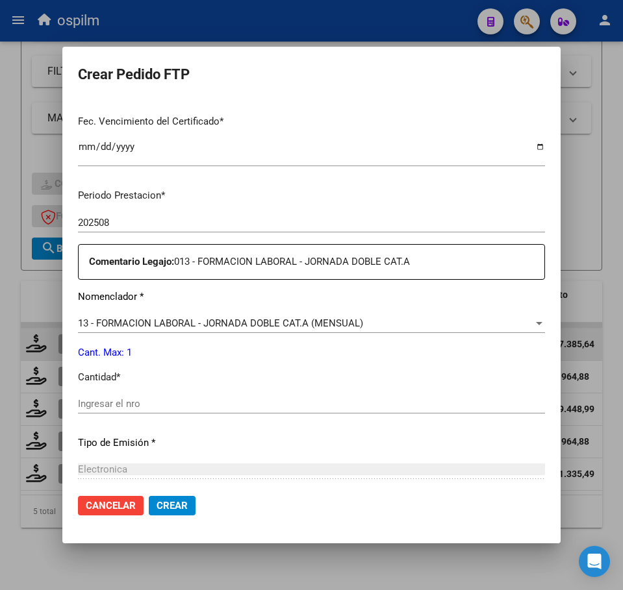
scroll to position [406, 0]
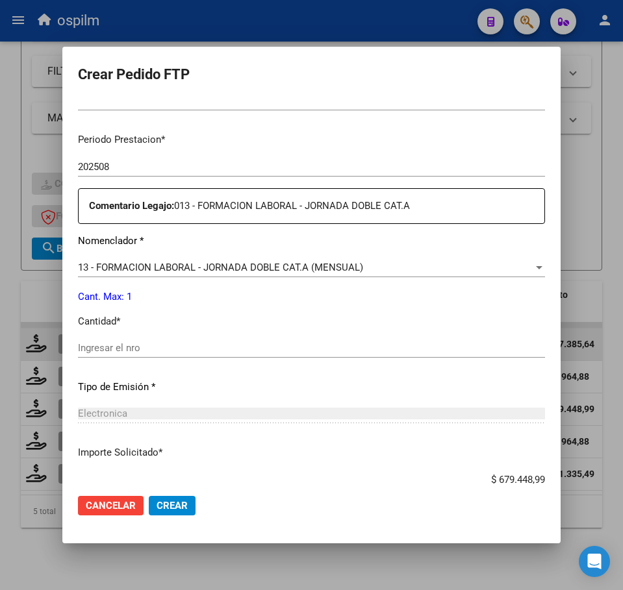
click at [182, 351] on input "Ingresar el nro" at bounding box center [311, 348] width 467 height 12
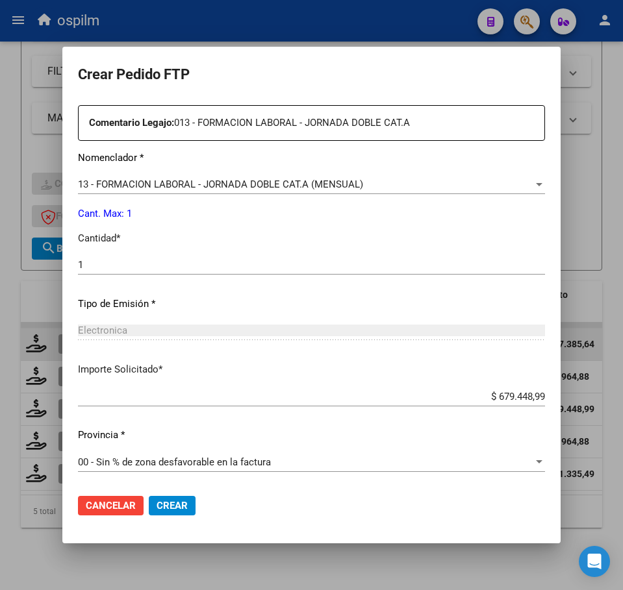
click at [163, 510] on span "Crear" at bounding box center [171, 506] width 31 height 12
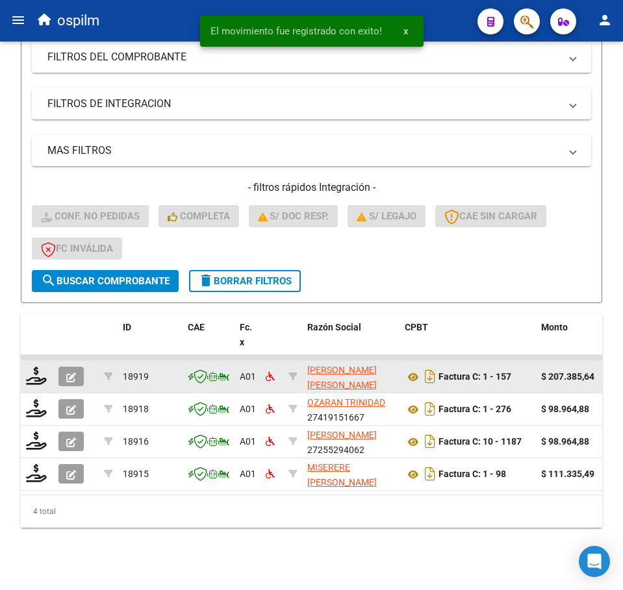
scroll to position [258, 0]
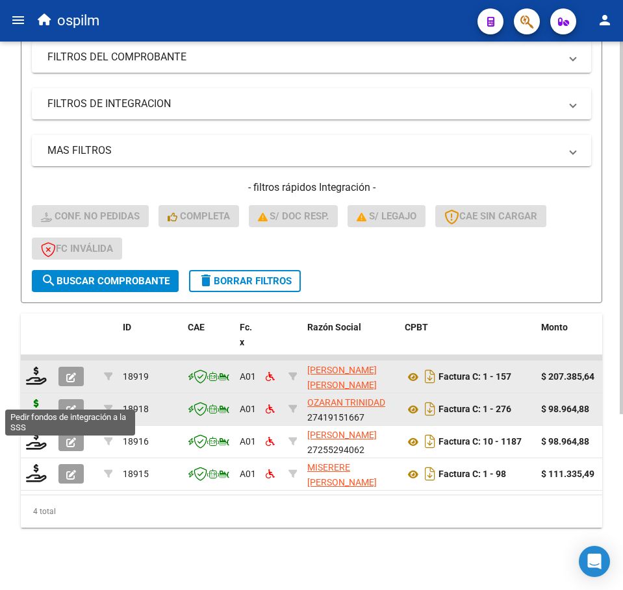
click at [31, 399] on icon at bounding box center [36, 408] width 21 height 18
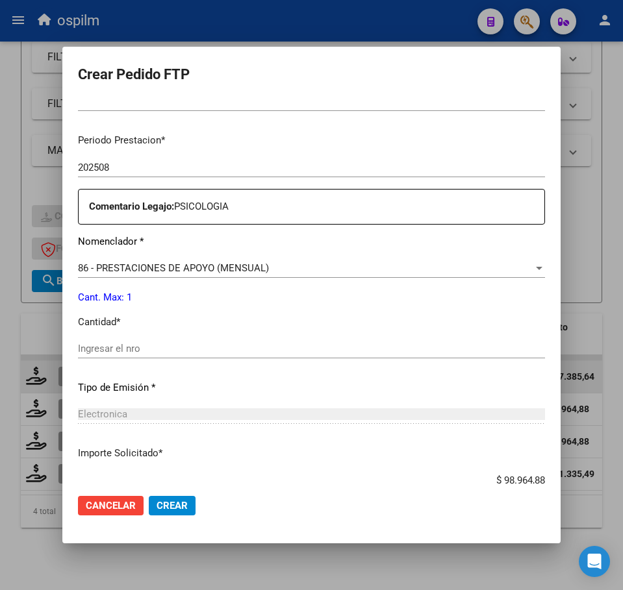
scroll to position [487, 0]
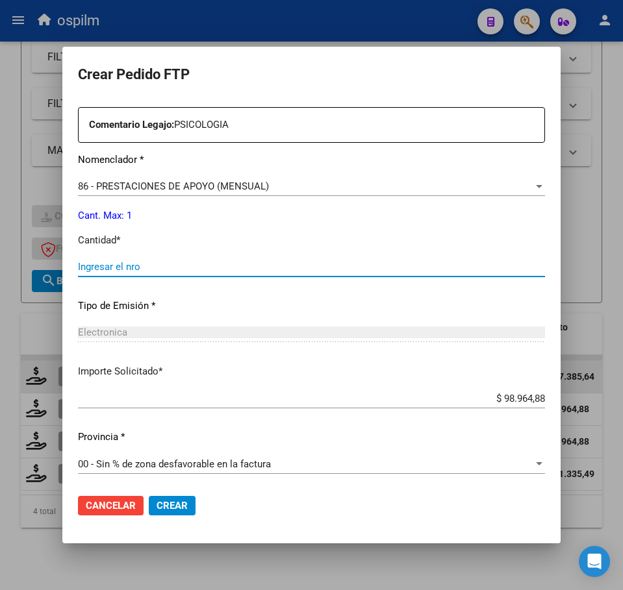
click at [135, 268] on input "Ingresar el nro" at bounding box center [311, 267] width 467 height 12
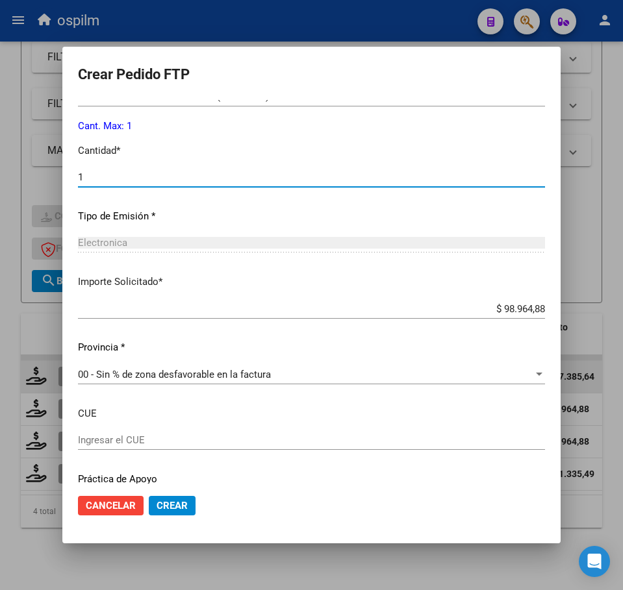
scroll to position [621, 0]
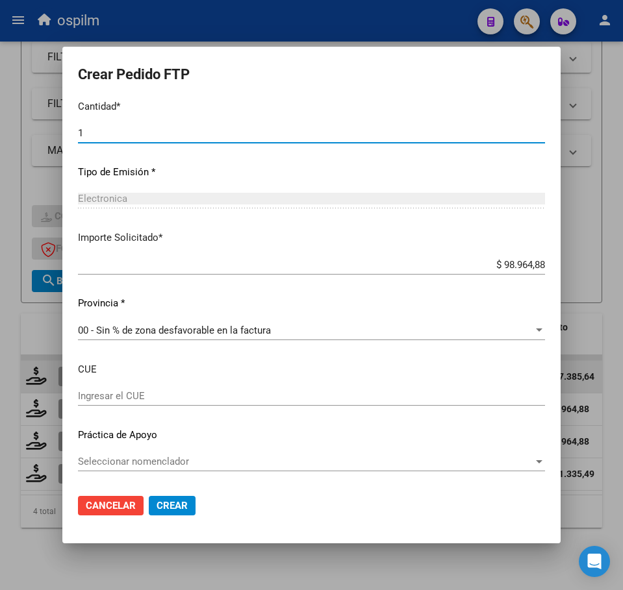
click at [170, 508] on span "Crear" at bounding box center [171, 506] width 31 height 12
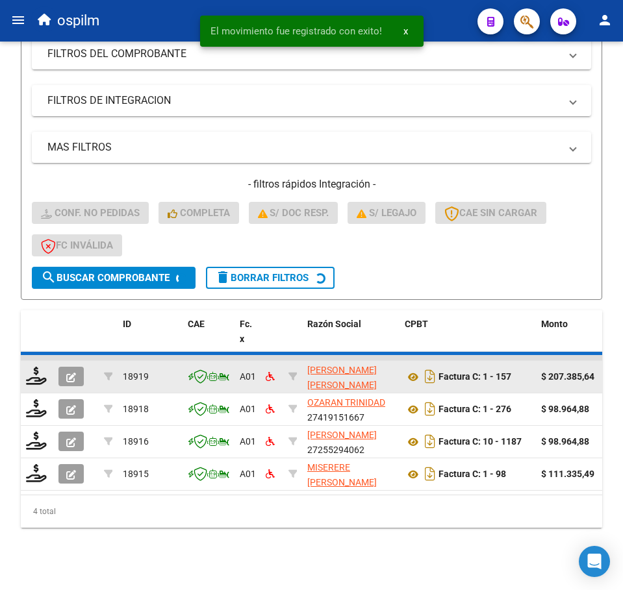
scroll to position [226, 0]
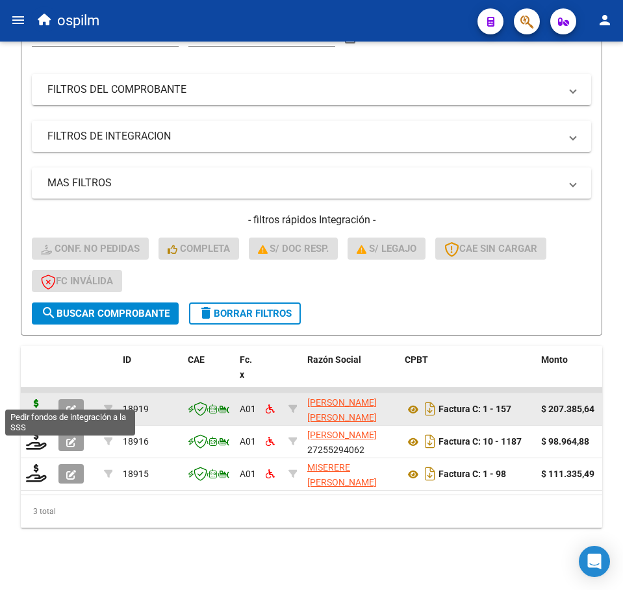
click at [29, 399] on icon at bounding box center [36, 408] width 21 height 18
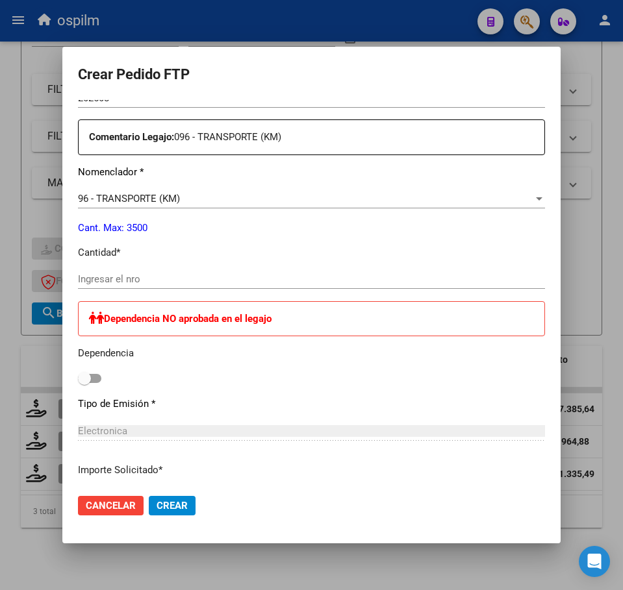
scroll to position [487, 0]
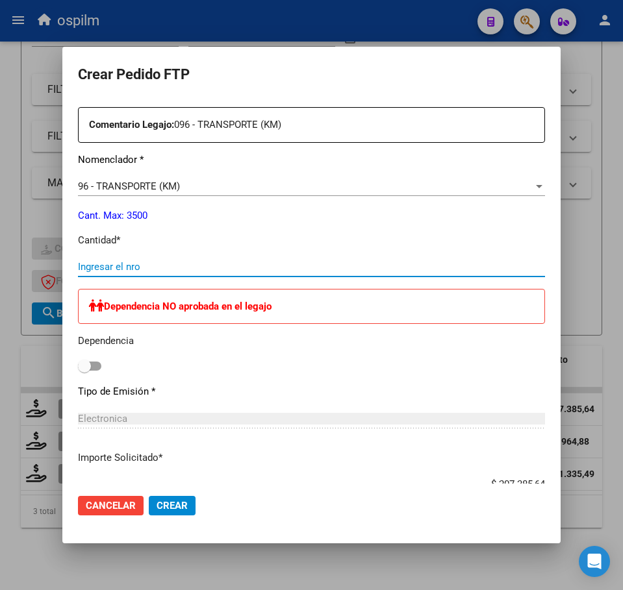
click at [152, 267] on input "Ingresar el nro" at bounding box center [311, 267] width 467 height 12
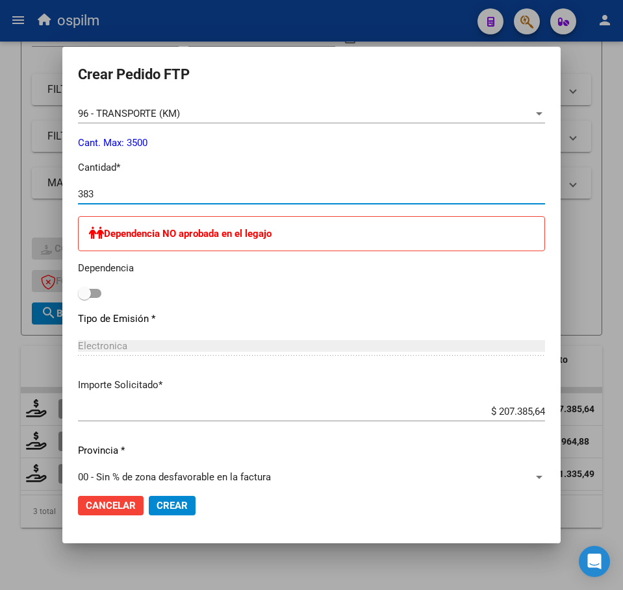
scroll to position [649, 0]
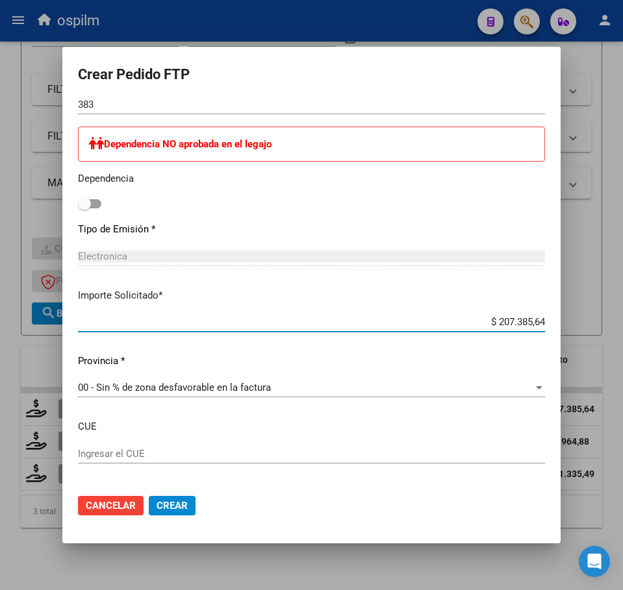
drag, startPoint x: 486, startPoint y: 323, endPoint x: 543, endPoint y: 314, distance: 57.8
click at [543, 314] on mat-dialog-content "VER COMPROBANTE ARCA Padrón Afiliado: MIRANDA DANIEL ALEXIS CUIL: 20466343537 F…" at bounding box center [311, 292] width 498 height 384
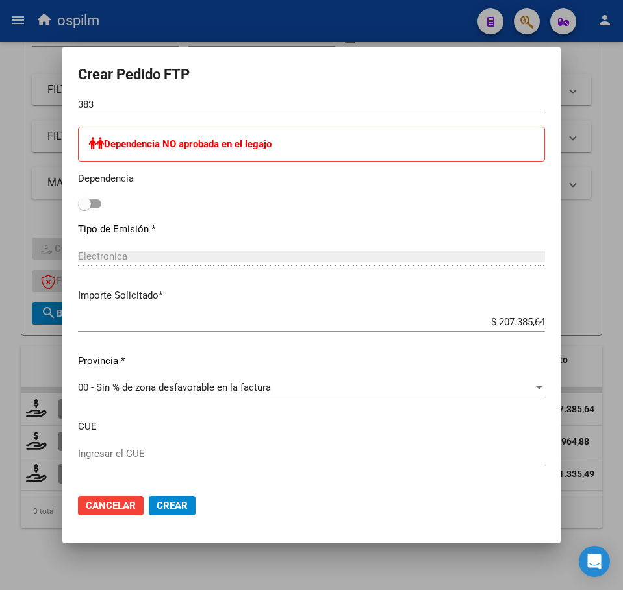
click at [475, 213] on div "Periodo Prestacion * 202508 Ingresar el Periodo Prestacion Comentario Legajo: 0…" at bounding box center [311, 210] width 467 height 662
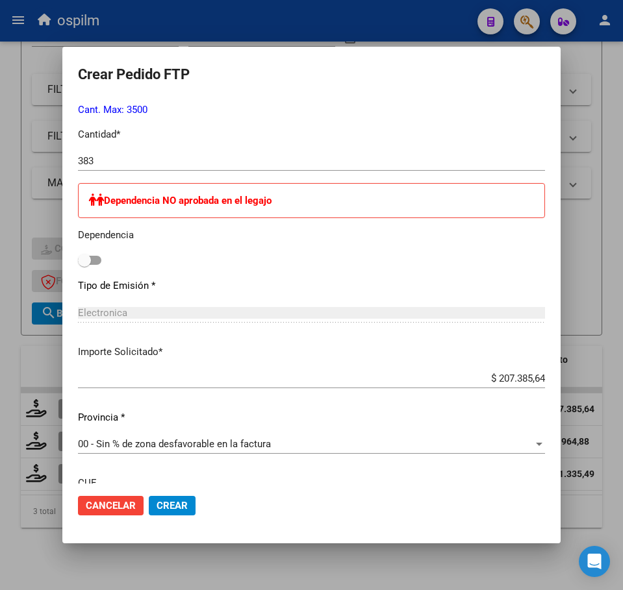
scroll to position [707, 0]
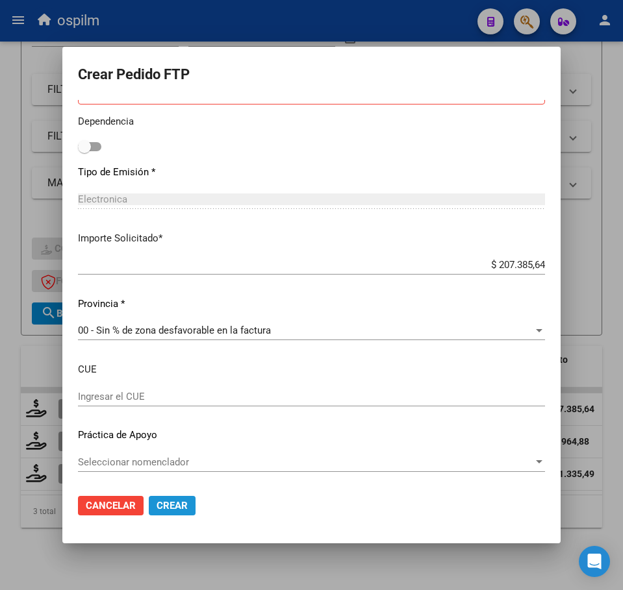
click at [168, 501] on span "Crear" at bounding box center [171, 506] width 31 height 12
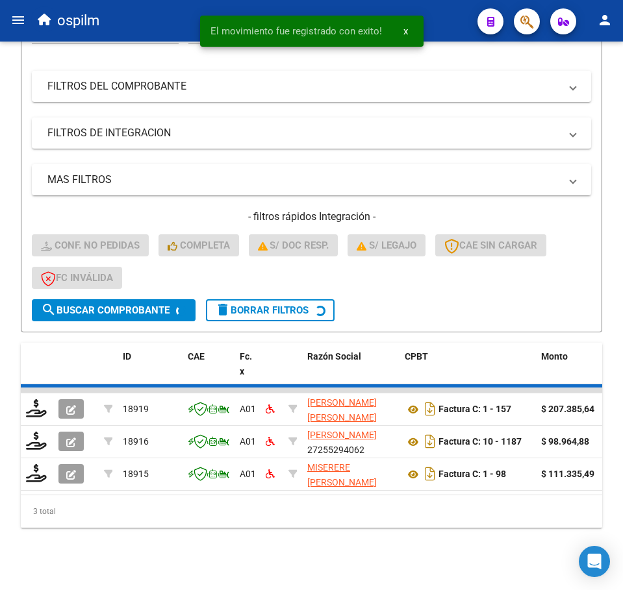
scroll to position [194, 0]
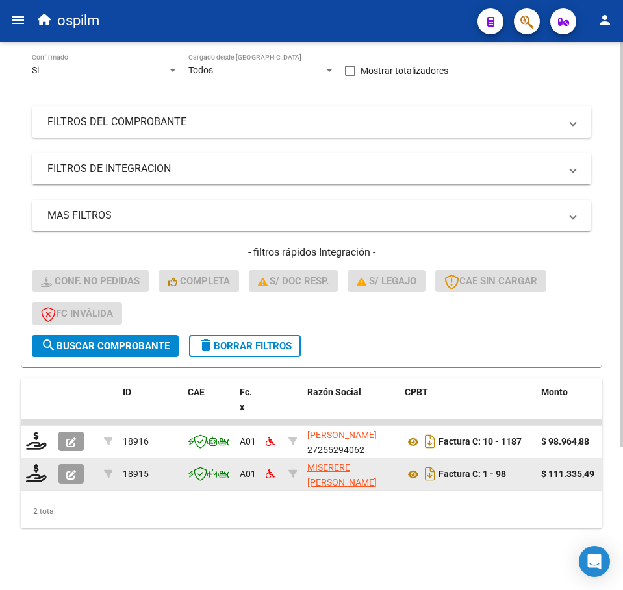
click at [37, 469] on div at bounding box center [37, 474] width 22 height 20
click at [35, 464] on icon at bounding box center [36, 473] width 21 height 18
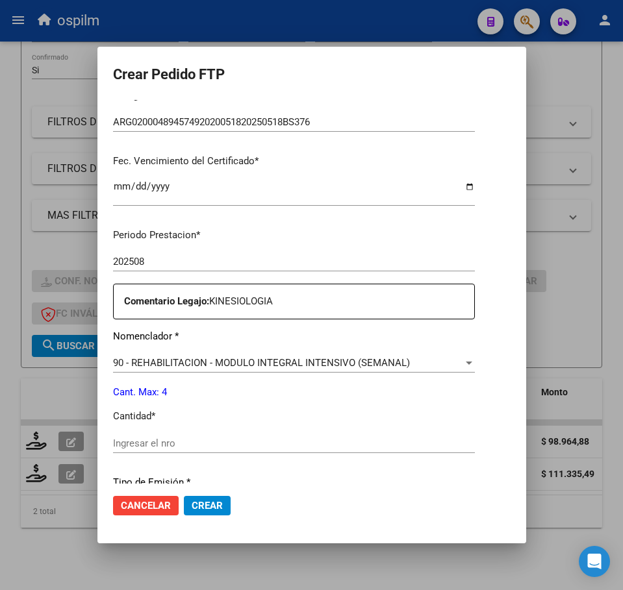
scroll to position [325, 0]
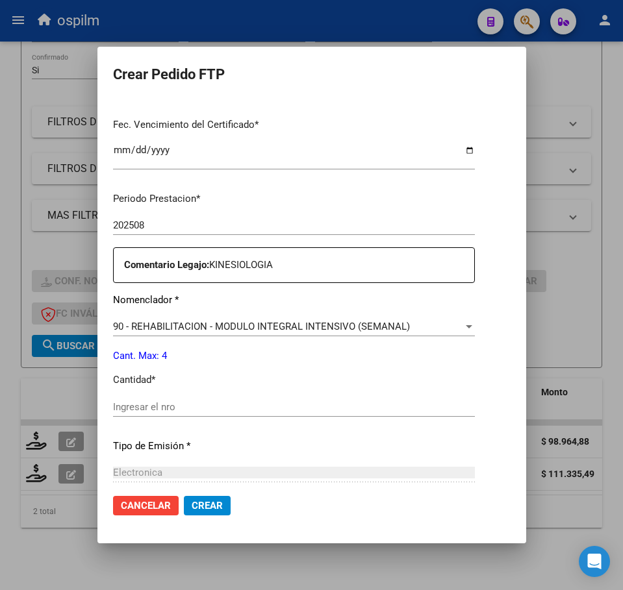
click at [220, 405] on input "Ingresar el nro" at bounding box center [294, 407] width 362 height 12
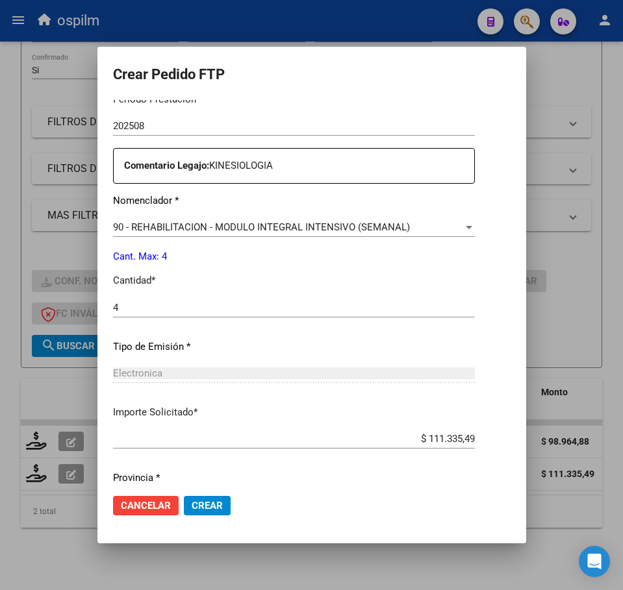
scroll to position [467, 0]
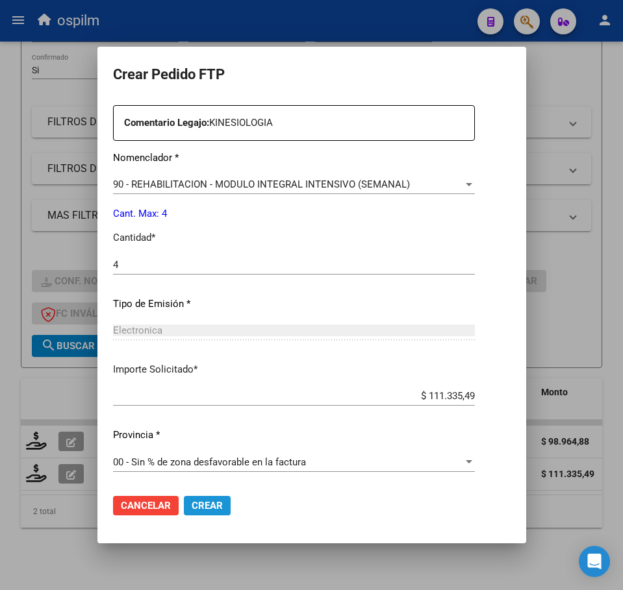
click at [210, 507] on span "Crear" at bounding box center [207, 506] width 31 height 12
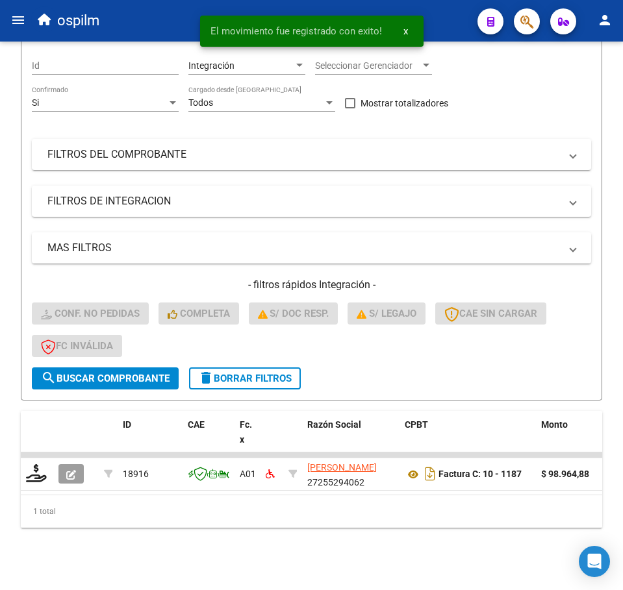
scroll to position [161, 0]
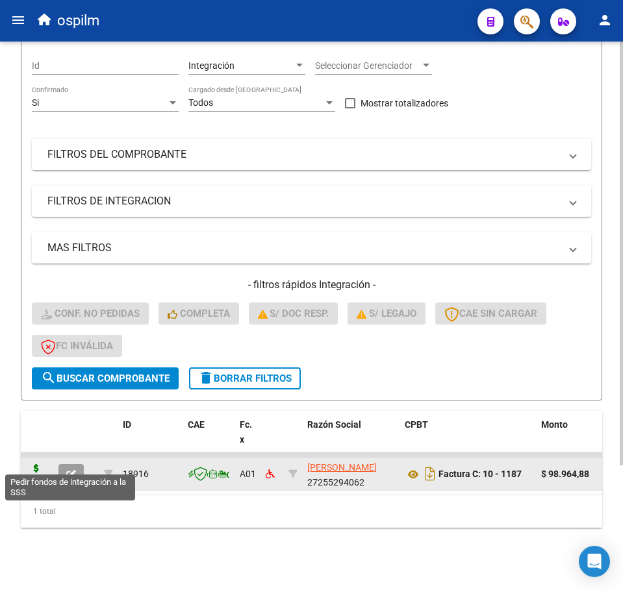
click at [41, 464] on icon at bounding box center [36, 473] width 21 height 18
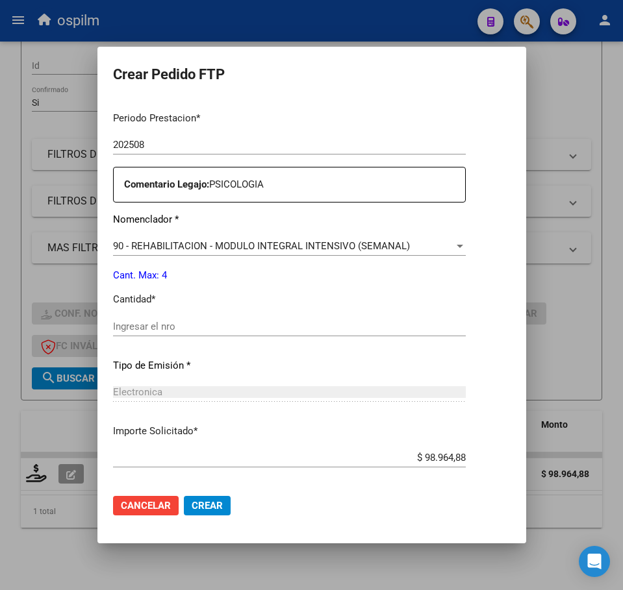
scroll to position [406, 0]
click at [187, 321] on input "Ingresar el nro" at bounding box center [289, 326] width 353 height 12
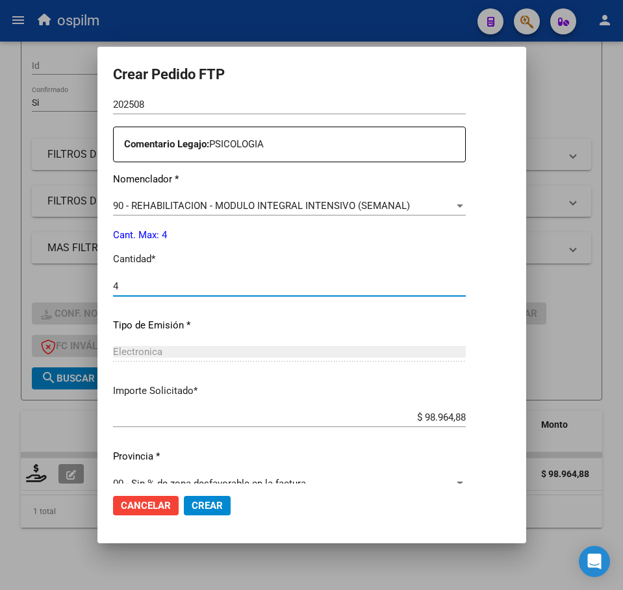
scroll to position [467, 0]
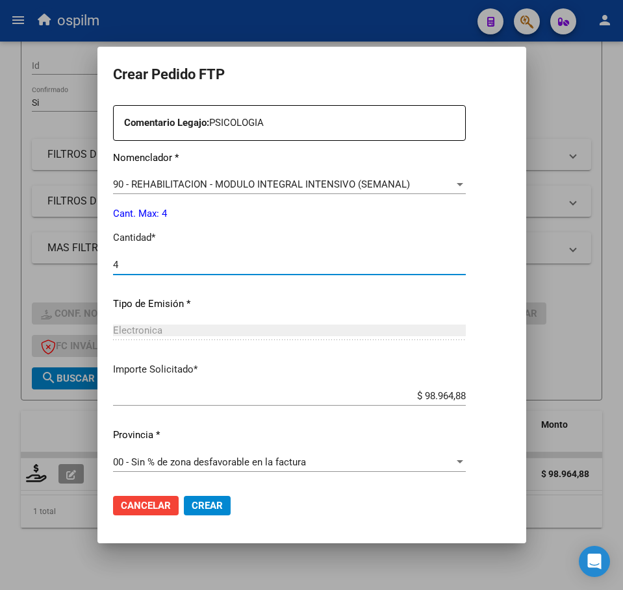
click at [208, 508] on span "Crear" at bounding box center [207, 506] width 31 height 12
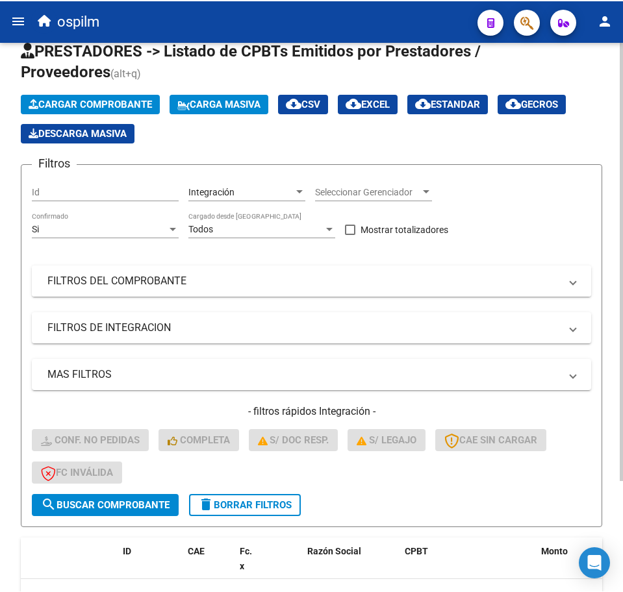
scroll to position [0, 0]
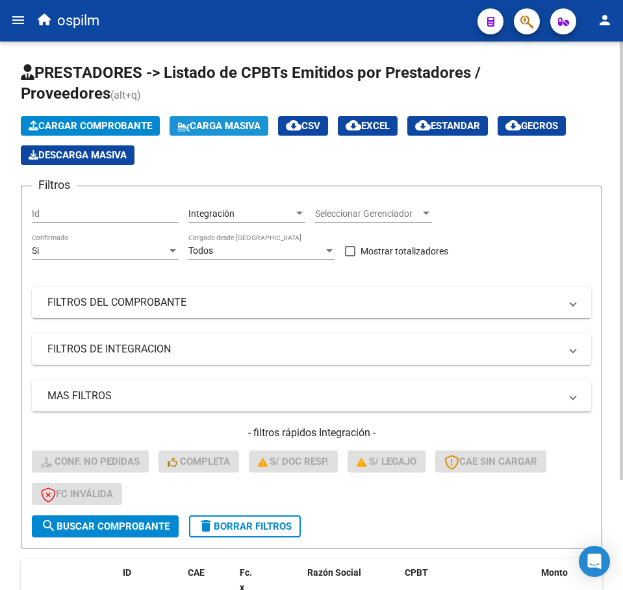
click at [223, 129] on span "Carga Masiva" at bounding box center [218, 126] width 83 height 12
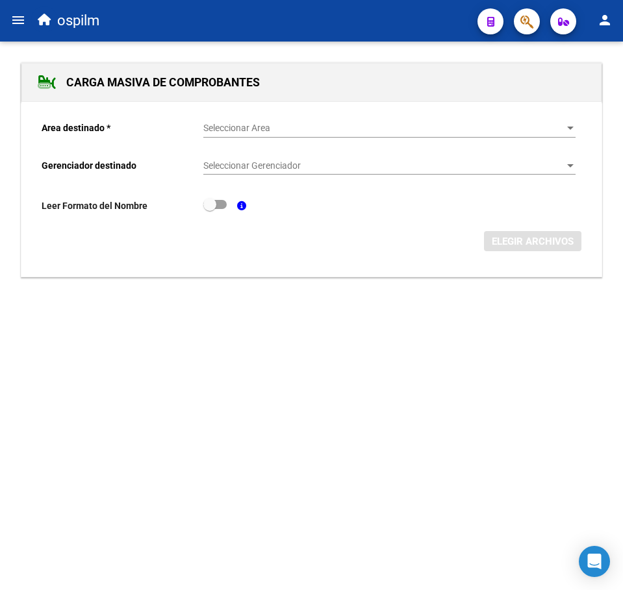
click at [231, 129] on span "Seleccionar Area" at bounding box center [383, 128] width 360 height 11
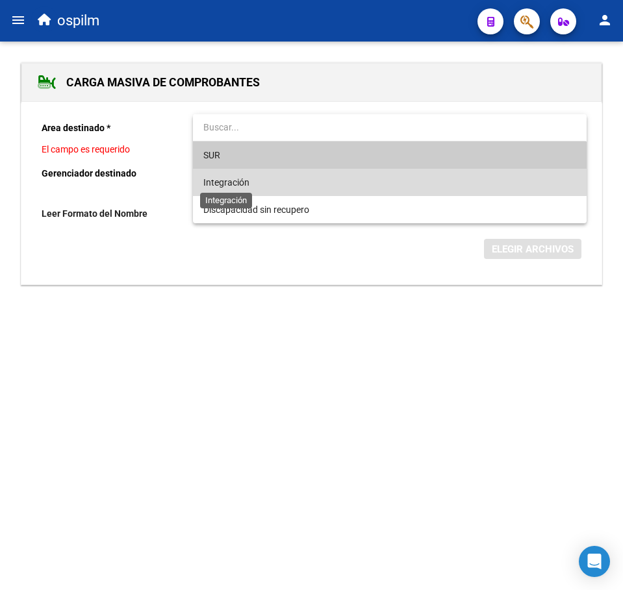
click at [249, 179] on span "Integración" at bounding box center [389, 182] width 372 height 27
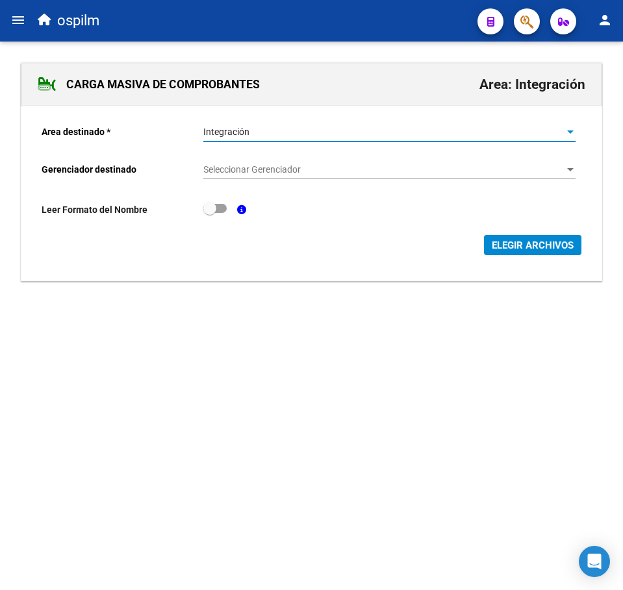
click at [256, 168] on span "Seleccionar Gerenciador" at bounding box center [383, 169] width 360 height 11
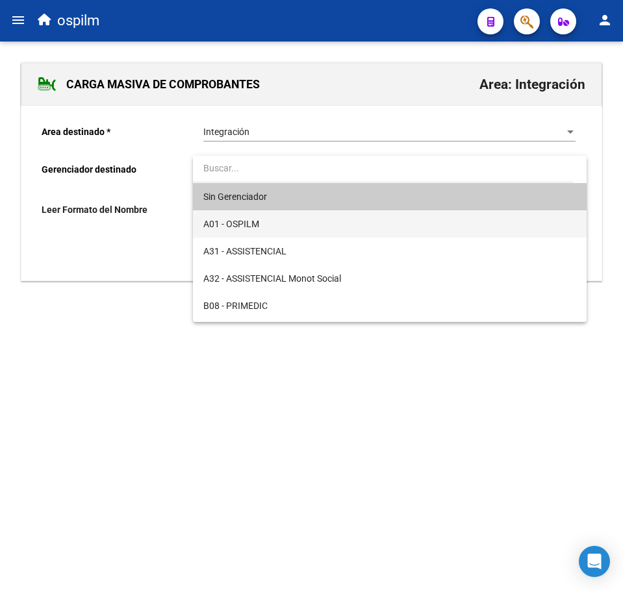
click at [276, 222] on span "A01 - OSPILM" at bounding box center [389, 223] width 372 height 27
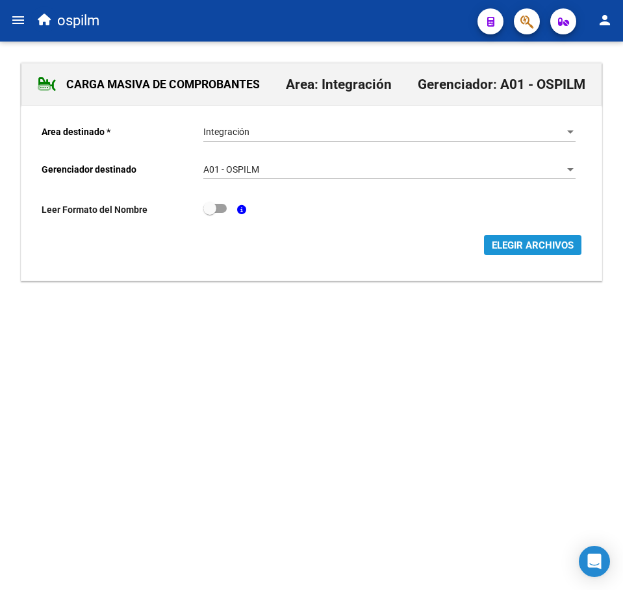
click at [529, 238] on button "ELEGIR ARCHIVOS" at bounding box center [532, 245] width 97 height 20
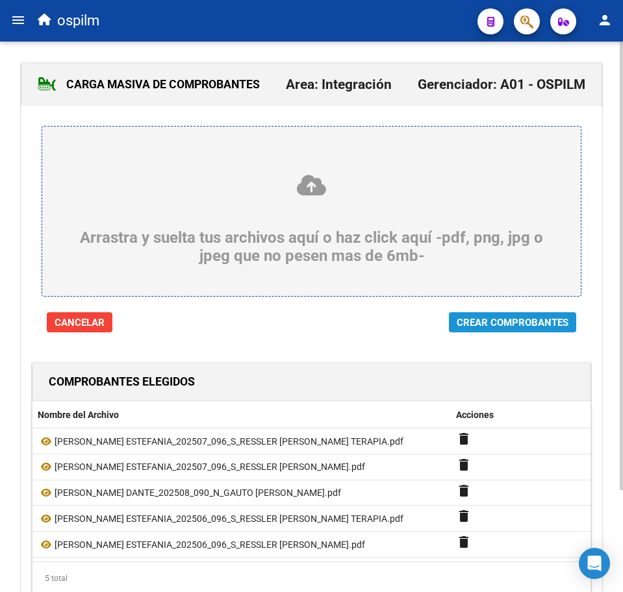
click at [530, 323] on span "Crear Comprobantes" at bounding box center [513, 323] width 112 height 12
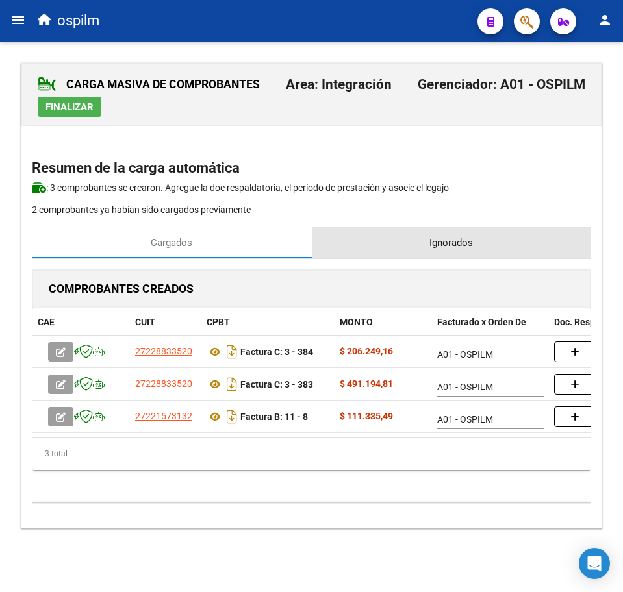
click at [408, 251] on div "Ignorados" at bounding box center [452, 242] width 280 height 31
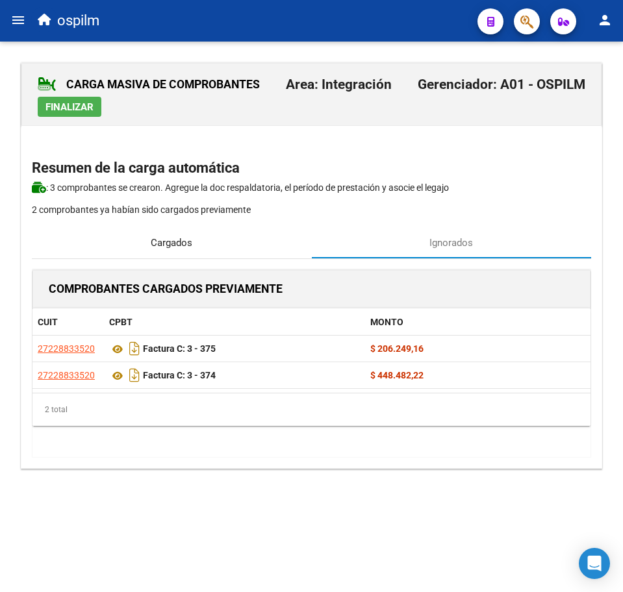
click at [175, 234] on div "Cargados" at bounding box center [172, 242] width 280 height 31
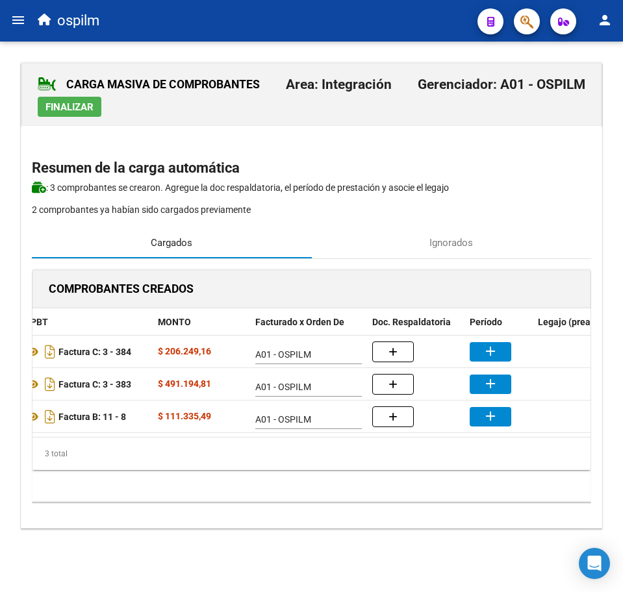
scroll to position [0, 179]
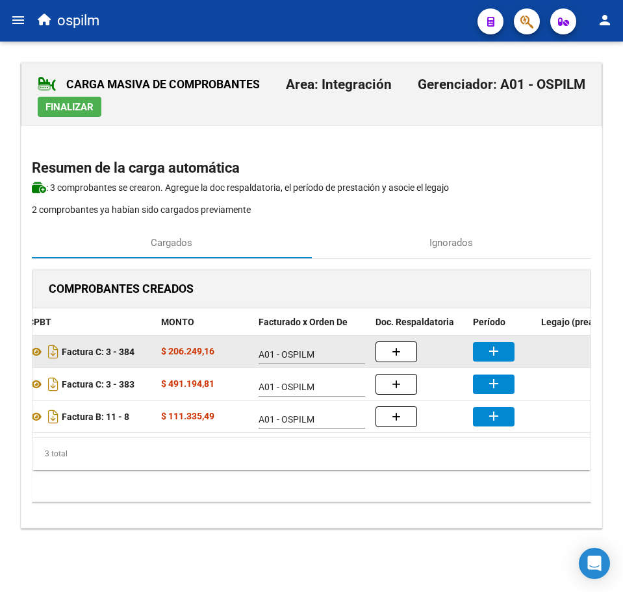
click at [491, 351] on mat-icon "add" at bounding box center [494, 352] width 16 height 16
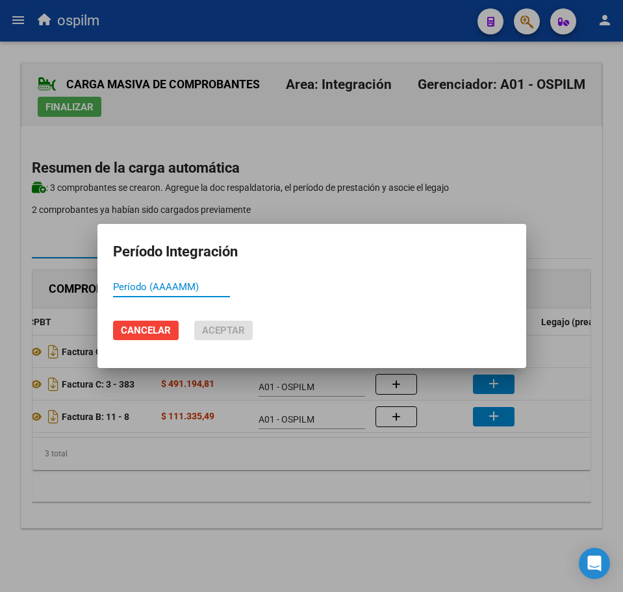
paste input "272288"
drag, startPoint x: 187, startPoint y: 292, endPoint x: -49, endPoint y: 305, distance: 236.8
click at [0, 305] on html "menu ospilm person Firma Express Inicio Calendario SSS Instructivos Contacto OS…" at bounding box center [311, 296] width 623 height 592
click at [233, 329] on span "Aceptar" at bounding box center [223, 331] width 43 height 12
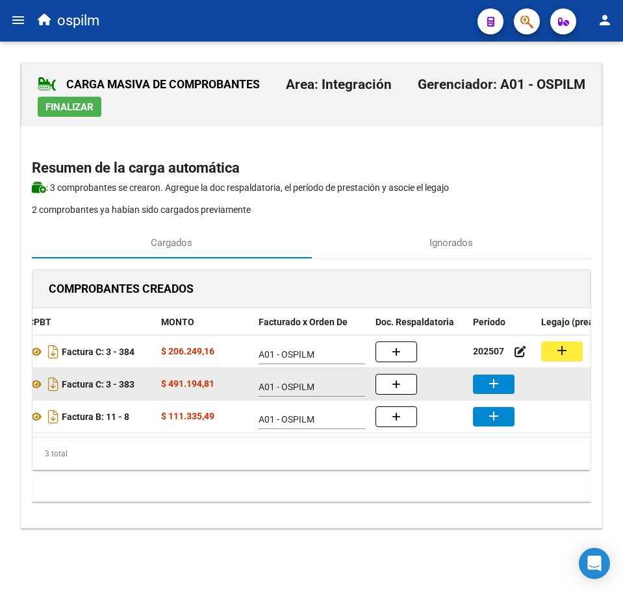
click at [486, 381] on mat-icon "add" at bounding box center [494, 384] width 16 height 16
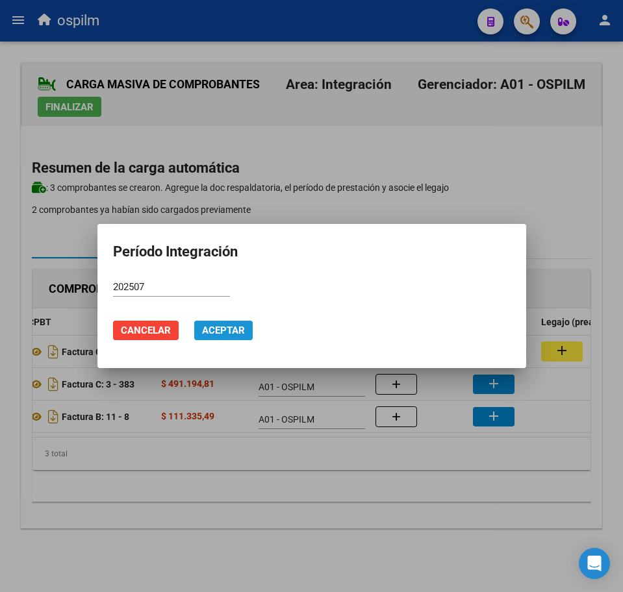
click at [221, 339] on button "Aceptar" at bounding box center [223, 330] width 58 height 19
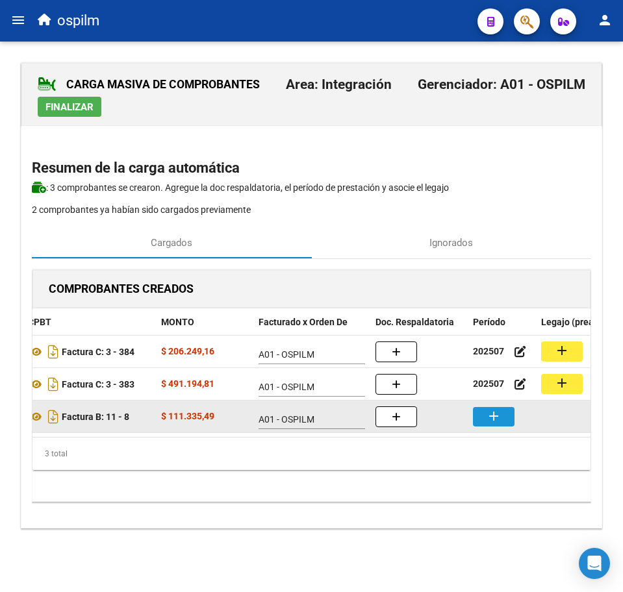
click at [494, 421] on mat-icon "add" at bounding box center [494, 416] width 16 height 16
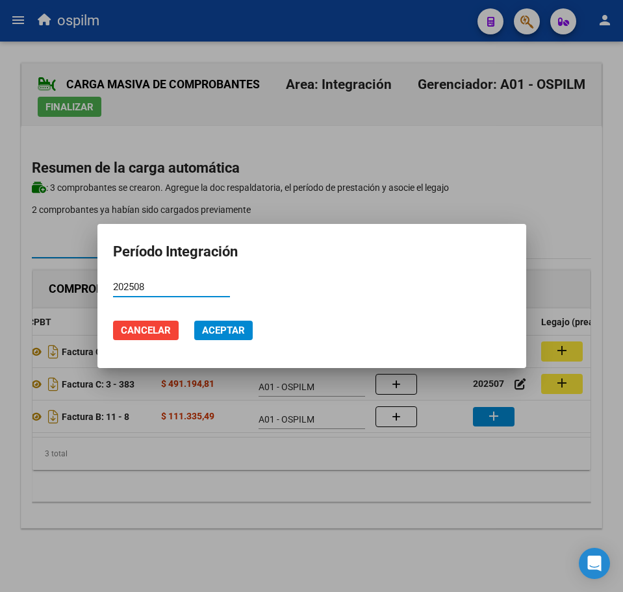
click at [204, 342] on mat-dialog-actions "Cancelar Aceptar" at bounding box center [311, 330] width 397 height 44
click at [205, 333] on span "Aceptar" at bounding box center [223, 331] width 43 height 12
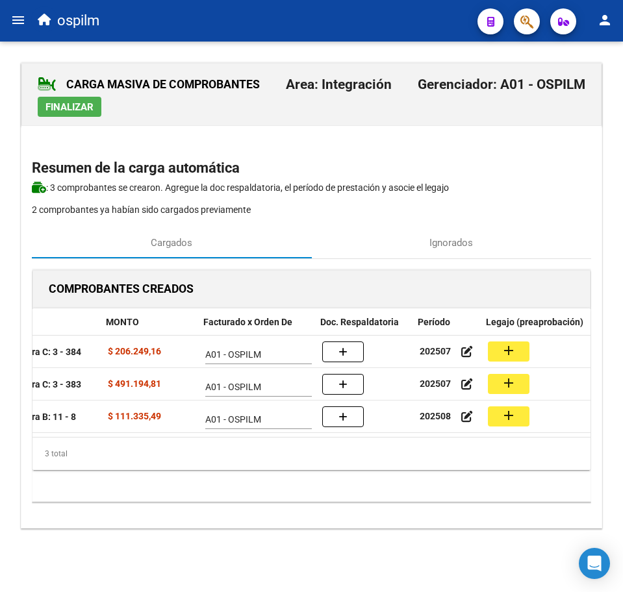
scroll to position [0, 240]
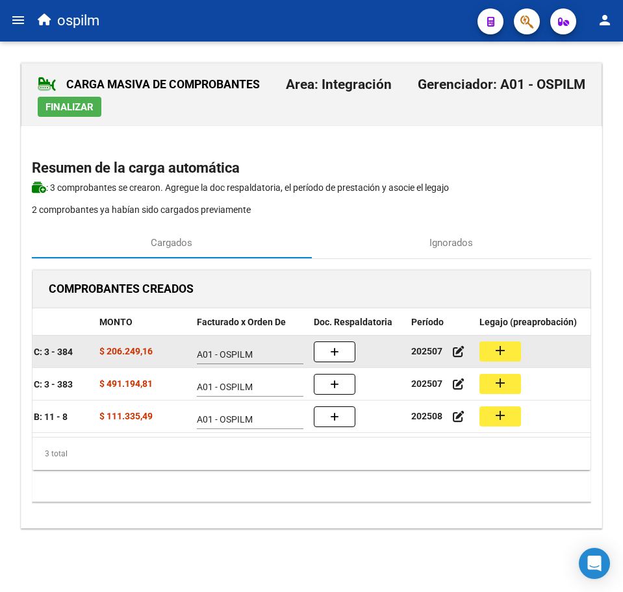
click at [505, 352] on mat-icon "add" at bounding box center [500, 351] width 16 height 16
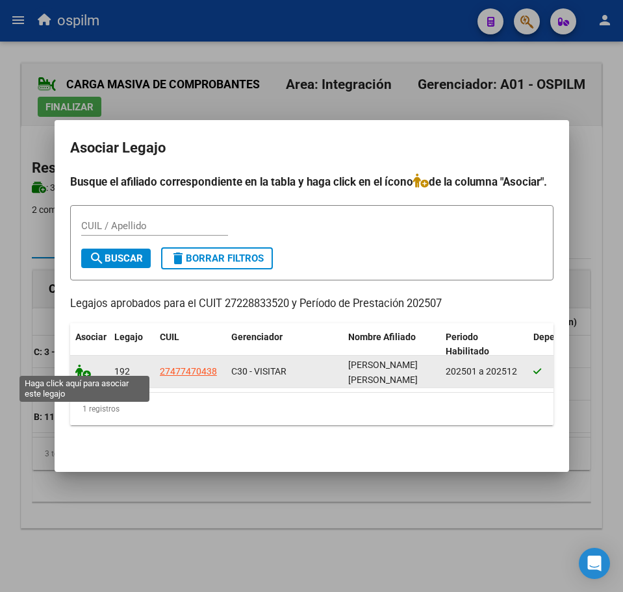
click at [79, 364] on icon at bounding box center [83, 371] width 16 height 14
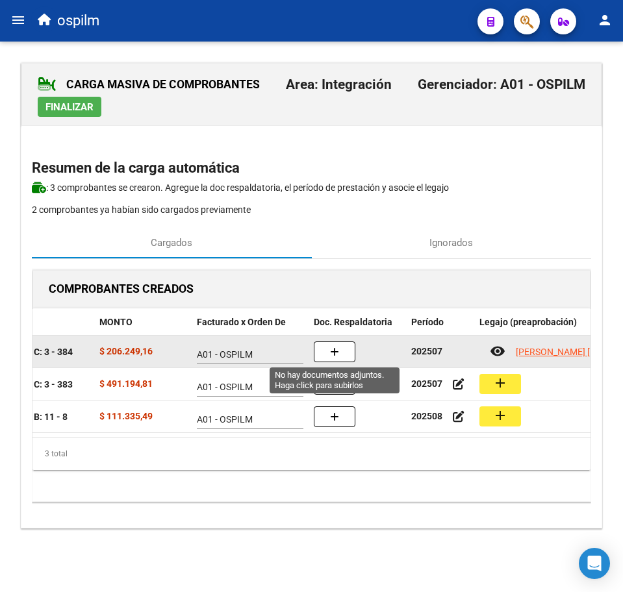
click at [337, 351] on icon "button" at bounding box center [334, 352] width 9 height 10
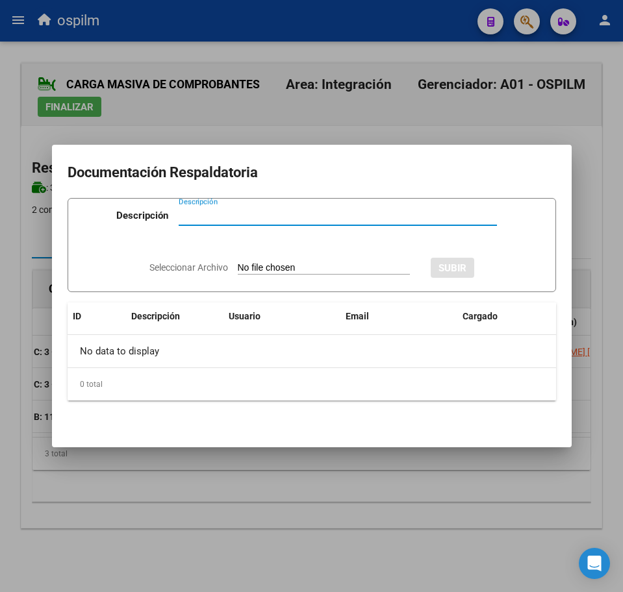
paste input "Planilla de asistencia"
click at [291, 263] on input "Seleccionar Archivo" at bounding box center [324, 268] width 172 height 12
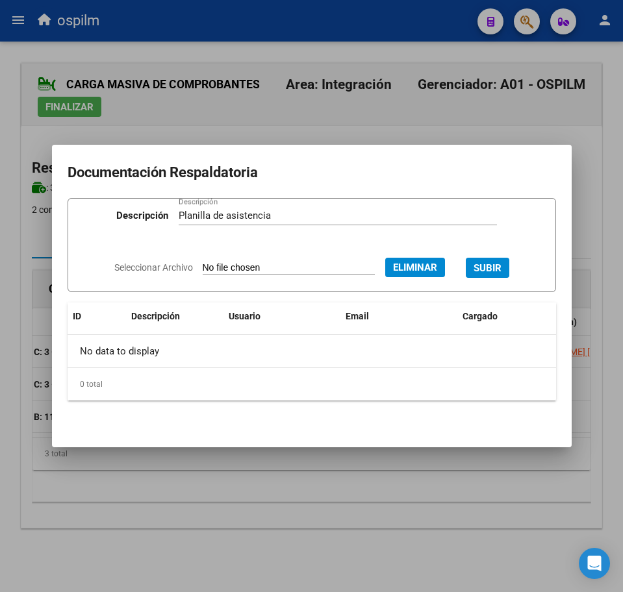
click at [490, 267] on span "SUBIR" at bounding box center [487, 268] width 28 height 12
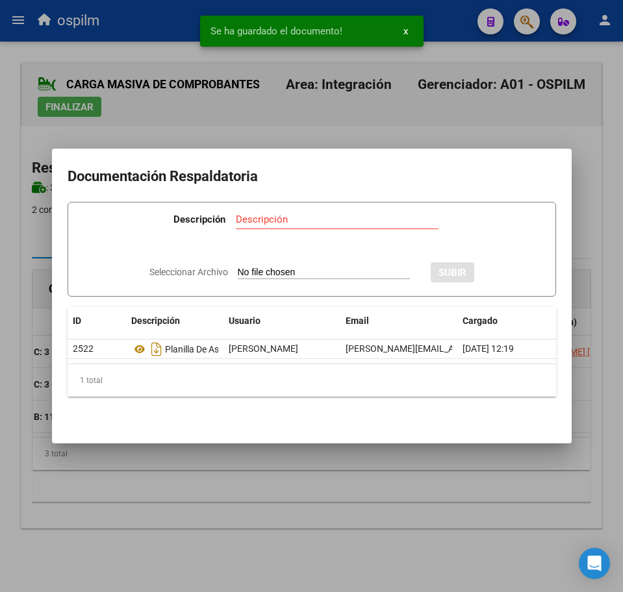
click at [331, 473] on div at bounding box center [311, 296] width 623 height 592
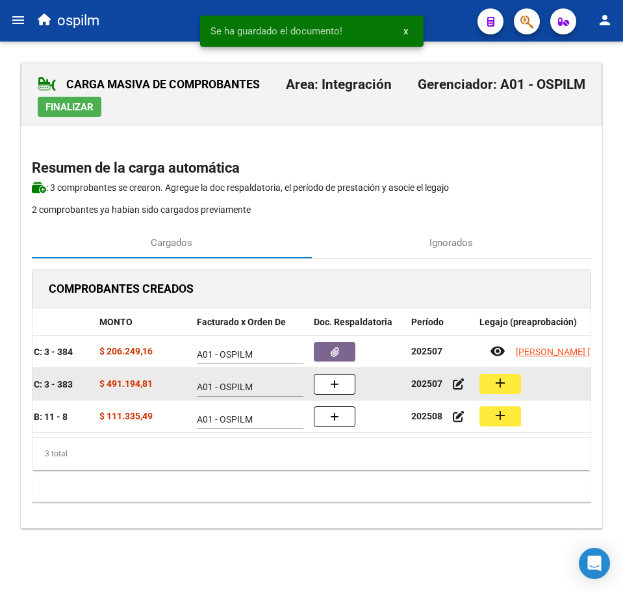
click at [478, 375] on datatable-body-cell "add" at bounding box center [571, 384] width 195 height 32
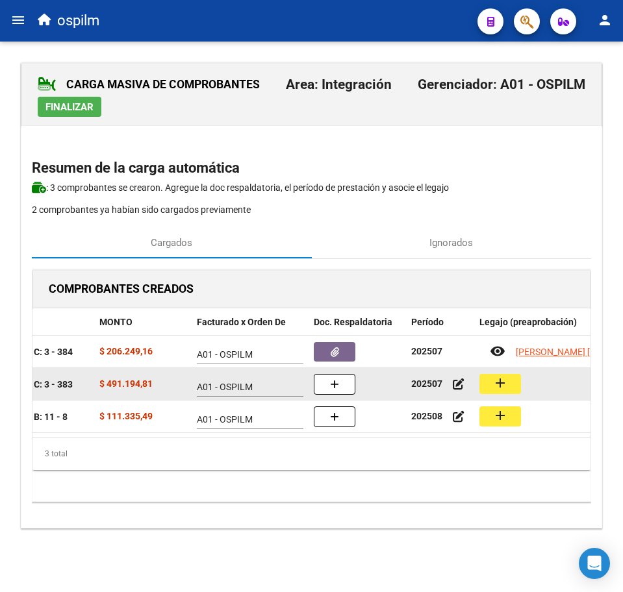
click at [493, 380] on mat-icon "add" at bounding box center [500, 383] width 16 height 16
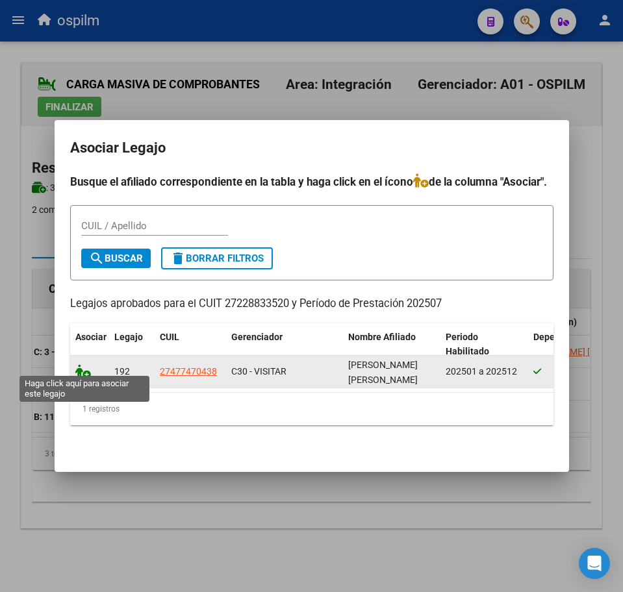
drag, startPoint x: 88, startPoint y: 366, endPoint x: 82, endPoint y: 368, distance: 6.8
click at [82, 368] on icon at bounding box center [83, 371] width 16 height 14
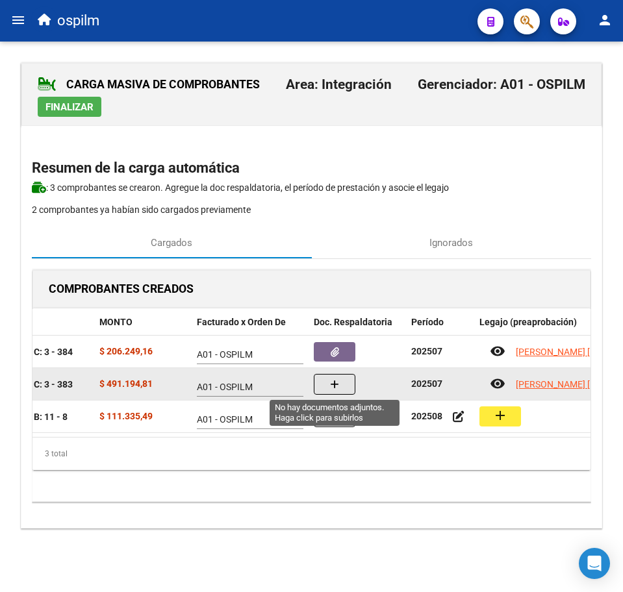
click at [342, 382] on button "button" at bounding box center [335, 384] width 42 height 21
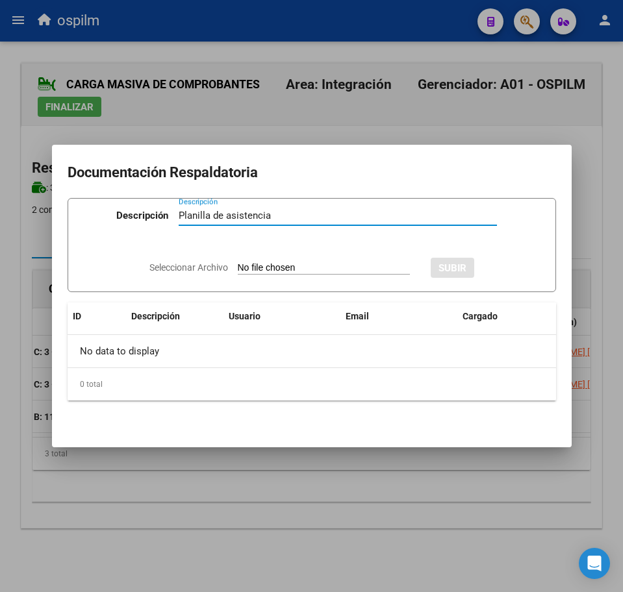
click at [303, 266] on input "Seleccionar Archivo" at bounding box center [324, 268] width 172 height 12
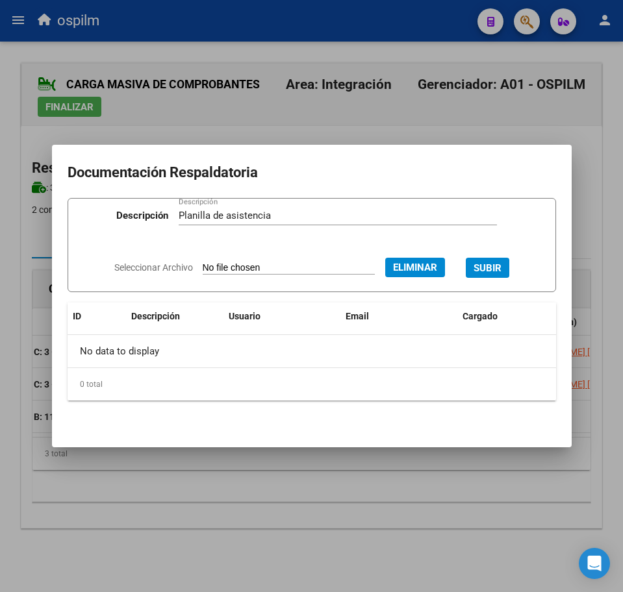
click at [488, 267] on span "SUBIR" at bounding box center [487, 268] width 28 height 12
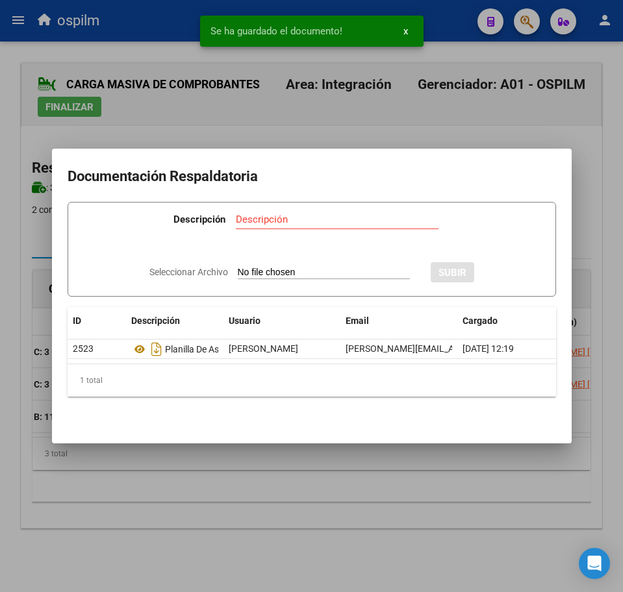
click at [404, 495] on div at bounding box center [311, 296] width 623 height 592
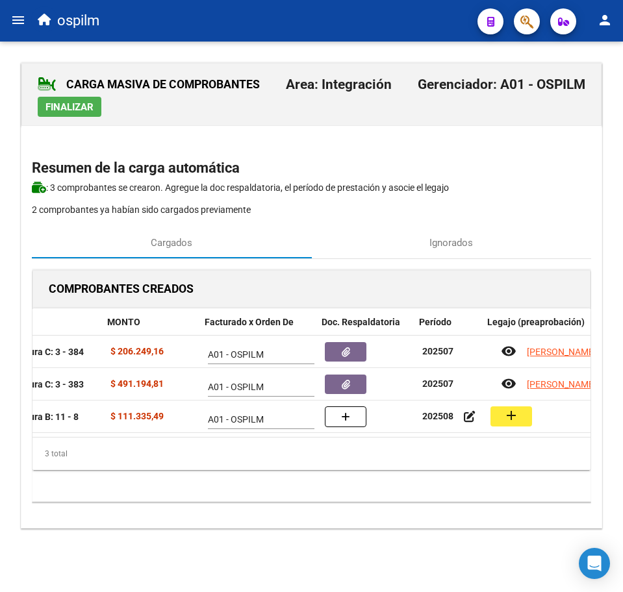
scroll to position [0, 222]
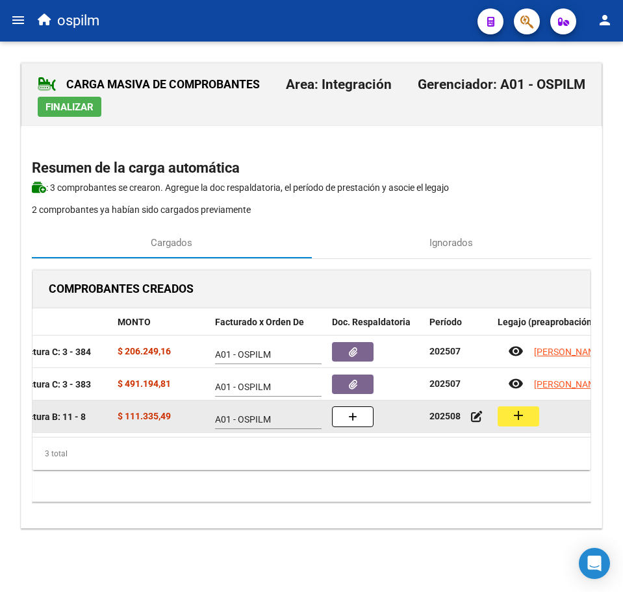
click at [508, 419] on button "add" at bounding box center [518, 416] width 42 height 20
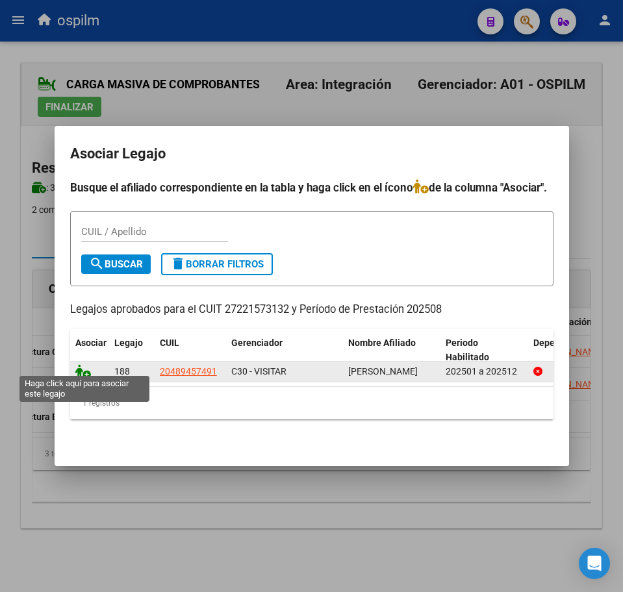
click at [78, 364] on icon at bounding box center [83, 371] width 16 height 14
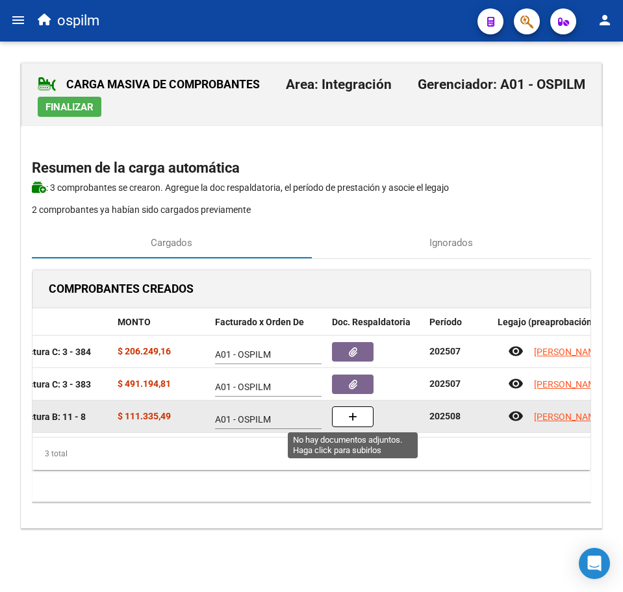
click at [347, 414] on button "button" at bounding box center [353, 416] width 42 height 21
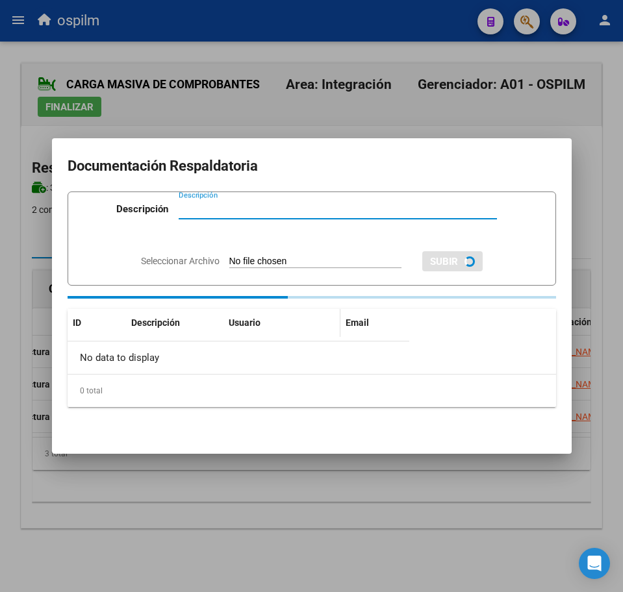
paste input "Planilla de asistencia"
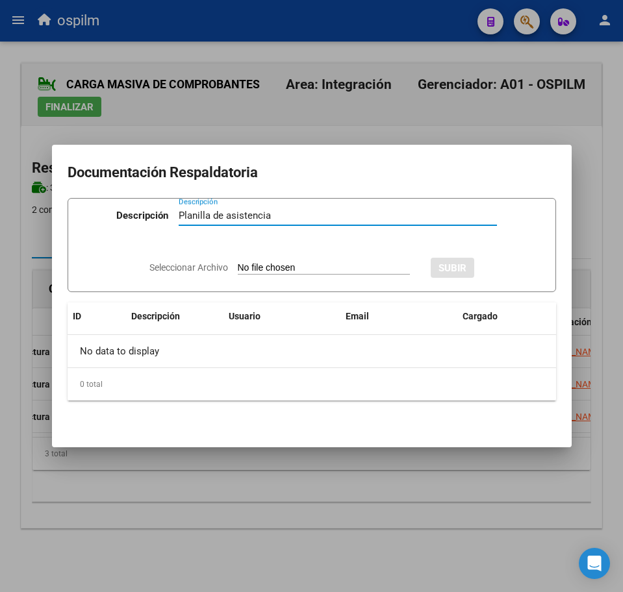
click at [260, 262] on input "Seleccionar Archivo" at bounding box center [324, 268] width 172 height 12
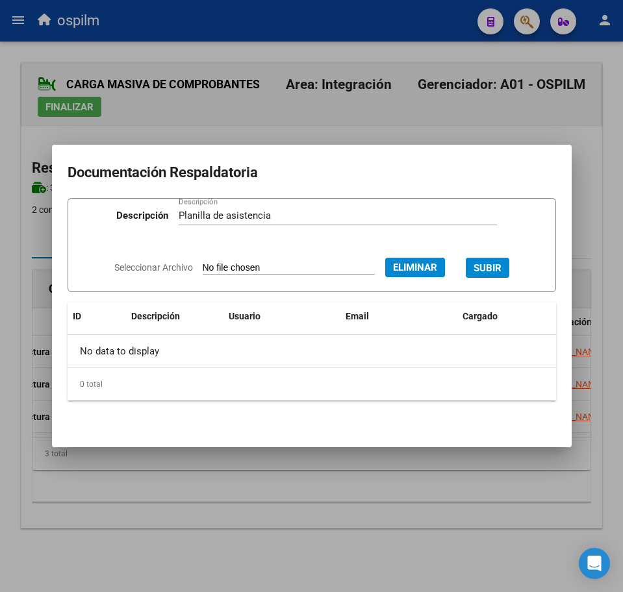
click at [394, 521] on div at bounding box center [311, 296] width 623 height 592
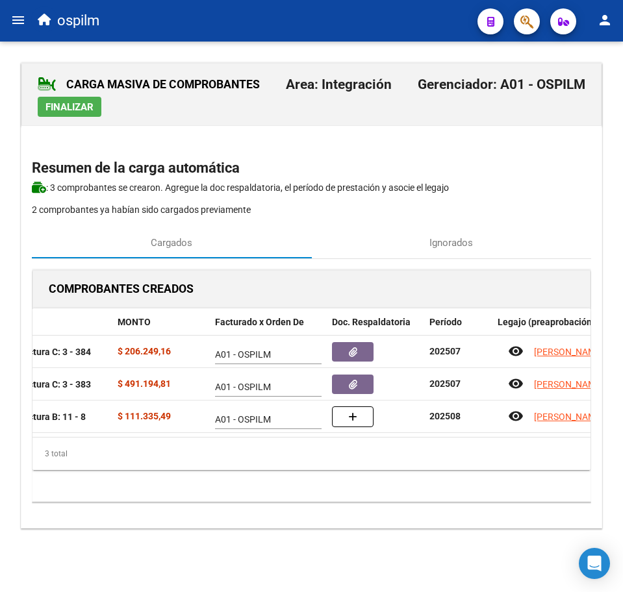
click at [82, 107] on span "Finalizar" at bounding box center [69, 107] width 48 height 12
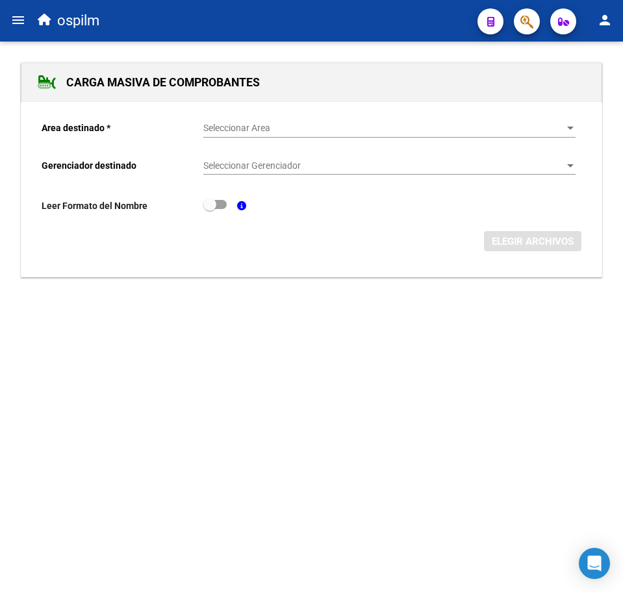
click at [251, 137] on div "Seleccionar Area Seleccionar Area" at bounding box center [389, 125] width 372 height 26
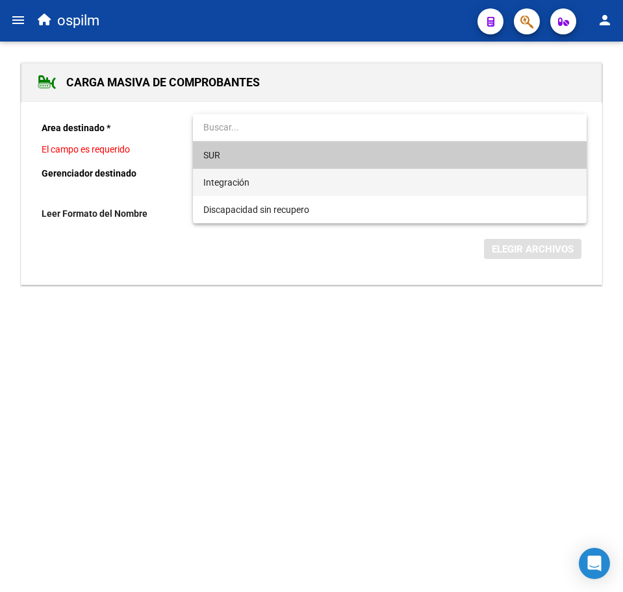
click at [279, 179] on span "Integración" at bounding box center [389, 182] width 372 height 27
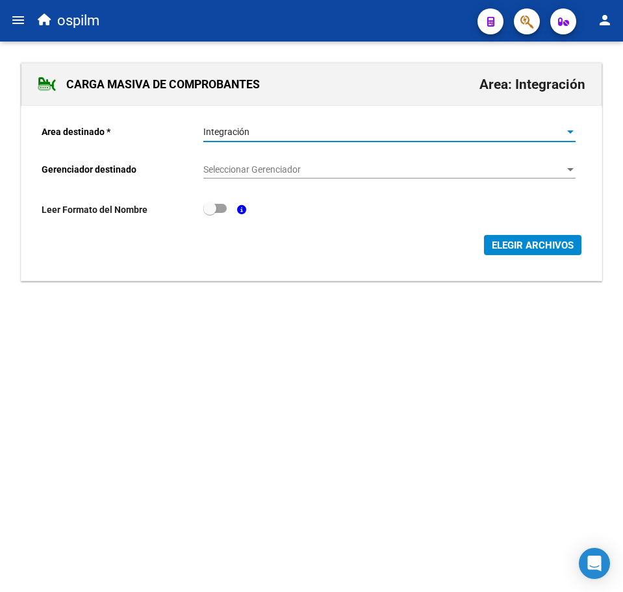
click at [281, 171] on span "Seleccionar Gerenciador" at bounding box center [383, 169] width 360 height 11
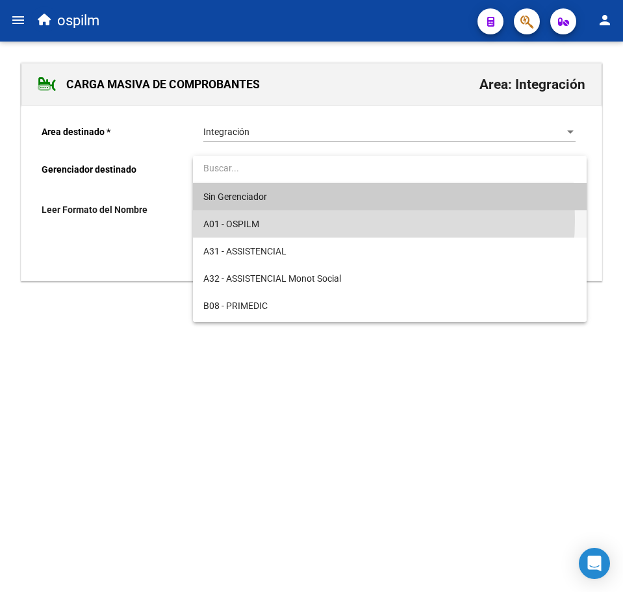
click at [297, 219] on span "A01 - OSPILM" at bounding box center [389, 223] width 372 height 27
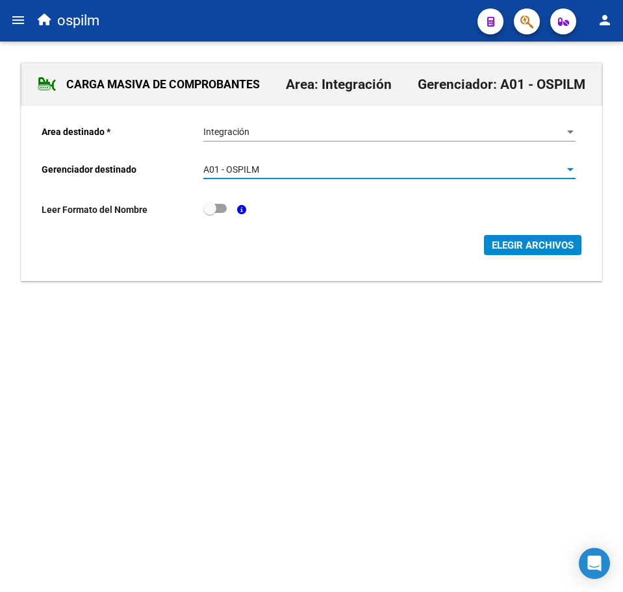
click at [519, 245] on span "ELEGIR ARCHIVOS" at bounding box center [533, 246] width 82 height 12
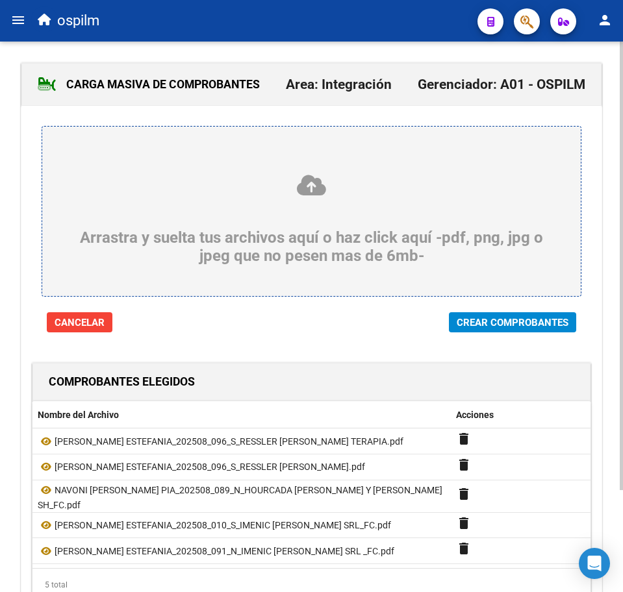
click at [494, 319] on span "Crear Comprobantes" at bounding box center [513, 323] width 112 height 12
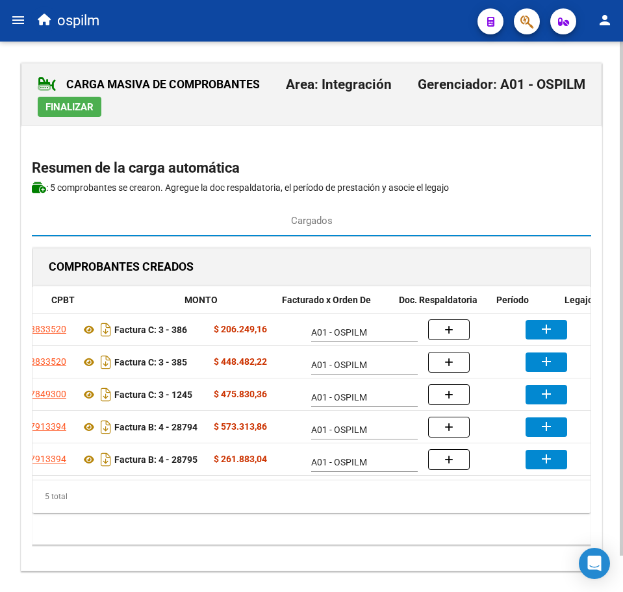
scroll to position [0, 155]
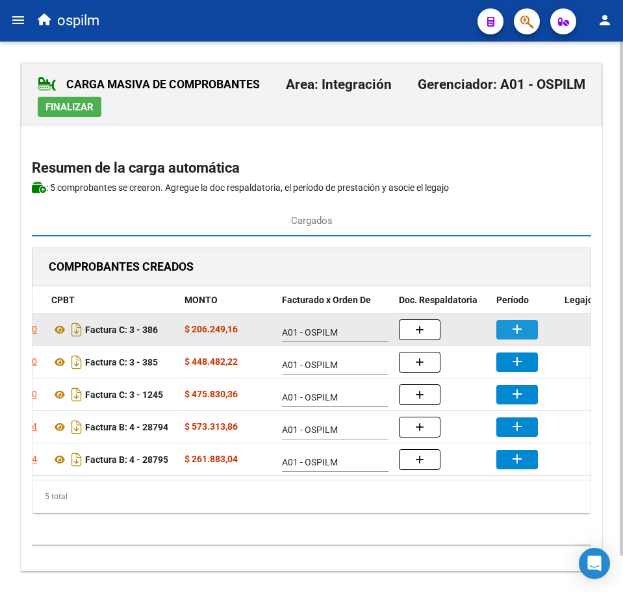
click at [523, 331] on mat-icon "add" at bounding box center [517, 329] width 16 height 16
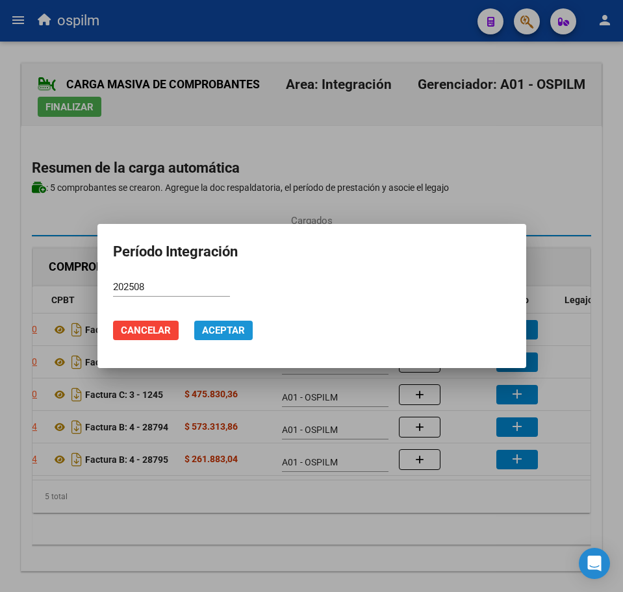
click at [247, 323] on button "Aceptar" at bounding box center [223, 330] width 58 height 19
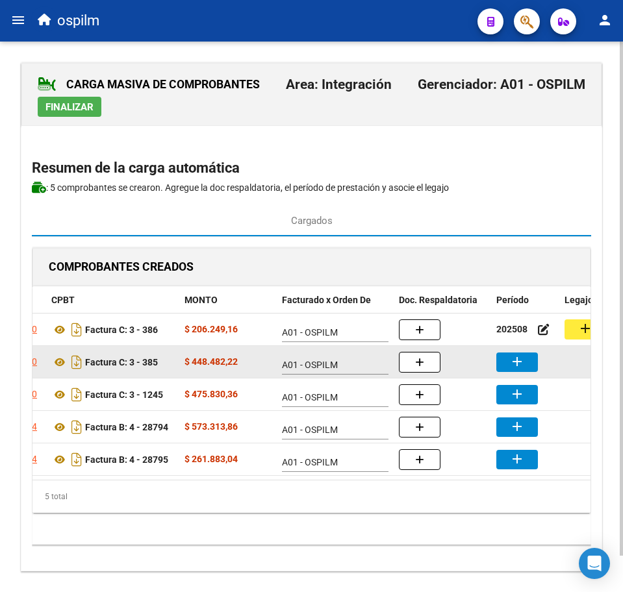
click at [514, 366] on mat-icon "add" at bounding box center [517, 362] width 16 height 16
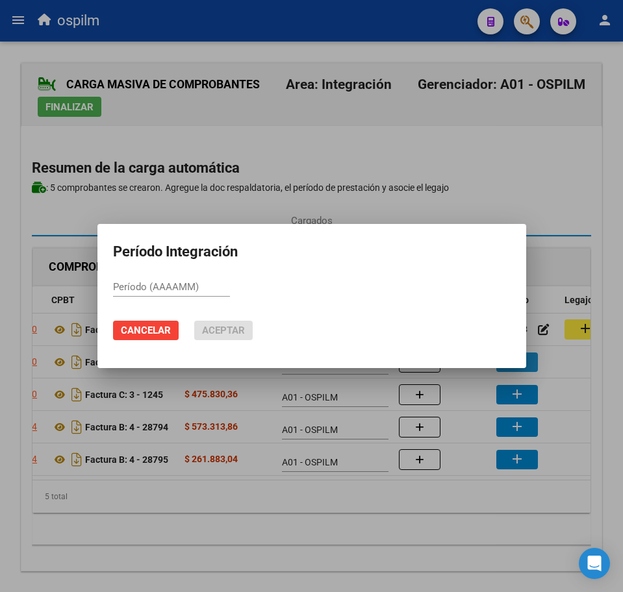
paste input "202508"
click at [236, 327] on span "Aceptar" at bounding box center [223, 331] width 43 height 12
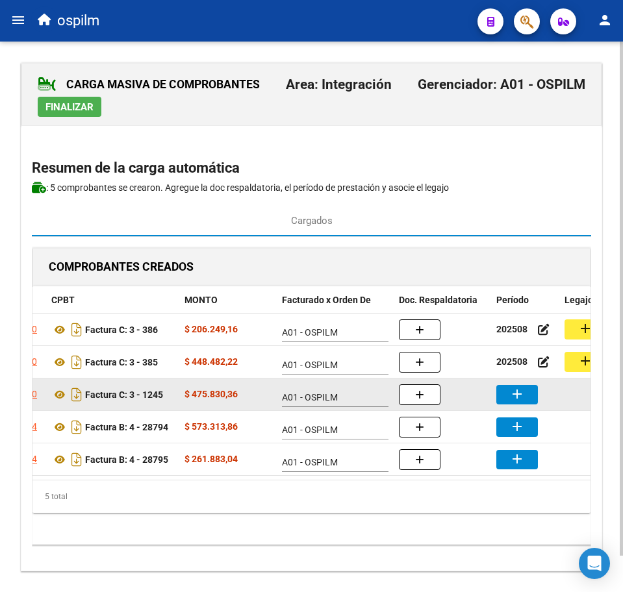
click at [523, 401] on mat-icon "add" at bounding box center [517, 394] width 16 height 16
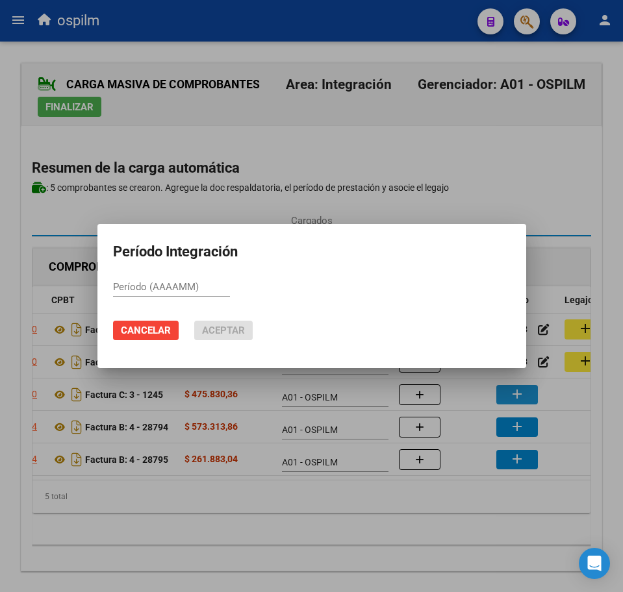
paste input "202508"
click at [244, 338] on button "Aceptar" at bounding box center [223, 330] width 58 height 19
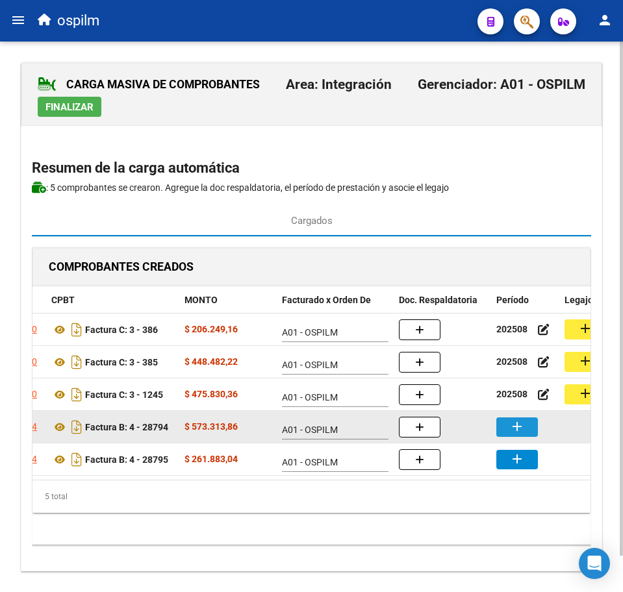
click at [523, 428] on mat-icon "add" at bounding box center [517, 427] width 16 height 16
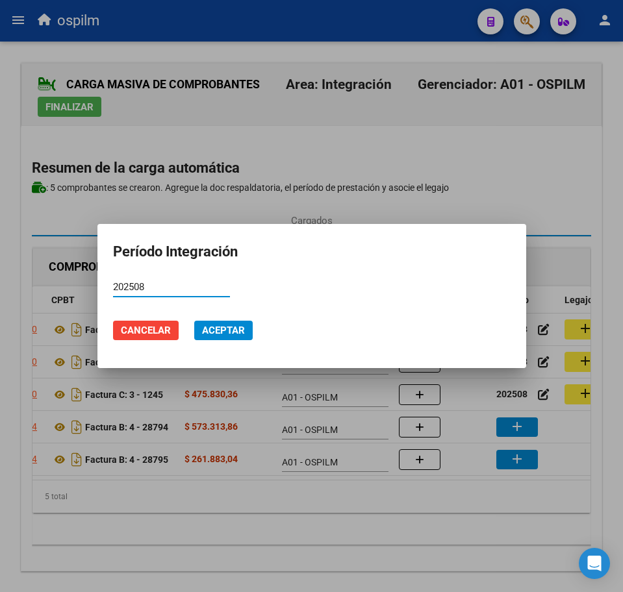
click at [221, 330] on span "Aceptar" at bounding box center [223, 331] width 43 height 12
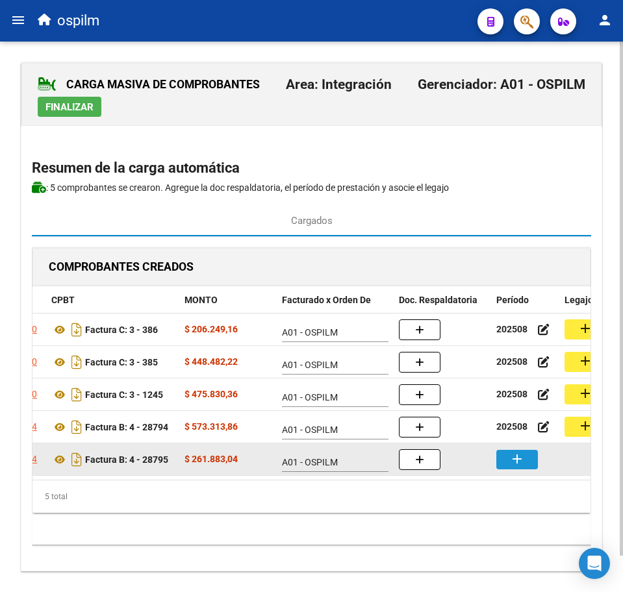
click at [510, 463] on button "add" at bounding box center [517, 459] width 42 height 19
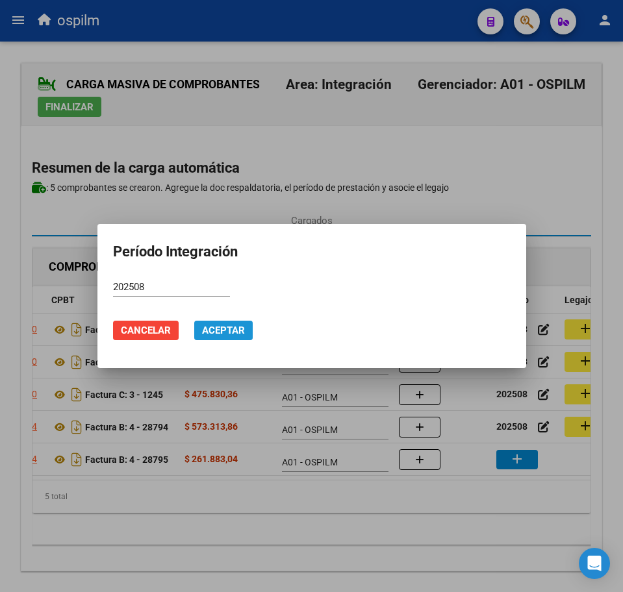
click at [230, 334] on span "Aceptar" at bounding box center [223, 331] width 43 height 12
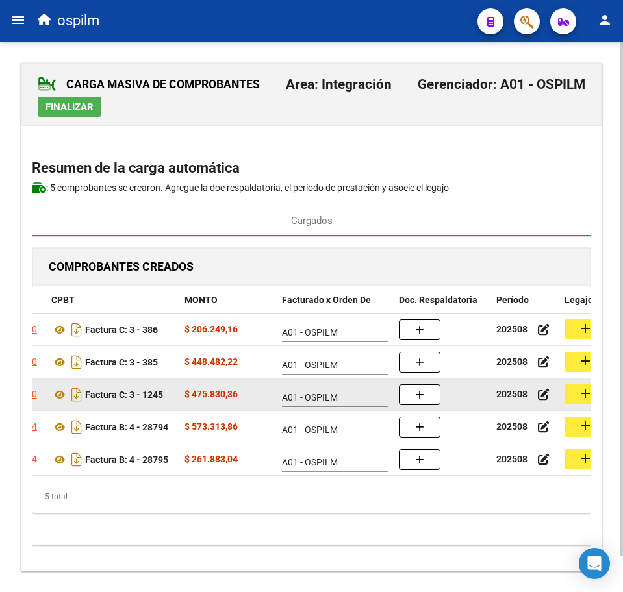
click at [575, 392] on button "add" at bounding box center [585, 394] width 42 height 20
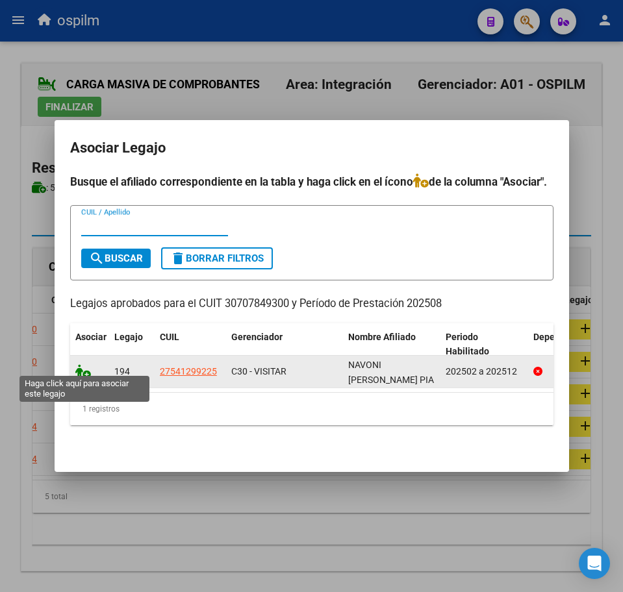
click at [77, 364] on icon at bounding box center [83, 371] width 16 height 14
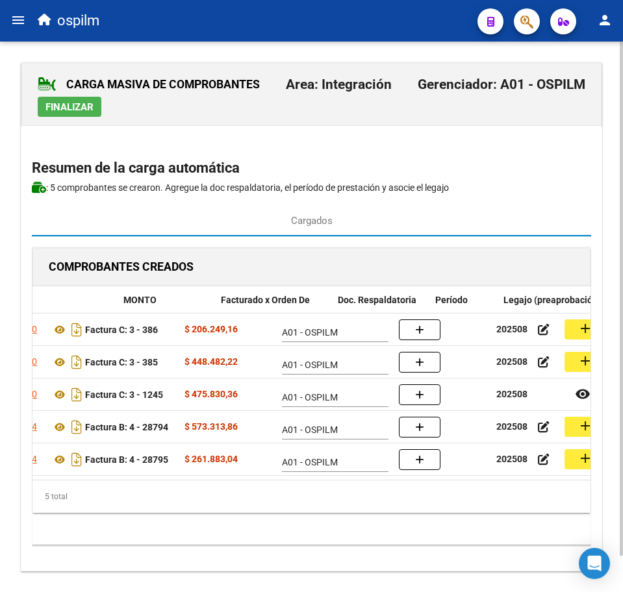
scroll to position [0, 319]
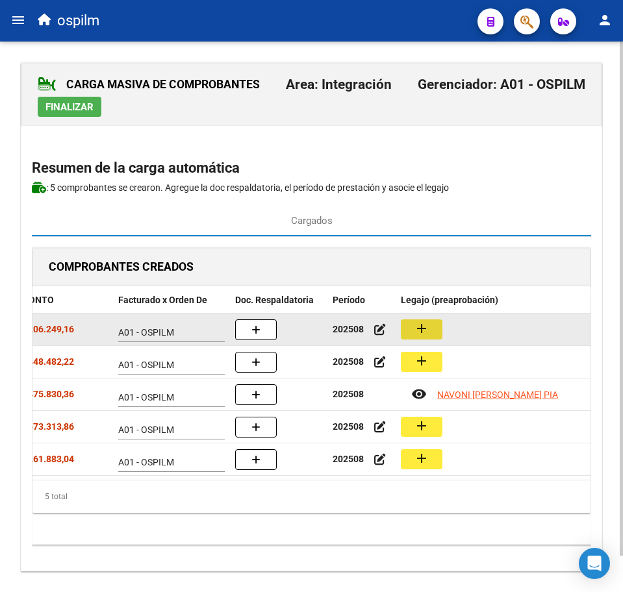
click at [425, 331] on mat-icon "add" at bounding box center [422, 329] width 16 height 16
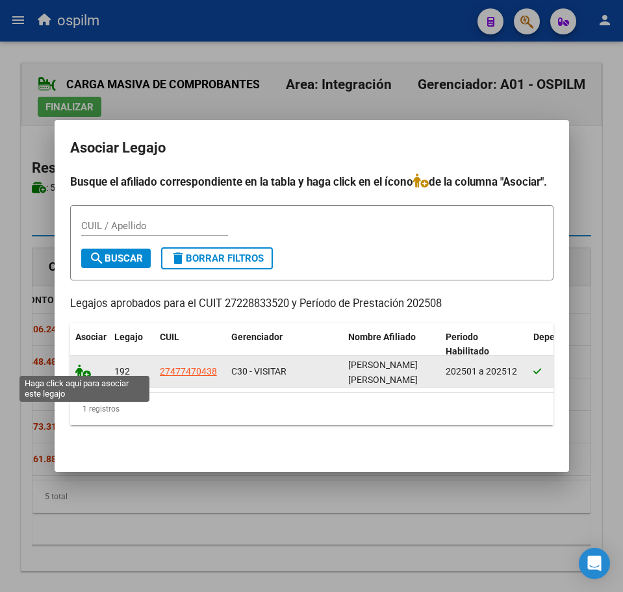
click at [84, 366] on icon at bounding box center [83, 371] width 16 height 14
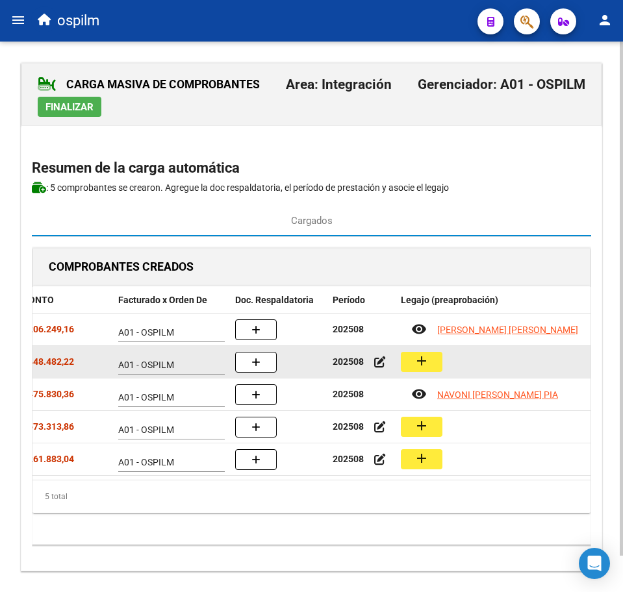
click at [438, 358] on button "add" at bounding box center [422, 362] width 42 height 20
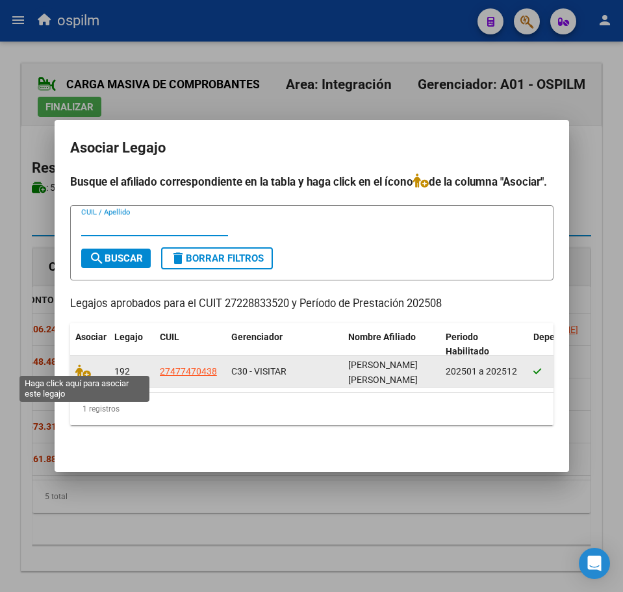
drag, startPoint x: 77, startPoint y: 368, endPoint x: 273, endPoint y: 366, distance: 196.8
click at [77, 369] on icon at bounding box center [83, 371] width 16 height 14
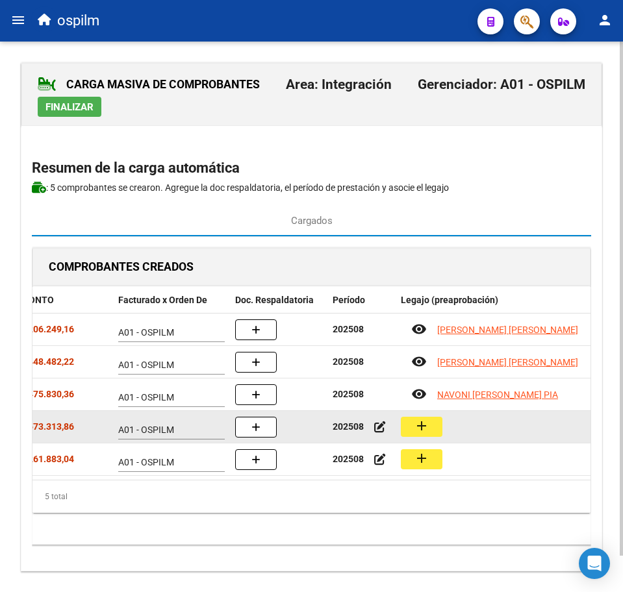
click at [434, 422] on button "add" at bounding box center [422, 427] width 42 height 20
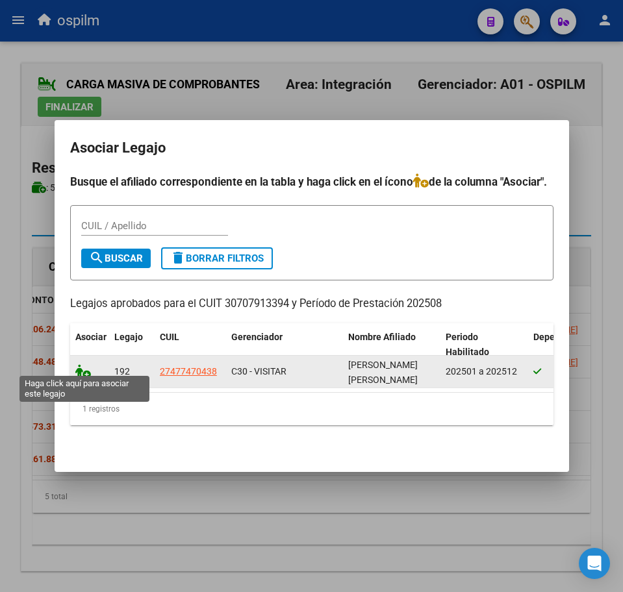
click at [77, 371] on icon at bounding box center [83, 371] width 16 height 14
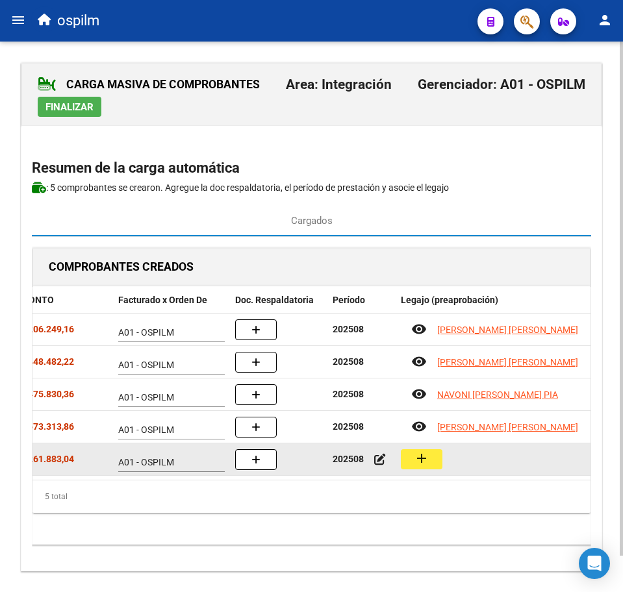
click at [412, 466] on button "add" at bounding box center [422, 459] width 42 height 20
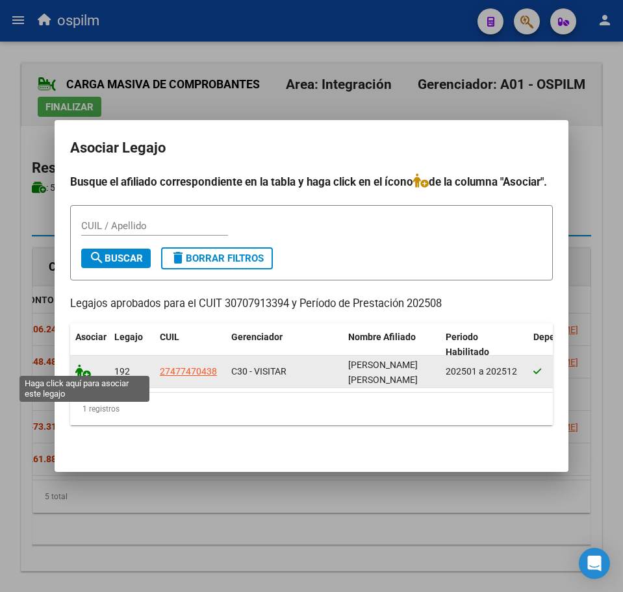
click at [80, 368] on icon at bounding box center [83, 371] width 16 height 14
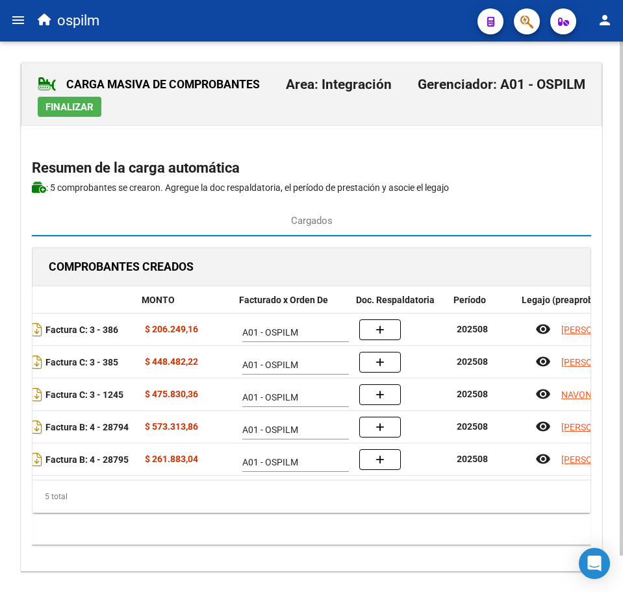
scroll to position [0, 194]
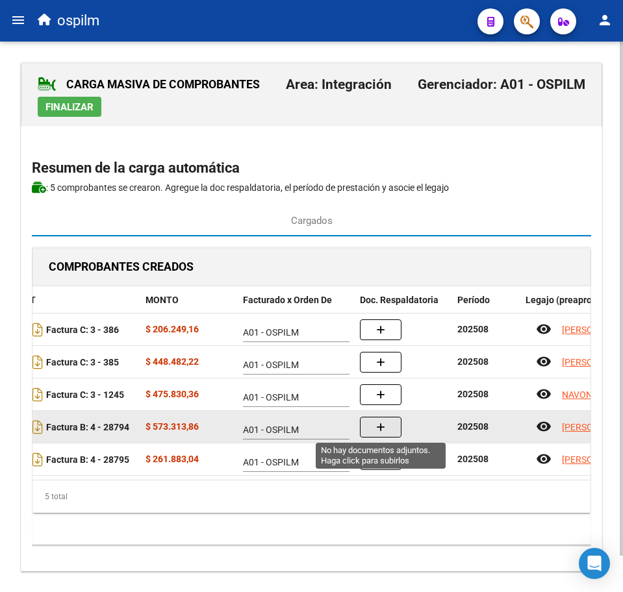
click at [378, 426] on icon "button" at bounding box center [380, 428] width 9 height 10
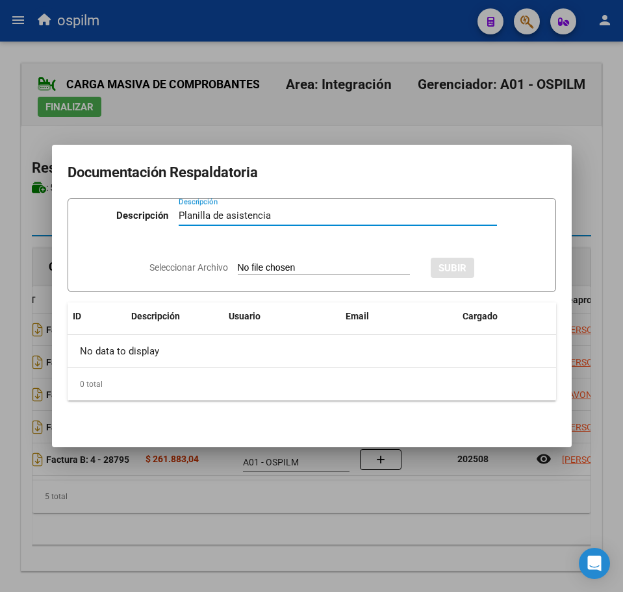
click at [317, 271] on input "Seleccionar Archivo" at bounding box center [324, 268] width 172 height 12
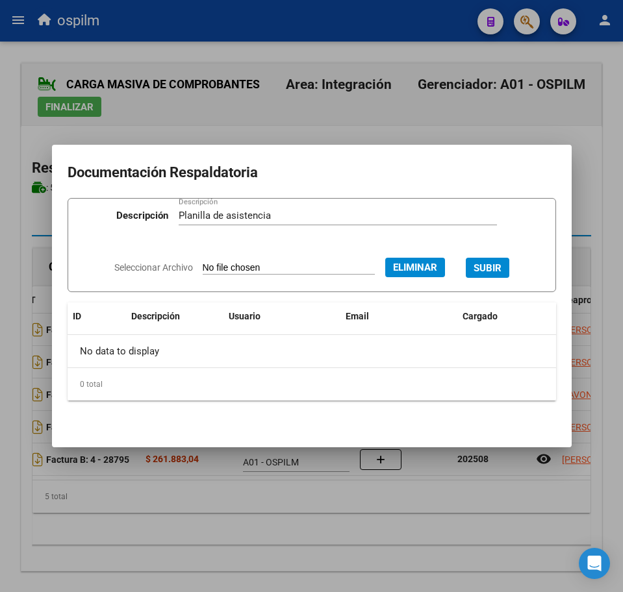
click at [501, 266] on span "SUBIR" at bounding box center [487, 268] width 28 height 12
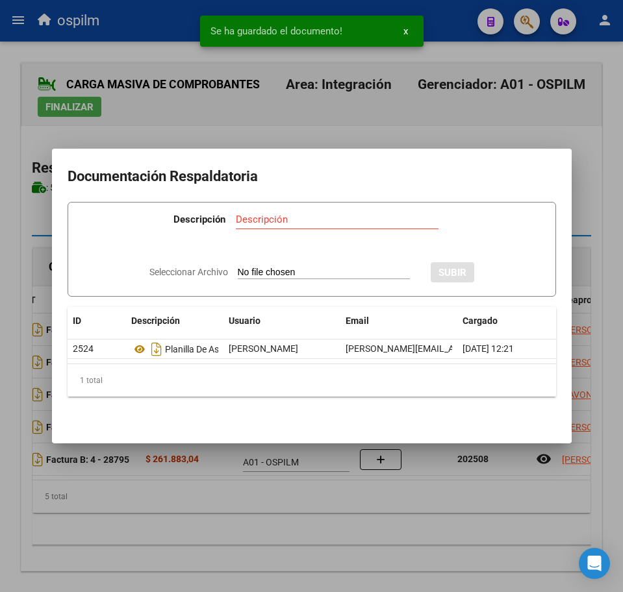
click at [325, 538] on div at bounding box center [311, 296] width 623 height 592
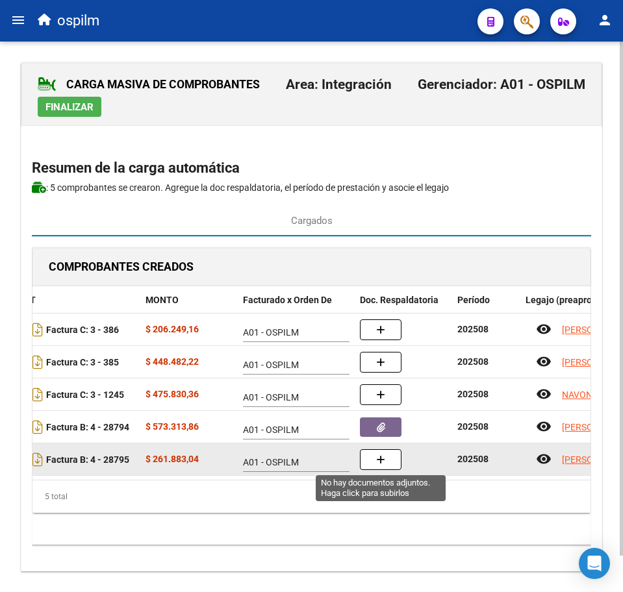
click at [383, 457] on icon "button" at bounding box center [380, 460] width 9 height 10
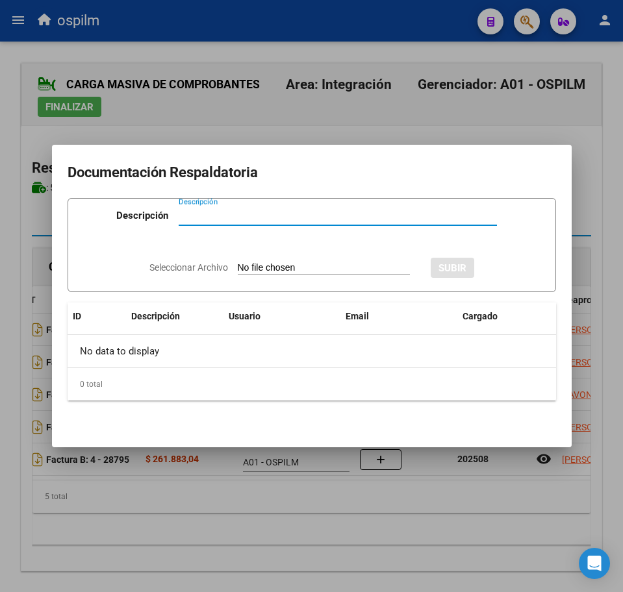
paste input "Planilla de asistencia"
click at [270, 268] on input "Seleccionar Archivo" at bounding box center [324, 268] width 172 height 12
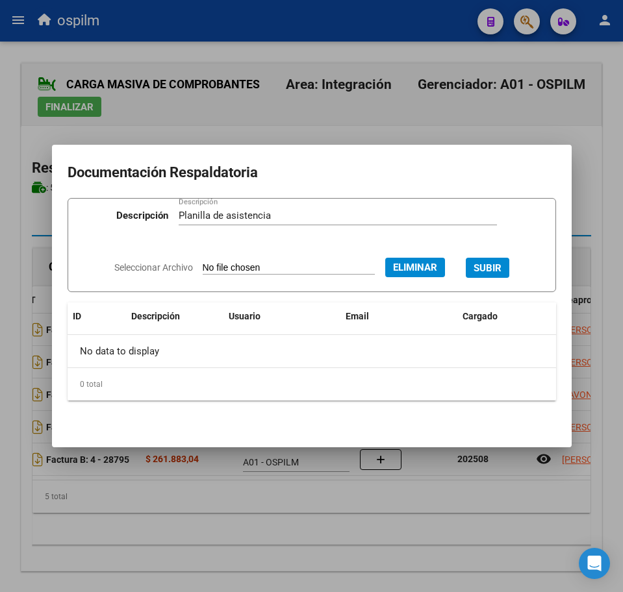
click at [492, 267] on span "SUBIR" at bounding box center [487, 268] width 28 height 12
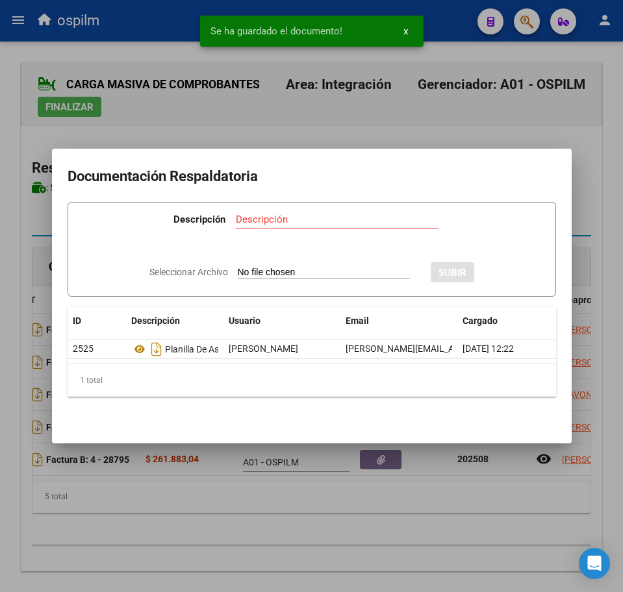
click at [266, 539] on div at bounding box center [311, 296] width 623 height 592
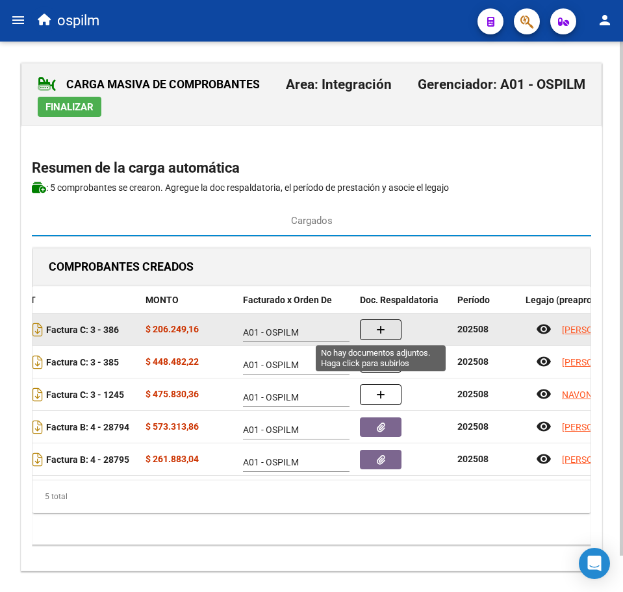
click at [366, 331] on button "button" at bounding box center [381, 329] width 42 height 21
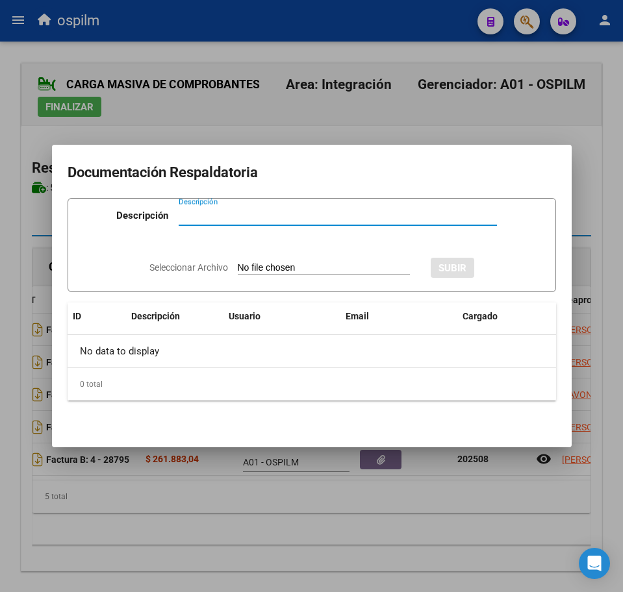
paste input "Planilla de asistencia"
click at [290, 267] on input "Seleccionar Archivo" at bounding box center [324, 268] width 172 height 12
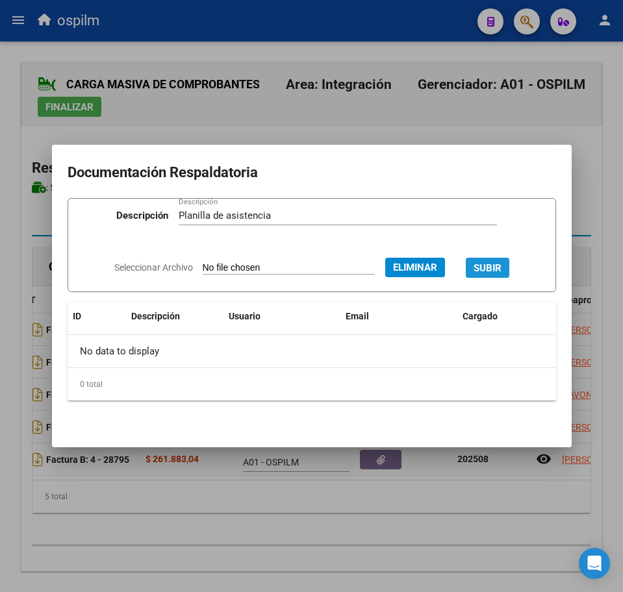
click at [497, 261] on button "SUBIR" at bounding box center [488, 268] width 44 height 20
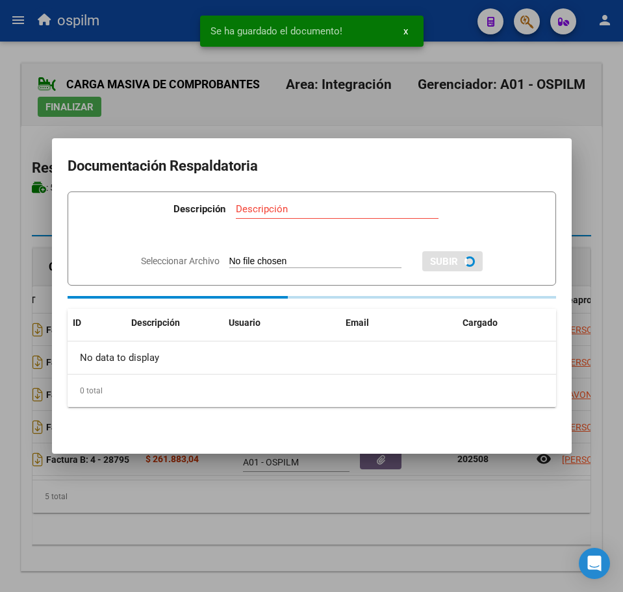
click at [275, 525] on div at bounding box center [311, 296] width 623 height 592
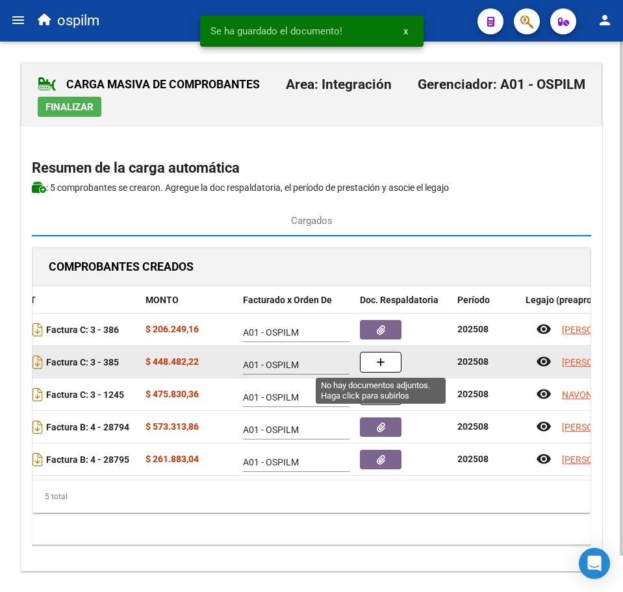
click at [384, 363] on icon "button" at bounding box center [380, 363] width 9 height 10
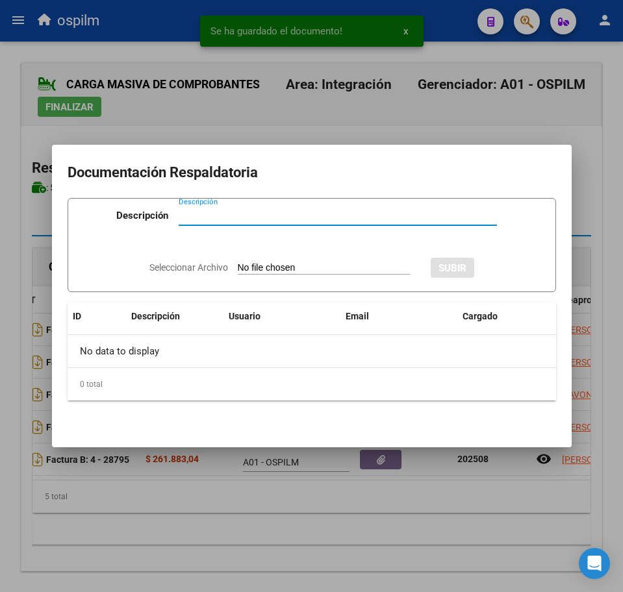
paste input "Planilla de asistencia"
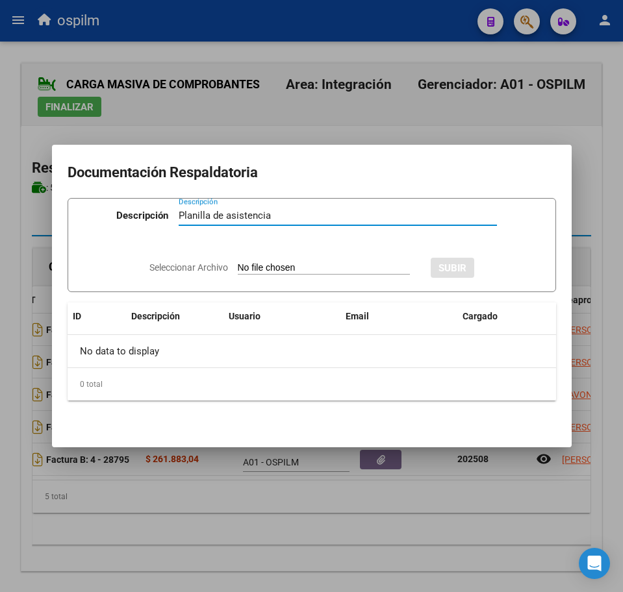
click at [266, 276] on div "Seleccionar Archivo SUBIR" at bounding box center [311, 266] width 325 height 38
click at [260, 266] on input "Seleccionar Archivo" at bounding box center [324, 268] width 172 height 12
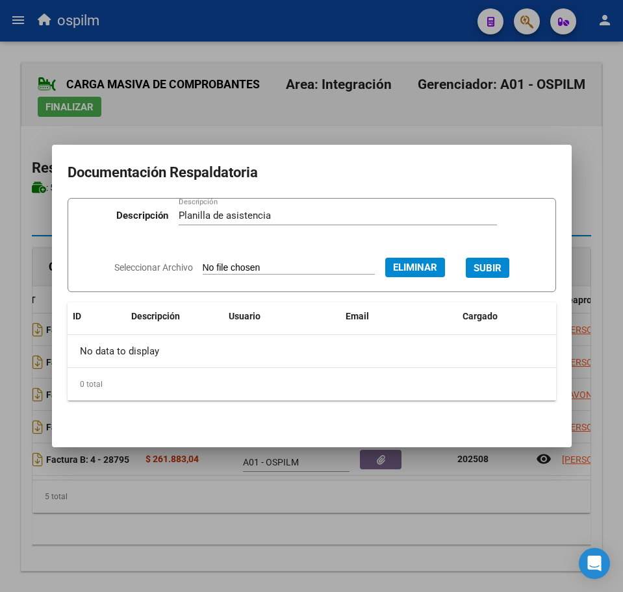
click at [492, 264] on span "SUBIR" at bounding box center [487, 268] width 28 height 12
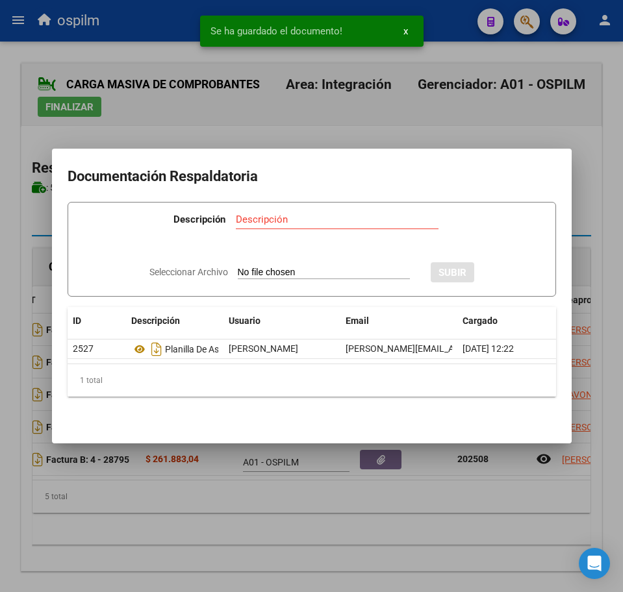
click at [281, 516] on div at bounding box center [311, 296] width 623 height 592
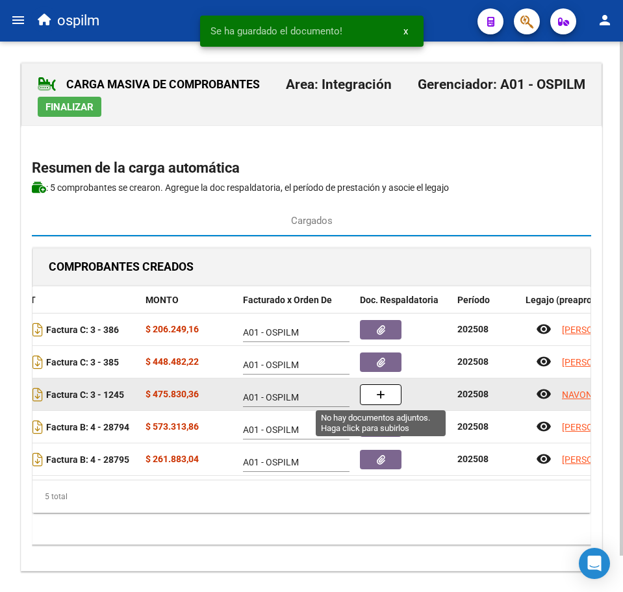
click at [390, 390] on button "button" at bounding box center [381, 394] width 42 height 21
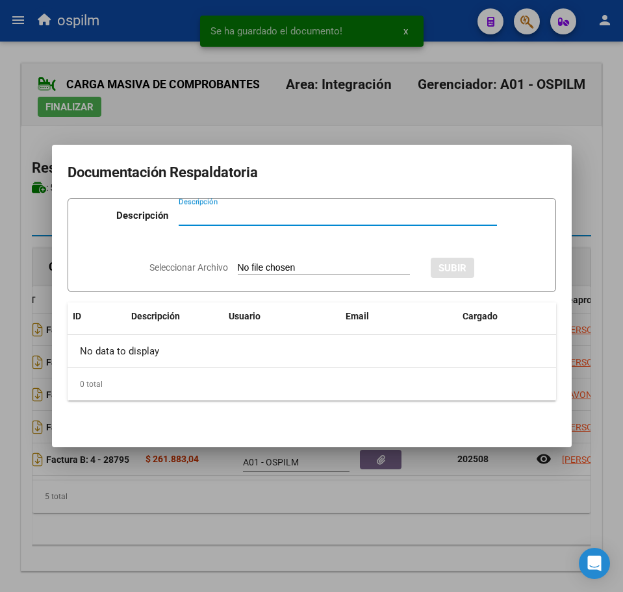
paste input "Planilla de asistencia"
click at [276, 271] on input "Seleccionar Archivo" at bounding box center [324, 268] width 172 height 12
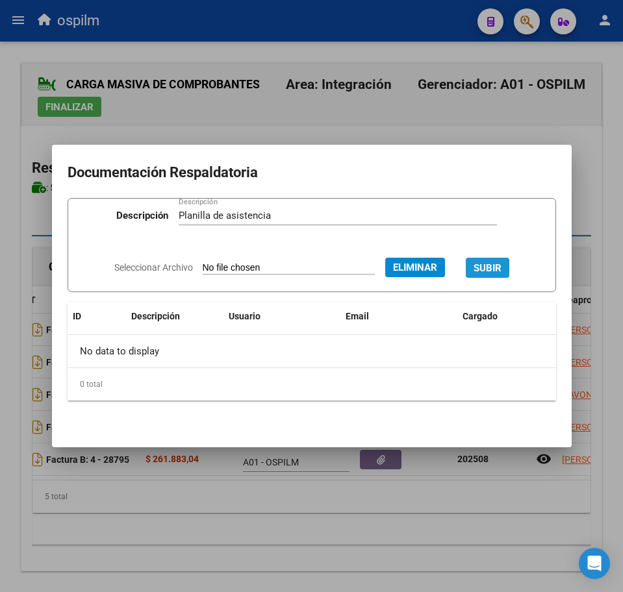
click at [492, 270] on span "SUBIR" at bounding box center [487, 268] width 28 height 12
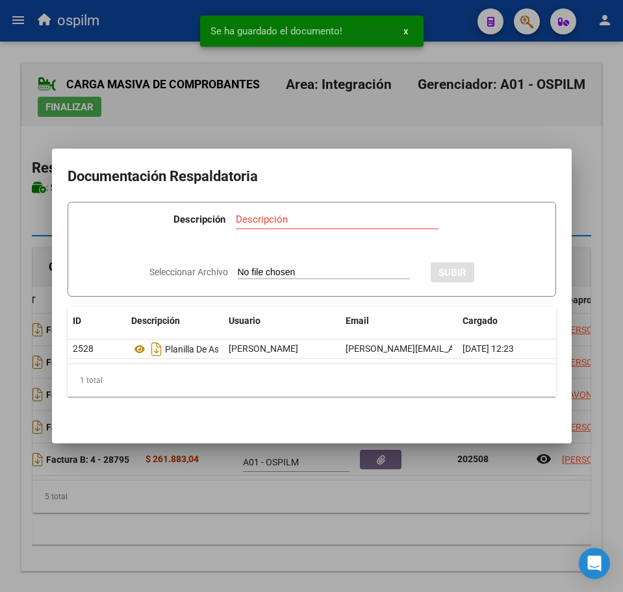
click at [238, 514] on div at bounding box center [311, 296] width 623 height 592
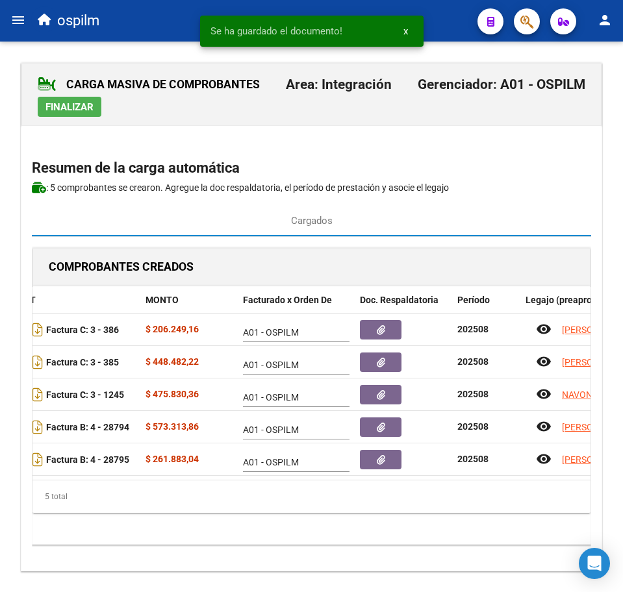
click at [82, 110] on span "Finalizar" at bounding box center [69, 107] width 48 height 12
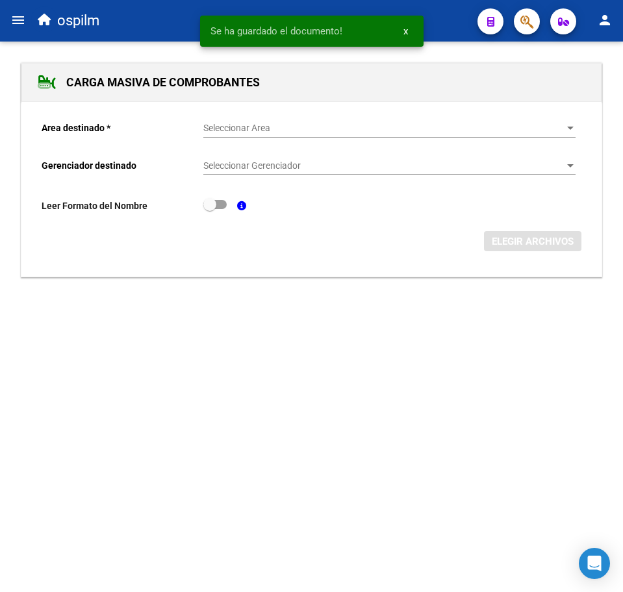
click at [279, 128] on span "Seleccionar Area" at bounding box center [383, 128] width 360 height 11
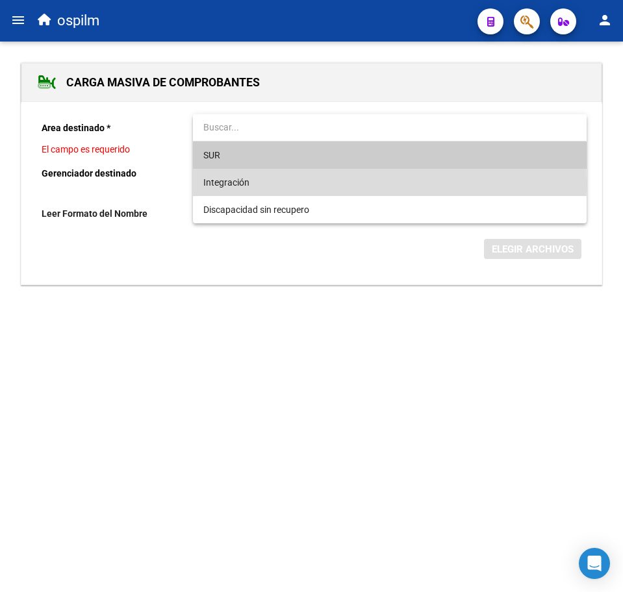
click at [279, 184] on span "Integración" at bounding box center [389, 182] width 372 height 27
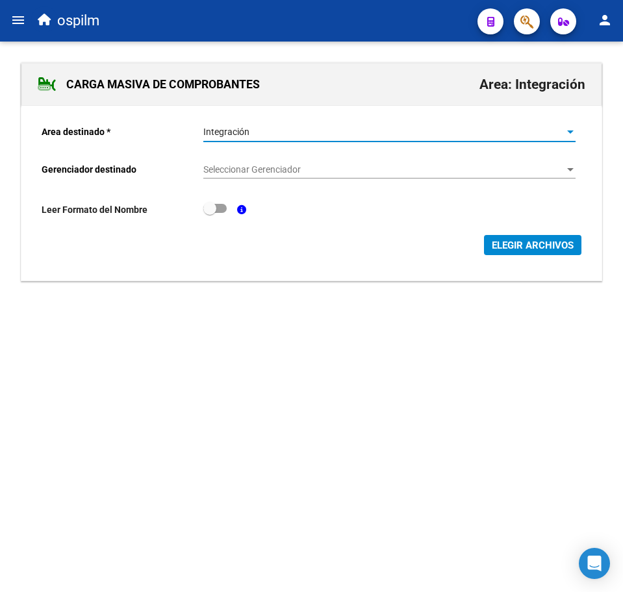
click at [273, 165] on span "Seleccionar Gerenciador" at bounding box center [383, 169] width 360 height 11
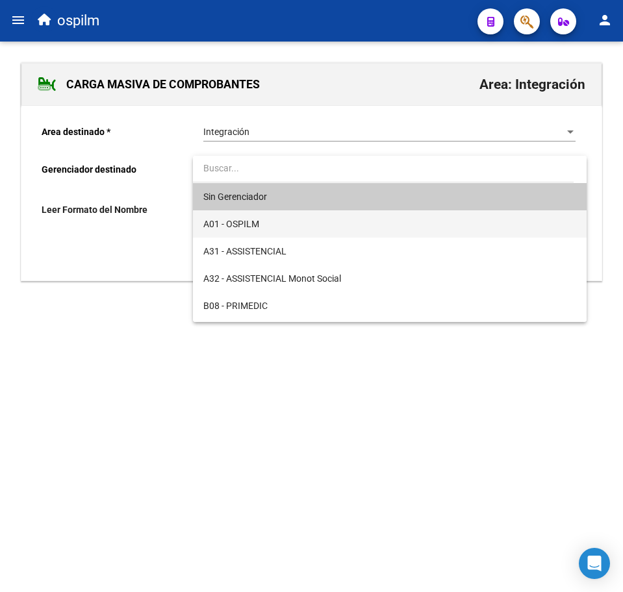
click at [284, 221] on span "A01 - OSPILM" at bounding box center [389, 223] width 372 height 27
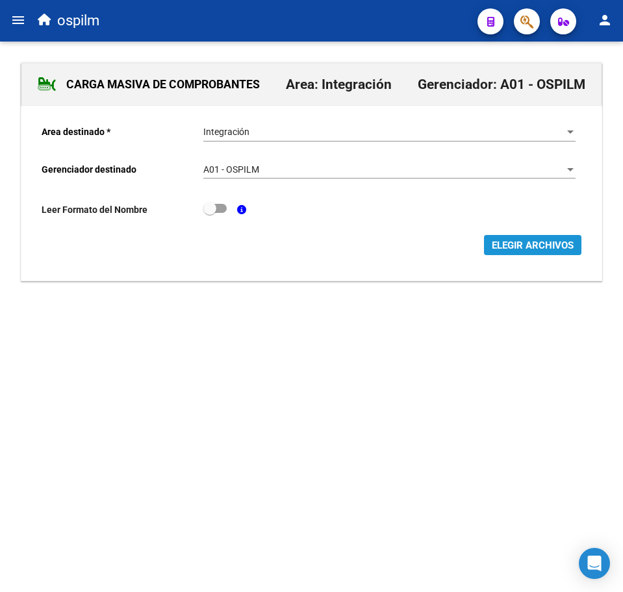
click at [530, 247] on span "ELEGIR ARCHIVOS" at bounding box center [533, 246] width 82 height 12
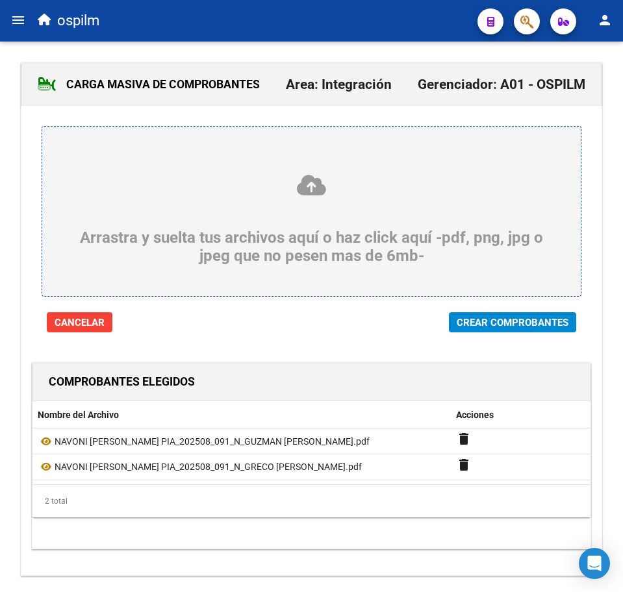
click at [503, 322] on span "Crear Comprobantes" at bounding box center [513, 323] width 112 height 12
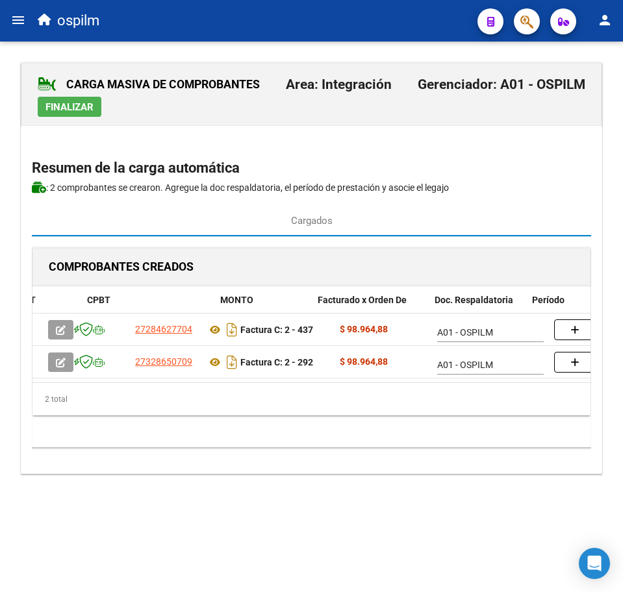
scroll to position [0, 250]
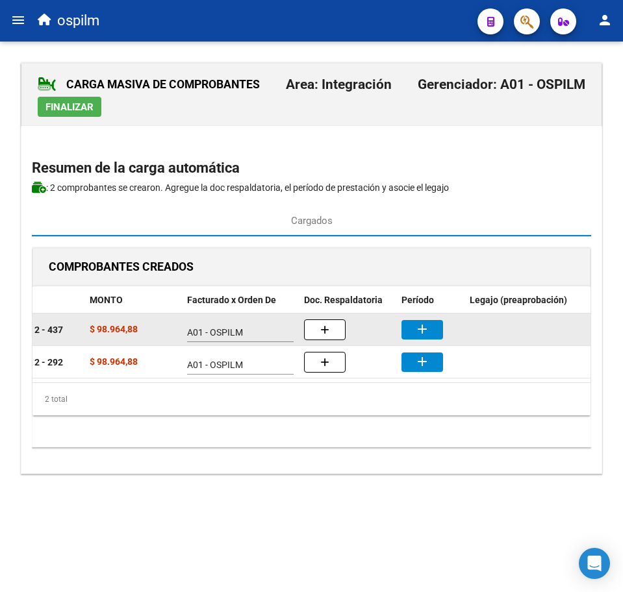
click at [418, 332] on mat-icon "add" at bounding box center [422, 329] width 16 height 16
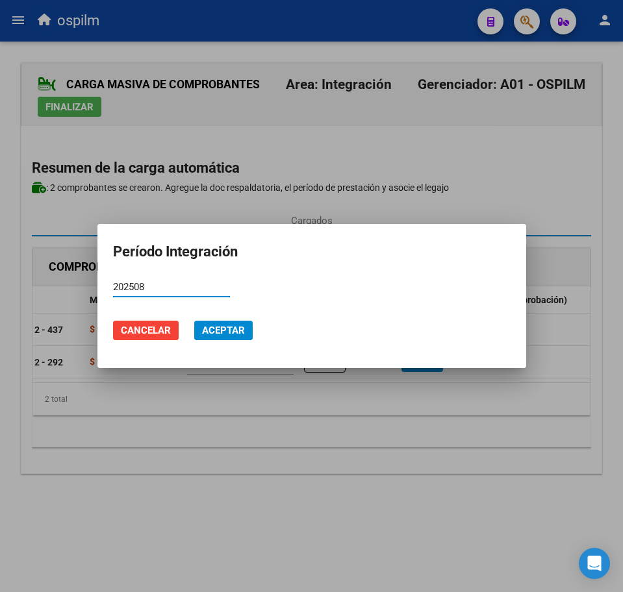
click at [240, 327] on span "Aceptar" at bounding box center [223, 331] width 43 height 12
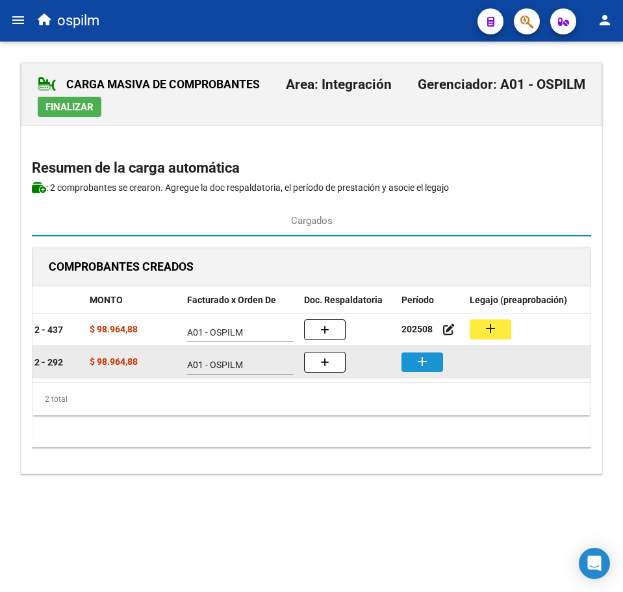
click at [416, 357] on mat-icon "add" at bounding box center [422, 362] width 16 height 16
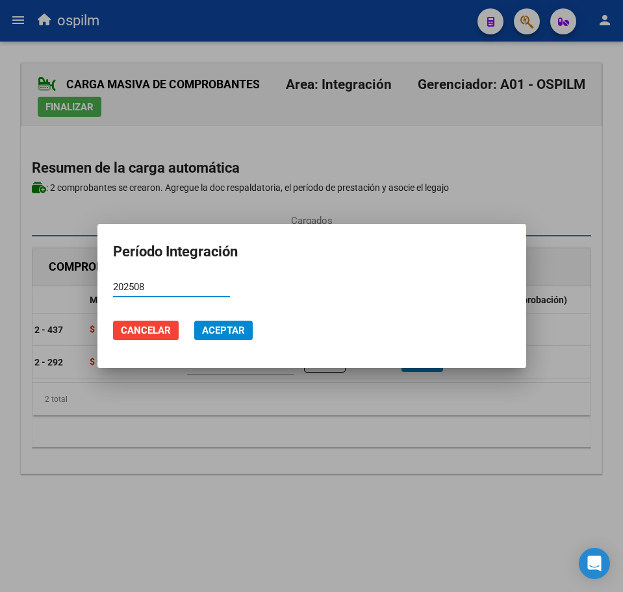
click at [222, 334] on span "Aceptar" at bounding box center [223, 331] width 43 height 12
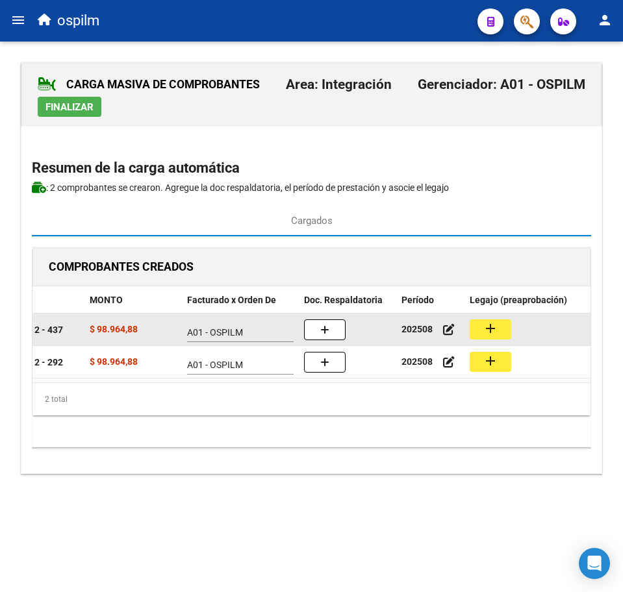
click at [486, 334] on mat-icon "add" at bounding box center [490, 329] width 16 height 16
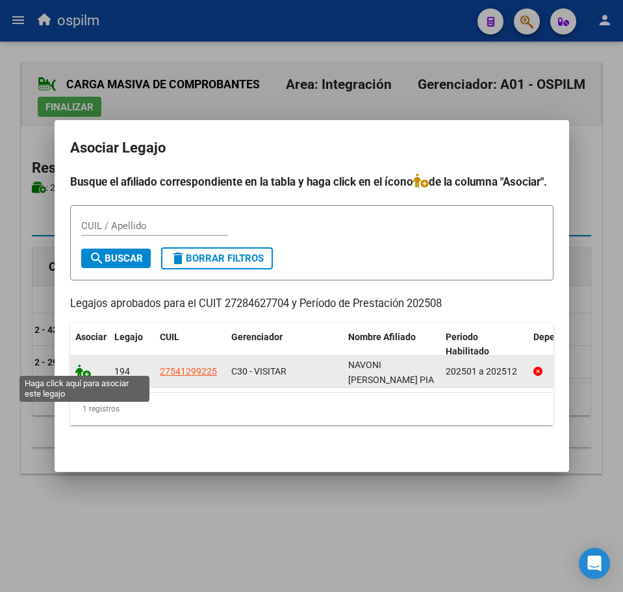
click at [78, 367] on icon at bounding box center [83, 371] width 16 height 14
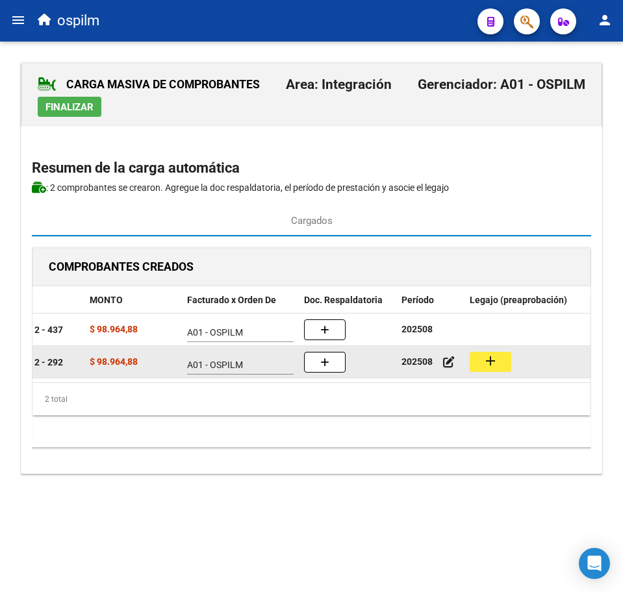
click at [494, 368] on mat-icon "add" at bounding box center [490, 361] width 16 height 16
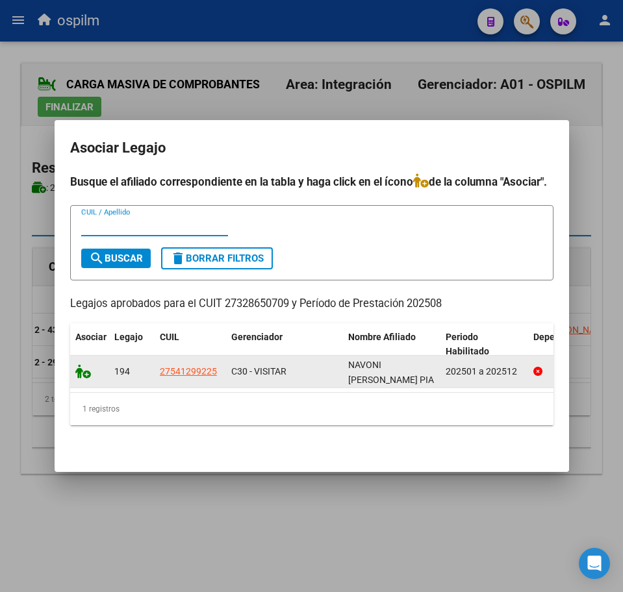
click at [81, 364] on icon at bounding box center [83, 371] width 16 height 14
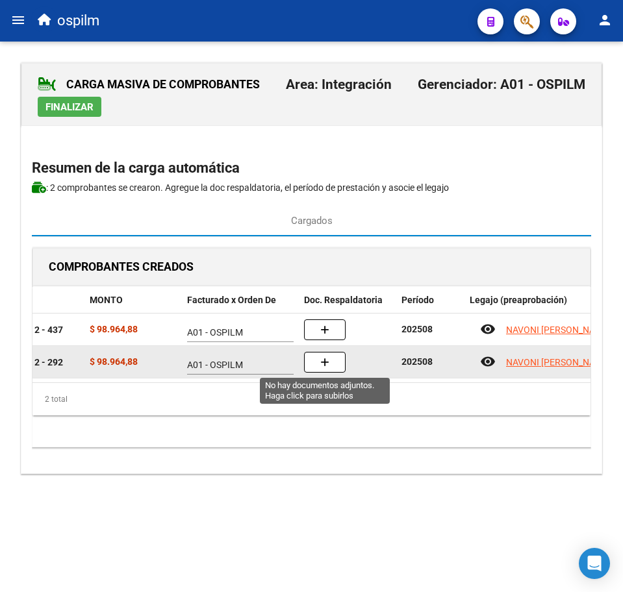
click at [330, 362] on button "button" at bounding box center [325, 362] width 42 height 21
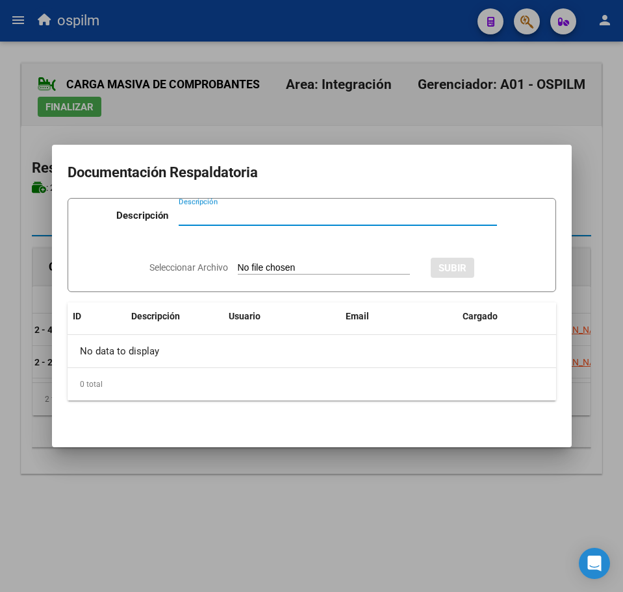
paste input "Planilla de asistencia"
click at [286, 273] on input "Seleccionar Archivo" at bounding box center [324, 268] width 172 height 12
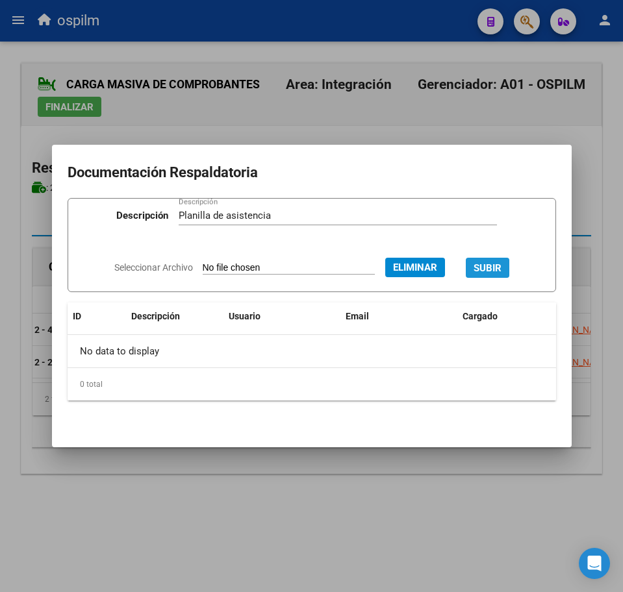
click at [501, 262] on span "SUBIR" at bounding box center [487, 268] width 28 height 12
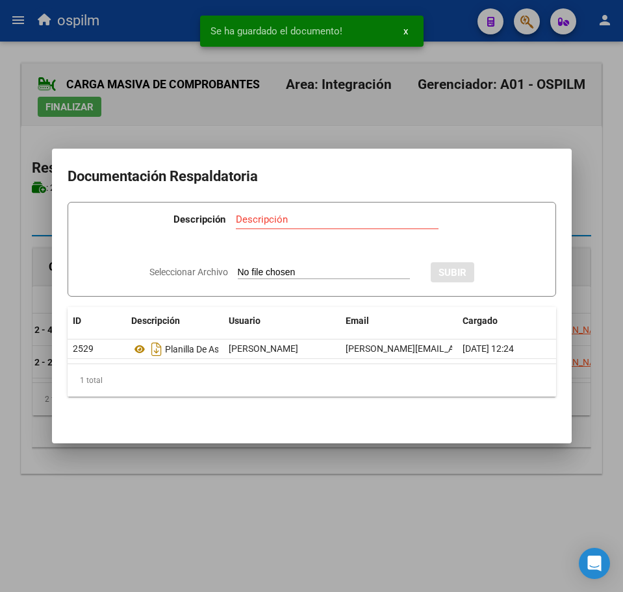
click at [296, 492] on div at bounding box center [311, 296] width 623 height 592
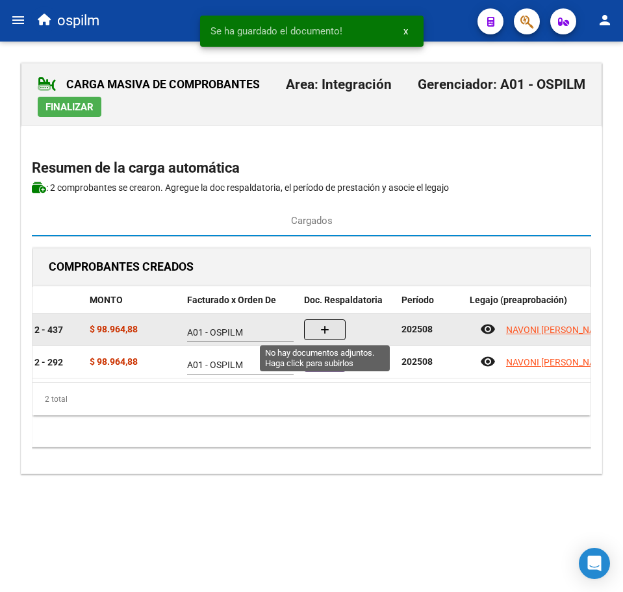
click at [317, 326] on button "button" at bounding box center [325, 329] width 42 height 21
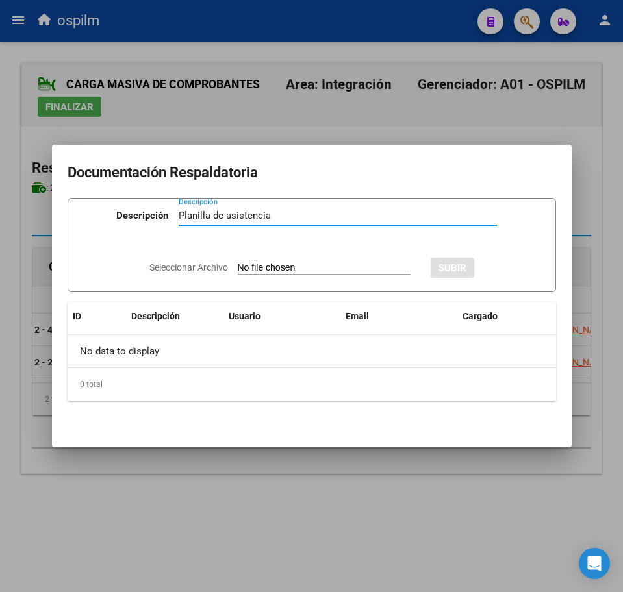
click at [254, 265] on input "Seleccionar Archivo" at bounding box center [324, 268] width 172 height 12
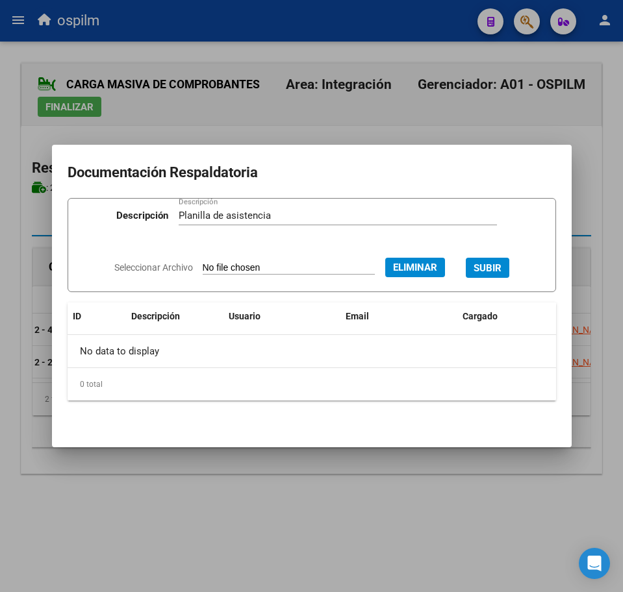
click at [499, 266] on span "SUBIR" at bounding box center [487, 268] width 28 height 12
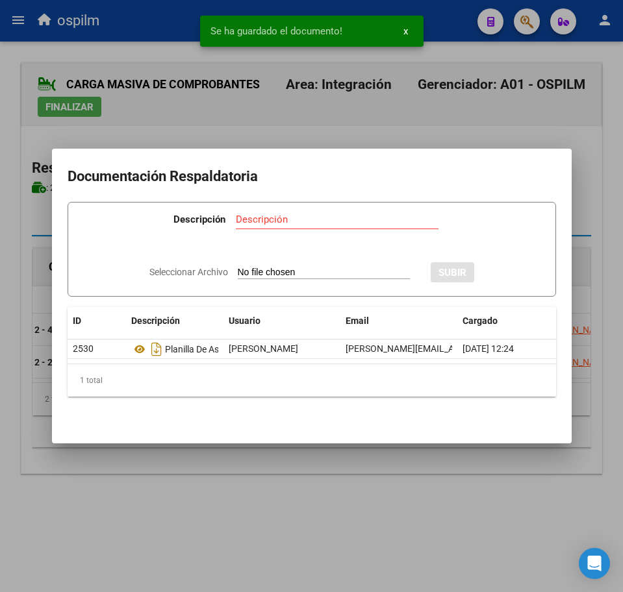
click at [338, 479] on div at bounding box center [311, 296] width 623 height 592
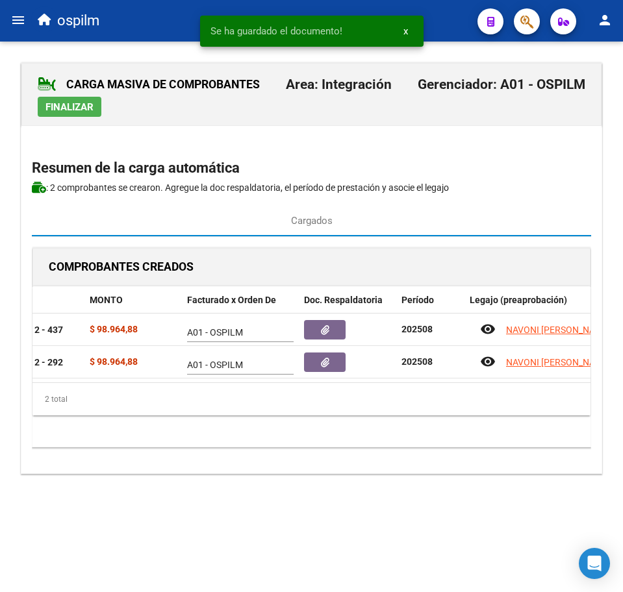
click at [72, 106] on span "Finalizar" at bounding box center [69, 107] width 48 height 12
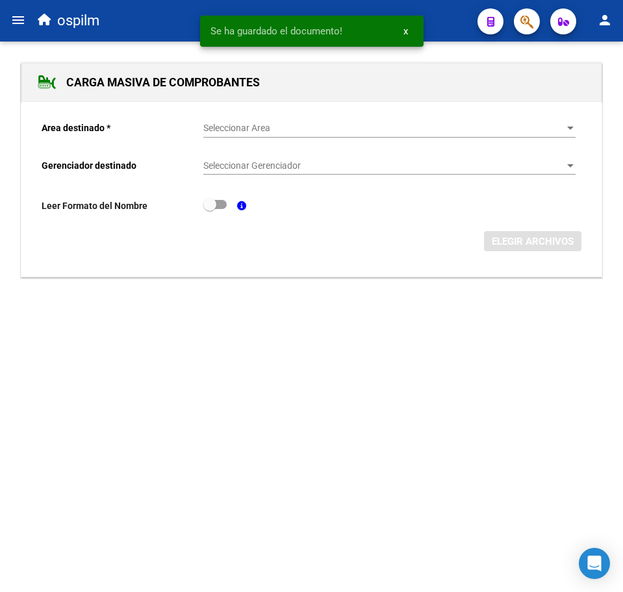
click at [248, 132] on div "Seleccionar Area Seleccionar Area" at bounding box center [389, 125] width 372 height 26
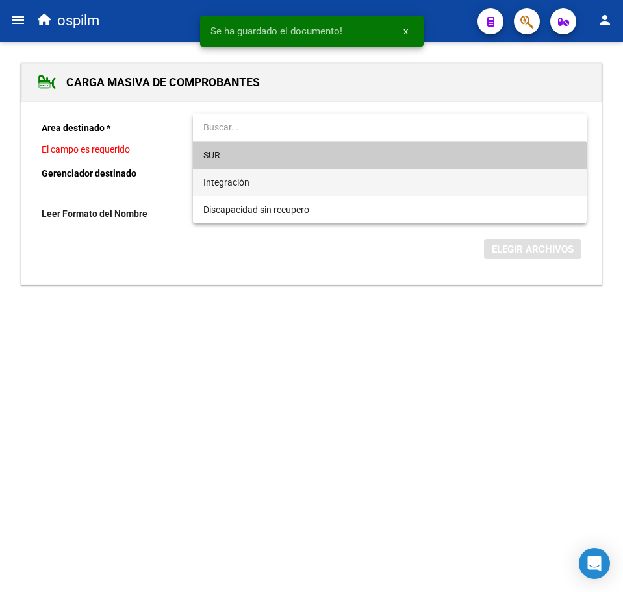
click at [255, 183] on span "Integración" at bounding box center [389, 182] width 372 height 27
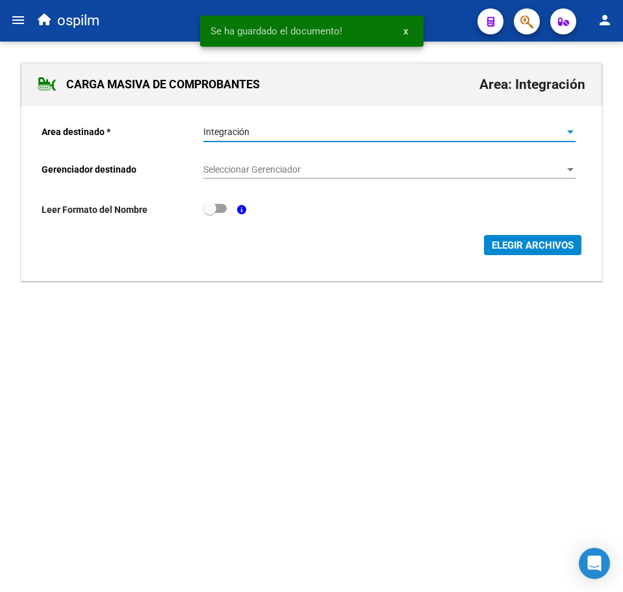
click at [255, 179] on div "Seleccionar Gerenciador Seleccionar Gerenciador" at bounding box center [389, 171] width 372 height 37
click at [255, 168] on span "Seleccionar Gerenciador" at bounding box center [383, 169] width 360 height 11
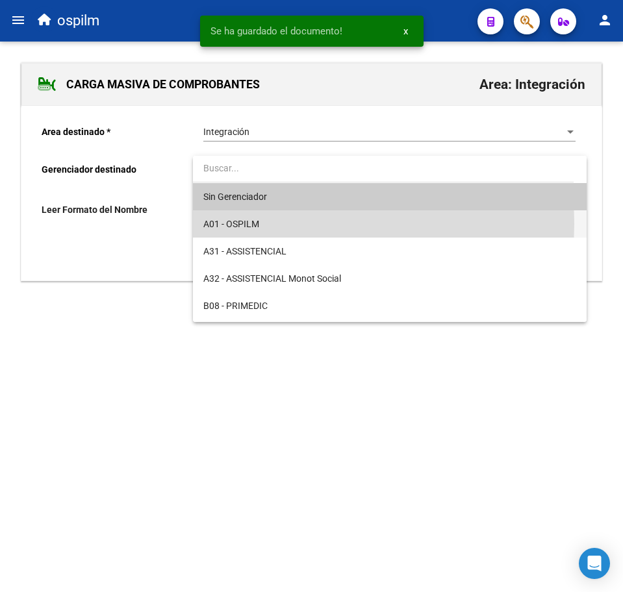
click at [273, 225] on span "A01 - OSPILM" at bounding box center [389, 223] width 372 height 27
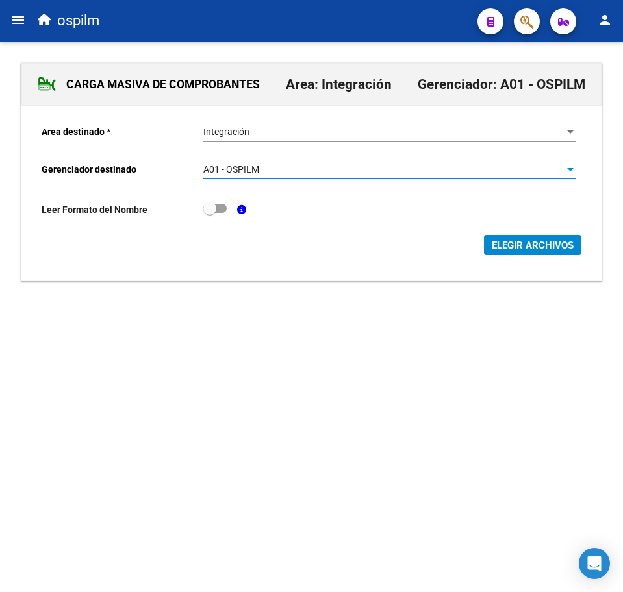
click at [551, 244] on span "ELEGIR ARCHIVOS" at bounding box center [533, 246] width 82 height 12
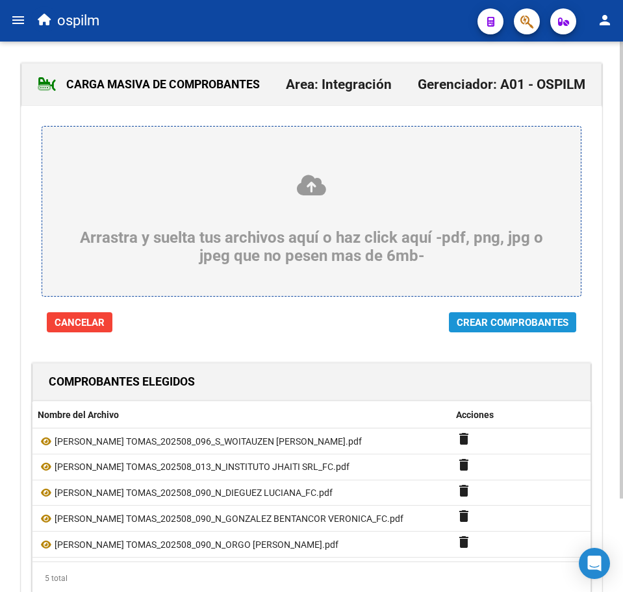
click at [518, 319] on span "Crear Comprobantes" at bounding box center [513, 323] width 112 height 12
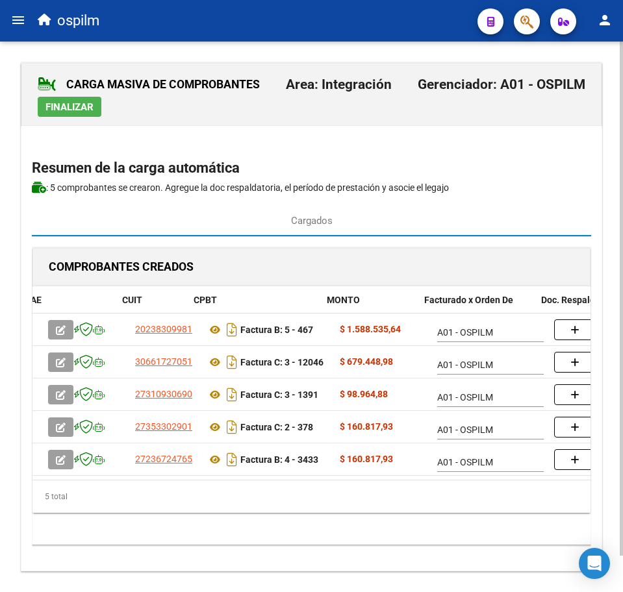
scroll to position [0, 131]
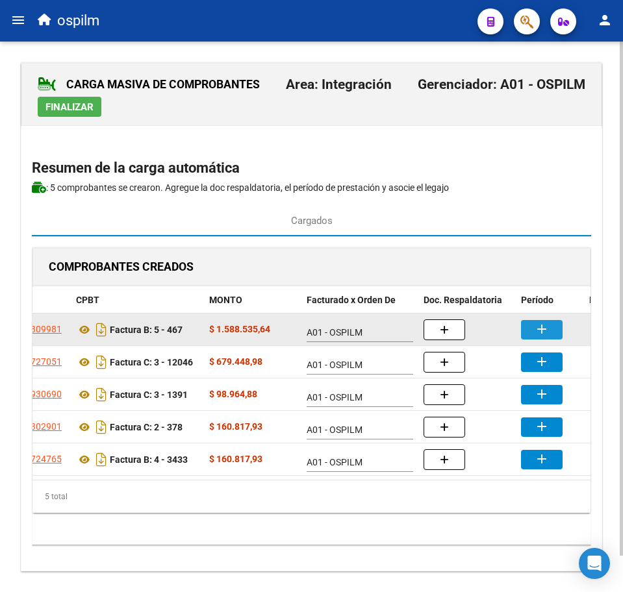
click at [546, 333] on mat-icon "add" at bounding box center [542, 329] width 16 height 16
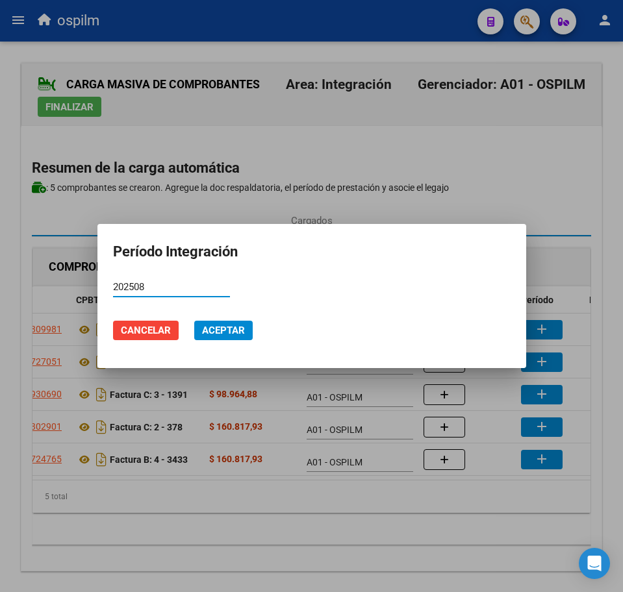
click at [210, 327] on span "Aceptar" at bounding box center [223, 331] width 43 height 12
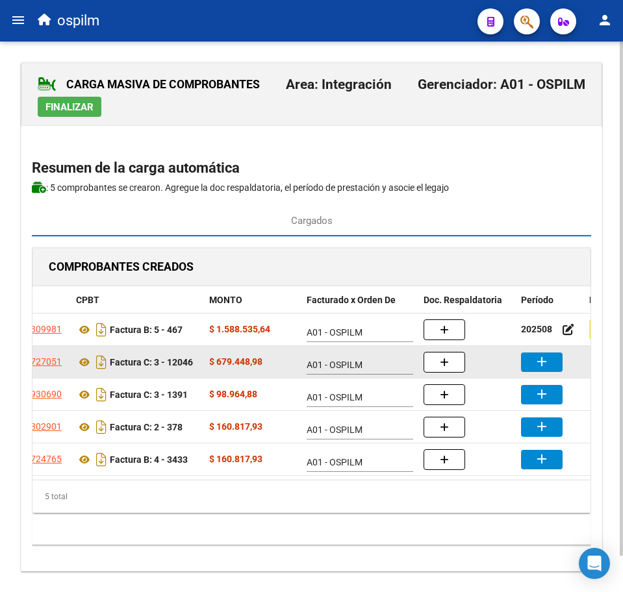
click at [544, 350] on datatable-body-cell "add" at bounding box center [550, 362] width 68 height 32
click at [547, 355] on mat-icon "add" at bounding box center [542, 362] width 16 height 16
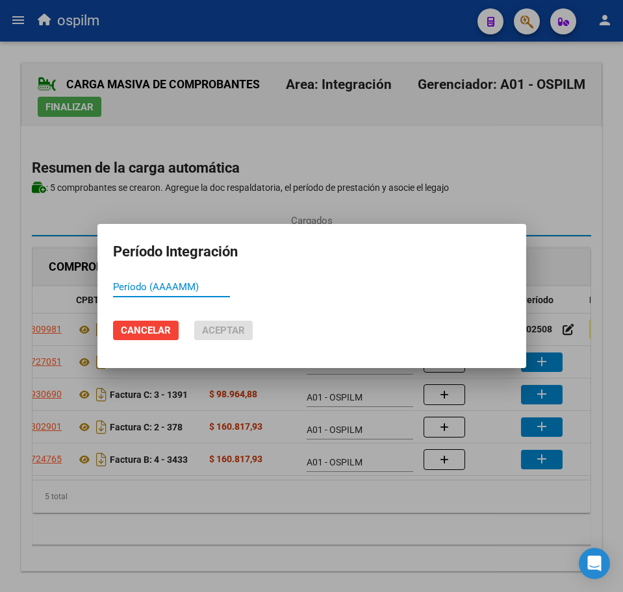
paste input "202508"
click at [237, 327] on span "Aceptar" at bounding box center [223, 331] width 43 height 12
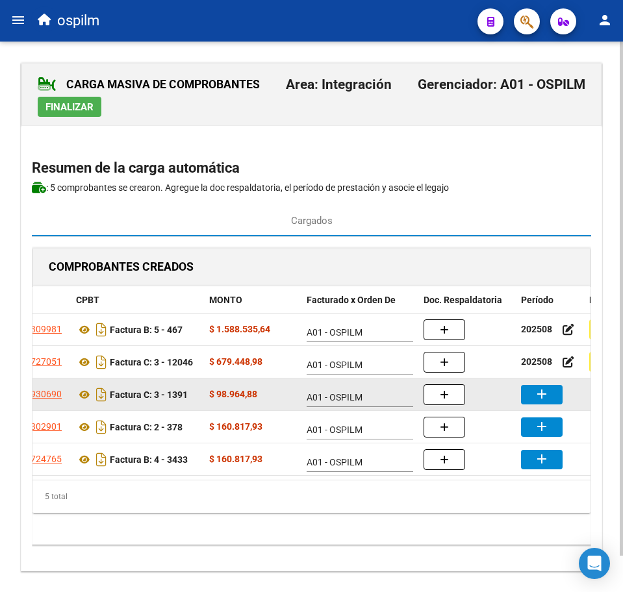
click at [545, 393] on mat-icon "add" at bounding box center [542, 394] width 16 height 16
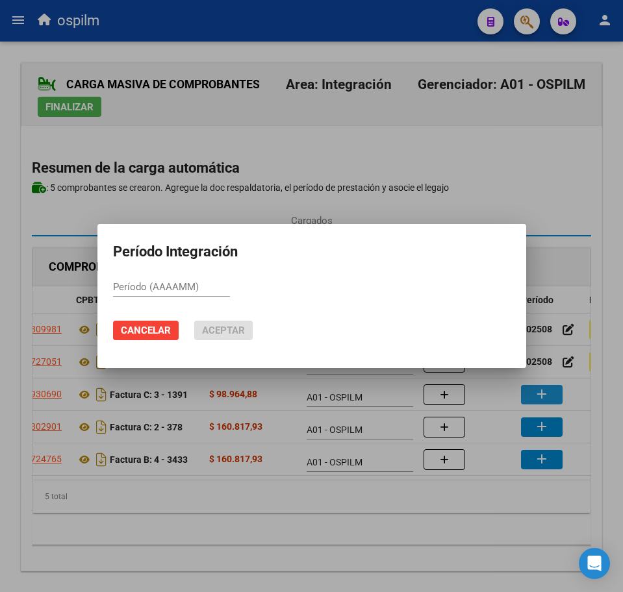
paste input "202508"
click at [232, 331] on span "Aceptar" at bounding box center [223, 331] width 43 height 12
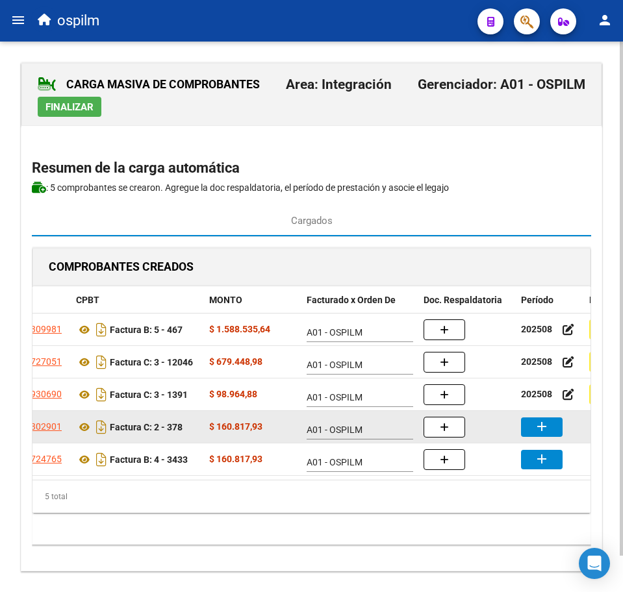
click at [556, 431] on button "add" at bounding box center [542, 427] width 42 height 19
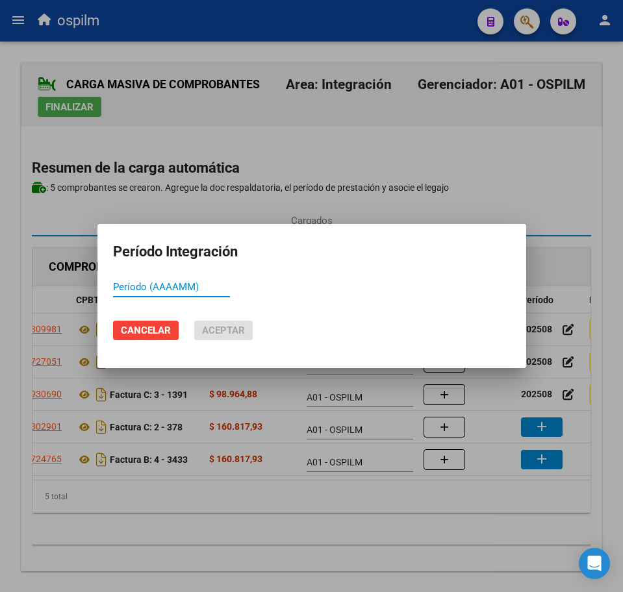
paste input "202508"
click at [247, 344] on mat-dialog-actions "Cancelar Aceptar" at bounding box center [311, 330] width 397 height 44
click at [237, 328] on span "Aceptar" at bounding box center [223, 331] width 43 height 12
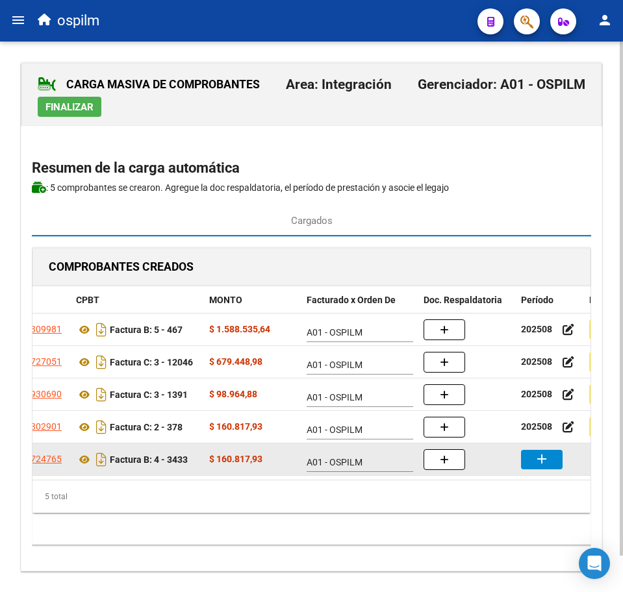
click at [545, 465] on mat-icon "add" at bounding box center [542, 459] width 16 height 16
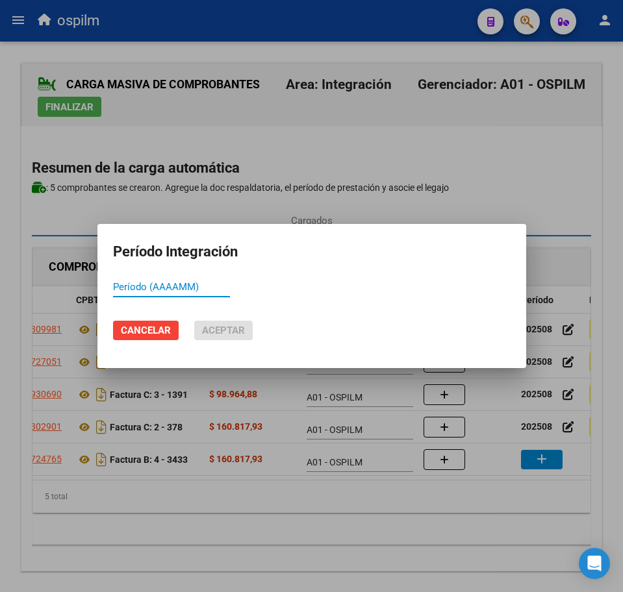
paste input "202508"
click at [219, 329] on span "Aceptar" at bounding box center [223, 331] width 43 height 12
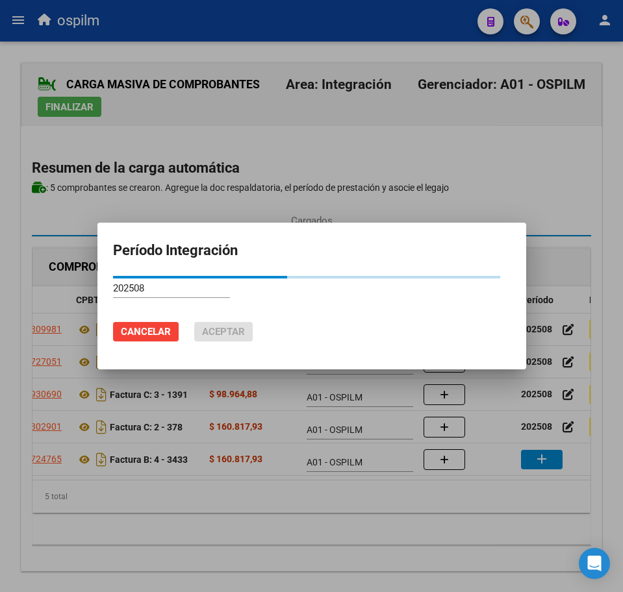
drag, startPoint x: 315, startPoint y: 484, endPoint x: 415, endPoint y: 485, distance: 100.0
click at [415, 485] on div at bounding box center [311, 296] width 623 height 592
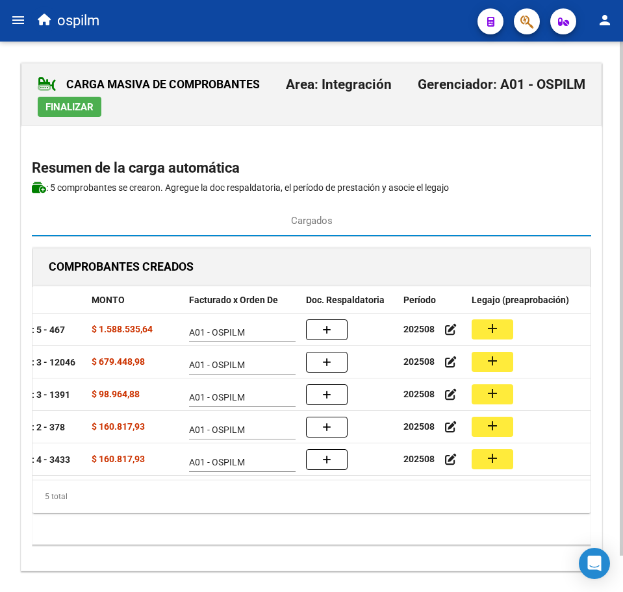
scroll to position [0, 249]
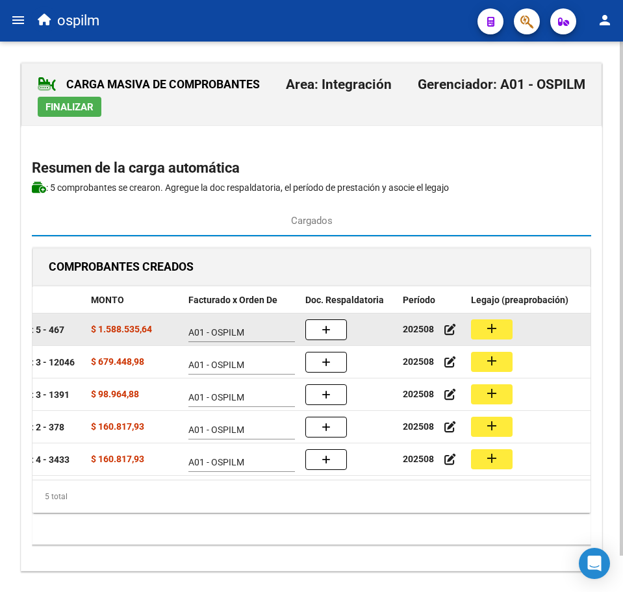
click at [508, 333] on button "add" at bounding box center [492, 329] width 42 height 20
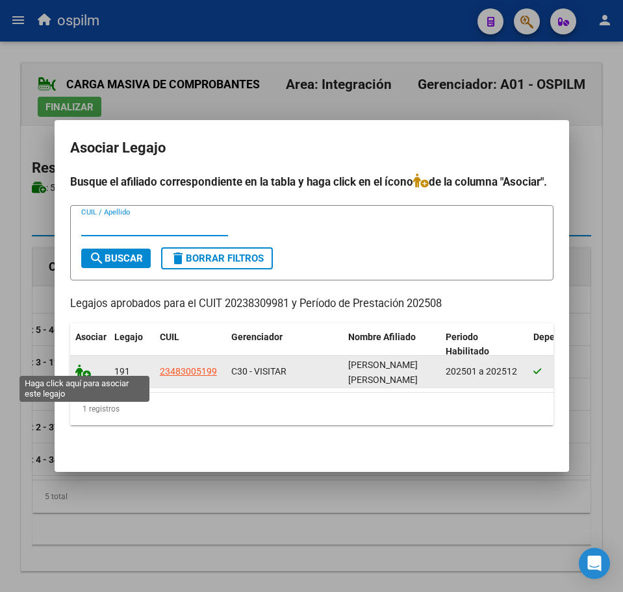
click at [84, 364] on icon at bounding box center [83, 371] width 16 height 14
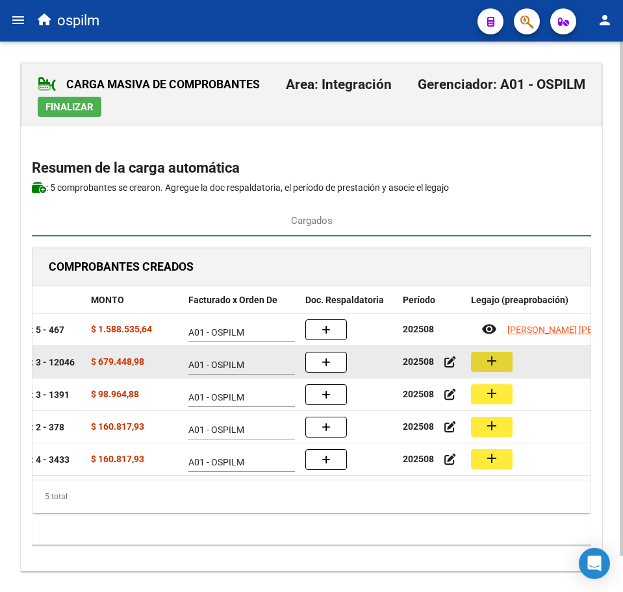
click at [481, 363] on button "add" at bounding box center [492, 362] width 42 height 20
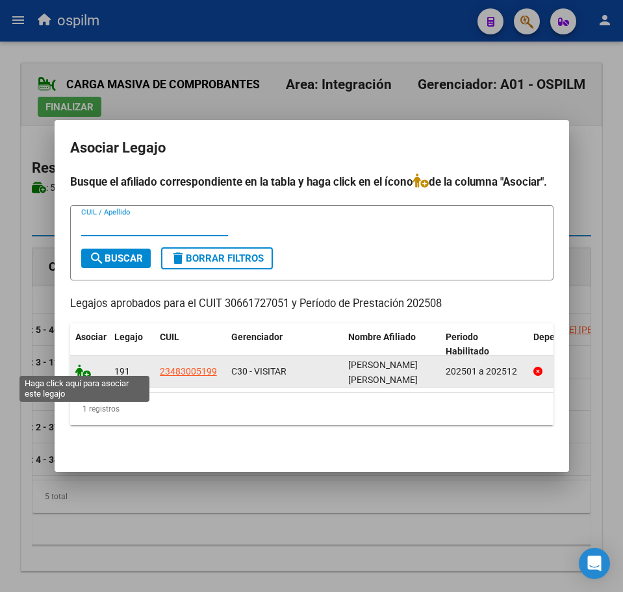
click at [81, 368] on icon at bounding box center [83, 371] width 16 height 14
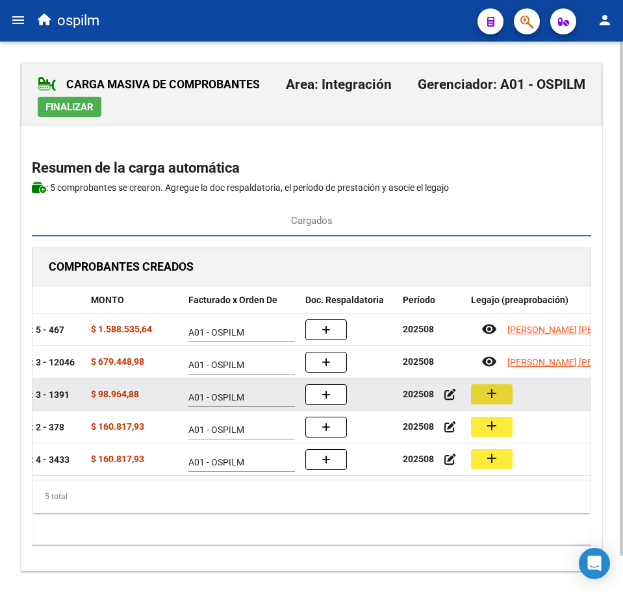
click at [500, 402] on button "add" at bounding box center [492, 394] width 42 height 20
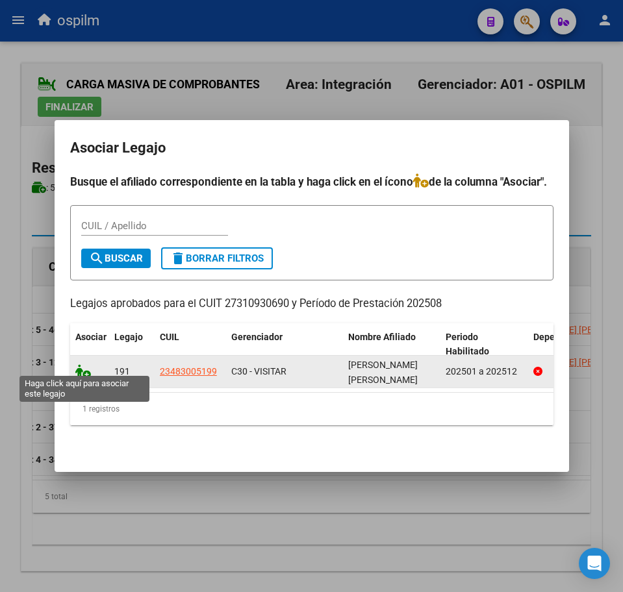
click at [82, 364] on icon at bounding box center [83, 371] width 16 height 14
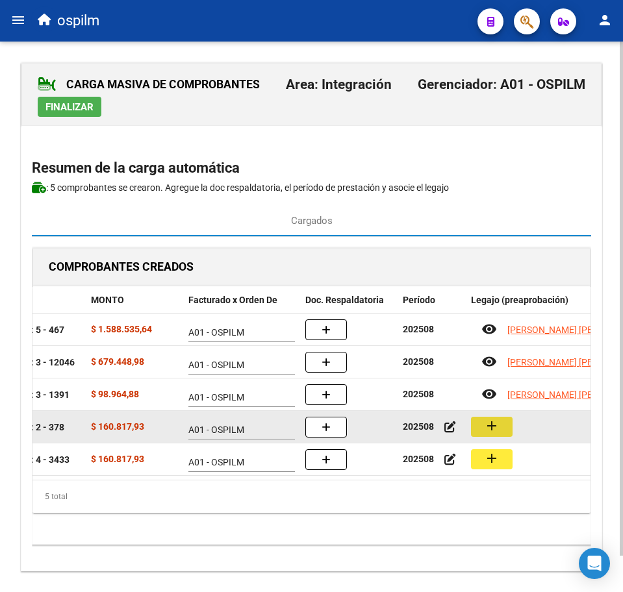
click at [493, 427] on mat-icon "add" at bounding box center [492, 426] width 16 height 16
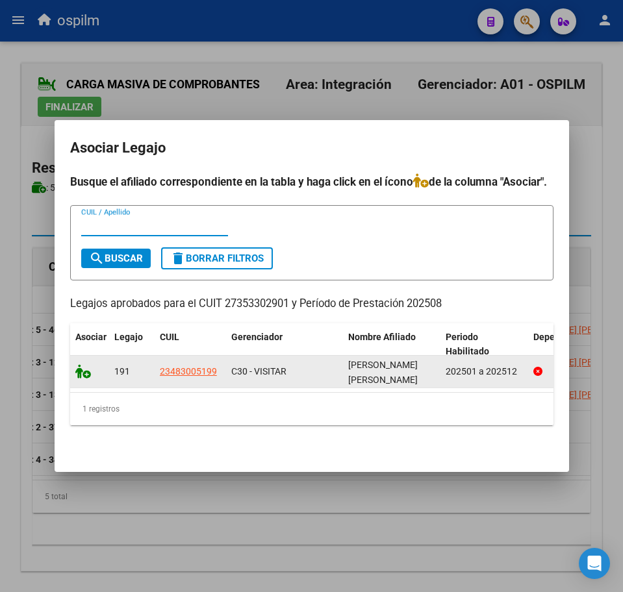
click at [79, 367] on icon at bounding box center [83, 371] width 16 height 14
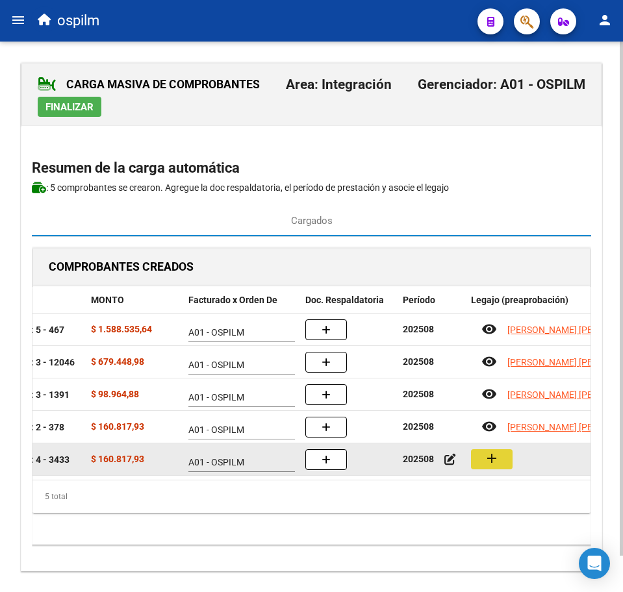
click at [508, 465] on button "add" at bounding box center [492, 459] width 42 height 20
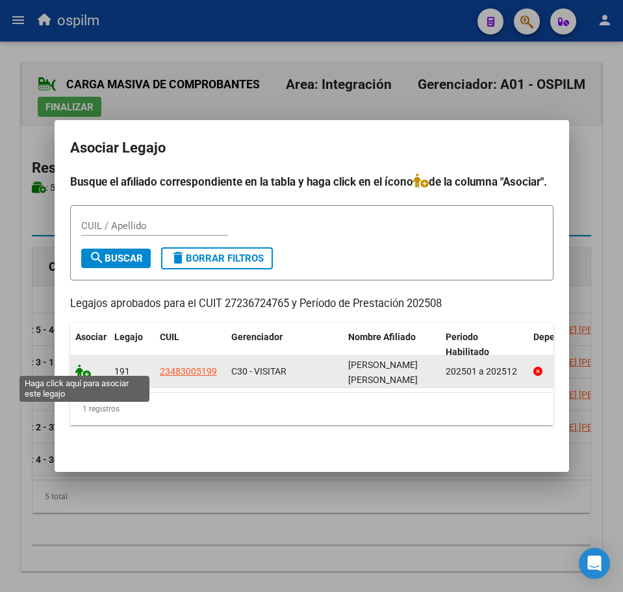
click at [82, 365] on icon at bounding box center [83, 371] width 16 height 14
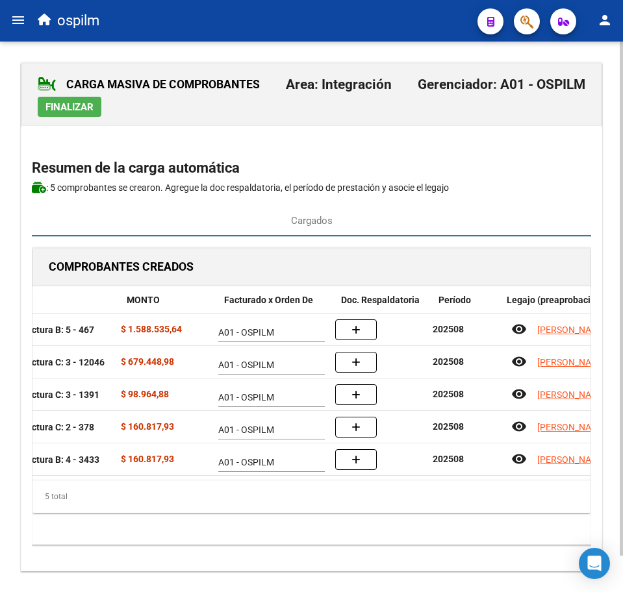
scroll to position [0, 212]
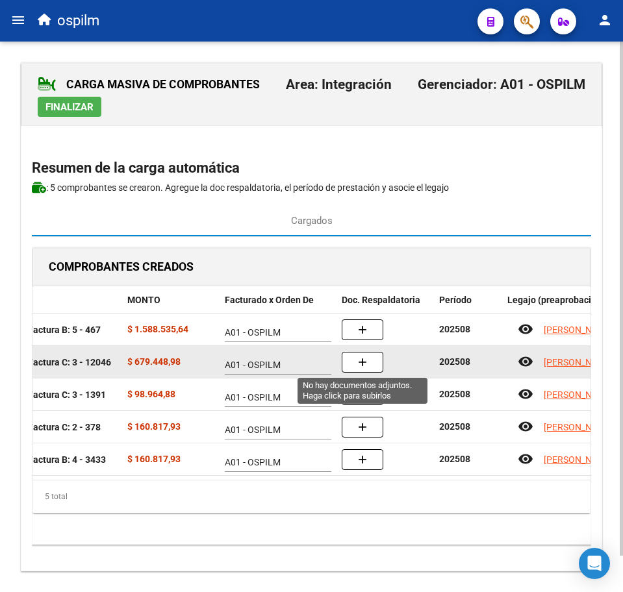
click at [359, 363] on icon "button" at bounding box center [362, 363] width 9 height 10
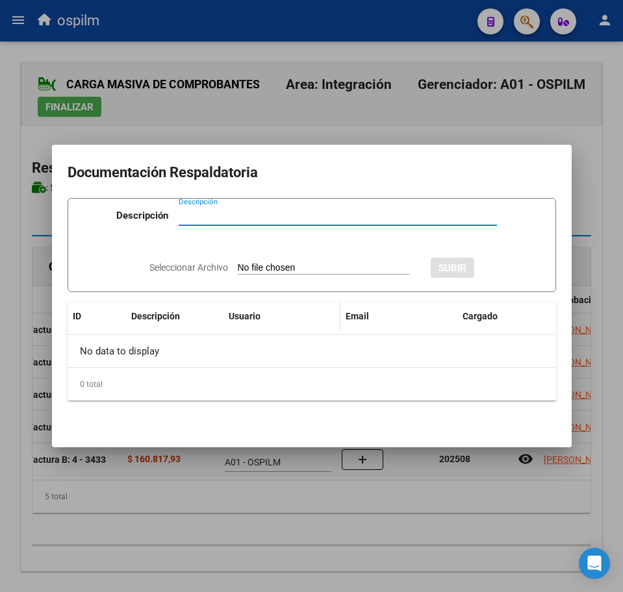
paste input "Planilla de asistencia"
click at [295, 264] on input "Seleccionar Archivo" at bounding box center [324, 268] width 172 height 12
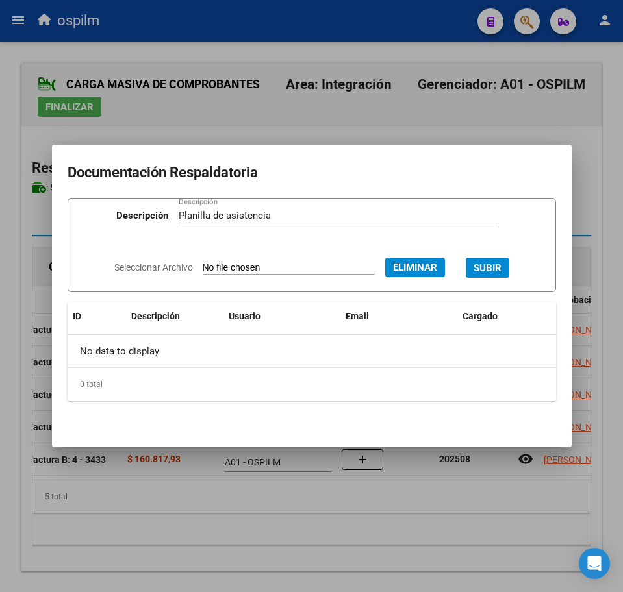
click at [501, 270] on span "SUBIR" at bounding box center [487, 268] width 28 height 12
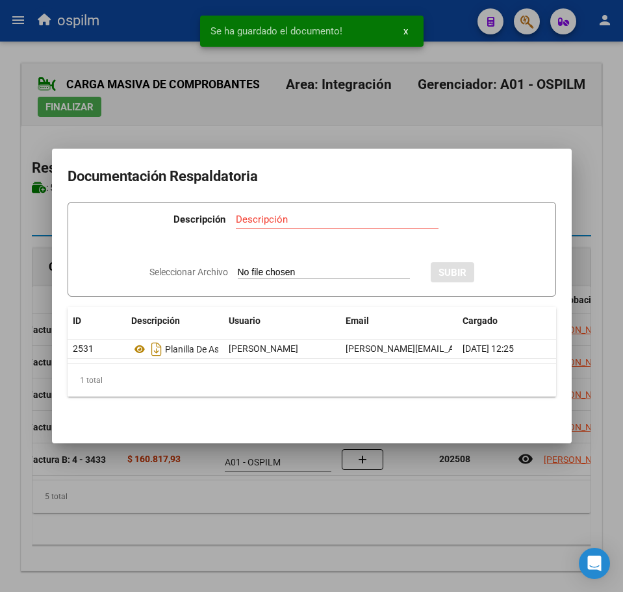
click at [354, 554] on div at bounding box center [311, 296] width 623 height 592
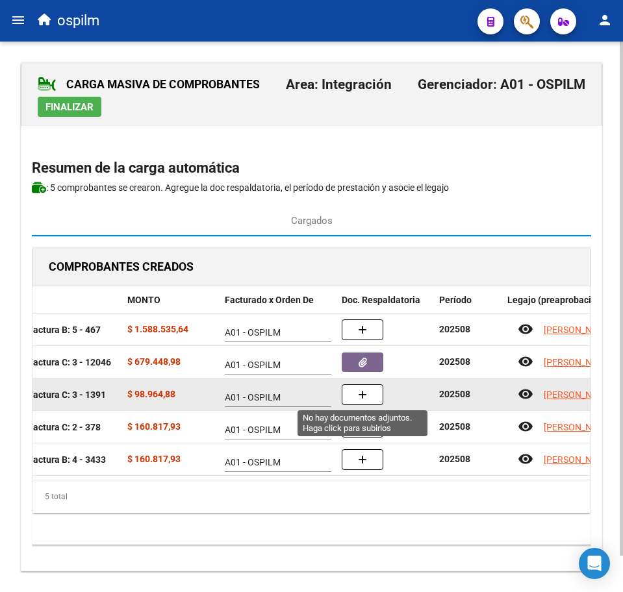
click at [363, 399] on icon "button" at bounding box center [362, 395] width 9 height 10
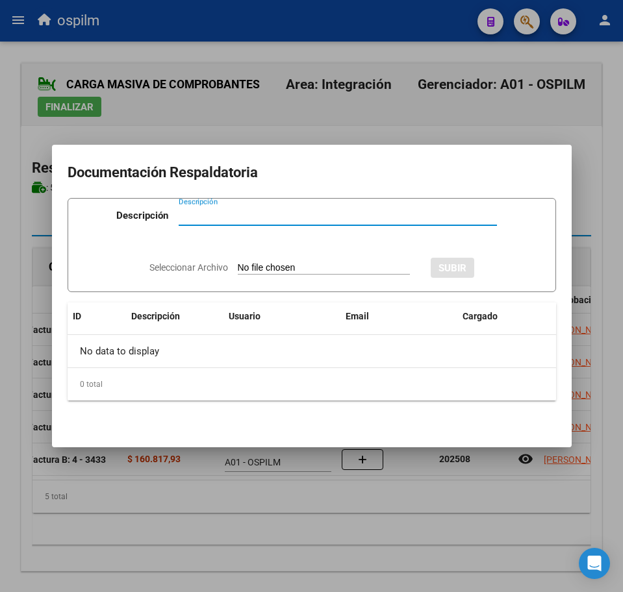
paste input "Planilla de asistencia"
click at [284, 266] on input "Seleccionar Archivo" at bounding box center [324, 268] width 172 height 12
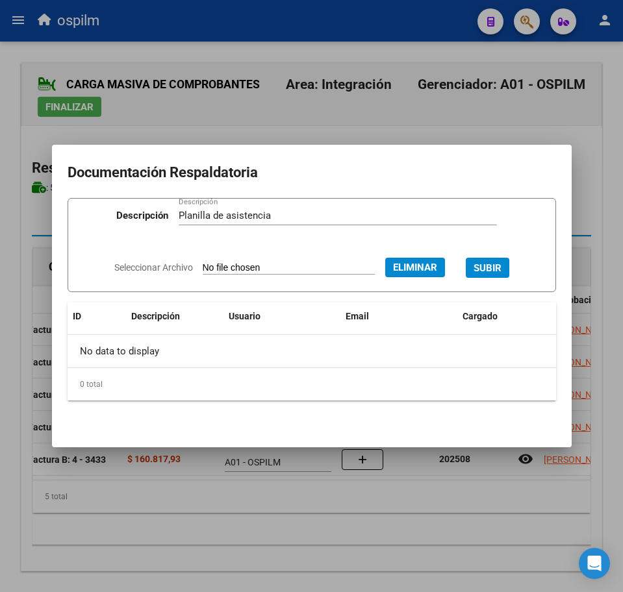
click at [495, 263] on span "SUBIR" at bounding box center [487, 268] width 28 height 12
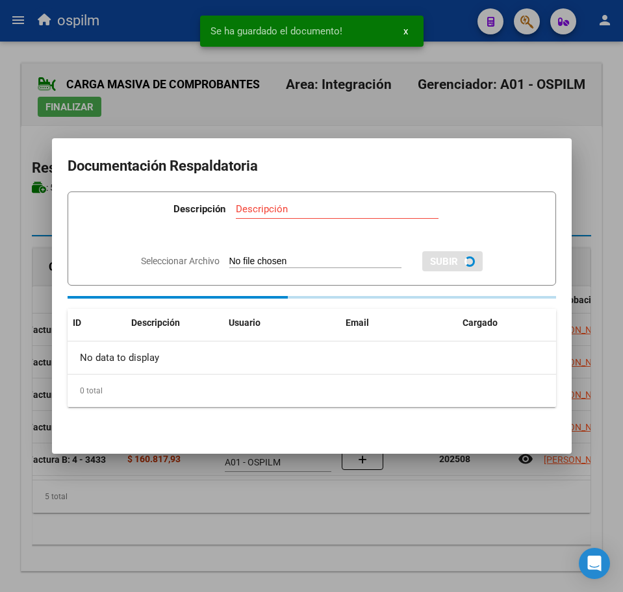
click at [310, 536] on div at bounding box center [311, 296] width 623 height 592
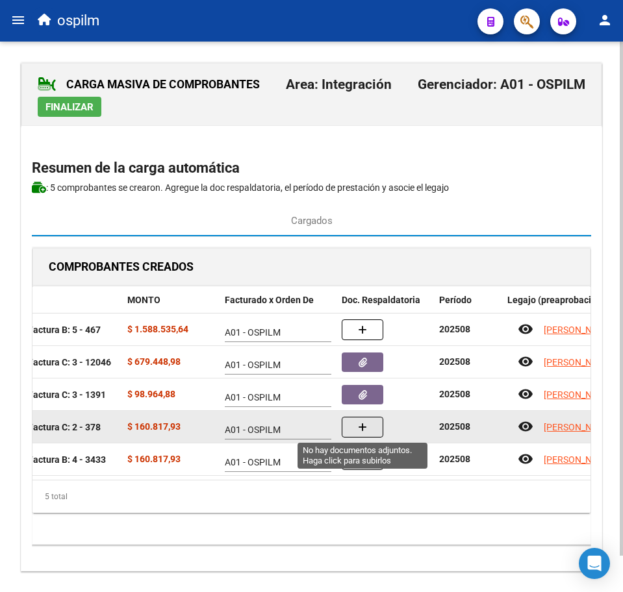
click at [366, 426] on icon "button" at bounding box center [362, 428] width 9 height 10
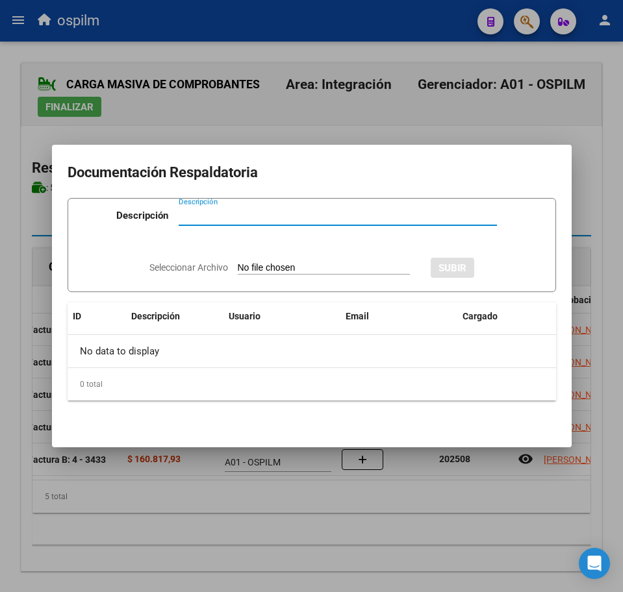
paste input "Planilla de asistencia"
click at [244, 268] on input "Seleccionar Archivo" at bounding box center [324, 268] width 172 height 12
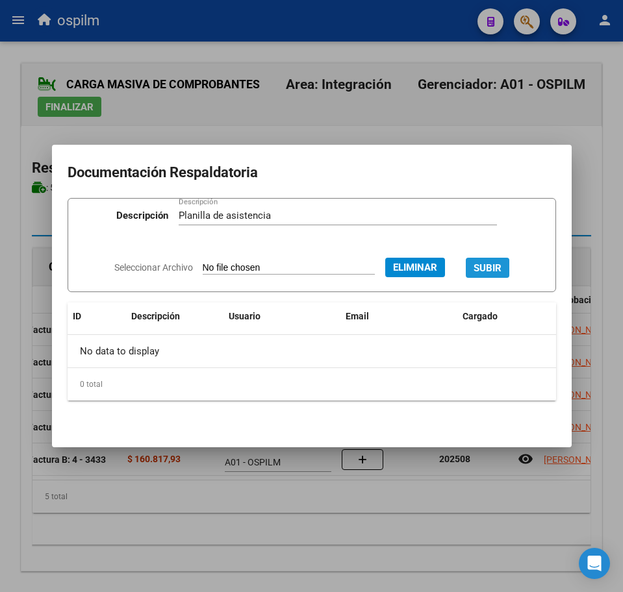
click at [494, 269] on span "SUBIR" at bounding box center [487, 268] width 28 height 12
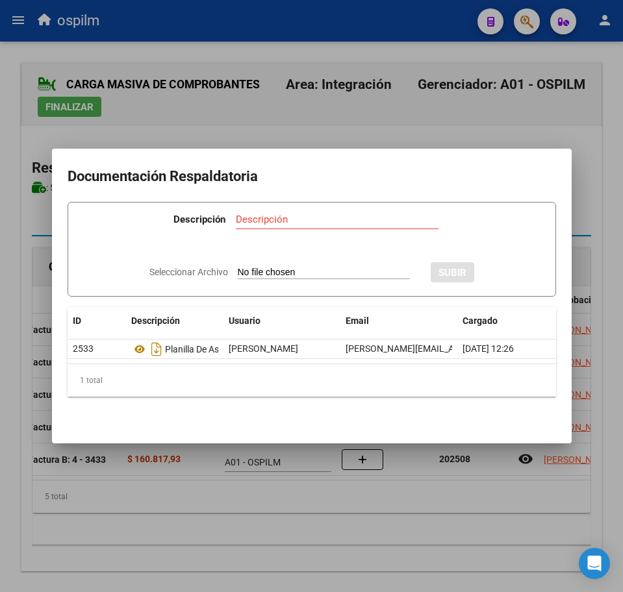
click at [328, 531] on div at bounding box center [311, 296] width 623 height 592
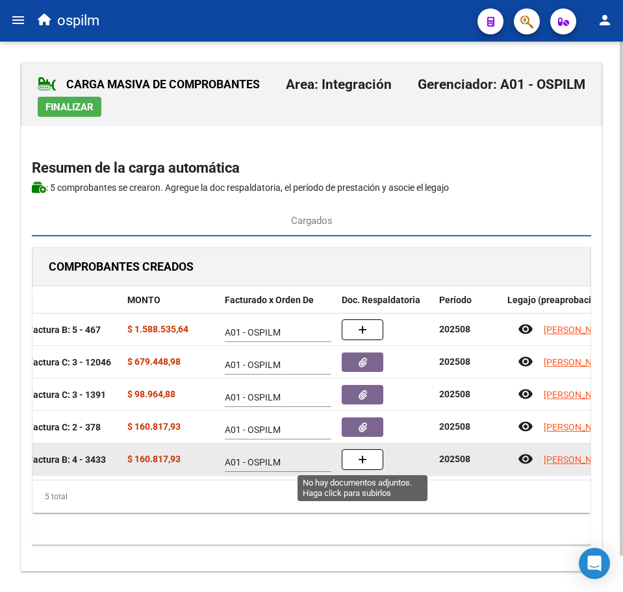
click at [355, 458] on button "button" at bounding box center [363, 459] width 42 height 21
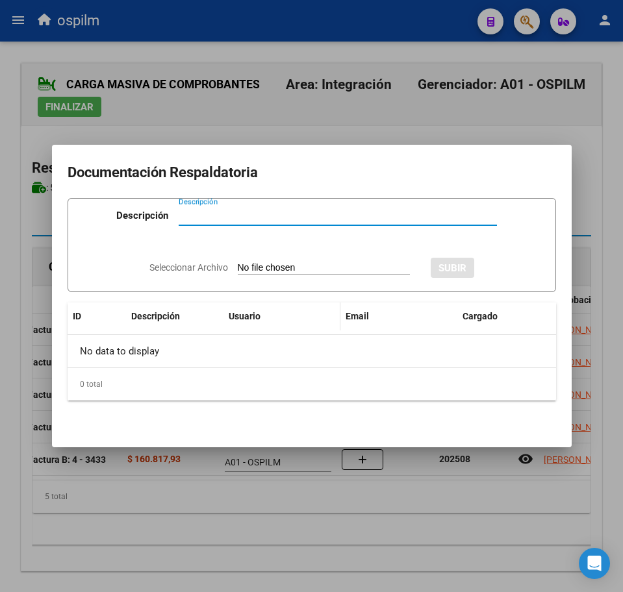
paste input "Planilla de asistencia"
click at [286, 258] on div "Seleccionar Archivo SUBIR" at bounding box center [311, 266] width 325 height 38
click at [325, 271] on input "Seleccionar Archivo" at bounding box center [324, 268] width 172 height 12
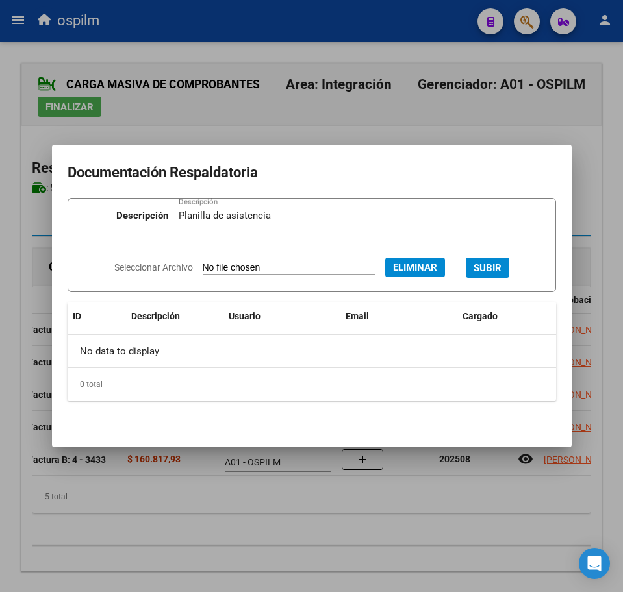
click at [509, 267] on button "SUBIR" at bounding box center [488, 268] width 44 height 20
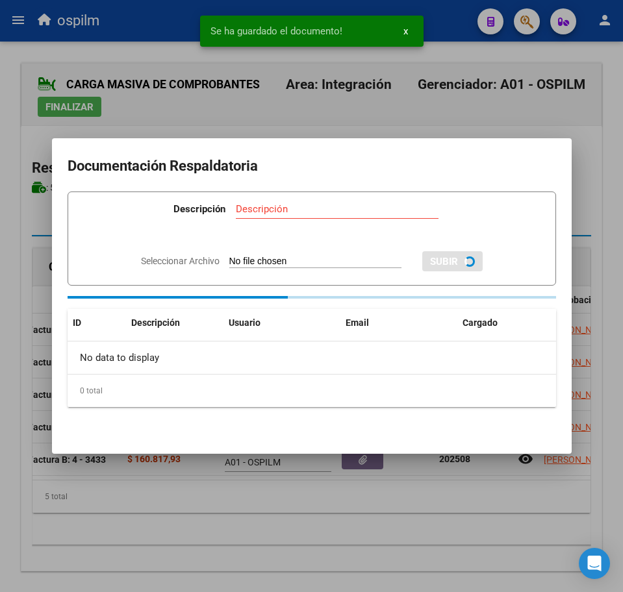
click at [400, 508] on div at bounding box center [311, 296] width 623 height 592
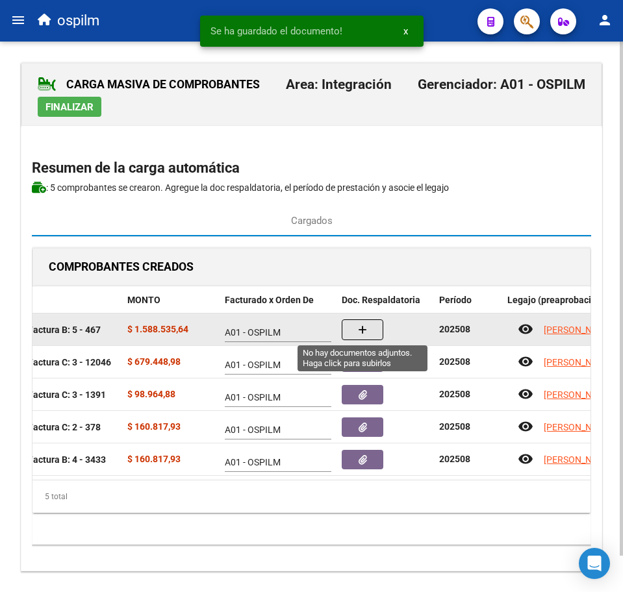
click at [372, 325] on button "button" at bounding box center [363, 329] width 42 height 21
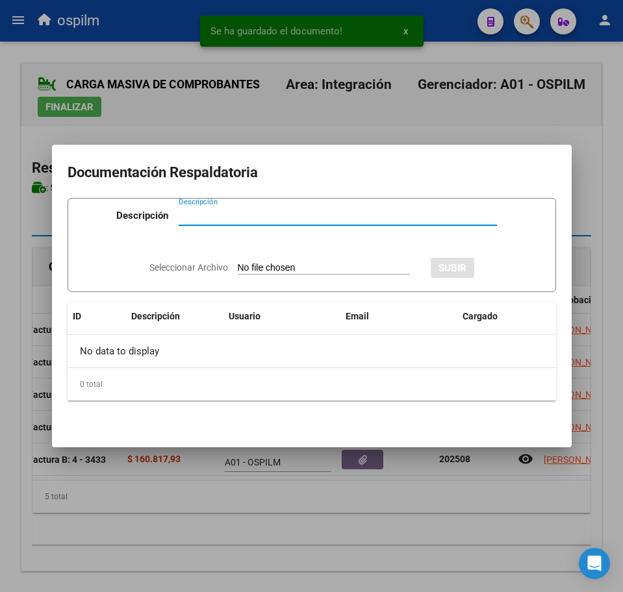
paste input "Planilla de asistencia"
click at [256, 271] on input "Seleccionar Archivo" at bounding box center [324, 268] width 172 height 12
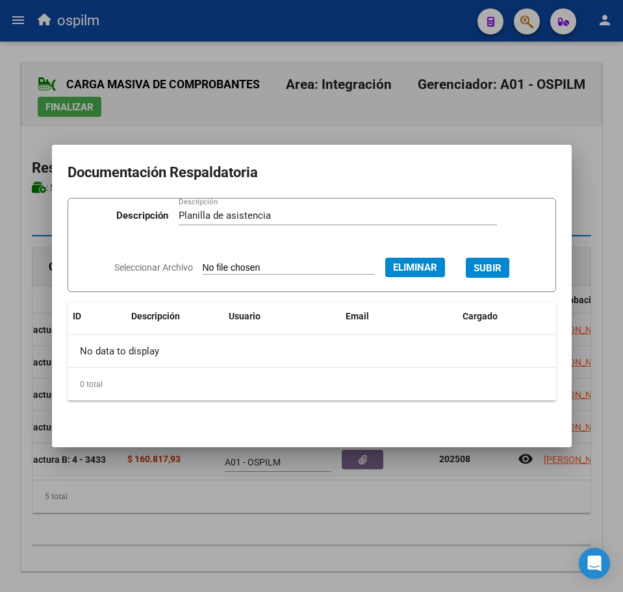
click at [496, 266] on span "SUBIR" at bounding box center [487, 268] width 28 height 12
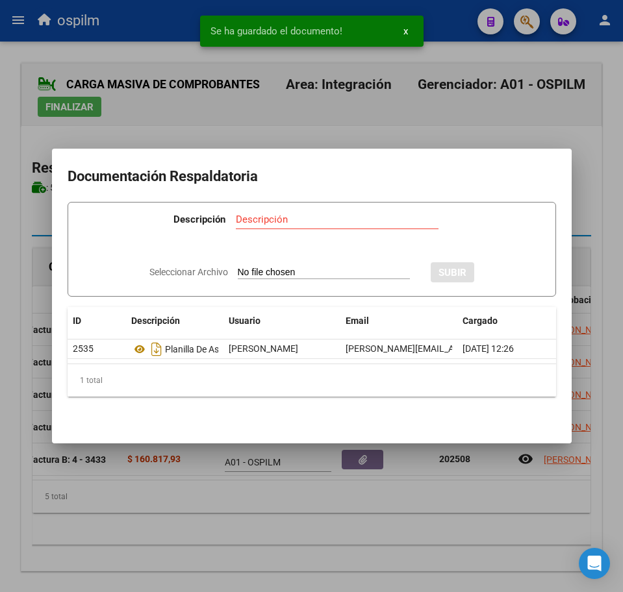
click at [364, 525] on div at bounding box center [311, 296] width 623 height 592
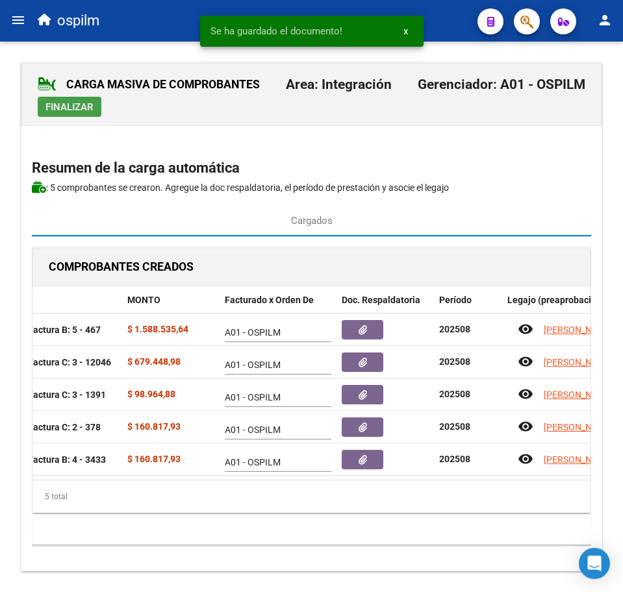
click at [77, 105] on span "Finalizar" at bounding box center [69, 107] width 48 height 12
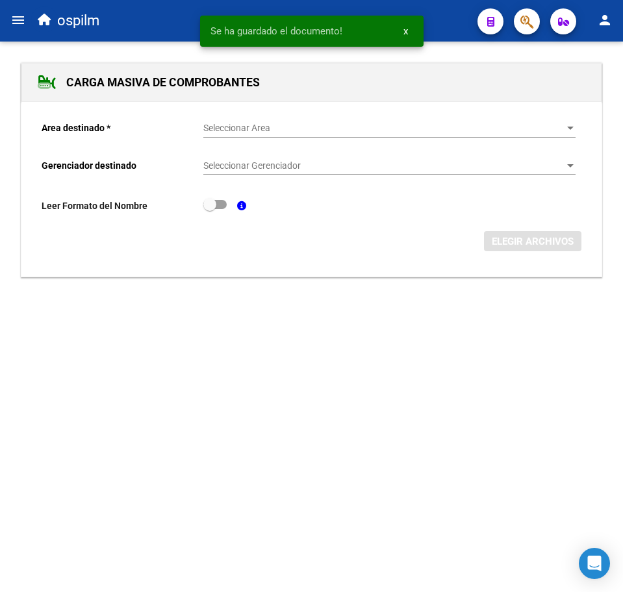
click at [19, 14] on mat-icon "menu" at bounding box center [18, 20] width 16 height 16
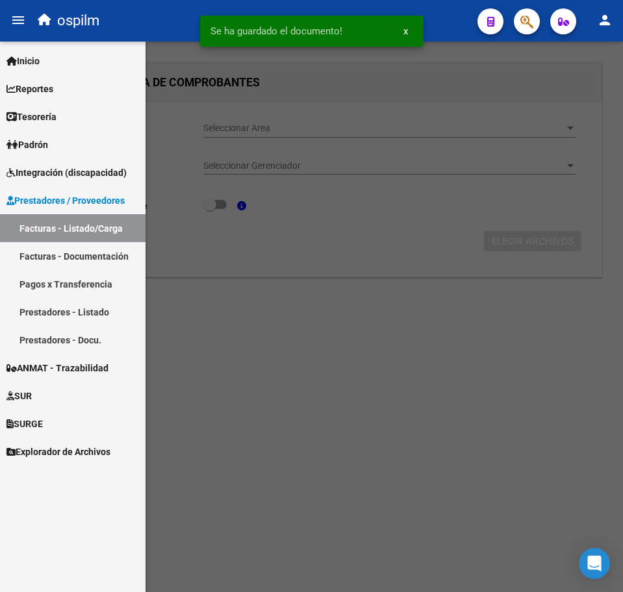
click at [51, 232] on link "Facturas - Listado/Carga" at bounding box center [72, 228] width 145 height 28
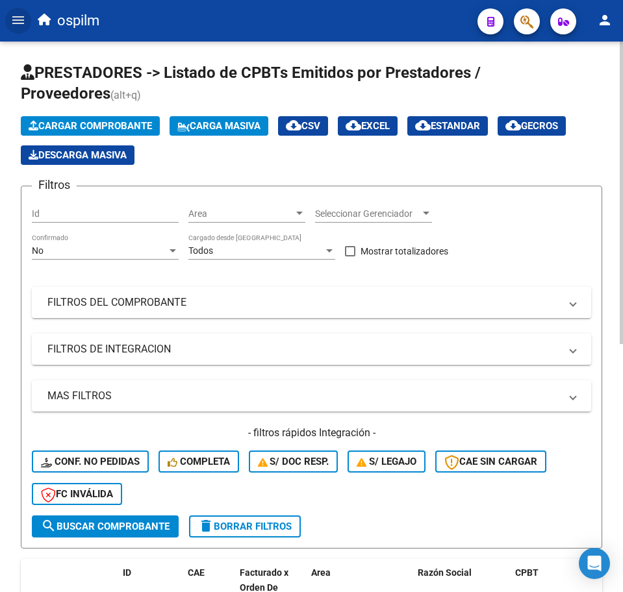
scroll to position [325, 0]
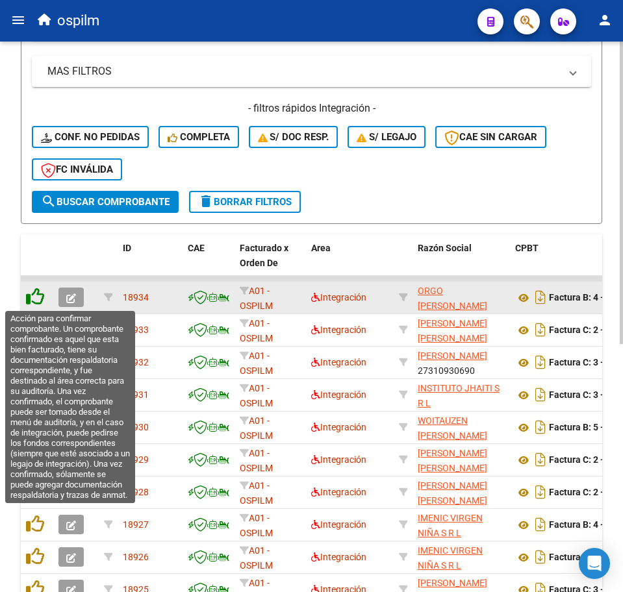
click at [33, 301] on icon at bounding box center [35, 297] width 18 height 18
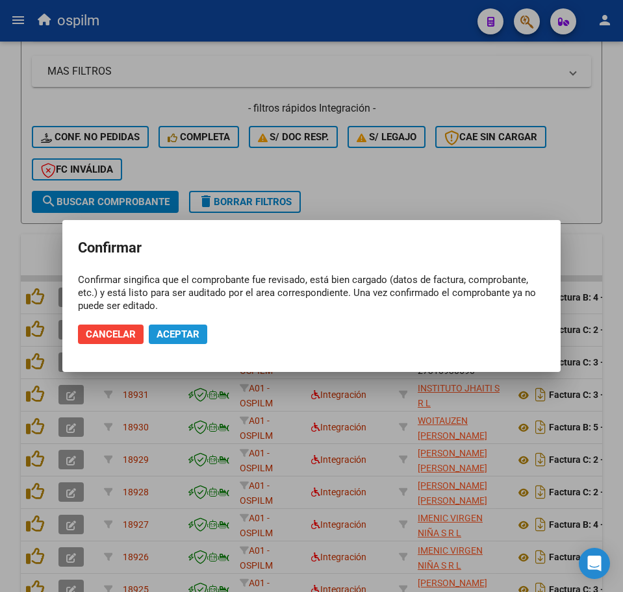
click at [185, 330] on span "Aceptar" at bounding box center [177, 335] width 43 height 12
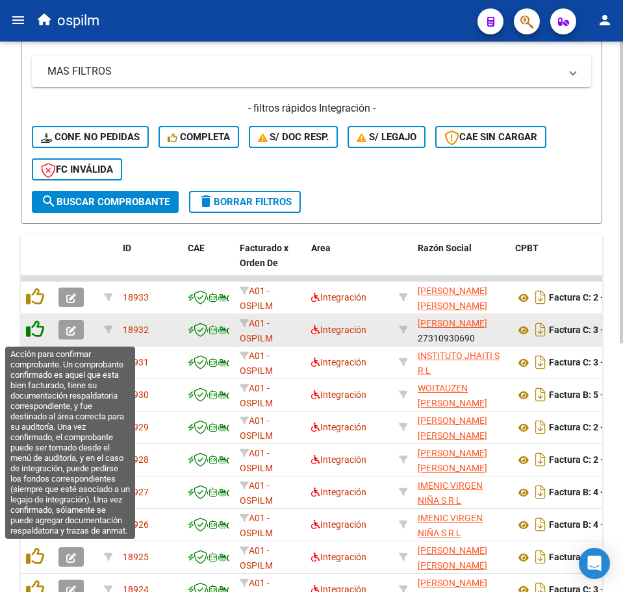
click at [36, 332] on icon at bounding box center [35, 329] width 18 height 18
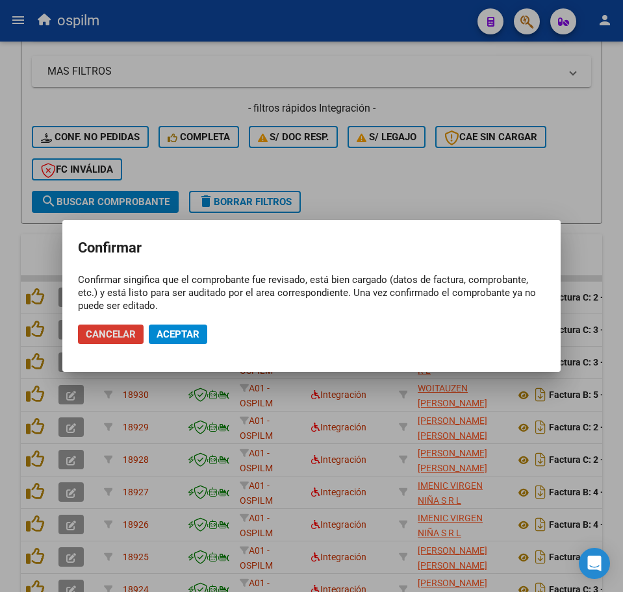
click at [173, 342] on button "Aceptar" at bounding box center [178, 334] width 58 height 19
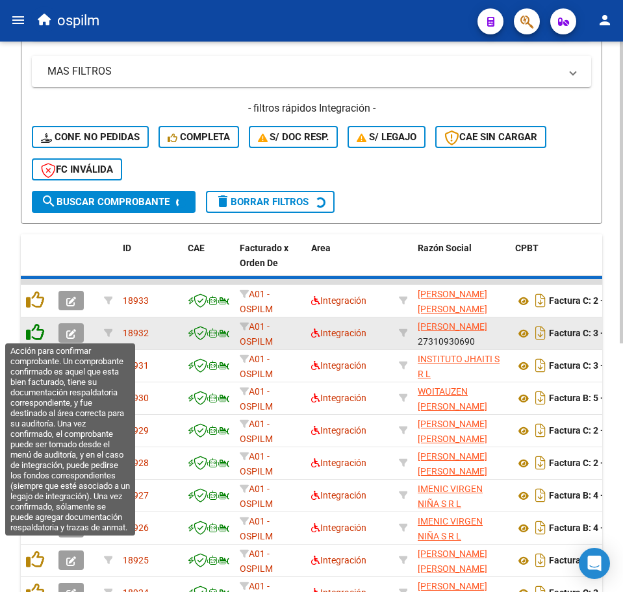
click at [33, 334] on icon at bounding box center [35, 332] width 18 height 18
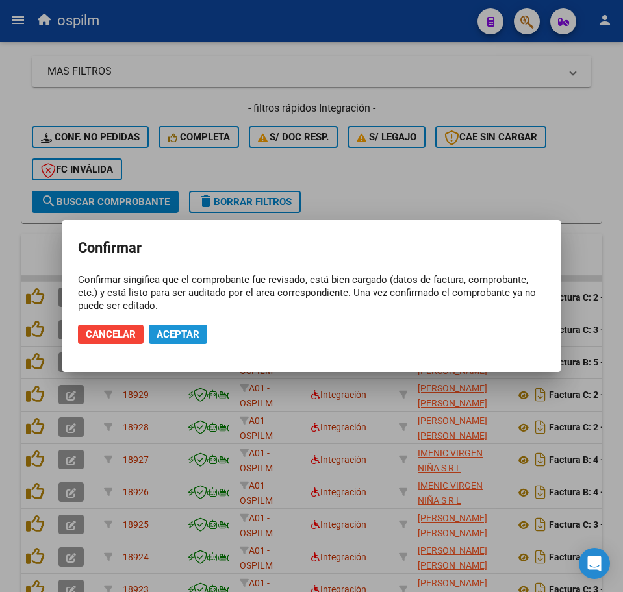
click at [174, 329] on span "Aceptar" at bounding box center [177, 335] width 43 height 12
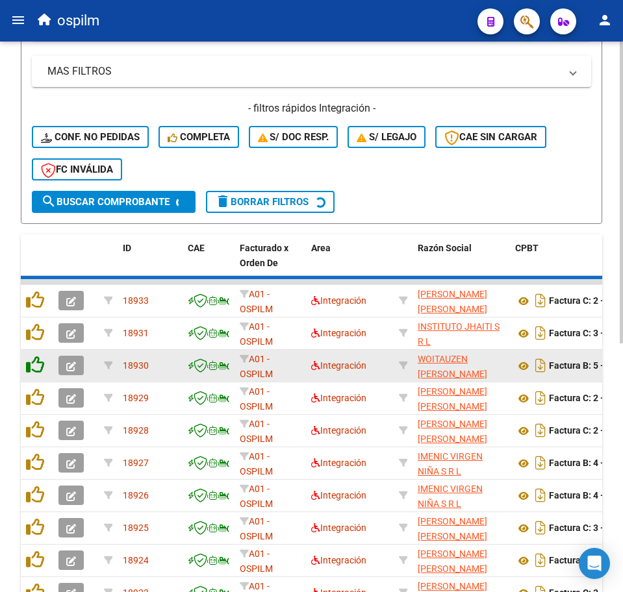
click at [38, 365] on icon at bounding box center [35, 365] width 18 height 18
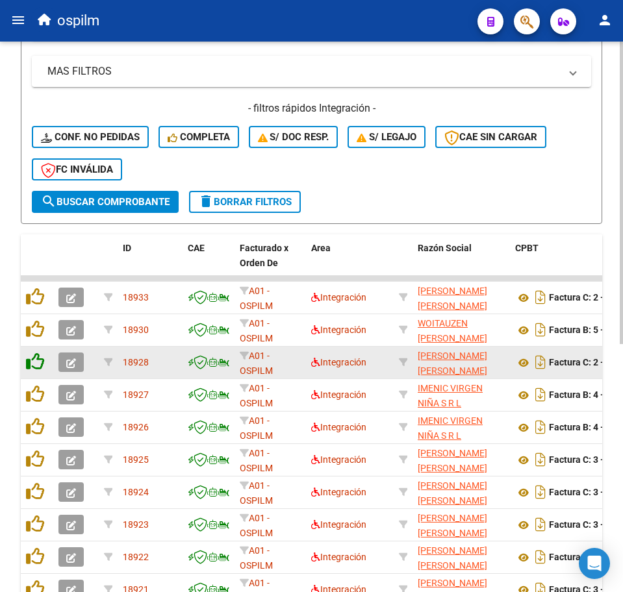
click at [27, 362] on icon at bounding box center [35, 362] width 18 height 18
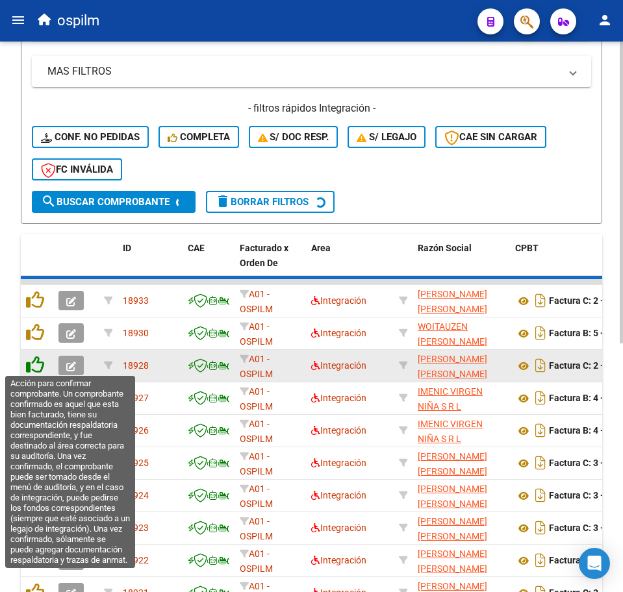
click at [36, 362] on icon at bounding box center [35, 365] width 18 height 18
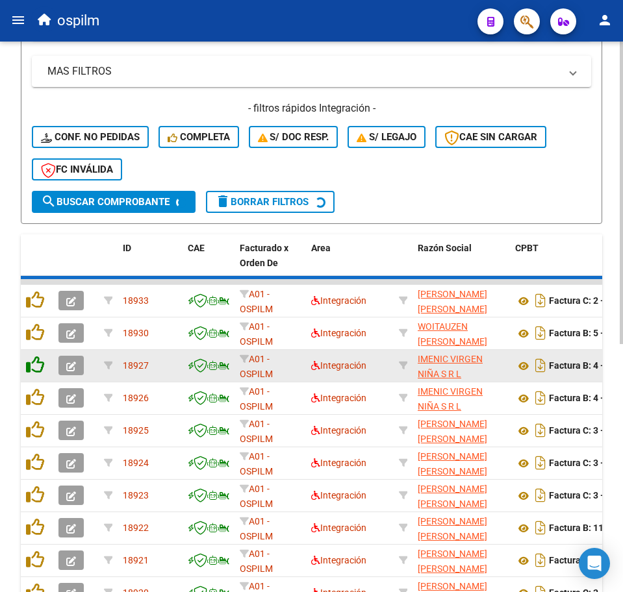
click at [36, 362] on icon at bounding box center [35, 365] width 18 height 18
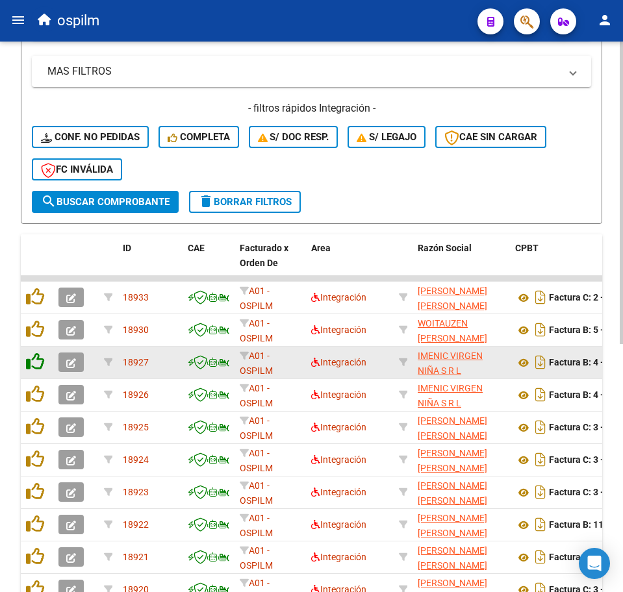
click at [36, 362] on icon at bounding box center [35, 362] width 18 height 18
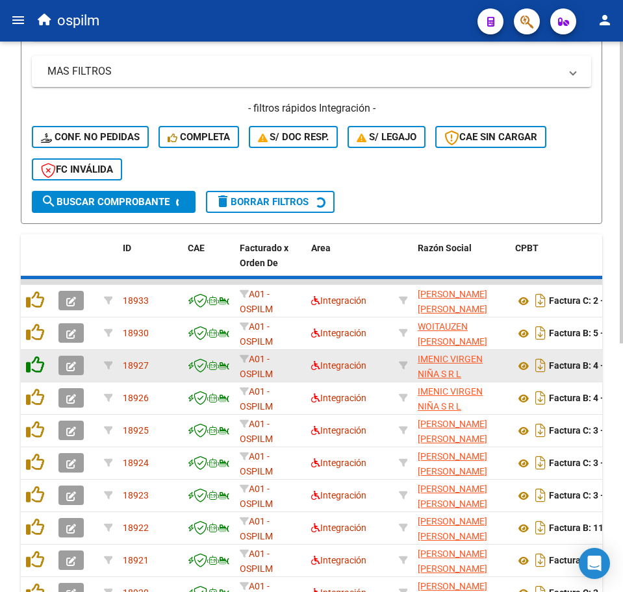
click at [36, 362] on icon at bounding box center [35, 365] width 18 height 18
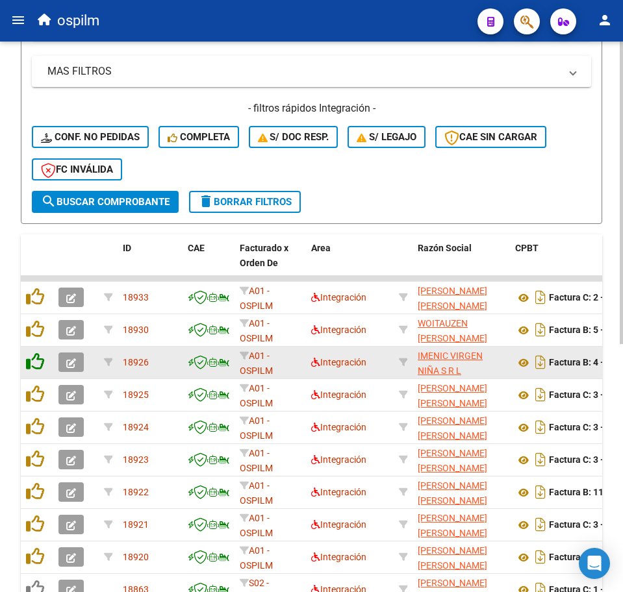
click at [36, 362] on icon at bounding box center [35, 362] width 18 height 18
click at [36, 364] on icon at bounding box center [35, 362] width 18 height 18
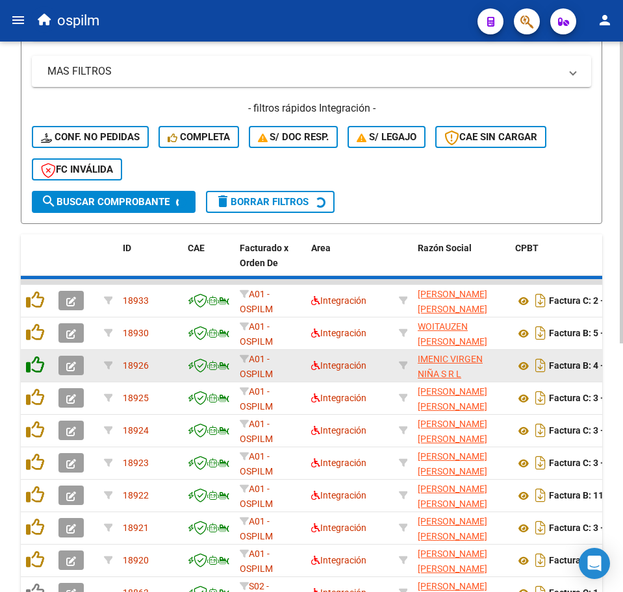
click at [36, 364] on icon at bounding box center [35, 365] width 18 height 18
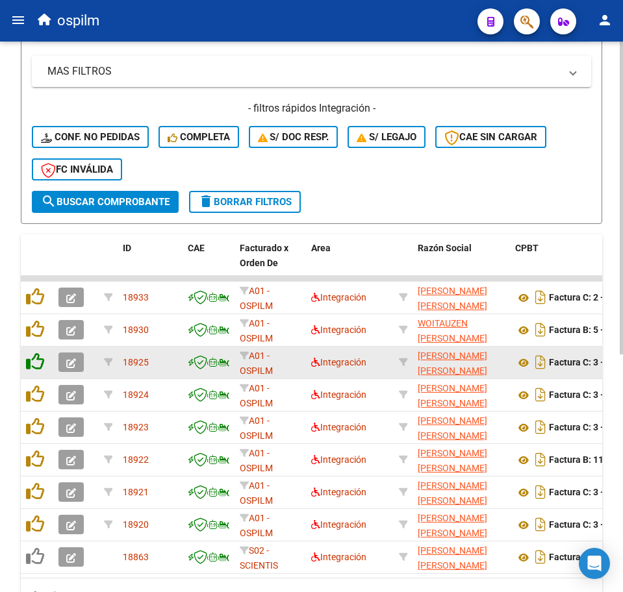
click at [36, 364] on icon at bounding box center [35, 362] width 18 height 18
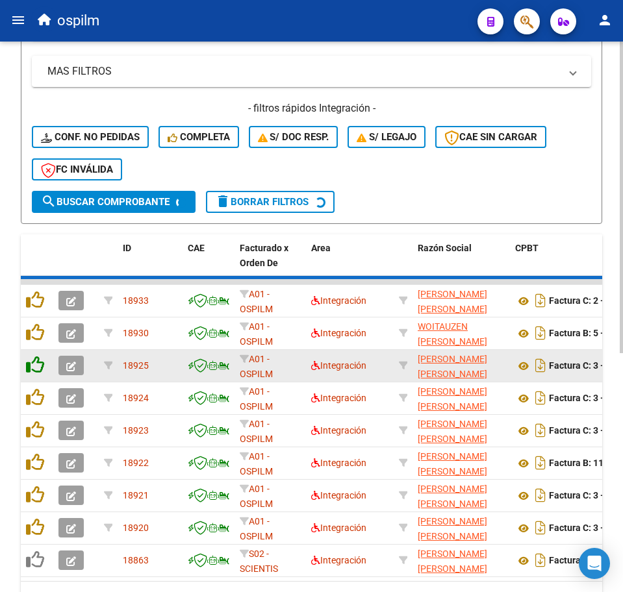
click at [36, 364] on icon at bounding box center [35, 365] width 18 height 18
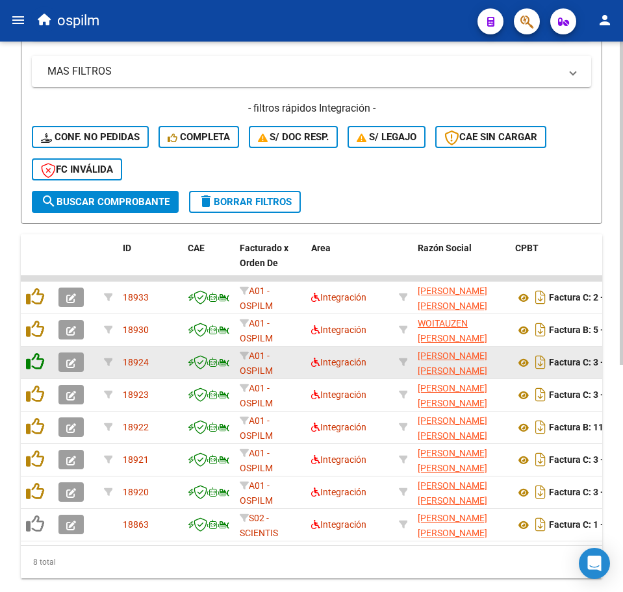
click at [36, 364] on icon at bounding box center [35, 362] width 18 height 18
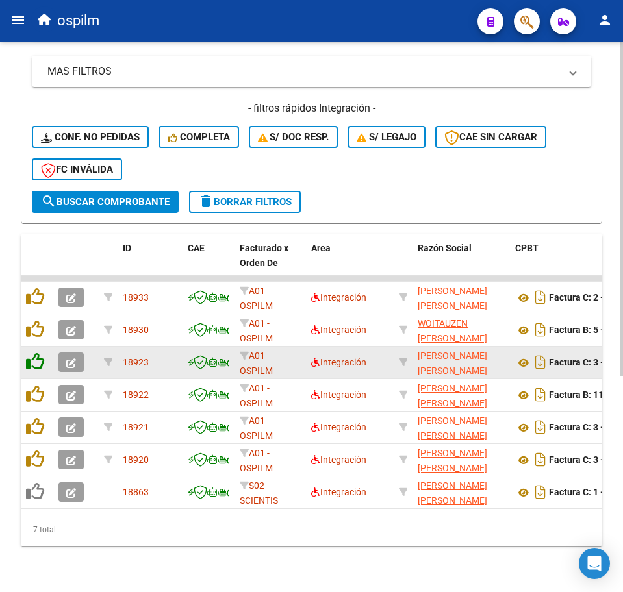
click at [36, 364] on icon at bounding box center [35, 362] width 18 height 18
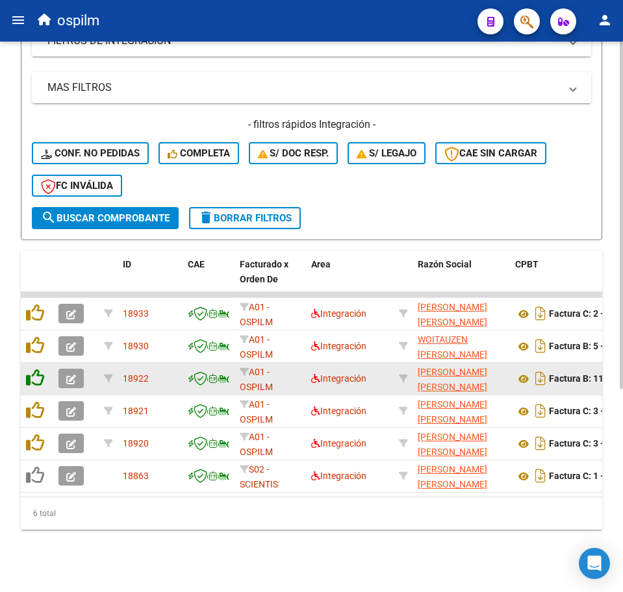
click at [36, 369] on icon at bounding box center [35, 378] width 18 height 18
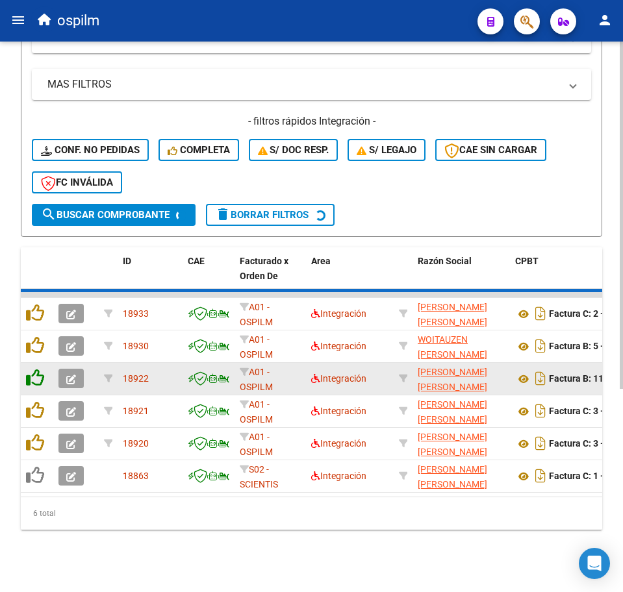
click at [36, 355] on icon at bounding box center [35, 345] width 18 height 18
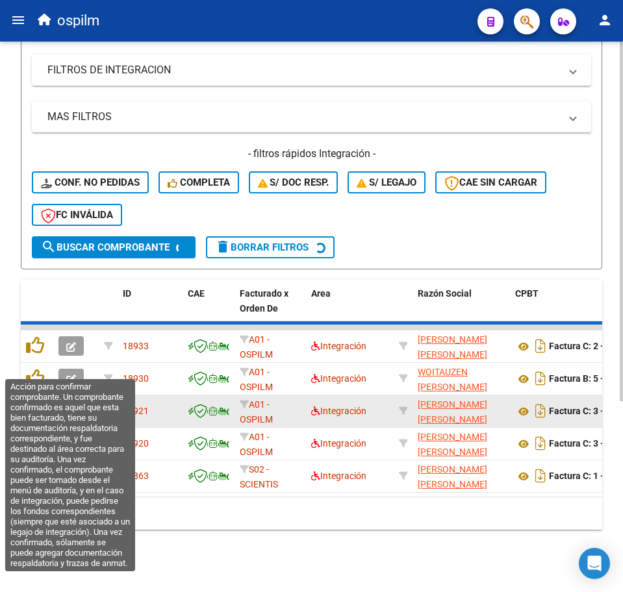
click at [36, 369] on icon at bounding box center [35, 378] width 18 height 18
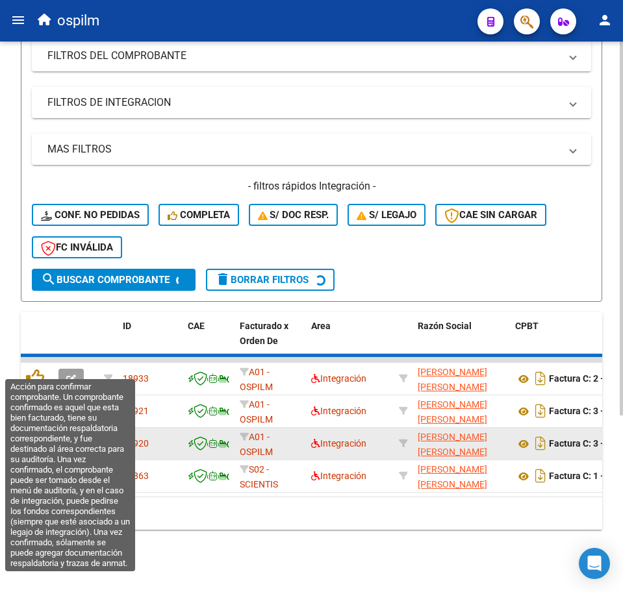
click at [36, 369] on icon at bounding box center [35, 378] width 18 height 18
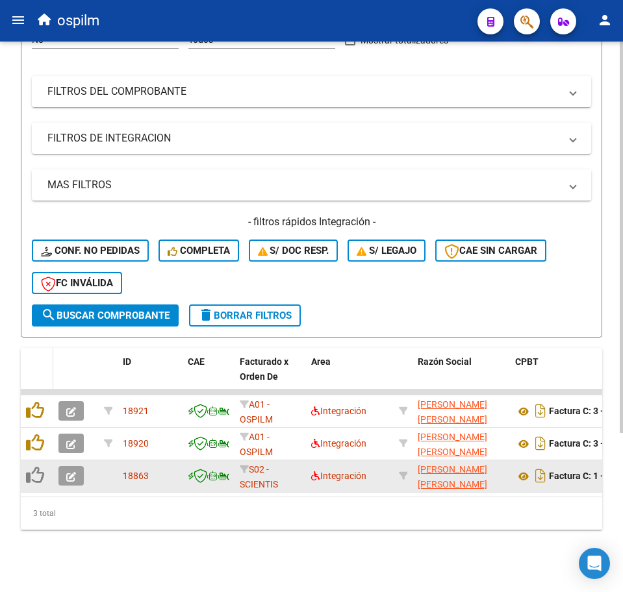
scroll to position [224, 0]
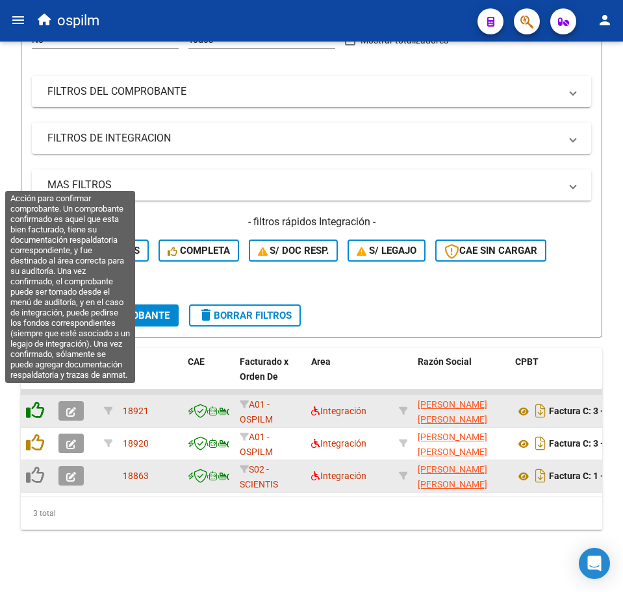
click at [39, 401] on icon at bounding box center [35, 410] width 18 height 18
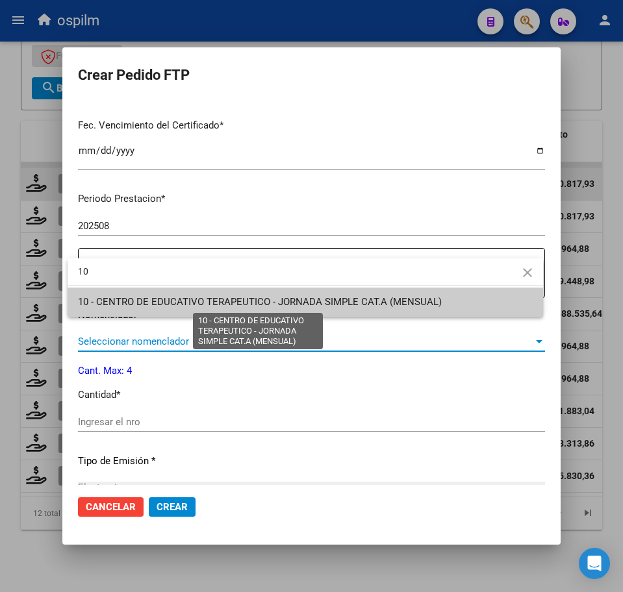
type input "10"
click at [133, 305] on span "10 - CENTRO DE EDUCATIVO TERAPEUTICO - JORNADA SIMPLE CAT.A (MENSUAL)" at bounding box center [260, 302] width 364 height 12
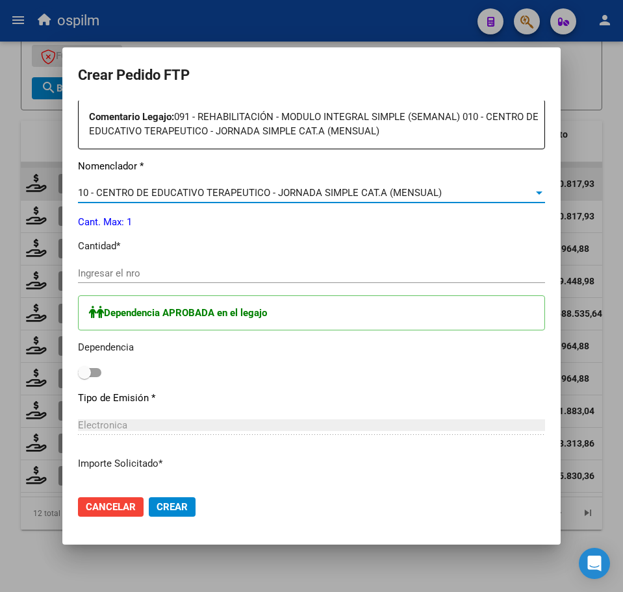
scroll to position [487, 0]
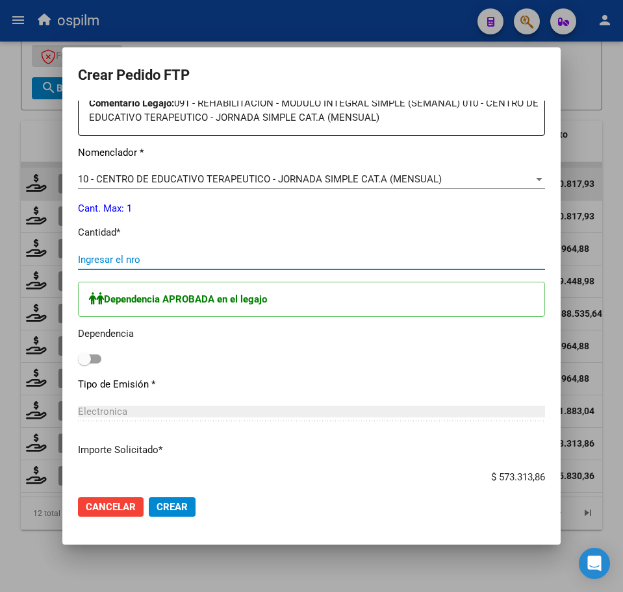
click at [189, 265] on input "Ingresar el nro" at bounding box center [311, 260] width 467 height 12
type input "1"
click at [95, 357] on span at bounding box center [89, 359] width 23 height 9
click at [84, 364] on input "checkbox" at bounding box center [84, 364] width 1 height 1
checkbox input "true"
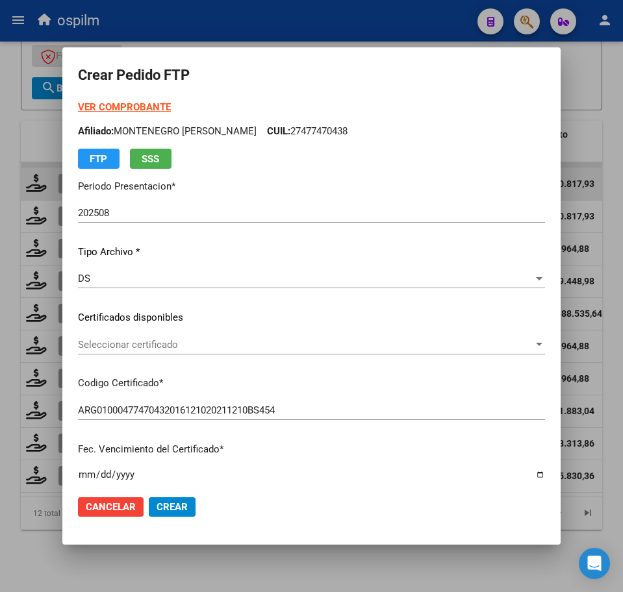
scroll to position [0, 0]
click at [174, 510] on span "Crear" at bounding box center [171, 507] width 31 height 12
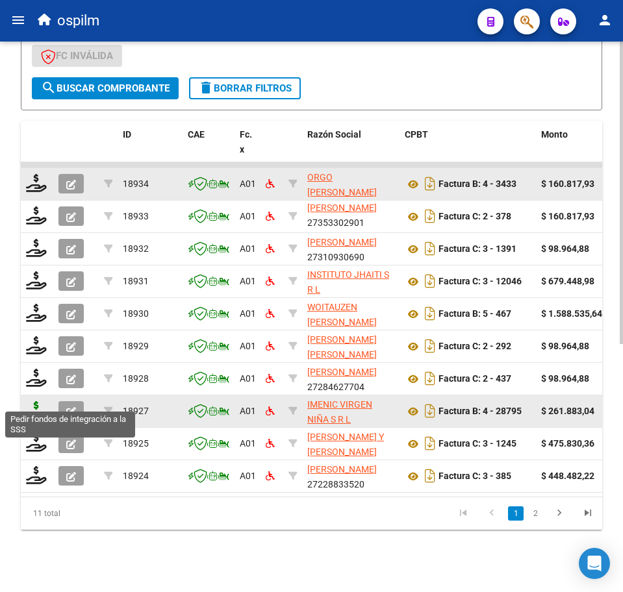
click at [31, 401] on icon at bounding box center [36, 410] width 21 height 18
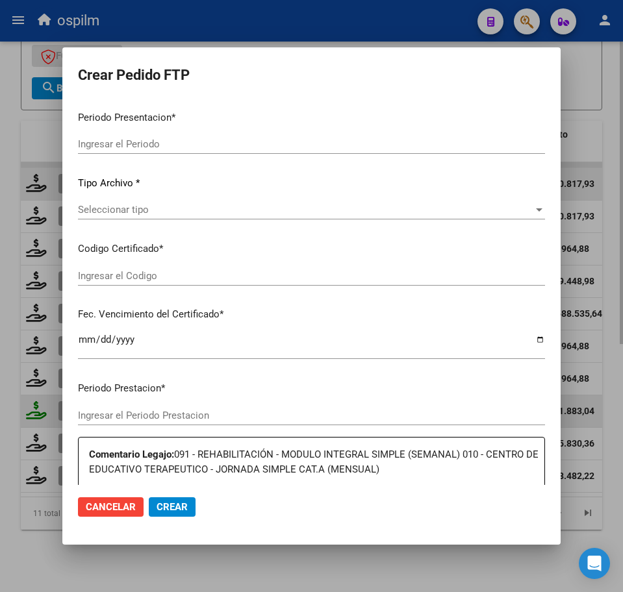
type input "202508"
type input "$ 261.883,04"
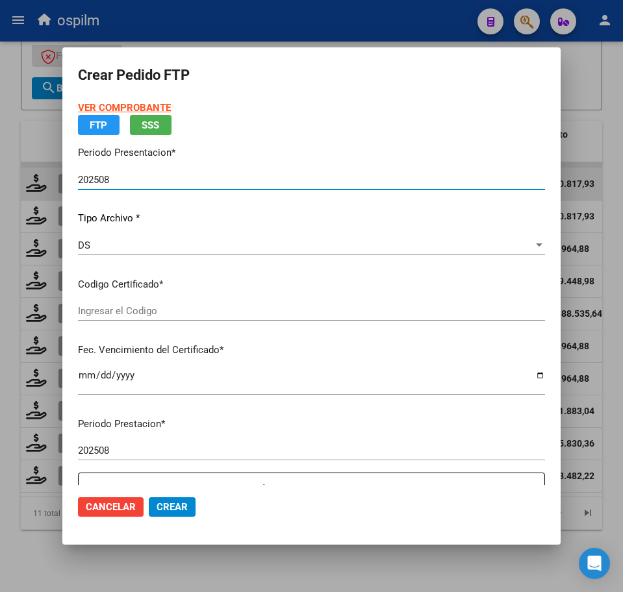
type input "ARG01000477470432016121020211210BS454"
type input "2023-04-18"
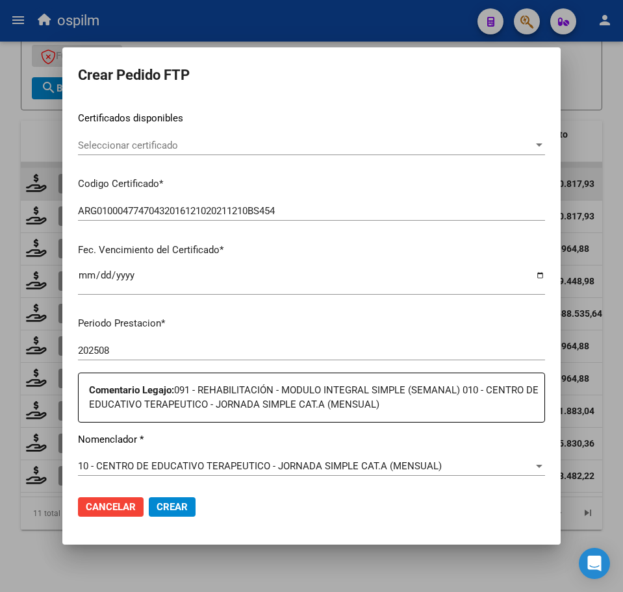
scroll to position [244, 0]
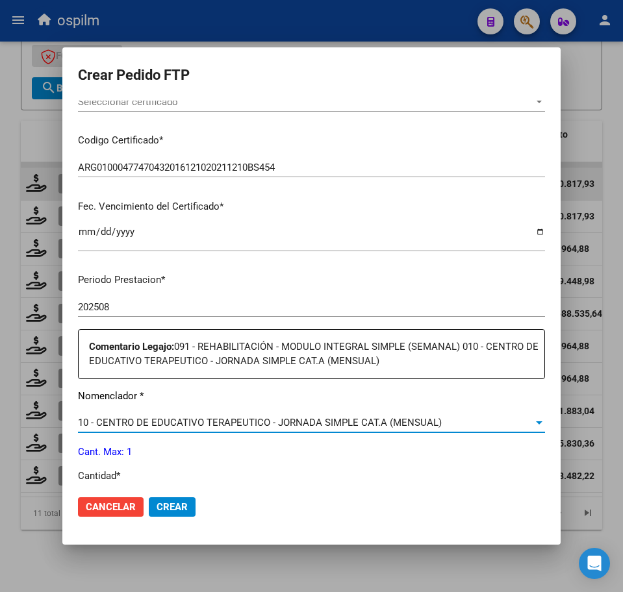
click at [179, 423] on span "10 - CENTRO DE EDUCATIVO TERAPEUTICO - JORNADA SIMPLE CAT.A (MENSUAL)" at bounding box center [260, 423] width 364 height 12
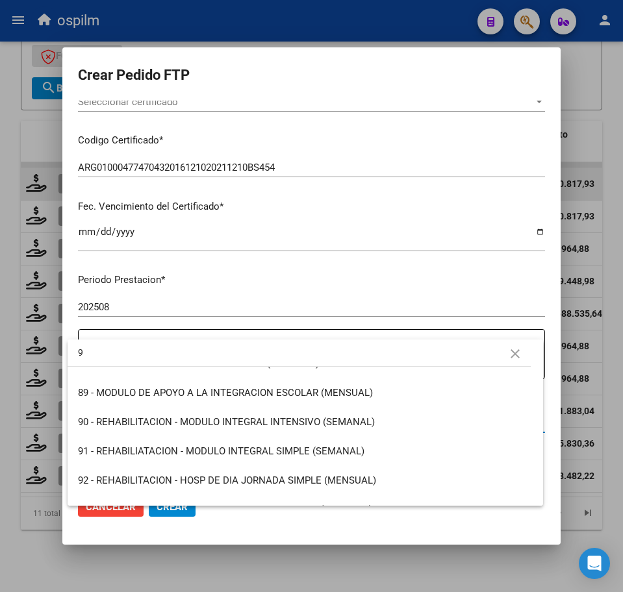
scroll to position [0, 0]
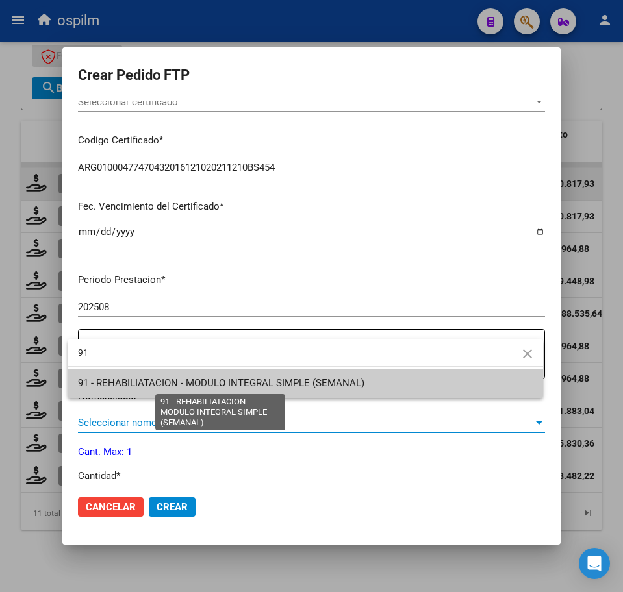
type input "91"
click at [177, 377] on span "91 - REHABILIATACION - MODULO INTEGRAL SIMPLE (SEMANAL)" at bounding box center [221, 383] width 286 height 12
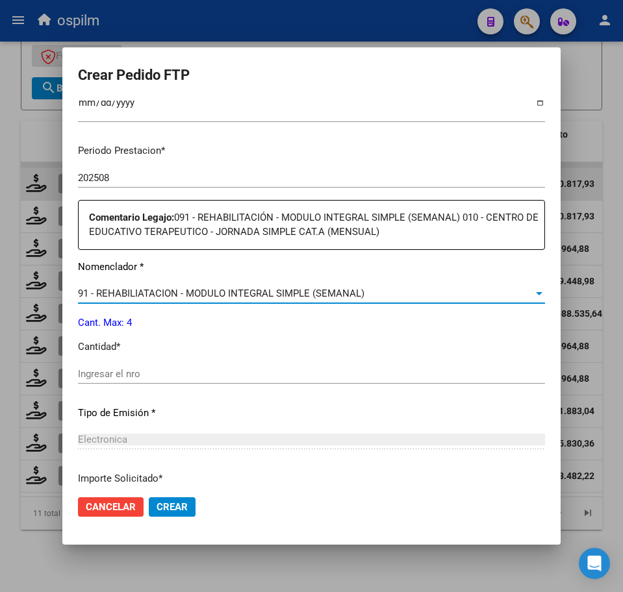
scroll to position [406, 0]
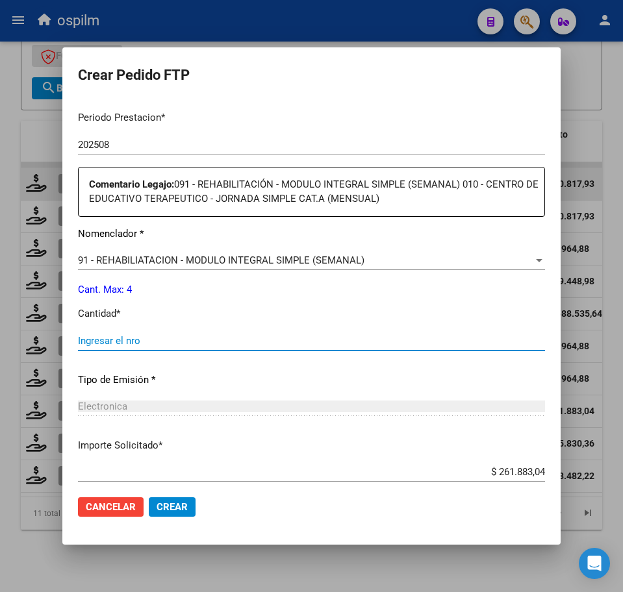
click at [153, 340] on input "Ingresar el nro" at bounding box center [311, 341] width 467 height 12
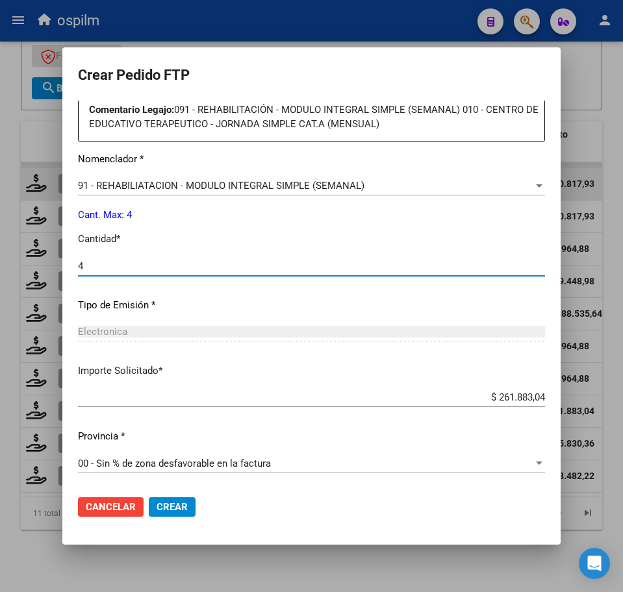
type input "4"
click at [188, 505] on button "Crear" at bounding box center [172, 506] width 47 height 19
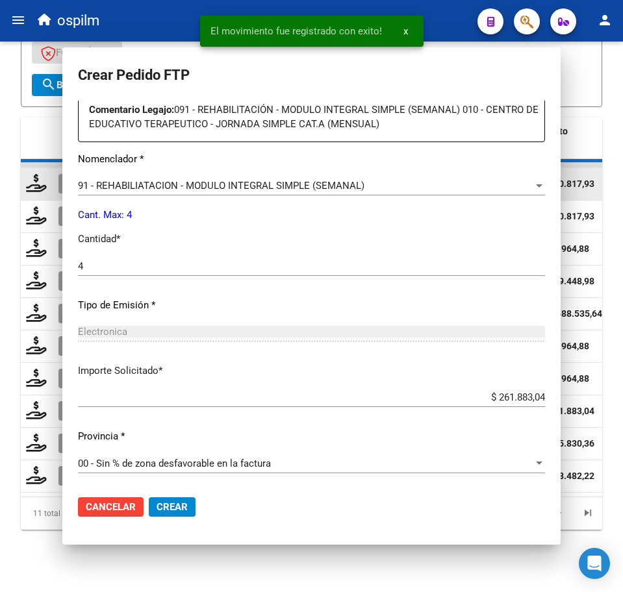
scroll to position [0, 0]
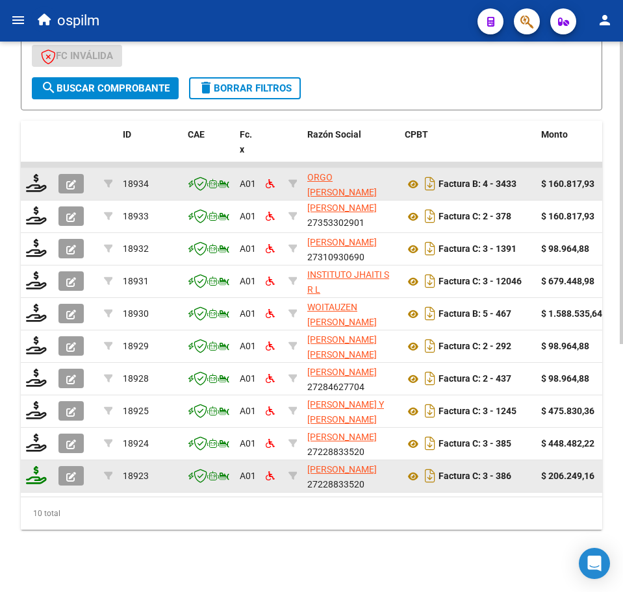
click at [27, 466] on icon at bounding box center [36, 475] width 21 height 18
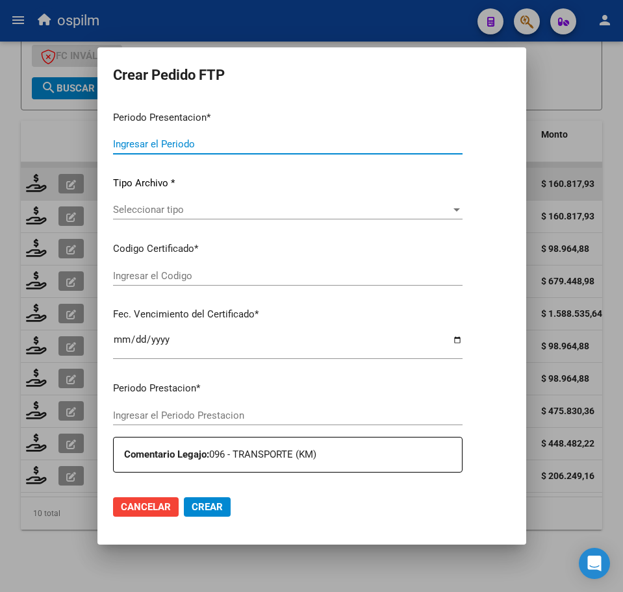
type input "202508"
type input "$ 206.249,16"
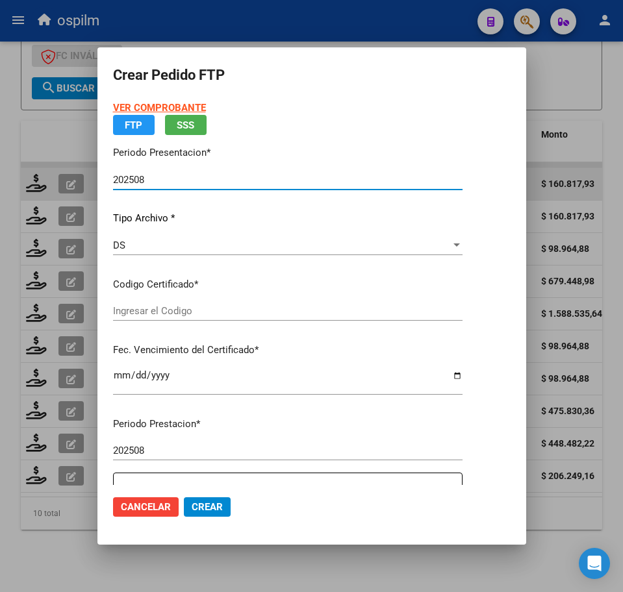
type input "ARG01000477470432016121020211210BS454"
type input "2023-04-18"
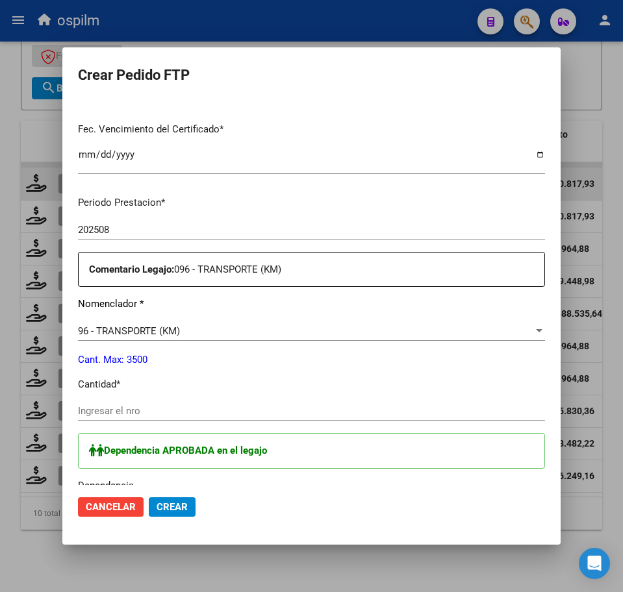
scroll to position [406, 0]
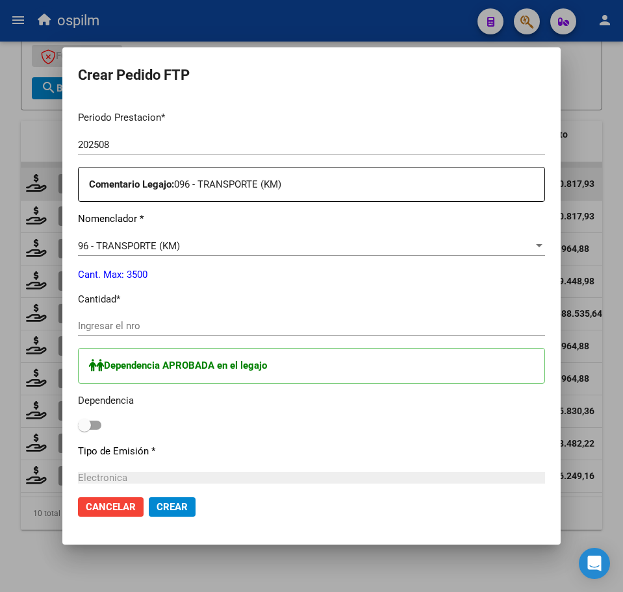
click at [194, 329] on input "Ingresar el nro" at bounding box center [311, 326] width 467 height 12
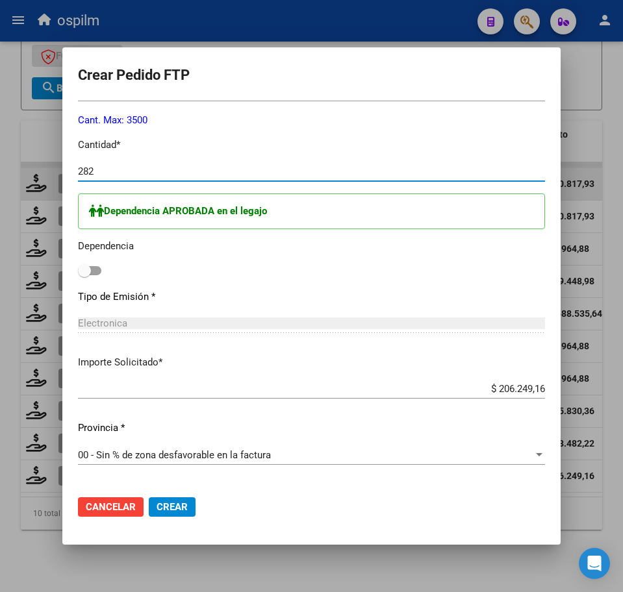
scroll to position [568, 0]
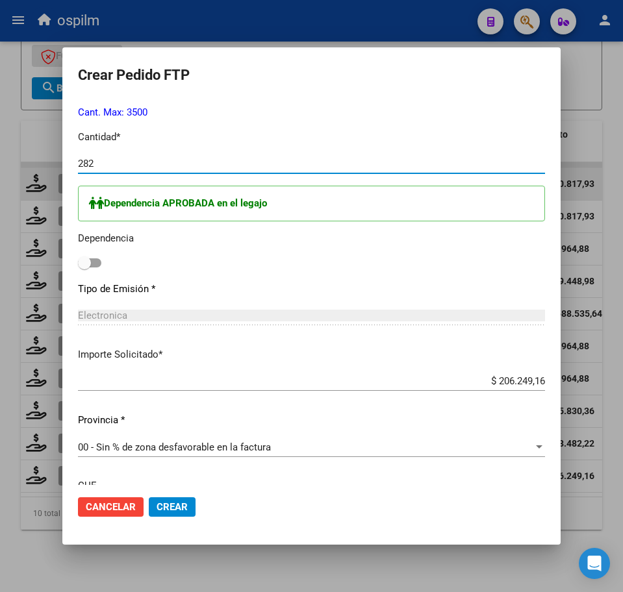
type input "282"
click at [99, 264] on span at bounding box center [89, 262] width 23 height 9
click at [84, 268] on input "checkbox" at bounding box center [84, 268] width 1 height 1
checkbox input "true"
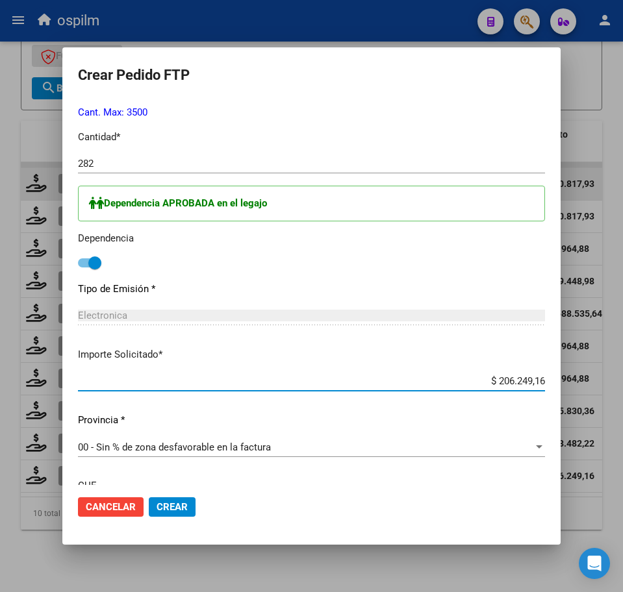
drag, startPoint x: 484, startPoint y: 379, endPoint x: 538, endPoint y: 371, distance: 53.9
click at [538, 371] on mat-dialog-content "VER COMPROBANTE ARCA Padrón Afiliado: MONTENEGRO MILAGROS ESTEFANIA CUIL: 27477…" at bounding box center [311, 293] width 498 height 385
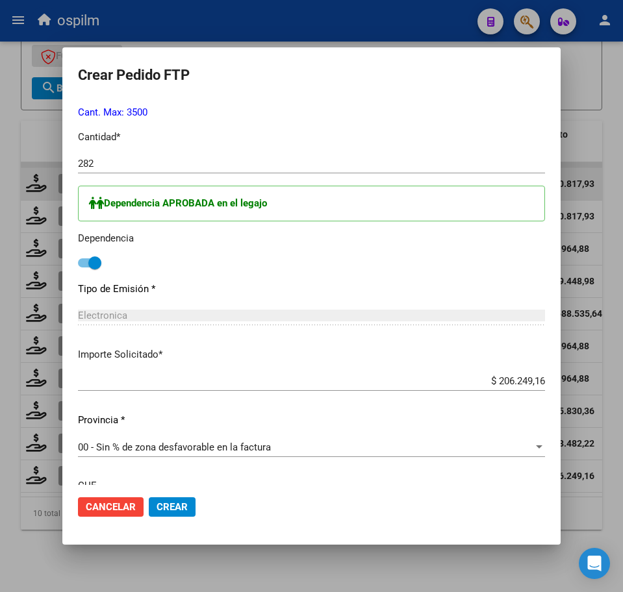
click at [508, 245] on div "Dependencia APROBADA en el legajo Dependencia" at bounding box center [311, 229] width 467 height 86
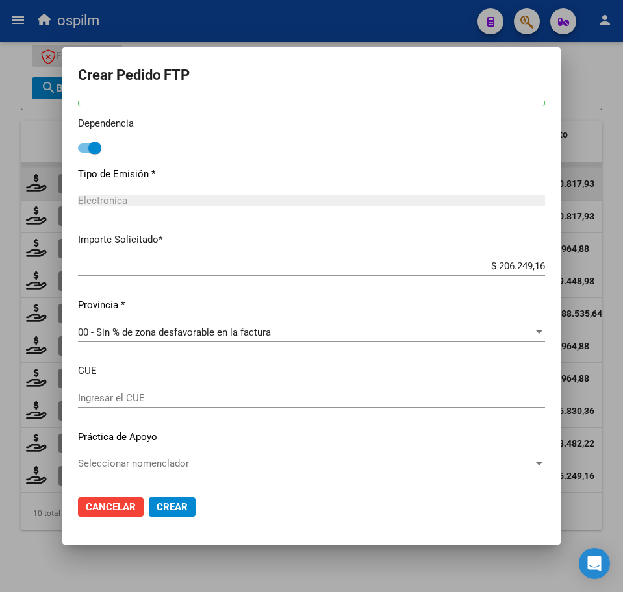
click at [176, 505] on span "Crear" at bounding box center [171, 507] width 31 height 12
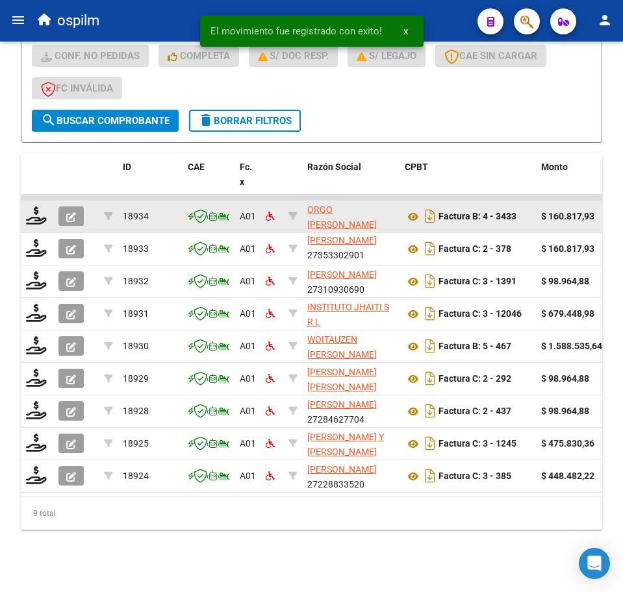
scroll to position [419, 0]
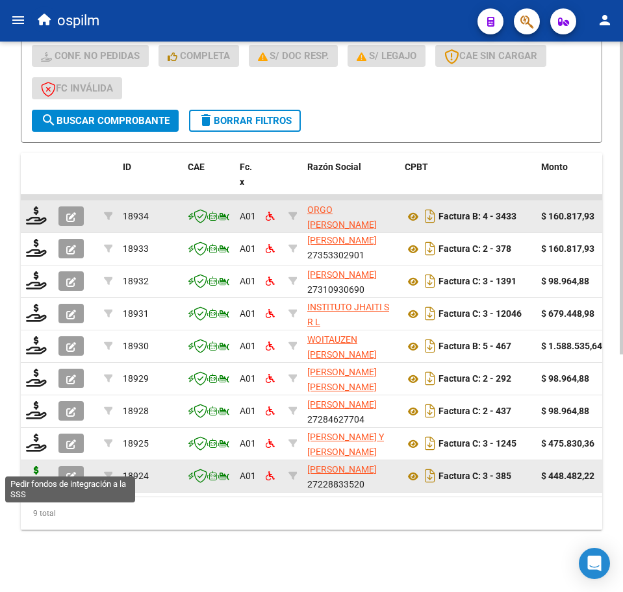
click at [34, 466] on icon at bounding box center [36, 475] width 21 height 18
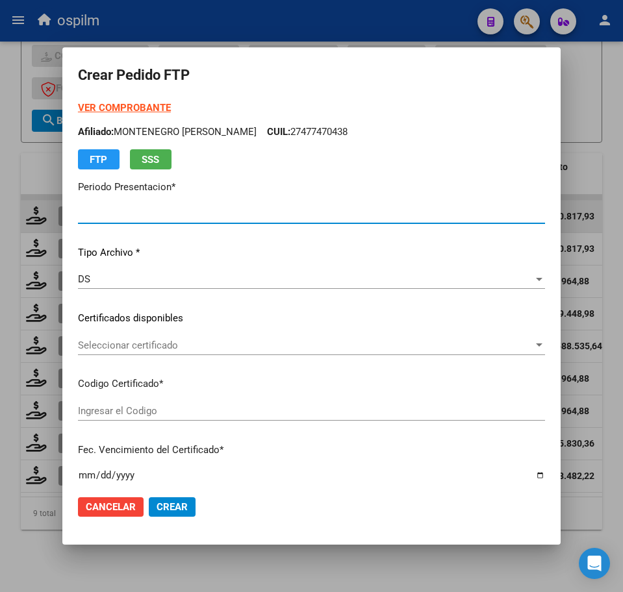
type input "202508"
type input "$ 448.482,22"
type input "ARG01000477470432016121020211210BS454"
type input "2023-04-18"
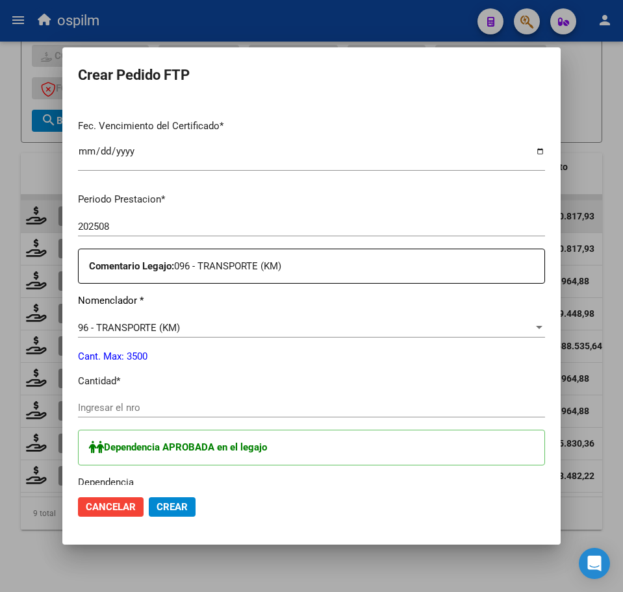
scroll to position [325, 0]
click at [184, 405] on input "Ingresar el nro" at bounding box center [311, 407] width 467 height 12
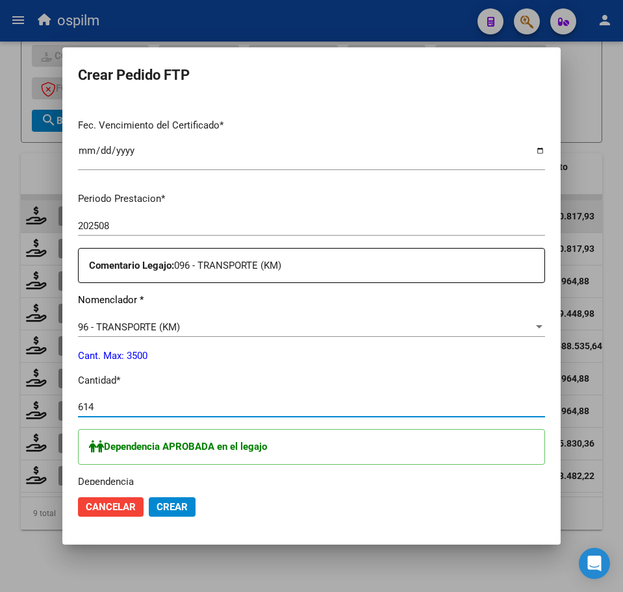
type input "614"
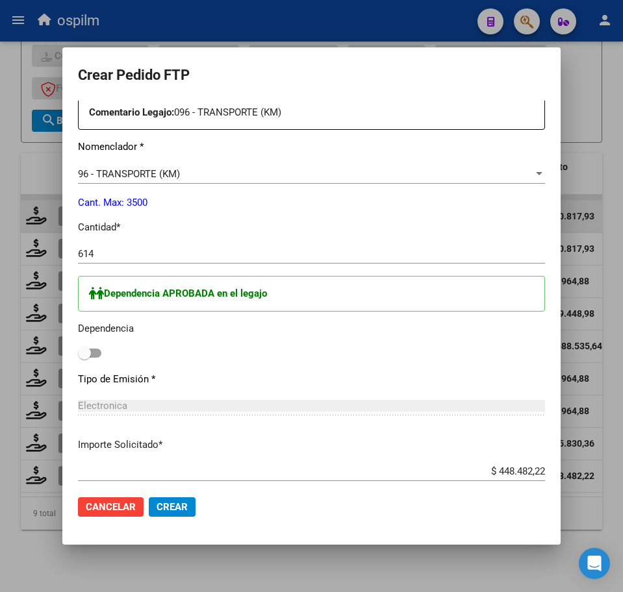
scroll to position [487, 0]
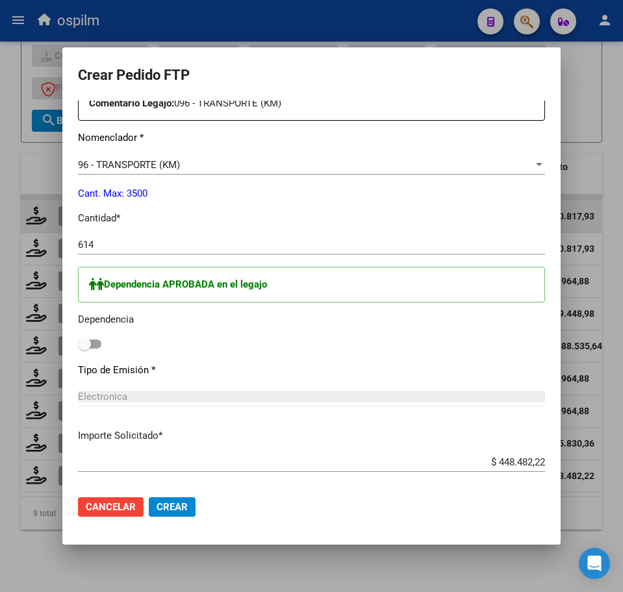
click at [95, 343] on span at bounding box center [89, 344] width 23 height 9
click at [84, 349] on input "checkbox" at bounding box center [84, 349] width 1 height 1
checkbox input "true"
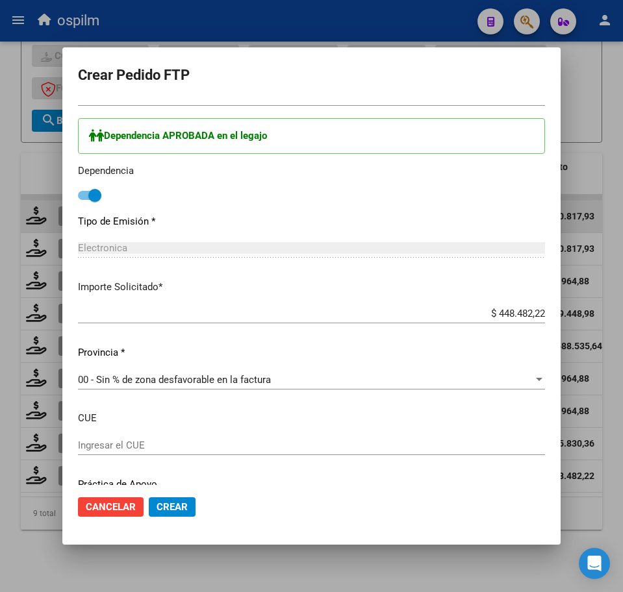
scroll to position [683, 0]
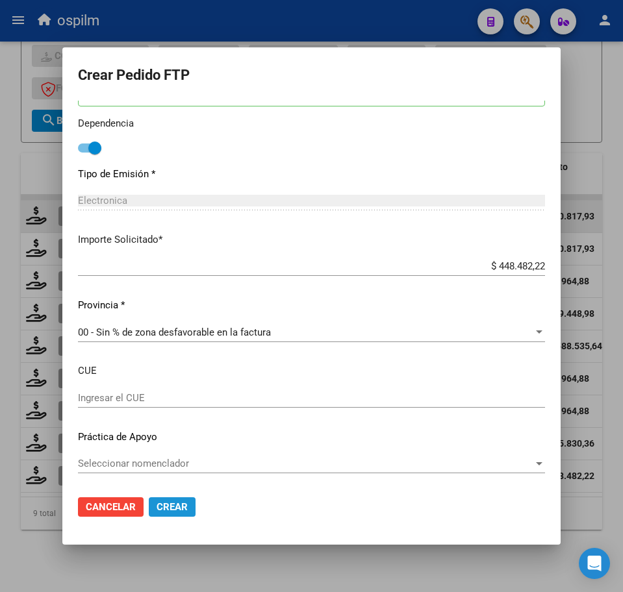
click at [171, 508] on span "Crear" at bounding box center [171, 507] width 31 height 12
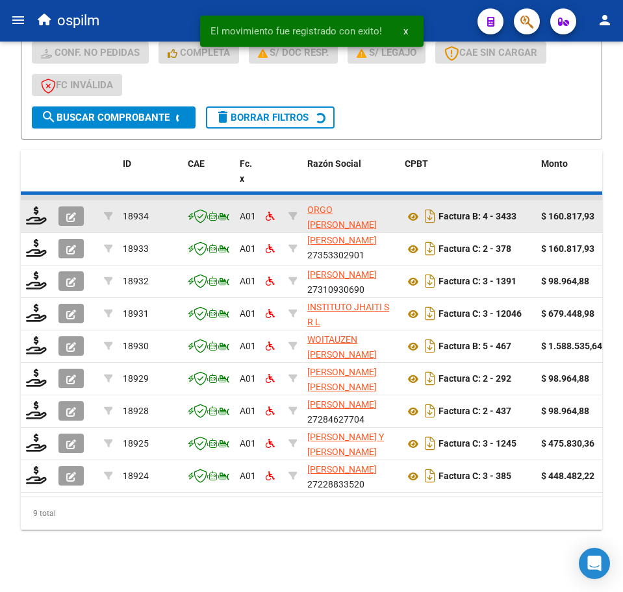
scroll to position [386, 0]
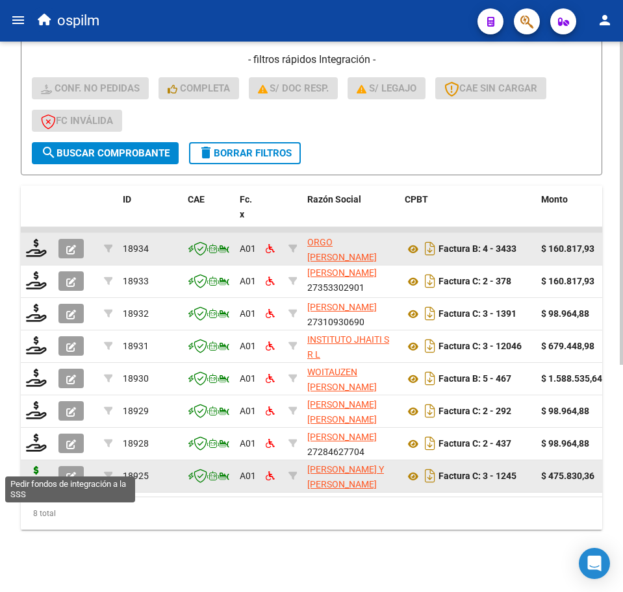
click at [33, 469] on icon at bounding box center [36, 475] width 21 height 18
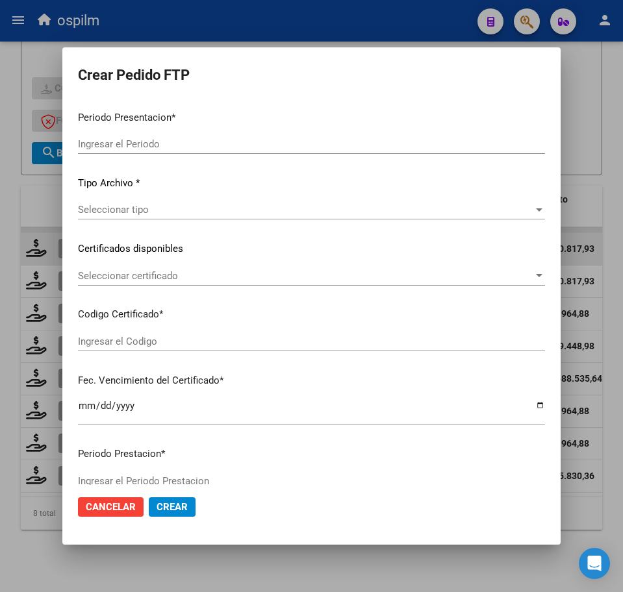
type input "202508"
type input "$ 475.830,36"
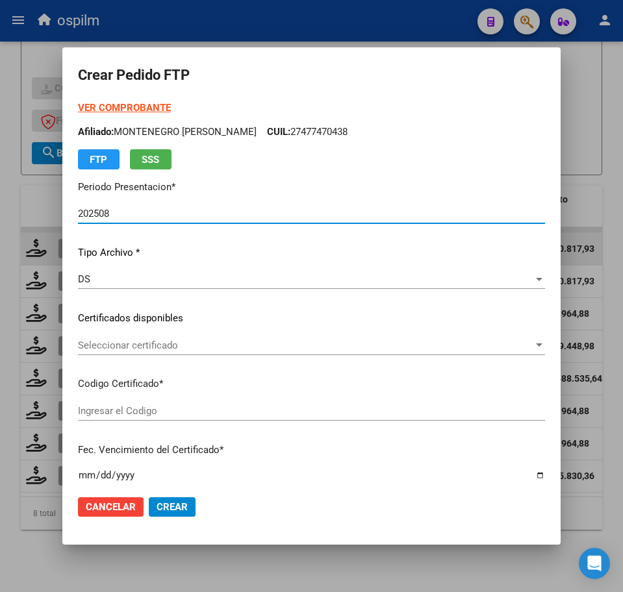
type input "ARG01000541299222022100620271006BS440"
type input "2027-10-06"
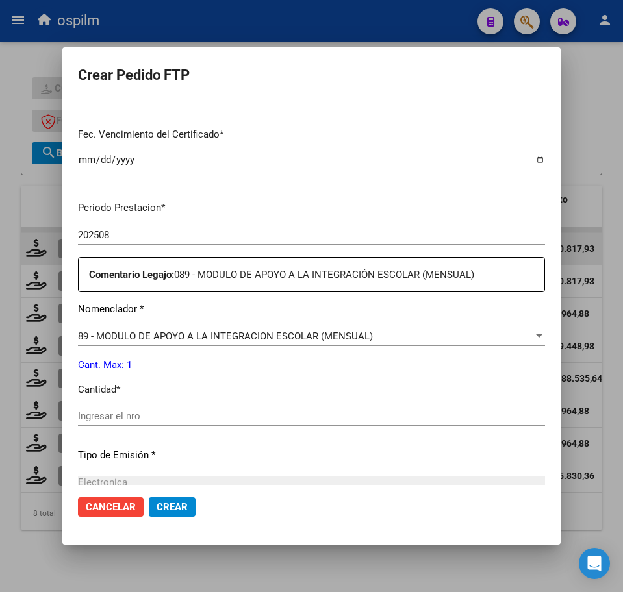
scroll to position [325, 0]
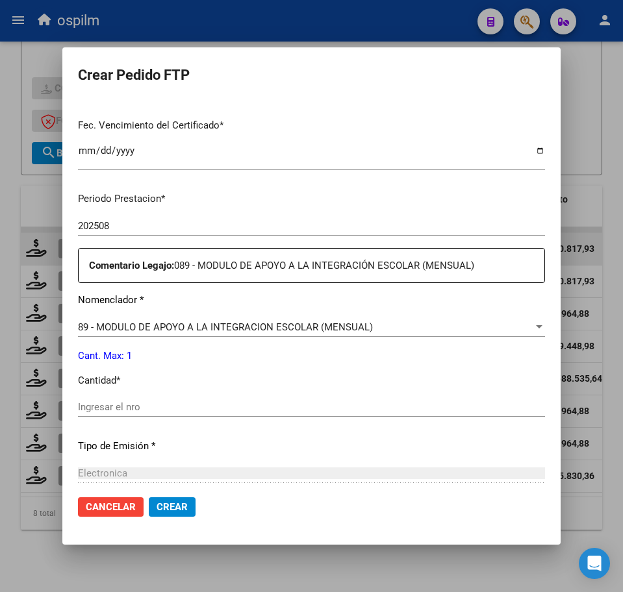
click at [163, 405] on input "Ingresar el nro" at bounding box center [311, 407] width 467 height 12
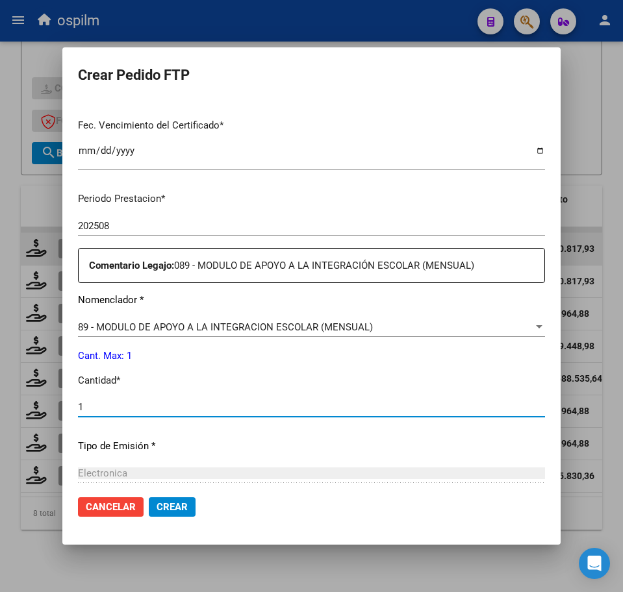
type input "1"
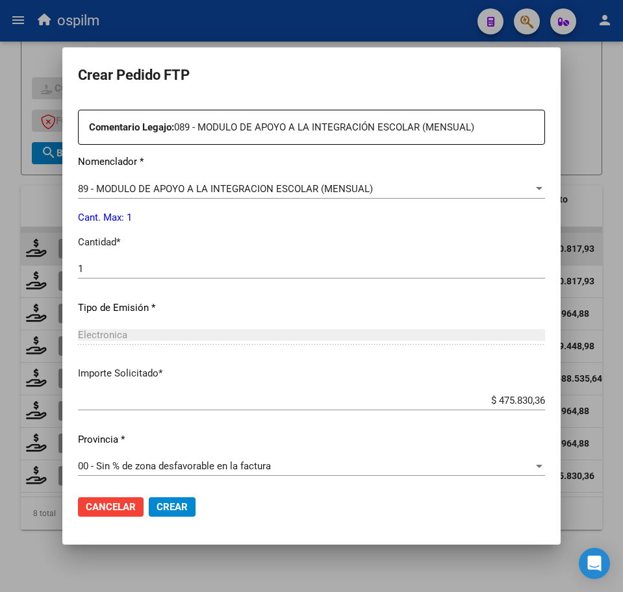
scroll to position [466, 0]
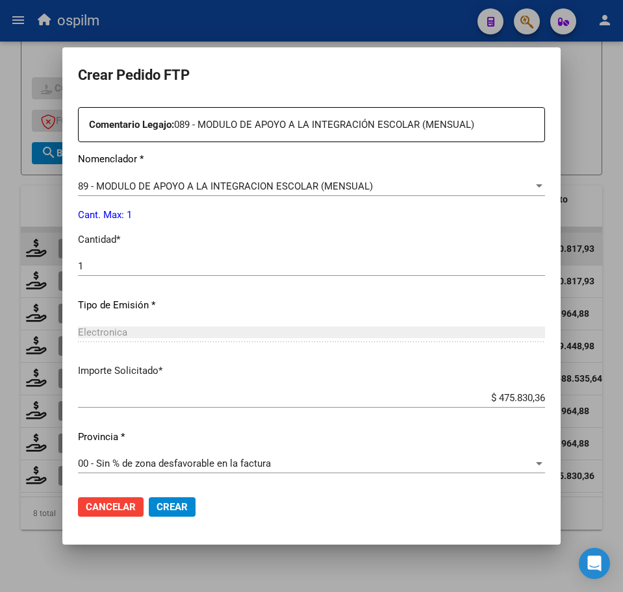
click at [172, 507] on span "Crear" at bounding box center [171, 507] width 31 height 12
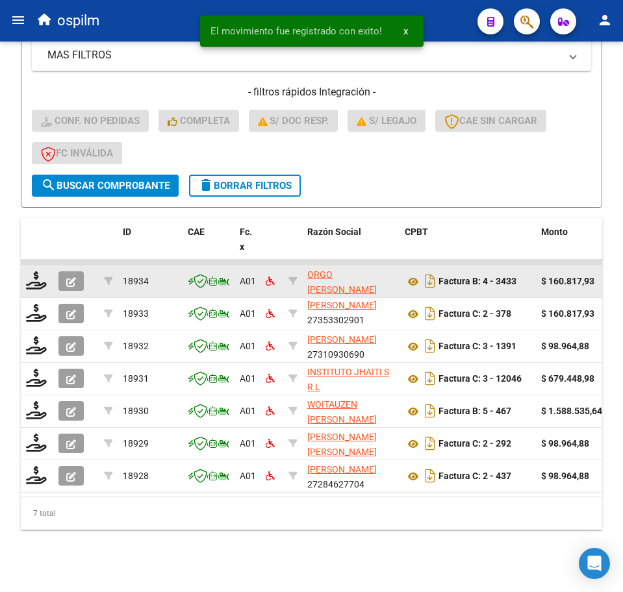
scroll to position [354, 0]
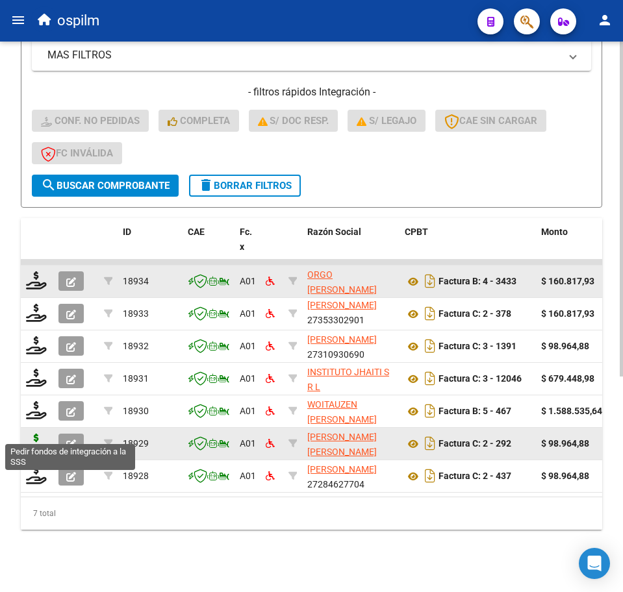
click at [35, 434] on icon at bounding box center [36, 443] width 21 height 18
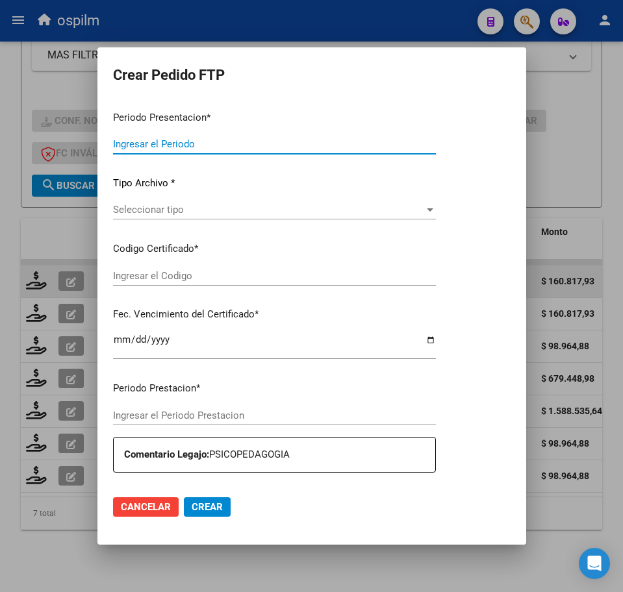
type input "202508"
type input "$ 98.964,88"
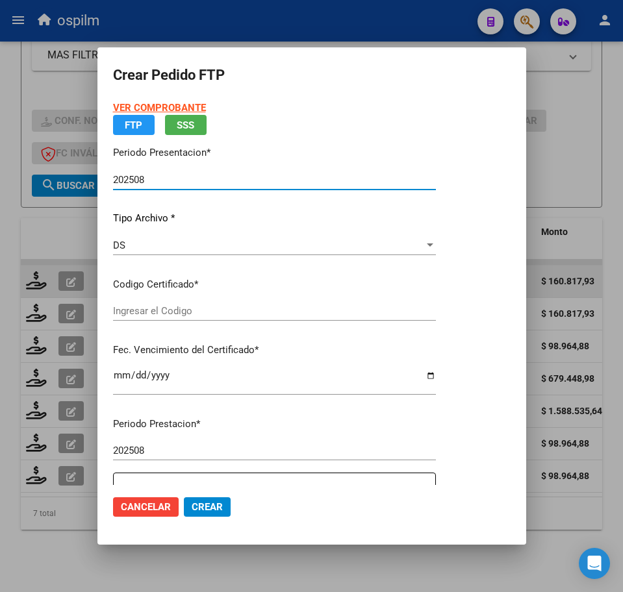
type input "ARG01000541299222022100620271006BS440"
type input "2027-10-06"
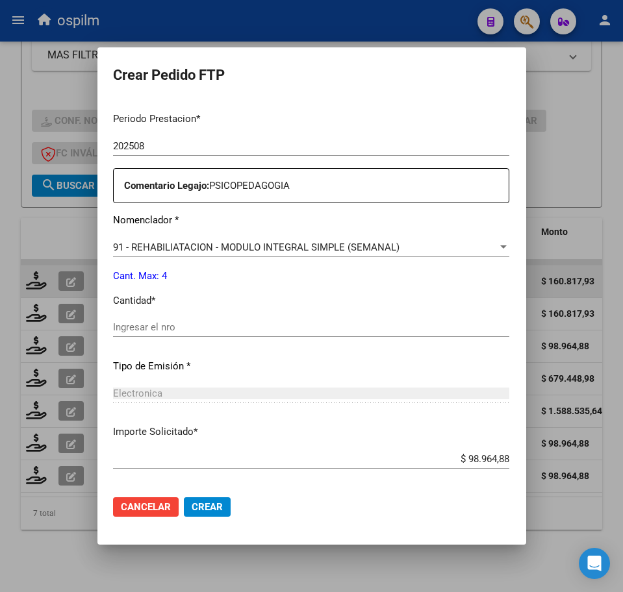
scroll to position [406, 0]
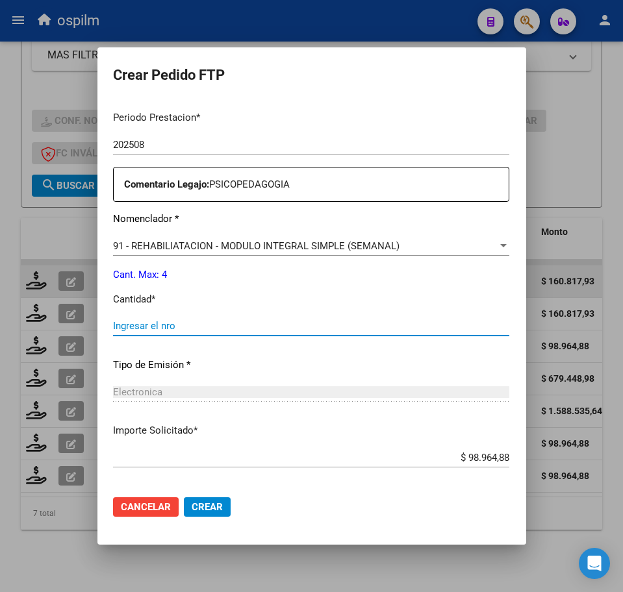
click at [188, 325] on input "Ingresar el nro" at bounding box center [311, 326] width 396 height 12
type input "4"
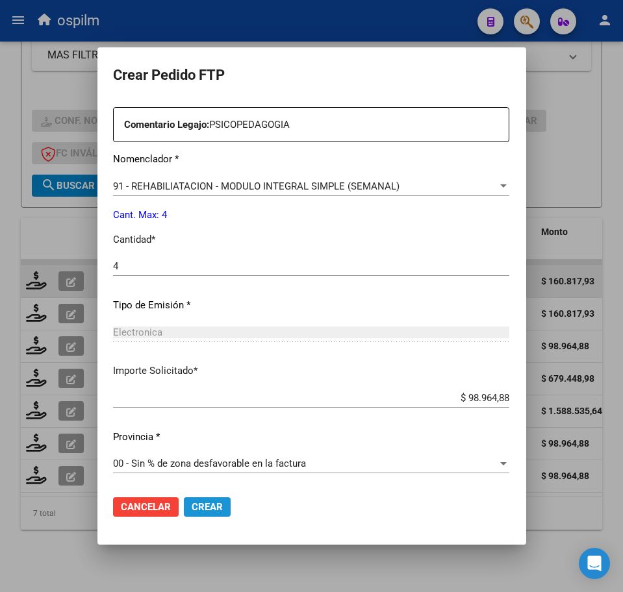
click at [192, 510] on span "Crear" at bounding box center [207, 507] width 31 height 12
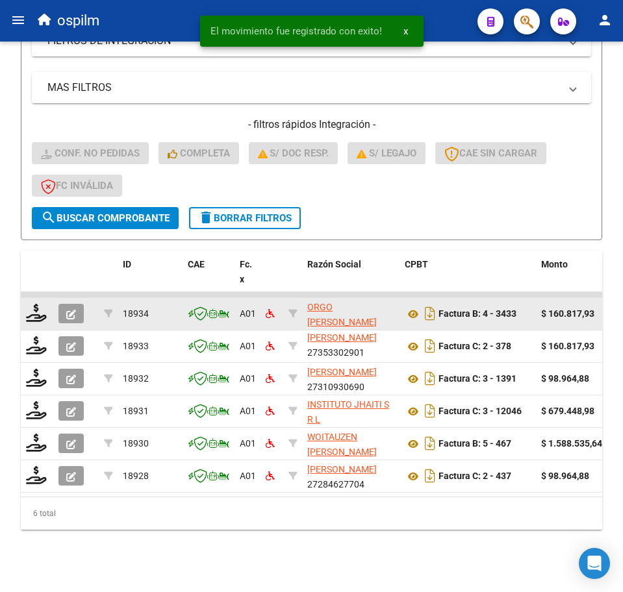
scroll to position [321, 0]
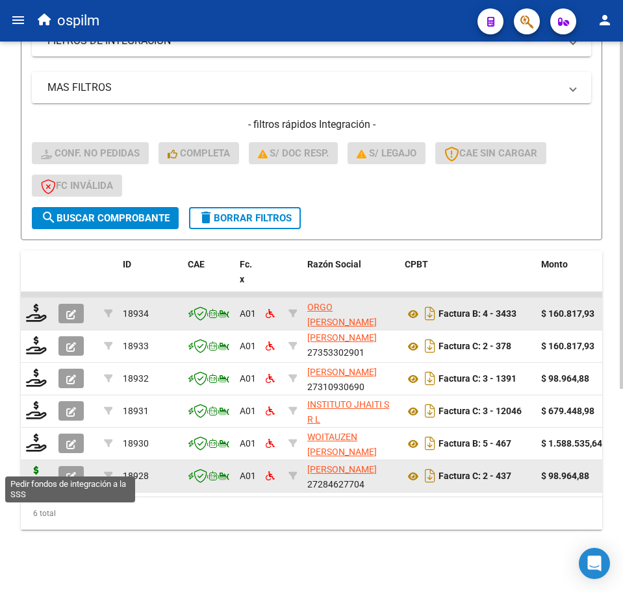
click at [33, 467] on icon at bounding box center [36, 475] width 21 height 18
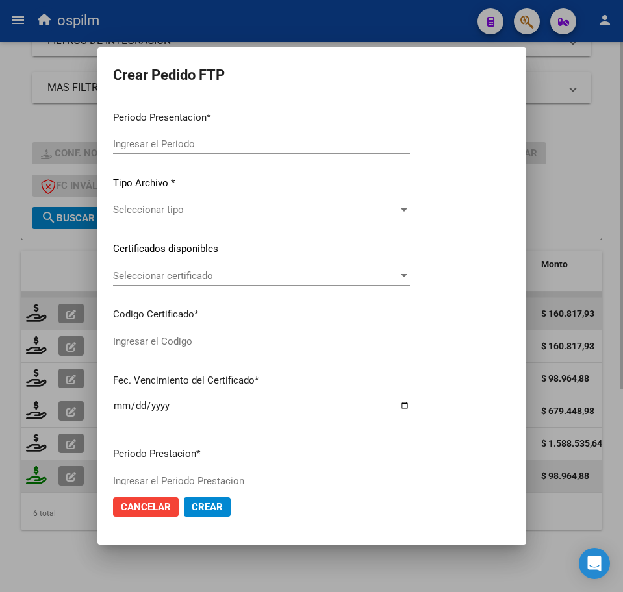
type input "202508"
type input "$ 98.964,88"
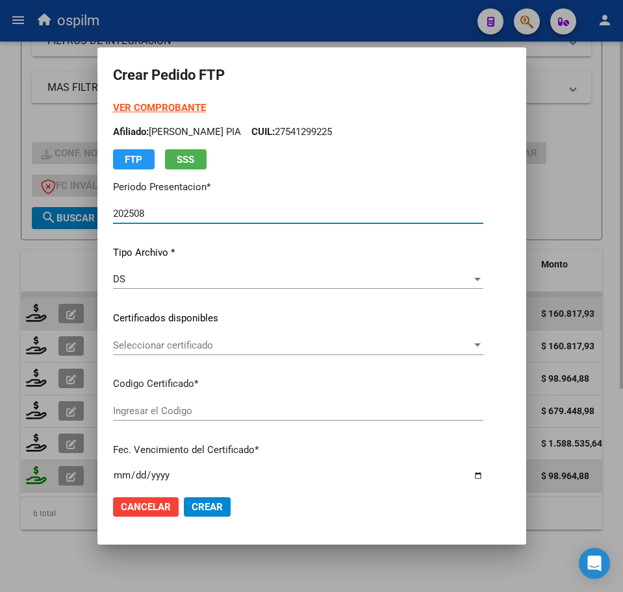
type input "ARG01000541299222022100620271006BS440"
type input "2027-10-06"
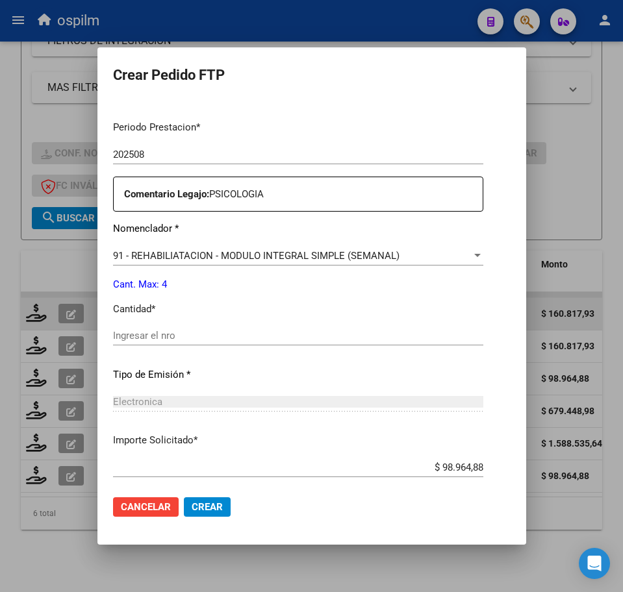
scroll to position [406, 0]
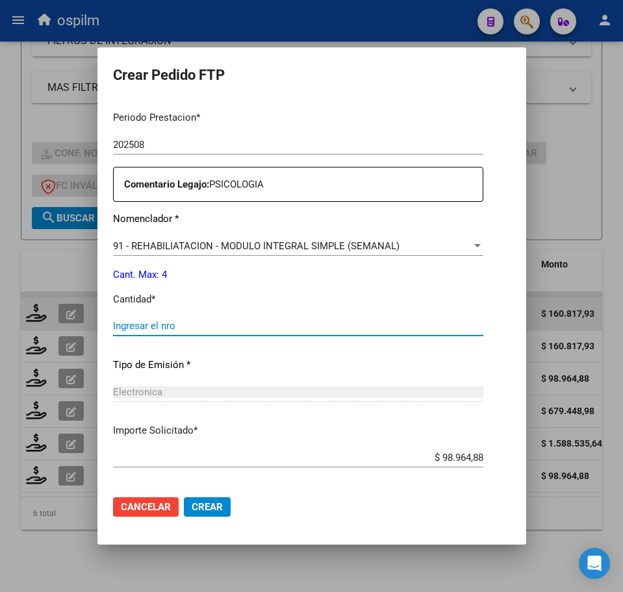
click at [146, 323] on input "Ingresar el nro" at bounding box center [298, 326] width 370 height 12
type input "4"
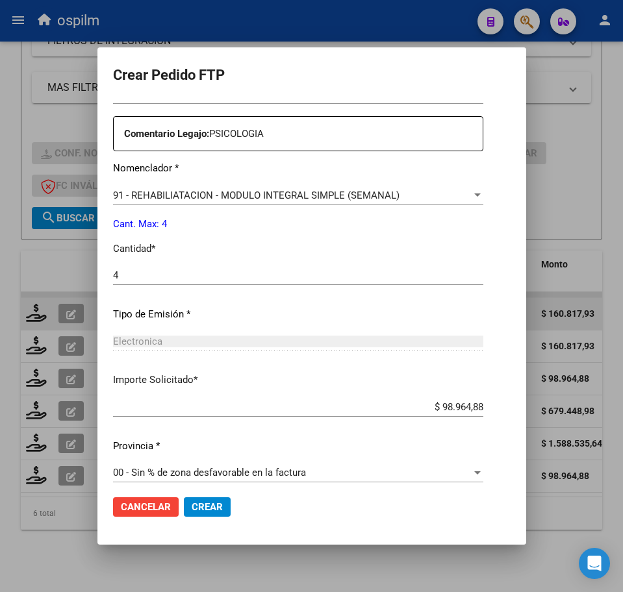
scroll to position [466, 0]
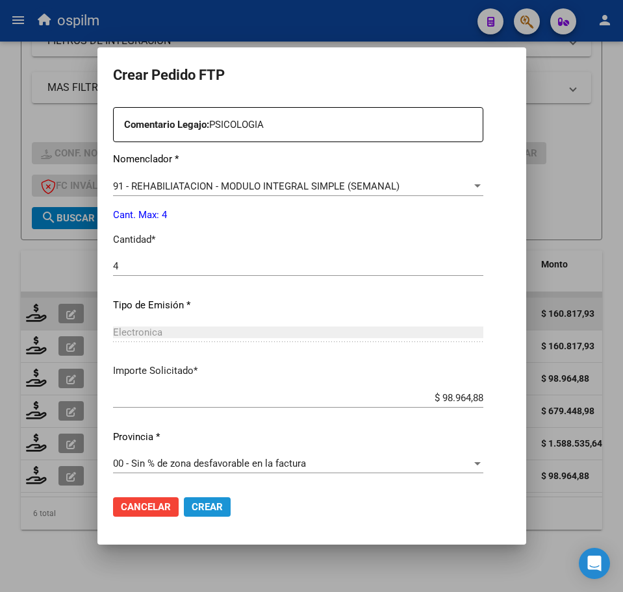
click at [192, 505] on span "Crear" at bounding box center [207, 507] width 31 height 12
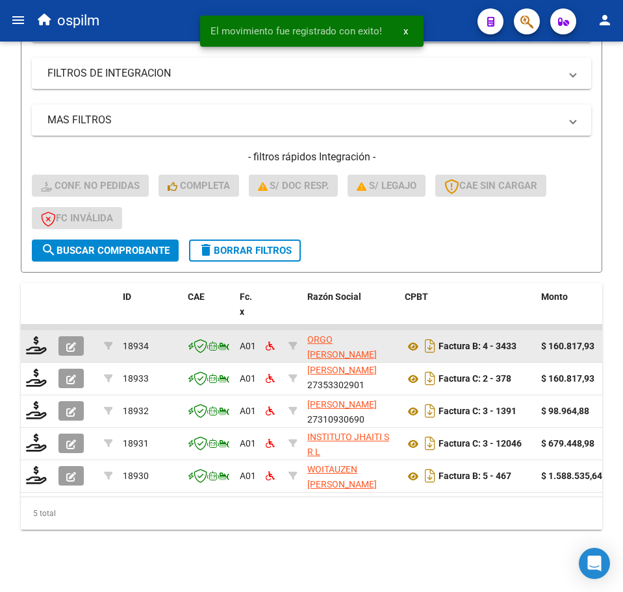
scroll to position [289, 0]
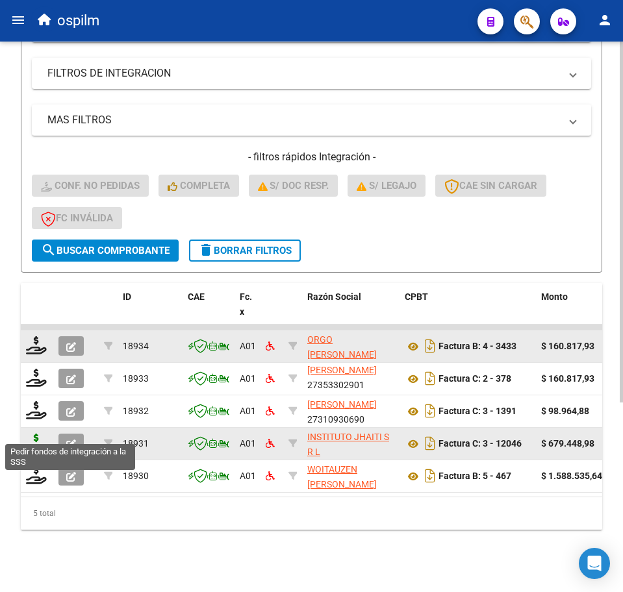
click at [44, 434] on icon at bounding box center [36, 443] width 21 height 18
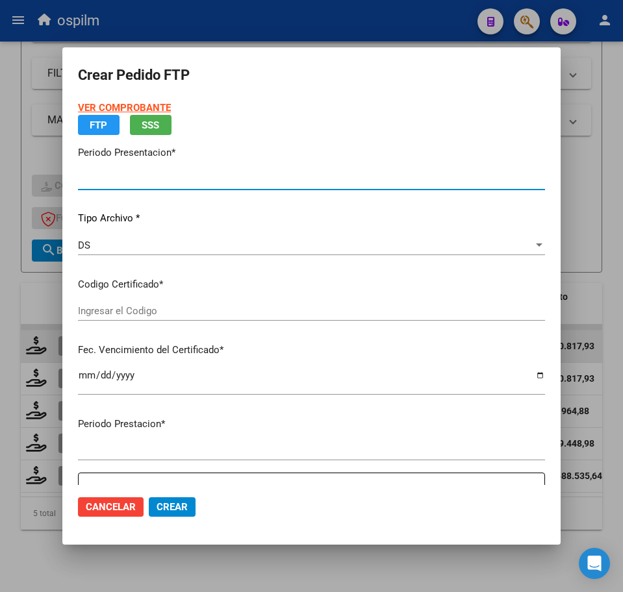
type input "202508"
type input "$ 679.448,98"
type input "ARG02000483005192018070320230703BS348"
type input "2028-07-05"
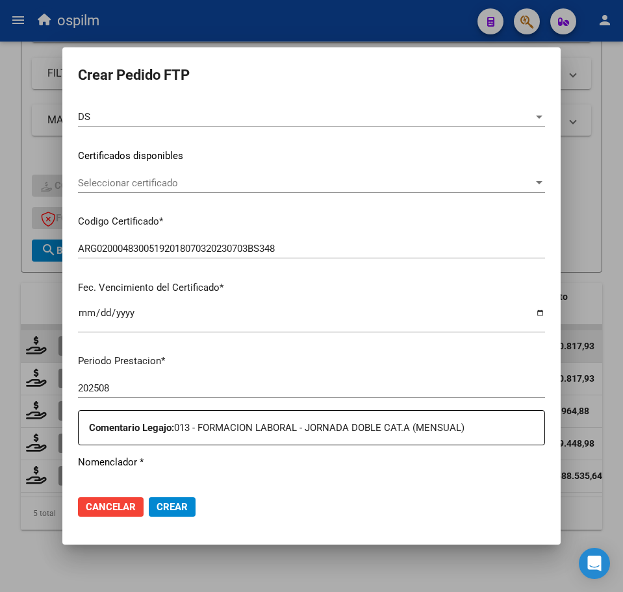
scroll to position [325, 0]
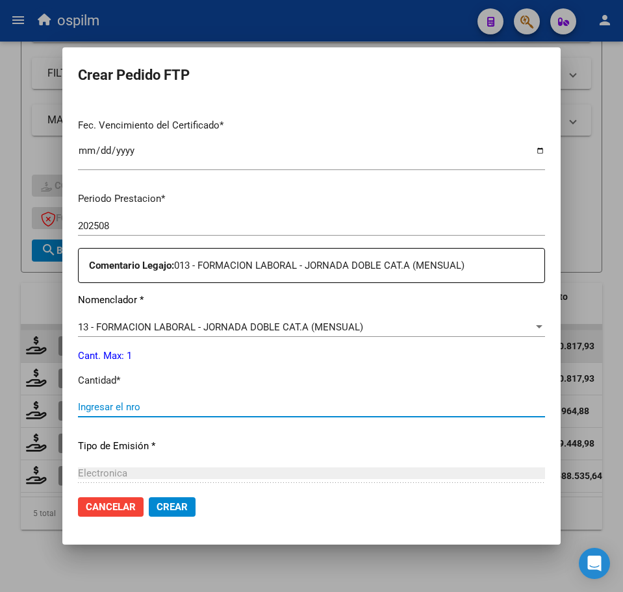
click at [140, 407] on input "Ingresar el nro" at bounding box center [311, 407] width 467 height 12
type input "1"
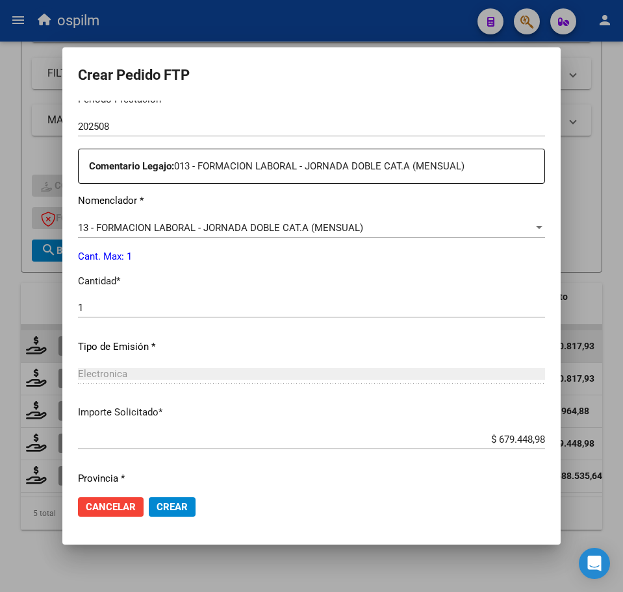
scroll to position [466, 0]
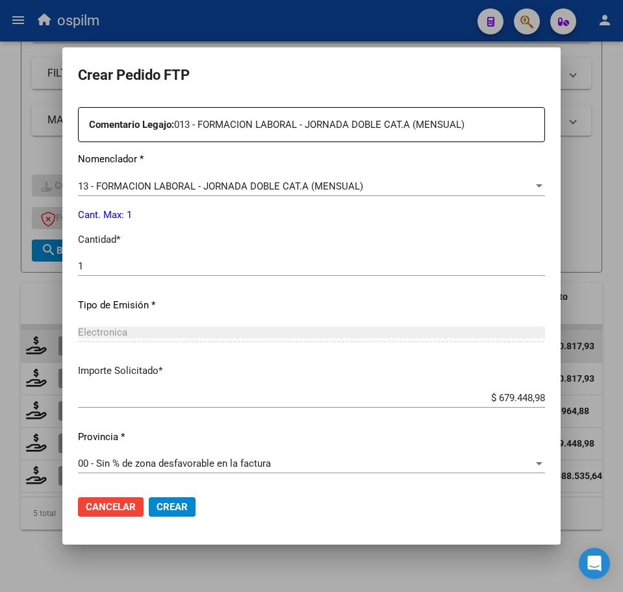
click at [184, 512] on span "Crear" at bounding box center [171, 507] width 31 height 12
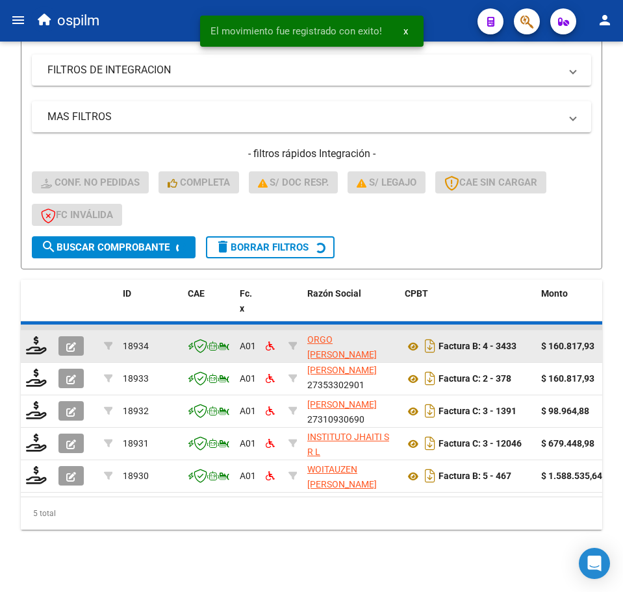
scroll to position [256, 0]
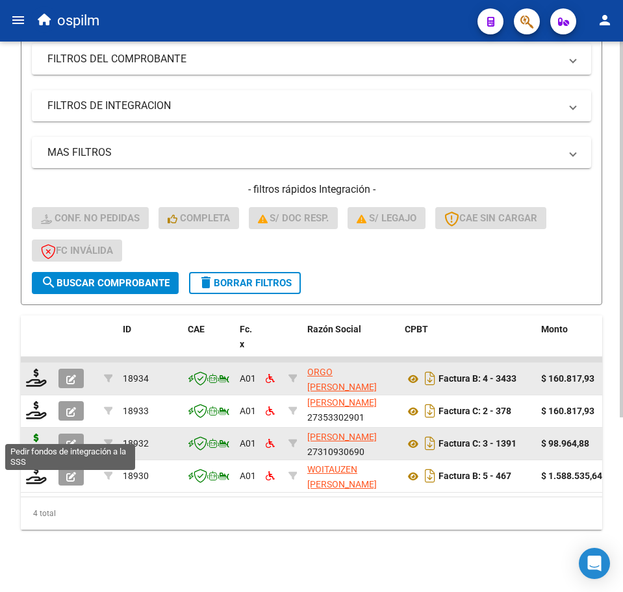
click at [38, 434] on icon at bounding box center [36, 443] width 21 height 18
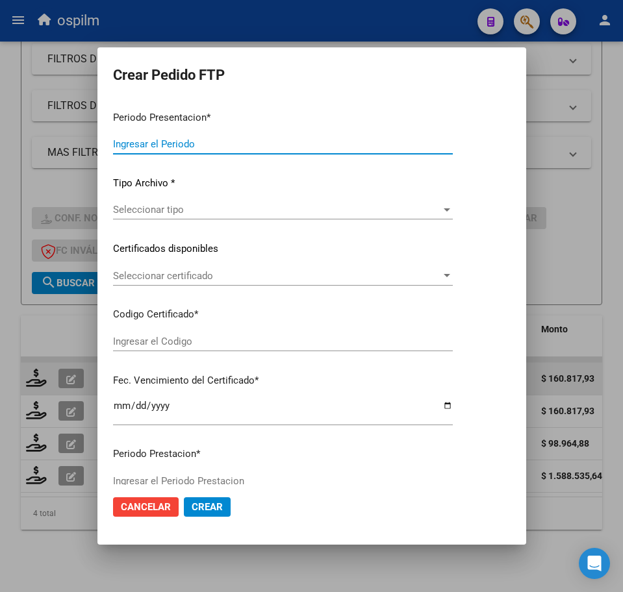
type input "202508"
type input "$ 98.964,88"
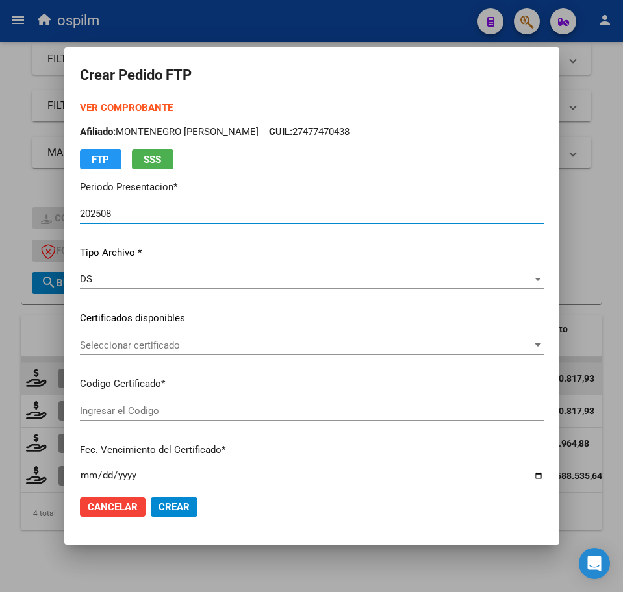
type input "ARG02000483005192018070320230703BS348"
type input "2028-07-05"
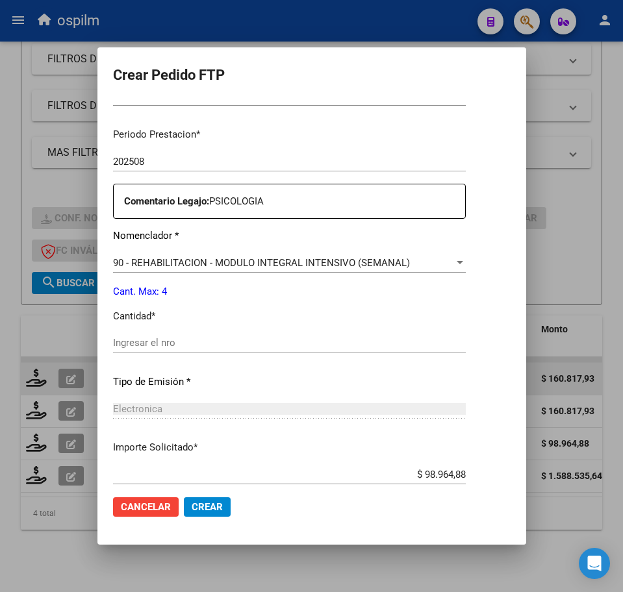
scroll to position [406, 0]
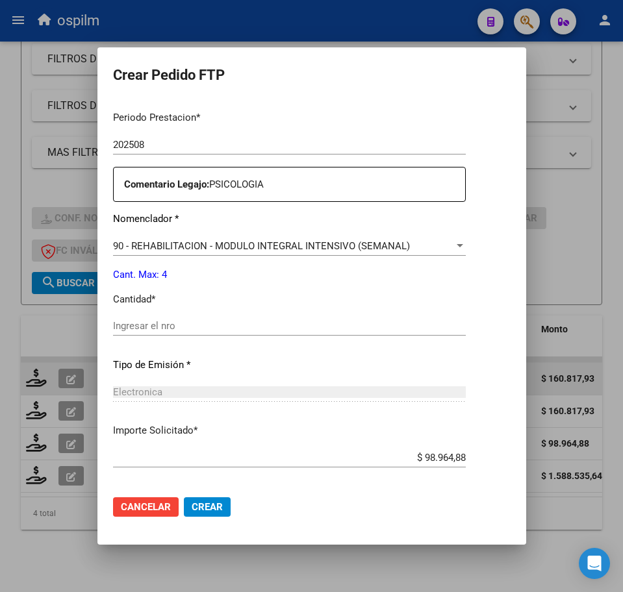
click at [170, 325] on input "Ingresar el nro" at bounding box center [289, 326] width 353 height 12
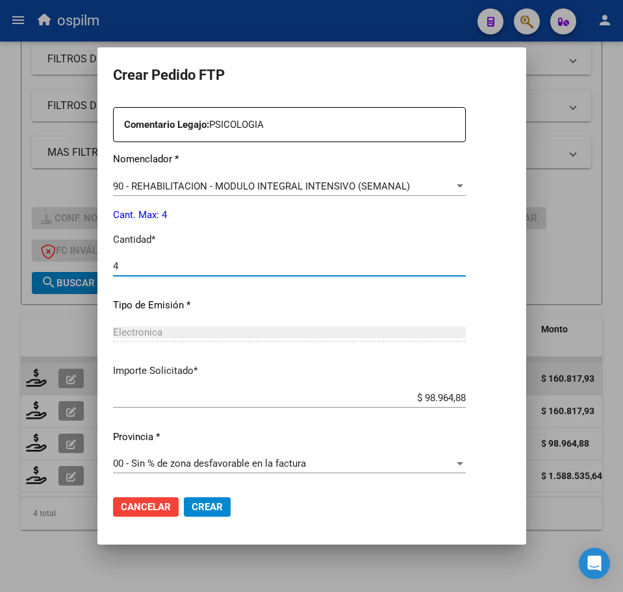
type input "4"
click at [192, 511] on span "Crear" at bounding box center [207, 507] width 31 height 12
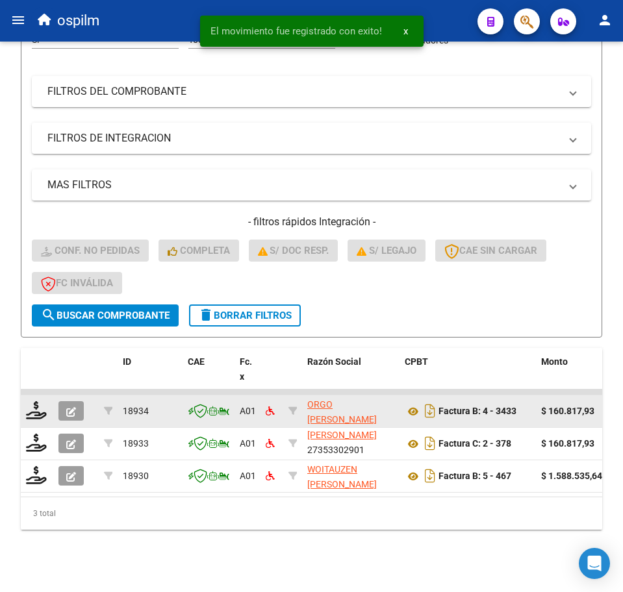
scroll to position [224, 0]
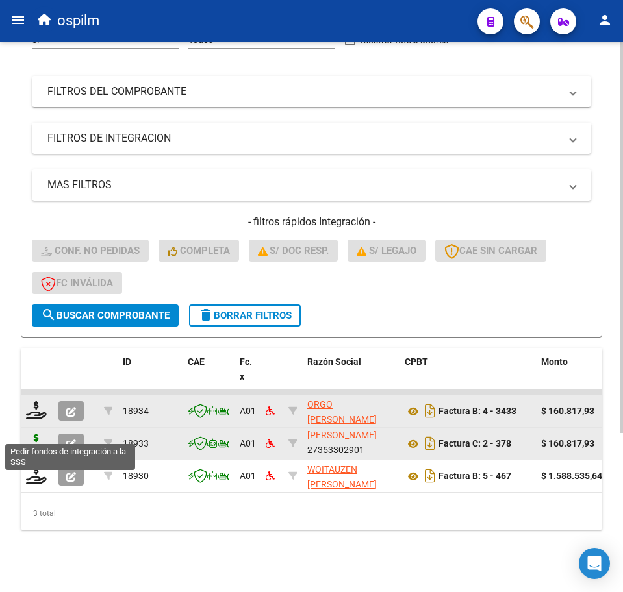
click at [35, 434] on icon at bounding box center [36, 443] width 21 height 18
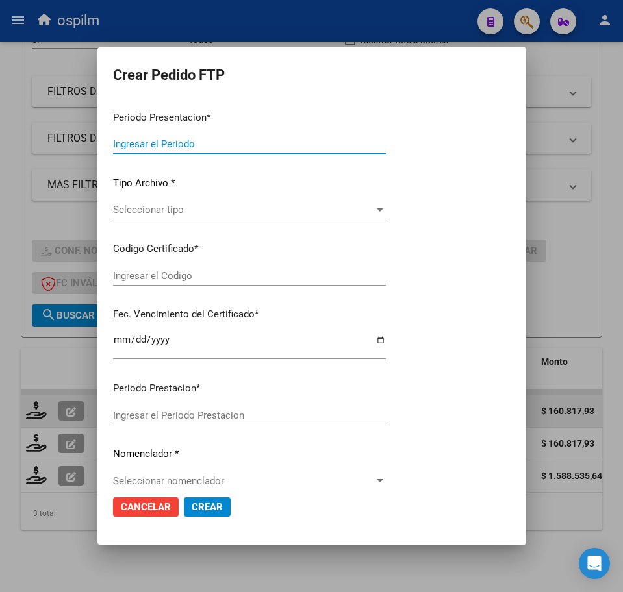
type input "202508"
type input "$ 160.817,93"
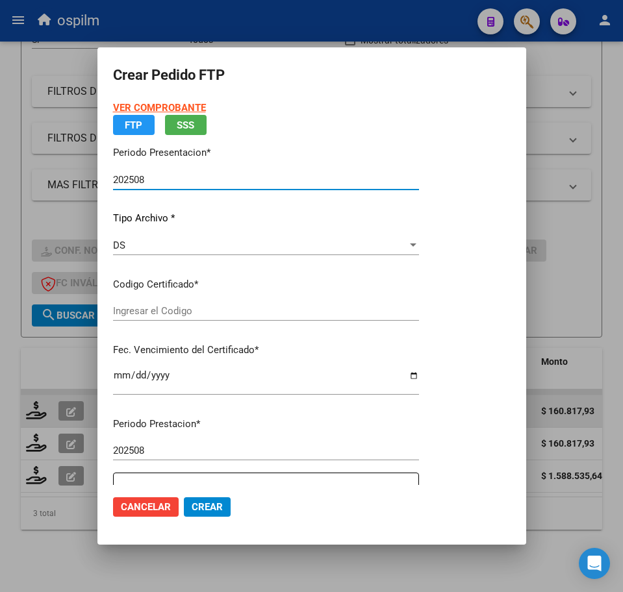
type input "ARG02000483005192018070320230703BS348"
type input "2028-07-05"
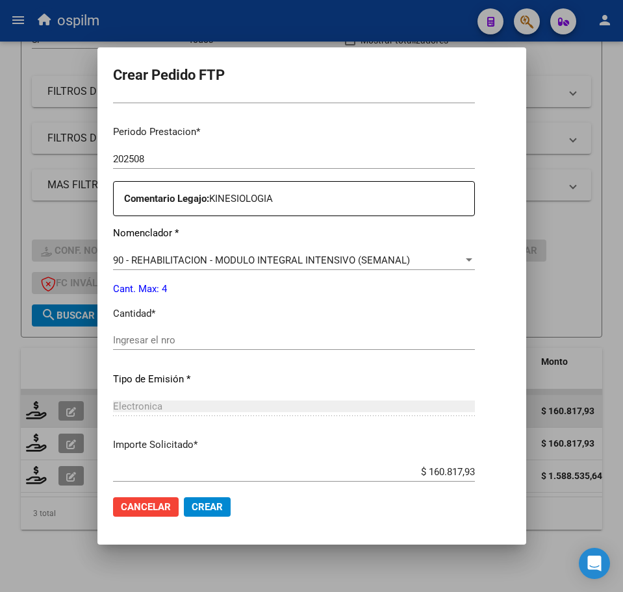
scroll to position [406, 0]
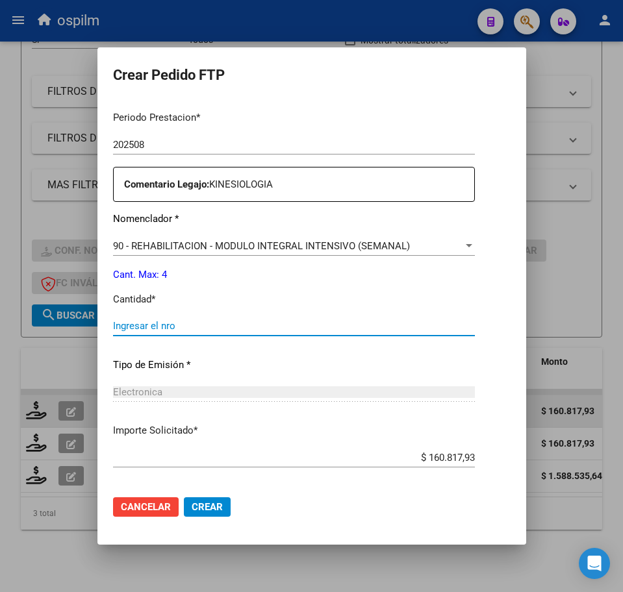
click at [173, 326] on input "Ingresar el nro" at bounding box center [294, 326] width 362 height 12
type input "4"
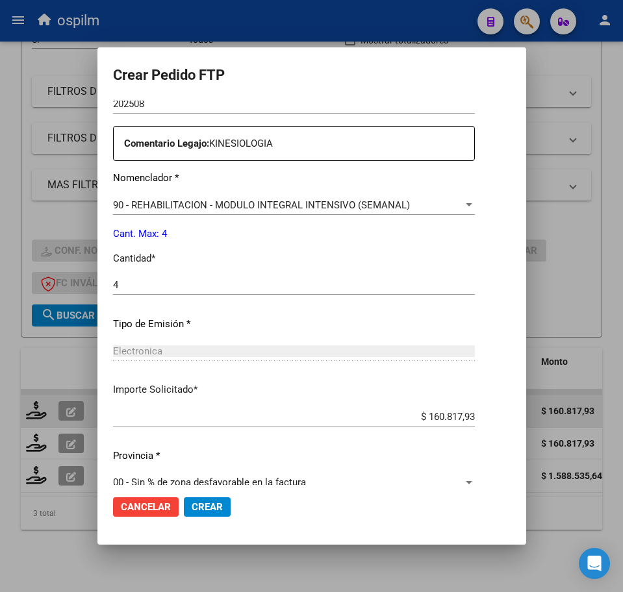
scroll to position [466, 0]
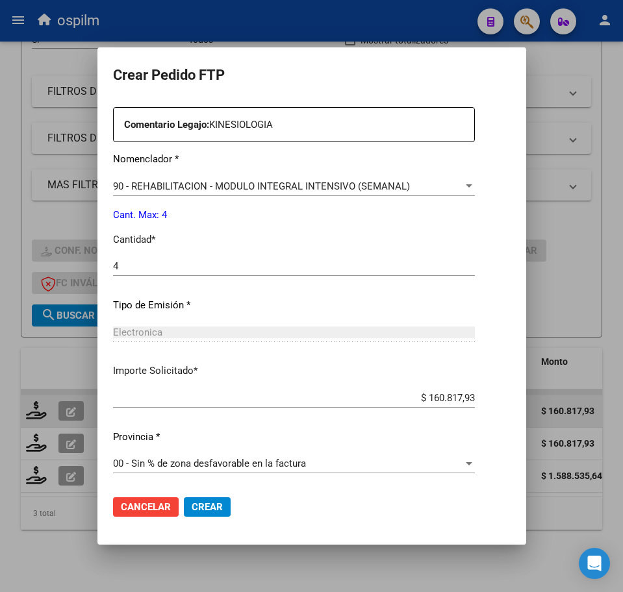
click at [203, 501] on button "Crear" at bounding box center [207, 506] width 47 height 19
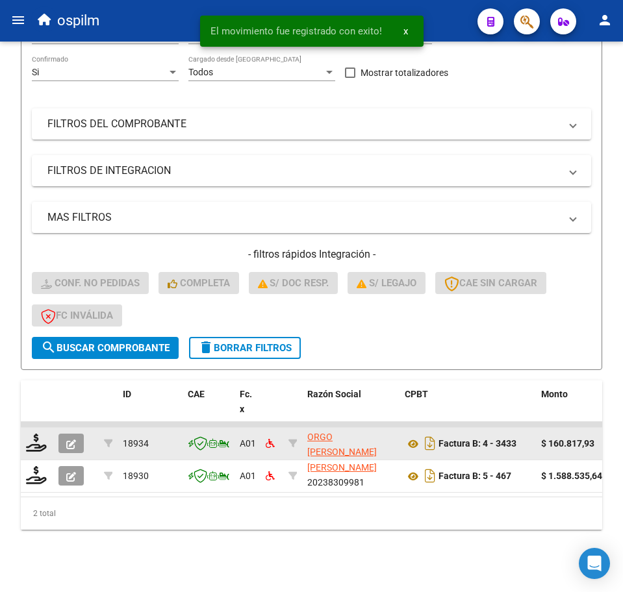
scroll to position [192, 0]
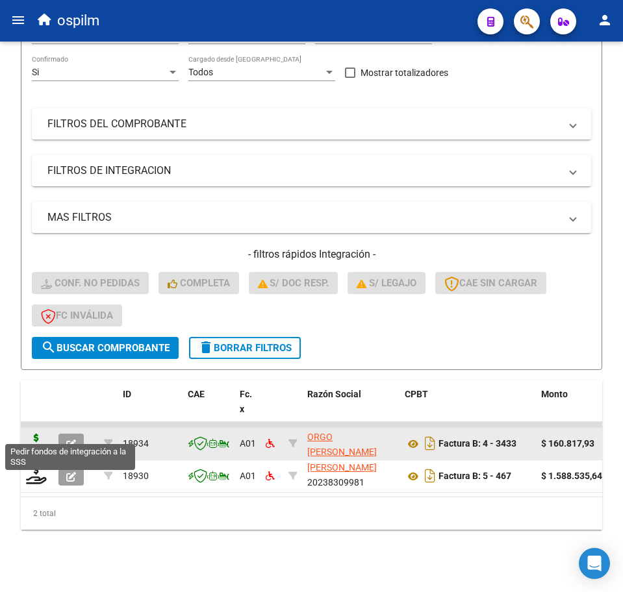
click at [38, 434] on icon at bounding box center [36, 443] width 21 height 18
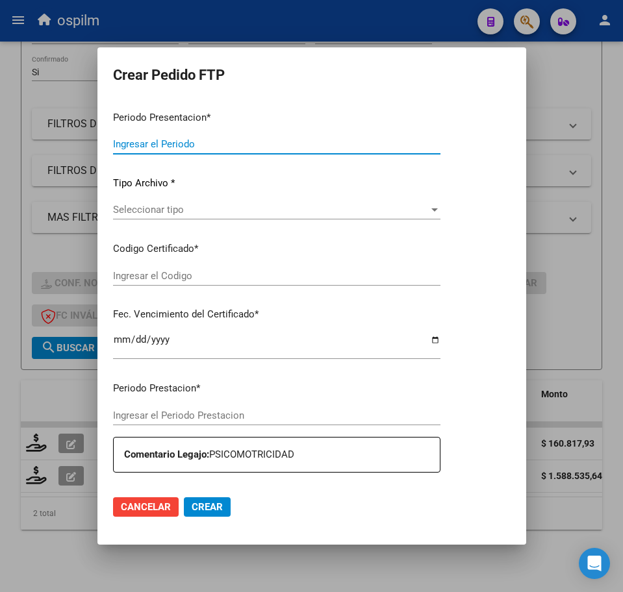
type input "202508"
type input "$ 160.817,93"
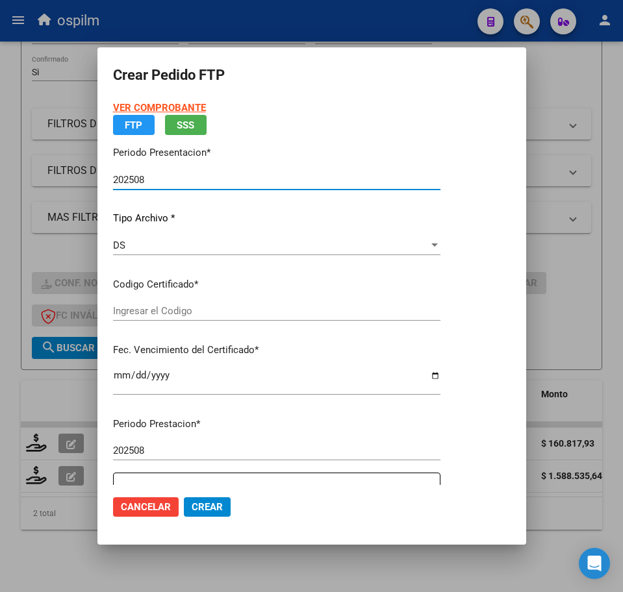
type input "ARG02000483005192018070320230703BS348"
type input "2028-07-05"
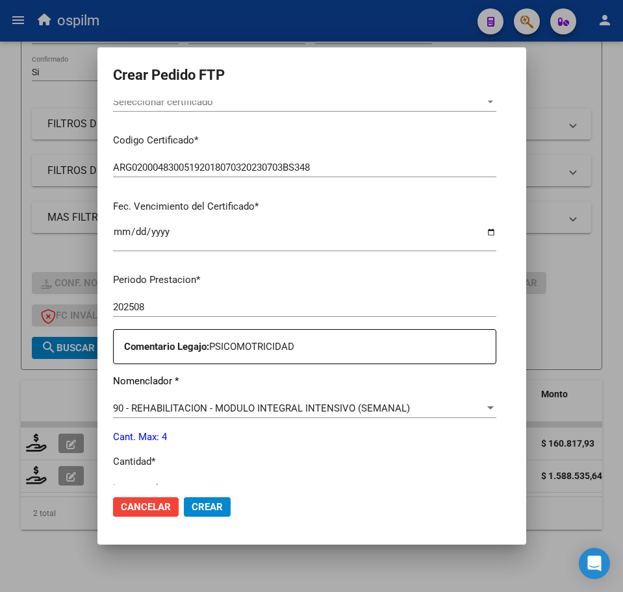
scroll to position [325, 0]
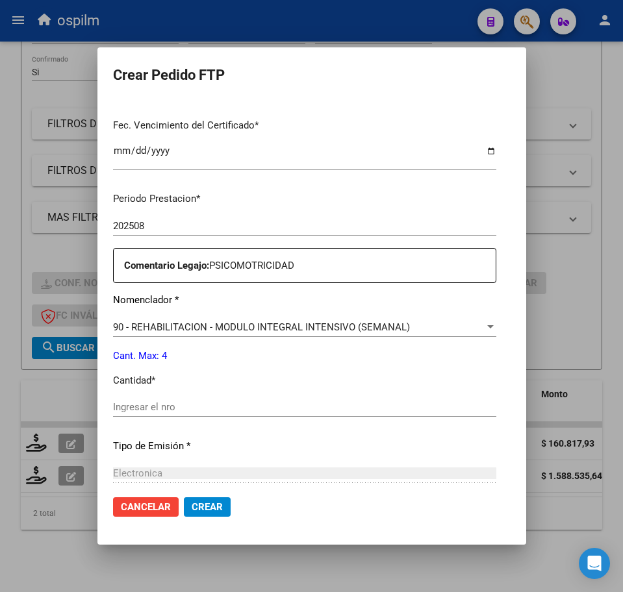
click at [158, 406] on input "Ingresar el nro" at bounding box center [304, 407] width 383 height 12
type input "4"
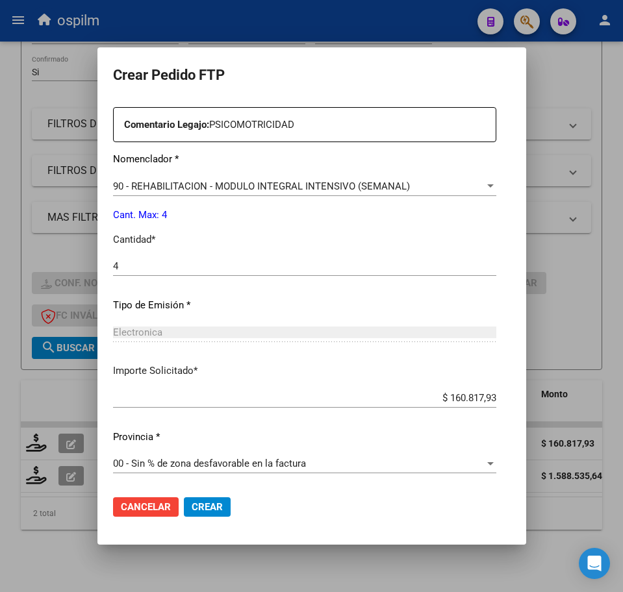
click at [192, 507] on span "Crear" at bounding box center [207, 507] width 31 height 12
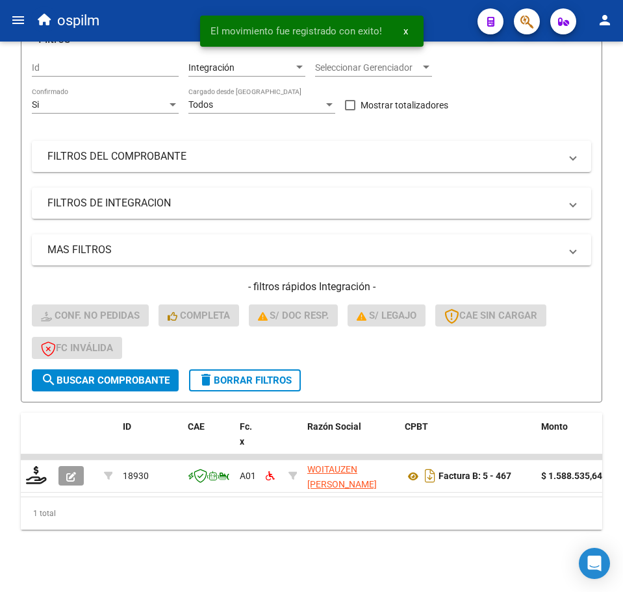
scroll to position [159, 0]
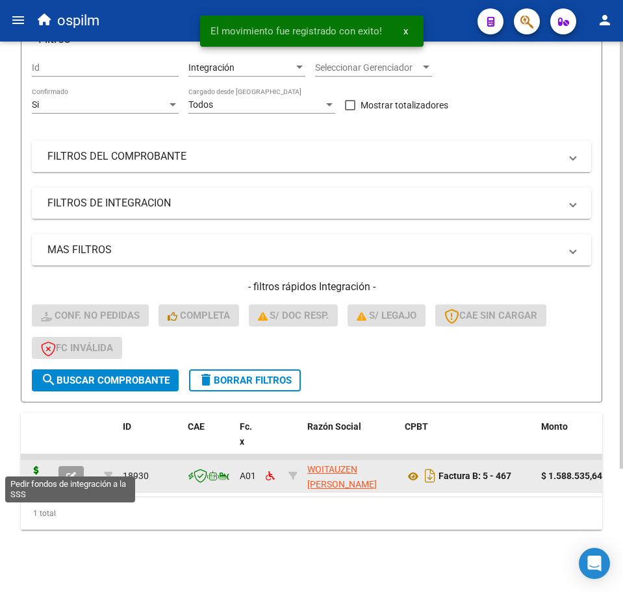
click at [34, 470] on icon at bounding box center [36, 475] width 21 height 18
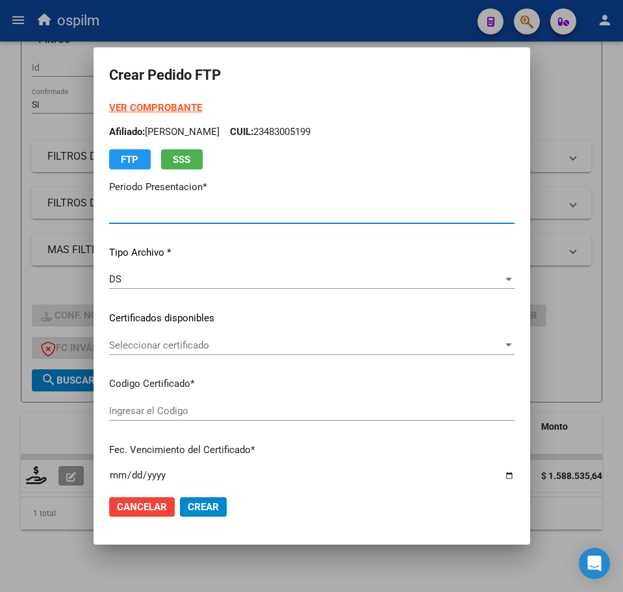
type input "202508"
type input "$ 1.588.535,64"
type input "ARG02000483005192018070320230703BS348"
type input "2028-07-05"
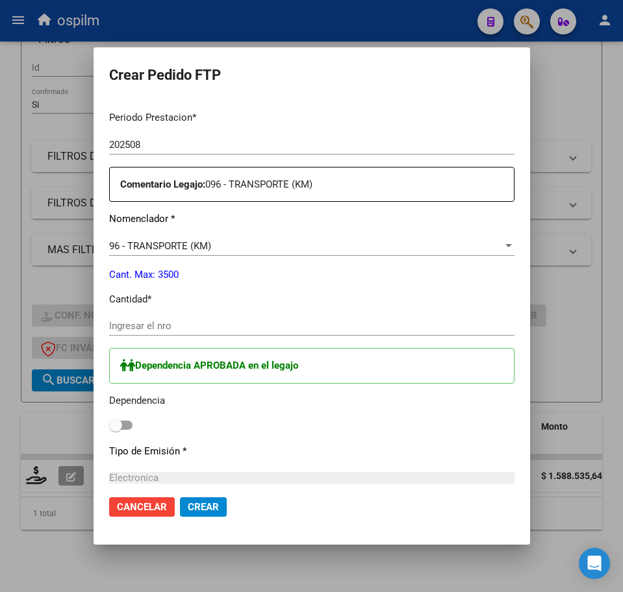
scroll to position [568, 0]
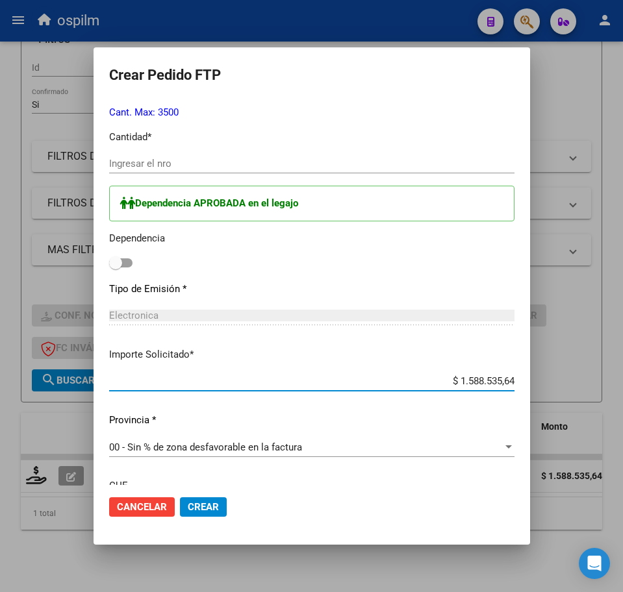
drag, startPoint x: 473, startPoint y: 379, endPoint x: 538, endPoint y: 373, distance: 64.5
click at [530, 373] on mat-dialog-content "VER COMPROBANTE ARCA Padrón Afiliado: PEREZ SANTIAGO TOMAS CUIL: 23483005199 FT…" at bounding box center [312, 293] width 436 height 385
click at [502, 273] on div "Periodo Prestacion * 202508 Ingresar el Periodo Prestacion Comentario Legajo: 0…" at bounding box center [311, 269] width 405 height 662
click at [109, 265] on span at bounding box center [120, 262] width 23 height 9
click at [115, 268] on input "checkbox" at bounding box center [115, 268] width 1 height 1
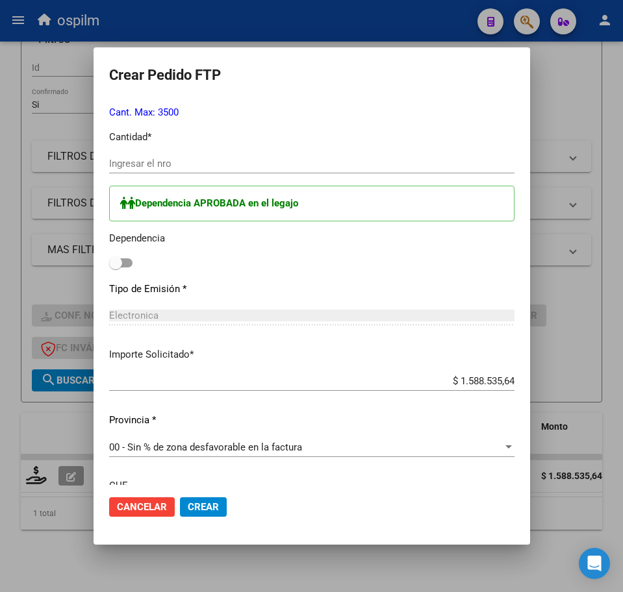
checkbox input "true"
click at [109, 159] on input "Ingresar el nro" at bounding box center [311, 164] width 405 height 12
type input "2172"
click at [514, 281] on div "Periodo Prestacion * 202508 Ingresar el Periodo Prestacion Comentario Legajo: 0…" at bounding box center [311, 269] width 405 height 662
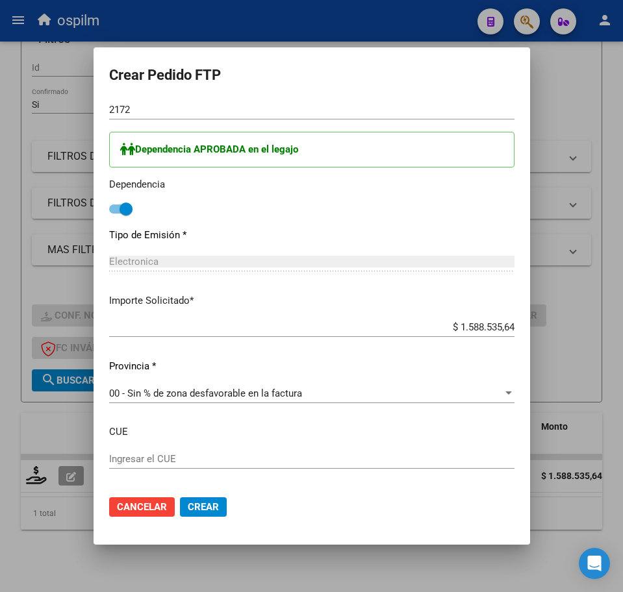
scroll to position [683, 0]
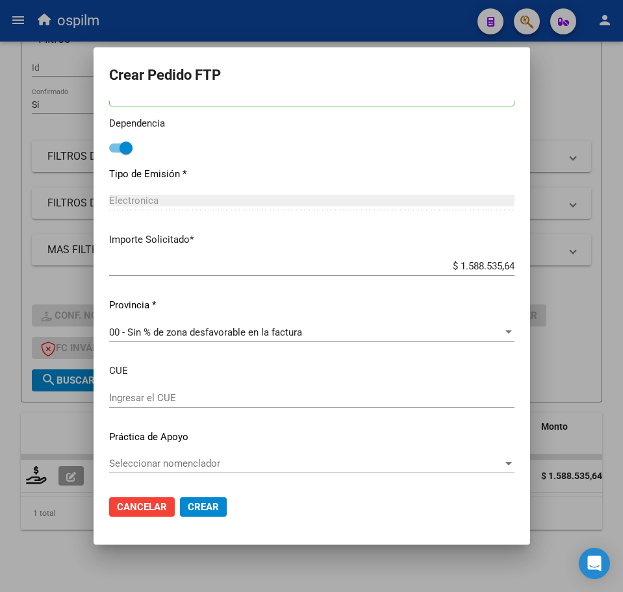
drag, startPoint x: 181, startPoint y: 504, endPoint x: 178, endPoint y: 490, distance: 14.0
click at [188, 505] on span "Crear" at bounding box center [203, 507] width 31 height 12
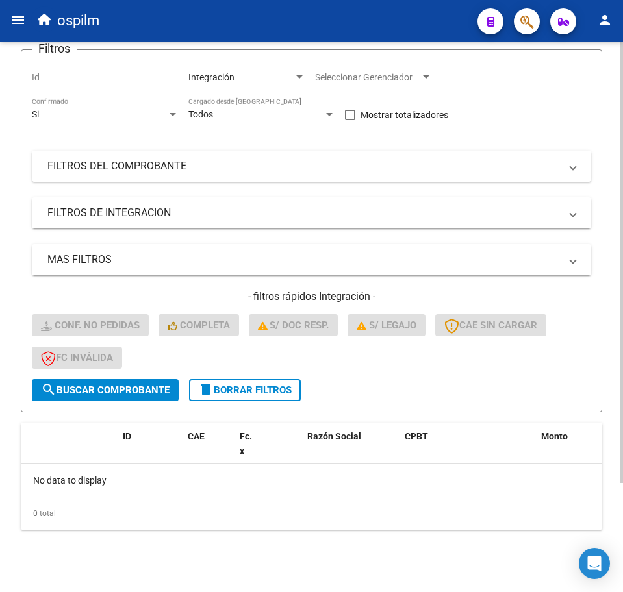
scroll to position [0, 0]
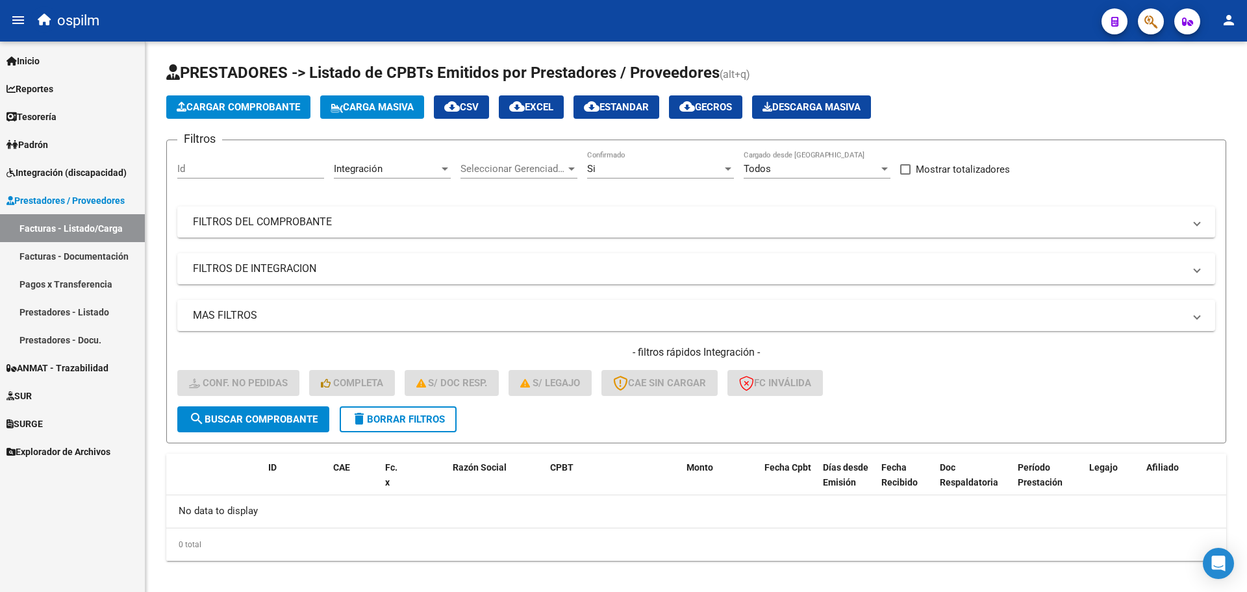
drag, startPoint x: 45, startPoint y: 168, endPoint x: 66, endPoint y: 169, distance: 20.8
click at [45, 168] on span "Integración (discapacidad)" at bounding box center [66, 173] width 120 height 14
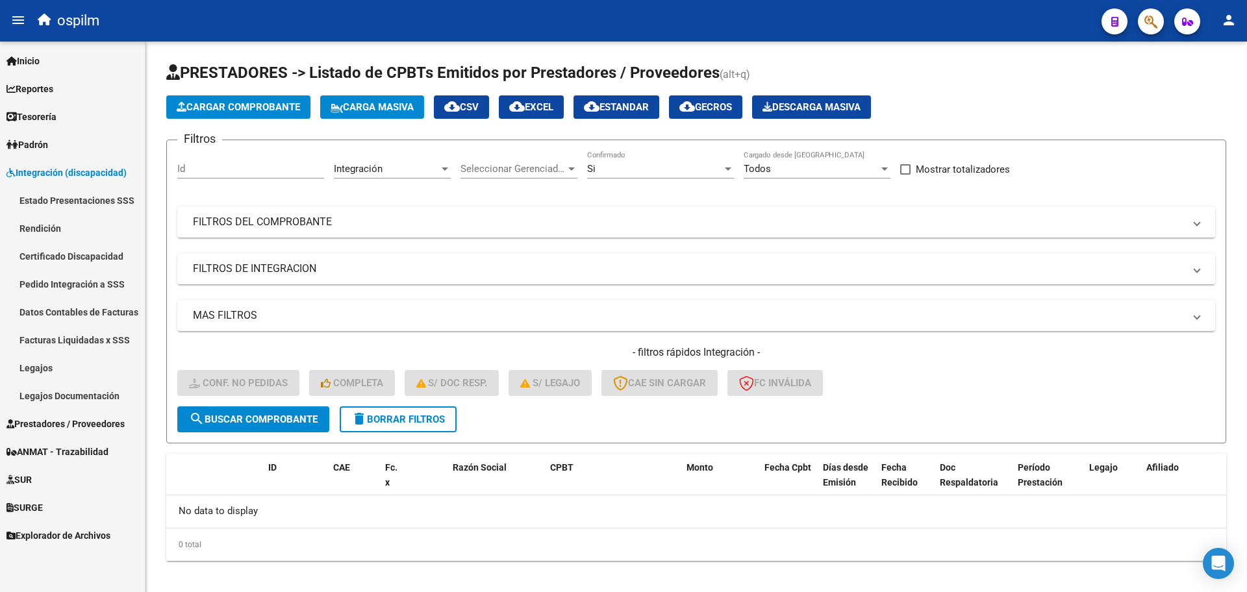
click at [95, 289] on link "Pedido Integración a SSS" at bounding box center [72, 284] width 145 height 28
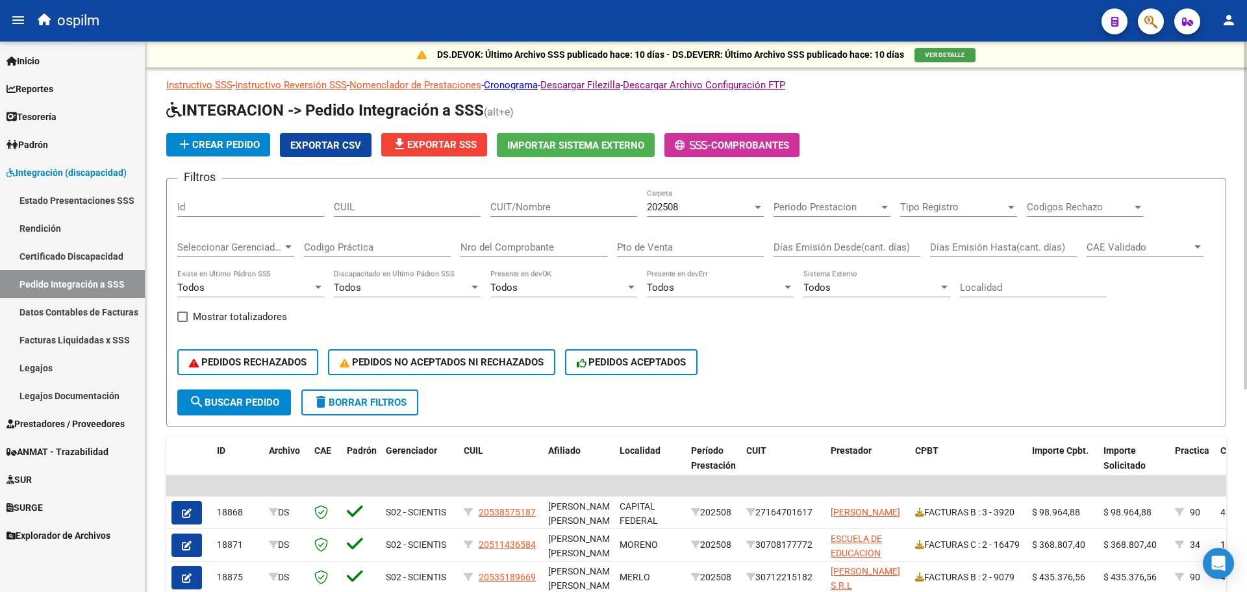
click at [451, 147] on span "file_download Exportar SSS" at bounding box center [434, 145] width 85 height 12
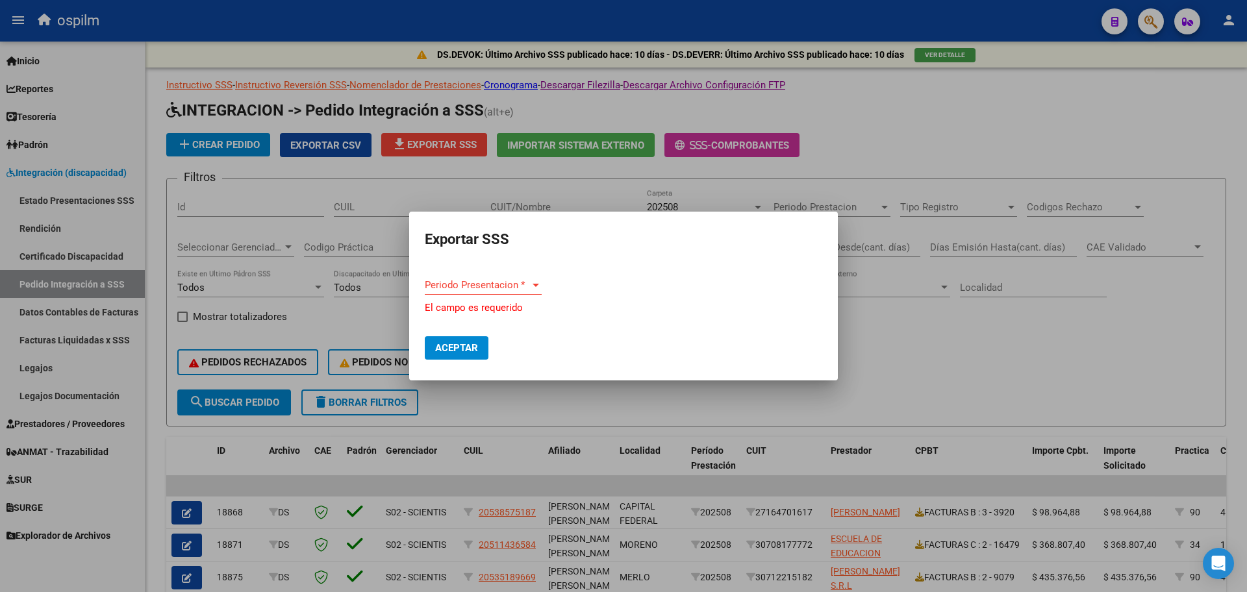
click at [543, 294] on form "Periodo Presentacion * Periodo Presentacion * El campo es requerido" at bounding box center [623, 295] width 397 height 40
click at [532, 289] on div "Periodo Presentacion *" at bounding box center [483, 285] width 117 height 12
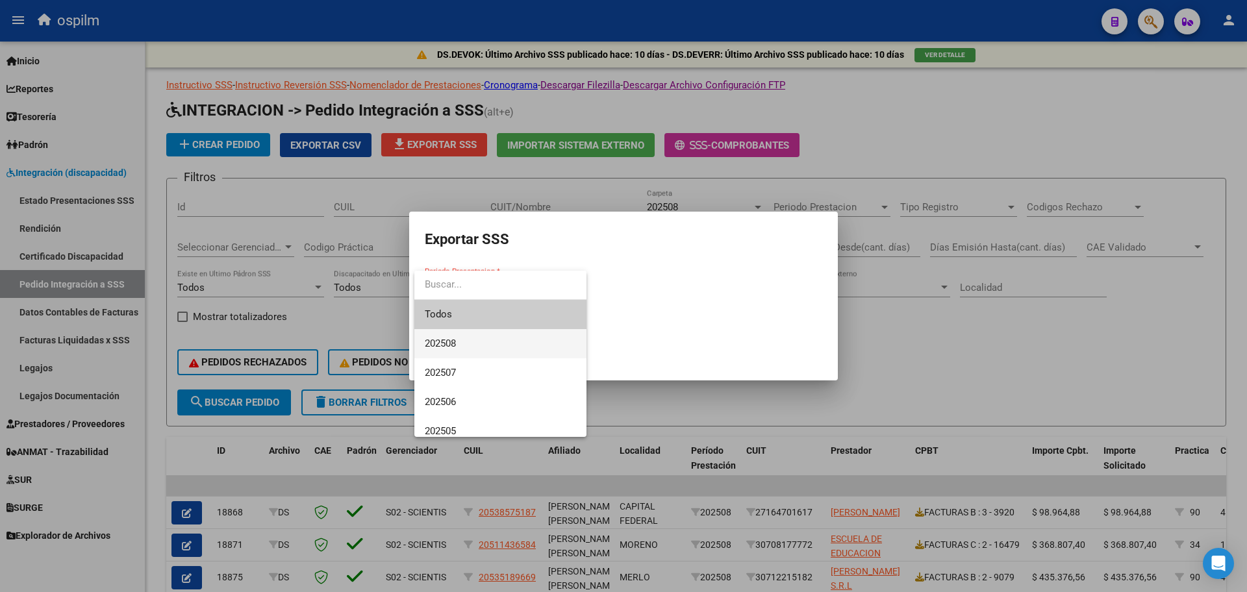
click at [508, 344] on span "202508" at bounding box center [500, 343] width 151 height 29
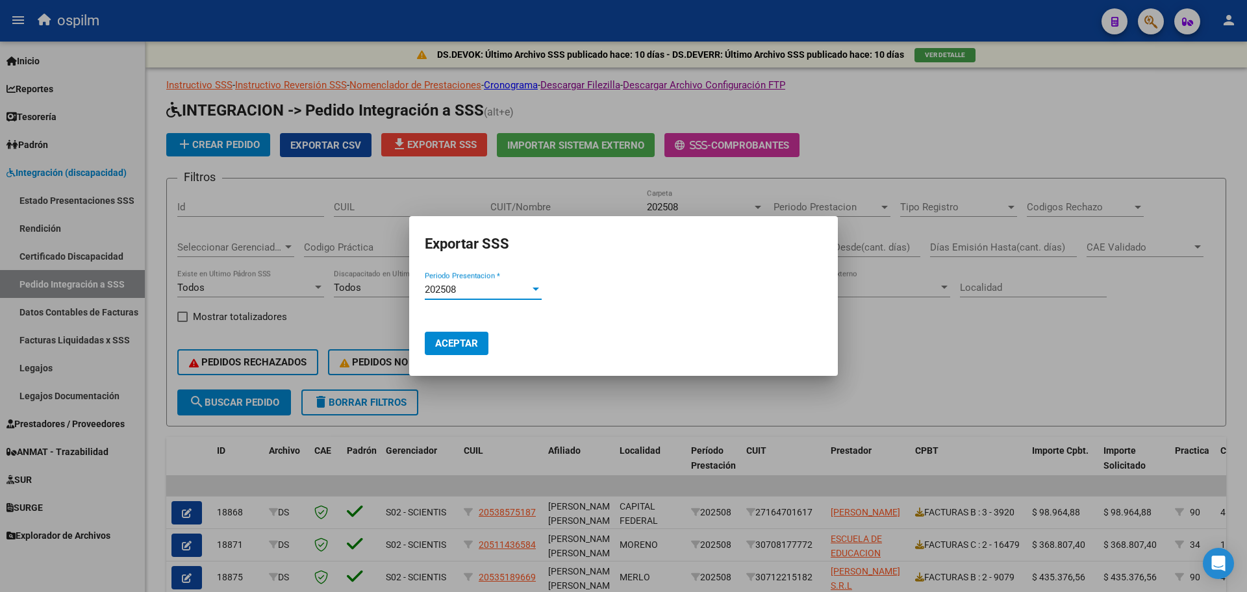
click at [470, 338] on span "Aceptar" at bounding box center [456, 344] width 43 height 12
